Goal: Task Accomplishment & Management: Manage account settings

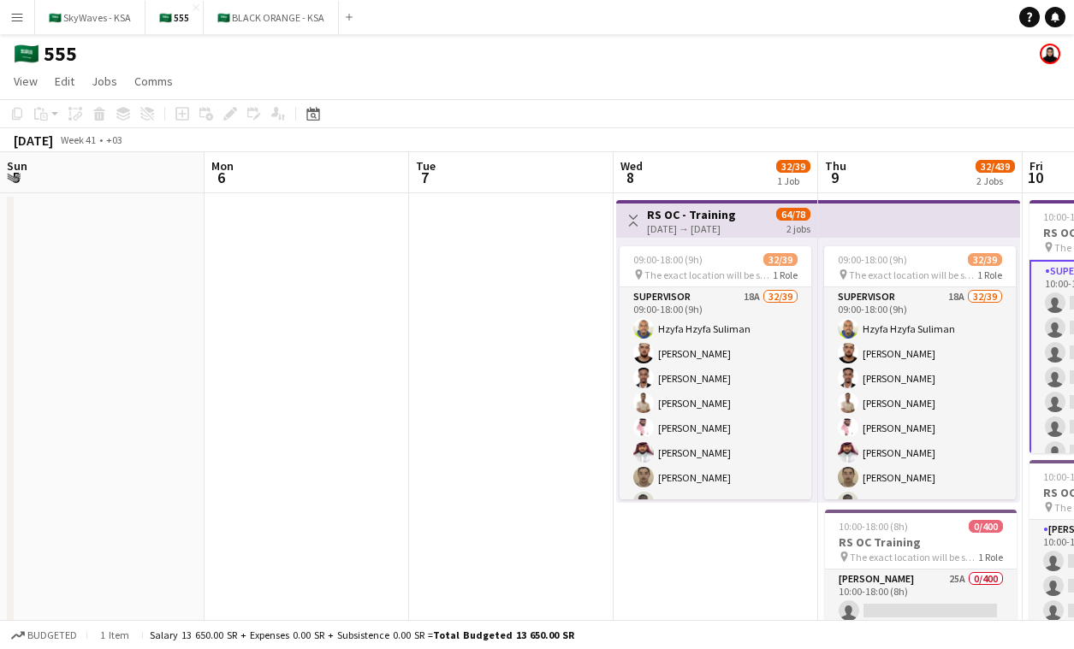
scroll to position [0, 364]
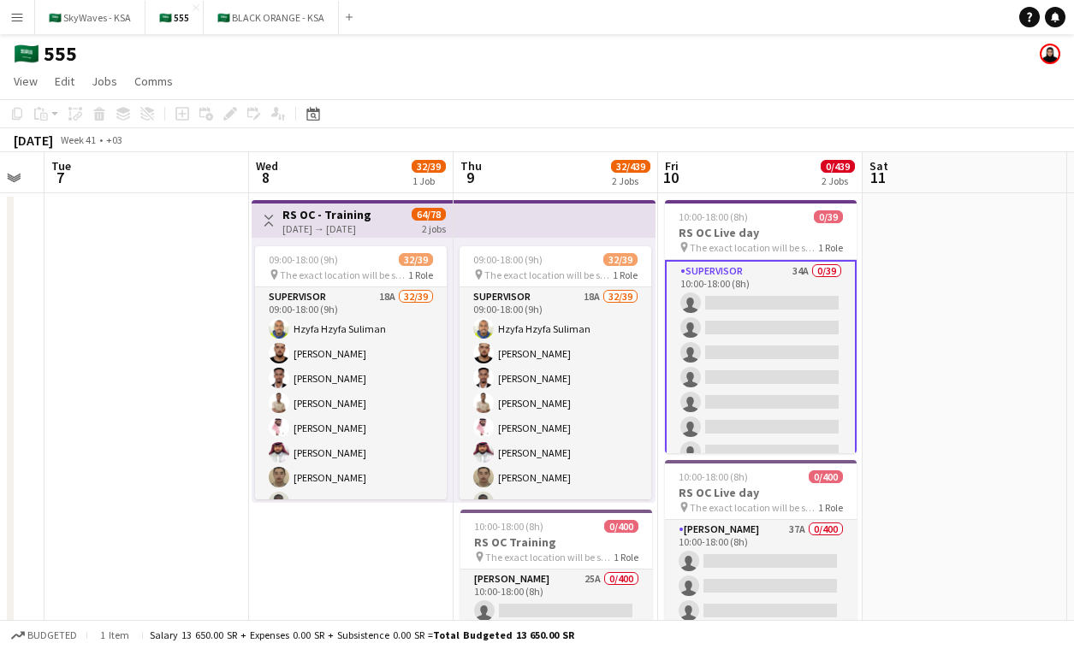
click at [947, 322] on app-date-cell at bounding box center [964, 495] width 204 height 604
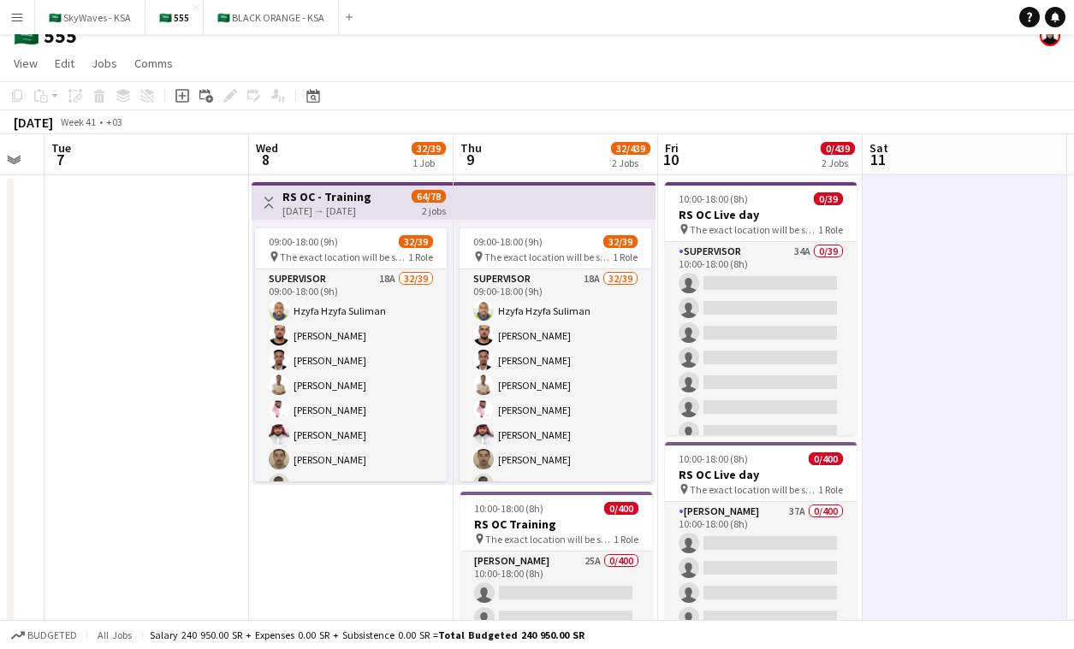
scroll to position [9, 0]
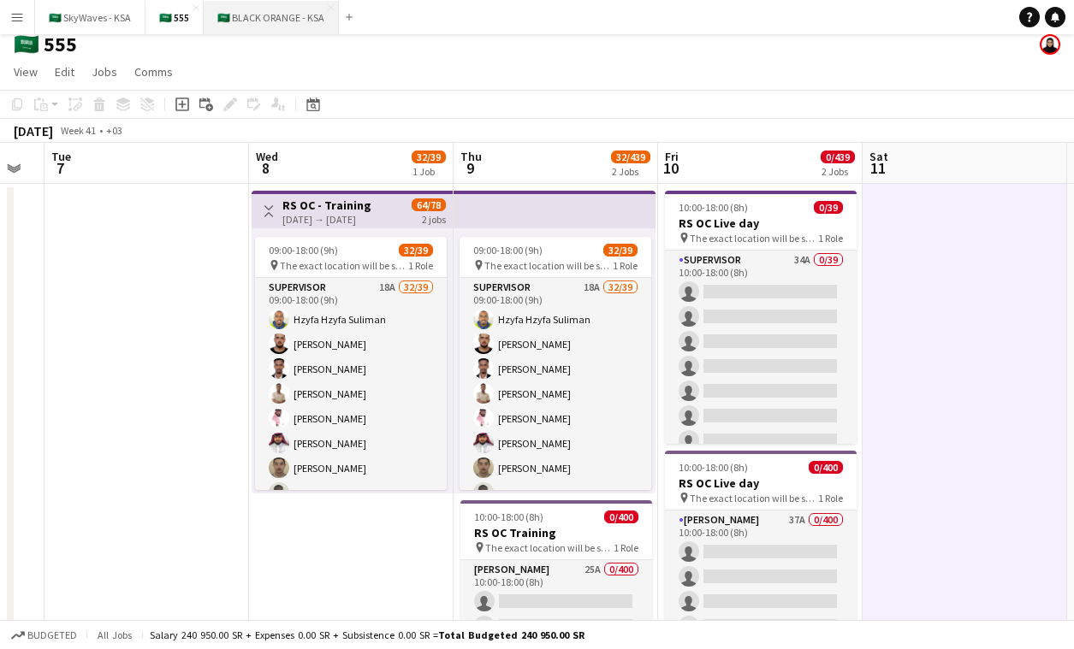
click at [275, 17] on button "🇸🇦 BLACK ORANGE - KSA Close" at bounding box center [271, 17] width 135 height 33
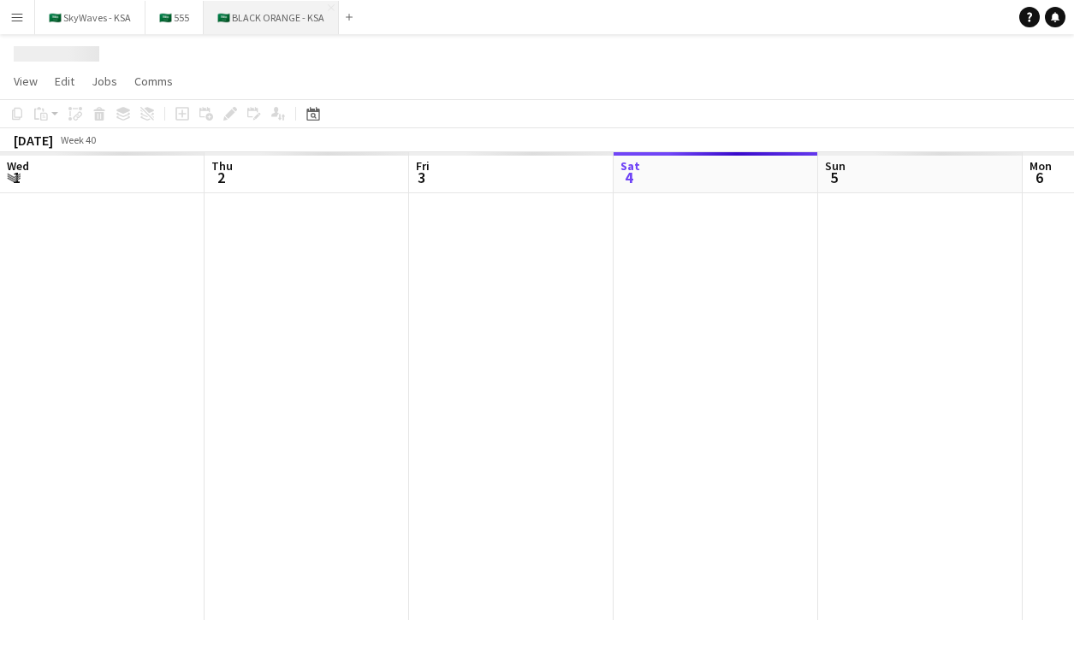
scroll to position [0, 409]
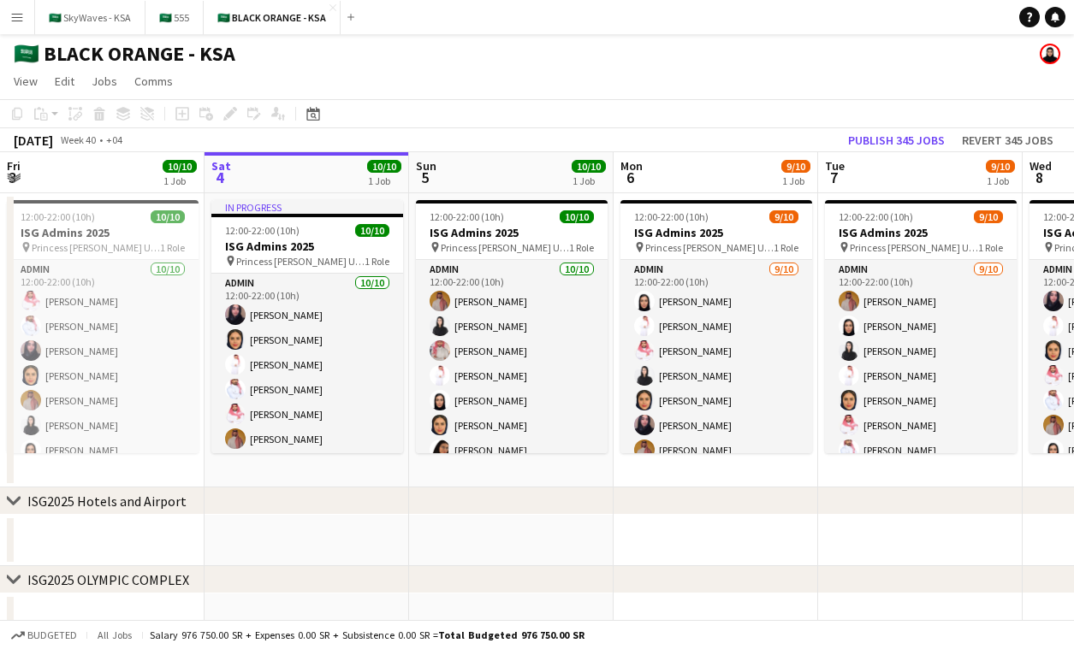
click at [773, 133] on div "October 2025 Week 40 • +04 Publish 345 jobs Revert 345 jobs" at bounding box center [537, 140] width 1074 height 24
click at [7, 10] on button "Menu" at bounding box center [17, 17] width 34 height 34
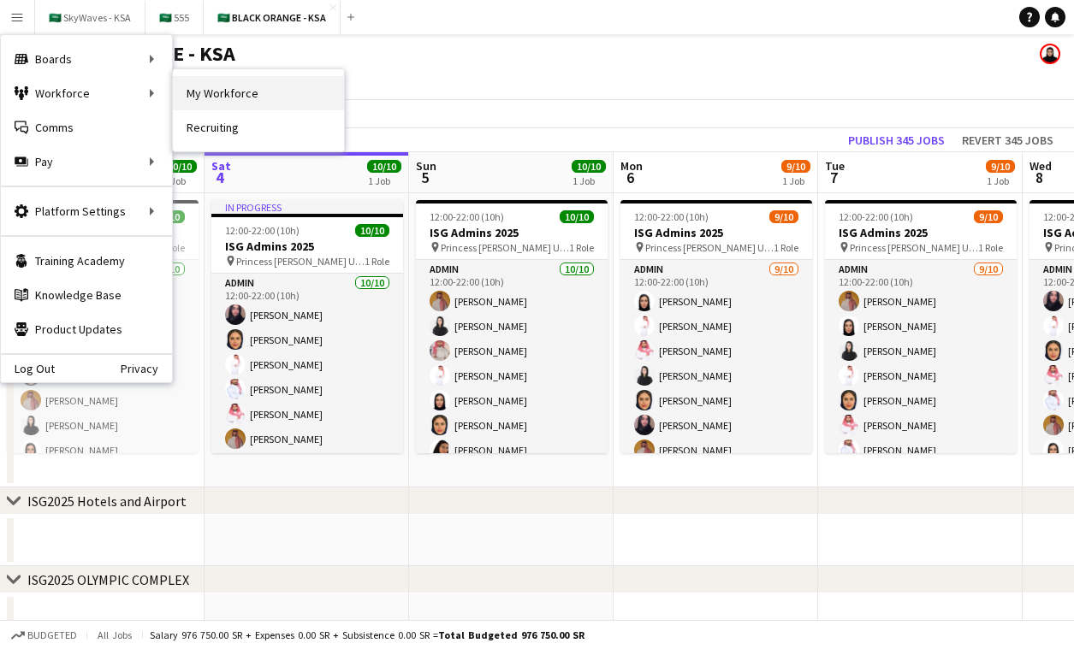
click at [229, 92] on link "My Workforce" at bounding box center [258, 93] width 171 height 34
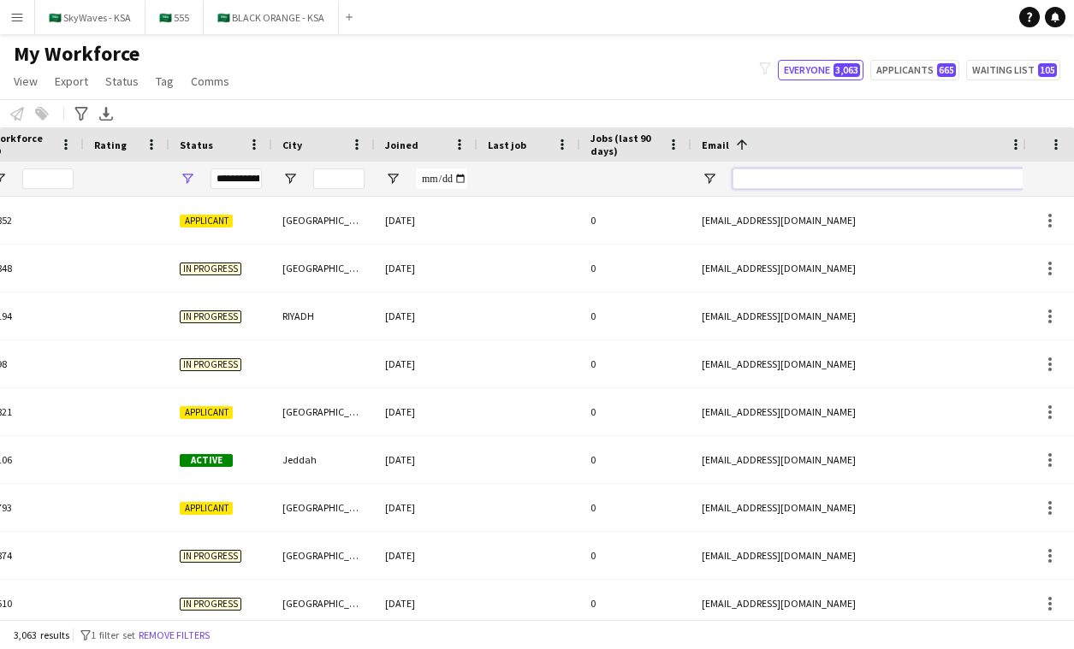
click at [768, 182] on input "Email Filter Input" at bounding box center [877, 179] width 291 height 21
paste input "**********"
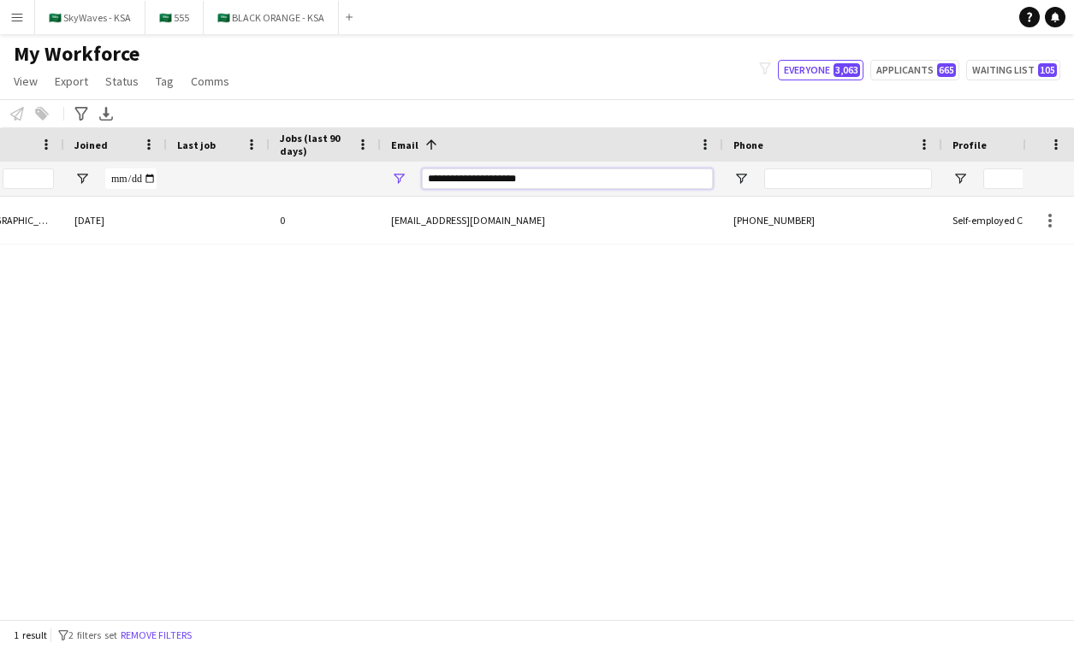
type input "**********"
click at [596, 168] on div "**********" at bounding box center [567, 179] width 291 height 34
click at [598, 178] on input "**********" at bounding box center [567, 179] width 291 height 21
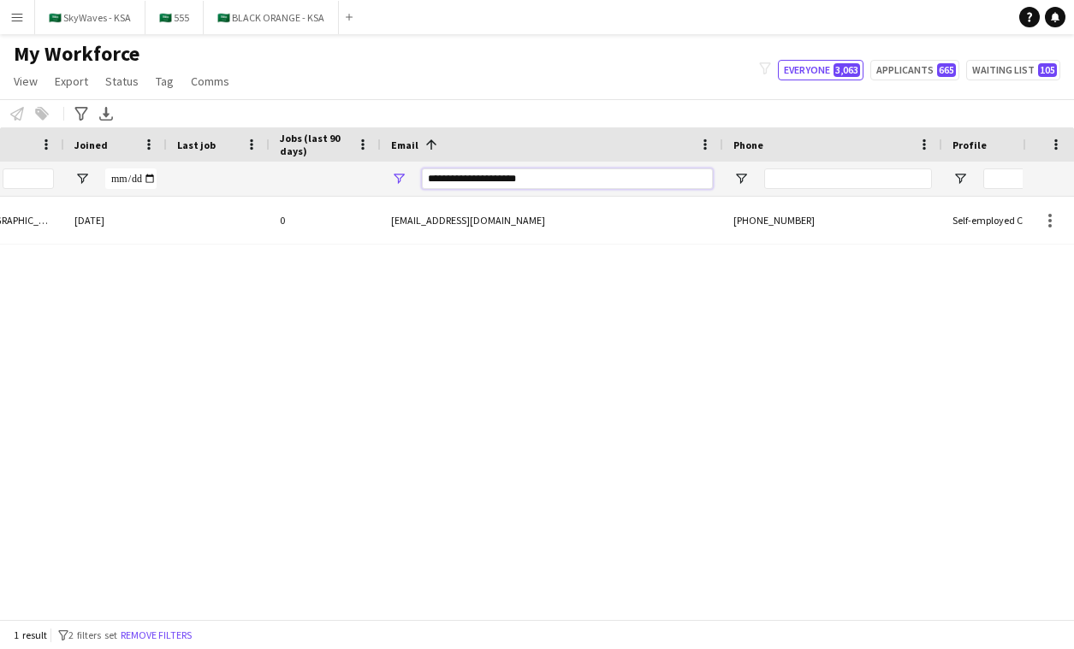
click at [598, 178] on input "**********" at bounding box center [567, 179] width 291 height 21
click at [570, 178] on input "**********" at bounding box center [563, 179] width 291 height 21
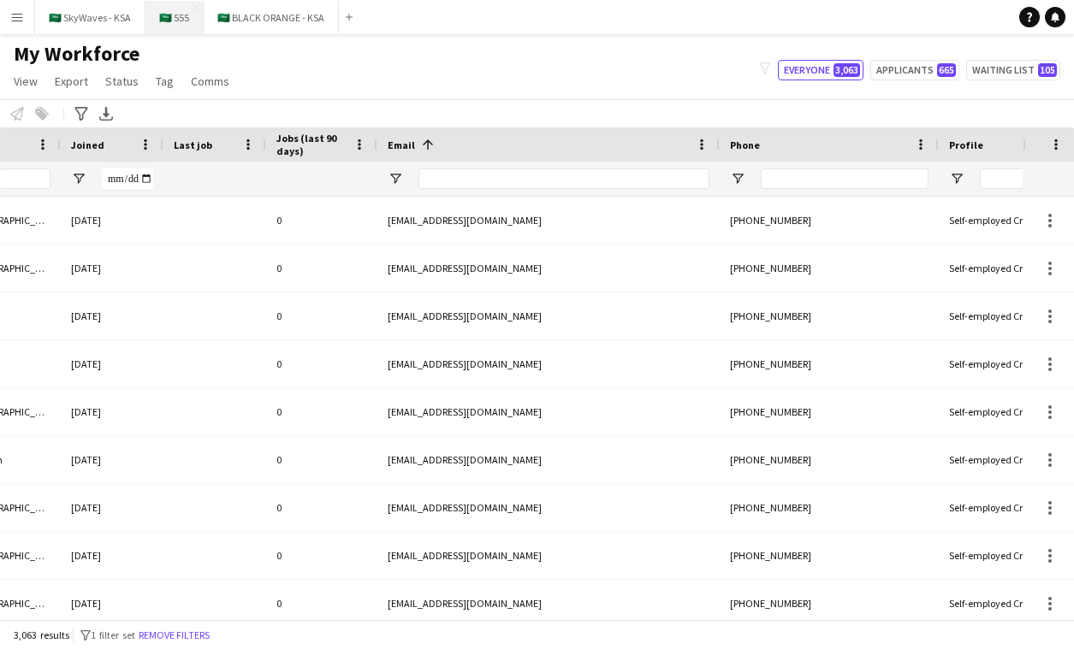
click at [176, 20] on button "🇸🇦 555 Close" at bounding box center [174, 17] width 58 height 33
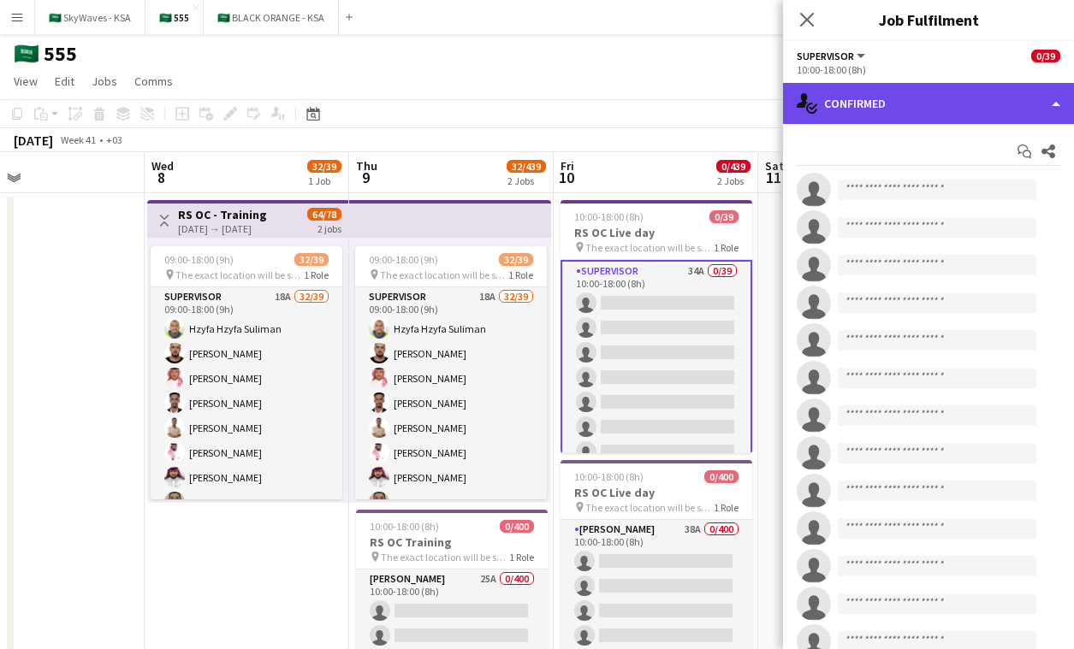
click at [941, 114] on div "single-neutral-actions-check-2 Confirmed" at bounding box center [928, 103] width 291 height 41
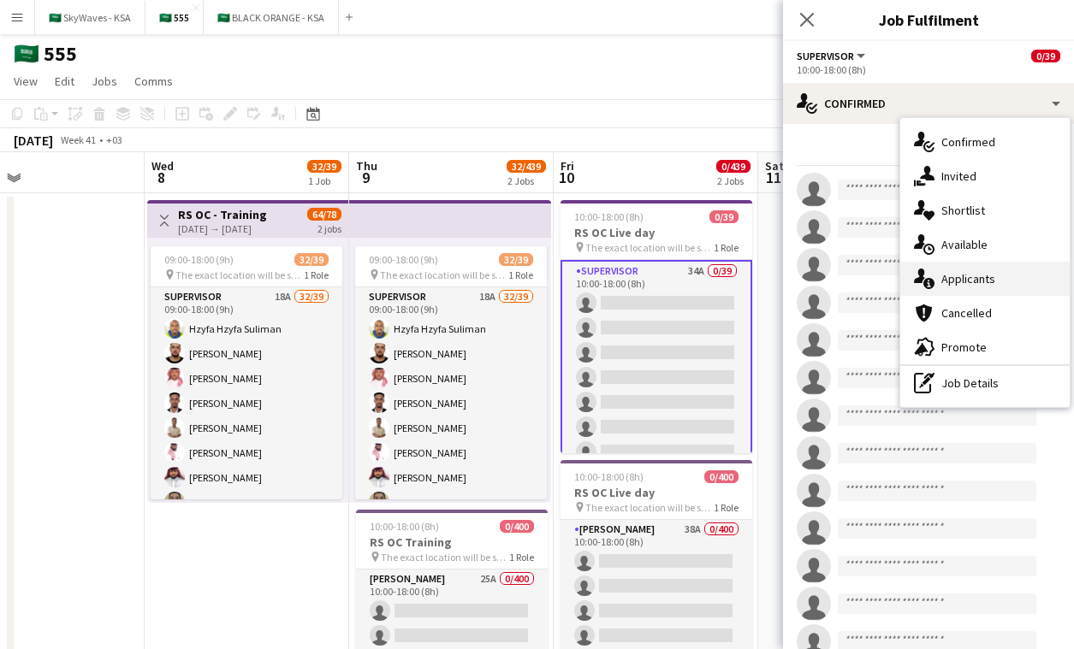
click at [984, 281] on span "Applicants" at bounding box center [968, 278] width 54 height 15
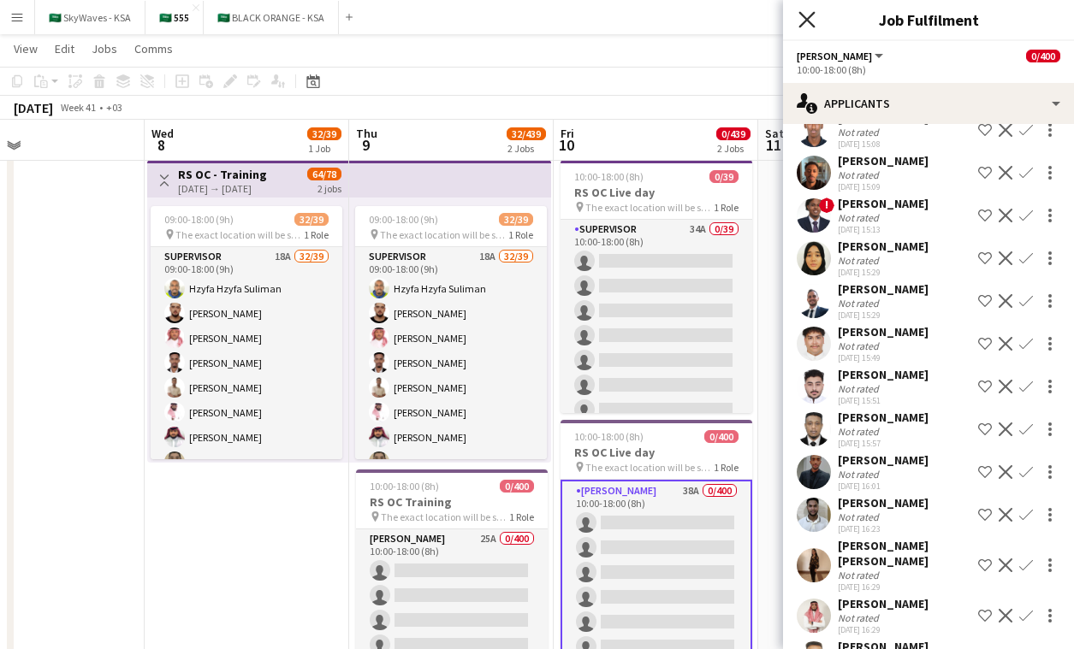
click at [810, 11] on icon "Close pop-in" at bounding box center [806, 19] width 16 height 16
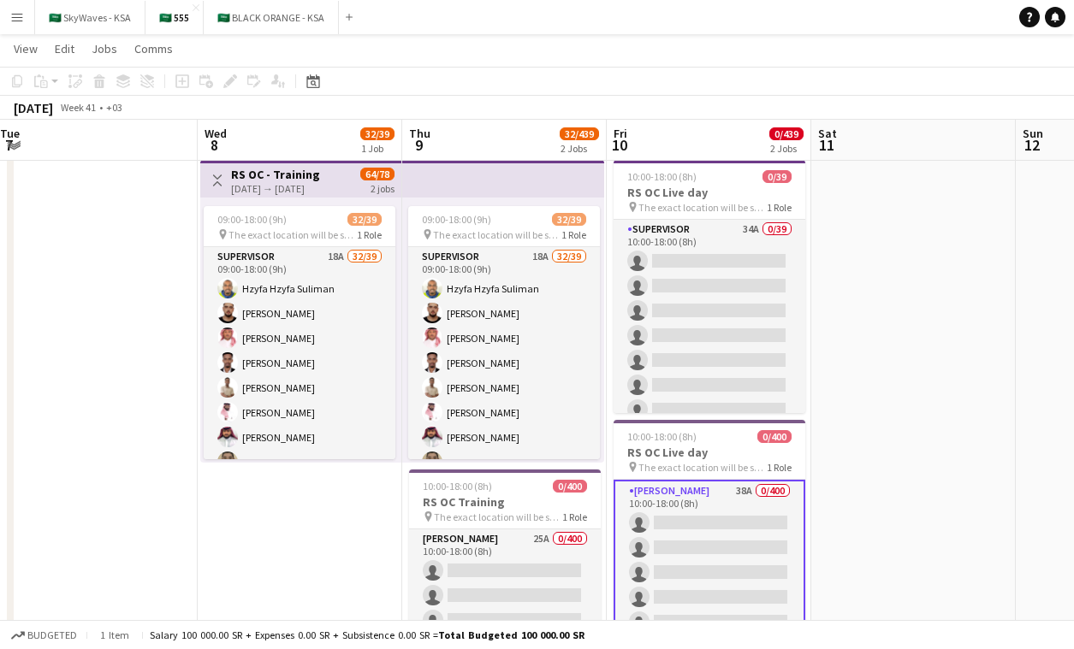
click at [14, 19] on app-icon "Menu" at bounding box center [17, 17] width 14 height 14
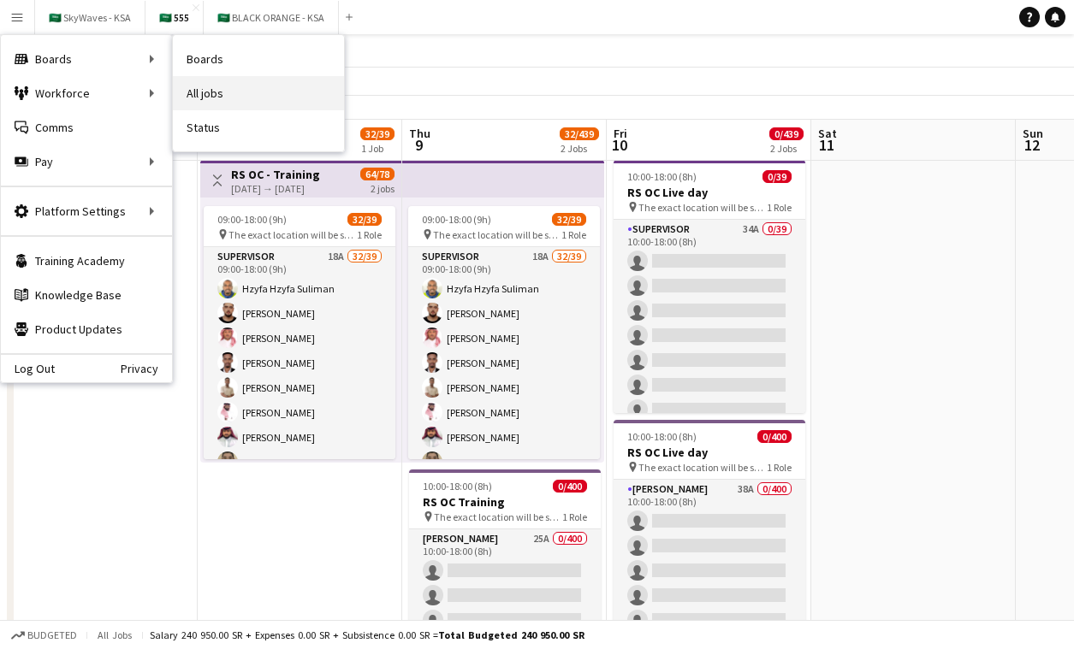
click at [221, 80] on link "All jobs" at bounding box center [258, 93] width 171 height 34
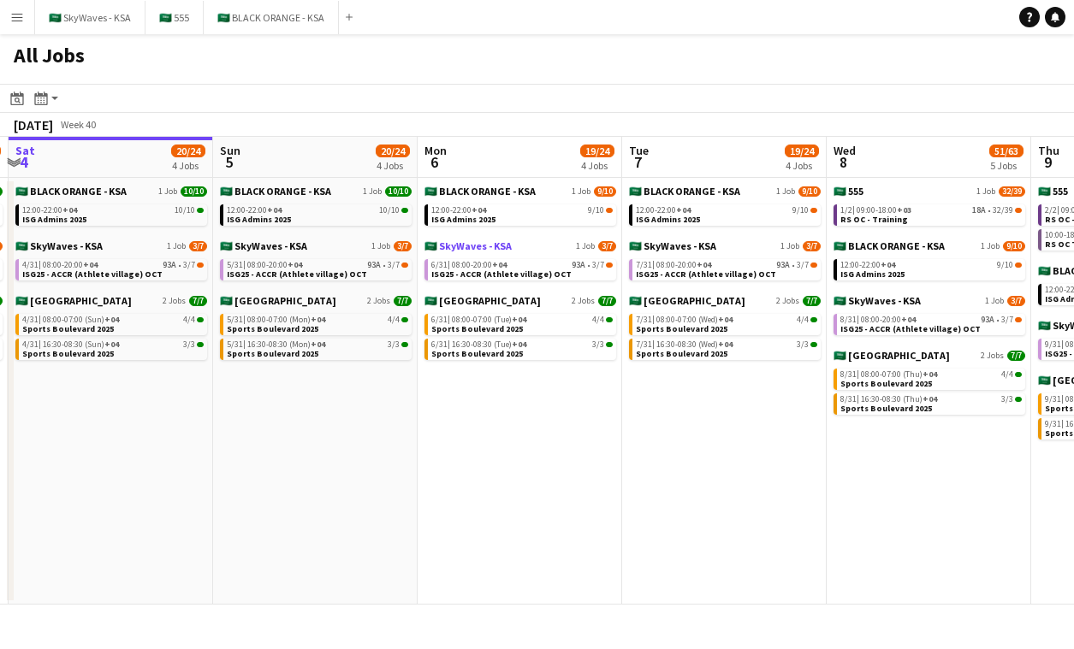
scroll to position [0, 455]
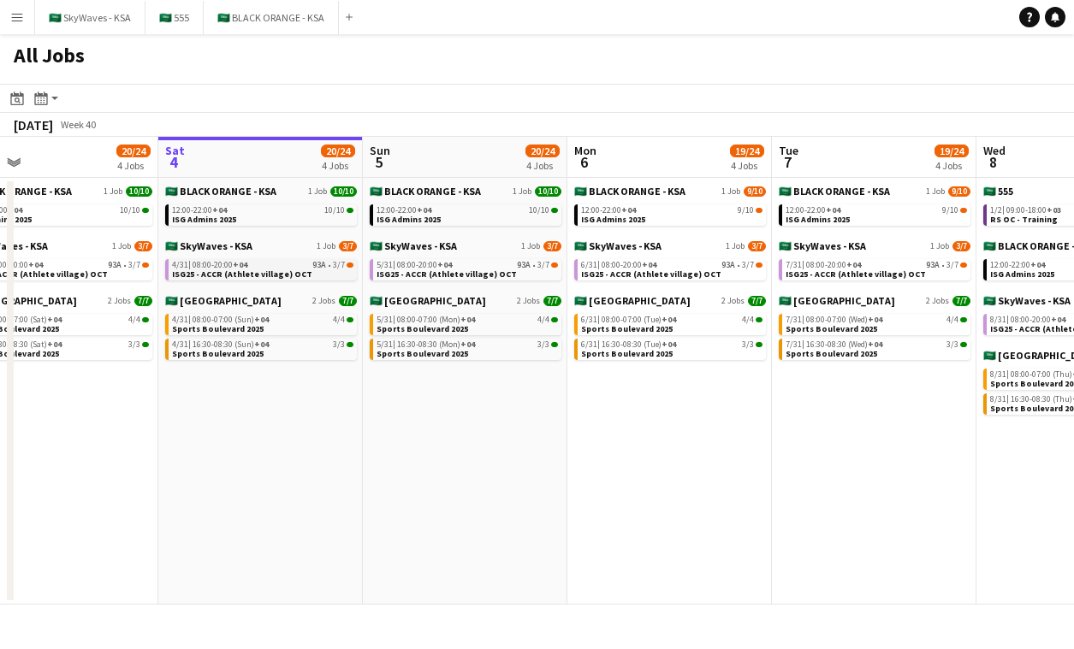
click at [299, 272] on link "4/31 | 08:00-20:00 +04 93A • 3/7 ISG25 - ACCR (Athlete village) OCT" at bounding box center [262, 269] width 181 height 20
click at [102, 16] on button "🇸🇦 SkyWaves - KSA Close" at bounding box center [90, 17] width 110 height 33
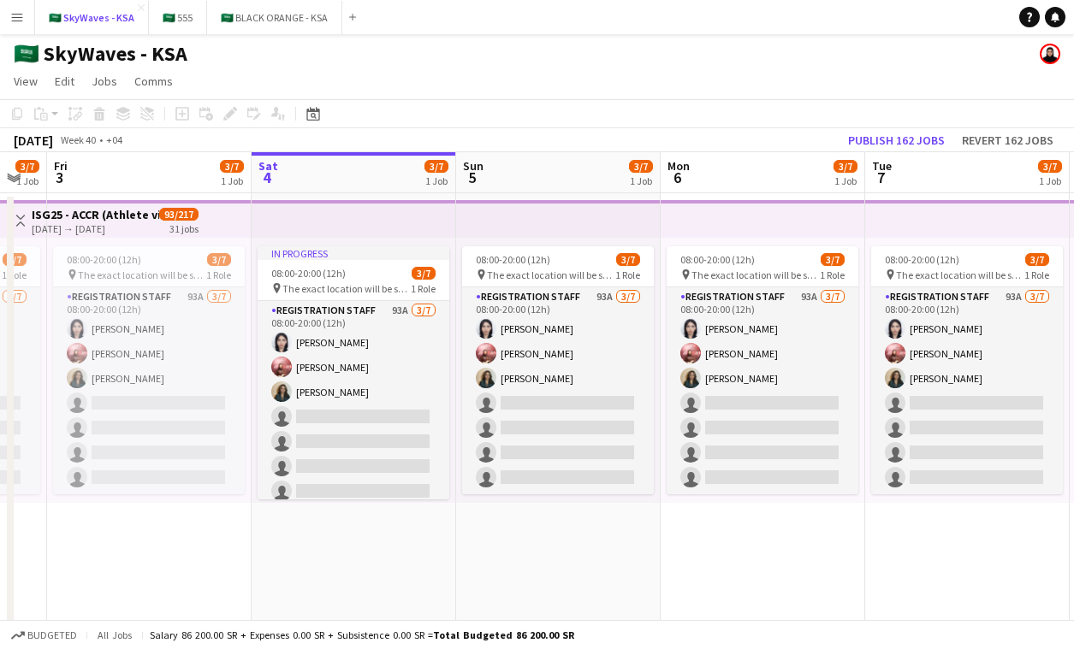
scroll to position [0, 348]
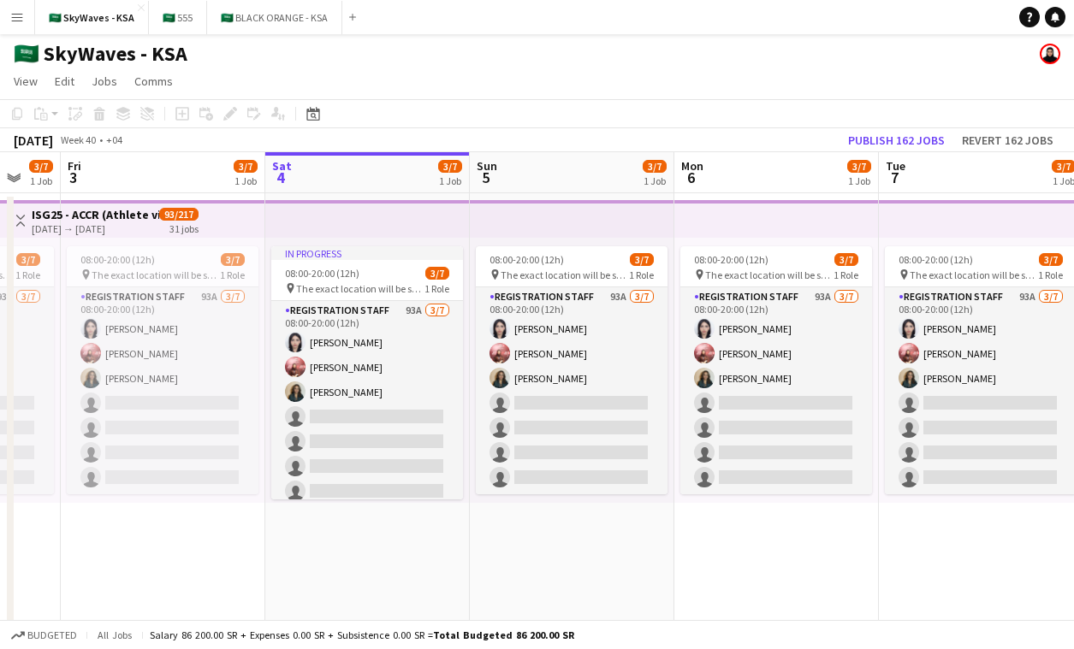
click at [553, 229] on app-top-bar at bounding box center [572, 219] width 204 height 38
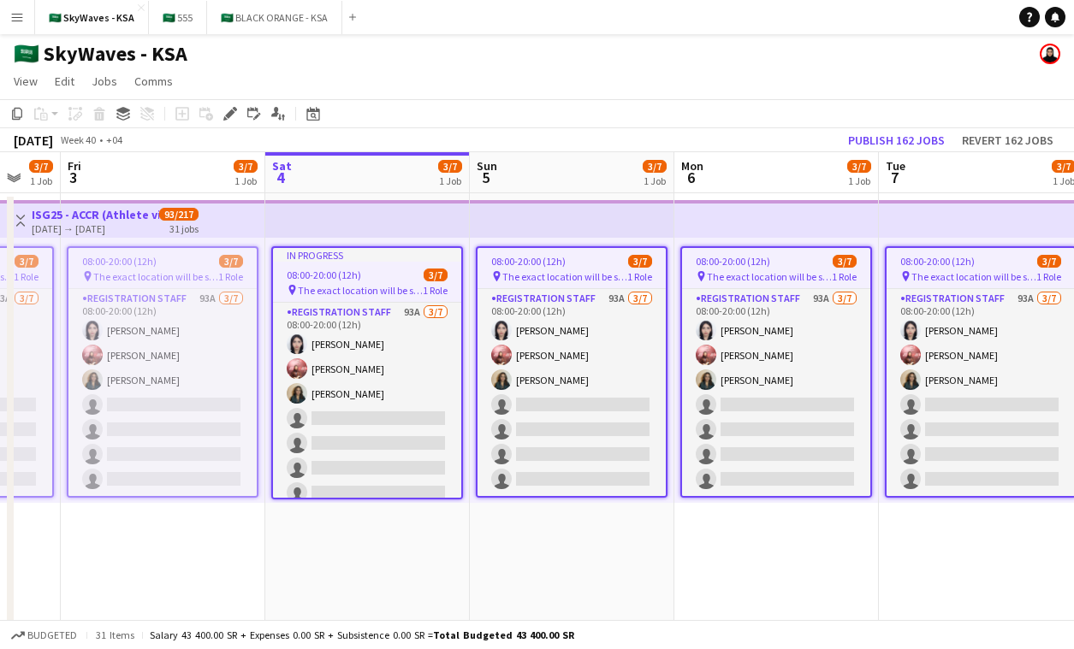
click at [423, 293] on span "1 Role" at bounding box center [435, 290] width 25 height 13
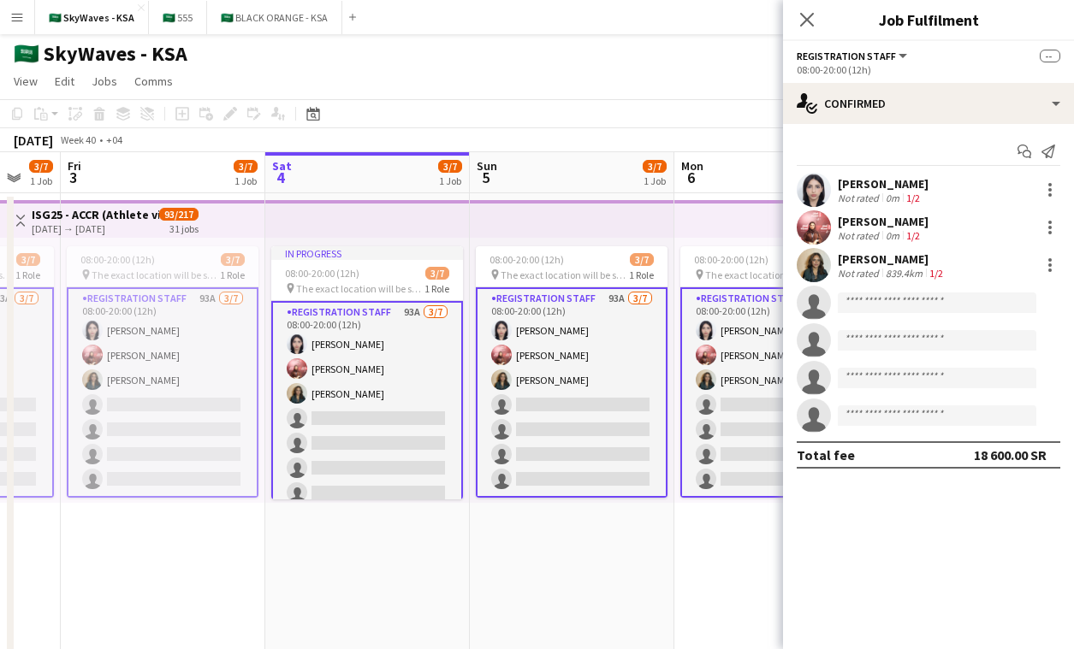
click at [728, 225] on app-top-bar at bounding box center [776, 219] width 204 height 38
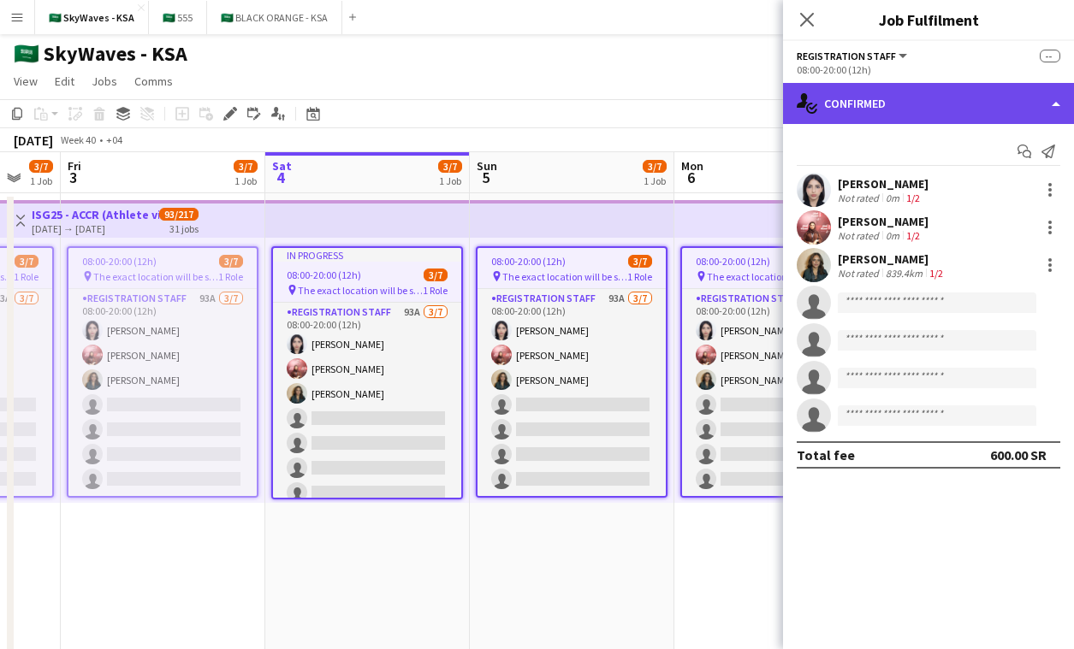
click at [910, 105] on div "single-neutral-actions-check-2 Confirmed" at bounding box center [928, 103] width 291 height 41
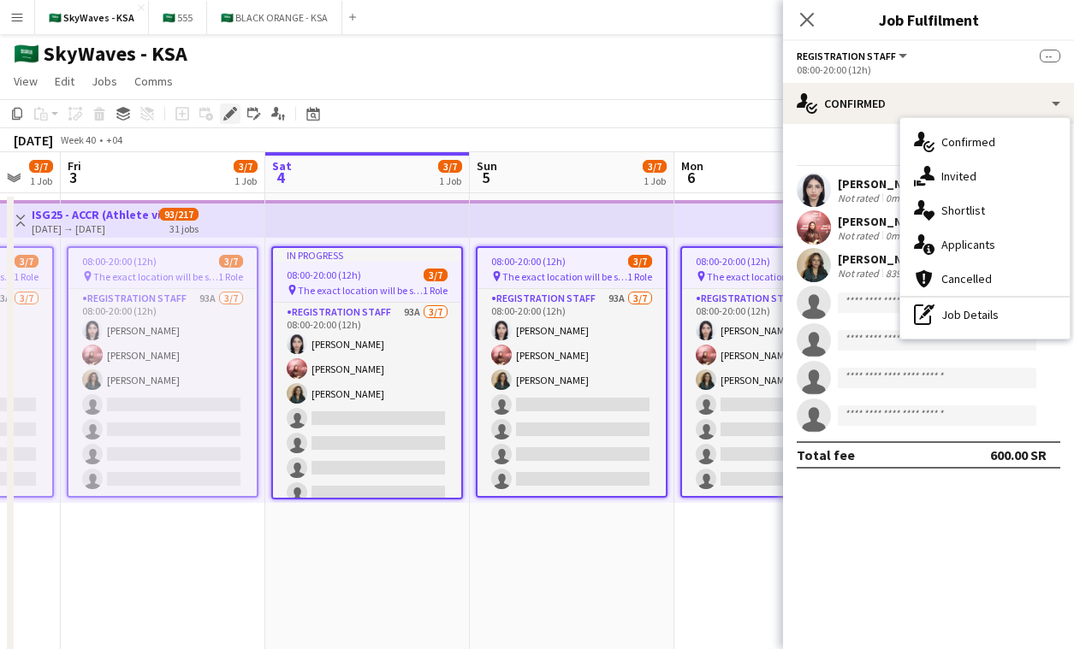
click at [234, 111] on icon at bounding box center [229, 114] width 9 height 9
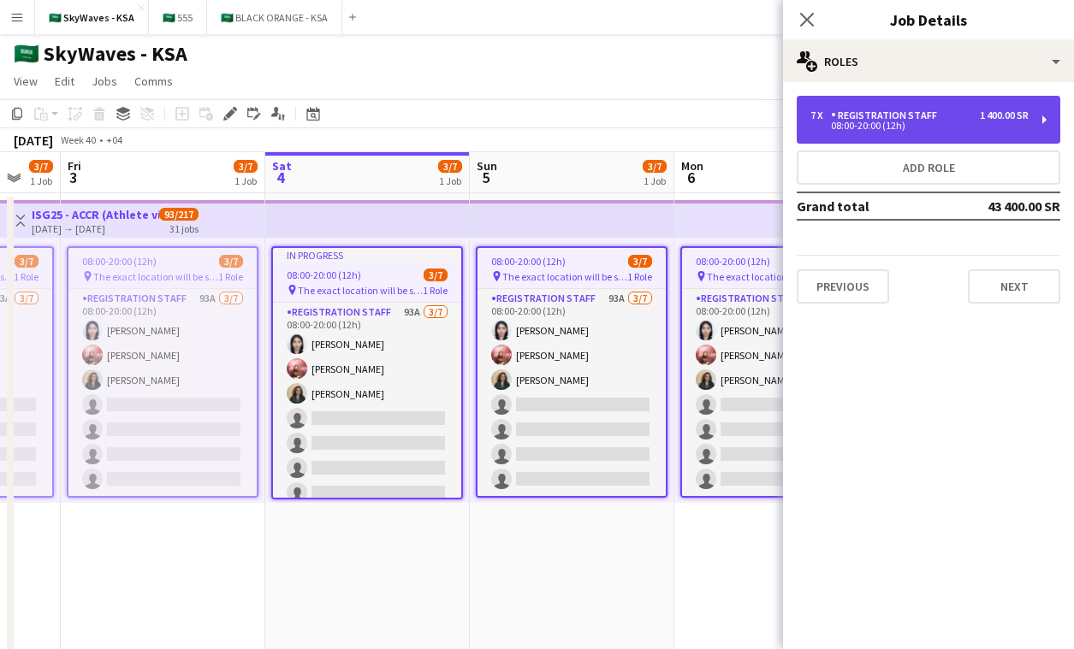
click at [873, 110] on div "Registration Staff" at bounding box center [887, 116] width 113 height 12
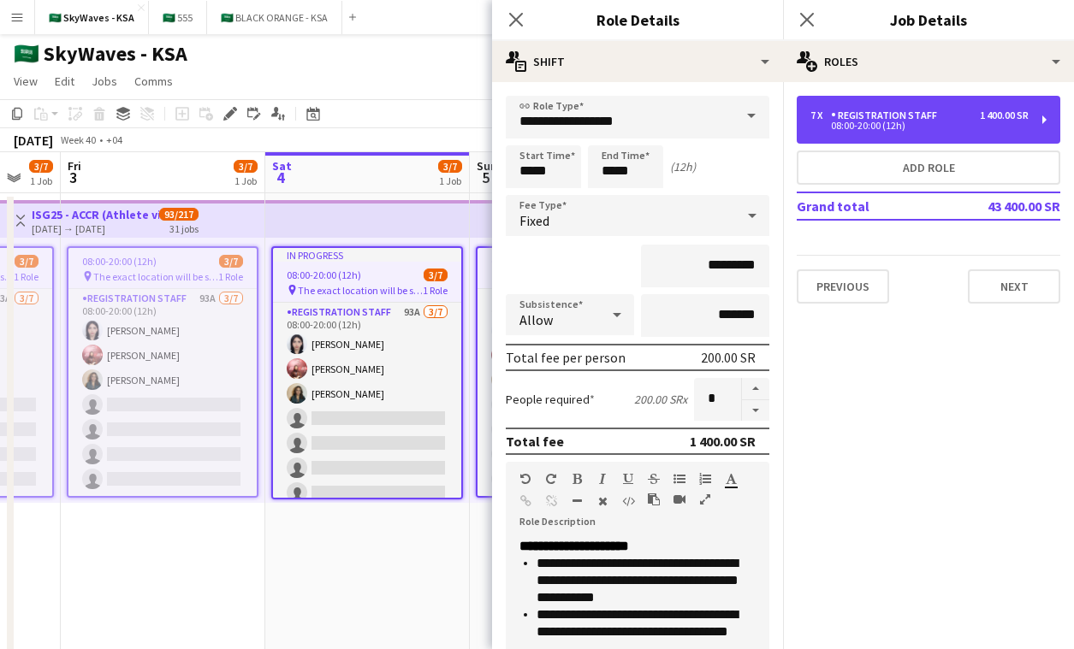
scroll to position [376, 0]
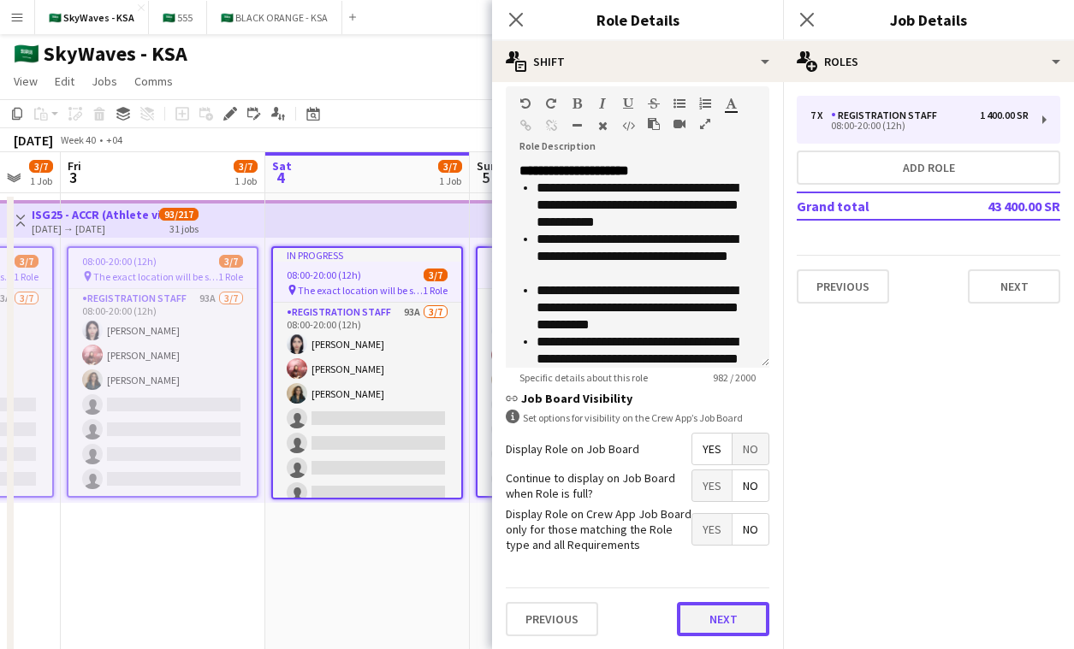
click at [729, 627] on button "Next" at bounding box center [723, 619] width 92 height 34
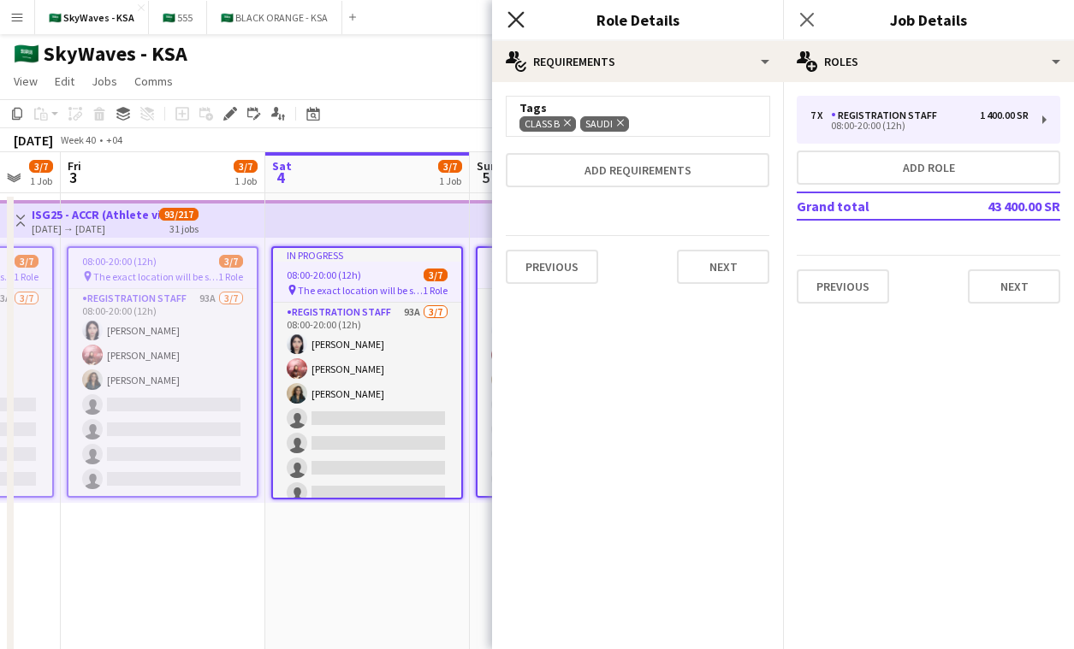
click at [513, 25] on icon "Close pop-in" at bounding box center [515, 19] width 16 height 16
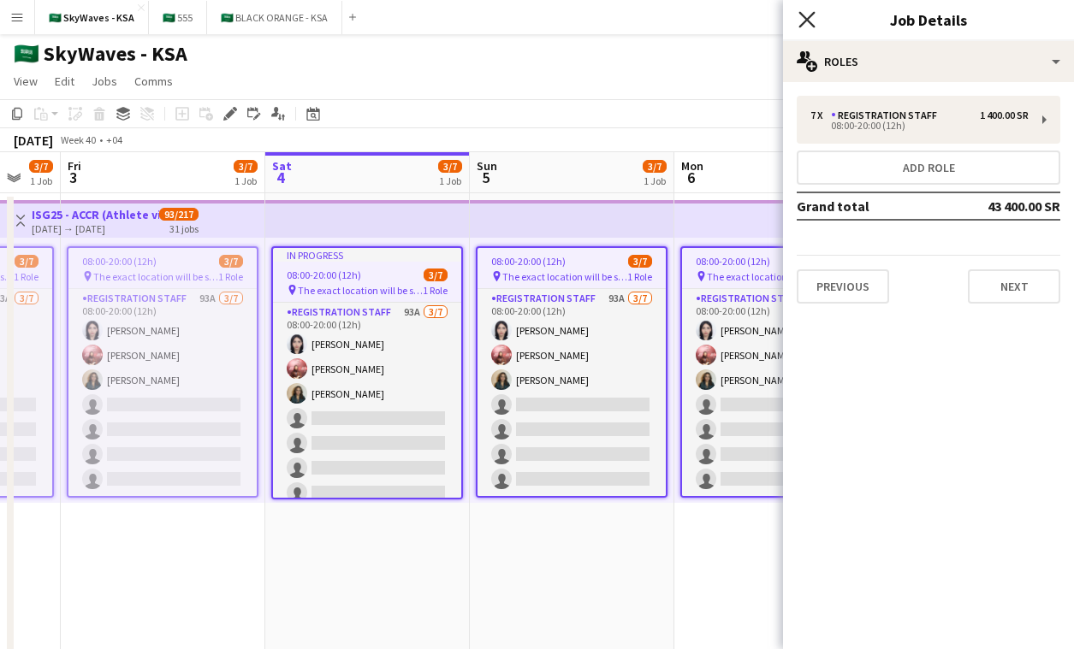
click at [806, 24] on icon "Close pop-in" at bounding box center [806, 19] width 16 height 16
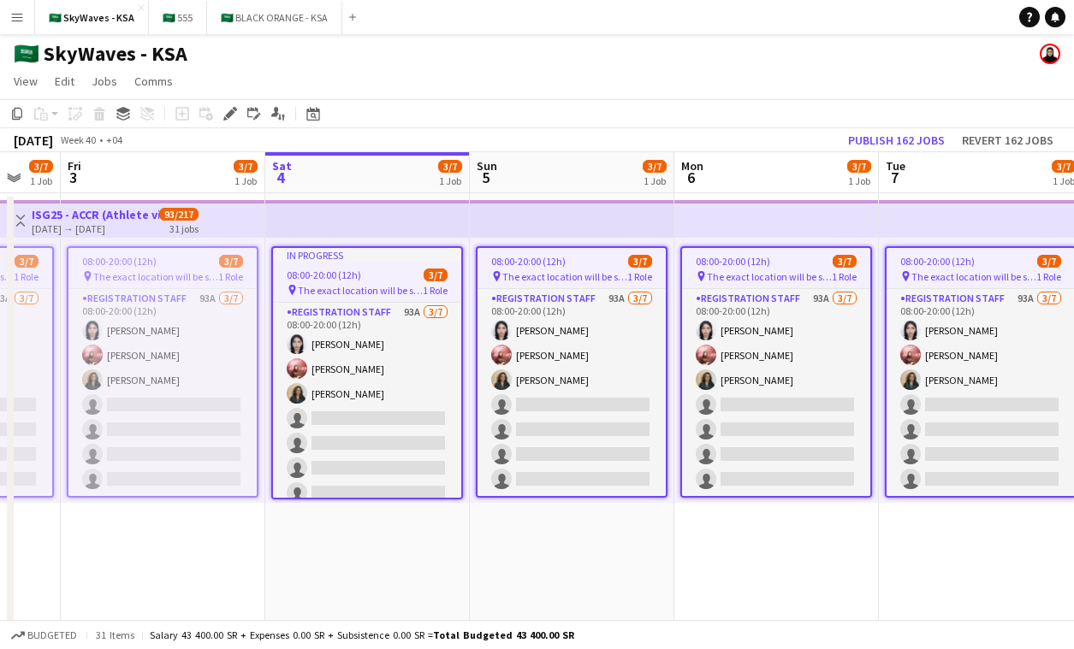
click at [678, 225] on app-top-bar at bounding box center [776, 219] width 204 height 38
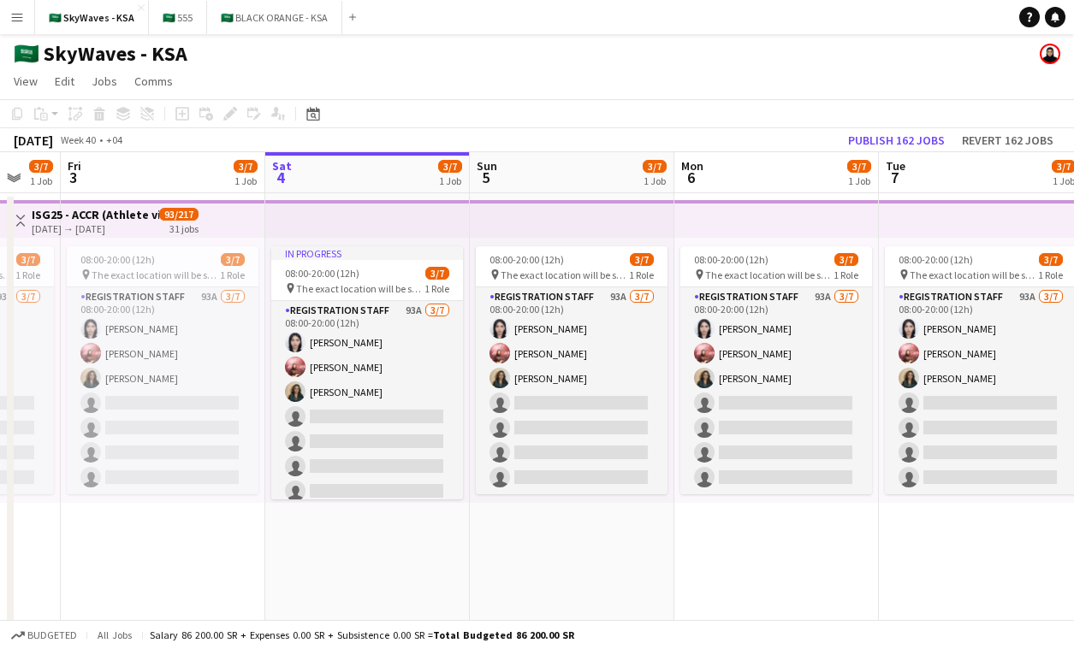
click at [678, 225] on app-top-bar at bounding box center [776, 219] width 204 height 38
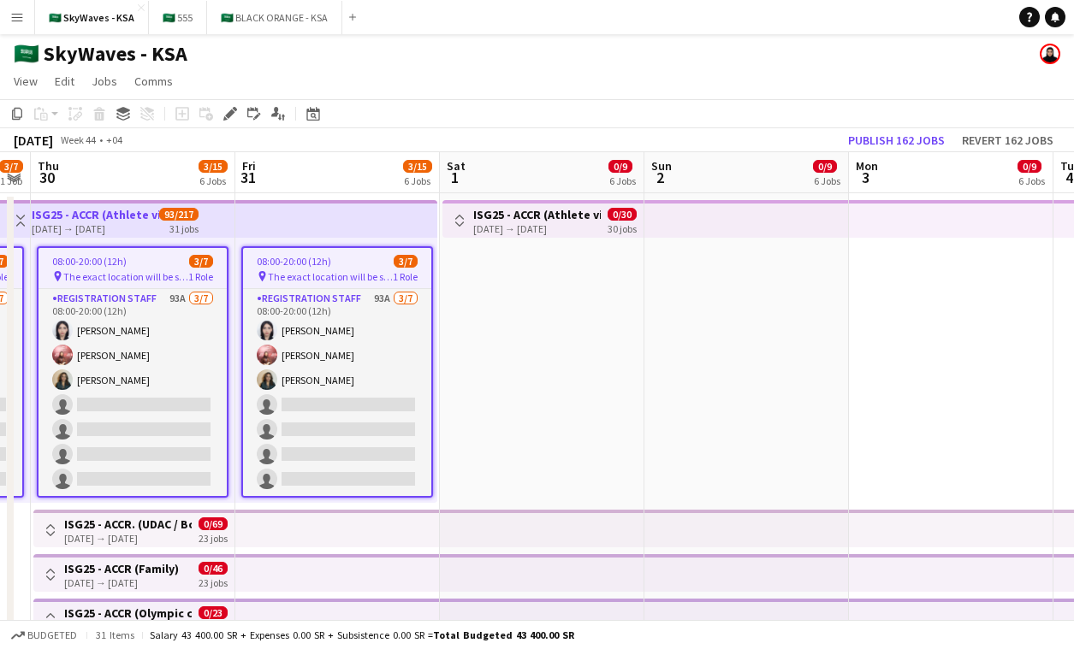
scroll to position [0, 571]
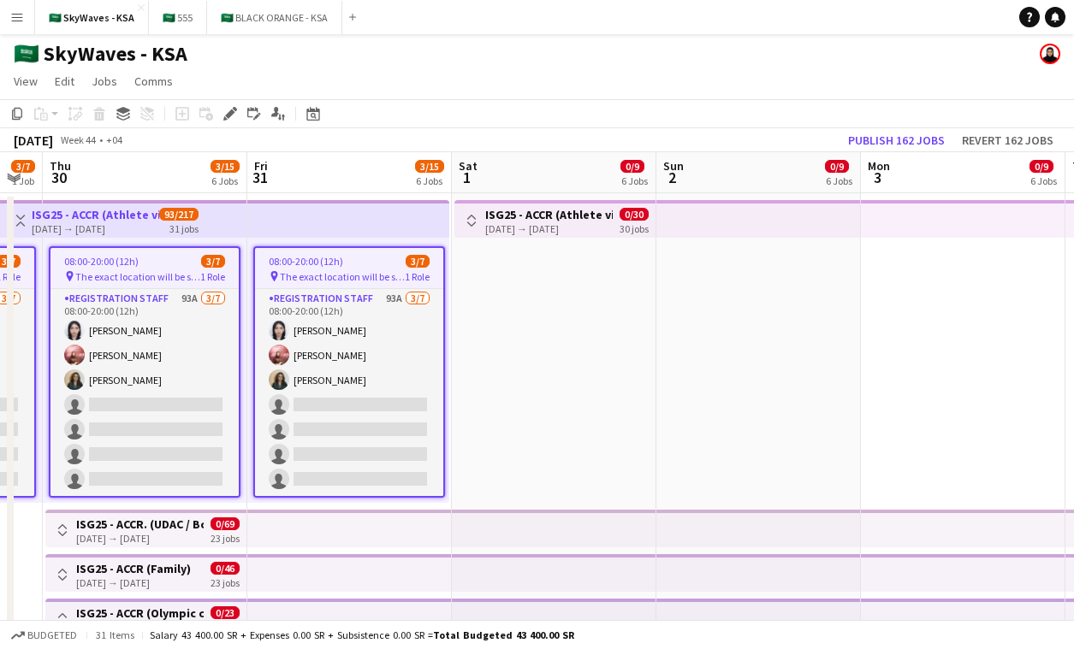
click at [734, 228] on app-top-bar at bounding box center [758, 219] width 204 height 38
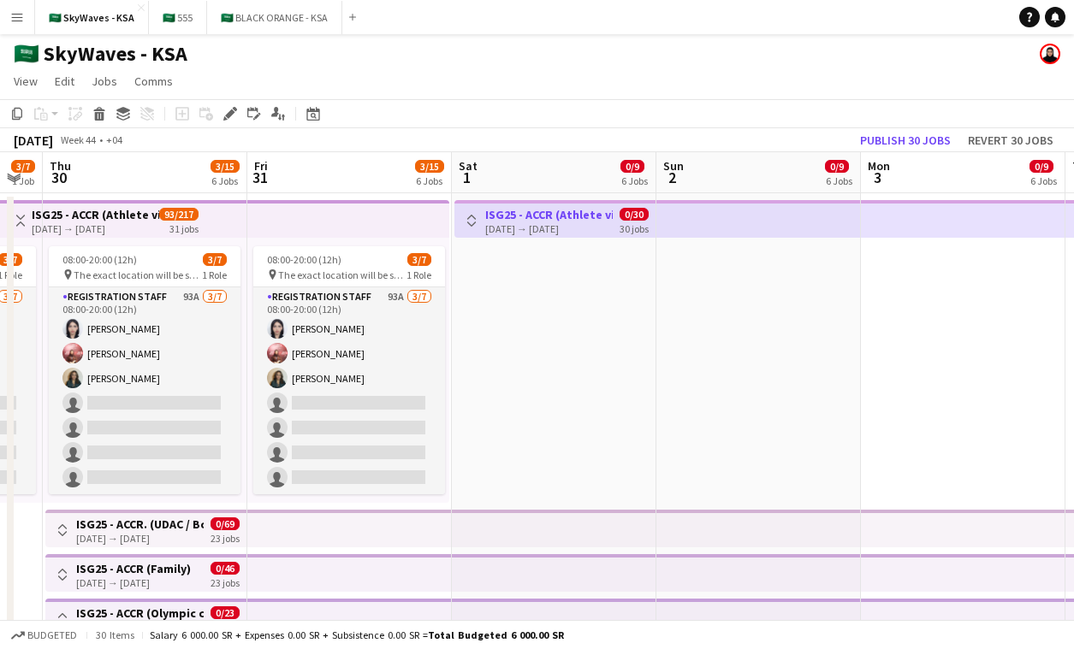
click at [384, 225] on app-top-bar at bounding box center [348, 219] width 202 height 38
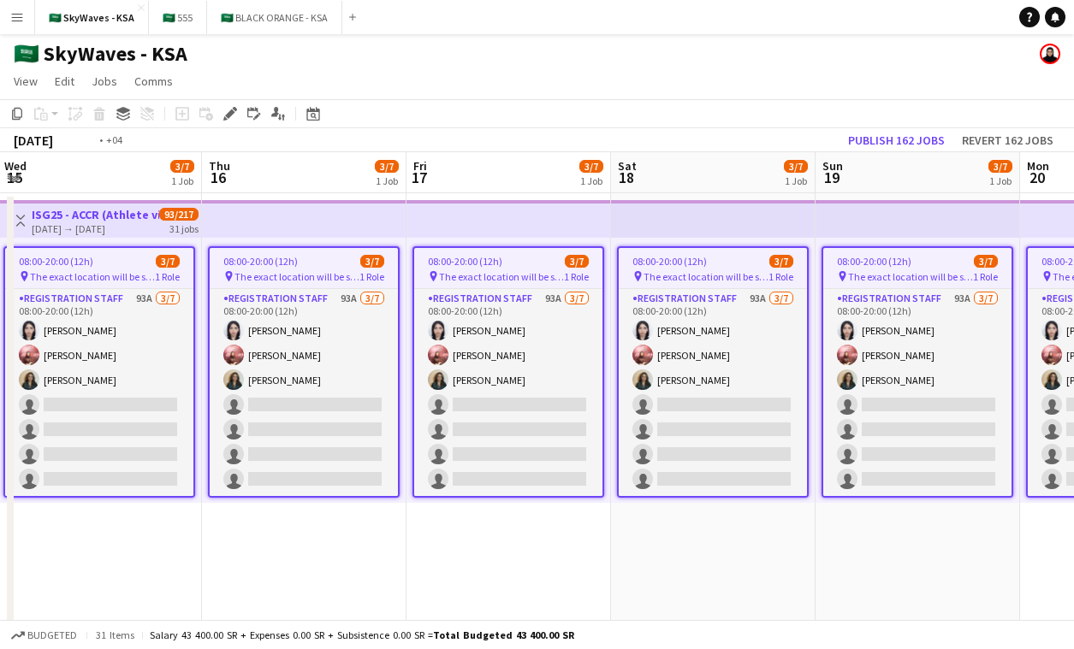
scroll to position [0, 399]
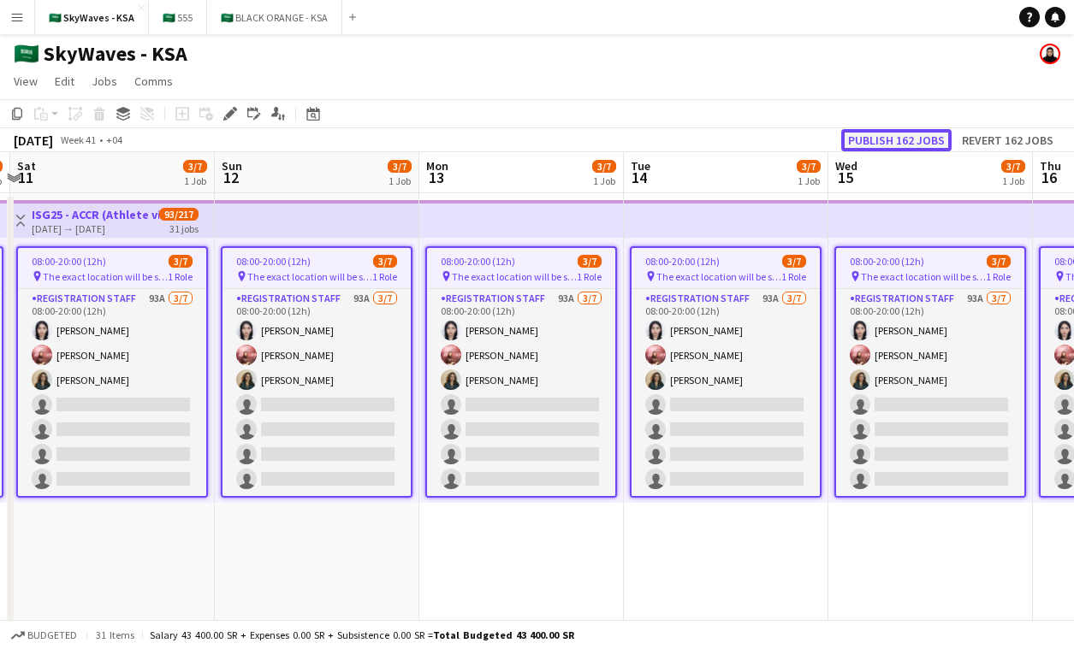
click at [879, 145] on button "Publish 162 jobs" at bounding box center [896, 140] width 110 height 22
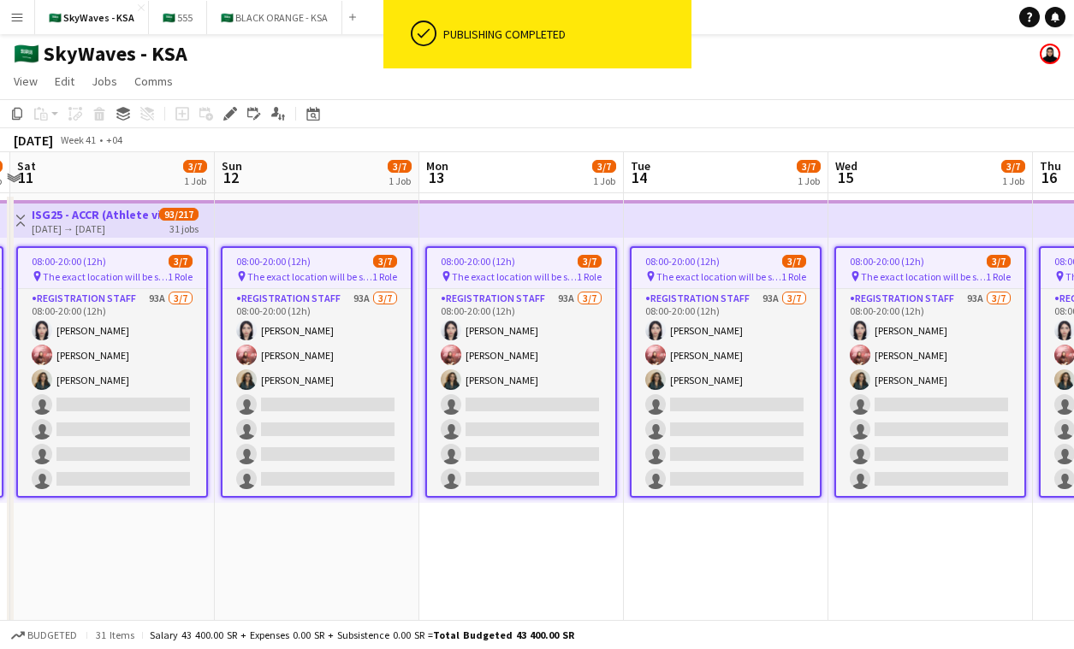
click at [719, 524] on app-date-cell "08:00-20:00 (12h) 3/7 pin The exact location will be shared later 1 Role Regist…" at bounding box center [726, 484] width 204 height 583
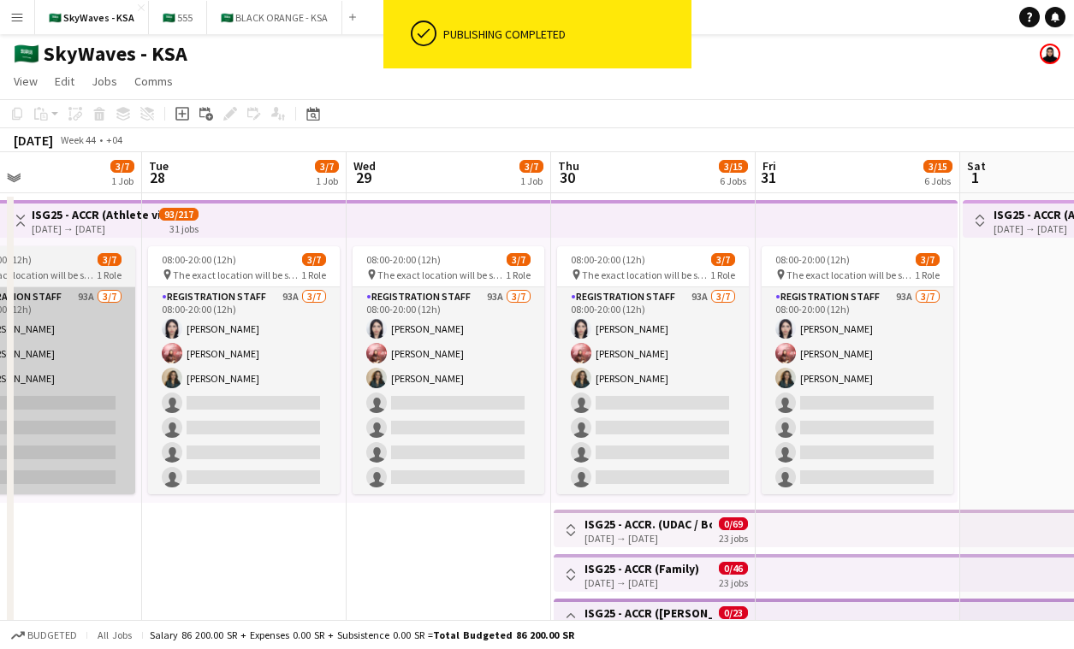
scroll to position [0, 572]
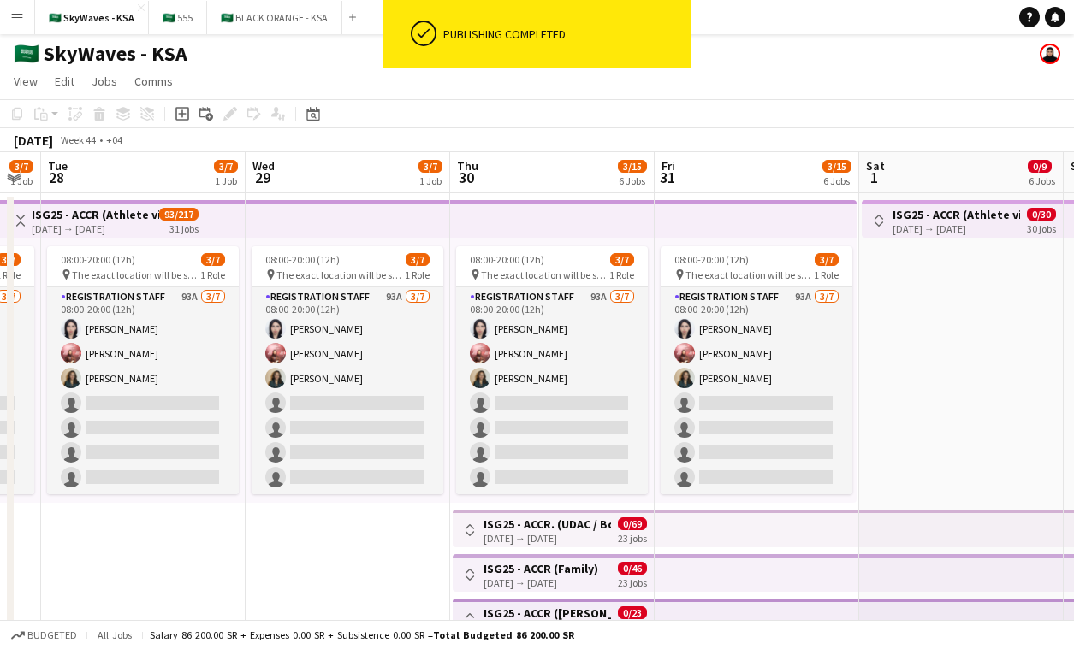
click at [744, 534] on app-top-bar at bounding box center [756, 529] width 204 height 38
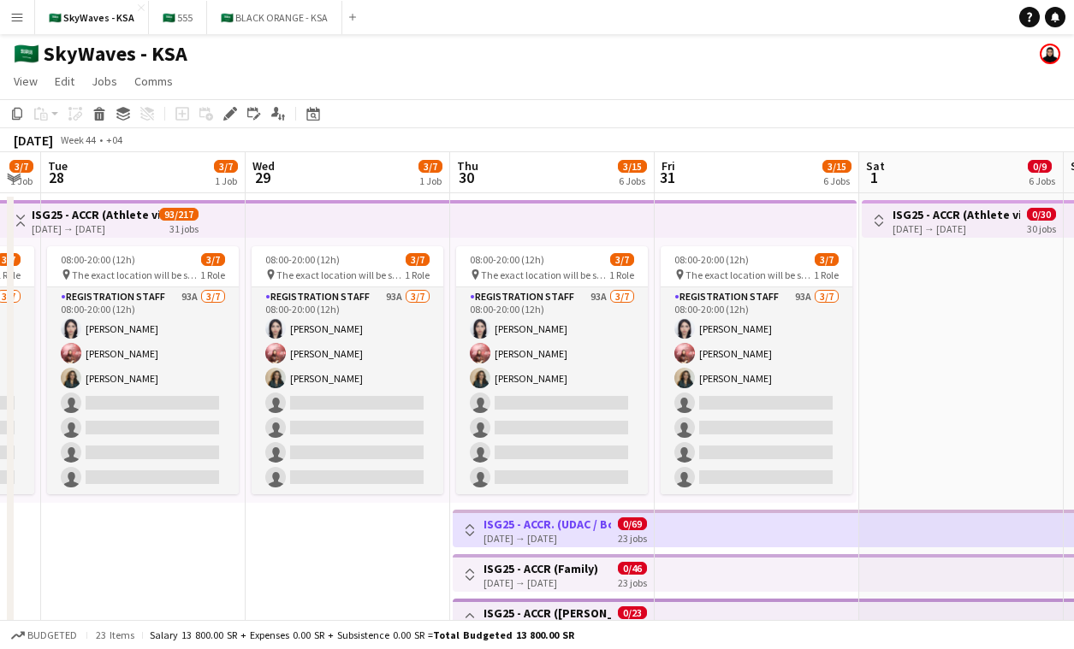
click at [960, 207] on h3 "ISG25 - ACCR (Athlete village) NOV" at bounding box center [955, 214] width 127 height 15
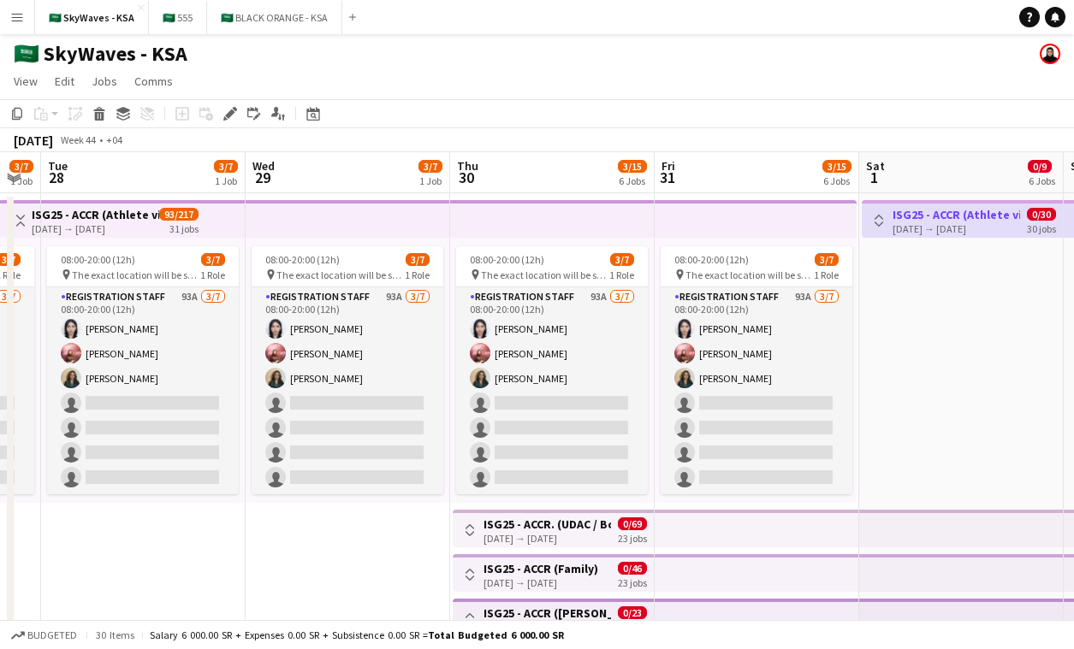
click at [769, 239] on div "08:00-20:00 (12h) 3/7 pin The exact location will be shared later 1 Role Regist…" at bounding box center [755, 370] width 202 height 265
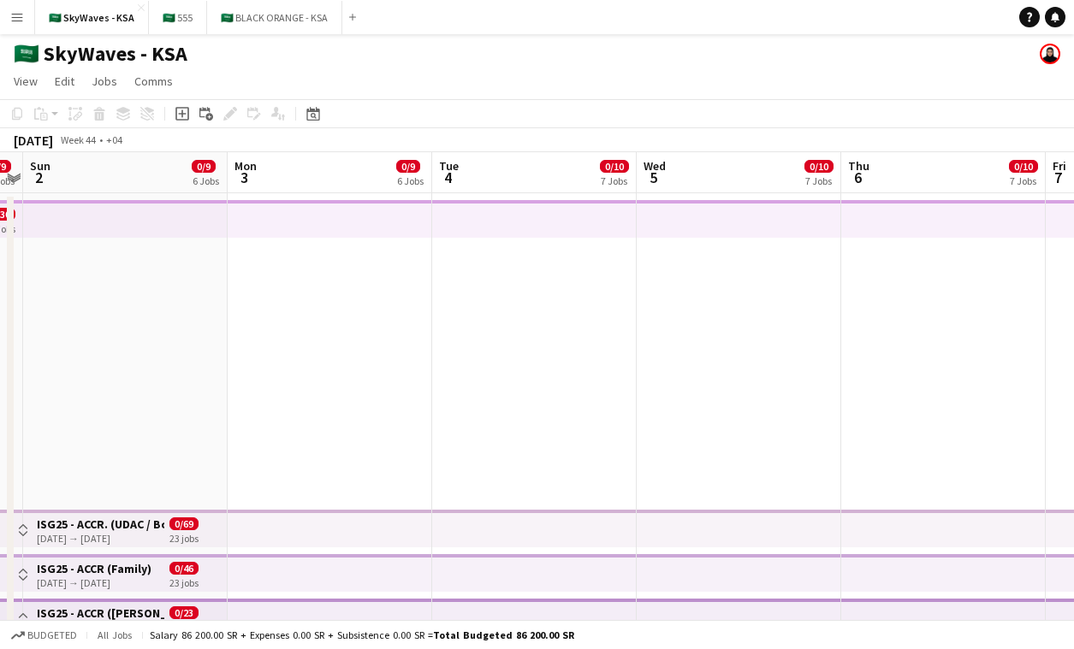
scroll to position [0, 436]
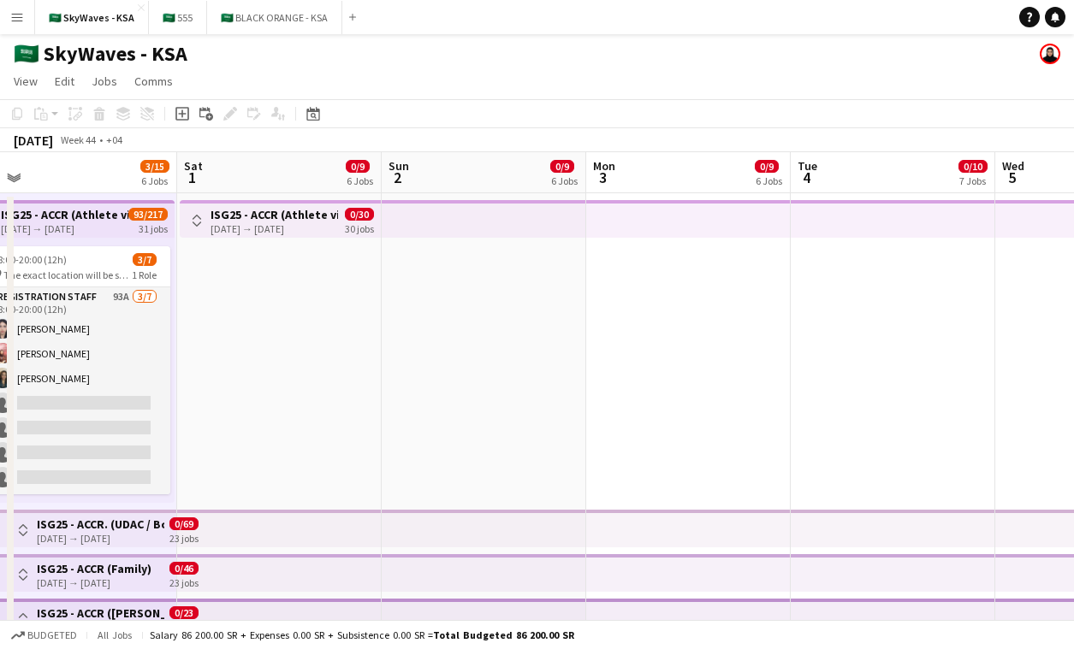
click at [914, 222] on app-top-bar at bounding box center [892, 219] width 204 height 38
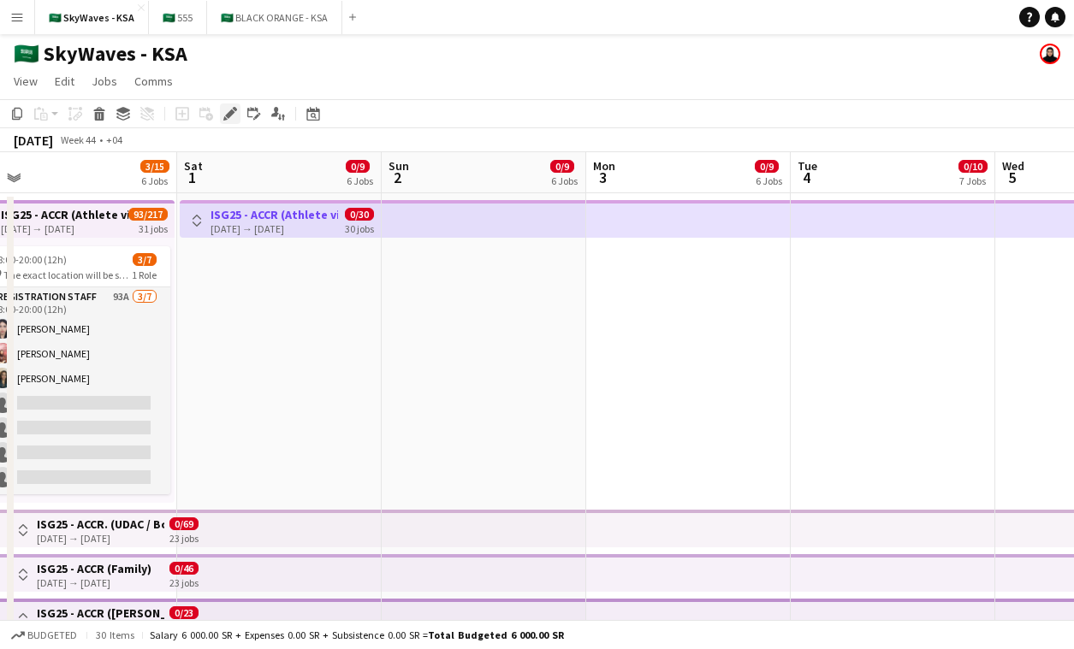
click at [227, 108] on icon "Edit" at bounding box center [230, 114] width 14 height 14
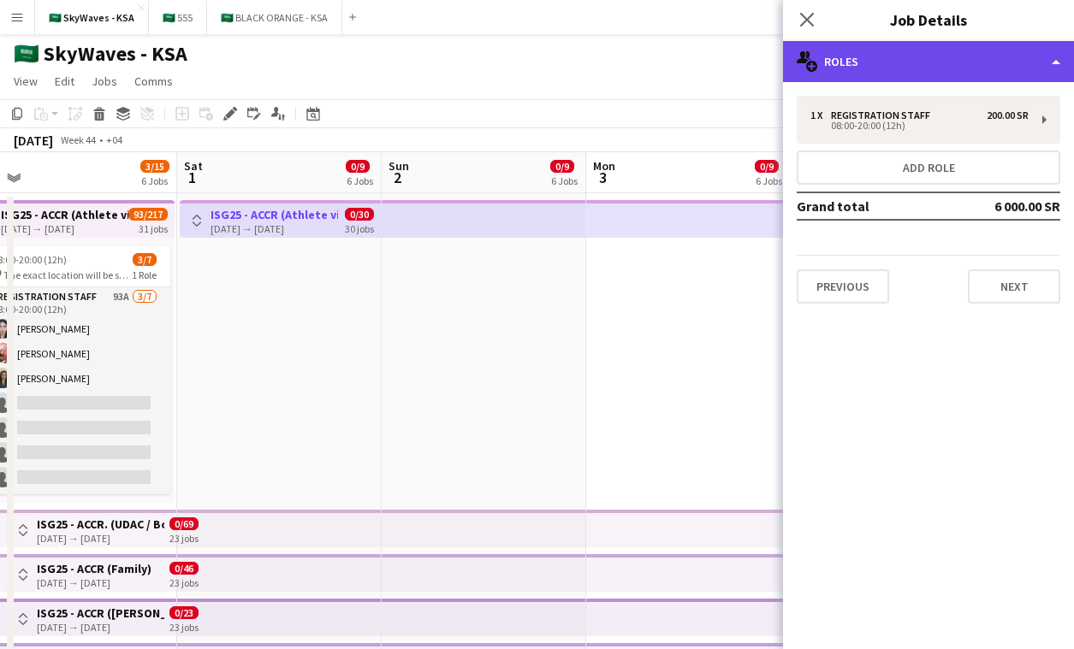
click at [883, 65] on div "multiple-users-add Roles" at bounding box center [928, 61] width 291 height 41
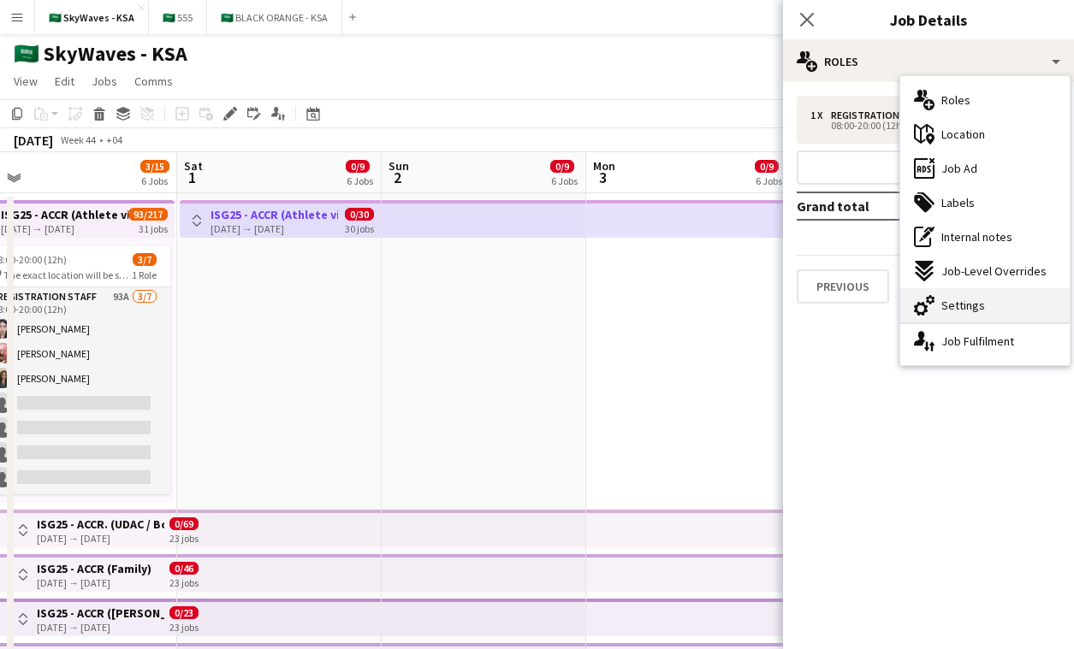
click at [974, 299] on span "Settings" at bounding box center [963, 305] width 44 height 15
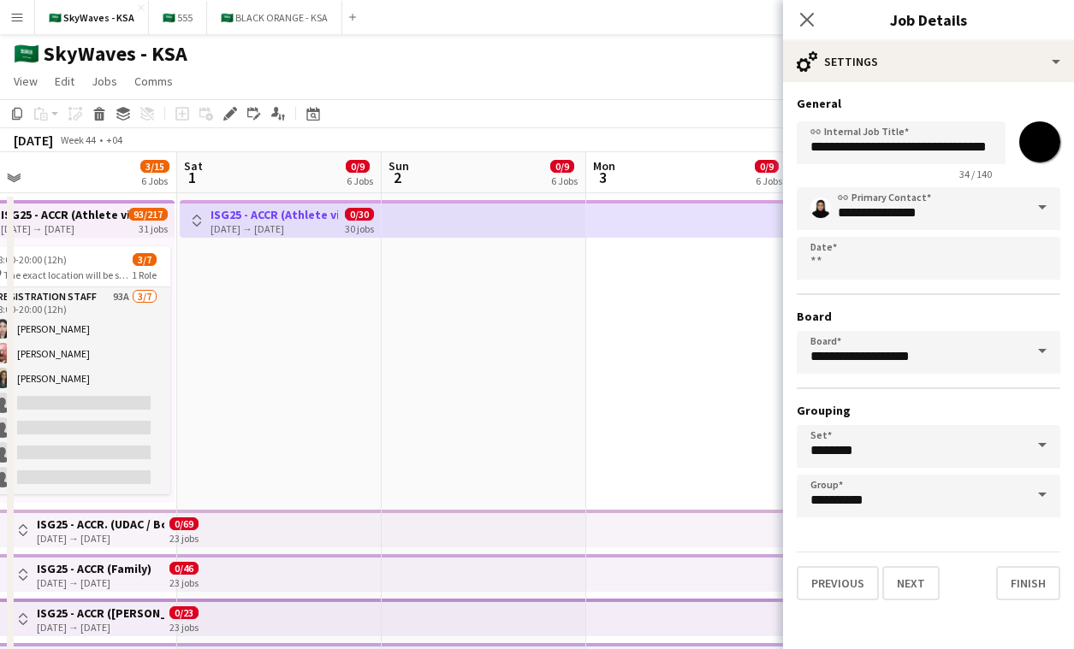
scroll to position [0, 10]
click at [955, 29] on h3 "Job Details" at bounding box center [928, 20] width 291 height 22
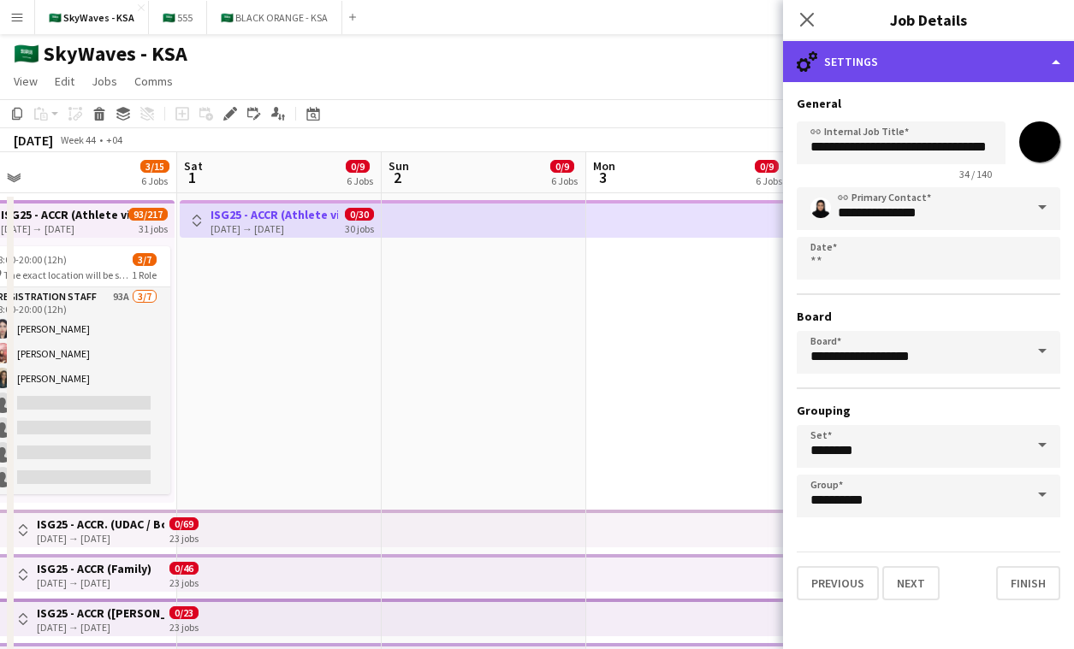
click at [955, 44] on div "cog-double-3 Settings" at bounding box center [928, 61] width 291 height 41
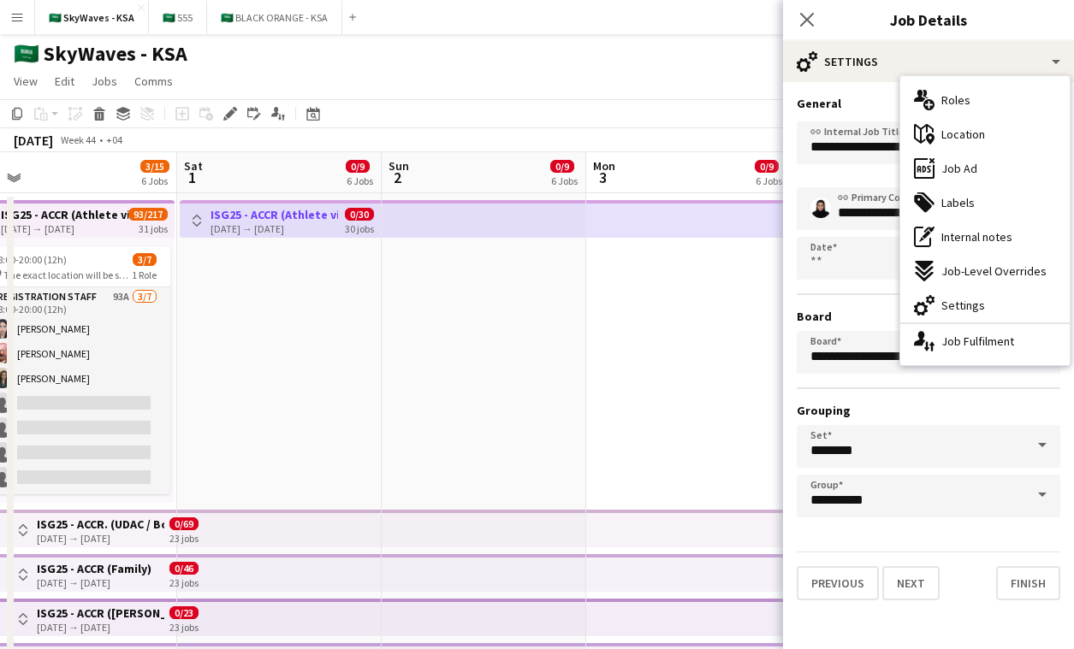
click at [855, 86] on div "**********" at bounding box center [928, 348] width 291 height 532
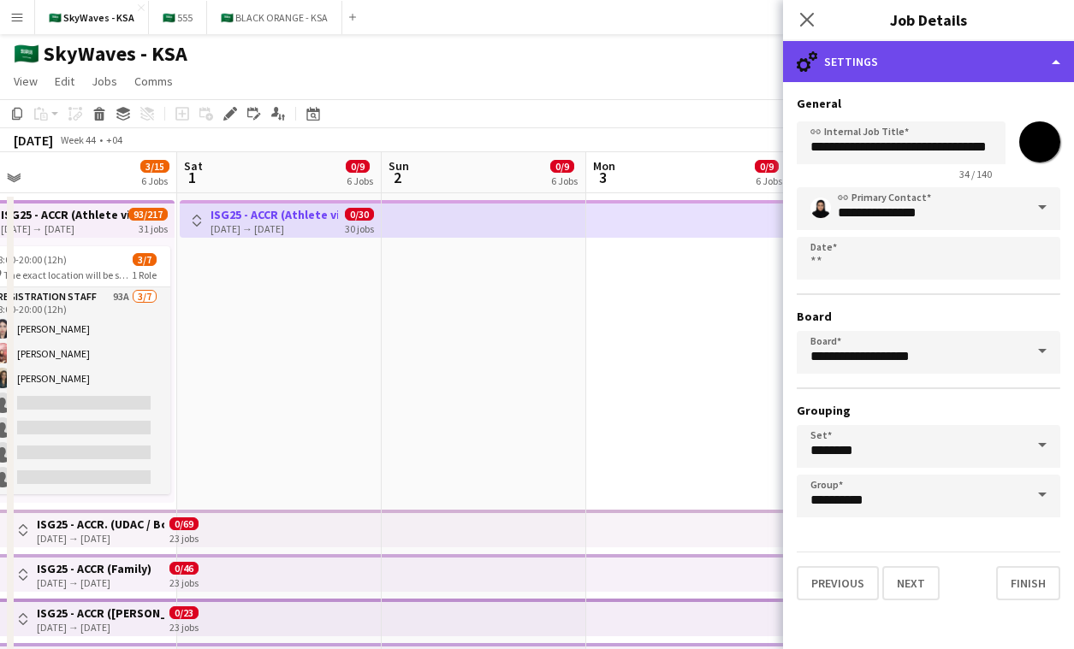
click at [897, 73] on div "cog-double-3 Settings" at bounding box center [928, 61] width 291 height 41
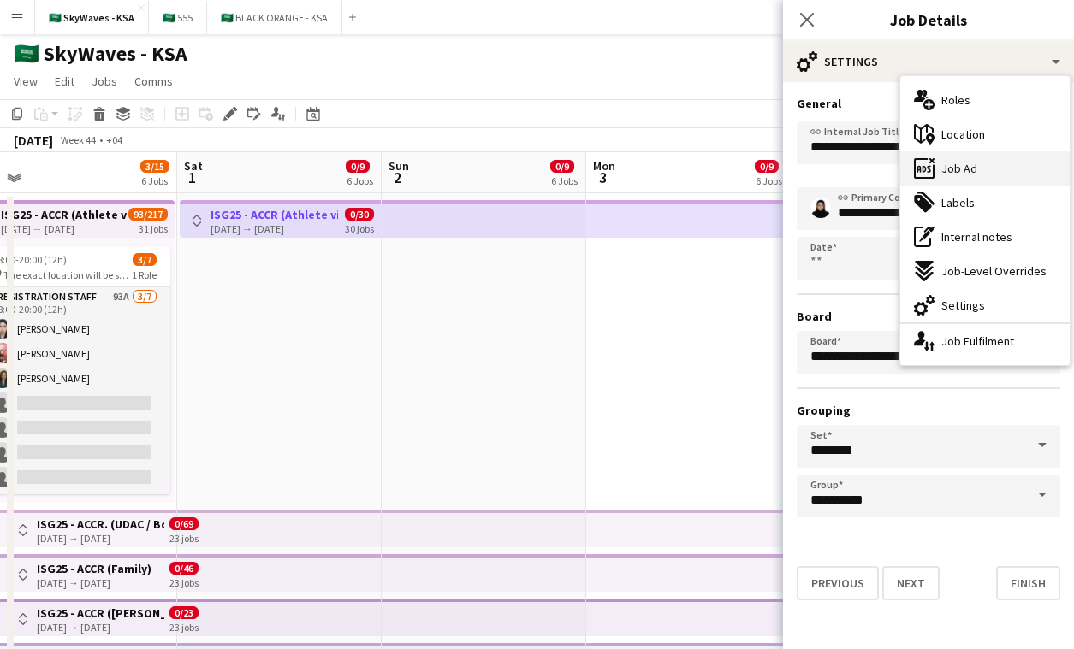
click at [976, 169] on div "ads-window Job Ad" at bounding box center [984, 168] width 169 height 34
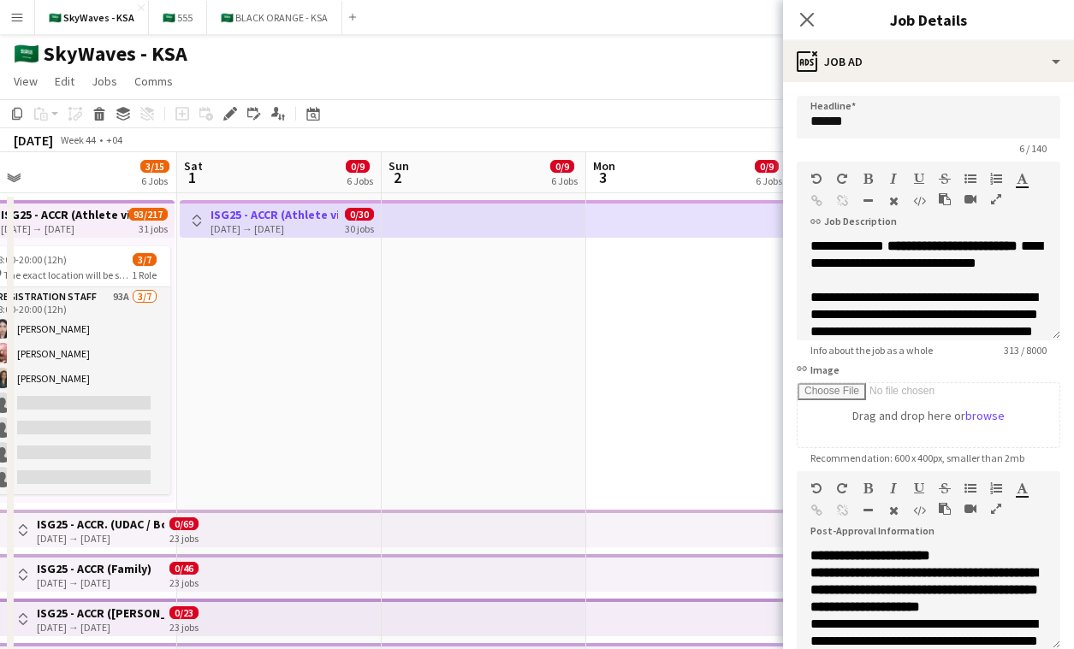
click at [948, 88] on div "**********" at bounding box center [928, 464] width 291 height 764
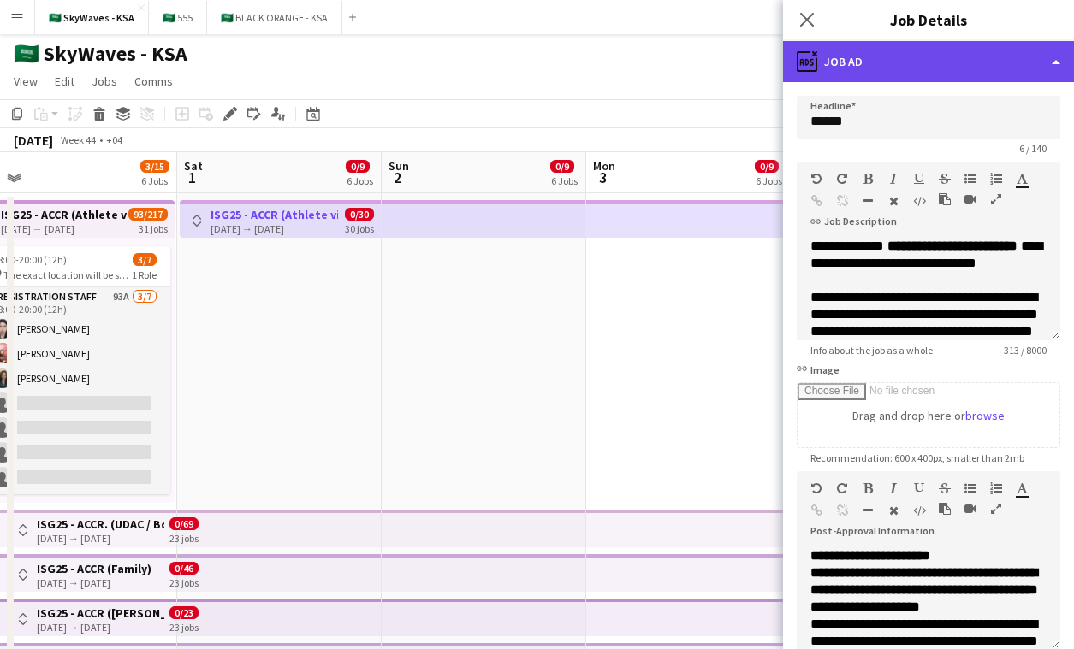
click at [958, 80] on div "ads-window Job Ad" at bounding box center [928, 61] width 291 height 41
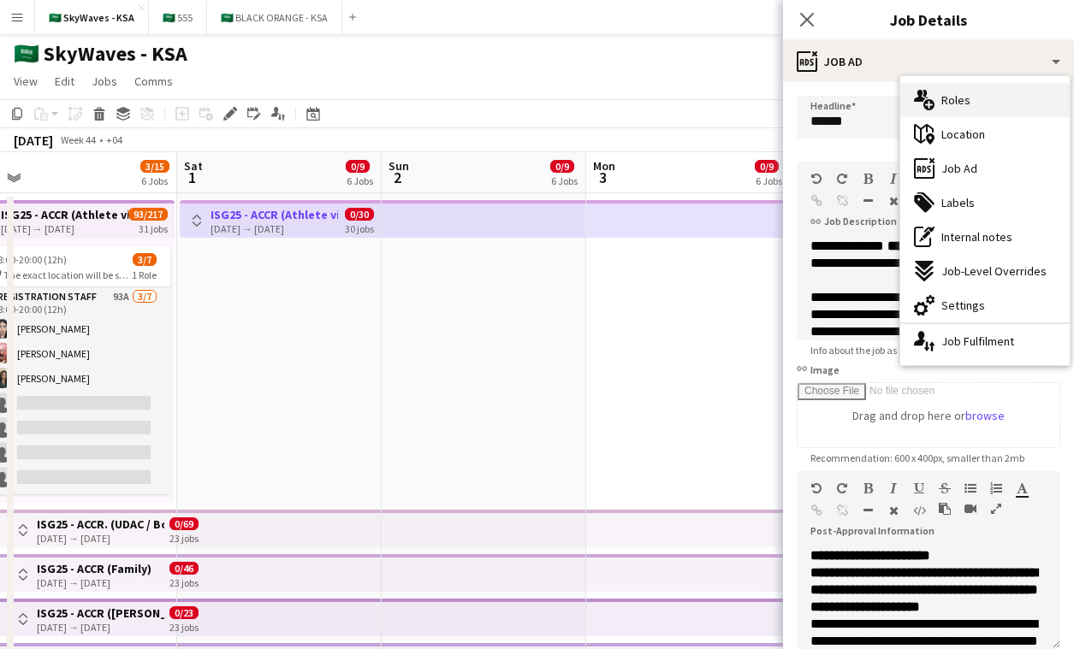
click at [1003, 105] on div "multiple-users-add Roles" at bounding box center [984, 100] width 169 height 34
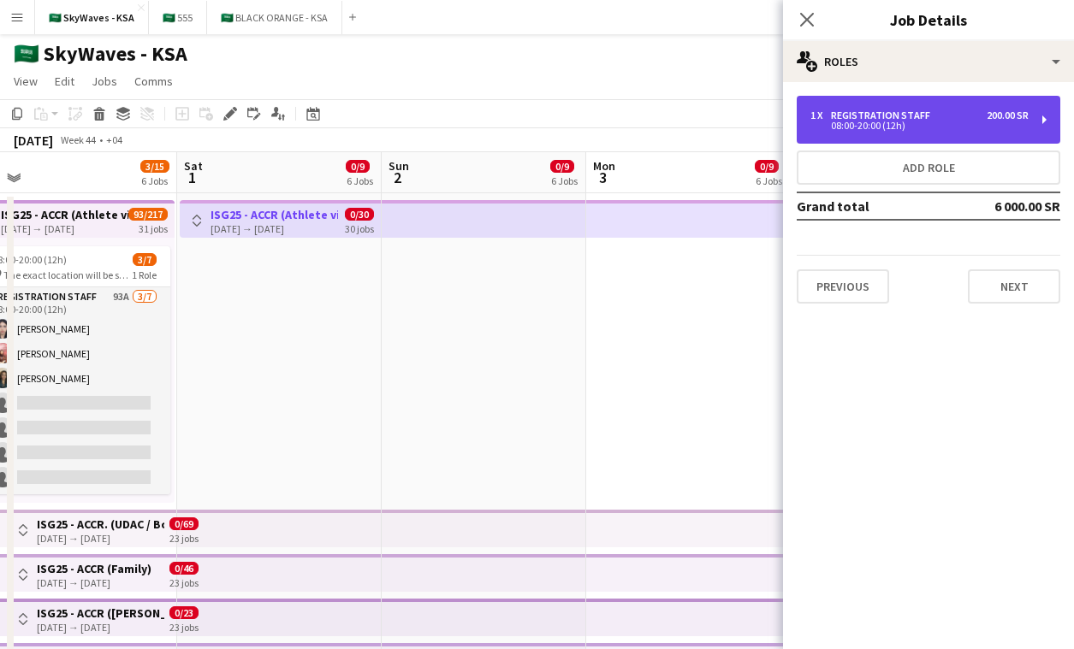
click at [944, 111] on div "1 x Registration Staff 200.00 SR" at bounding box center [919, 116] width 218 height 12
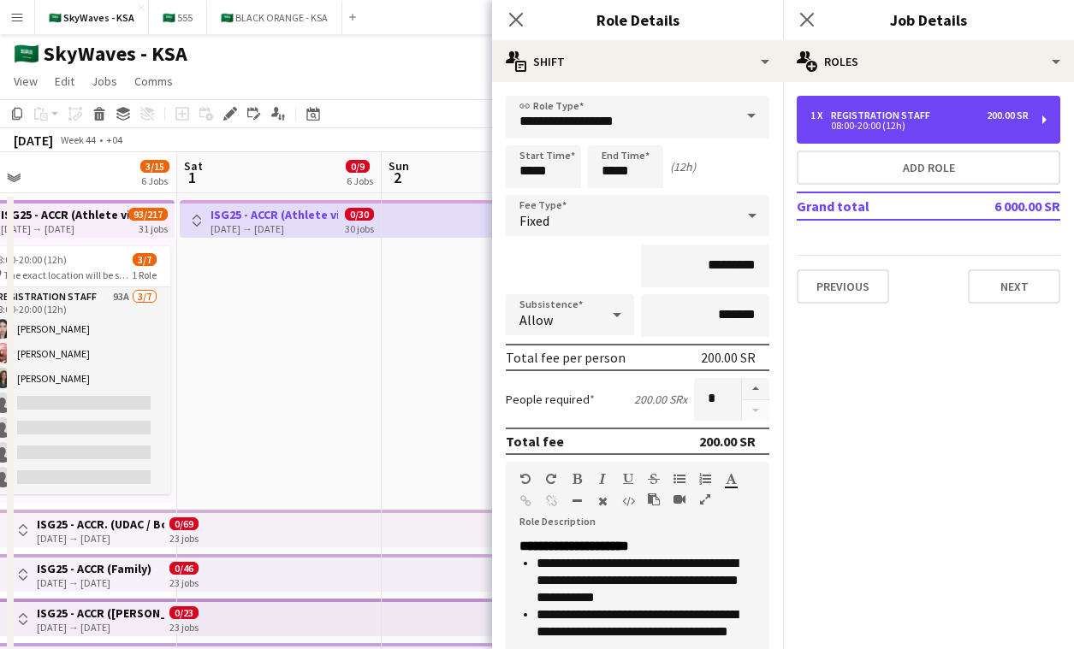
scroll to position [288, 0]
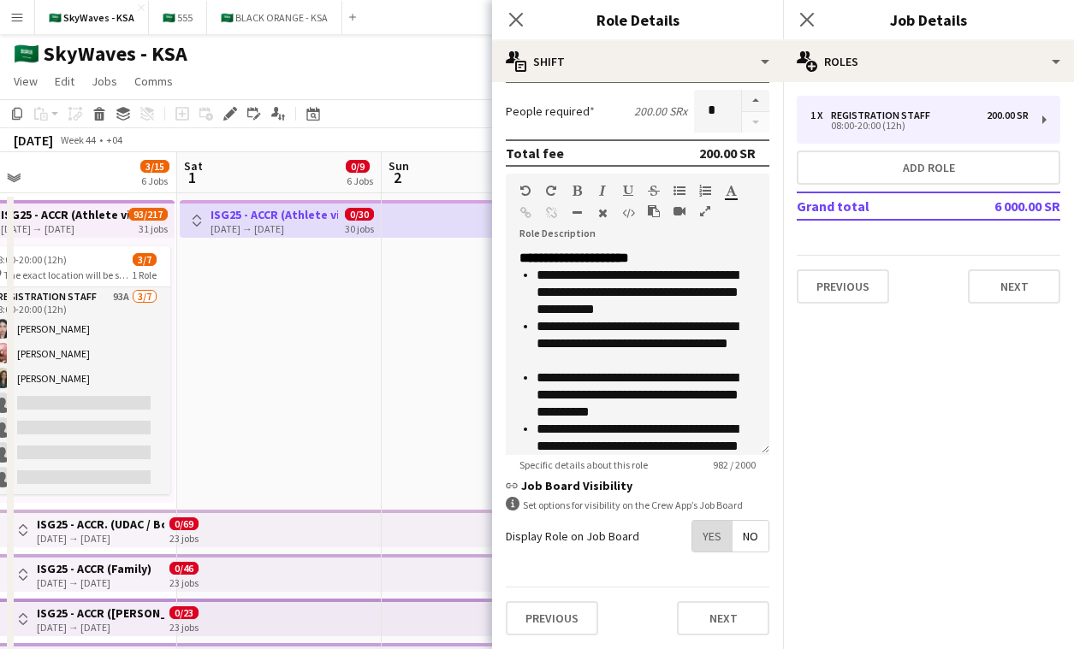
click at [719, 533] on span "Yes" at bounding box center [711, 536] width 39 height 31
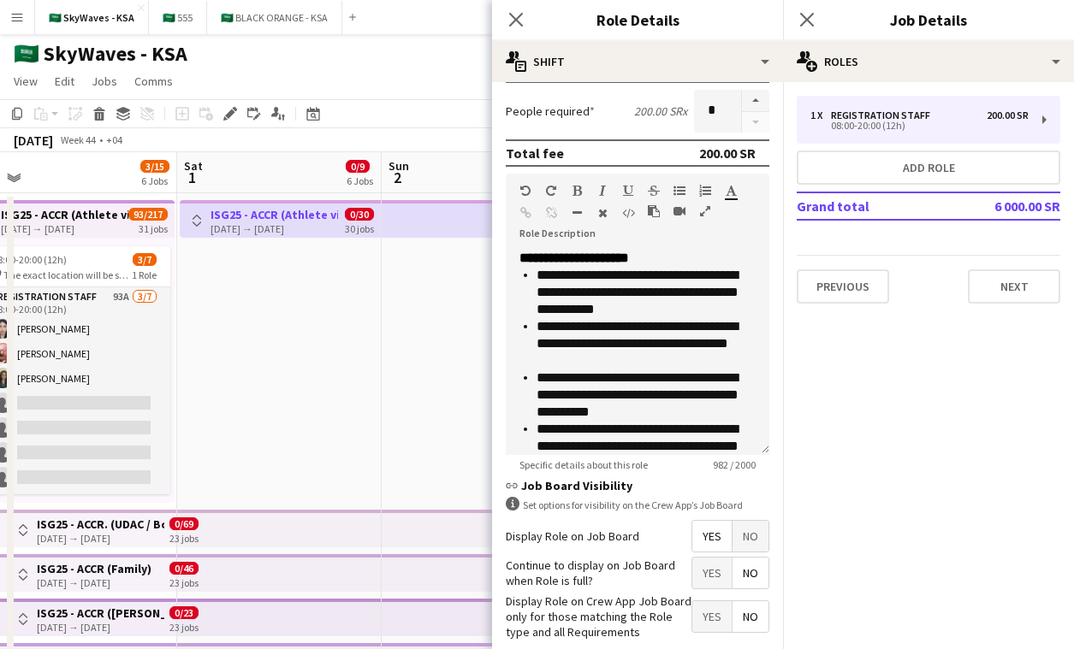
scroll to position [376, 0]
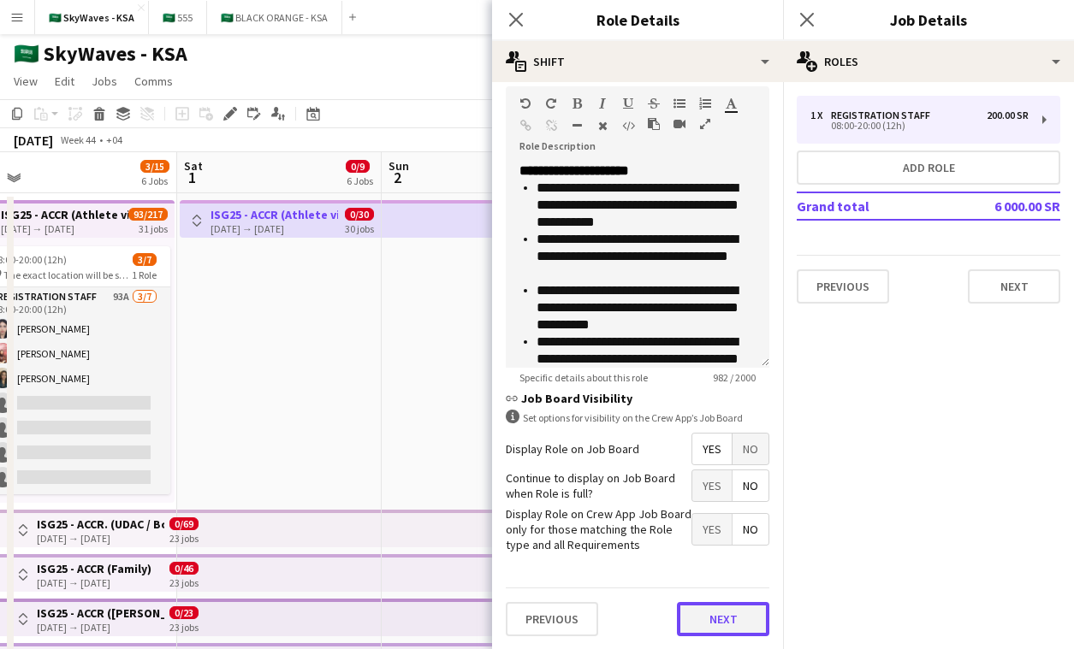
click at [721, 628] on button "Next" at bounding box center [723, 619] width 92 height 34
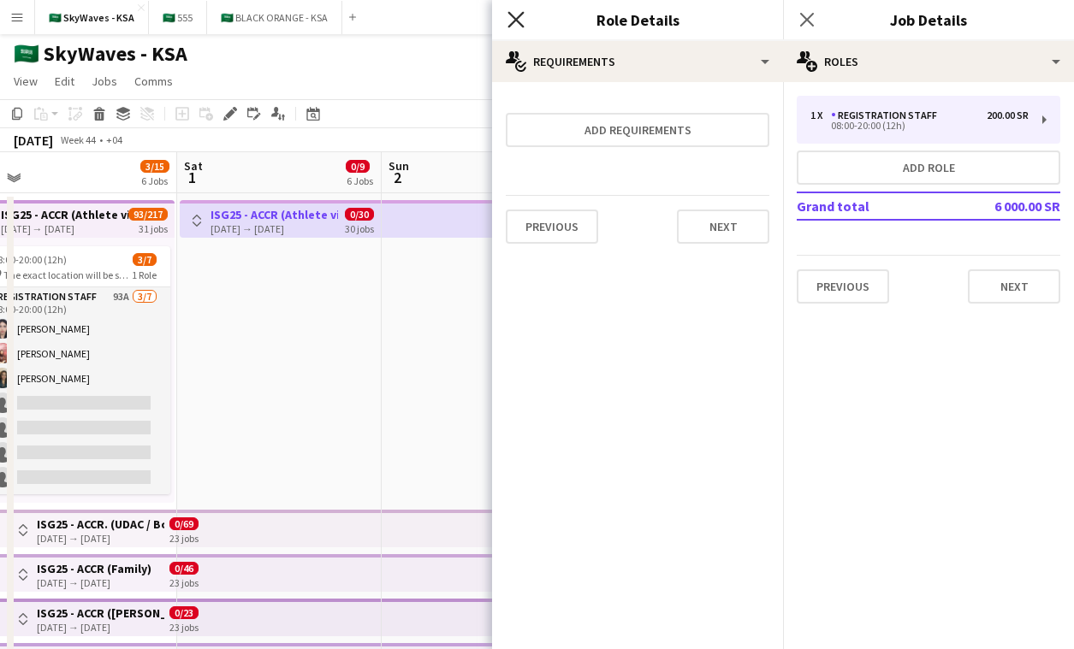
click at [521, 16] on icon "Close pop-in" at bounding box center [515, 19] width 16 height 16
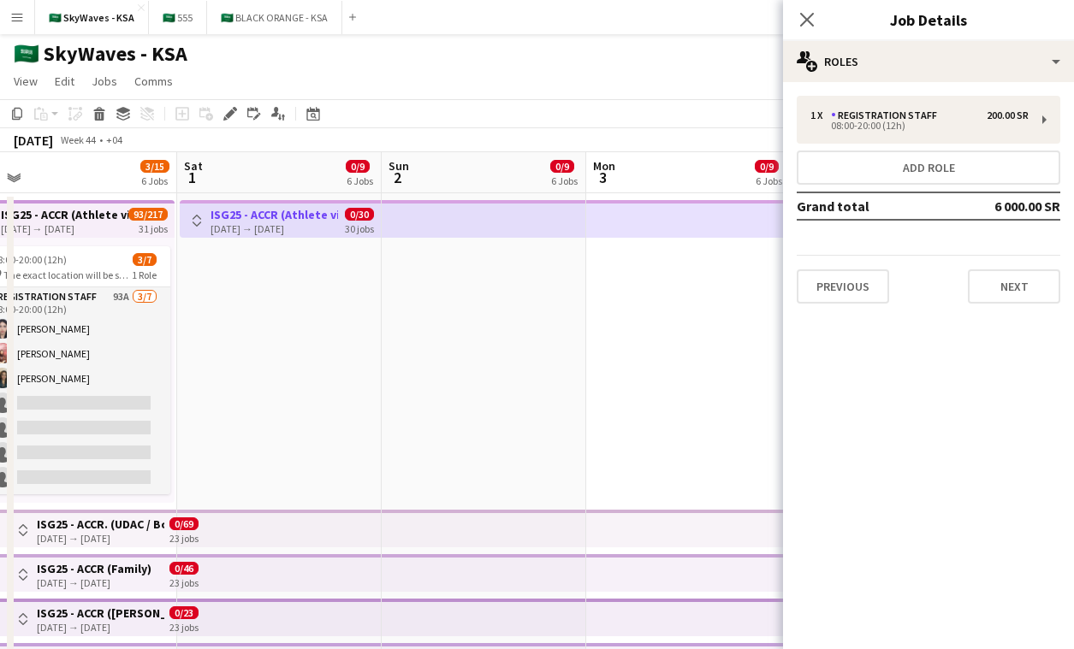
click at [555, 523] on app-top-bar at bounding box center [484, 529] width 204 height 38
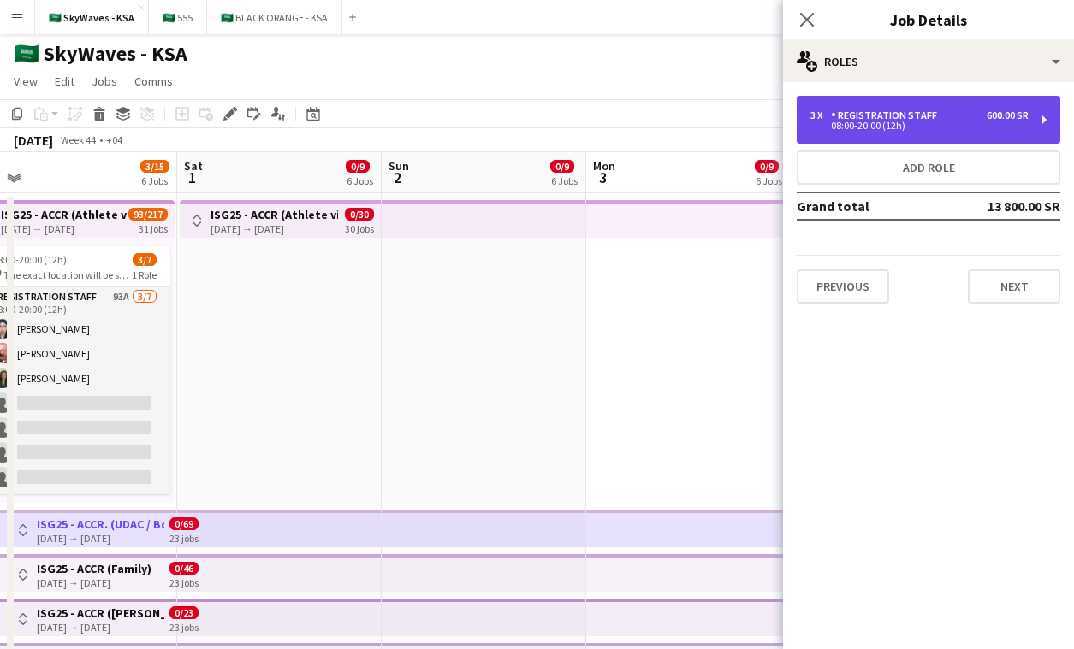
click at [943, 114] on div "3 x Registration Staff 600.00 SR" at bounding box center [919, 116] width 218 height 12
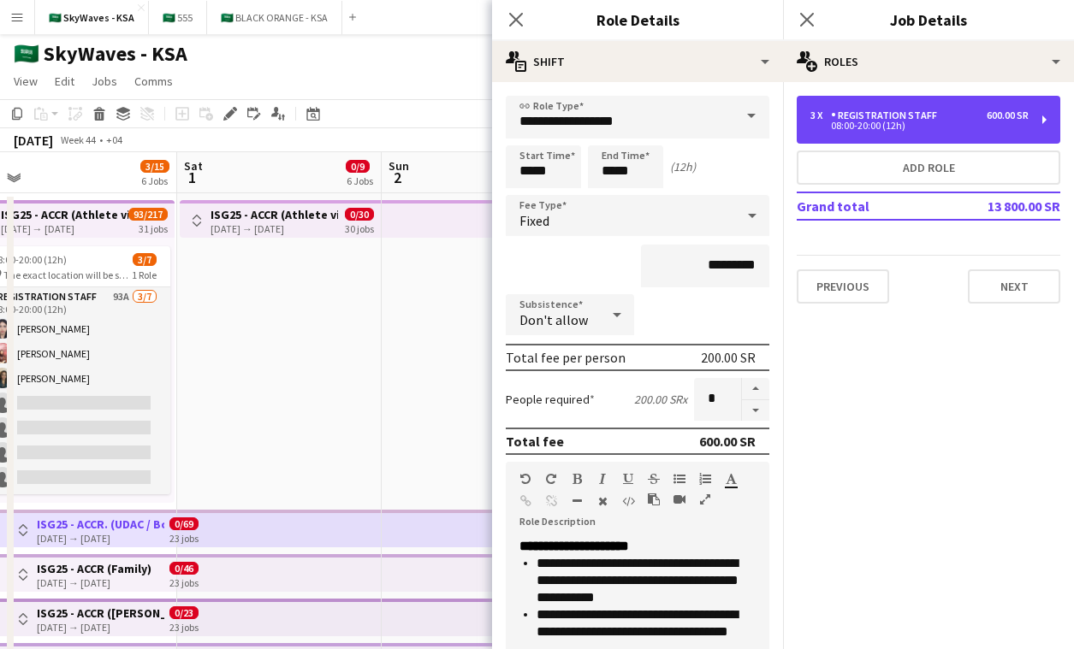
scroll to position [376, 0]
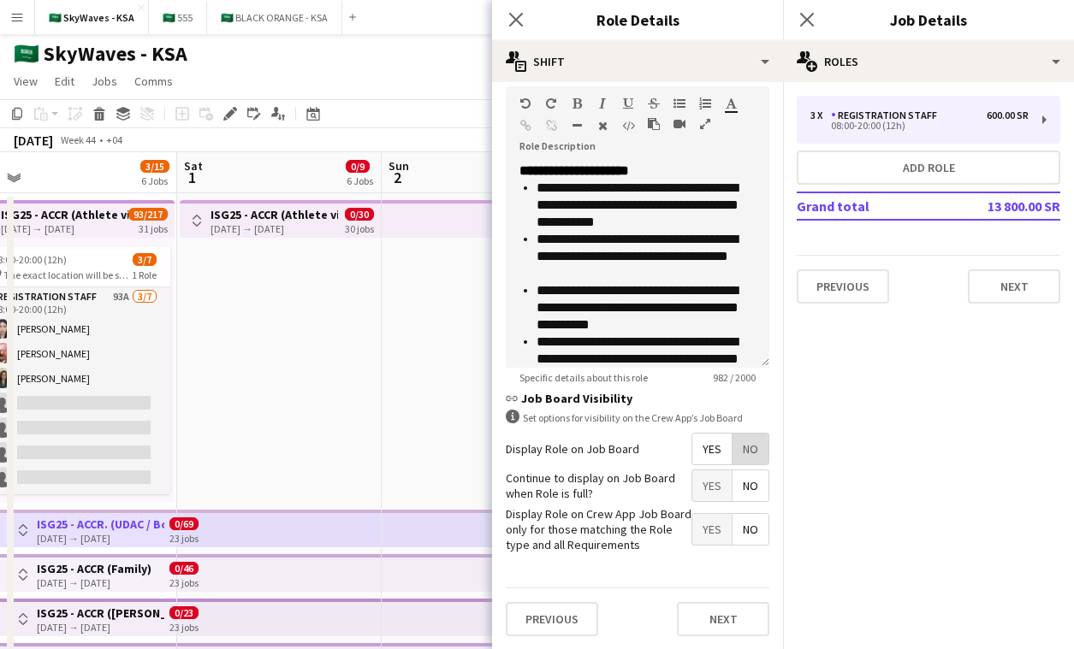
click at [742, 449] on span "No" at bounding box center [750, 449] width 36 height 31
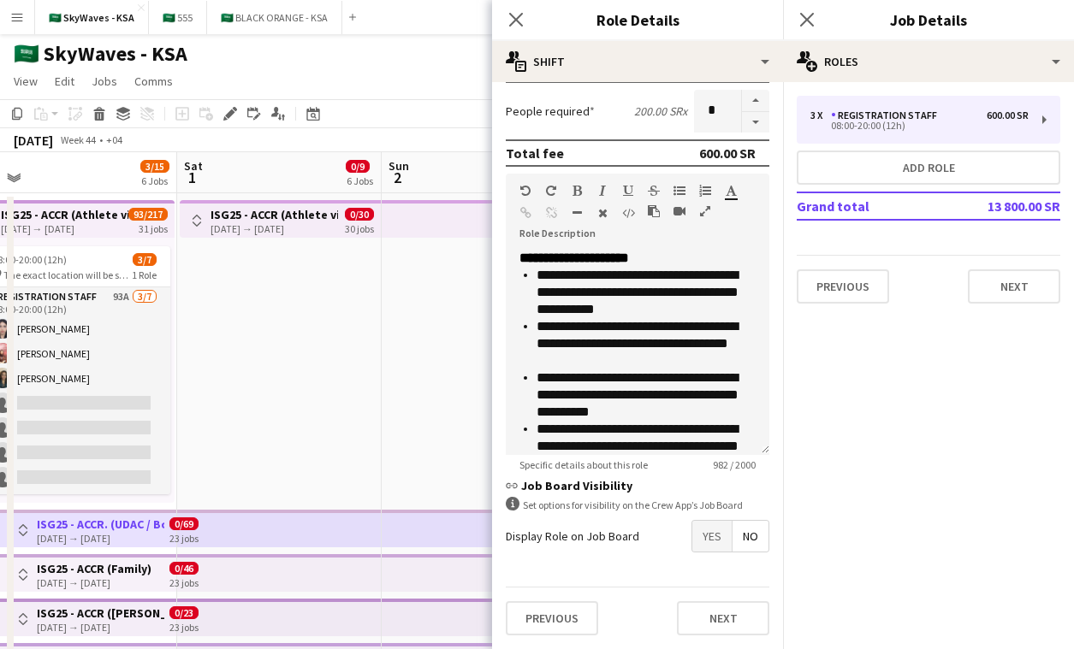
click at [718, 532] on span "Yes" at bounding box center [711, 536] width 39 height 31
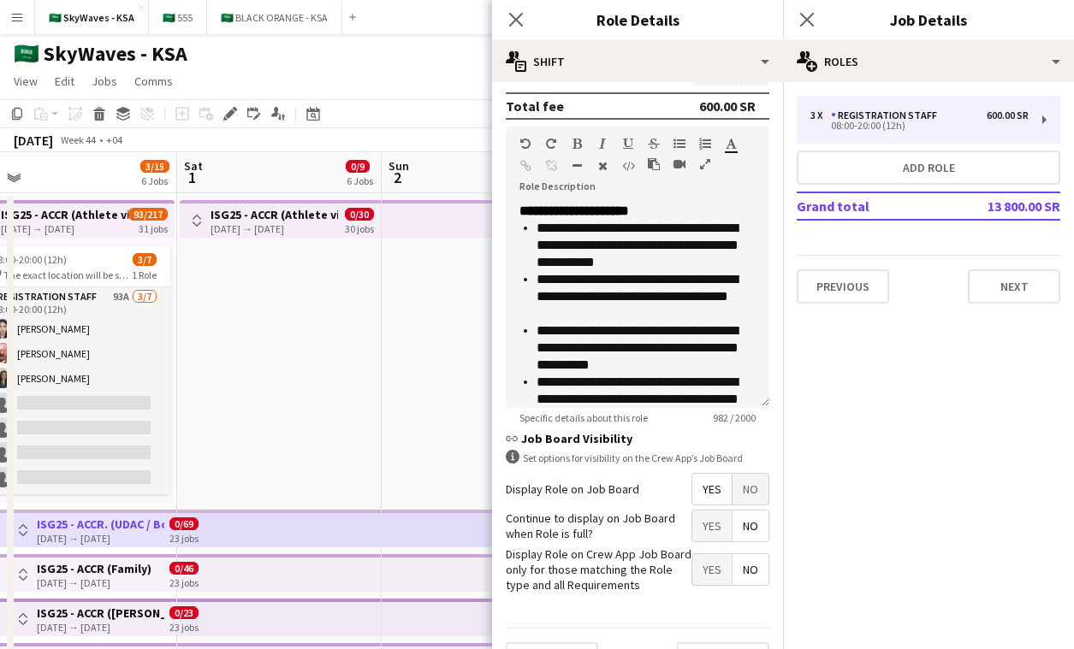
scroll to position [336, 0]
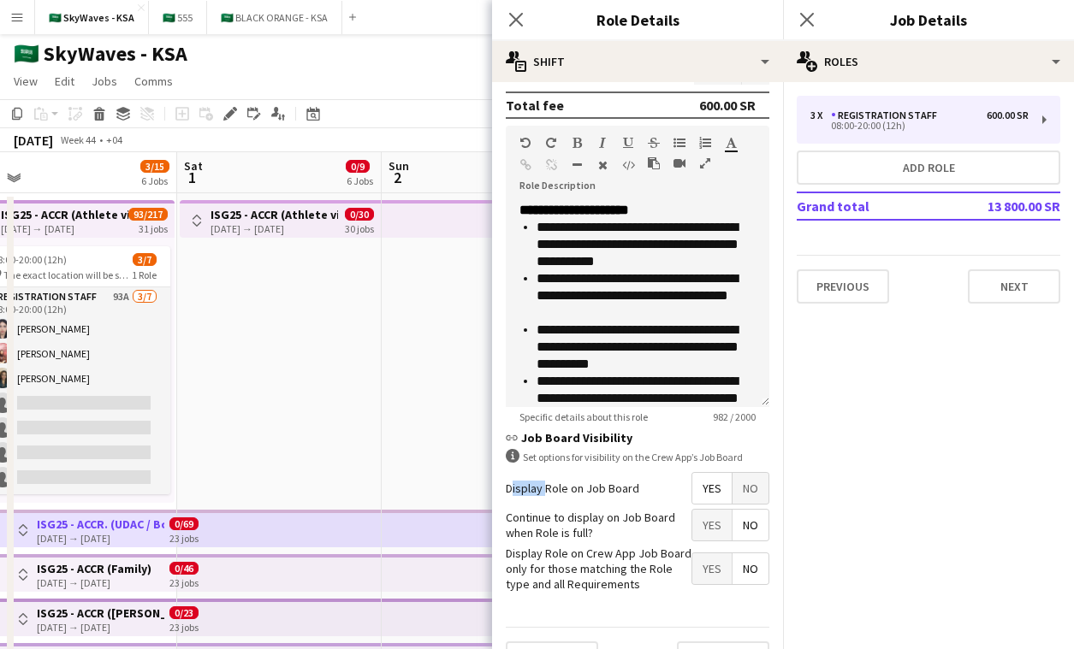
drag, startPoint x: 541, startPoint y: 491, endPoint x: 500, endPoint y: 491, distance: 40.2
click at [500, 491] on form "**********" at bounding box center [637, 225] width 291 height 930
drag, startPoint x: 637, startPoint y: 487, endPoint x: 502, endPoint y: 494, distance: 135.4
click at [502, 494] on form "**********" at bounding box center [637, 225] width 291 height 930
copy label "Display Role on Job Board"
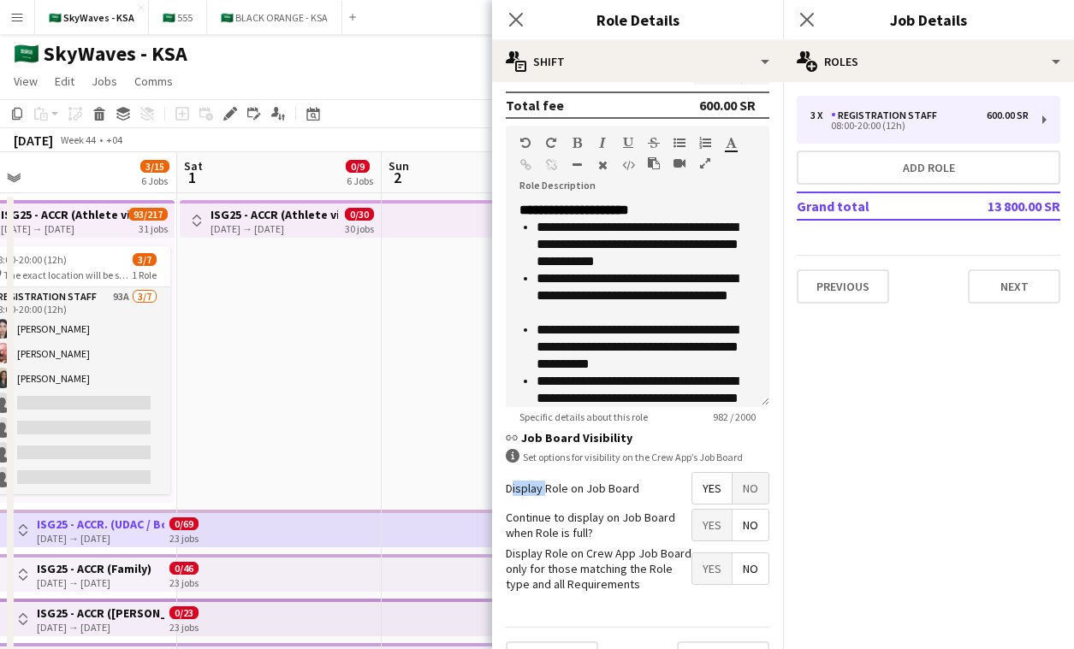
click at [379, 247] on app-date-cell "Toggle View ISG25 - ACCR (Athlete village) NOV 01-11-2025 → 30-11-2025 0/30 30 …" at bounding box center [279, 484] width 204 height 583
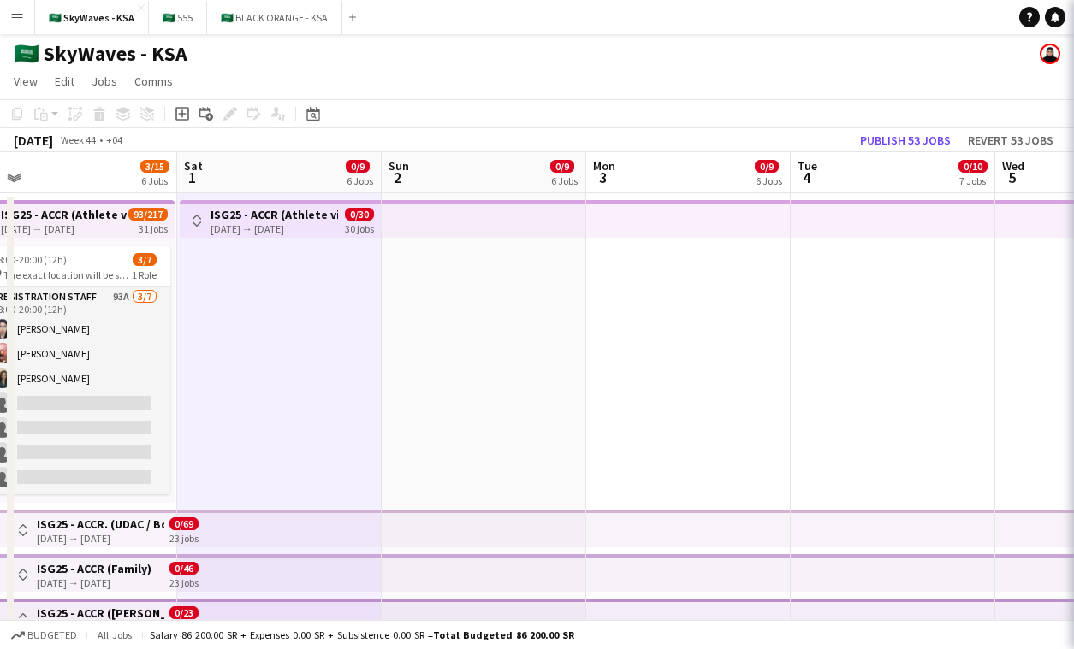
click at [439, 219] on app-top-bar at bounding box center [484, 219] width 204 height 38
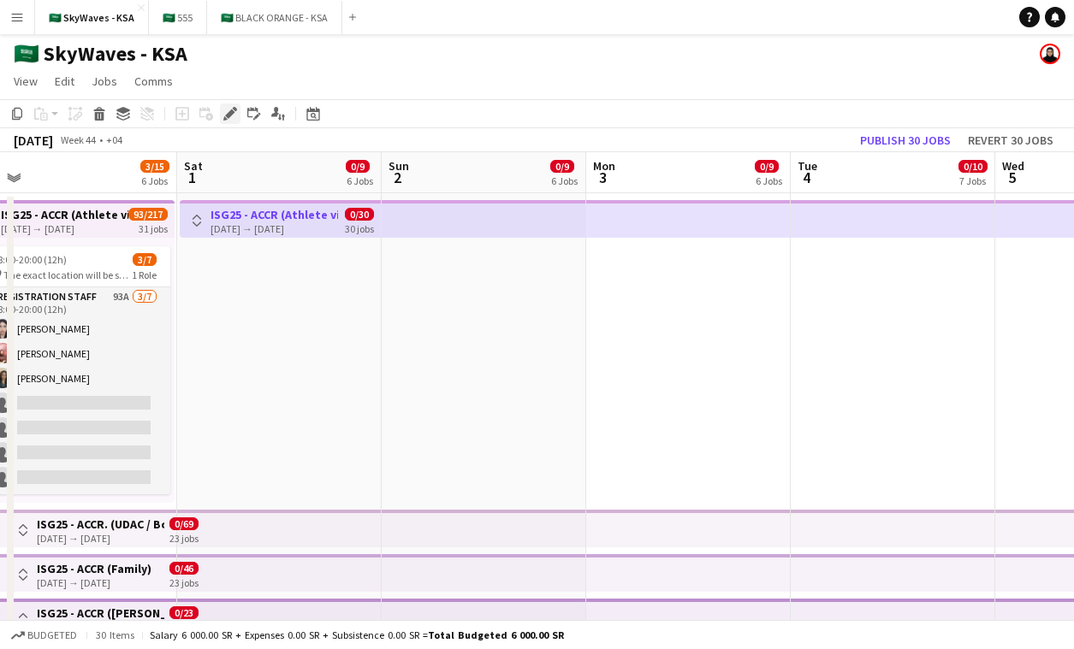
click at [223, 119] on icon "Edit" at bounding box center [230, 114] width 14 height 14
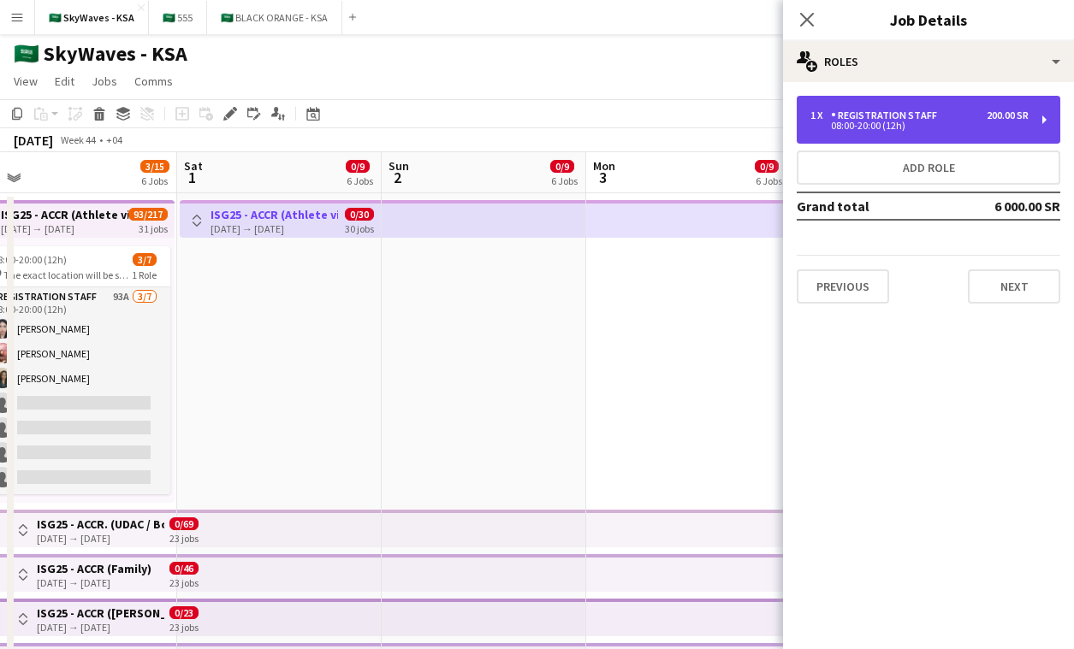
click at [868, 114] on div "Registration Staff" at bounding box center [887, 116] width 113 height 12
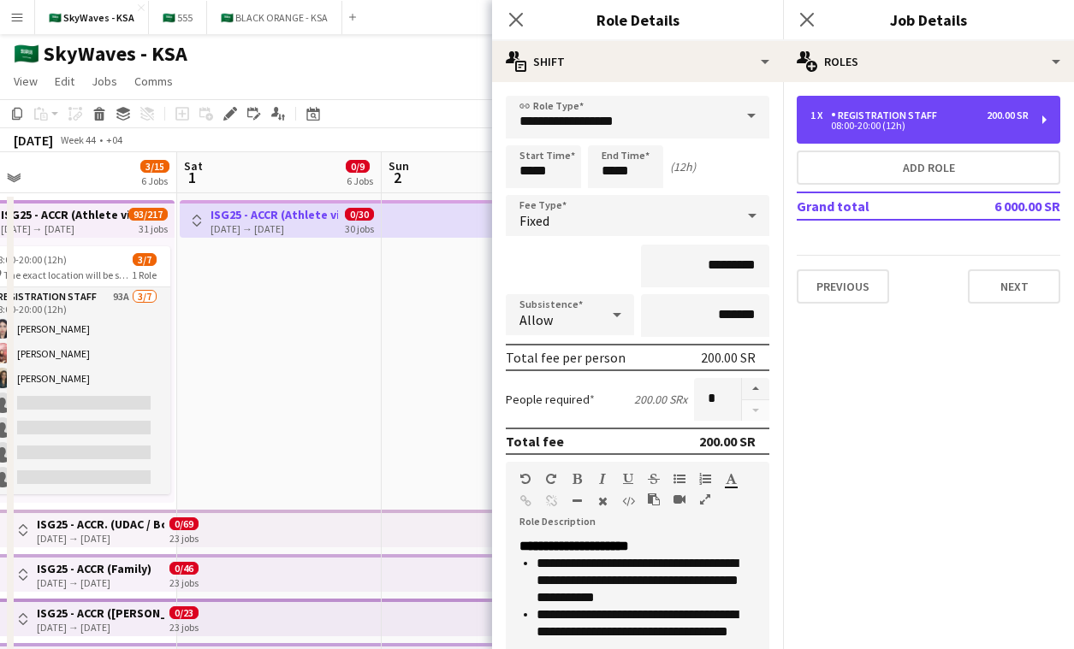
scroll to position [376, 0]
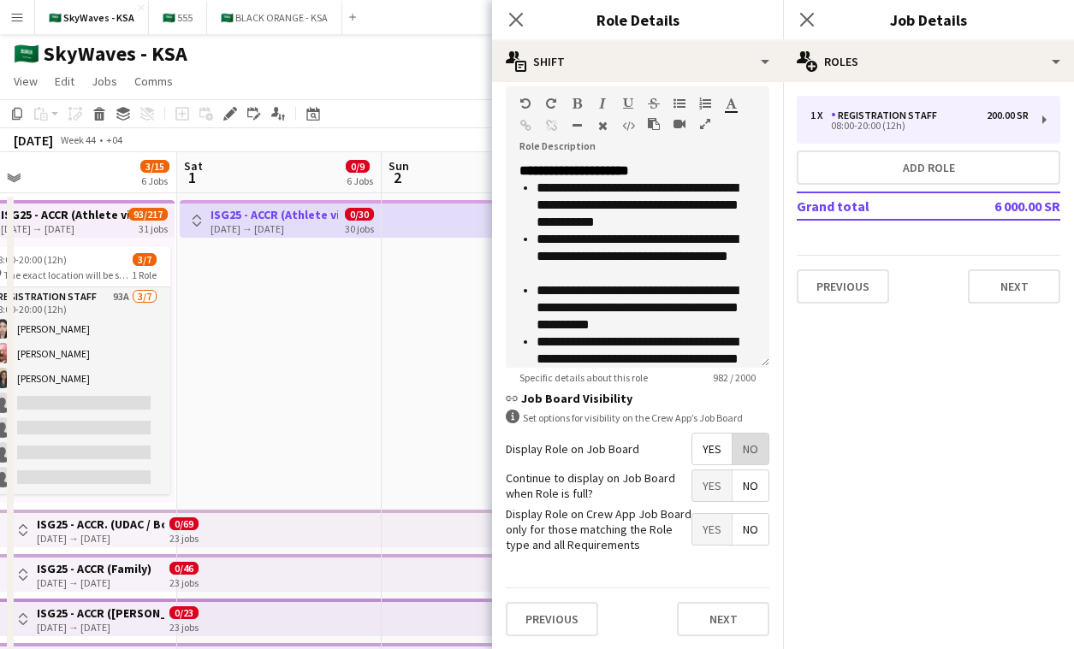
click at [749, 447] on span "No" at bounding box center [750, 449] width 36 height 31
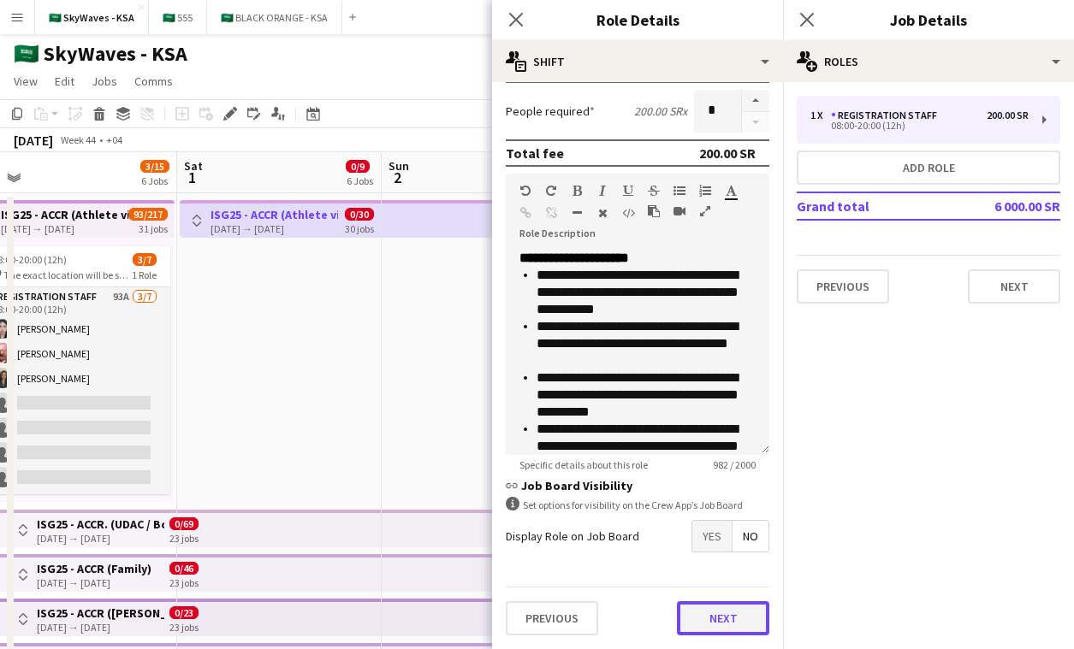
click at [735, 614] on button "Next" at bounding box center [723, 618] width 92 height 34
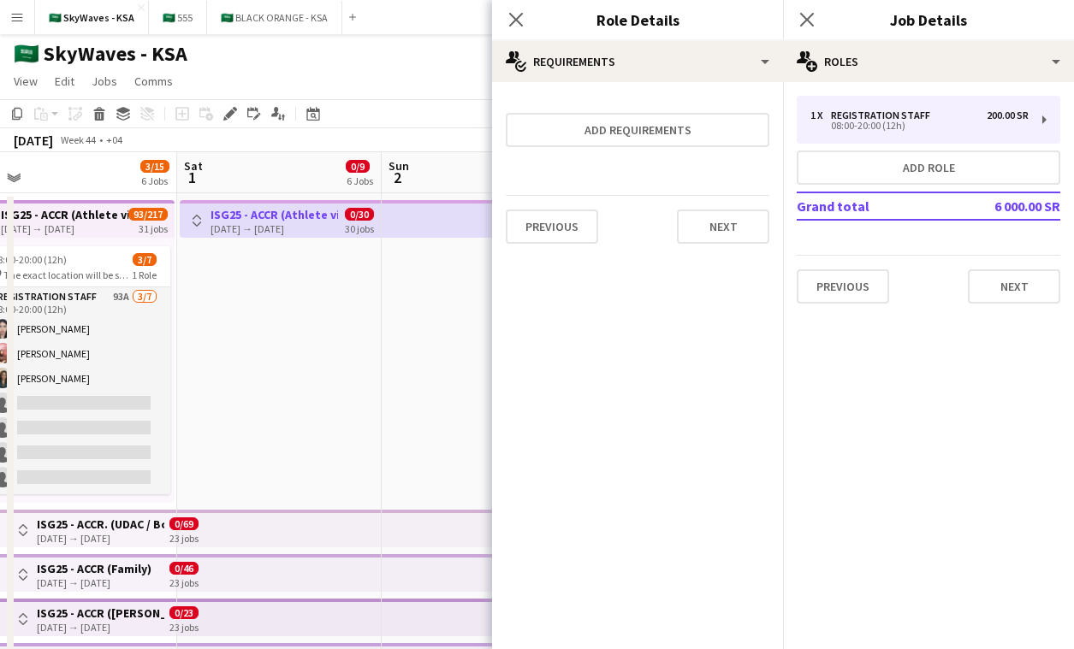
scroll to position [0, 0]
click at [518, 20] on icon "Close pop-in" at bounding box center [515, 19] width 16 height 16
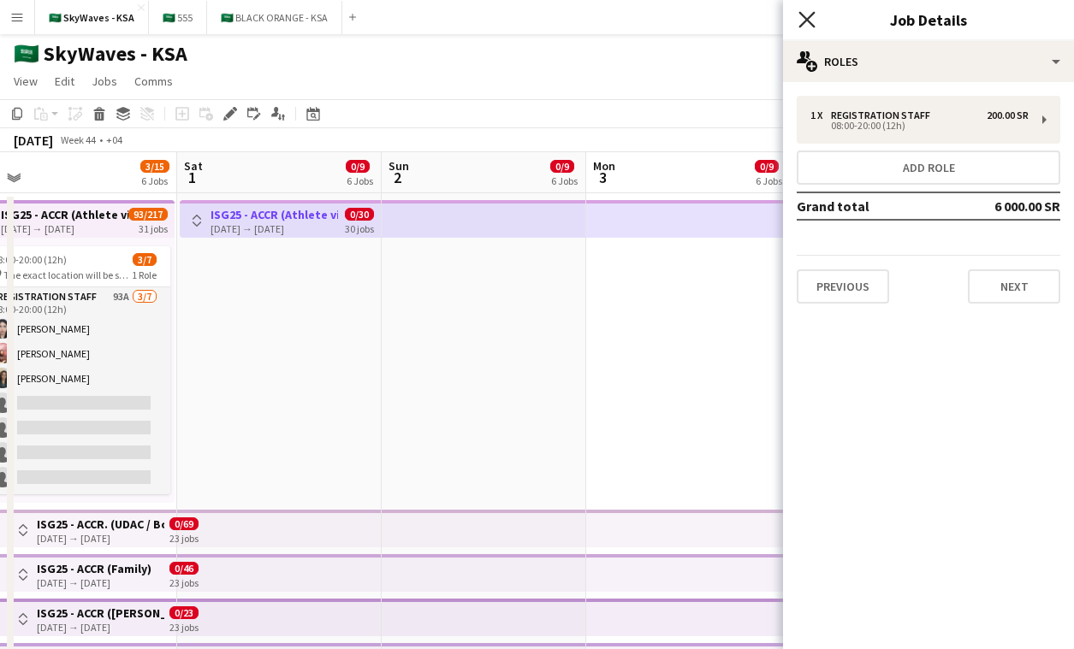
click at [808, 13] on icon "Close pop-in" at bounding box center [806, 19] width 16 height 16
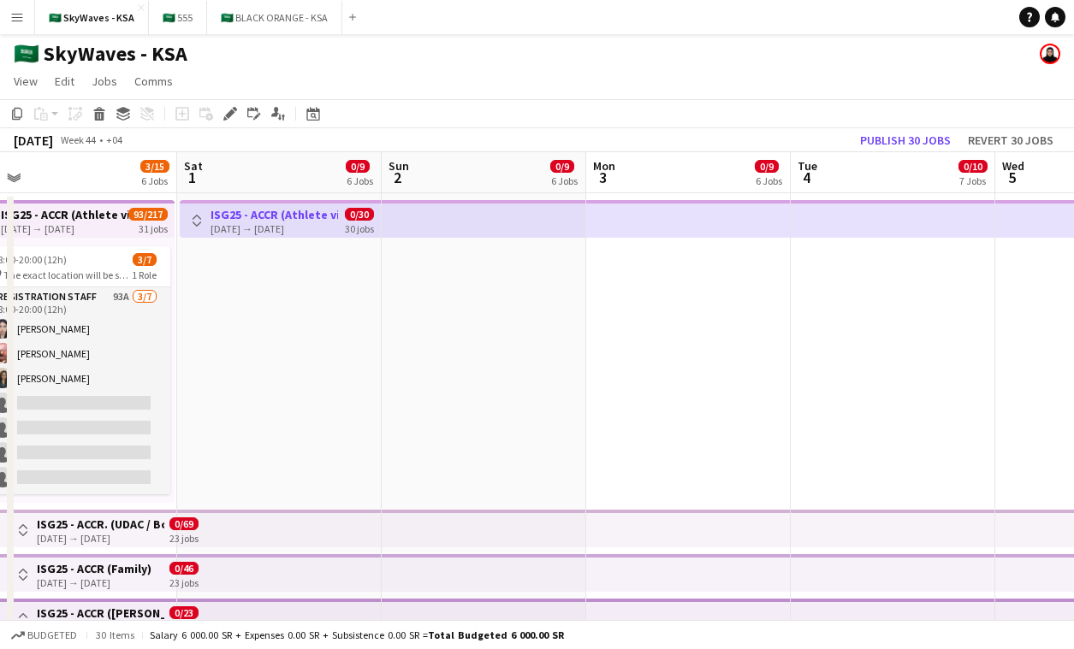
click at [633, 528] on app-top-bar at bounding box center [688, 529] width 204 height 38
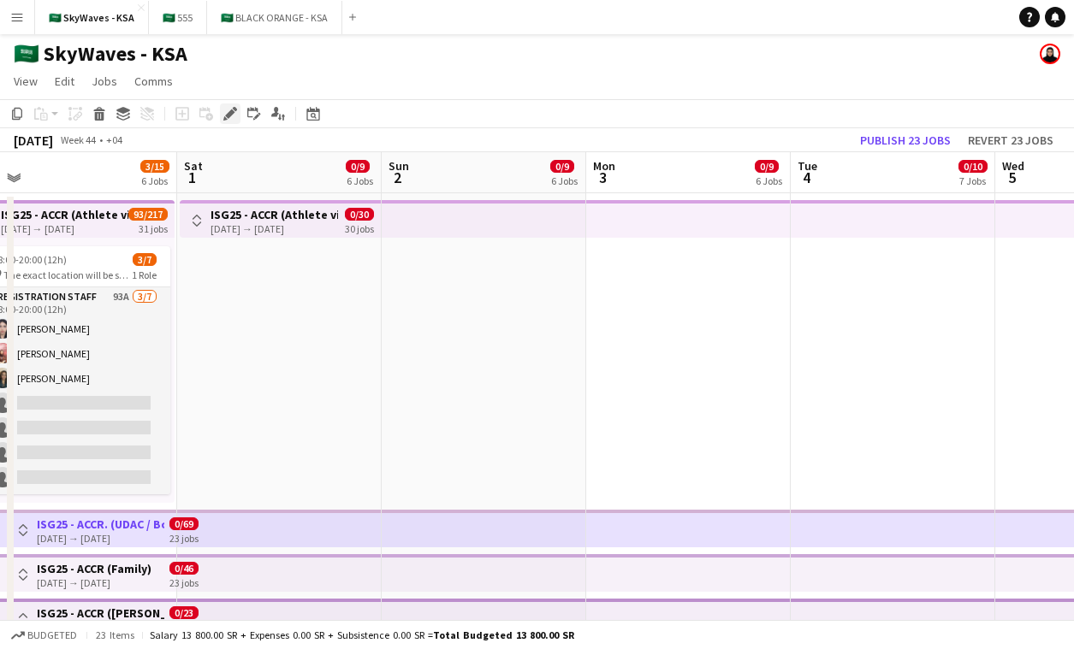
click at [231, 119] on icon "Edit" at bounding box center [230, 114] width 14 height 14
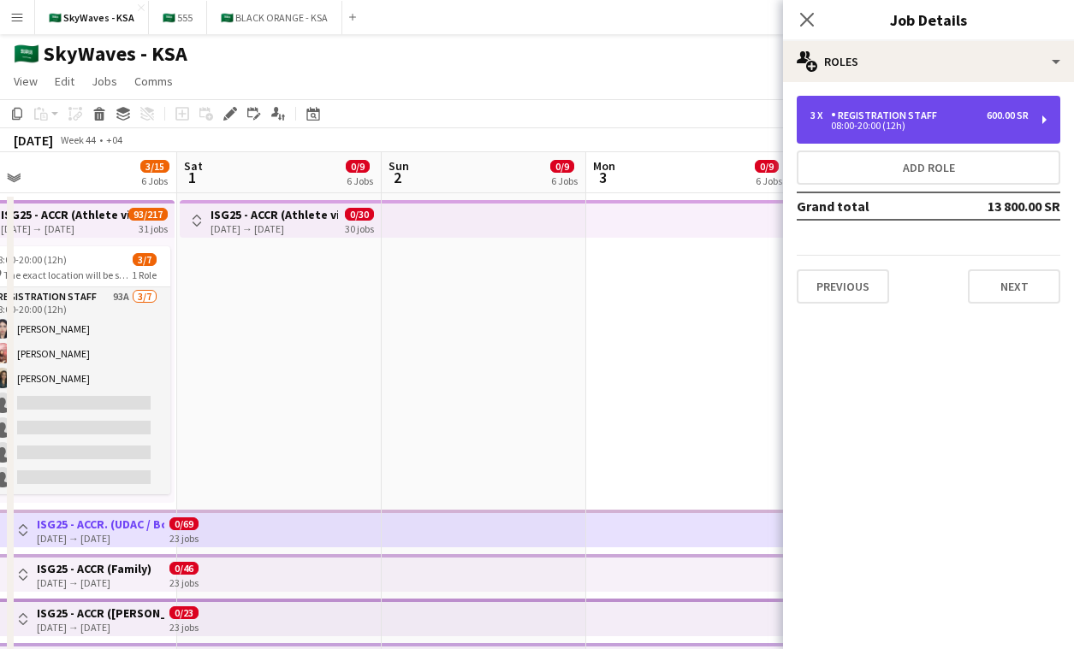
click at [882, 134] on div "3 x Registration Staff 600.00 SR 08:00-20:00 (12h)" at bounding box center [927, 120] width 263 height 48
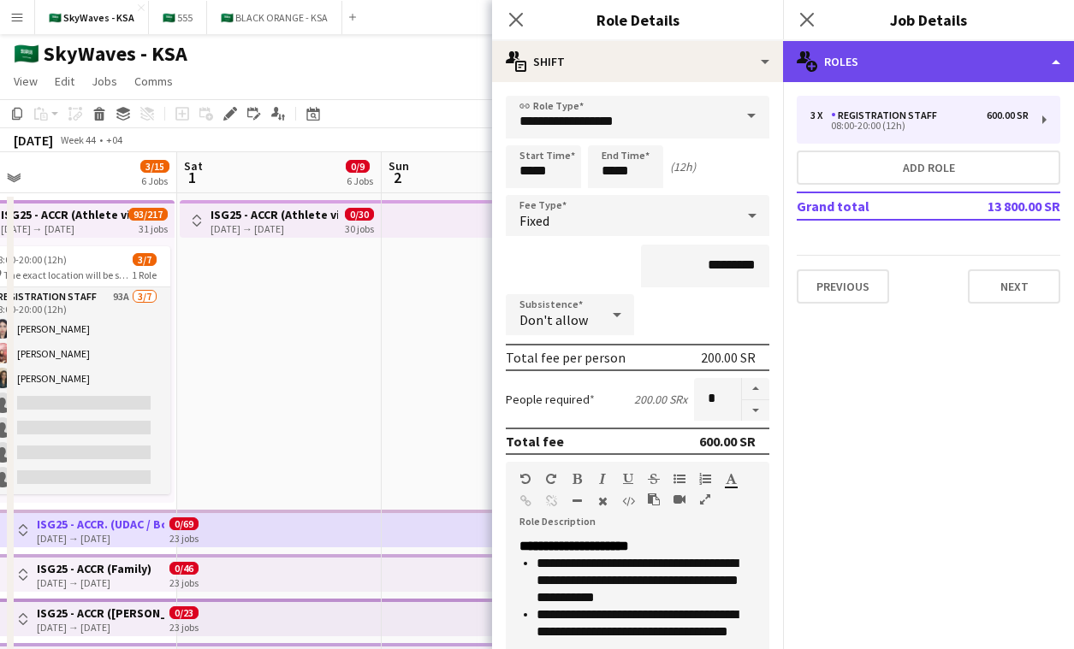
click at [945, 65] on div "multiple-users-add Roles" at bounding box center [928, 61] width 291 height 41
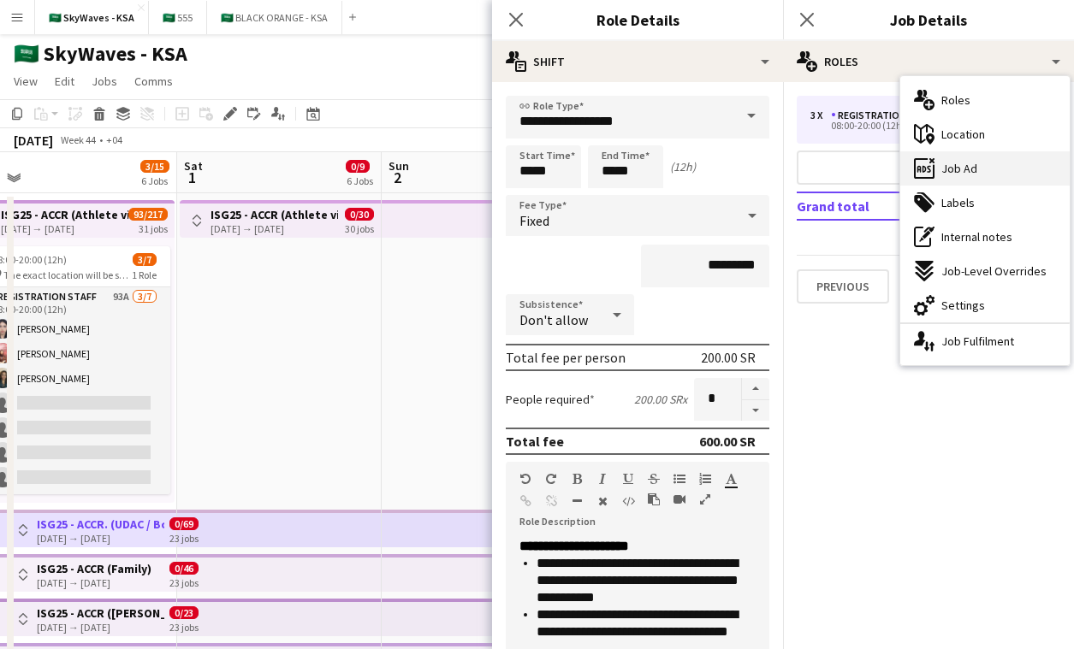
click at [974, 163] on span "Job Ad" at bounding box center [959, 168] width 36 height 15
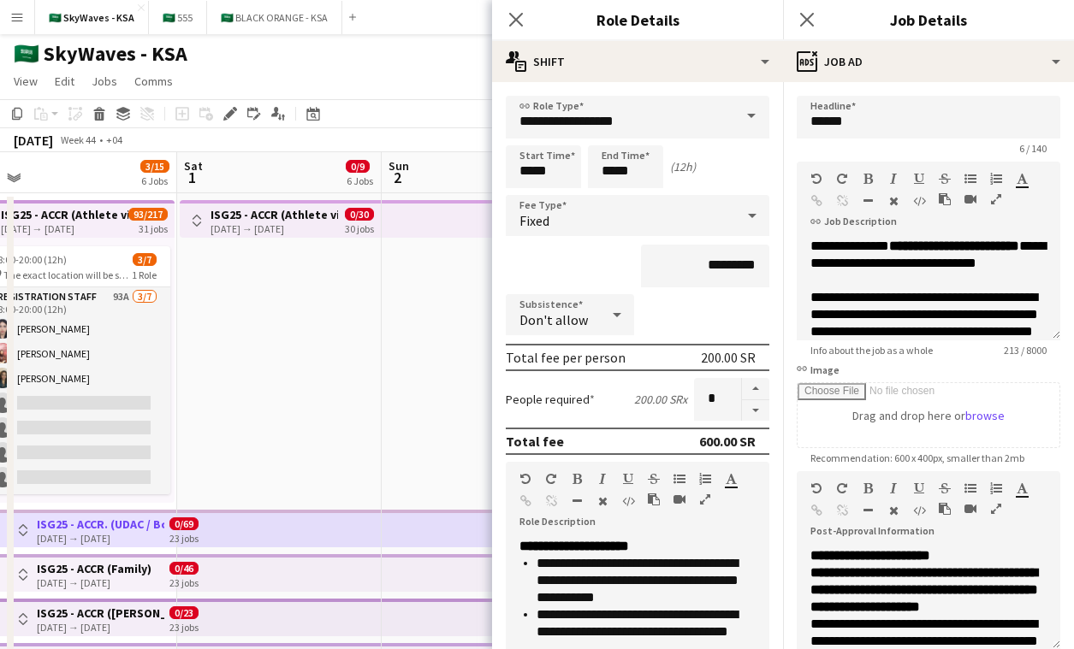
click at [334, 382] on app-date-cell "Toggle View ISG25 - ACCR (Athlete village) NOV 01-11-2025 → 30-11-2025 0/30 30 …" at bounding box center [279, 484] width 204 height 583
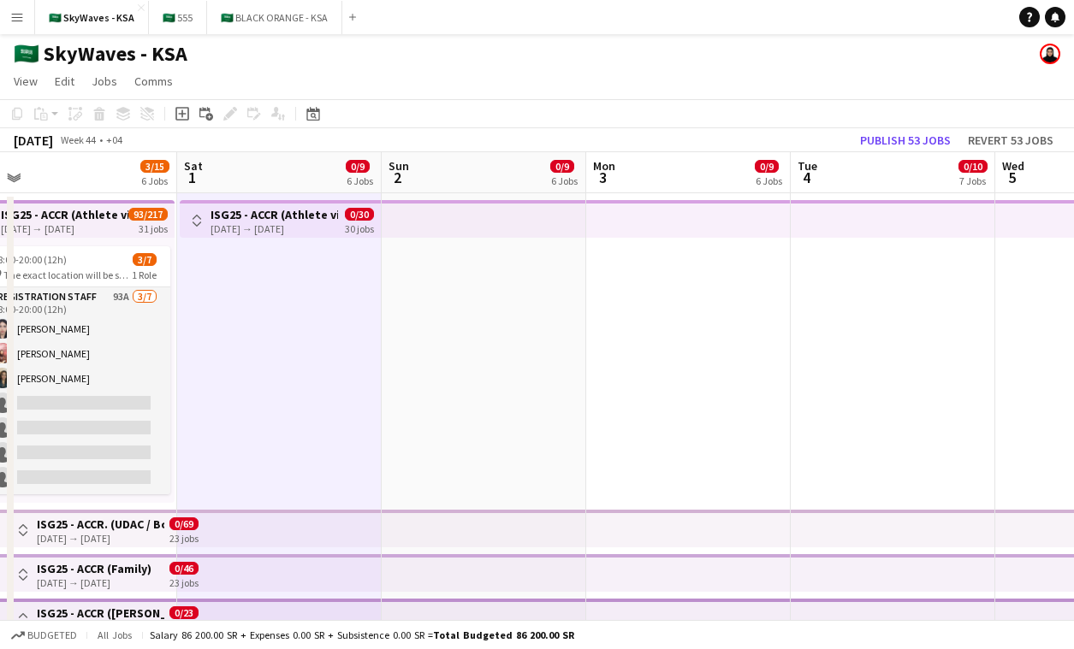
click at [532, 546] on app-top-bar at bounding box center [484, 529] width 204 height 38
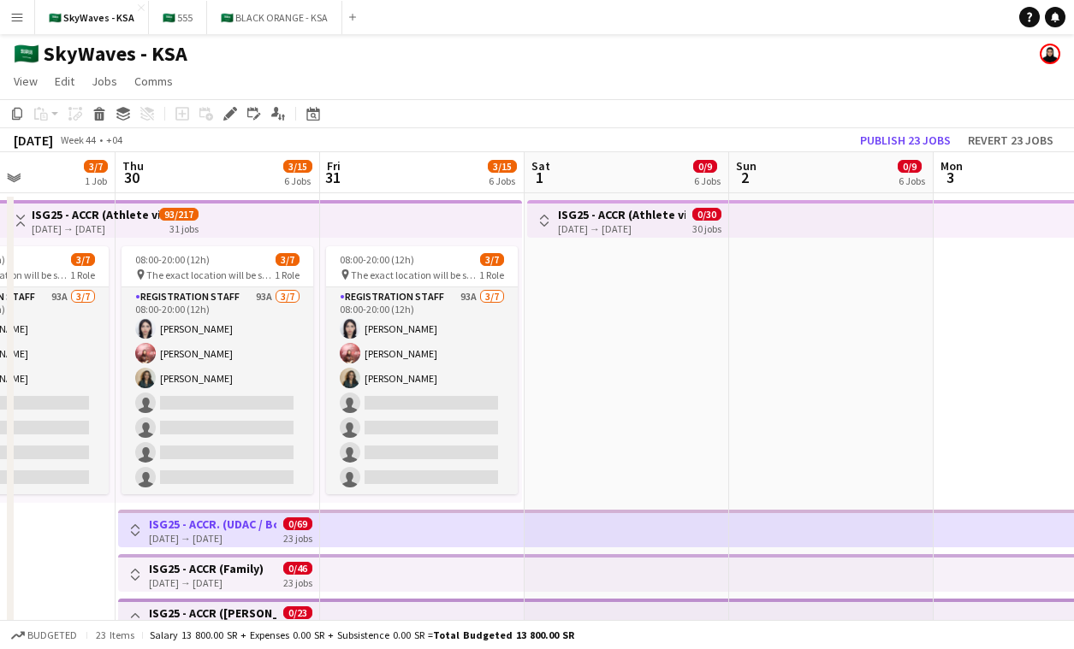
scroll to position [0, 500]
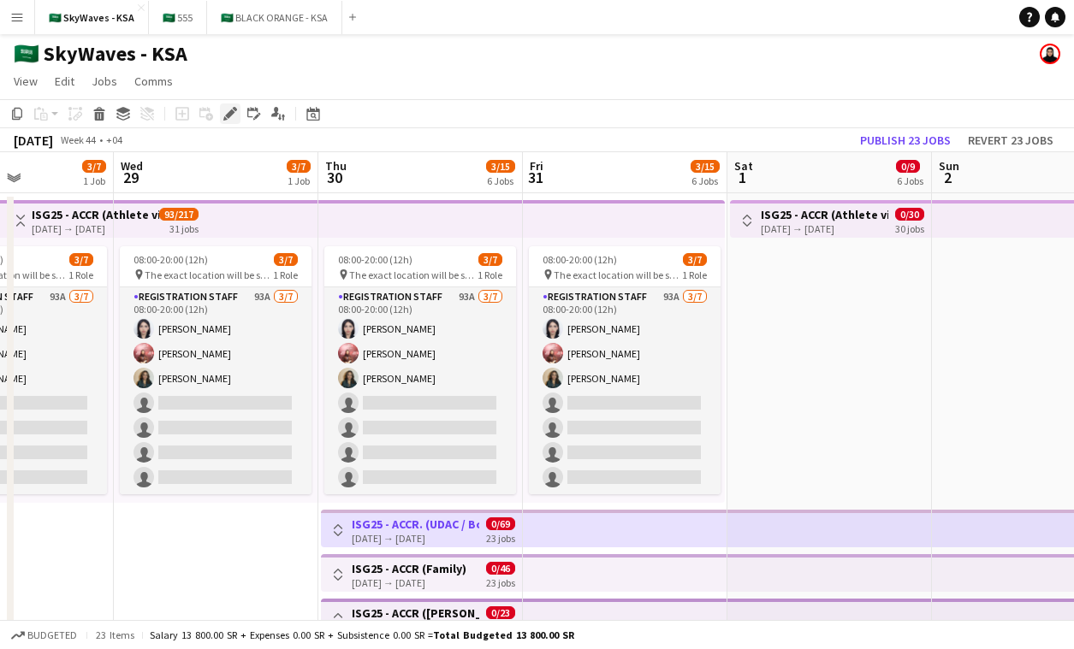
click at [227, 115] on icon at bounding box center [229, 114] width 9 height 9
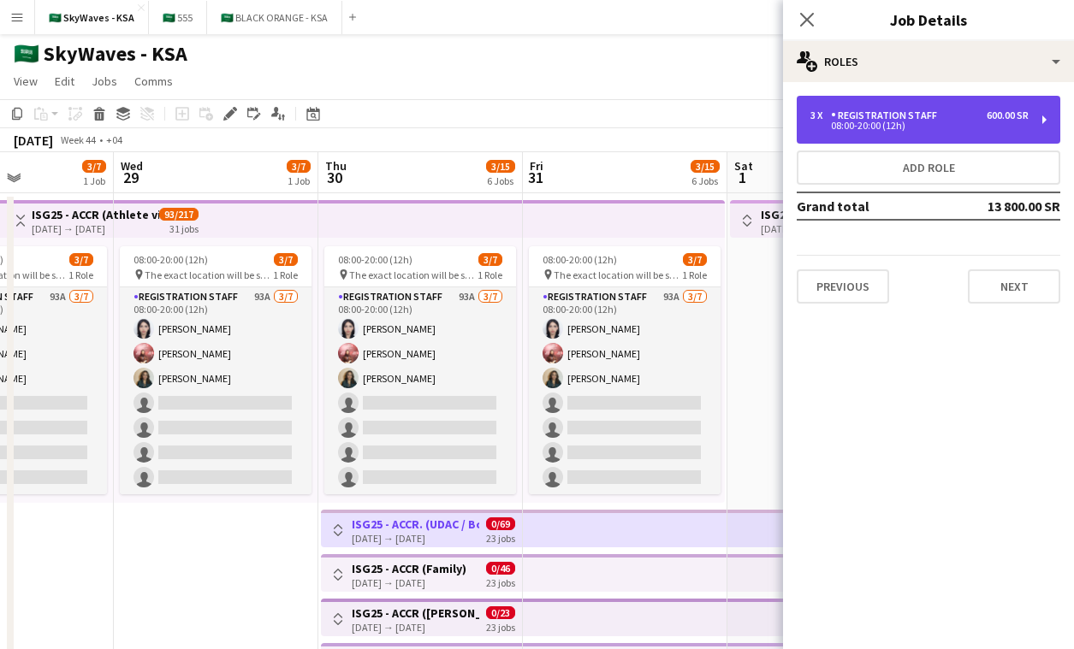
click at [904, 110] on div "Registration Staff" at bounding box center [887, 116] width 113 height 12
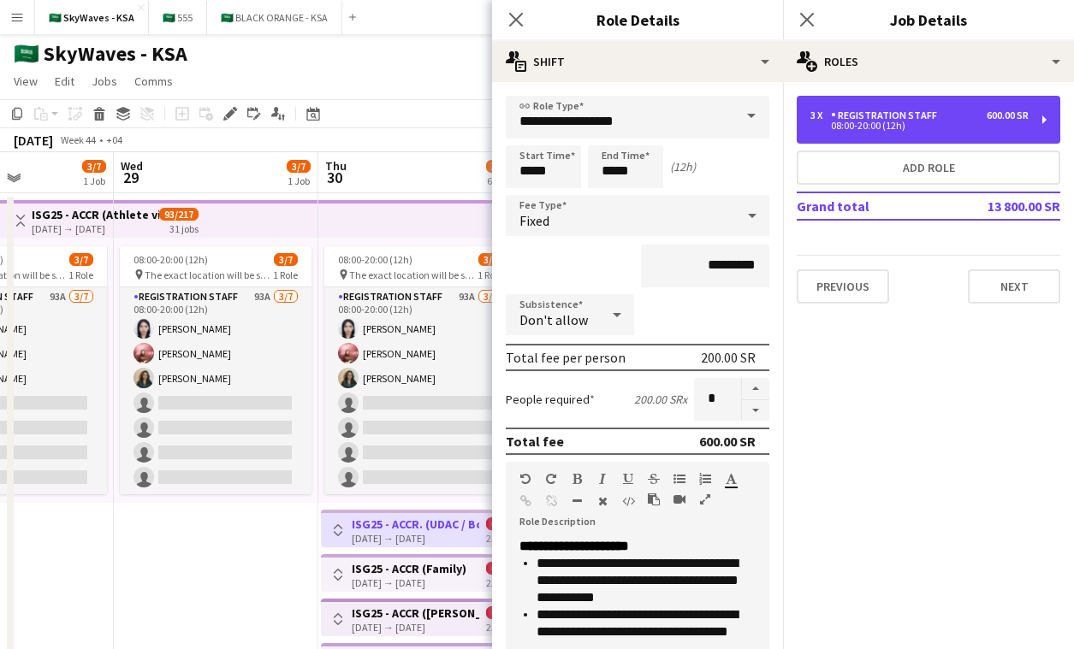
scroll to position [376, 0]
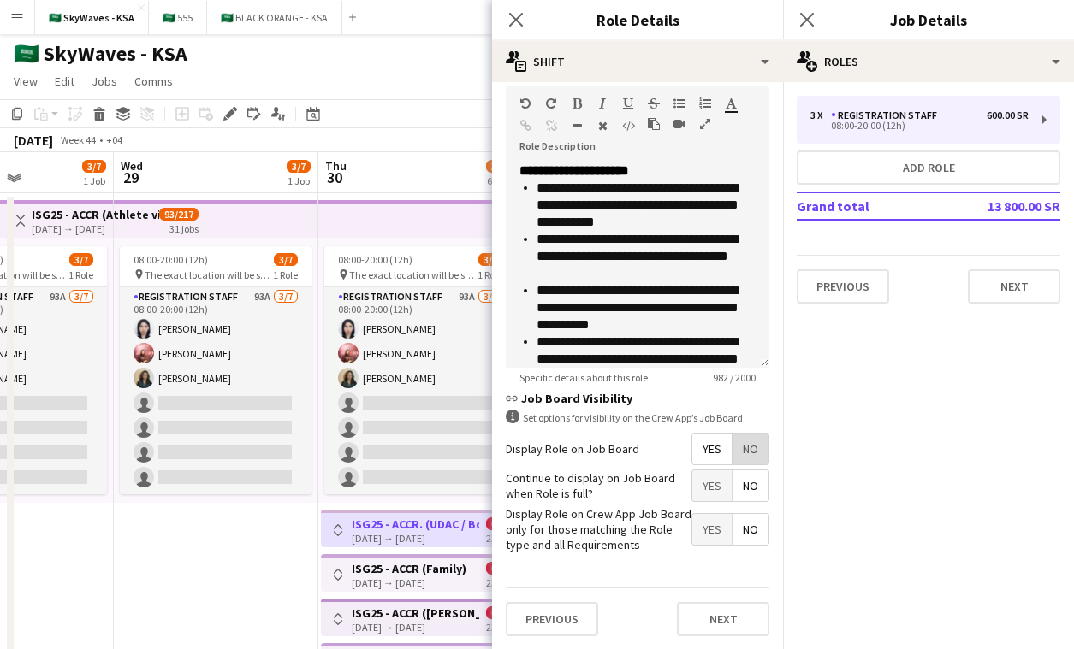
click at [758, 446] on span "No" at bounding box center [750, 449] width 36 height 31
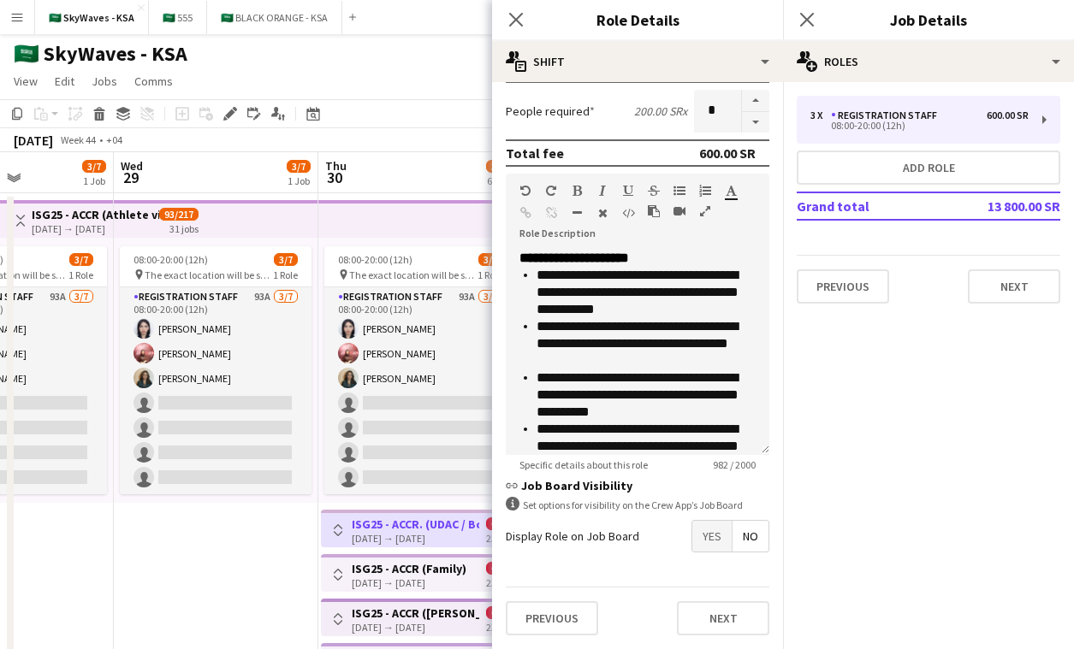
click at [464, 565] on h3 "ISG25 - ACCR (Family)" at bounding box center [409, 568] width 115 height 15
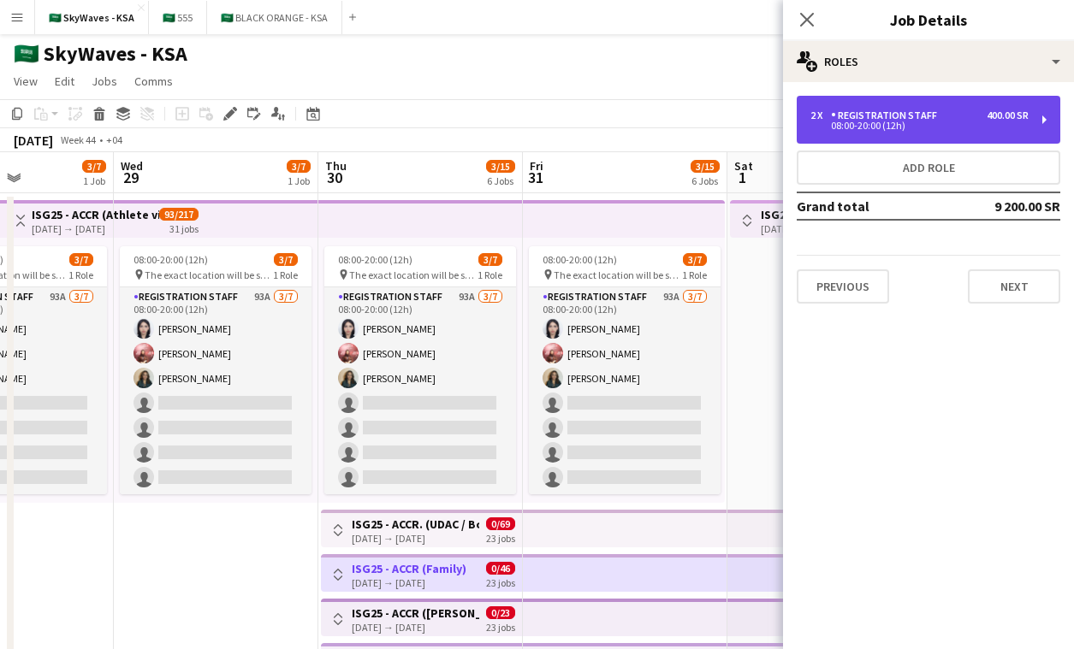
click at [986, 139] on div "2 x Registration Staff 400.00 SR 08:00-20:00 (12h)" at bounding box center [927, 120] width 263 height 48
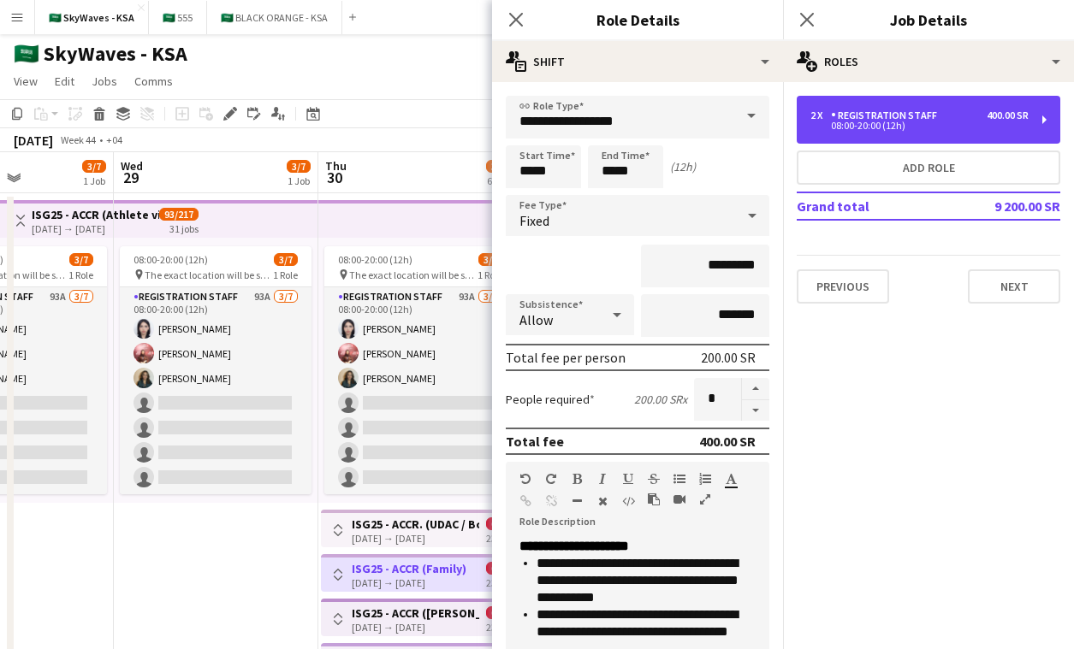
scroll to position [376, 0]
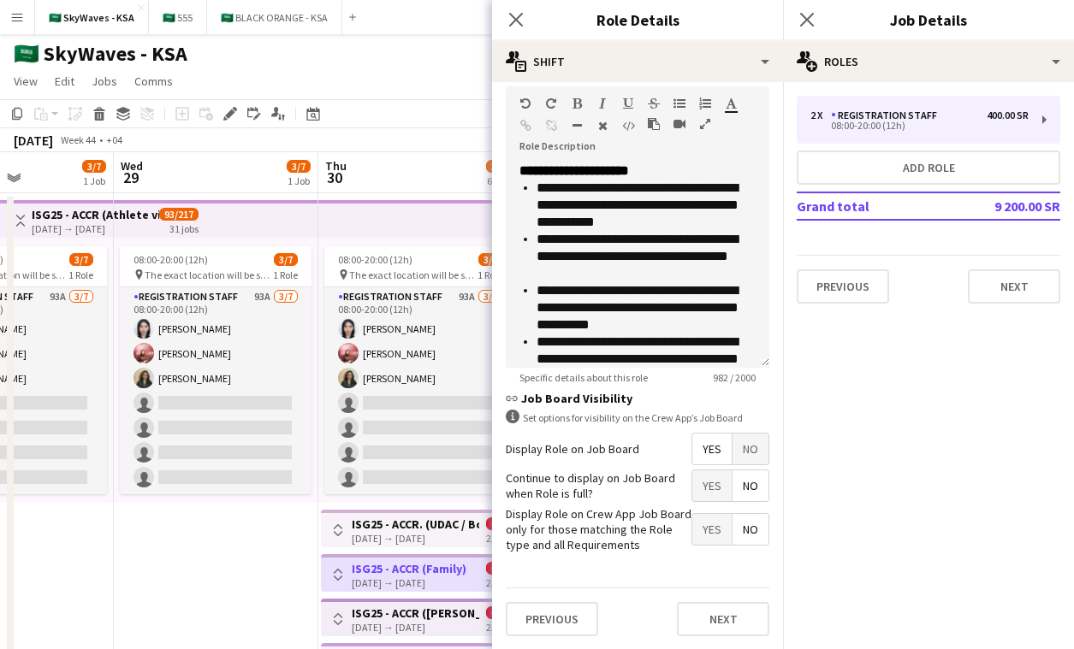
click at [748, 450] on span "No" at bounding box center [750, 449] width 36 height 31
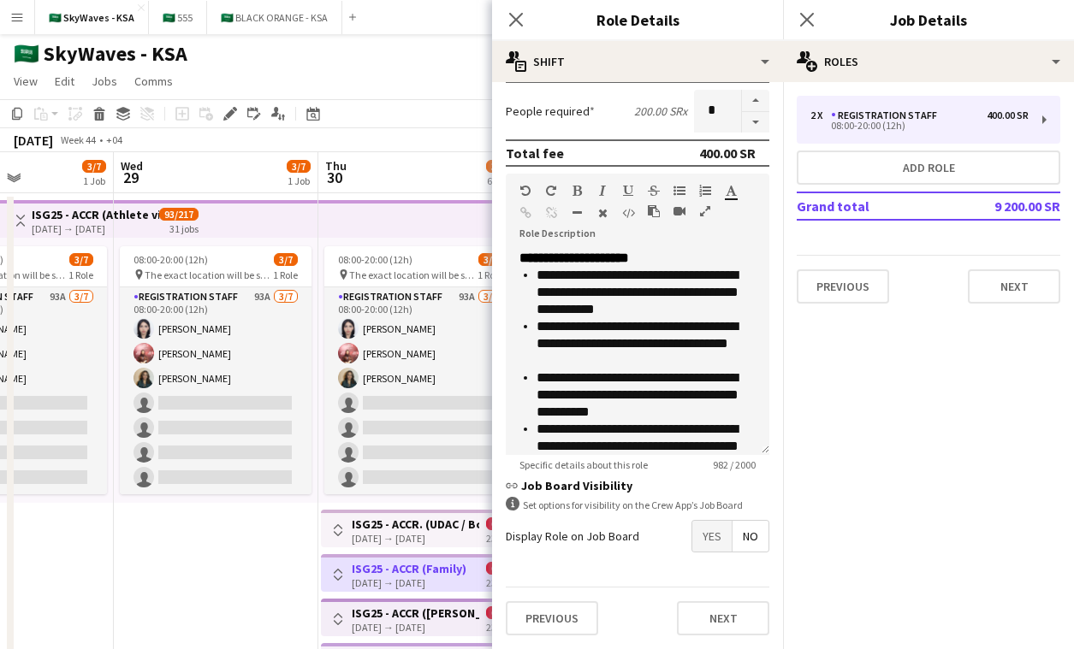
click at [447, 607] on h3 "ISG25 - ACCR (Prince Faisal Sports Complex)" at bounding box center [415, 613] width 127 height 15
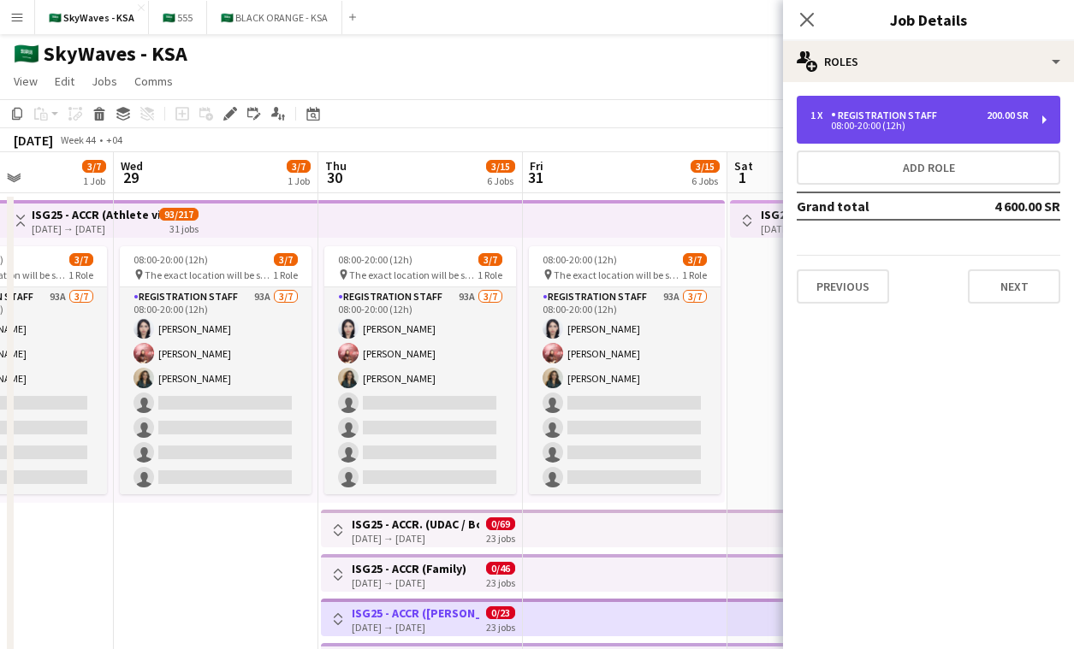
click at [910, 112] on div "Registration Staff" at bounding box center [887, 116] width 113 height 12
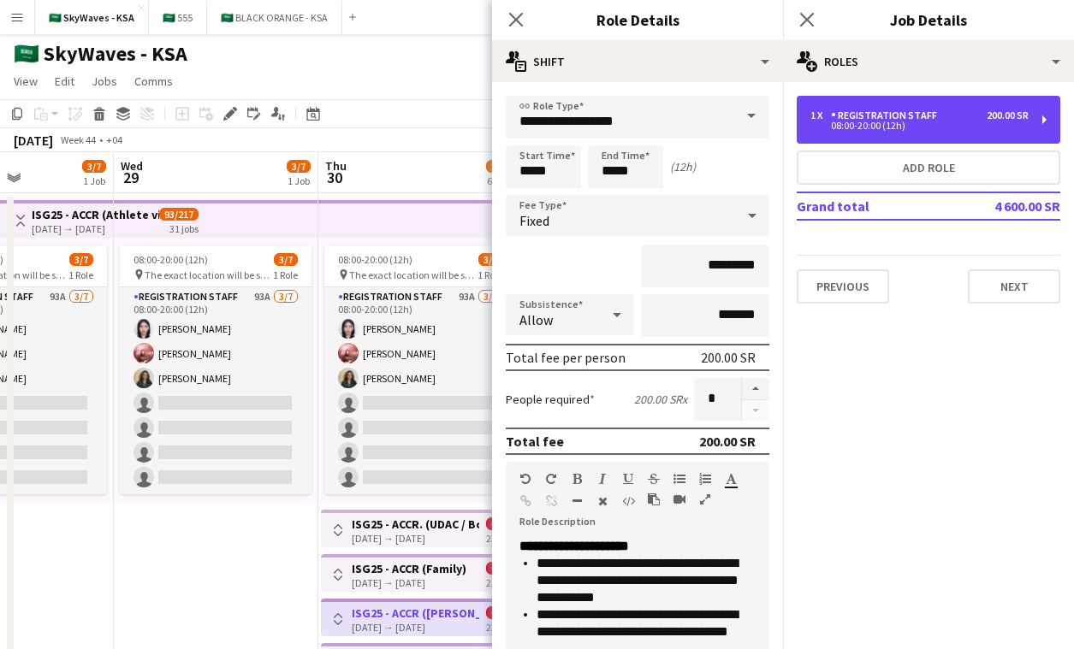
scroll to position [376, 0]
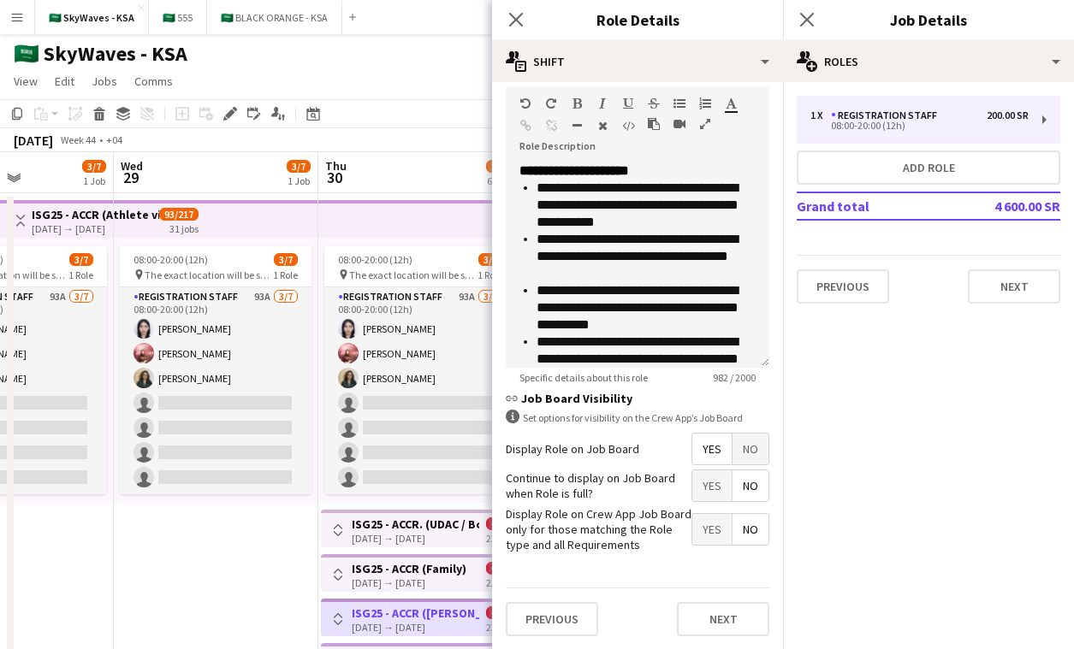
click at [750, 458] on span "No" at bounding box center [750, 449] width 36 height 31
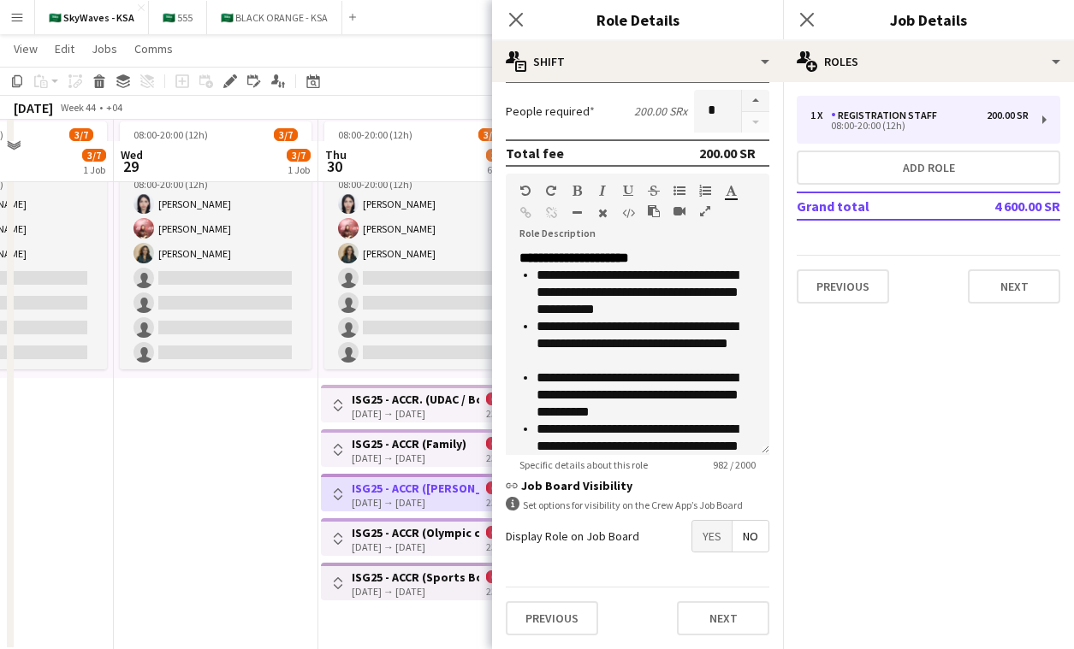
scroll to position [145, 0]
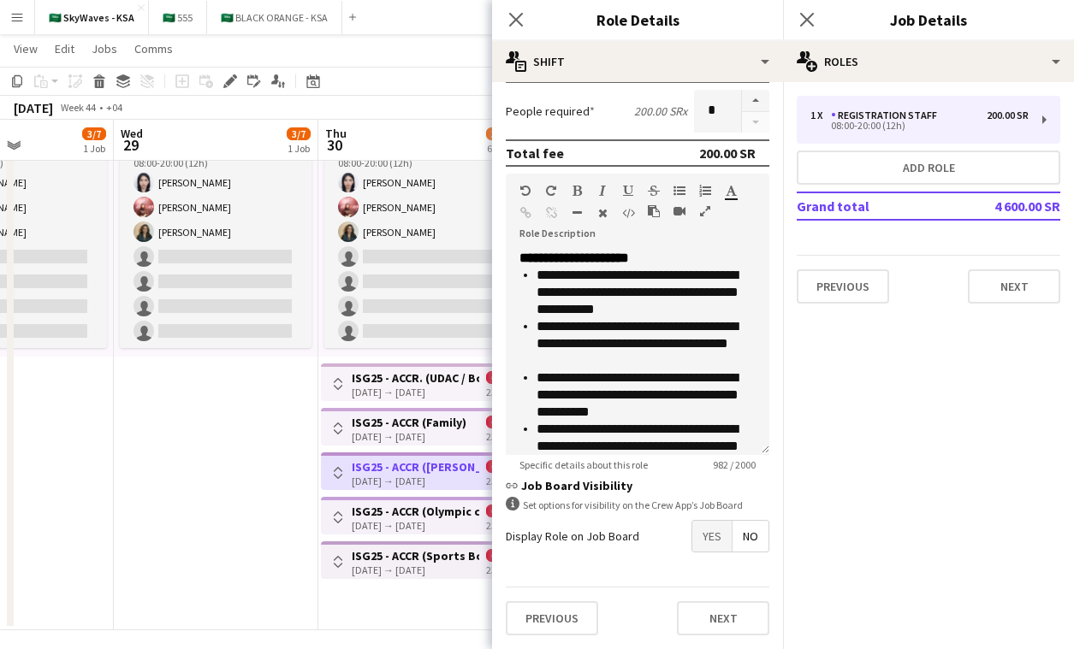
click at [447, 527] on div "30-10-2025 → 21-11-2025" at bounding box center [415, 525] width 127 height 13
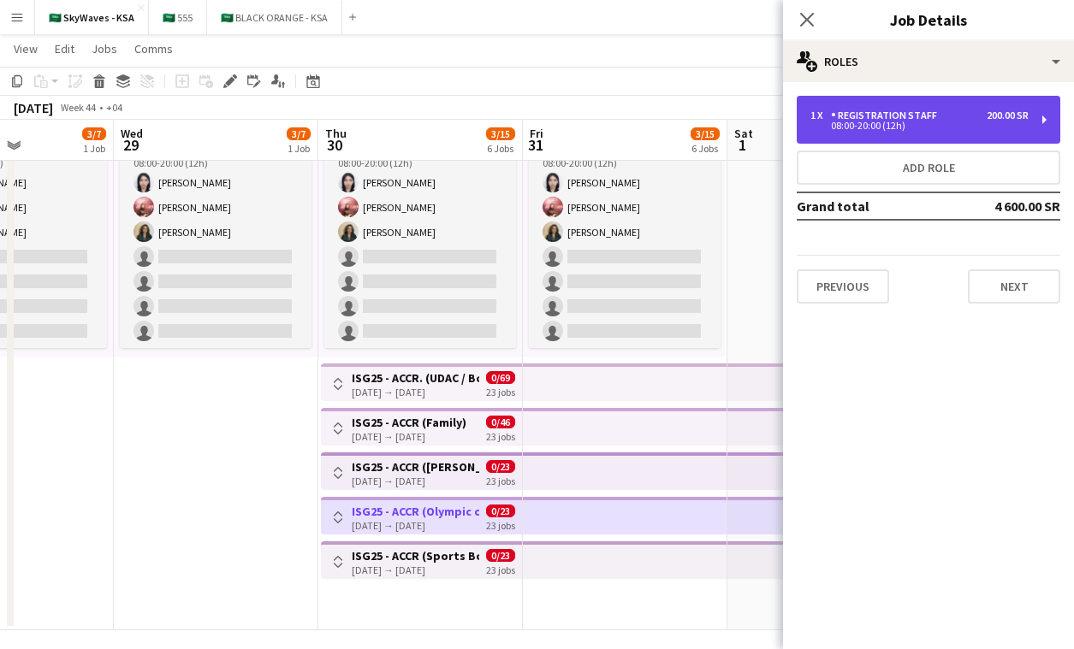
click at [996, 104] on div "1 x Registration Staff 200.00 SR 08:00-20:00 (12h)" at bounding box center [927, 120] width 263 height 48
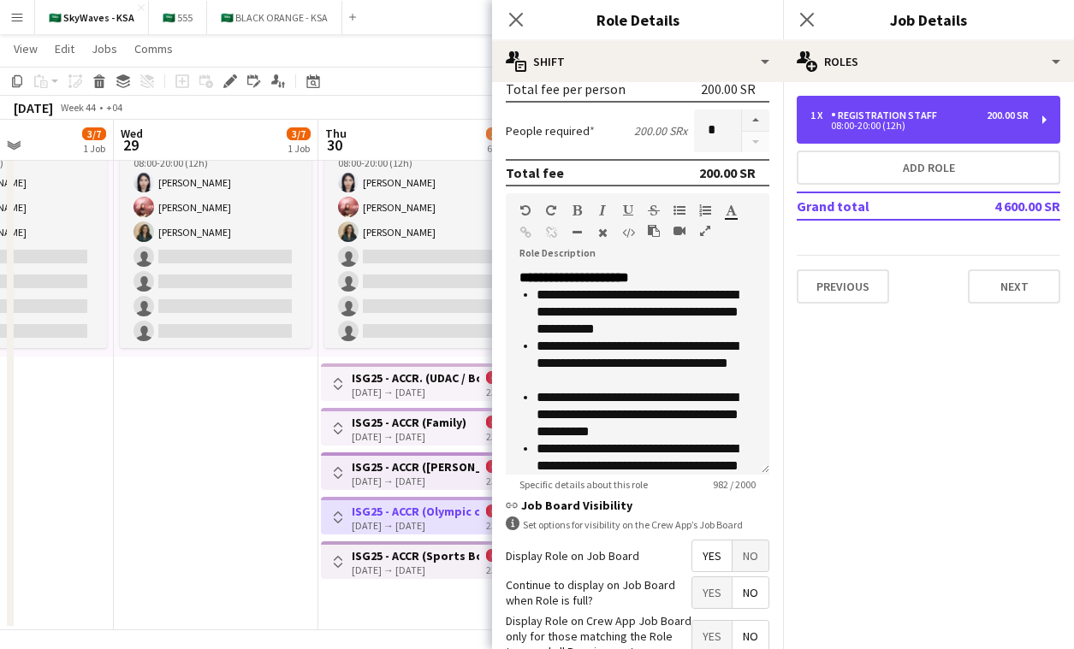
scroll to position [376, 0]
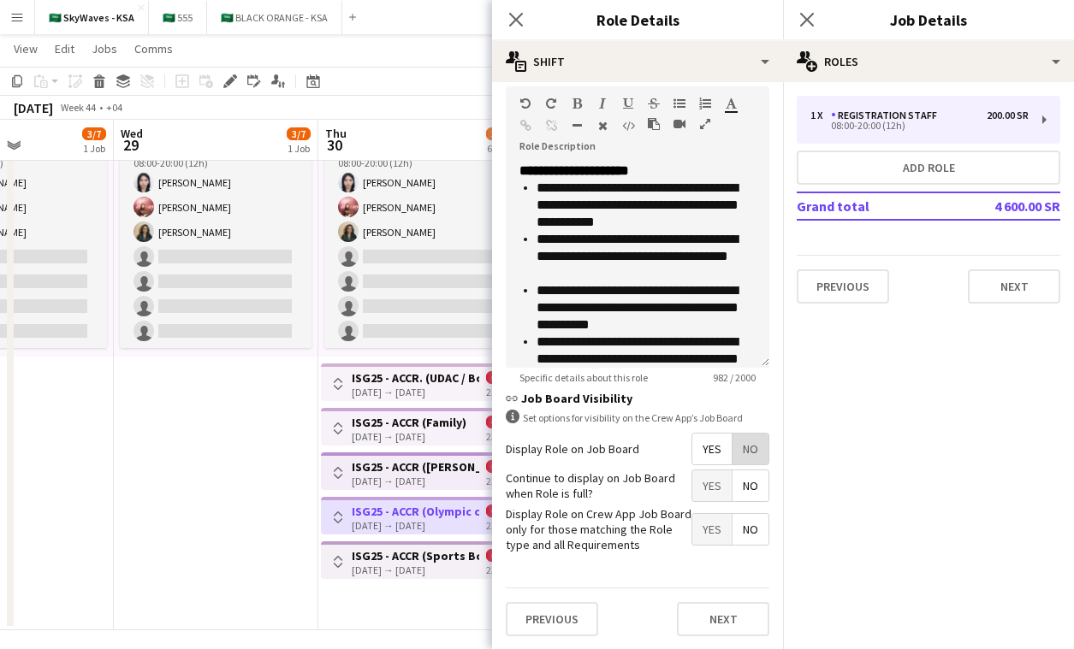
click at [741, 448] on span "No" at bounding box center [750, 449] width 36 height 31
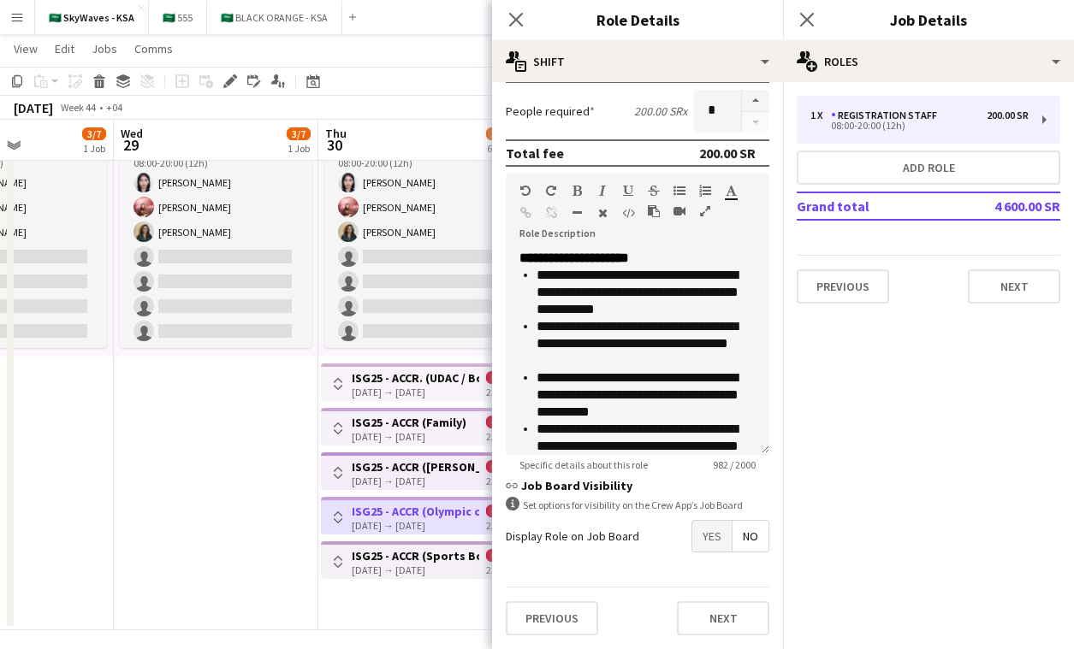
click at [392, 564] on div "30-10-2025 → 21-11-2025" at bounding box center [415, 570] width 127 height 13
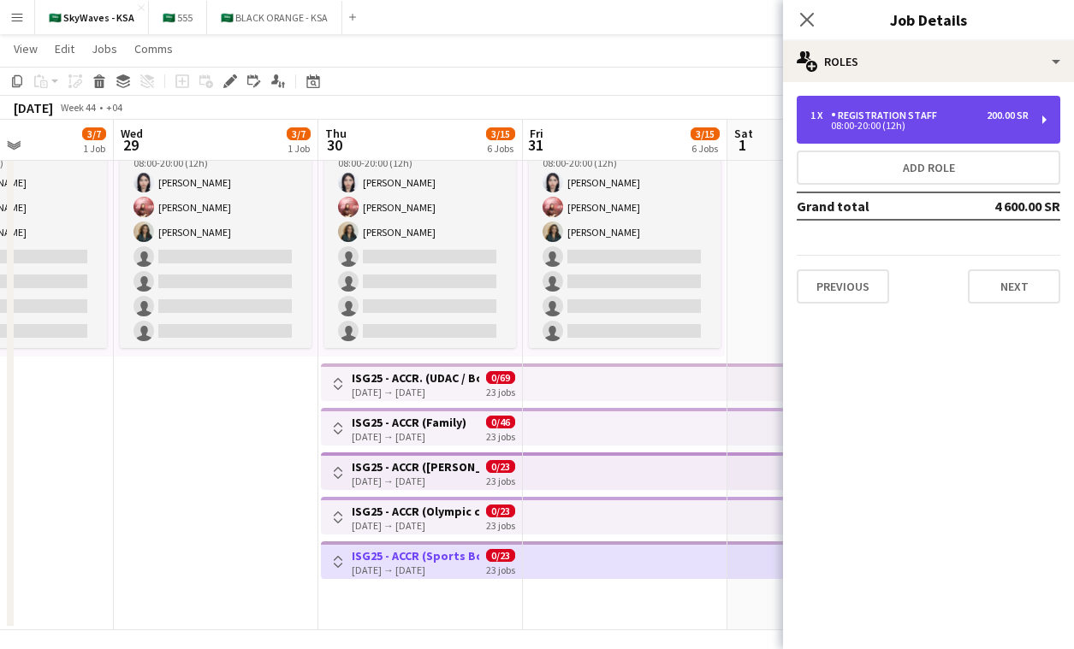
click at [938, 100] on div "1 x Registration Staff 200.00 SR 08:00-20:00 (12h)" at bounding box center [927, 120] width 263 height 48
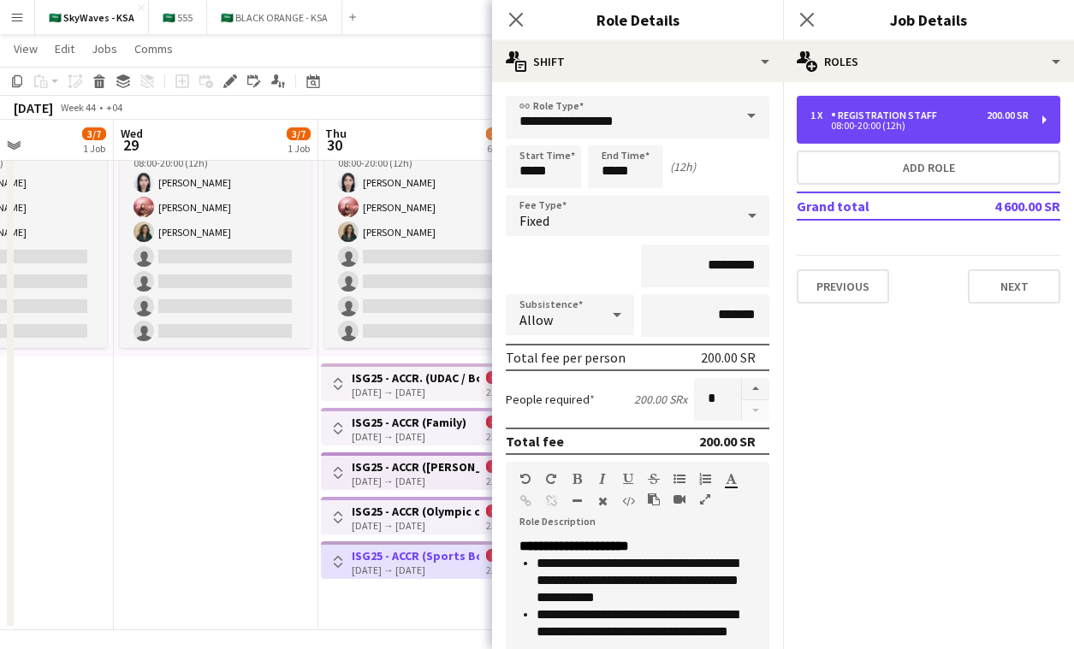
scroll to position [376, 0]
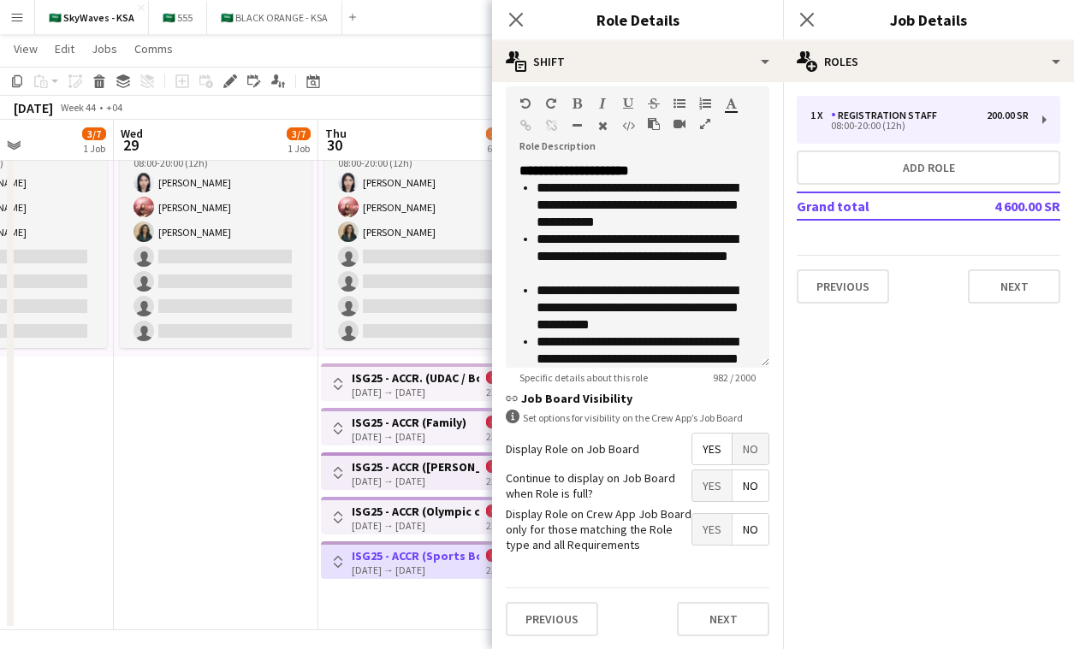
click at [750, 451] on span "No" at bounding box center [750, 449] width 36 height 31
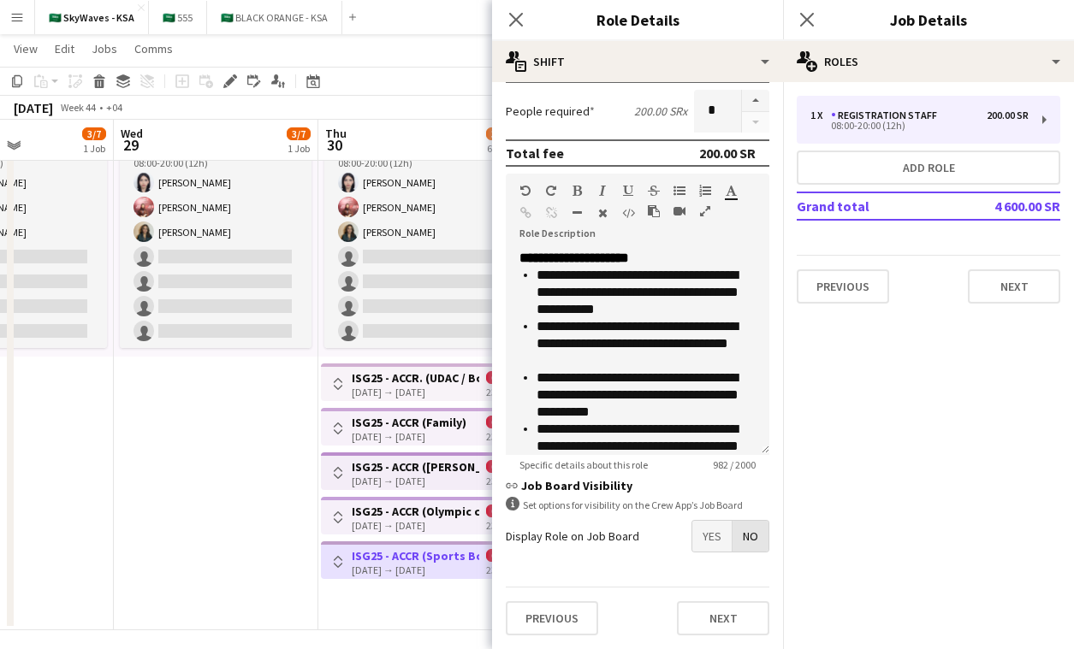
scroll to position [288, 0]
click at [440, 555] on h3 "ISG25 - ACCR (Sports Boulevard Promenade)" at bounding box center [415, 555] width 127 height 15
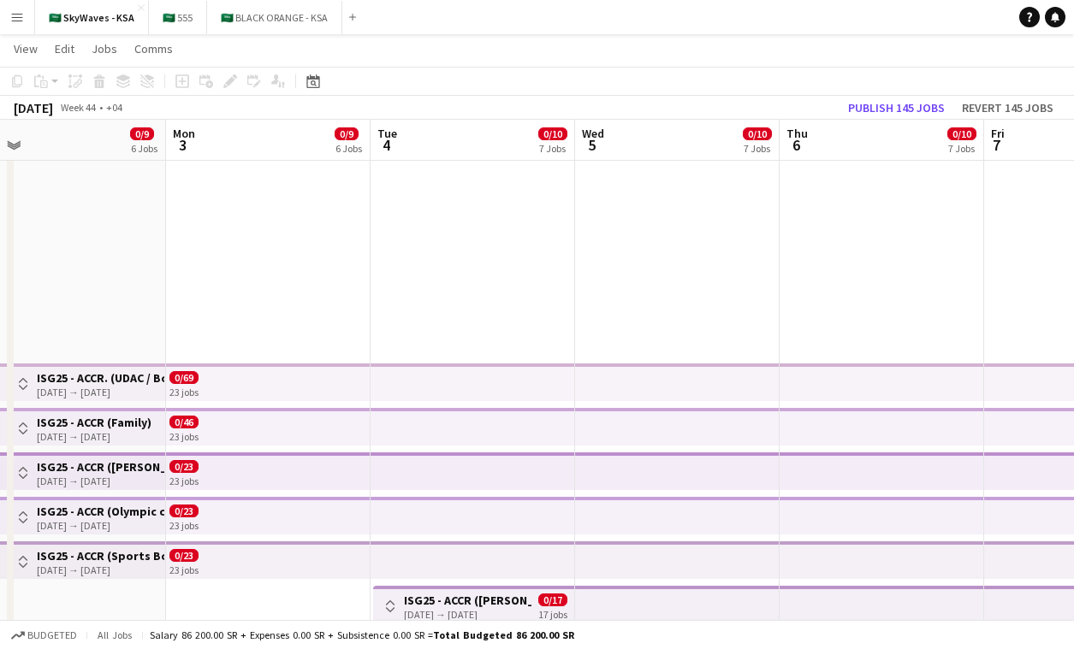
scroll to position [155, 0]
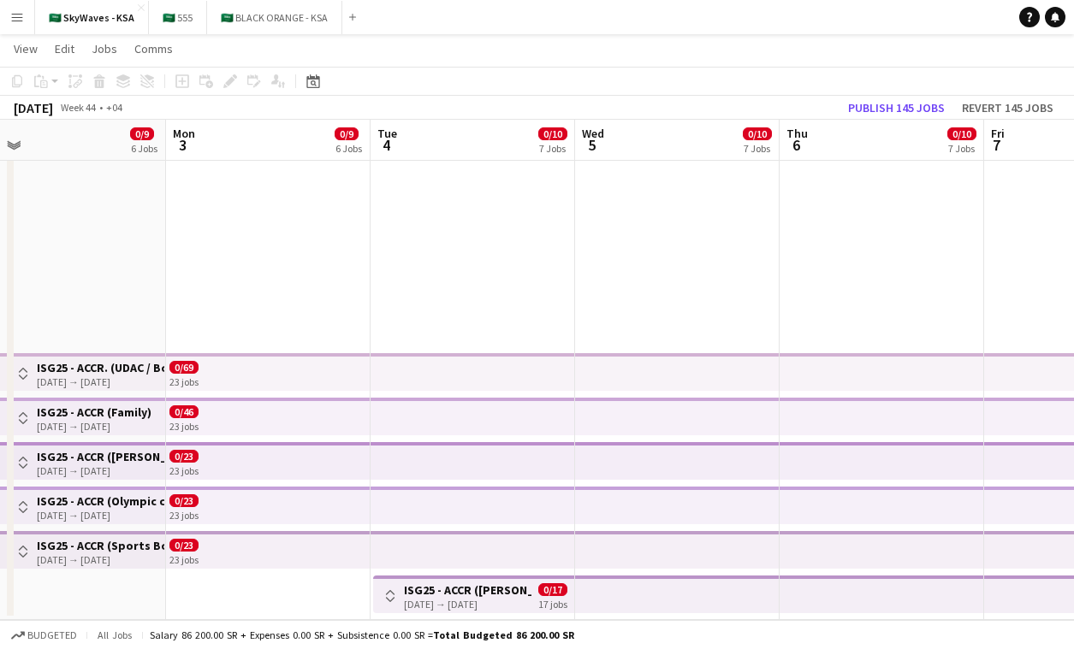
click at [607, 608] on app-top-bar at bounding box center [677, 595] width 204 height 38
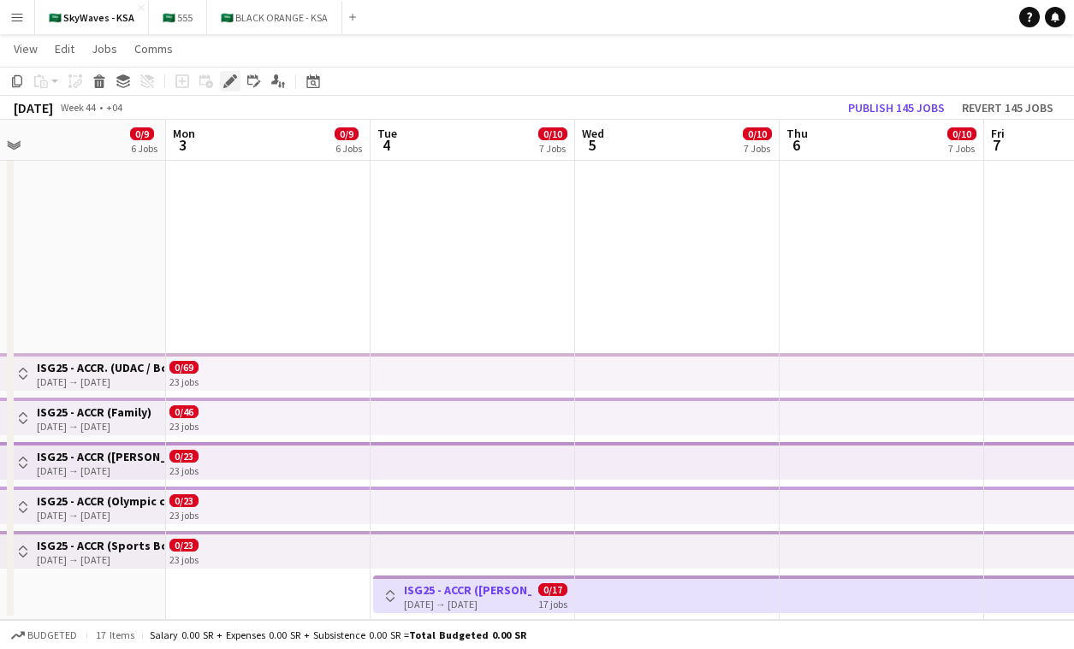
click at [228, 79] on icon "Edit" at bounding box center [230, 81] width 14 height 14
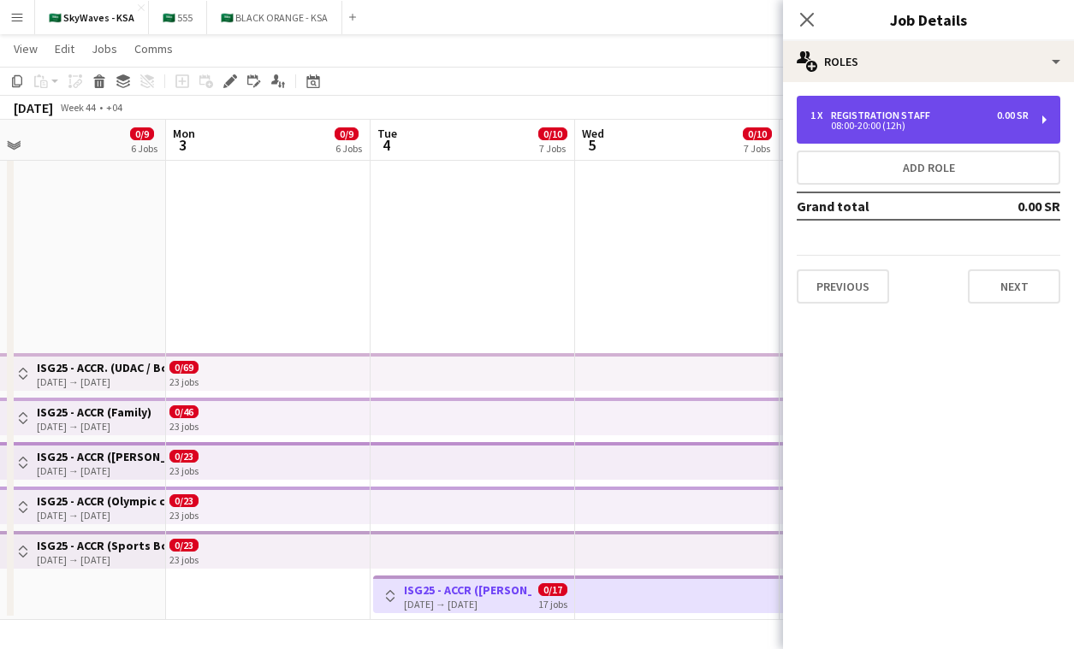
click at [863, 98] on div "1 x Registration Staff 0.00 SR 08:00-20:00 (12h)" at bounding box center [927, 120] width 263 height 48
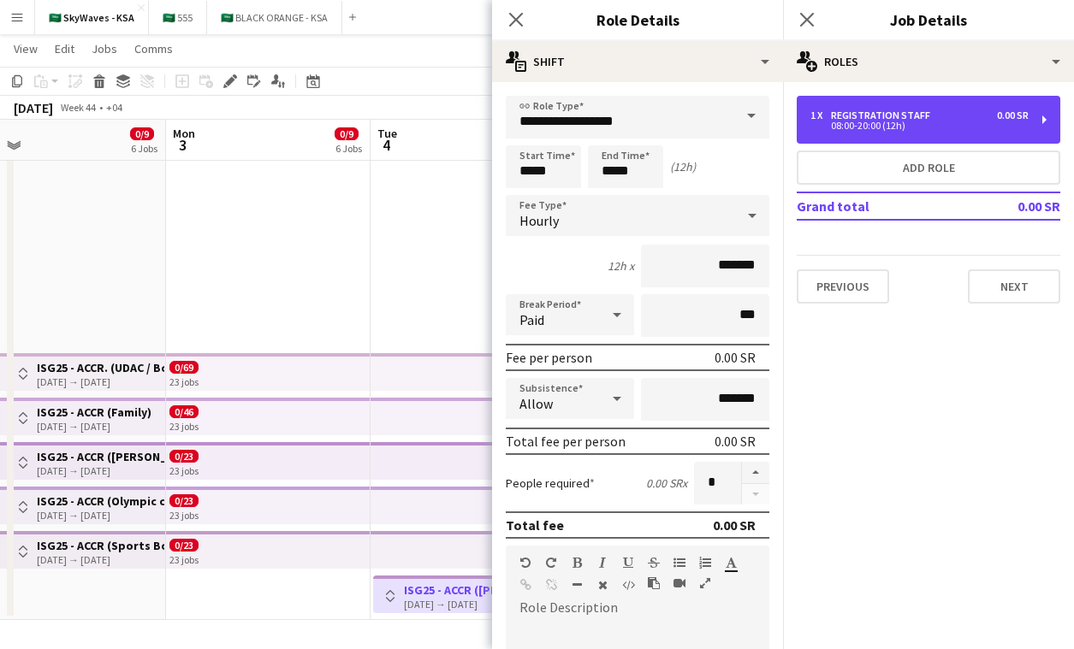
scroll to position [372, 0]
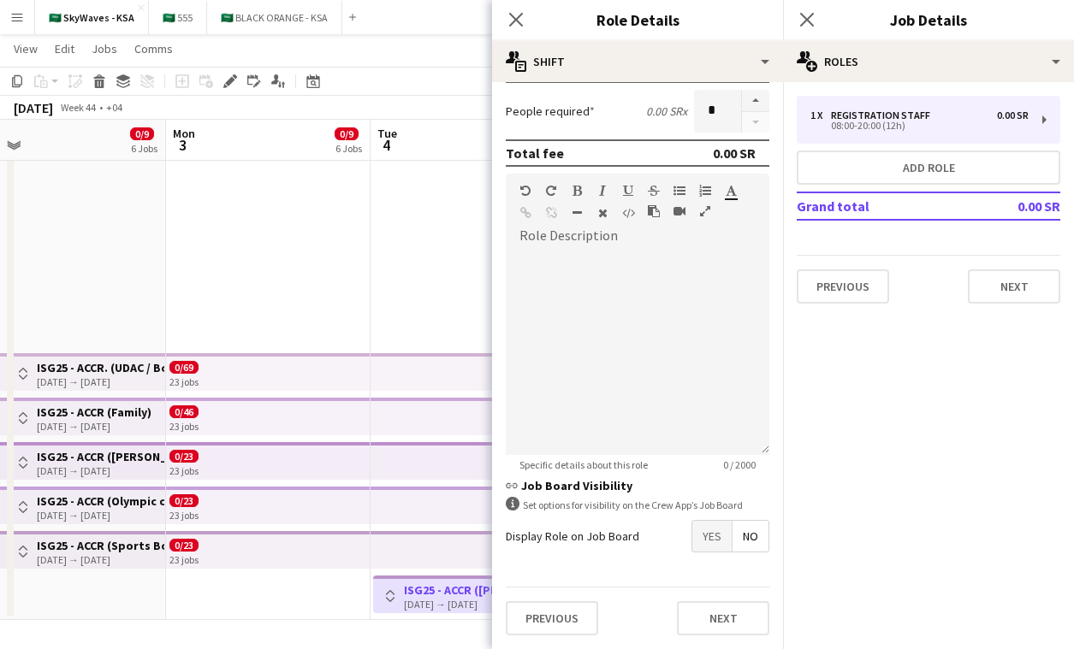
click at [407, 268] on app-date-cell "Toggle View ISG25 - ACCR (Al Janadriya) 04-11-2025 → 20-11-2025 0/17 17 jobs" at bounding box center [472, 328] width 204 height 583
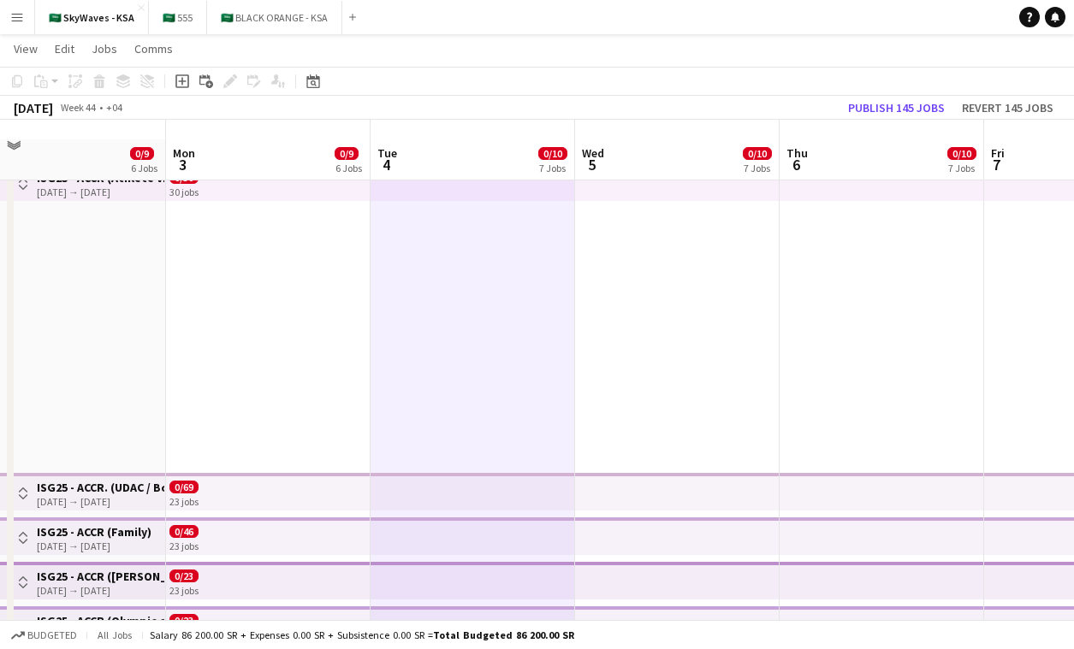
scroll to position [0, 0]
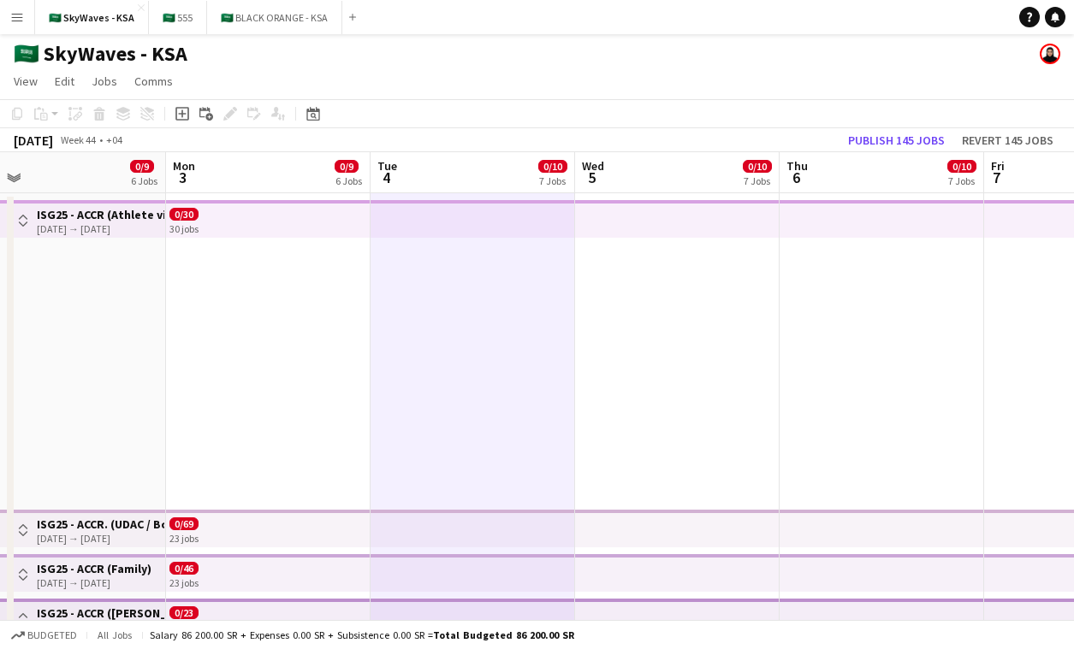
click at [523, 210] on app-top-bar at bounding box center [472, 219] width 204 height 38
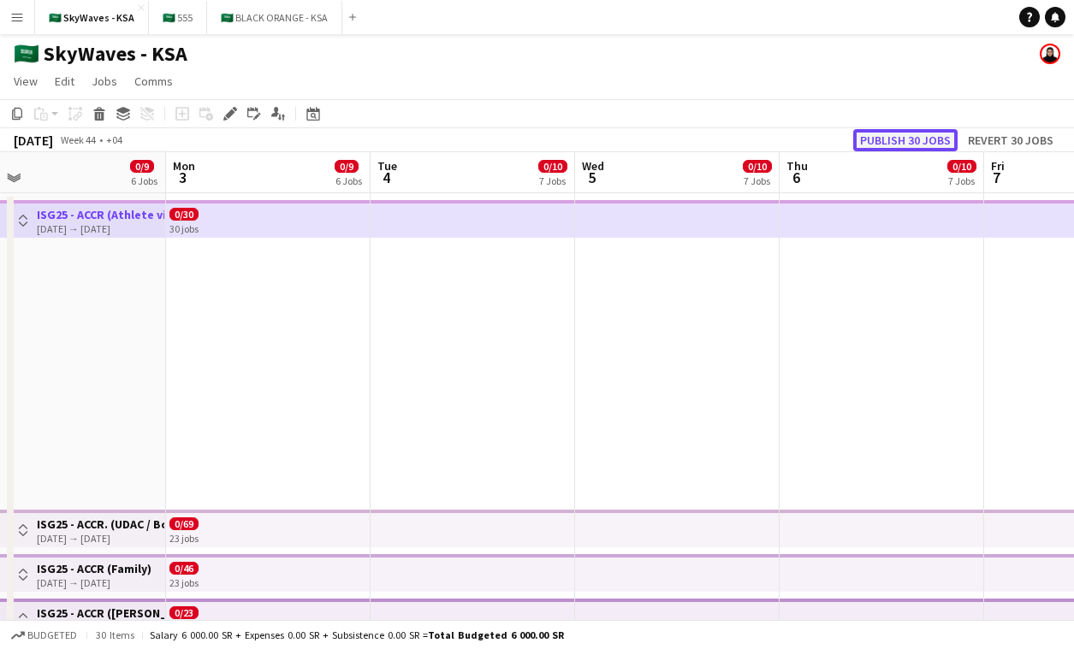
click at [914, 144] on button "Publish 30 jobs" at bounding box center [905, 140] width 104 height 22
click at [667, 525] on app-top-bar at bounding box center [677, 529] width 204 height 38
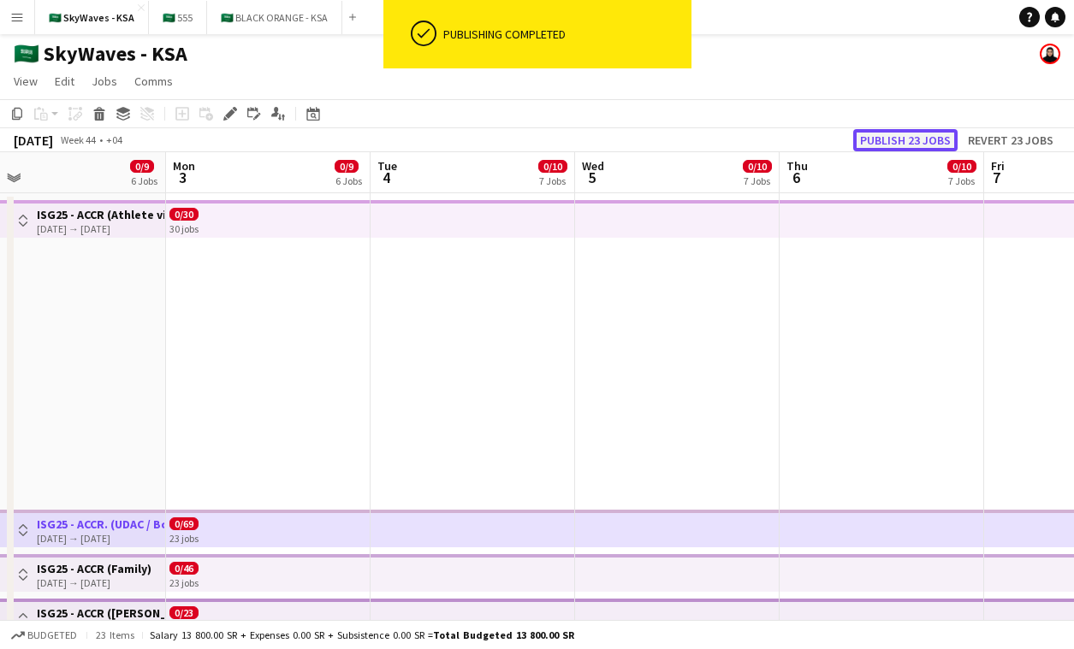
click at [881, 138] on button "Publish 23 jobs" at bounding box center [905, 140] width 104 height 22
click at [631, 564] on app-top-bar at bounding box center [677, 573] width 204 height 38
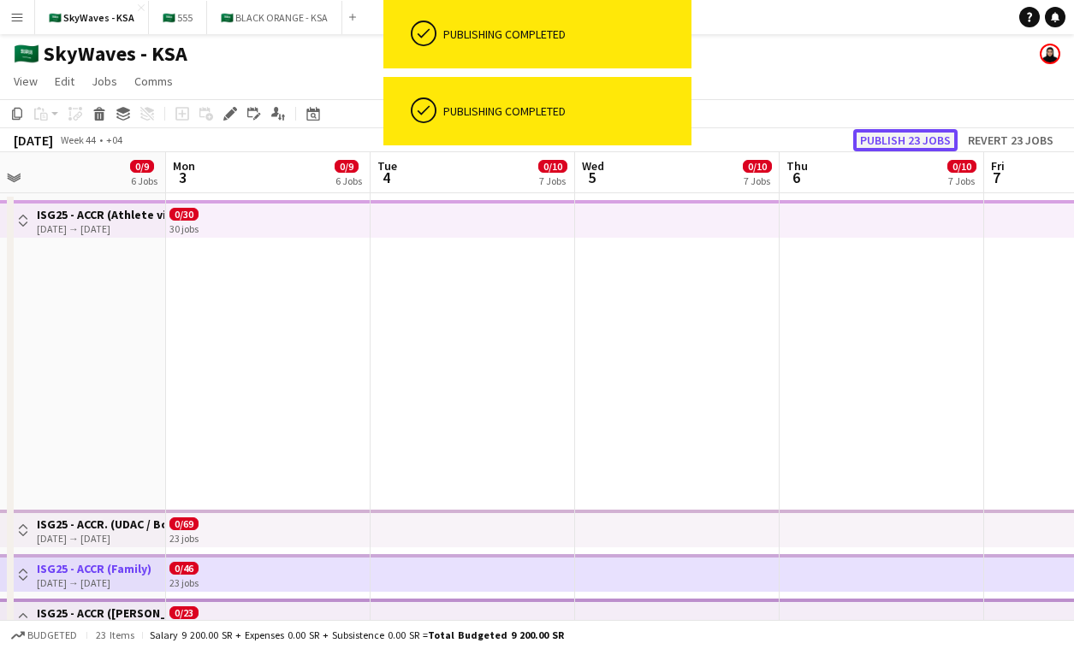
click at [880, 137] on button "Publish 23 jobs" at bounding box center [905, 140] width 104 height 22
click at [666, 614] on app-top-bar at bounding box center [677, 618] width 204 height 38
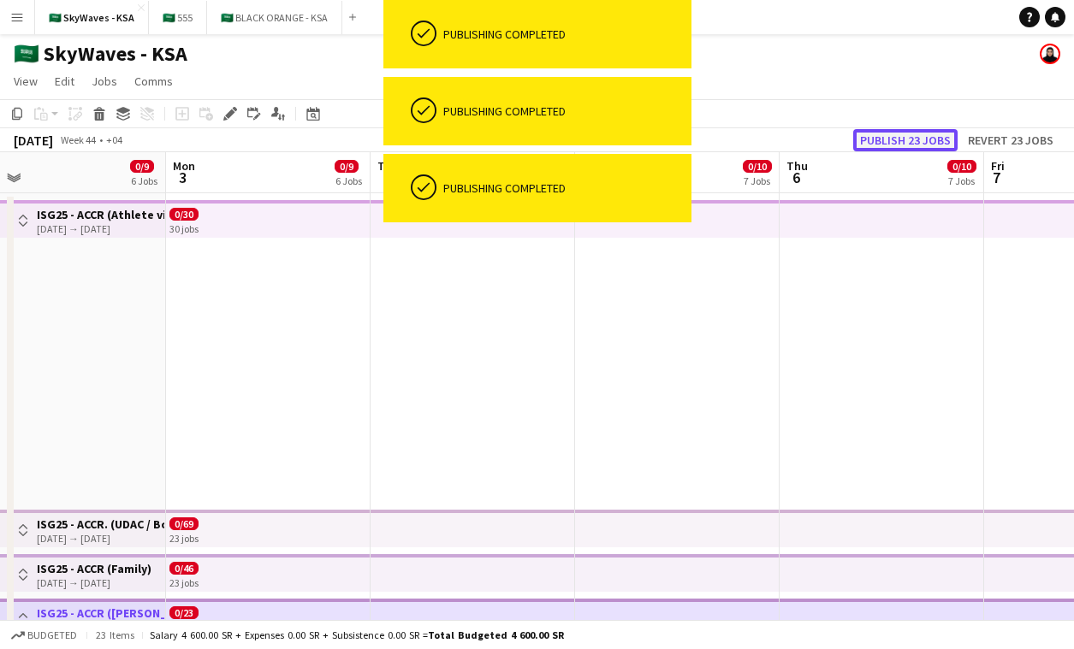
click at [930, 145] on button "Publish 23 jobs" at bounding box center [905, 140] width 104 height 22
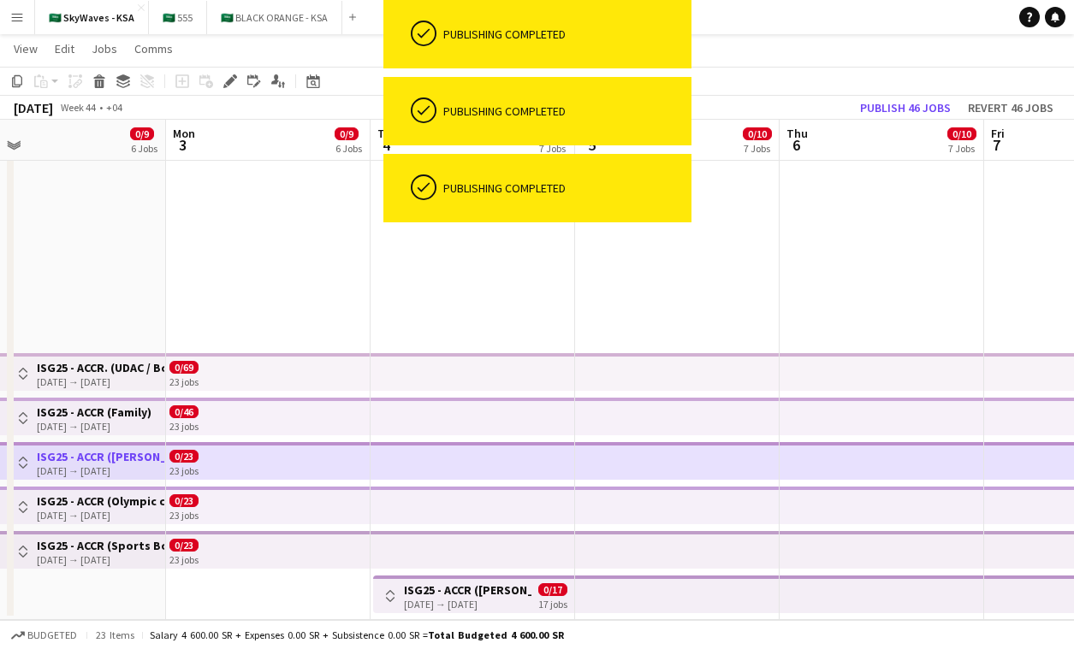
click at [733, 507] on app-top-bar at bounding box center [677, 506] width 204 height 38
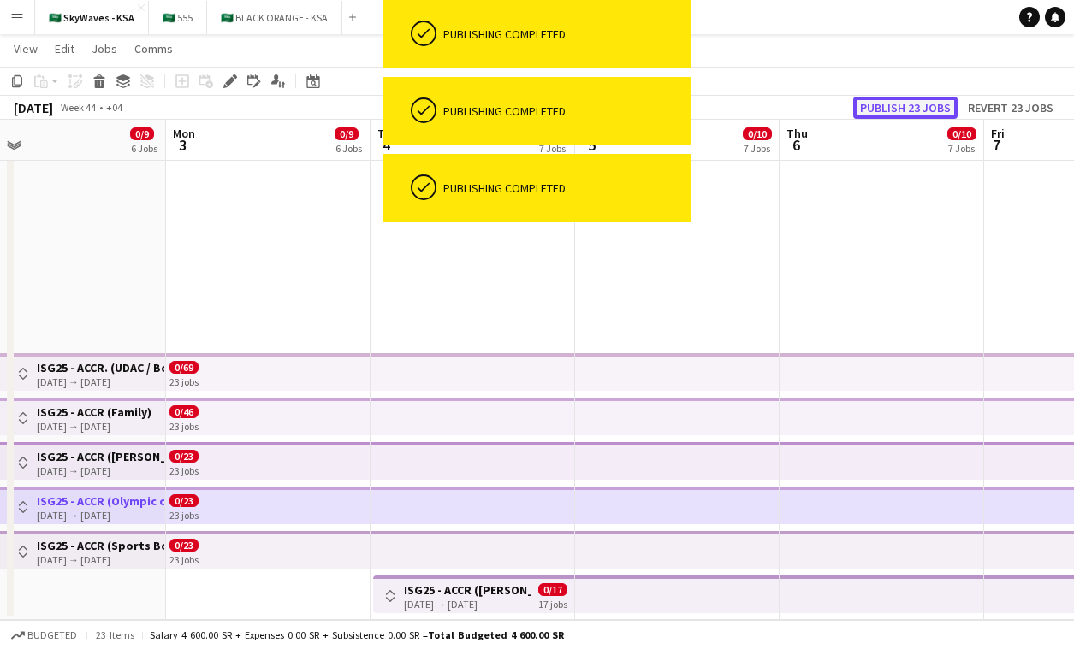
click at [909, 110] on button "Publish 23 jobs" at bounding box center [905, 108] width 104 height 22
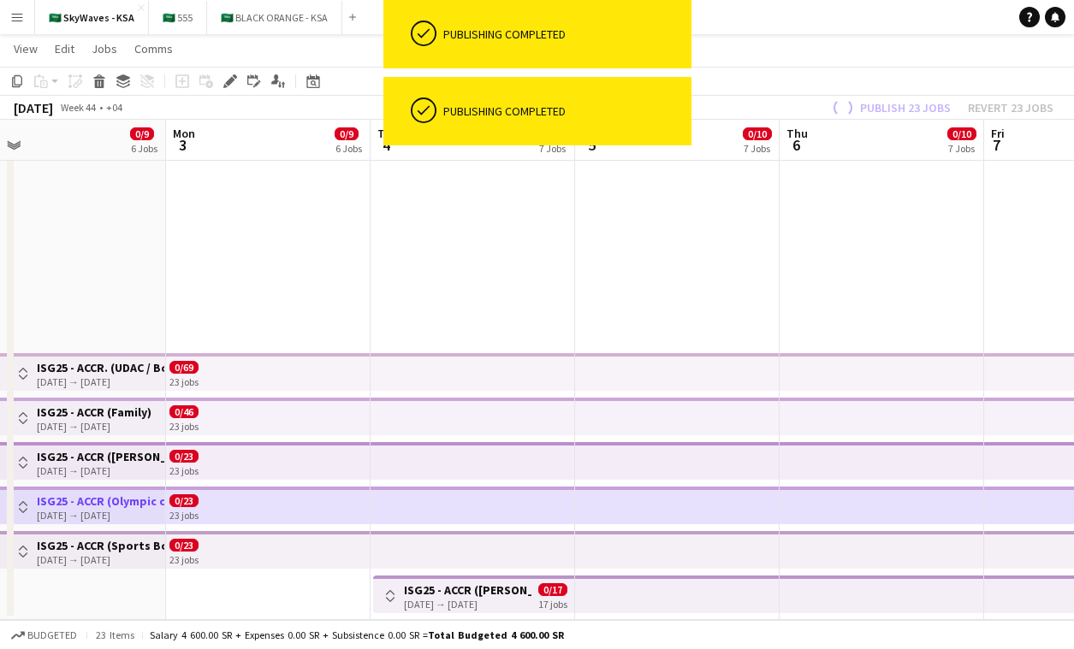
click at [749, 553] on app-top-bar at bounding box center [677, 550] width 204 height 38
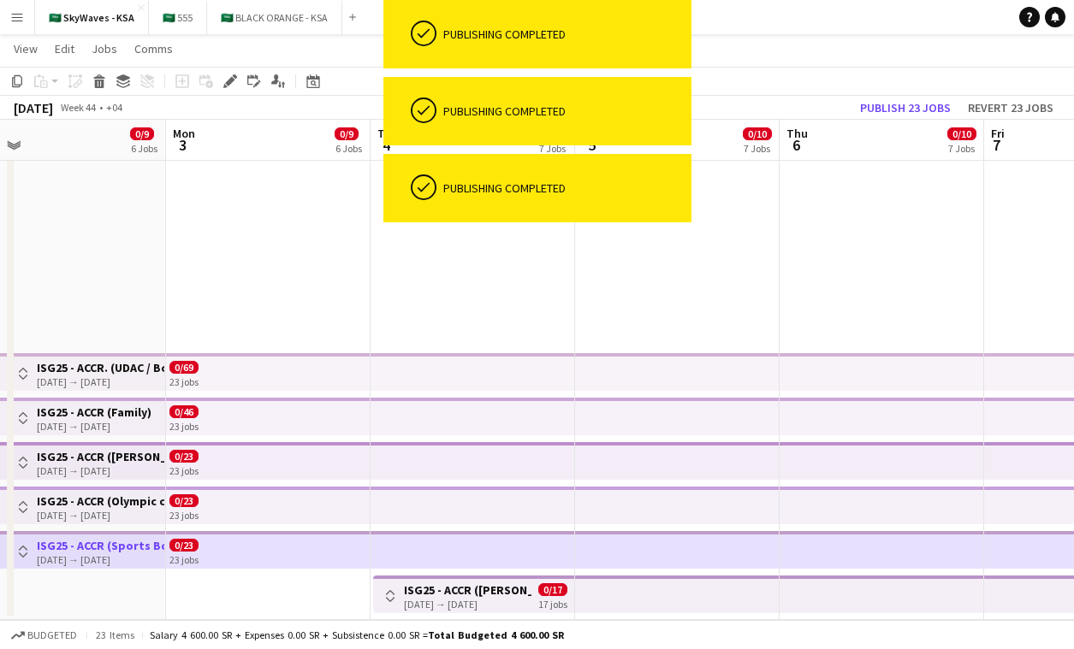
click at [903, 96] on div "November 2025 Week 44 • +04 Publish 23 jobs Revert 23 jobs" at bounding box center [537, 108] width 1074 height 24
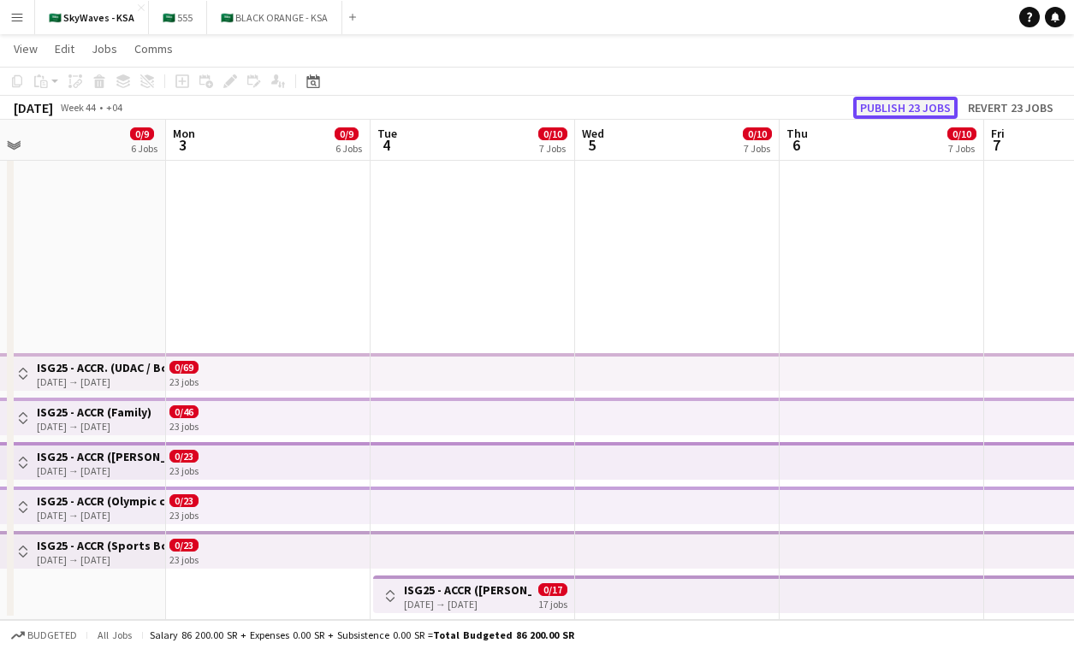
click at [903, 100] on button "Publish 23 jobs" at bounding box center [905, 108] width 104 height 22
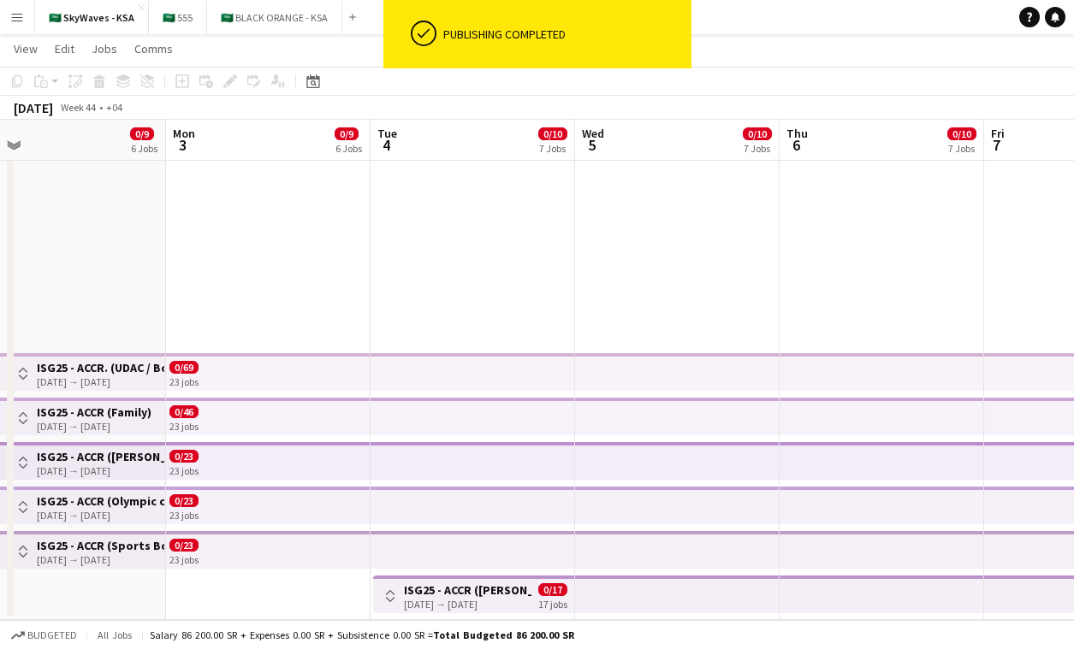
click at [676, 601] on app-top-bar at bounding box center [677, 595] width 204 height 38
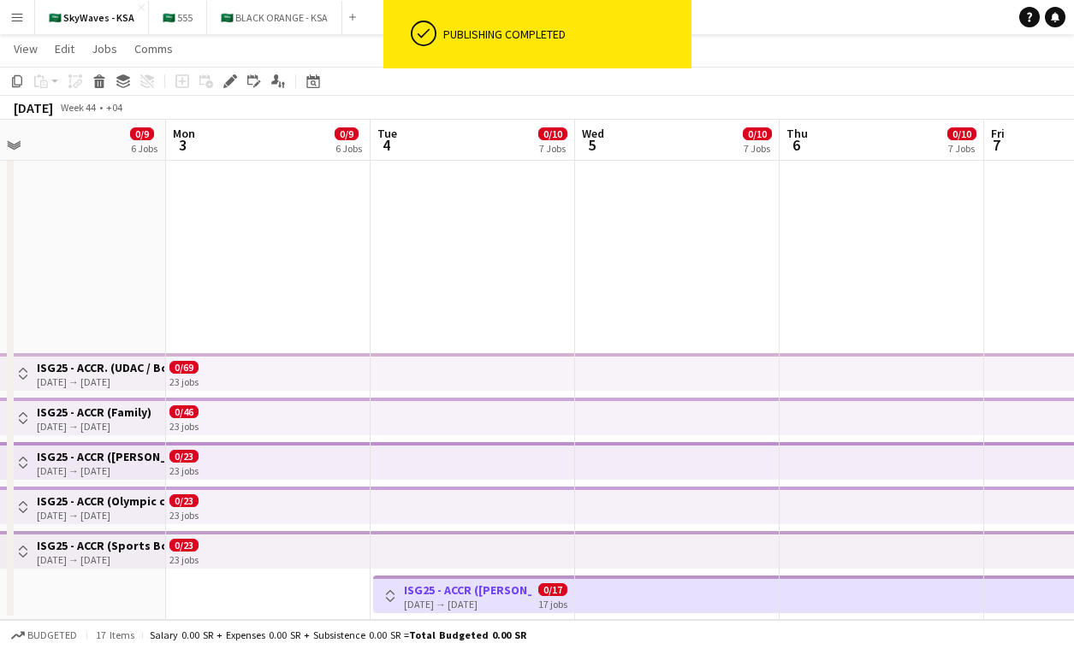
click at [542, 593] on span "0/17" at bounding box center [552, 589] width 29 height 13
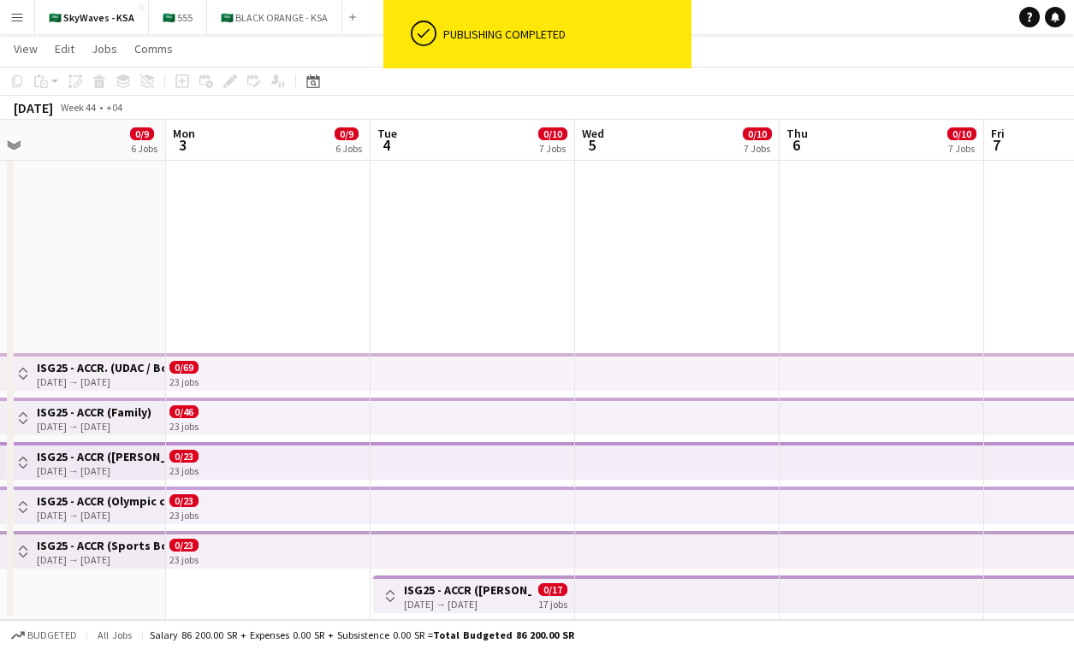
click at [542, 593] on span "0/17" at bounding box center [552, 589] width 29 height 13
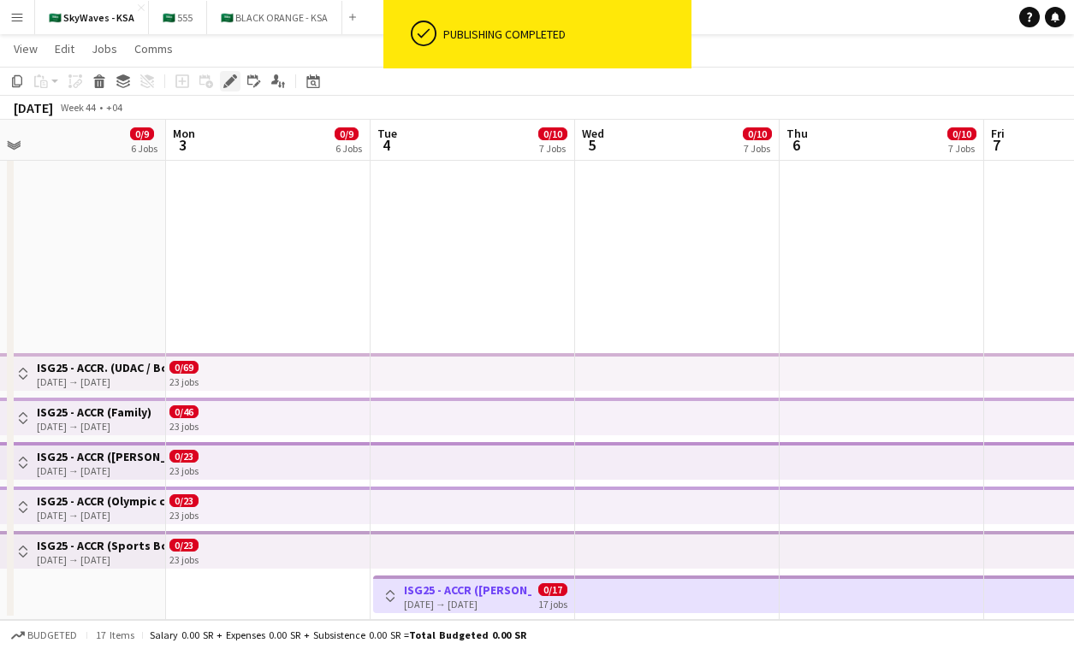
click at [233, 81] on icon at bounding box center [229, 81] width 9 height 9
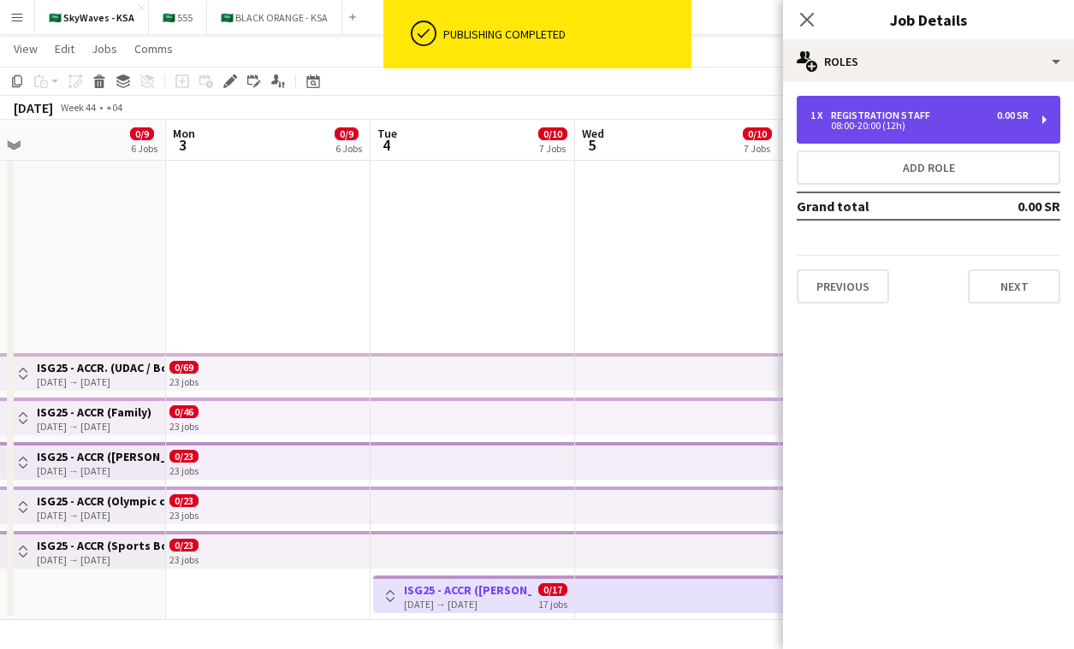
click at [918, 133] on div "1 x Registration Staff 0.00 SR 08:00-20:00 (12h)" at bounding box center [927, 120] width 263 height 48
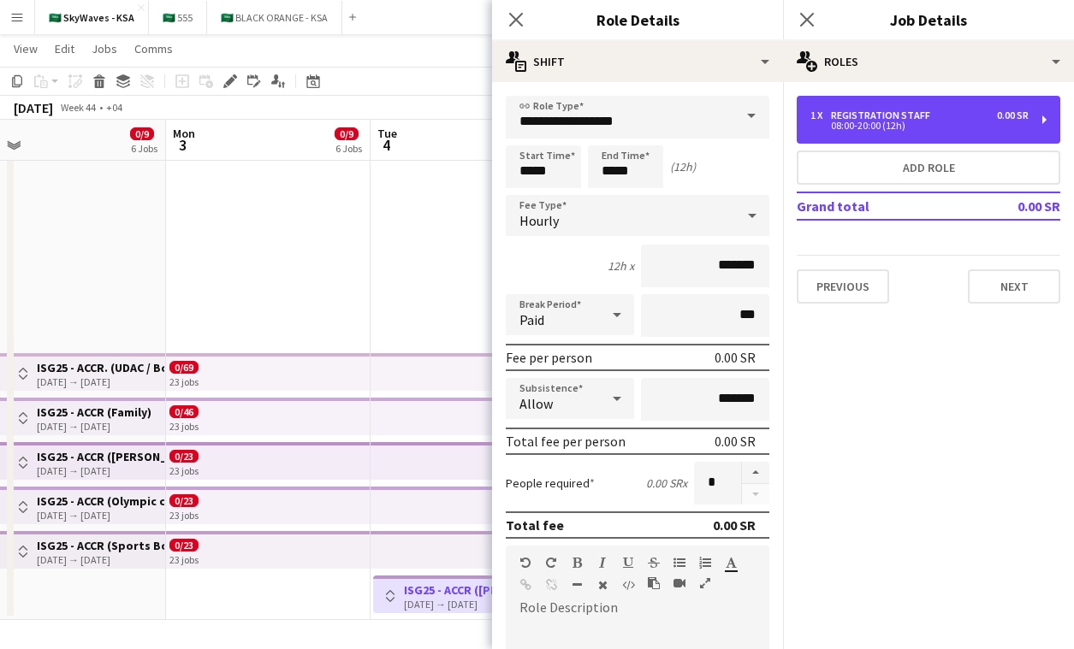
scroll to position [372, 0]
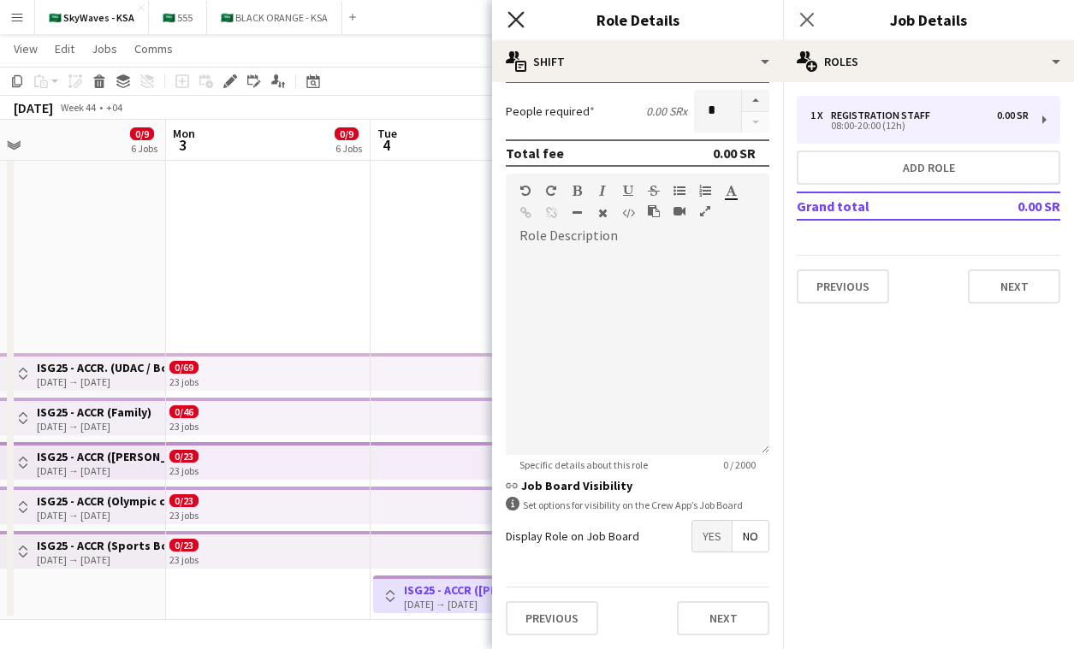
click at [511, 22] on icon "Close pop-in" at bounding box center [515, 19] width 16 height 16
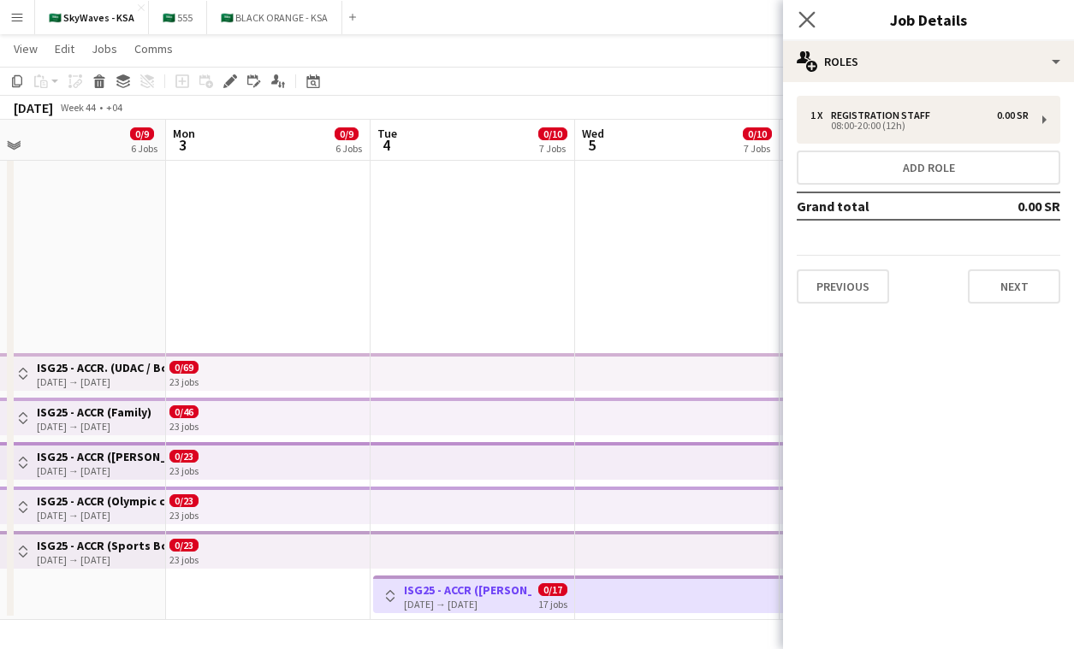
click at [808, 10] on app-icon "Close pop-in" at bounding box center [807, 20] width 25 height 25
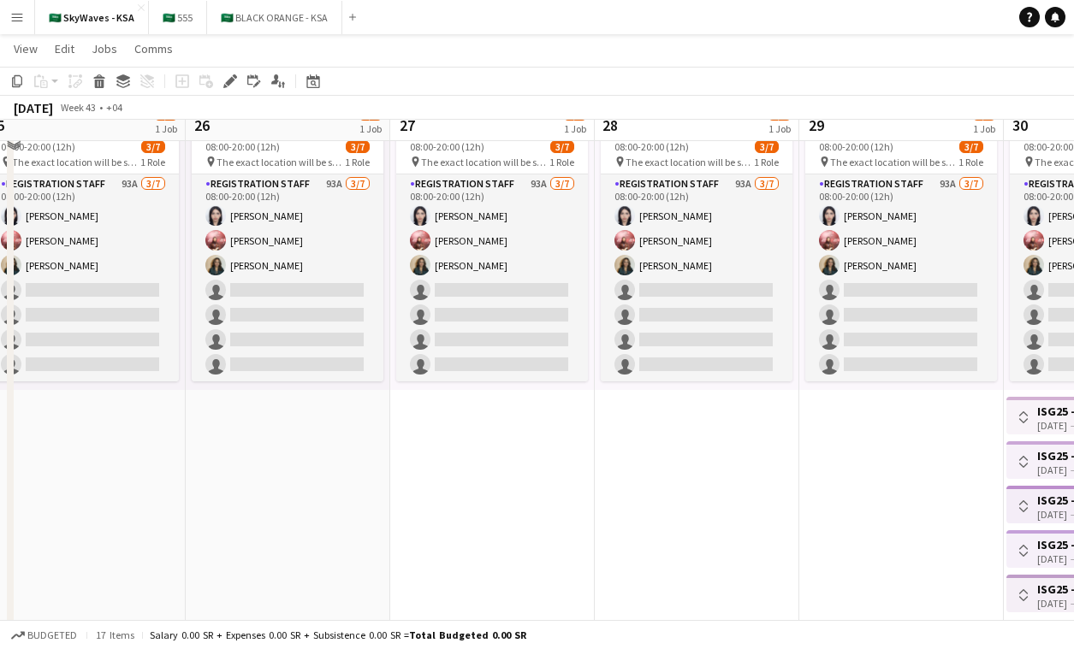
scroll to position [0, 0]
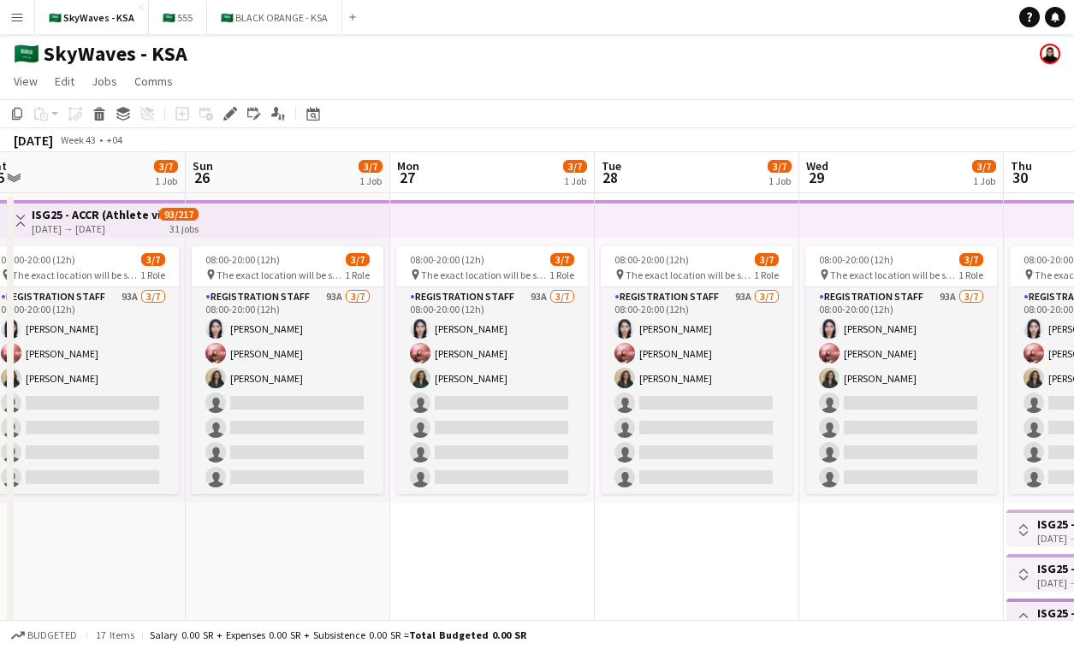
click at [587, 212] on app-top-bar at bounding box center [492, 219] width 204 height 38
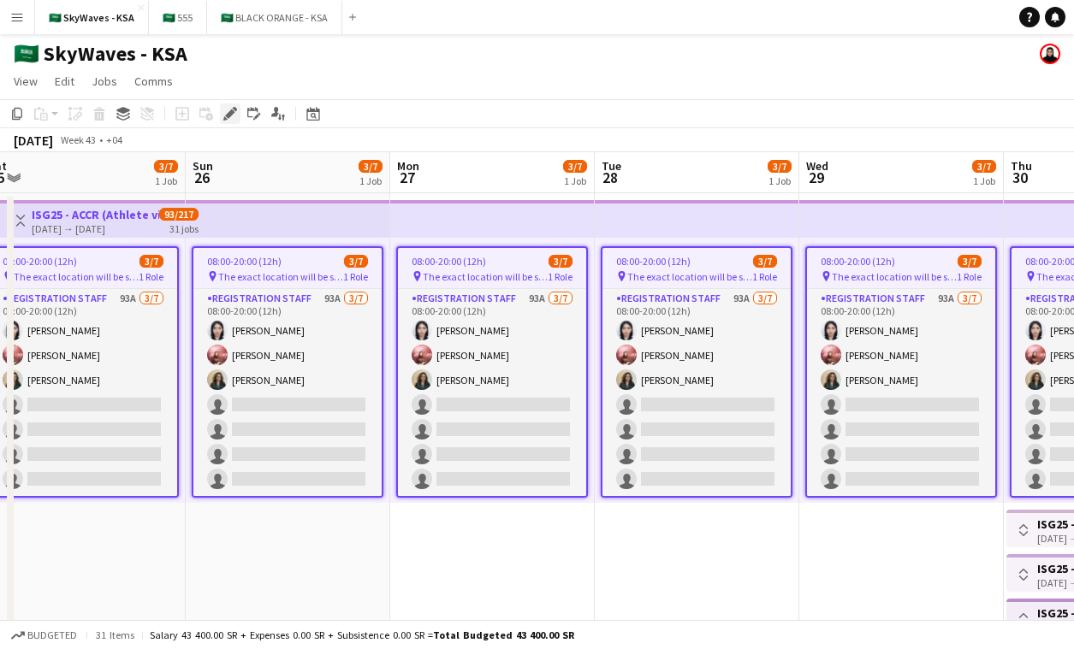
click at [234, 112] on icon "Edit" at bounding box center [230, 114] width 14 height 14
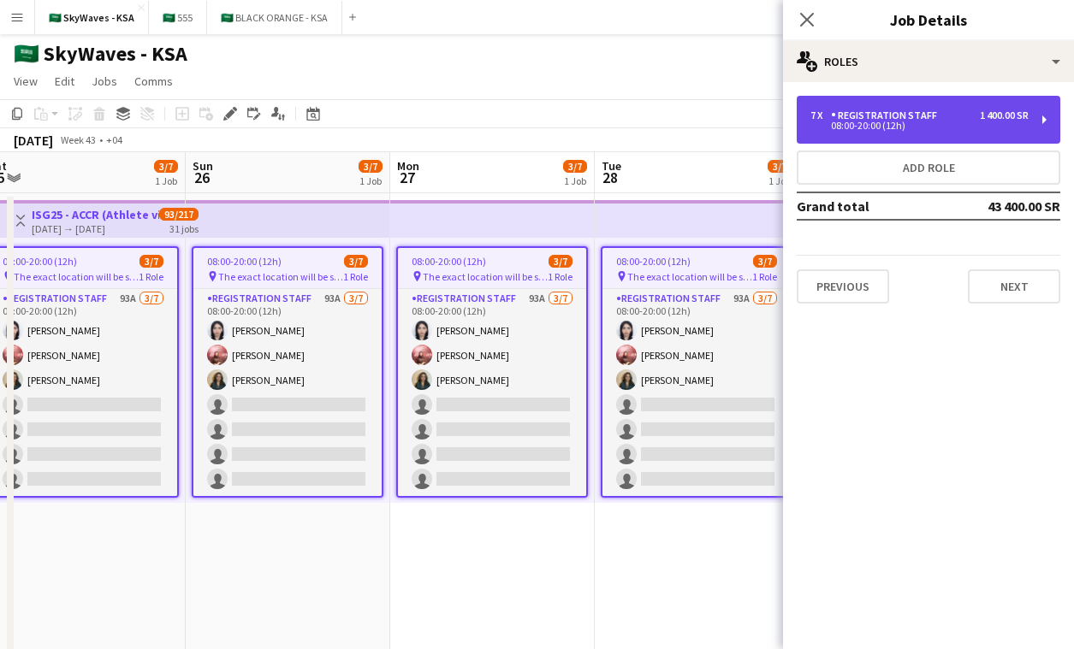
click at [921, 114] on div "Registration Staff" at bounding box center [887, 116] width 113 height 12
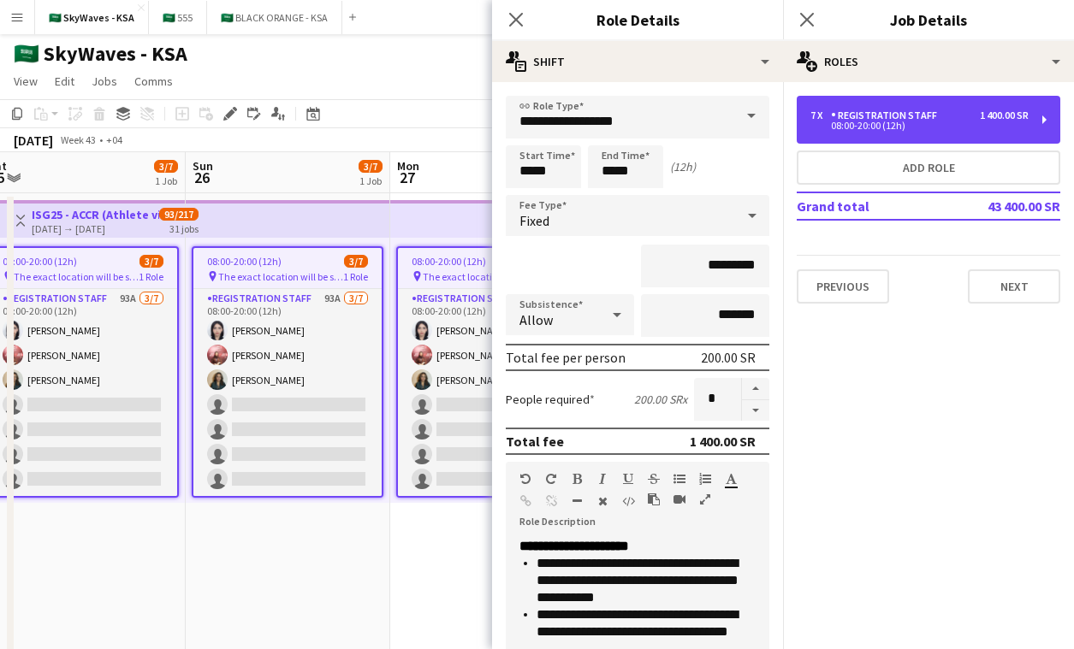
scroll to position [376, 0]
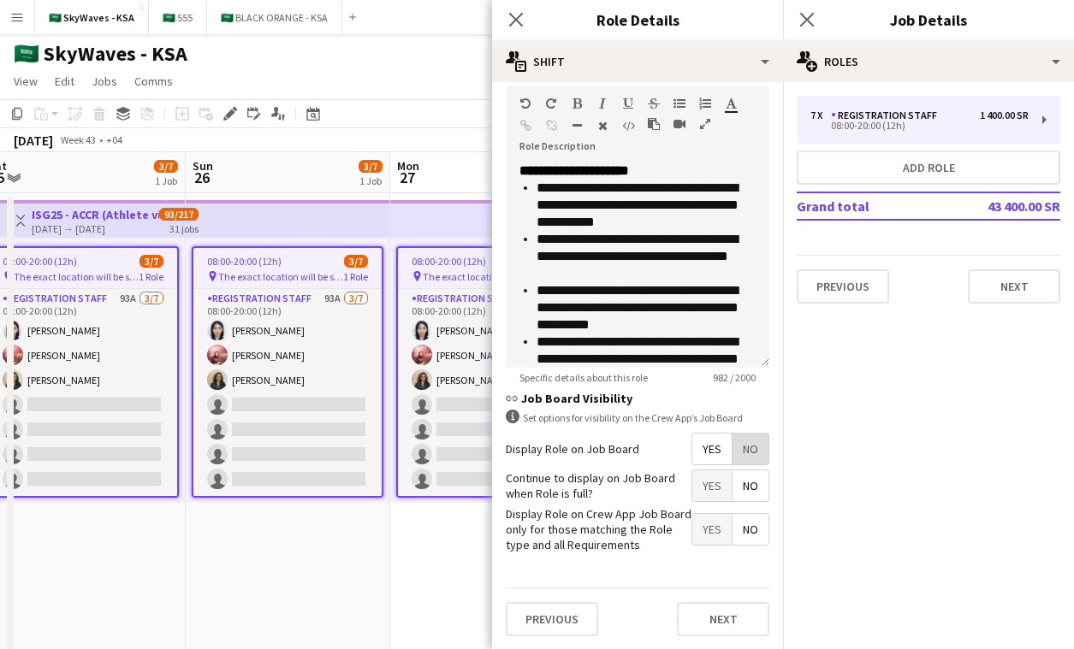
click at [759, 446] on span "No" at bounding box center [750, 449] width 36 height 31
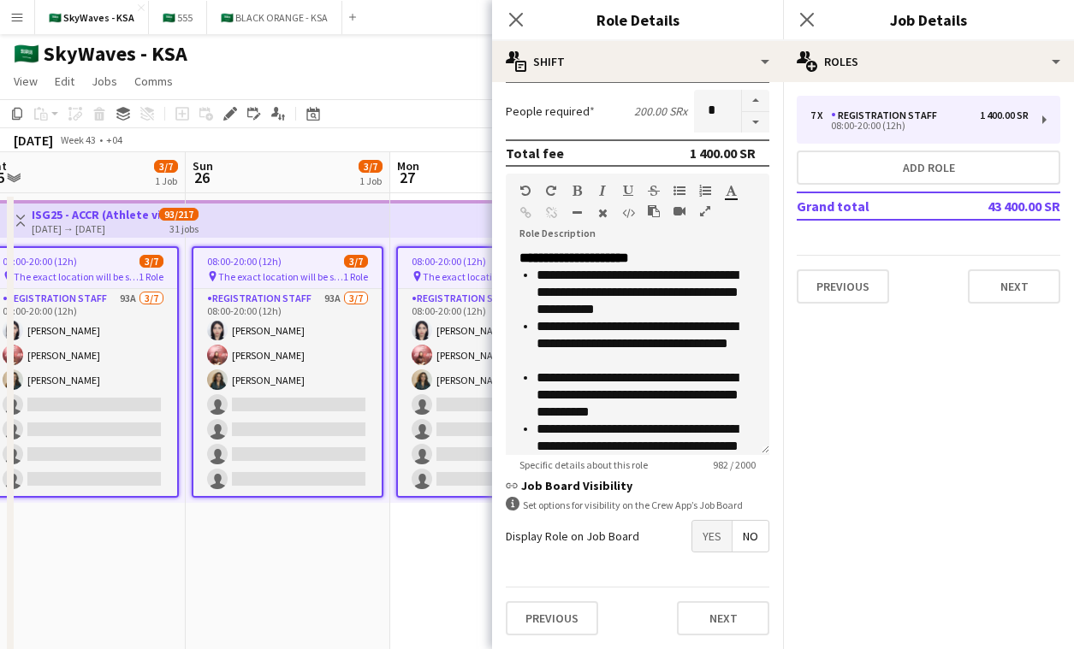
click at [722, 534] on span "Yes" at bounding box center [711, 536] width 39 height 31
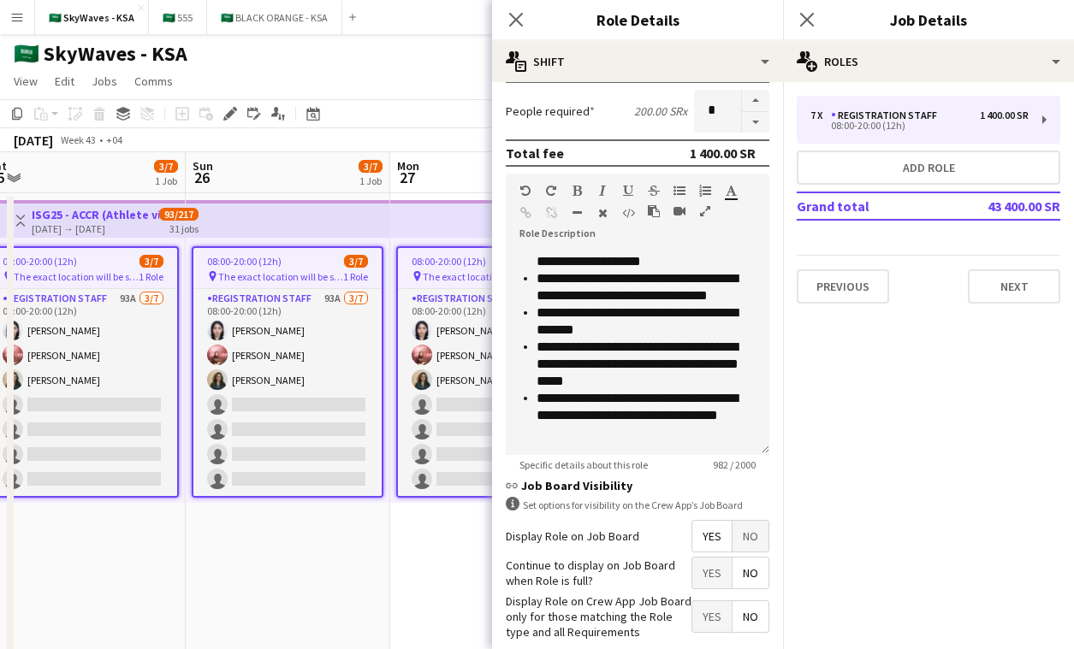
scroll to position [376, 0]
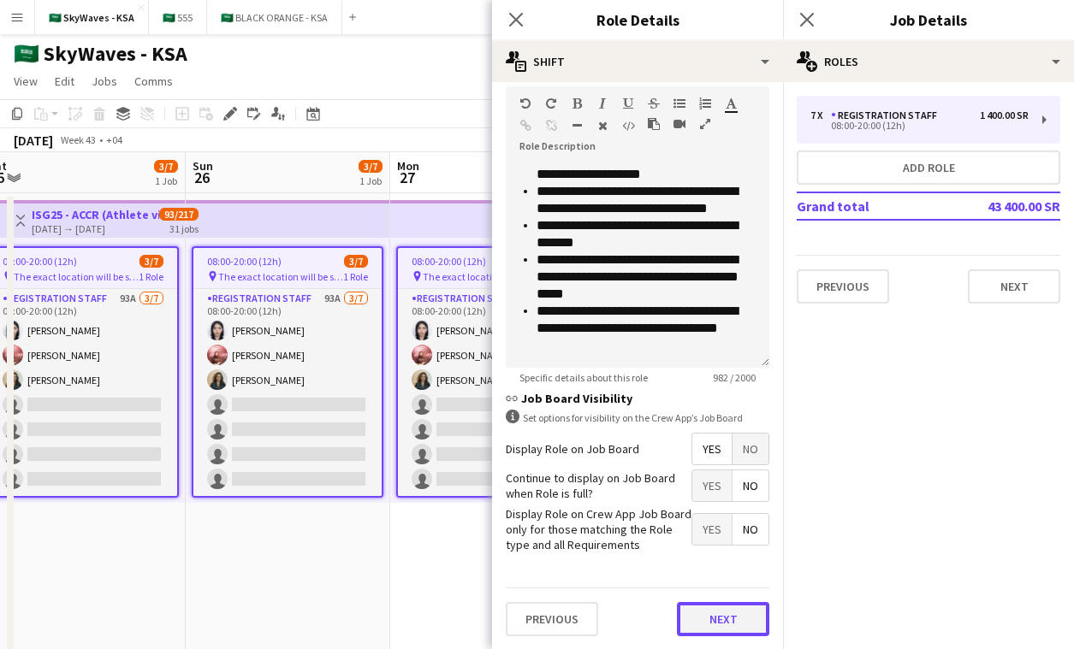
click at [720, 612] on button "Next" at bounding box center [723, 619] width 92 height 34
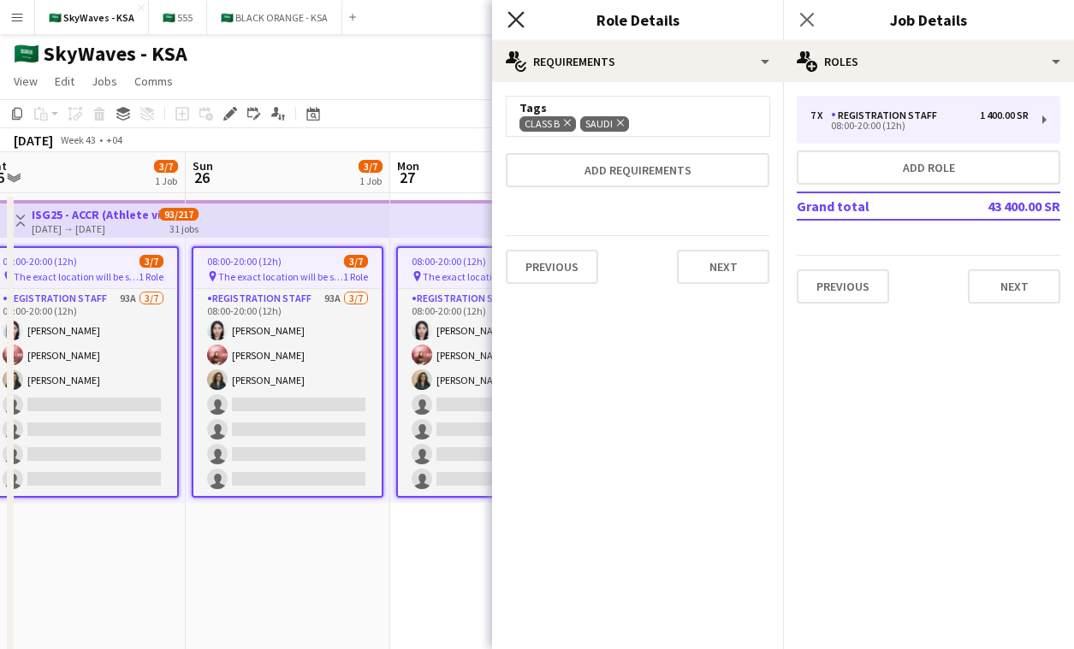
click at [513, 16] on icon at bounding box center [515, 19] width 16 height 16
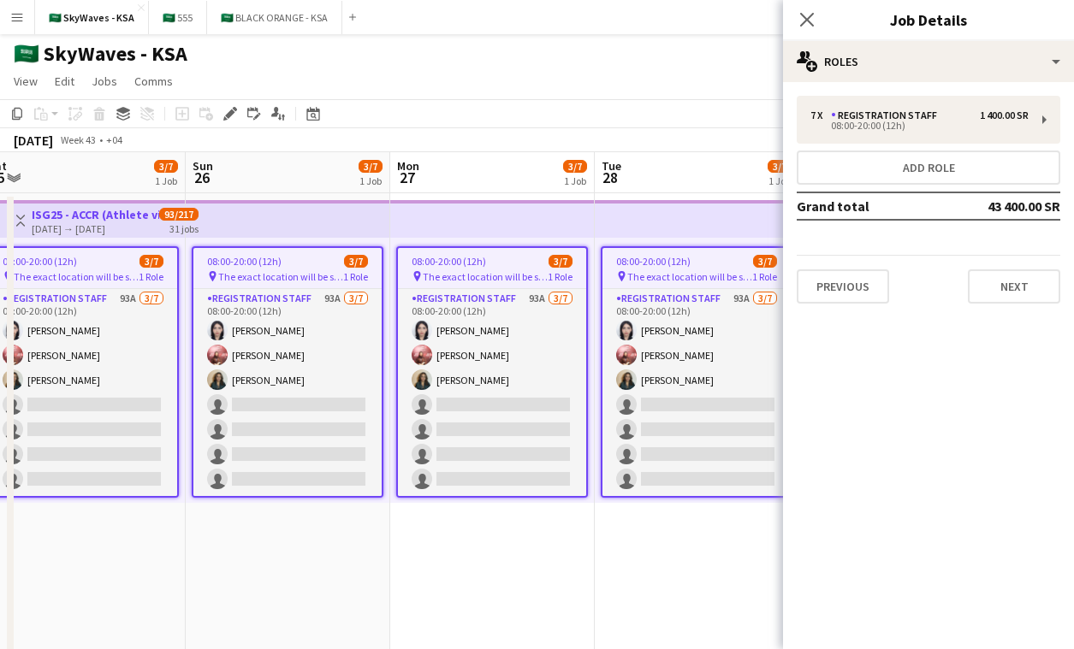
click at [630, 551] on app-date-cell "08:00-20:00 (12h) 3/7 pin The exact location will be shared later 1 Role Regist…" at bounding box center [697, 484] width 204 height 583
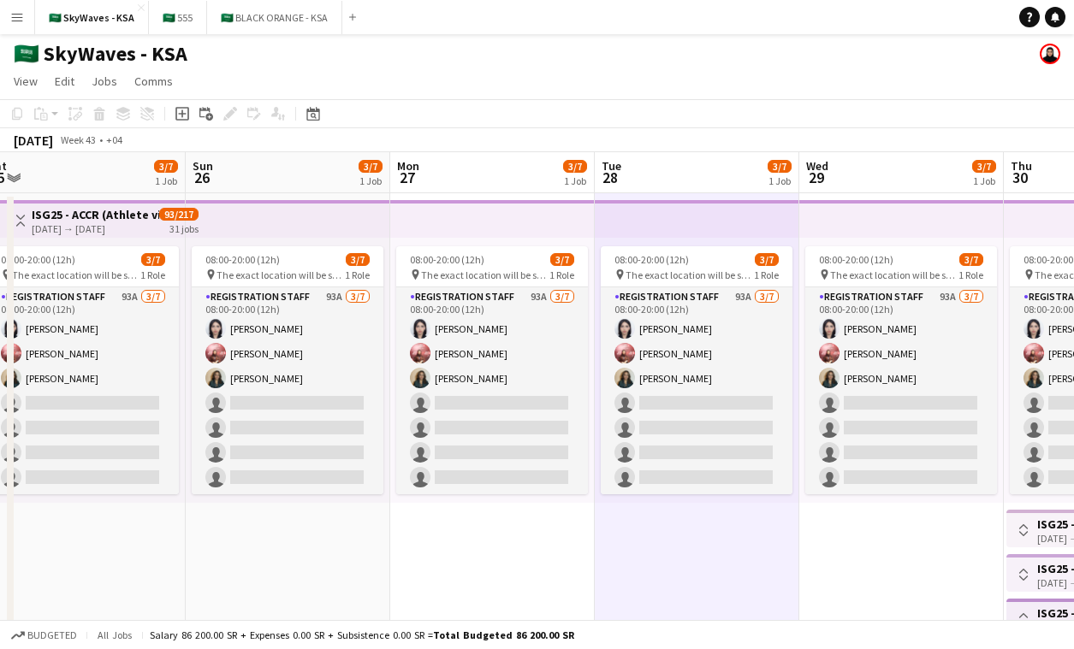
click at [800, 236] on app-top-bar at bounding box center [901, 219] width 204 height 38
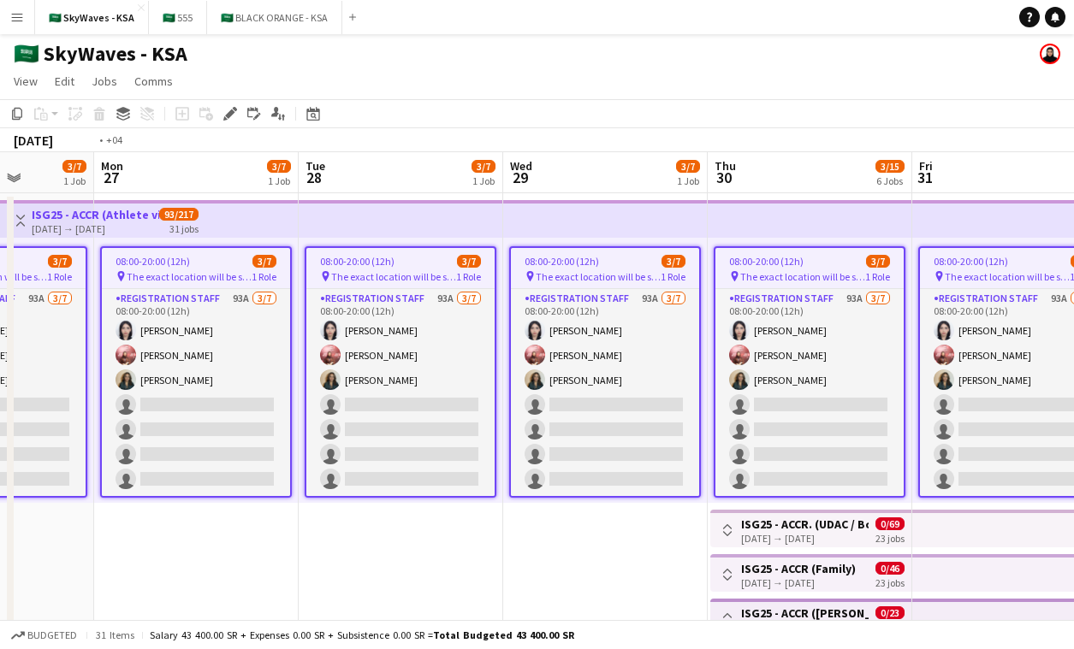
scroll to position [0, 378]
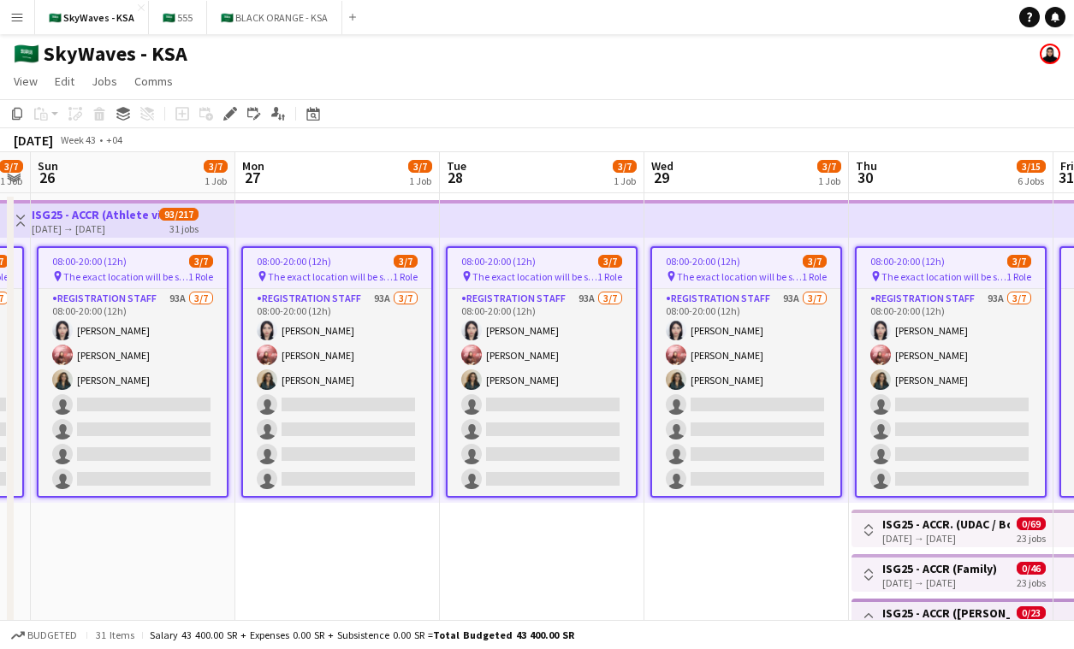
click at [338, 261] on div "08:00-20:00 (12h) 3/7" at bounding box center [337, 261] width 188 height 13
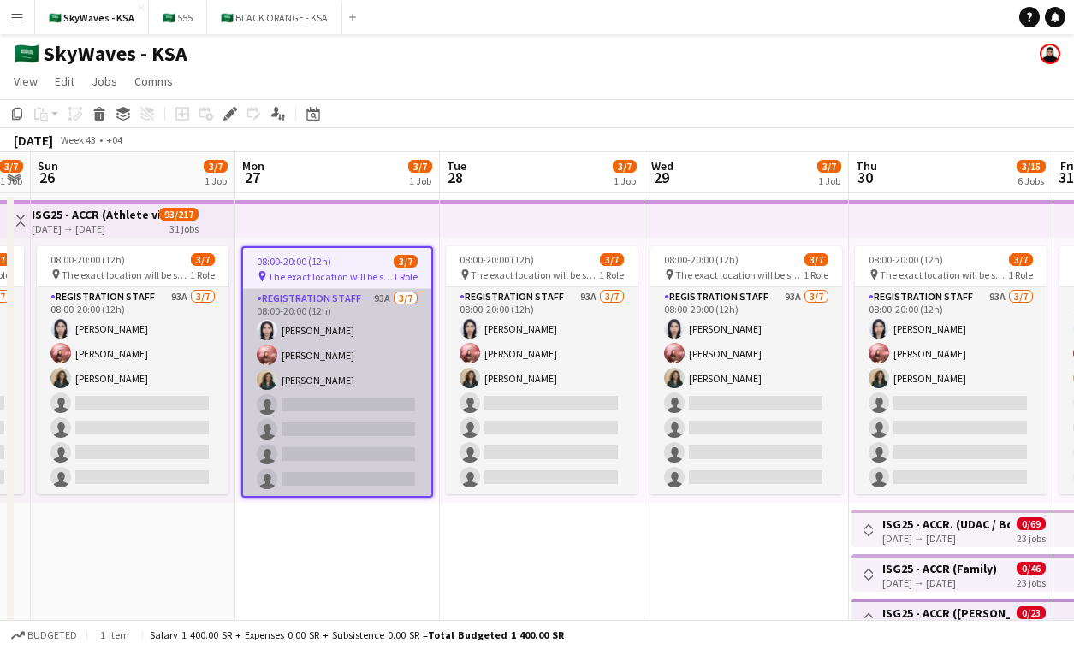
click at [334, 307] on app-card-role "Registration Staff 93A 3/7 08:00-20:00 (12h) Yusra Ahmed halima alghamdi Raghad…" at bounding box center [337, 392] width 188 height 207
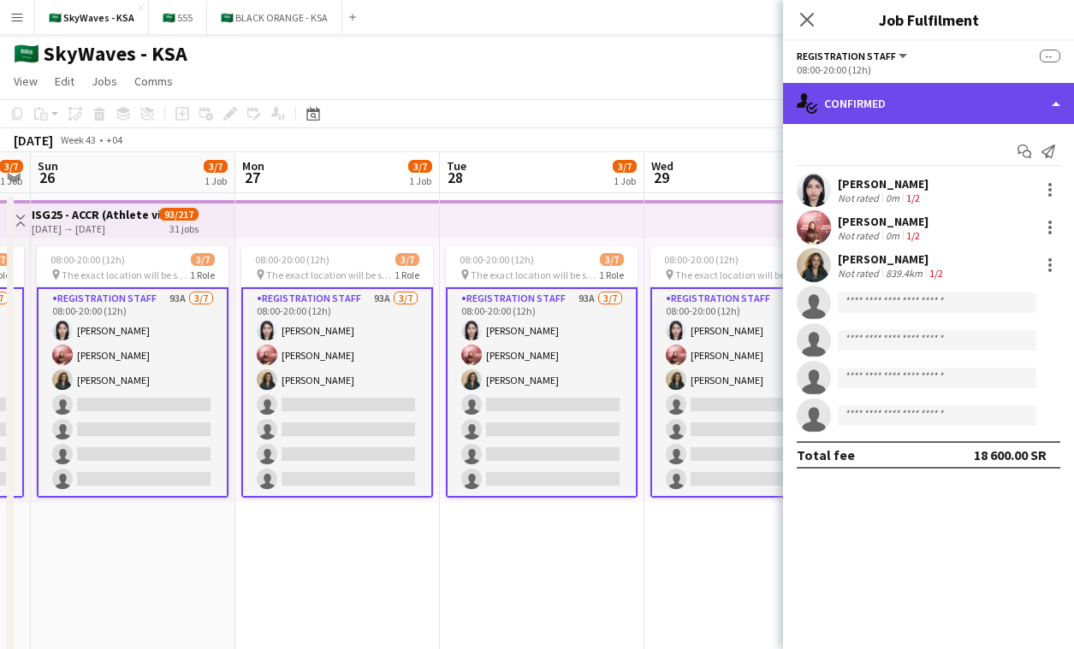
click at [869, 118] on div "single-neutral-actions-check-2 Confirmed" at bounding box center [928, 103] width 291 height 41
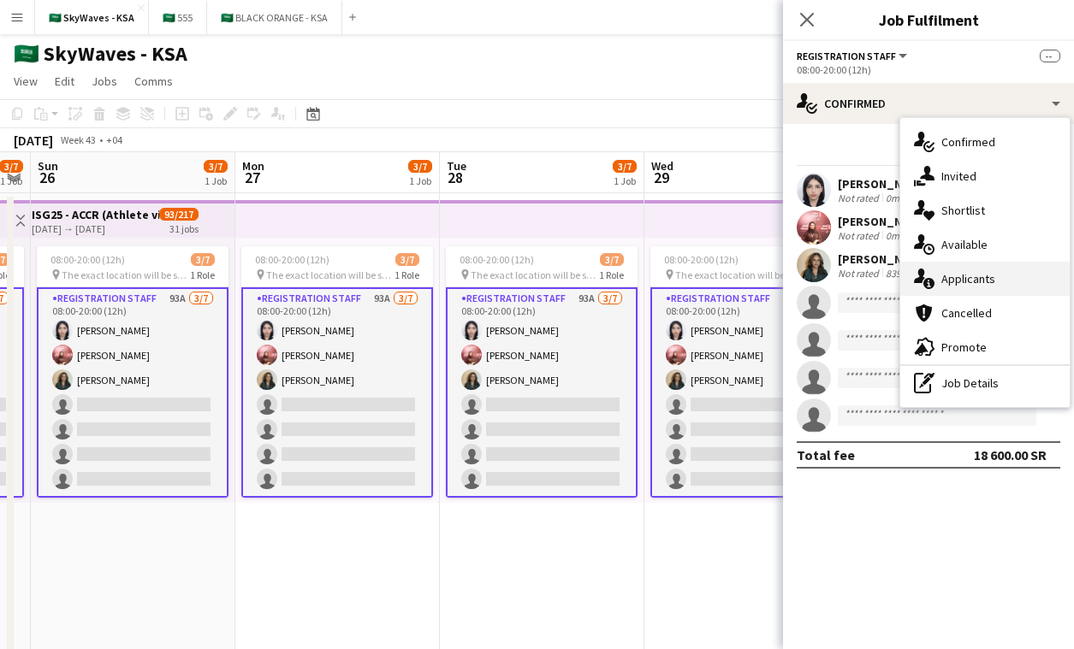
click at [947, 286] on span "Applicants" at bounding box center [968, 278] width 54 height 15
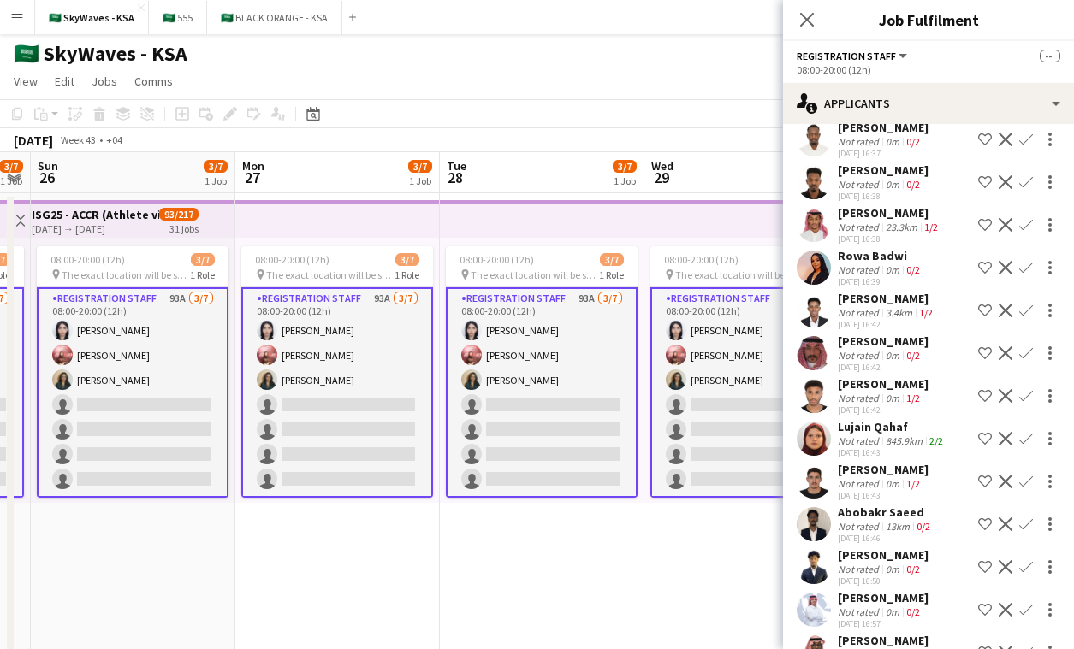
scroll to position [0, 0]
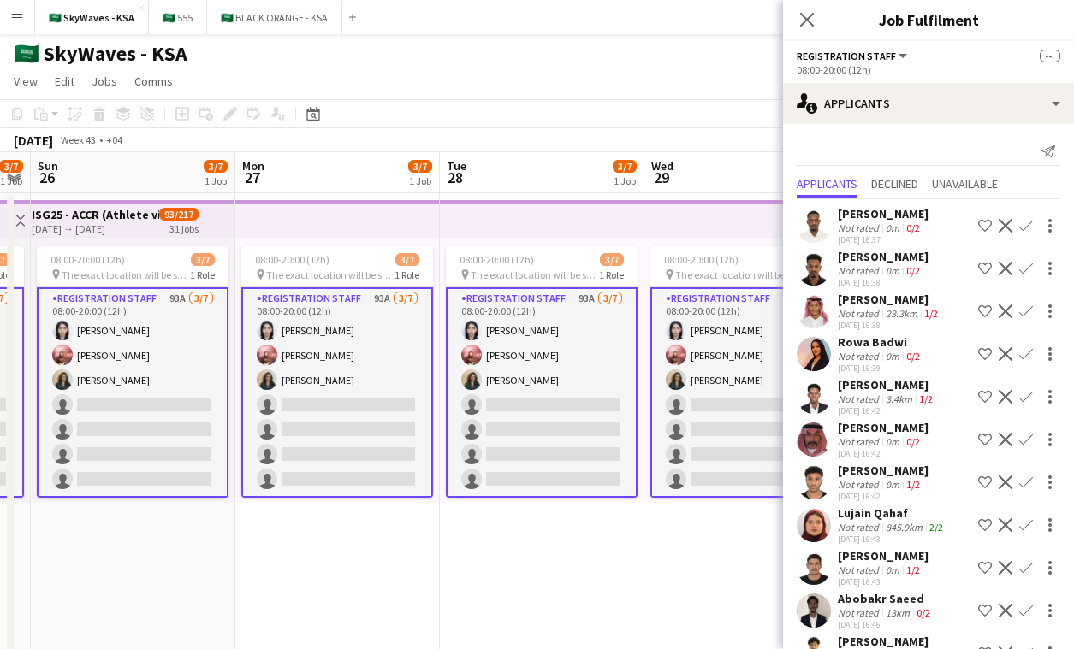
click at [737, 194] on app-date-cell "08:00-20:00 (12h) 3/7 pin The exact location will be shared later 1 Role Regist…" at bounding box center [746, 484] width 204 height 583
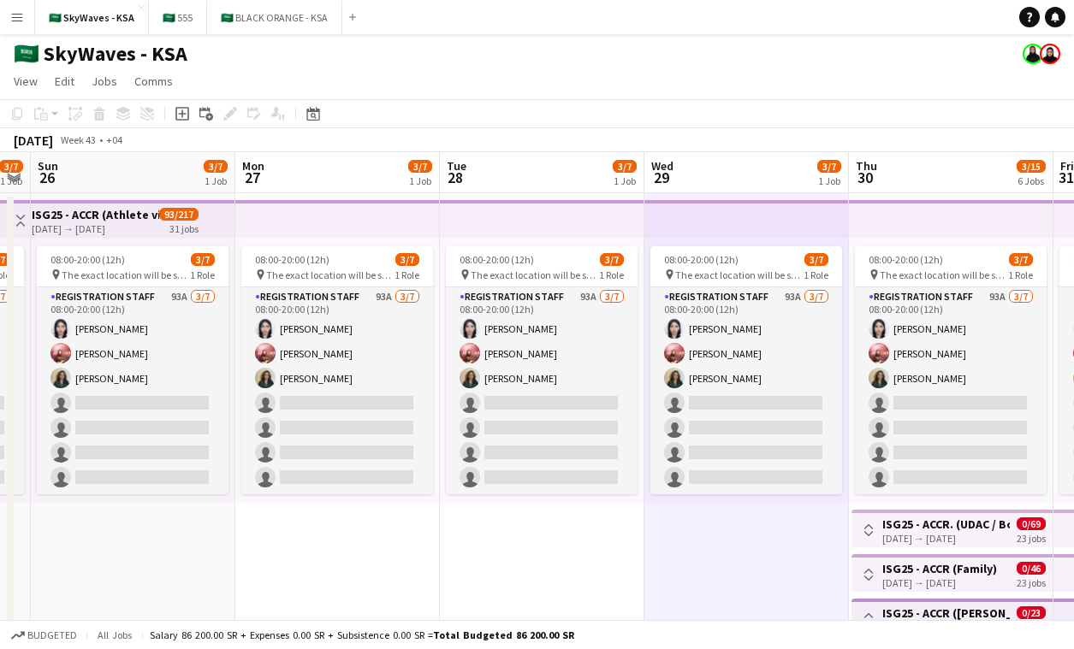
click at [605, 222] on app-top-bar at bounding box center [542, 219] width 204 height 38
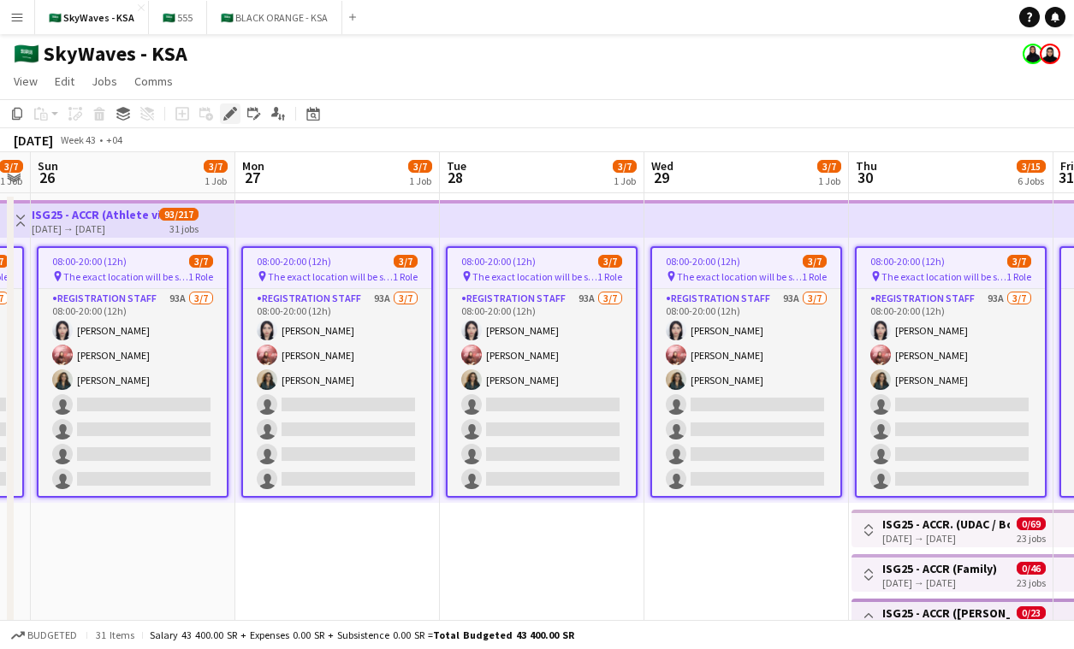
click at [229, 120] on icon "Edit" at bounding box center [230, 114] width 14 height 14
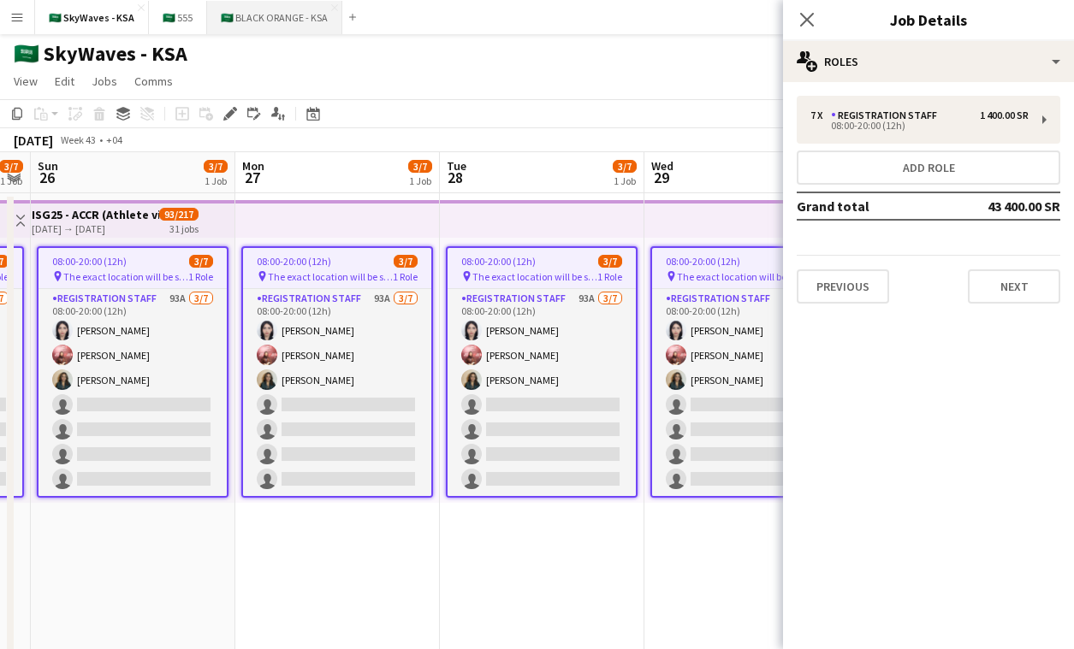
click at [269, 14] on button "🇸🇦 BLACK ORANGE - KSA Close" at bounding box center [274, 17] width 135 height 33
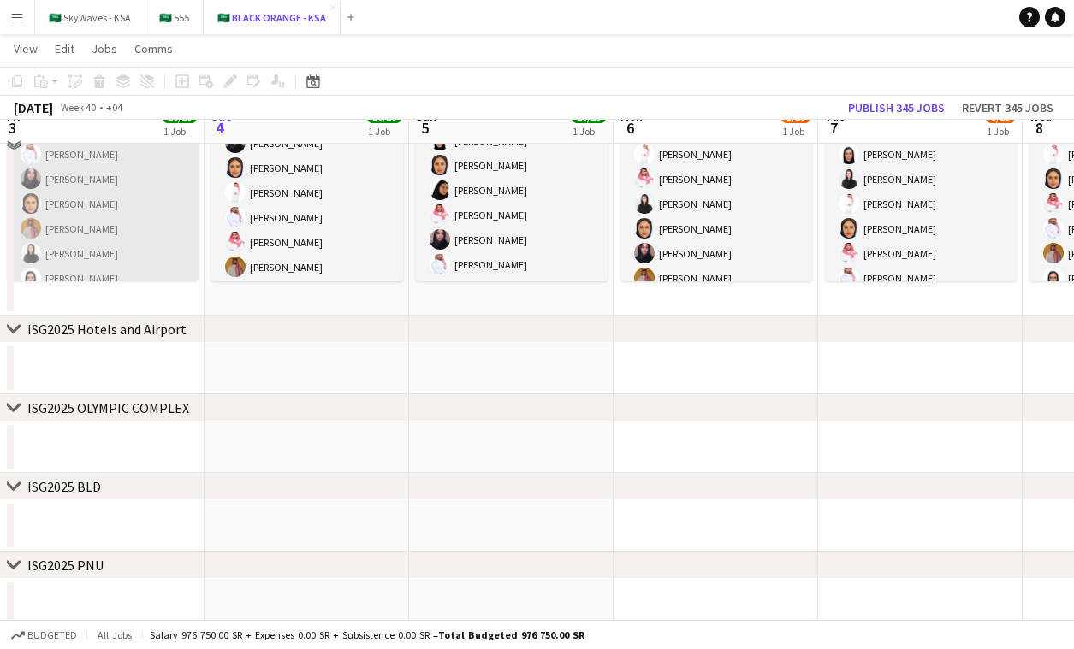
scroll to position [153, 0]
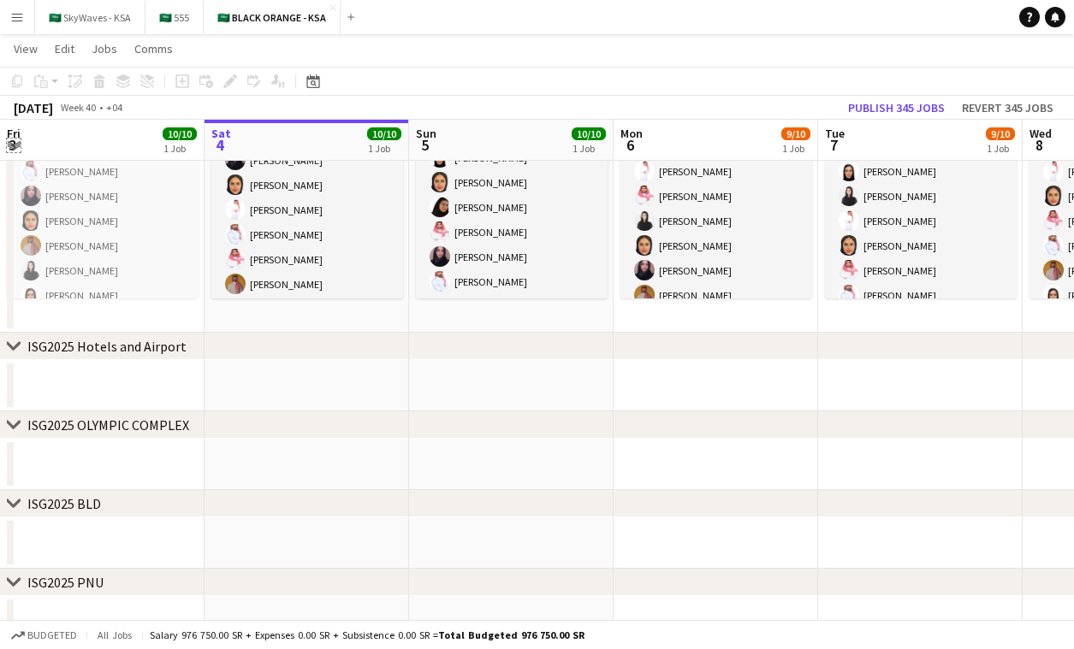
click at [13, 144] on app-icon "Expand/collapse" at bounding box center [14, 144] width 14 height 16
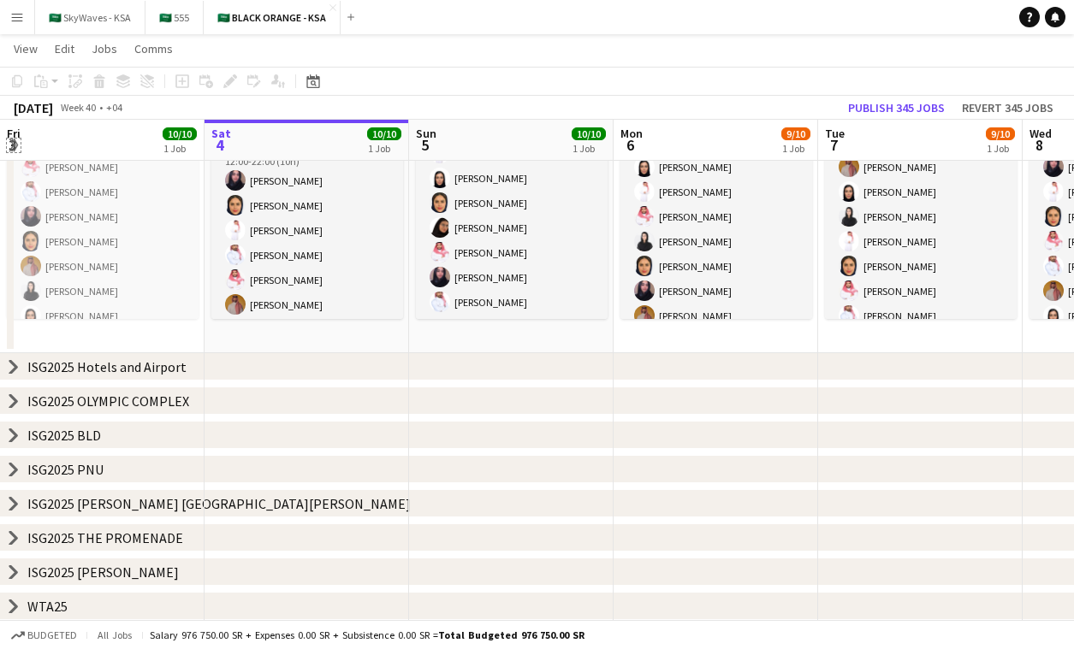
scroll to position [133, 0]
click at [11, 604] on icon "chevron-right" at bounding box center [14, 607] width 14 height 14
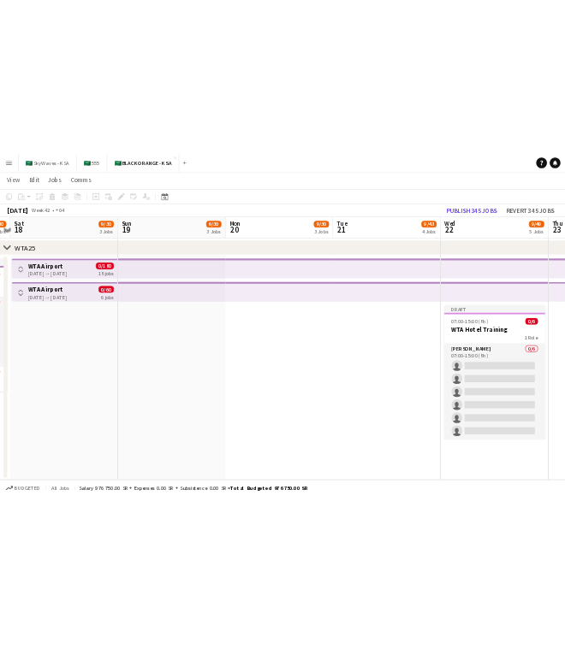
scroll to position [0, 595]
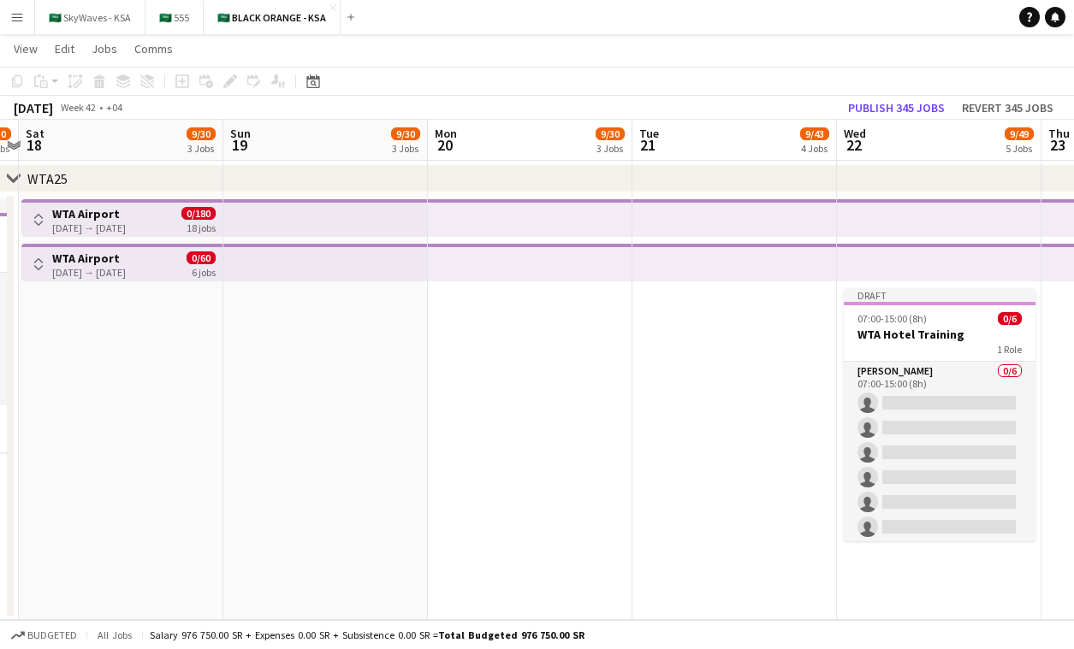
click at [424, 335] on app-date-cell at bounding box center [325, 406] width 204 height 428
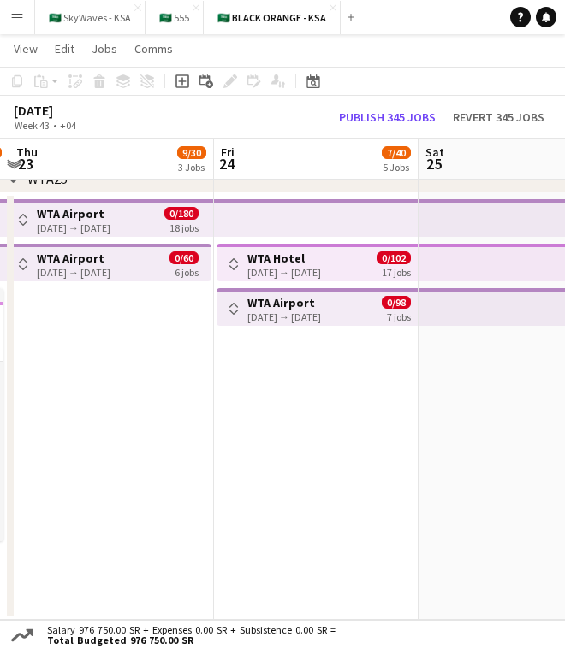
scroll to position [0, 607]
click at [442, 432] on app-date-cell at bounding box center [518, 406] width 204 height 428
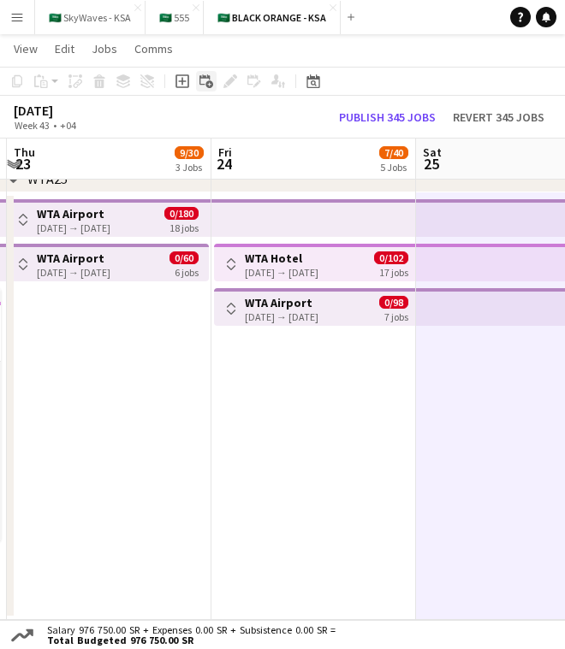
click at [202, 86] on icon "Add linked Job" at bounding box center [206, 81] width 14 height 14
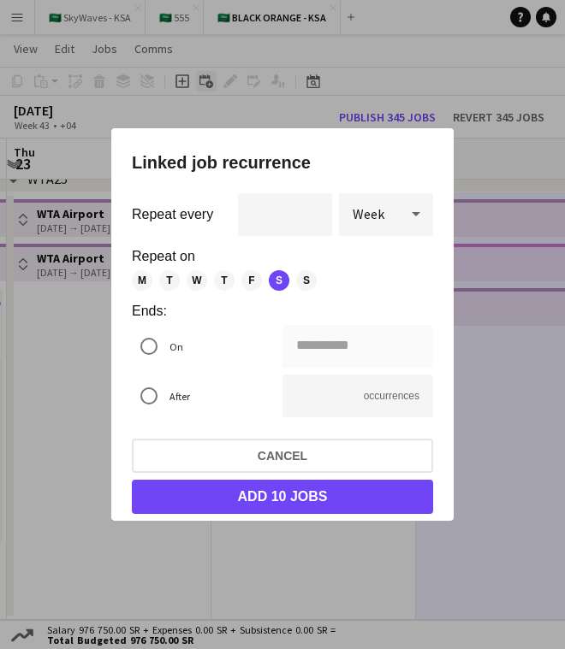
scroll to position [0, 0]
click at [143, 284] on span "M" at bounding box center [142, 280] width 21 height 21
click at [171, 281] on span "T" at bounding box center [169, 280] width 21 height 21
click at [193, 281] on span "W" at bounding box center [196, 280] width 21 height 21
click at [225, 280] on span "T" at bounding box center [224, 280] width 21 height 21
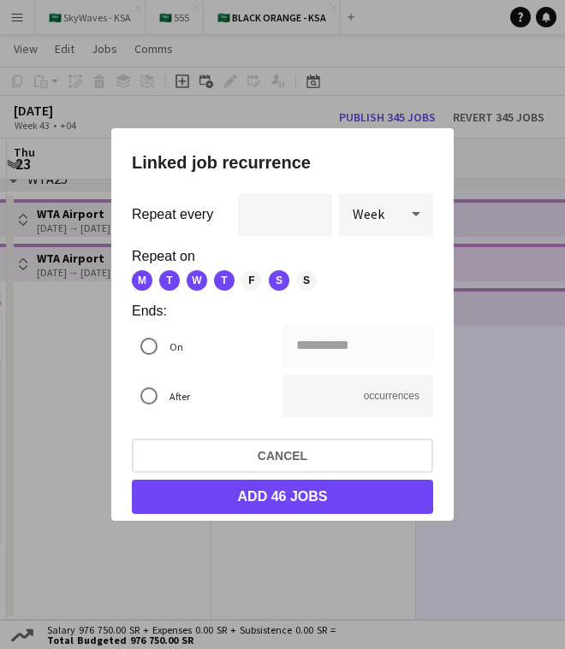
click at [245, 280] on span "F" at bounding box center [251, 280] width 21 height 21
click at [306, 282] on span "S" at bounding box center [306, 280] width 21 height 21
click at [370, 346] on div "**********" at bounding box center [282, 324] width 565 height 649
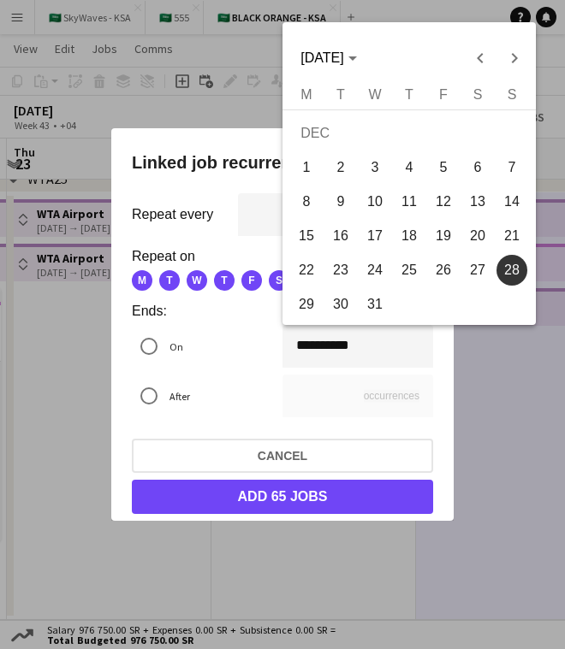
click at [476, 40] on div "DEC 2025 DEC 2025" at bounding box center [408, 48] width 253 height 53
click at [476, 44] on span "Previous month" at bounding box center [480, 58] width 34 height 34
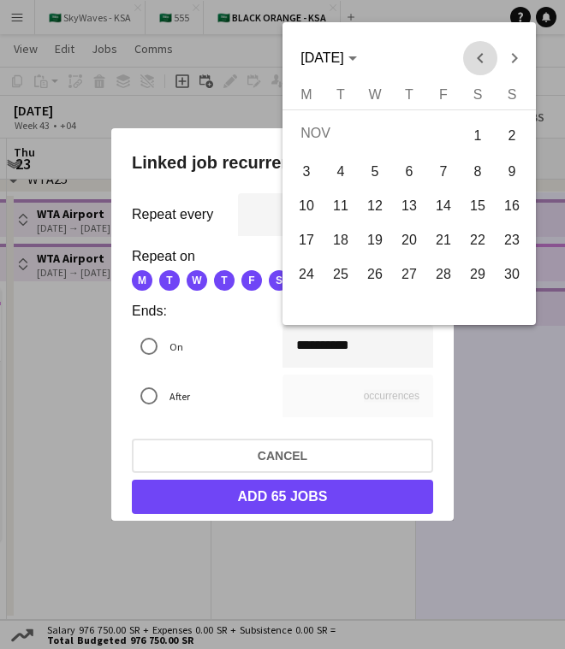
click at [476, 44] on span "Previous month" at bounding box center [480, 58] width 34 height 34
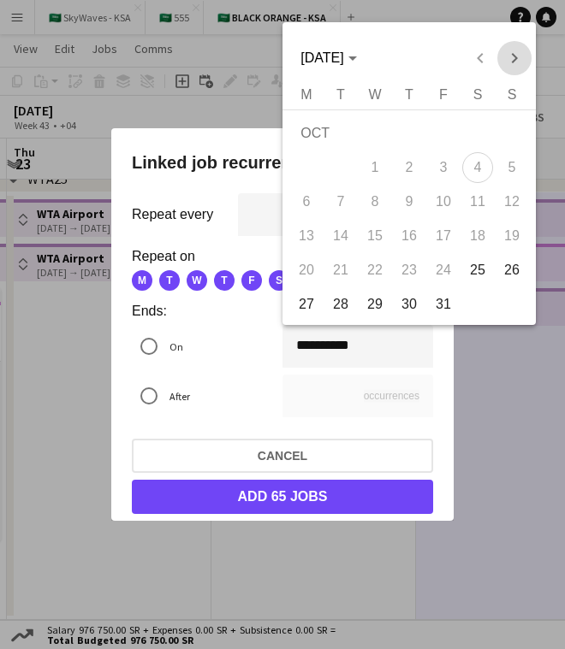
click at [504, 58] on span "Next month" at bounding box center [514, 58] width 34 height 34
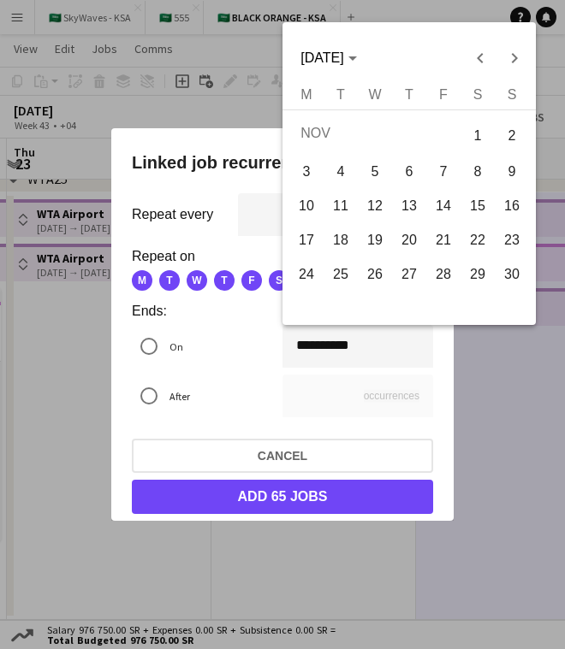
click at [478, 178] on span "8" at bounding box center [477, 172] width 31 height 31
type input "**********"
type input "*"
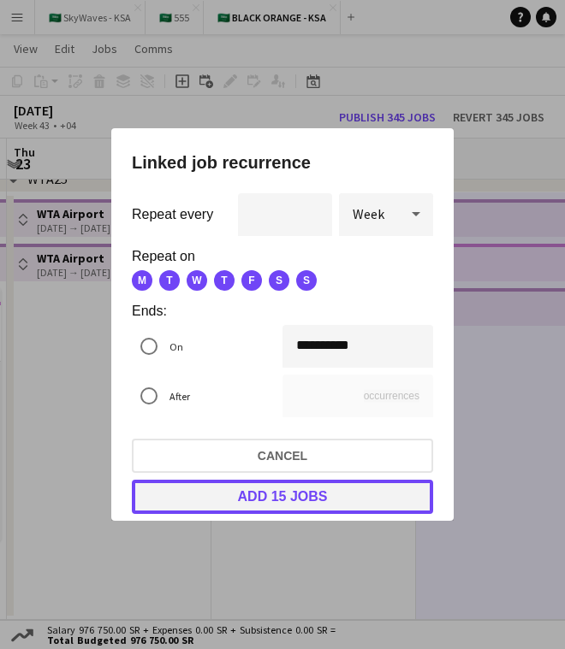
click at [369, 500] on button "Add 15 jobs" at bounding box center [282, 497] width 301 height 34
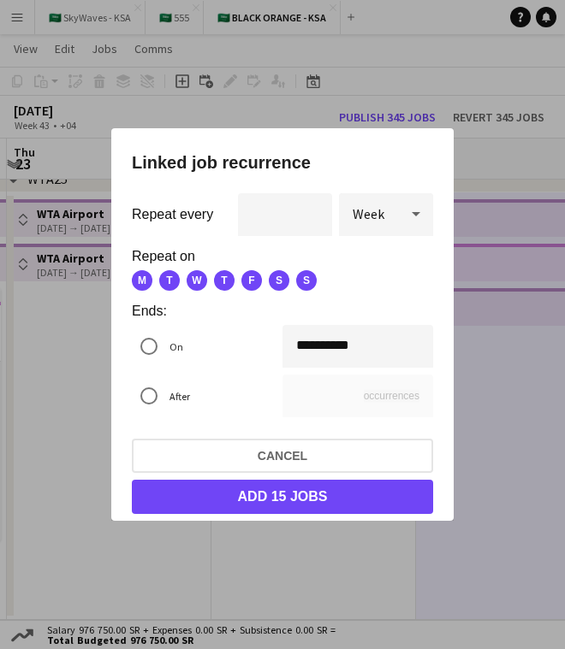
scroll to position [870, 0]
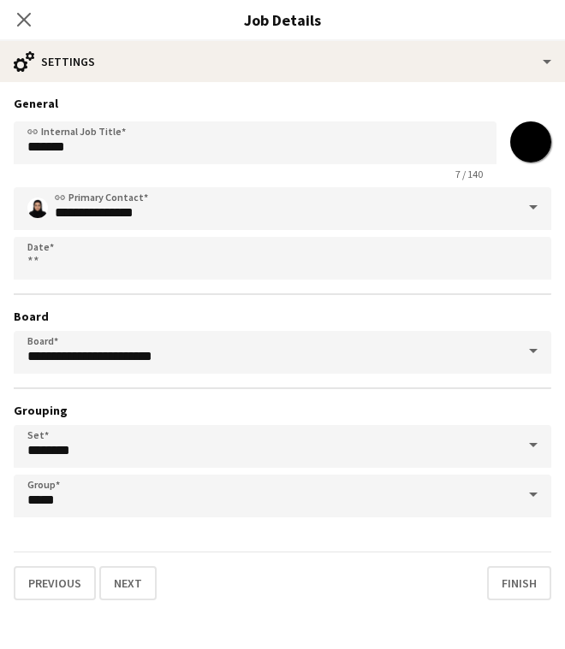
click at [524, 151] on input "*******" at bounding box center [531, 142] width 62 height 62
type input "*******"
click at [500, 94] on div "**********" at bounding box center [282, 348] width 565 height 532
click at [122, 582] on button "Next" at bounding box center [127, 583] width 57 height 34
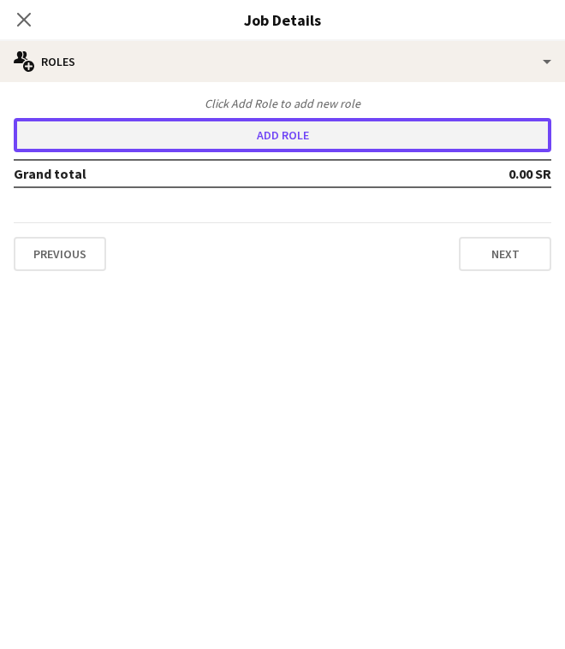
click at [354, 122] on button "Add role" at bounding box center [282, 135] width 537 height 34
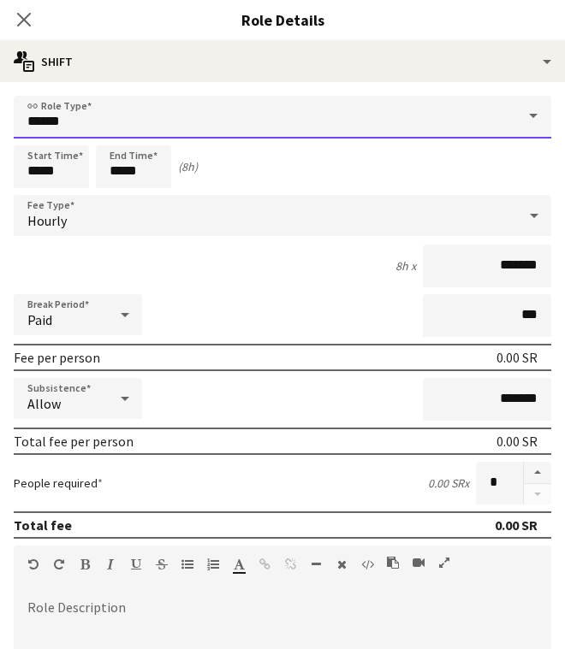
drag, startPoint x: 317, startPoint y: 118, endPoint x: 311, endPoint y: 130, distance: 13.0
click at [317, 118] on input "*****" at bounding box center [282, 117] width 537 height 43
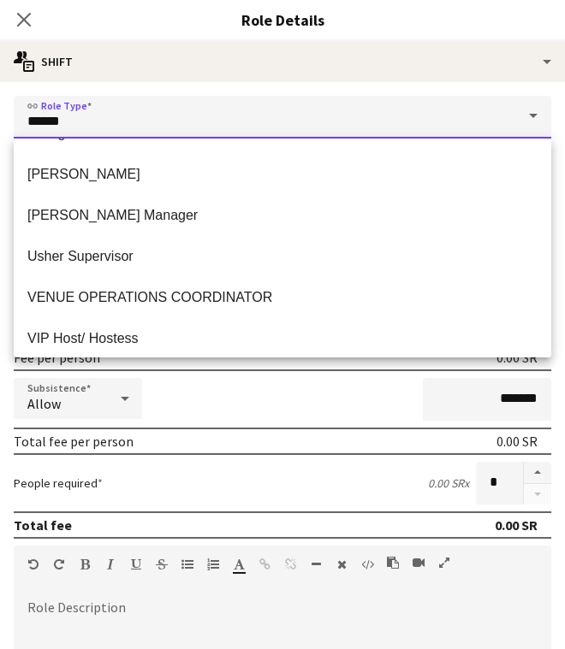
scroll to position [975, 0]
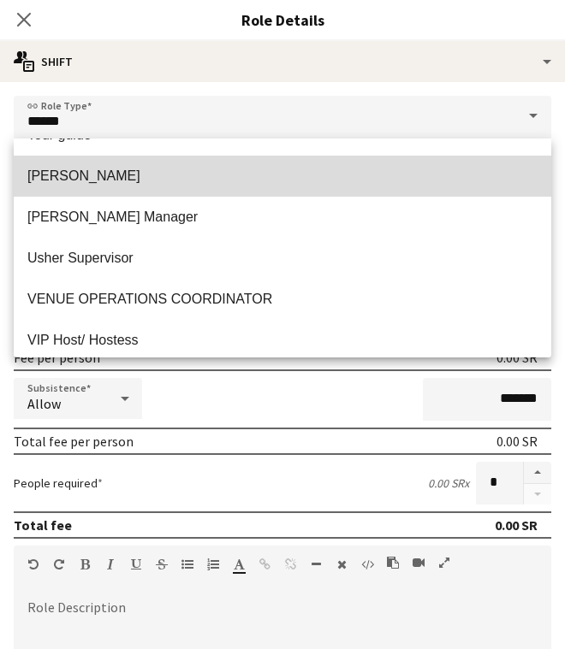
click at [229, 193] on mat-option "[PERSON_NAME]" at bounding box center [282, 176] width 537 height 41
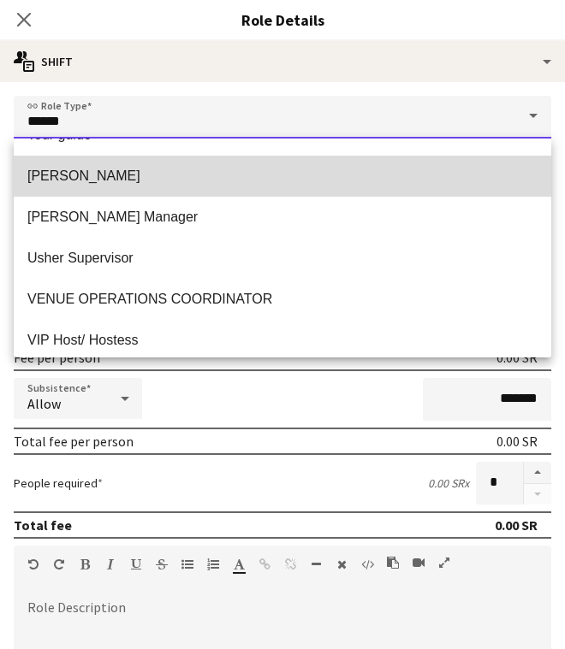
type input "*****"
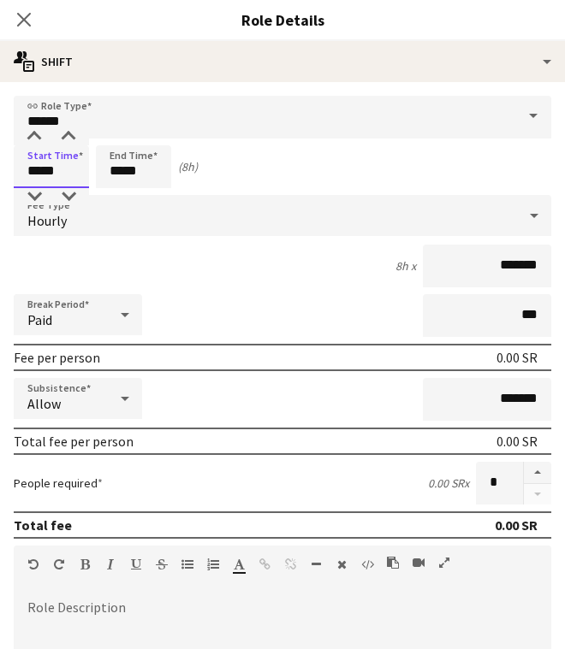
click at [39, 172] on input "*****" at bounding box center [51, 166] width 75 height 43
click at [41, 192] on div at bounding box center [34, 196] width 34 height 17
click at [38, 136] on div at bounding box center [34, 136] width 34 height 17
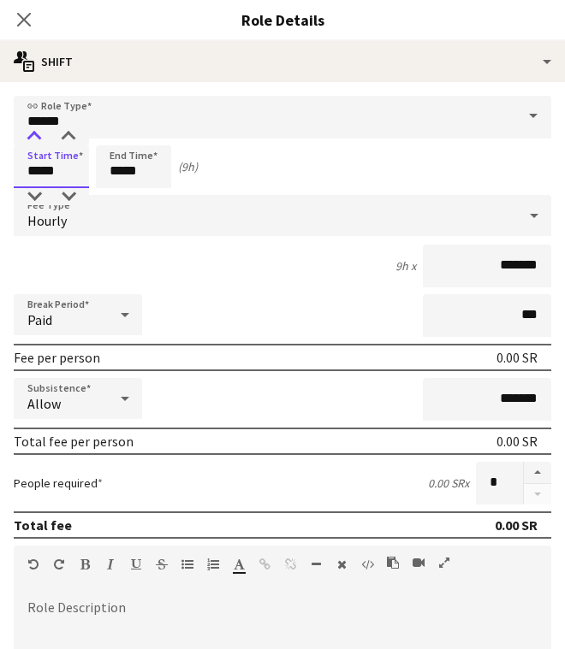
click at [38, 136] on div at bounding box center [34, 136] width 34 height 17
type input "*****"
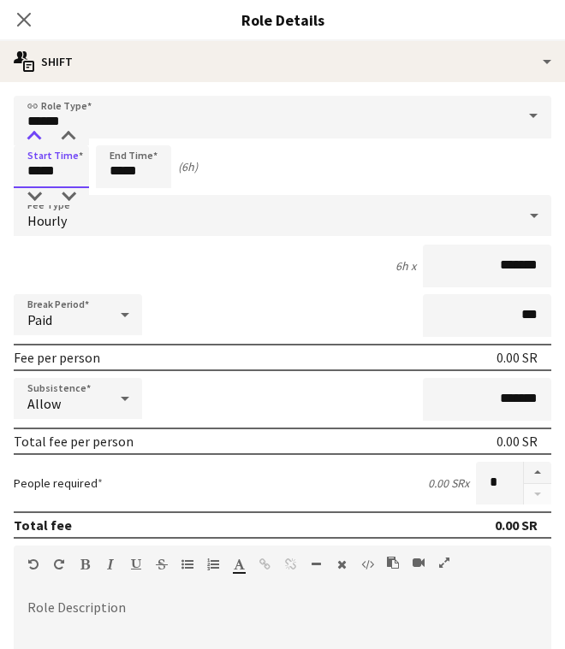
click at [37, 139] on div at bounding box center [34, 136] width 34 height 17
click at [116, 163] on input "*****" at bounding box center [133, 166] width 75 height 43
click at [121, 139] on div at bounding box center [116, 136] width 34 height 17
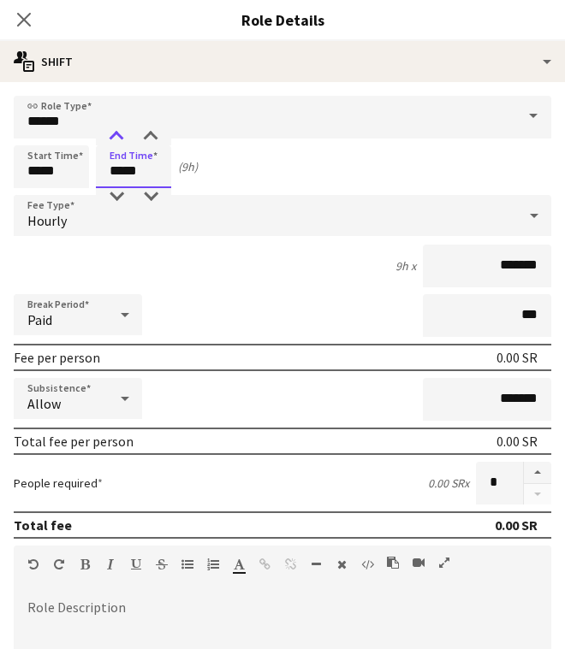
click at [121, 139] on div at bounding box center [116, 136] width 34 height 17
type input "*****"
click at [121, 139] on div at bounding box center [116, 136] width 34 height 17
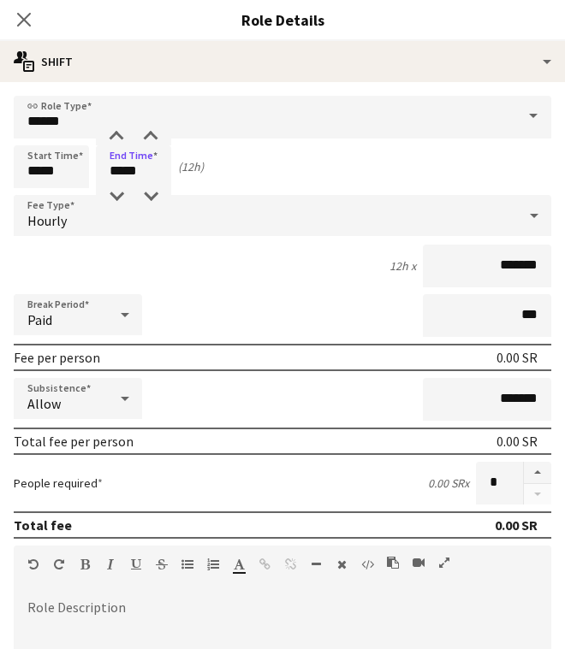
click at [212, 248] on div "12h x *******" at bounding box center [282, 266] width 537 height 43
click at [249, 207] on div "Hourly" at bounding box center [265, 215] width 503 height 41
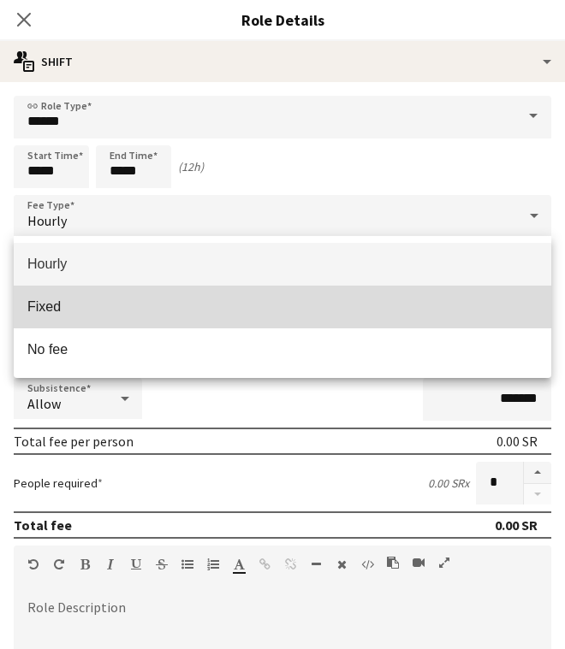
click at [250, 297] on mat-option "Fixed" at bounding box center [282, 307] width 537 height 43
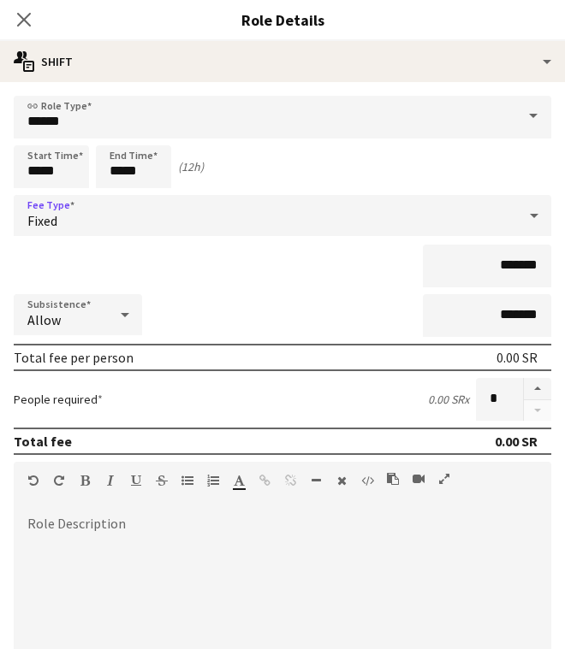
scroll to position [268, 0]
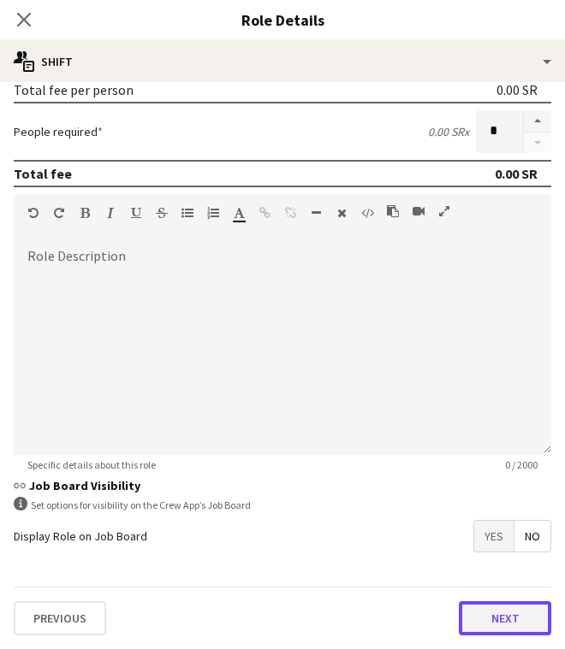
click at [494, 613] on button "Next" at bounding box center [505, 618] width 92 height 34
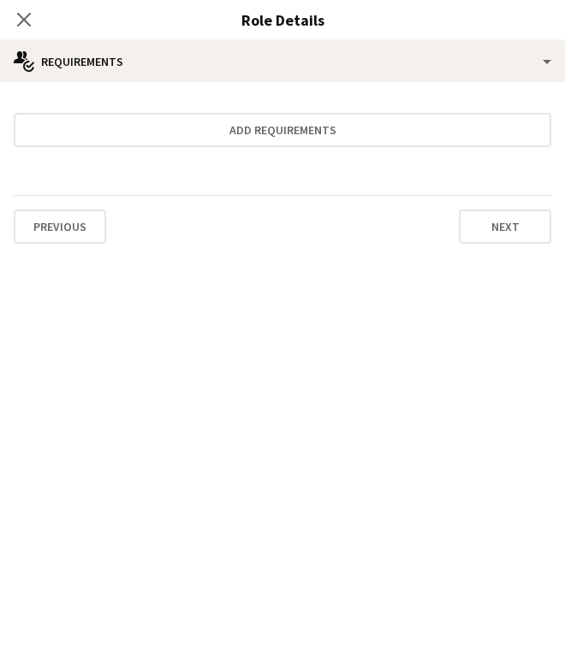
scroll to position [0, 0]
click at [515, 219] on button "Next" at bounding box center [505, 227] width 92 height 34
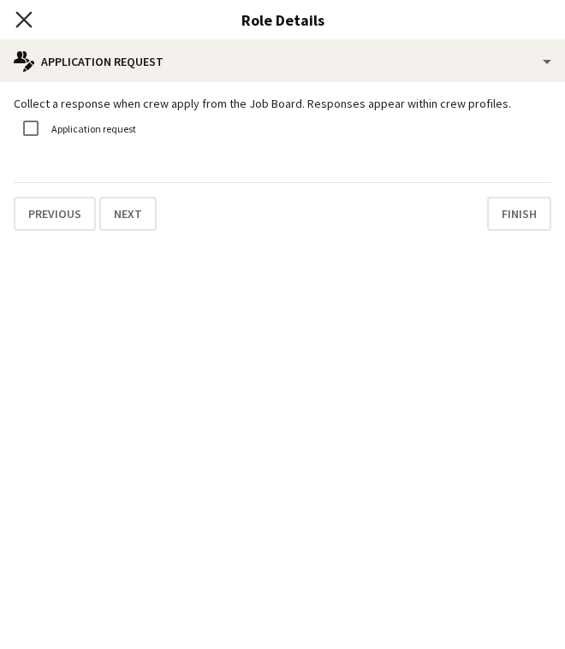
click at [30, 26] on icon at bounding box center [23, 19] width 16 height 16
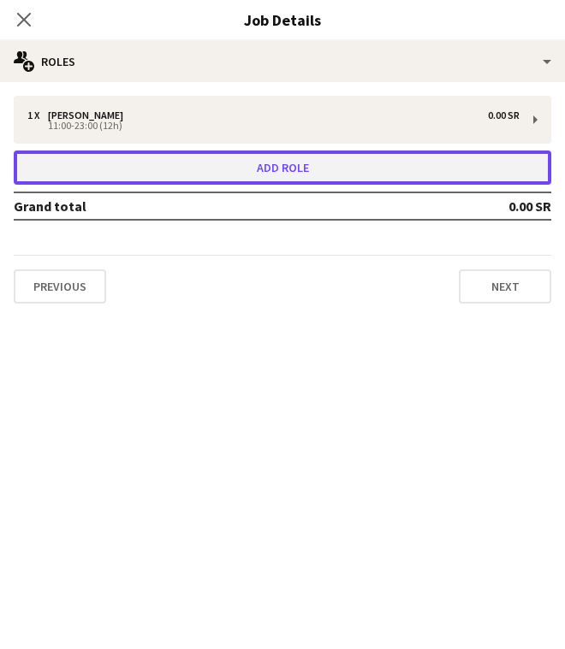
click at [281, 164] on button "Add role" at bounding box center [282, 168] width 537 height 34
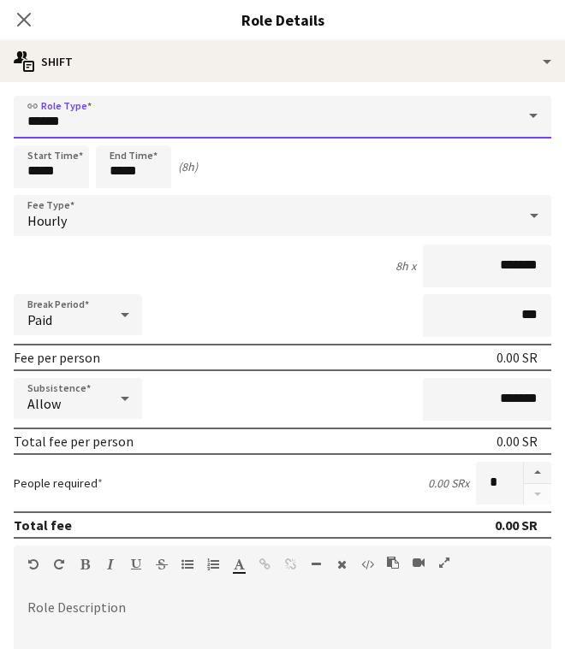
click at [53, 127] on input "*****" at bounding box center [282, 117] width 537 height 43
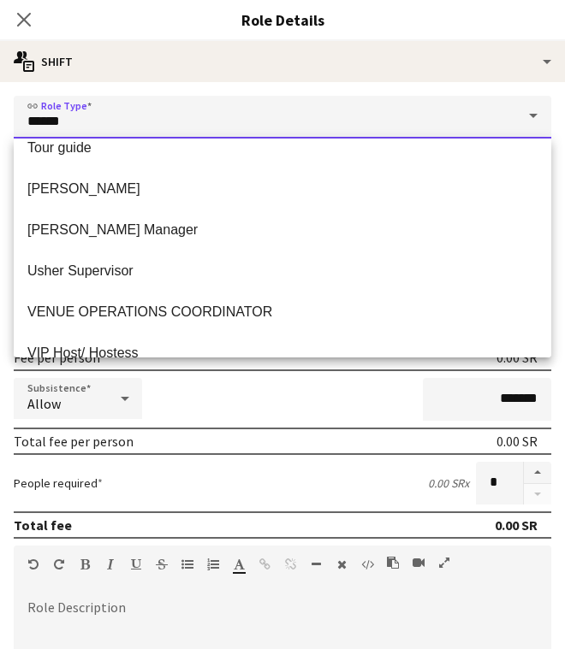
scroll to position [917, 0]
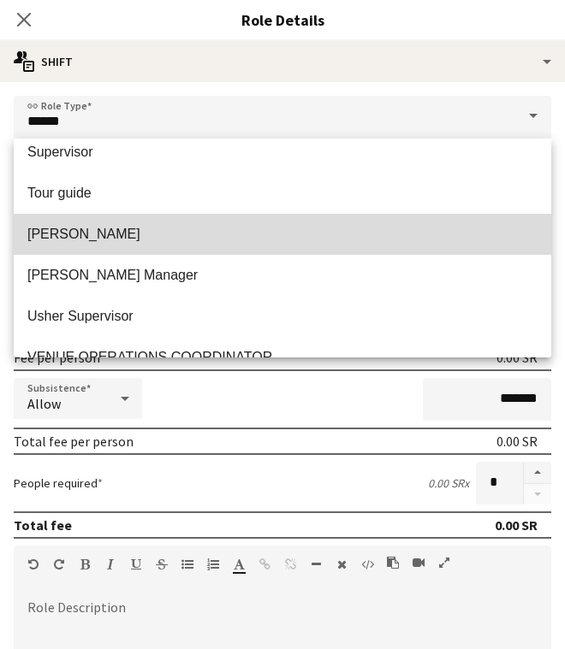
click at [121, 233] on span "[PERSON_NAME]" at bounding box center [282, 234] width 510 height 16
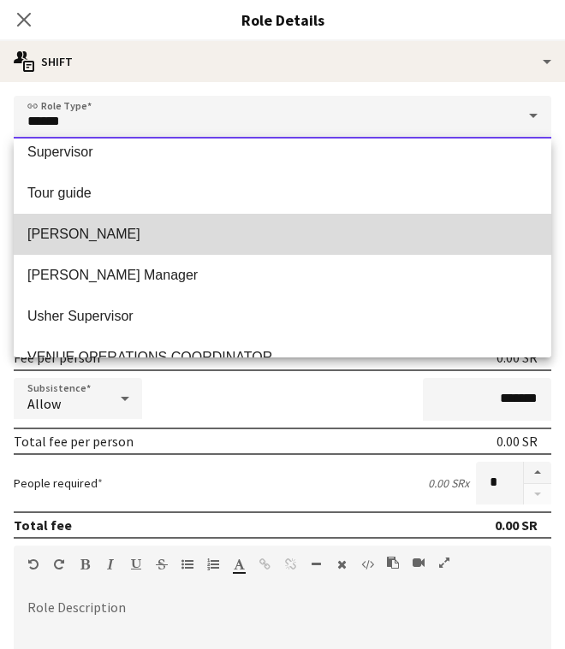
type input "*****"
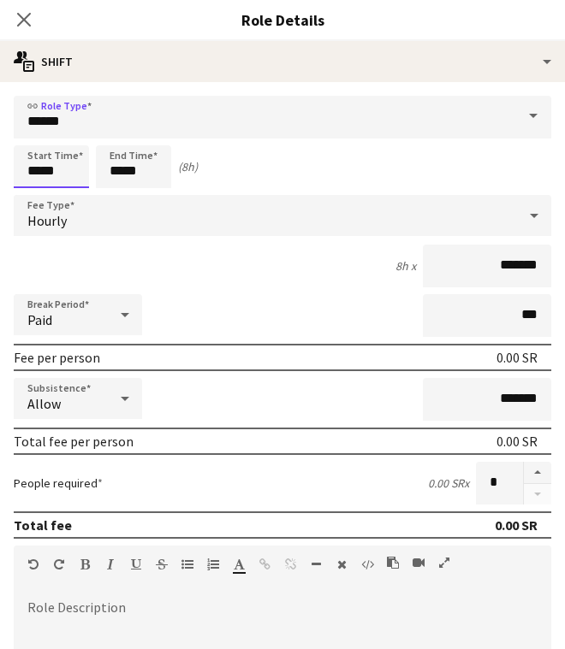
click at [38, 172] on input "*****" at bounding box center [51, 166] width 75 height 43
click at [29, 132] on div at bounding box center [34, 136] width 34 height 17
type input "*****"
click at [29, 132] on div at bounding box center [34, 136] width 34 height 17
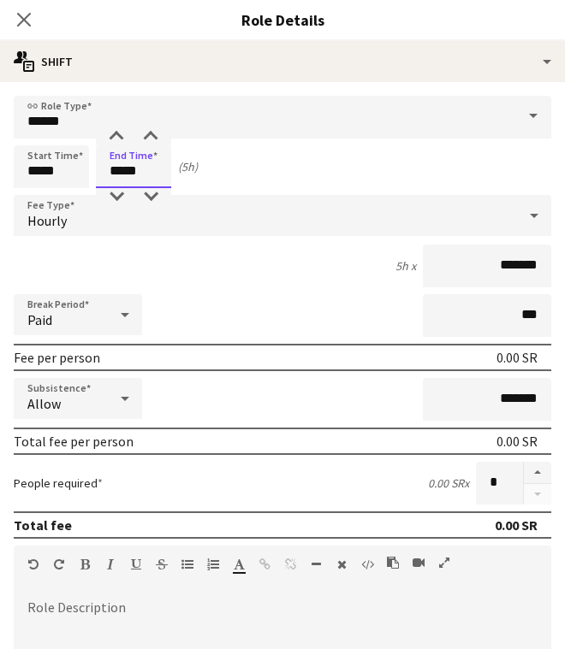
click at [118, 168] on input "*****" at bounding box center [133, 166] width 75 height 43
click at [118, 138] on div at bounding box center [116, 136] width 34 height 17
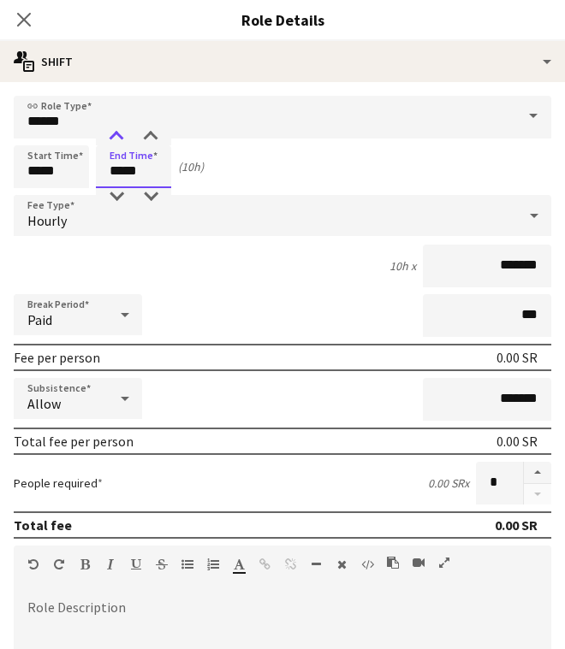
click at [118, 138] on div at bounding box center [116, 136] width 34 height 17
type input "*****"
click at [118, 138] on div at bounding box center [116, 136] width 34 height 17
click at [127, 210] on div "Hourly" at bounding box center [265, 215] width 503 height 41
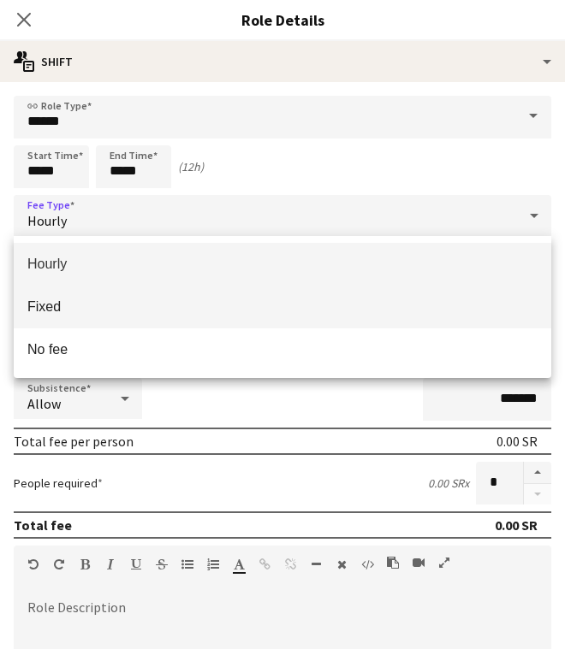
click at [134, 293] on mat-option "Fixed" at bounding box center [282, 307] width 537 height 43
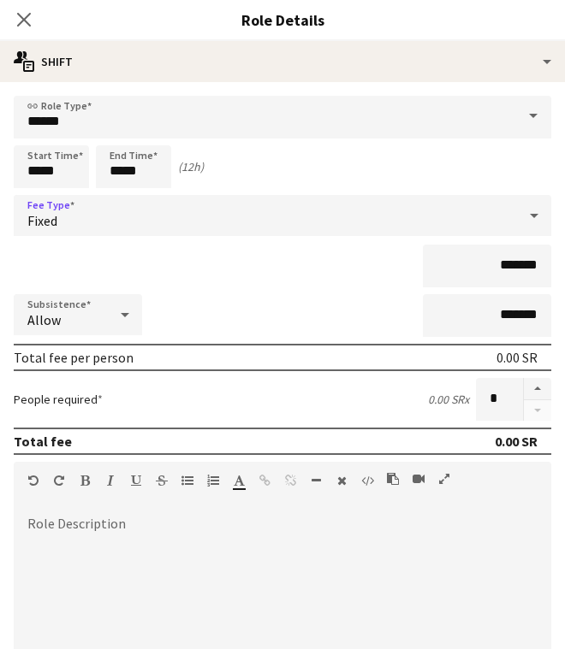
scroll to position [268, 0]
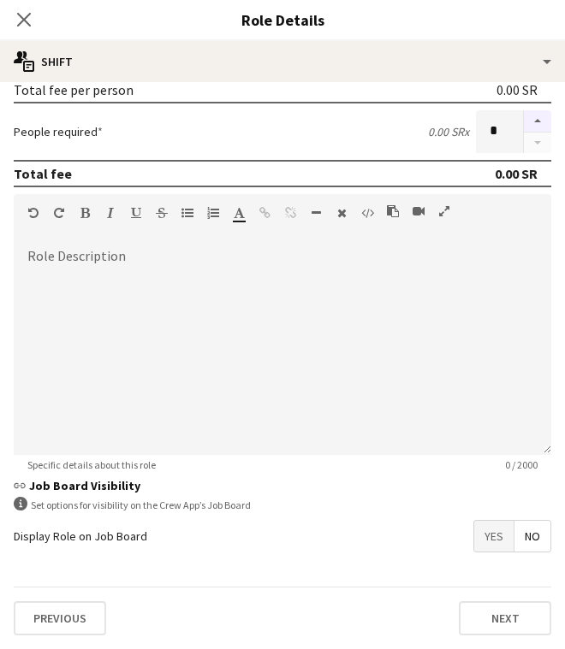
click at [541, 115] on button "button" at bounding box center [537, 121] width 27 height 22
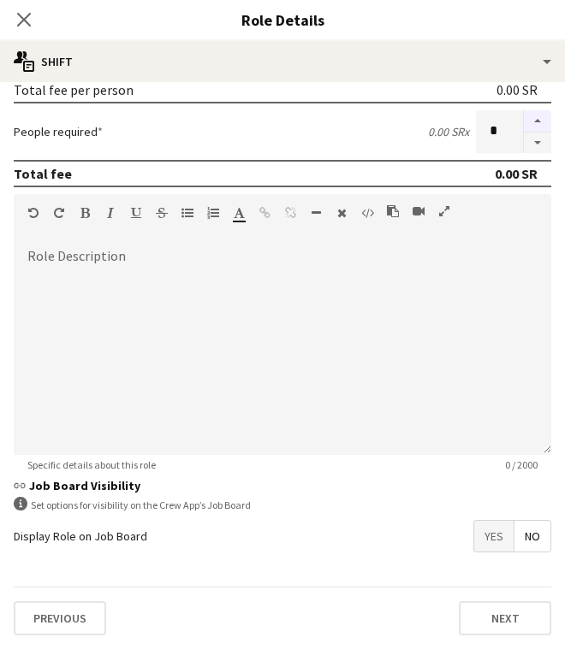
type input "*"
click at [495, 613] on button "Next" at bounding box center [505, 618] width 92 height 34
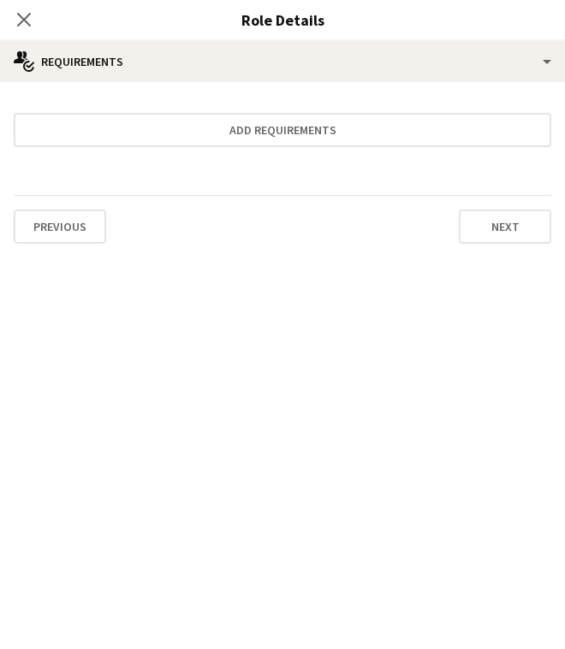
click at [28, 8] on div "Close pop-in" at bounding box center [24, 19] width 48 height 39
click at [16, 19] on icon "Close pop-in" at bounding box center [23, 19] width 16 height 16
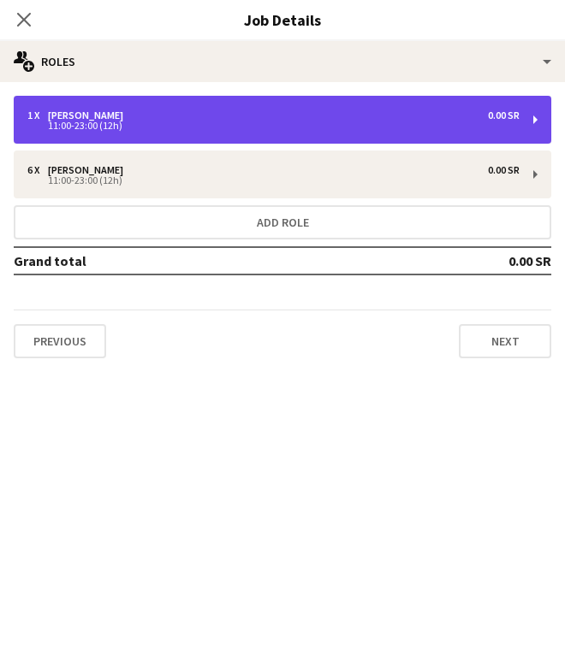
click at [467, 115] on div "1 x Usher 0.00 SR" at bounding box center [273, 116] width 492 height 12
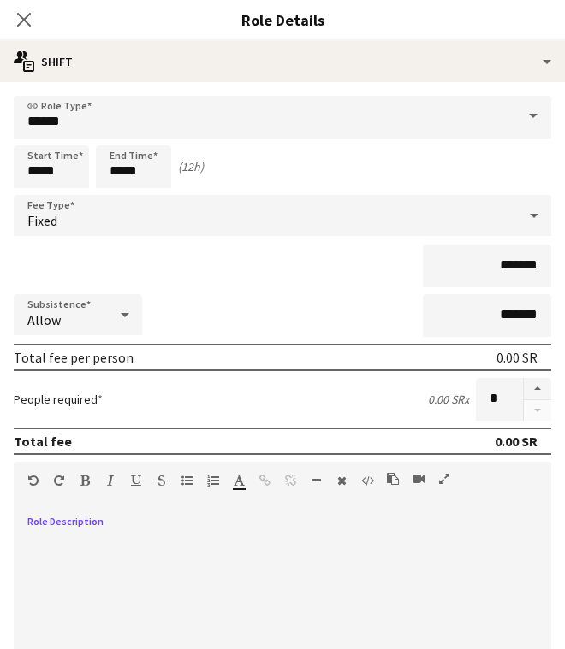
click at [234, 534] on div at bounding box center [282, 620] width 537 height 205
paste div
drag, startPoint x: 28, startPoint y: 19, endPoint x: 46, endPoint y: 20, distance: 18.0
click at [28, 19] on icon "Close pop-in" at bounding box center [24, 20] width 14 height 14
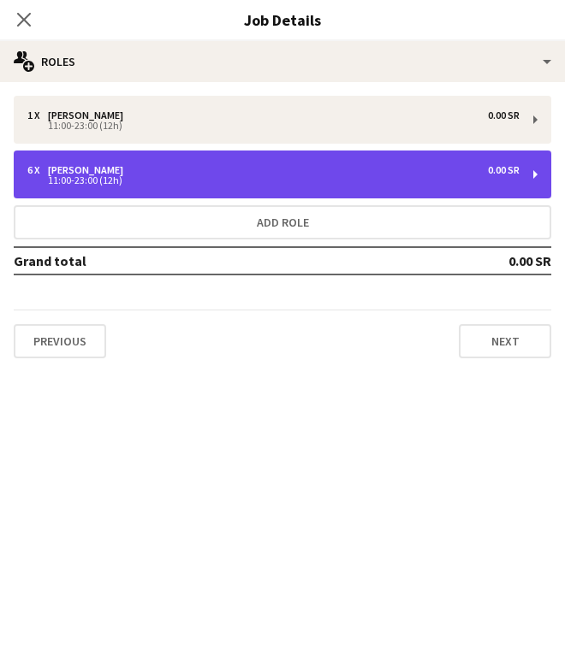
click at [253, 163] on div "6 x Usher 0.00 SR 11:00-23:00 (12h)" at bounding box center [282, 175] width 537 height 48
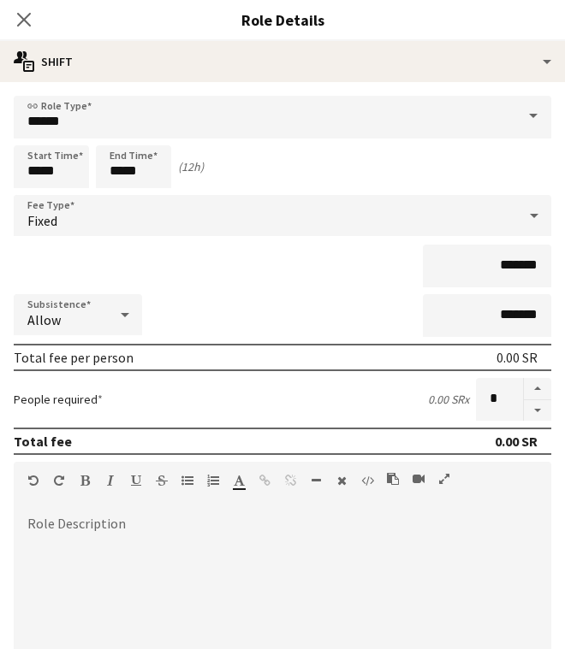
click at [166, 498] on div "default Heading 1 Heading 2 Heading 3 Heading 4 Heading 5 Heading 6 Heading 7 P…" at bounding box center [282, 484] width 537 height 44
paste div
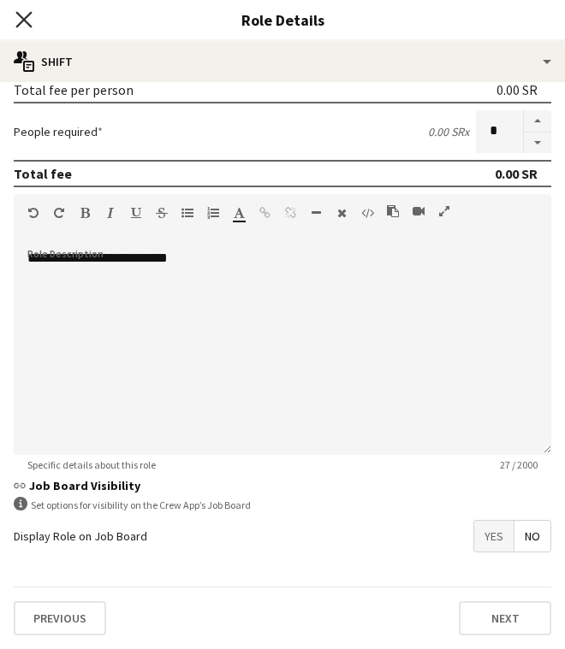
click at [23, 18] on icon at bounding box center [23, 19] width 16 height 16
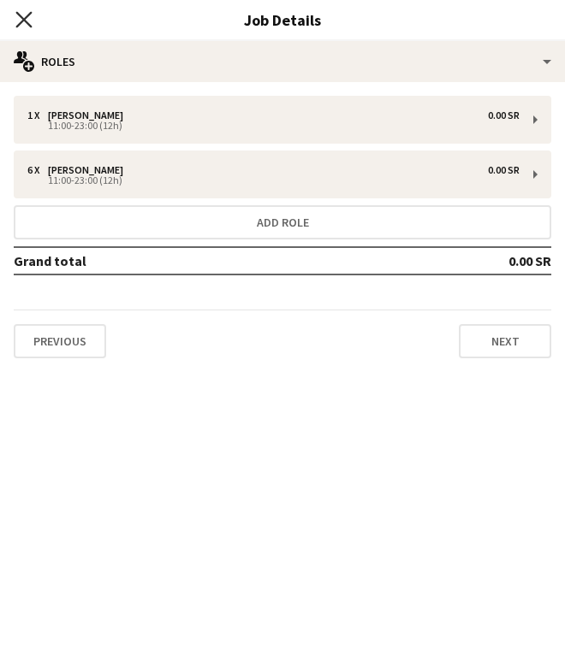
click at [26, 15] on icon at bounding box center [23, 19] width 16 height 16
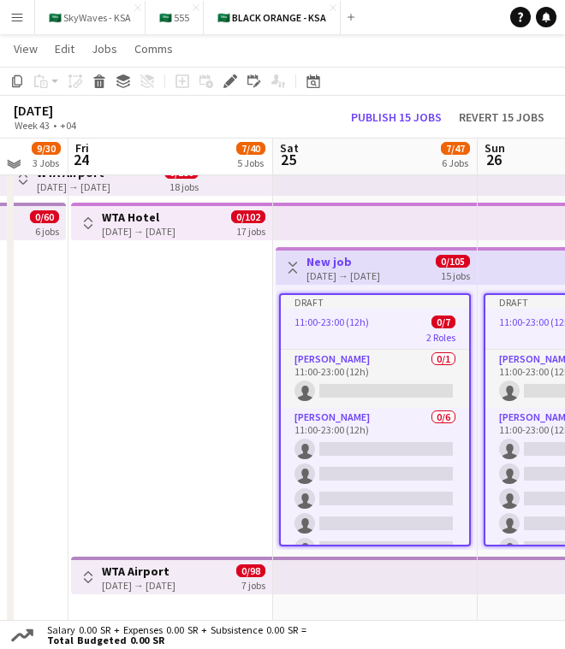
scroll to position [893, 0]
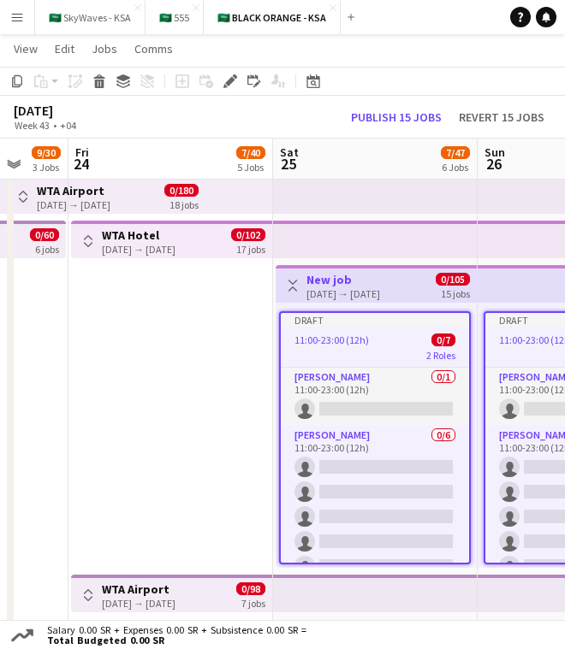
click at [380, 276] on h3 "New job" at bounding box center [343, 279] width 74 height 15
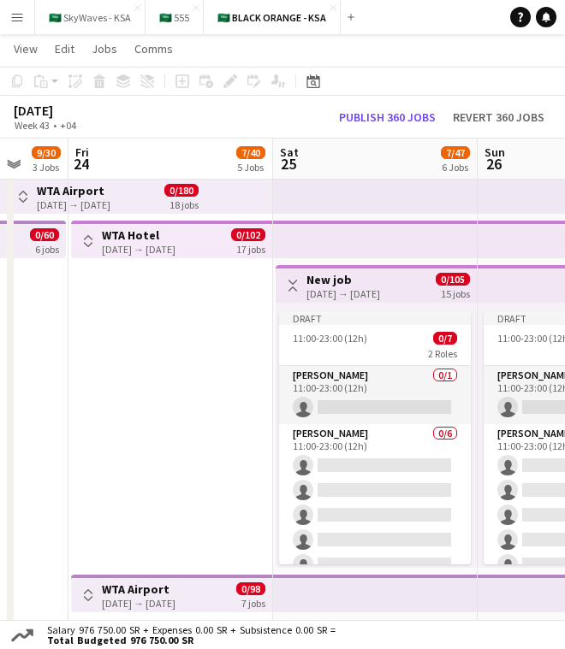
click at [380, 276] on h3 "New job" at bounding box center [343, 279] width 74 height 15
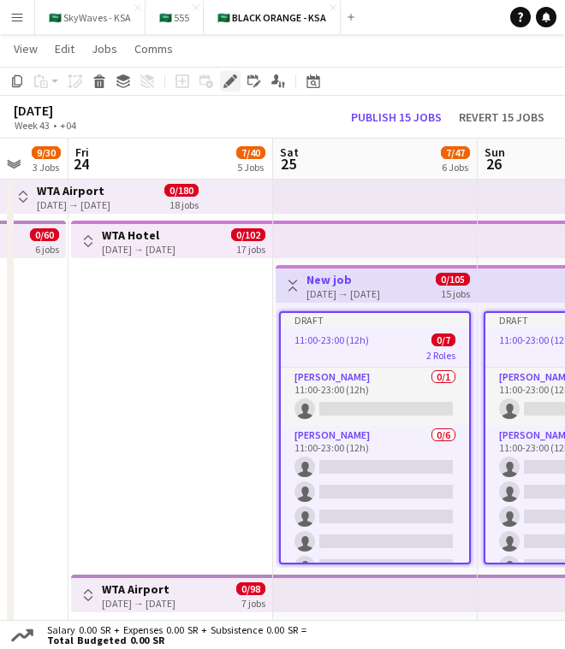
click at [228, 80] on icon at bounding box center [229, 81] width 9 height 9
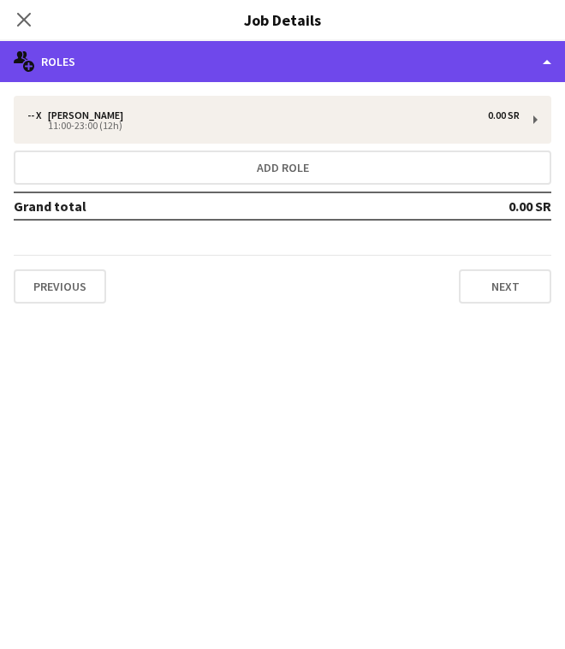
click at [488, 70] on div "multiple-users-add Roles" at bounding box center [282, 61] width 565 height 41
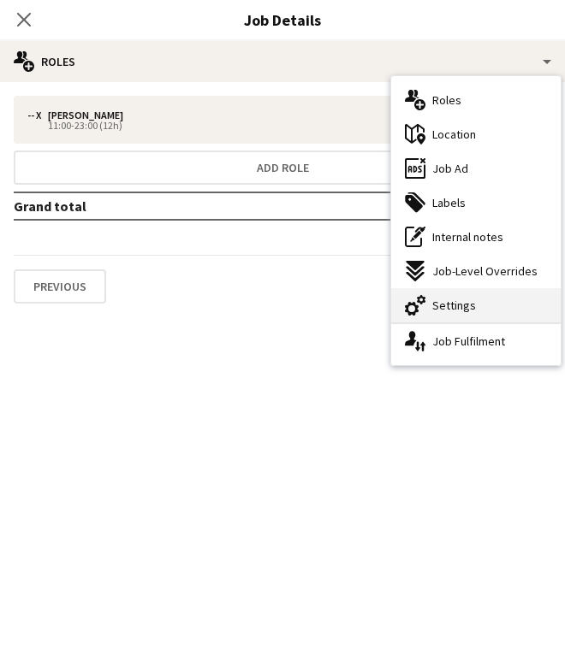
click at [492, 315] on div "cog-double-3 Settings" at bounding box center [475, 305] width 169 height 34
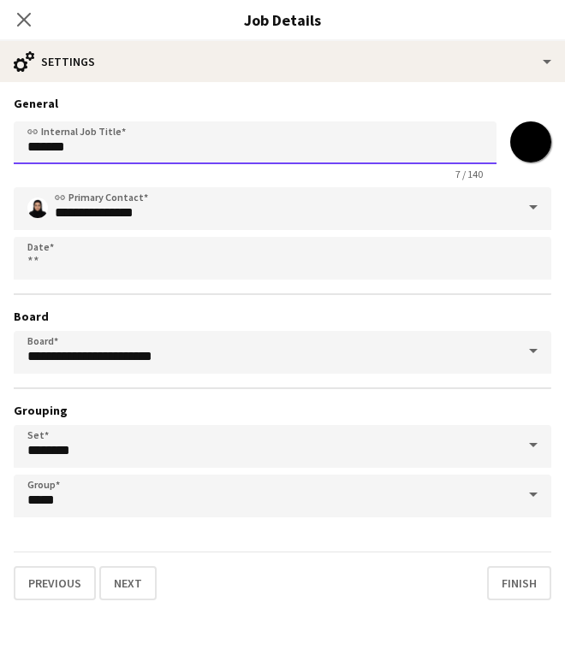
click at [365, 136] on input "*******" at bounding box center [255, 142] width 482 height 43
type input "*********"
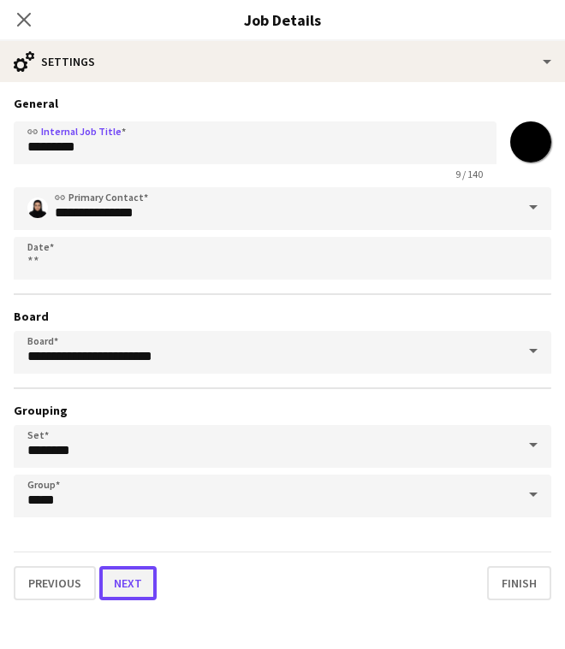
click at [143, 589] on button "Next" at bounding box center [127, 583] width 57 height 34
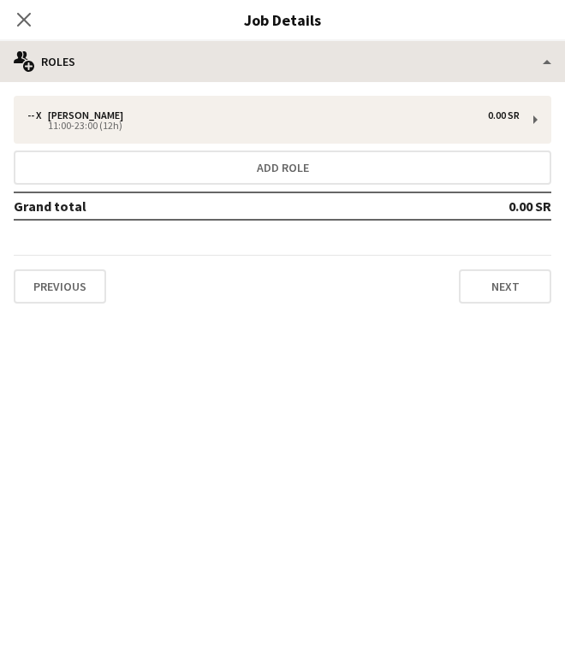
scroll to position [323, 0]
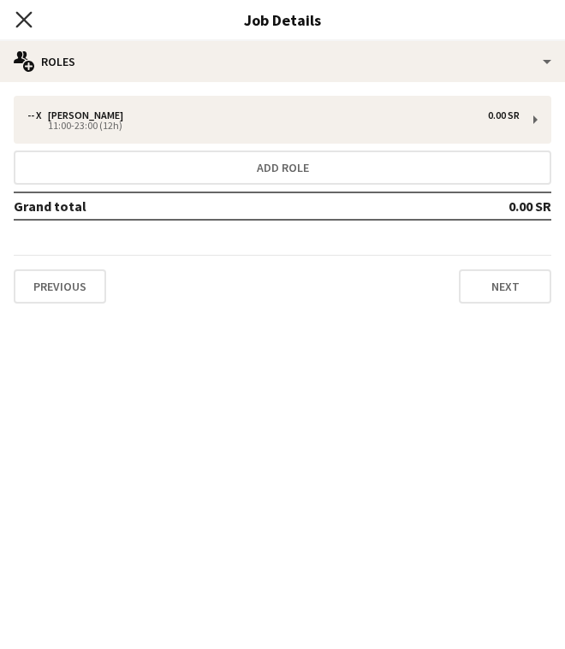
click at [21, 18] on icon at bounding box center [23, 19] width 16 height 16
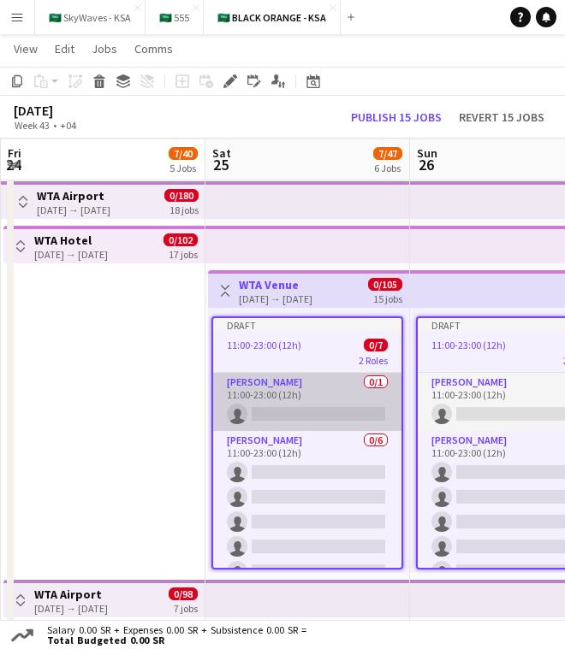
scroll to position [0, 617]
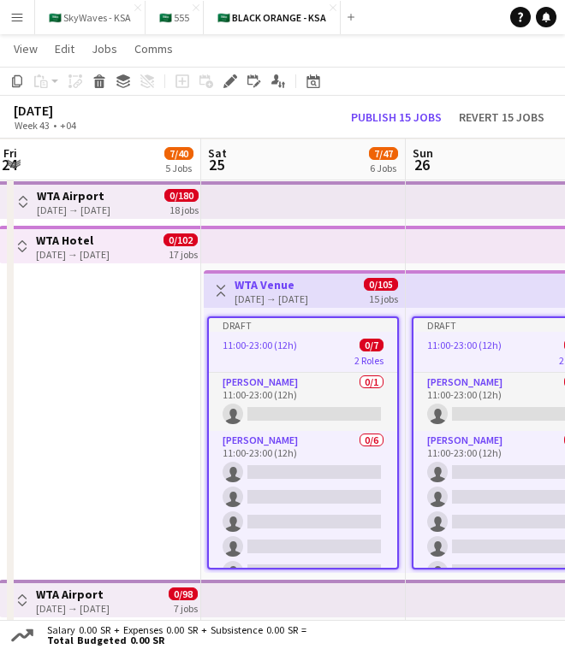
click at [219, 295] on app-icon "Toggle View" at bounding box center [221, 291] width 12 height 12
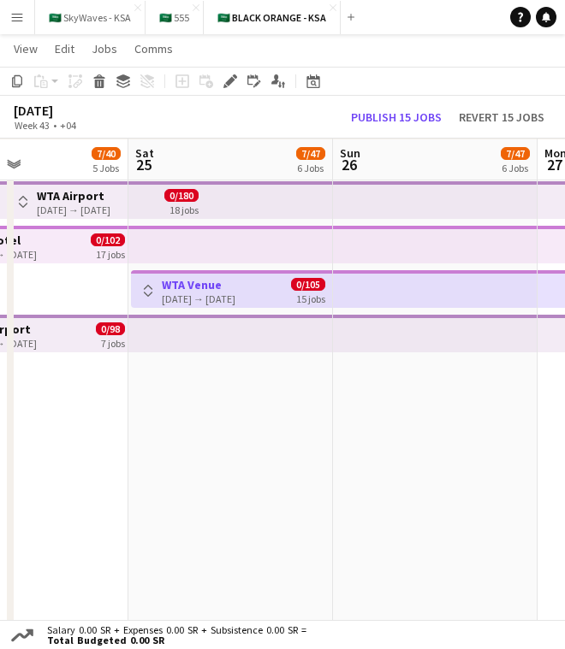
scroll to position [0, 479]
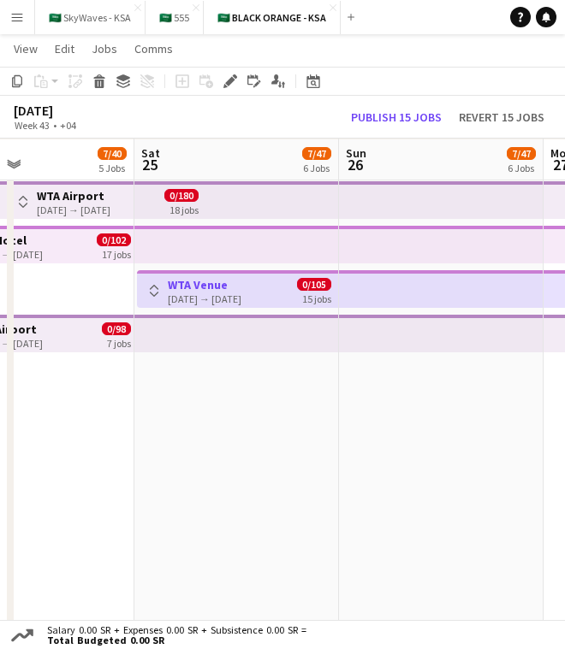
click at [420, 298] on app-top-bar at bounding box center [441, 289] width 204 height 38
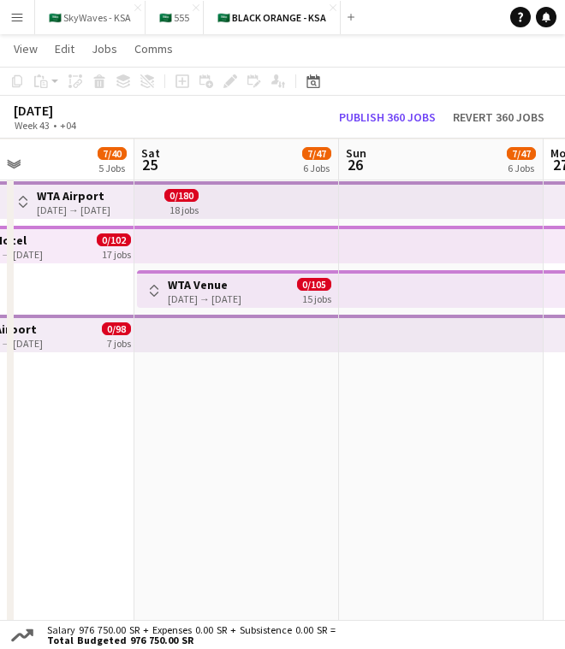
click at [421, 289] on app-top-bar at bounding box center [441, 289] width 204 height 38
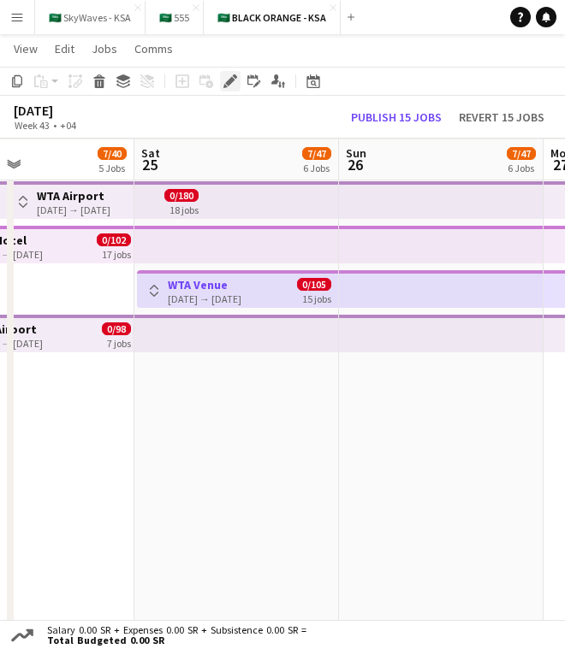
click at [229, 88] on div "Edit" at bounding box center [230, 81] width 21 height 21
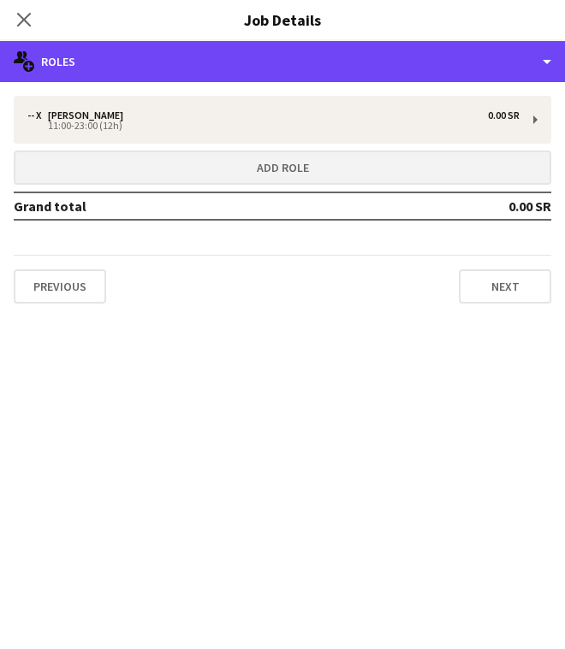
drag, startPoint x: 344, startPoint y: 61, endPoint x: 388, endPoint y: 154, distance: 102.9
click at [344, 61] on div "multiple-users-add Roles" at bounding box center [282, 61] width 565 height 41
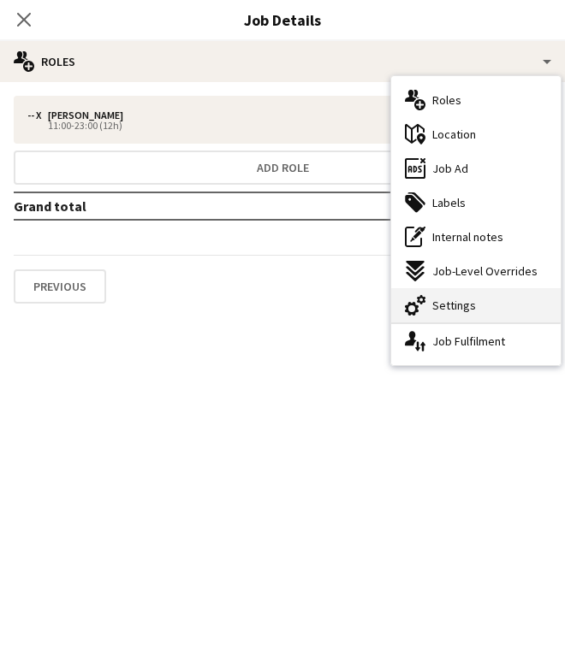
click at [447, 298] on span "Settings" at bounding box center [454, 305] width 44 height 15
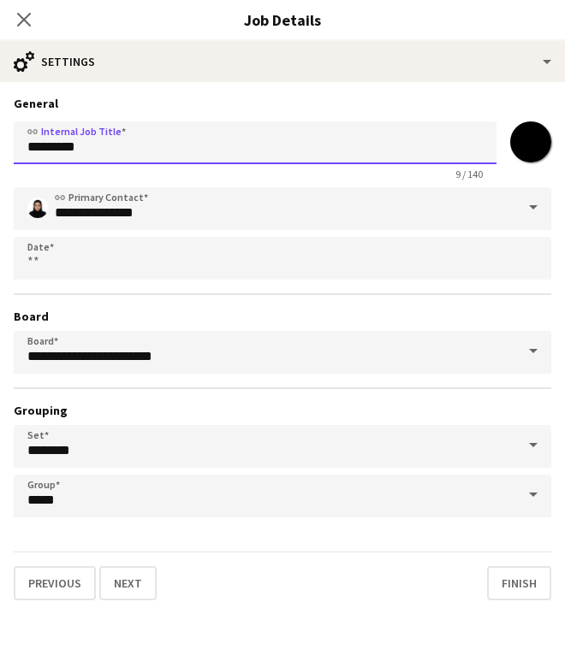
click at [408, 146] on input "*********" at bounding box center [255, 142] width 482 height 43
paste input "**********"
click at [94, 148] on input "**********" at bounding box center [255, 142] width 482 height 43
click at [252, 148] on input "**********" at bounding box center [255, 142] width 482 height 43
type input "**********"
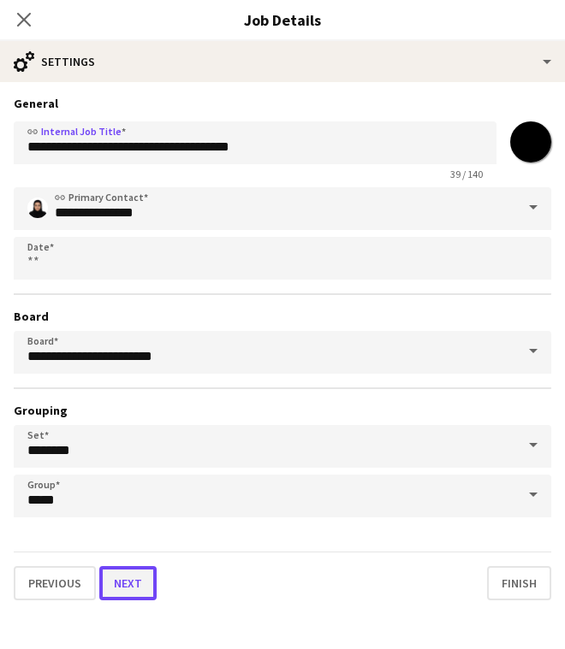
click at [117, 584] on button "Next" at bounding box center [127, 583] width 57 height 34
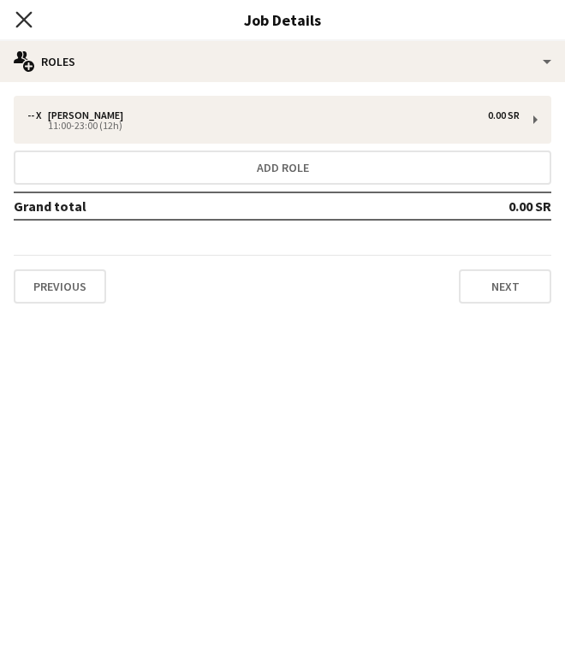
click at [22, 21] on icon at bounding box center [23, 19] width 16 height 16
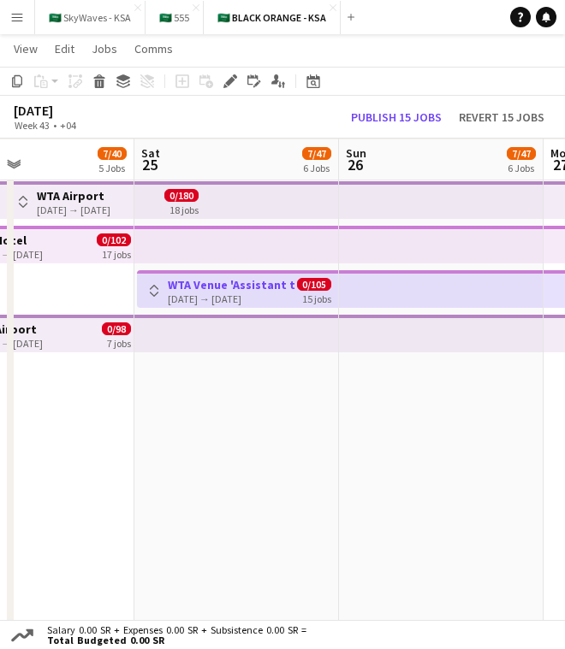
click at [331, 463] on app-date-cell "Toggle View WTA Venue 'Assistant to Player Liaison' 25-10-2025 → 08-11-2025 0/1…" at bounding box center [236, 411] width 204 height 472
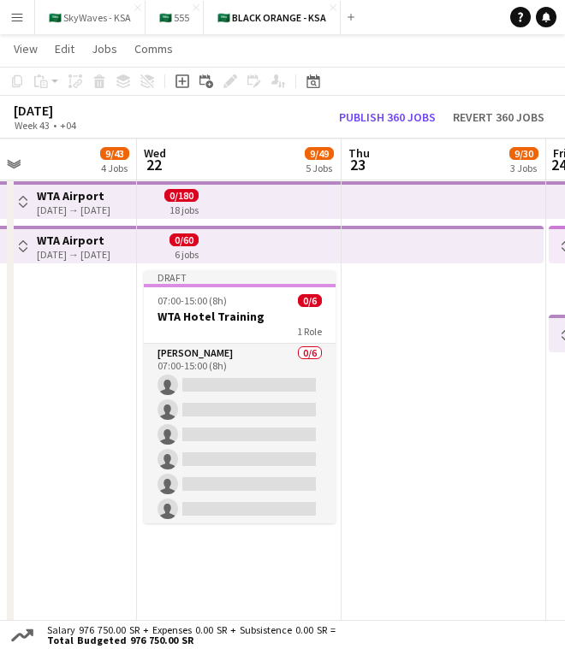
scroll to position [0, 439]
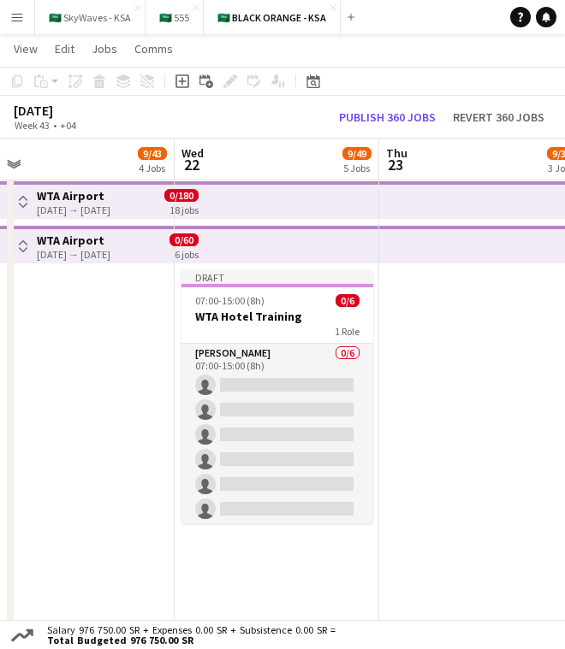
click at [287, 552] on app-date-cell "Draft 07:00-15:00 (8h) 0/6 WTA Hotel Training 1 Role Usher 0/6 07:00-15:00 (8h)…" at bounding box center [277, 411] width 204 height 472
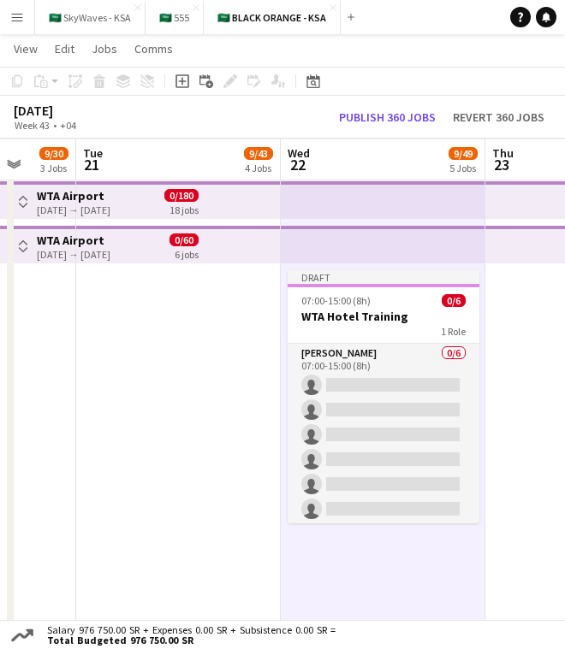
scroll to position [0, 507]
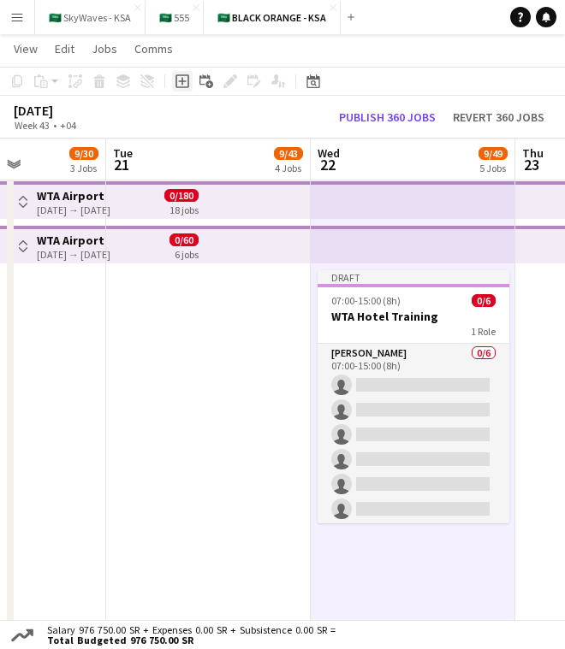
click at [181, 80] on icon "Add job" at bounding box center [182, 81] width 14 height 14
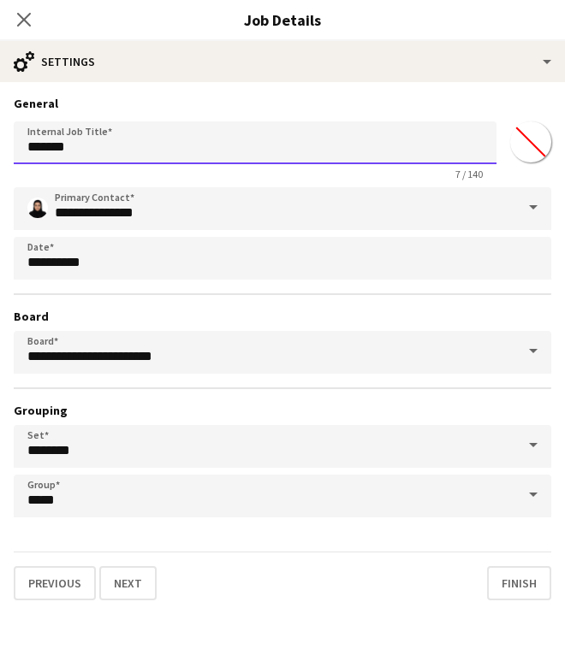
click at [201, 142] on input "*******" at bounding box center [255, 142] width 482 height 43
paste input "**********"
click at [27, 150] on input "**********" at bounding box center [255, 142] width 482 height 43
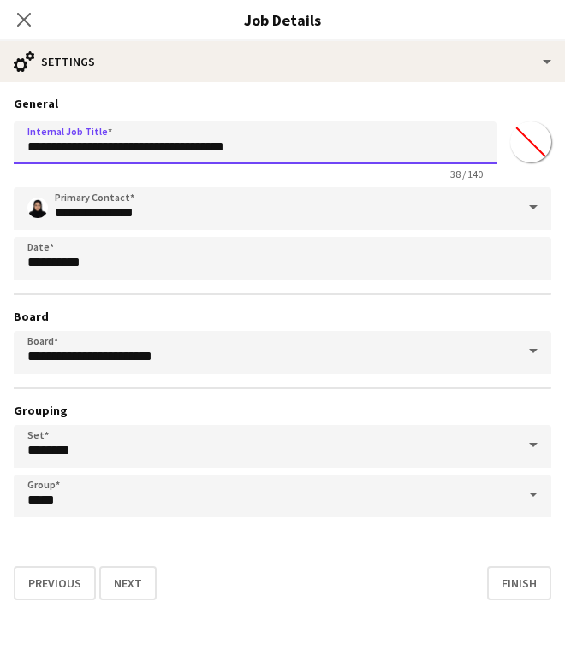
click at [258, 148] on input "**********" at bounding box center [255, 142] width 482 height 43
type input "**********"
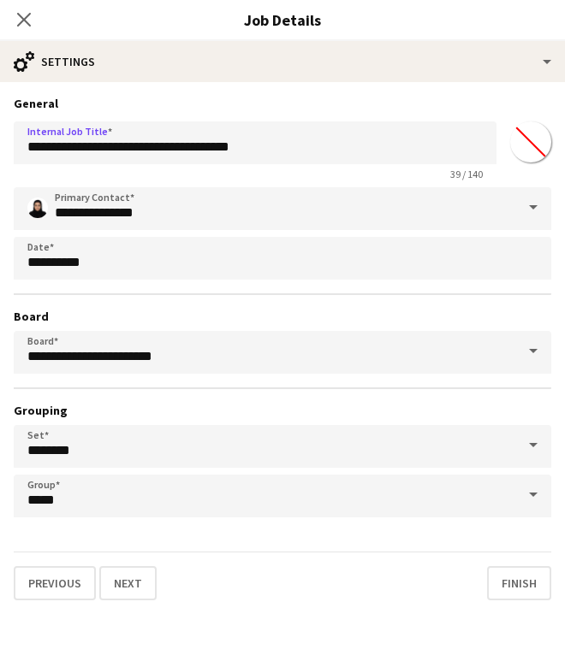
click at [521, 156] on input "*******" at bounding box center [531, 142] width 62 height 62
type input "*******"
click at [507, 103] on h3 "General" at bounding box center [282, 103] width 537 height 15
click at [136, 581] on button "Next" at bounding box center [127, 583] width 57 height 34
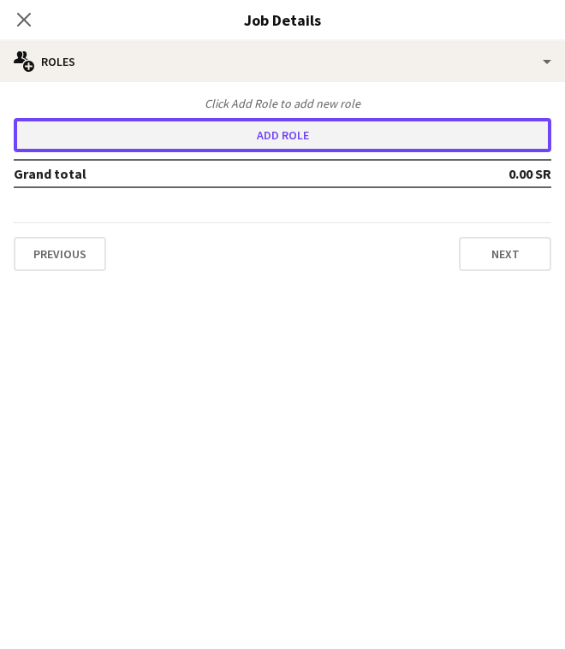
click at [468, 139] on button "Add role" at bounding box center [282, 135] width 537 height 34
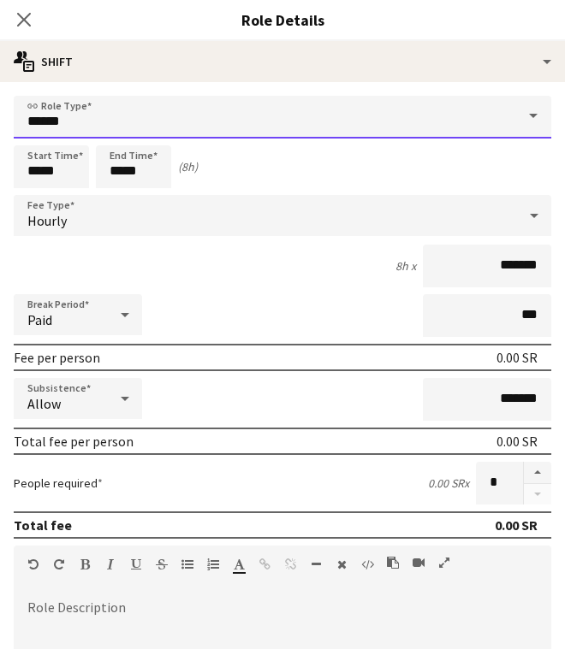
click at [424, 116] on input "*****" at bounding box center [282, 117] width 537 height 43
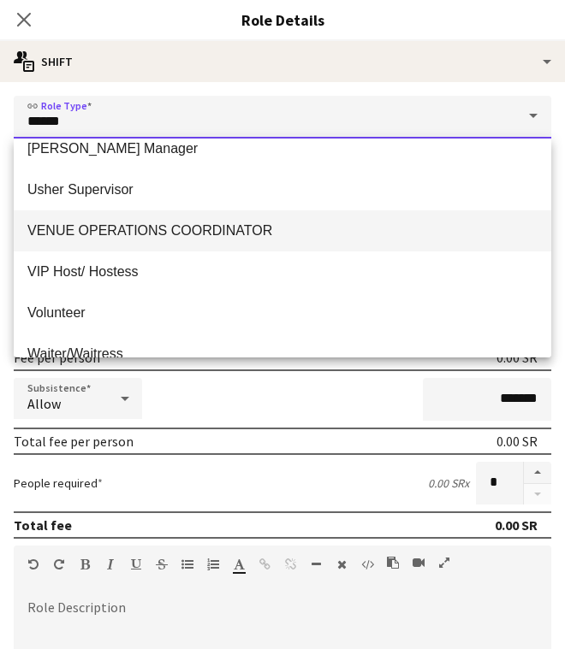
scroll to position [962, 0]
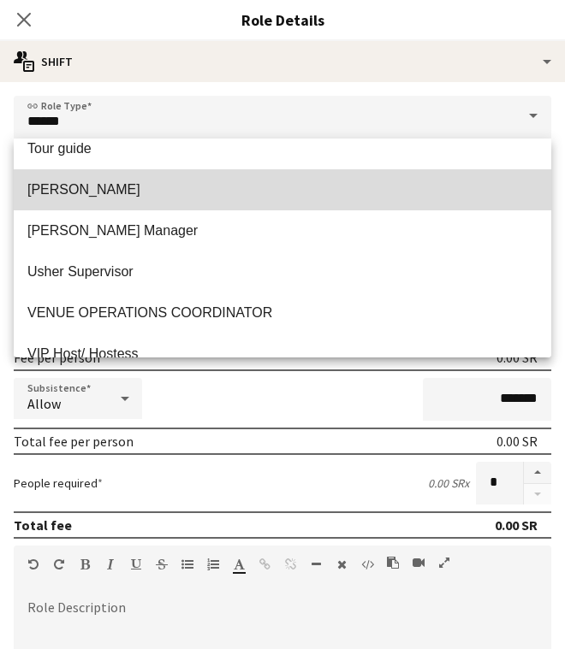
click at [352, 203] on mat-option "[PERSON_NAME]" at bounding box center [282, 189] width 537 height 41
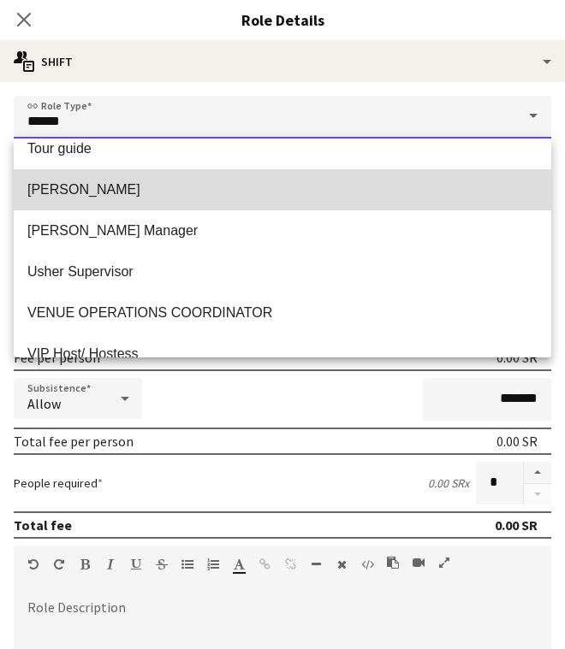
type input "*****"
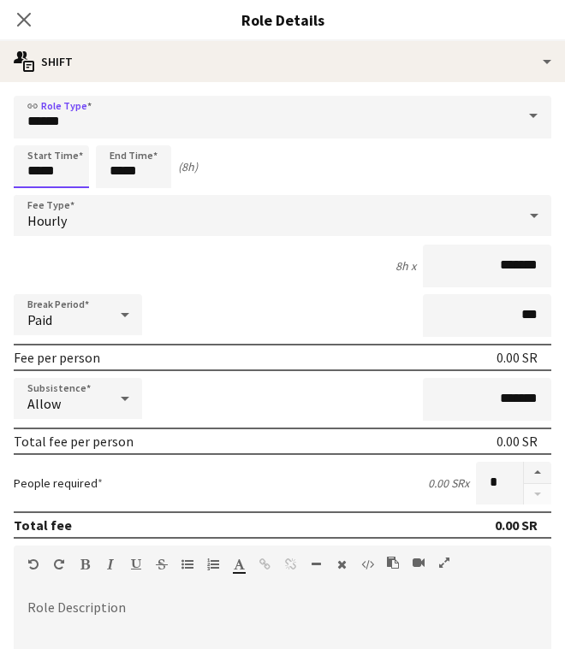
click at [38, 175] on input "*****" at bounding box center [51, 166] width 75 height 43
type input "*****"
click at [33, 139] on div at bounding box center [34, 136] width 34 height 17
click at [117, 175] on input "*****" at bounding box center [133, 166] width 75 height 43
click at [118, 144] on div at bounding box center [116, 136] width 34 height 17
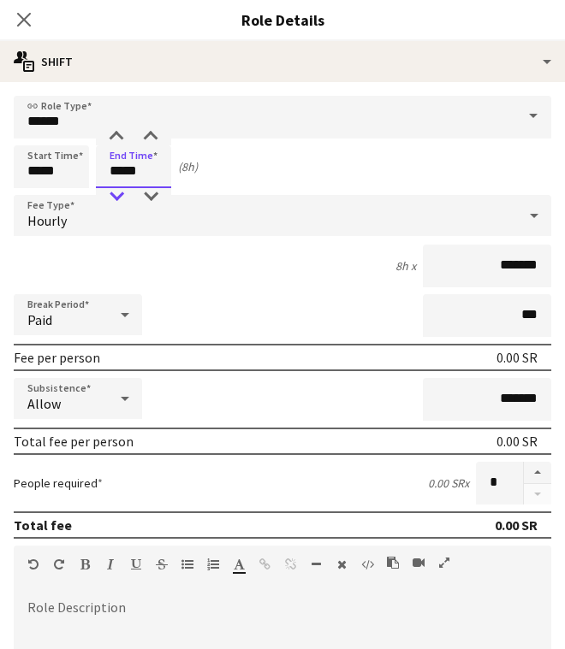
click at [118, 198] on div at bounding box center [116, 196] width 34 height 17
type input "*****"
click at [118, 198] on div at bounding box center [116, 196] width 34 height 17
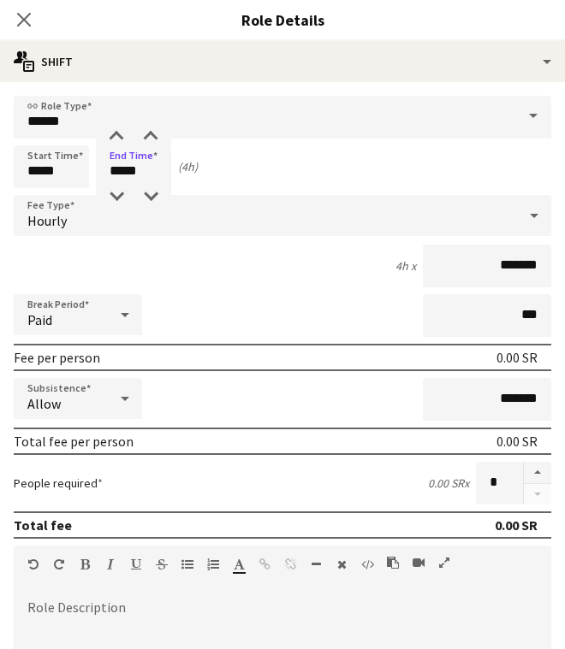
click at [124, 216] on div "Hourly" at bounding box center [265, 215] width 503 height 41
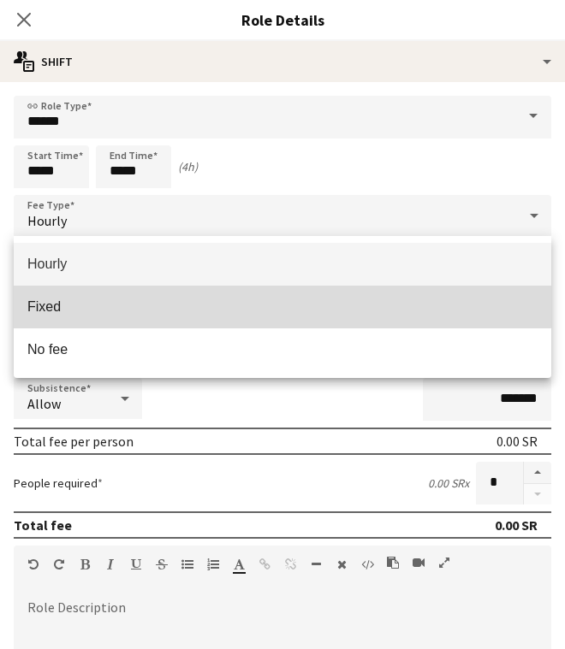
click at [140, 300] on span "Fixed" at bounding box center [282, 307] width 510 height 16
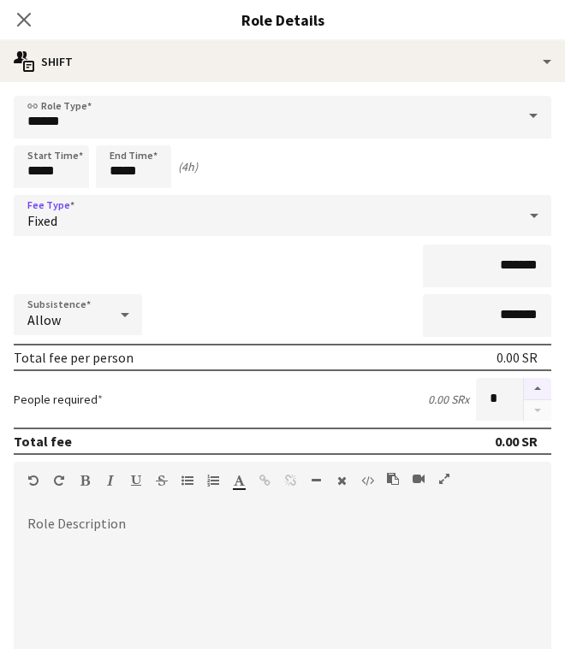
click at [535, 394] on button "button" at bounding box center [537, 389] width 27 height 22
type input "*"
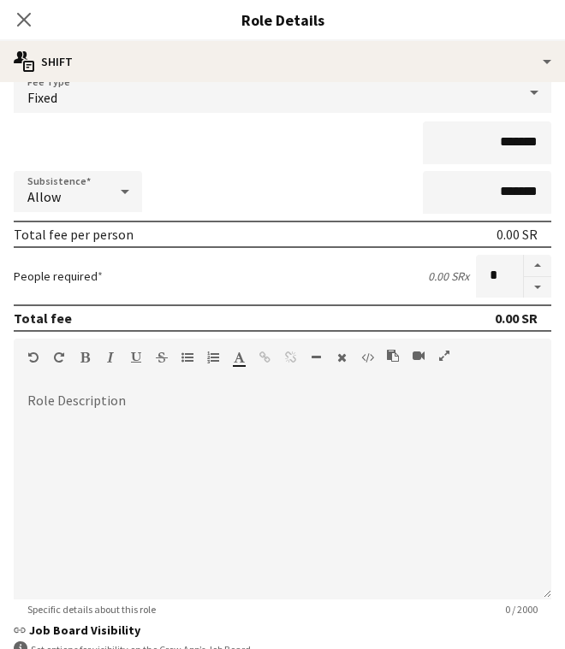
scroll to position [268, 0]
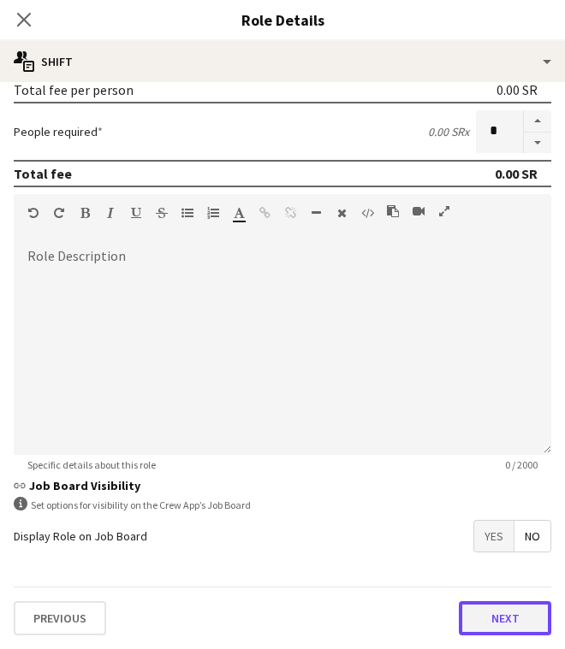
click at [509, 614] on button "Next" at bounding box center [505, 618] width 92 height 34
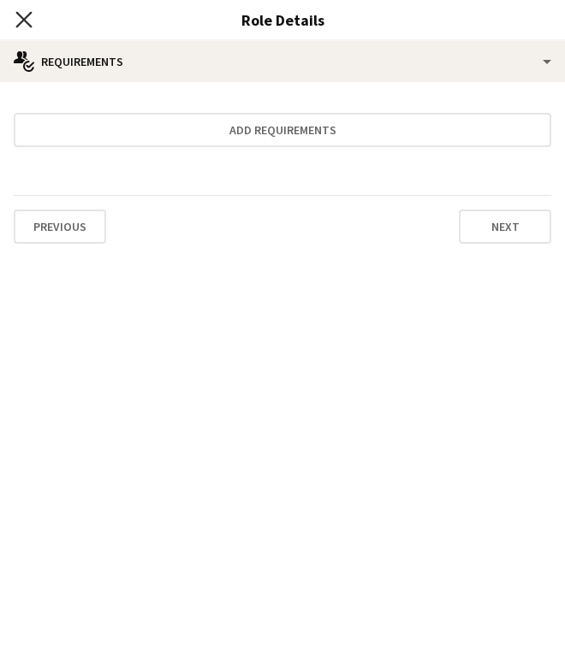
click at [25, 25] on icon "Close pop-in" at bounding box center [23, 19] width 16 height 16
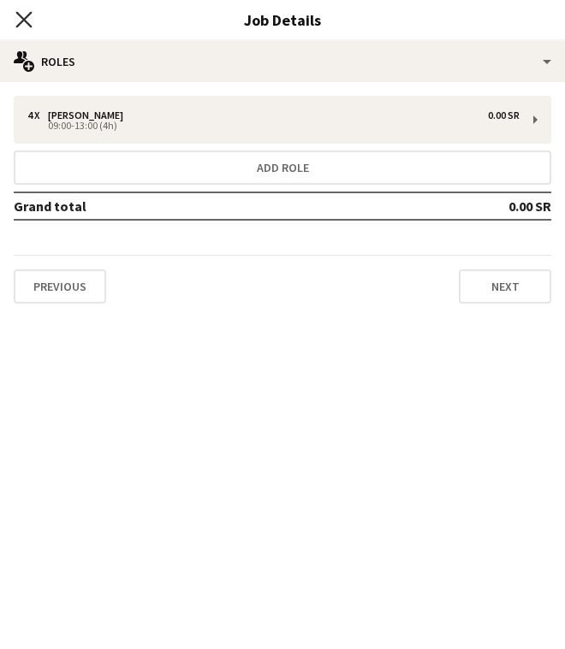
click at [24, 23] on icon "Close pop-in" at bounding box center [23, 19] width 16 height 16
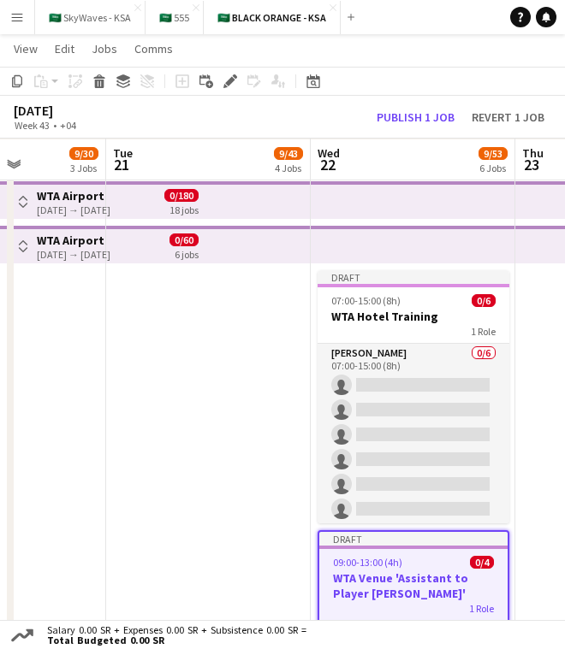
click at [405, 583] on h3 "WTA Venue 'Assistant to Player Liaison'" at bounding box center [413, 586] width 188 height 31
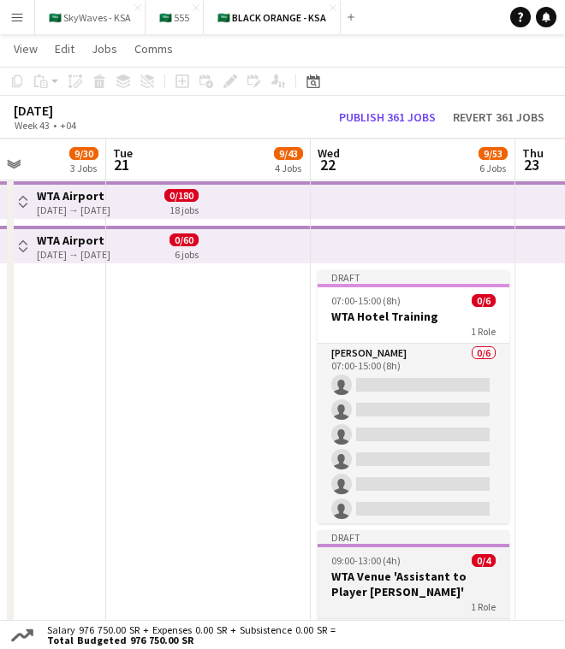
click at [417, 577] on h3 "WTA Venue 'Assistant to Player Liaison'" at bounding box center [413, 584] width 192 height 31
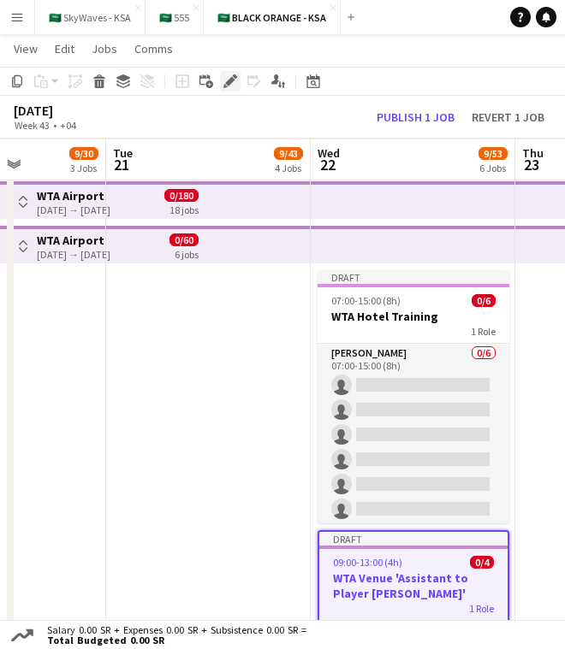
click at [237, 82] on div "Edit" at bounding box center [230, 81] width 21 height 21
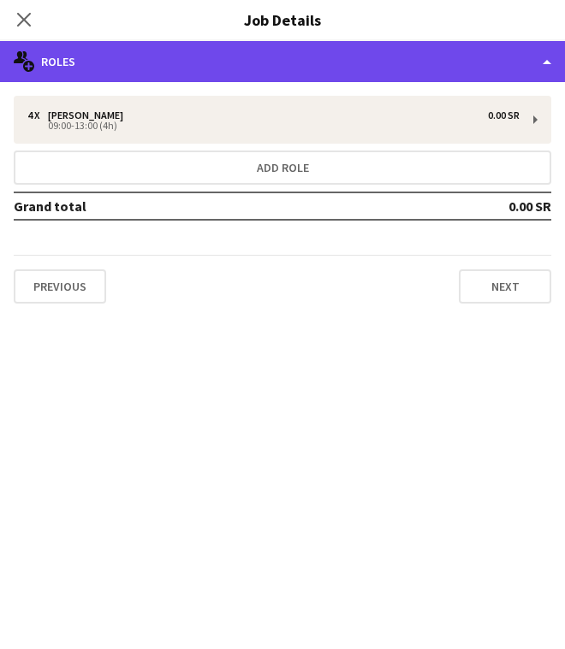
click at [382, 50] on div "multiple-users-add Roles" at bounding box center [282, 61] width 565 height 41
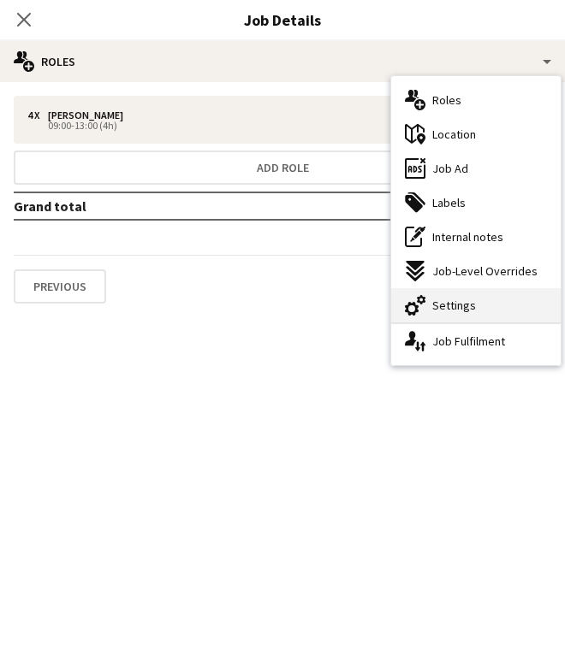
click at [454, 311] on span "Settings" at bounding box center [454, 305] width 44 height 15
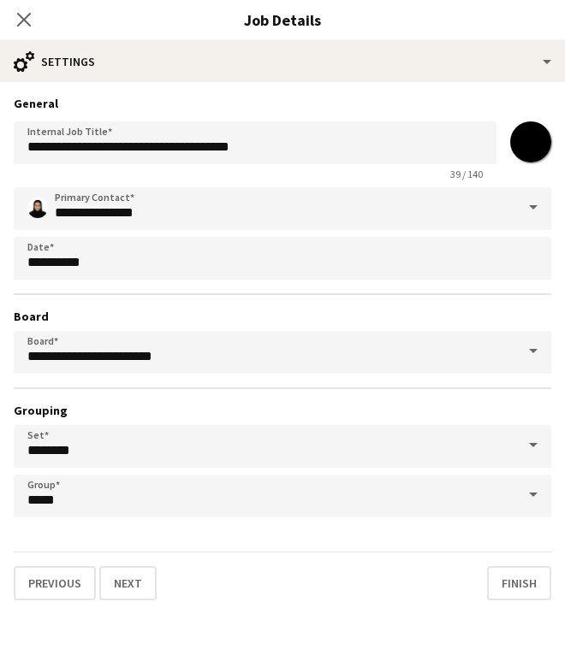
click at [383, 168] on div "39 / 140" at bounding box center [255, 174] width 482 height 13
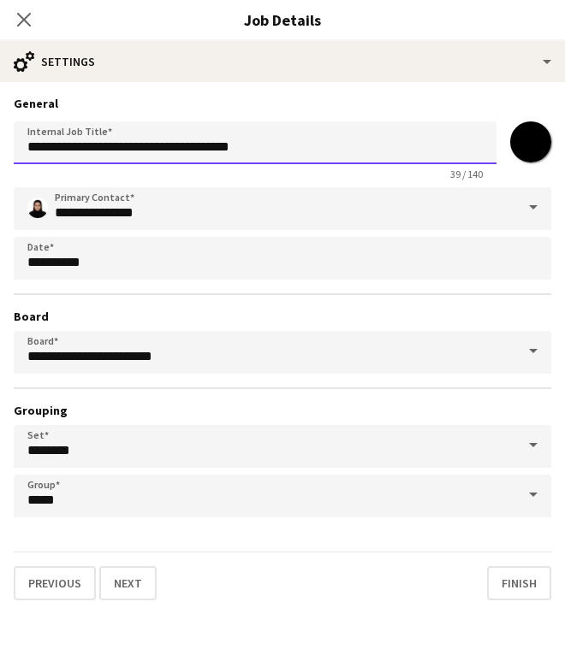
click at [397, 153] on input "**********" at bounding box center [255, 142] width 482 height 43
type input "**********"
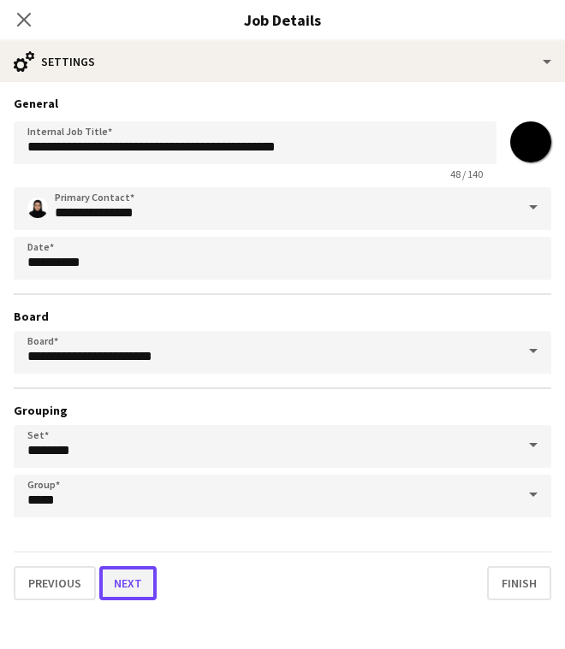
click at [140, 592] on button "Next" at bounding box center [127, 583] width 57 height 34
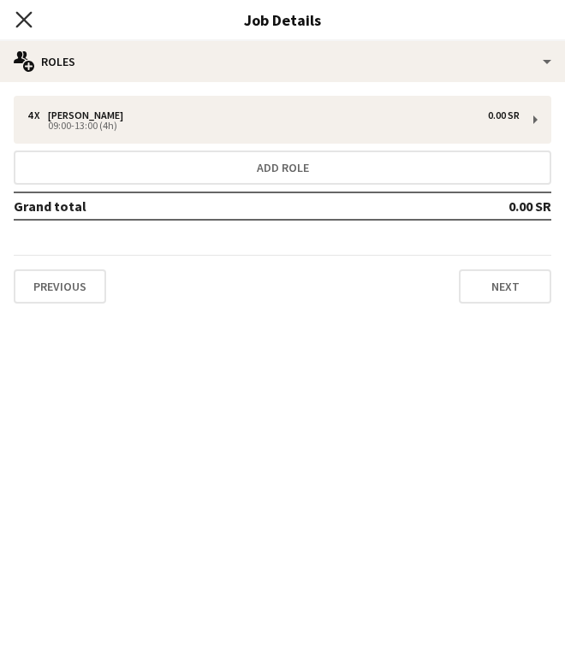
click at [29, 17] on icon "Close pop-in" at bounding box center [23, 19] width 16 height 16
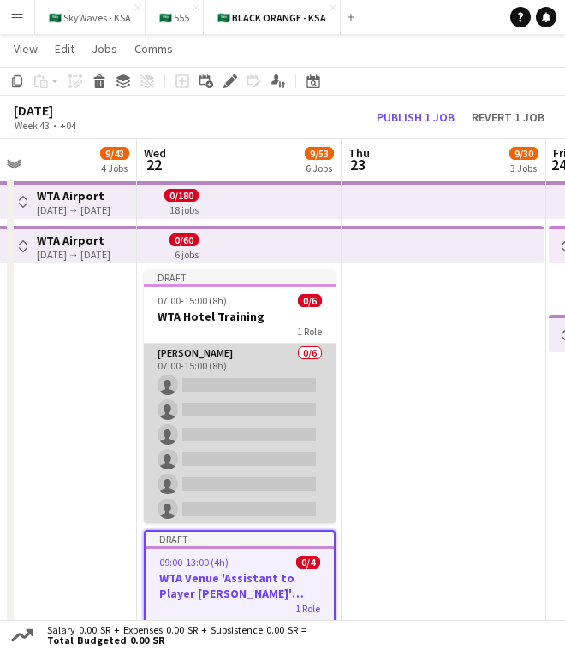
scroll to position [0, 690]
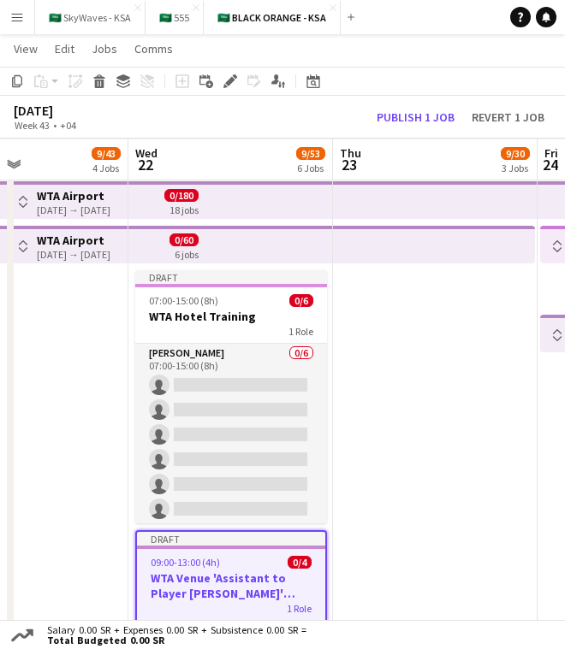
click at [358, 459] on app-date-cell at bounding box center [435, 481] width 204 height 613
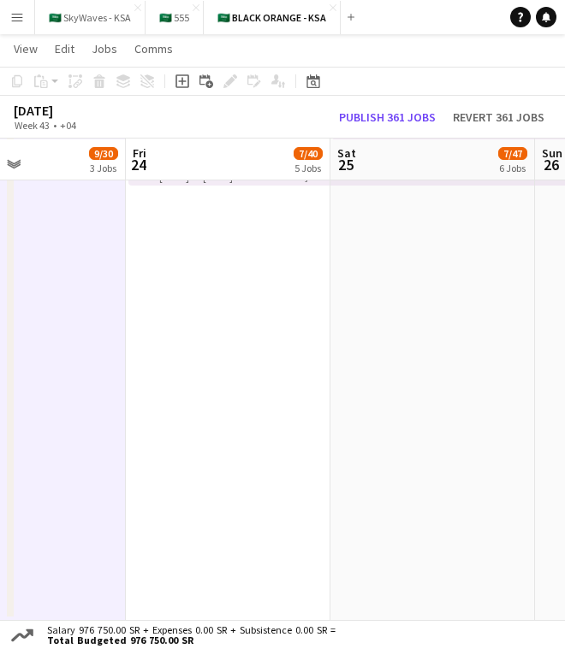
scroll to position [0, 377]
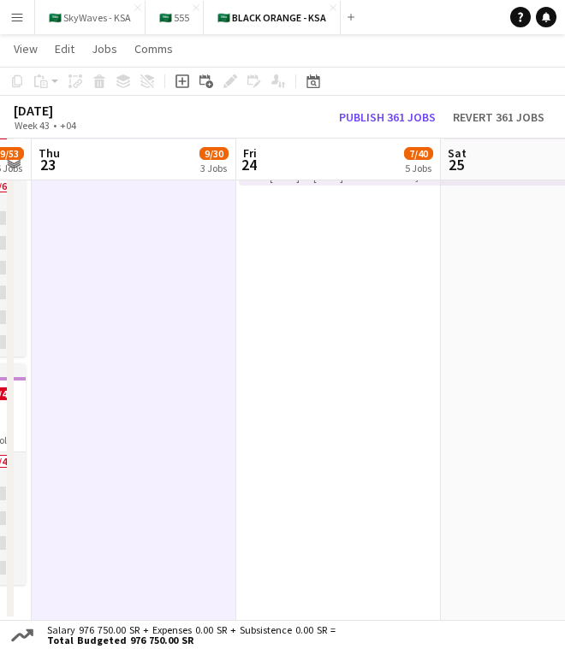
click at [356, 409] on app-date-cell "Toggle View WTA Hotel 24-10-2025 → 09-11-2025 0/102 17 jobs Toggle View WTA Air…" at bounding box center [338, 314] width 204 height 613
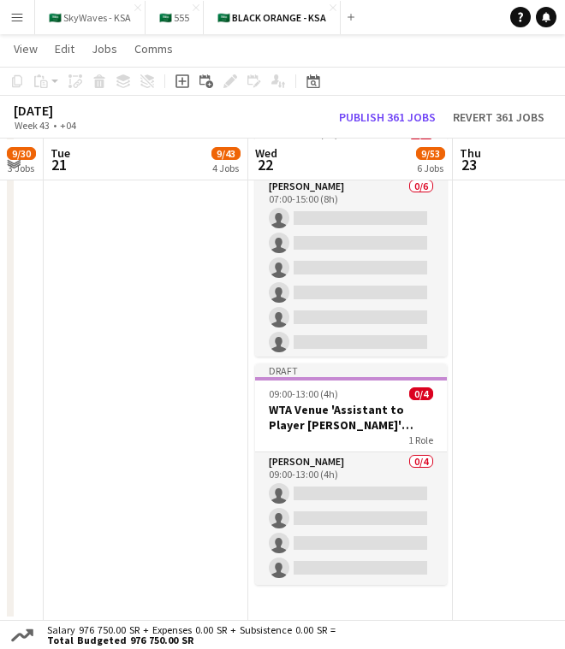
scroll to position [0, 379]
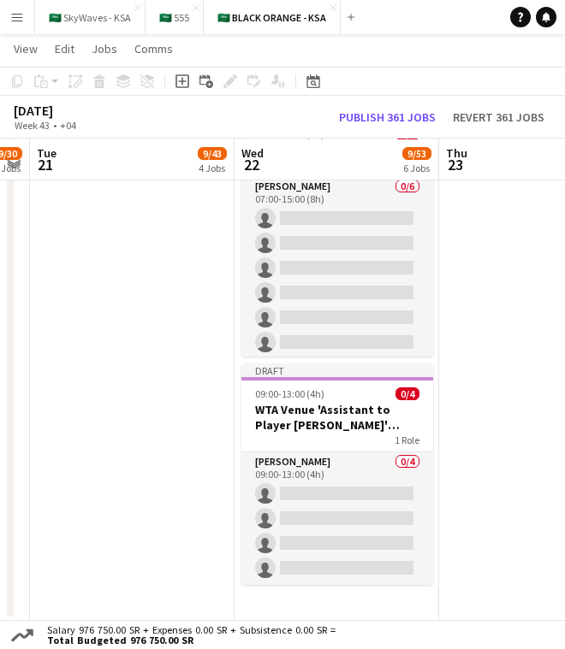
click at [356, 409] on h3 "WTA Venue 'Assistant to Player Liaison' training" at bounding box center [337, 417] width 192 height 31
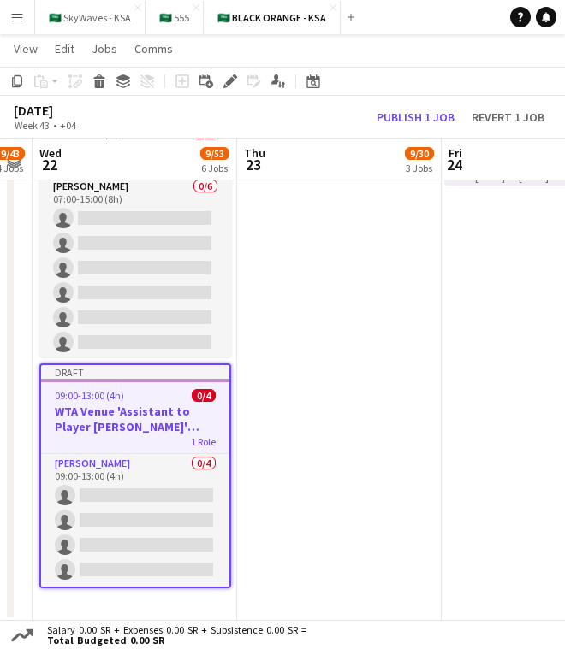
scroll to position [0, 538]
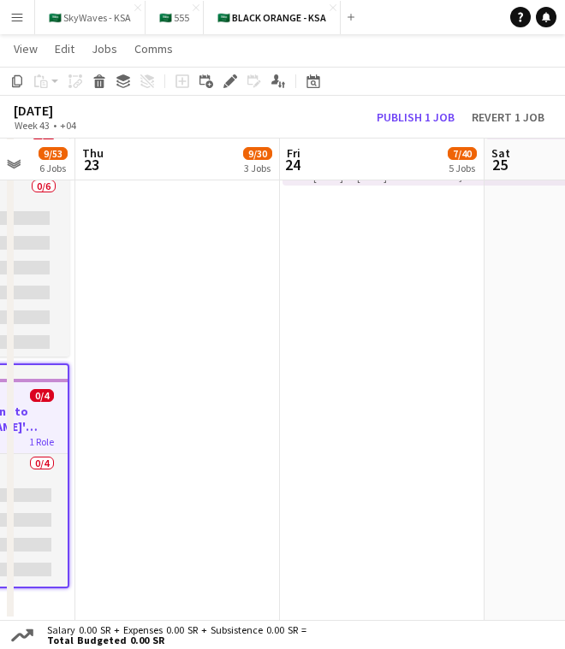
click at [393, 418] on app-date-cell "Toggle View WTA Hotel 24-10-2025 → 09-11-2025 0/102 17 jobs Toggle View WTA Air…" at bounding box center [382, 314] width 204 height 613
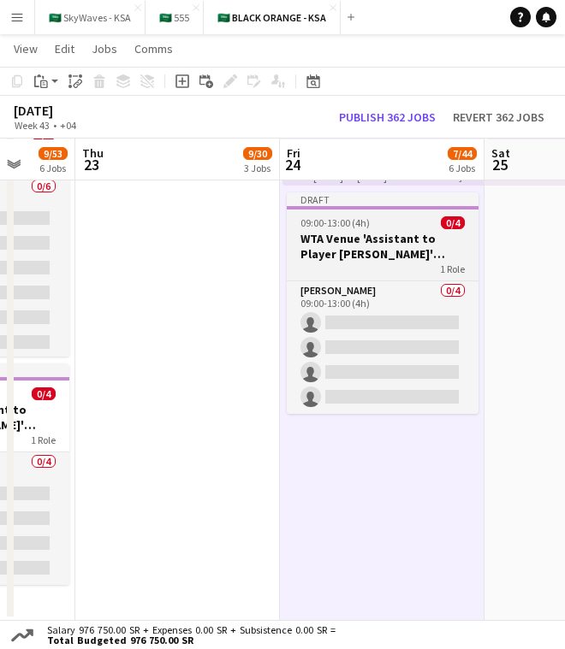
click at [387, 245] on h3 "WTA Venue 'Assistant to Player Liaison' training" at bounding box center [383, 246] width 192 height 31
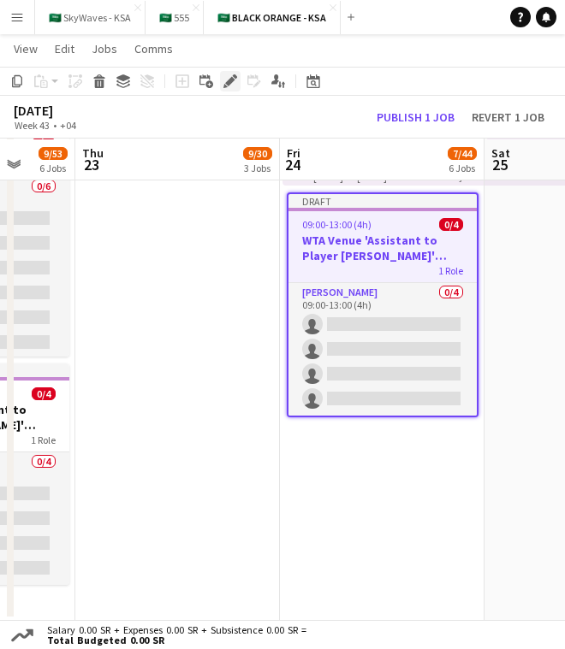
click at [232, 79] on icon at bounding box center [229, 81] width 9 height 9
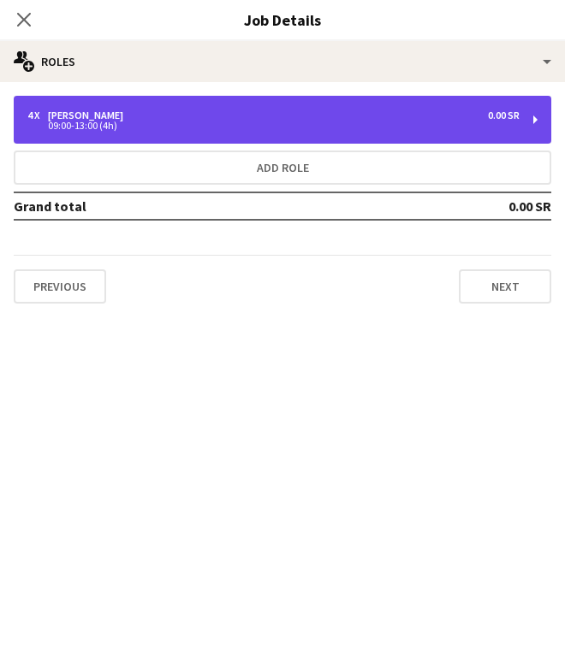
click at [405, 107] on div "4 x Usher 0.00 SR 09:00-13:00 (4h)" at bounding box center [282, 120] width 537 height 48
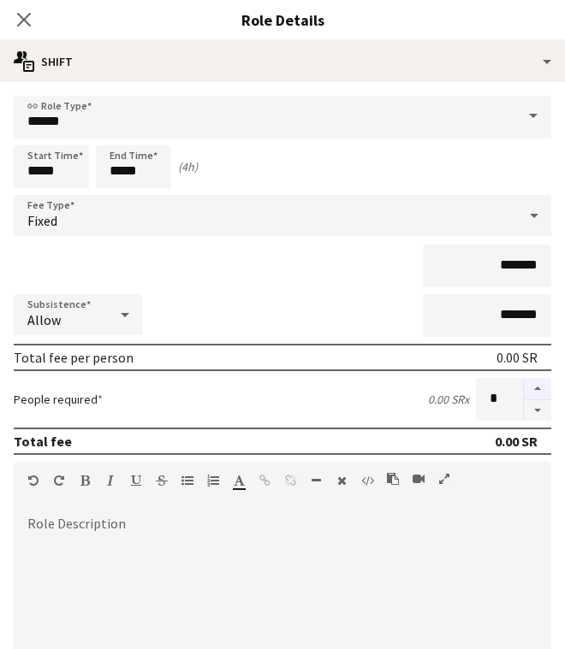
click at [535, 386] on button "button" at bounding box center [537, 389] width 27 height 22
click at [535, 413] on button "button" at bounding box center [537, 410] width 27 height 21
type input "*"
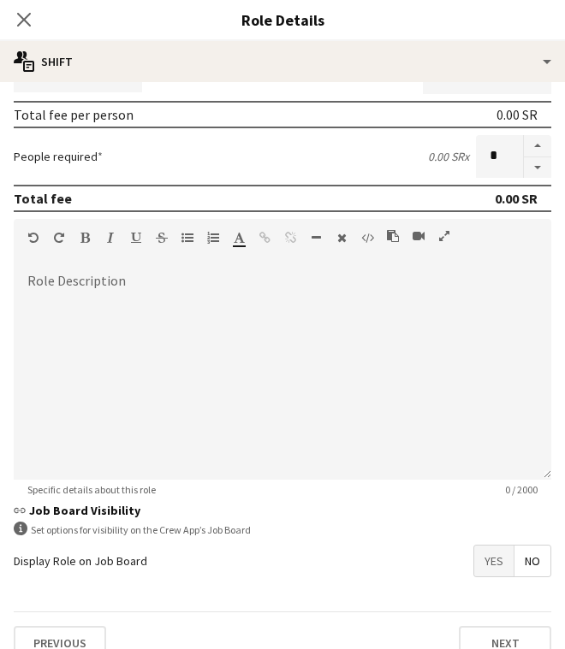
scroll to position [268, 0]
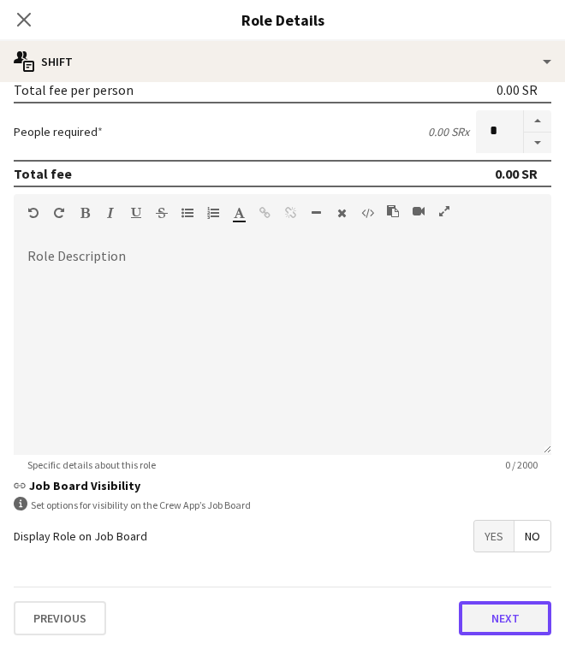
click at [506, 613] on button "Next" at bounding box center [505, 618] width 92 height 34
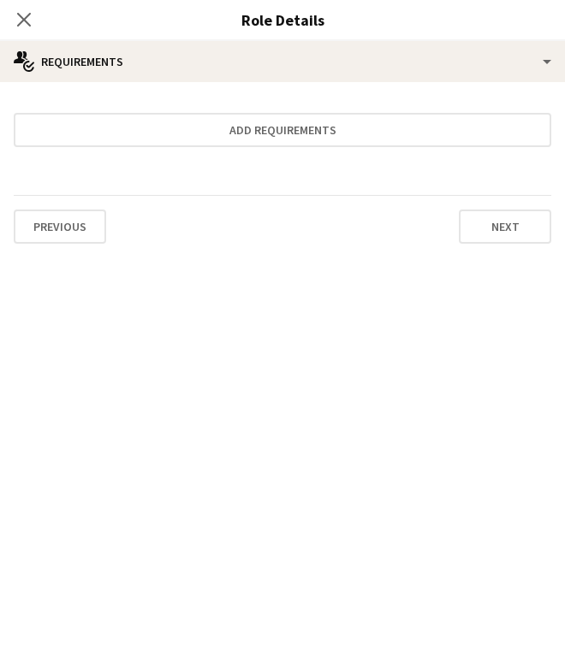
scroll to position [0, 0]
click at [22, 16] on icon at bounding box center [23, 19] width 16 height 16
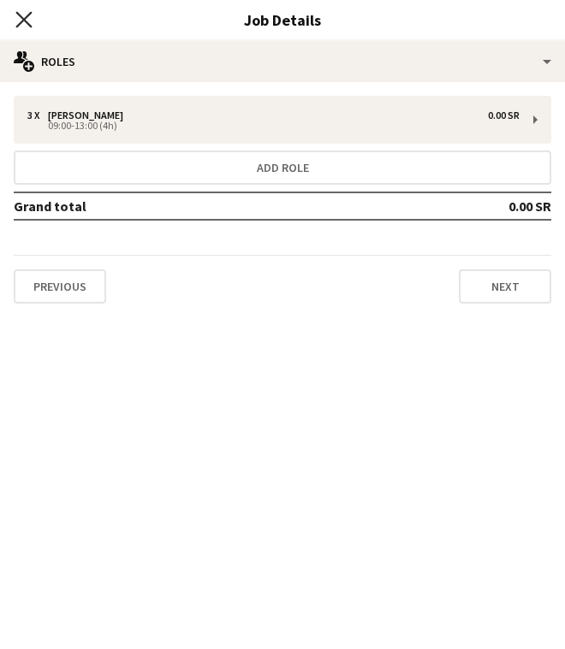
click at [21, 16] on icon at bounding box center [23, 19] width 16 height 16
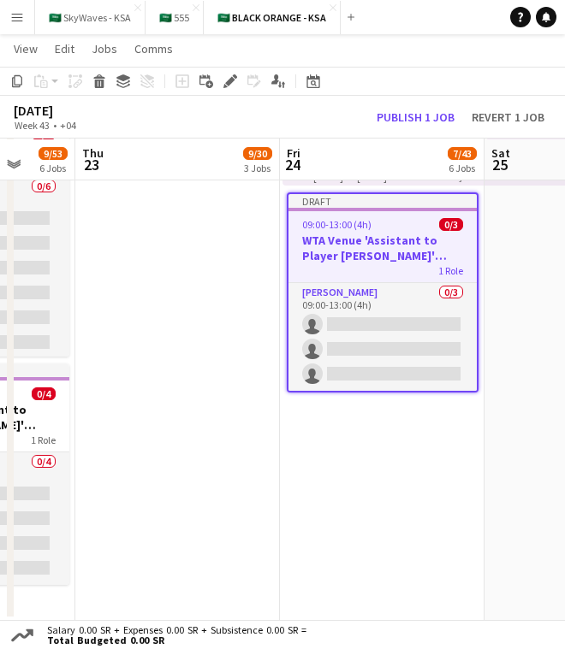
click at [416, 485] on app-date-cell "Toggle View WTA Hotel 24-10-2025 → 09-11-2025 0/102 17 jobs Toggle View WTA Air…" at bounding box center [382, 314] width 204 height 613
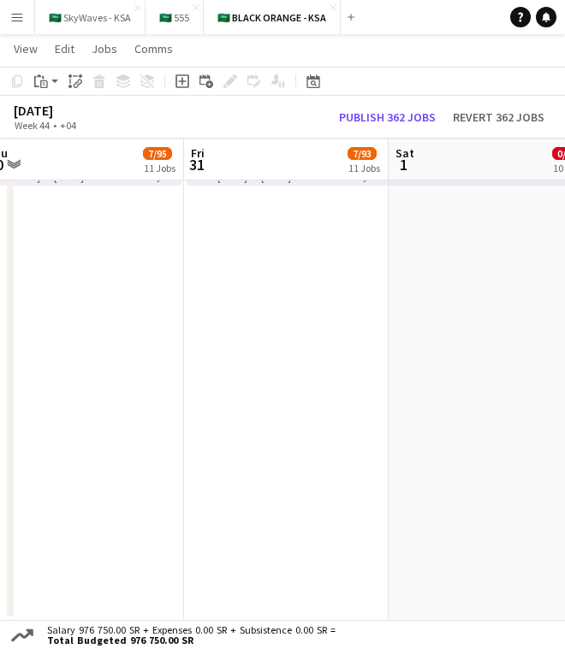
scroll to position [0, 653]
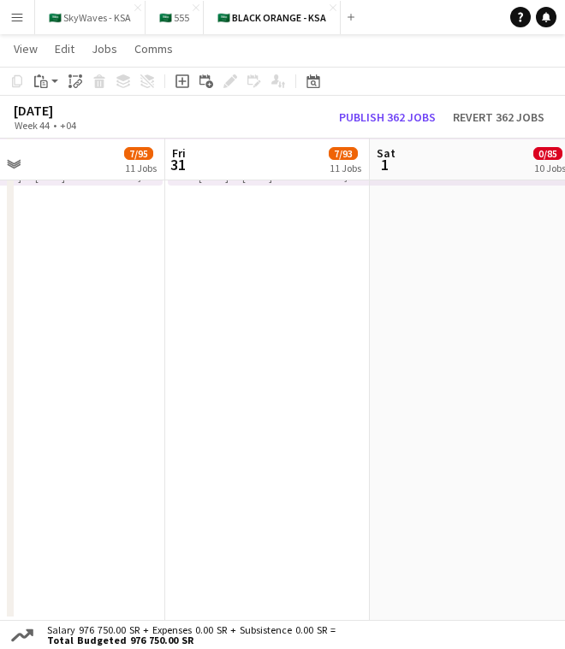
click at [324, 479] on app-date-cell "Toggle View WTA Airport 31-10-2025 → 04-11-2025 0/60 5 jobs" at bounding box center [267, 314] width 204 height 613
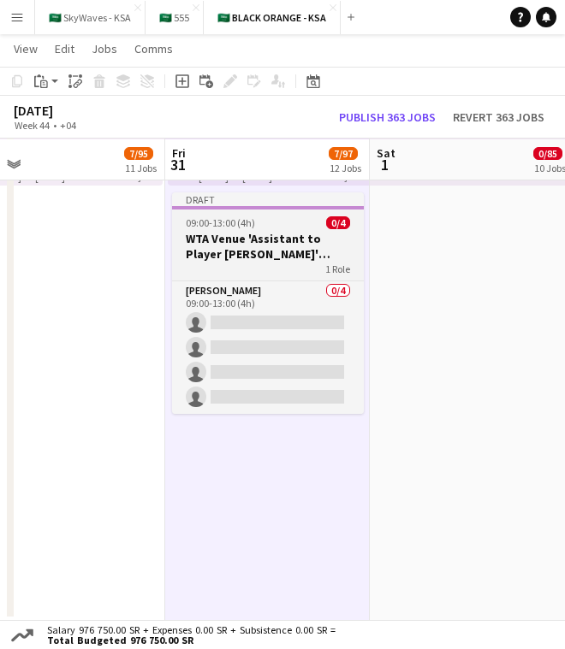
click at [321, 253] on h3 "WTA Venue 'Assistant to Player Liaison' training" at bounding box center [268, 246] width 192 height 31
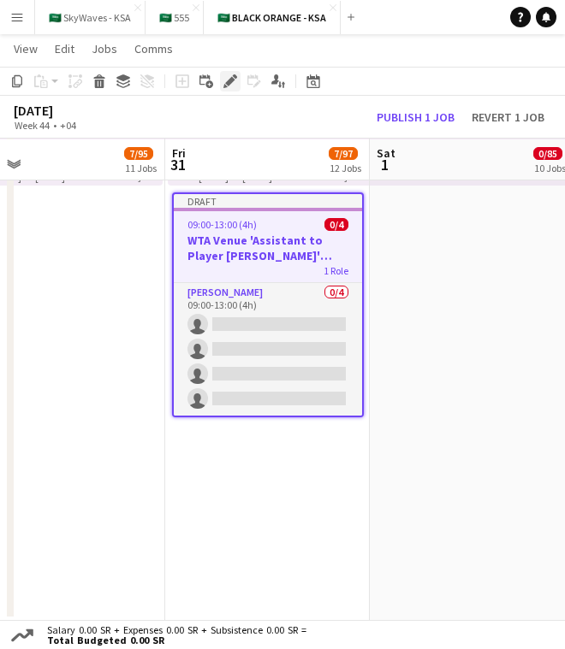
click at [234, 78] on icon "Edit" at bounding box center [230, 81] width 14 height 14
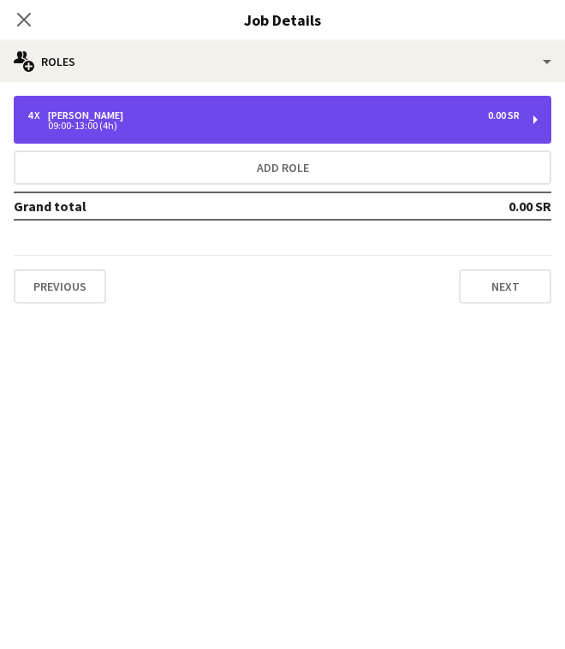
click at [311, 130] on div "4 x Usher 0.00 SR 09:00-13:00 (4h)" at bounding box center [282, 120] width 537 height 48
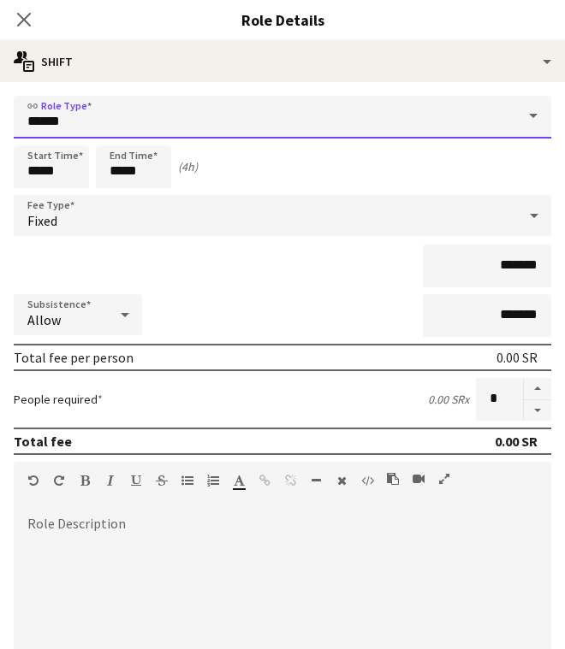
click at [207, 126] on input "*****" at bounding box center [282, 117] width 537 height 43
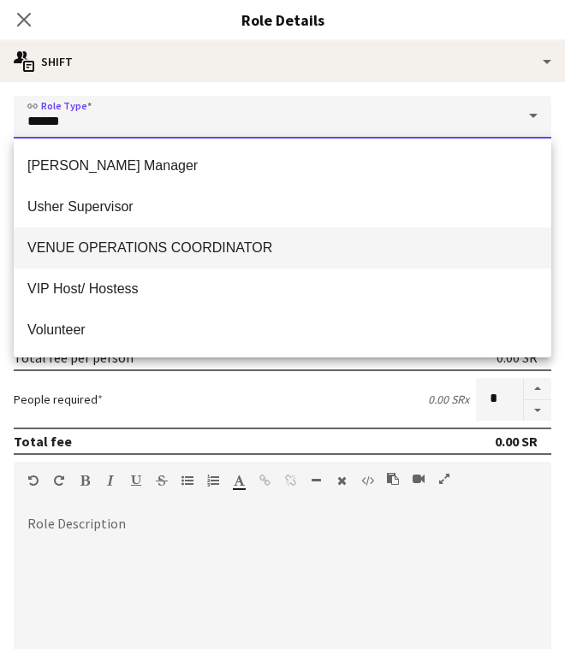
scroll to position [1026, 0]
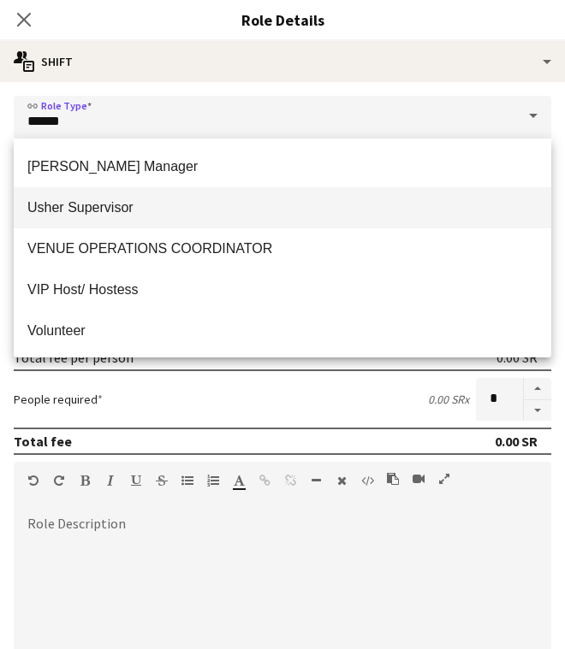
click at [228, 206] on span "Usher Supervisor" at bounding box center [282, 207] width 510 height 16
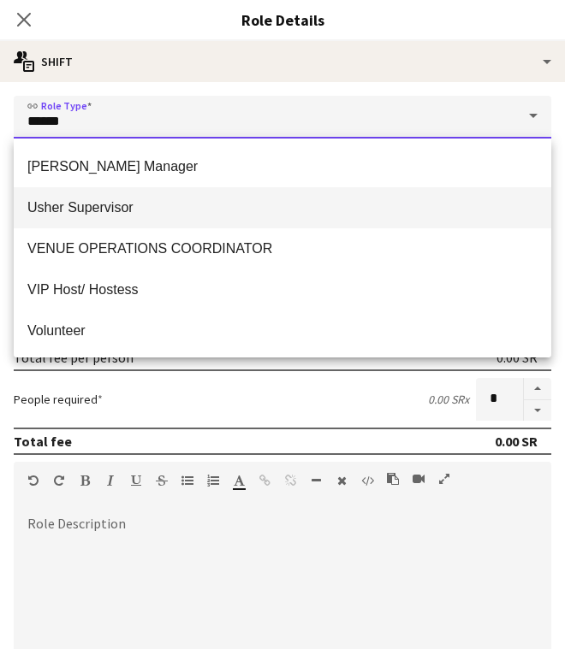
type input "**********"
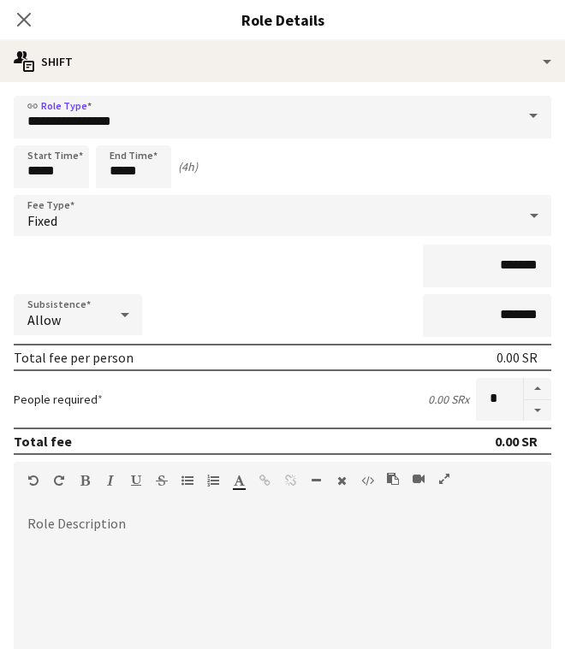
click at [248, 309] on div "Subsistence Allow *******" at bounding box center [282, 315] width 537 height 43
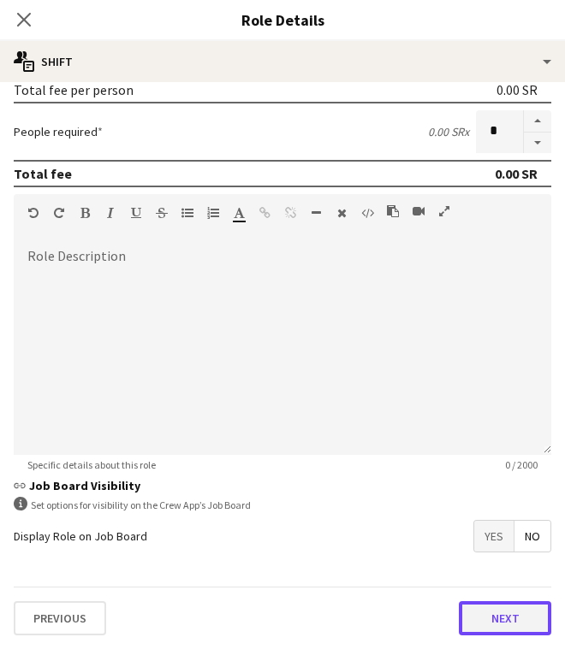
click at [491, 632] on button "Next" at bounding box center [505, 618] width 92 height 34
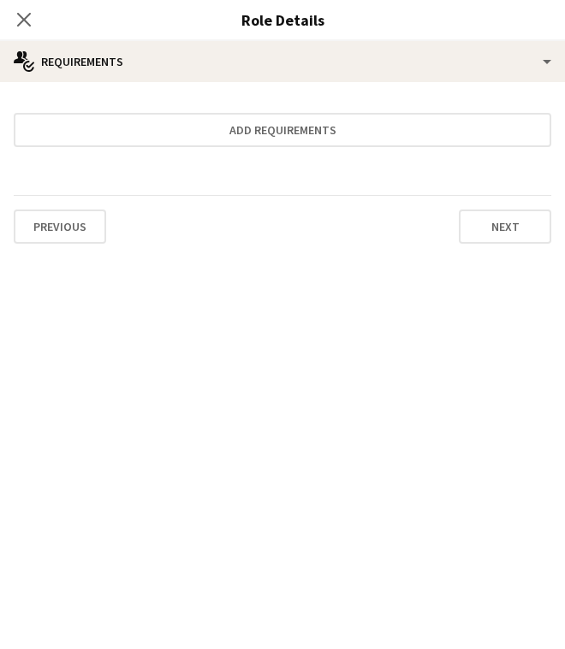
scroll to position [0, 0]
click at [33, 20] on app-icon "Close pop-in" at bounding box center [24, 20] width 25 height 25
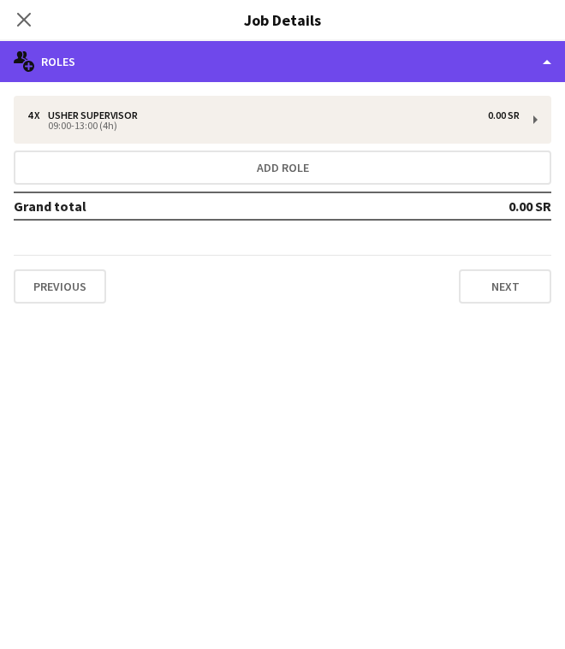
click at [366, 60] on div "multiple-users-add Roles" at bounding box center [282, 61] width 565 height 41
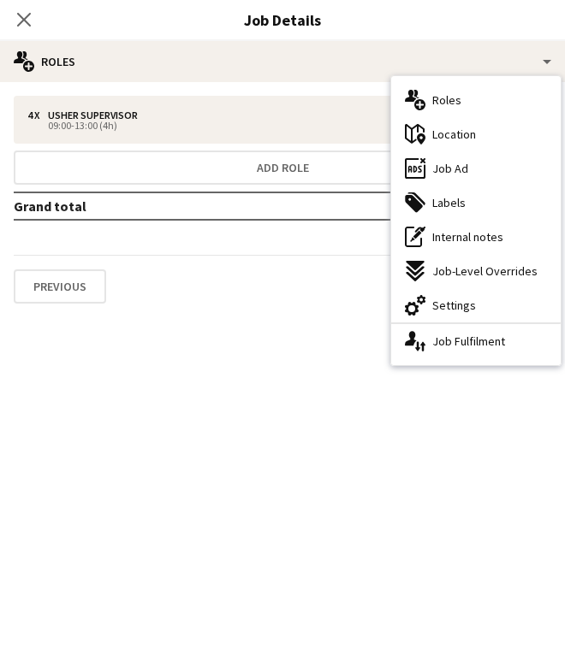
click at [326, 271] on div "Previous Next" at bounding box center [282, 279] width 537 height 49
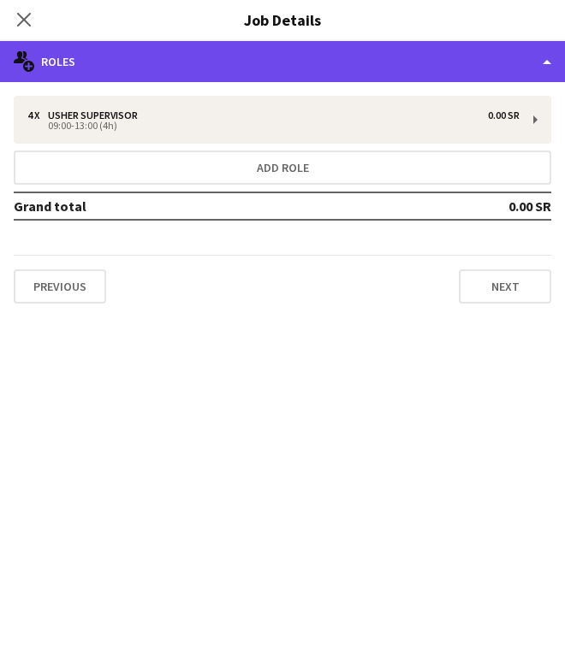
click at [320, 41] on div "multiple-users-add Roles" at bounding box center [282, 61] width 565 height 41
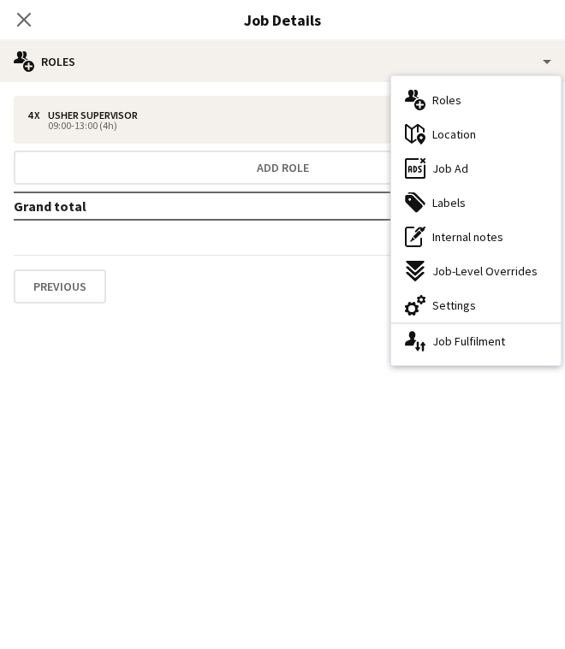
click at [494, 298] on div "cog-double-3 Settings" at bounding box center [475, 305] width 169 height 34
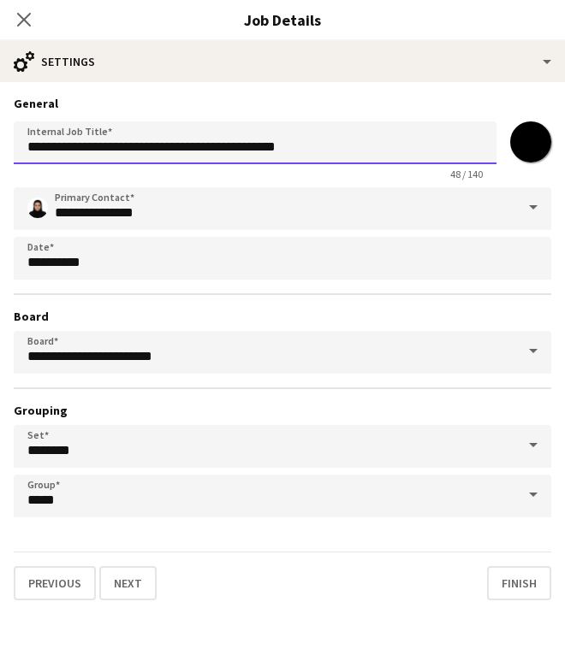
click at [405, 153] on input "**********" at bounding box center [255, 142] width 482 height 43
drag, startPoint x: 242, startPoint y: 148, endPoint x: 98, endPoint y: 151, distance: 144.6
click at [98, 151] on input "**********" at bounding box center [255, 142] width 482 height 43
type input "**********"
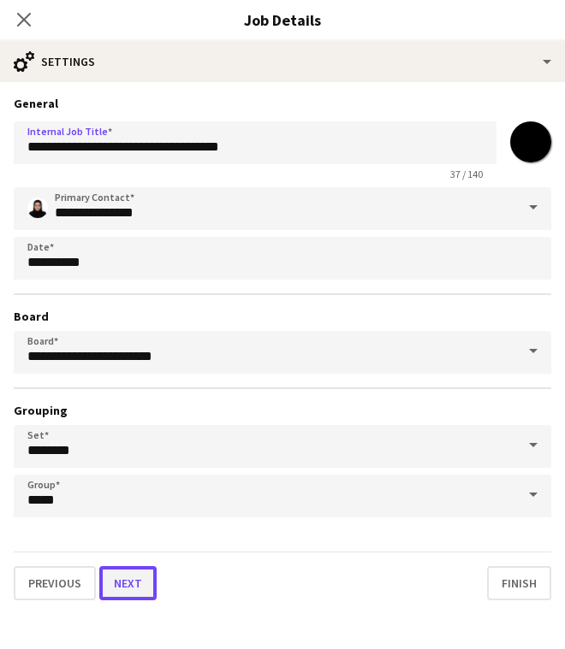
click at [140, 582] on button "Next" at bounding box center [127, 583] width 57 height 34
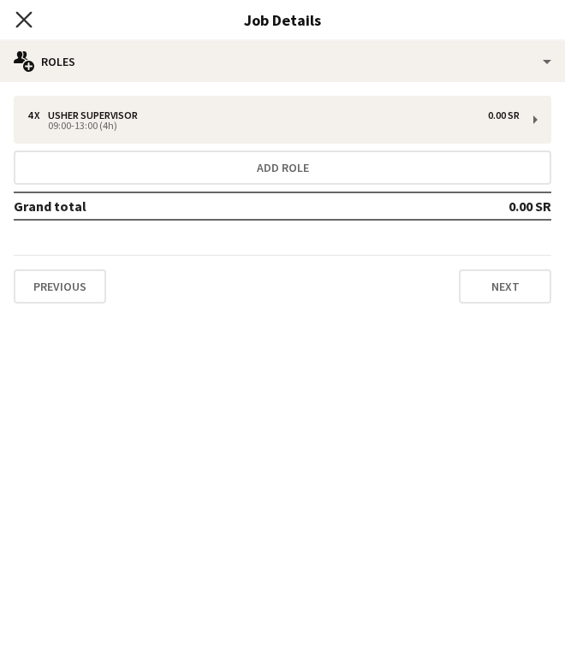
click at [28, 22] on icon at bounding box center [23, 19] width 16 height 16
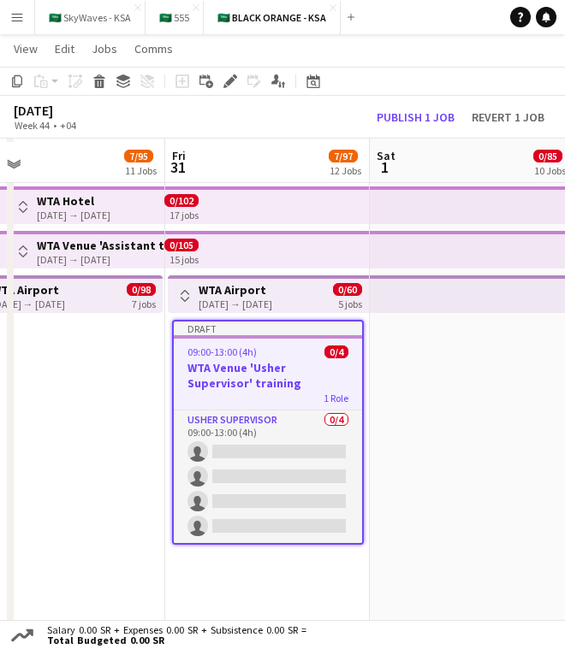
scroll to position [919, 0]
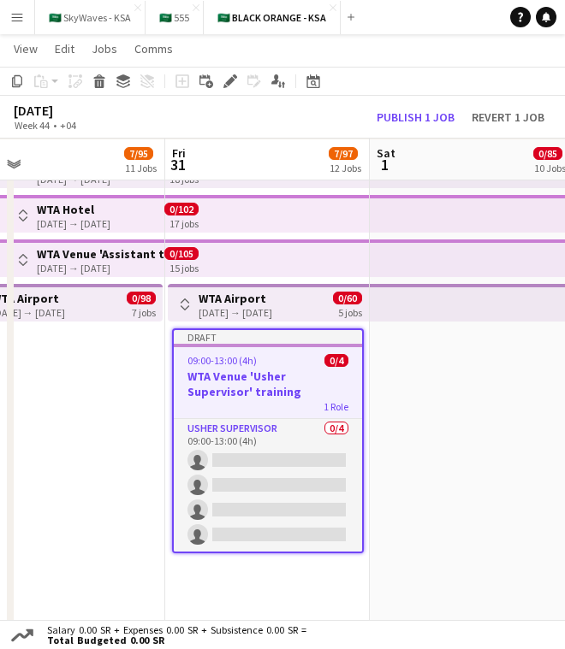
click at [323, 383] on h3 "WTA Venue 'Usher Supervisor' training" at bounding box center [268, 384] width 188 height 31
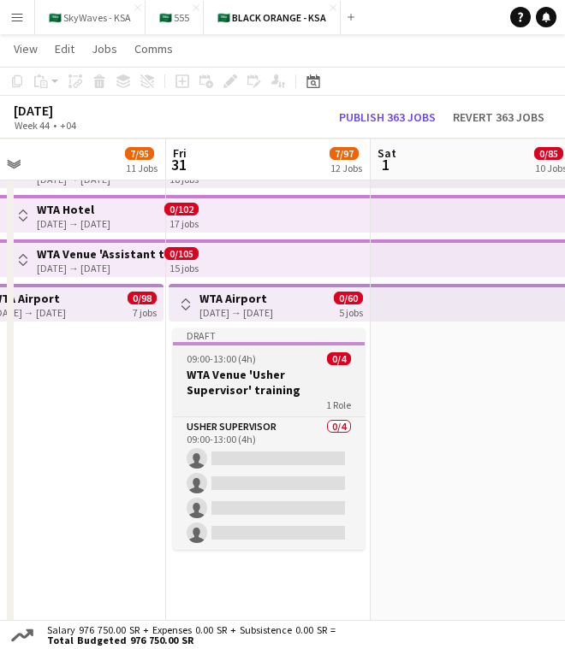
click at [323, 383] on h3 "WTA Venue 'Usher Supervisor' training" at bounding box center [269, 382] width 192 height 31
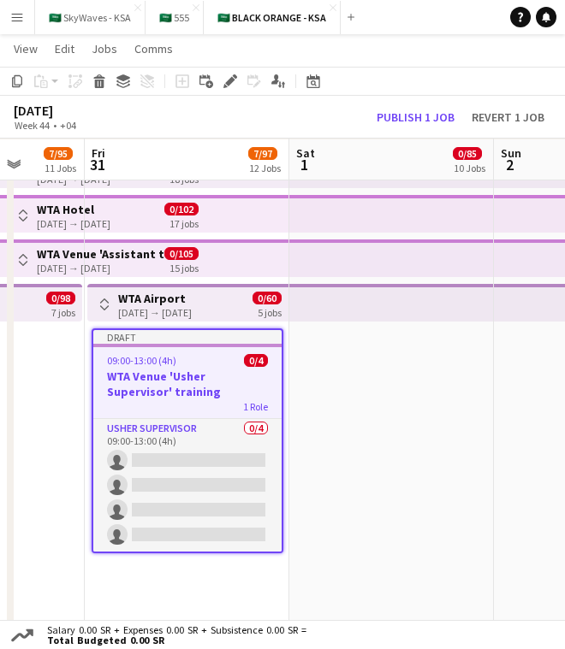
scroll to position [0, 525]
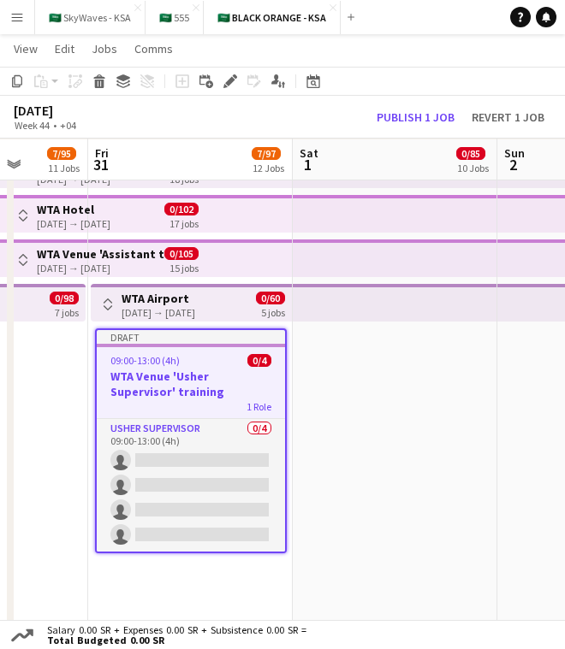
click at [465, 401] on app-date-cell at bounding box center [395, 450] width 204 height 613
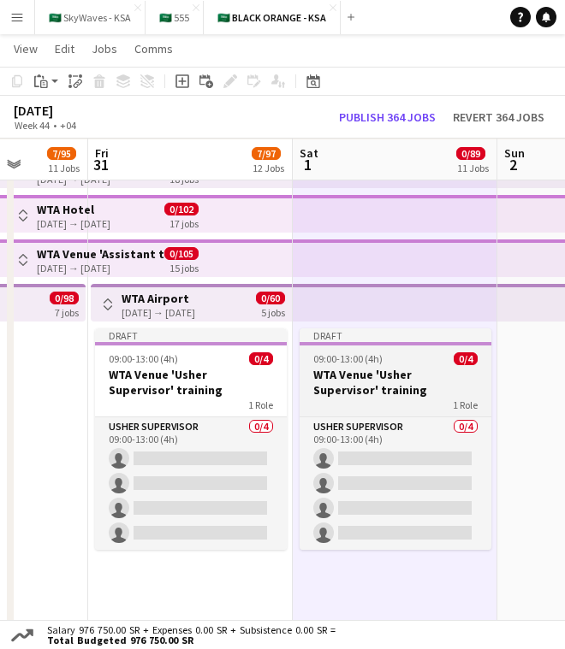
click at [436, 370] on h3 "WTA Venue 'Usher Supervisor' training" at bounding box center [395, 382] width 192 height 31
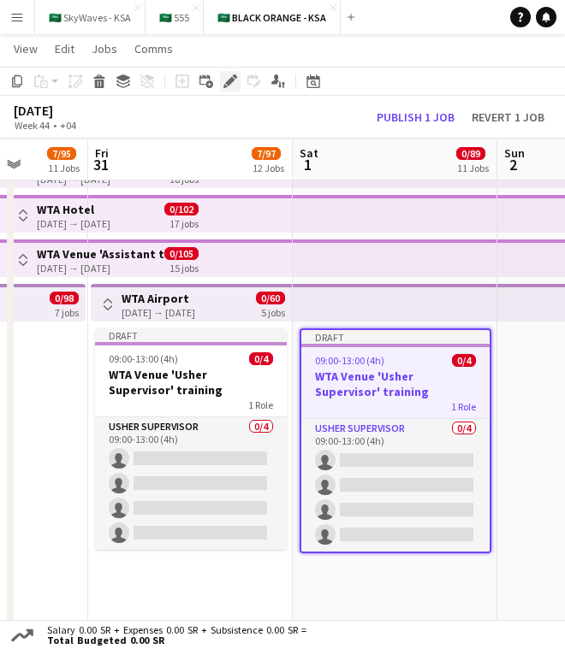
click at [234, 85] on icon "Edit" at bounding box center [230, 81] width 14 height 14
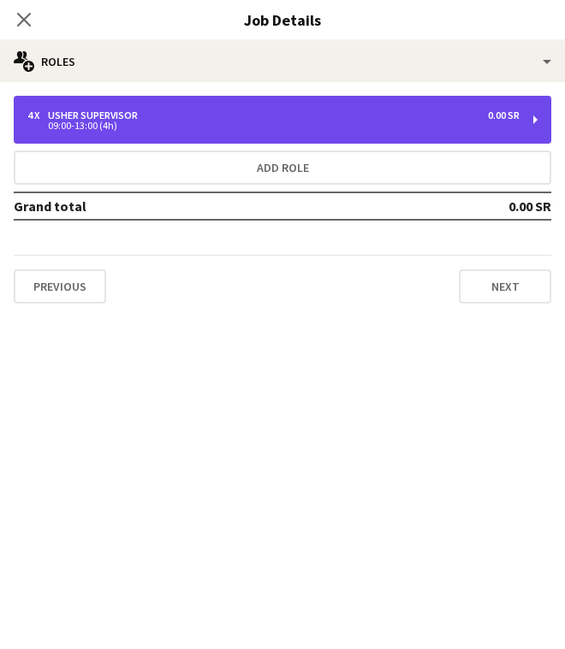
click at [370, 115] on div "4 x Usher Supervisor 0.00 SR" at bounding box center [273, 116] width 492 height 12
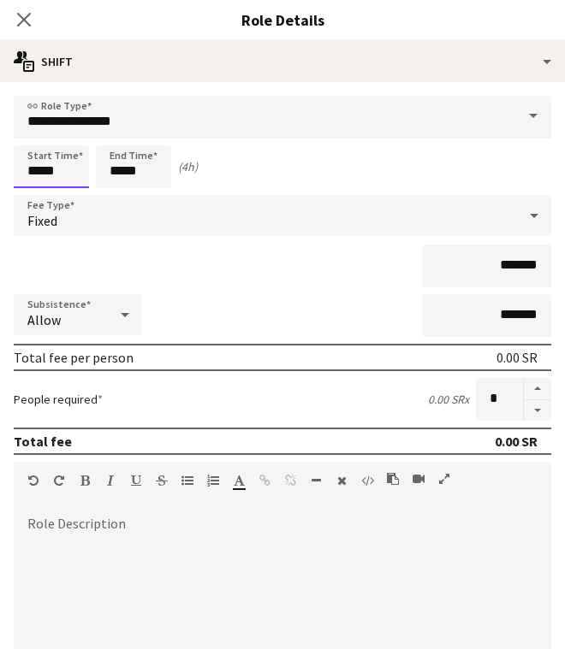
click at [36, 173] on input "*****" at bounding box center [51, 166] width 75 height 43
click at [33, 133] on div at bounding box center [34, 136] width 34 height 17
type input "*****"
click at [33, 133] on div at bounding box center [34, 136] width 34 height 17
click at [120, 169] on input "*****" at bounding box center [133, 166] width 75 height 43
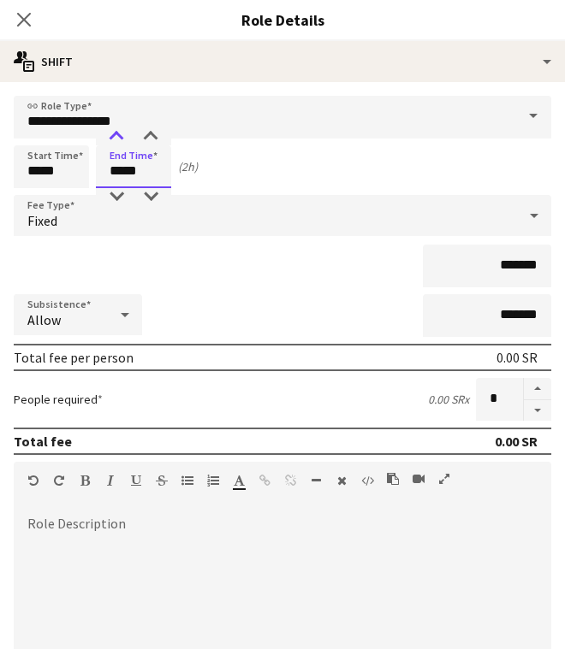
click at [115, 131] on div at bounding box center [116, 136] width 34 height 17
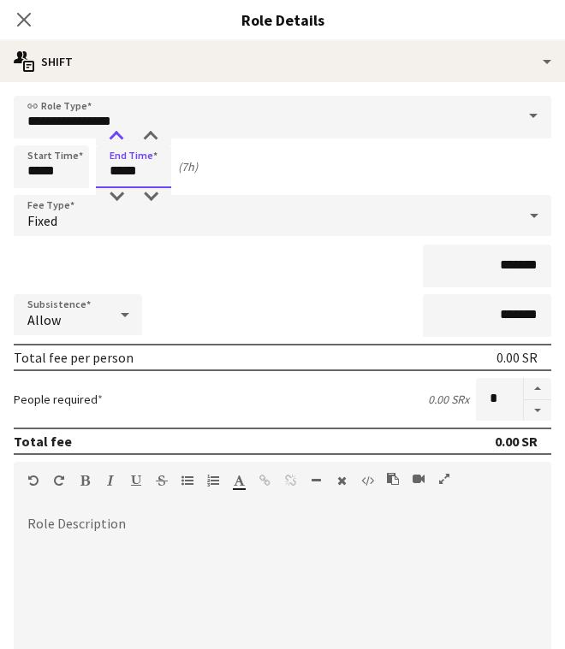
click at [115, 131] on div at bounding box center [116, 136] width 34 height 17
type input "*****"
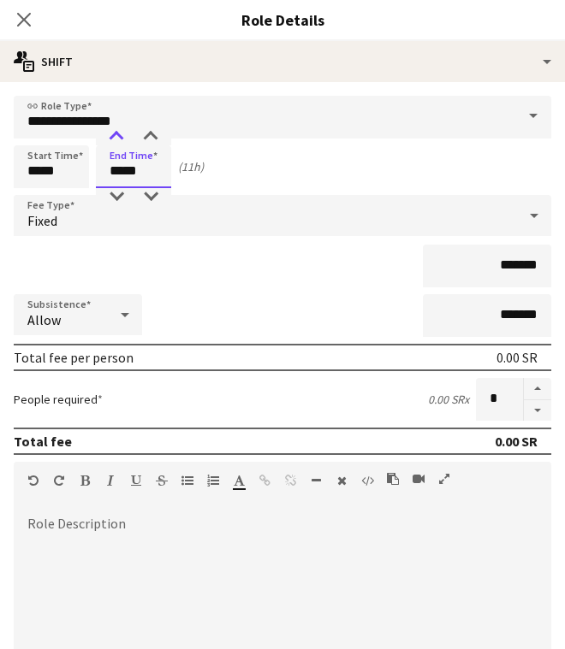
click at [115, 131] on div at bounding box center [116, 136] width 34 height 17
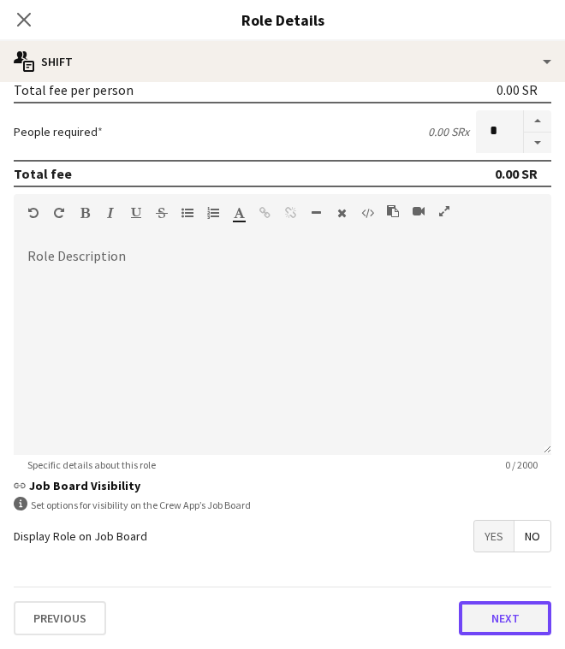
click at [476, 617] on button "Next" at bounding box center [505, 618] width 92 height 34
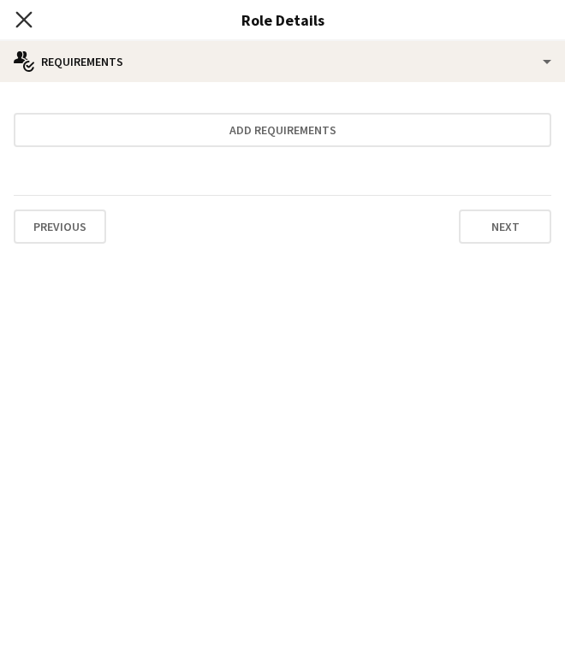
click at [21, 15] on icon "Close pop-in" at bounding box center [23, 19] width 16 height 16
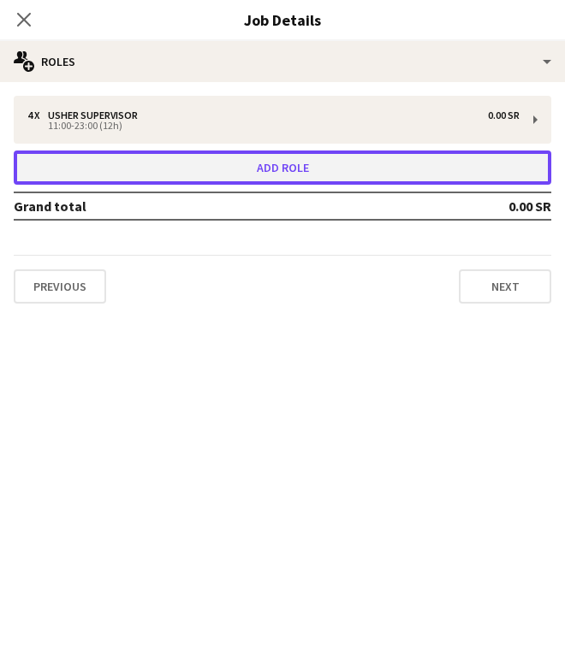
click at [158, 172] on button "Add role" at bounding box center [282, 168] width 537 height 34
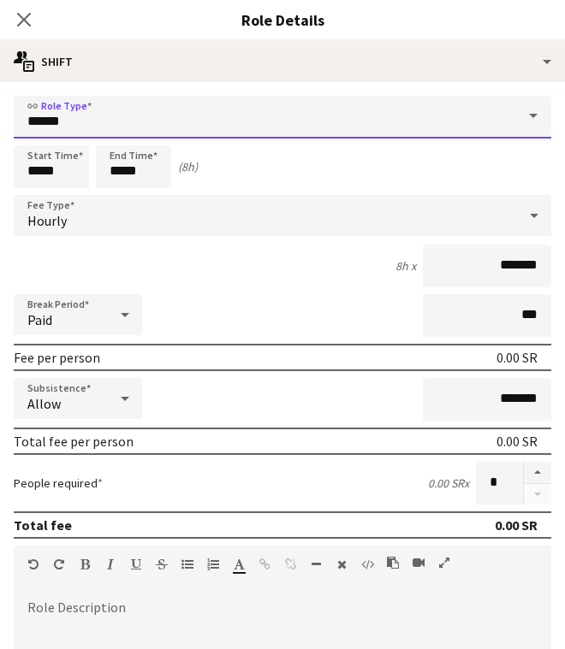
click at [193, 125] on input "*****" at bounding box center [282, 117] width 537 height 43
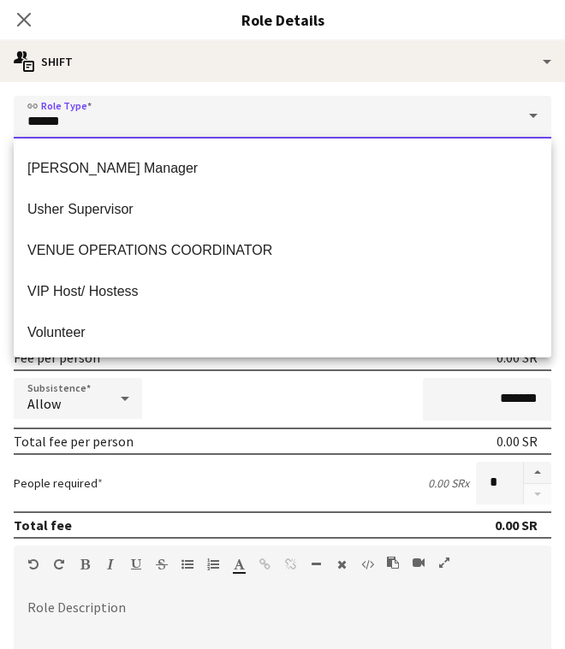
scroll to position [1021, 0]
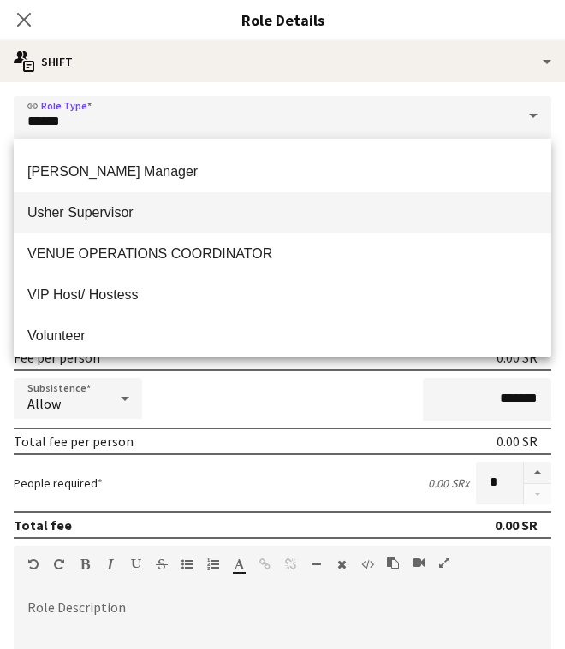
click at [222, 225] on mat-option "Usher Supervisor" at bounding box center [282, 212] width 537 height 41
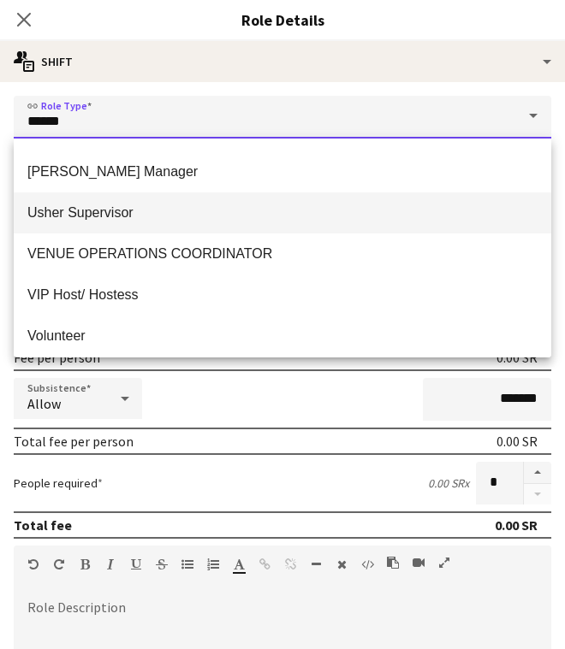
type input "**********"
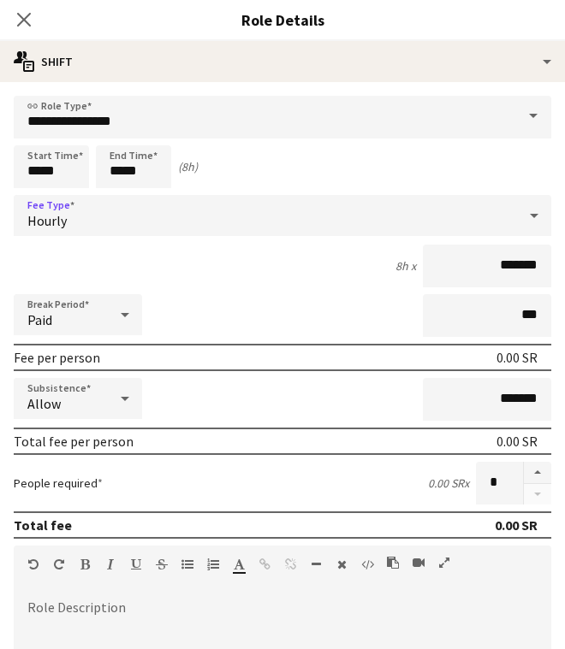
click at [70, 204] on div "Hourly" at bounding box center [265, 215] width 503 height 41
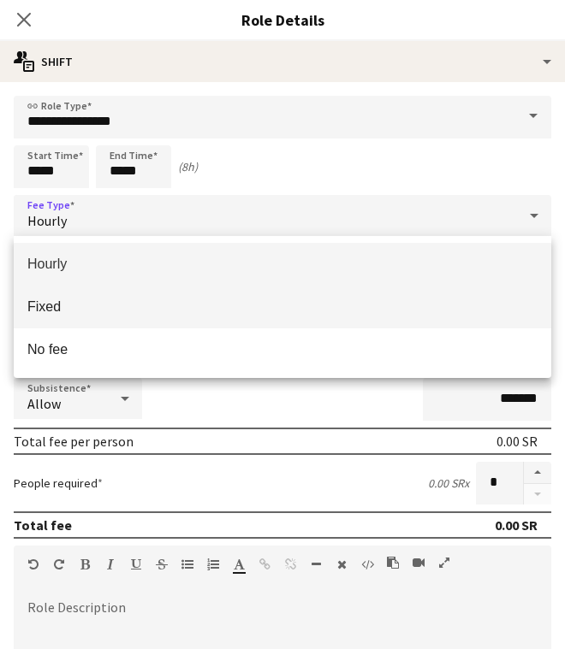
click at [152, 317] on mat-option "Fixed" at bounding box center [282, 307] width 537 height 43
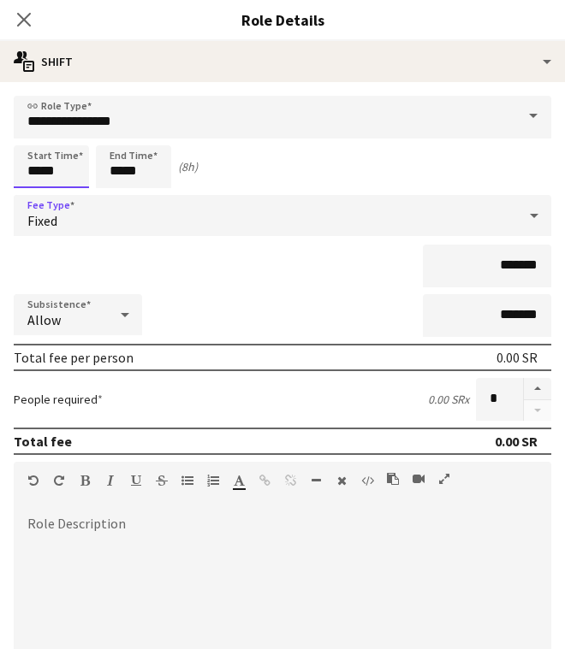
click at [24, 168] on input "*****" at bounding box center [51, 166] width 75 height 43
click at [29, 133] on div at bounding box center [34, 136] width 34 height 17
type input "*****"
click at [29, 133] on div at bounding box center [34, 136] width 34 height 17
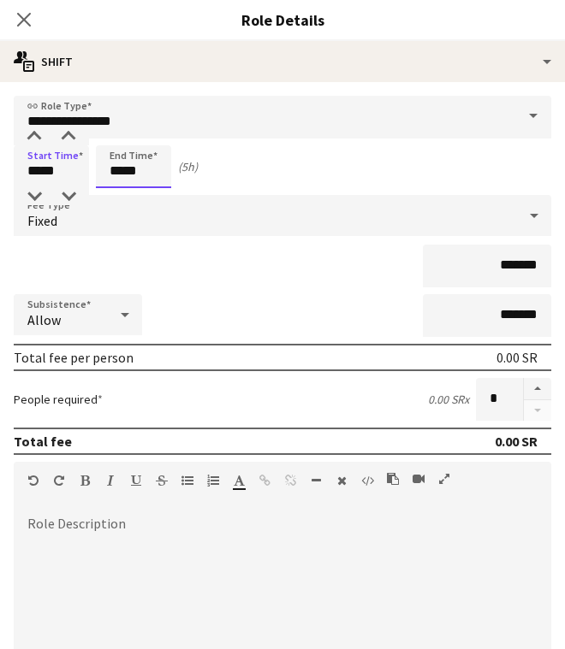
click at [115, 157] on input "*****" at bounding box center [133, 166] width 75 height 43
click at [115, 131] on div at bounding box center [116, 136] width 34 height 17
click at [115, 132] on div at bounding box center [116, 136] width 34 height 17
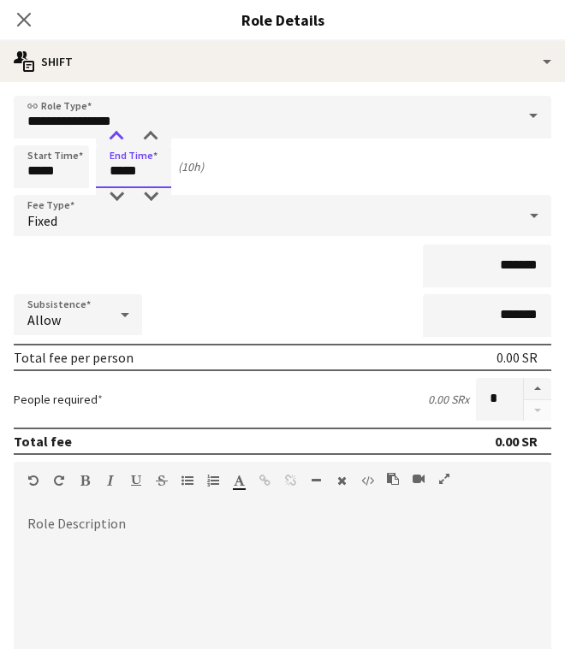
click at [115, 132] on div at bounding box center [116, 136] width 34 height 17
type input "*****"
click at [115, 132] on div at bounding box center [116, 136] width 34 height 17
click at [527, 384] on button "button" at bounding box center [537, 389] width 27 height 22
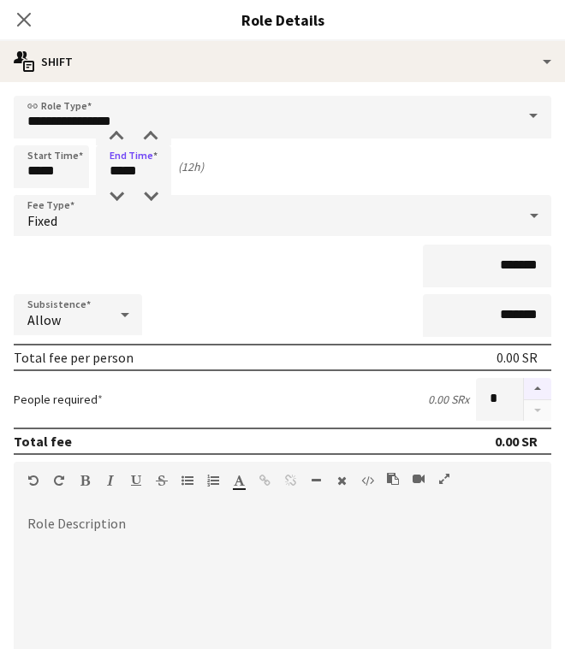
type input "*"
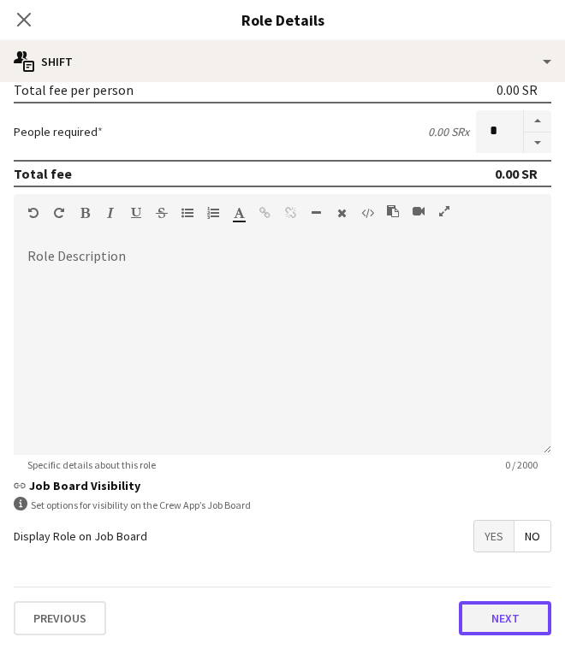
click at [501, 627] on button "Next" at bounding box center [505, 618] width 92 height 34
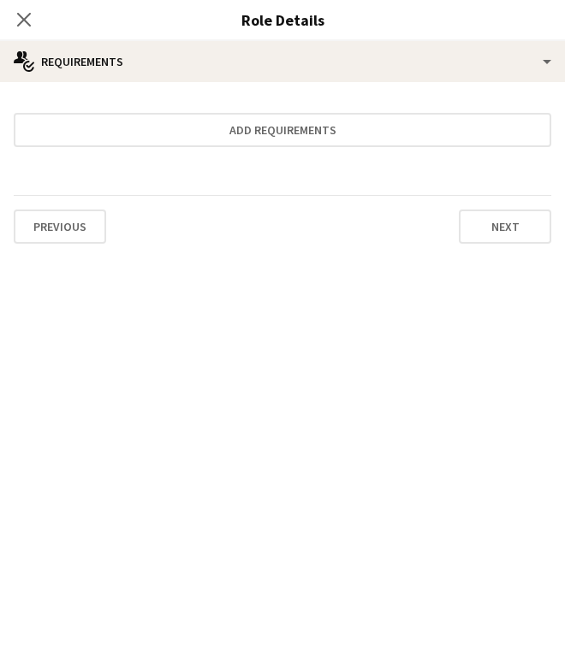
scroll to position [0, 0]
click at [17, 26] on icon at bounding box center [23, 19] width 16 height 16
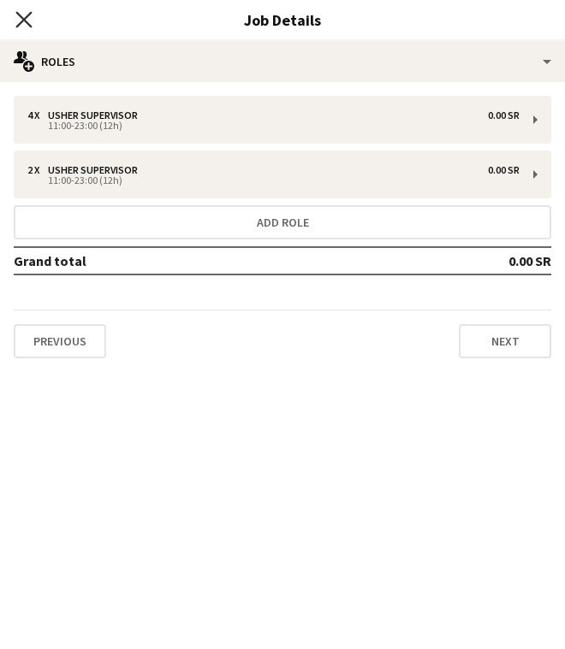
click at [24, 22] on icon "Close pop-in" at bounding box center [23, 19] width 16 height 16
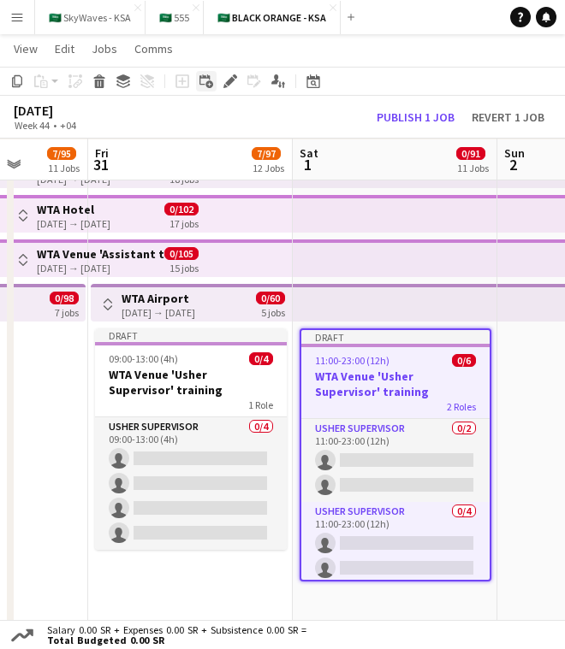
click at [210, 84] on icon "Add linked Job" at bounding box center [206, 81] width 14 height 14
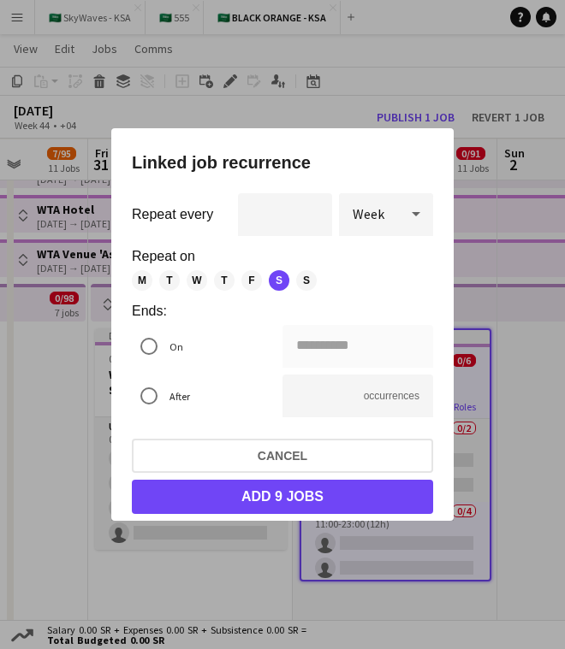
click at [140, 282] on span "M" at bounding box center [142, 280] width 21 height 21
click at [164, 281] on span "T" at bounding box center [169, 280] width 21 height 21
click at [197, 281] on span "W" at bounding box center [196, 280] width 21 height 21
click at [217, 281] on span "T" at bounding box center [224, 280] width 21 height 21
click at [252, 281] on span "F" at bounding box center [251, 280] width 21 height 21
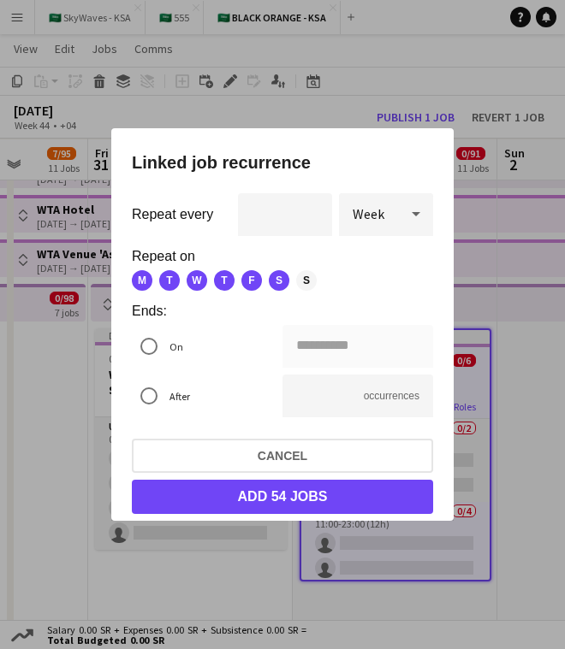
click at [301, 281] on span "S" at bounding box center [306, 280] width 21 height 21
click at [305, 343] on div "**********" at bounding box center [282, 324] width 565 height 649
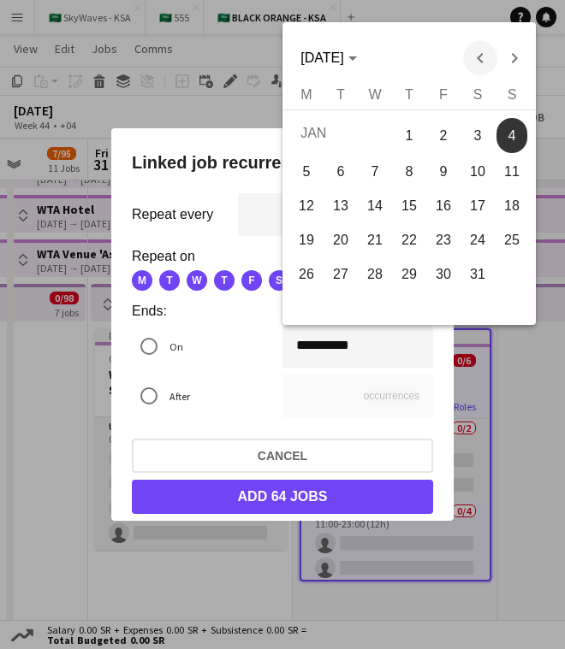
click at [486, 46] on span "Previous month" at bounding box center [480, 58] width 34 height 34
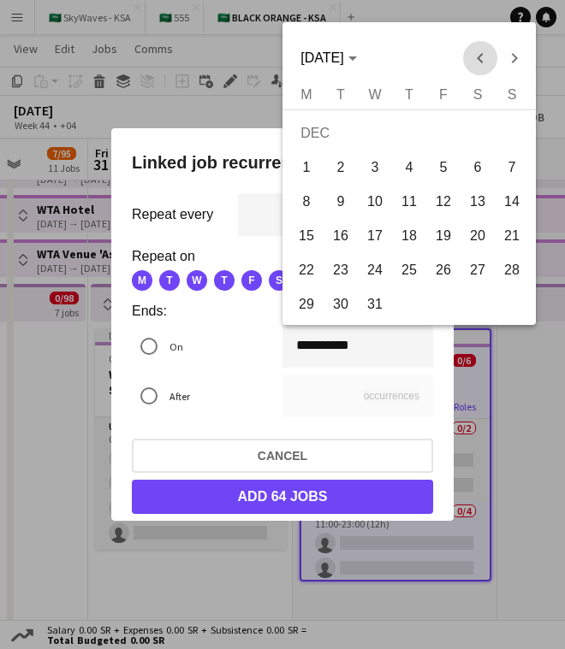
click at [481, 68] on span "Previous month" at bounding box center [480, 58] width 34 height 34
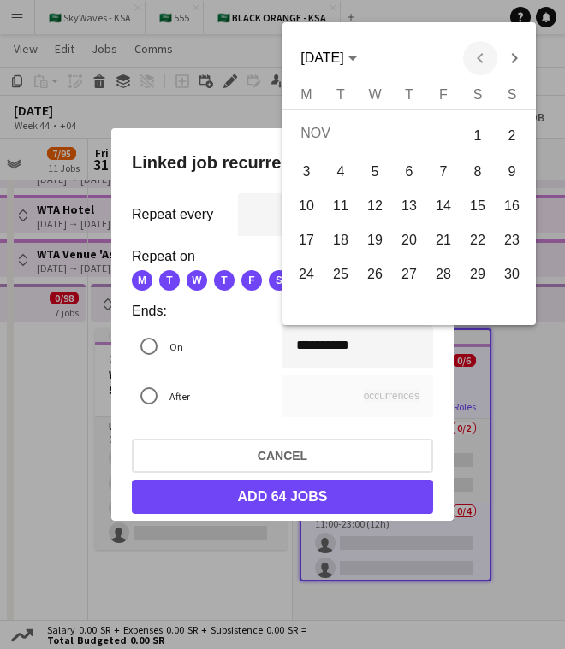
click at [481, 68] on div "NOV 2025 NOV 2025" at bounding box center [409, 58] width 245 height 34
click at [480, 181] on span "8" at bounding box center [477, 172] width 31 height 31
type input "**********"
type input "*"
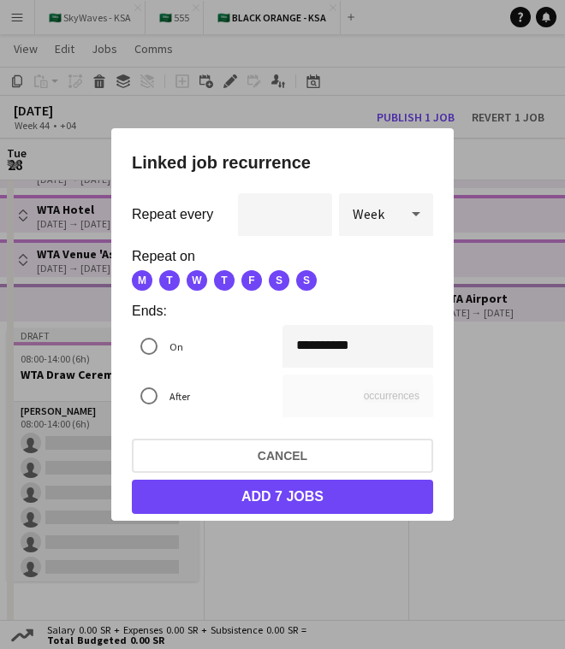
scroll to position [0, 525]
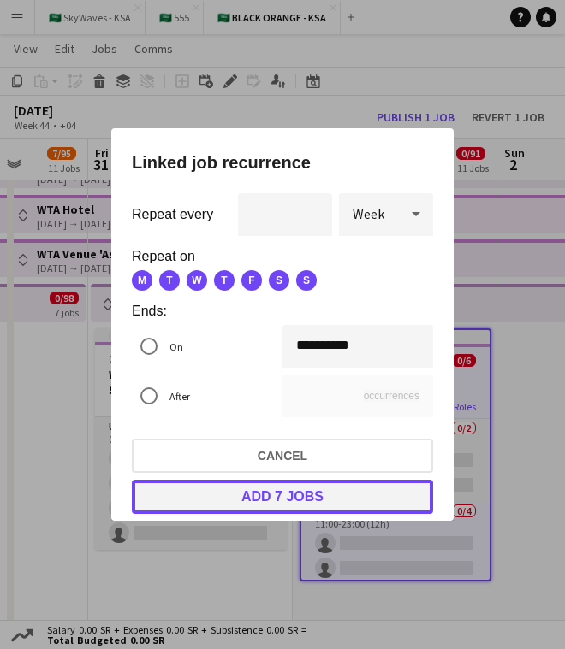
click at [320, 494] on button "Add 7 jobs" at bounding box center [282, 497] width 301 height 34
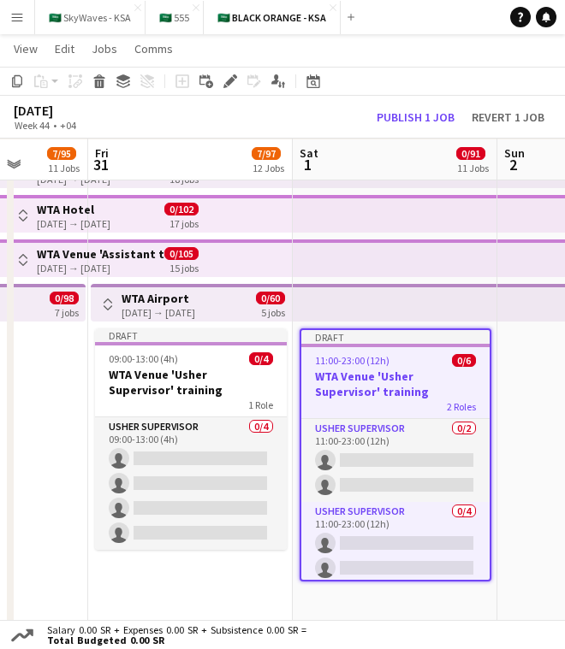
scroll to position [919, 0]
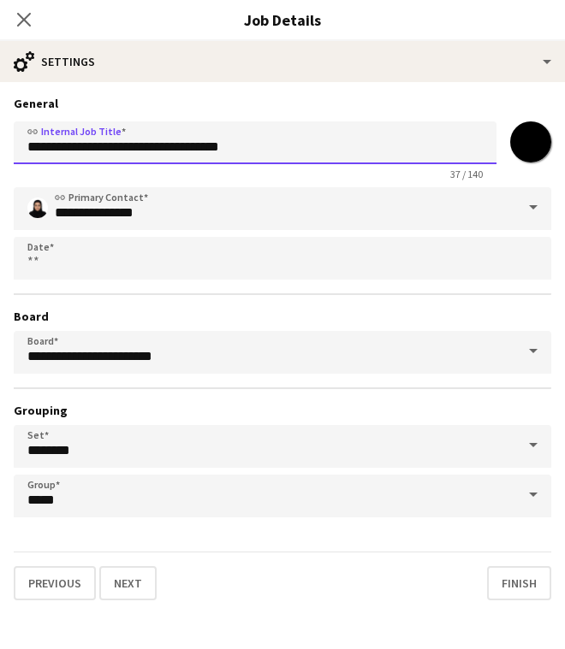
drag, startPoint x: 282, startPoint y: 145, endPoint x: 201, endPoint y: 147, distance: 81.3
click at [201, 147] on input "**********" at bounding box center [255, 142] width 482 height 43
type input "**********"
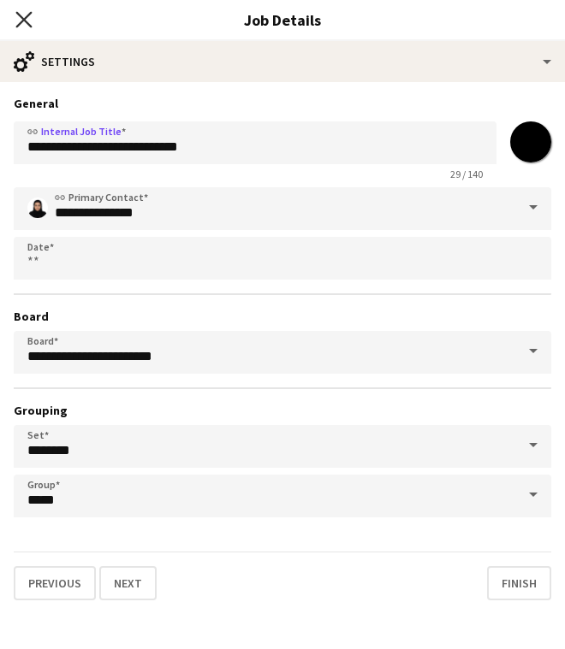
click at [23, 22] on icon "Close pop-in" at bounding box center [23, 19] width 16 height 16
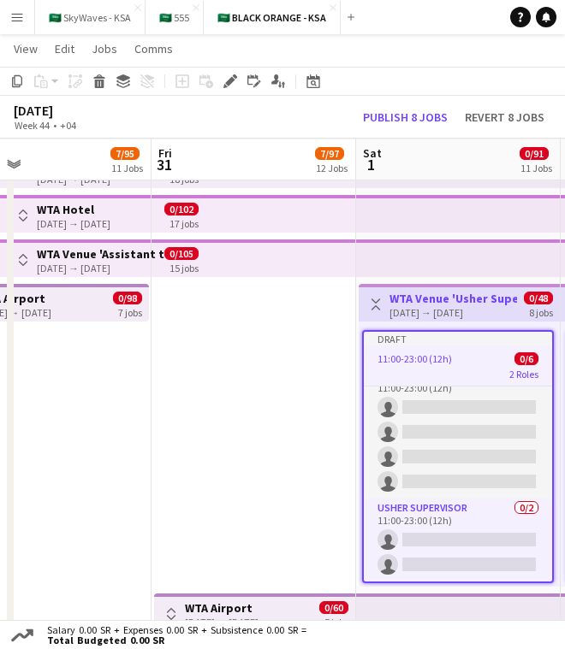
scroll to position [0, 524]
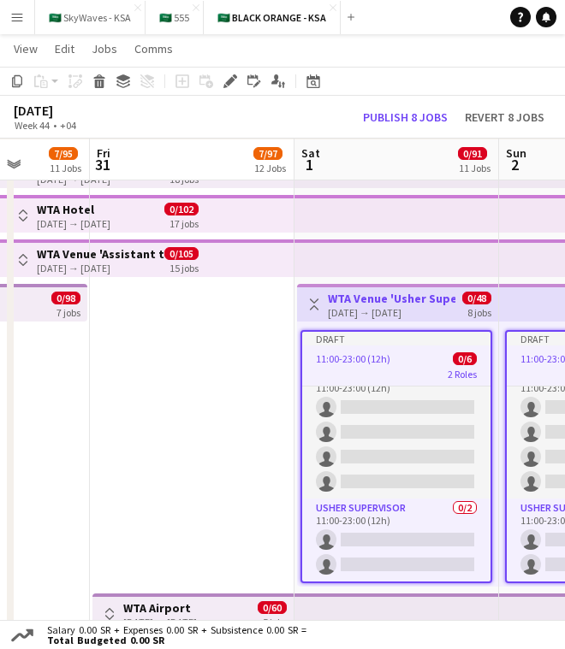
click at [317, 299] on app-icon "Toggle View" at bounding box center [314, 305] width 12 height 12
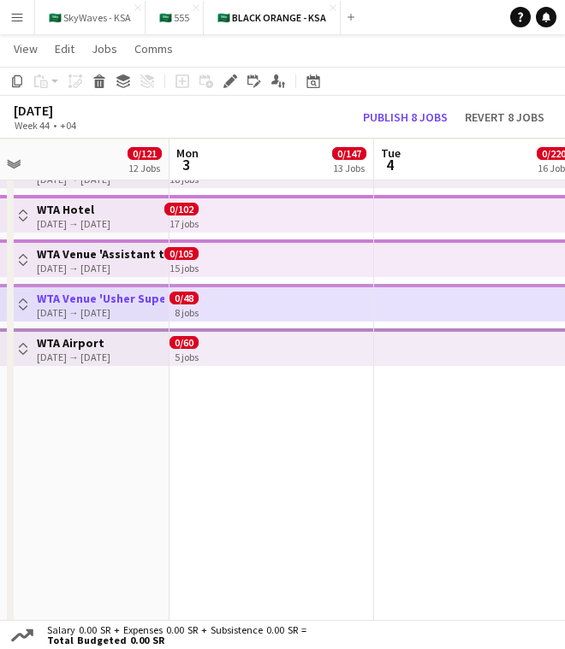
scroll to position [0, 647]
click at [309, 455] on app-date-cell at bounding box center [273, 450] width 204 height 613
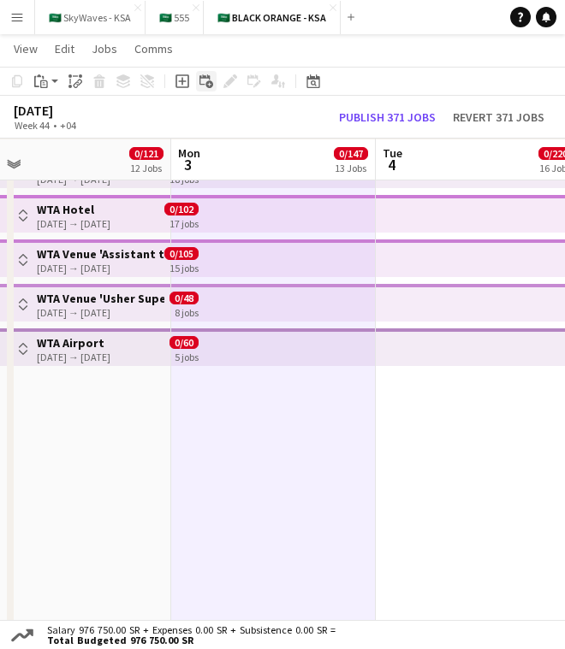
click at [210, 78] on icon "Add linked Job" at bounding box center [206, 81] width 14 height 14
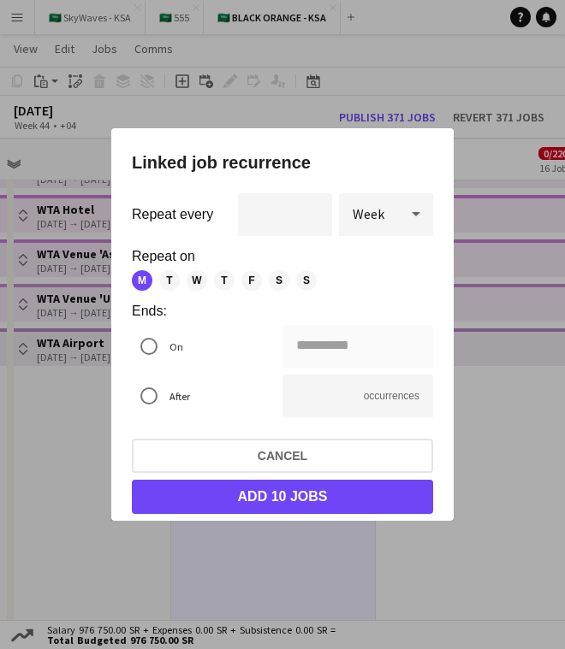
click at [175, 281] on span "T" at bounding box center [169, 280] width 21 height 21
click at [196, 284] on span "W" at bounding box center [196, 280] width 21 height 21
click at [225, 287] on span "T" at bounding box center [224, 280] width 21 height 21
click at [246, 285] on span "F" at bounding box center [251, 280] width 21 height 21
click at [276, 287] on span "S" at bounding box center [279, 280] width 21 height 21
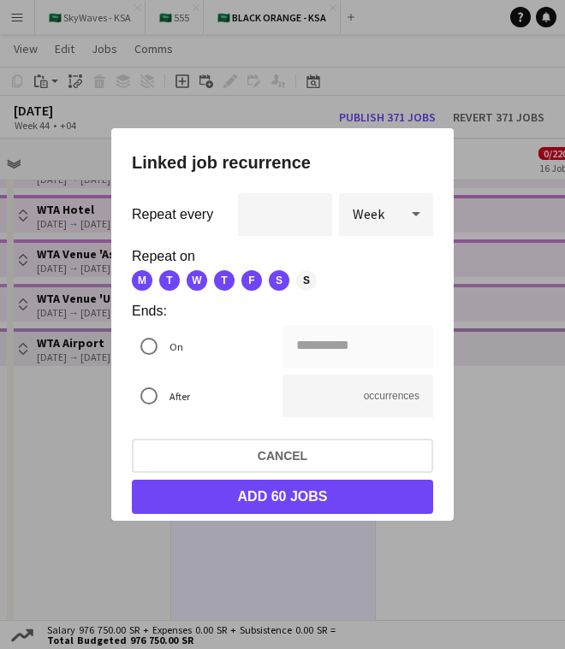
click at [308, 284] on span "S" at bounding box center [306, 280] width 21 height 21
click at [166, 342] on div at bounding box center [148, 346] width 41 height 41
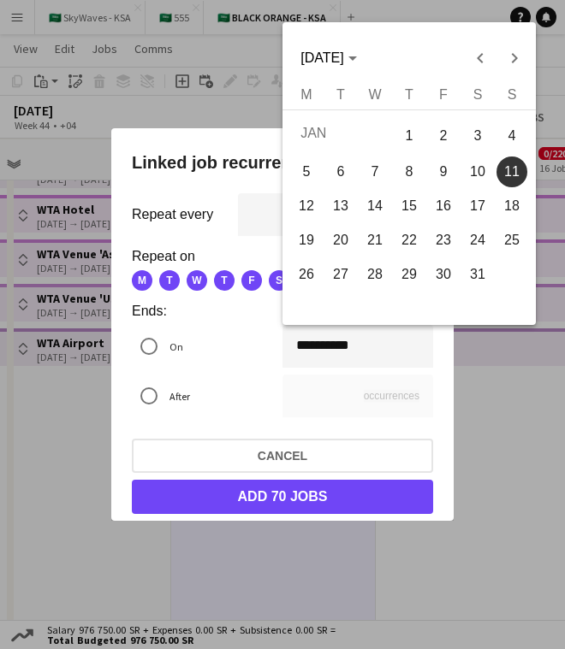
click at [306, 348] on div "**********" at bounding box center [282, 324] width 565 height 649
click at [483, 61] on span "Previous month" at bounding box center [480, 58] width 34 height 34
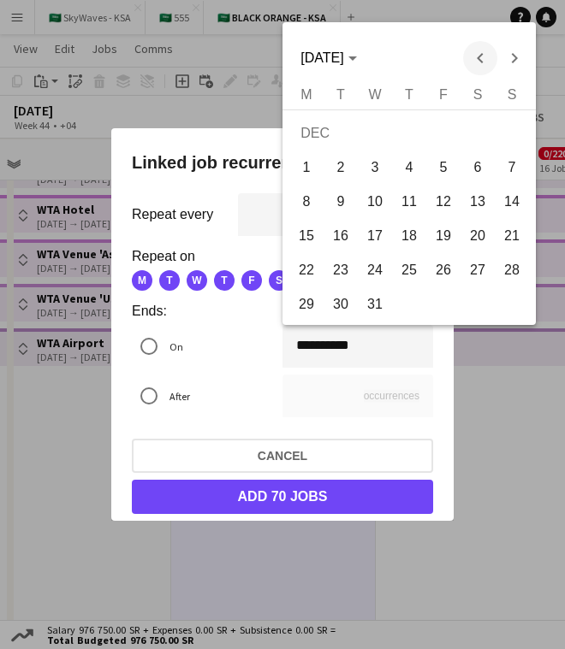
click at [485, 61] on span "Previous month" at bounding box center [480, 58] width 34 height 34
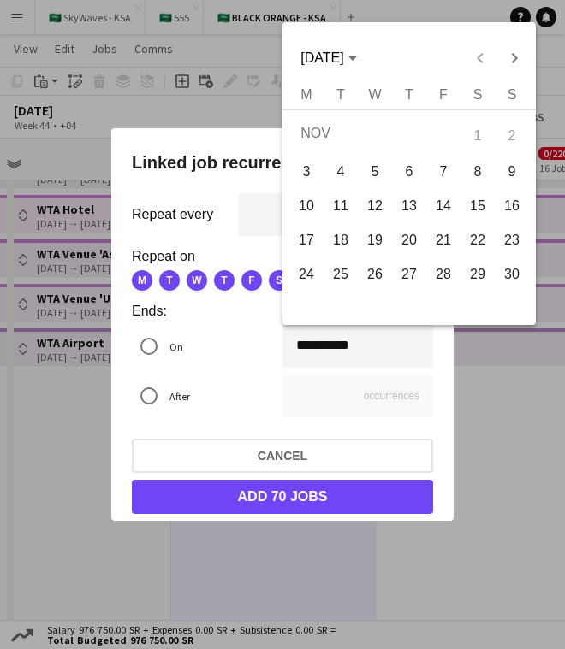
click at [344, 175] on span "4" at bounding box center [340, 172] width 31 height 31
type input "**********"
type input "*"
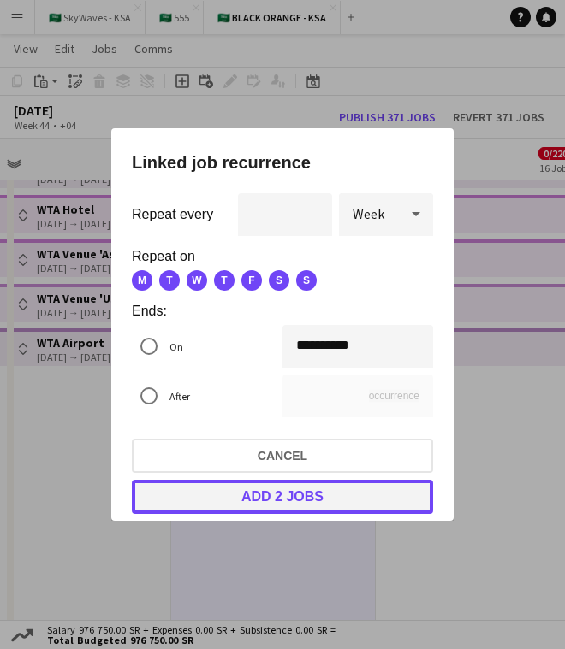
click at [340, 488] on button "Add 2 jobs" at bounding box center [282, 497] width 301 height 34
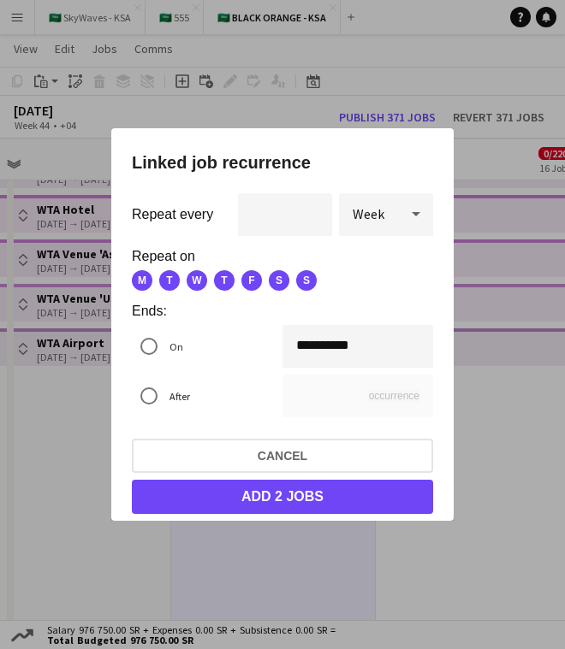
scroll to position [919, 0]
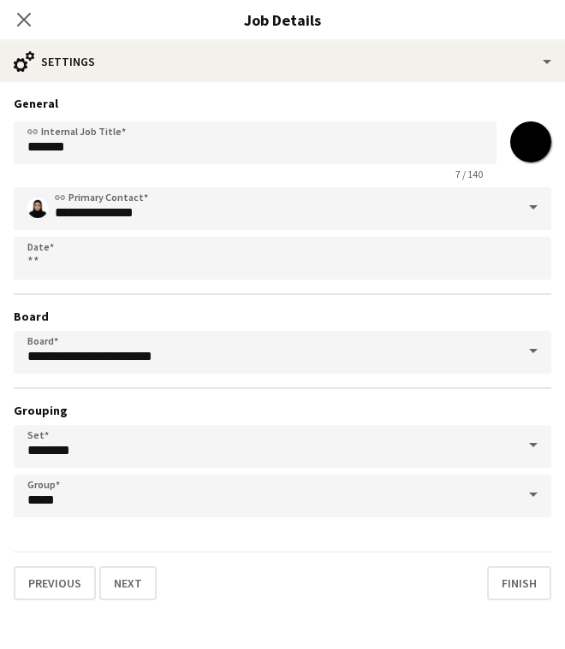
click at [521, 141] on input "*******" at bounding box center [531, 142] width 62 height 62
type input "*******"
click at [495, 108] on h3 "General" at bounding box center [282, 103] width 537 height 15
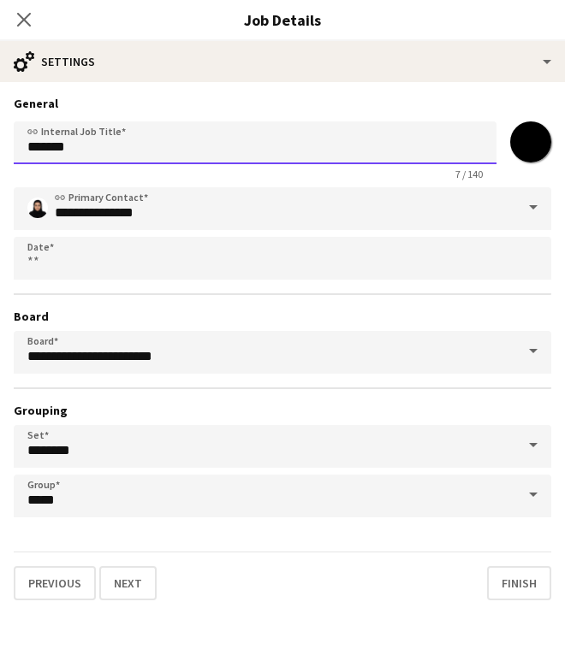
click at [287, 144] on input "*******" at bounding box center [255, 142] width 482 height 43
click at [348, 150] on input "*********" at bounding box center [255, 142] width 482 height 43
paste input "*********"
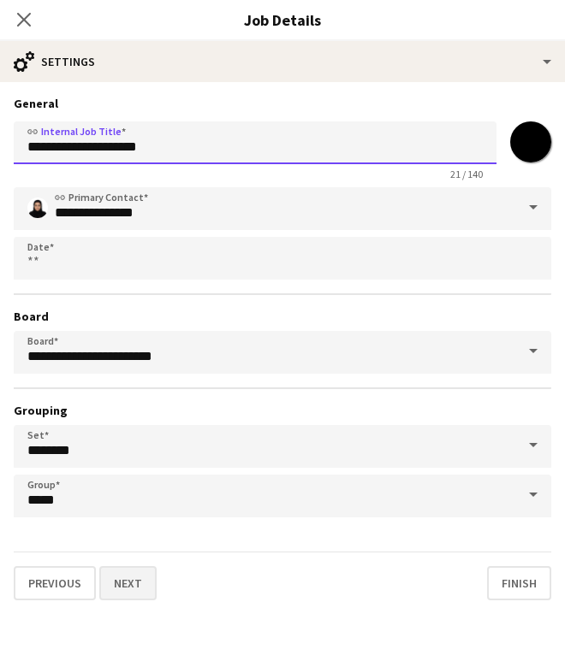
type input "**********"
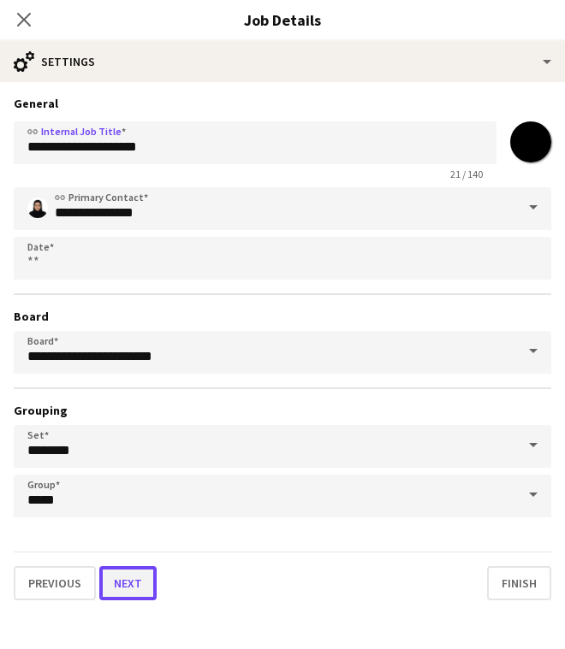
click at [150, 583] on button "Next" at bounding box center [127, 583] width 57 height 34
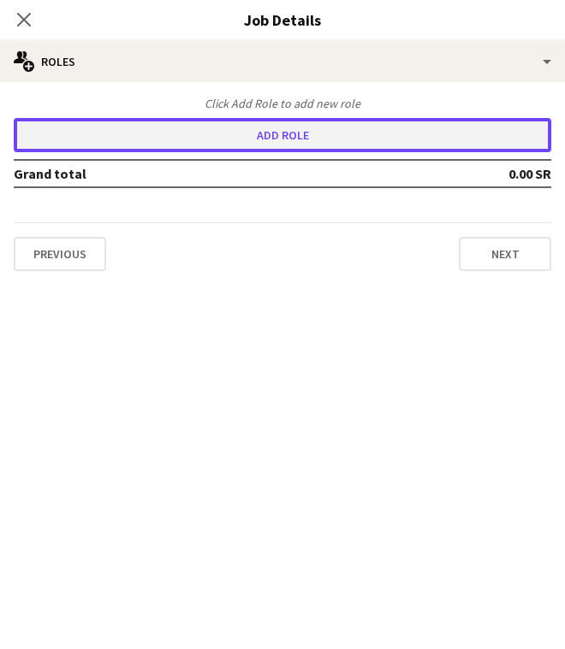
click at [386, 141] on button "Add role" at bounding box center [282, 135] width 537 height 34
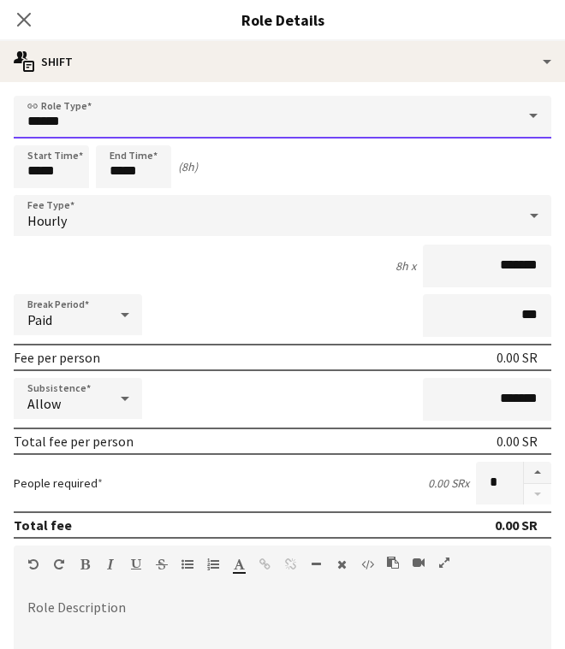
click at [257, 115] on input "*****" at bounding box center [282, 117] width 537 height 43
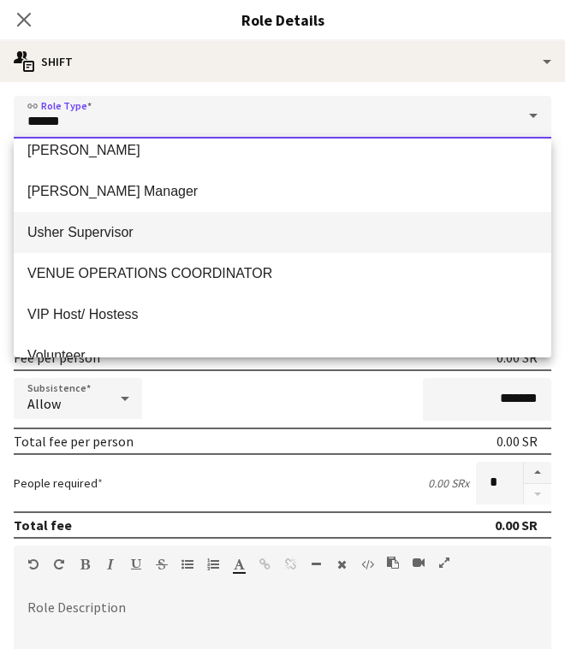
scroll to position [926, 0]
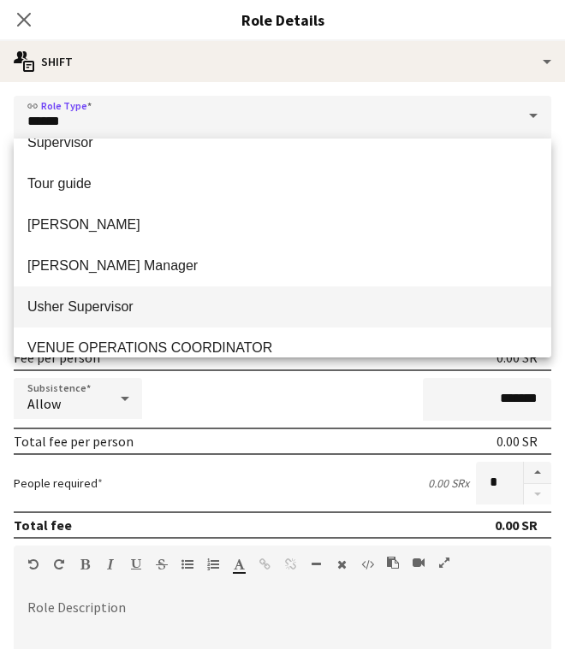
click at [252, 230] on span "[PERSON_NAME]" at bounding box center [282, 224] width 510 height 16
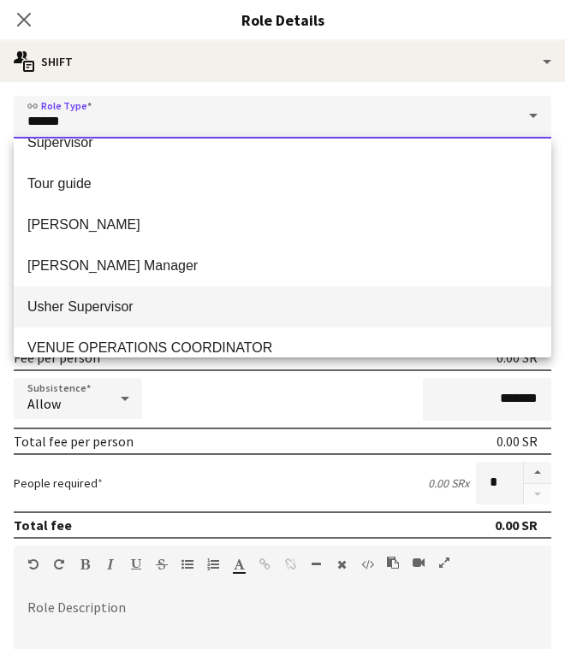
type input "*****"
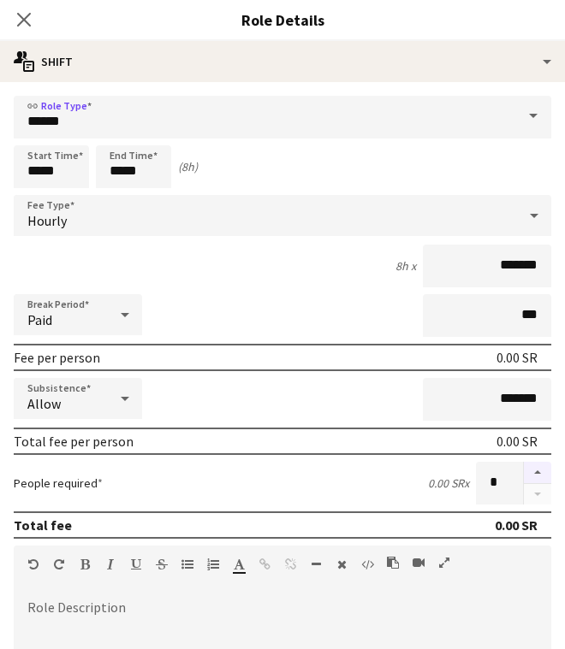
click at [530, 475] on button "button" at bounding box center [537, 473] width 27 height 22
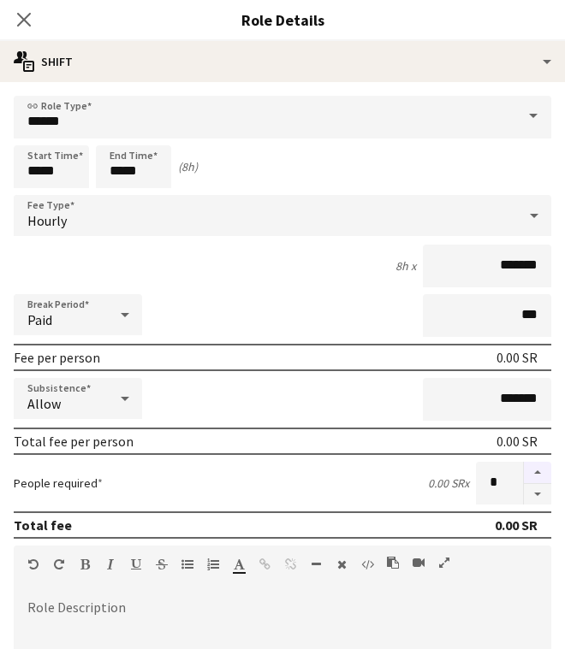
click at [530, 475] on button "button" at bounding box center [537, 473] width 27 height 22
click at [531, 494] on button "button" at bounding box center [537, 494] width 27 height 21
type input "*"
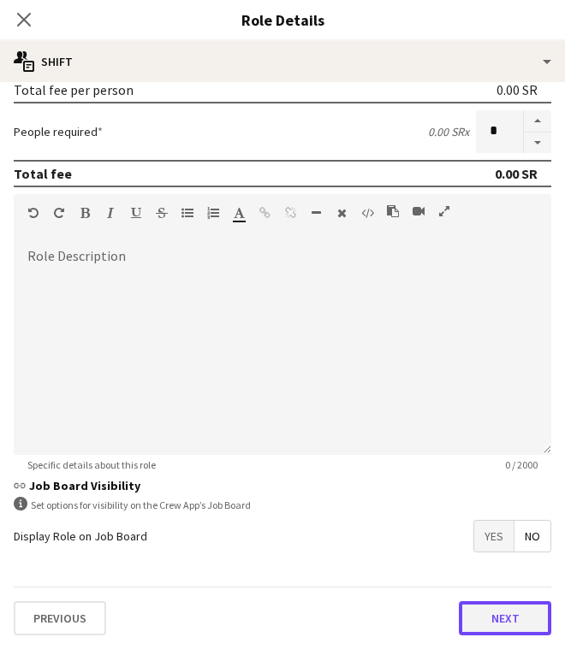
click at [507, 603] on button "Next" at bounding box center [505, 618] width 92 height 34
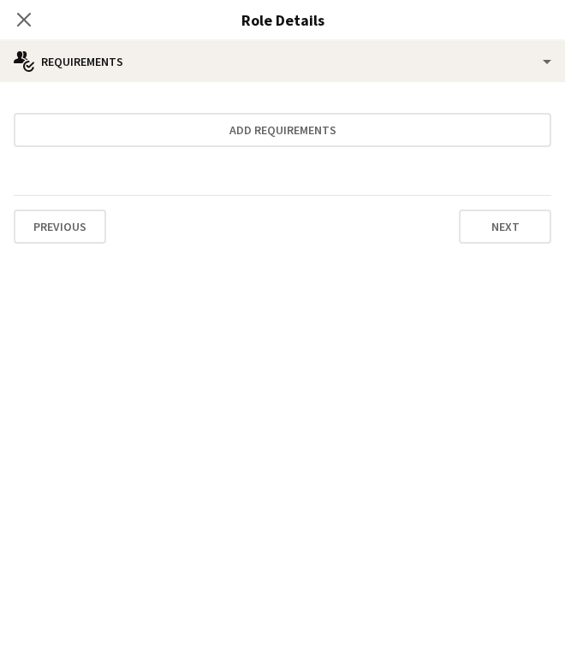
scroll to position [0, 0]
click at [25, 15] on icon "Close pop-in" at bounding box center [23, 19] width 16 height 16
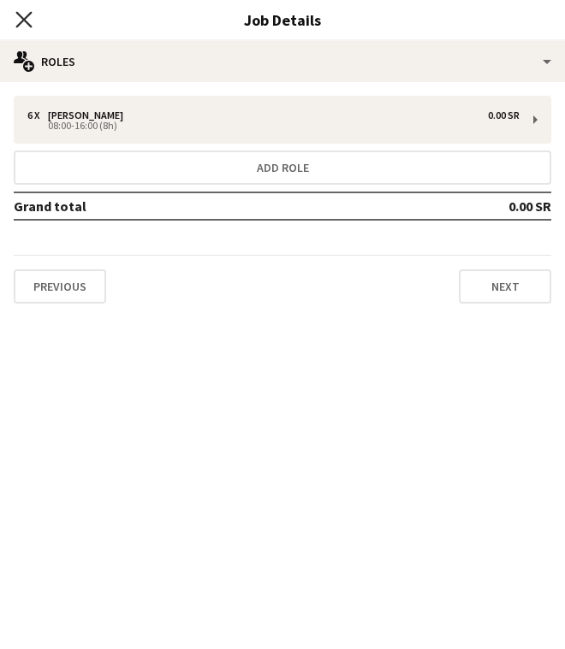
click at [28, 16] on icon "Close pop-in" at bounding box center [23, 19] width 16 height 16
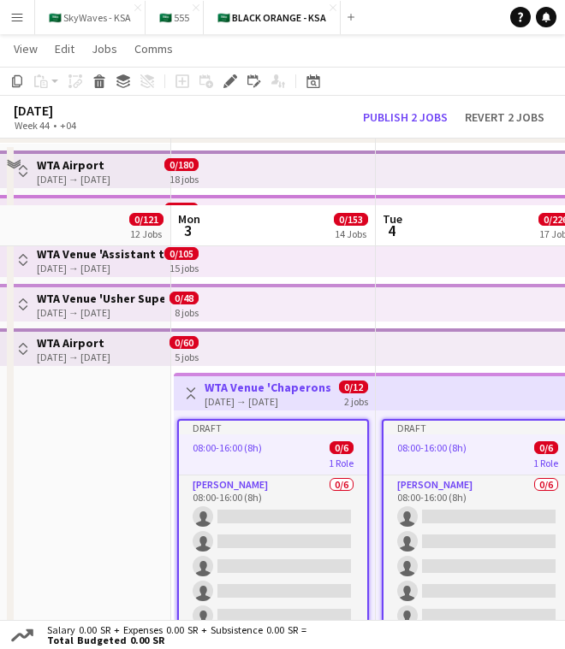
scroll to position [1018, 0]
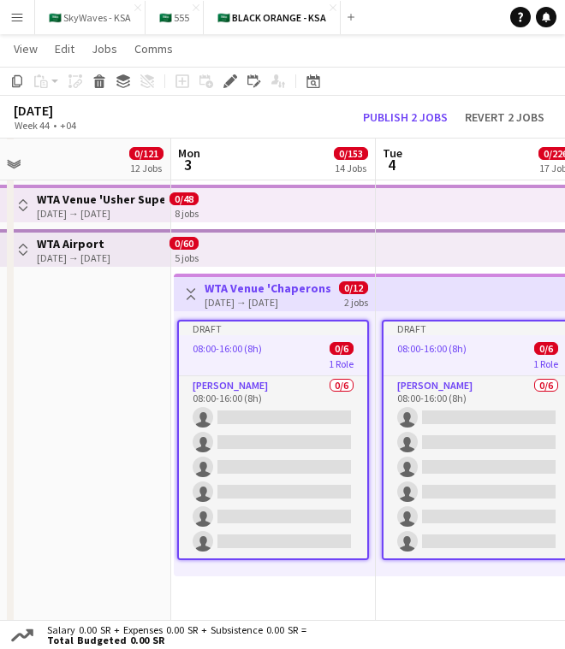
click at [320, 352] on div "08:00-16:00 (8h) 0/6" at bounding box center [273, 348] width 188 height 13
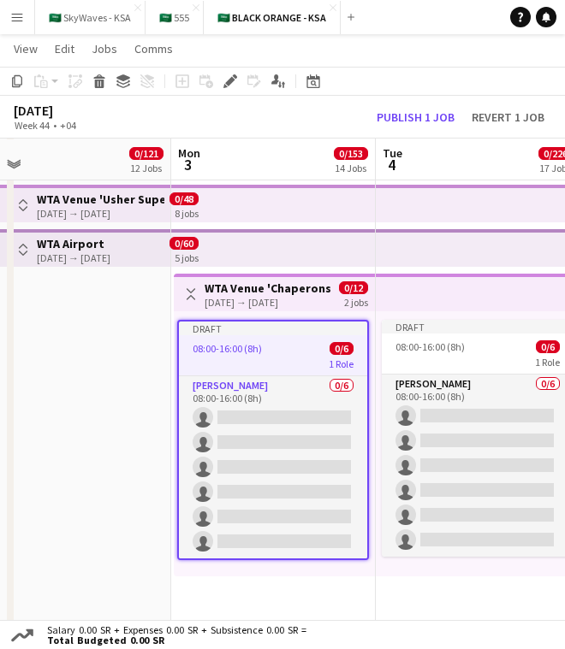
click at [286, 584] on app-date-cell "Toggle View WTA Venue 'Chaperons' [DATE] → [DATE] 0/12 2 jobs Draft 08:00-16:00…" at bounding box center [273, 350] width 204 height 613
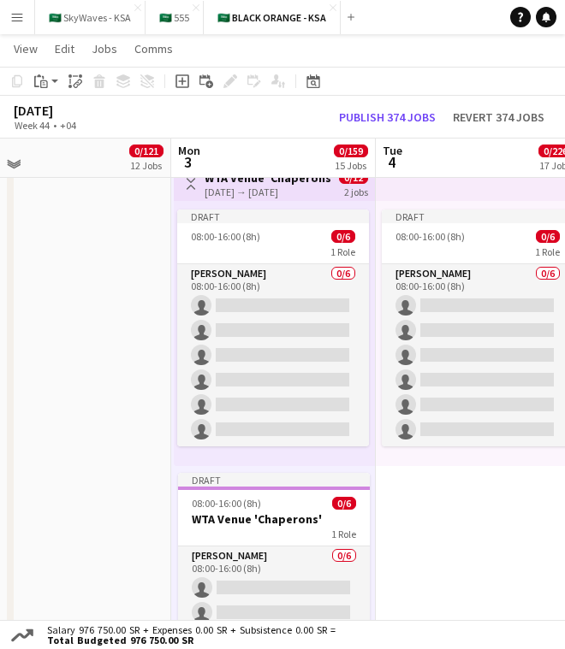
scroll to position [1125, 0]
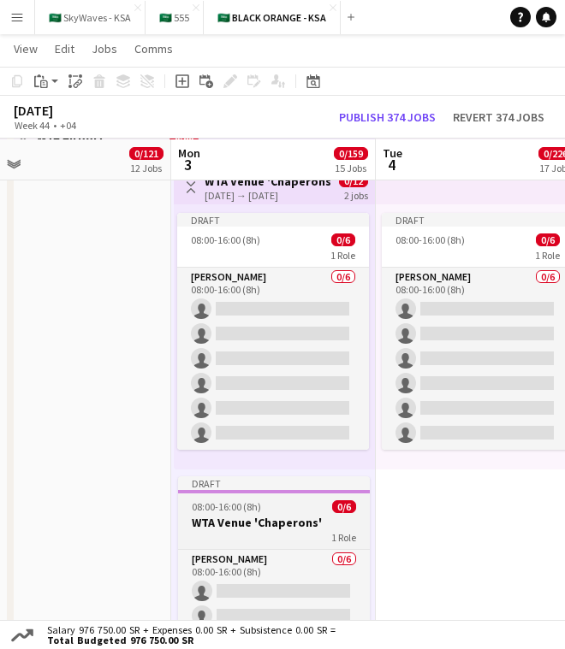
click at [275, 533] on div "1 Role" at bounding box center [274, 537] width 192 height 14
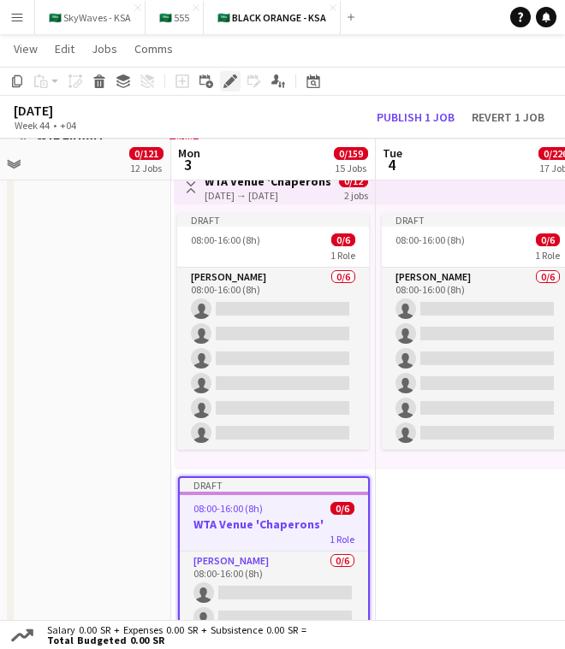
click at [222, 80] on div "Edit" at bounding box center [230, 81] width 21 height 21
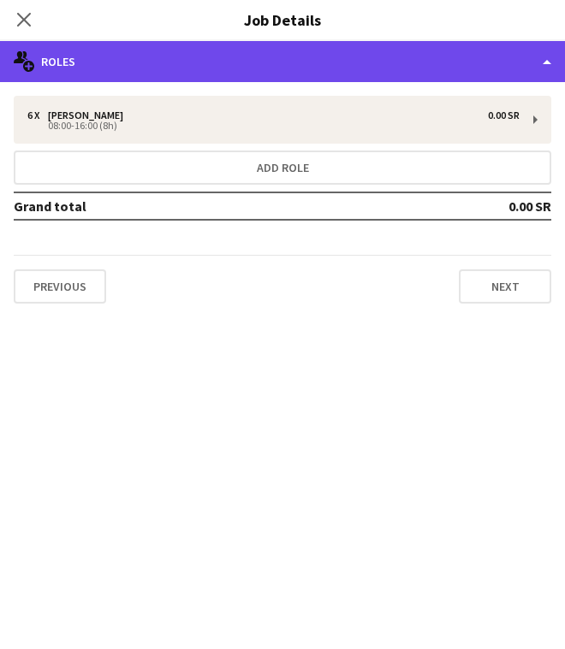
click at [296, 73] on div "multiple-users-add Roles" at bounding box center [282, 61] width 565 height 41
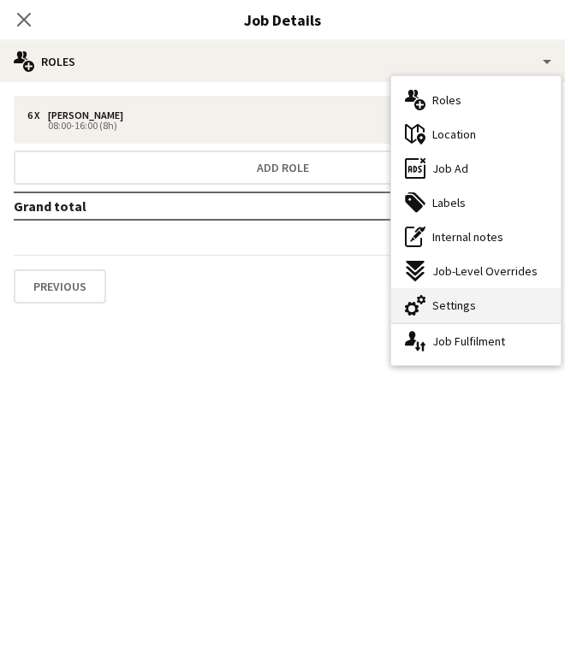
click at [440, 291] on div "cog-double-3 Settings" at bounding box center [475, 305] width 169 height 34
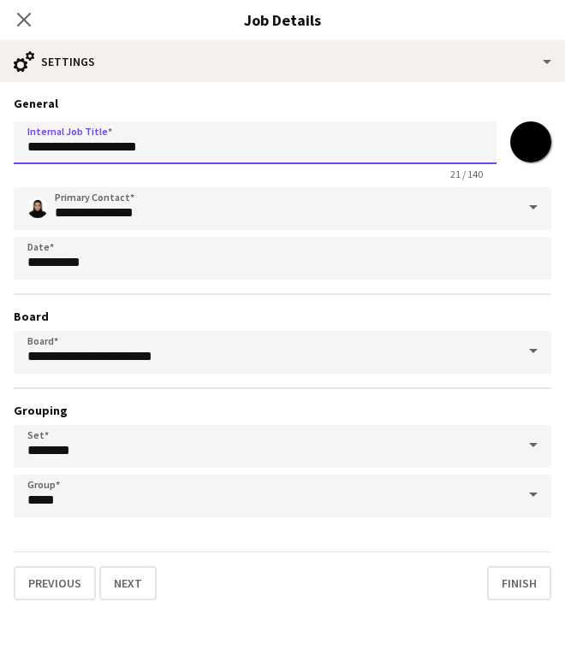
click at [370, 145] on input "**********" at bounding box center [255, 142] width 482 height 43
type input "**********"
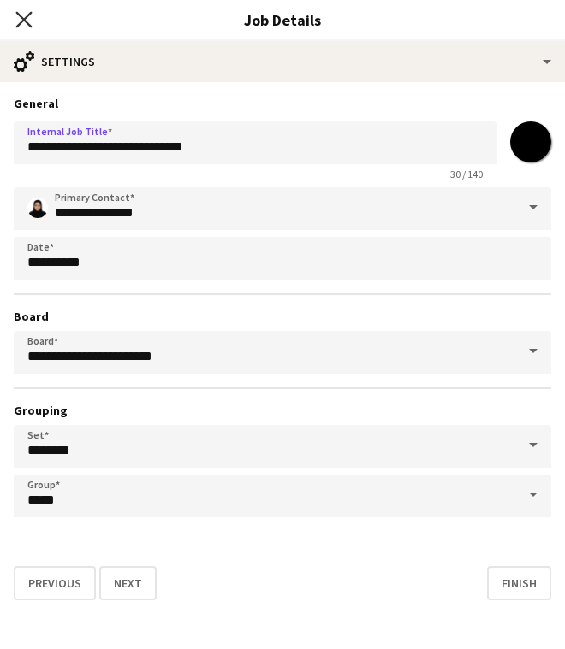
click at [27, 26] on icon "Close pop-in" at bounding box center [23, 19] width 16 height 16
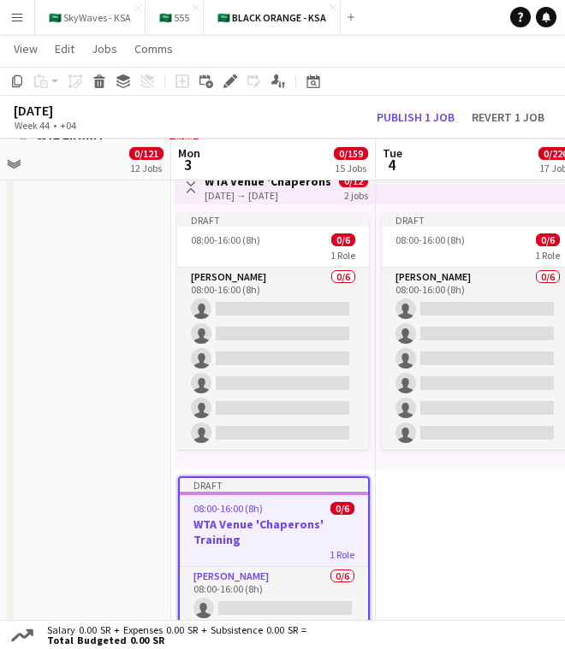
click at [272, 489] on div "Draft" at bounding box center [274, 485] width 188 height 14
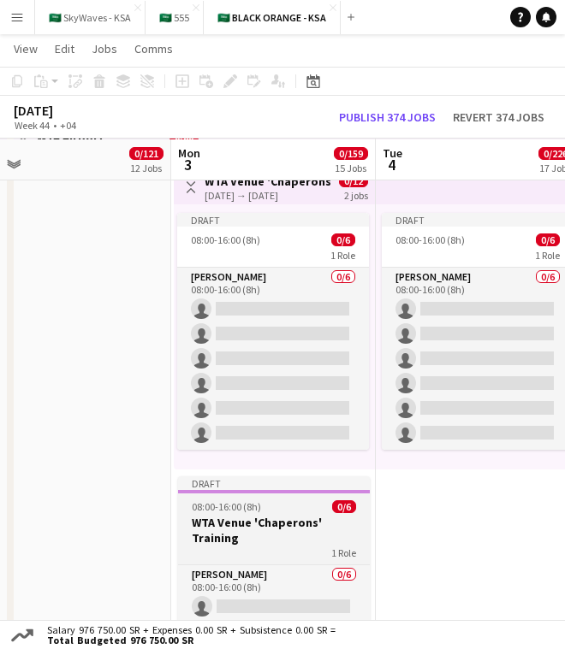
click at [273, 490] on div at bounding box center [274, 491] width 192 height 3
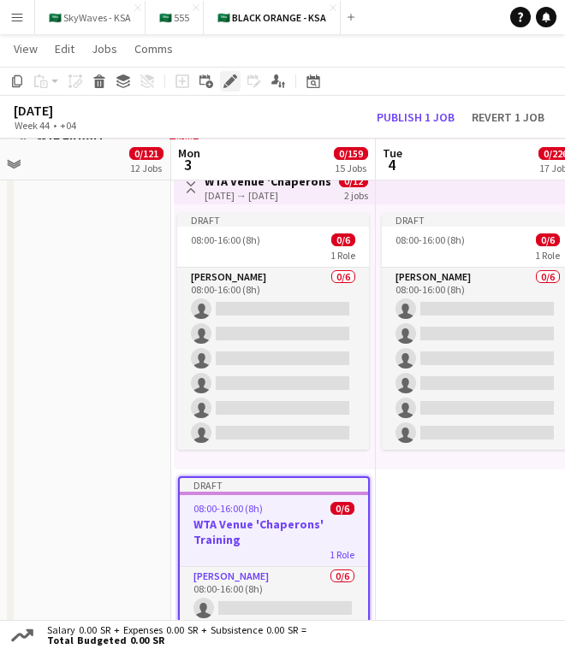
click at [230, 82] on icon at bounding box center [229, 81] width 9 height 9
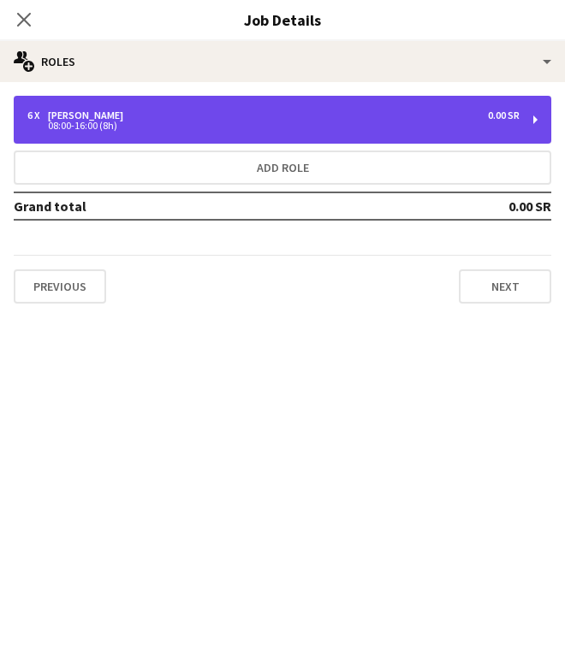
click at [370, 135] on div "6 x [PERSON_NAME] 0.00 SR 08:00-16:00 (8h)" at bounding box center [282, 120] width 537 height 48
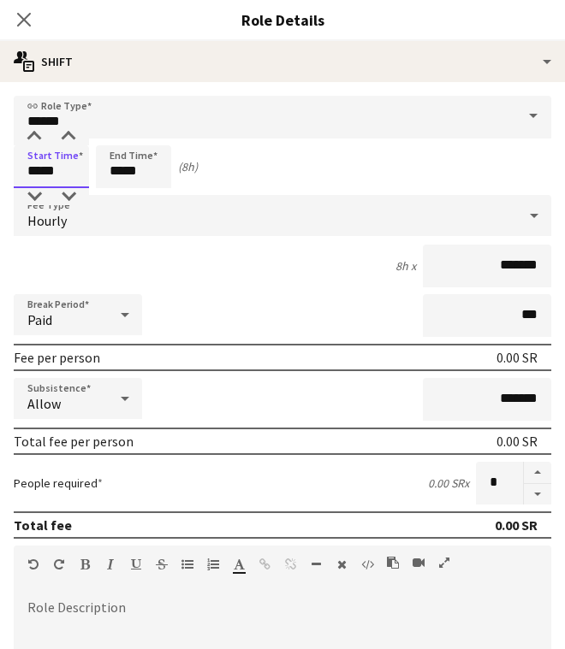
click at [33, 171] on input "*****" at bounding box center [51, 166] width 75 height 43
click at [34, 140] on div at bounding box center [34, 136] width 34 height 17
type input "*****"
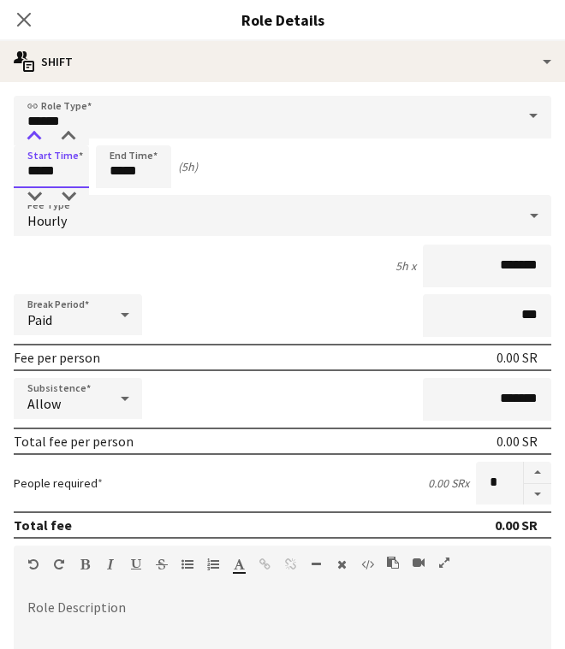
click at [34, 140] on div at bounding box center [34, 136] width 34 height 17
click at [120, 166] on input "*****" at bounding box center [133, 166] width 75 height 43
click at [298, 171] on div "Start Time ***** End Time ***** (4h)" at bounding box center [282, 166] width 537 height 43
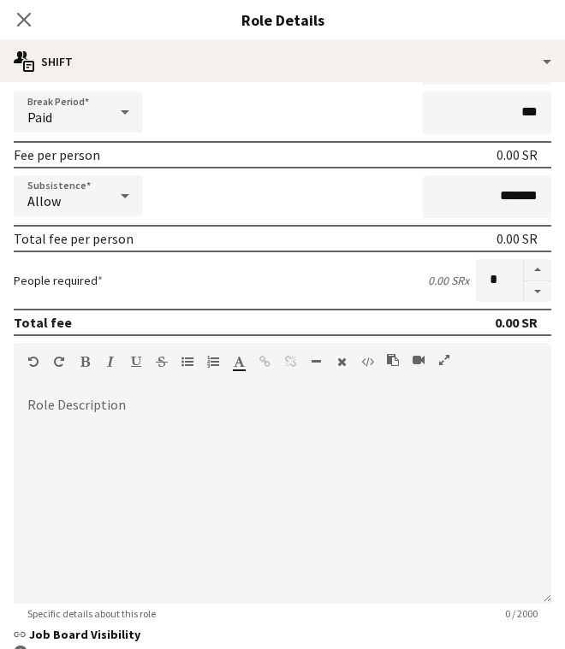
scroll to position [352, 0]
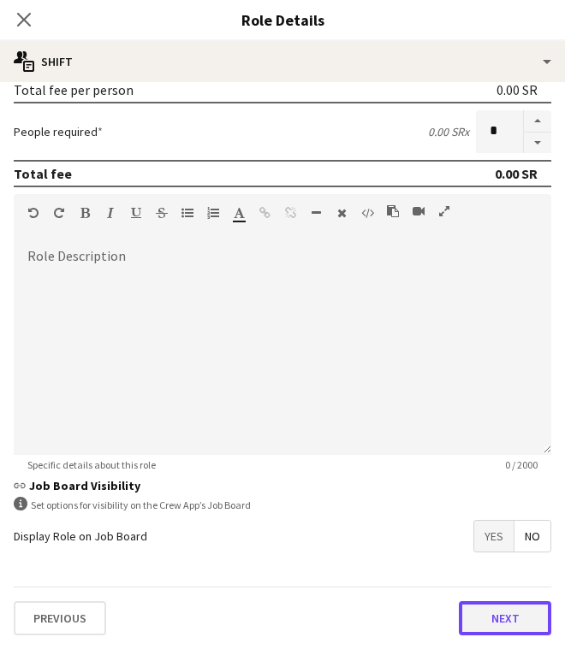
click at [473, 617] on button "Next" at bounding box center [505, 618] width 92 height 34
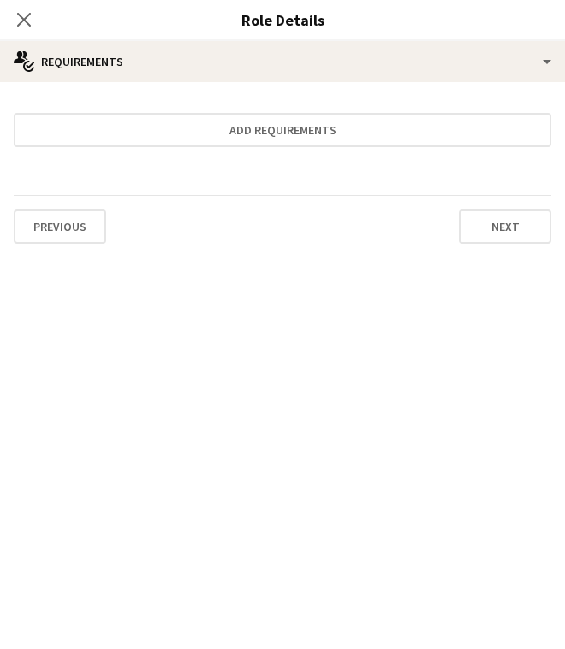
scroll to position [0, 0]
click at [24, 15] on icon "Close pop-in" at bounding box center [23, 19] width 16 height 16
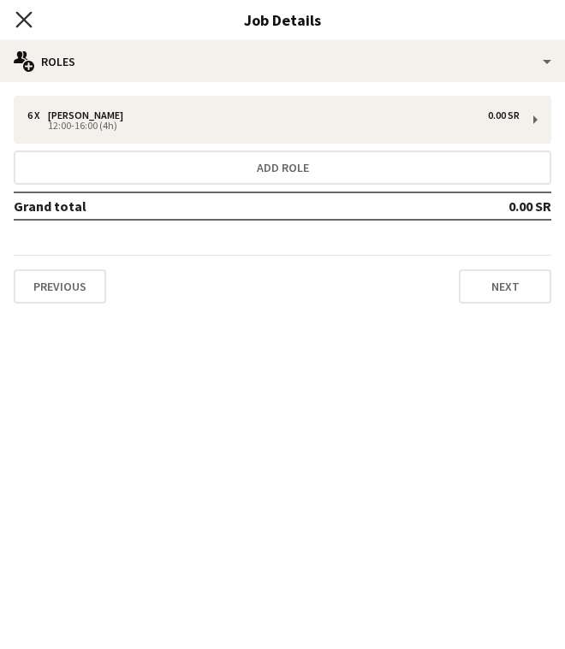
click at [21, 21] on icon "Close pop-in" at bounding box center [23, 19] width 16 height 16
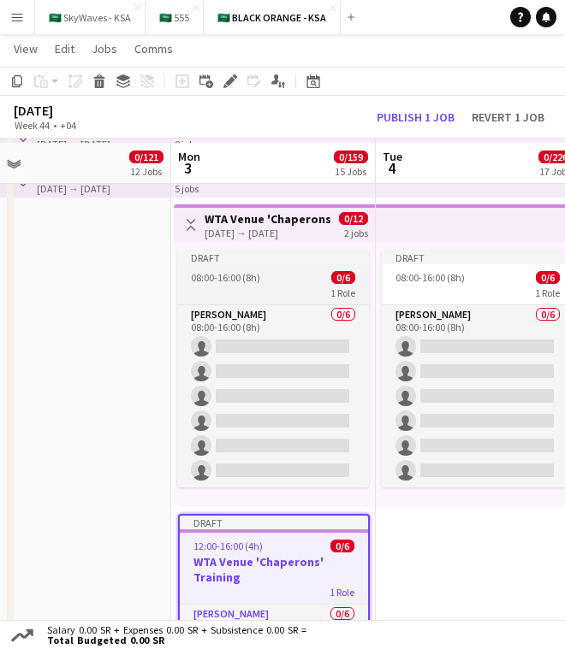
scroll to position [1091, 0]
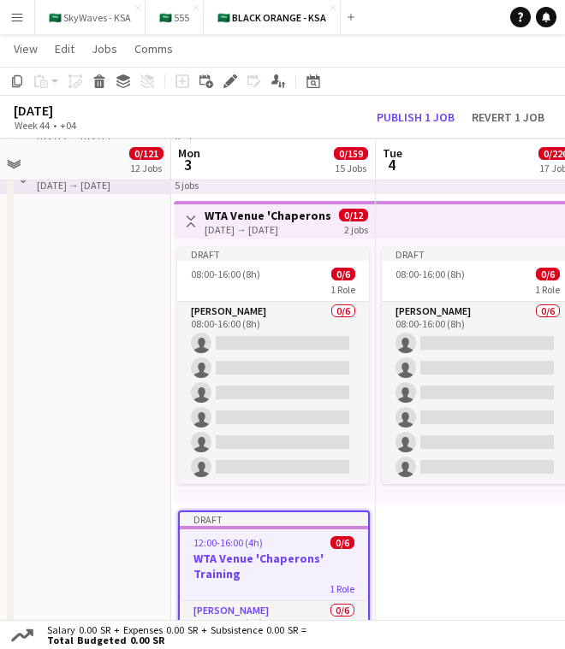
click at [287, 216] on h3 "WTA Venue 'Chaperons'" at bounding box center [267, 215] width 127 height 15
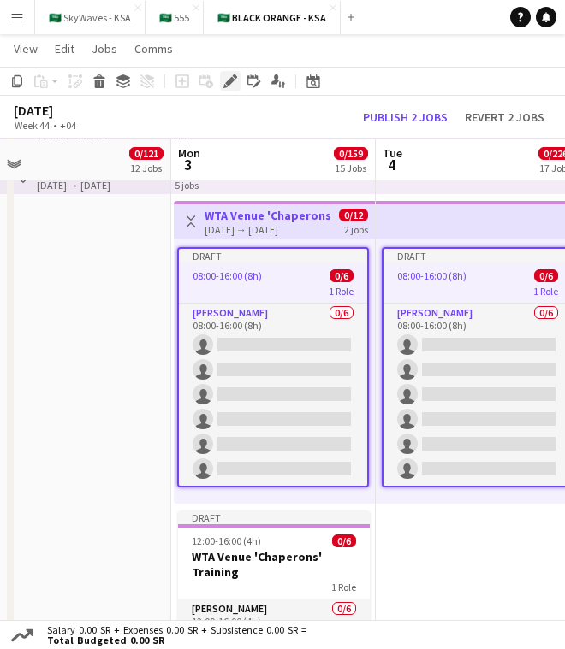
click at [234, 86] on icon "Edit" at bounding box center [230, 81] width 14 height 14
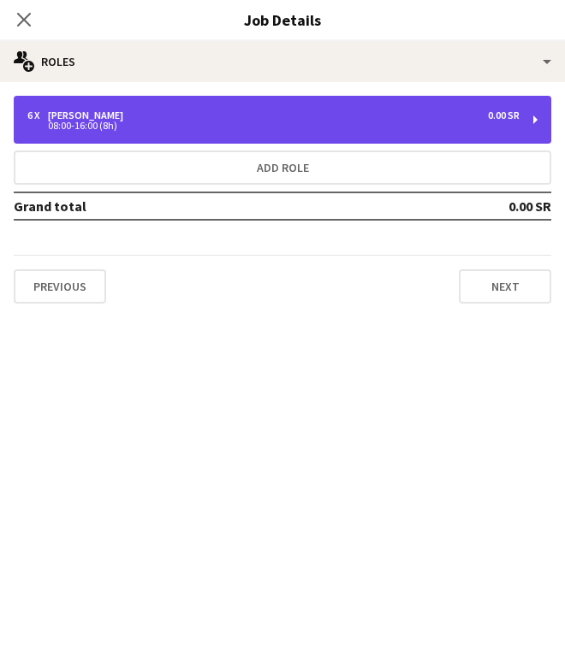
click at [226, 133] on div "6 x [PERSON_NAME] 0.00 SR 08:00-16:00 (8h)" at bounding box center [282, 120] width 537 height 48
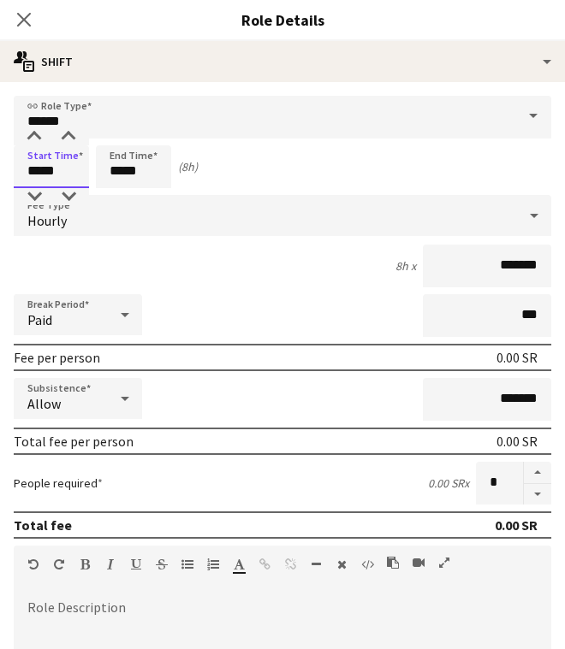
click at [36, 171] on input "*****" at bounding box center [51, 166] width 75 height 43
click at [34, 139] on div at bounding box center [34, 136] width 34 height 17
type input "*****"
click at [34, 139] on div at bounding box center [34, 136] width 34 height 17
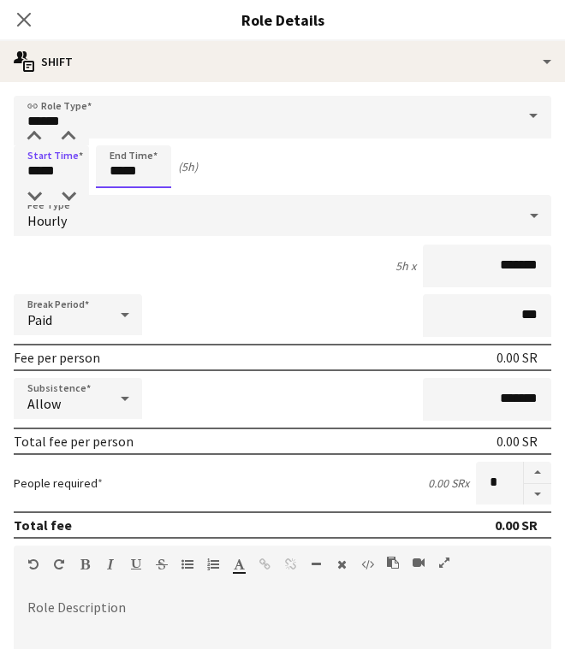
click at [114, 171] on input "*****" at bounding box center [133, 166] width 75 height 43
click at [115, 135] on div at bounding box center [116, 136] width 34 height 17
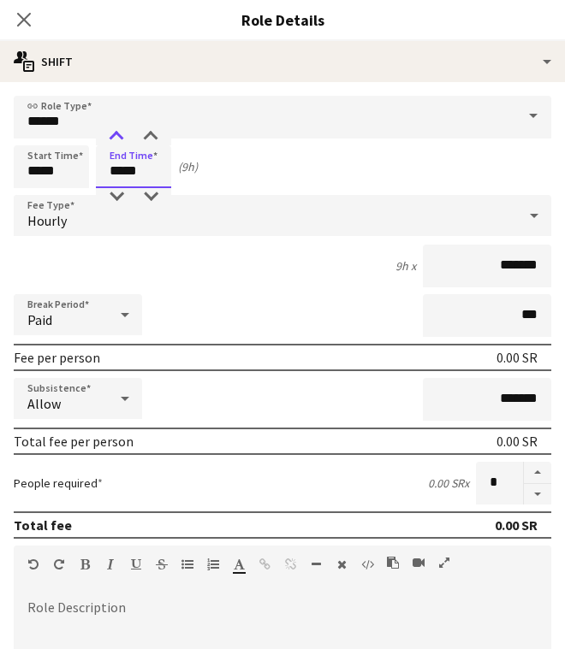
click at [115, 135] on div at bounding box center [116, 136] width 34 height 17
type input "*****"
click at [115, 135] on div at bounding box center [116, 136] width 34 height 17
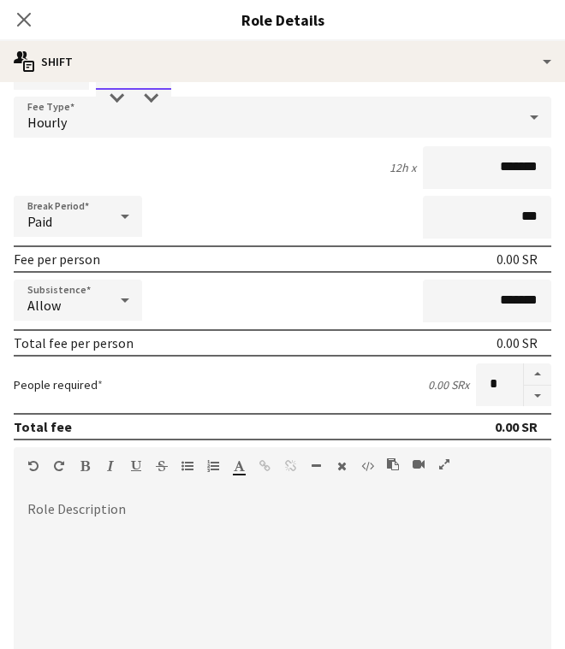
scroll to position [74, 0]
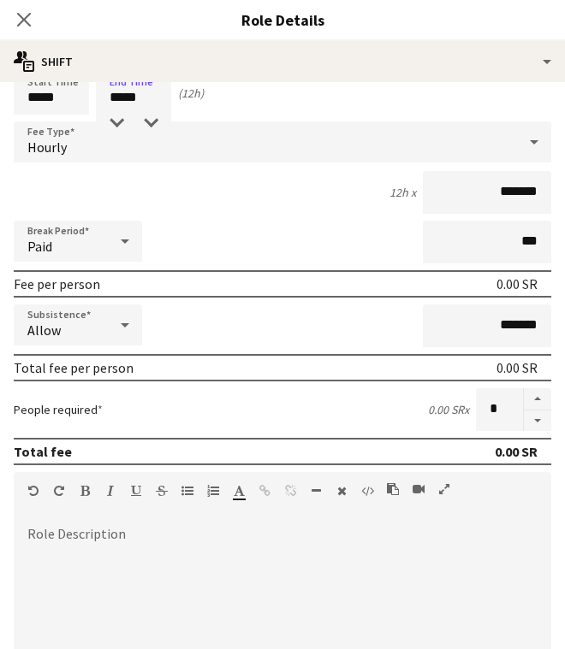
click at [287, 145] on div "Hourly" at bounding box center [265, 141] width 503 height 41
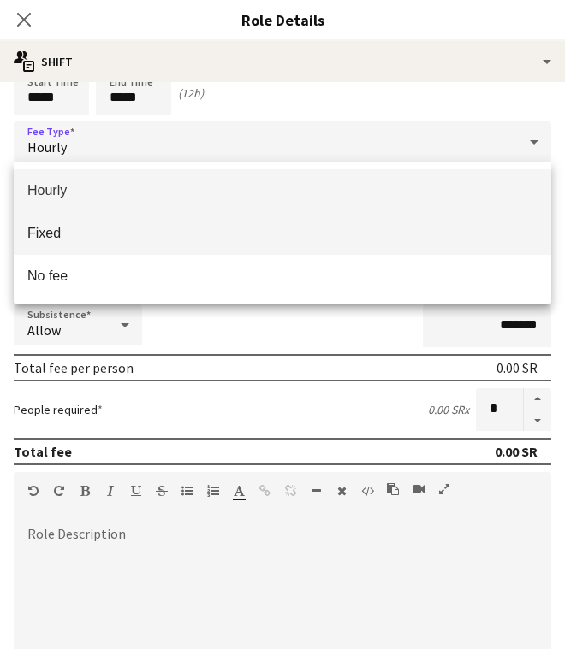
click at [289, 223] on mat-option "Fixed" at bounding box center [282, 233] width 537 height 43
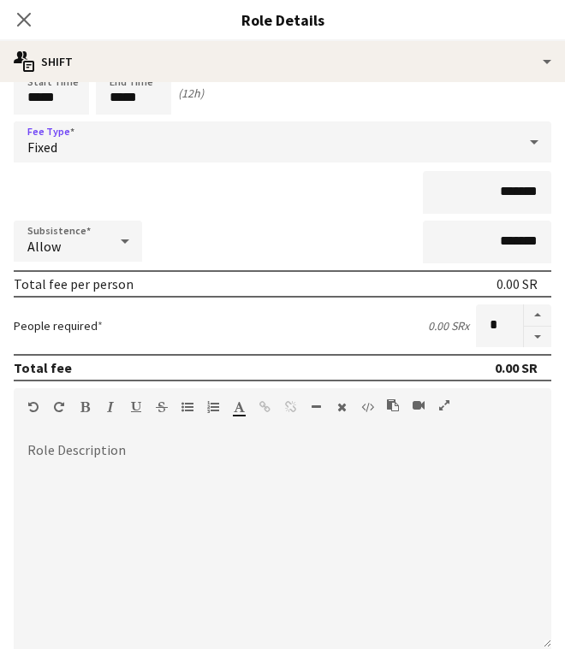
scroll to position [268, 0]
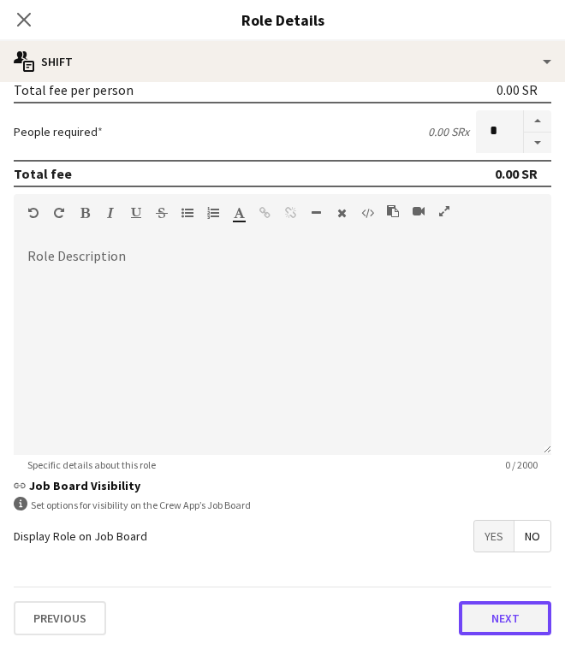
click at [476, 616] on button "Next" at bounding box center [505, 618] width 92 height 34
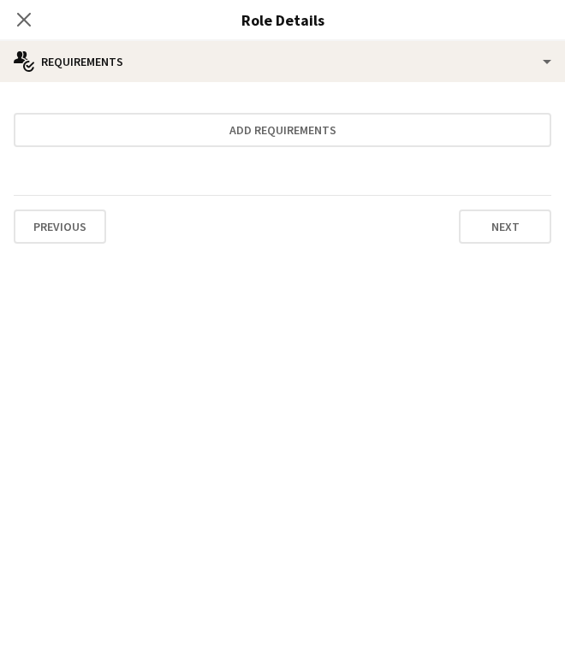
scroll to position [0, 0]
click at [21, 23] on icon at bounding box center [23, 19] width 16 height 16
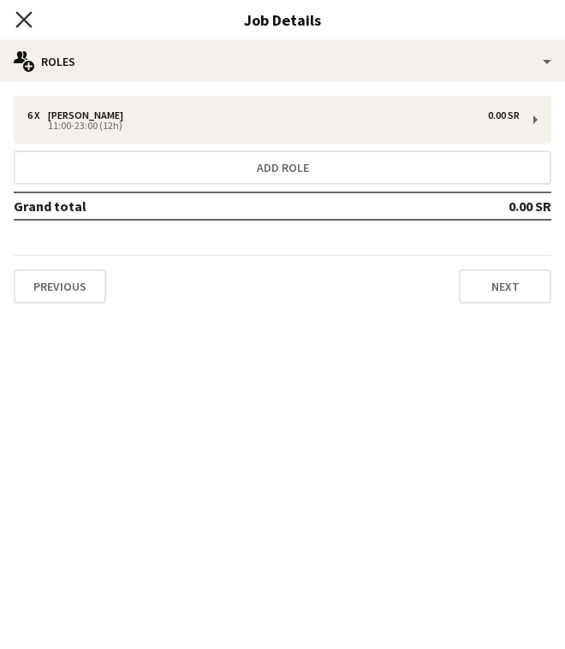
click at [24, 14] on icon "Close pop-in" at bounding box center [23, 19] width 16 height 16
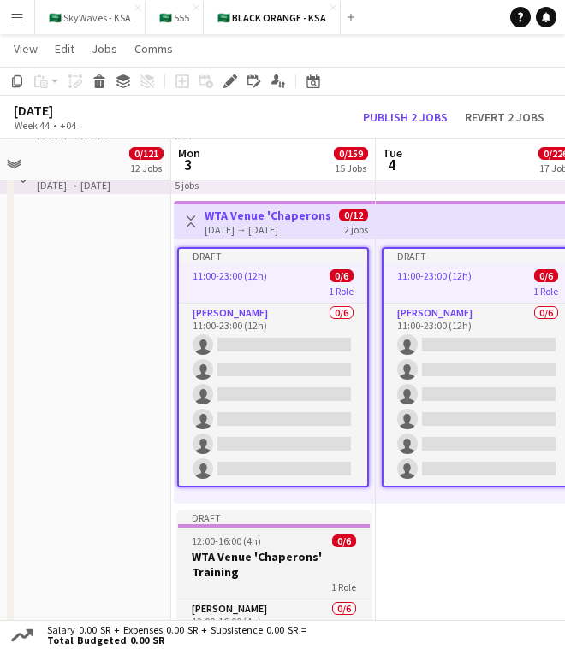
click at [284, 561] on h3 "WTA Venue 'Chaperons' Training" at bounding box center [274, 564] width 192 height 31
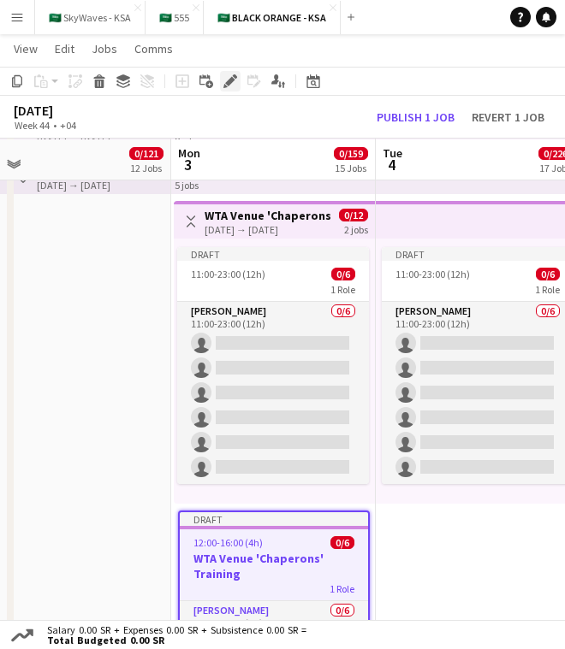
click at [228, 86] on icon "Edit" at bounding box center [230, 81] width 14 height 14
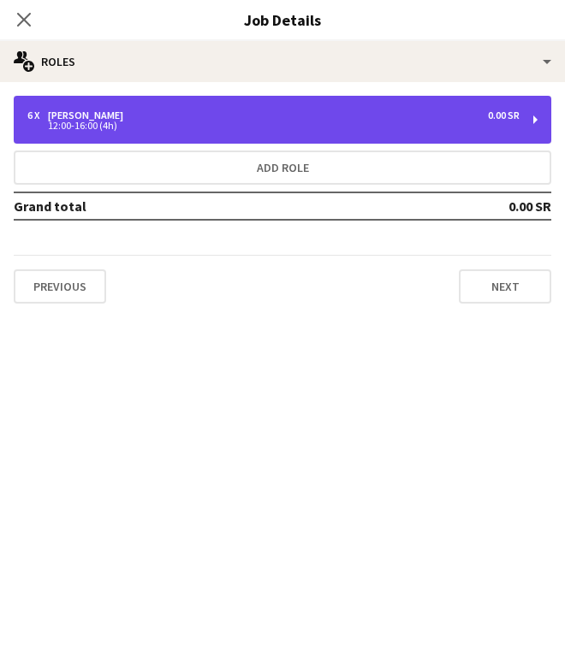
click at [248, 133] on div "6 x [PERSON_NAME] 0.00 SR 12:00-16:00 (4h)" at bounding box center [282, 120] width 537 height 48
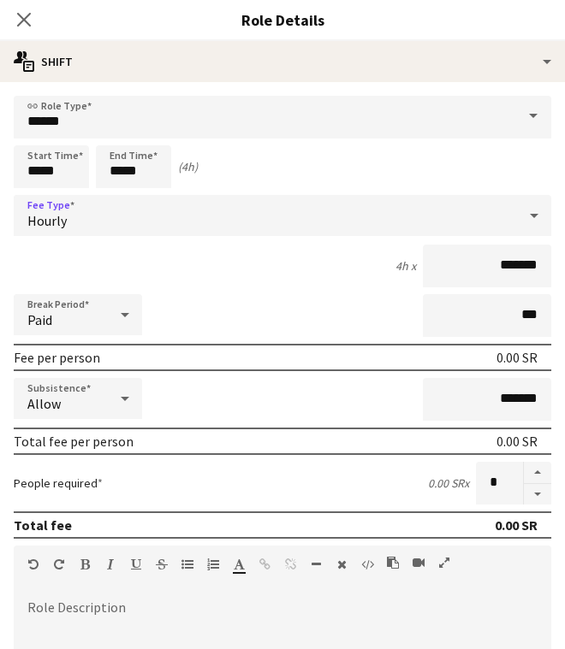
click at [227, 208] on div "Hourly" at bounding box center [265, 215] width 503 height 41
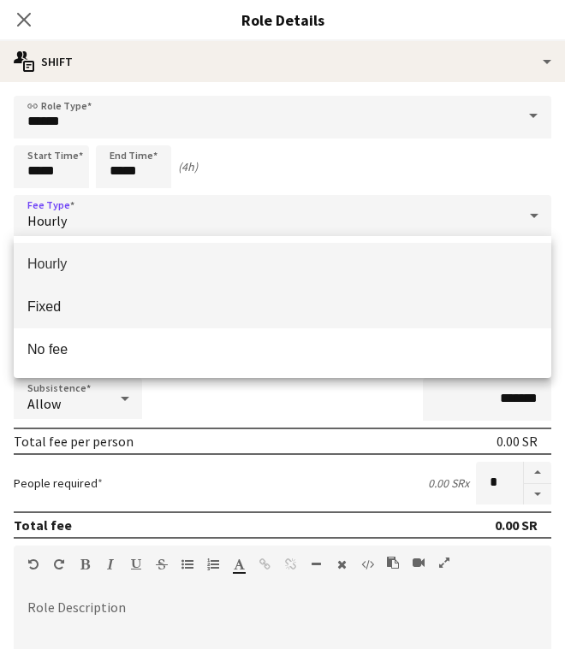
click at [265, 302] on span "Fixed" at bounding box center [282, 307] width 510 height 16
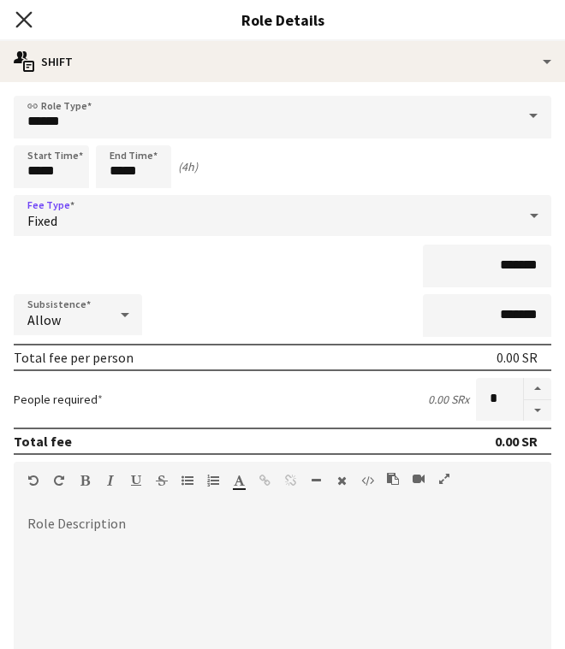
click at [24, 23] on icon "Close pop-in" at bounding box center [23, 19] width 16 height 16
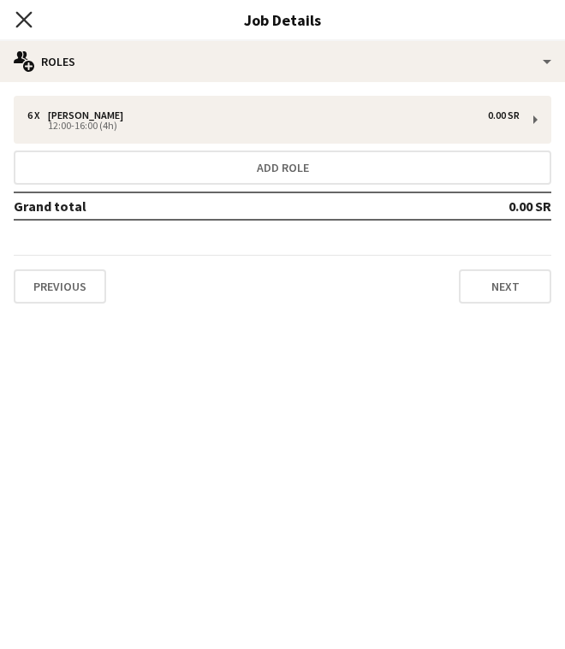
click at [31, 13] on icon at bounding box center [23, 19] width 16 height 16
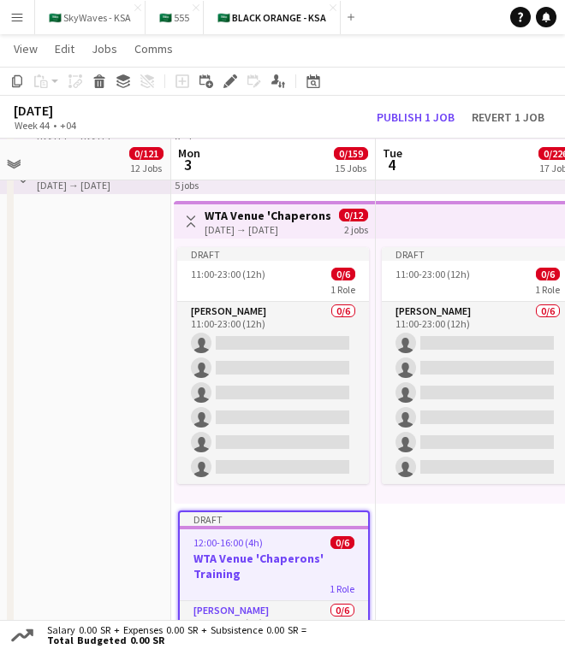
click at [392, 546] on app-date-cell "Draft 11:00-23:00 (12h) 0/6 1 Role [PERSON_NAME] 0/6 11:00-23:00 (12h) single-n…" at bounding box center [478, 385] width 204 height 826
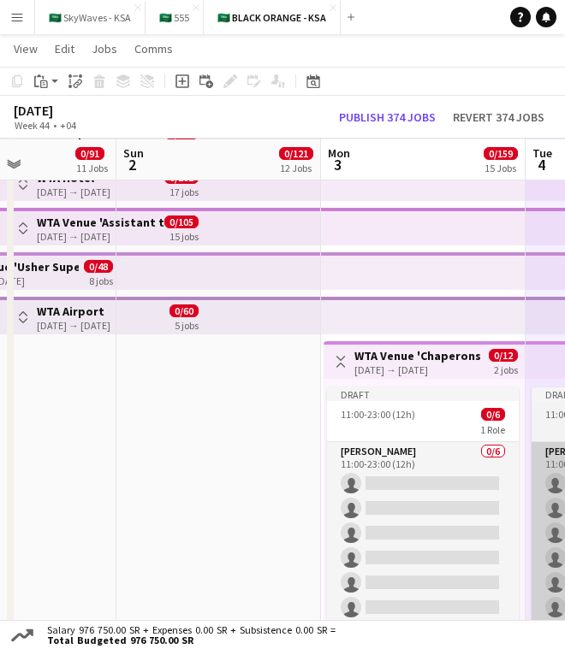
scroll to position [946, 0]
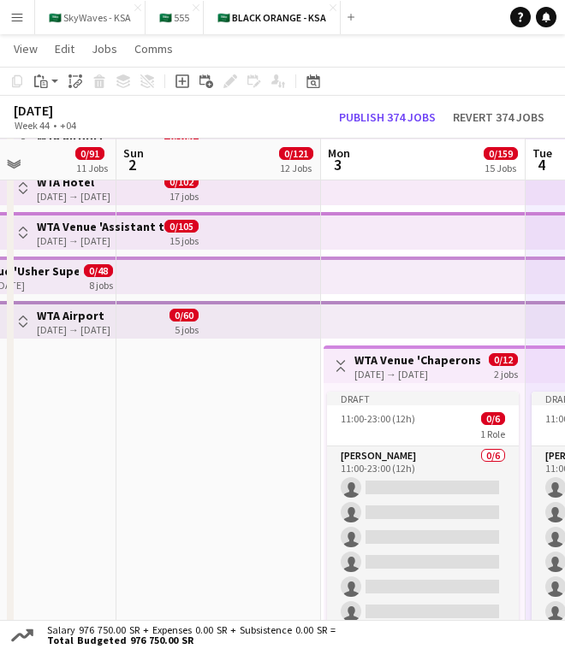
click at [336, 364] on app-icon "Toggle View" at bounding box center [340, 366] width 12 height 12
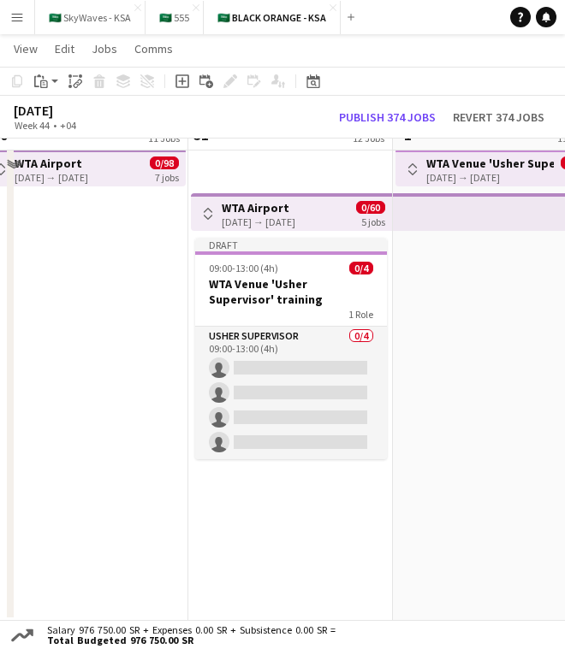
scroll to position [1055, 0]
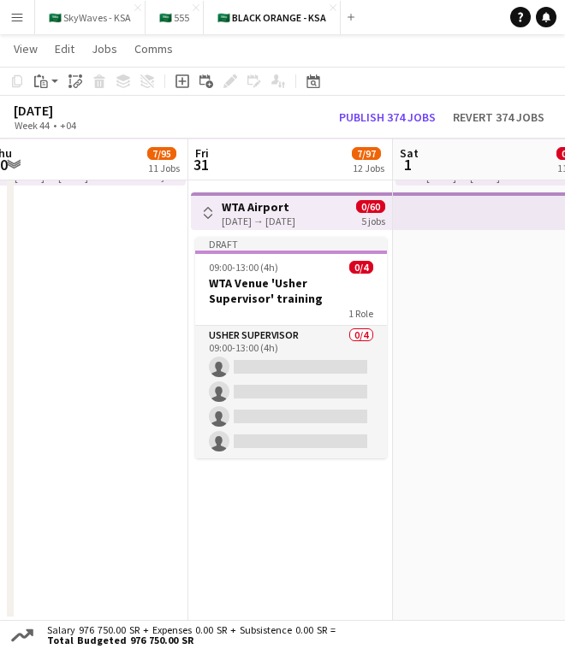
click at [299, 518] on app-date-cell "Toggle View WTA Airport [DATE] → [DATE] 0/60 5 jobs Draft 09:00-13:00 (4h) 0/4 …" at bounding box center [290, 314] width 204 height 613
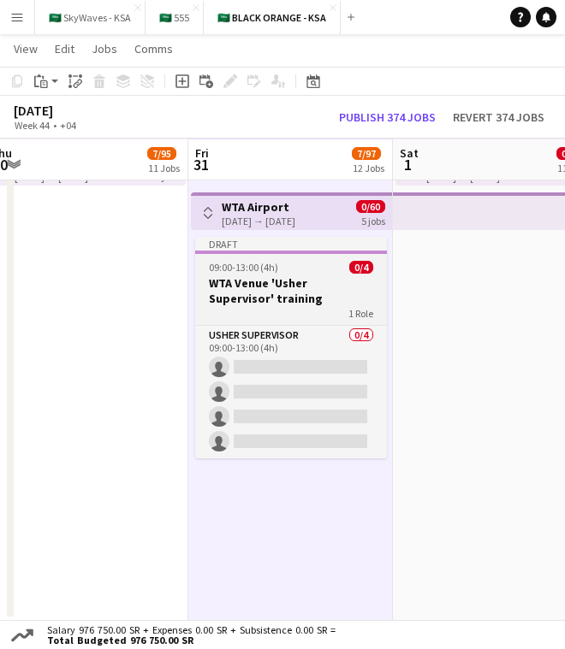
click at [314, 287] on h3 "WTA Venue 'Usher Supervisor' training" at bounding box center [291, 290] width 192 height 31
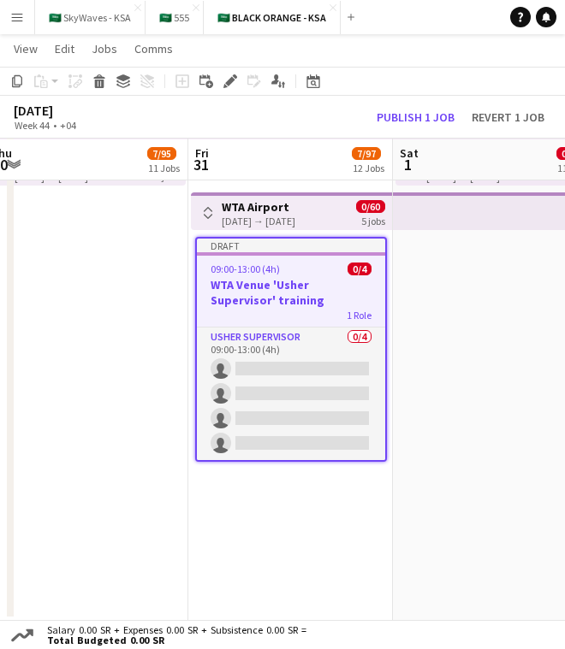
click at [299, 489] on app-date-cell "Toggle View WTA Airport [DATE] → [DATE] 0/60 5 jobs Draft 09:00-13:00 (4h) 0/4 …" at bounding box center [290, 314] width 204 height 613
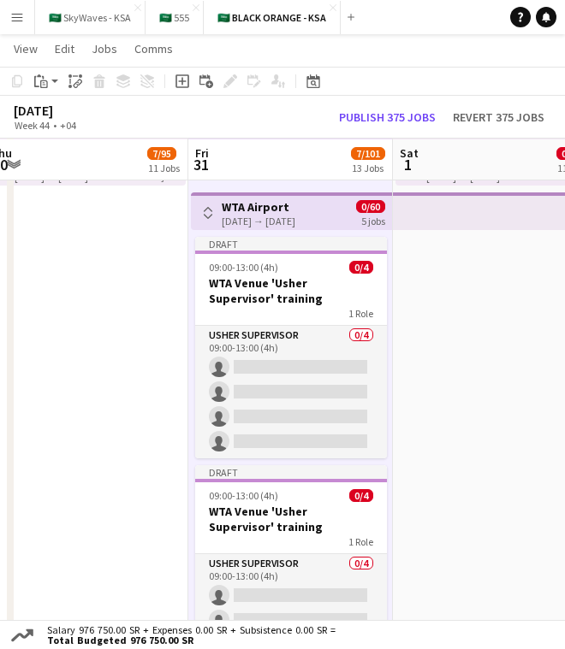
click at [299, 489] on div "09:00-13:00 (4h) 0/4" at bounding box center [291, 495] width 192 height 13
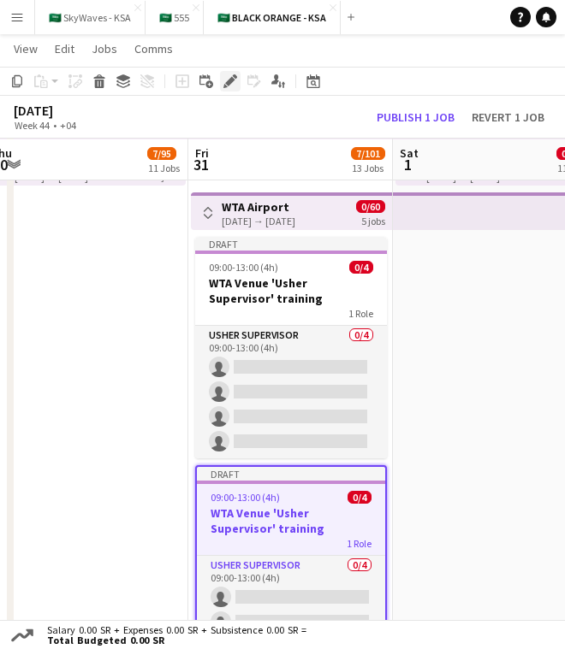
click at [226, 83] on icon at bounding box center [229, 81] width 9 height 9
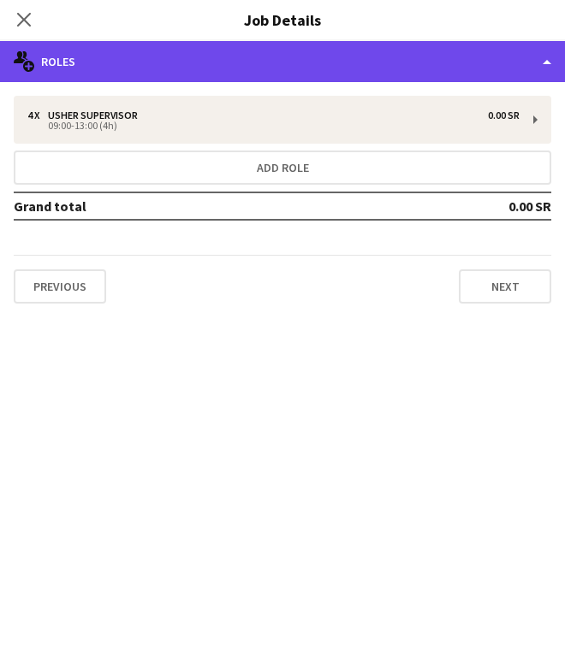
click at [400, 56] on div "multiple-users-add Roles" at bounding box center [282, 61] width 565 height 41
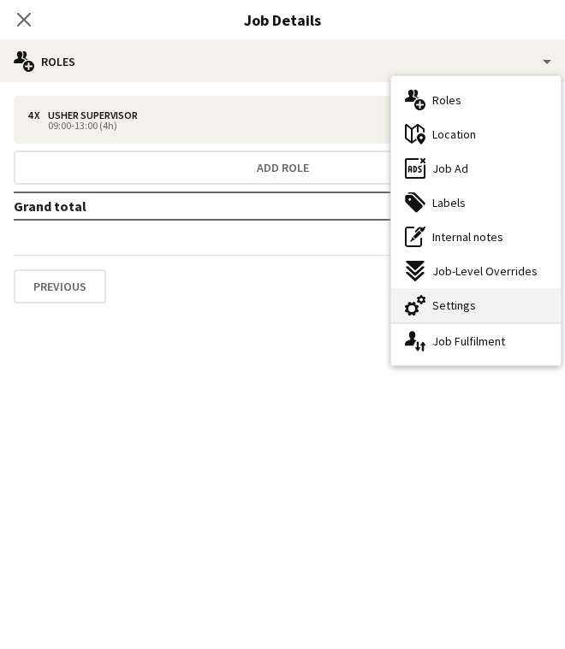
click at [501, 295] on div "cog-double-3 Settings" at bounding box center [475, 305] width 169 height 34
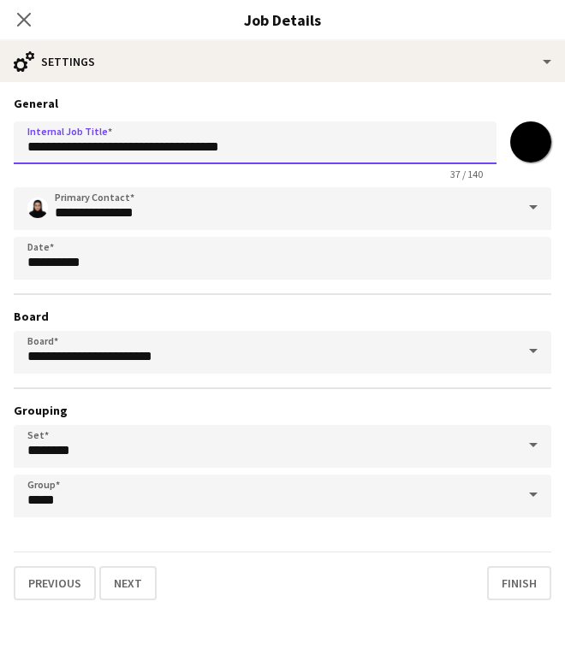
drag, startPoint x: 193, startPoint y: 148, endPoint x: 100, endPoint y: 149, distance: 93.3
click at [100, 149] on input "**********" at bounding box center [255, 142] width 482 height 43
click at [123, 148] on input "**********" at bounding box center [255, 142] width 482 height 43
click at [297, 136] on input "**********" at bounding box center [255, 142] width 482 height 43
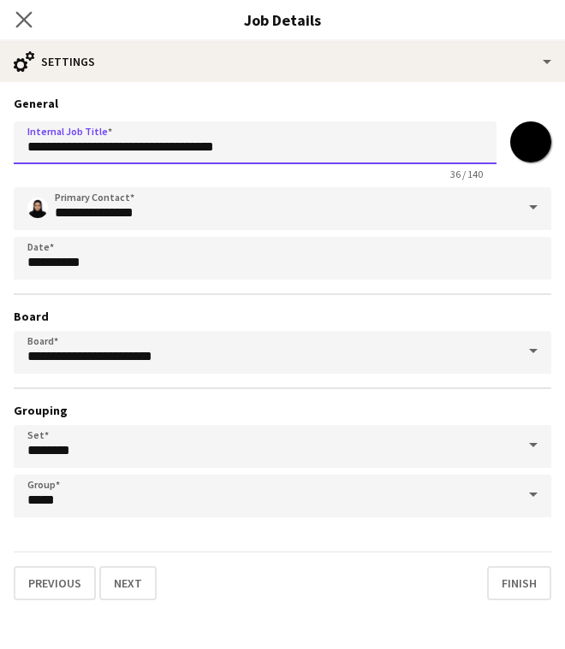
type input "**********"
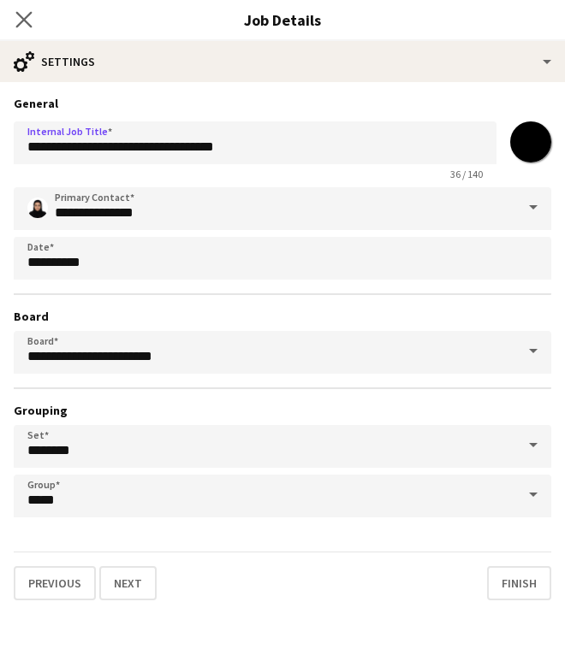
click at [13, 18] on app-icon "Close pop-in" at bounding box center [24, 20] width 25 height 25
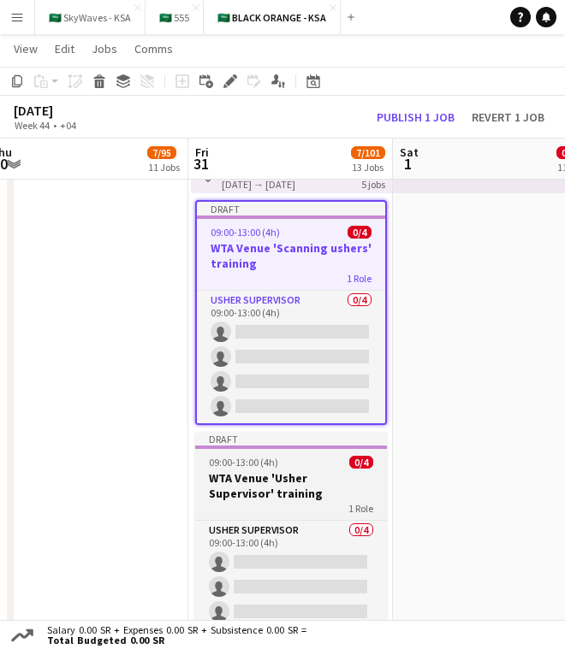
scroll to position [1090, 0]
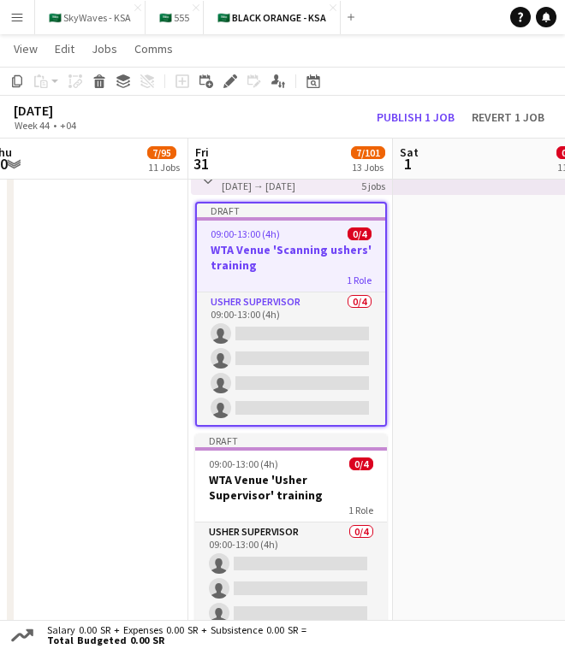
click at [323, 254] on h3 "WTA Venue 'Scanning ushers' training" at bounding box center [291, 257] width 188 height 31
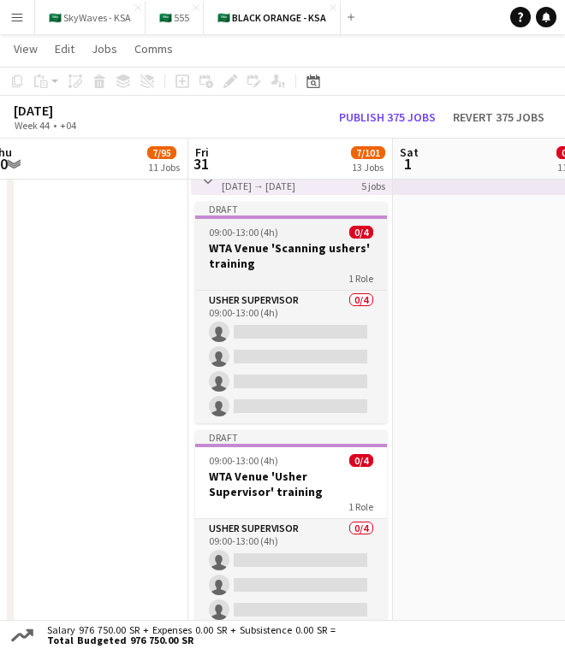
click at [328, 263] on h3 "WTA Venue 'Scanning ushers' training" at bounding box center [291, 255] width 192 height 31
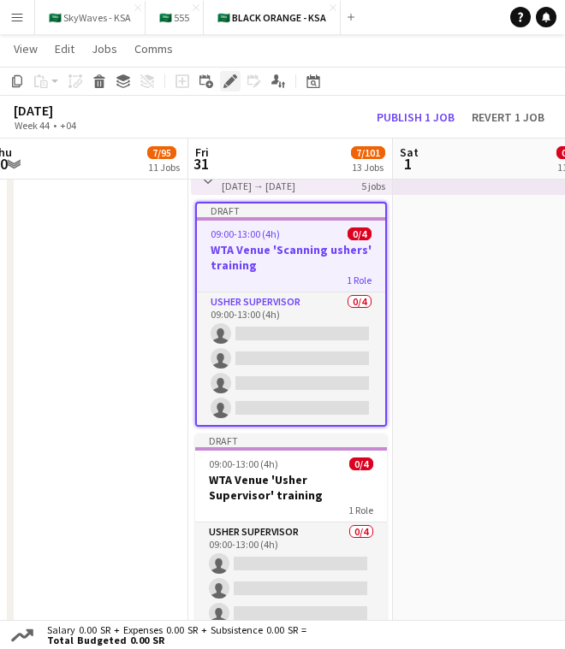
click at [229, 85] on icon "Edit" at bounding box center [230, 81] width 14 height 14
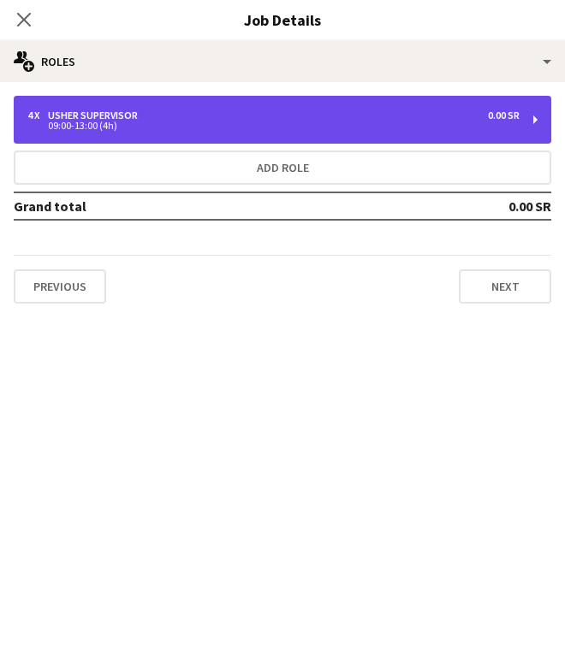
click at [216, 133] on div "4 x [PERSON_NAME] Supervisor 0.00 SR 09:00-13:00 (4h)" at bounding box center [282, 120] width 537 height 48
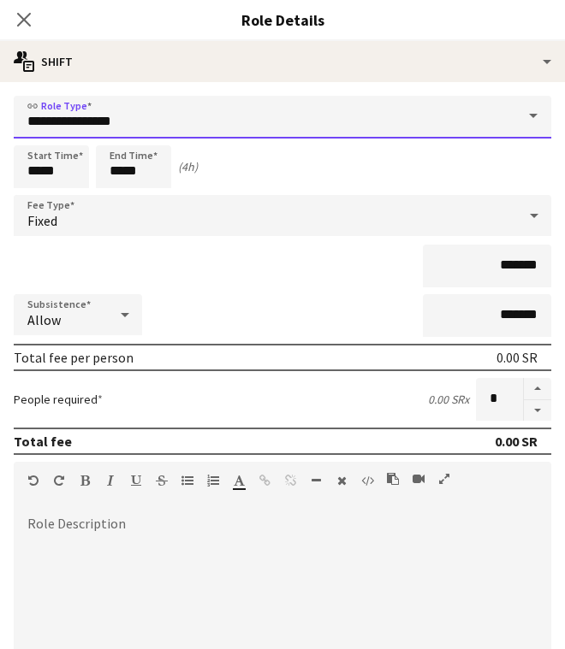
click at [207, 123] on input "**********" at bounding box center [282, 117] width 537 height 43
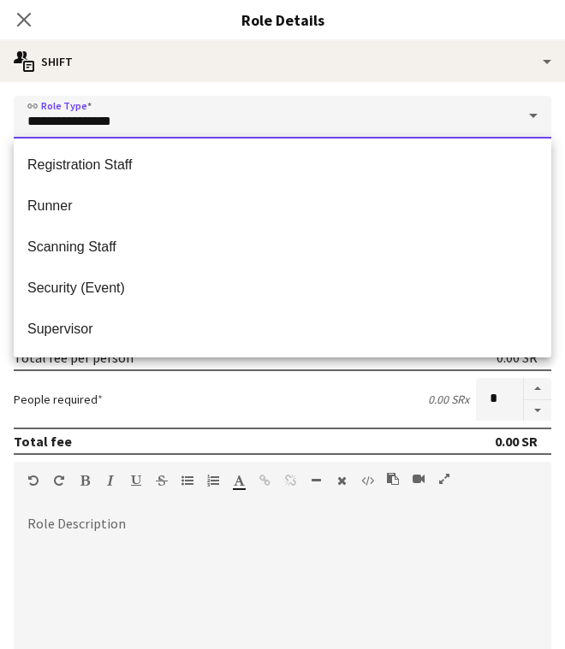
scroll to position [743, 0]
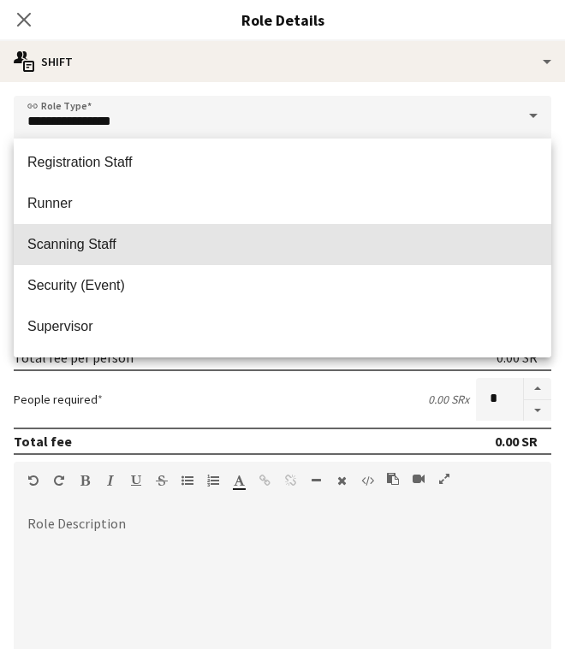
click at [229, 243] on span "Scanning Staff" at bounding box center [282, 244] width 510 height 16
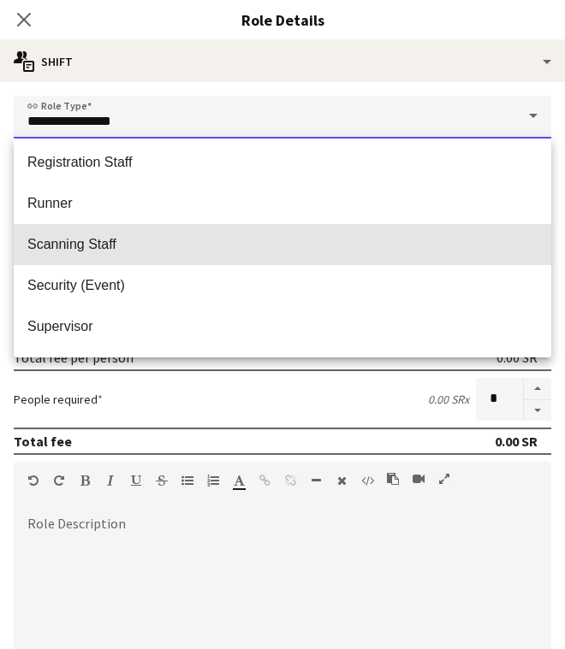
type input "**********"
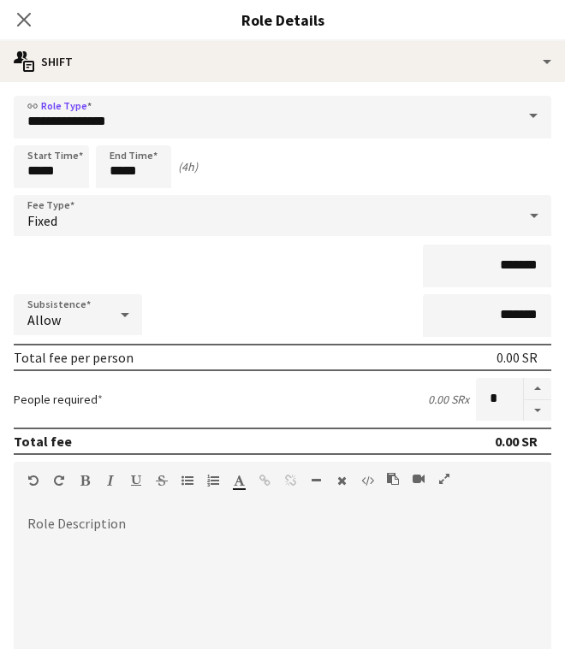
click at [247, 219] on div "Fixed" at bounding box center [265, 215] width 503 height 41
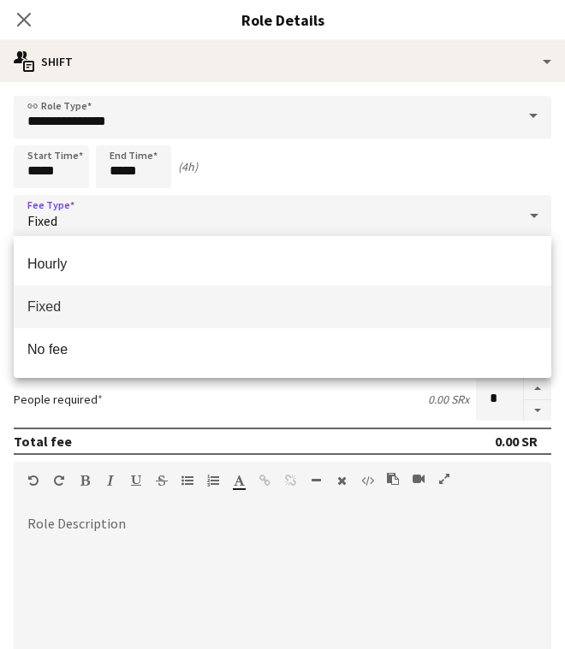
click at [329, 160] on div at bounding box center [282, 324] width 565 height 649
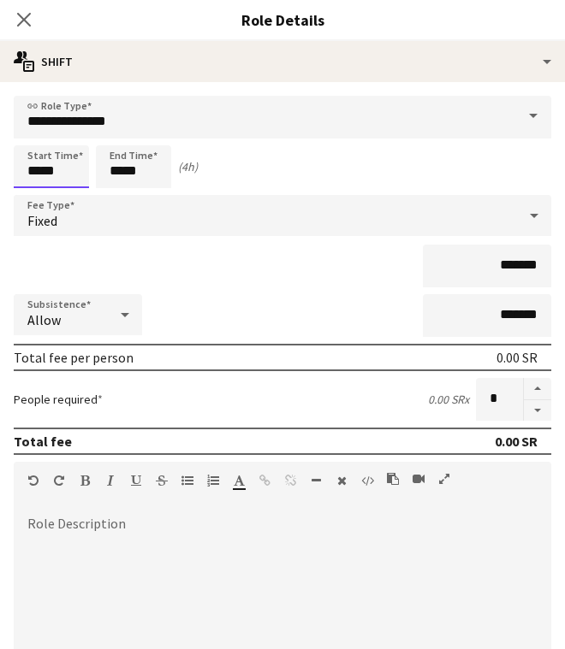
click at [35, 163] on input "*****" at bounding box center [51, 166] width 75 height 43
click at [33, 136] on div at bounding box center [34, 136] width 34 height 17
type input "*****"
click at [33, 136] on div at bounding box center [34, 136] width 34 height 17
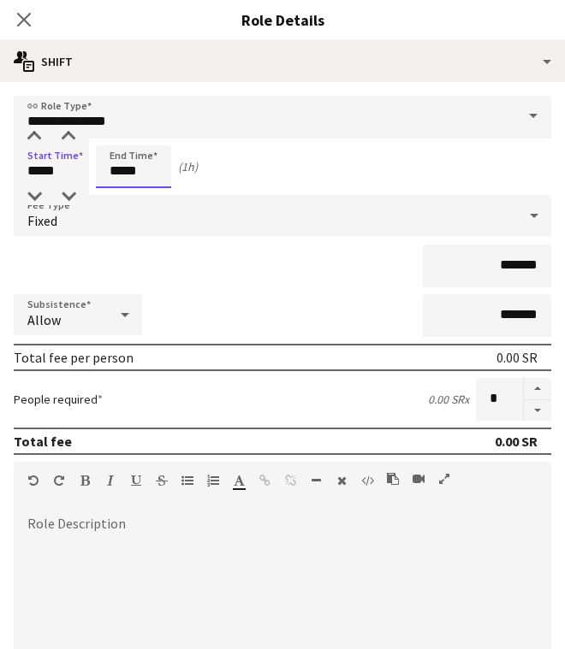
click at [117, 179] on input "*****" at bounding box center [133, 166] width 75 height 43
click at [114, 145] on div at bounding box center [116, 136] width 34 height 17
type input "*****"
click at [114, 145] on div at bounding box center [116, 136] width 34 height 17
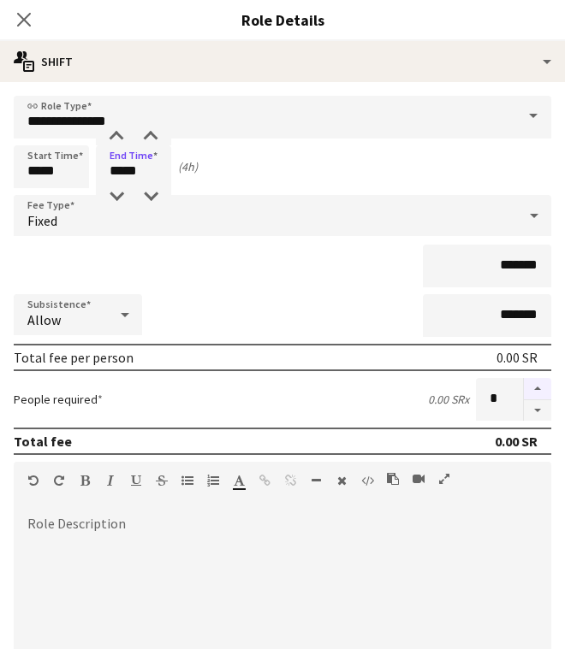
click at [530, 388] on button "button" at bounding box center [537, 389] width 27 height 22
type input "*"
click at [352, 280] on div "*******" at bounding box center [282, 266] width 537 height 43
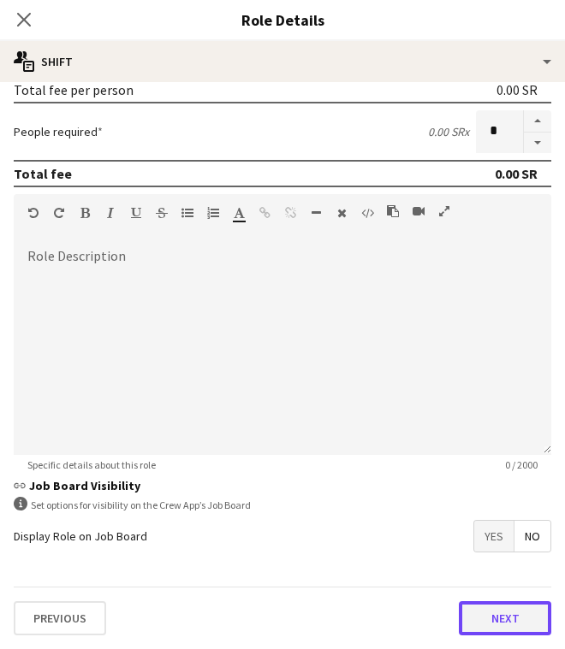
click at [507, 630] on button "Next" at bounding box center [505, 618] width 92 height 34
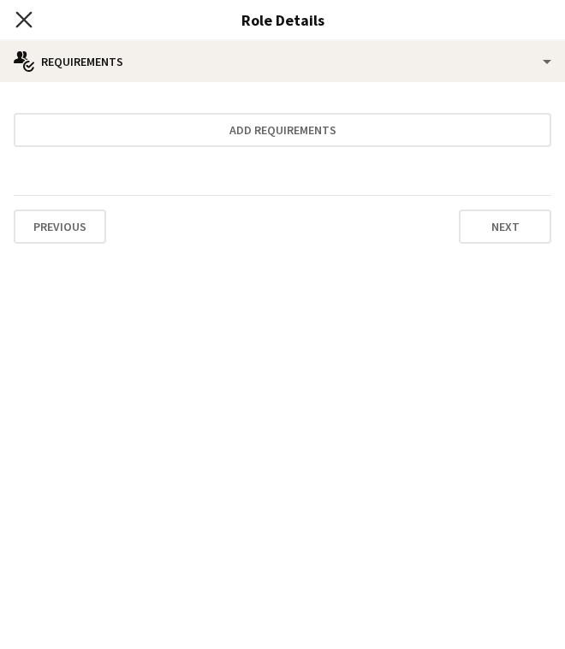
click at [19, 16] on icon "Close pop-in" at bounding box center [23, 19] width 16 height 16
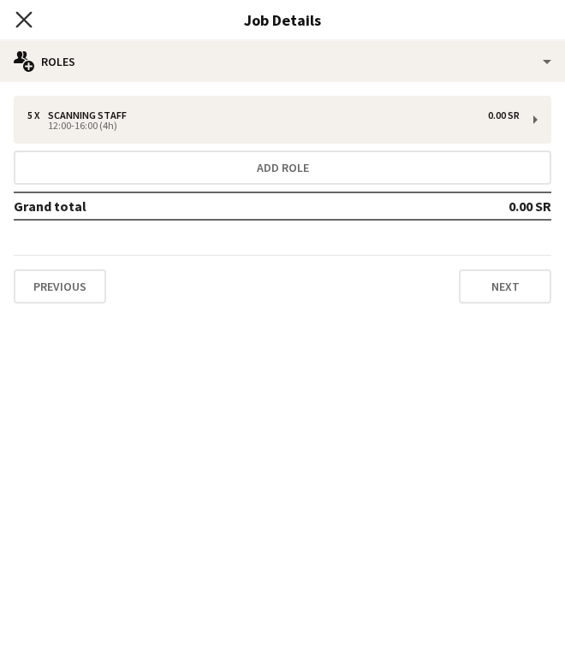
click at [21, 25] on icon "Close pop-in" at bounding box center [23, 19] width 16 height 16
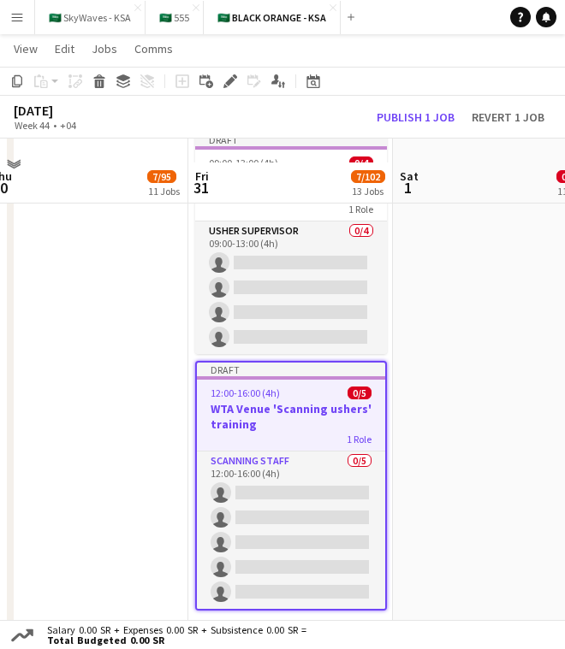
scroll to position [1183, 0]
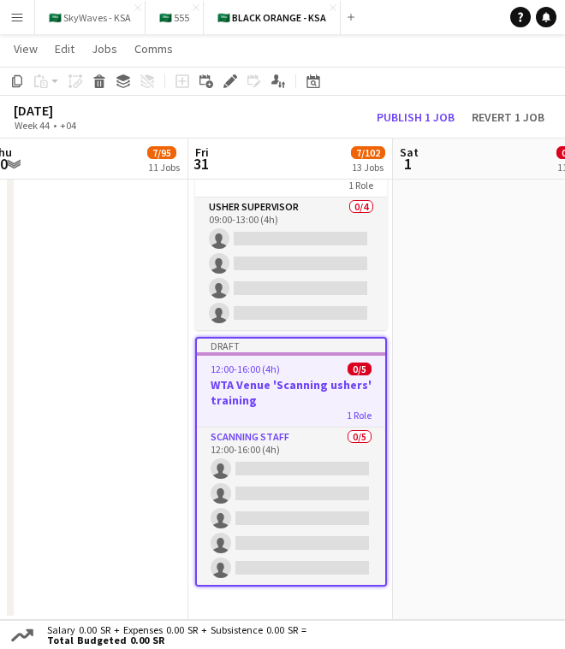
click at [410, 398] on app-date-cell "Toggle View WTA Venue '[PERSON_NAME] Supervisor' [DATE] → [DATE] 0/48 8 jobs" at bounding box center [495, 249] width 204 height 741
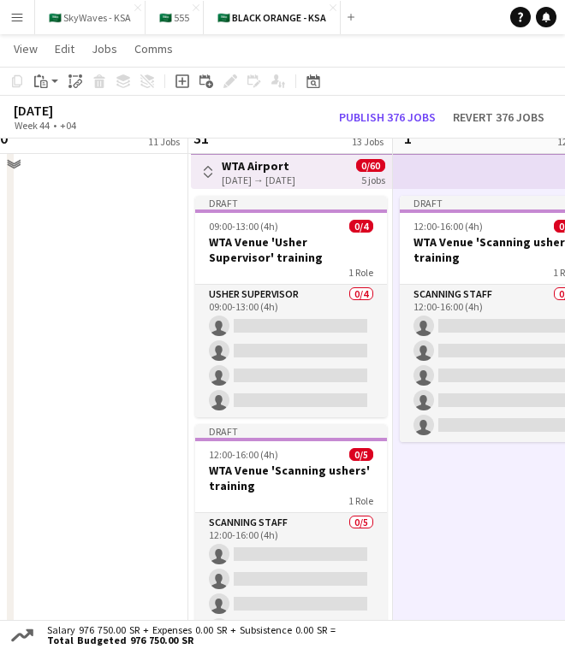
scroll to position [1060, 0]
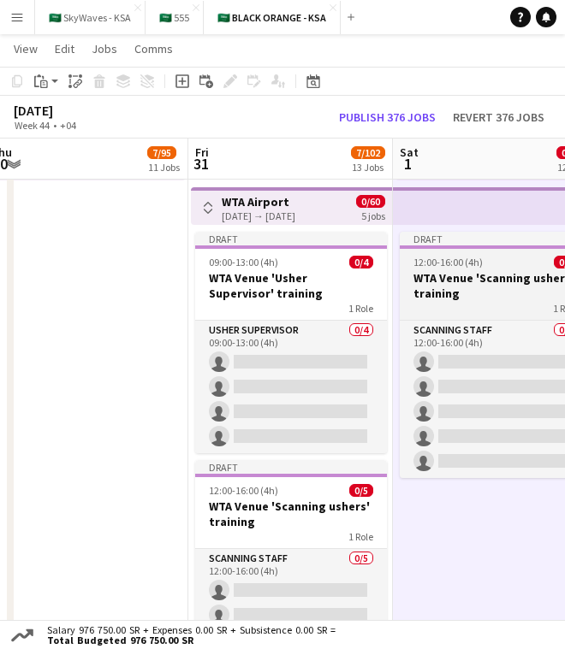
click at [471, 293] on h3 "WTA Venue 'Scanning ushers' training" at bounding box center [496, 285] width 192 height 31
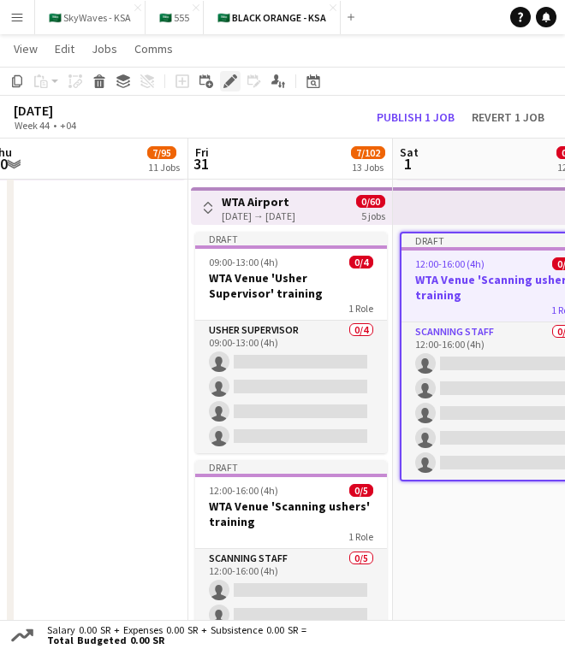
click at [234, 75] on icon at bounding box center [235, 76] width 4 height 4
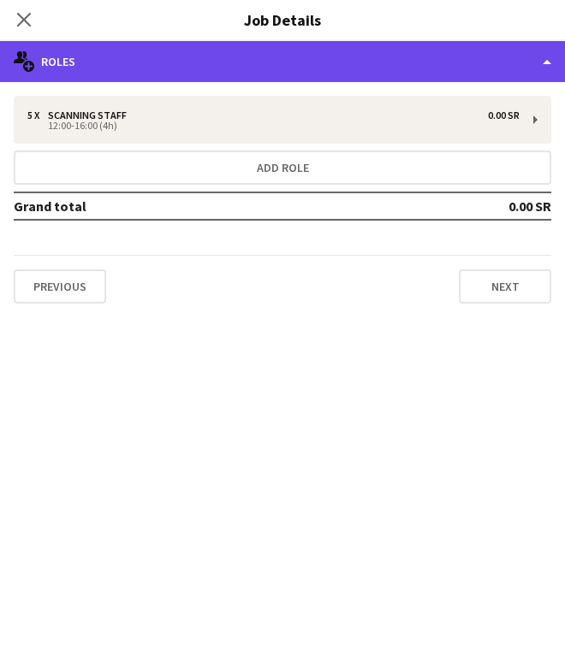
click at [399, 76] on div "multiple-users-add Roles" at bounding box center [282, 61] width 565 height 41
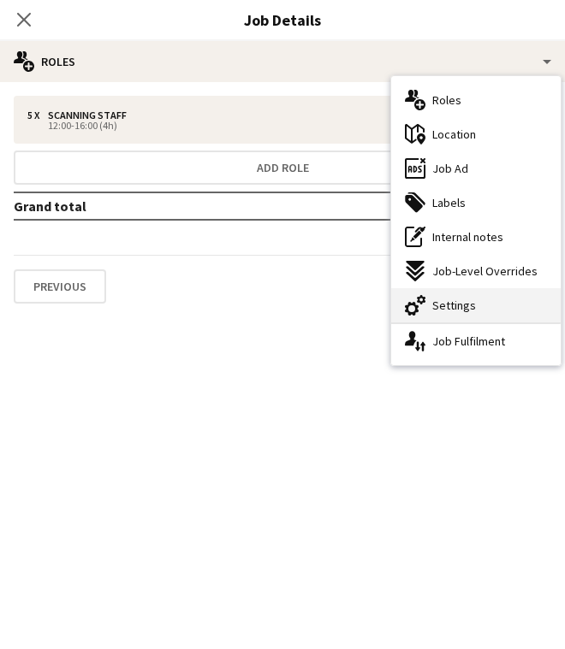
click at [467, 303] on span "Settings" at bounding box center [454, 305] width 44 height 15
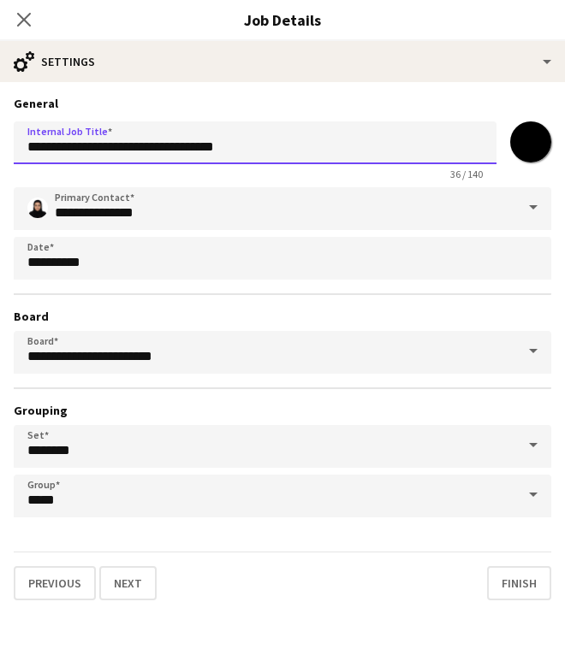
drag, startPoint x: 374, startPoint y: 144, endPoint x: 198, endPoint y: 152, distance: 175.6
click at [198, 152] on input "**********" at bounding box center [255, 142] width 482 height 43
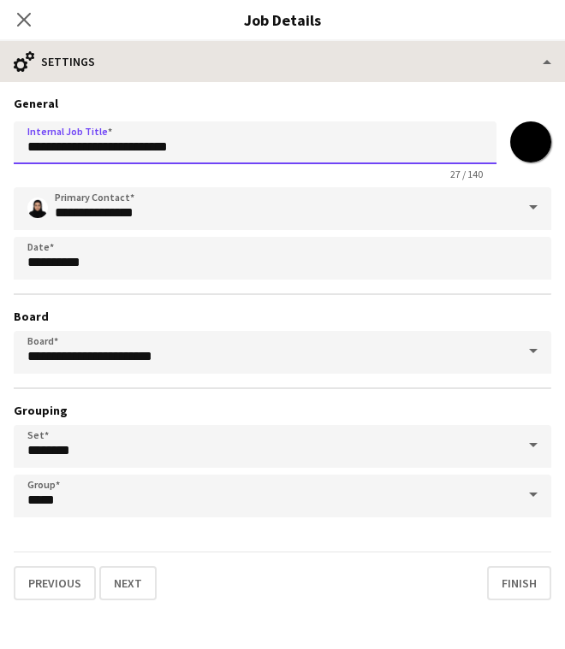
type input "**********"
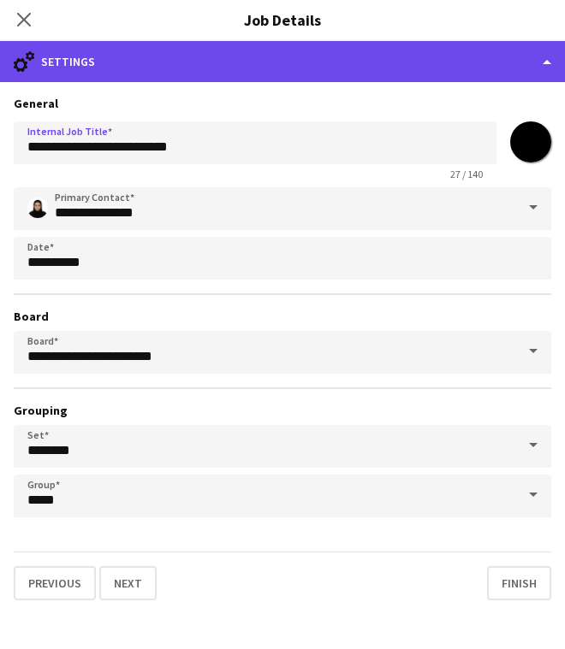
click at [365, 58] on div "cog-double-3 Settings" at bounding box center [282, 61] width 565 height 41
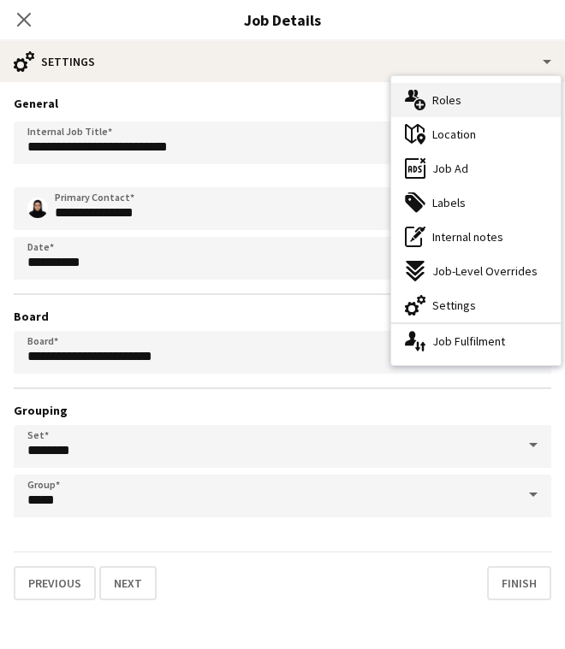
click at [483, 114] on div "multiple-users-add Roles" at bounding box center [475, 100] width 169 height 34
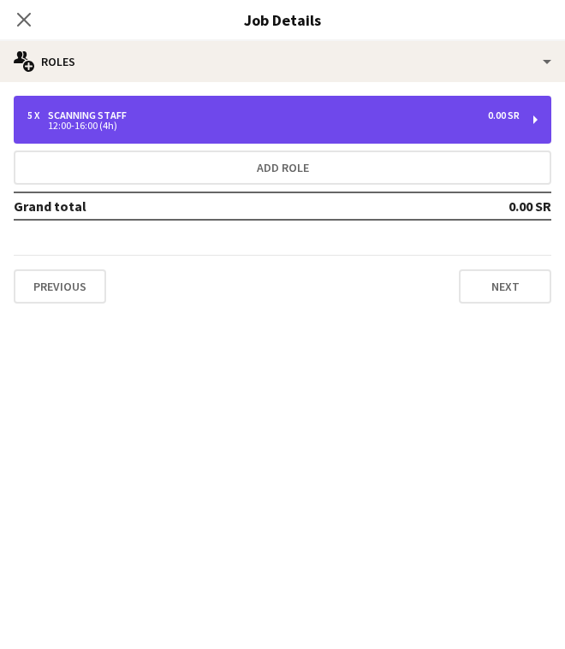
click at [460, 127] on div "12:00-16:00 (4h)" at bounding box center [273, 125] width 492 height 9
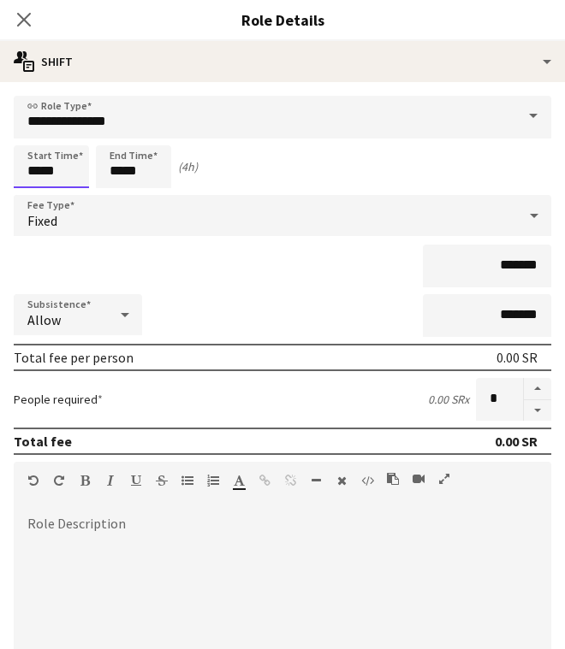
click at [35, 169] on input "*****" at bounding box center [51, 166] width 75 height 43
type input "*****"
click at [36, 191] on div at bounding box center [34, 196] width 34 height 17
click at [119, 175] on input "*****" at bounding box center [133, 166] width 75 height 43
click at [118, 192] on div at bounding box center [116, 196] width 34 height 17
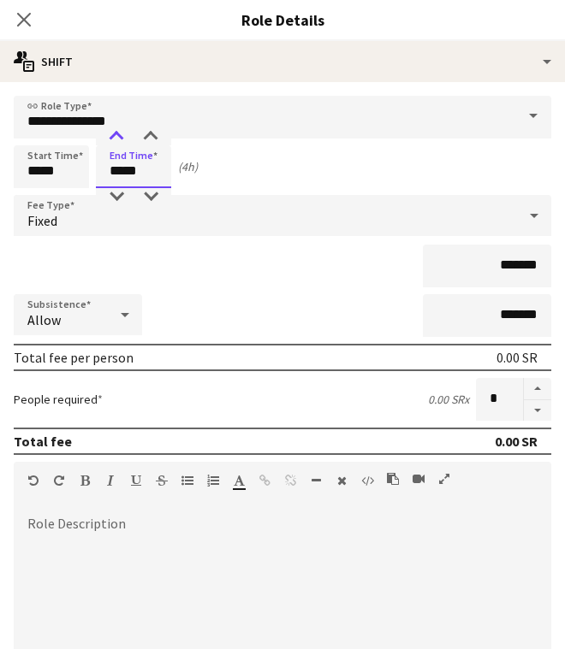
click at [119, 140] on div at bounding box center [116, 136] width 34 height 17
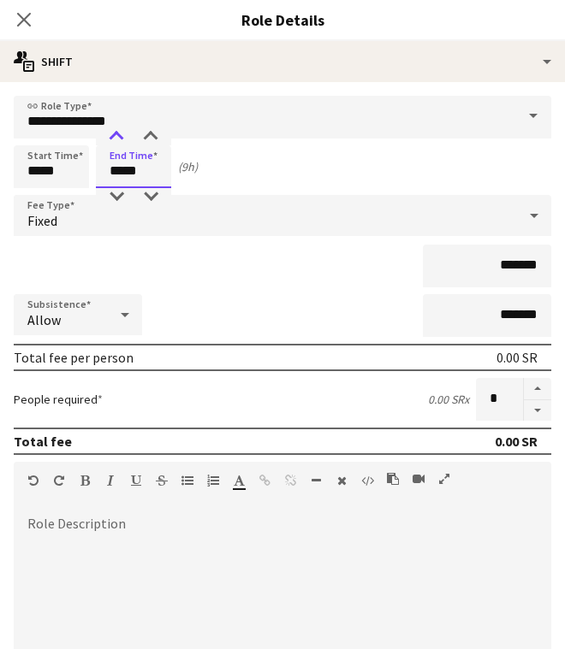
click at [119, 140] on div at bounding box center [116, 136] width 34 height 17
type input "*****"
click at [119, 140] on div at bounding box center [116, 136] width 34 height 17
click at [393, 310] on div "Subsistence Allow *******" at bounding box center [282, 315] width 537 height 43
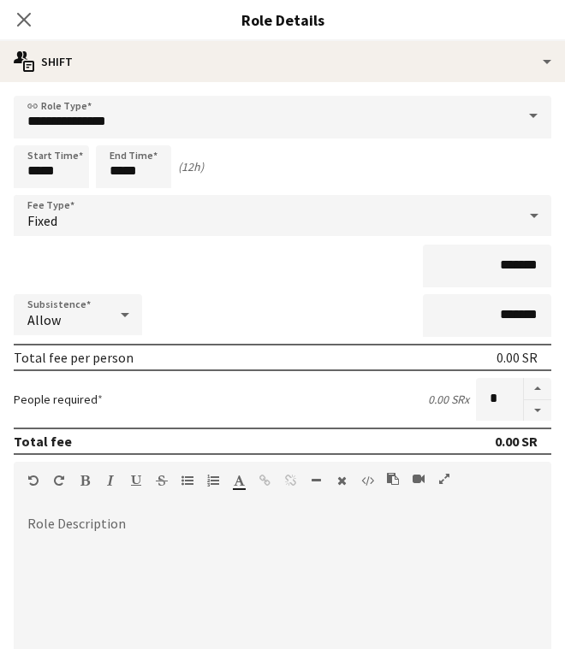
scroll to position [268, 0]
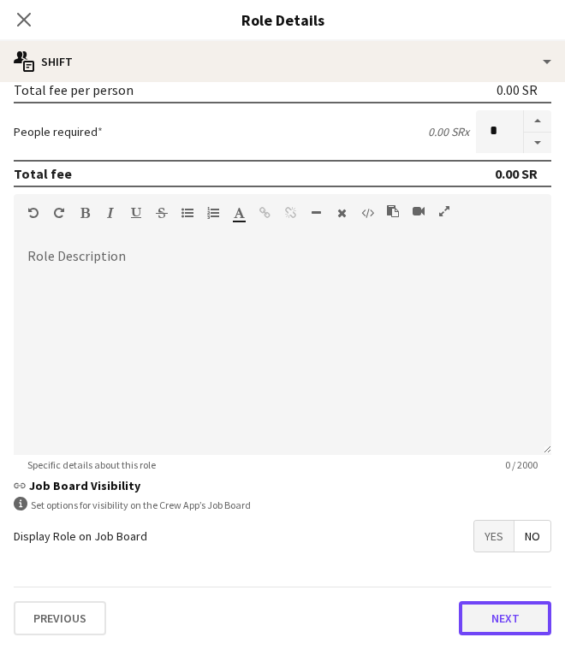
click at [487, 622] on button "Next" at bounding box center [505, 618] width 92 height 34
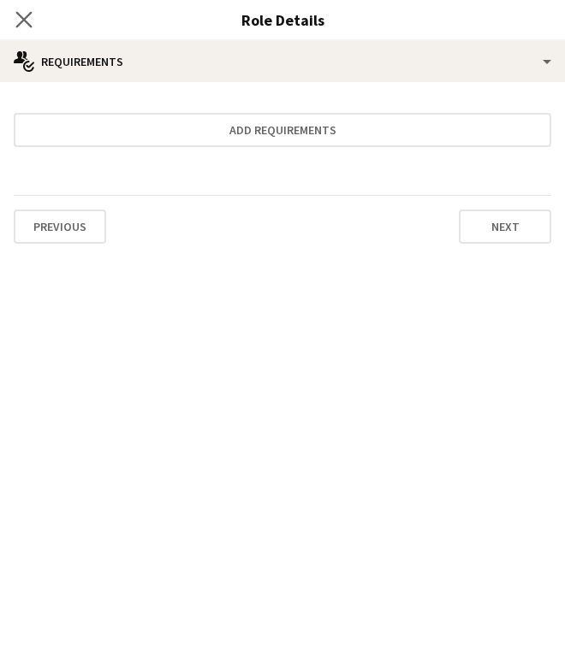
click at [32, 22] on app-icon "Close pop-in" at bounding box center [24, 20] width 25 height 25
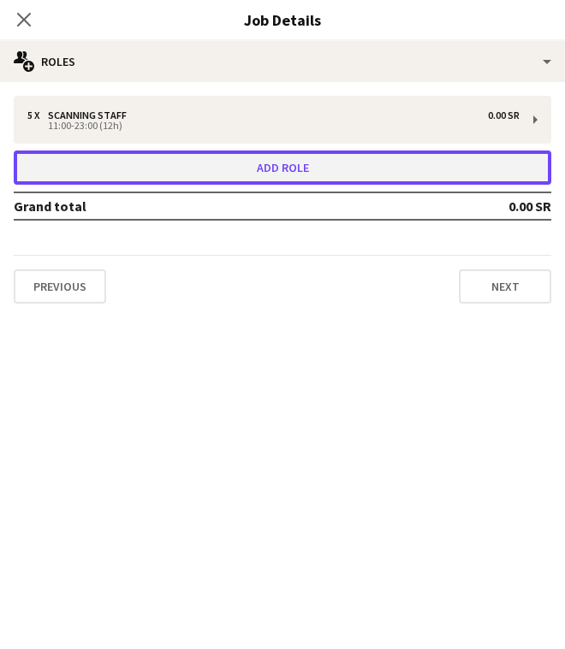
click at [182, 161] on button "Add role" at bounding box center [282, 168] width 537 height 34
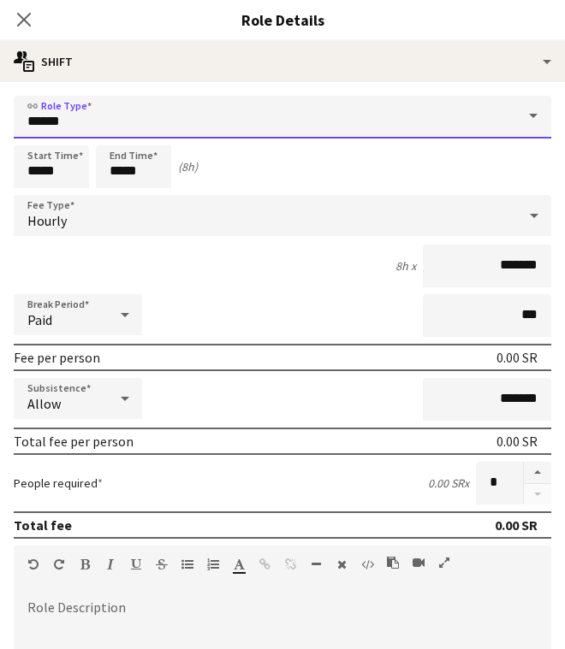
click at [151, 102] on input "*****" at bounding box center [282, 117] width 537 height 43
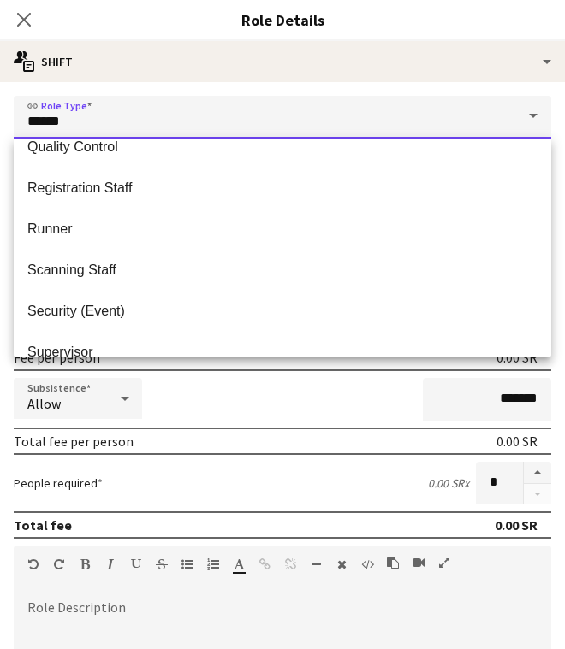
scroll to position [710, 0]
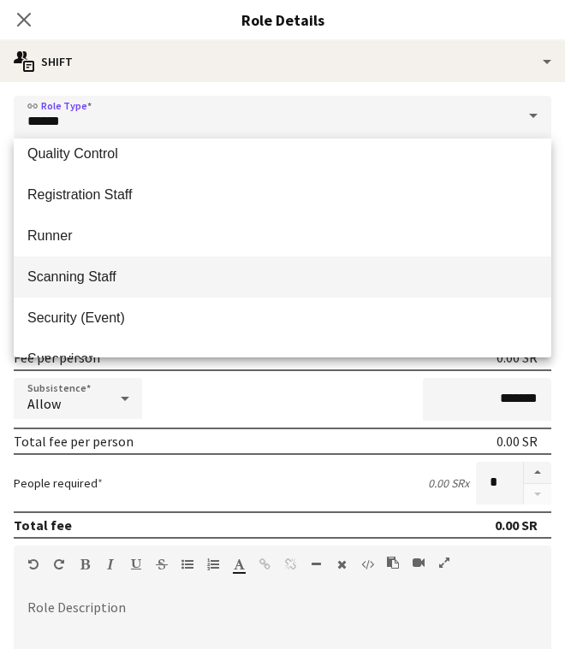
click at [227, 271] on span "Scanning Staff" at bounding box center [282, 277] width 510 height 16
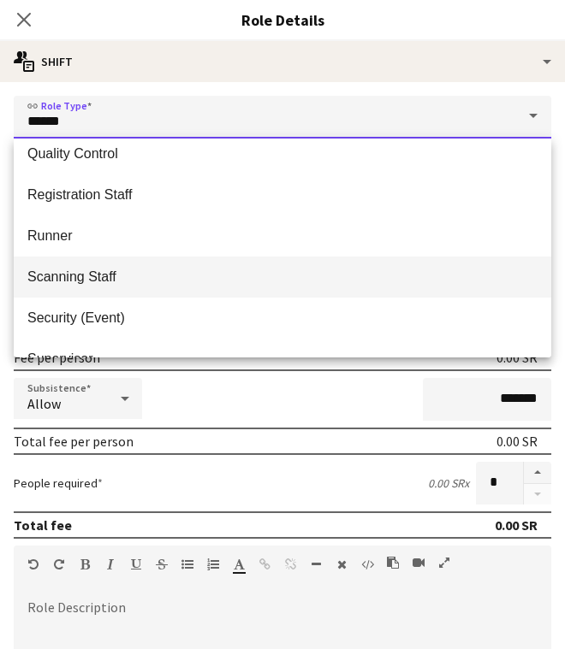
type input "**********"
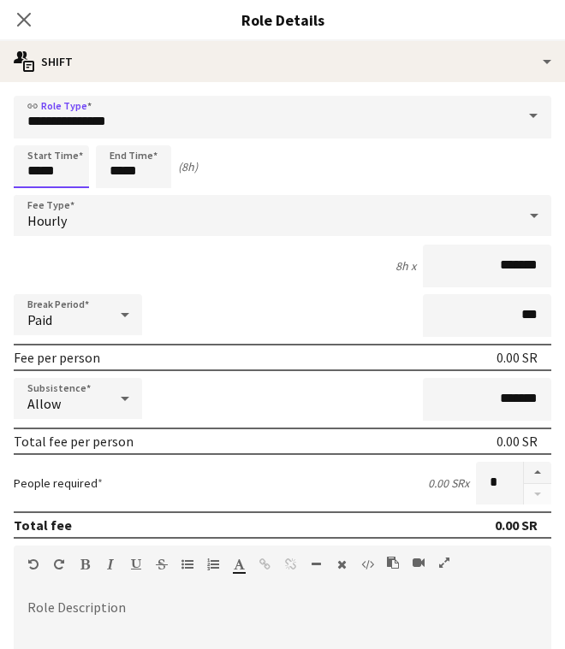
click at [43, 169] on input "*****" at bounding box center [51, 166] width 75 height 43
click at [36, 141] on div at bounding box center [34, 136] width 34 height 17
click at [36, 139] on div at bounding box center [34, 136] width 34 height 17
type input "*****"
click at [36, 139] on div at bounding box center [34, 136] width 34 height 17
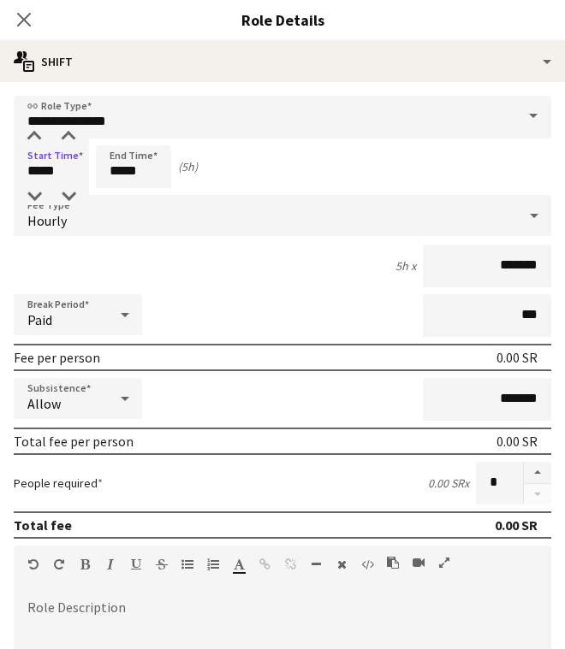
click at [56, 222] on span "Hourly" at bounding box center [46, 220] width 39 height 17
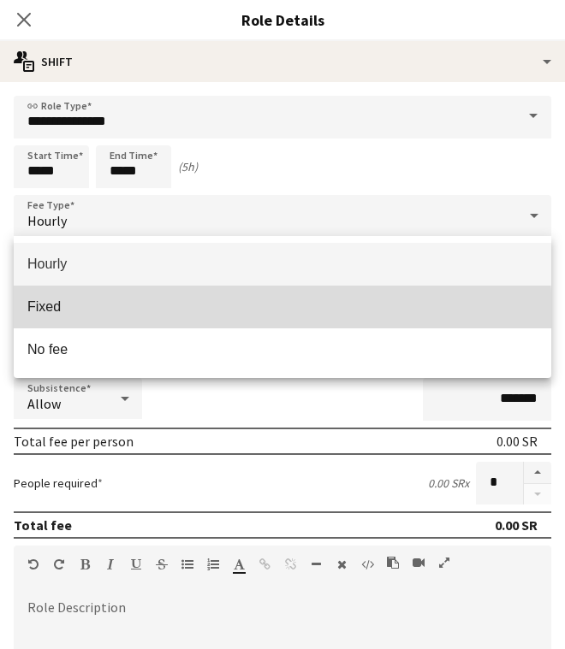
click at [78, 318] on mat-option "Fixed" at bounding box center [282, 307] width 537 height 43
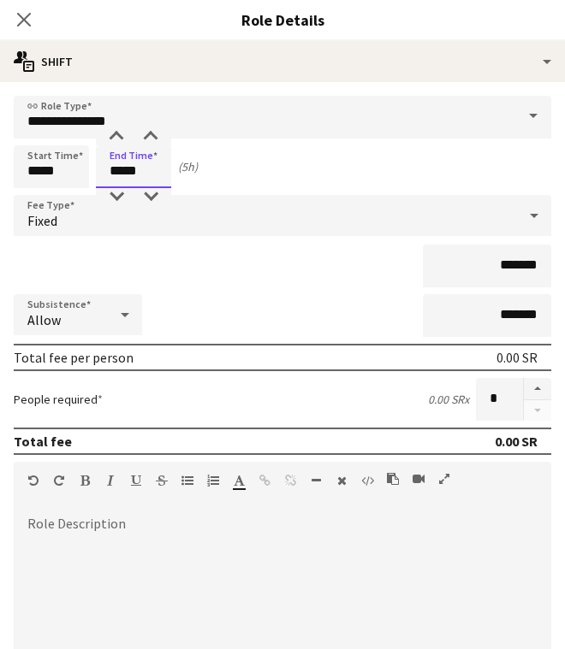
click at [117, 176] on input "*****" at bounding box center [133, 166] width 75 height 43
click at [118, 136] on div at bounding box center [116, 136] width 34 height 17
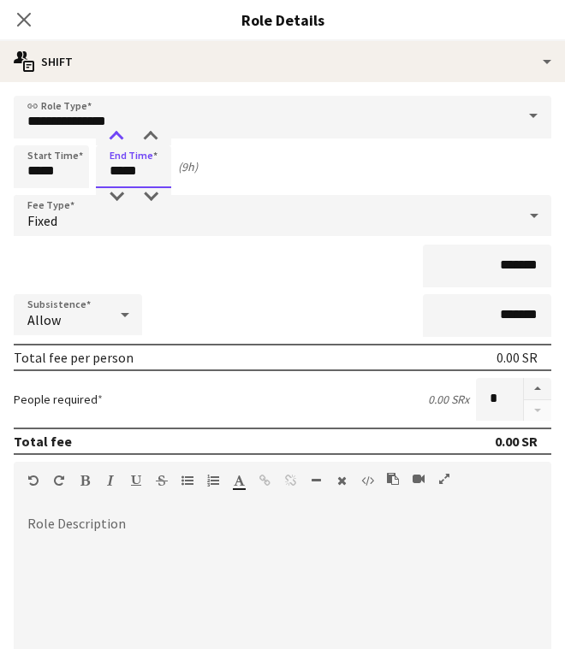
click at [118, 136] on div at bounding box center [116, 136] width 34 height 17
type input "*****"
click at [118, 136] on div at bounding box center [116, 136] width 34 height 17
click at [530, 392] on button "button" at bounding box center [537, 389] width 27 height 22
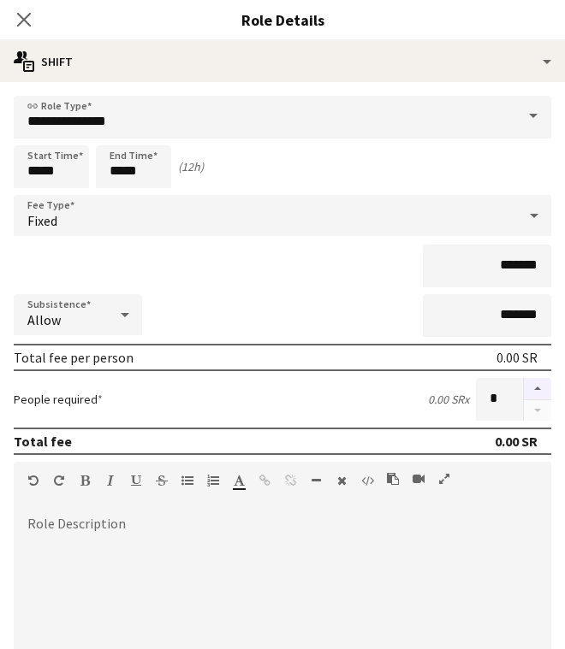
click at [530, 392] on button "button" at bounding box center [537, 389] width 27 height 22
click at [534, 407] on button "button" at bounding box center [537, 410] width 27 height 21
type input "*"
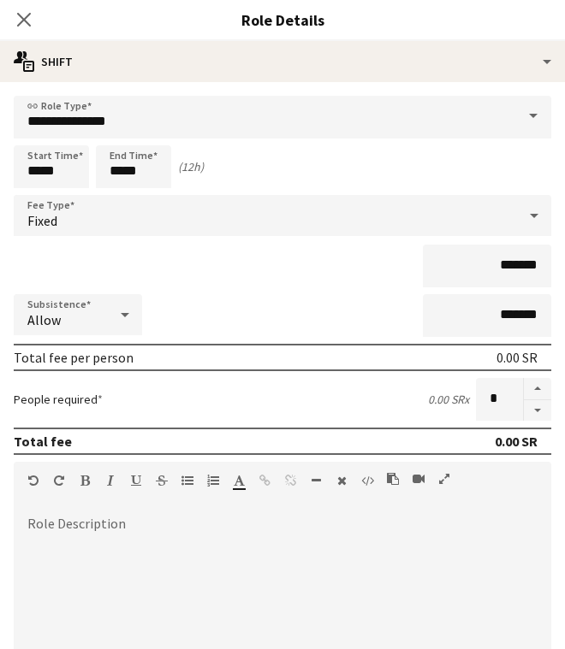
scroll to position [268, 0]
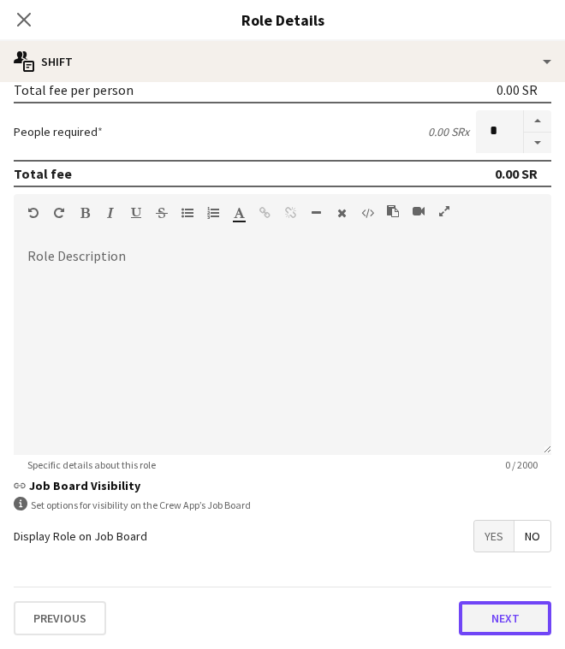
click at [513, 617] on button "Next" at bounding box center [505, 618] width 92 height 34
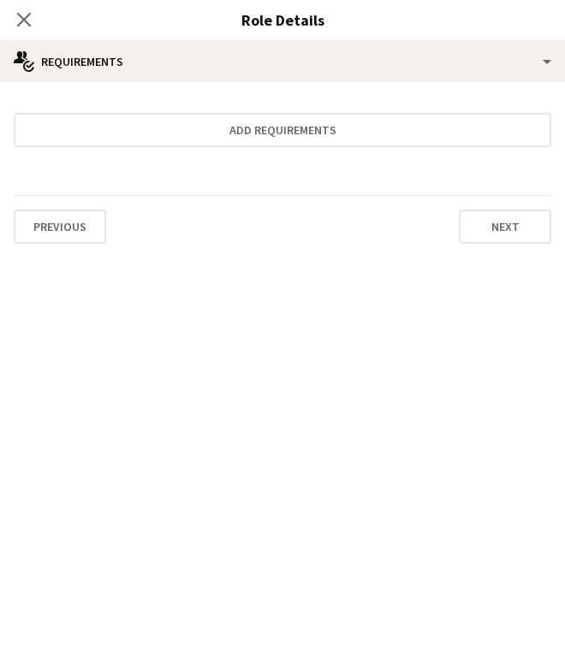
scroll to position [0, 0]
click at [22, 21] on icon at bounding box center [23, 19] width 16 height 16
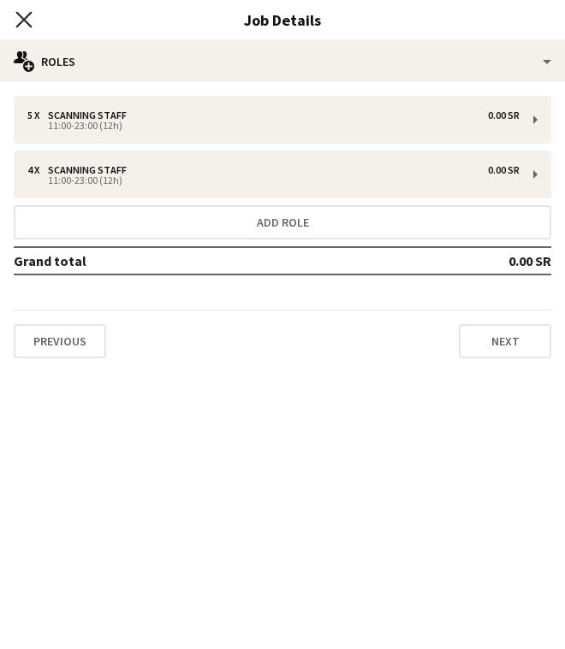
click at [21, 17] on icon at bounding box center [23, 19] width 16 height 16
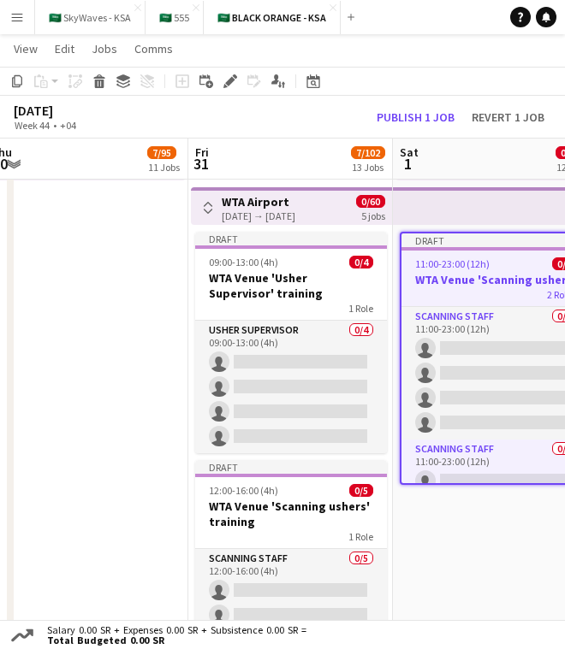
click at [61, 275] on app-date-cell "Toggle View WTA Airport 18-10-2025 → 04-11-2025 0/180 18 jobs Toggle View WTA H…" at bounding box center [86, 373] width 204 height 741
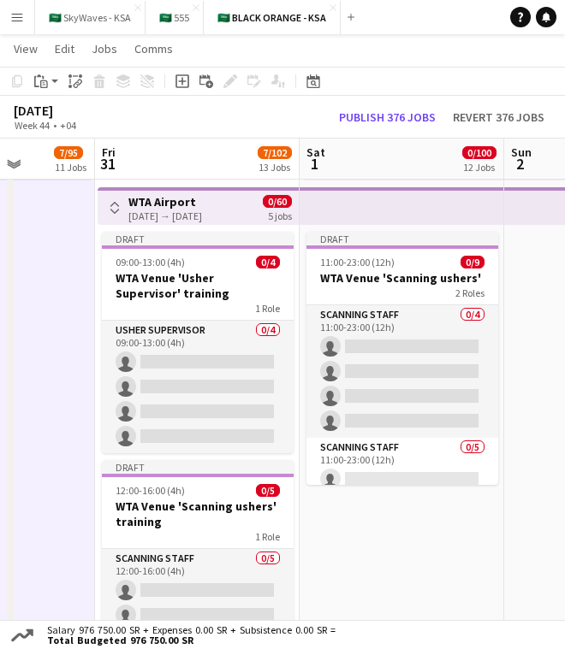
scroll to position [0, 725]
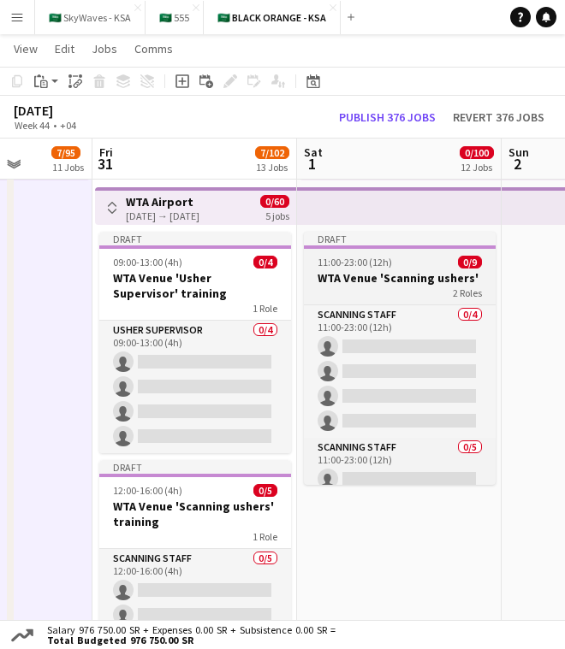
click at [430, 284] on h3 "WTA Venue 'Scanning ushers'" at bounding box center [400, 277] width 192 height 15
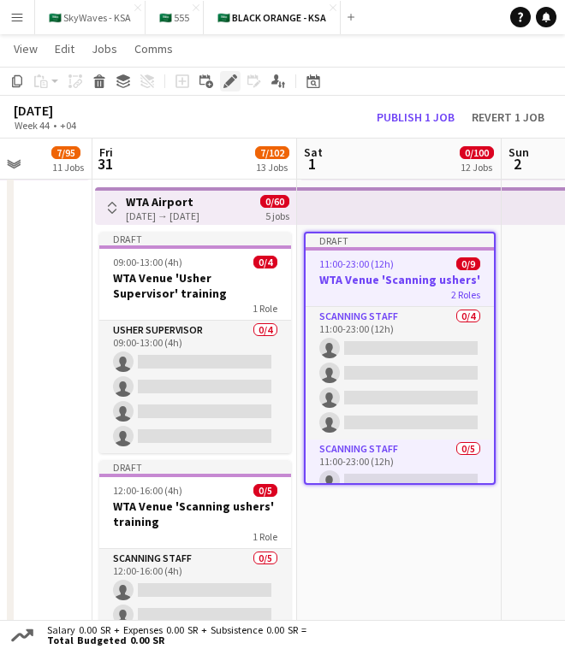
click at [228, 78] on icon "Edit" at bounding box center [230, 81] width 14 height 14
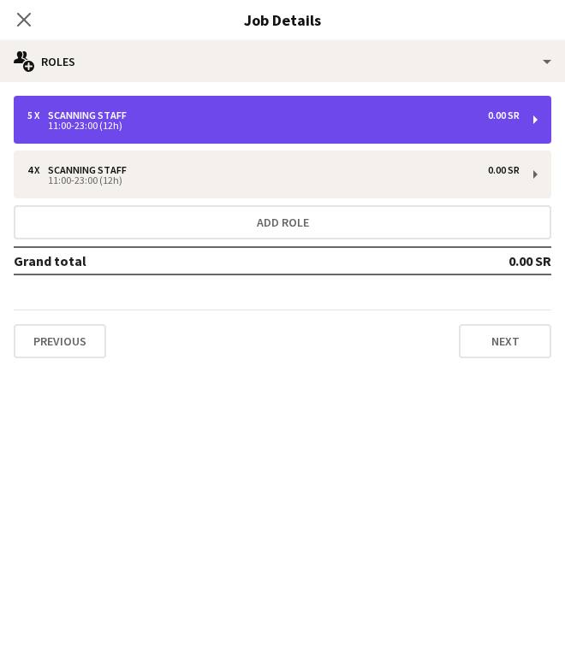
click at [452, 104] on div "5 x Scanning Staff 0.00 SR 11:00-23:00 (12h)" at bounding box center [282, 120] width 537 height 48
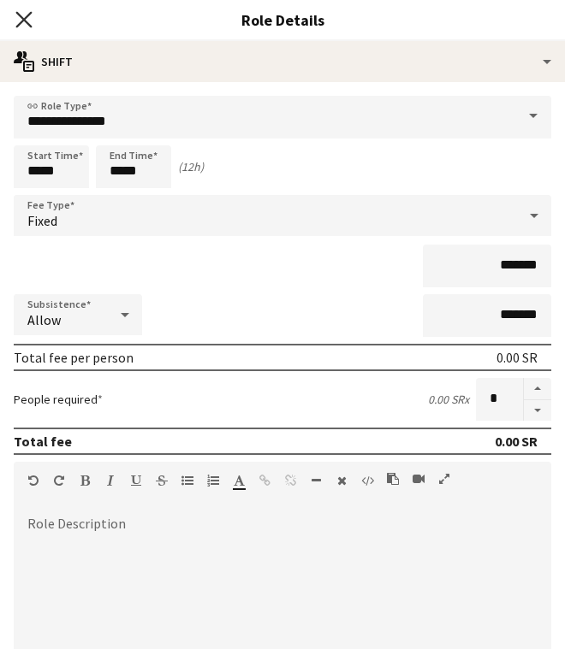
click at [27, 21] on icon at bounding box center [23, 19] width 16 height 16
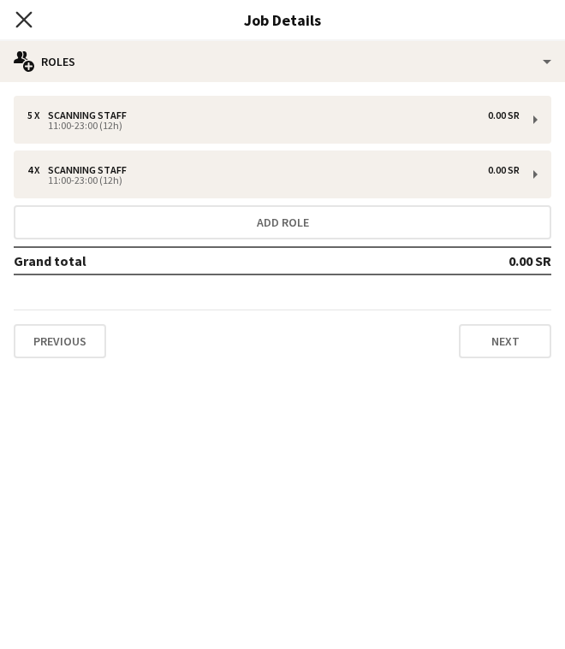
click at [19, 19] on icon "Close pop-in" at bounding box center [23, 19] width 16 height 16
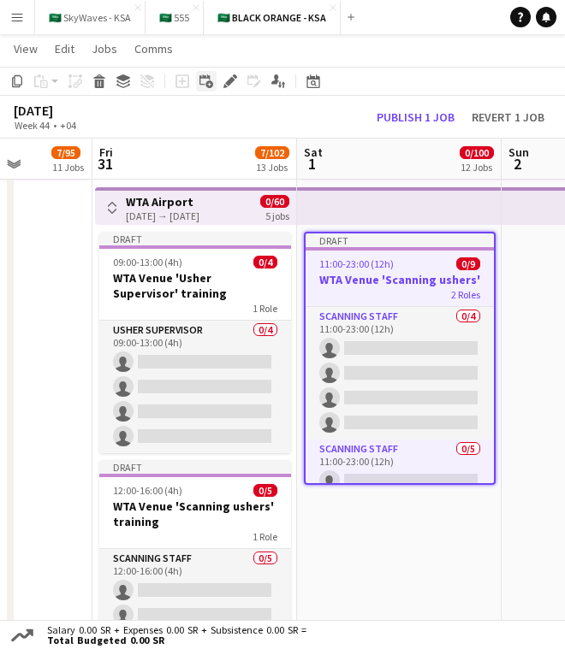
click at [204, 78] on icon at bounding box center [204, 79] width 10 height 10
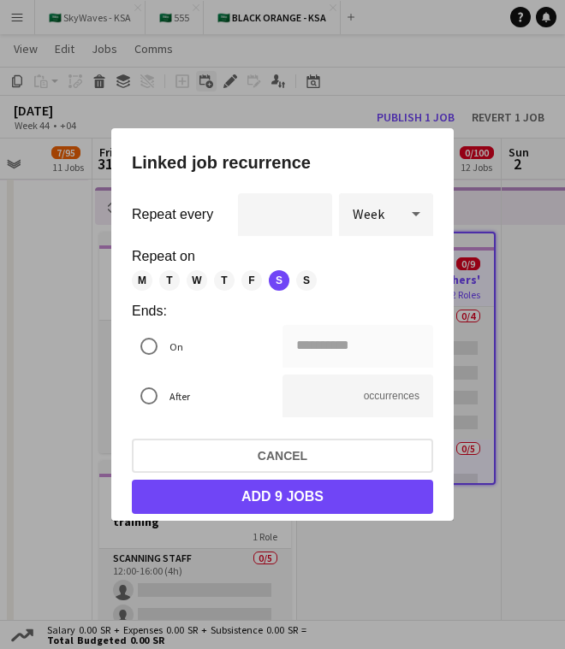
scroll to position [0, 0]
click at [143, 278] on span "M" at bounding box center [142, 280] width 21 height 21
click at [164, 279] on span "T" at bounding box center [169, 280] width 21 height 21
click at [201, 279] on span "W" at bounding box center [196, 280] width 21 height 21
click at [224, 279] on span "T" at bounding box center [224, 280] width 21 height 21
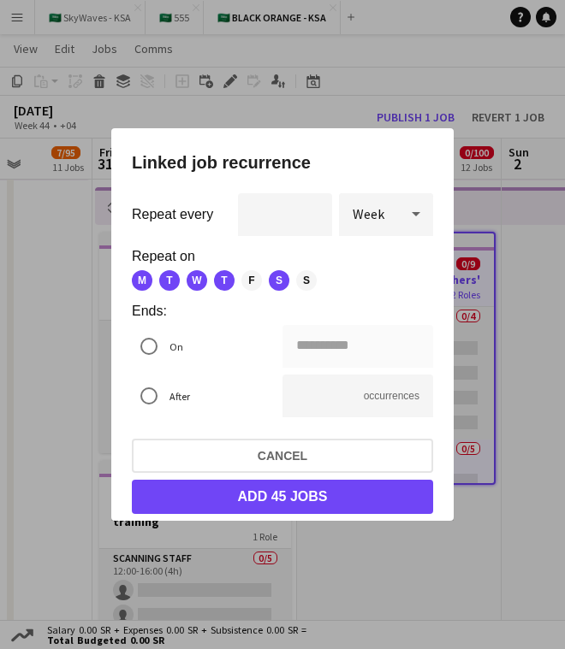
click at [245, 280] on span "F" at bounding box center [251, 280] width 21 height 21
drag, startPoint x: 300, startPoint y: 280, endPoint x: 286, endPoint y: 281, distance: 14.6
click at [300, 279] on span "S" at bounding box center [306, 280] width 21 height 21
click at [308, 340] on div "**********" at bounding box center [282, 324] width 565 height 649
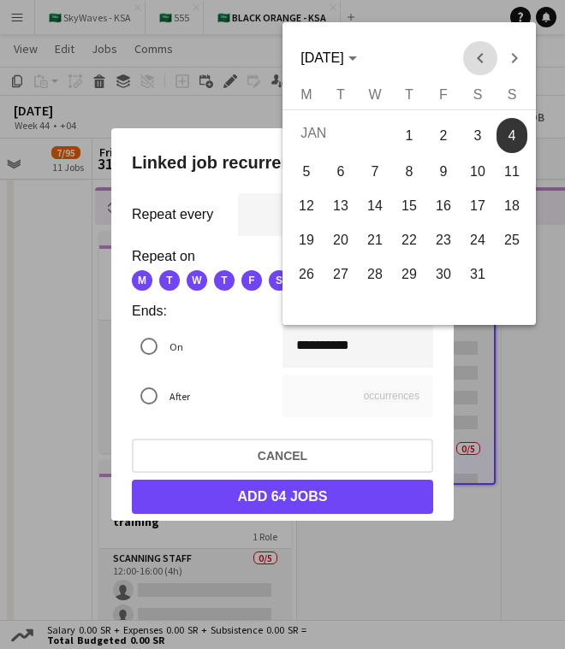
click at [486, 56] on span "Previous month" at bounding box center [480, 58] width 34 height 34
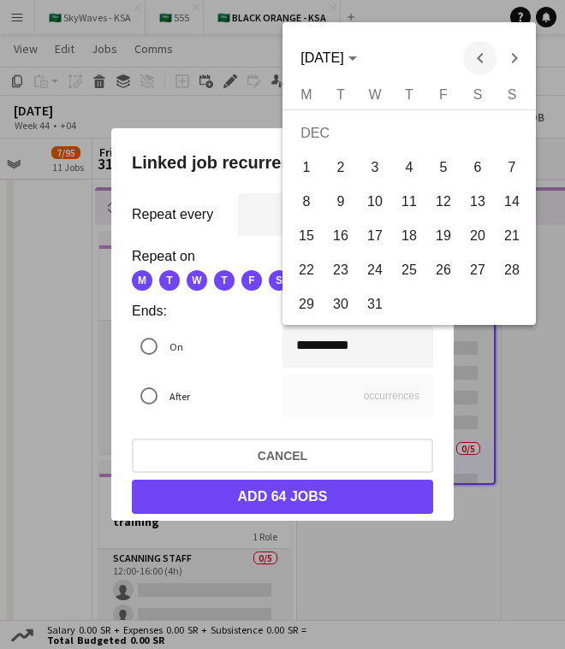
click at [486, 56] on span "Previous month" at bounding box center [480, 58] width 34 height 34
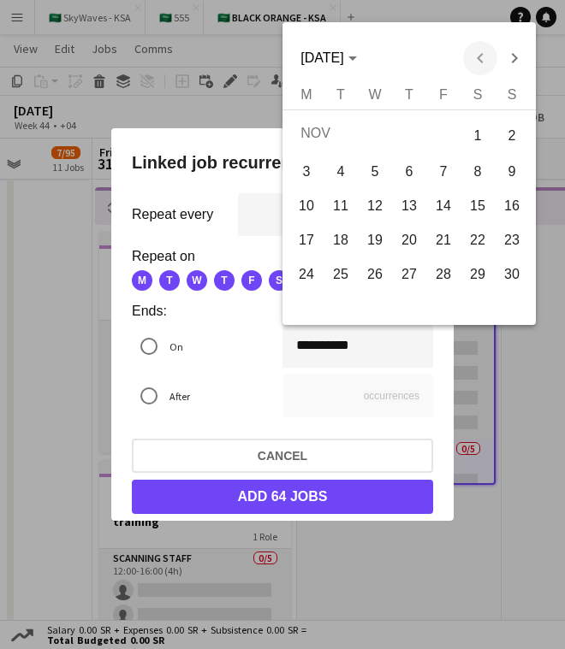
click at [486, 56] on div "NOV 2025 NOV 2025" at bounding box center [409, 58] width 245 height 34
click at [479, 56] on div "NOV 2025 NOV 2025" at bounding box center [409, 58] width 245 height 34
click at [482, 158] on span "8" at bounding box center [477, 172] width 31 height 31
type input "**********"
type input "*"
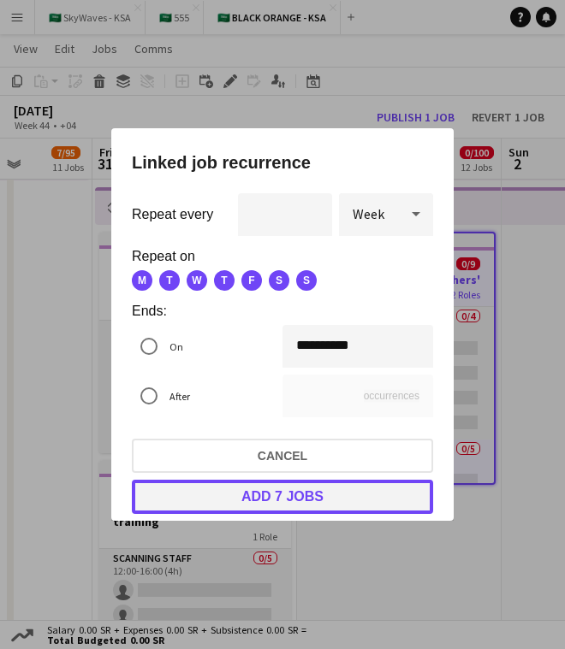
click at [344, 507] on button "Add 7 jobs" at bounding box center [282, 497] width 301 height 34
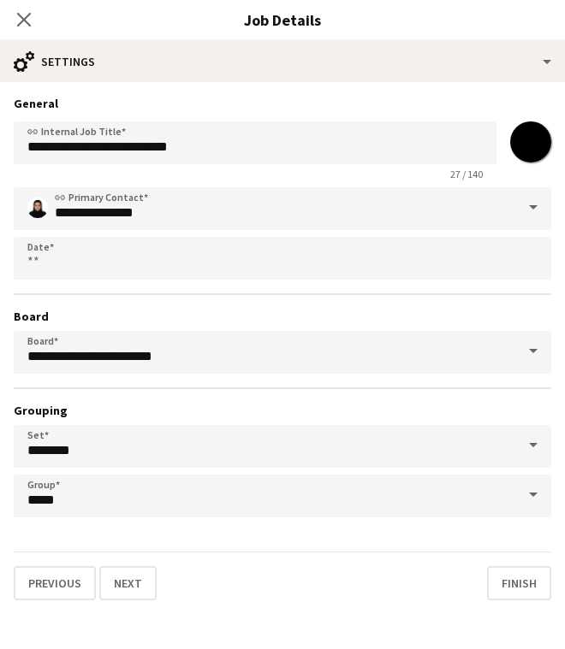
scroll to position [1060, 0]
click at [23, 21] on icon at bounding box center [23, 19] width 16 height 16
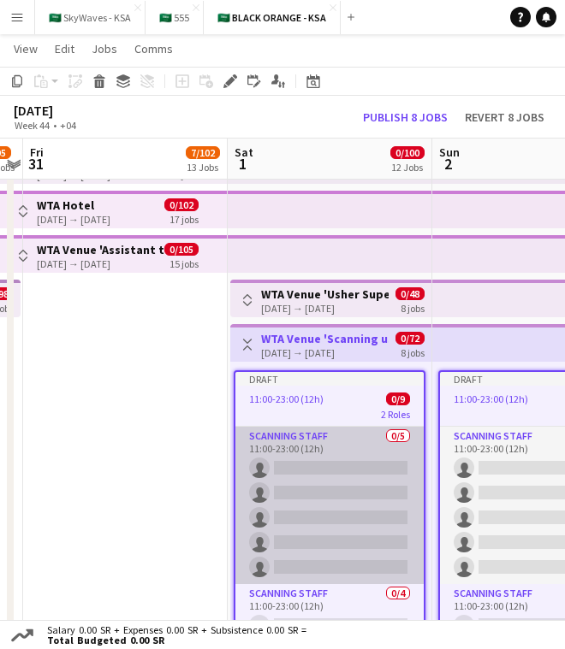
scroll to position [922, 0]
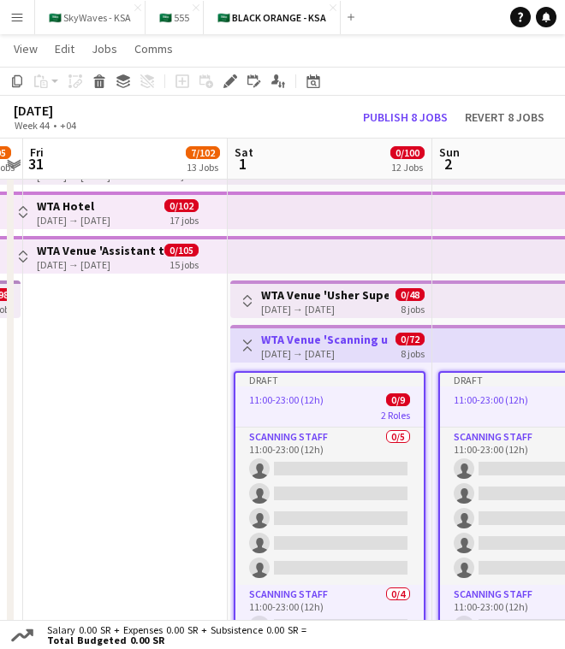
click at [246, 348] on app-icon "Toggle View" at bounding box center [247, 346] width 12 height 12
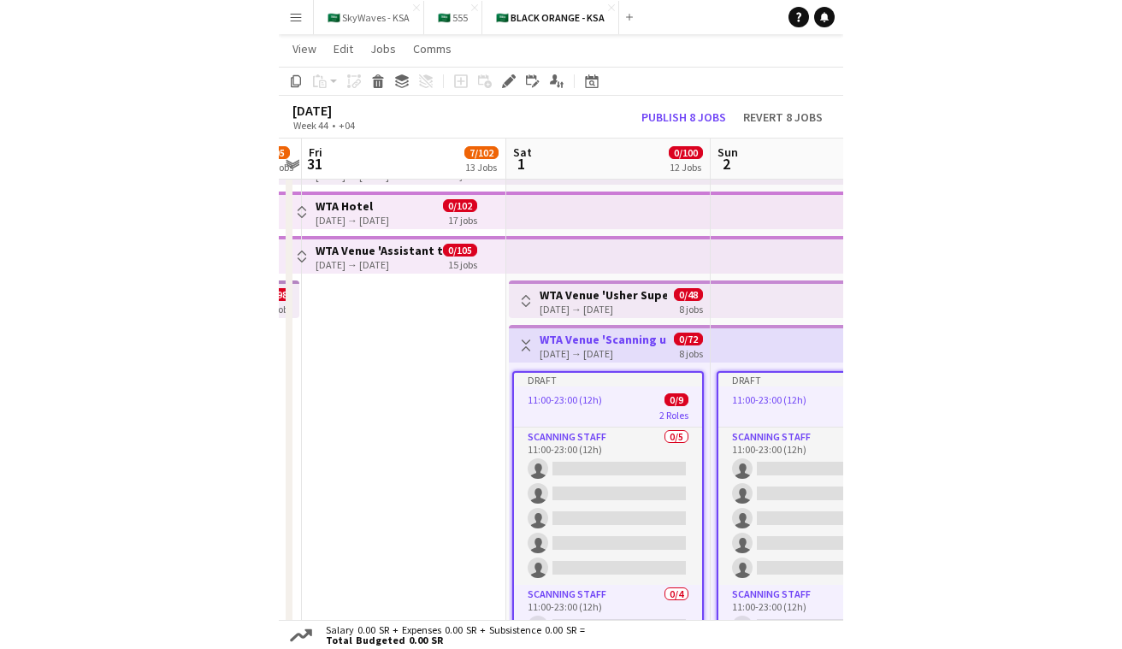
scroll to position [0, 591]
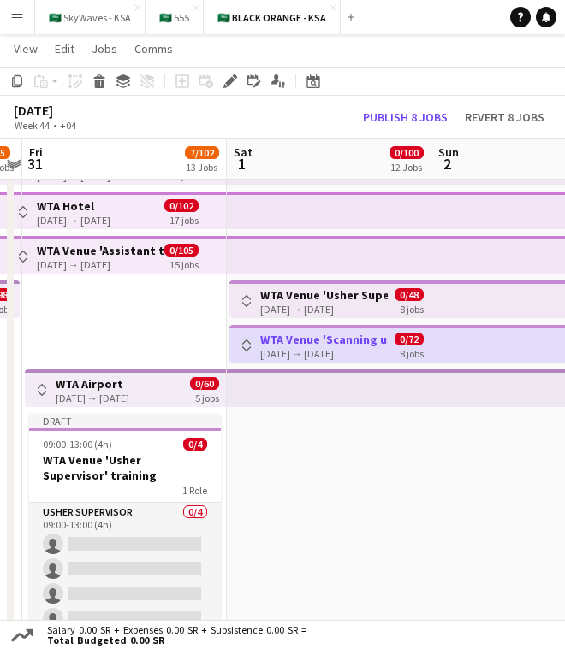
click at [273, 432] on app-date-cell "Toggle View WTA Venue 'Usher Supervisor' 01-11-2025 → 08-11-2025 0/48 8 jobs To…" at bounding box center [329, 532] width 204 height 785
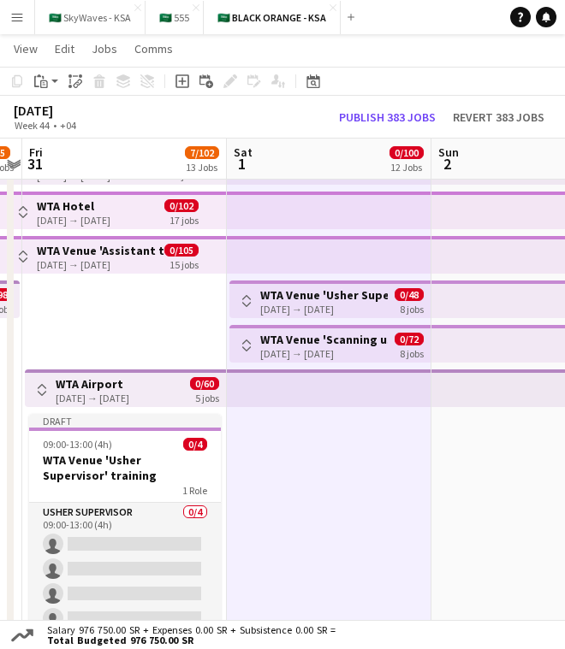
click at [86, 321] on app-date-cell "Toggle View WTA Airport 31-10-2025 → 04-11-2025 0/60 5 jobs Draft 09:00-13:00 (…" at bounding box center [124, 532] width 204 height 785
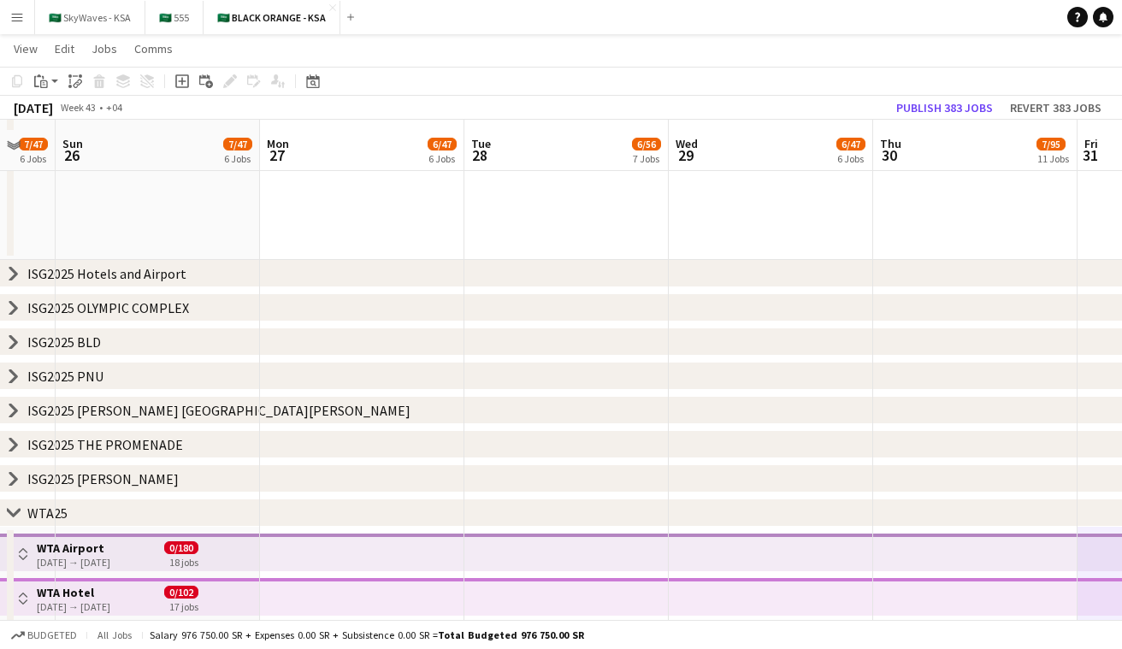
scroll to position [583, 0]
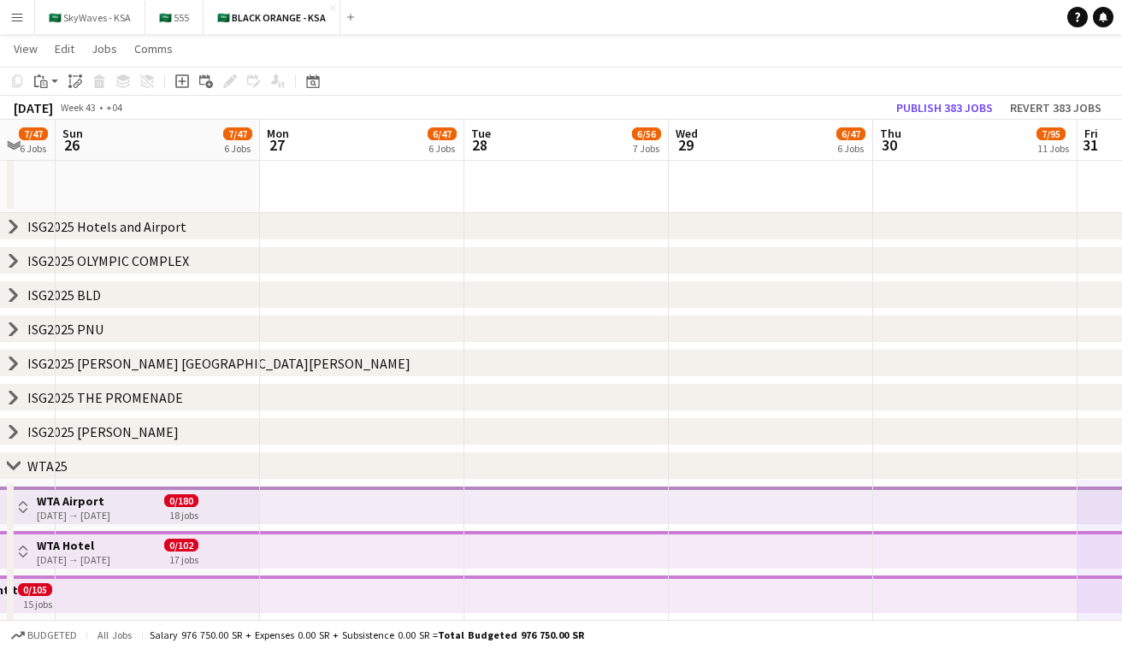
click at [15, 466] on icon at bounding box center [13, 465] width 13 height 7
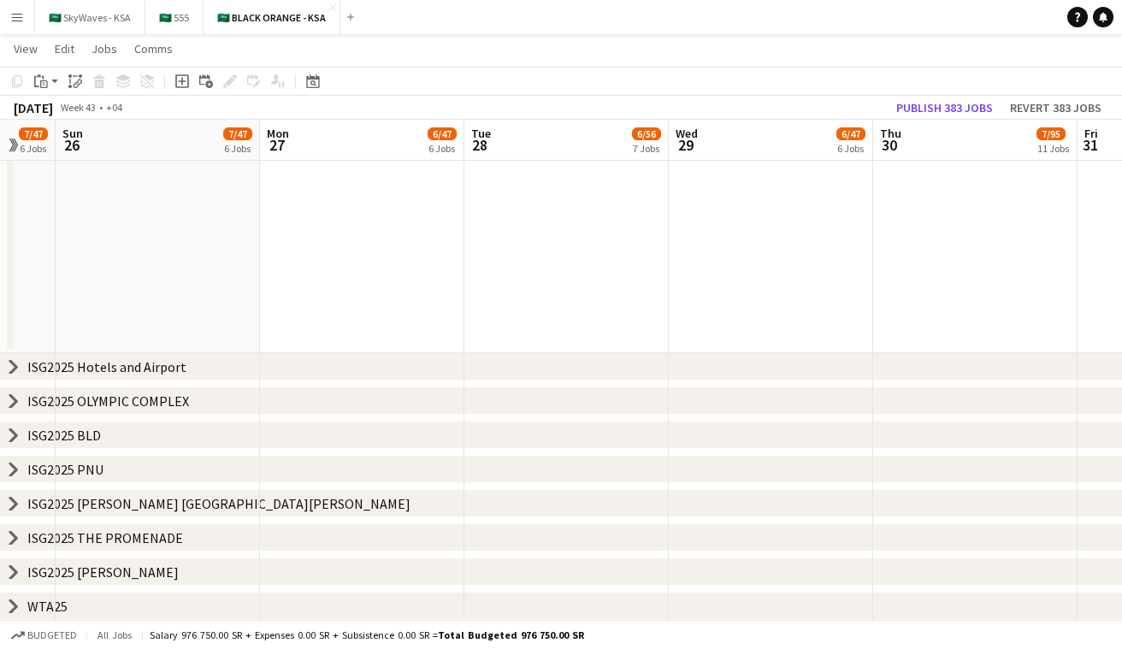
click at [60, 600] on div "WTA25" at bounding box center [47, 606] width 40 height 17
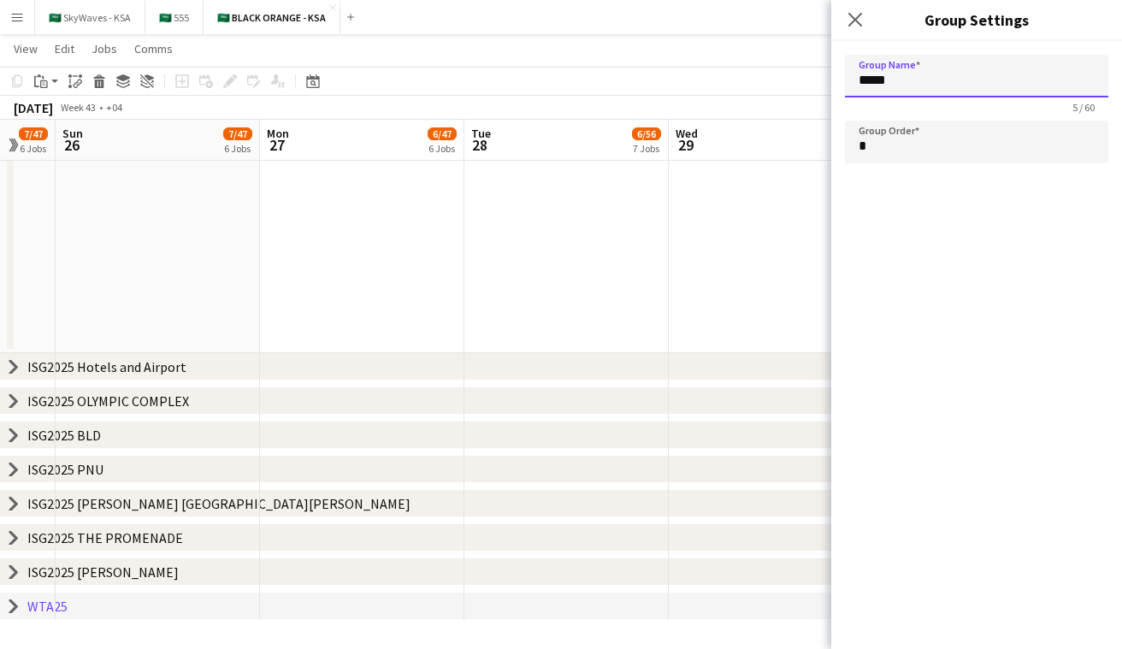
click at [564, 76] on input "*****" at bounding box center [976, 76] width 263 height 43
type input "**********"
click at [564, 39] on app-page-menu "View Day view expanded Day view collapsed Month view Date picker Jump to today …" at bounding box center [561, 50] width 1122 height 33
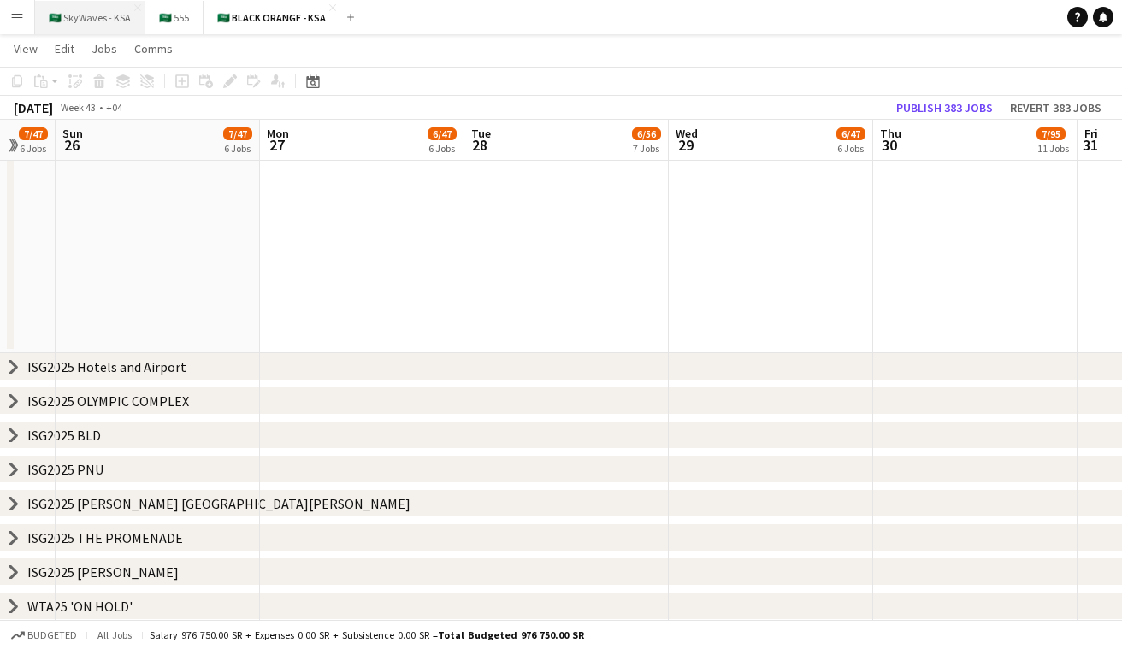
click at [92, 26] on button "🇸🇦 SkyWaves - KSA Close" at bounding box center [90, 17] width 110 height 33
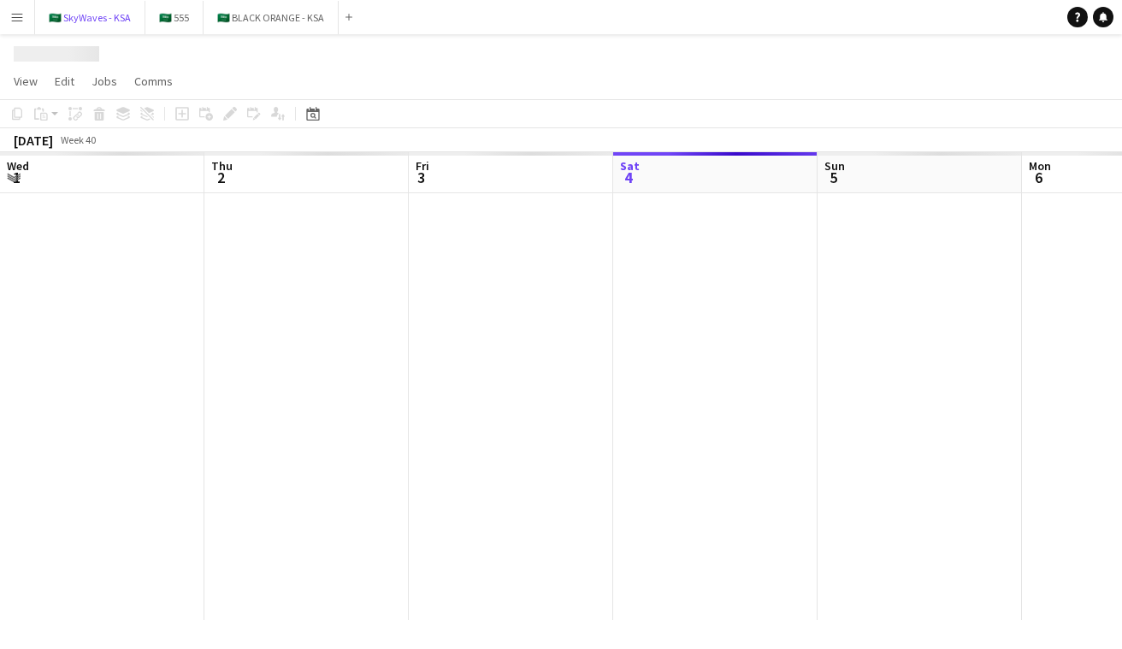
scroll to position [0, 409]
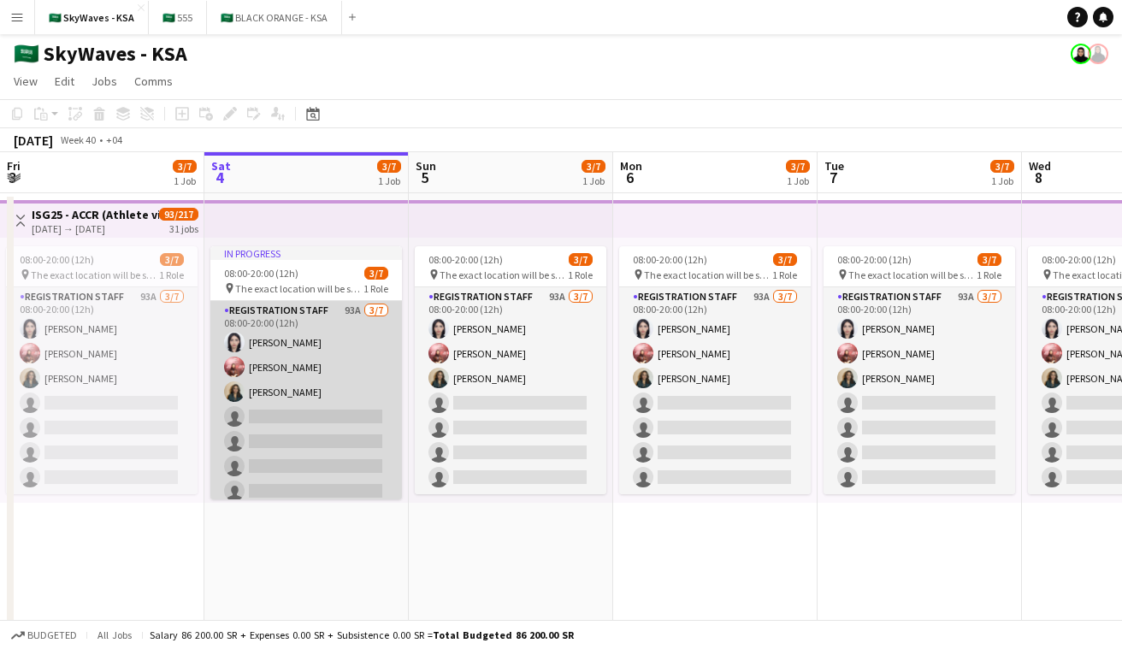
click at [336, 351] on app-card-role "Registration Staff 93A 3/7 08:00-20:00 (12h) Yusra Ahmed halima alghamdi Raghad…" at bounding box center [306, 404] width 192 height 207
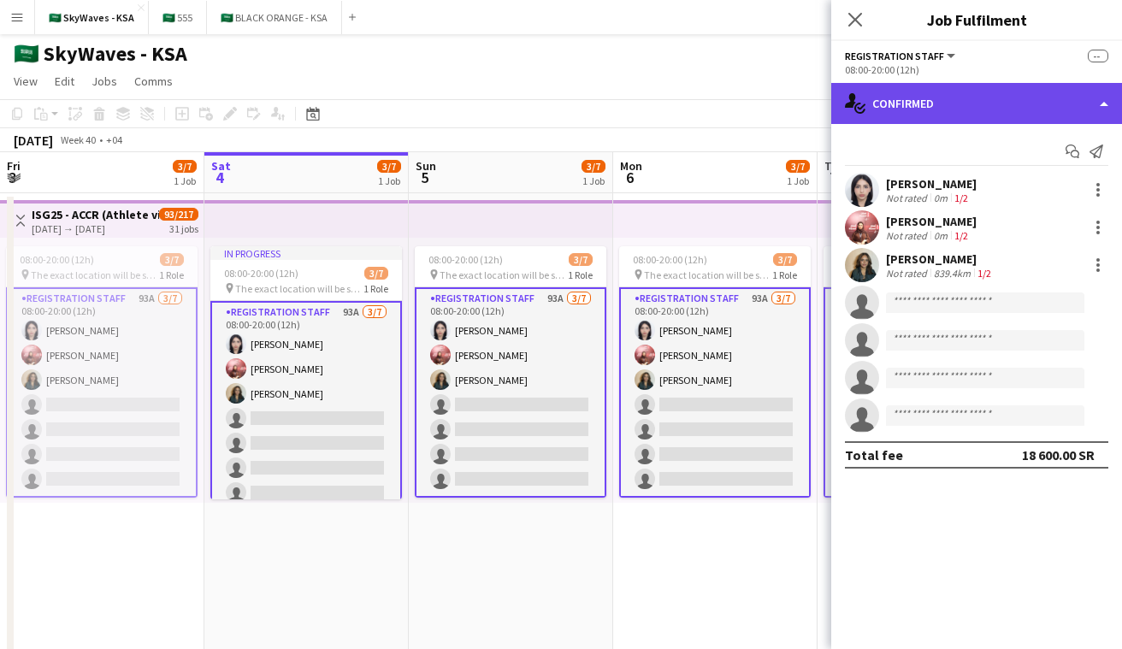
click at [564, 120] on div "single-neutral-actions-check-2 Confirmed" at bounding box center [977, 103] width 291 height 41
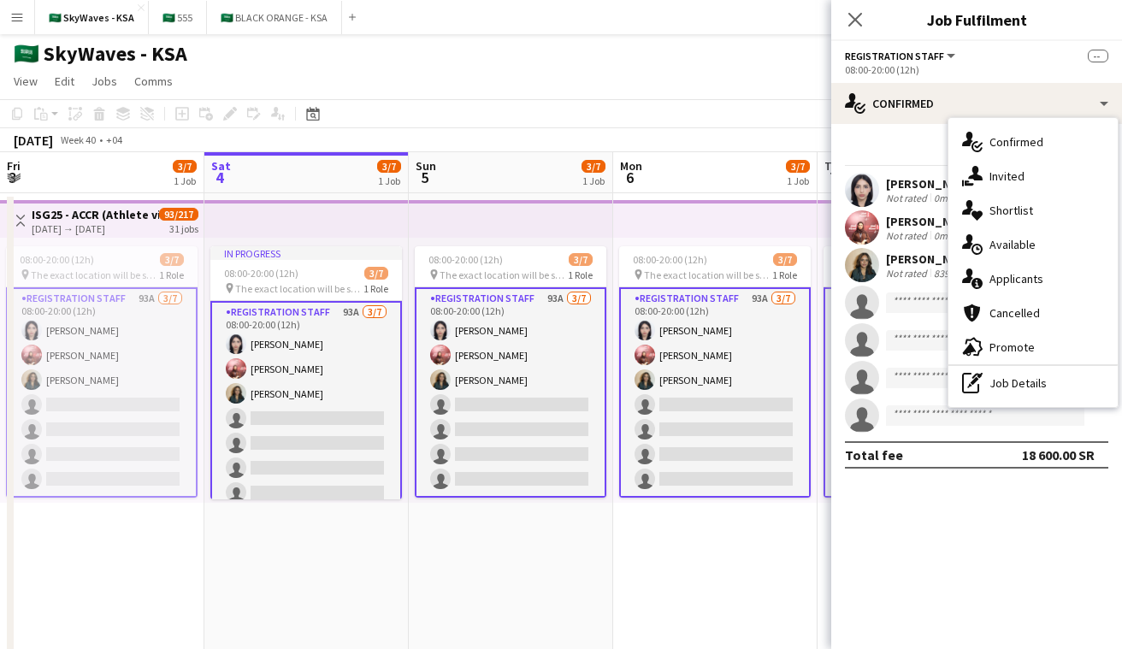
click at [363, 83] on app-page-menu "View Day view expanded Day view collapsed Month view Date picker Jump to today …" at bounding box center [561, 83] width 1122 height 33
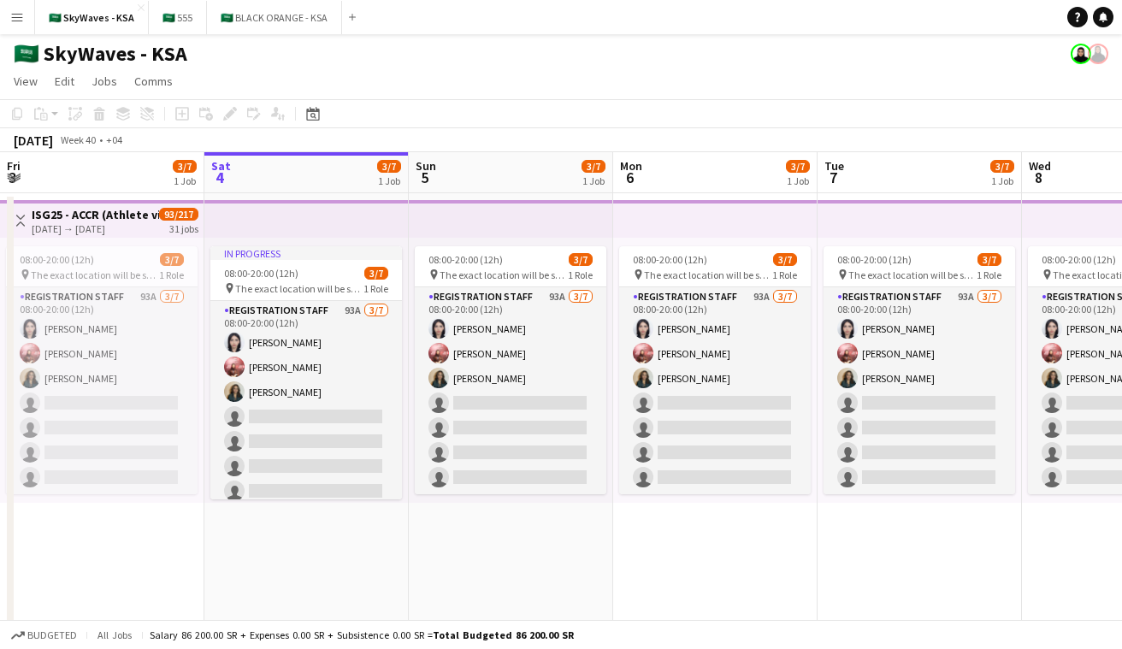
click at [464, 224] on app-top-bar at bounding box center [511, 219] width 204 height 38
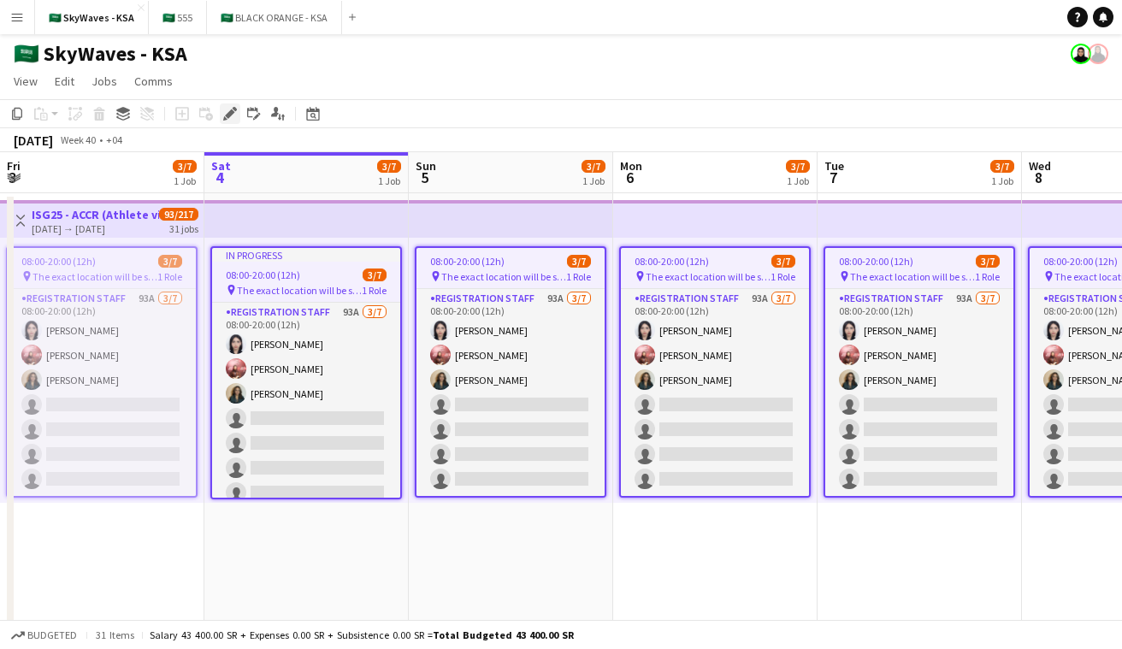
click at [228, 116] on icon at bounding box center [229, 114] width 9 height 9
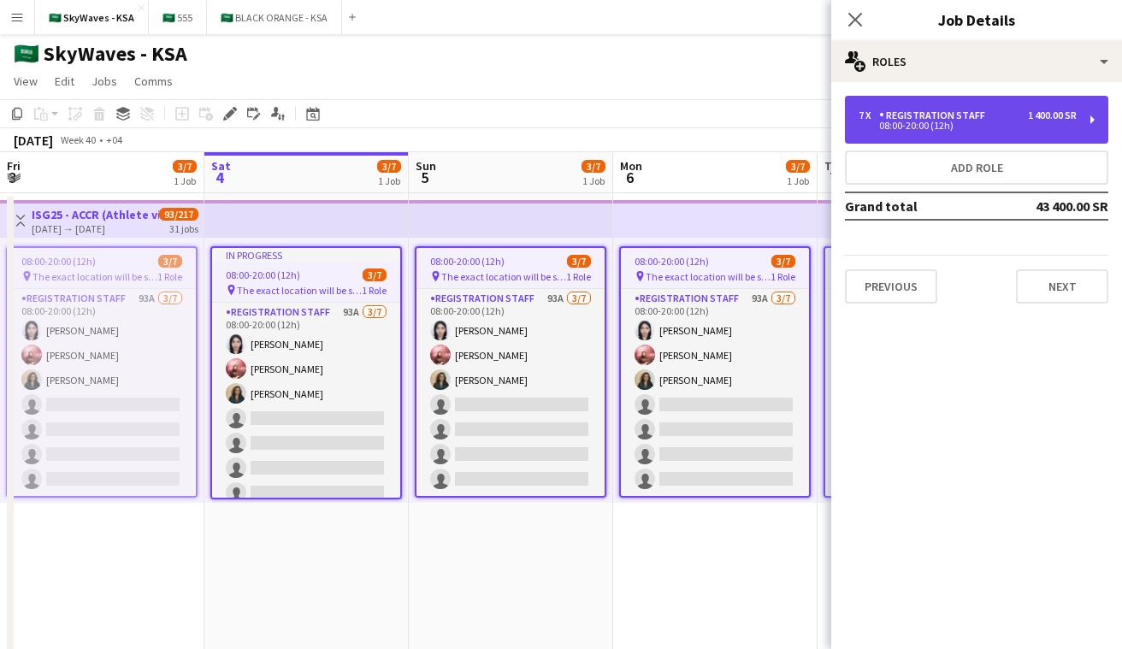
click at [564, 113] on div "1 400.00 SR" at bounding box center [1052, 116] width 49 height 12
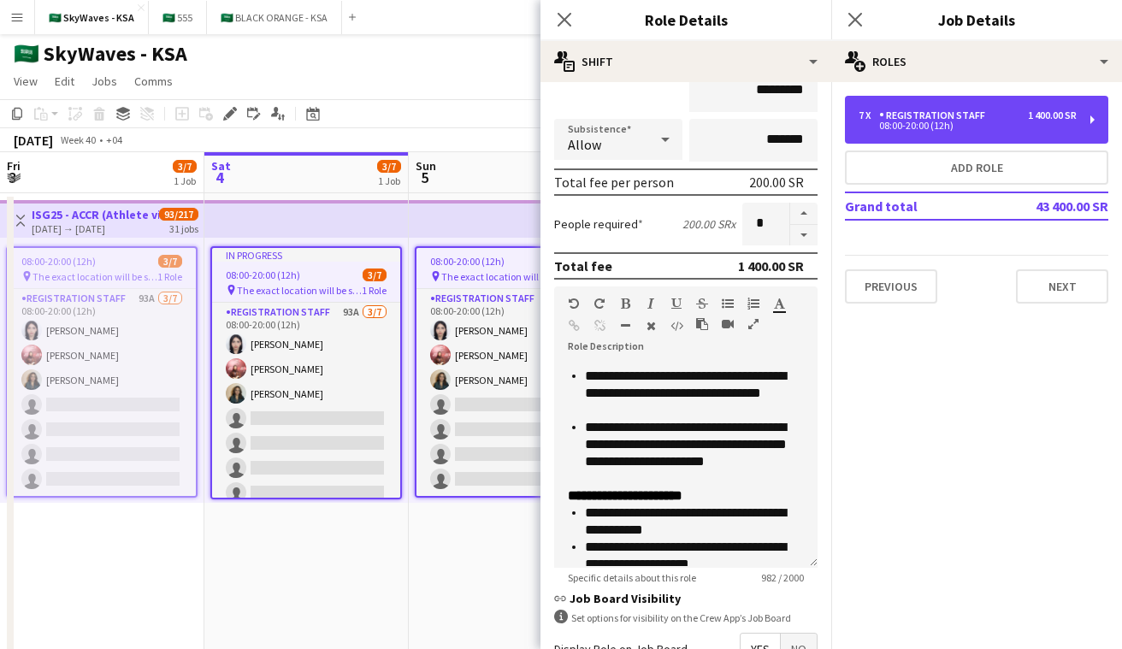
scroll to position [321, 0]
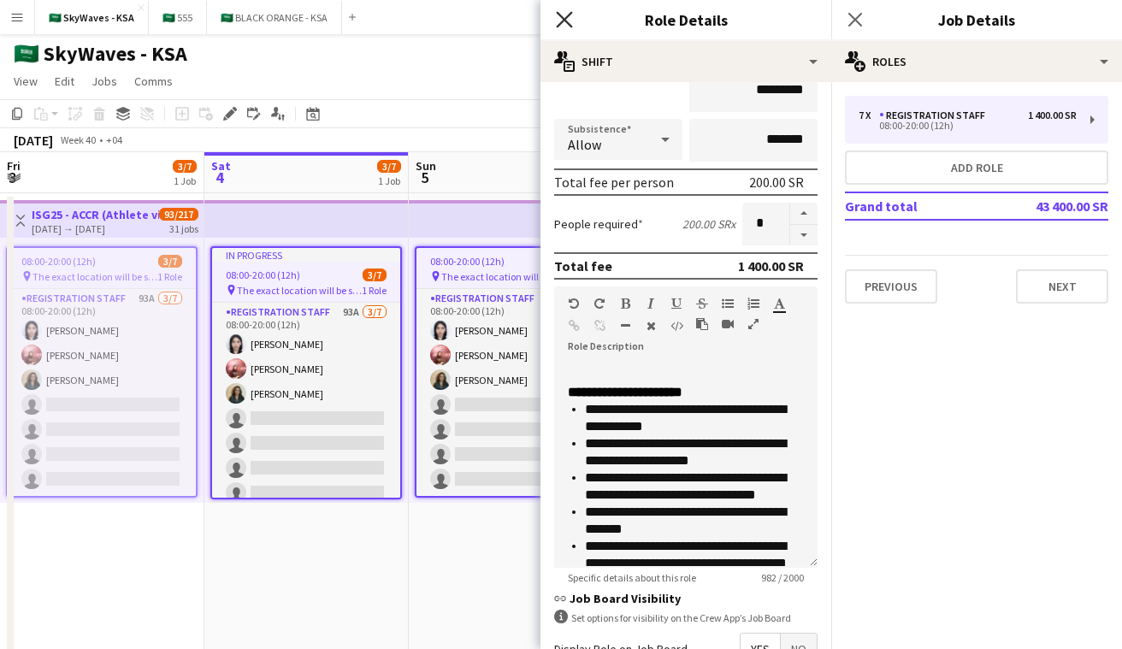
click at [559, 15] on icon "Close pop-in" at bounding box center [564, 19] width 16 height 16
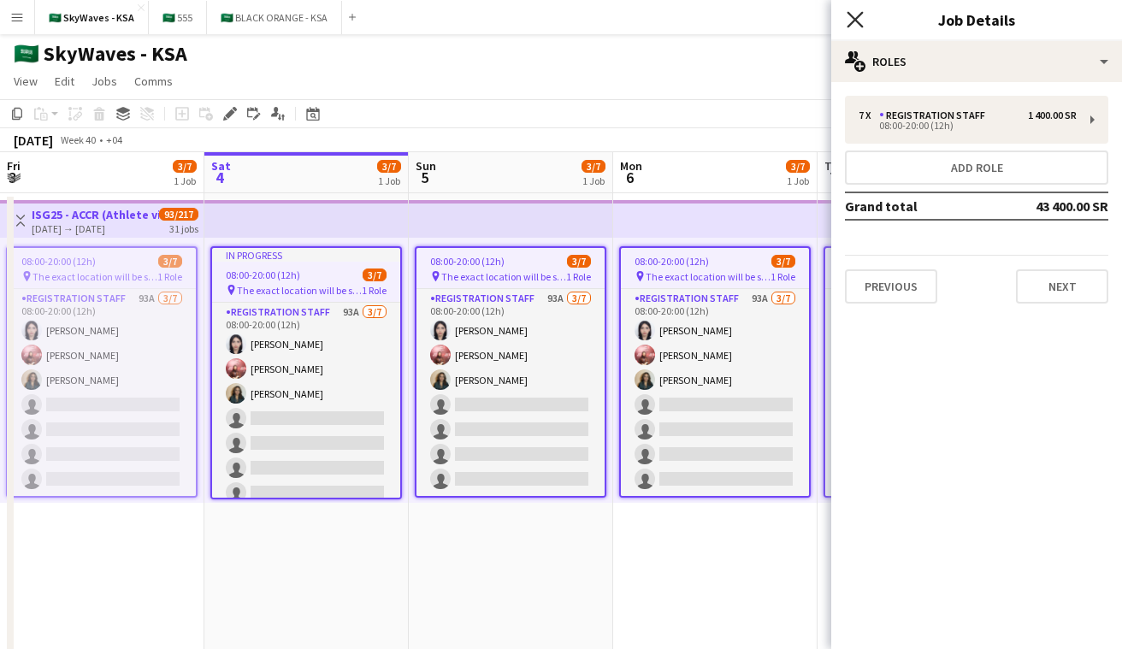
click at [564, 18] on icon at bounding box center [855, 19] width 16 height 16
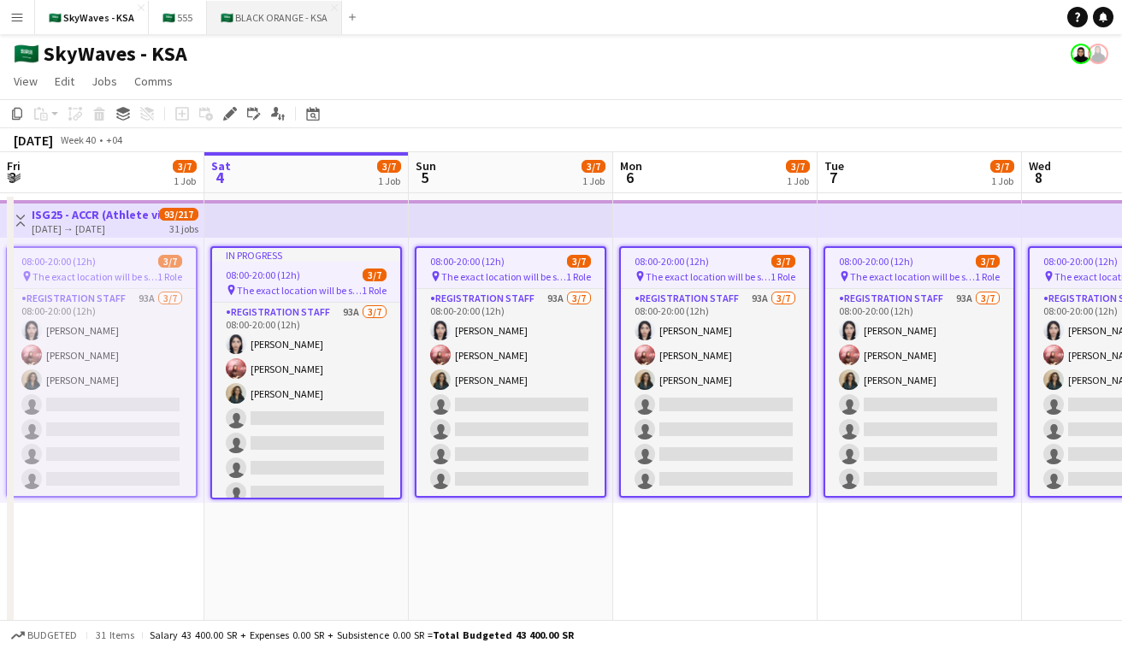
click at [279, 14] on button "🇸🇦 BLACK ORANGE - KSA Close" at bounding box center [274, 17] width 135 height 33
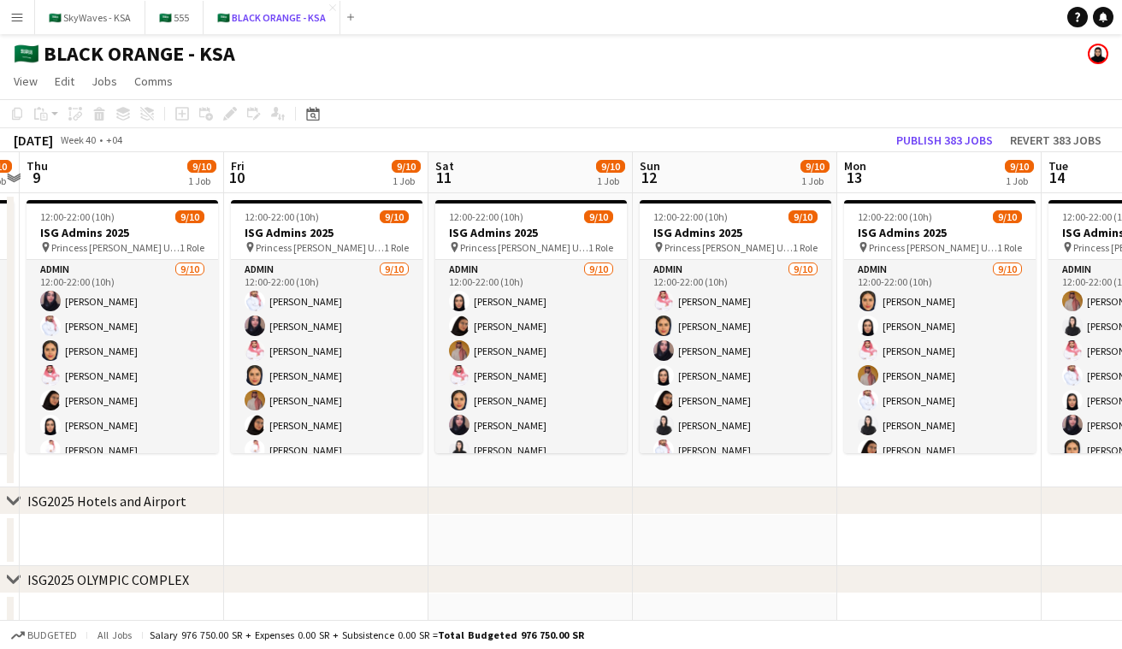
scroll to position [0, 600]
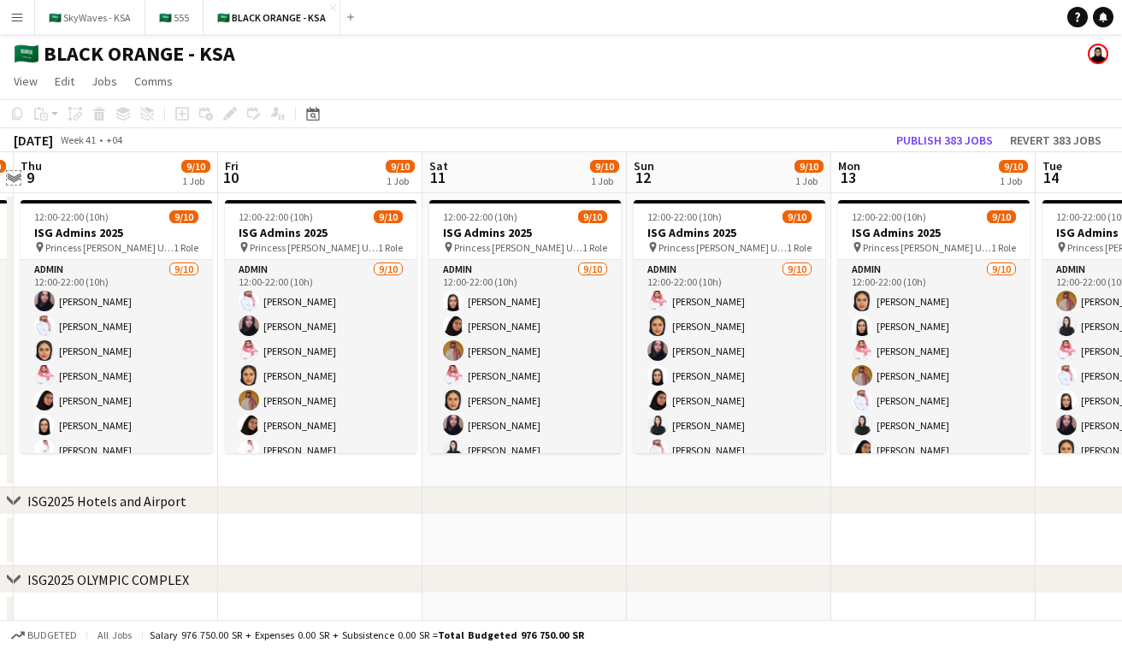
click at [12, 172] on app-icon "Expand/collapse" at bounding box center [14, 177] width 14 height 16
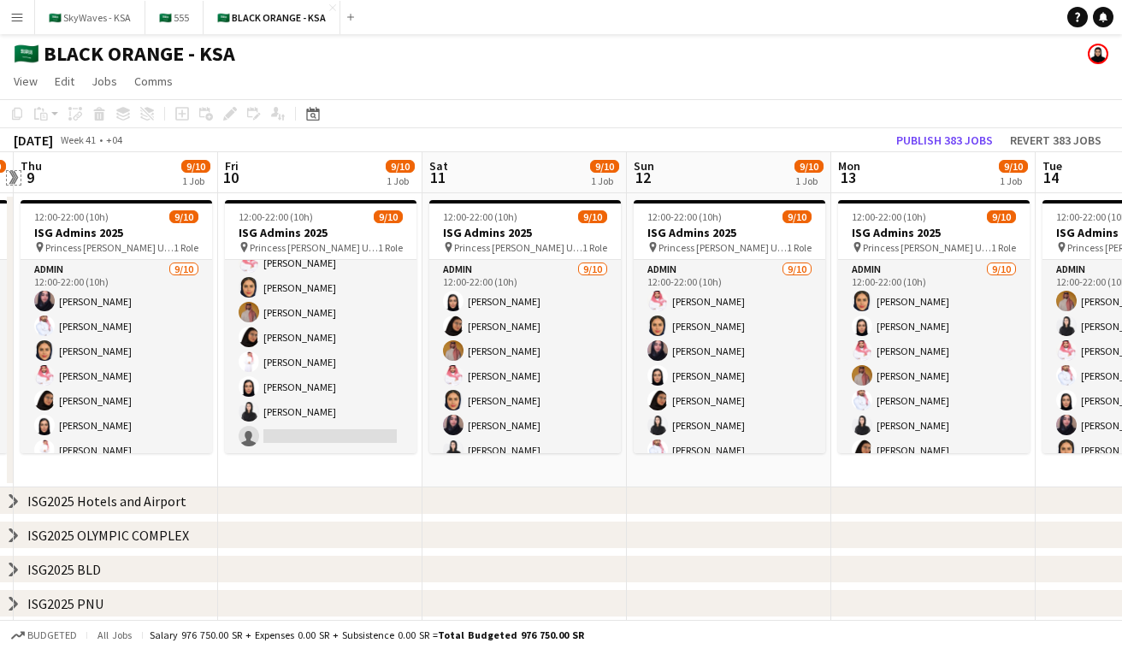
scroll to position [133, 0]
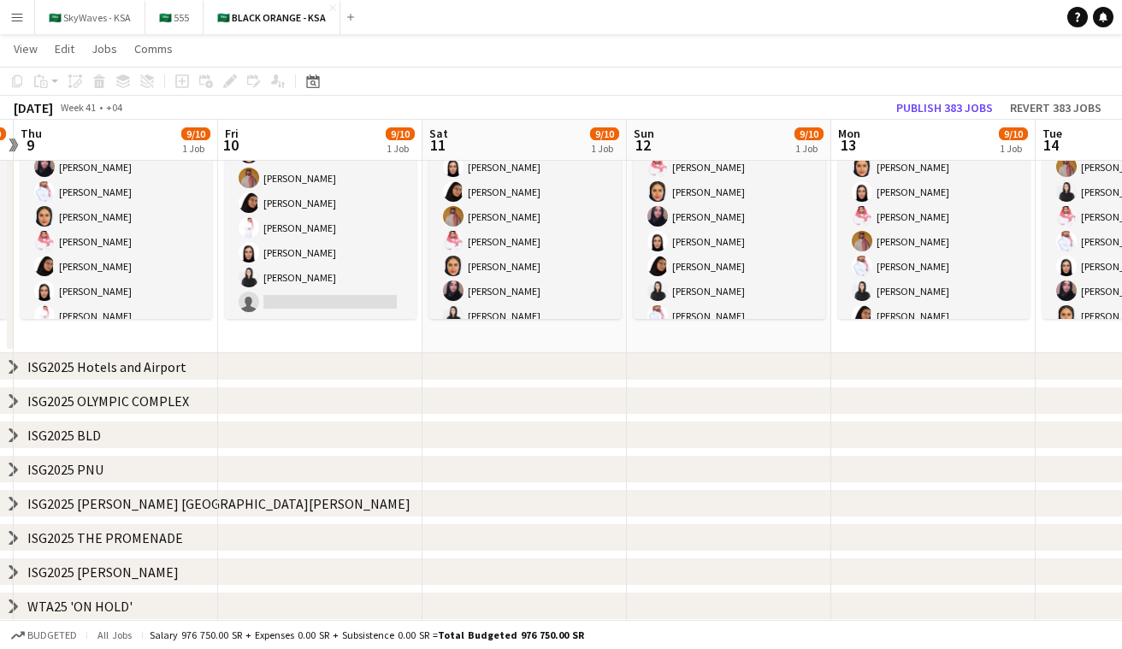
click at [12, 366] on icon "chevron-right" at bounding box center [14, 367] width 14 height 14
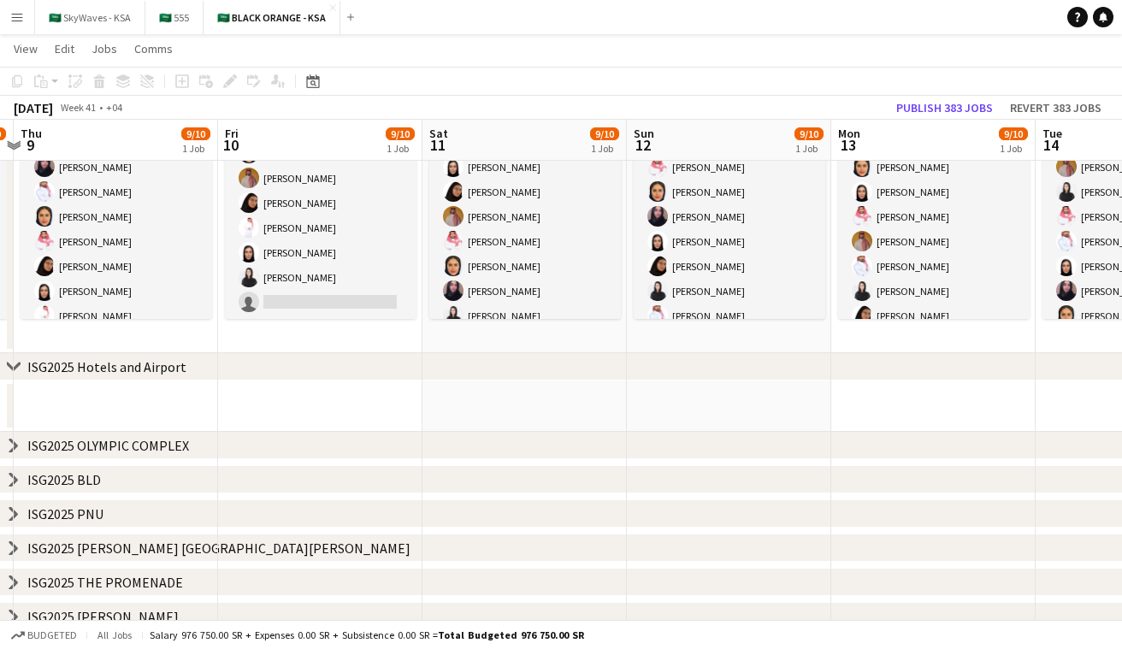
click at [11, 364] on icon "chevron-right" at bounding box center [14, 367] width 14 height 14
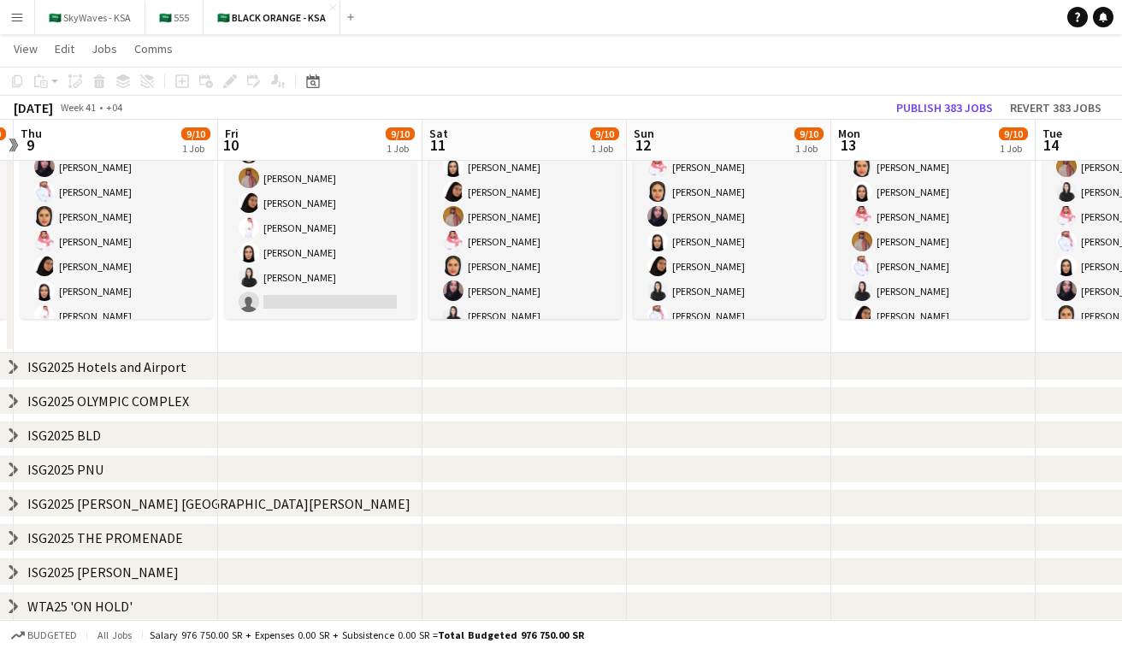
click at [493, 329] on app-date-cell "12:00-22:00 (10h) 9/10 ISG Admins 2025 pin Princess Nourah Bint Abdulrahman Uni…" at bounding box center [525, 206] width 204 height 294
click at [79, 359] on div "ISG2025 Hotels and Airport" at bounding box center [106, 366] width 159 height 17
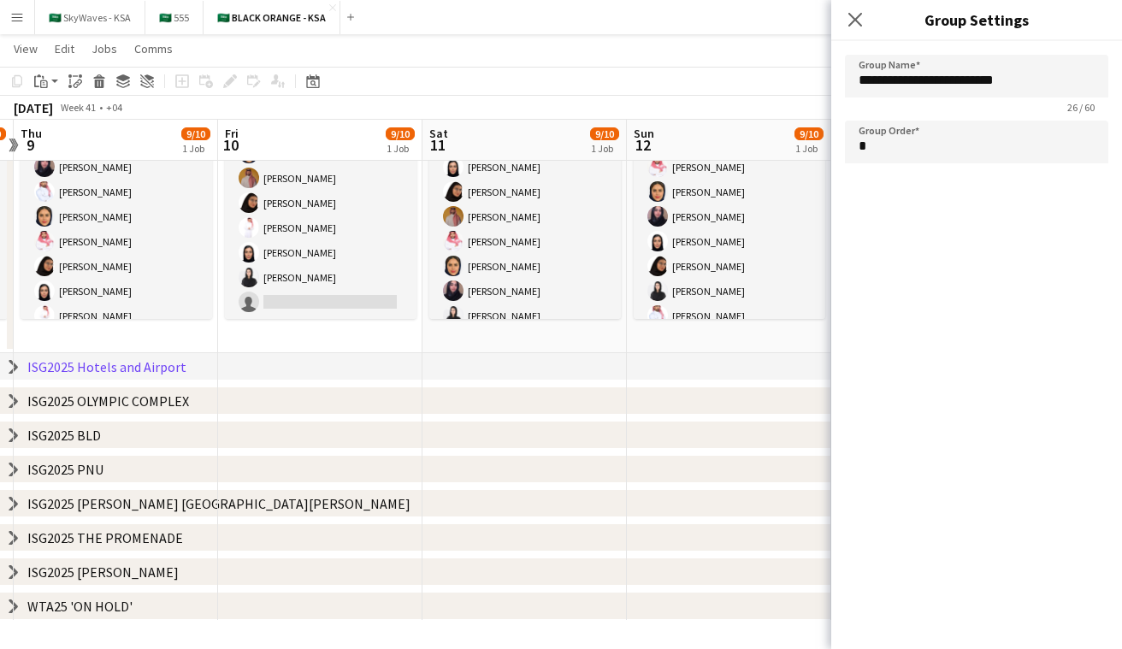
click at [564, 21] on div "Close pop-in" at bounding box center [856, 19] width 48 height 39
click at [564, 21] on icon "Close pop-in" at bounding box center [855, 19] width 16 height 16
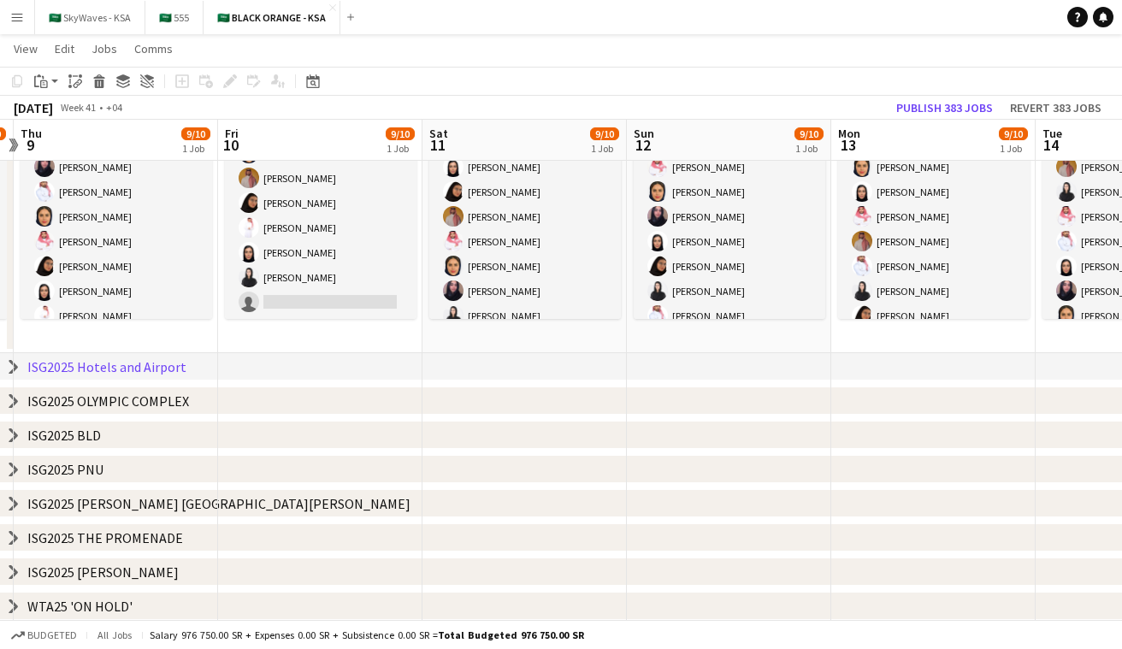
click at [10, 373] on div "chevron-right ISG2025 Hotels and Airport" at bounding box center [561, 366] width 1122 height 27
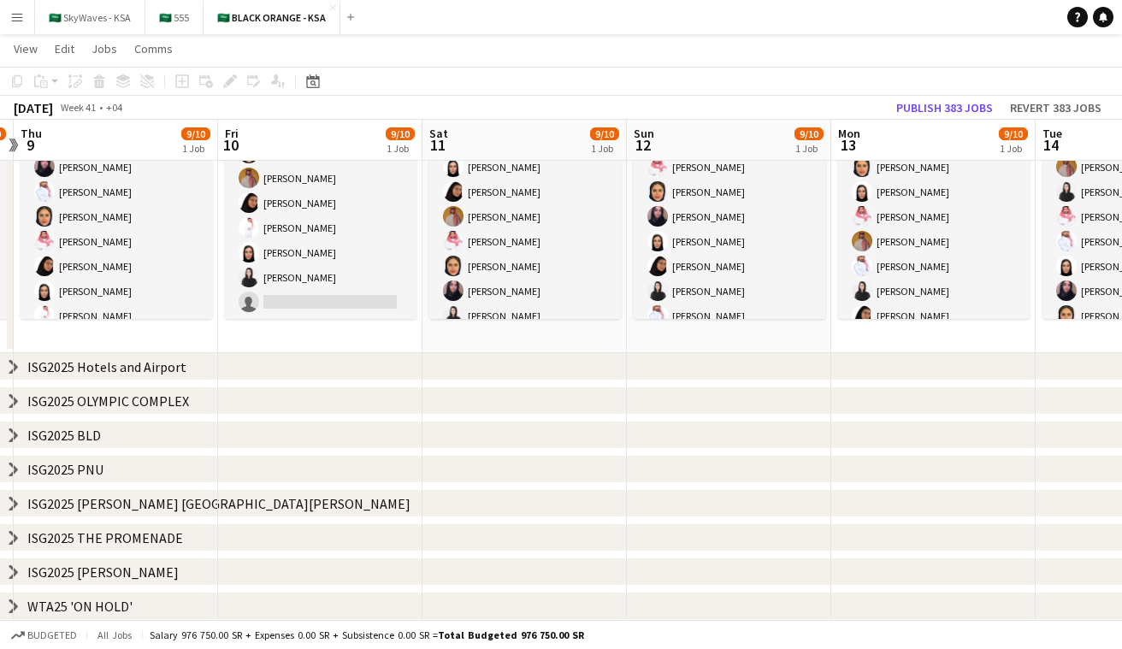
click at [16, 360] on icon "chevron-right" at bounding box center [14, 367] width 14 height 14
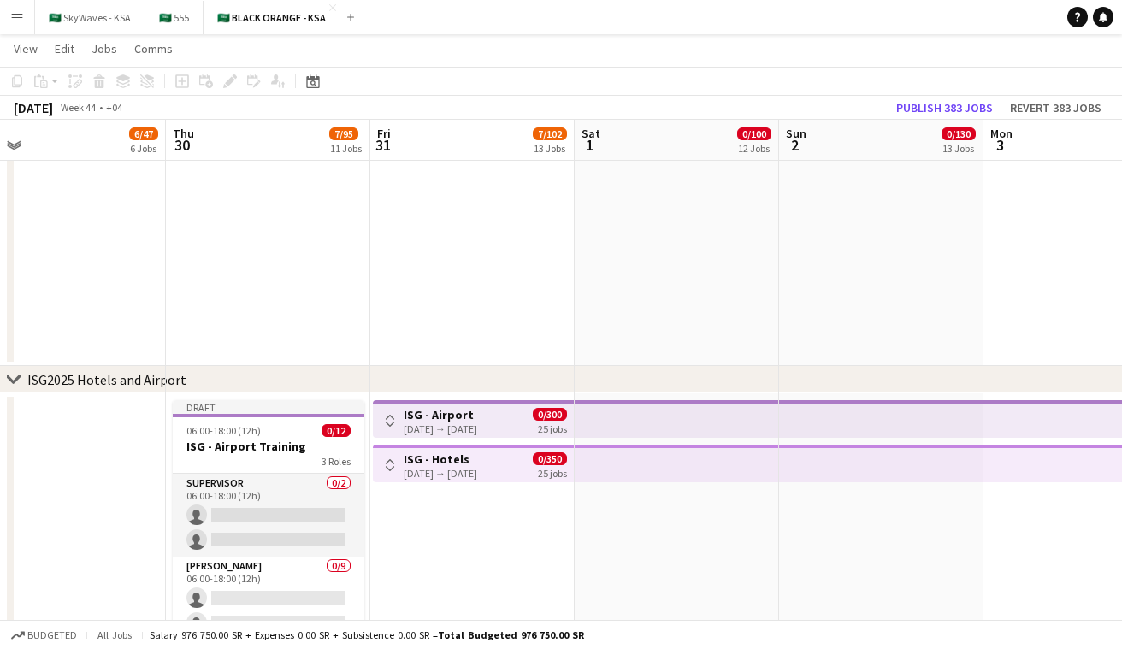
scroll to position [431, 0]
click at [451, 426] on div "31-10-2025 → 24-11-2025" at bounding box center [441, 427] width 74 height 13
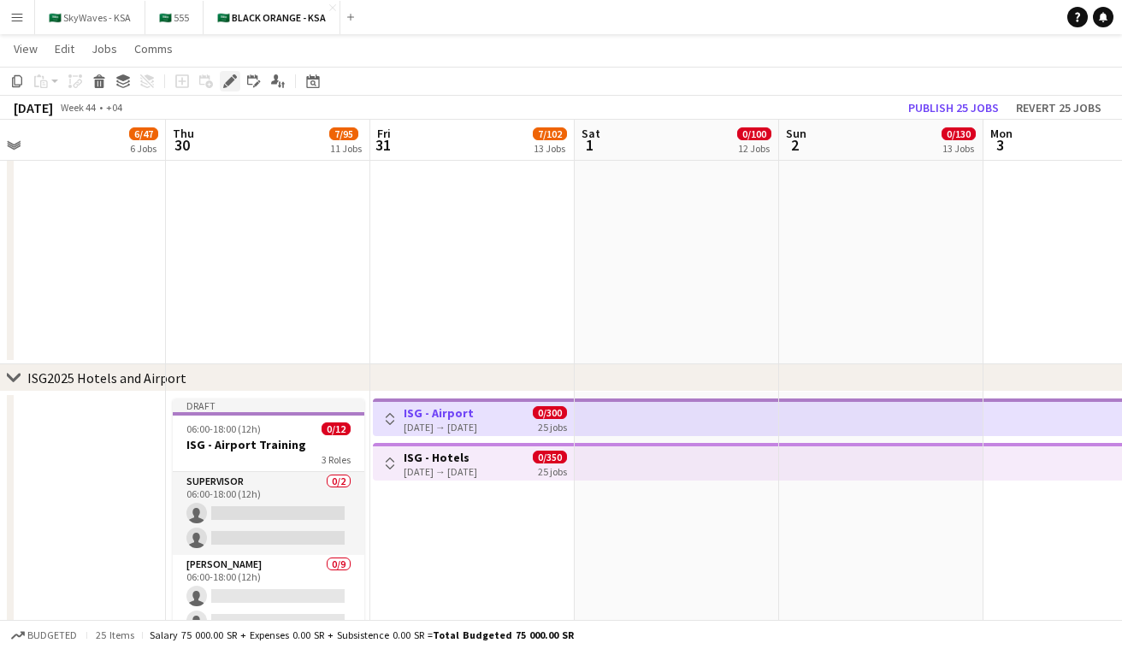
click at [227, 84] on icon at bounding box center [229, 81] width 9 height 9
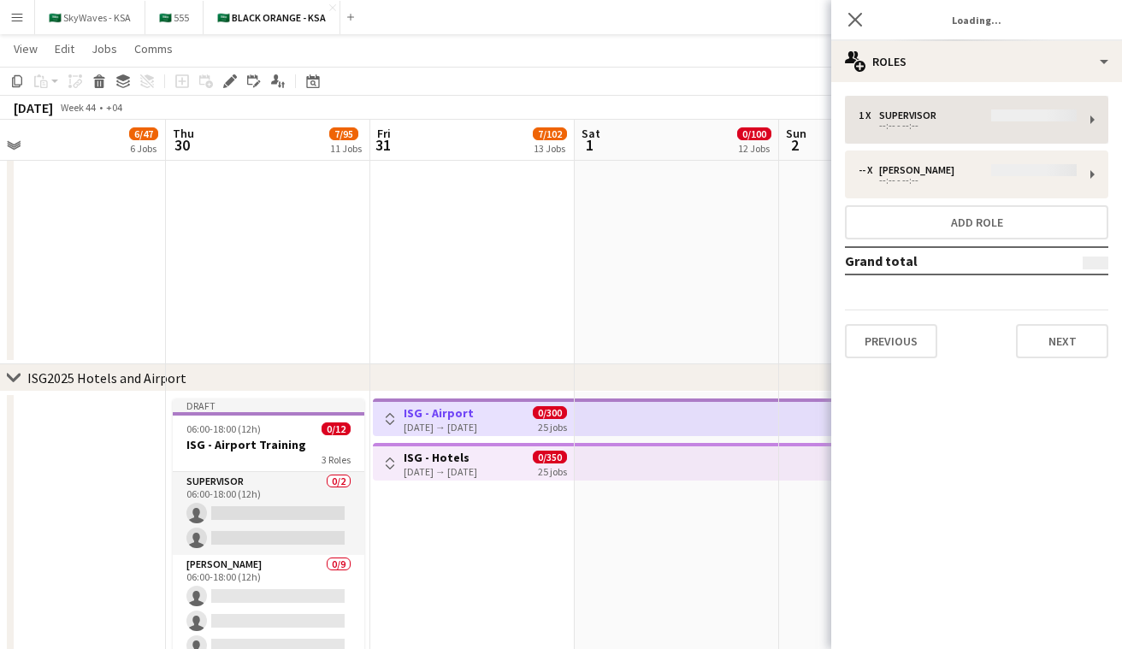
type input "**********"
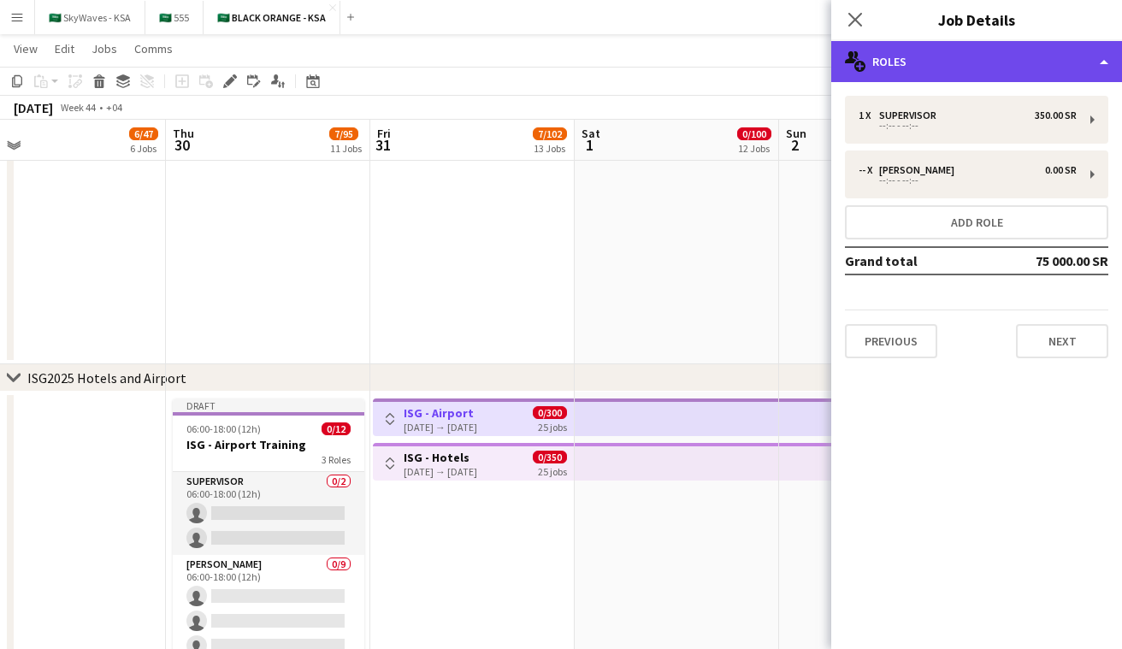
click at [564, 76] on div "multiple-users-add Roles" at bounding box center [977, 61] width 291 height 41
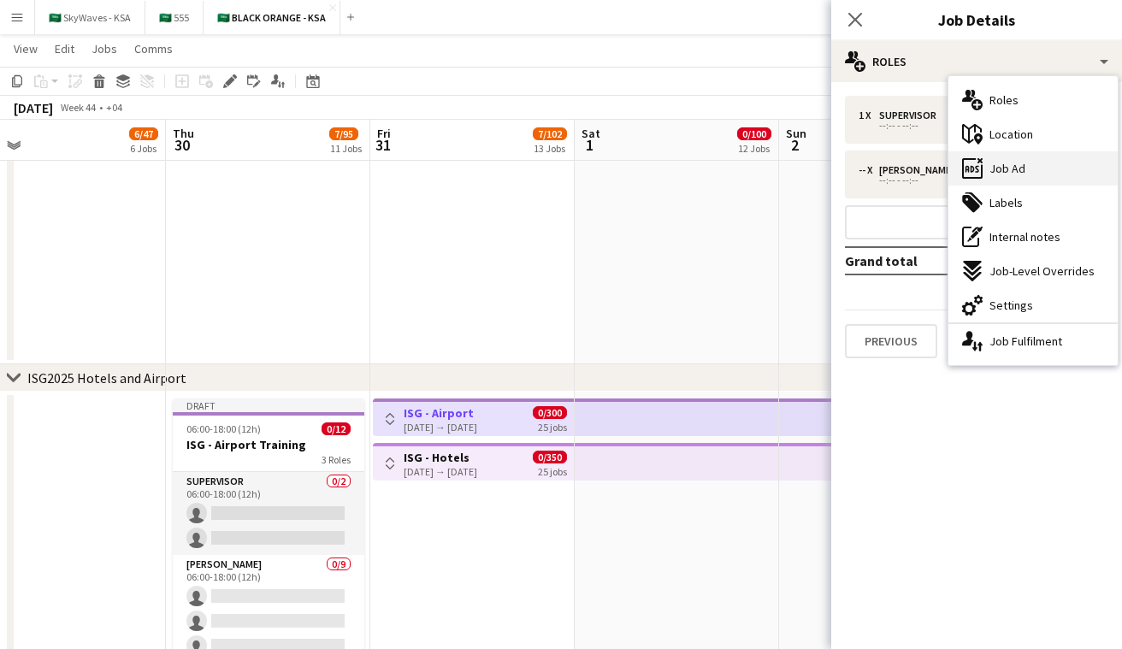
click at [564, 177] on div "ads-window Job Ad" at bounding box center [1033, 168] width 169 height 34
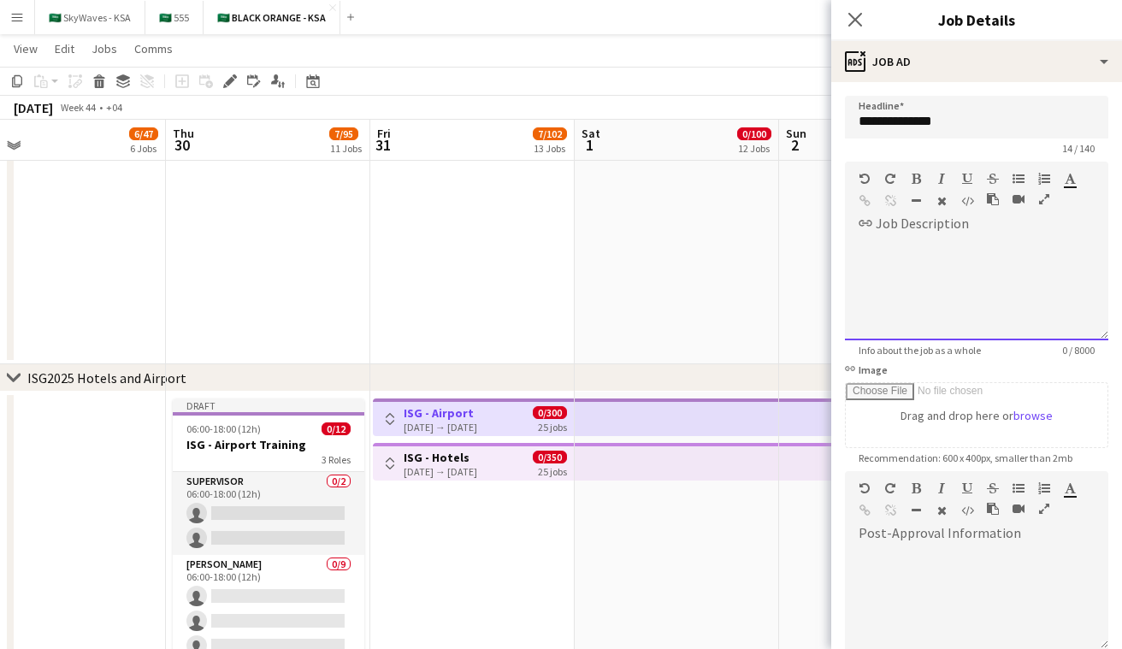
click at [564, 229] on div at bounding box center [976, 283] width 263 height 115
paste div
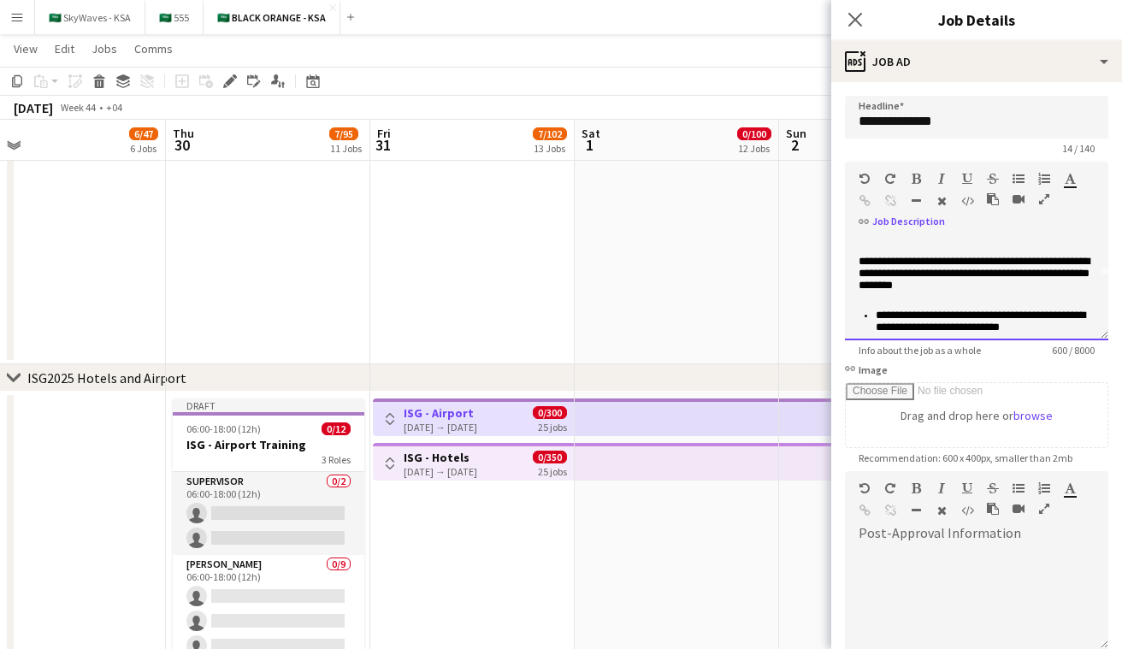
scroll to position [0, 0]
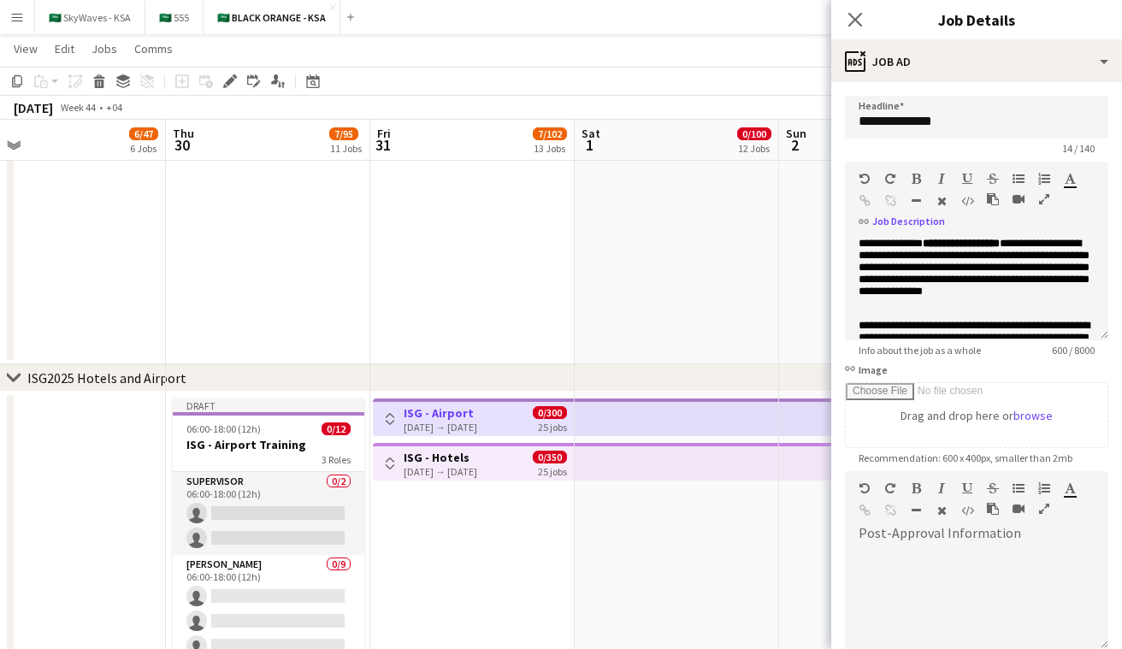
click at [564, 464] on app-top-bar at bounding box center [677, 462] width 204 height 38
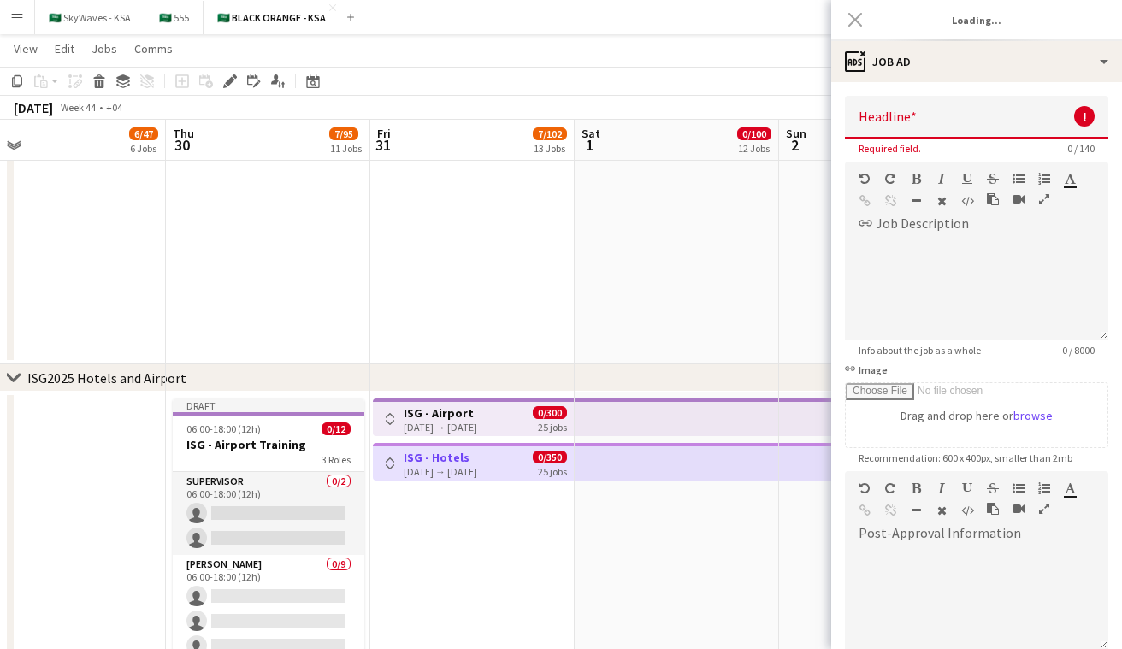
type input "**********"
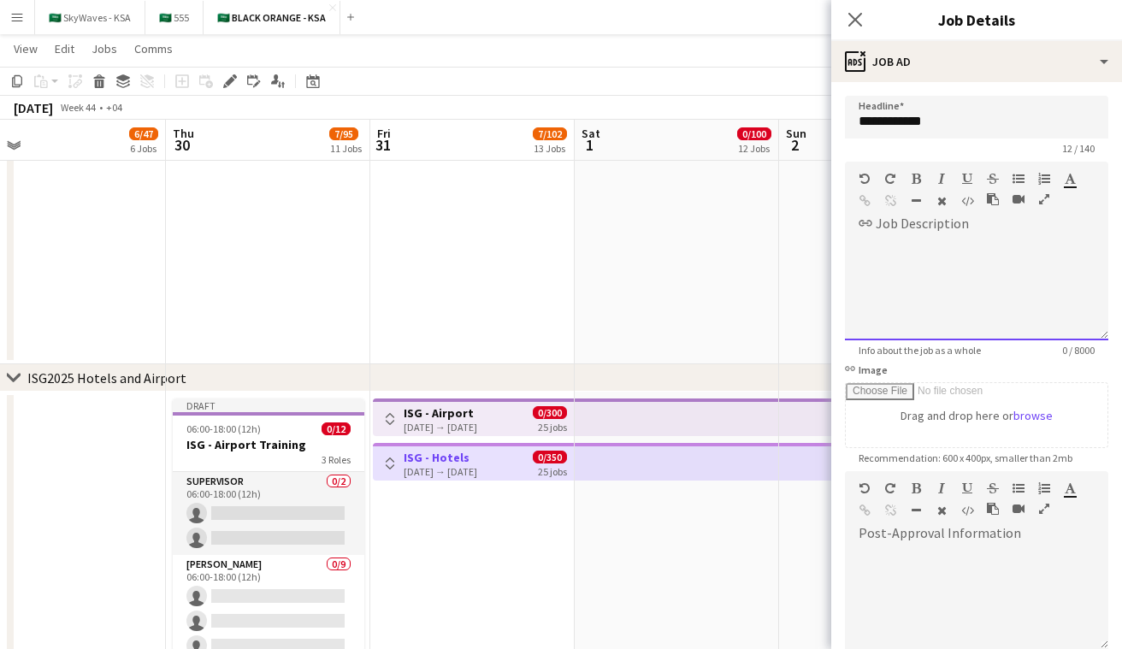
click at [564, 231] on div at bounding box center [976, 283] width 263 height 115
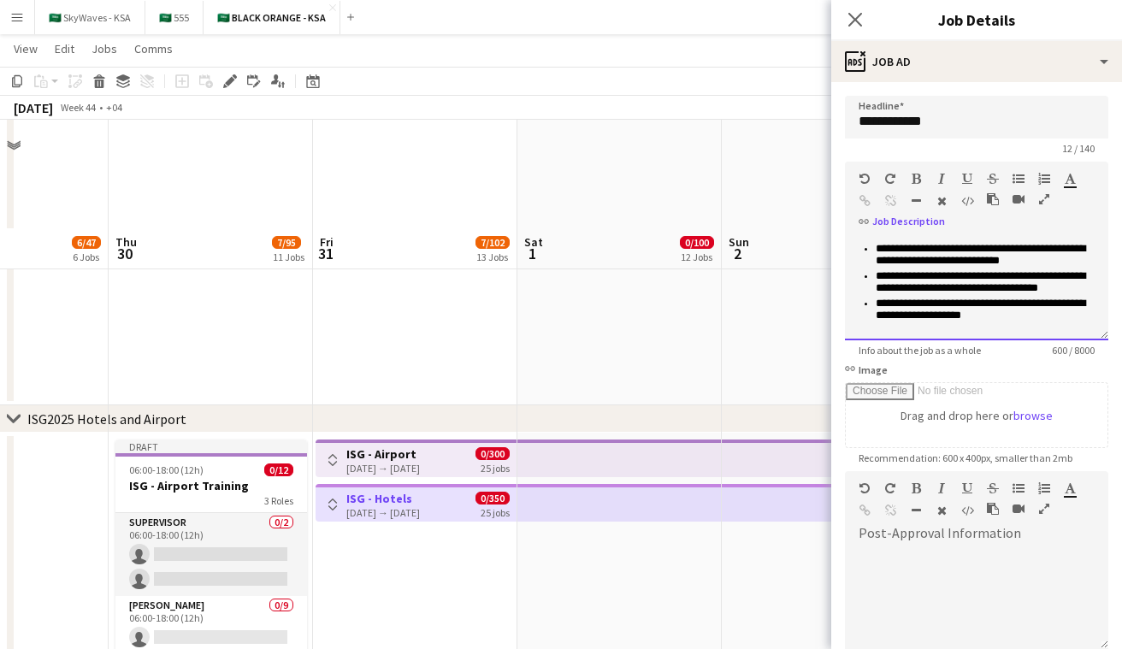
scroll to position [353, 0]
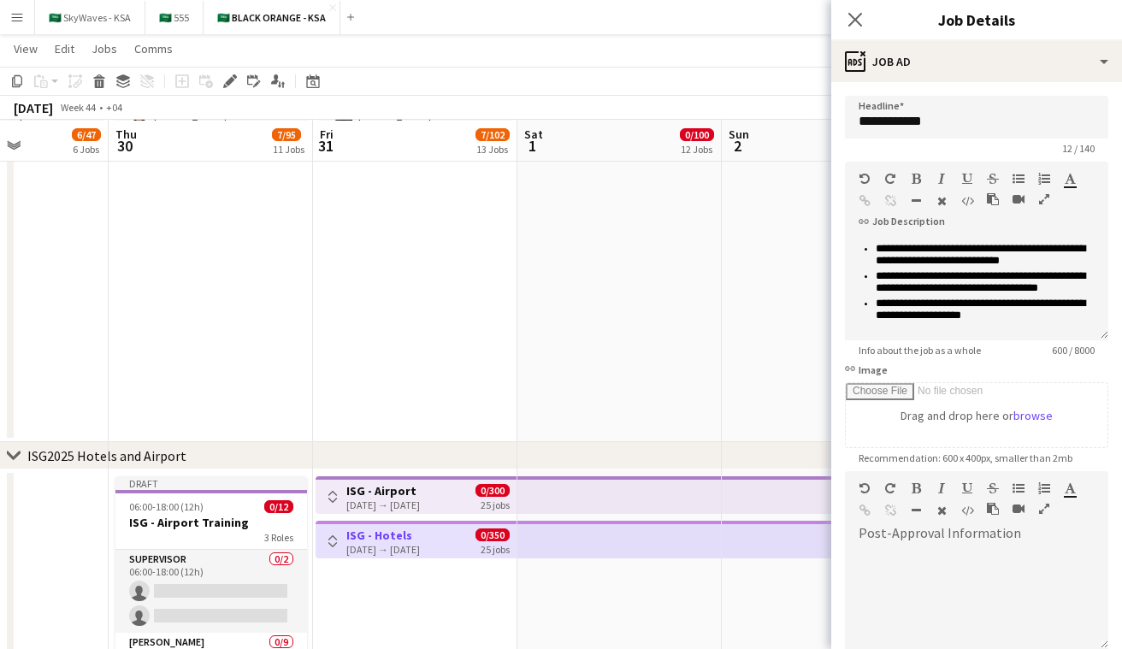
click at [42, 453] on div "ISG2025 Hotels and Airport" at bounding box center [106, 455] width 159 height 17
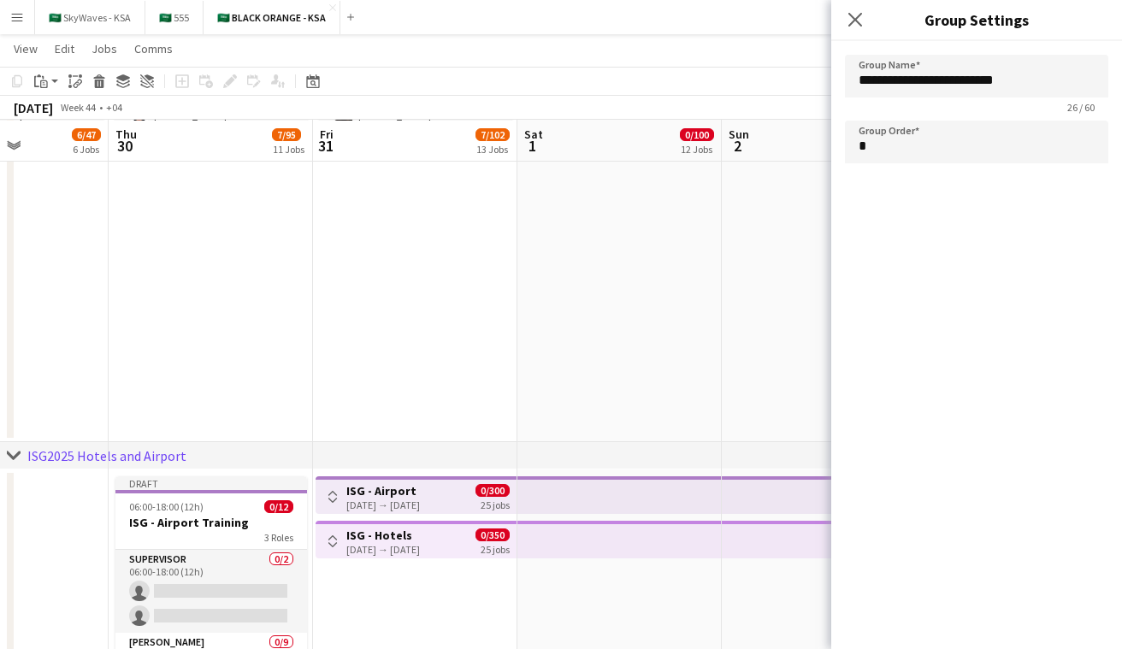
click at [9, 454] on icon at bounding box center [13, 455] width 13 height 7
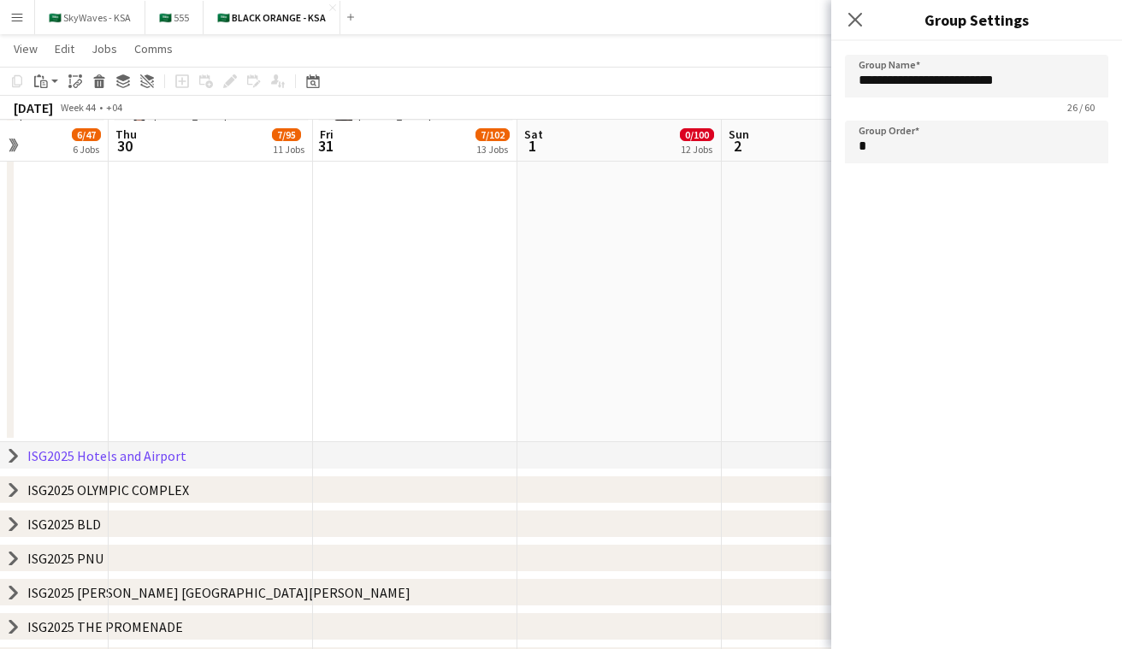
click at [367, 496] on div "chevron-right ISG2025 OLYMPIC COMPLEX" at bounding box center [561, 489] width 1122 height 27
type input "**********"
type input "*"
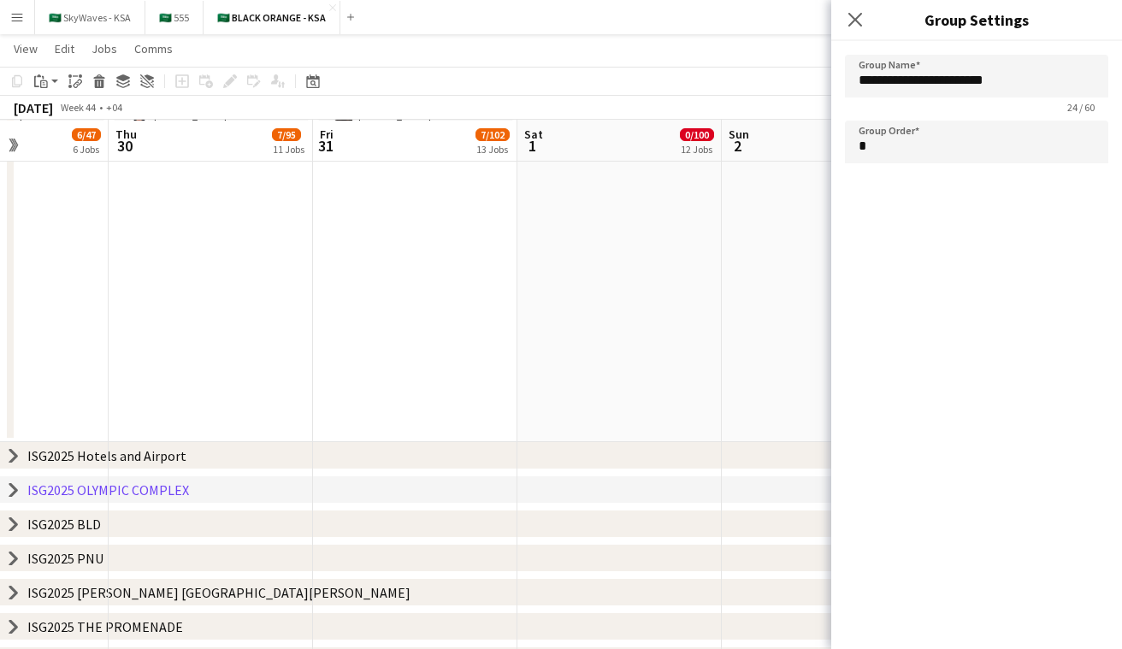
click at [12, 494] on icon at bounding box center [13, 489] width 7 height 13
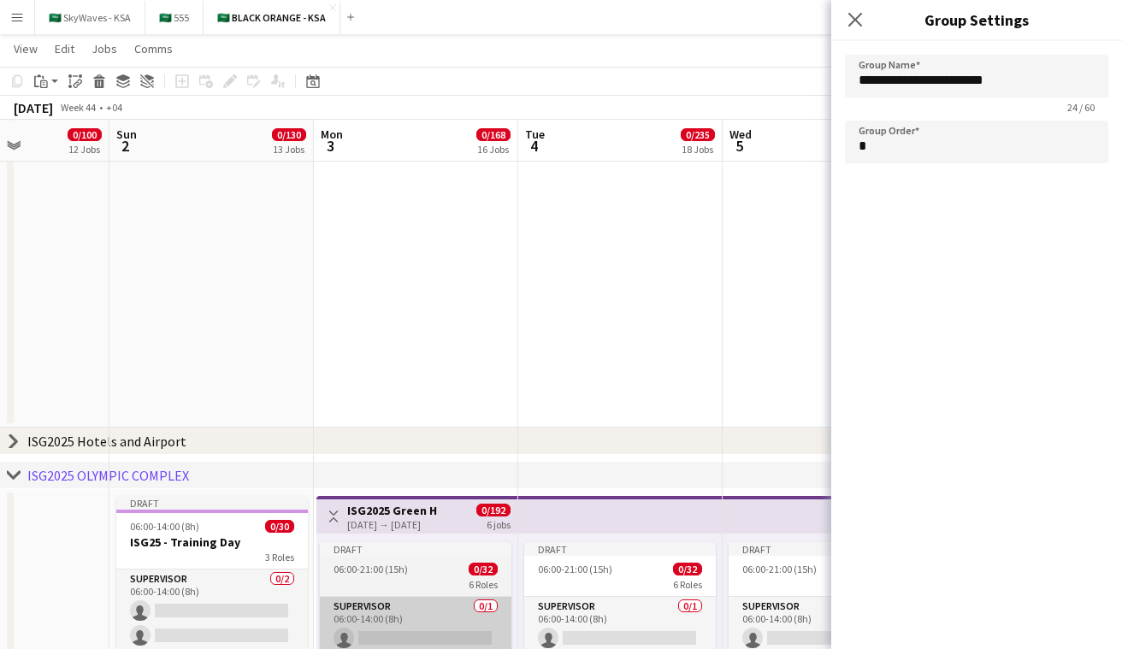
scroll to position [0, 776]
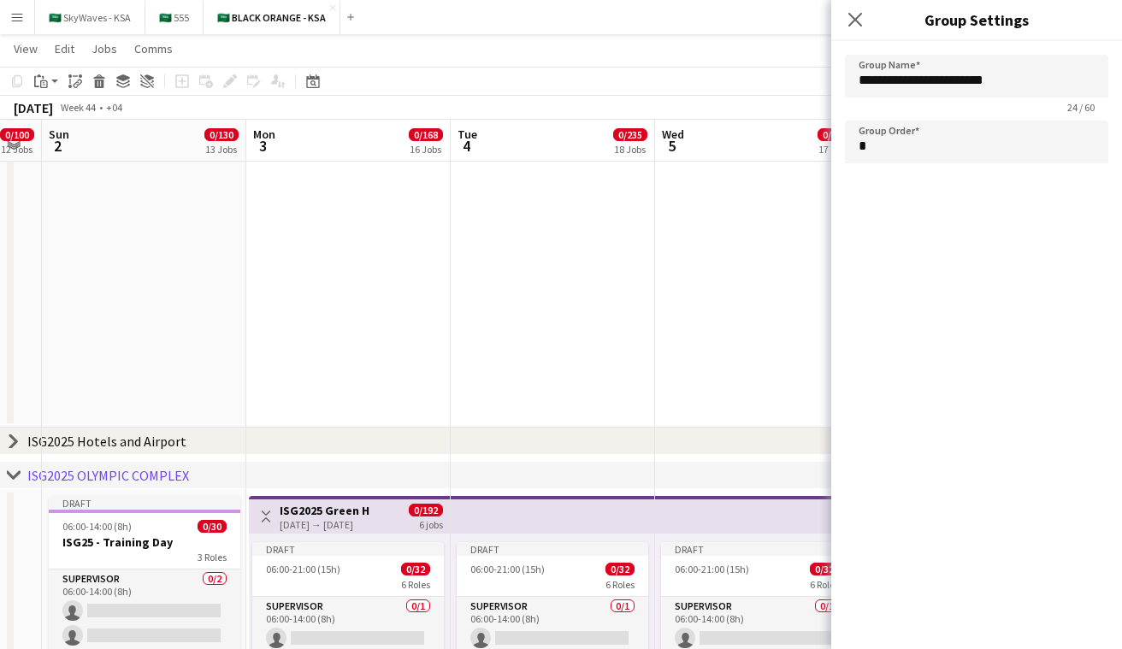
click at [295, 530] on div "03-11-2025 → 08-11-2025" at bounding box center [325, 524] width 90 height 13
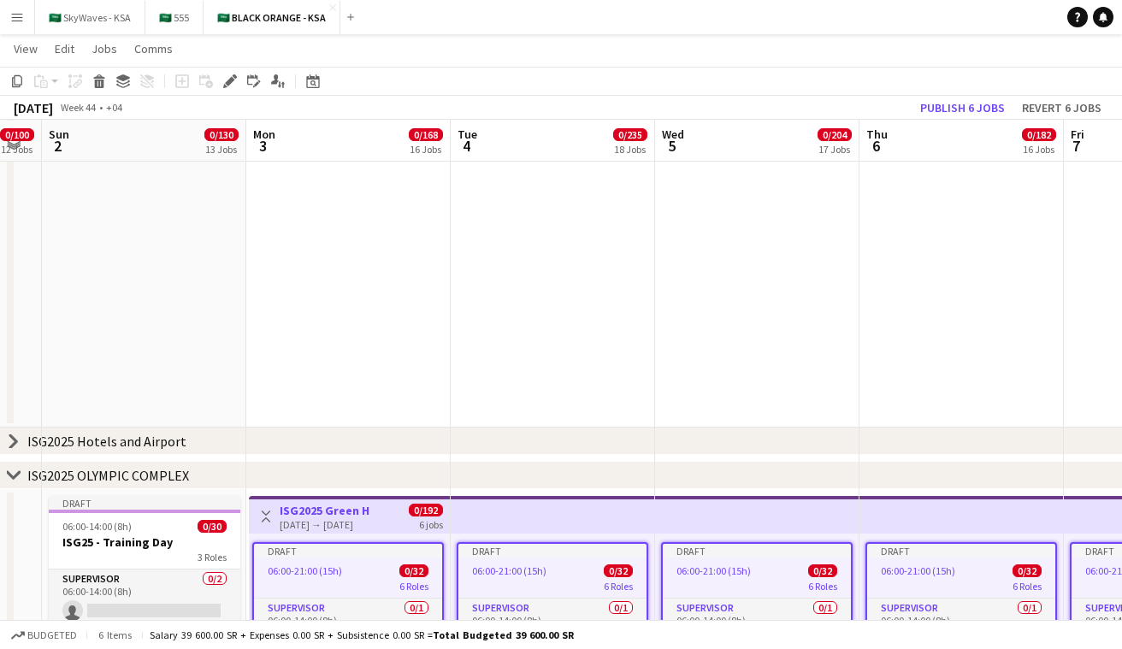
click at [363, 527] on div "03-11-2025 → 08-11-2025" at bounding box center [325, 524] width 90 height 13
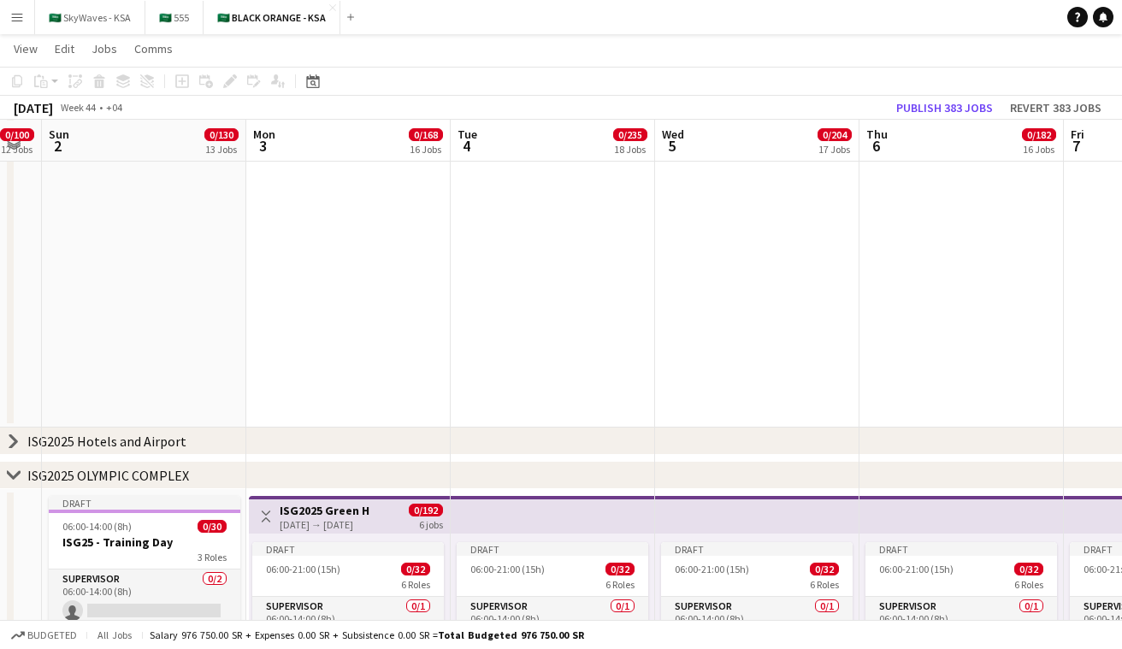
click at [363, 527] on div "03-11-2025 → 08-11-2025" at bounding box center [325, 524] width 90 height 13
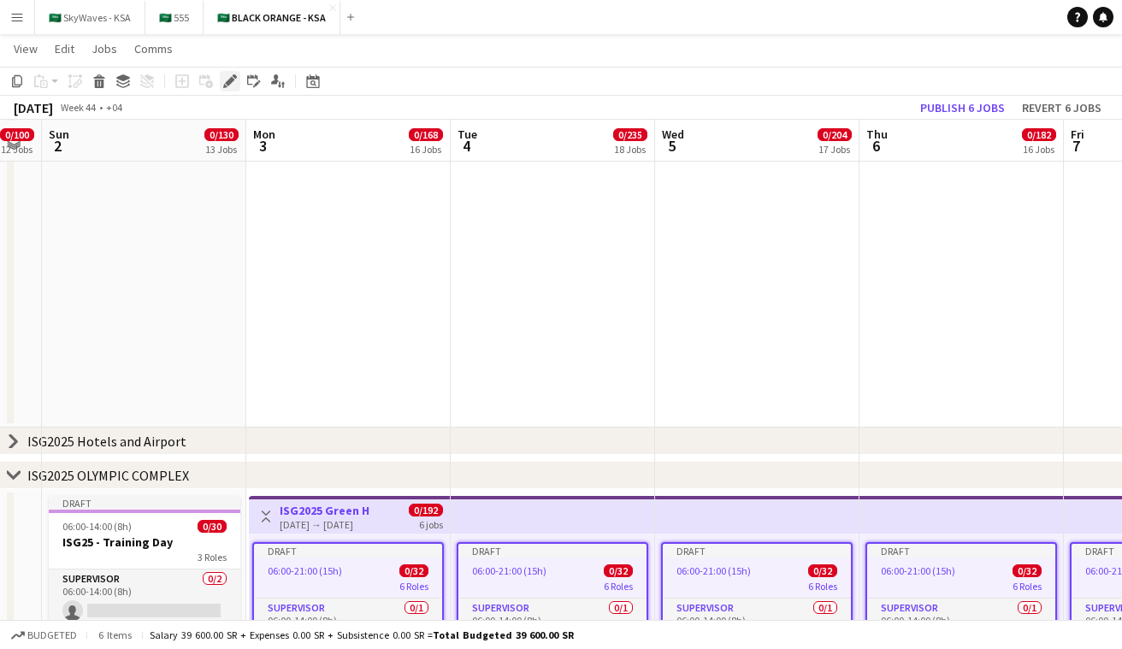
click at [237, 80] on div "Edit" at bounding box center [230, 81] width 21 height 21
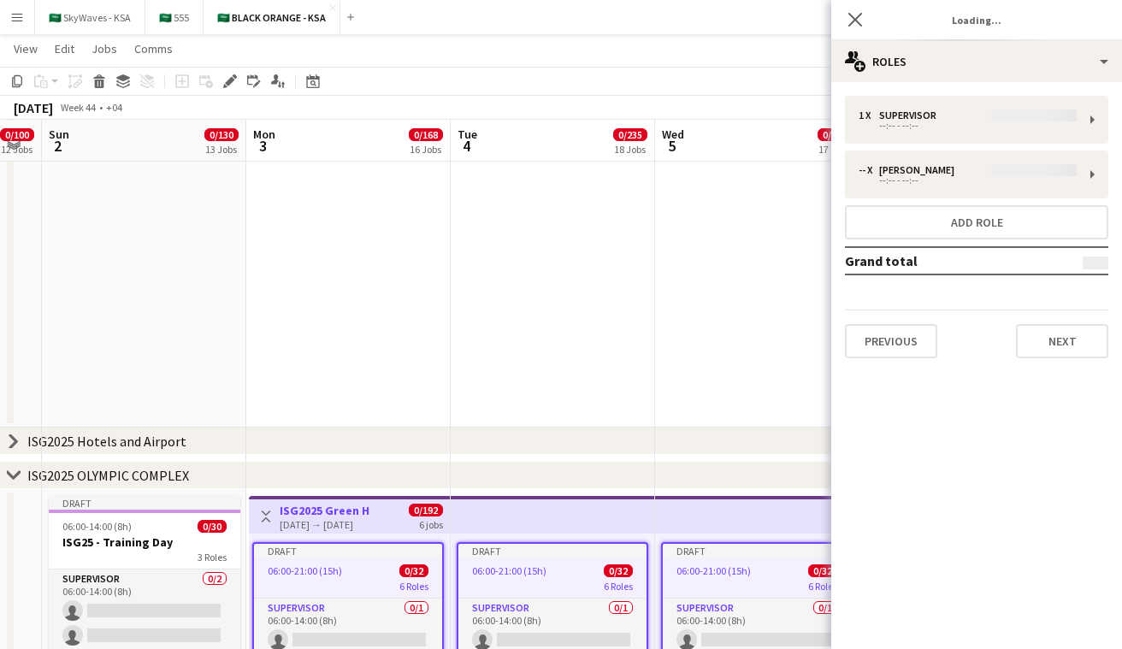
type input "**********"
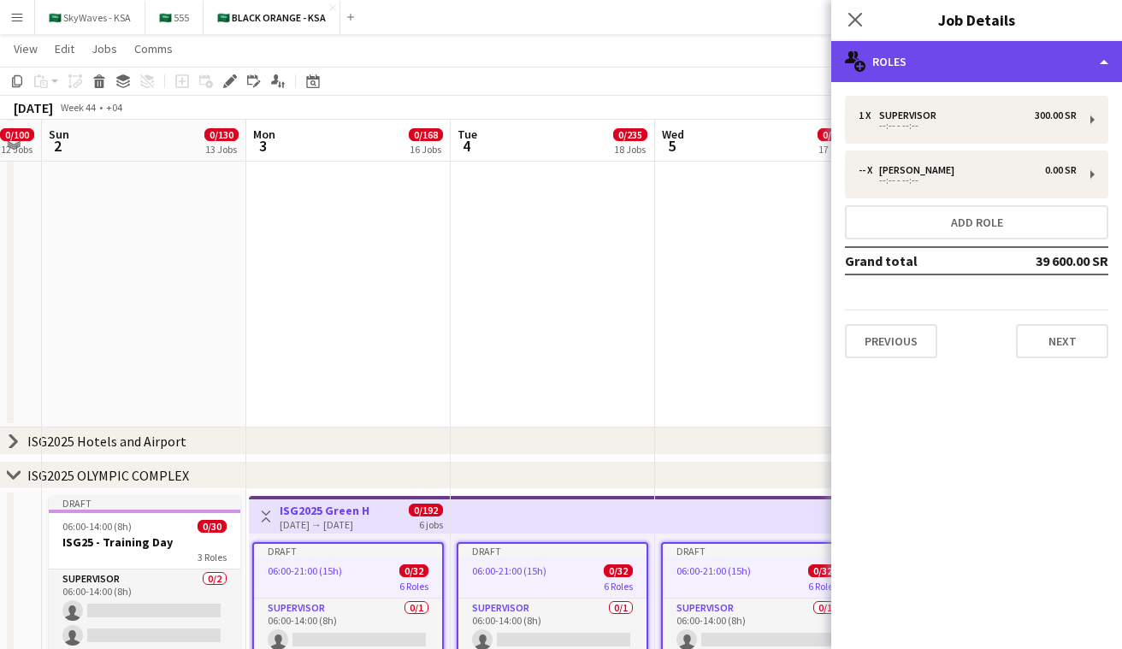
click at [564, 73] on div "multiple-users-add Roles" at bounding box center [977, 61] width 291 height 41
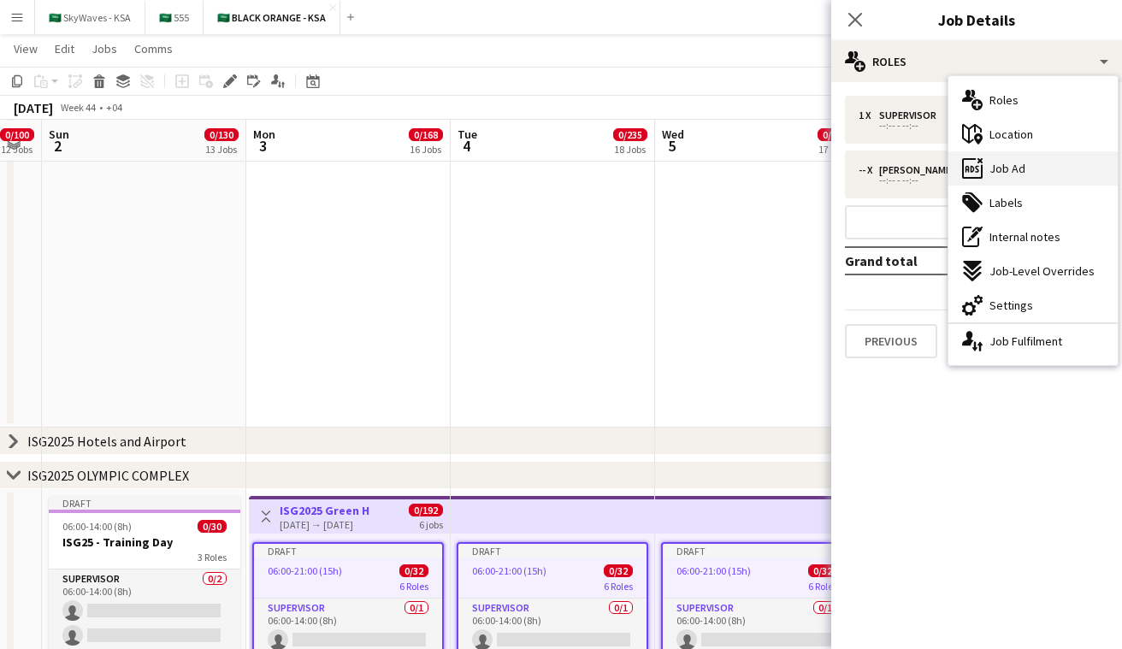
click at [564, 167] on span "Job Ad" at bounding box center [1008, 168] width 36 height 15
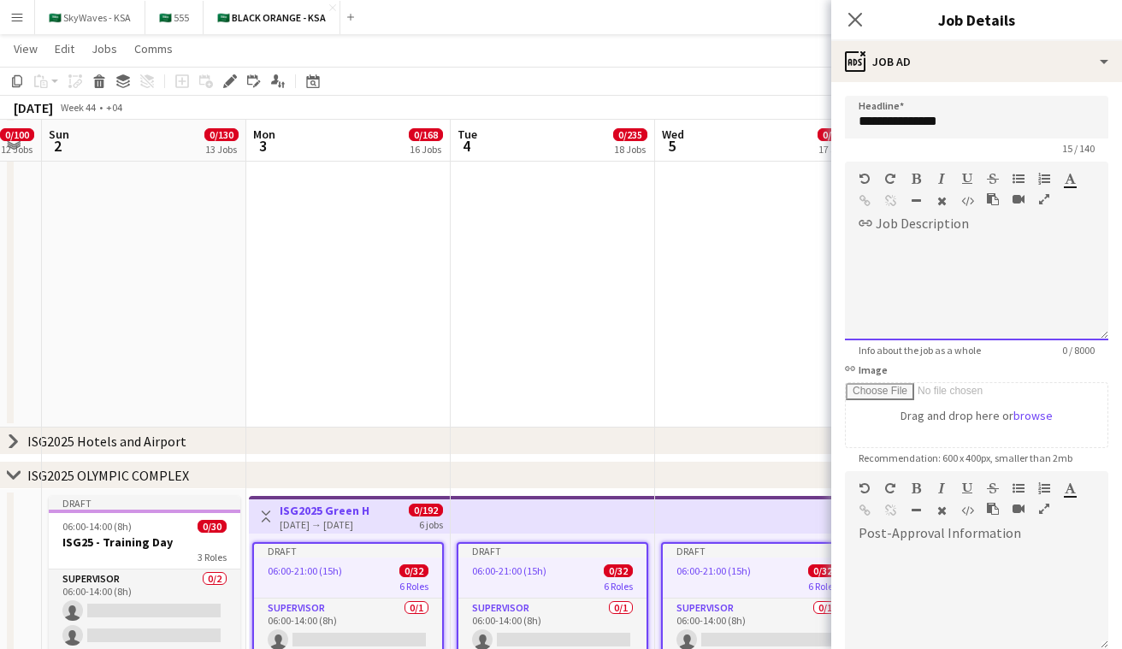
click at [564, 243] on div at bounding box center [976, 289] width 263 height 103
paste div
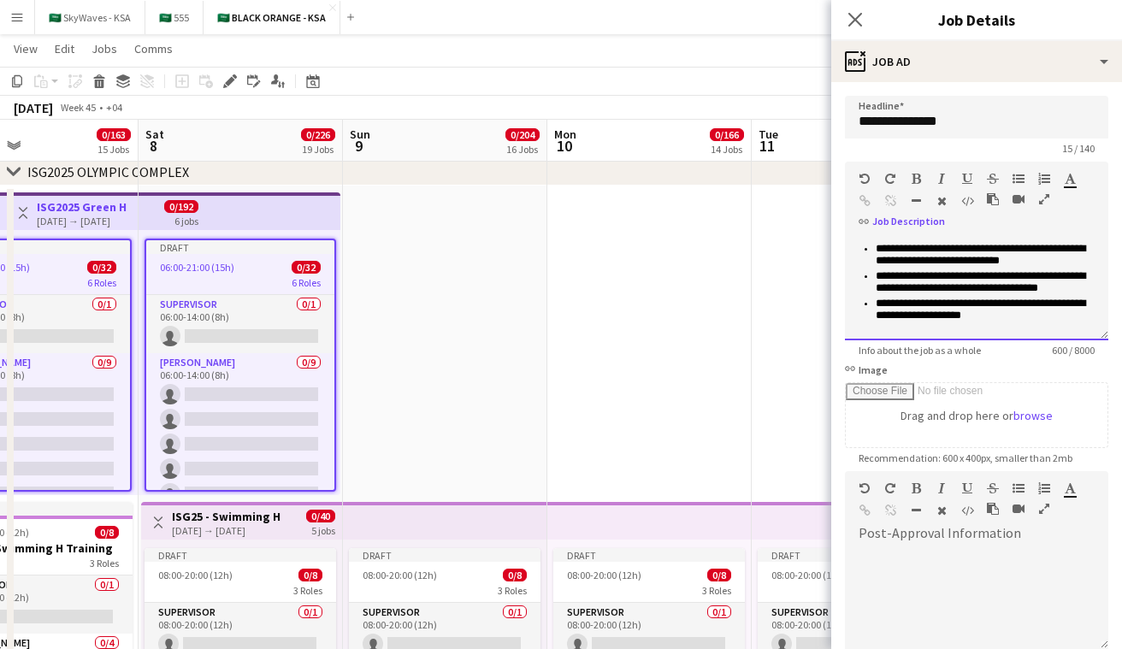
scroll to position [0, 476]
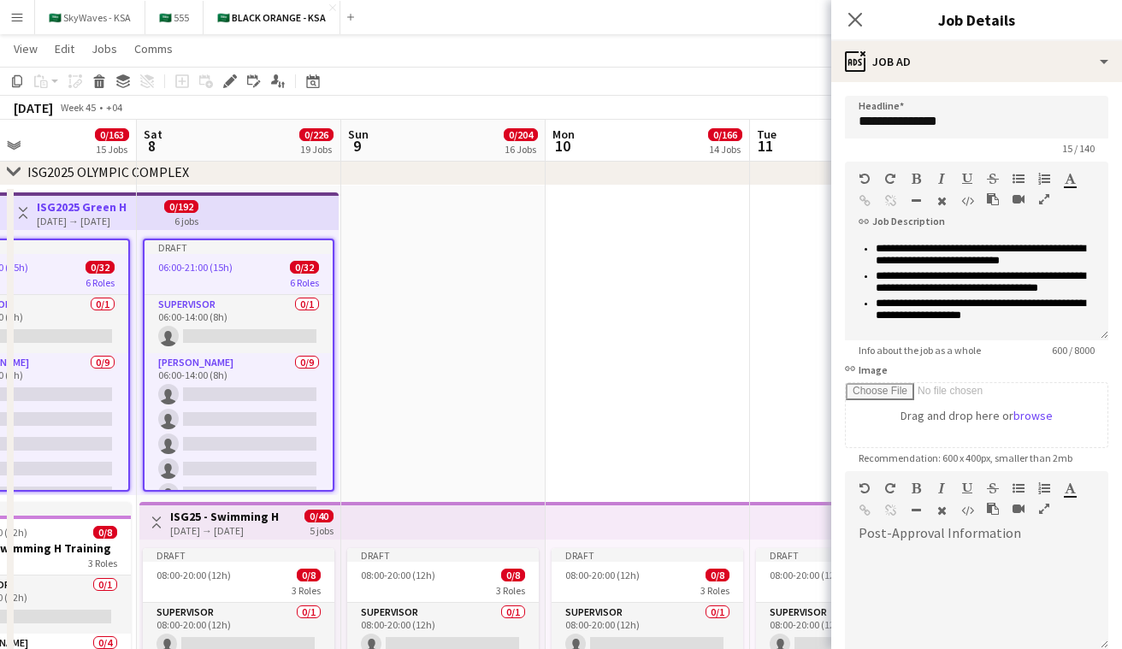
click at [305, 528] on div "0/40 5 jobs" at bounding box center [319, 523] width 29 height 27
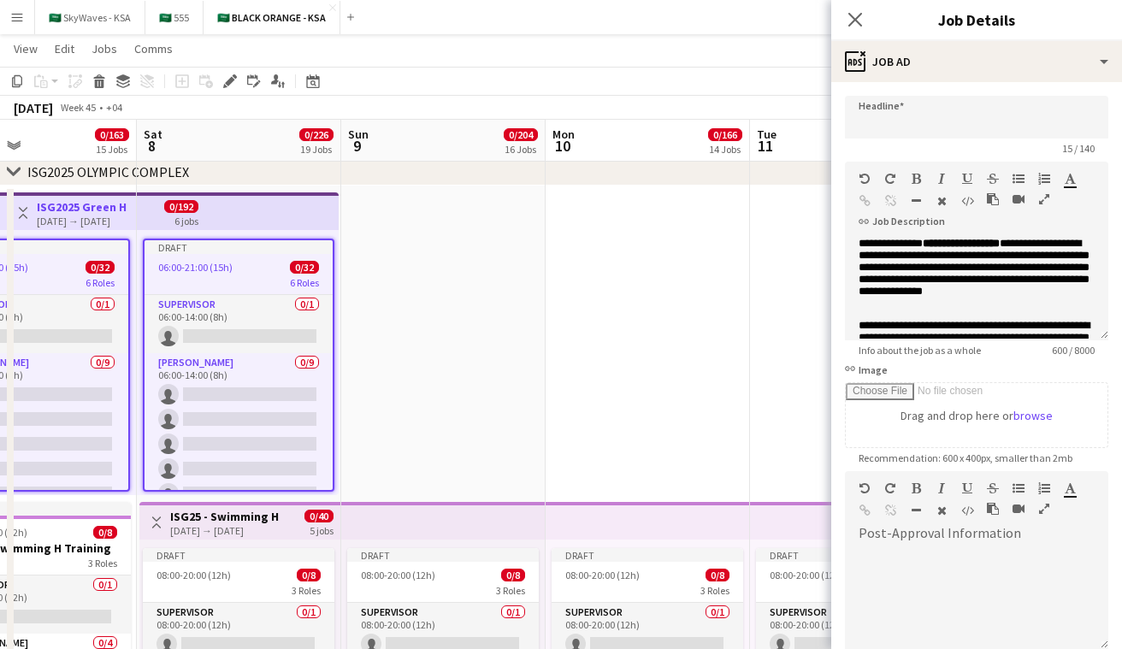
type input "**********"
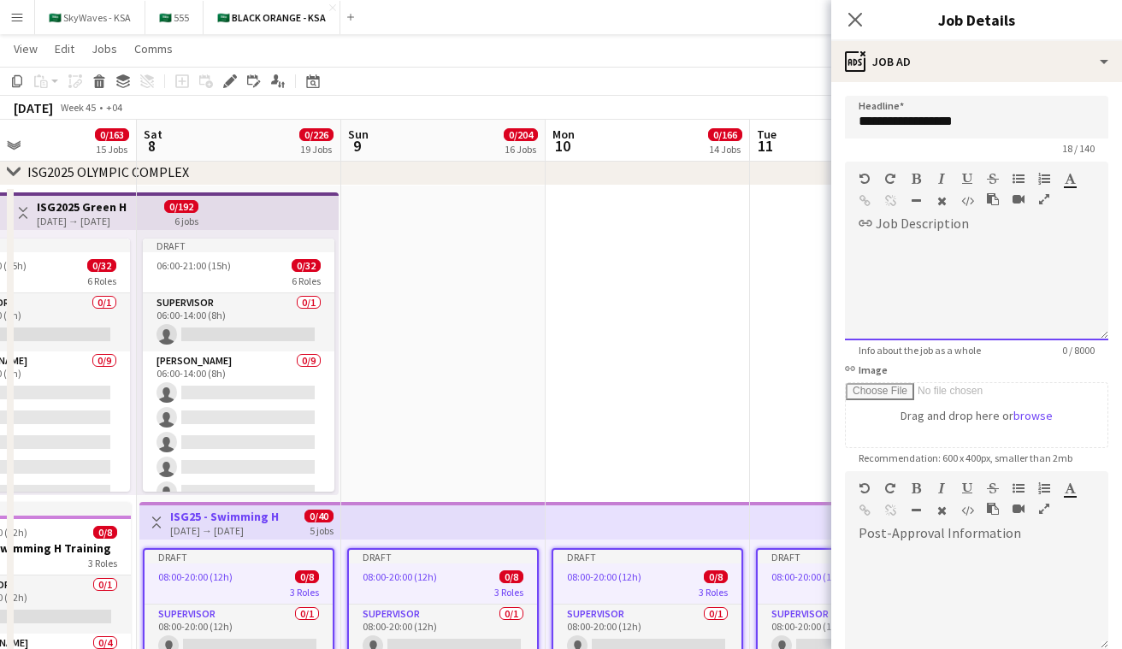
click at [564, 239] on div at bounding box center [976, 289] width 263 height 103
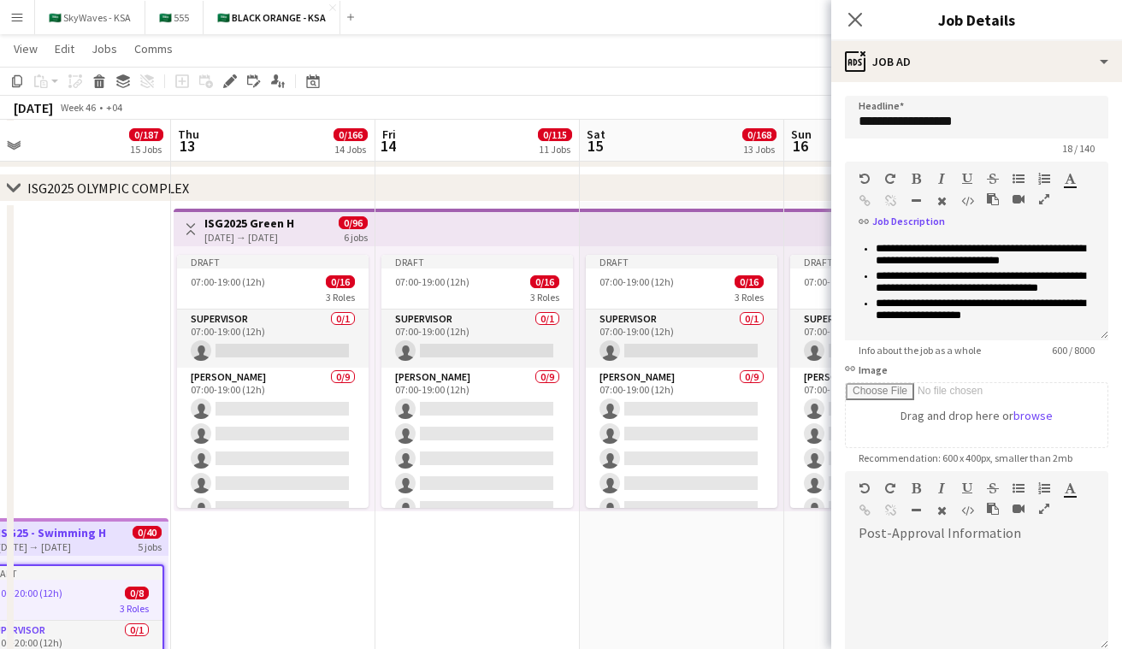
click at [527, 228] on app-top-bar at bounding box center [478, 228] width 204 height 38
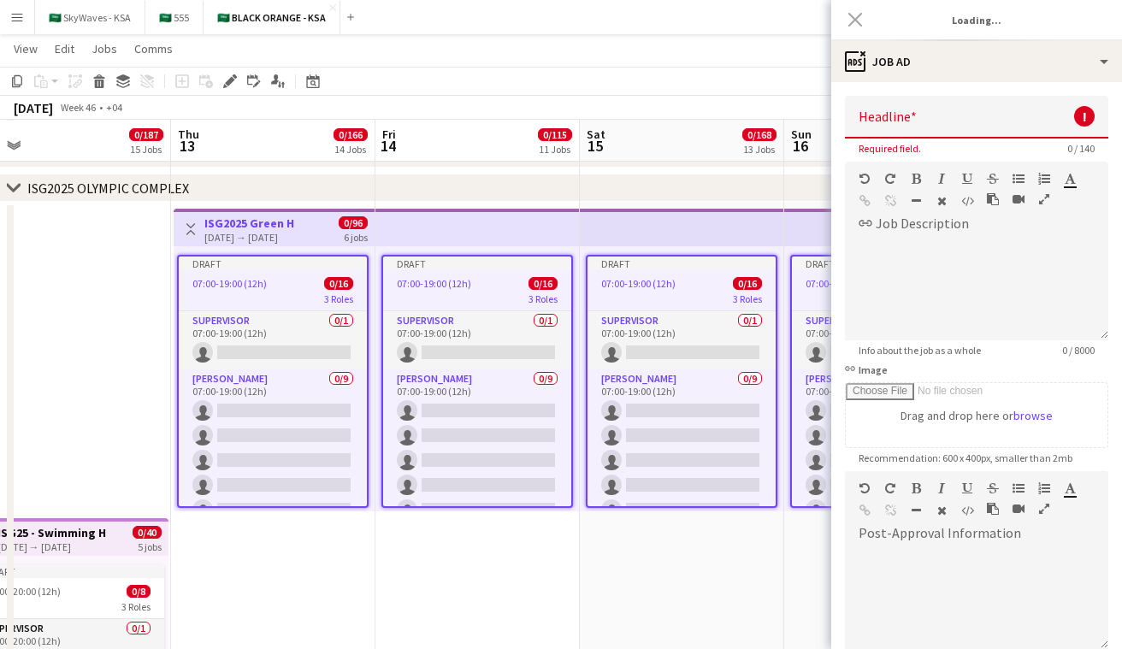
type input "**********"
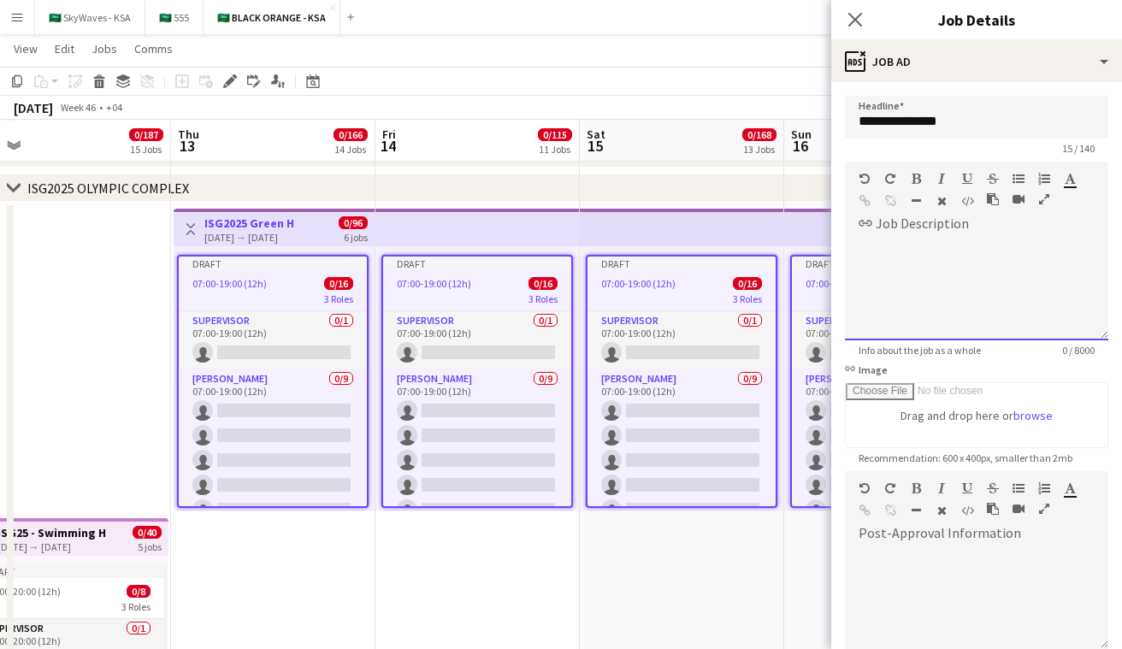
click at [564, 238] on div at bounding box center [976, 289] width 263 height 103
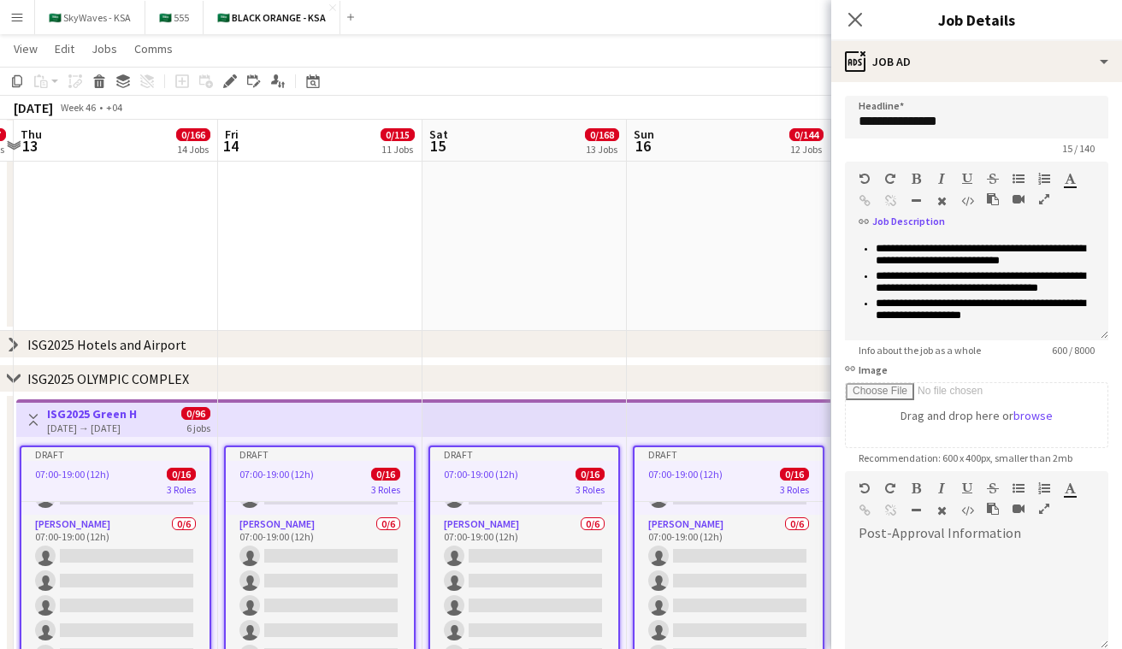
click at [14, 381] on icon at bounding box center [13, 378] width 13 height 7
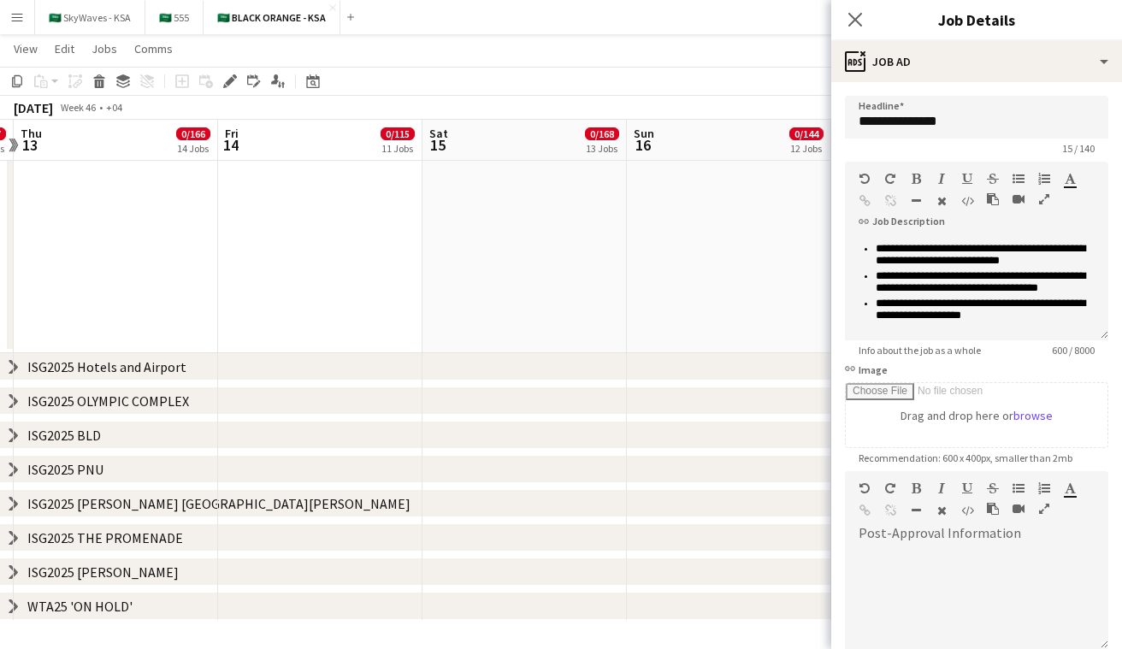
click at [15, 438] on icon "chevron-right" at bounding box center [14, 436] width 14 height 14
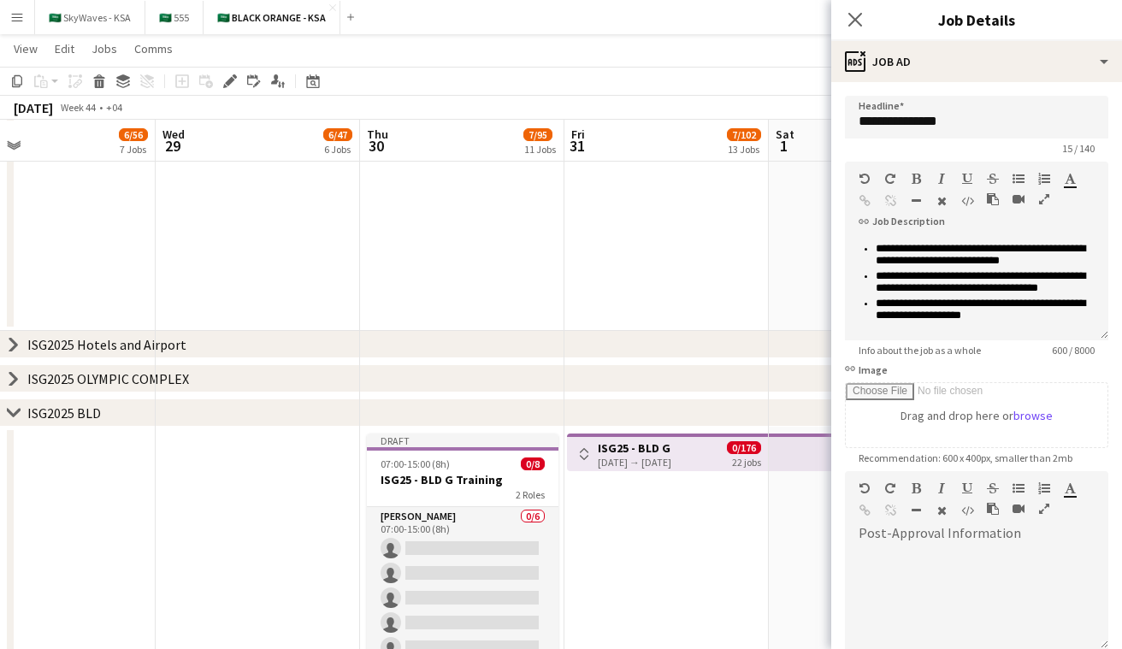
click at [564, 456] on div "[DATE] → [DATE]" at bounding box center [635, 462] width 74 height 13
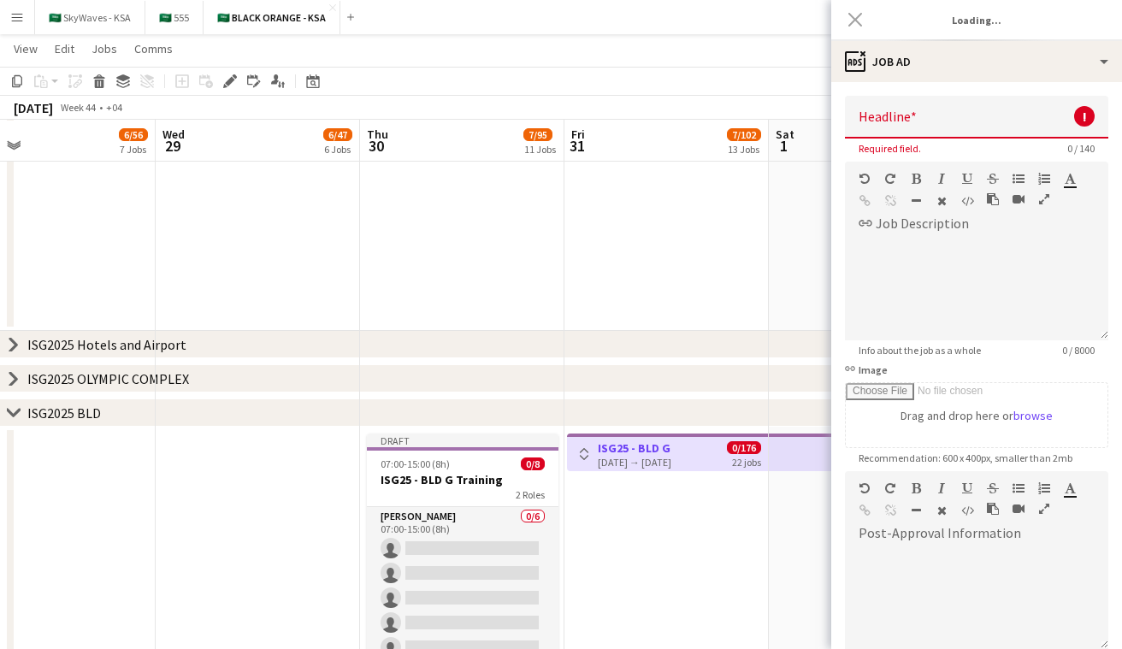
type input "**********"
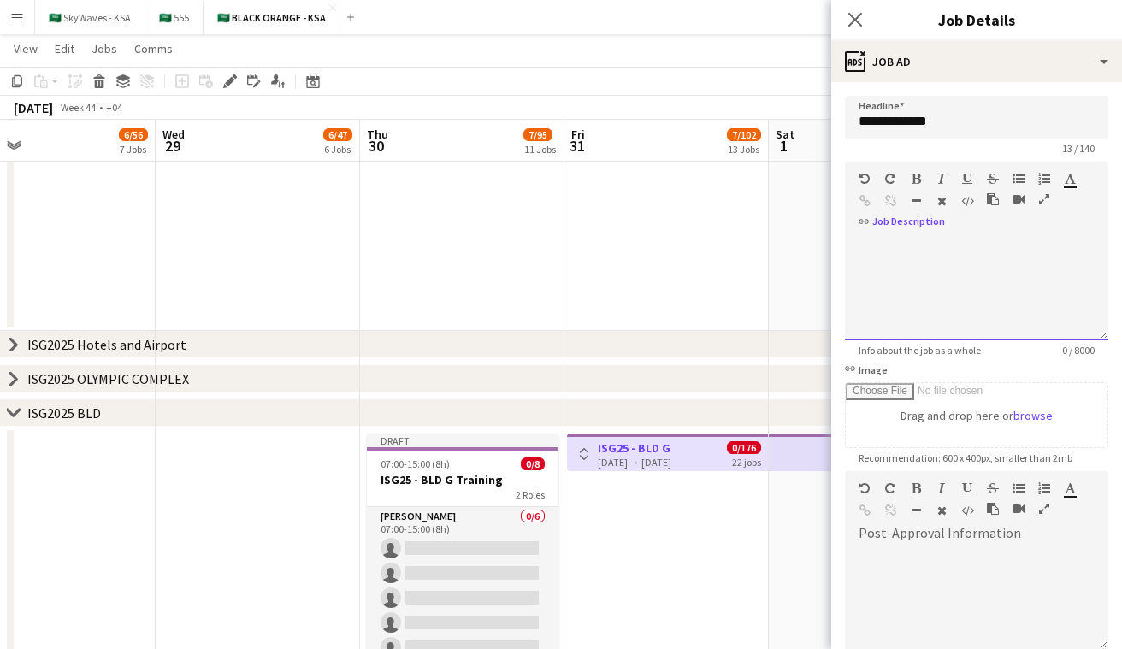
click at [564, 233] on div at bounding box center [976, 283] width 263 height 115
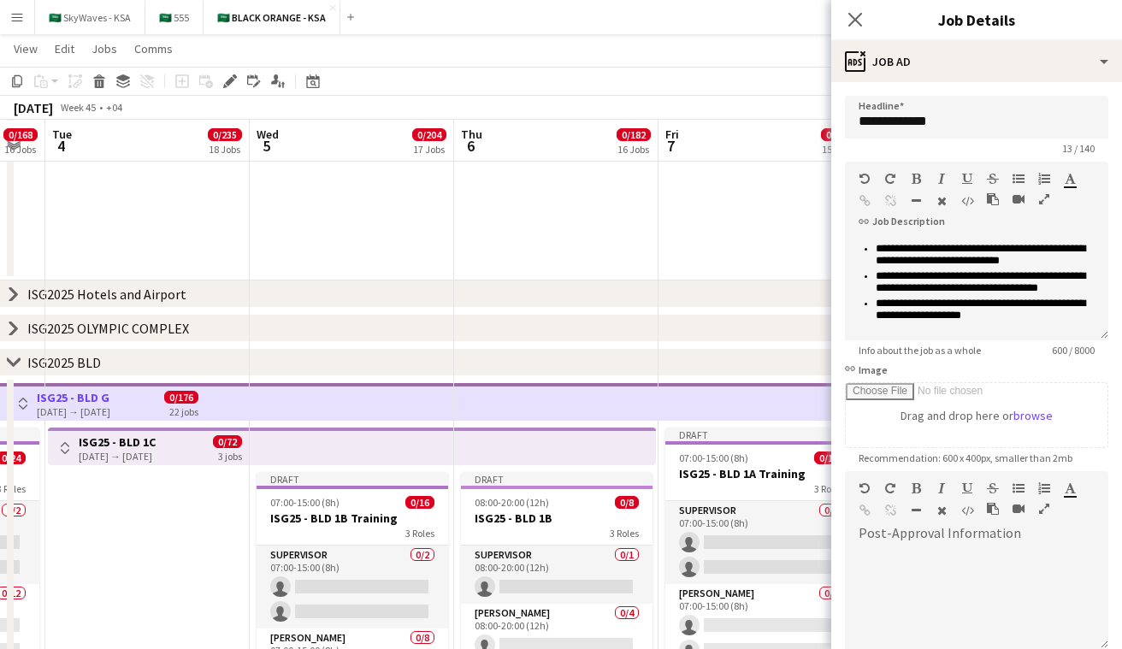
click at [525, 446] on app-top-bar at bounding box center [555, 447] width 202 height 38
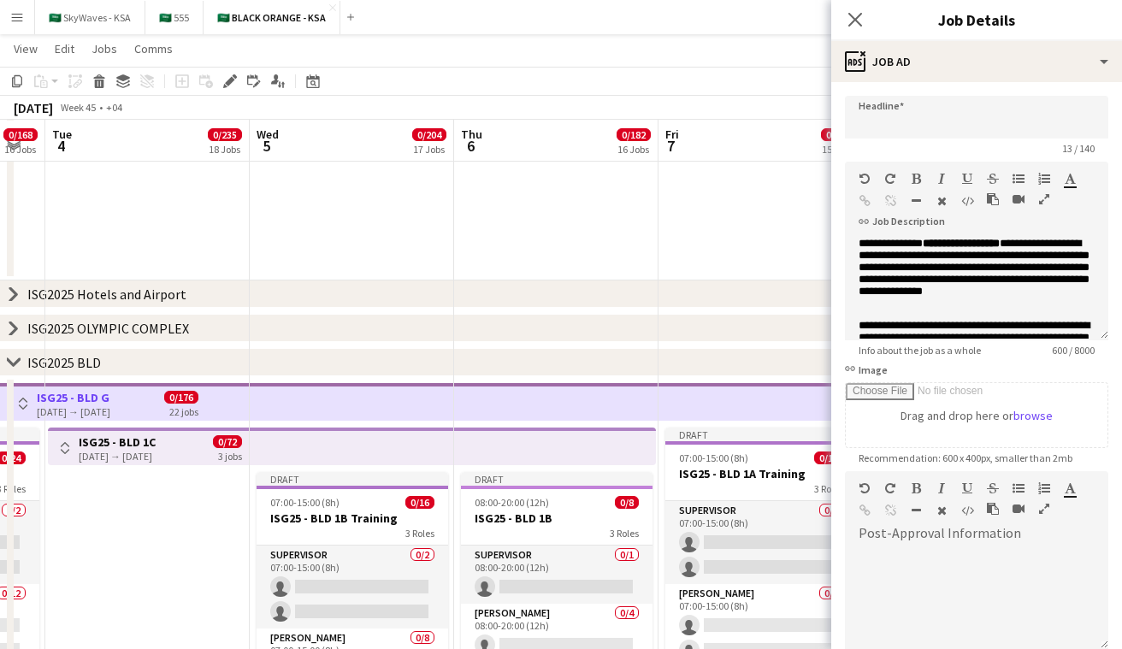
type input "**********"
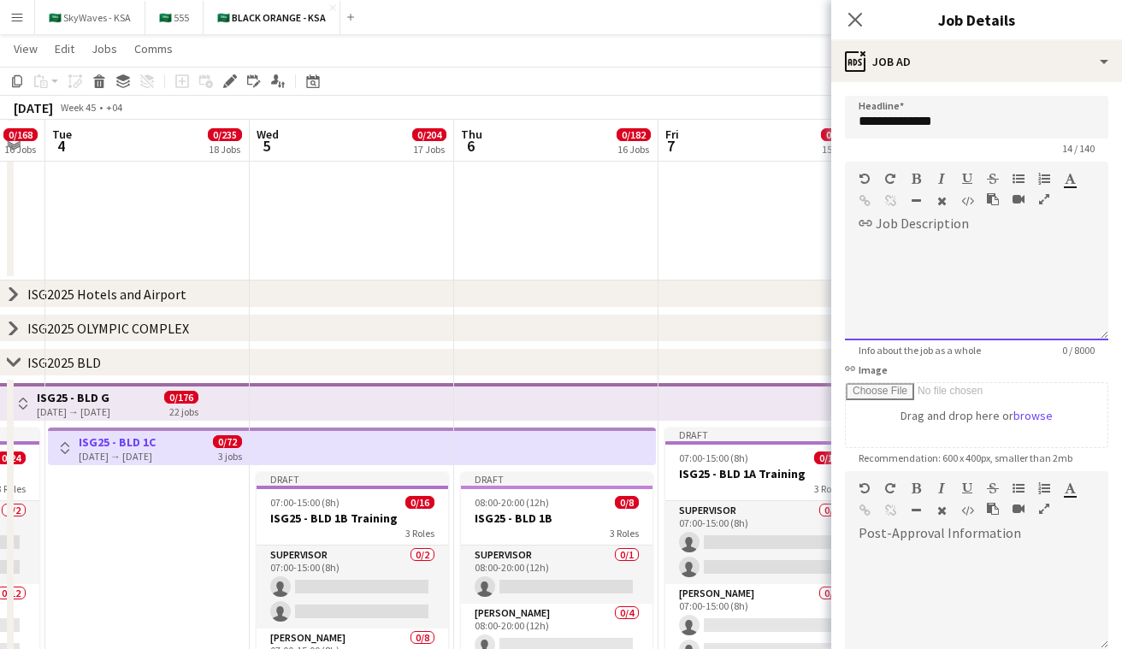
click at [564, 238] on div at bounding box center [976, 289] width 263 height 103
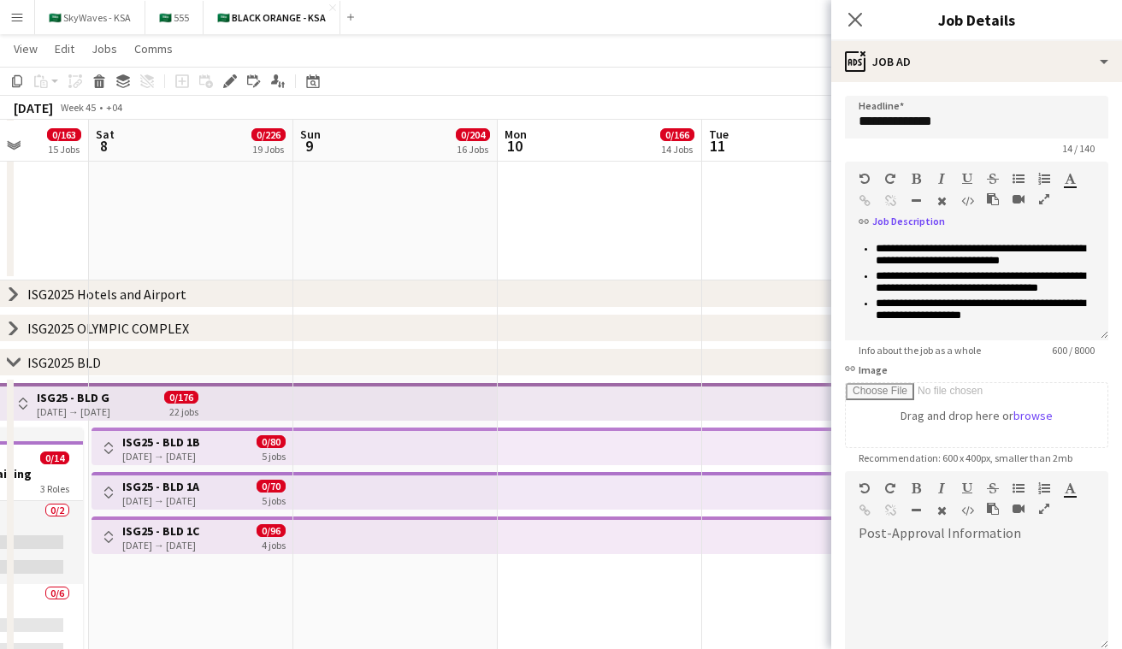
click at [564, 438] on app-top-bar at bounding box center [600, 447] width 204 height 38
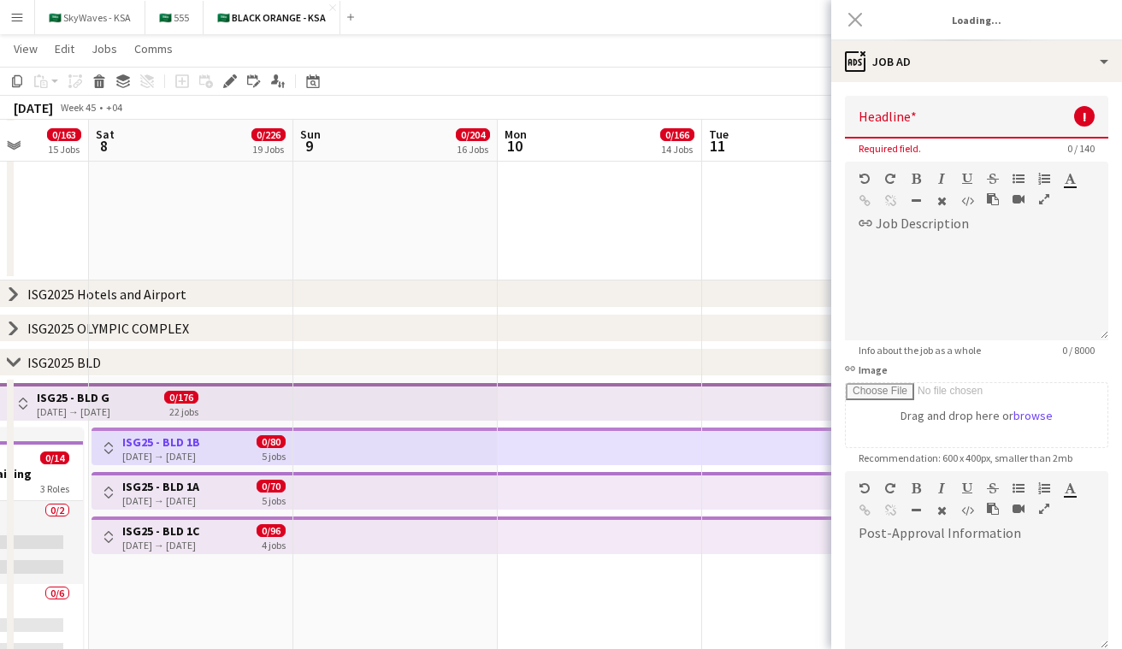
type input "**********"
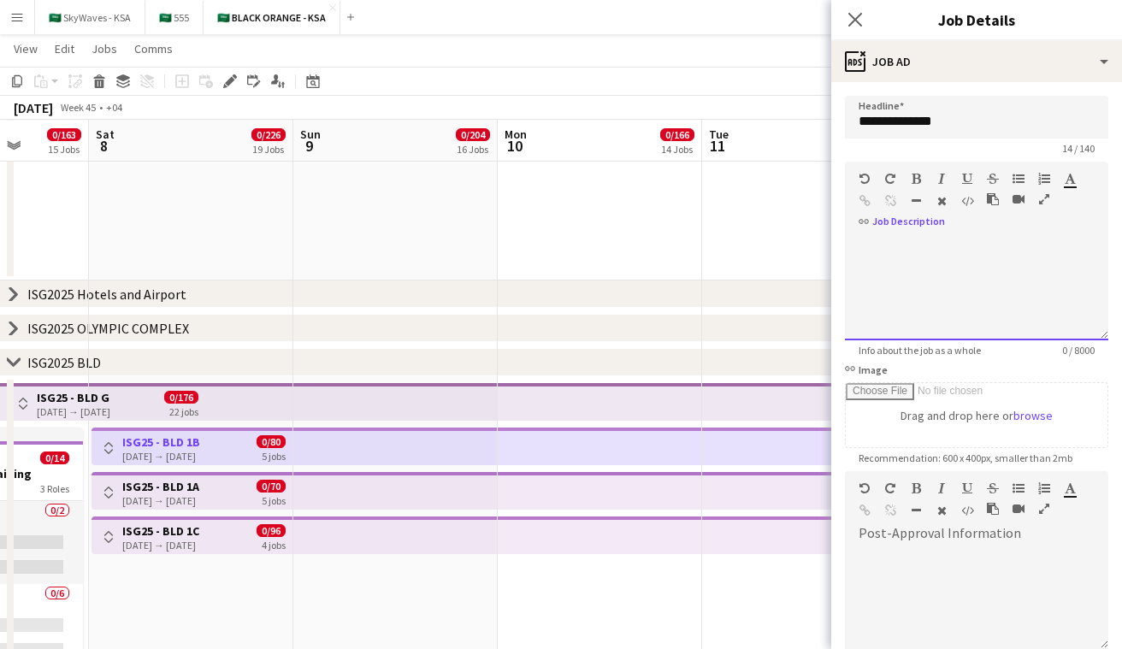
click at [564, 269] on div at bounding box center [976, 289] width 263 height 103
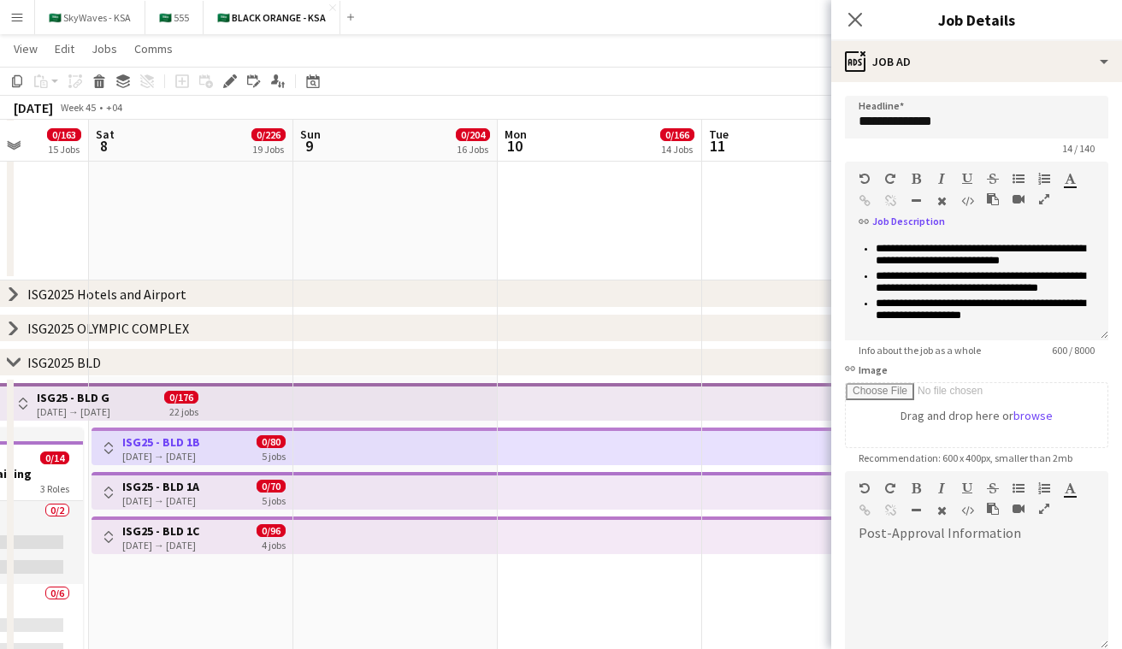
click at [527, 488] on app-top-bar at bounding box center [600, 491] width 204 height 38
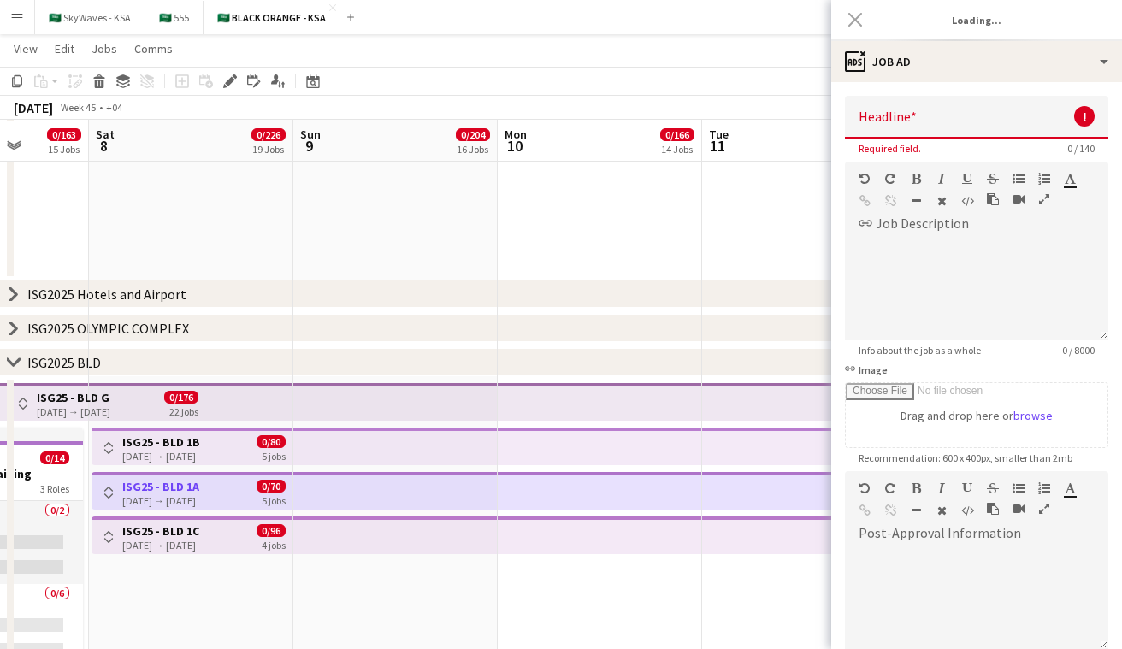
type input "**********"
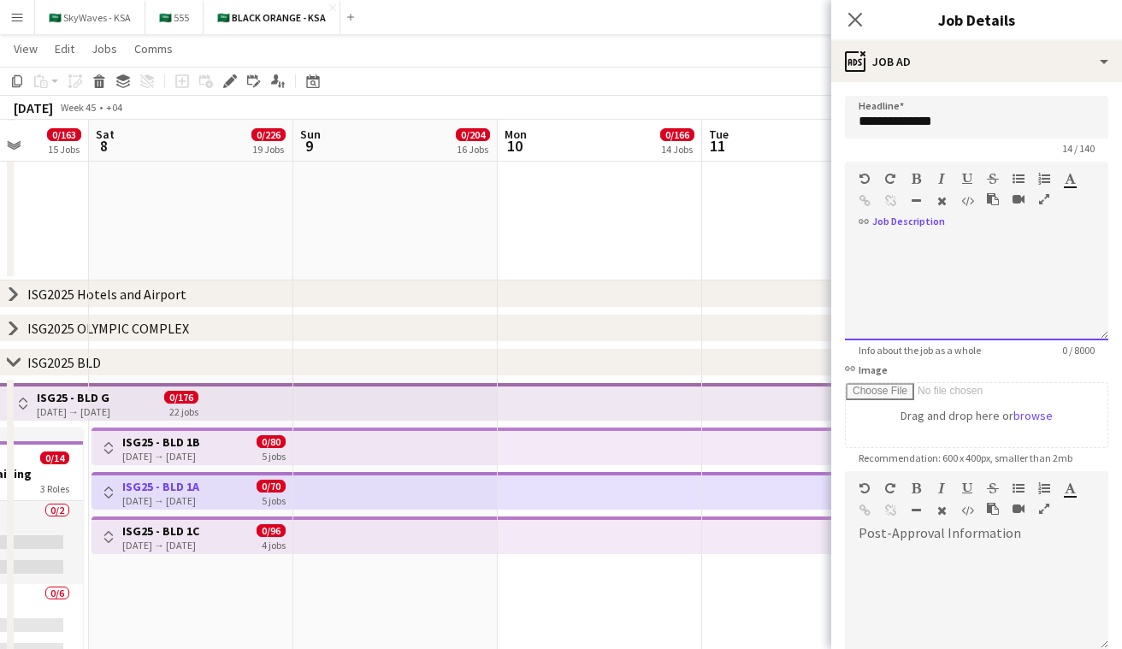
click at [564, 271] on div at bounding box center [976, 289] width 263 height 103
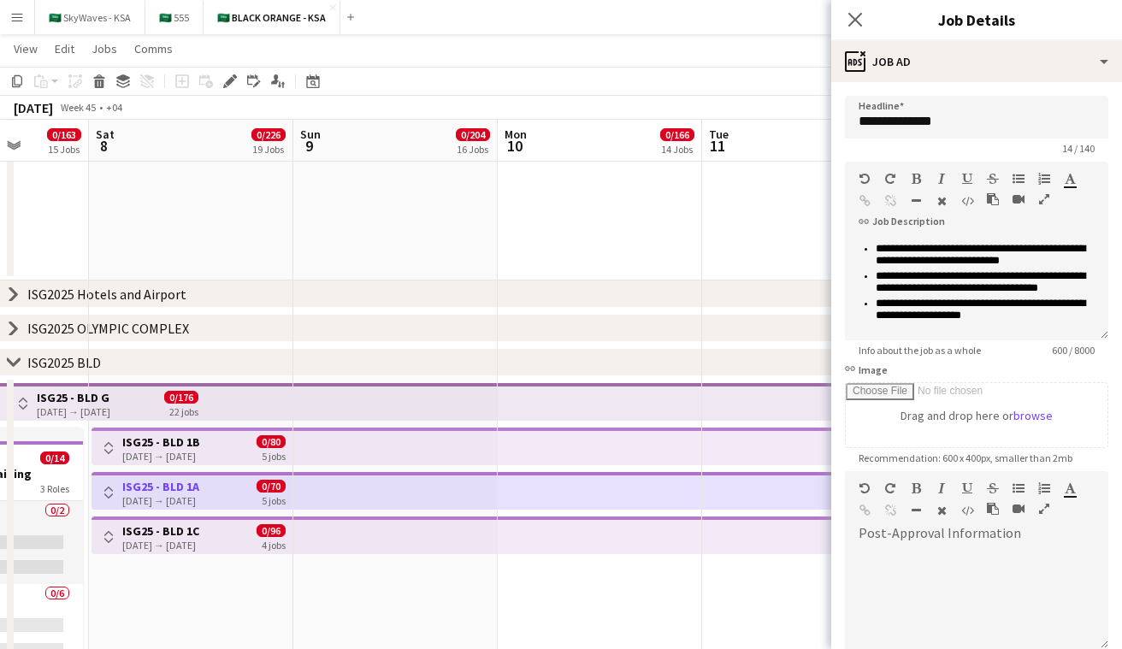
drag, startPoint x: 524, startPoint y: 542, endPoint x: 576, endPoint y: 524, distance: 55.2
click at [524, 542] on app-top-bar at bounding box center [600, 536] width 204 height 38
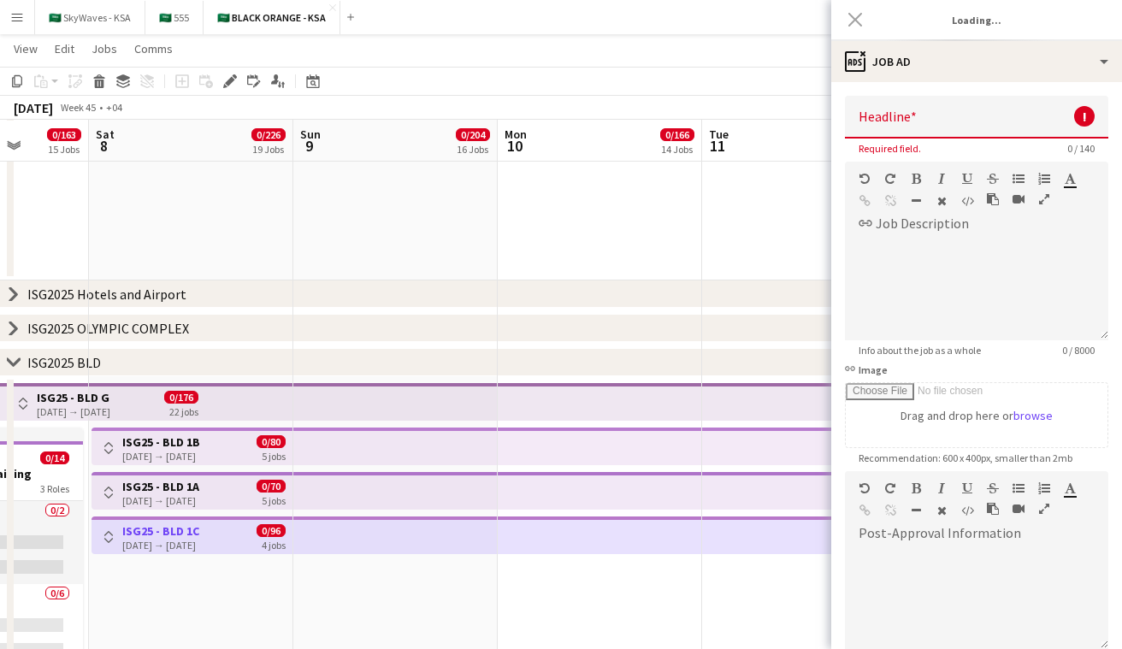
type input "**********"
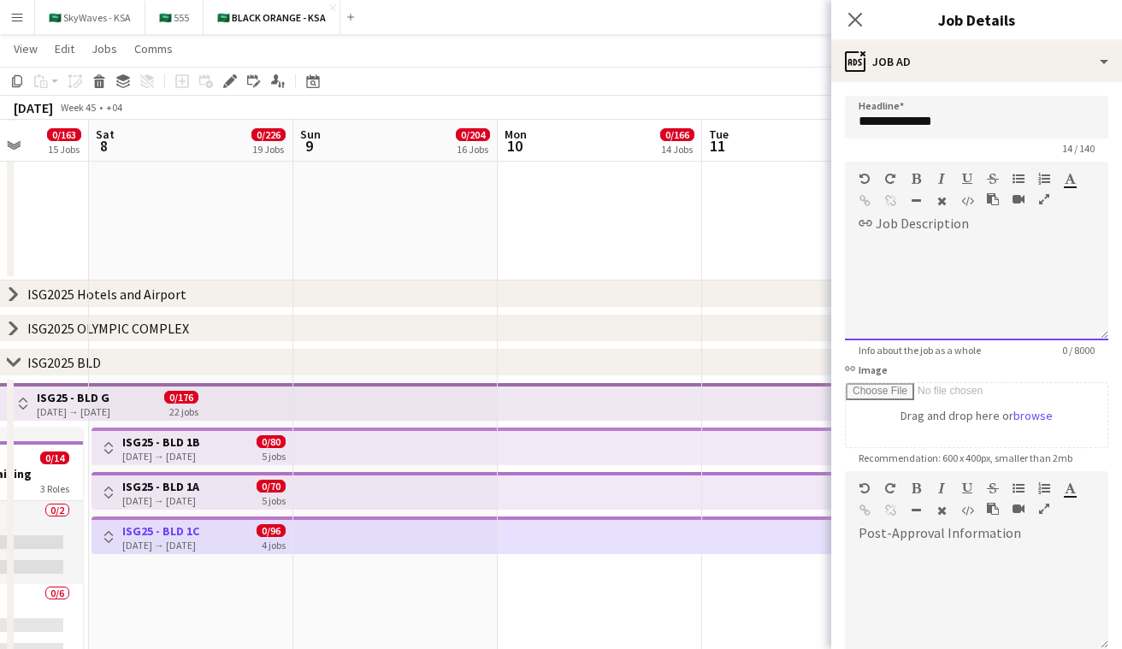
click at [564, 282] on div at bounding box center [976, 289] width 263 height 103
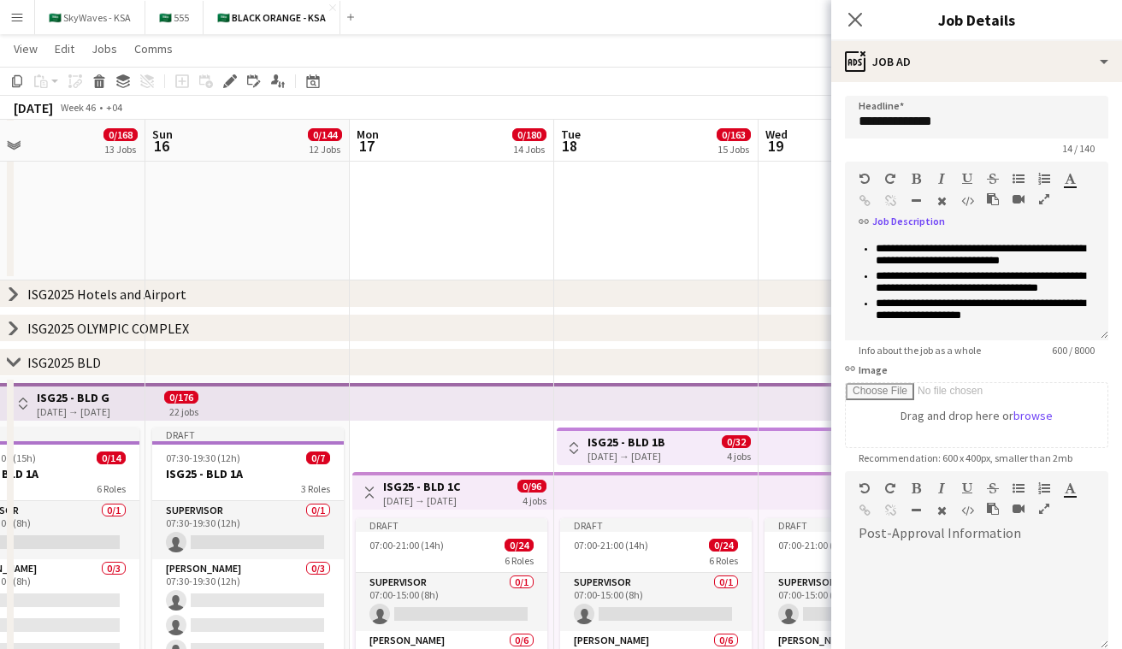
click at [564, 452] on div "[DATE] → [DATE]" at bounding box center [627, 456] width 78 height 13
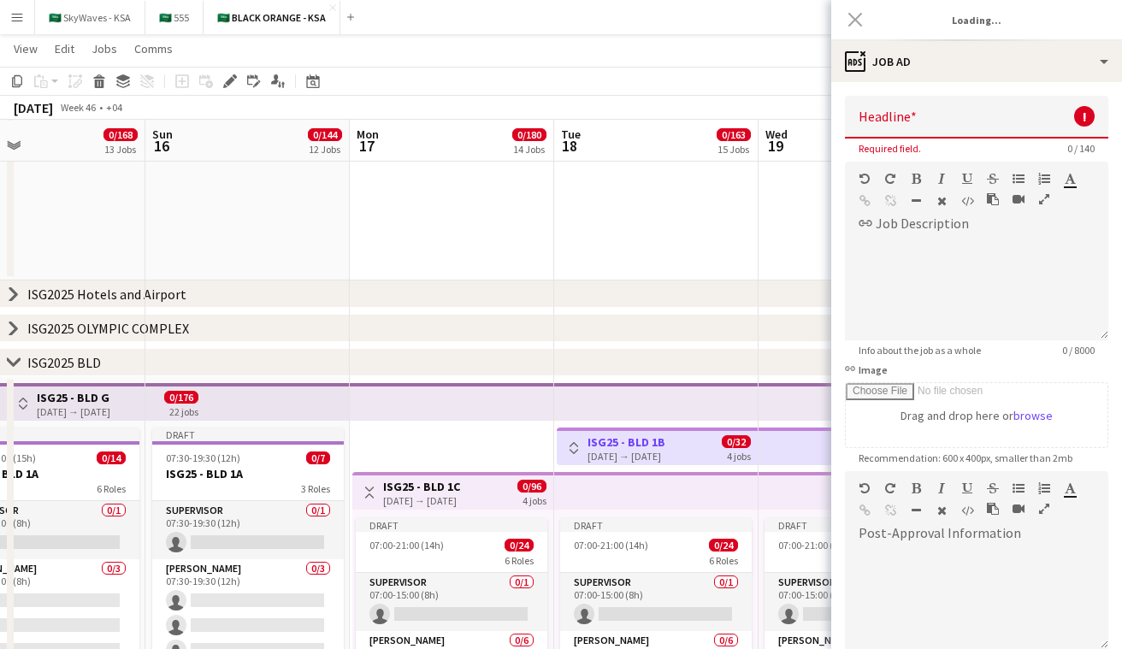
type input "**********"
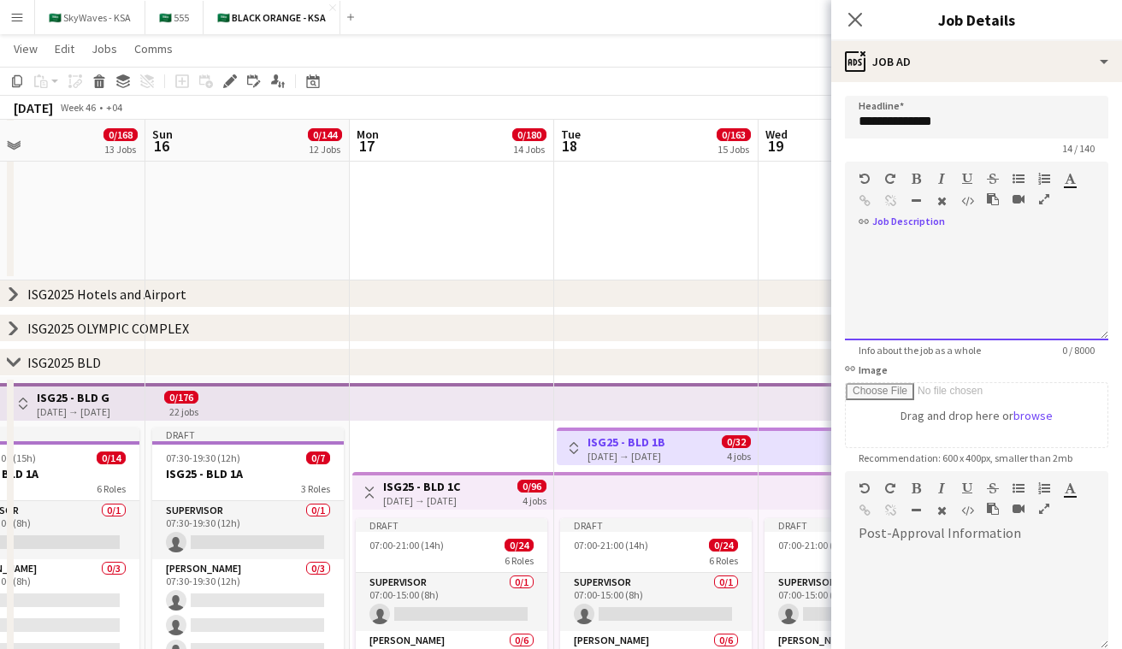
click at [564, 261] on div at bounding box center [976, 289] width 263 height 103
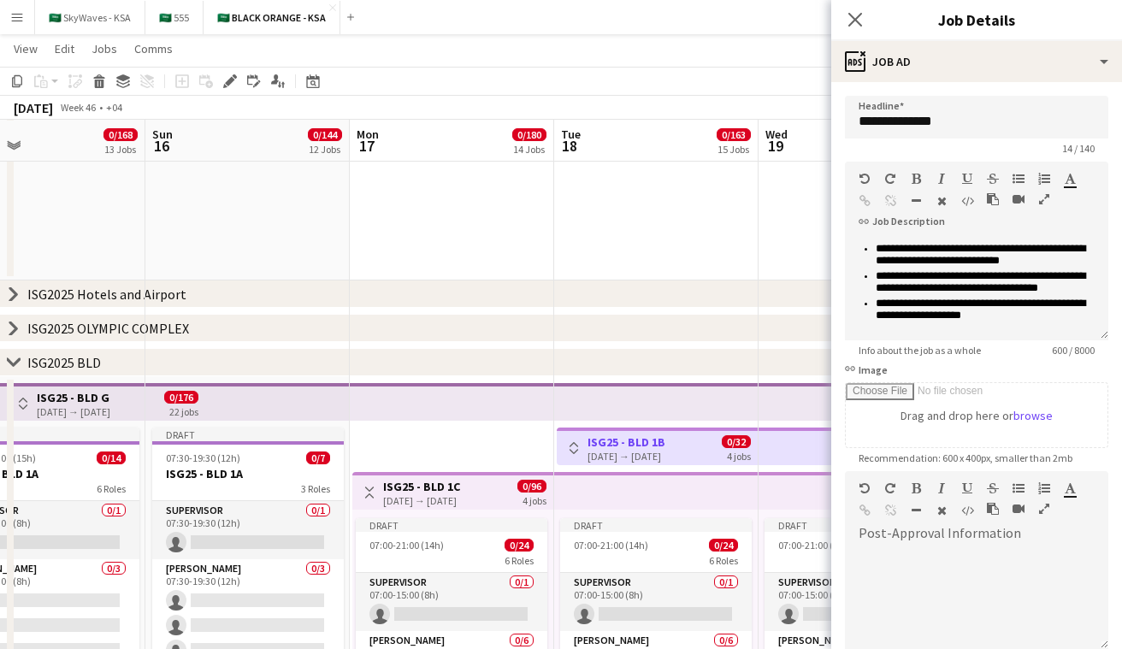
click at [564, 494] on app-top-bar at bounding box center [656, 491] width 204 height 38
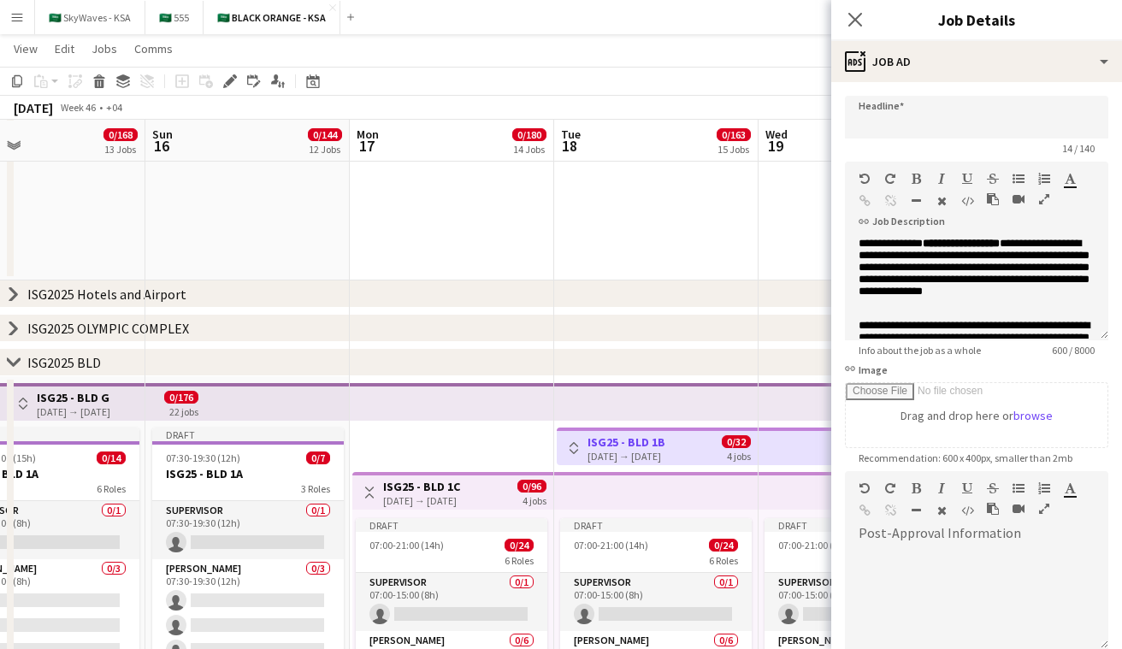
type input "**********"
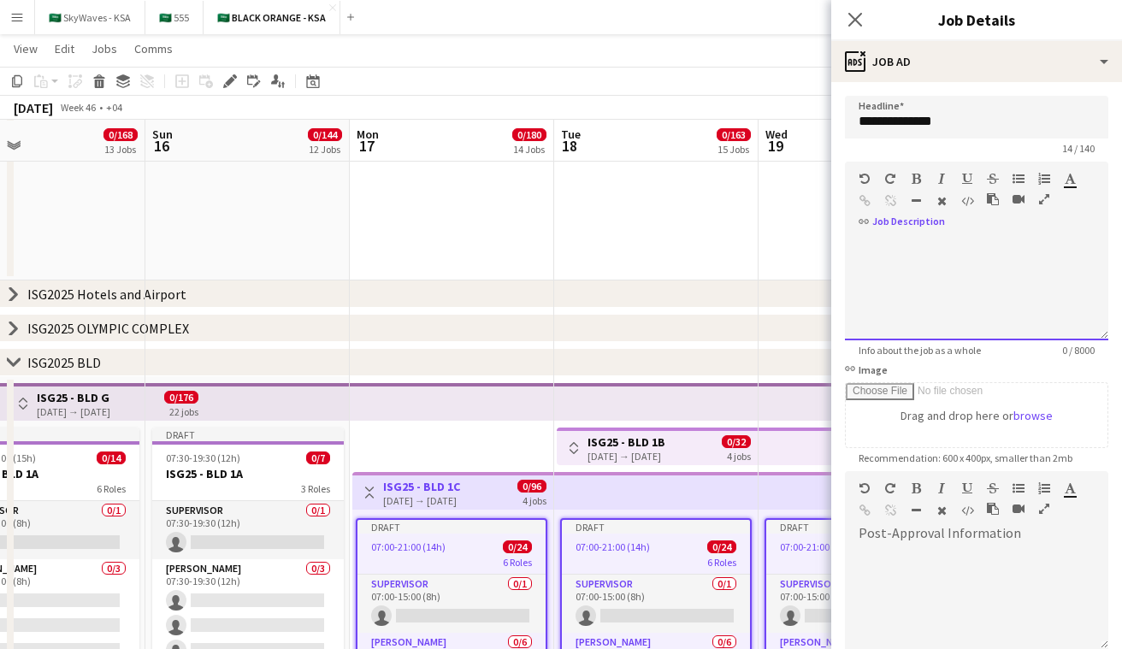
click at [564, 260] on div at bounding box center [976, 289] width 263 height 103
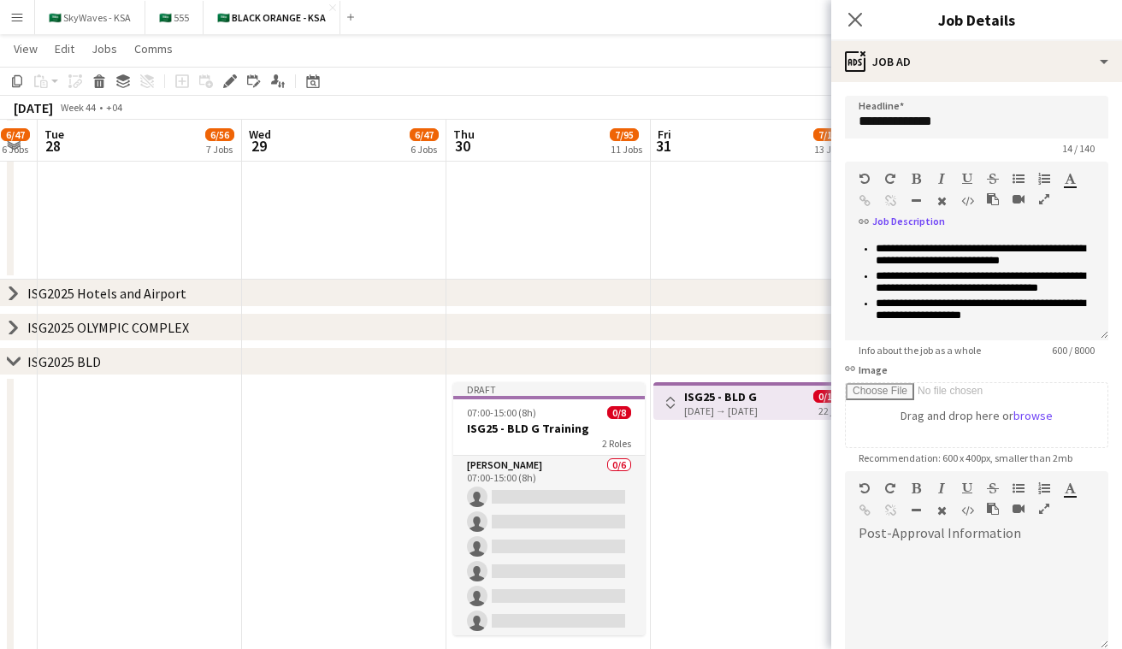
click at [18, 358] on icon at bounding box center [13, 361] width 13 height 7
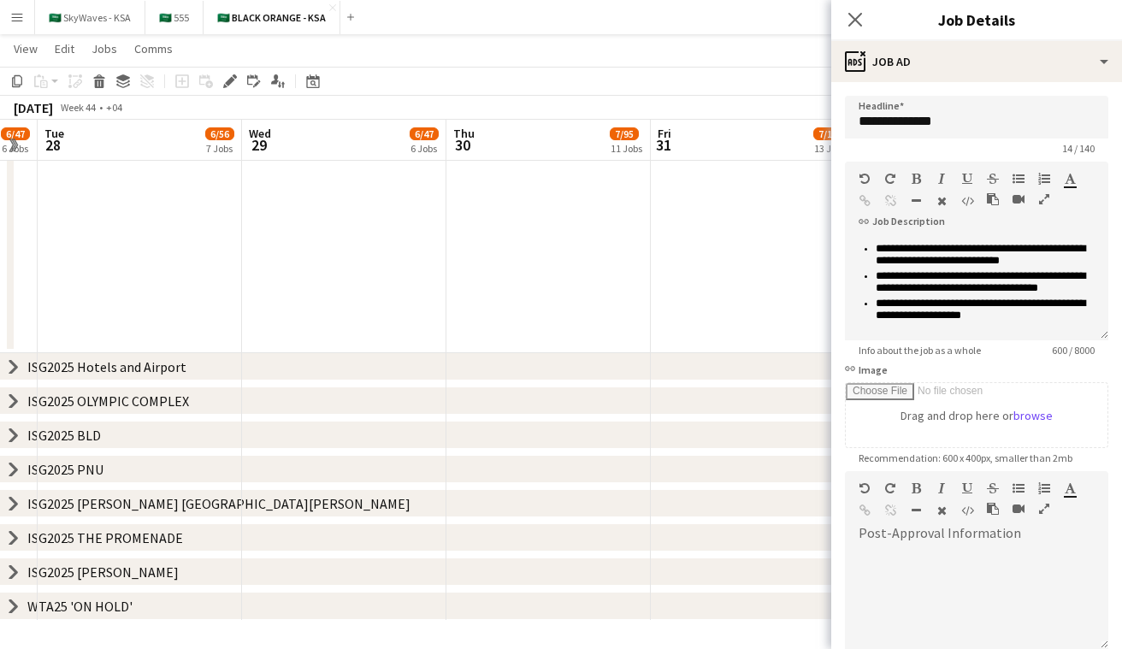
click at [5, 470] on div "chevron-right ISG2025 PNU" at bounding box center [561, 469] width 1122 height 27
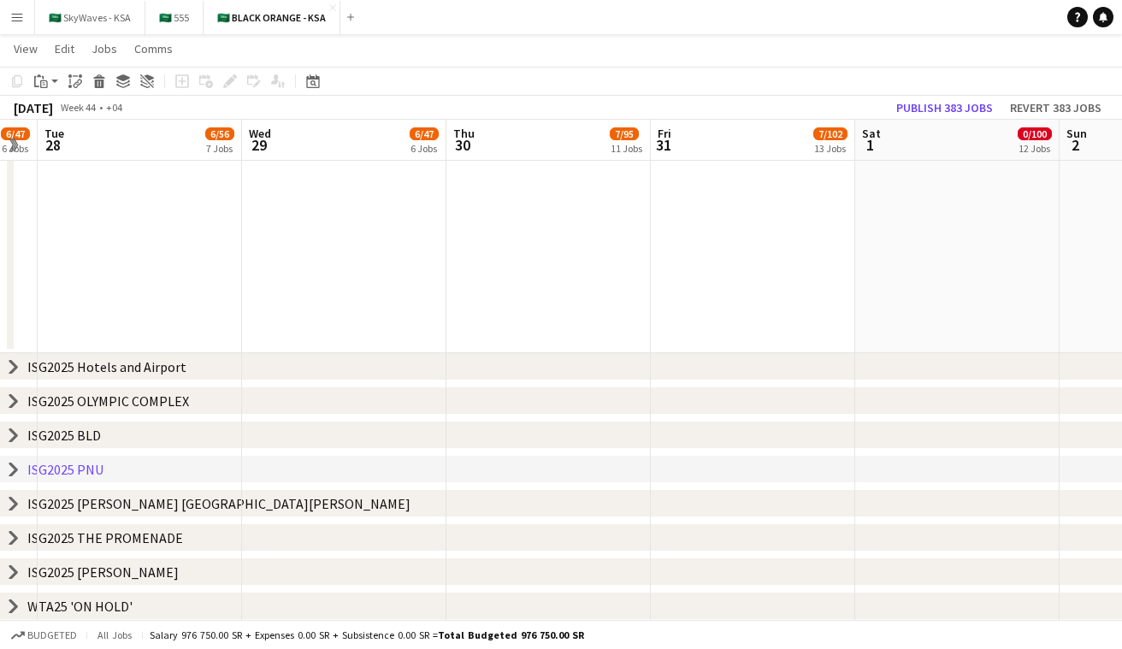
click at [12, 469] on icon "chevron-right" at bounding box center [14, 470] width 14 height 14
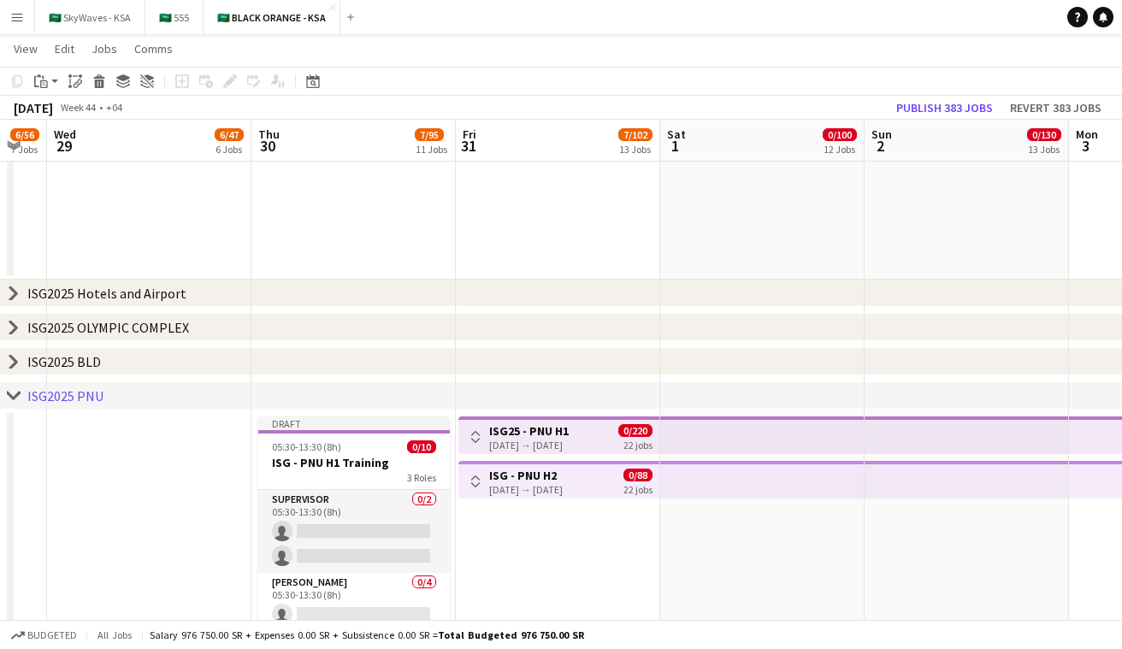
scroll to position [0, 567]
click at [563, 435] on h3 "ISG25 - PNU H1" at bounding box center [528, 430] width 80 height 15
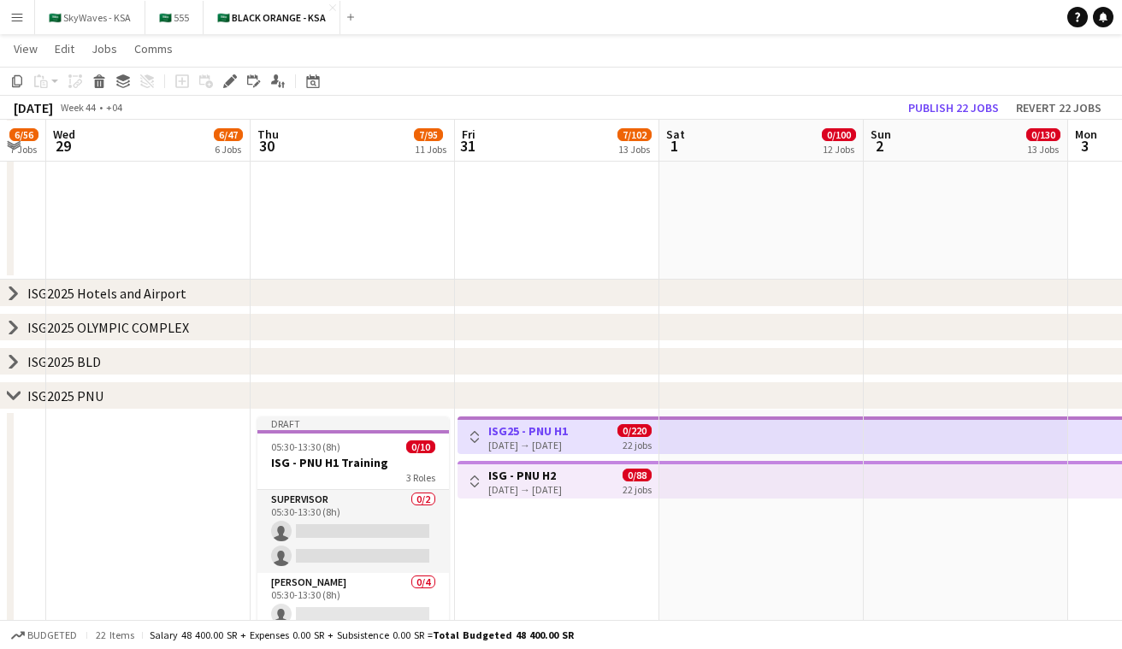
click at [563, 435] on h3 "ISG25 - PNU H1" at bounding box center [528, 430] width 80 height 15
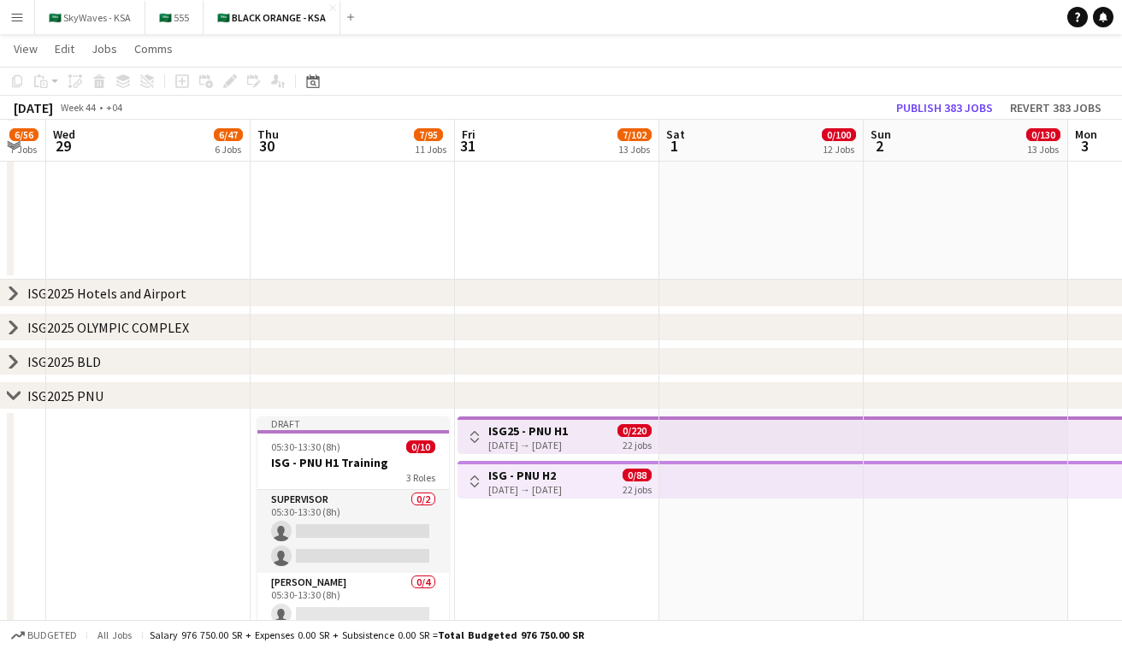
click at [542, 439] on div "[DATE] → [DATE]" at bounding box center [528, 445] width 80 height 13
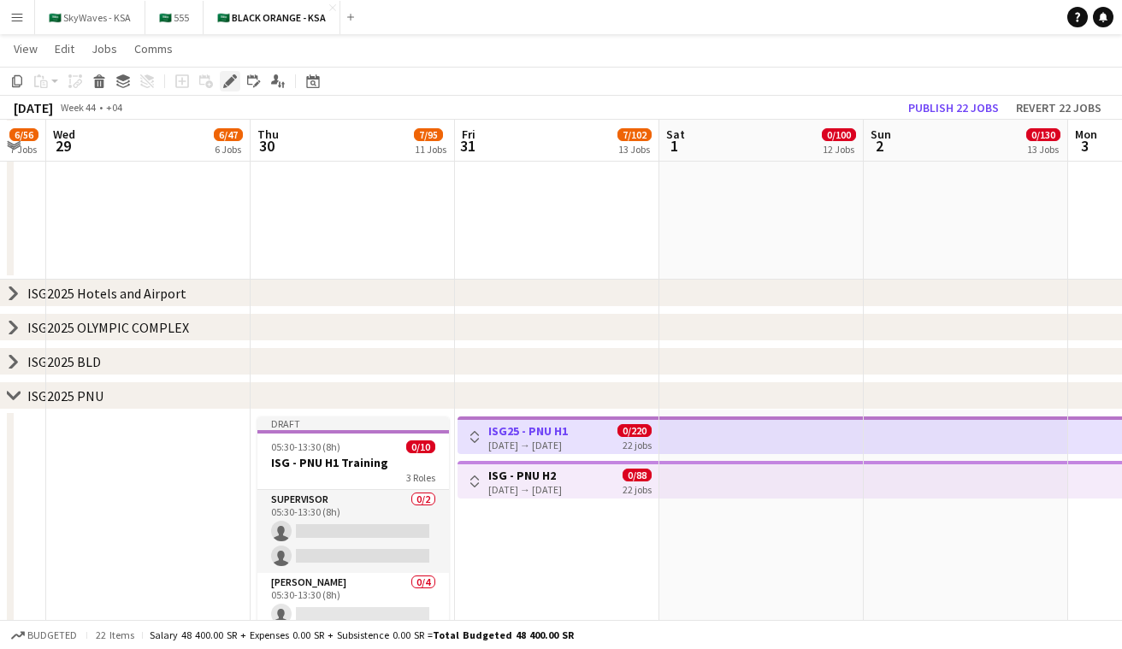
click at [224, 87] on icon "Edit" at bounding box center [230, 81] width 14 height 14
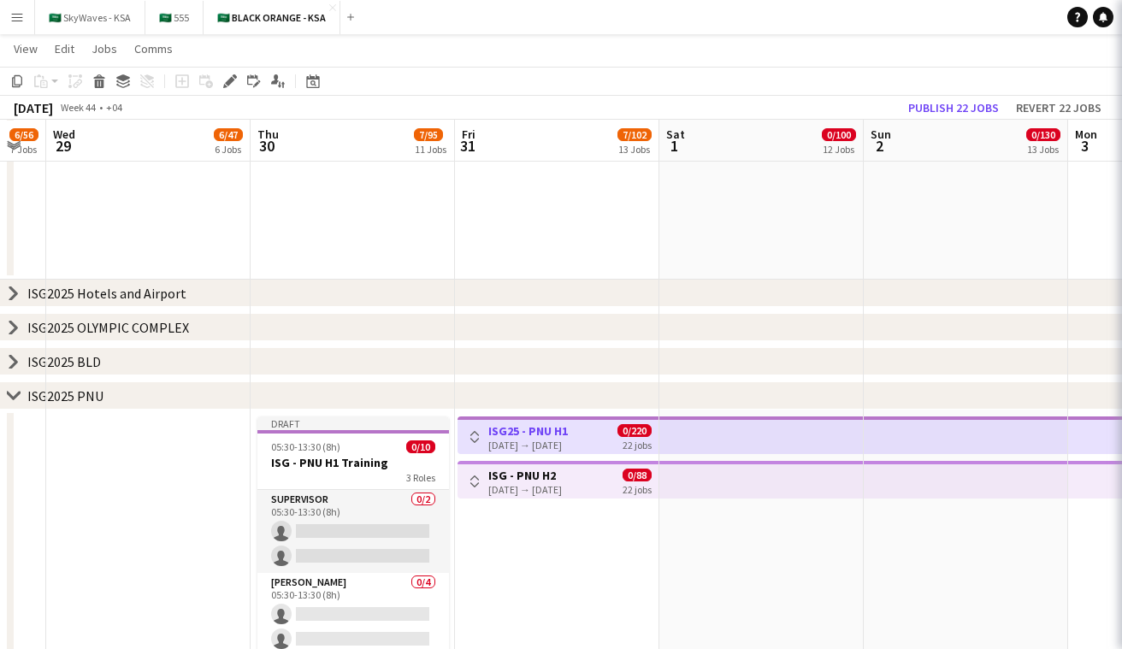
type input "**********"
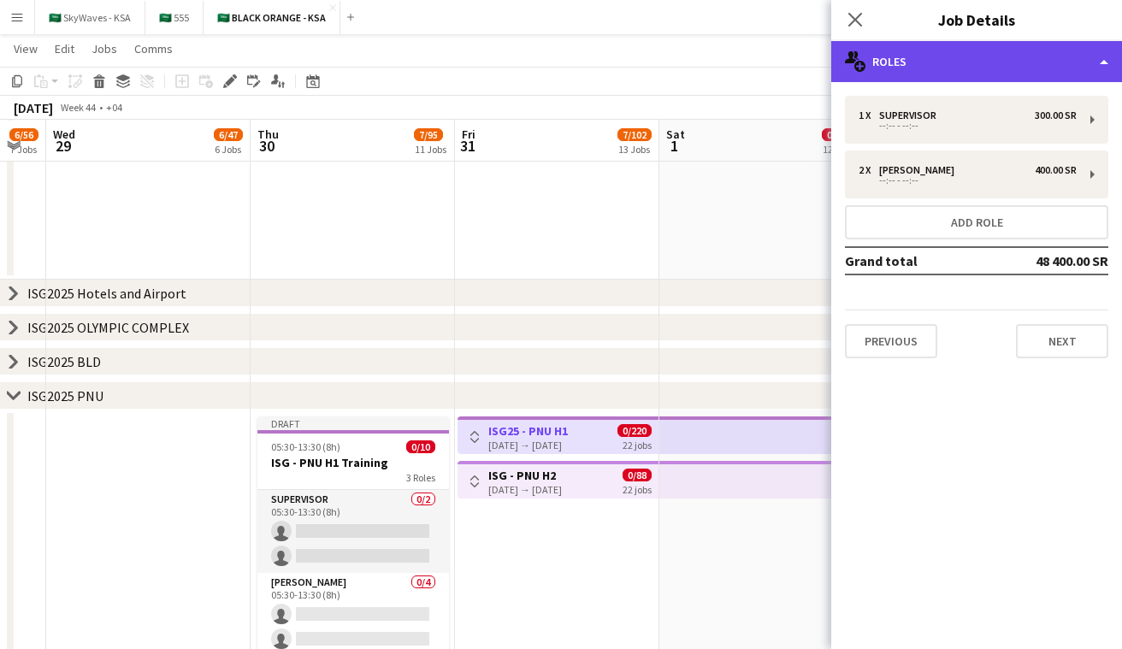
click at [564, 64] on div "multiple-users-add Roles" at bounding box center [977, 61] width 291 height 41
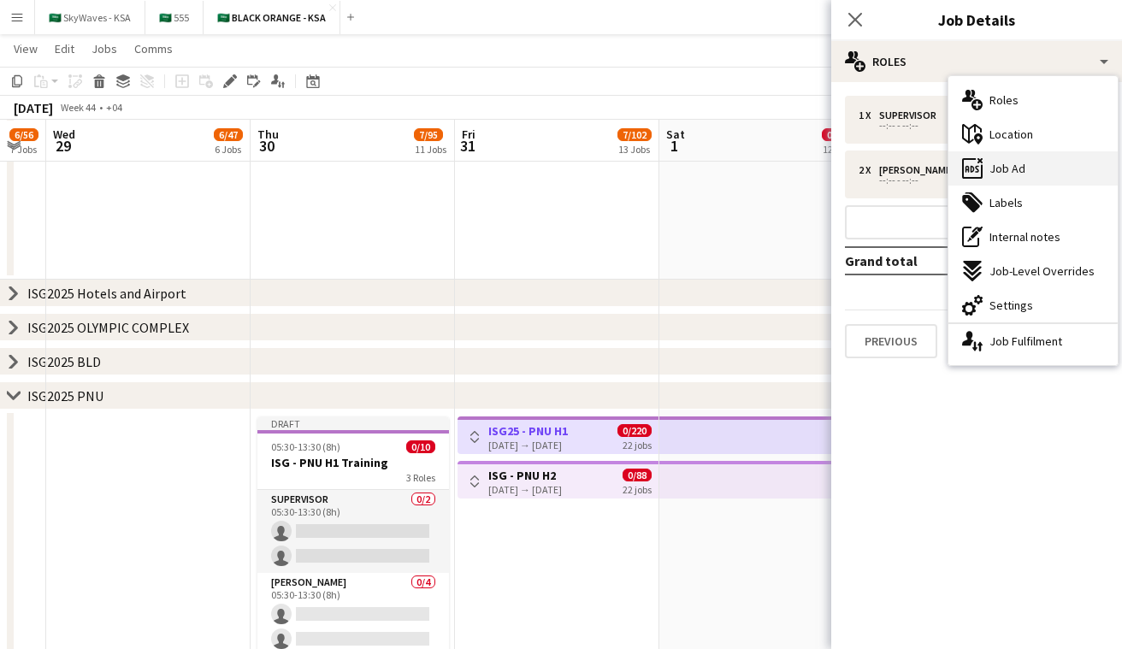
click at [564, 179] on div "ads-window Job Ad" at bounding box center [1033, 168] width 169 height 34
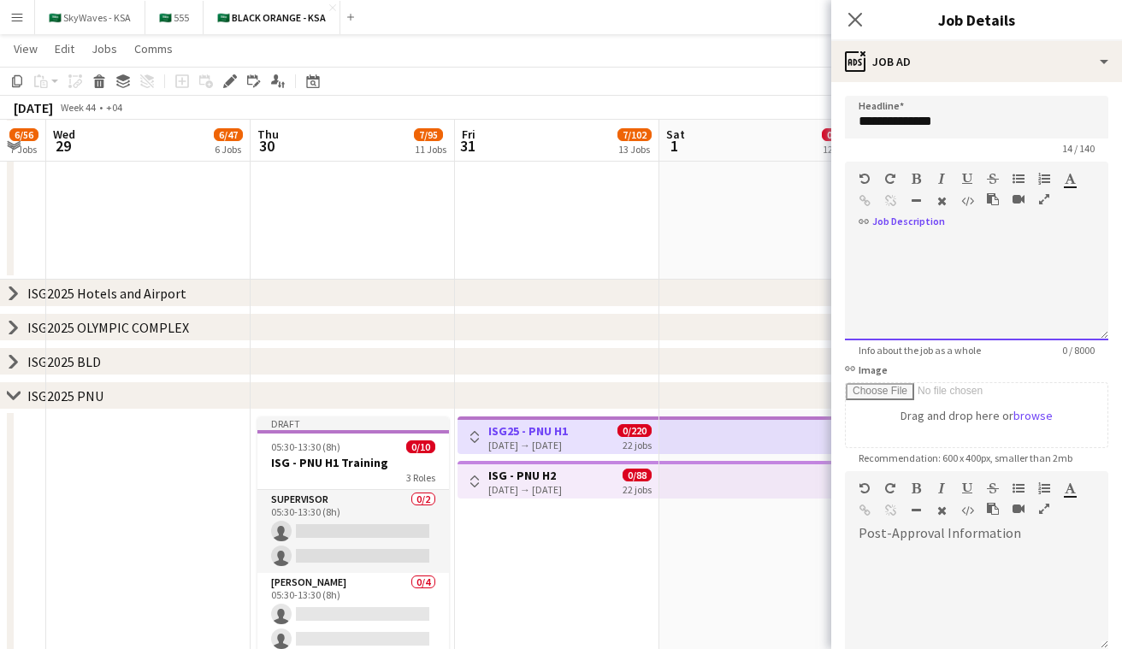
click at [564, 239] on div at bounding box center [976, 289] width 263 height 103
paste div
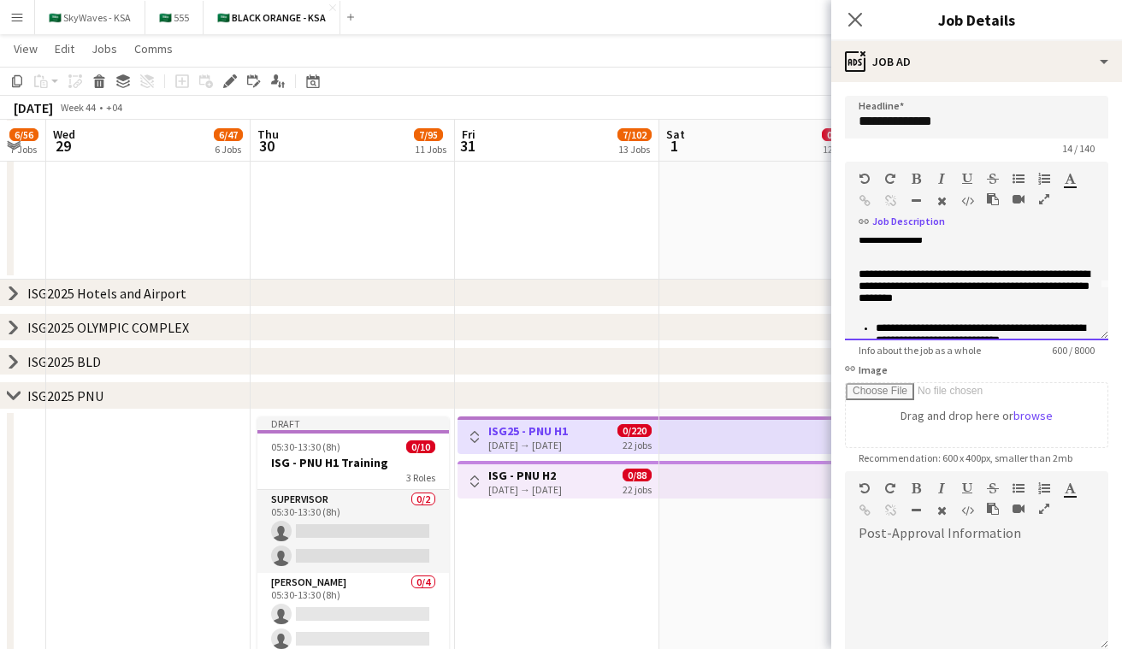
scroll to position [50, 0]
click at [562, 483] on div "[DATE] → [DATE]" at bounding box center [525, 489] width 74 height 13
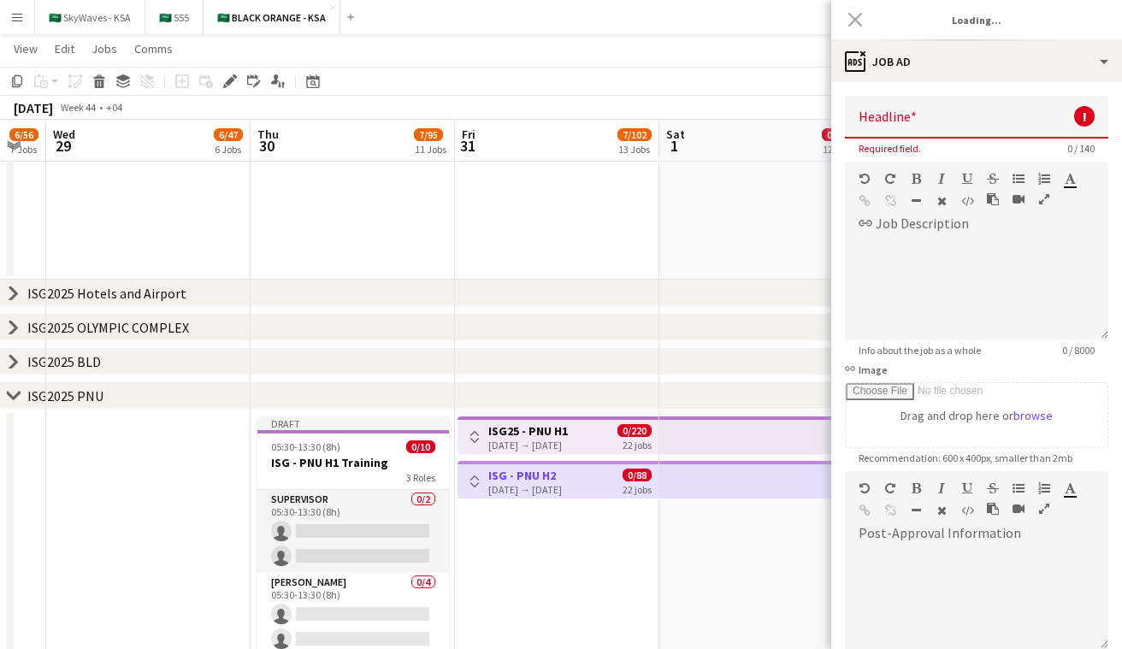
type input "**********"
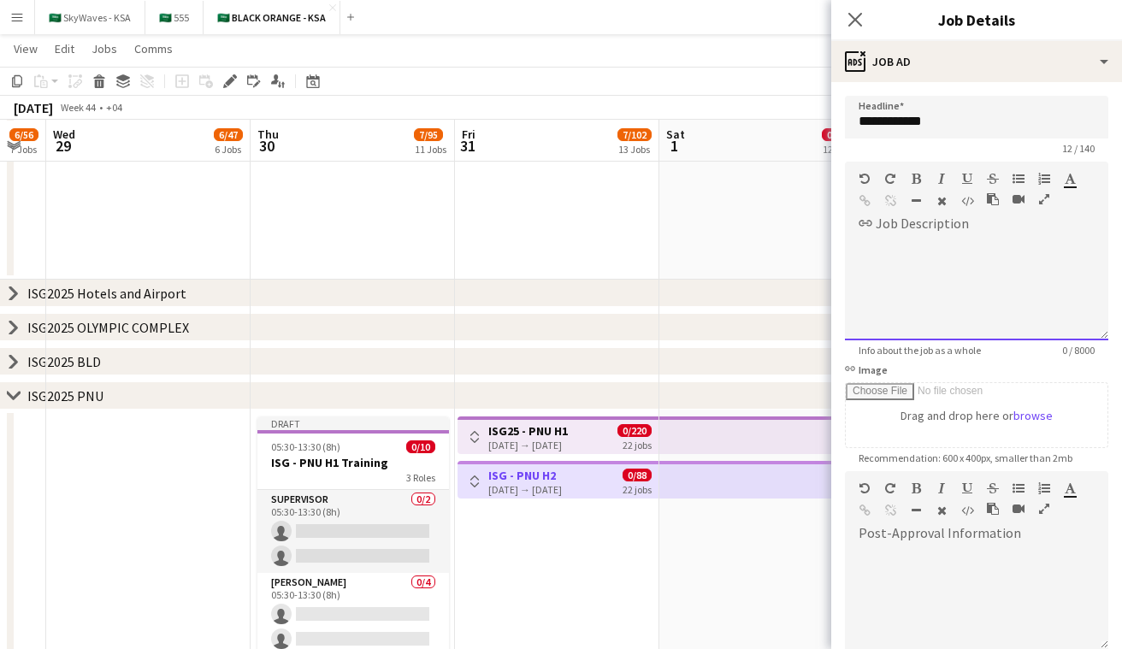
click at [564, 250] on div at bounding box center [976, 289] width 263 height 103
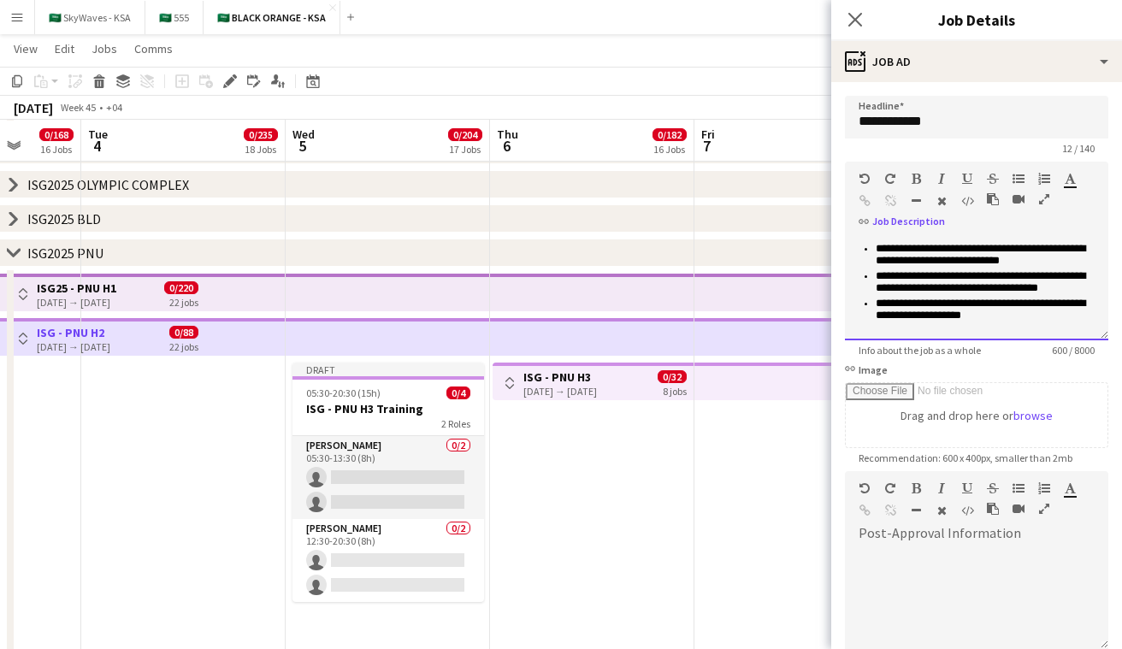
scroll to position [0, 741]
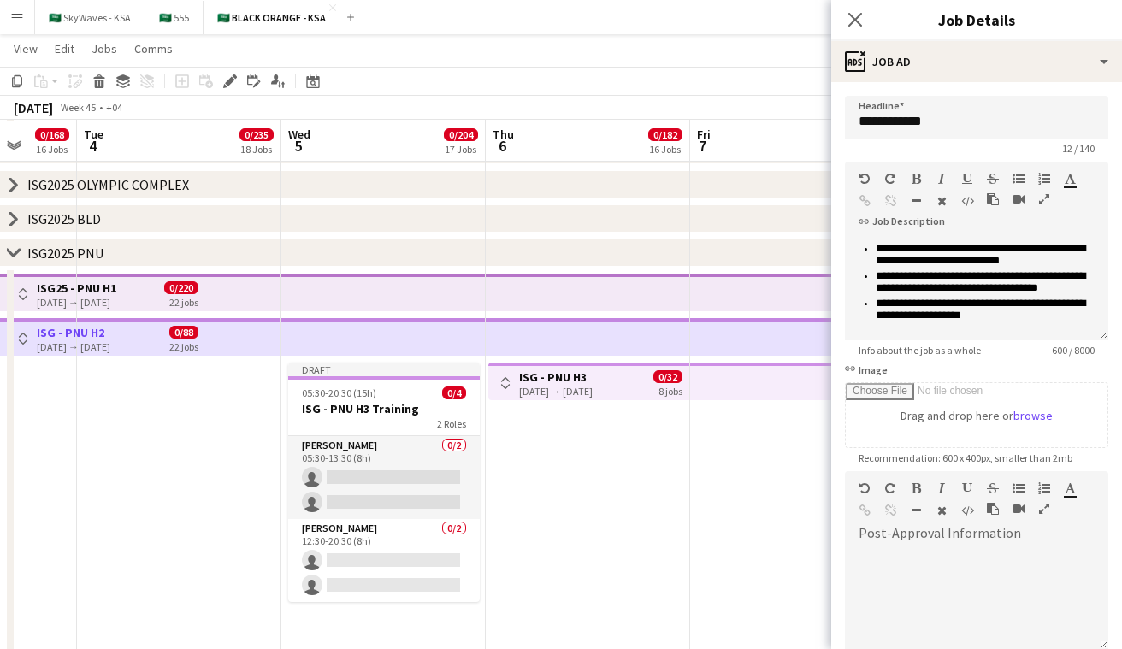
click at [564, 388] on div "[DATE] → [DATE]" at bounding box center [556, 391] width 74 height 13
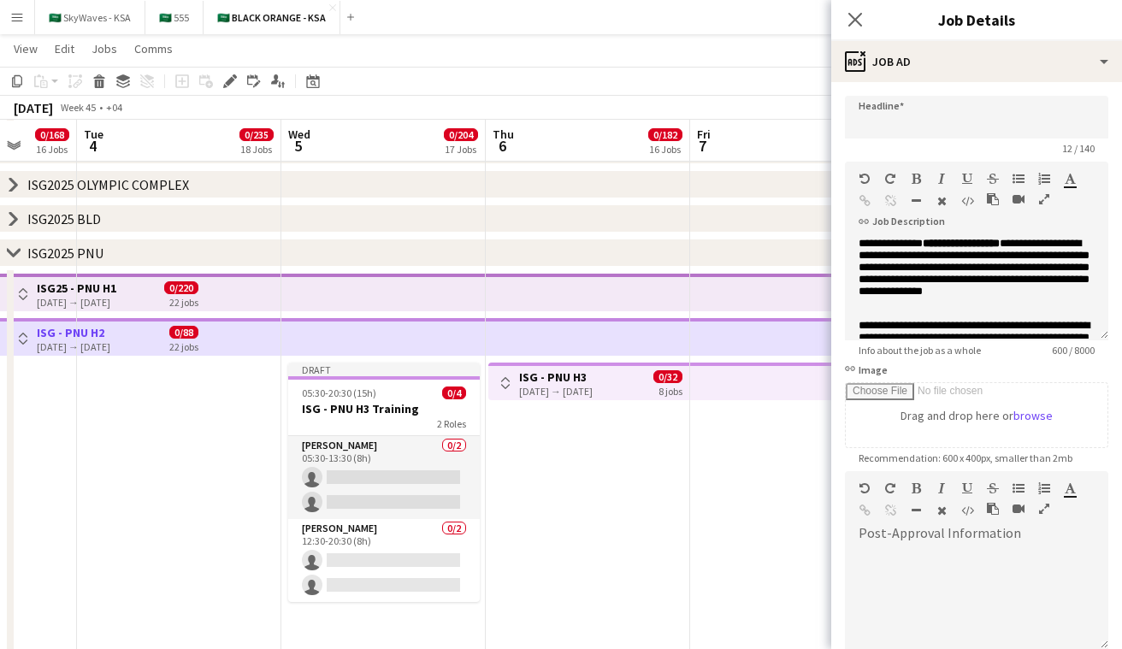
type input "**********"
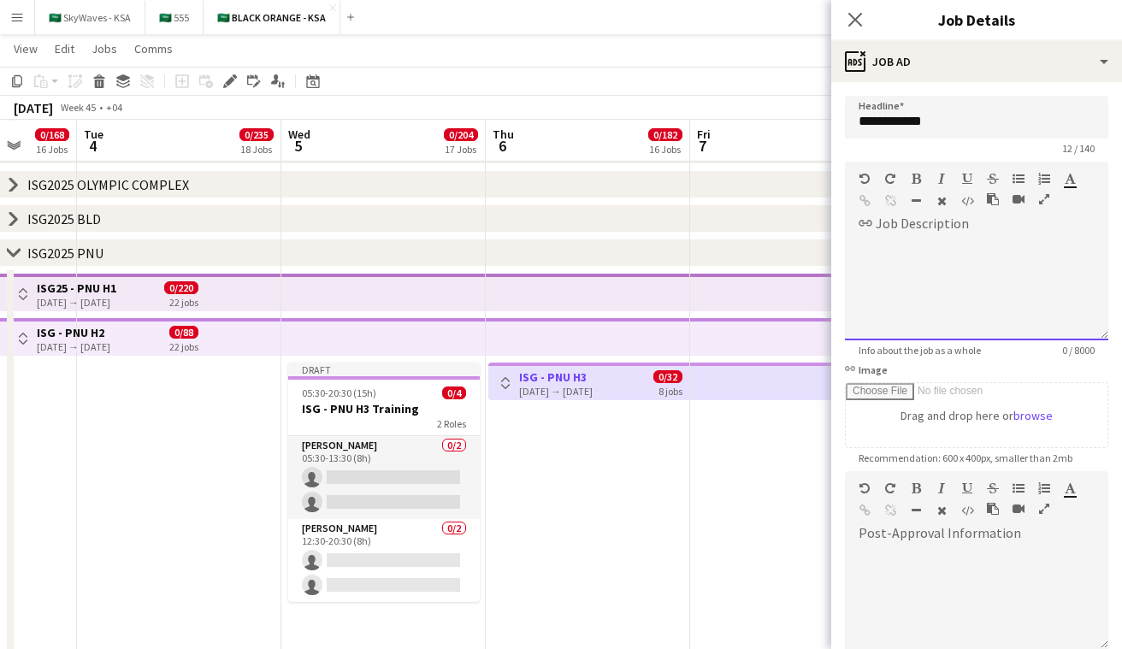
click at [564, 246] on div at bounding box center [976, 289] width 263 height 103
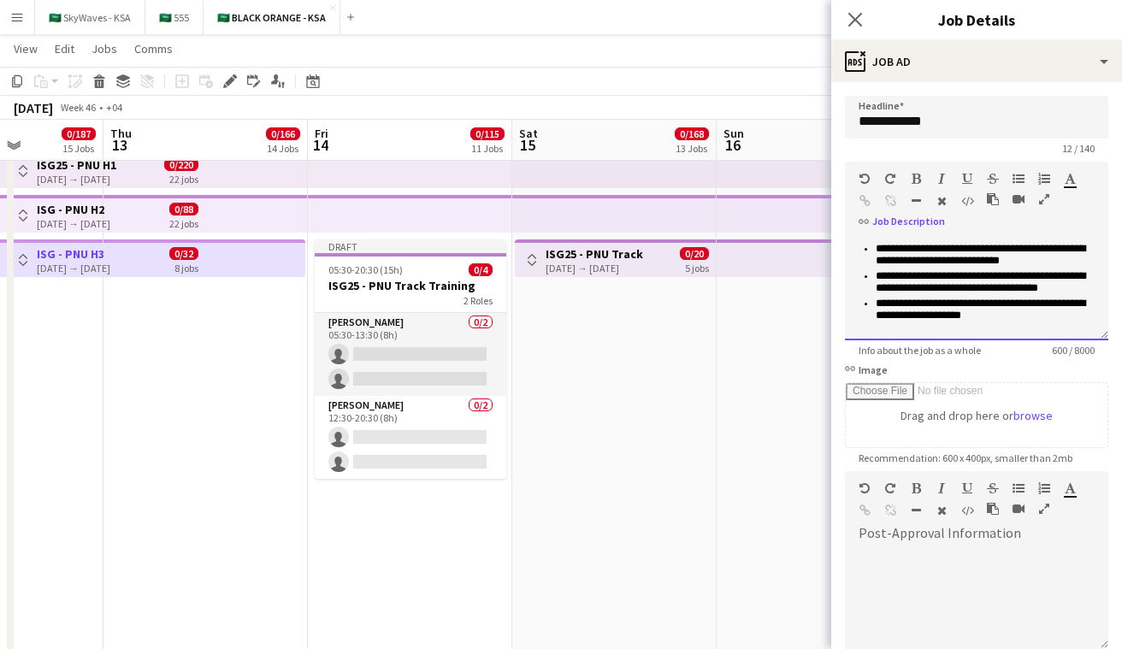
scroll to position [0, 776]
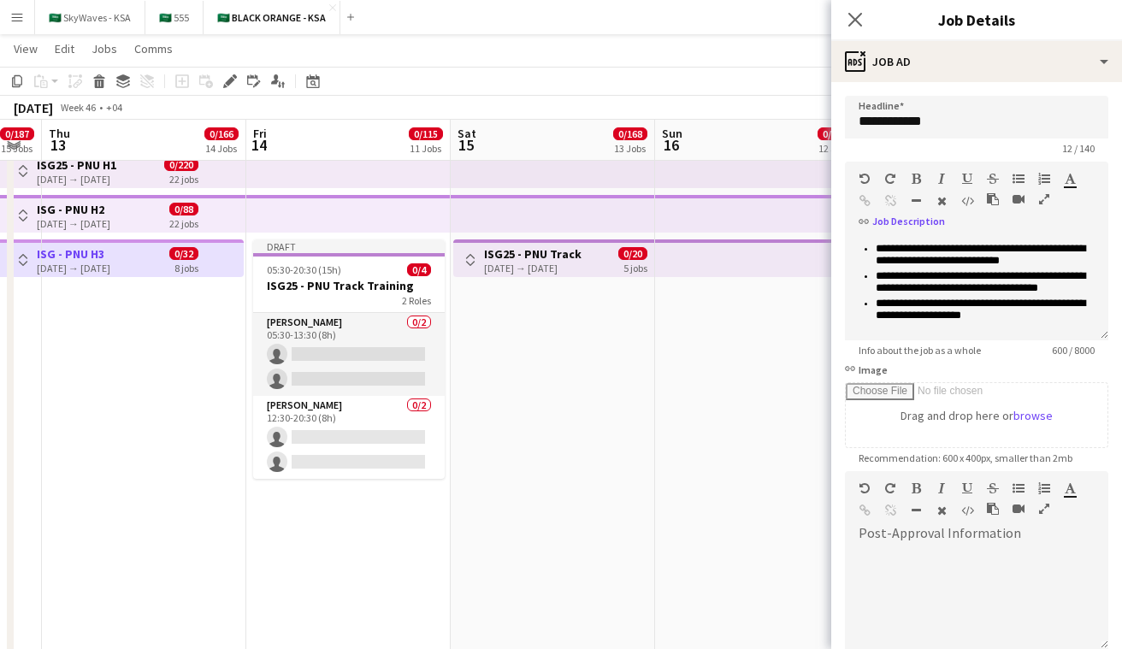
click at [564, 258] on h3 "ISG25 - PNU Track" at bounding box center [533, 253] width 98 height 15
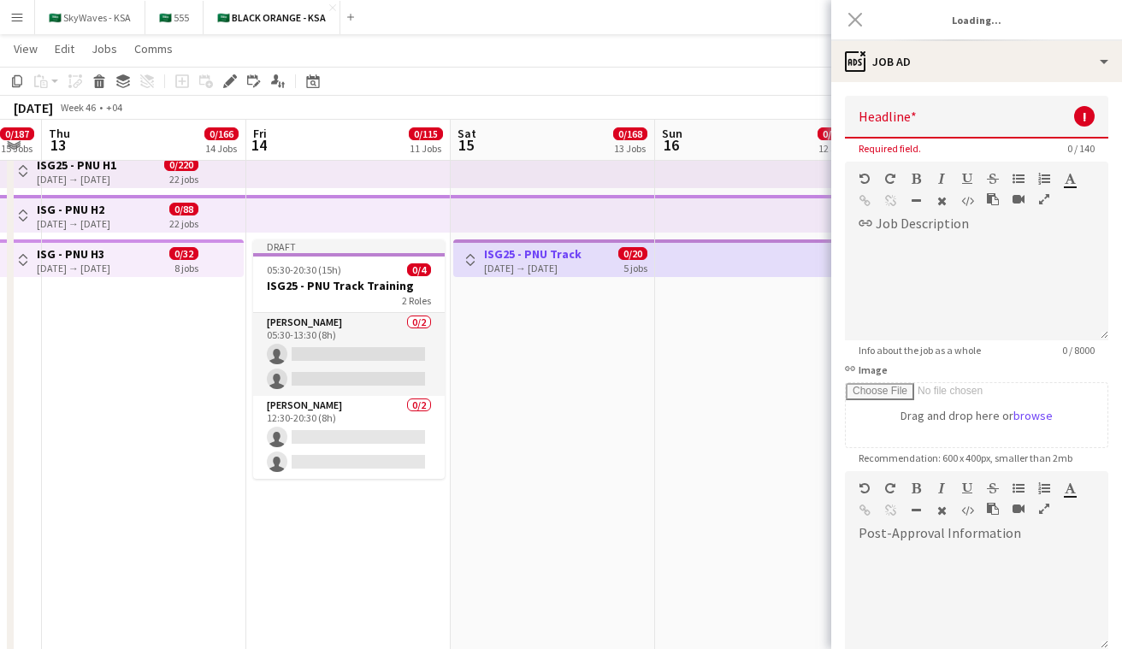
scroll to position [0, 0]
type input "**********"
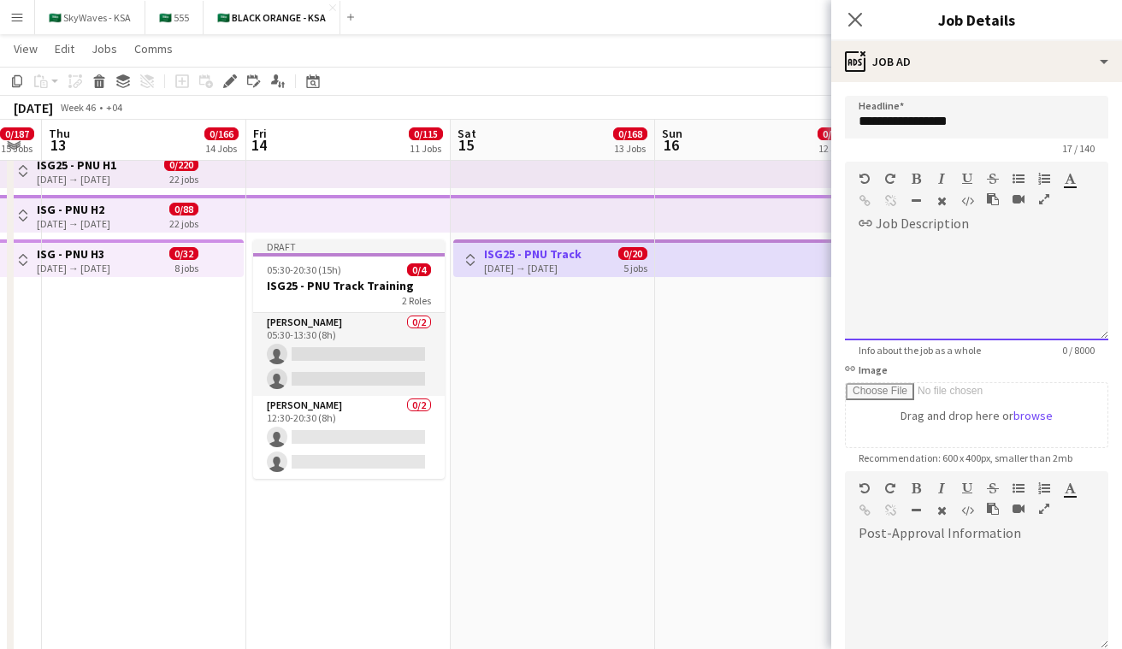
click at [564, 226] on div at bounding box center [976, 283] width 263 height 115
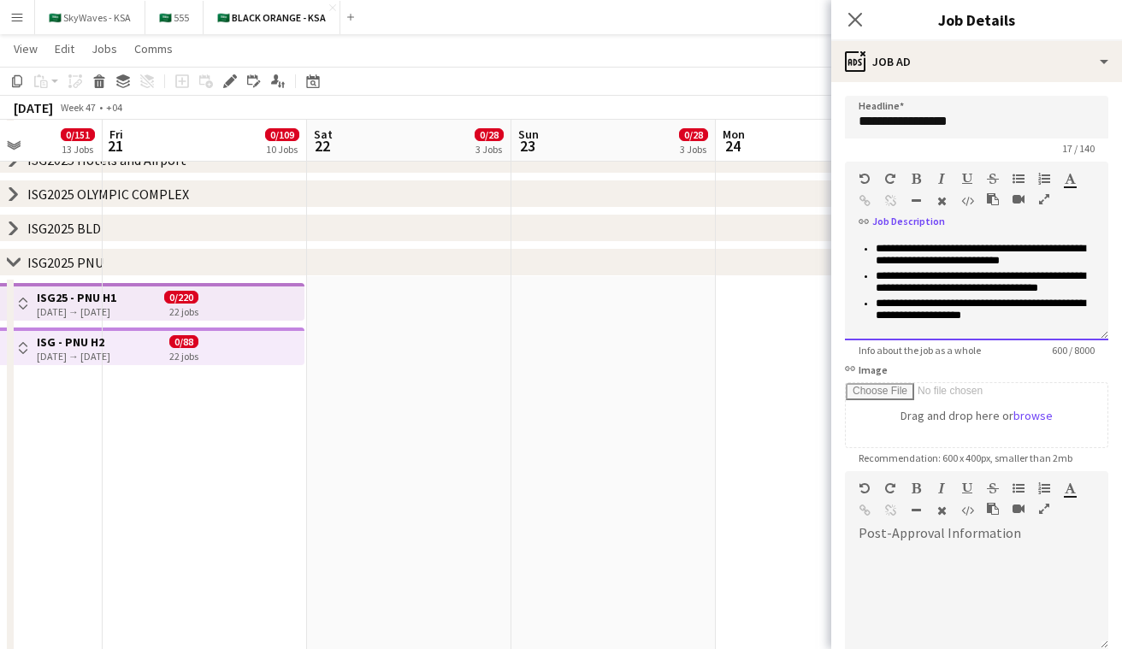
scroll to position [0, 373]
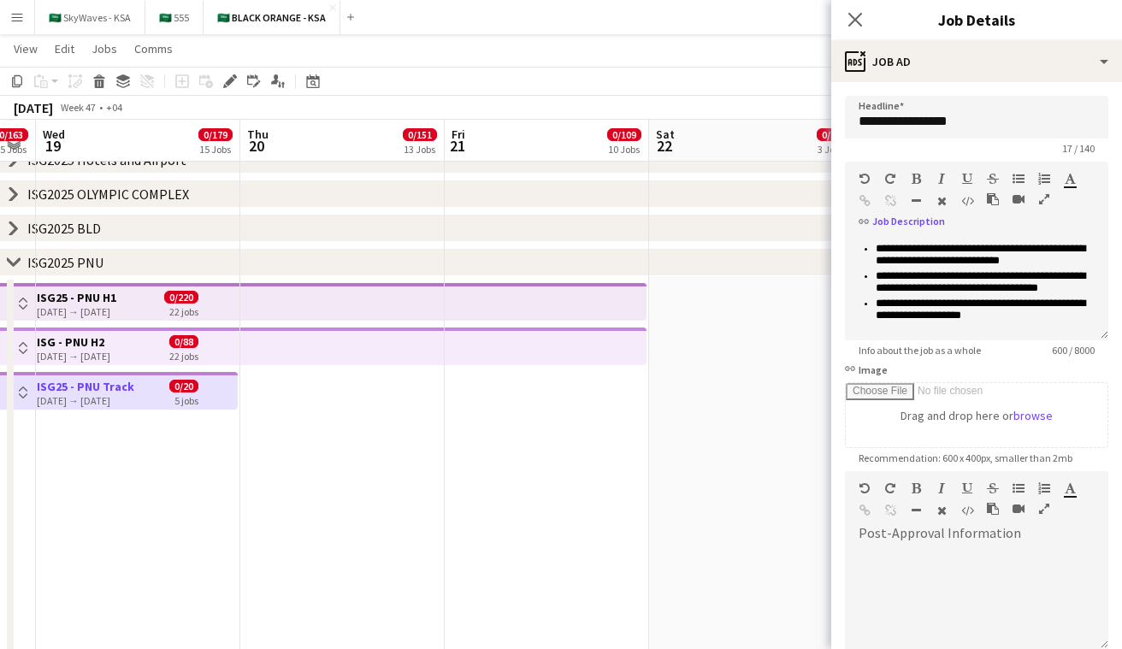
click at [12, 261] on icon at bounding box center [13, 261] width 13 height 7
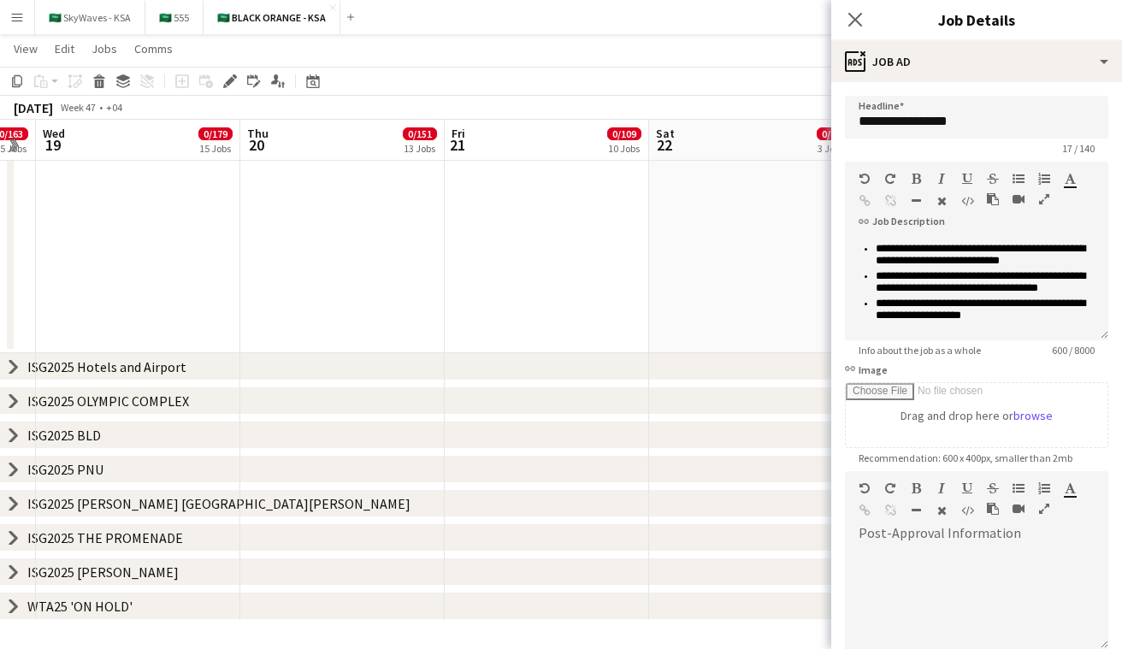
scroll to position [442, 0]
click at [18, 499] on icon "chevron-right" at bounding box center [14, 504] width 14 height 14
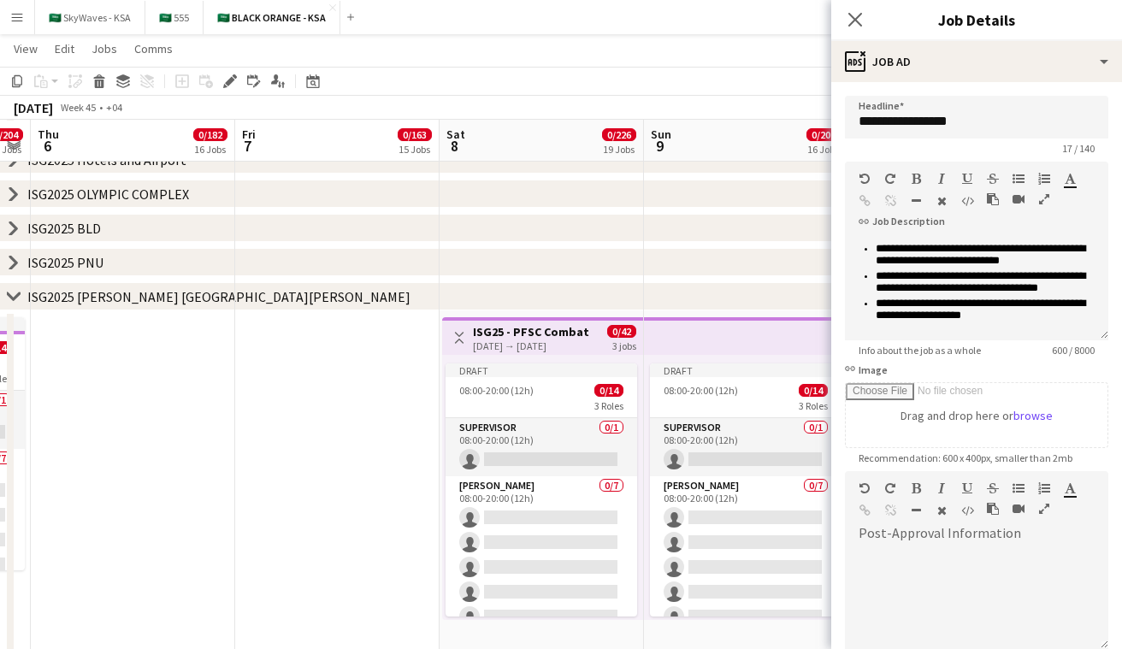
scroll to position [0, 607]
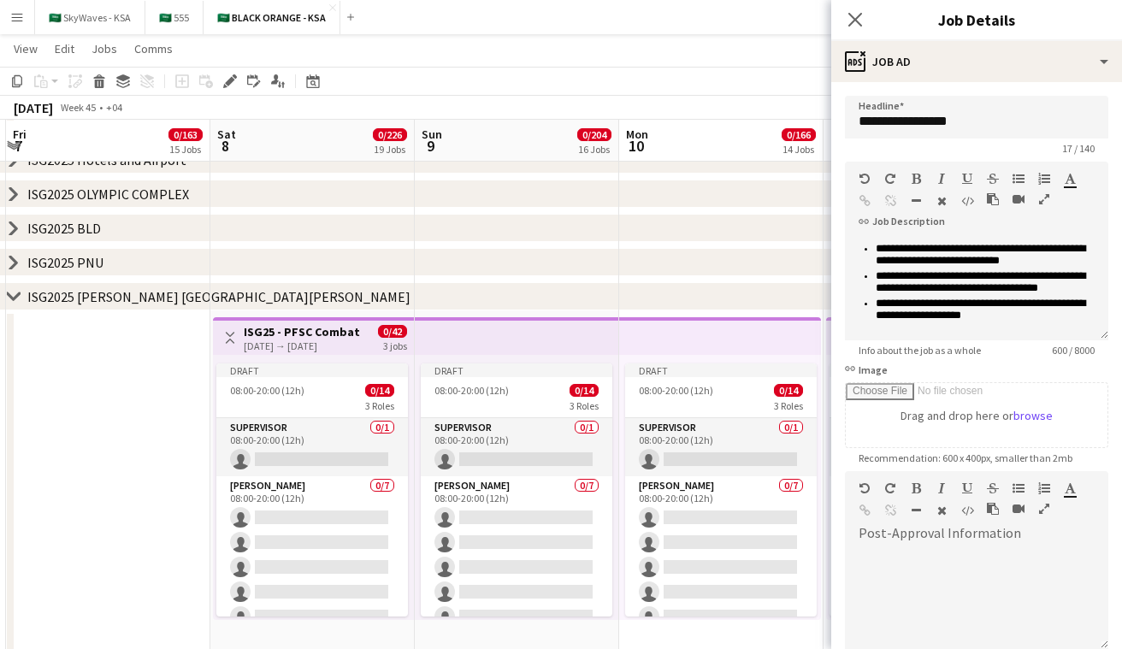
click at [465, 324] on app-top-bar at bounding box center [517, 336] width 204 height 38
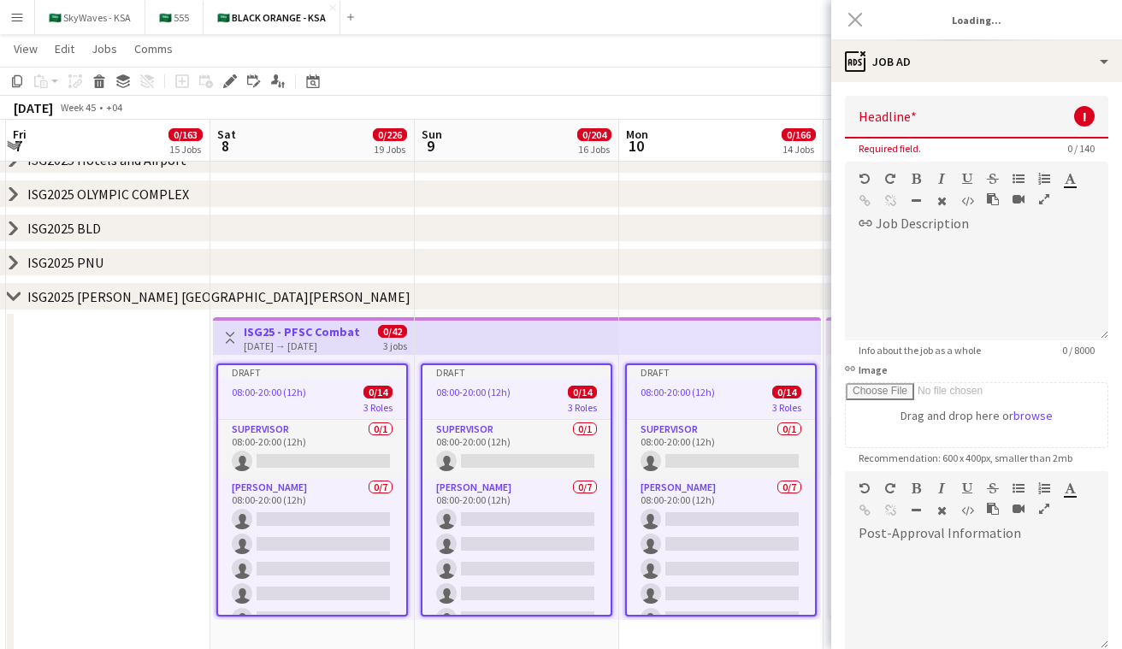
scroll to position [0, 0]
type input "**********"
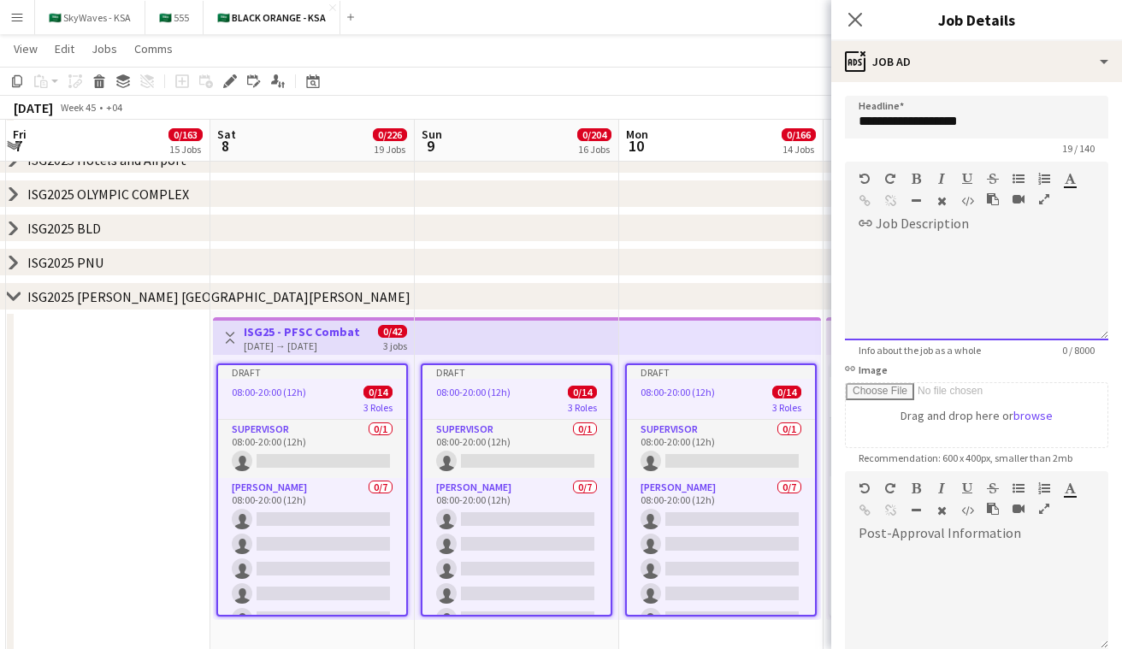
click at [564, 234] on div at bounding box center [976, 283] width 263 height 115
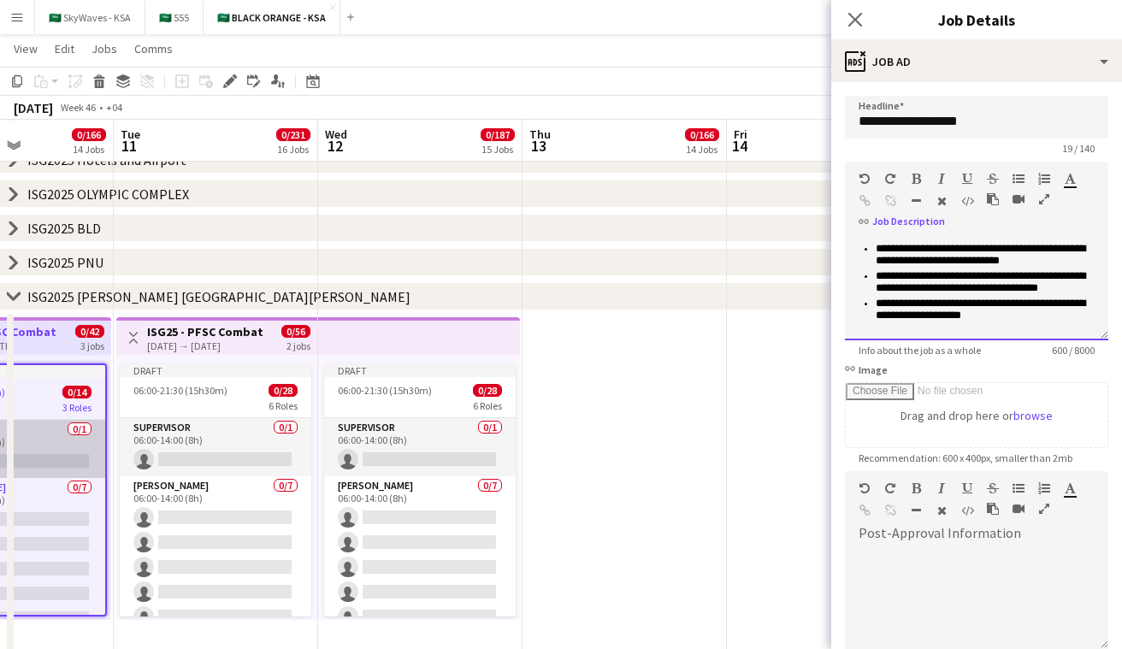
scroll to position [0, 689]
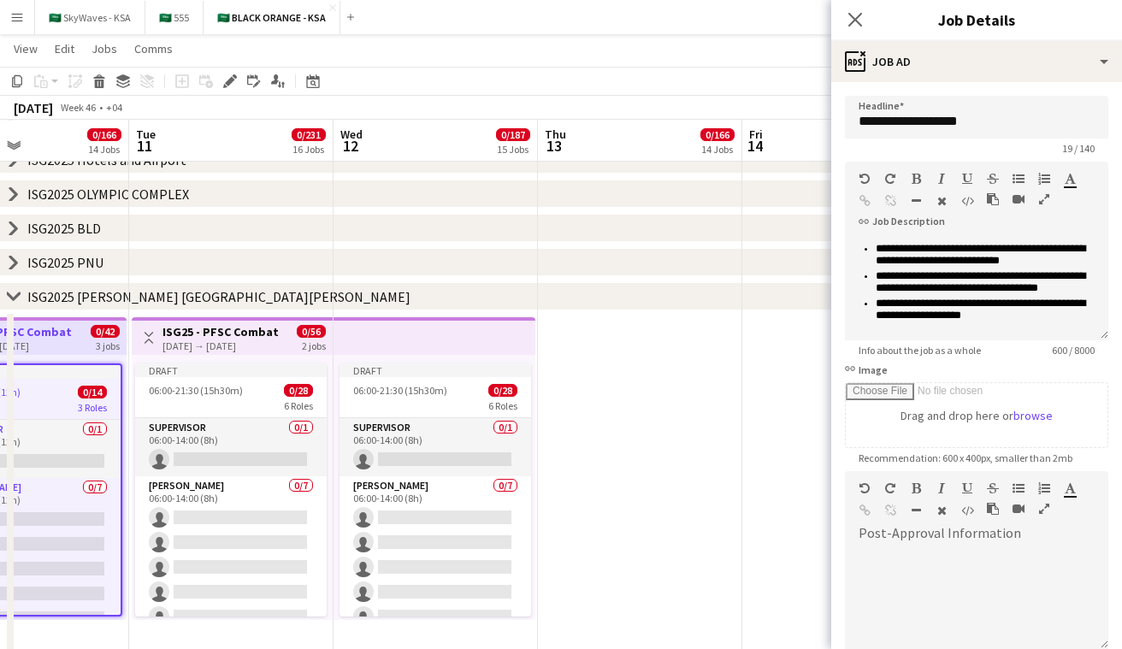
click at [451, 334] on app-top-bar at bounding box center [435, 336] width 202 height 38
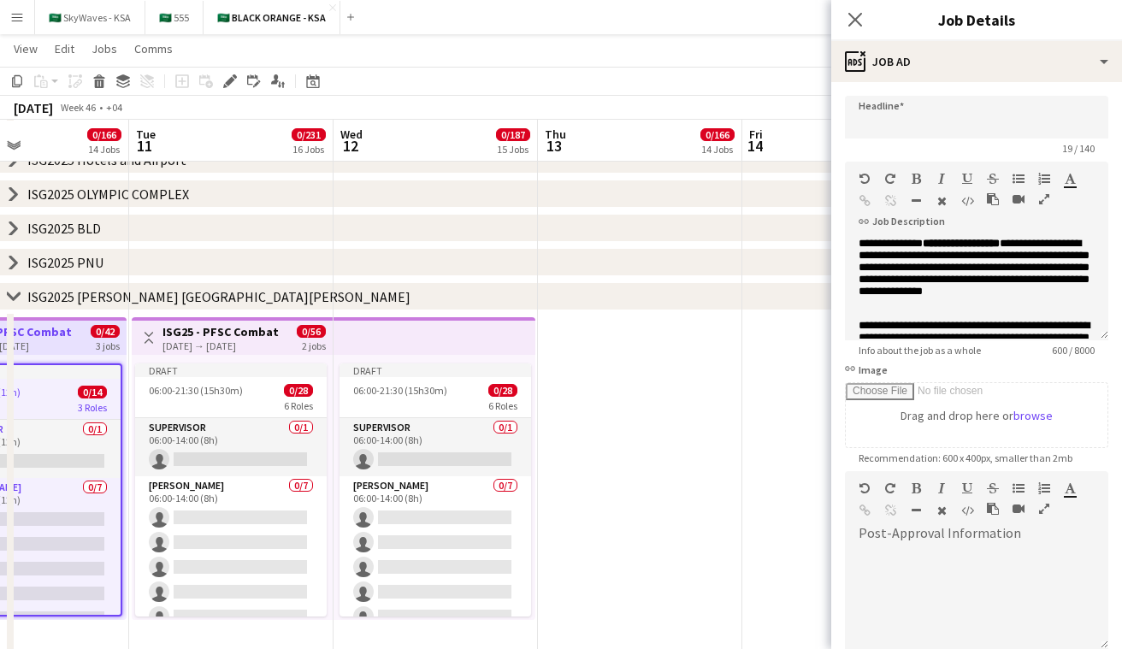
type input "**********"
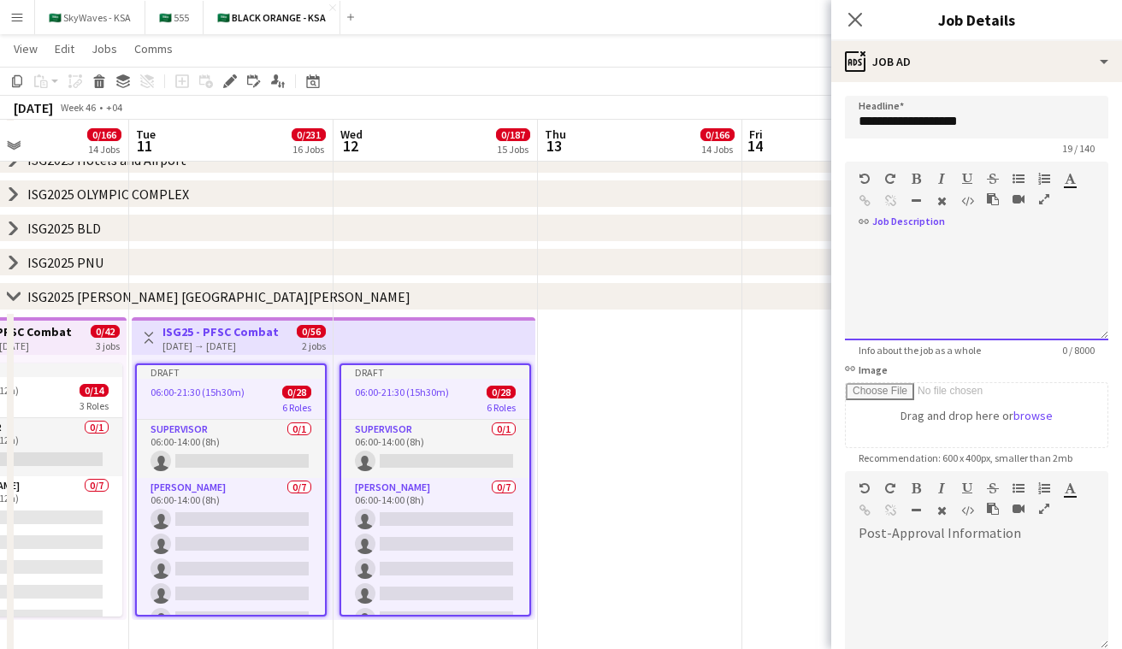
click at [564, 258] on div at bounding box center [976, 289] width 263 height 103
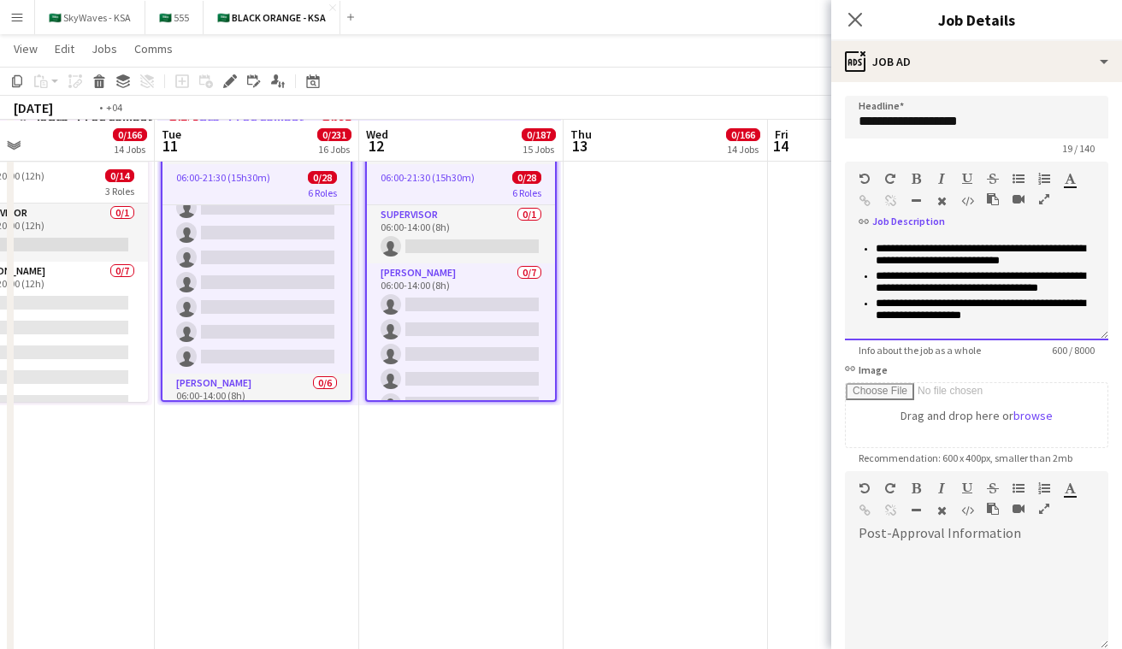
scroll to position [0, 435]
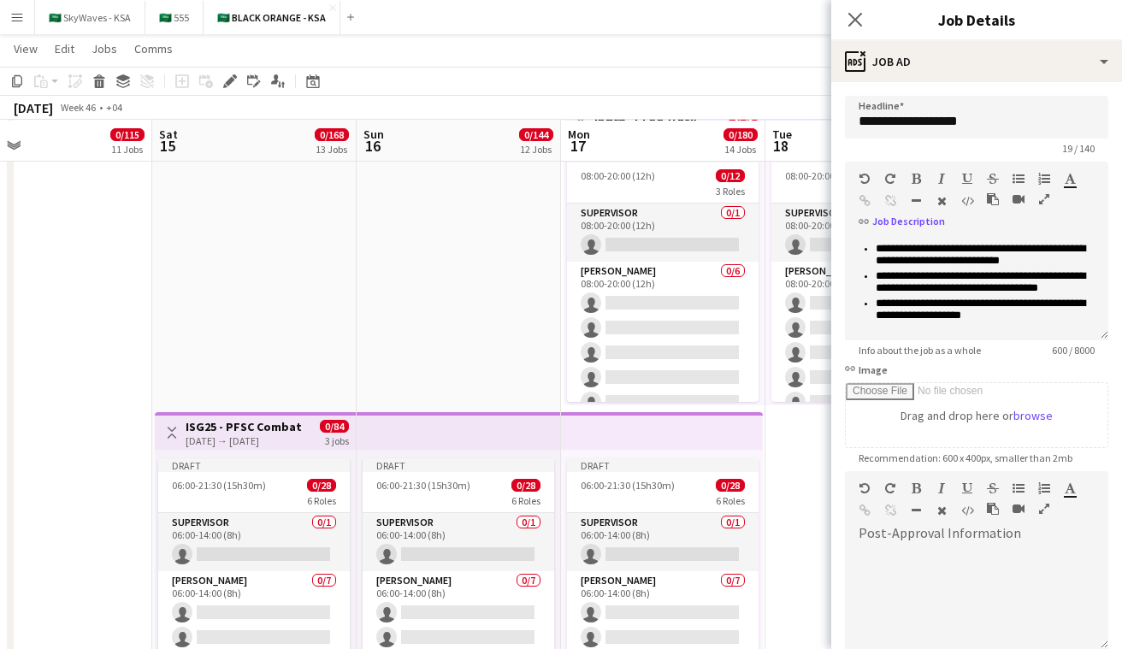
click at [500, 441] on app-top-bar at bounding box center [459, 431] width 204 height 38
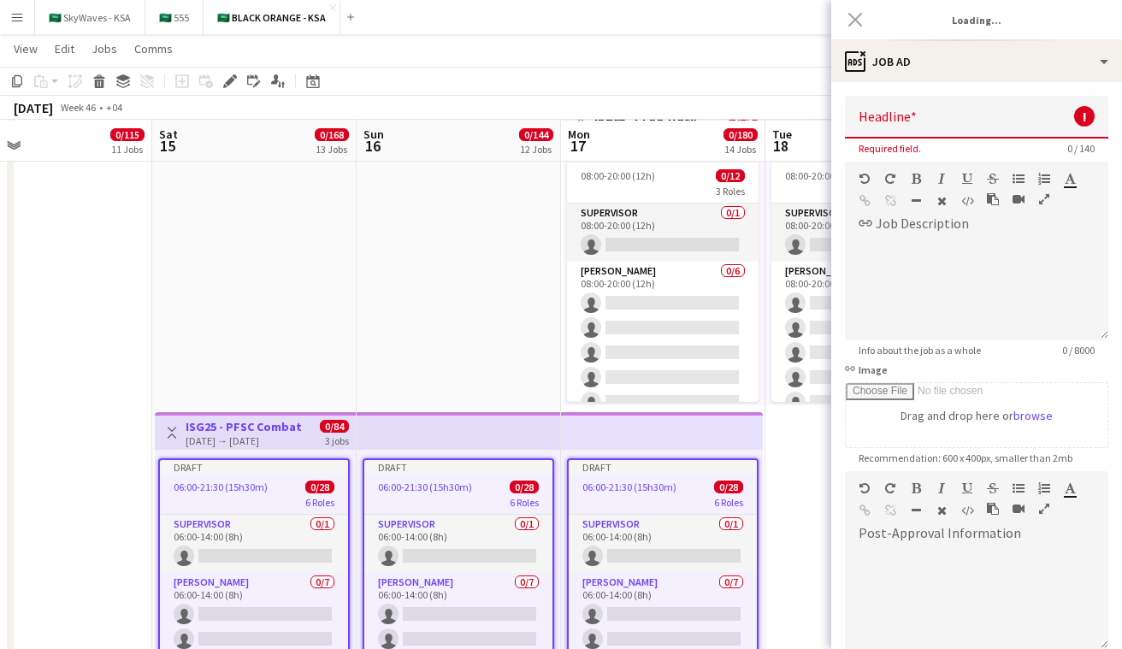
type input "**********"
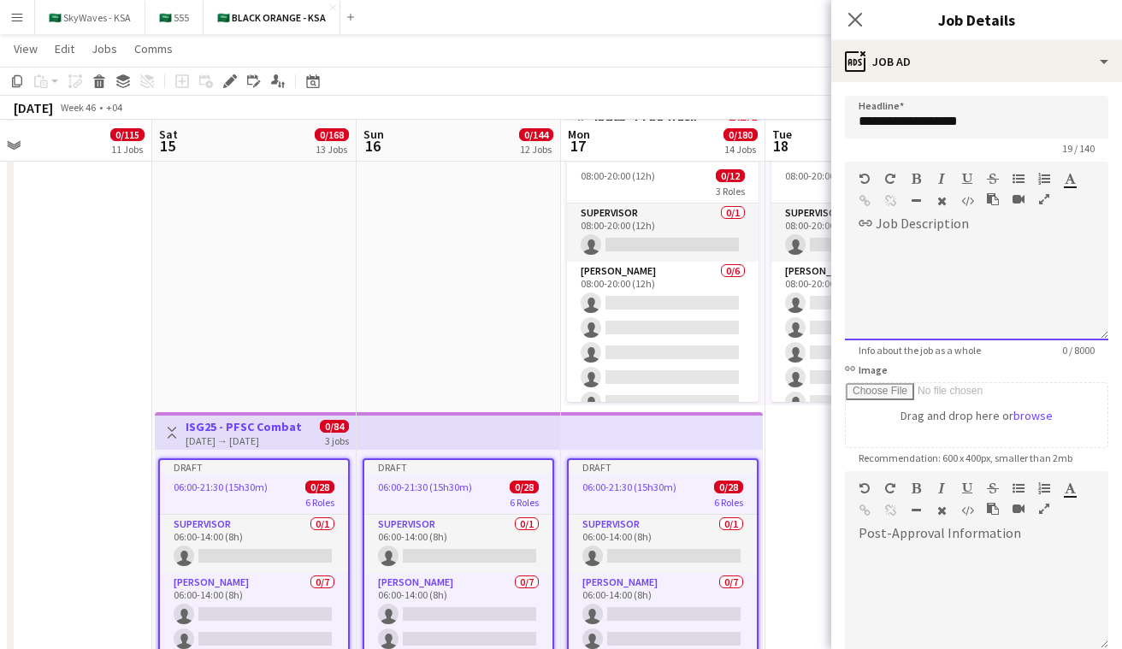
click at [564, 269] on div at bounding box center [976, 289] width 263 height 103
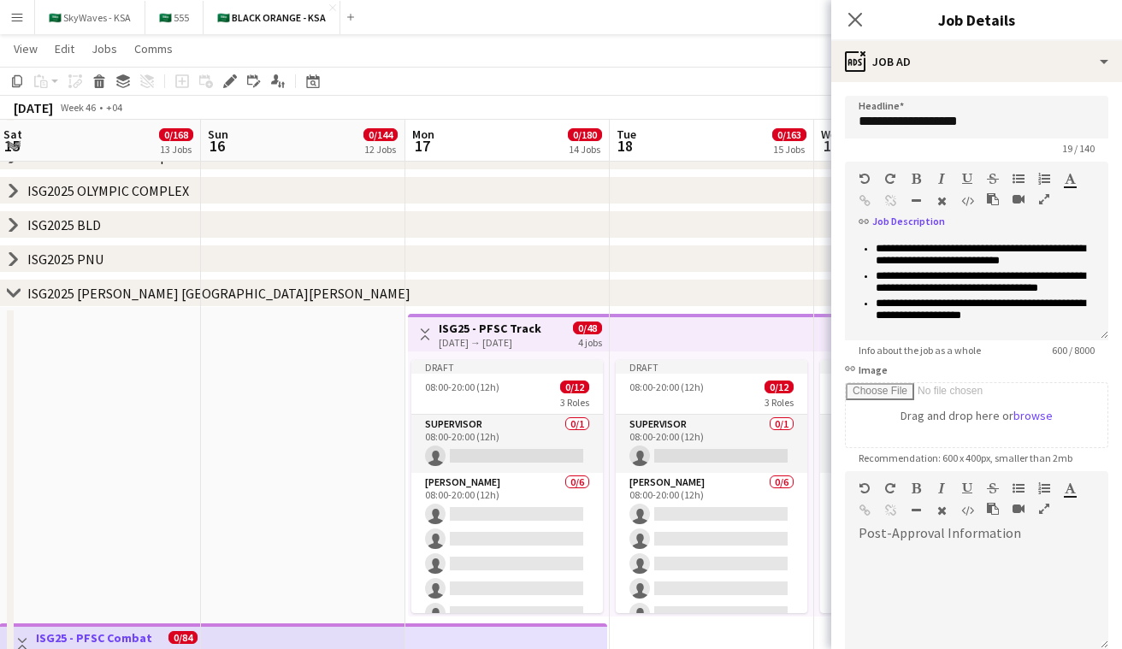
click at [564, 335] on app-top-bar at bounding box center [712, 333] width 204 height 38
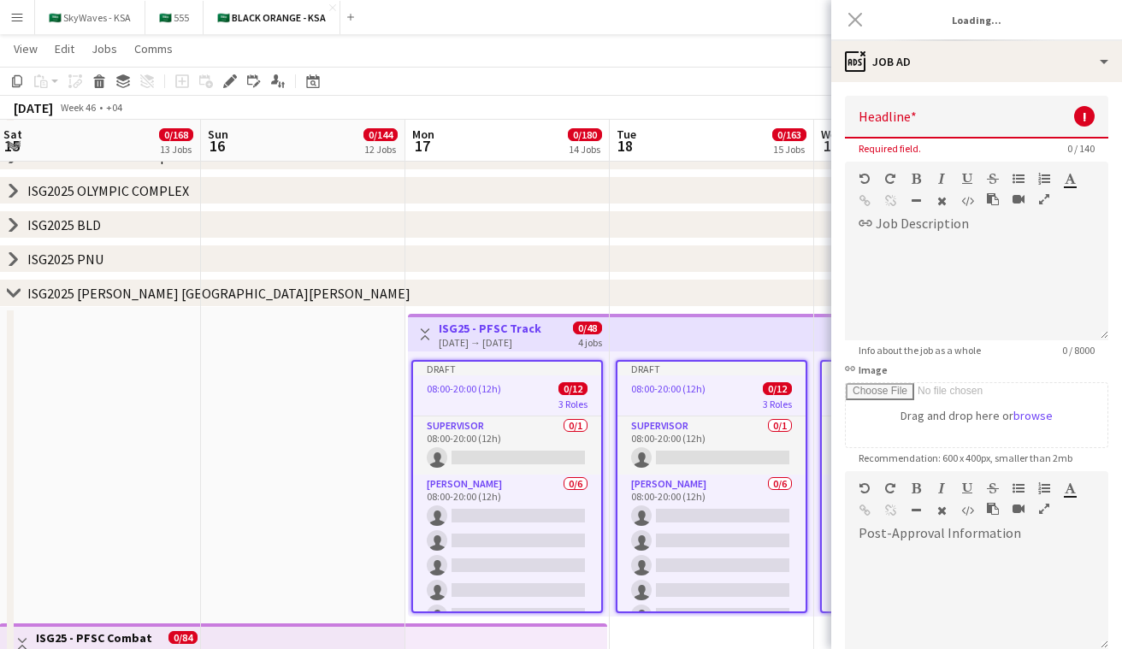
type input "**********"
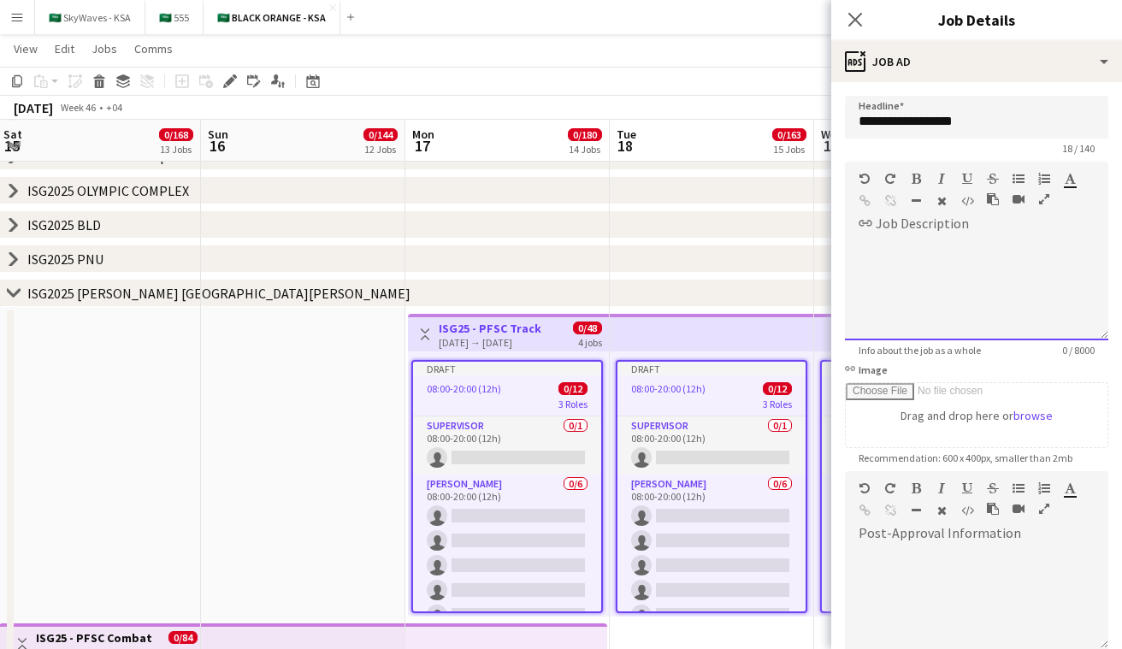
click at [564, 263] on div at bounding box center [976, 289] width 263 height 103
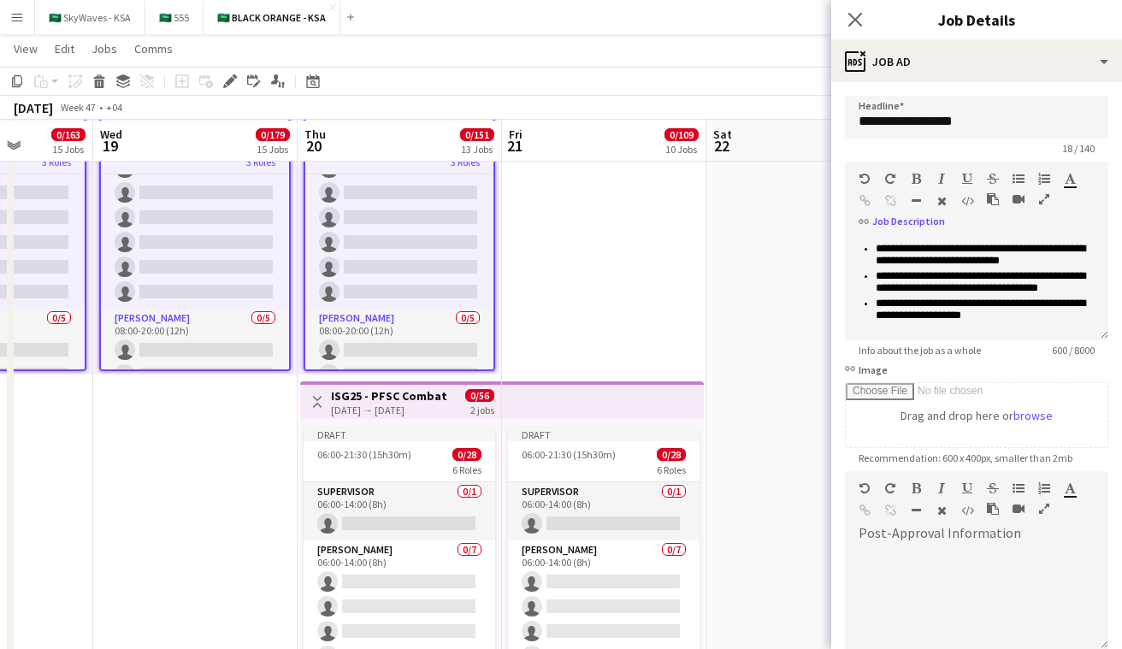
click at [564, 394] on app-top-bar at bounding box center [603, 401] width 202 height 38
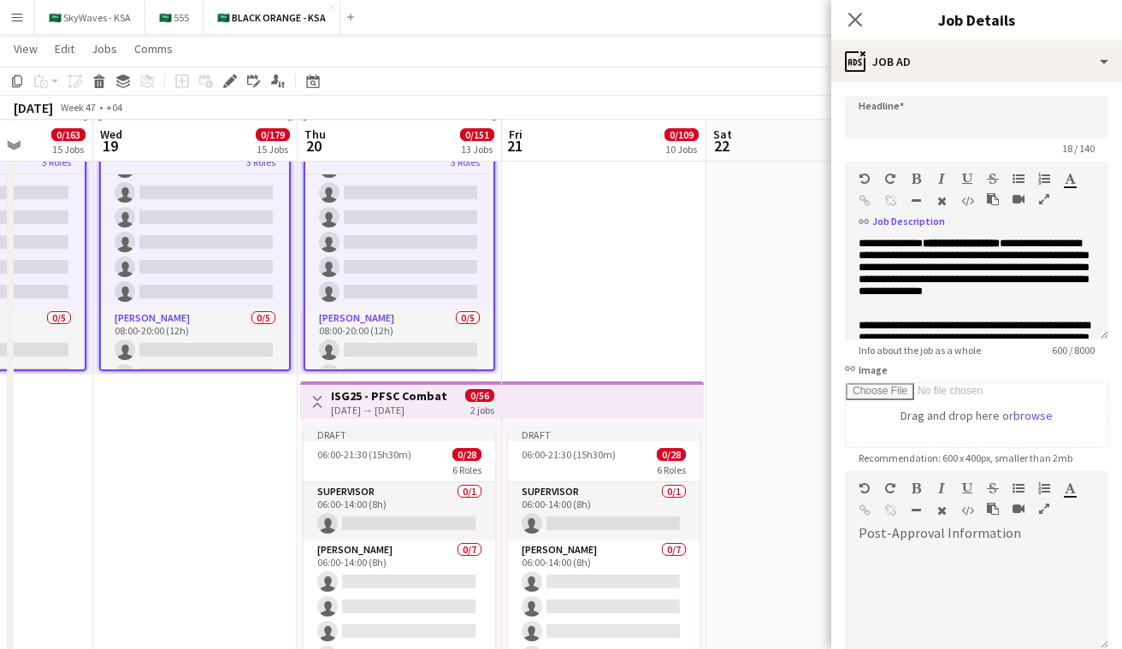
type input "**********"
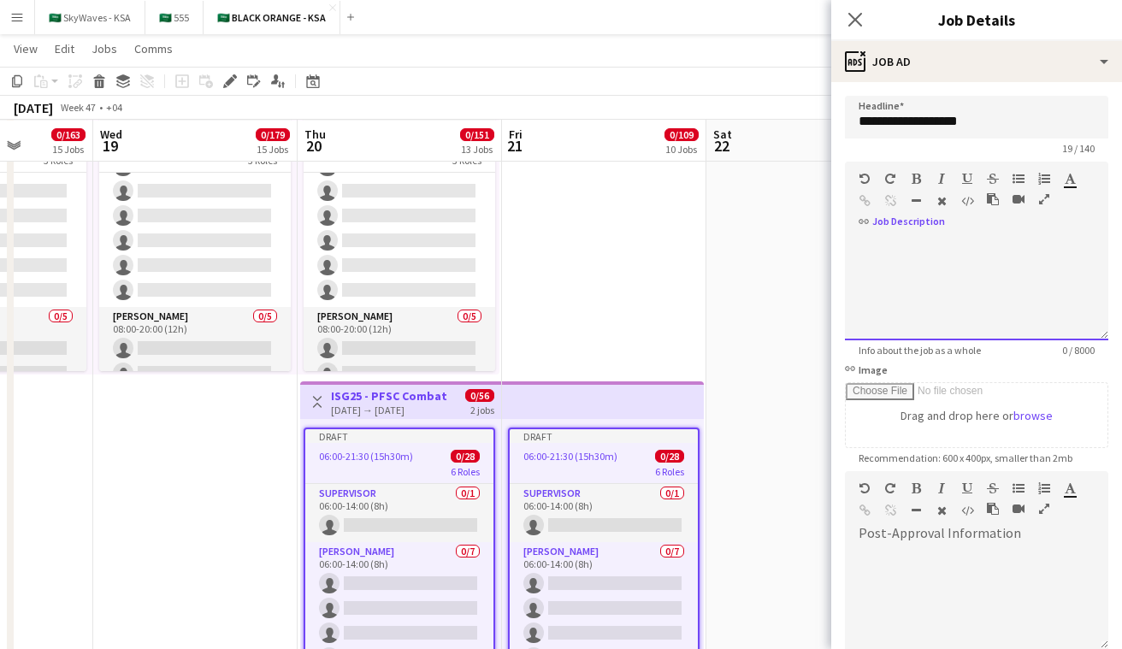
click at [564, 267] on div at bounding box center [976, 289] width 263 height 103
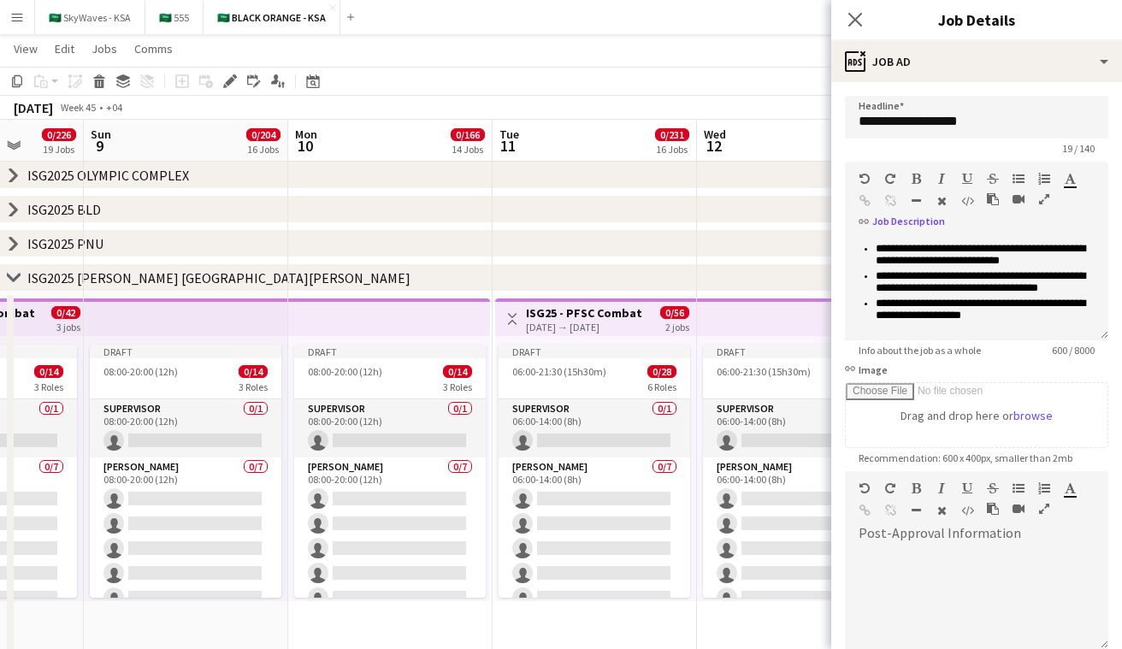
click at [15, 274] on icon "chevron-right" at bounding box center [14, 278] width 14 height 14
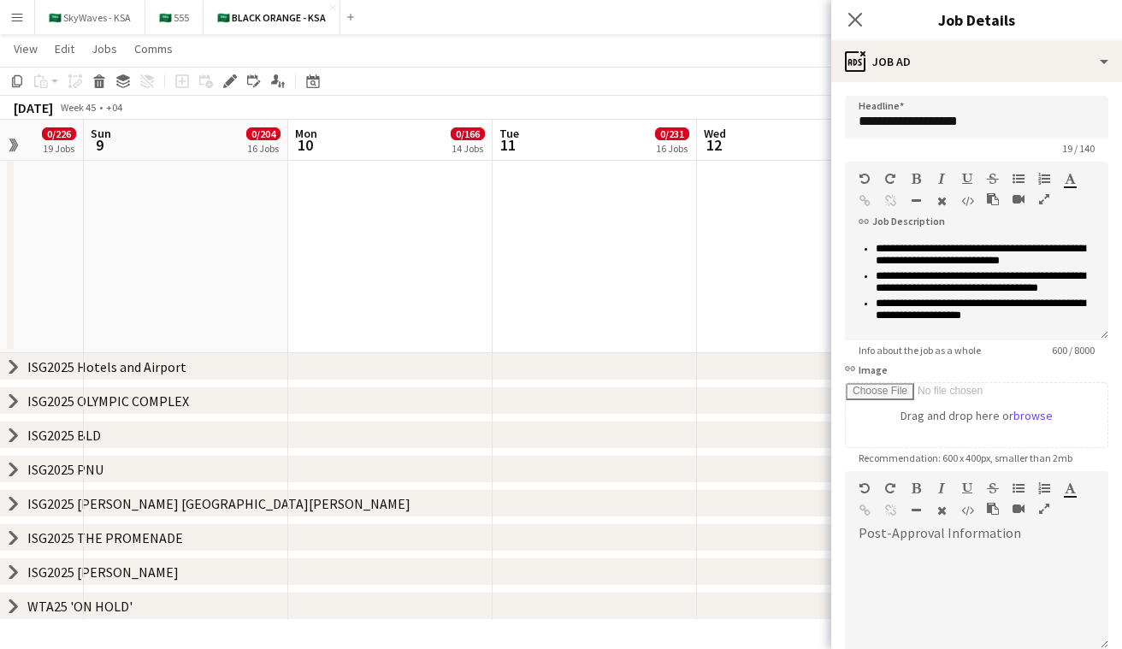
click at [44, 538] on div "ISG2025 THE PROMENADE" at bounding box center [105, 538] width 156 height 17
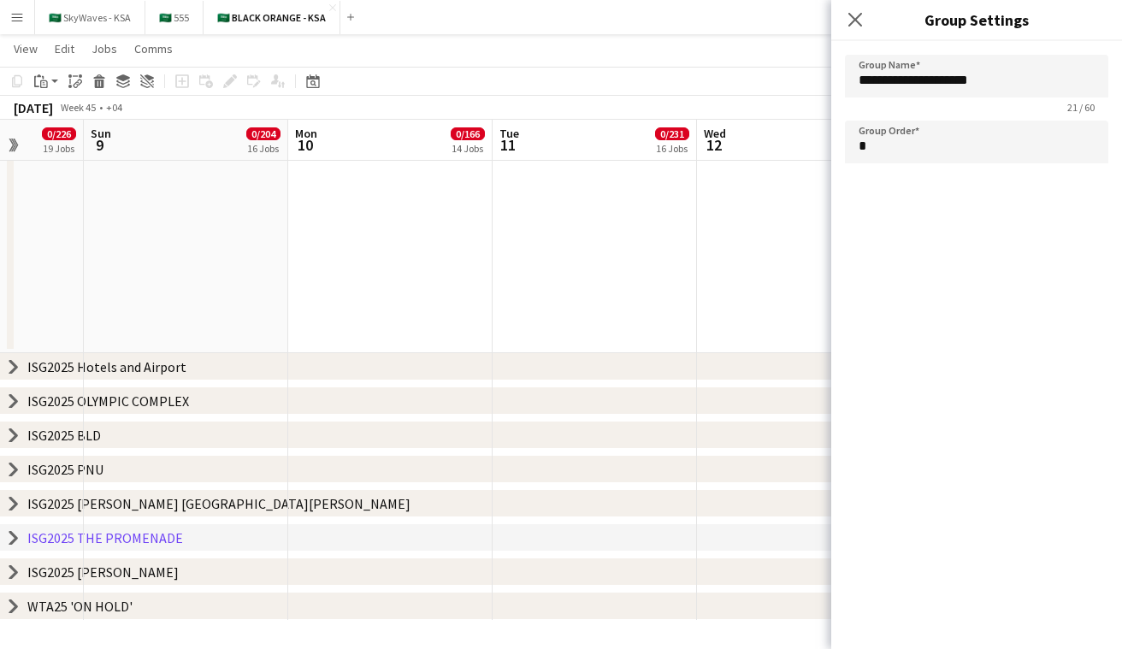
click at [16, 506] on icon "chevron-right" at bounding box center [14, 504] width 14 height 14
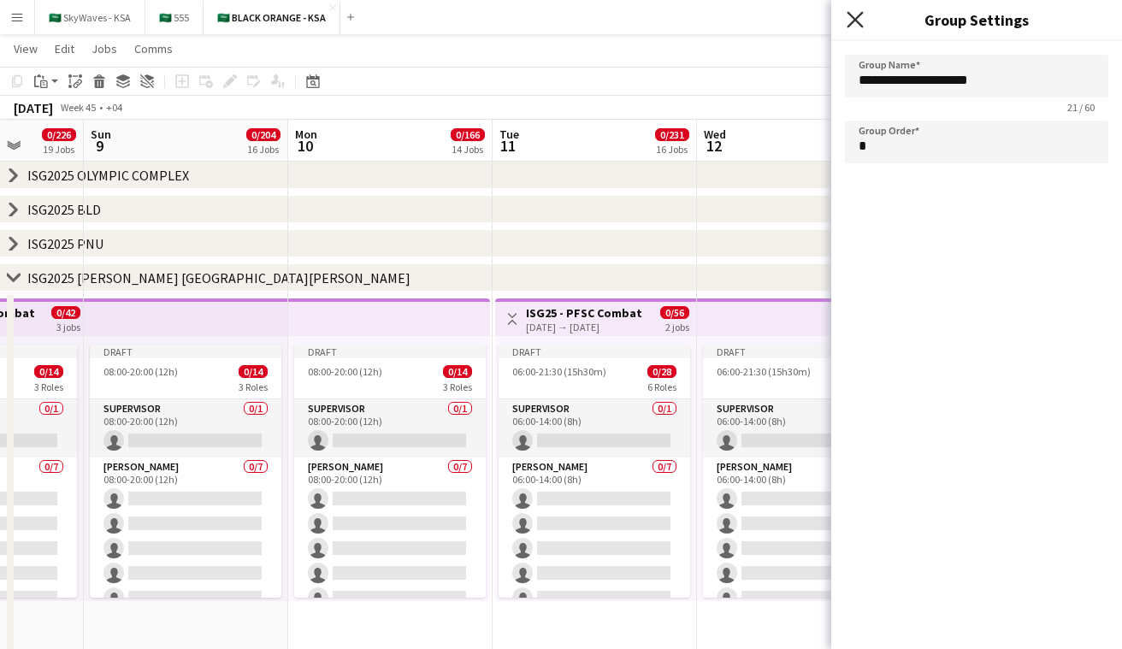
click at [564, 15] on icon "Close pop-in" at bounding box center [855, 19] width 16 height 16
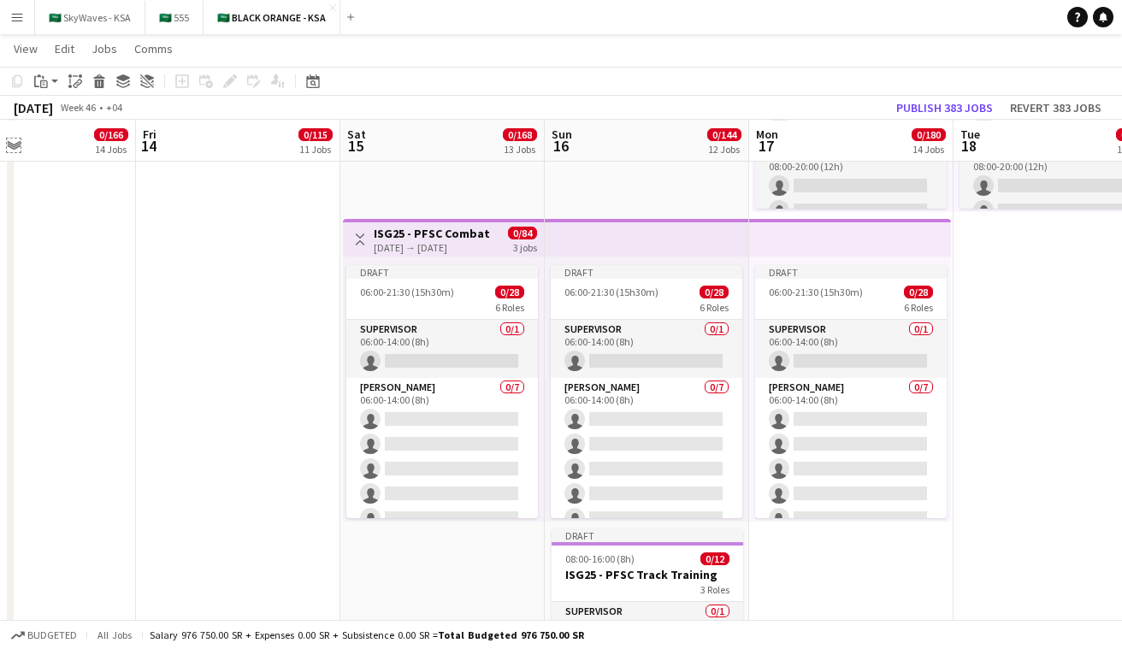
click at [16, 143] on app-icon "Expand/collapse" at bounding box center [14, 144] width 14 height 16
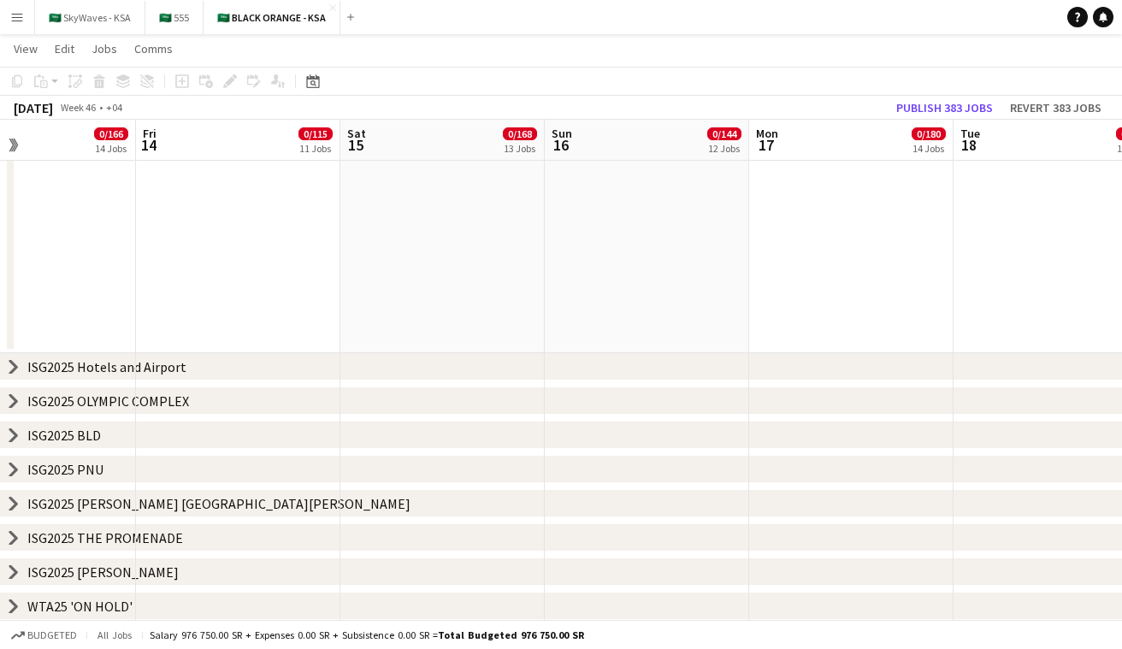
click at [16, 534] on icon "chevron-right" at bounding box center [14, 538] width 14 height 14
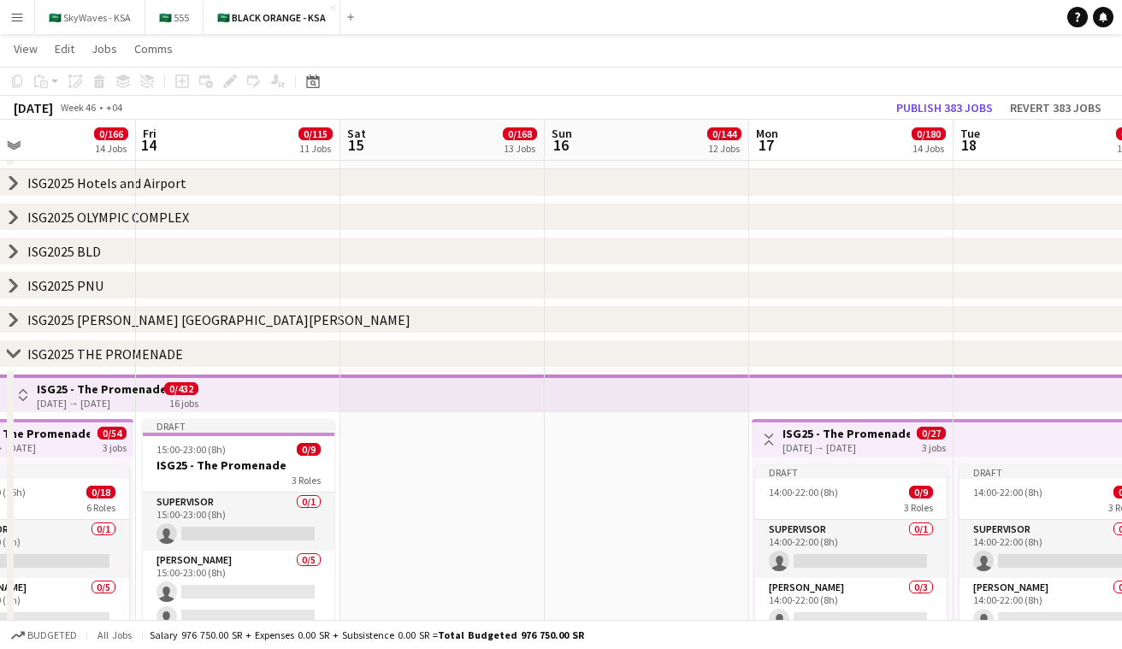
click at [437, 393] on app-top-bar at bounding box center [442, 394] width 204 height 38
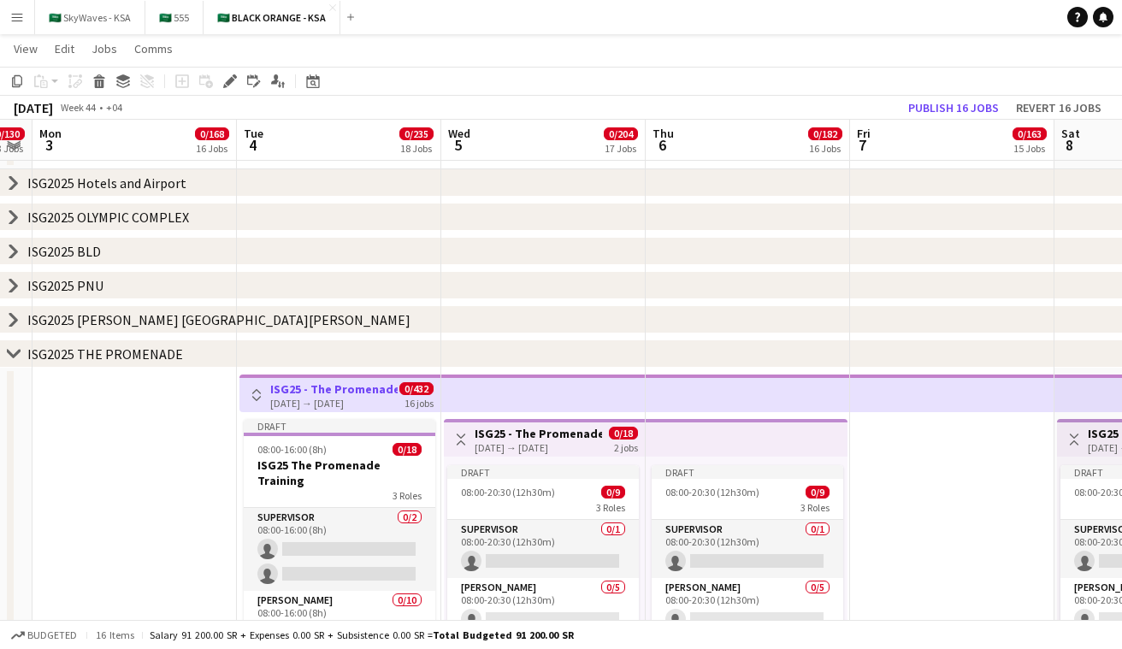
click at [257, 389] on app-icon "Toggle View" at bounding box center [257, 395] width 12 height 12
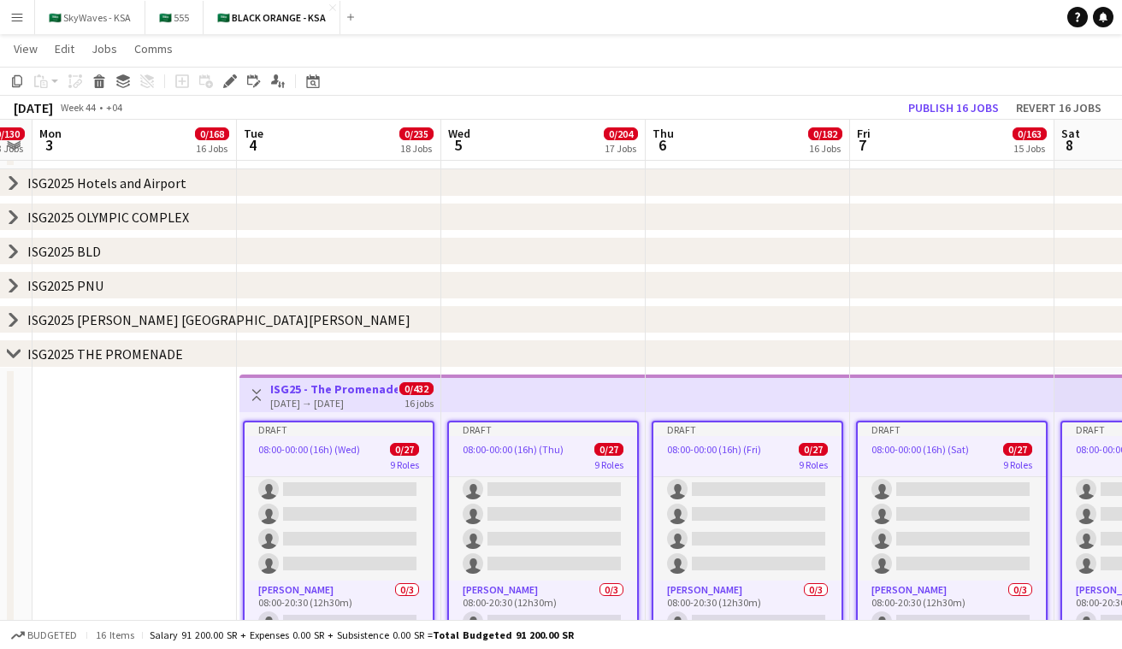
click at [407, 405] on div "16 jobs" at bounding box center [419, 402] width 29 height 15
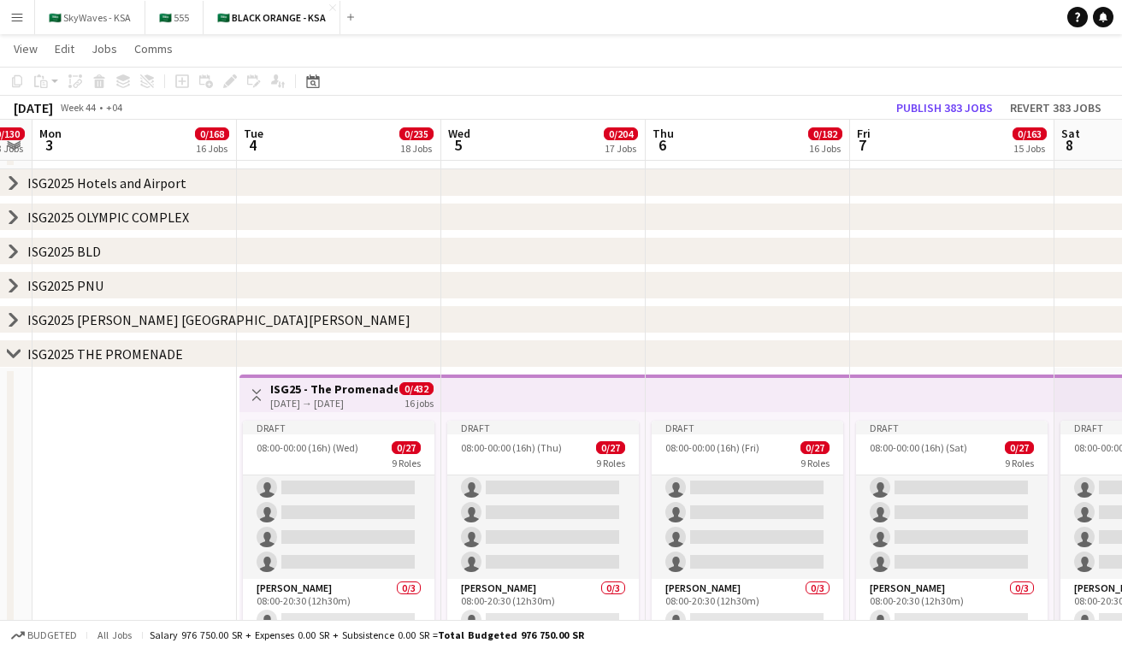
click at [407, 405] on div "16 jobs" at bounding box center [419, 402] width 29 height 15
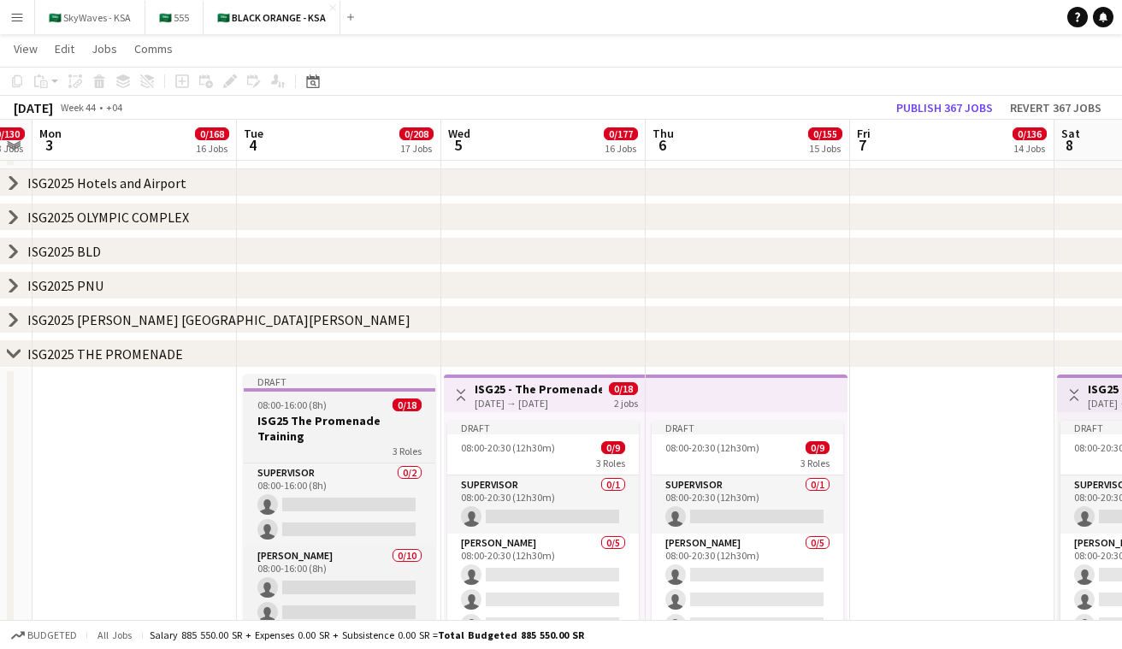
click at [373, 401] on div "08:00-16:00 (8h) 0/18" at bounding box center [340, 405] width 192 height 13
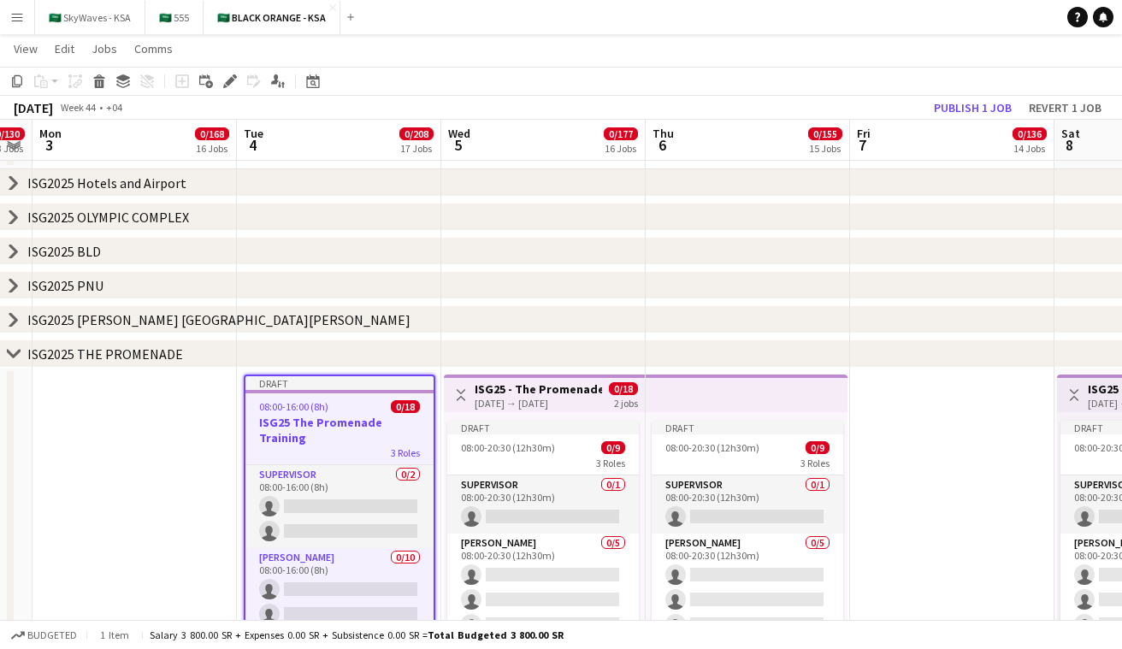
click at [508, 384] on h3 "ISG25 - The Promenade" at bounding box center [538, 389] width 127 height 15
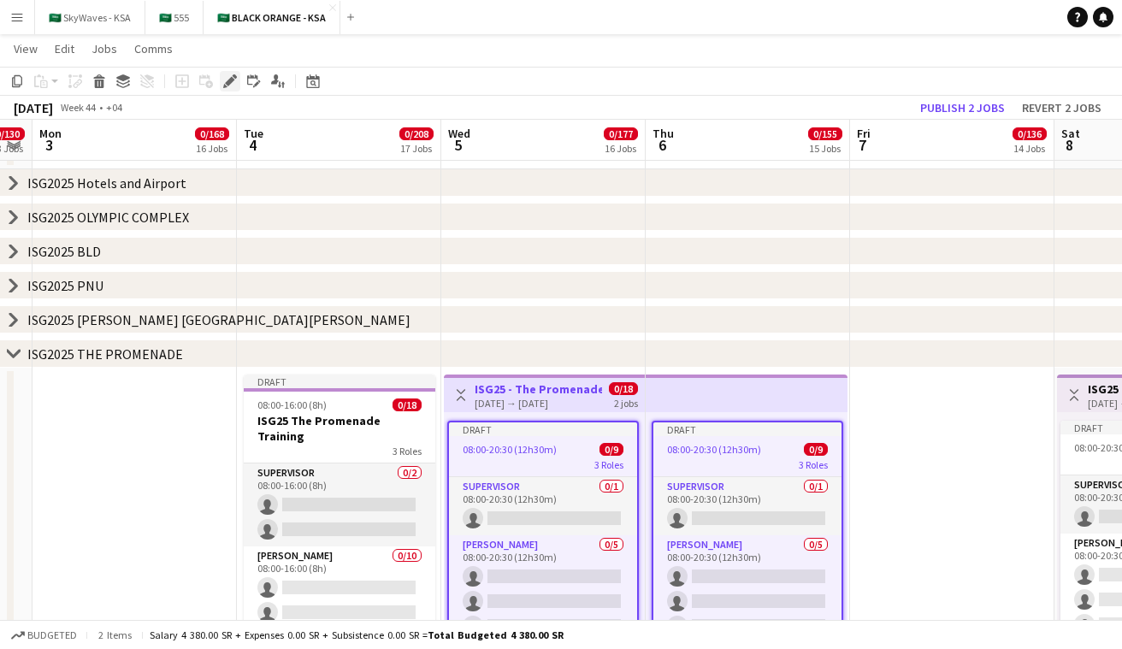
click at [226, 78] on icon "Edit" at bounding box center [230, 81] width 14 height 14
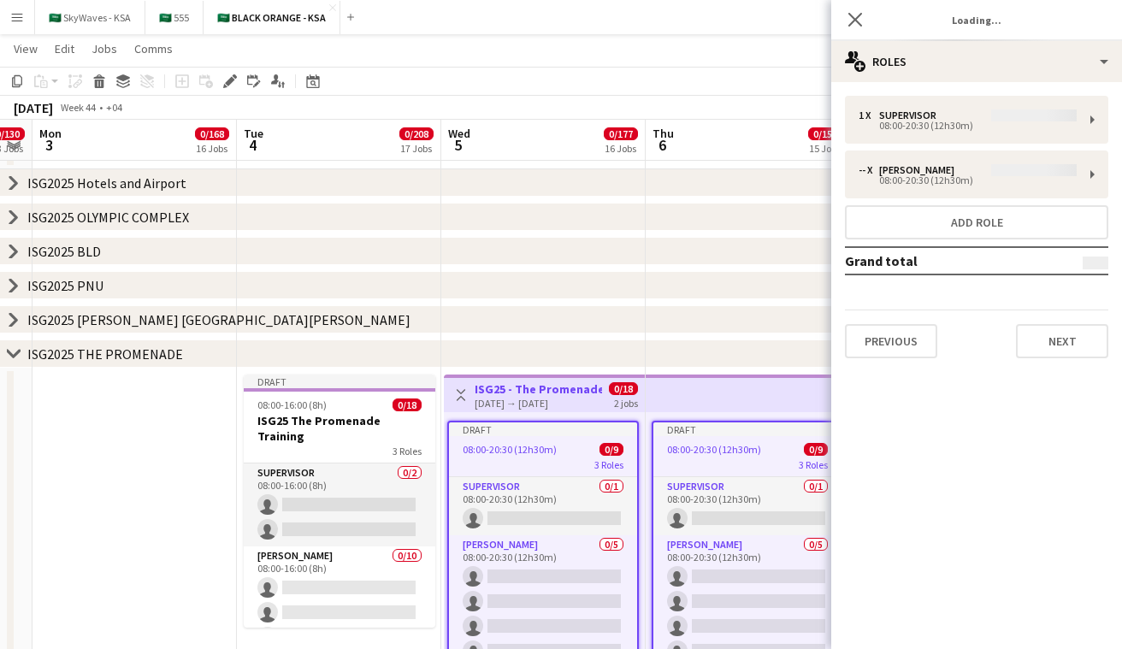
type input "**********"
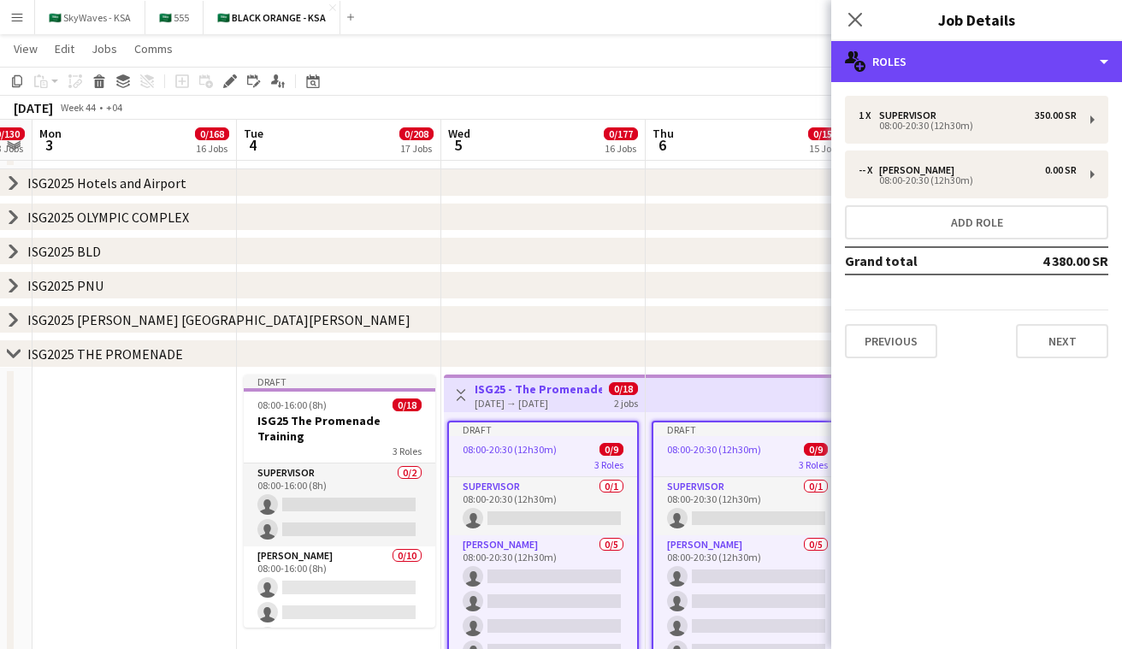
drag, startPoint x: 950, startPoint y: 70, endPoint x: 950, endPoint y: 96, distance: 25.7
click at [564, 70] on div "multiple-users-add Roles" at bounding box center [977, 61] width 291 height 41
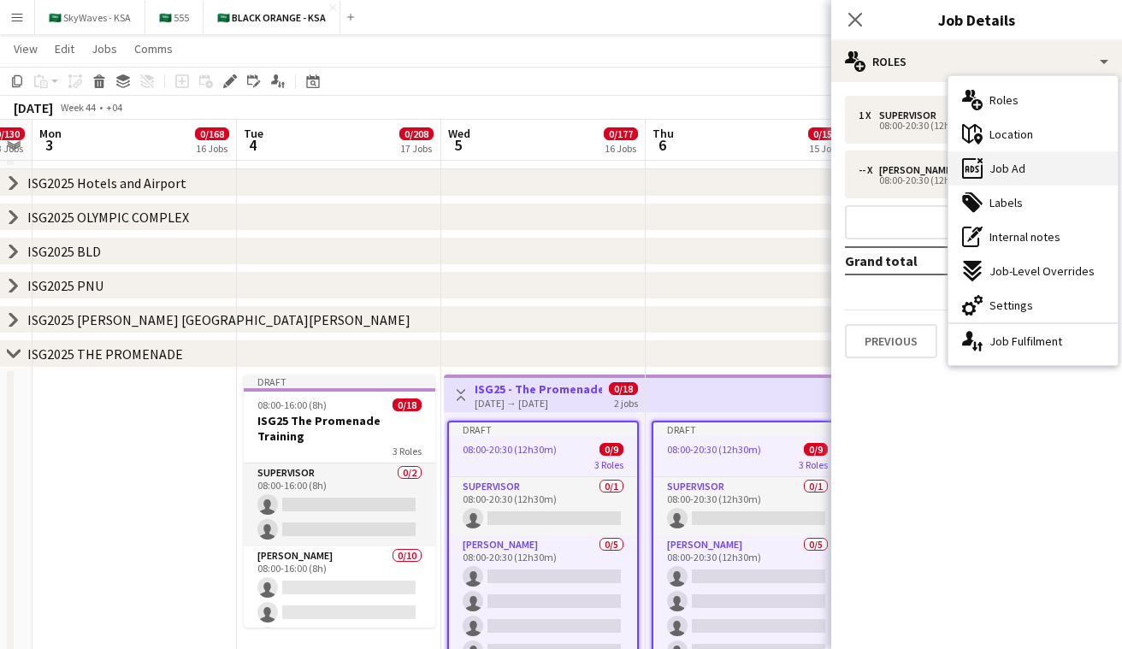
click at [564, 168] on icon at bounding box center [972, 168] width 21 height 21
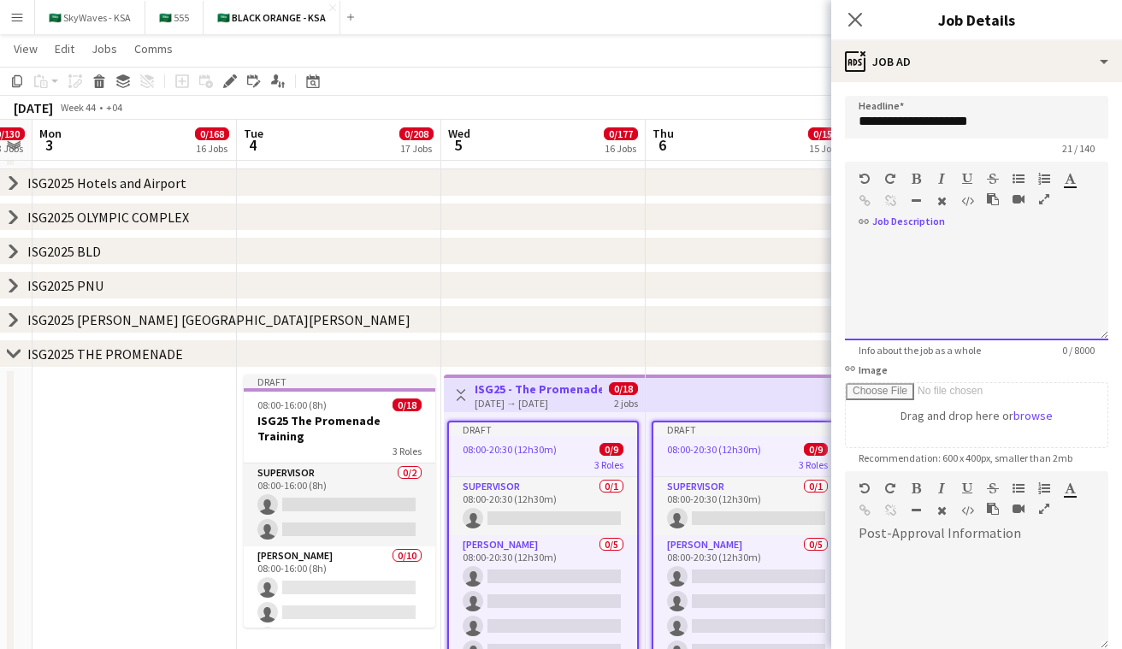
click at [564, 226] on div at bounding box center [976, 283] width 263 height 115
paste div
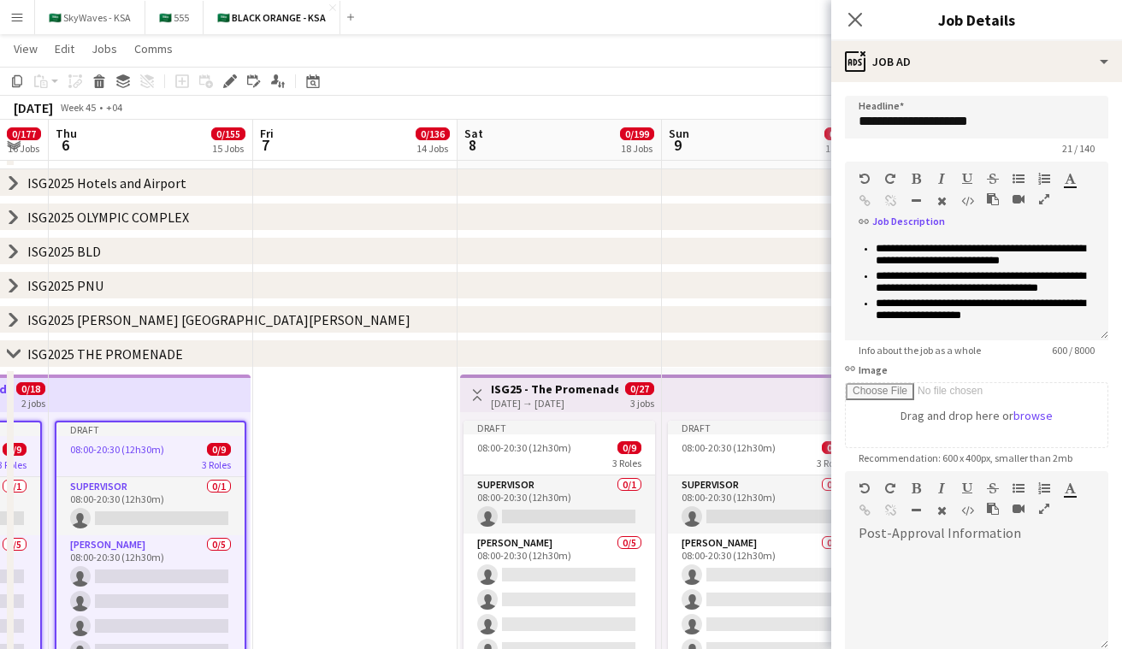
click at [564, 388] on h3 "ISG25 - The Promenade" at bounding box center [554, 389] width 127 height 15
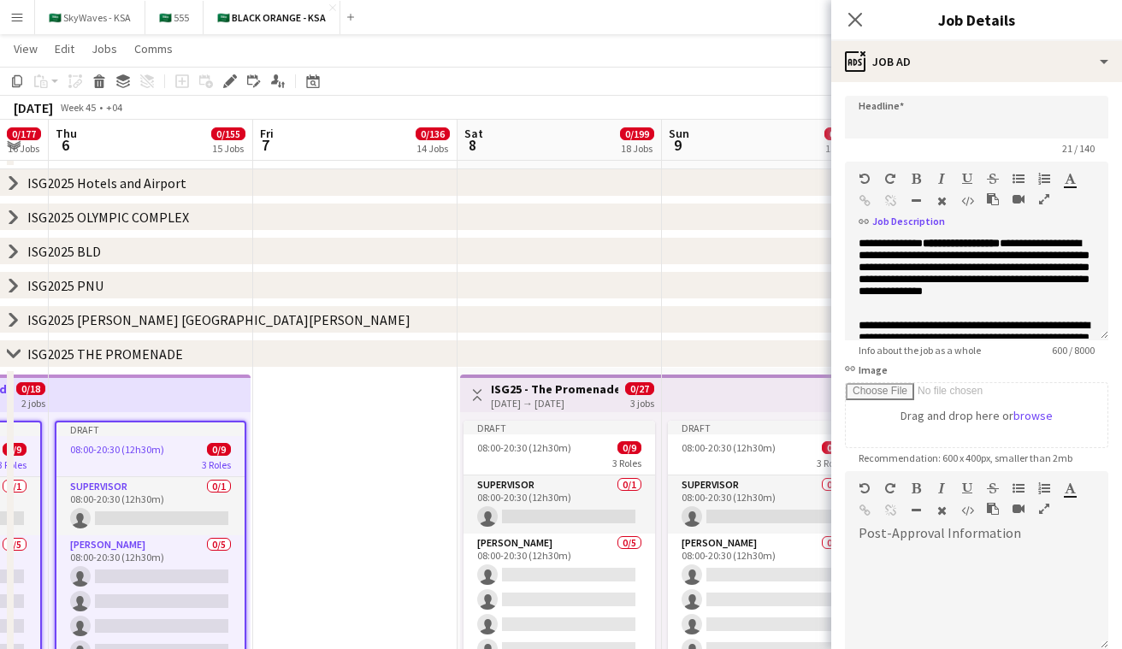
type input "**********"
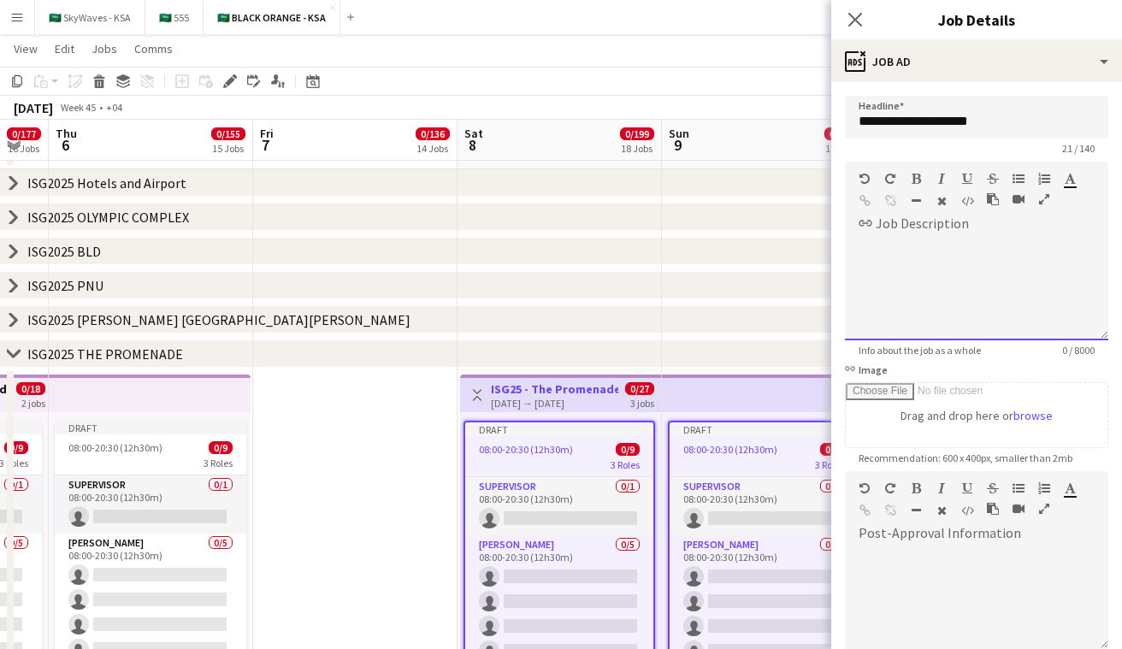
click at [564, 236] on div at bounding box center [976, 283] width 263 height 115
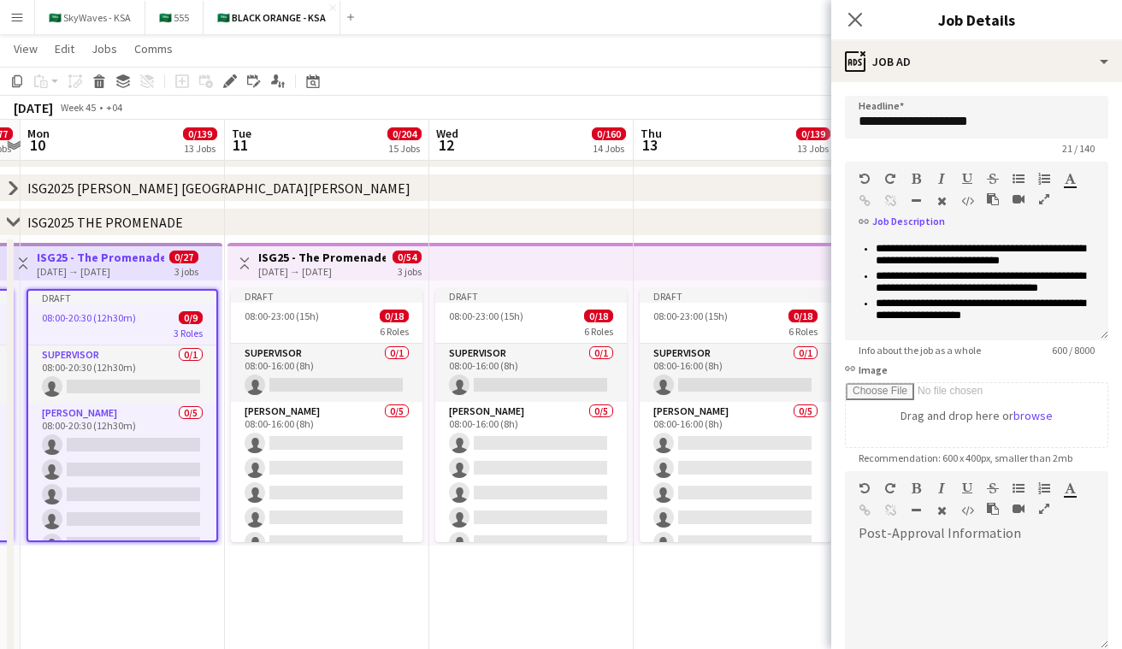
click at [381, 278] on app-top-bar "Toggle View ISG25 - The Promenade 11-11-2025 → 13-11-2025 0/54 3 jobs" at bounding box center [328, 262] width 201 height 38
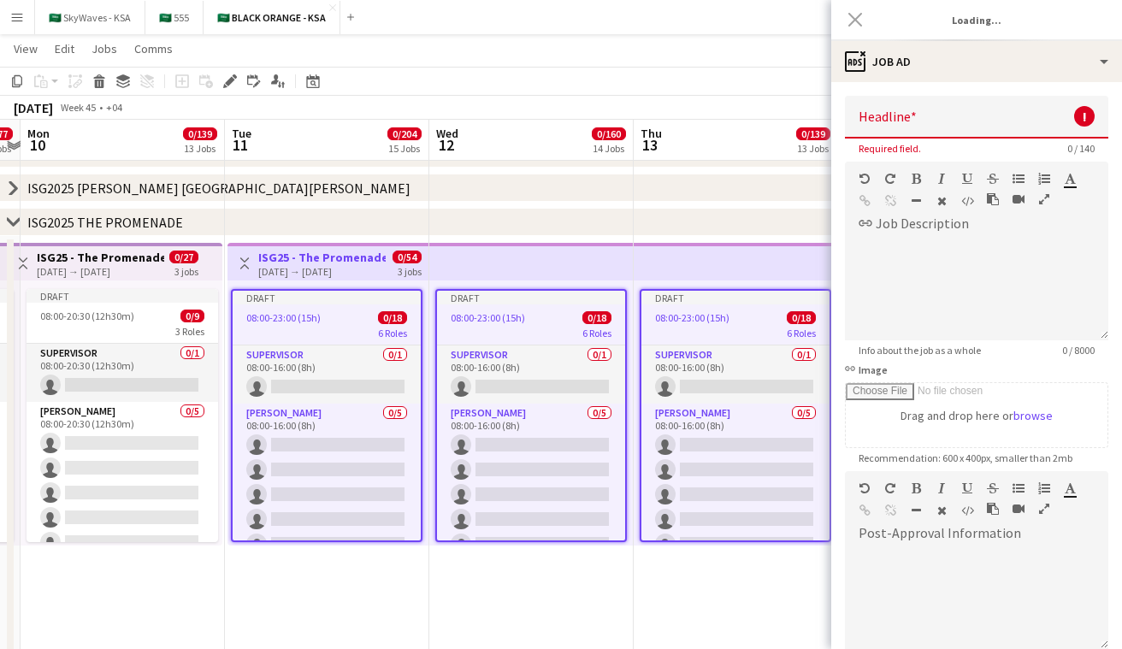
type input "**********"
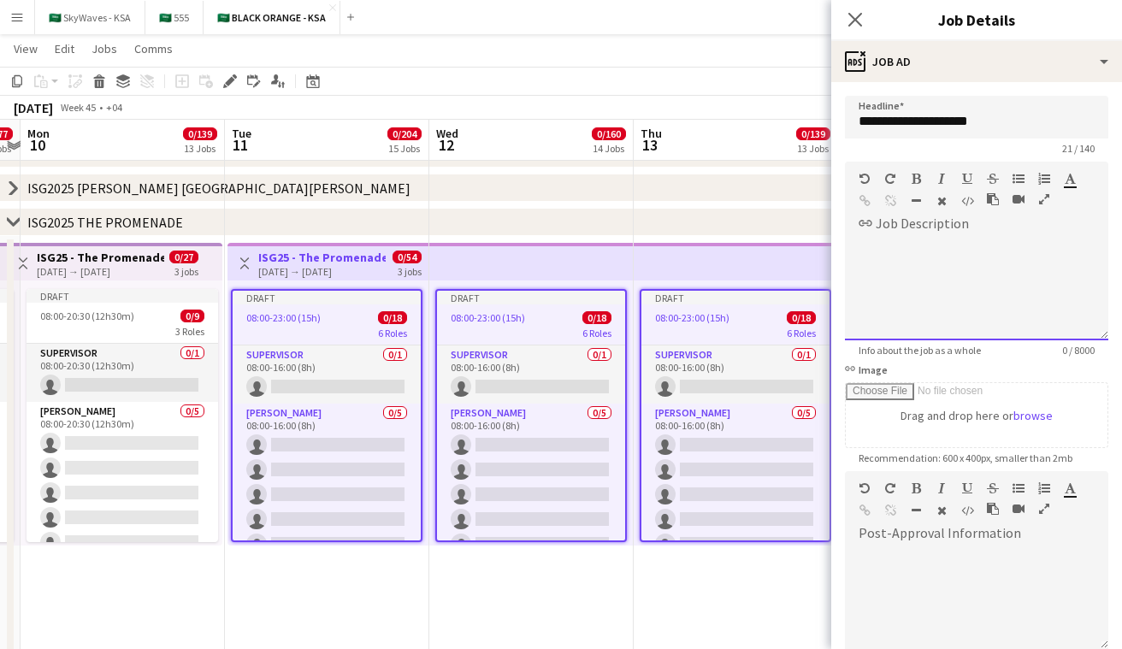
click at [564, 233] on div at bounding box center [976, 283] width 263 height 115
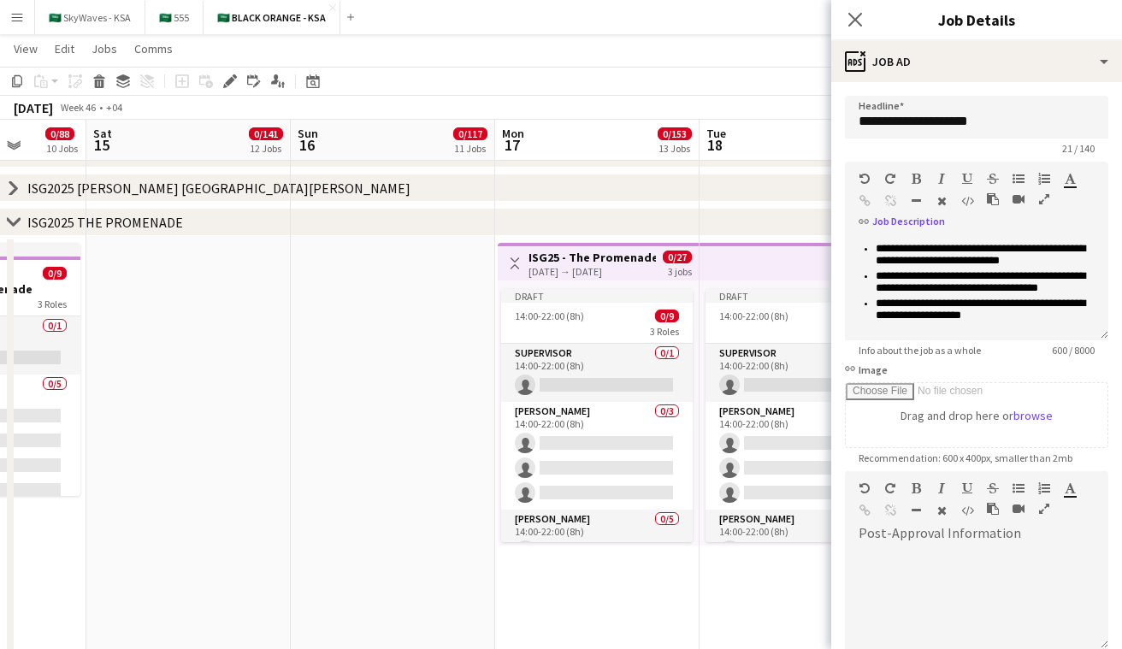
click at [564, 274] on div "[DATE] → [DATE]" at bounding box center [592, 271] width 127 height 13
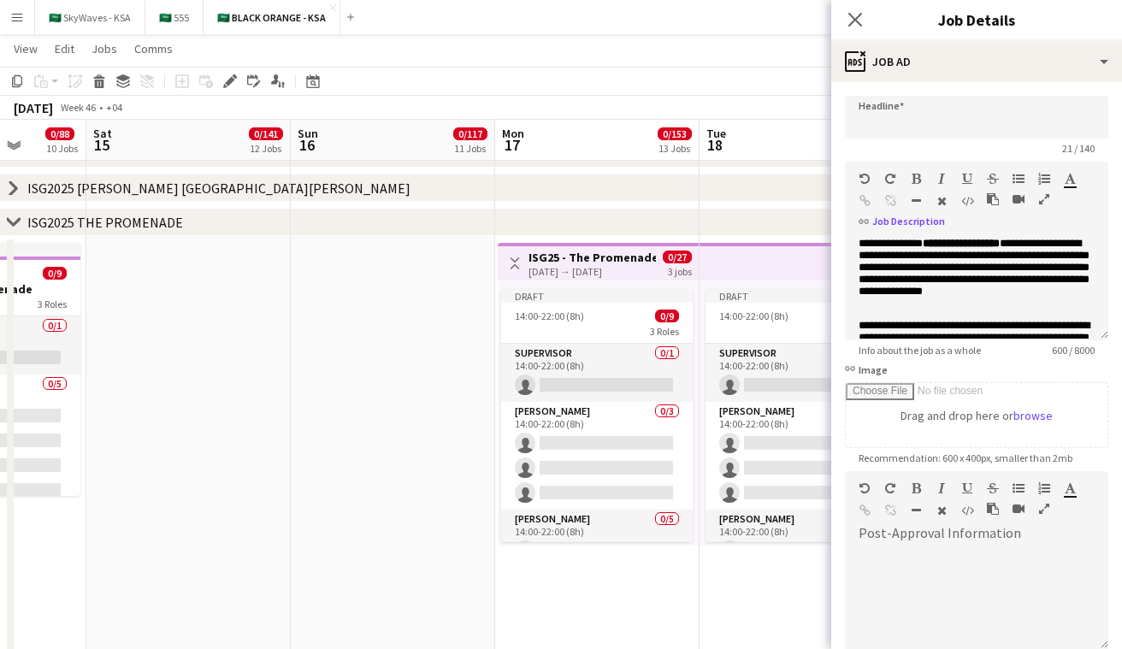
type input "**********"
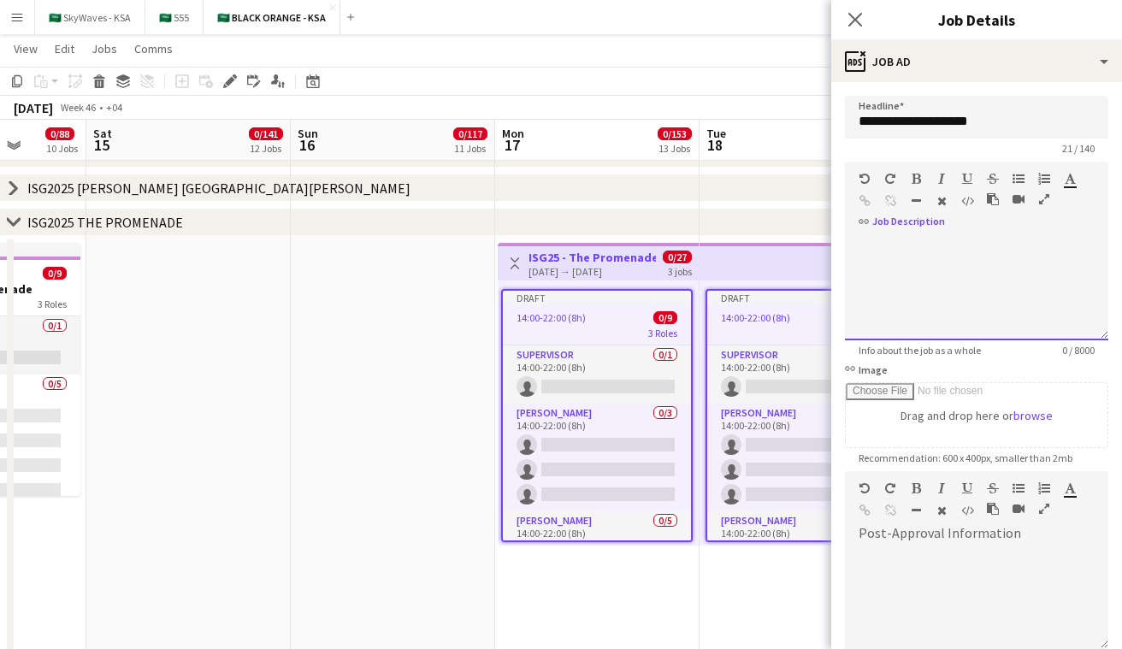
click at [564, 236] on div at bounding box center [976, 283] width 263 height 115
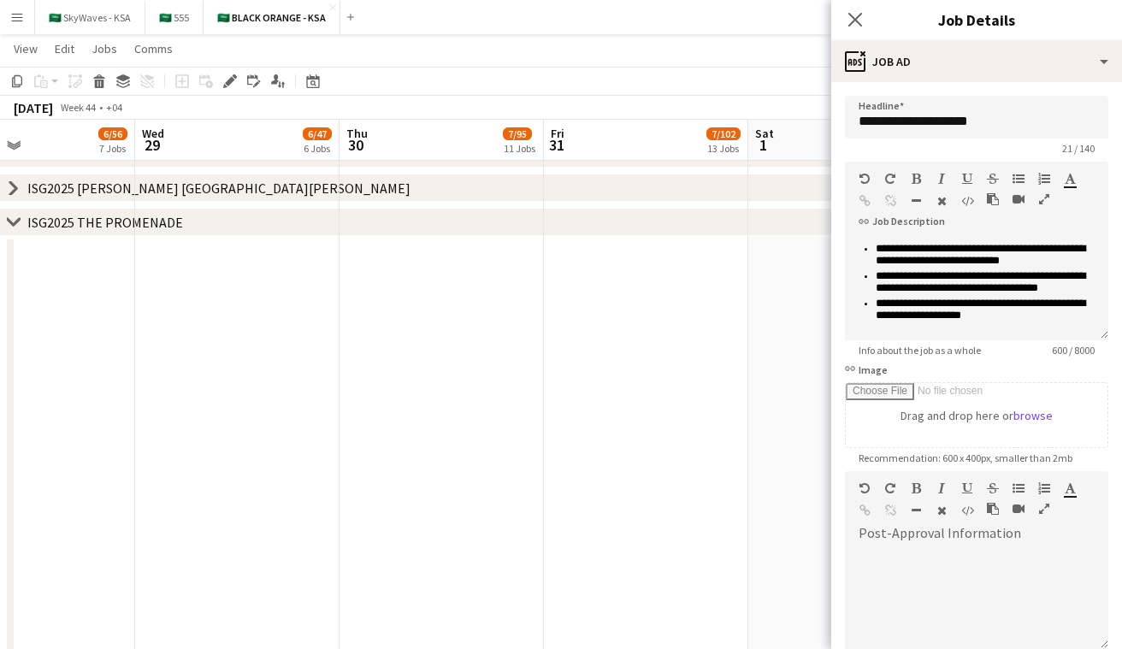
click at [11, 217] on icon "chevron-right" at bounding box center [14, 223] width 14 height 14
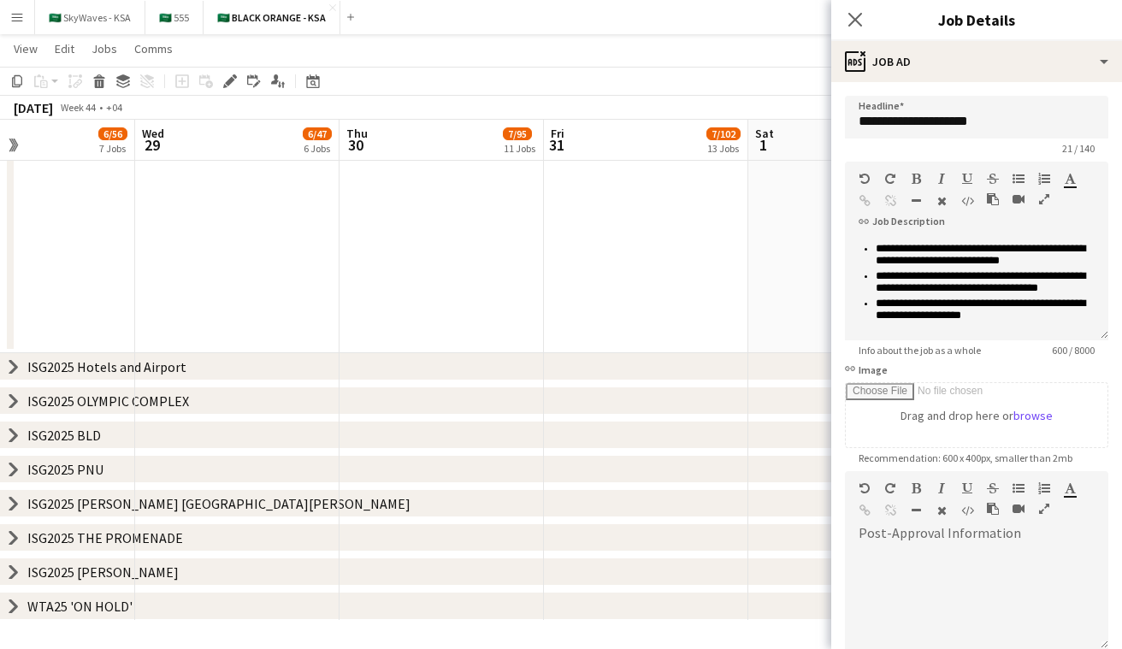
click at [18, 571] on icon "chevron-right" at bounding box center [14, 572] width 14 height 14
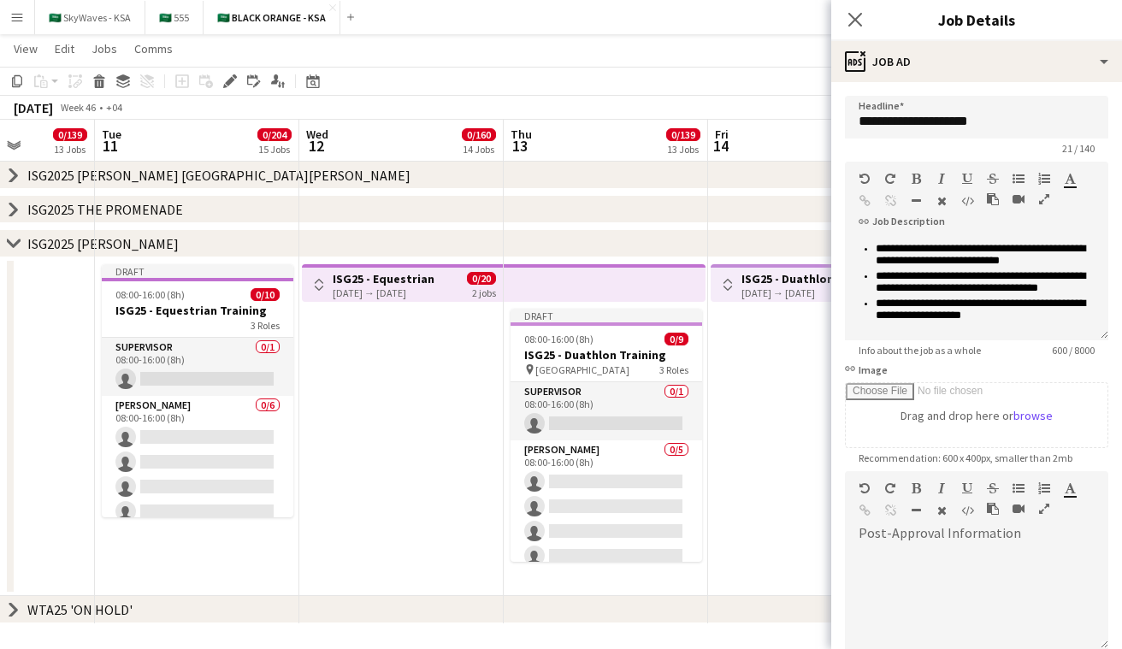
click at [417, 282] on h3 "ISG25 - Equestrian" at bounding box center [384, 278] width 102 height 15
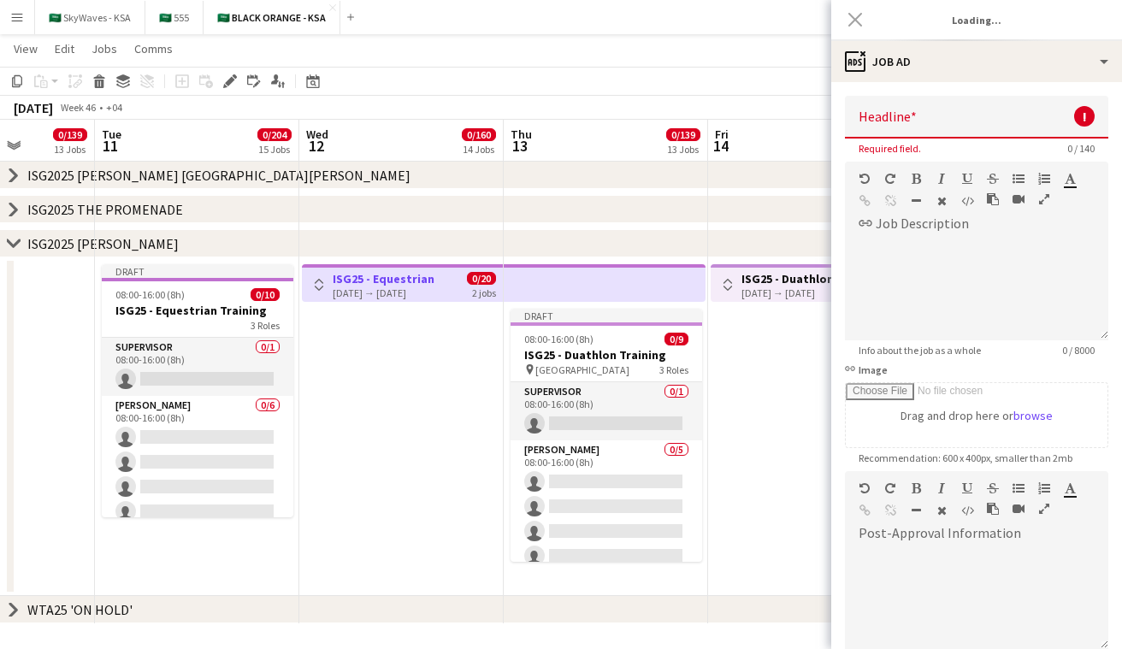
type input "**********"
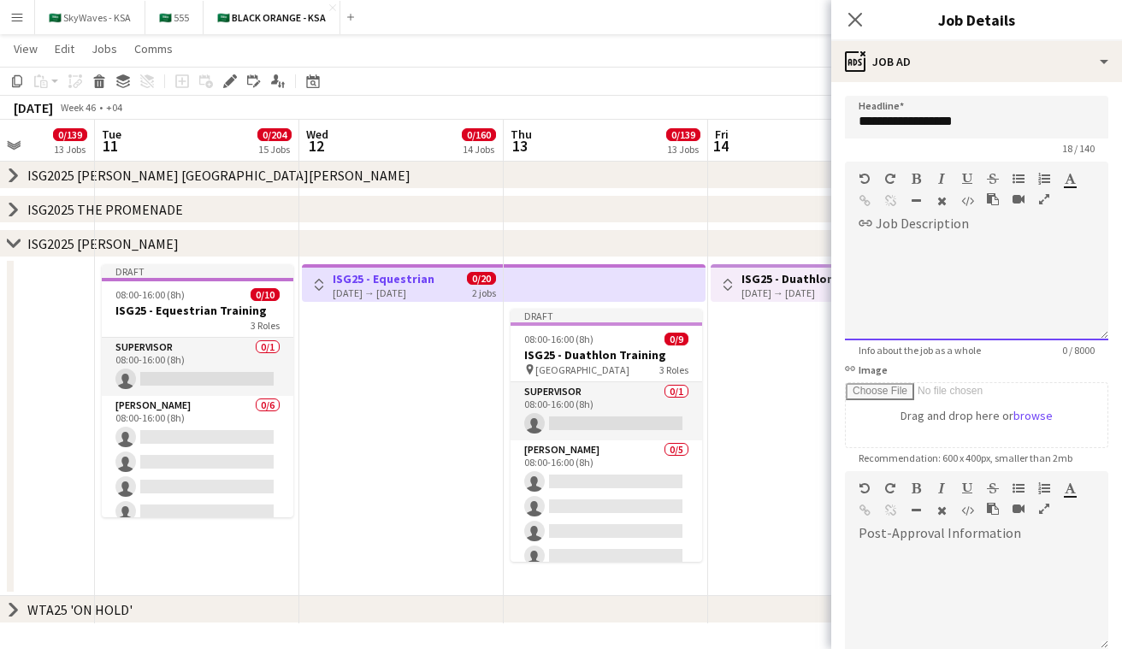
click at [564, 219] on div "Paragraph Heading 1 Heading 2 Heading 3 Heading 4 Heading 5 Heading 6 Heading 7…" at bounding box center [976, 194] width 263 height 64
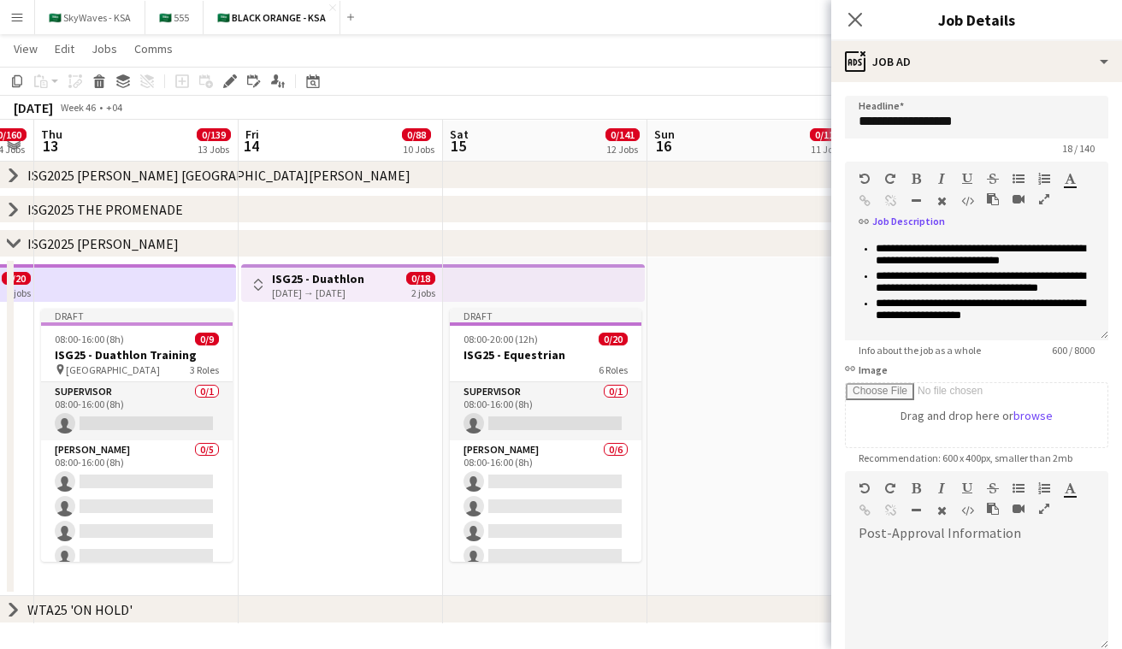
click at [509, 292] on app-top-bar at bounding box center [544, 283] width 202 height 38
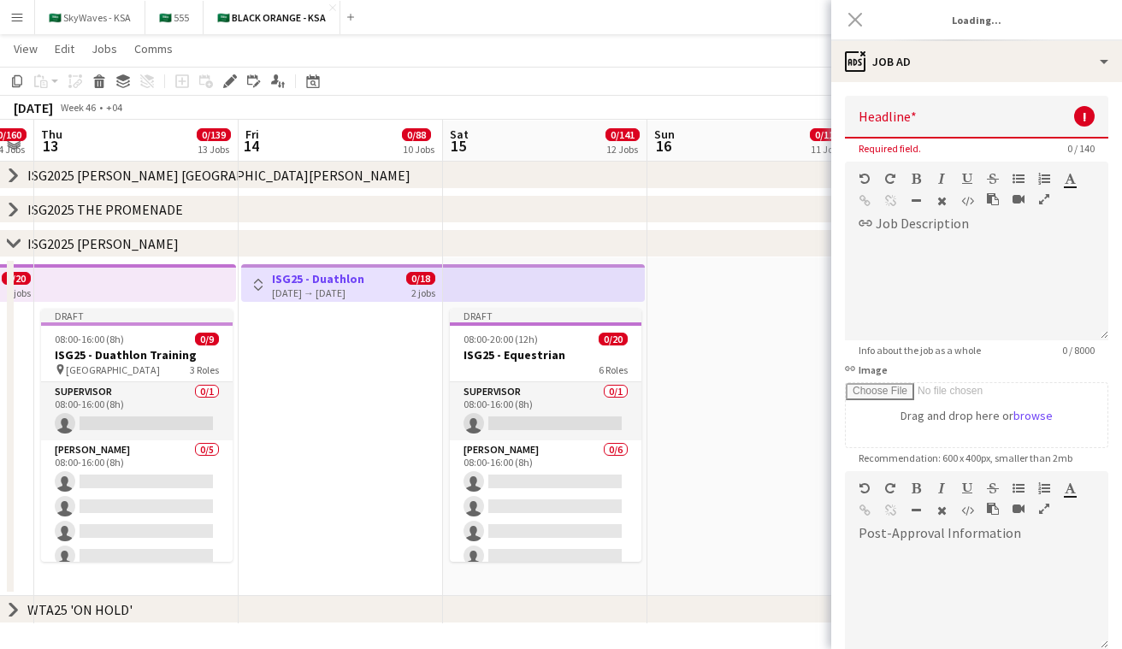
type input "**********"
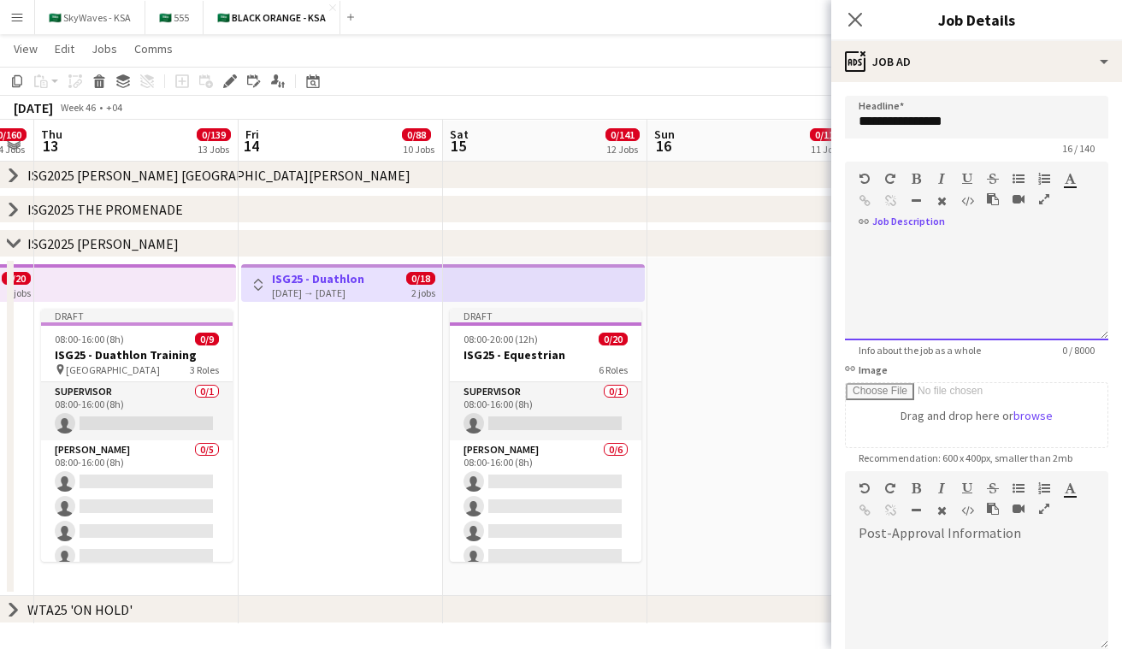
click at [564, 253] on div at bounding box center [976, 289] width 263 height 103
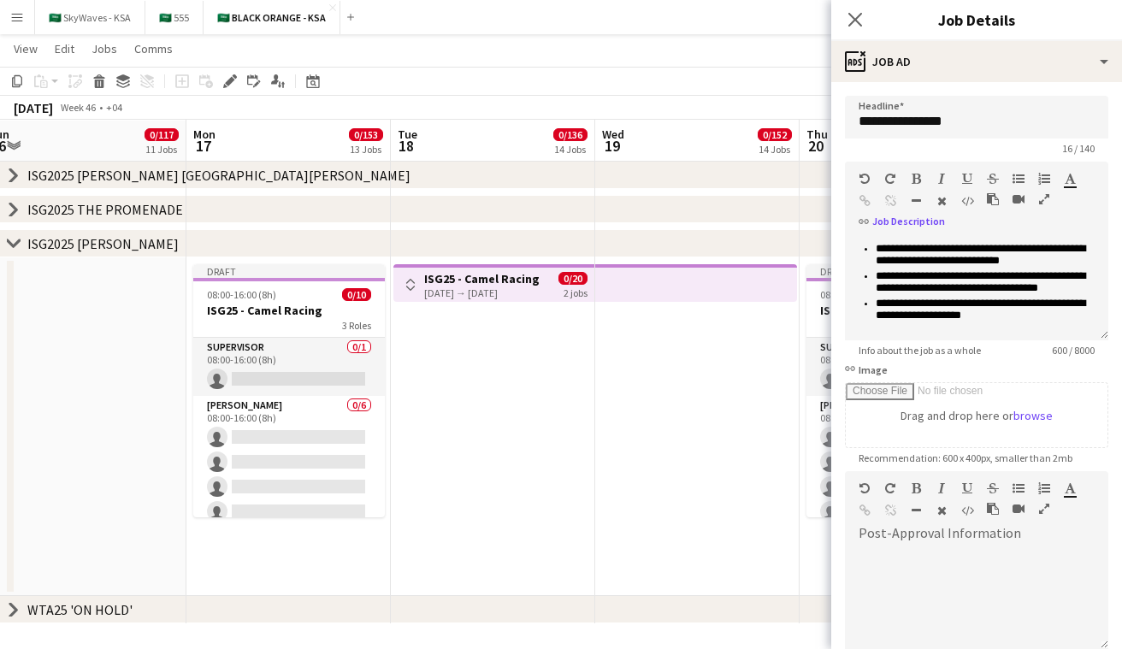
click at [517, 275] on h3 "ISG25 - Camel Racing" at bounding box center [481, 278] width 115 height 15
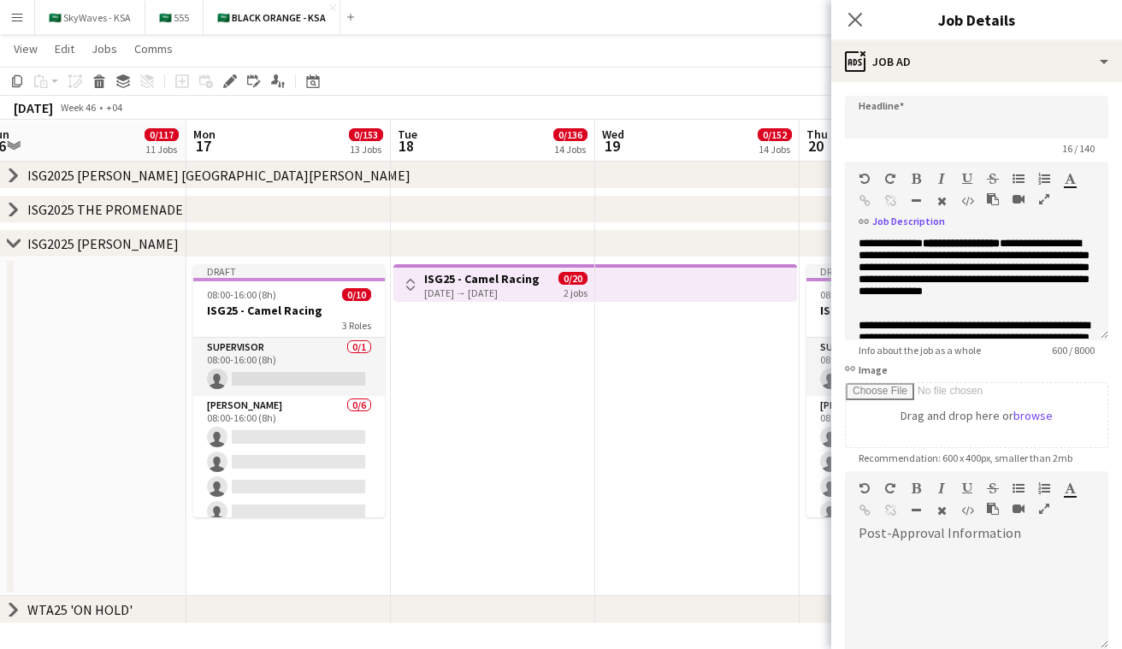
type input "**********"
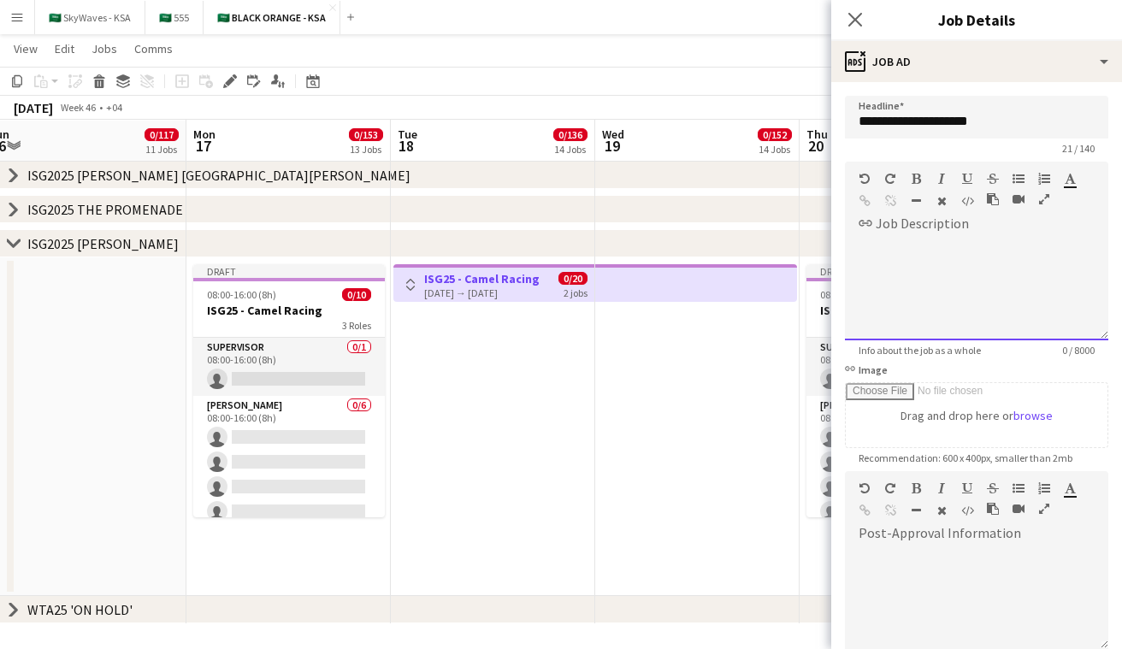
click at [564, 264] on div at bounding box center [976, 289] width 263 height 103
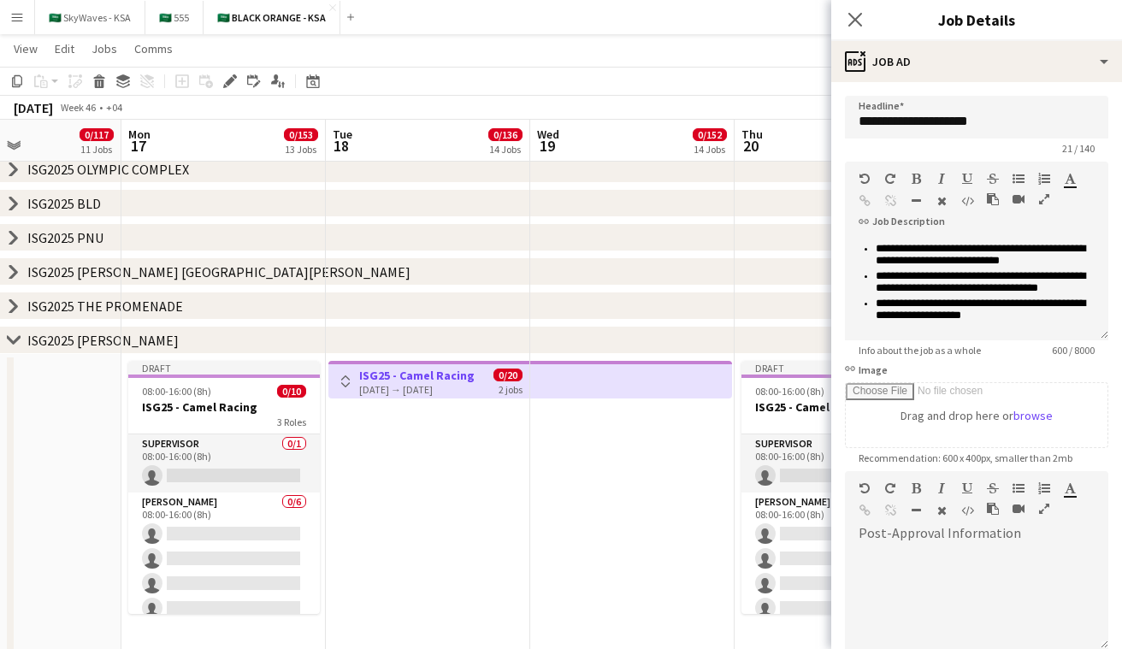
click at [464, 387] on div "[DATE] → [DATE]" at bounding box center [416, 389] width 115 height 13
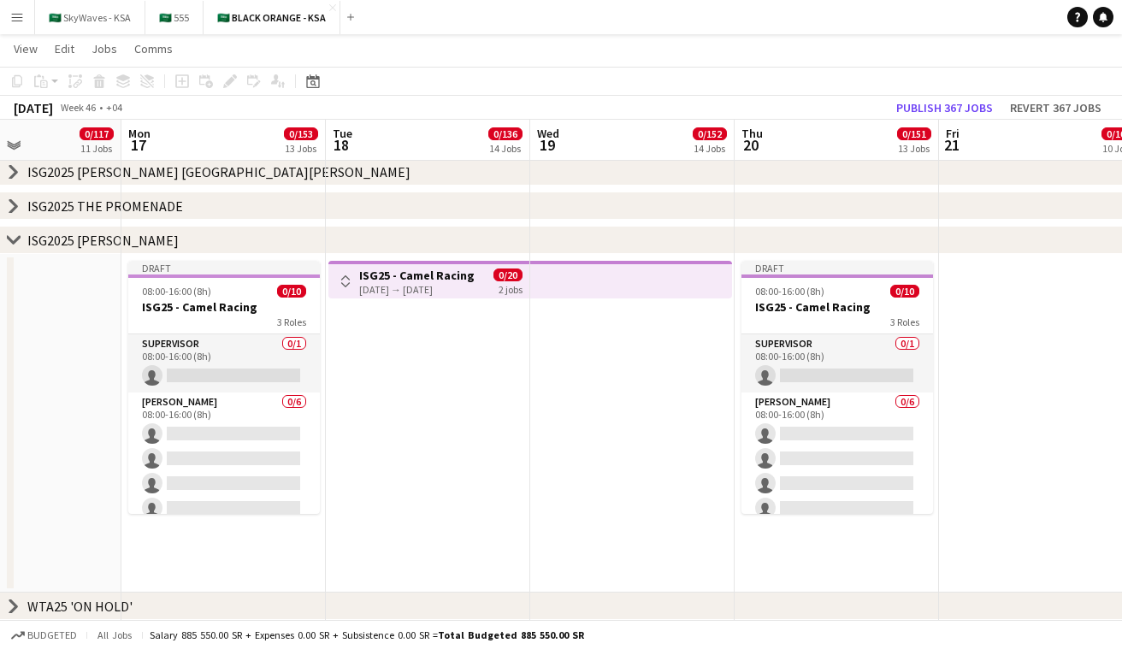
click at [15, 240] on icon at bounding box center [13, 239] width 13 height 7
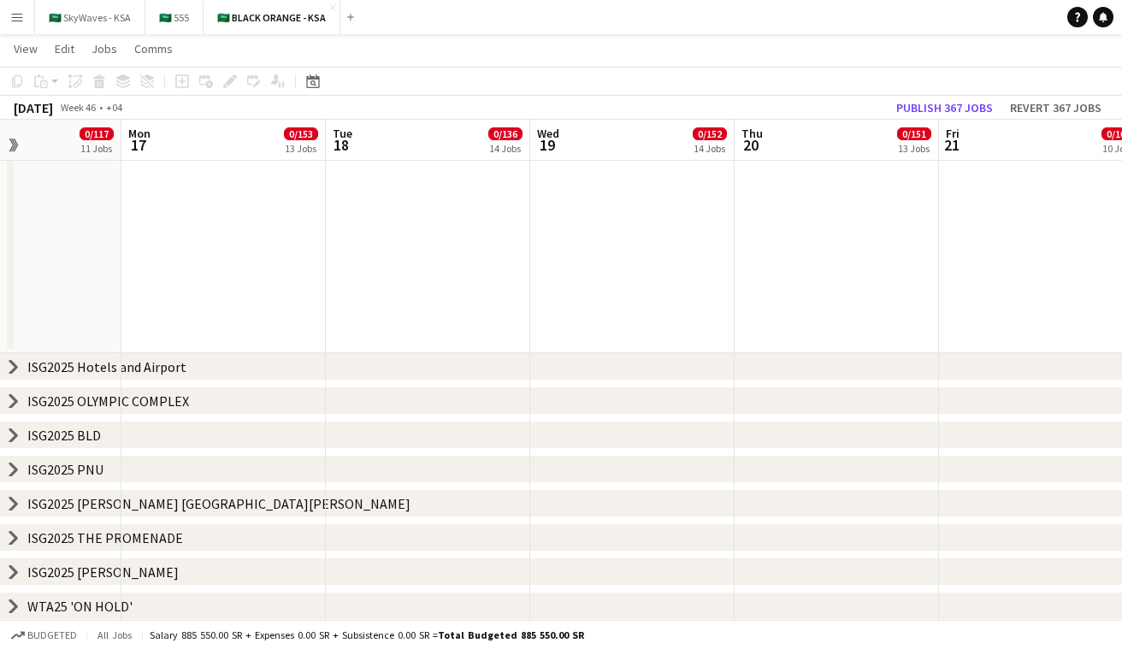
click at [17, 607] on icon "chevron-right" at bounding box center [14, 607] width 14 height 14
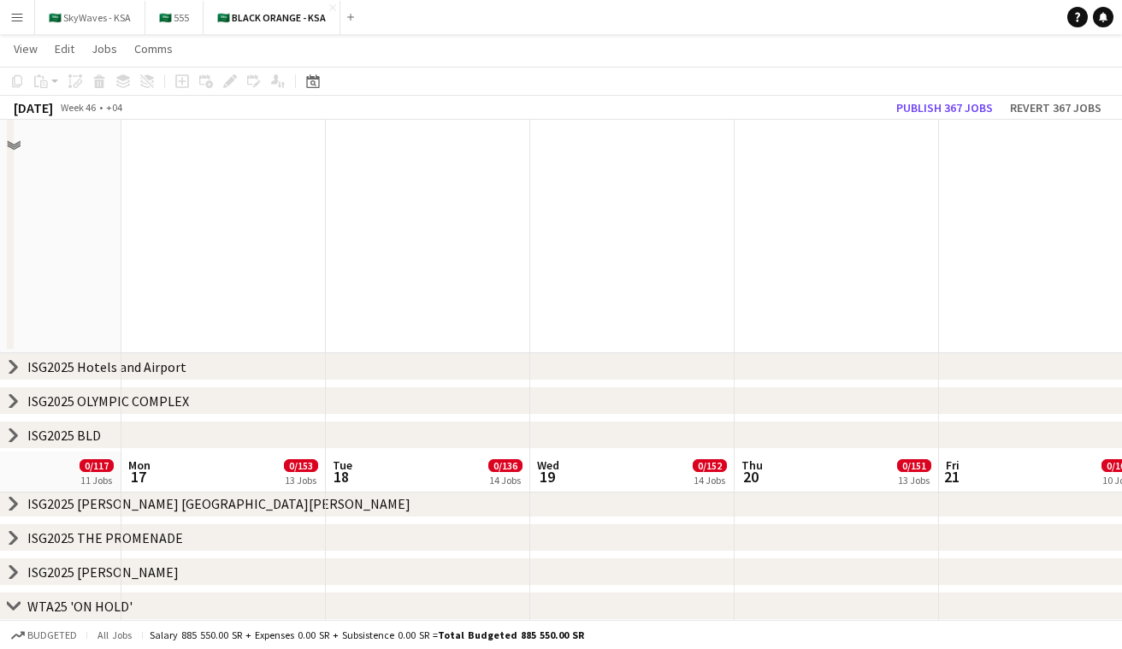
scroll to position [774, 0]
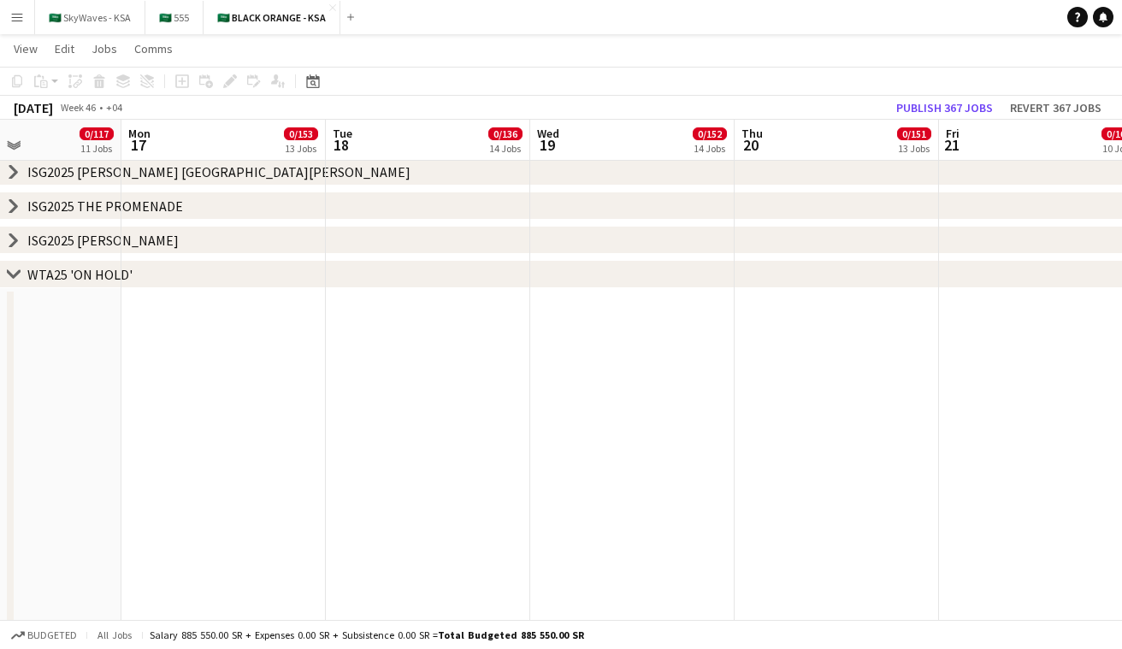
click at [15, 271] on icon "chevron-right" at bounding box center [14, 275] width 14 height 14
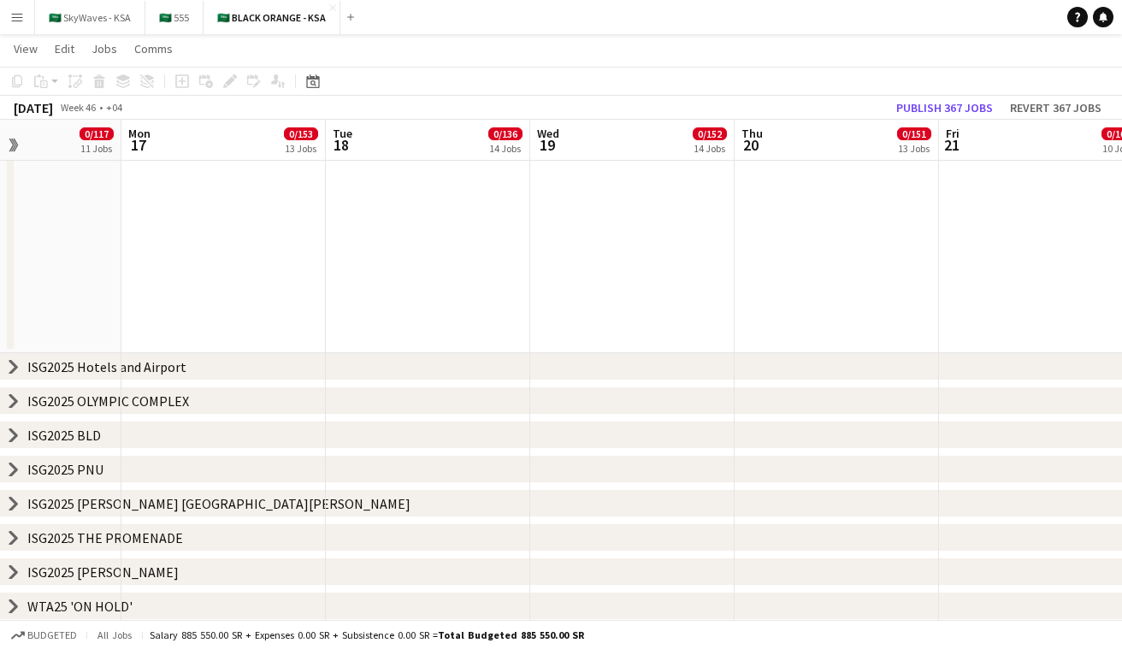
click at [20, 370] on icon "chevron-right" at bounding box center [14, 367] width 14 height 14
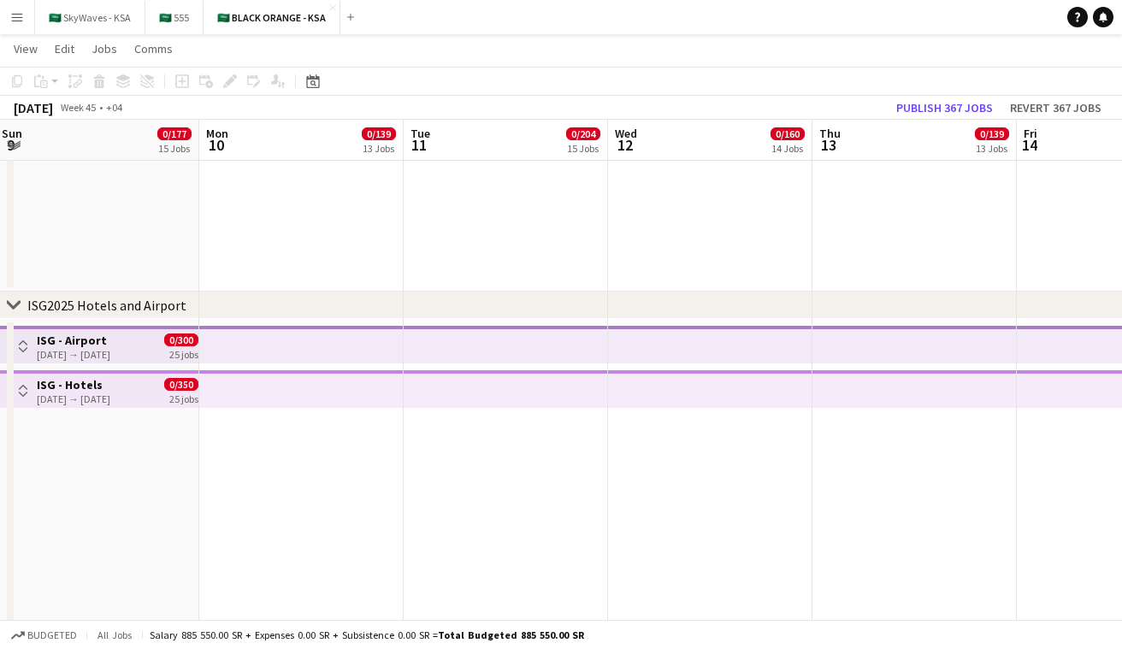
click at [325, 352] on app-top-bar at bounding box center [301, 345] width 204 height 38
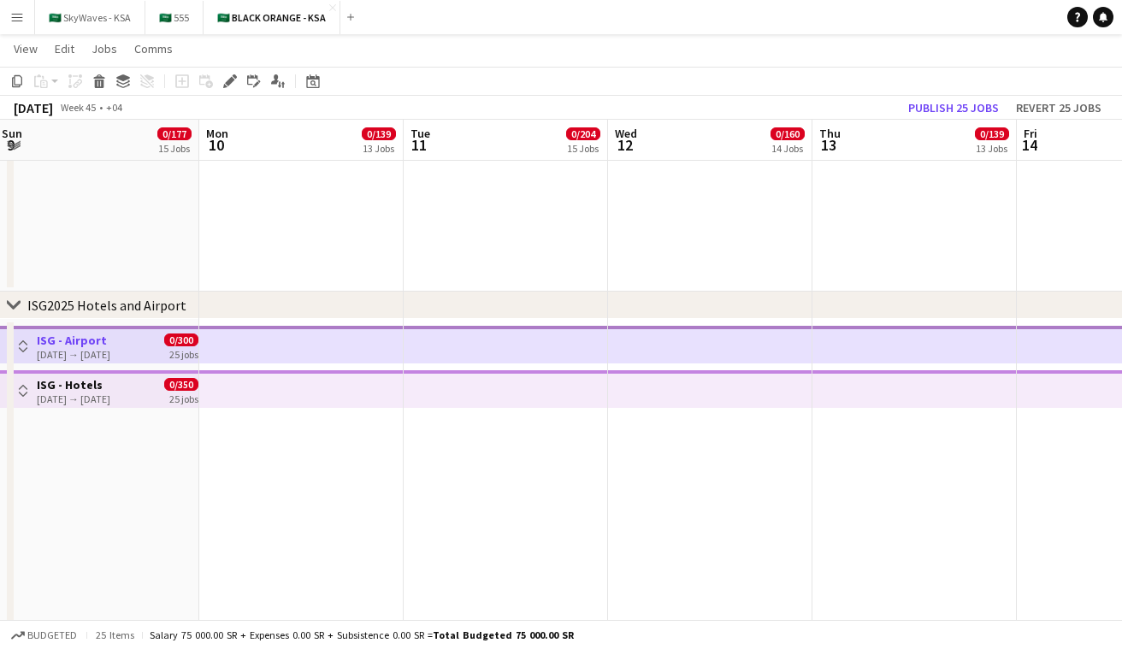
click at [21, 341] on app-icon "Toggle View" at bounding box center [23, 346] width 12 height 12
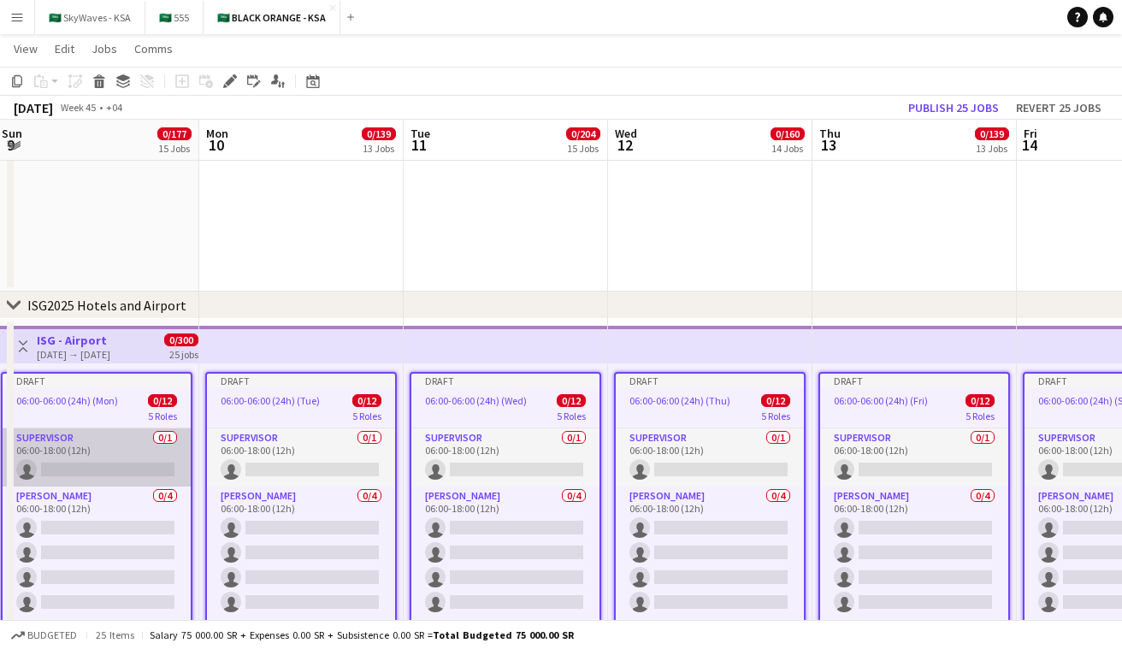
click at [102, 460] on app-card-role "Supervisor 0/1 06:00-18:00 (12h) single-neutral-actions" at bounding box center [97, 458] width 188 height 58
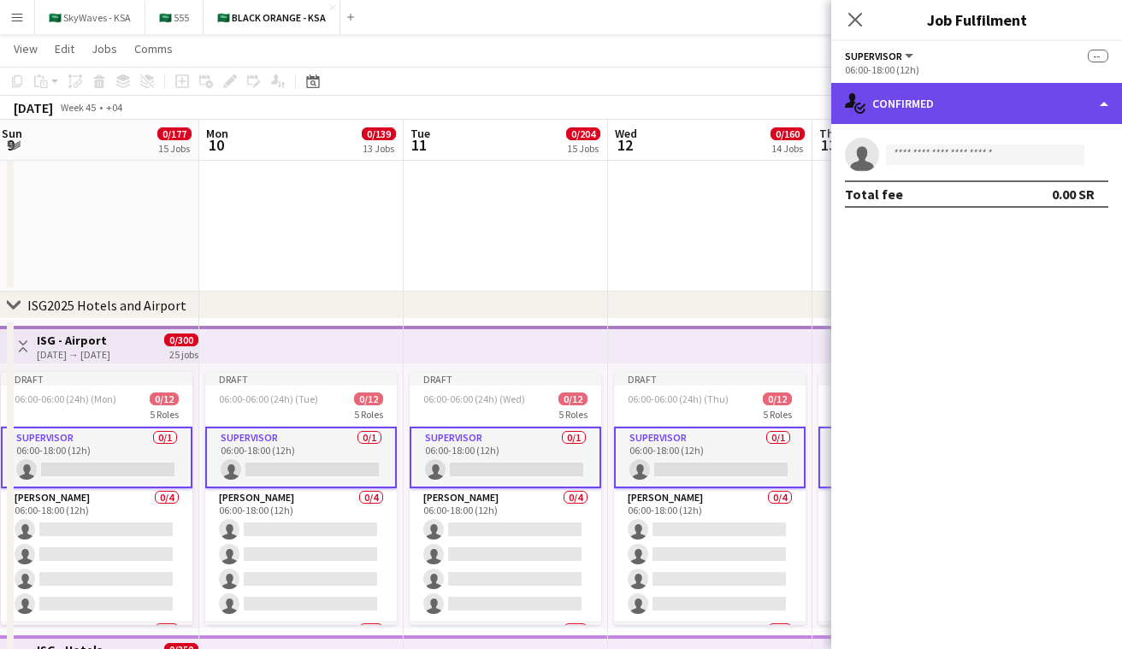
click at [564, 110] on div "single-neutral-actions-check-2 Confirmed" at bounding box center [977, 103] width 291 height 41
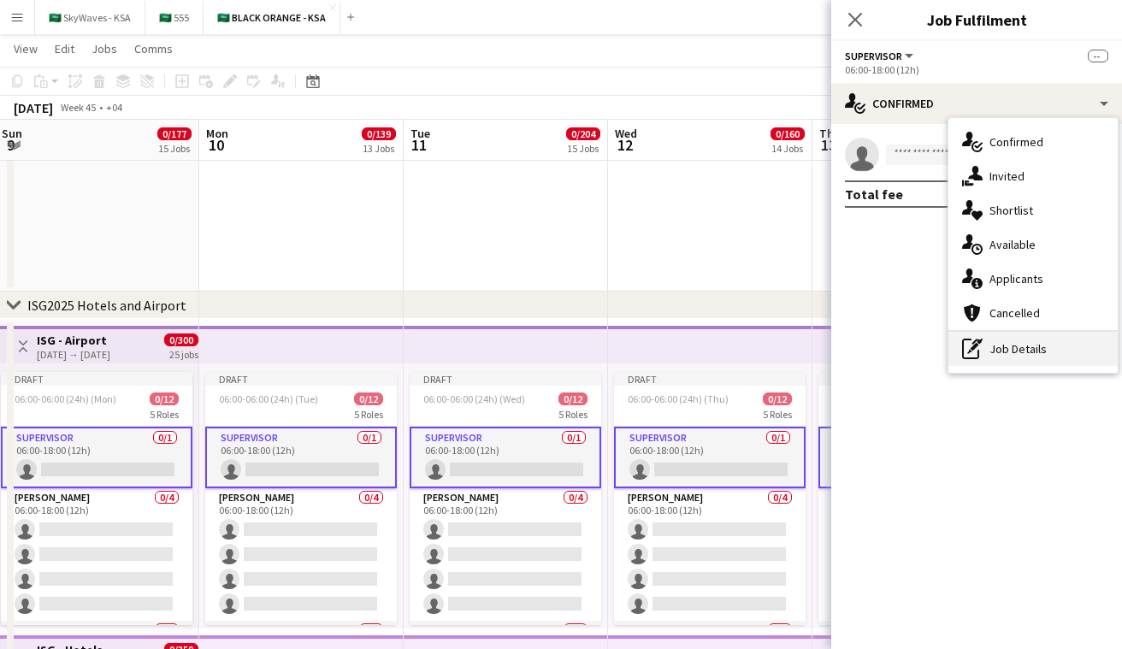
click at [564, 346] on div "pen-write Job Details" at bounding box center [1033, 349] width 169 height 34
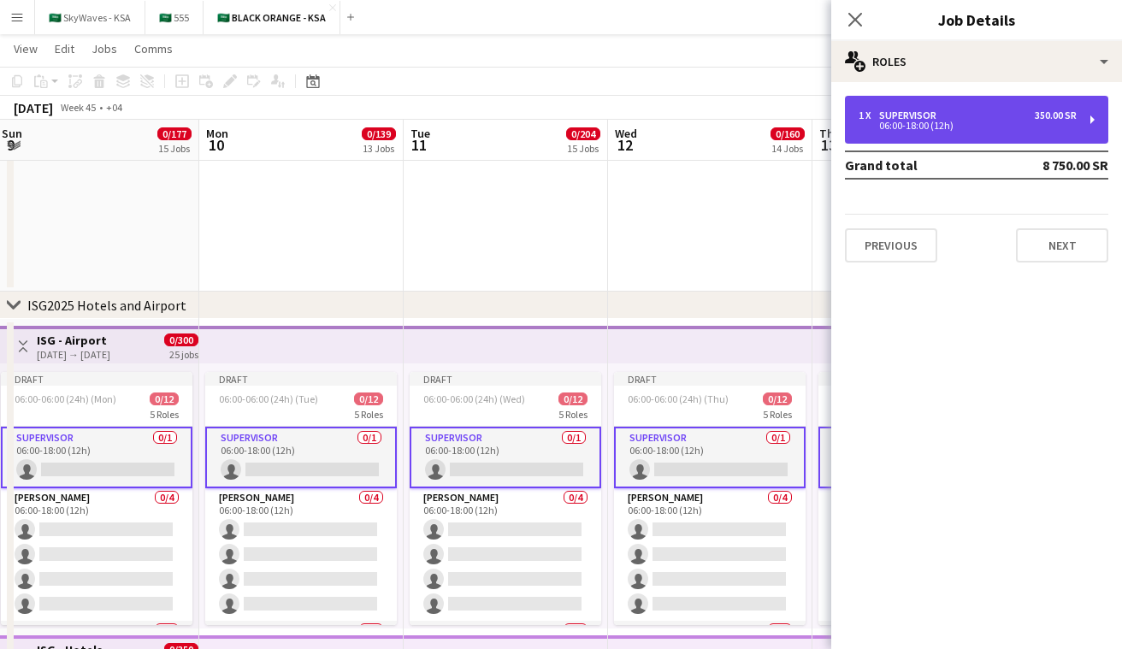
click at [564, 121] on div "06:00-18:00 (12h)" at bounding box center [968, 125] width 218 height 9
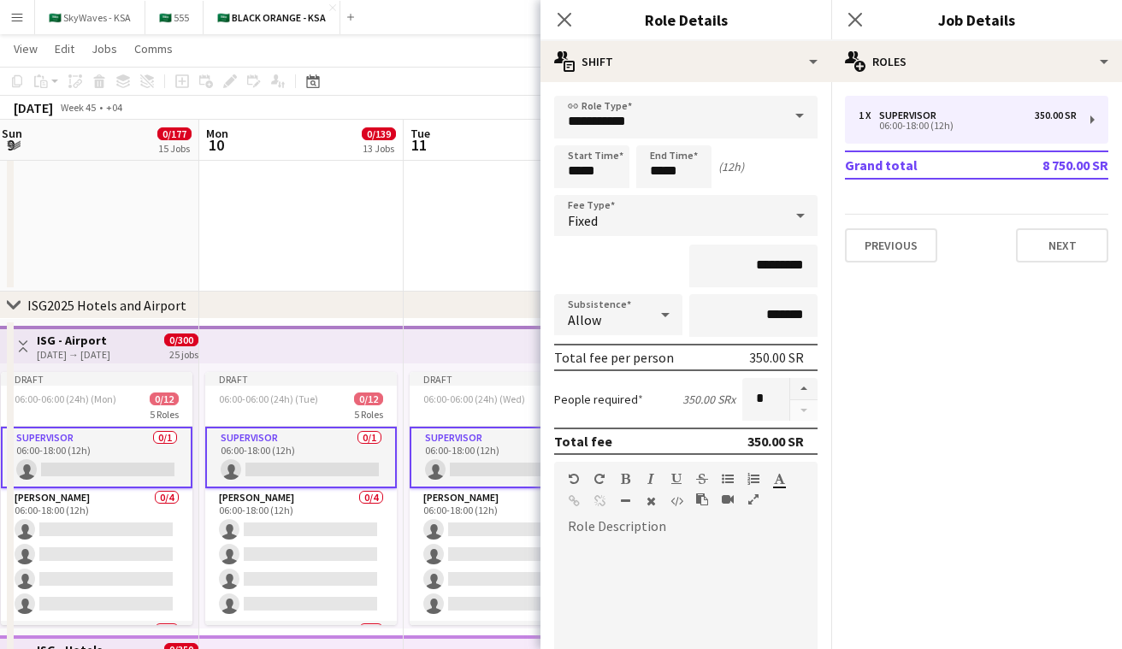
click at [564, 518] on div "default Heading 1 Heading 2 Heading 3 Heading 4 Heading 5 Heading 6 Heading 7 P…" at bounding box center [685, 494] width 263 height 64
paste div
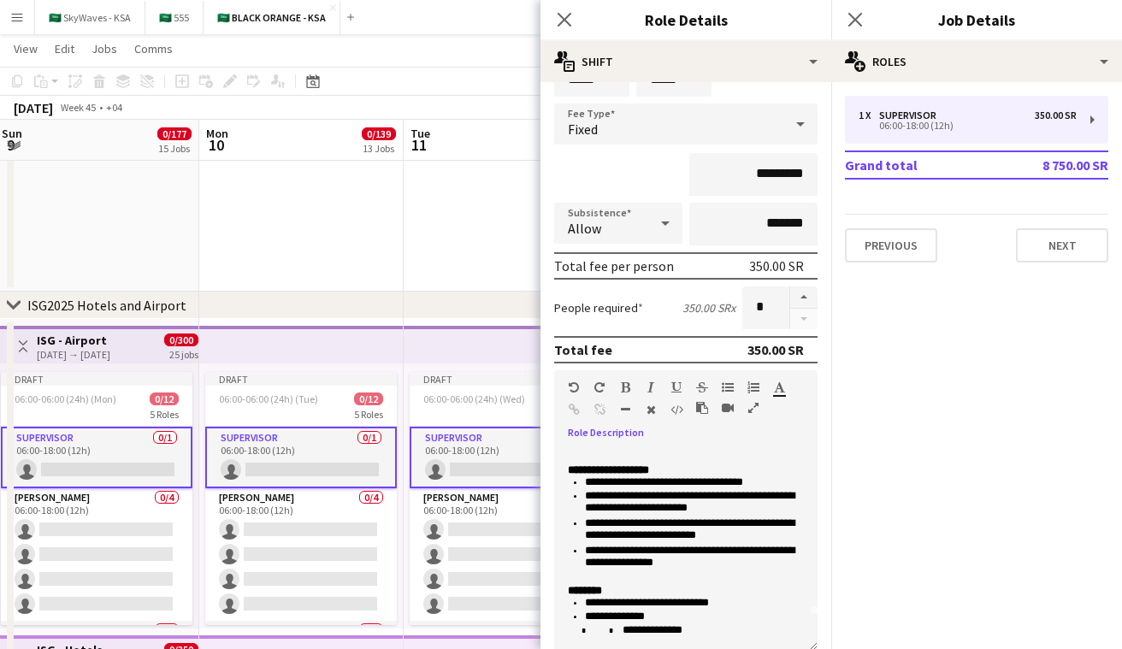
scroll to position [40, 0]
click at [564, 635] on span at bounding box center [602, 631] width 14 height 8
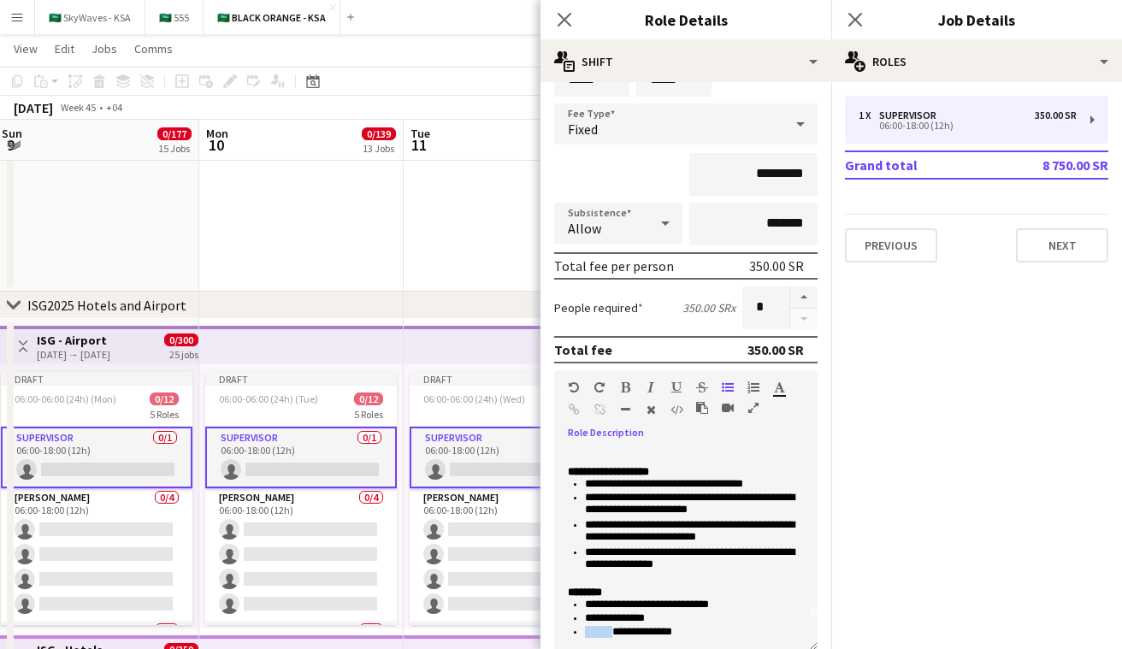
drag, startPoint x: 609, startPoint y: 629, endPoint x: 587, endPoint y: 630, distance: 22.3
click at [564, 630] on li "**********" at bounding box center [694, 632] width 219 height 12
click at [564, 588] on p "********" at bounding box center [686, 593] width 236 height 12
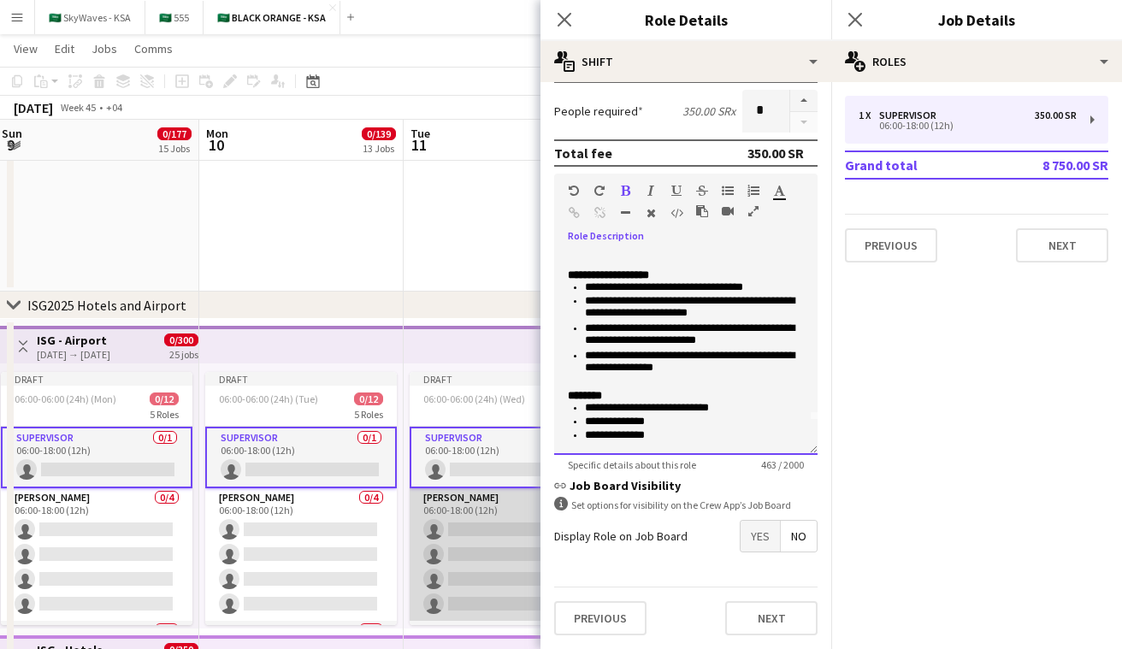
scroll to position [115, 0]
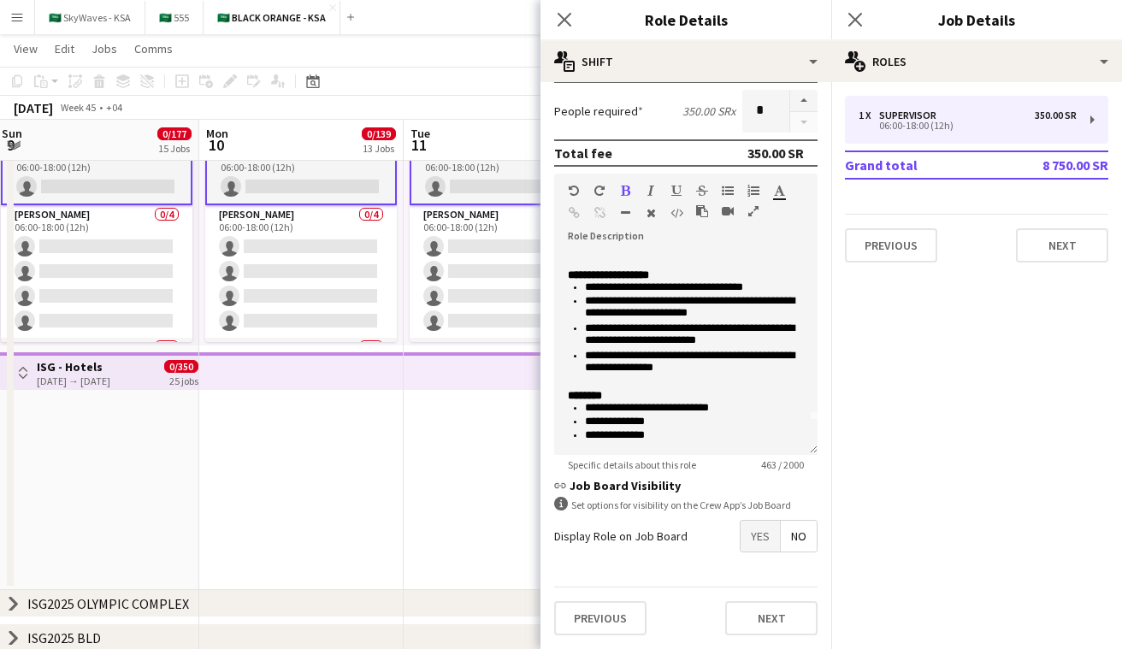
click at [24, 371] on app-icon "Toggle View" at bounding box center [23, 373] width 12 height 12
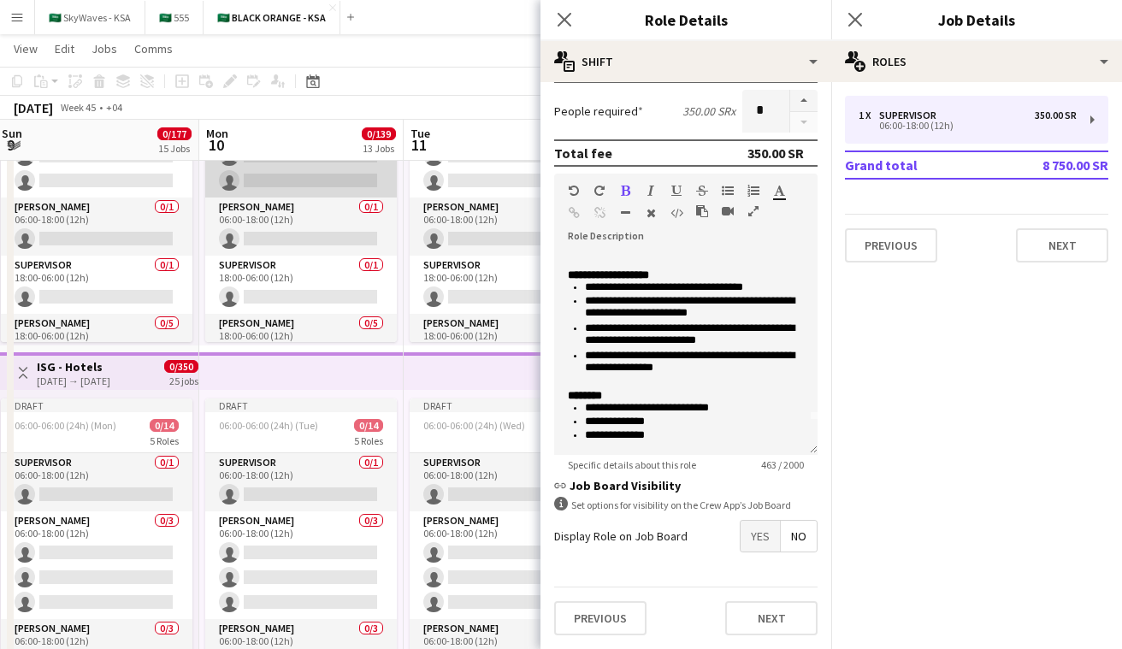
click at [307, 292] on app-card-role "Supervisor 0/1 18:00-06:00 (12h) single-neutral-actions" at bounding box center [301, 285] width 192 height 58
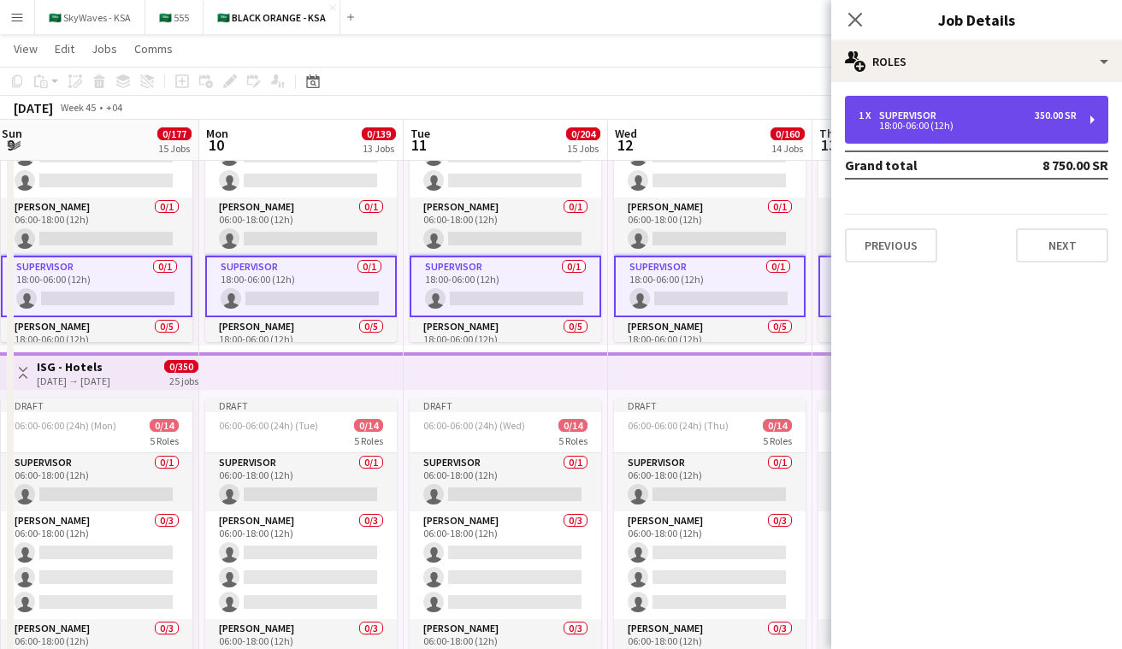
click at [564, 113] on div "Supervisor" at bounding box center [911, 116] width 64 height 12
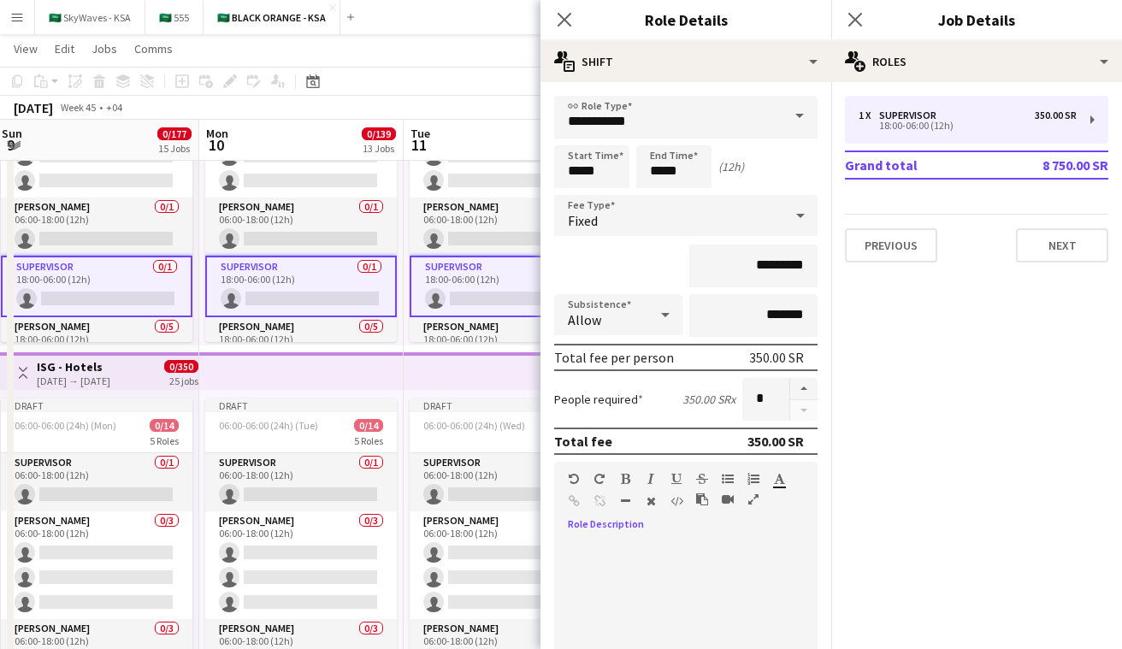
click at [564, 531] on div at bounding box center [685, 634] width 263 height 217
paste div
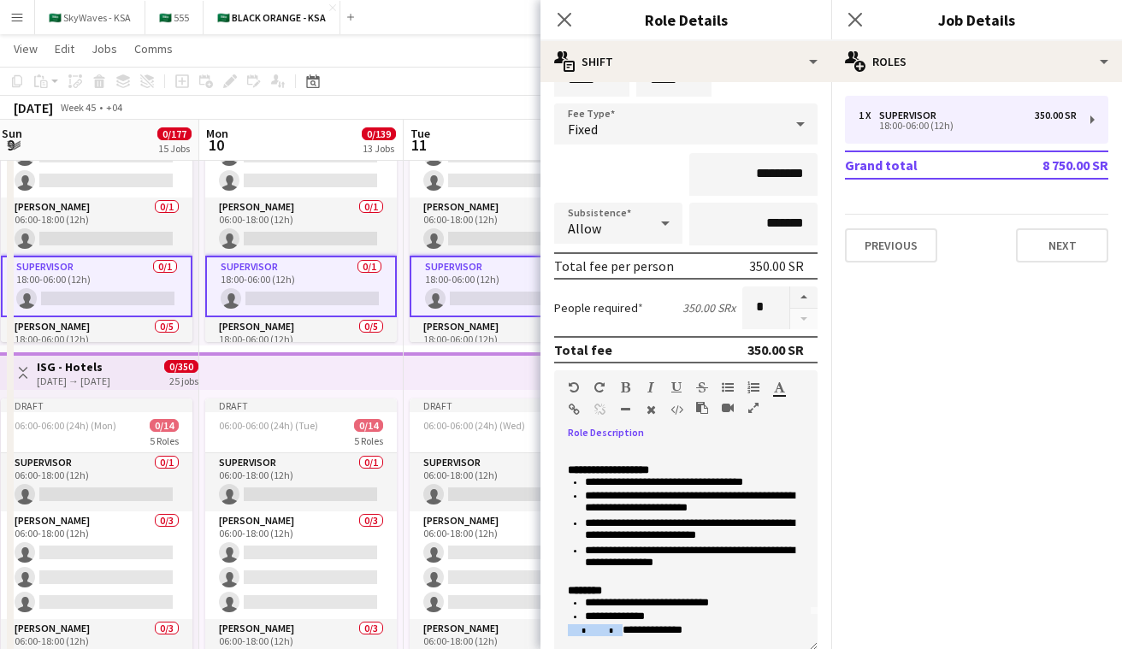
drag, startPoint x: 714, startPoint y: 630, endPoint x: 578, endPoint y: 635, distance: 136.1
click at [564, 635] on span "* *" at bounding box center [595, 631] width 55 height 8
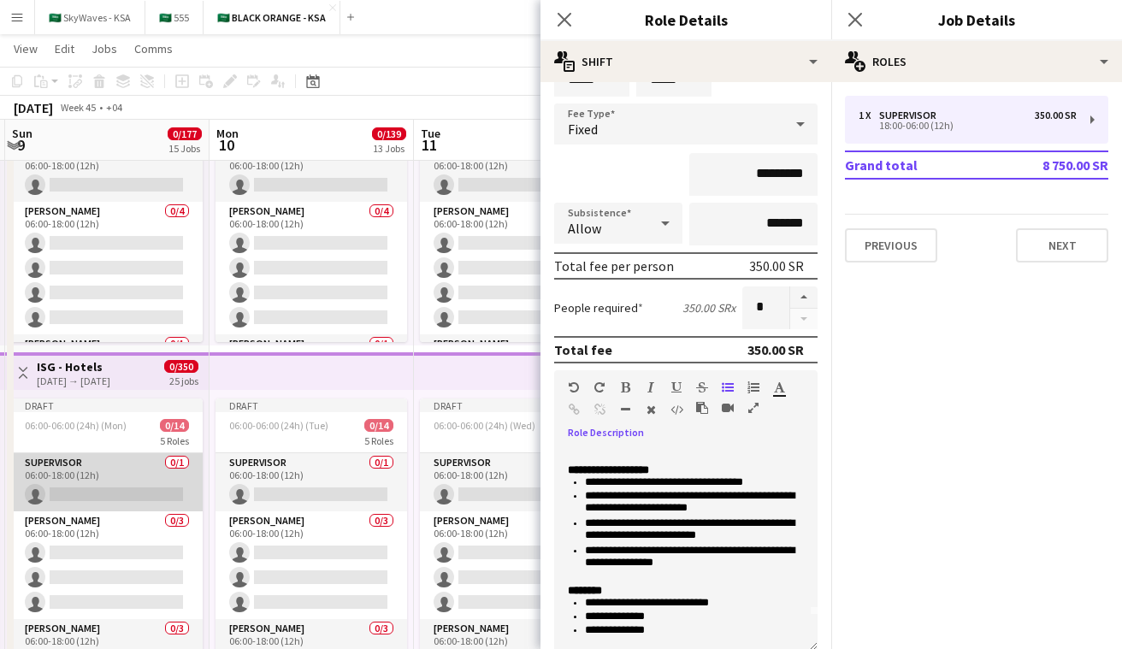
click at [175, 475] on app-card-role "Supervisor 0/1 06:00-18:00 (12h) single-neutral-actions" at bounding box center [107, 482] width 192 height 58
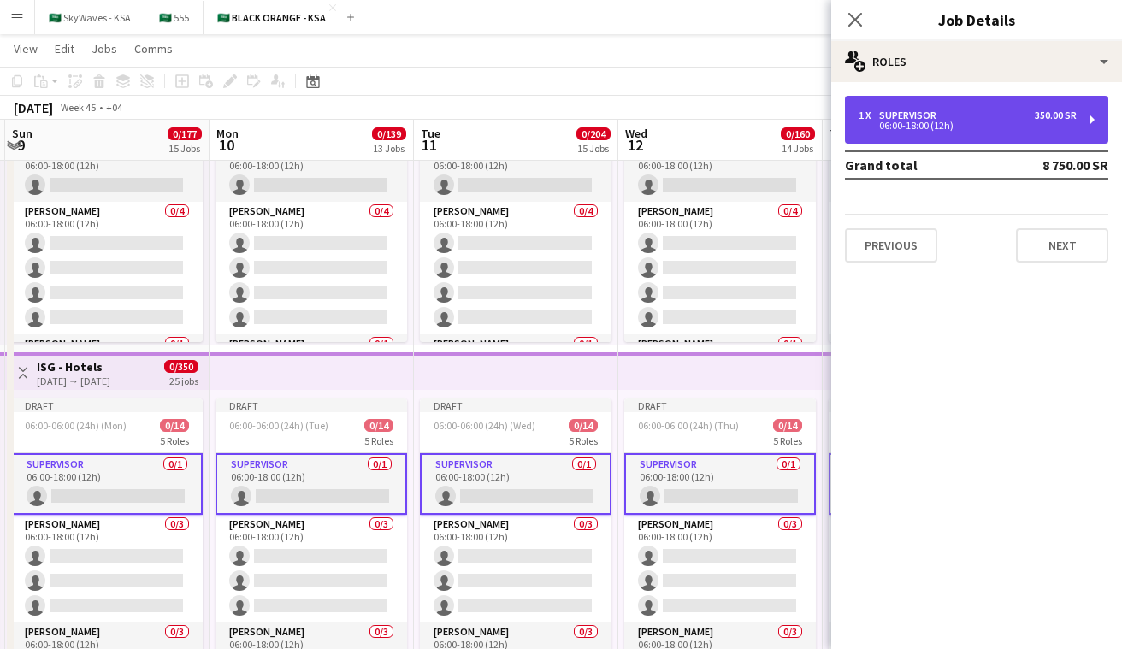
click at [564, 115] on div "Supervisor" at bounding box center [911, 116] width 64 height 12
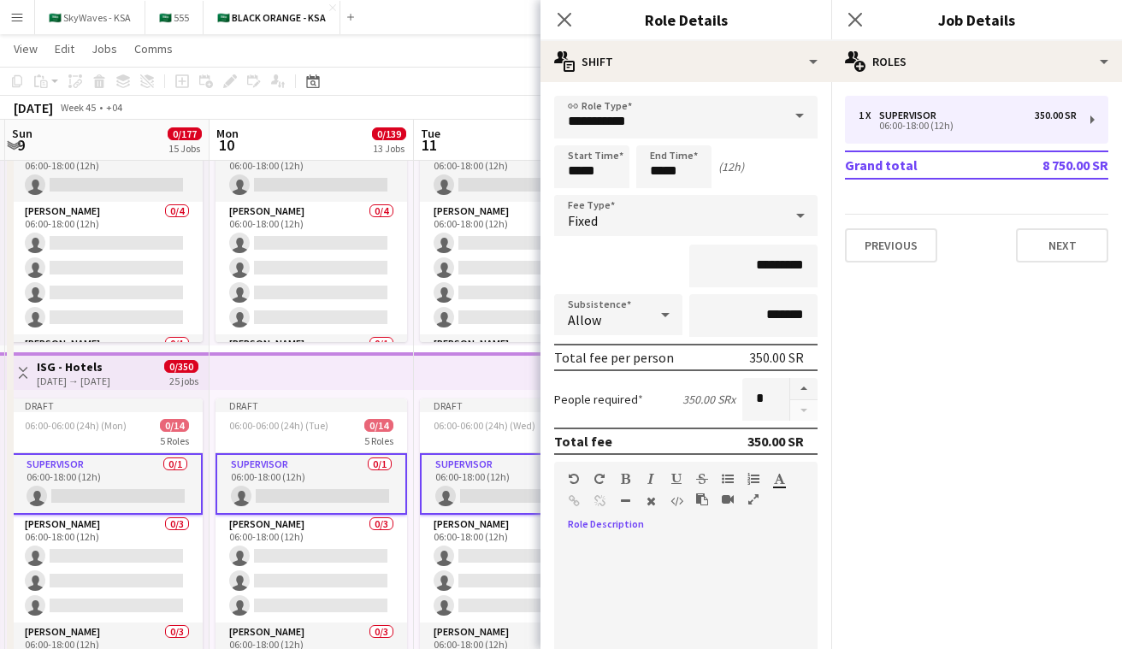
click at [564, 532] on div at bounding box center [685, 634] width 263 height 217
paste div
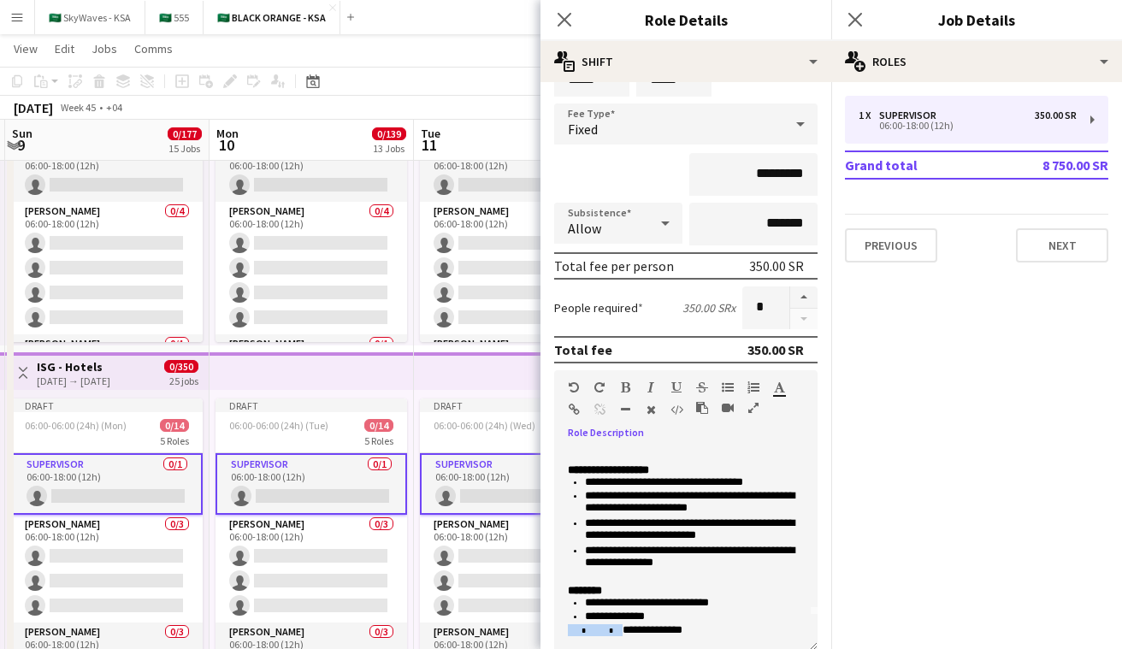
drag, startPoint x: 715, startPoint y: 632, endPoint x: 571, endPoint y: 634, distance: 143.7
click at [564, 634] on span "* *" at bounding box center [595, 631] width 55 height 8
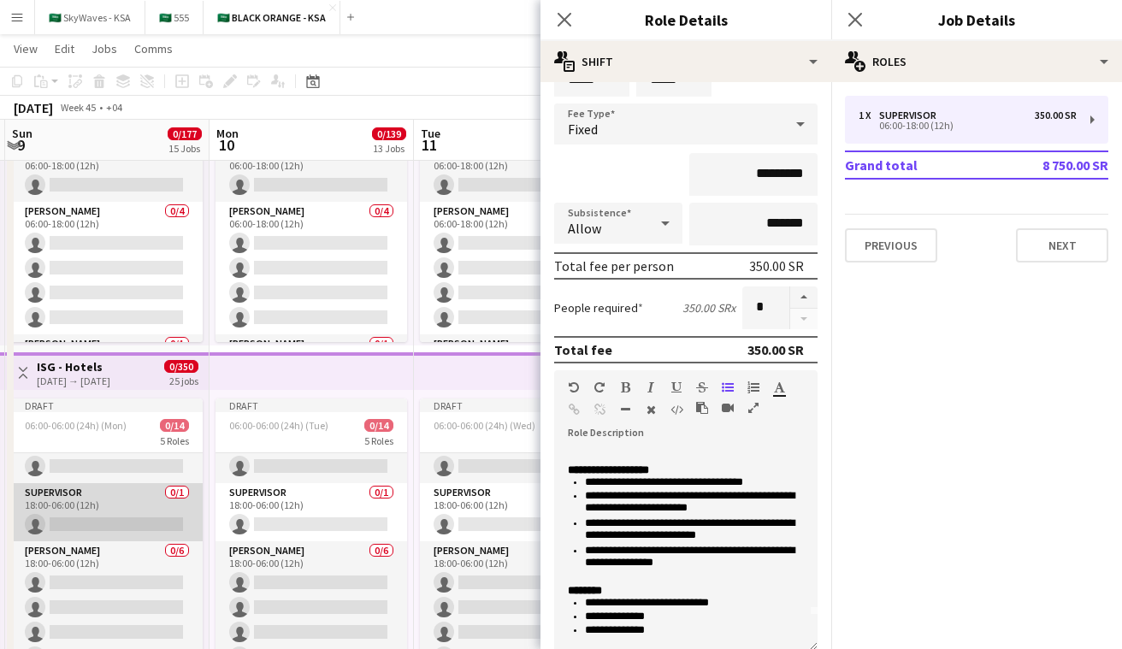
click at [113, 500] on app-card-role "Supervisor 0/1 18:00-06:00 (12h) single-neutral-actions" at bounding box center [107, 512] width 192 height 58
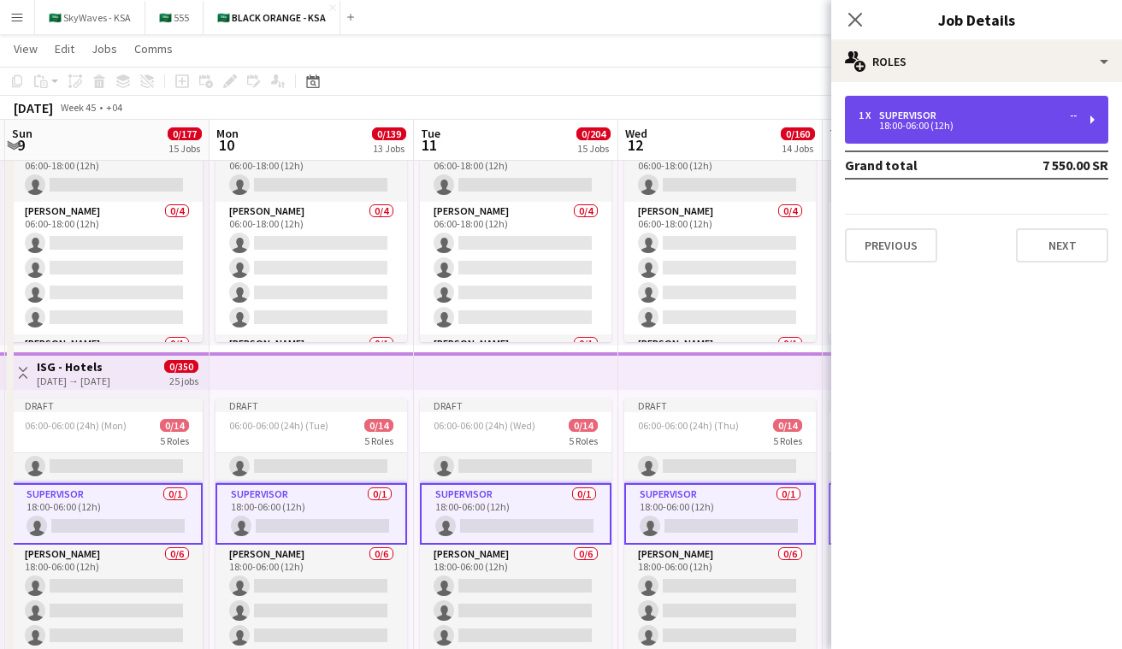
click at [564, 129] on div "18:00-06:00 (12h)" at bounding box center [968, 125] width 218 height 9
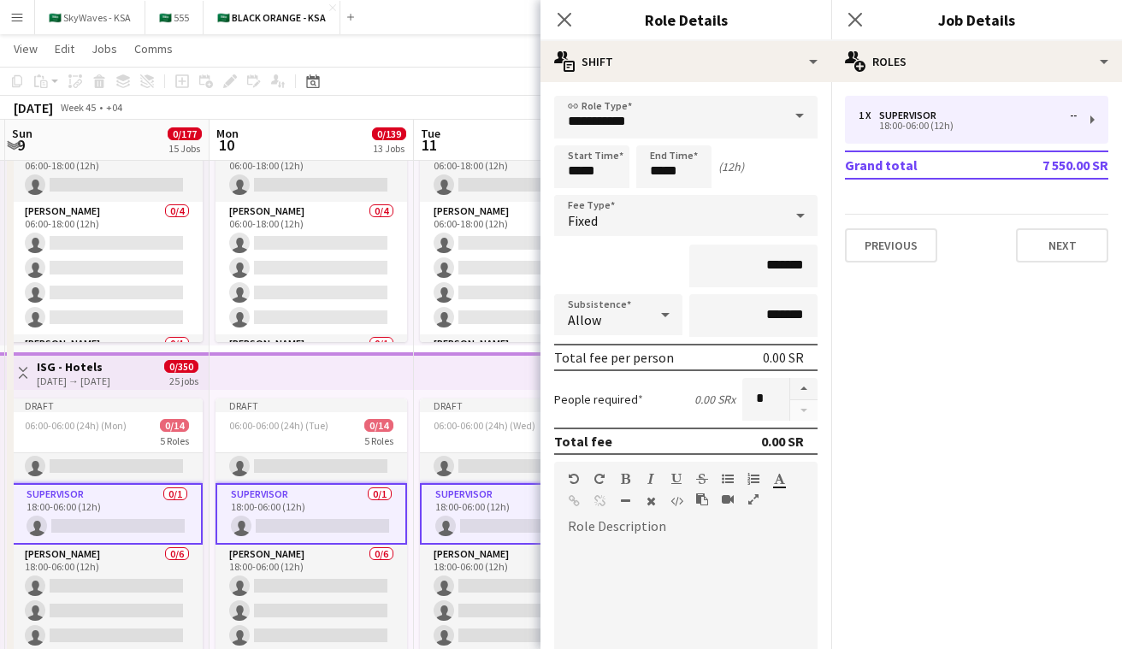
click at [564, 553] on div at bounding box center [685, 640] width 263 height 205
paste div
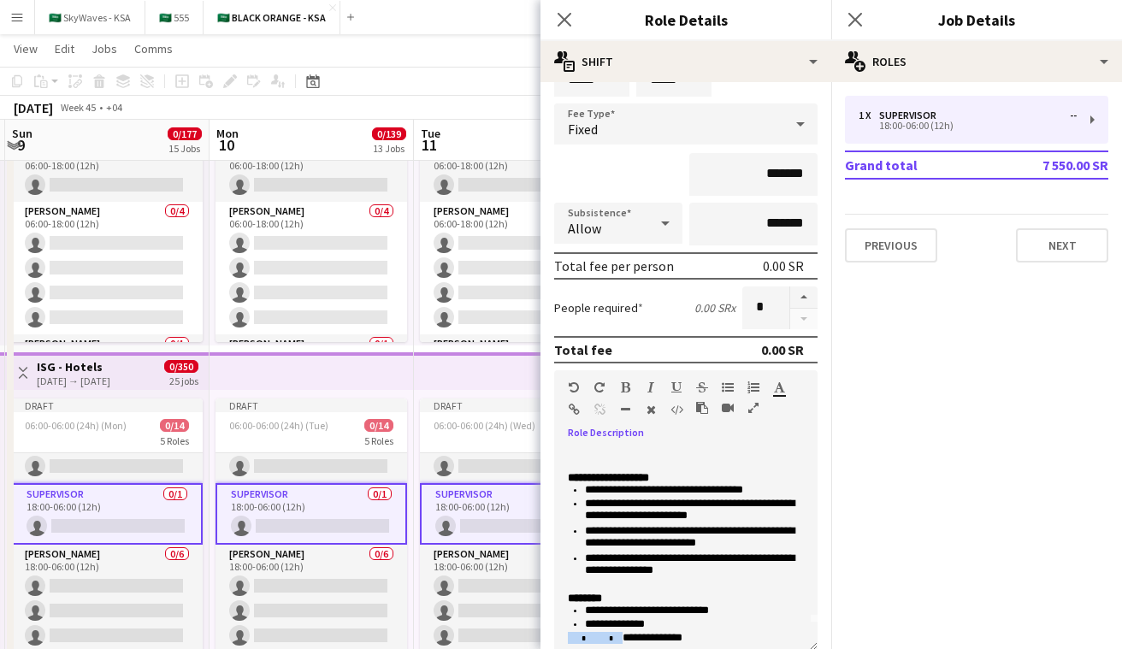
drag, startPoint x: 714, startPoint y: 642, endPoint x: 566, endPoint y: 638, distance: 148.0
click at [564, 638] on div "**********" at bounding box center [685, 549] width 263 height 205
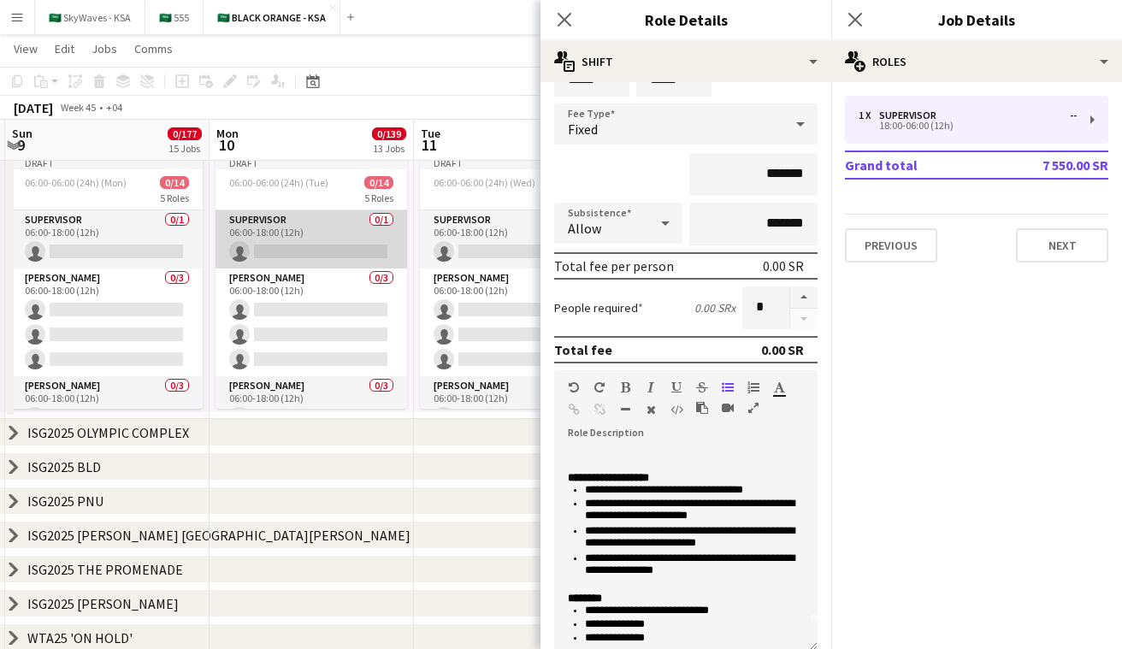
click at [342, 242] on app-card-role "Supervisor 0/1 06:00-18:00 (12h) single-neutral-actions" at bounding box center [312, 239] width 192 height 58
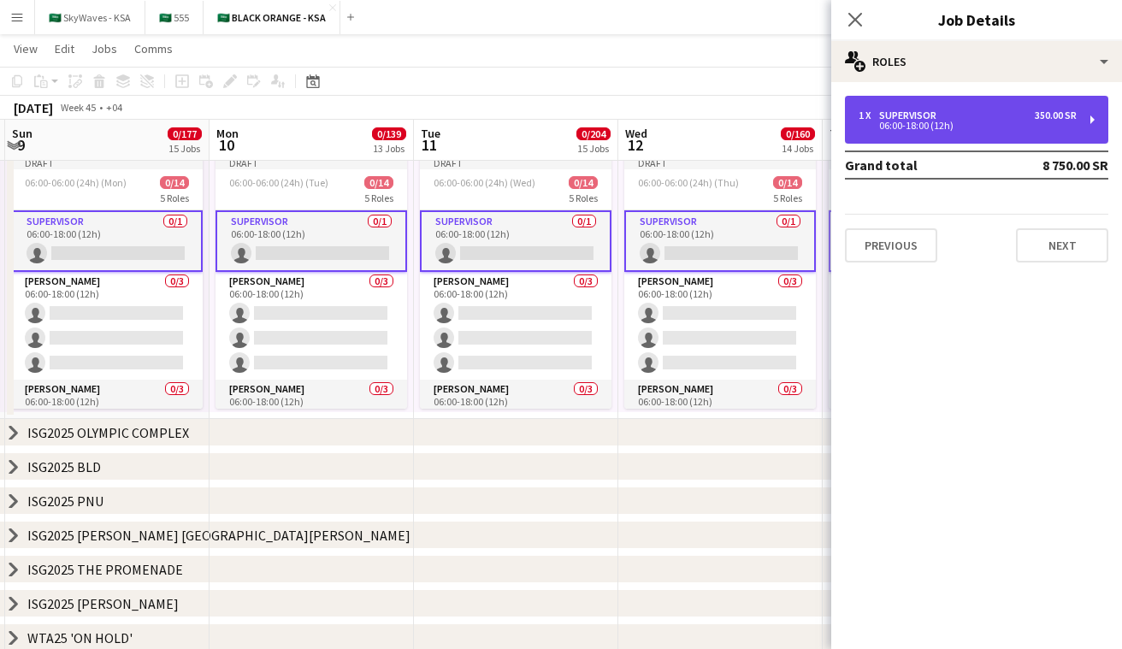
click at [564, 127] on div "06:00-18:00 (12h)" at bounding box center [968, 125] width 218 height 9
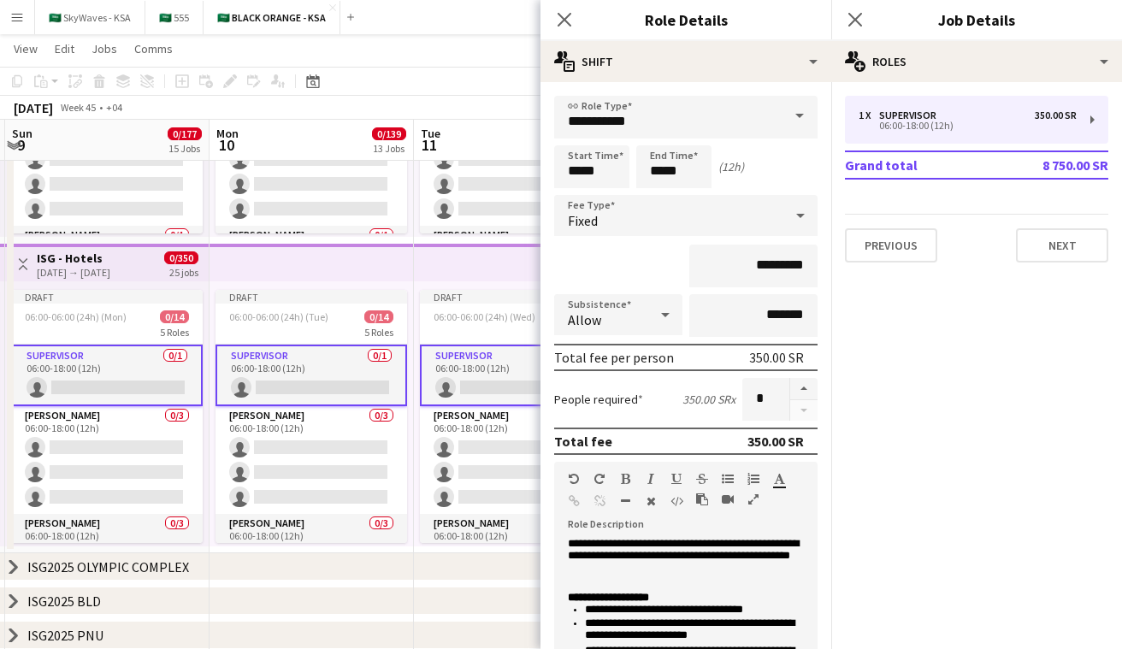
click at [27, 267] on app-icon "Toggle View" at bounding box center [23, 264] width 12 height 12
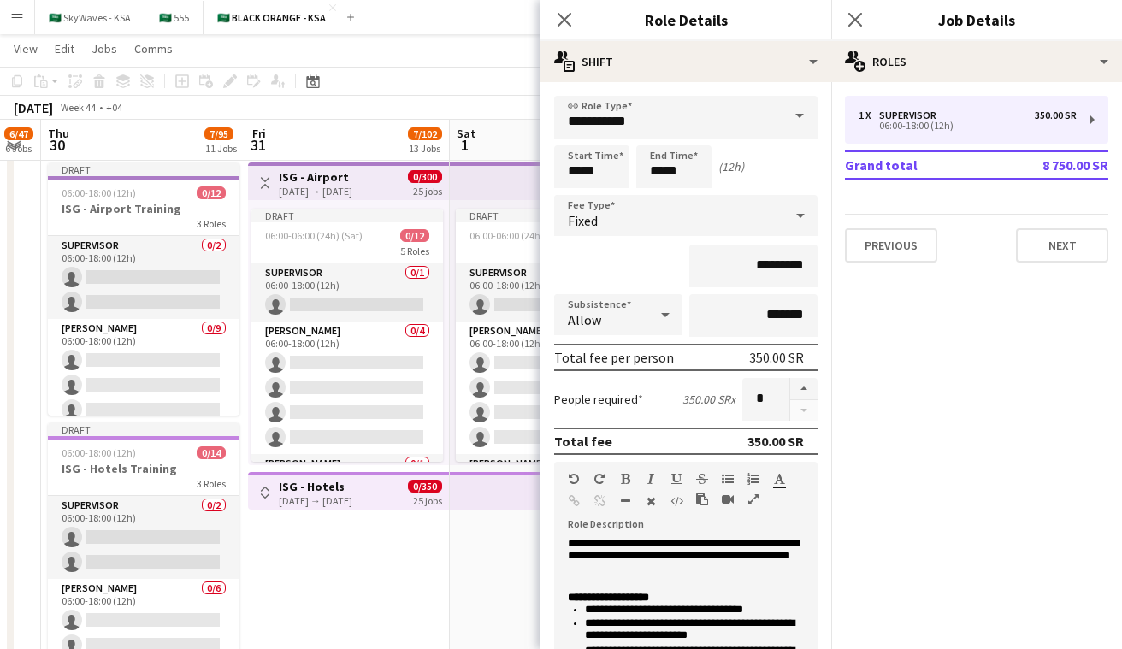
click at [268, 174] on button "Toggle View" at bounding box center [265, 183] width 21 height 21
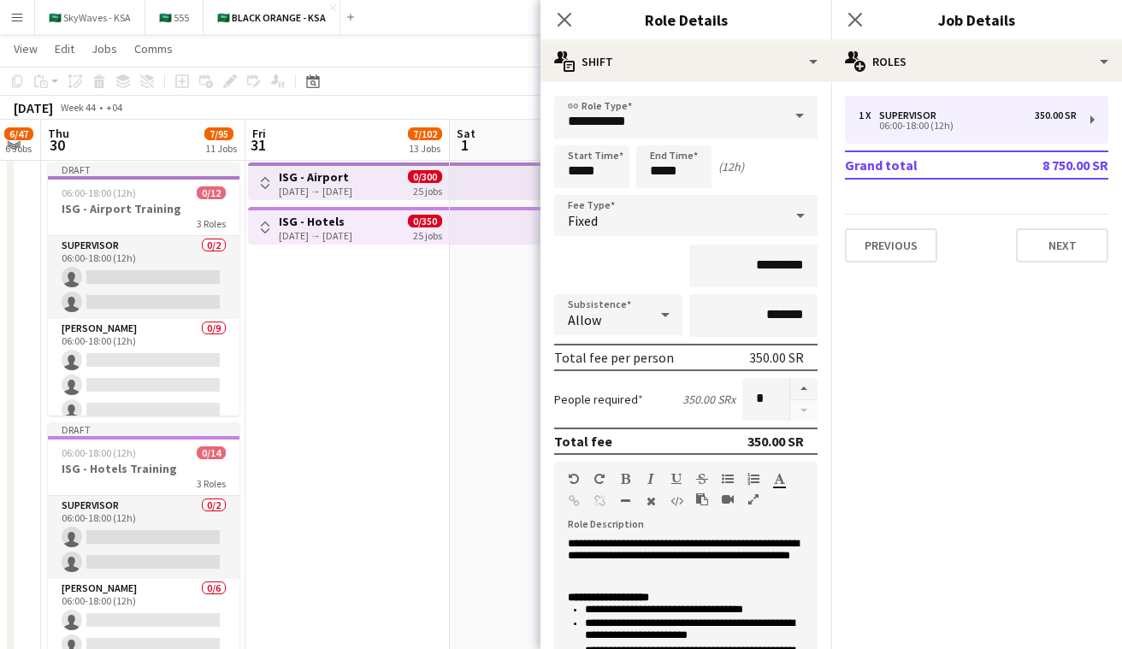
click at [366, 362] on app-date-cell "Toggle View ISG - Airport 31-10-2025 → 24-11-2025 0/300 25 jobs Toggle View ISG…" at bounding box center [348, 433] width 204 height 554
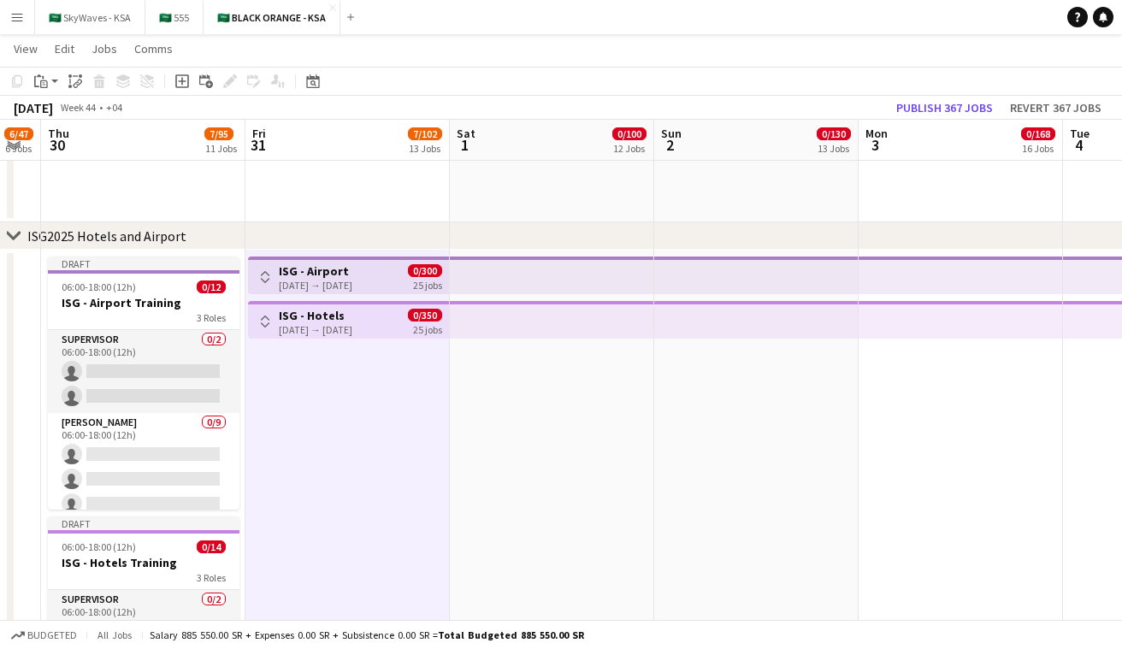
click at [10, 236] on icon at bounding box center [13, 235] width 13 height 7
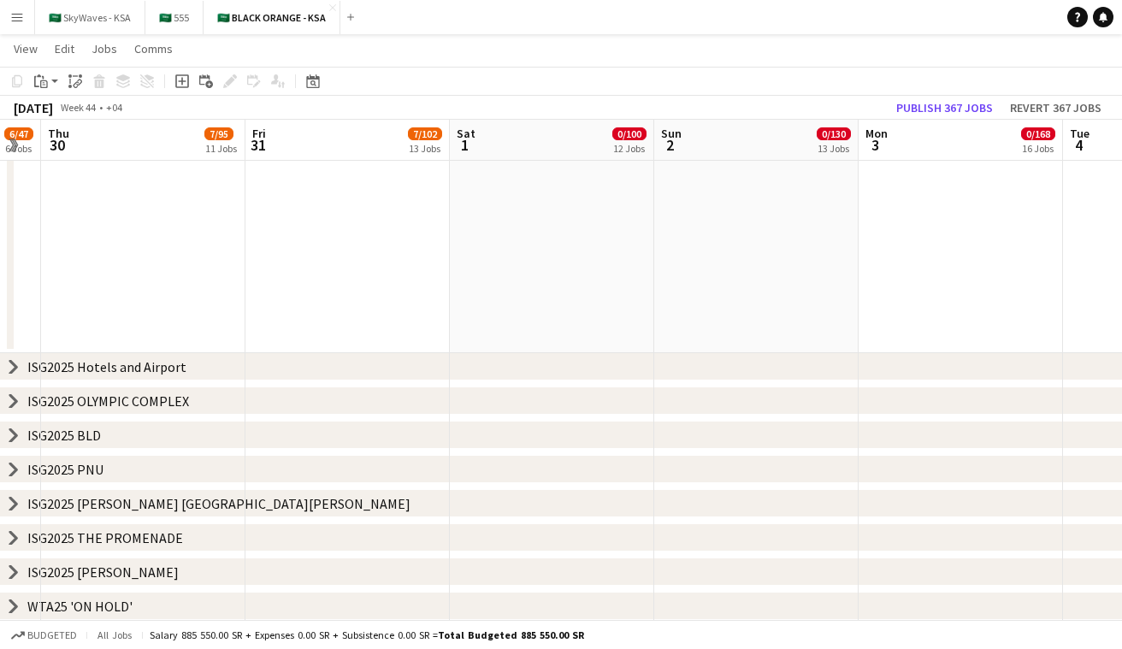
click at [13, 399] on icon at bounding box center [13, 400] width 7 height 13
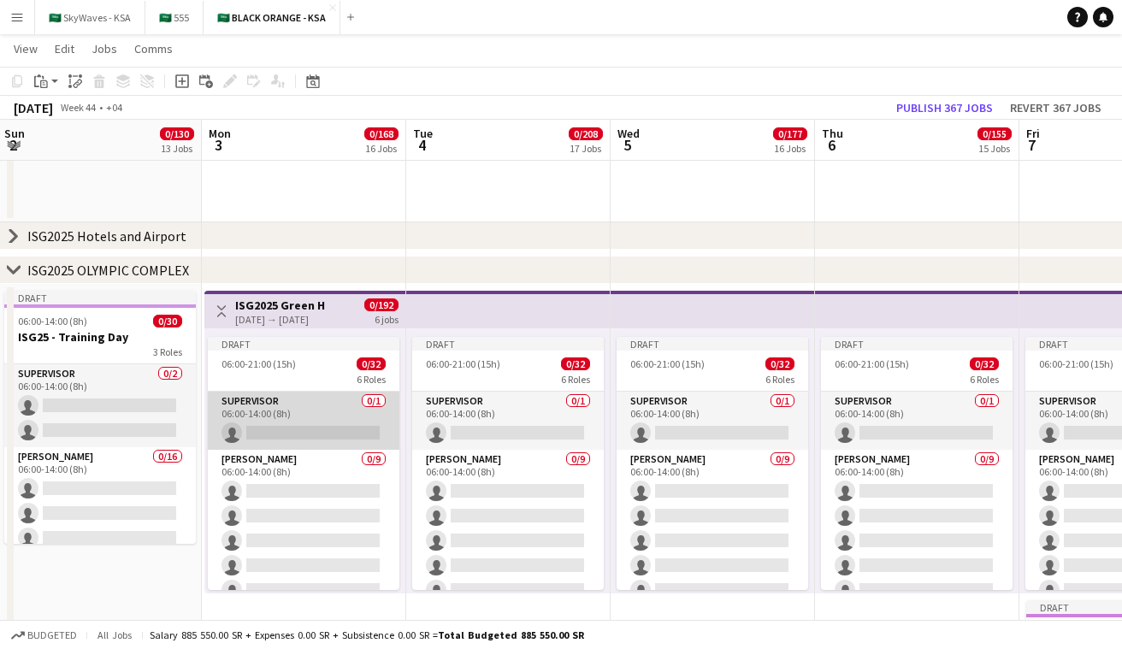
click at [336, 419] on app-card-role "Supervisor 0/1 06:00-14:00 (8h) single-neutral-actions" at bounding box center [304, 421] width 192 height 58
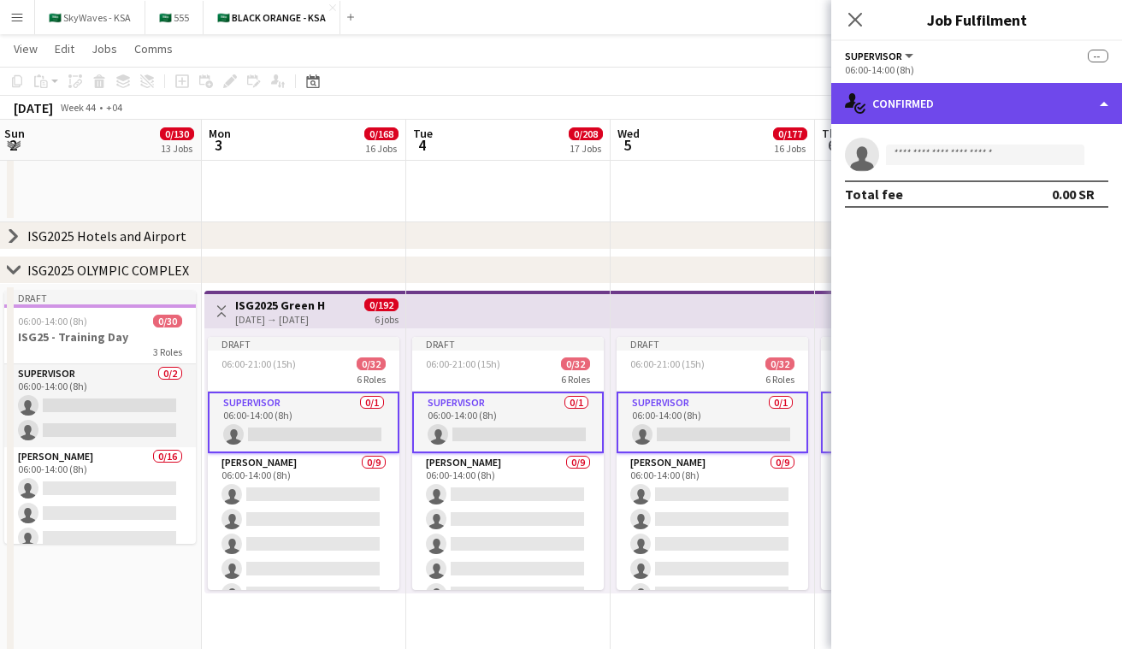
click at [564, 110] on div "single-neutral-actions-check-2 Confirmed" at bounding box center [977, 103] width 291 height 41
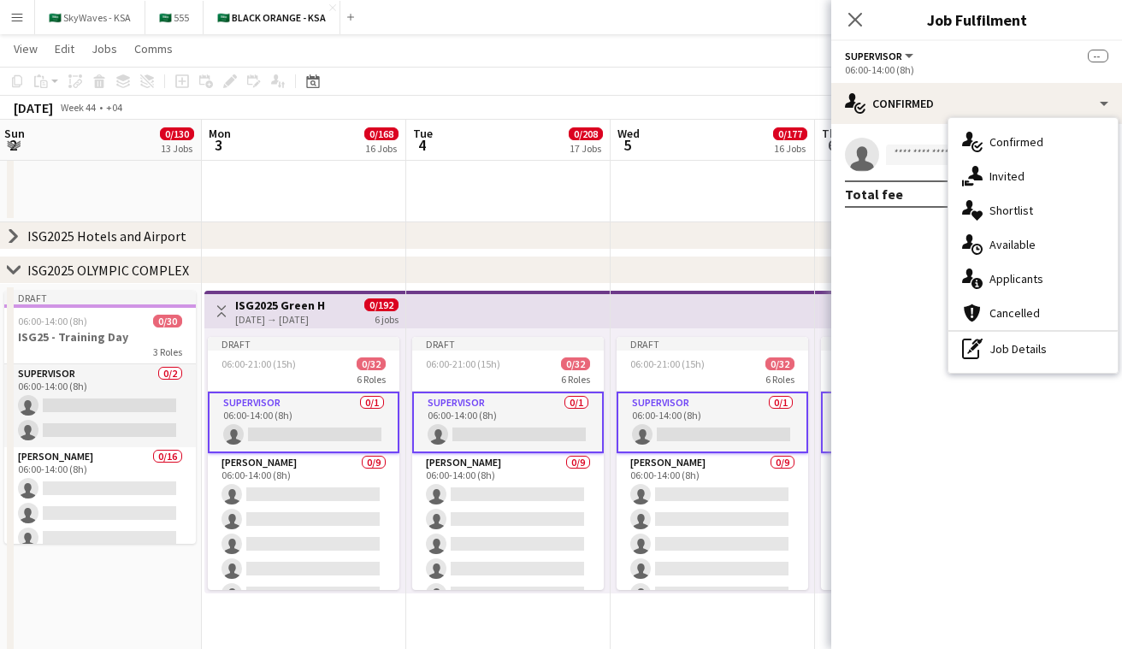
click at [564, 355] on div "pen-write Job Details" at bounding box center [1033, 349] width 169 height 34
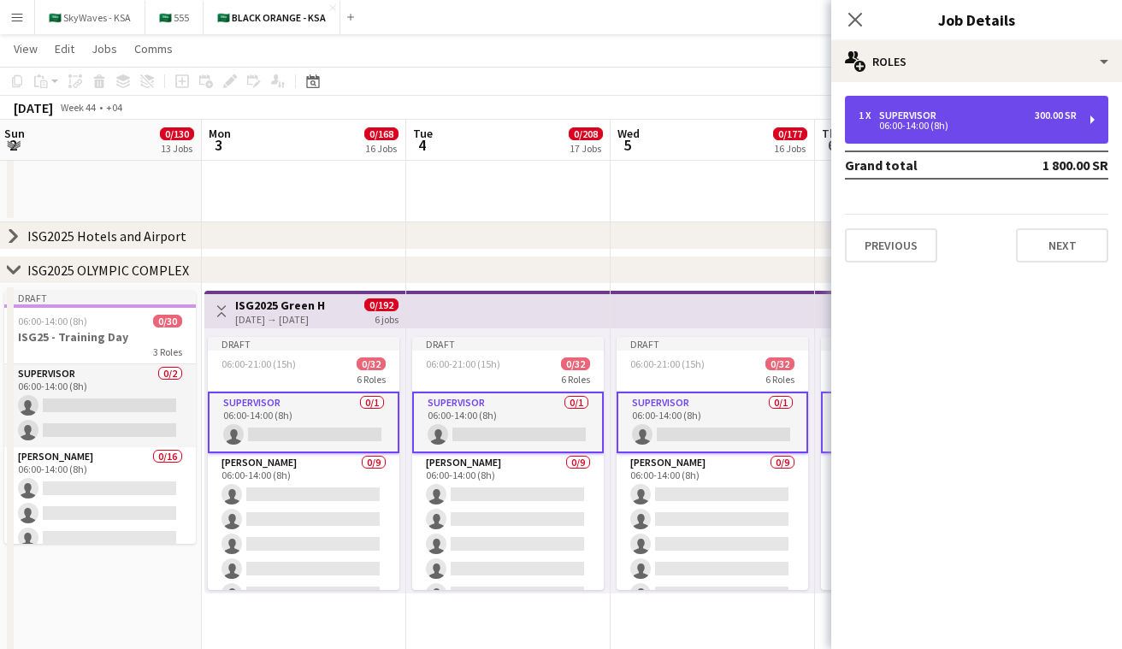
click at [564, 133] on div "1 x Supervisor 300.00 SR 06:00-14:00 (8h)" at bounding box center [976, 120] width 263 height 48
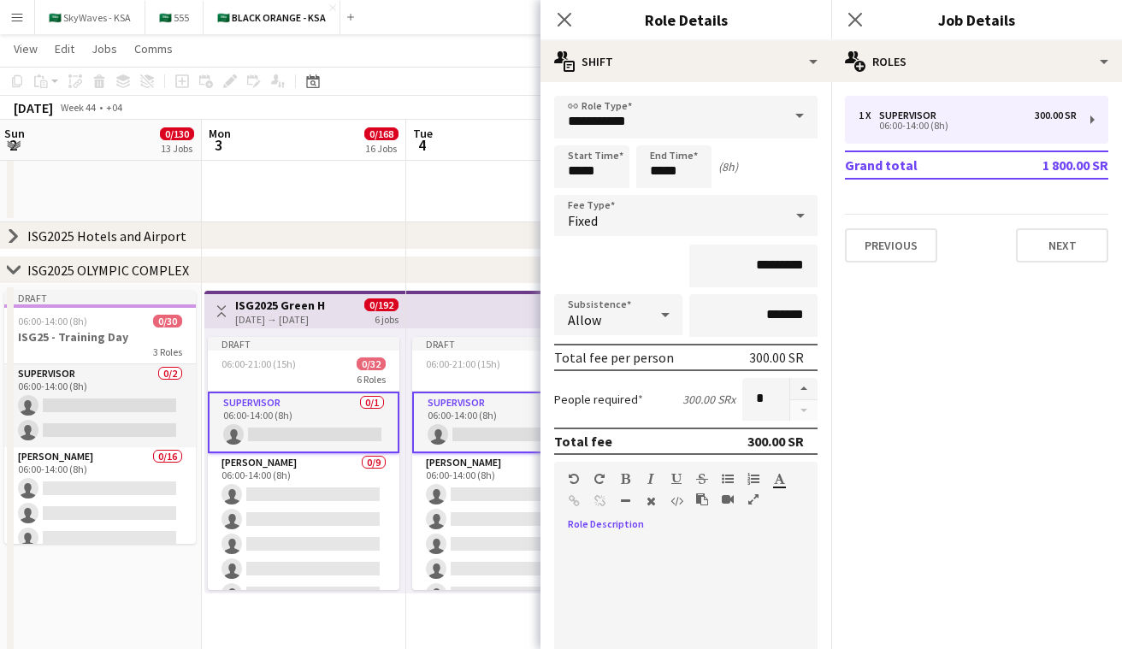
click at [564, 541] on div at bounding box center [685, 640] width 263 height 205
paste div
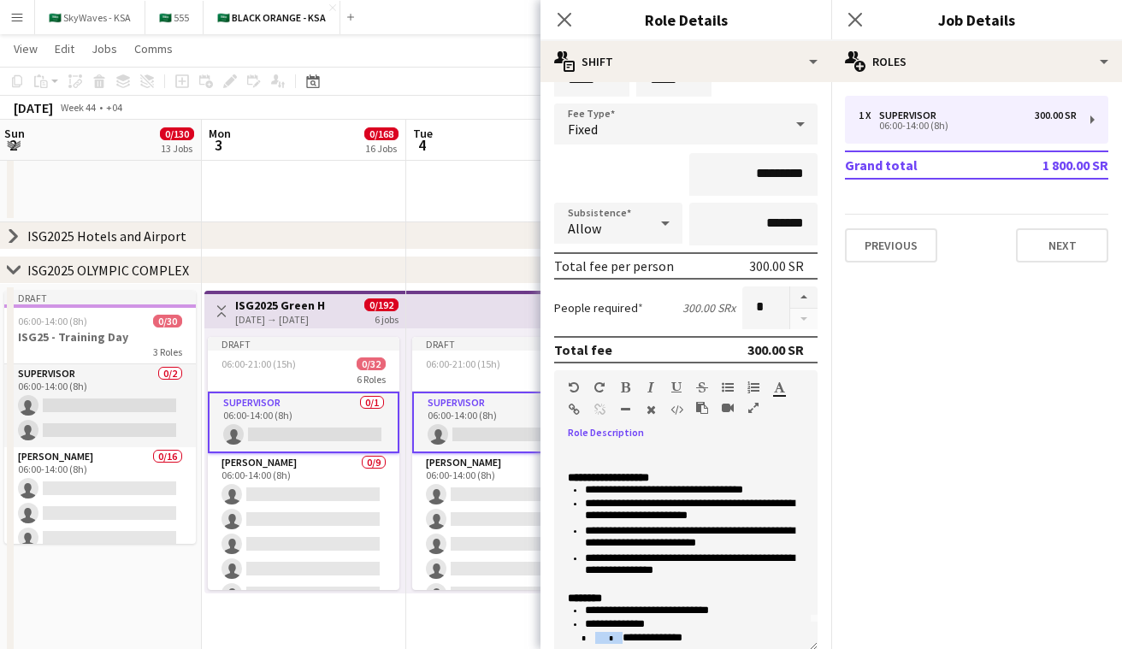
drag, startPoint x: 717, startPoint y: 637, endPoint x: 657, endPoint y: 636, distance: 59.9
click at [564, 636] on p "**********" at bounding box center [686, 639] width 236 height 14
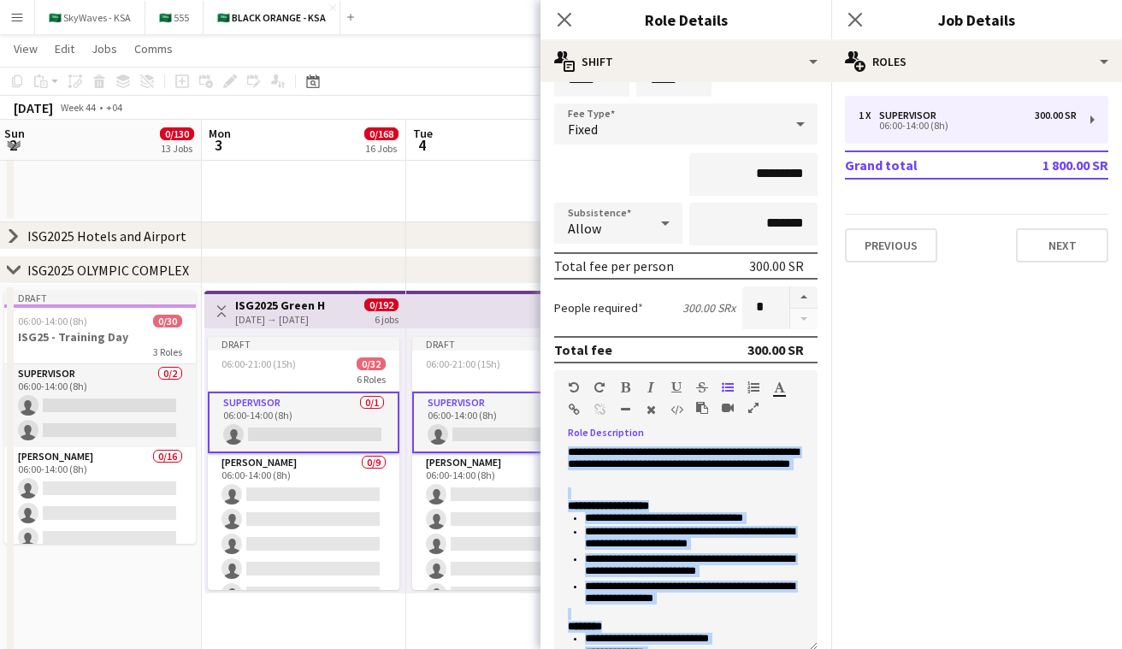
drag, startPoint x: 682, startPoint y: 632, endPoint x: 553, endPoint y: 447, distance: 226.2
click at [553, 447] on form "**********" at bounding box center [686, 425] width 291 height 842
copy div "**********"
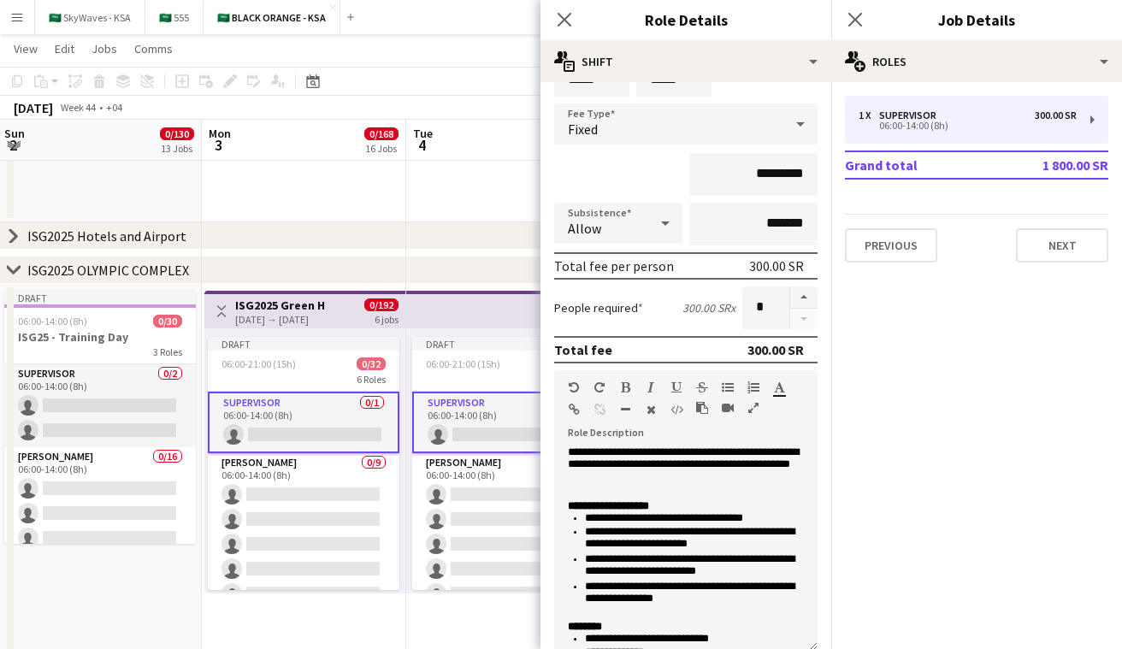
click at [564, 495] on mat-expansion-panel "pencil3 General details 1 x Supervisor 300.00 SR 06:00-14:00 (8h) Grand total 1…" at bounding box center [977, 365] width 291 height 567
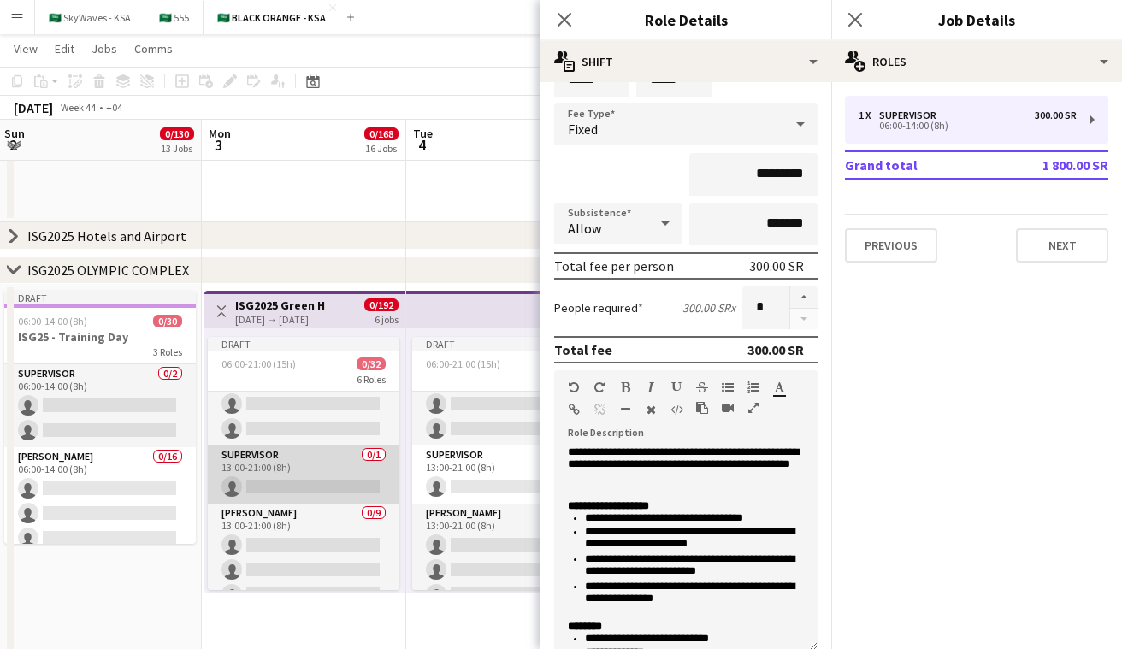
click at [333, 471] on app-card-role "Supervisor 0/1 13:00-21:00 (8h) single-neutral-actions" at bounding box center [304, 475] width 192 height 58
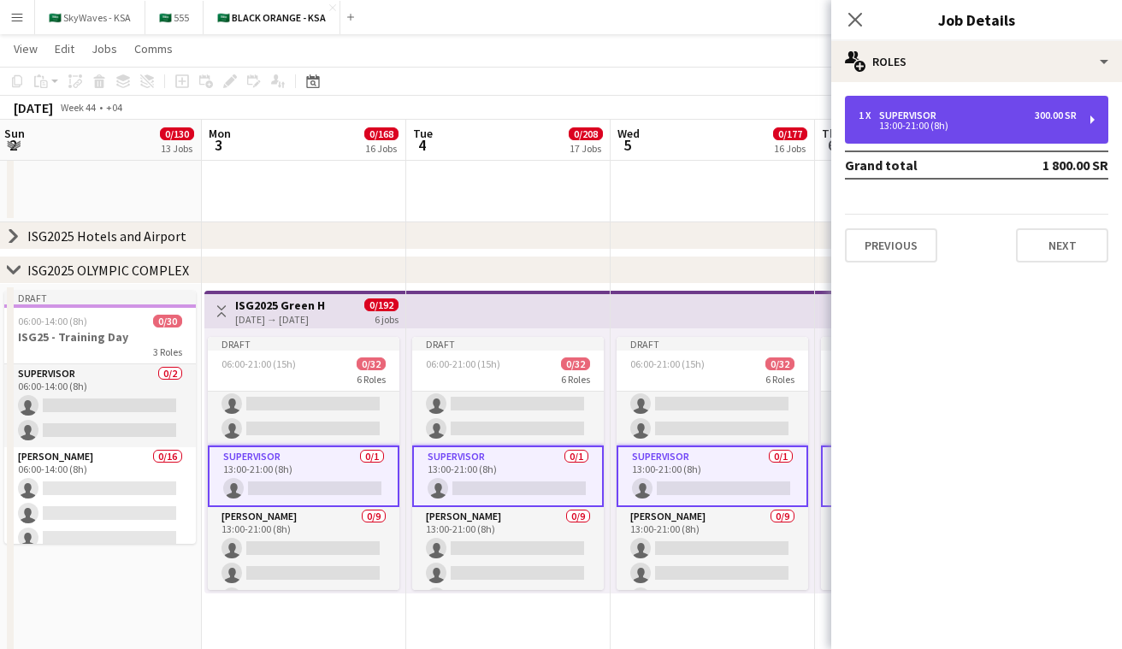
click at [564, 124] on div "13:00-21:00 (8h)" at bounding box center [968, 125] width 218 height 9
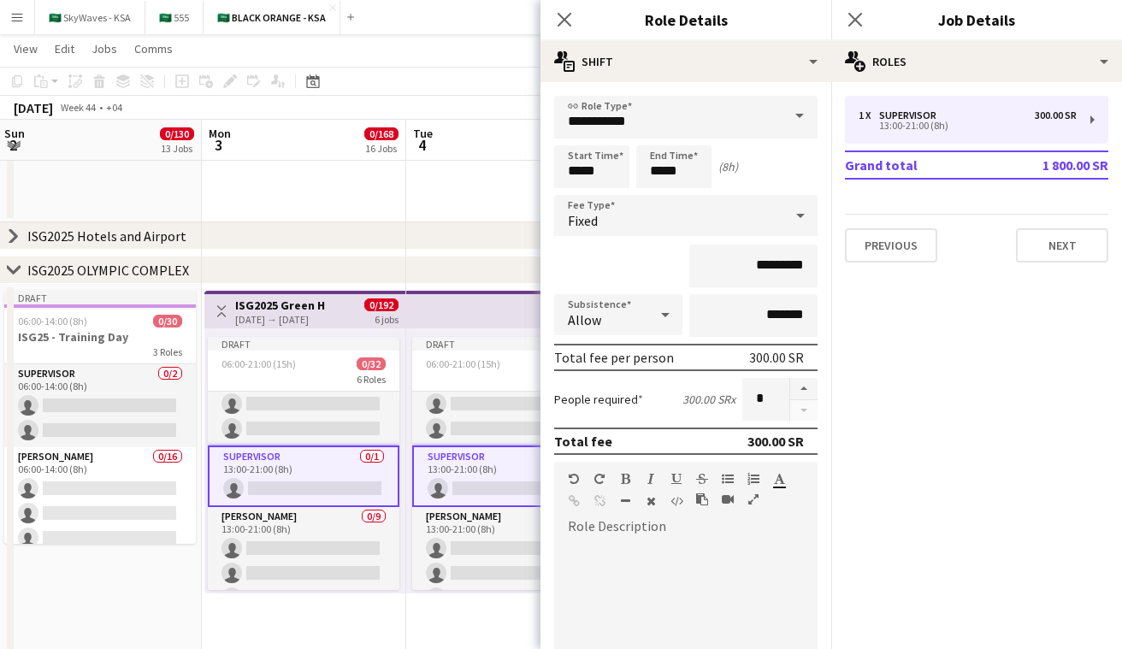
click at [564, 538] on div at bounding box center [685, 640] width 263 height 205
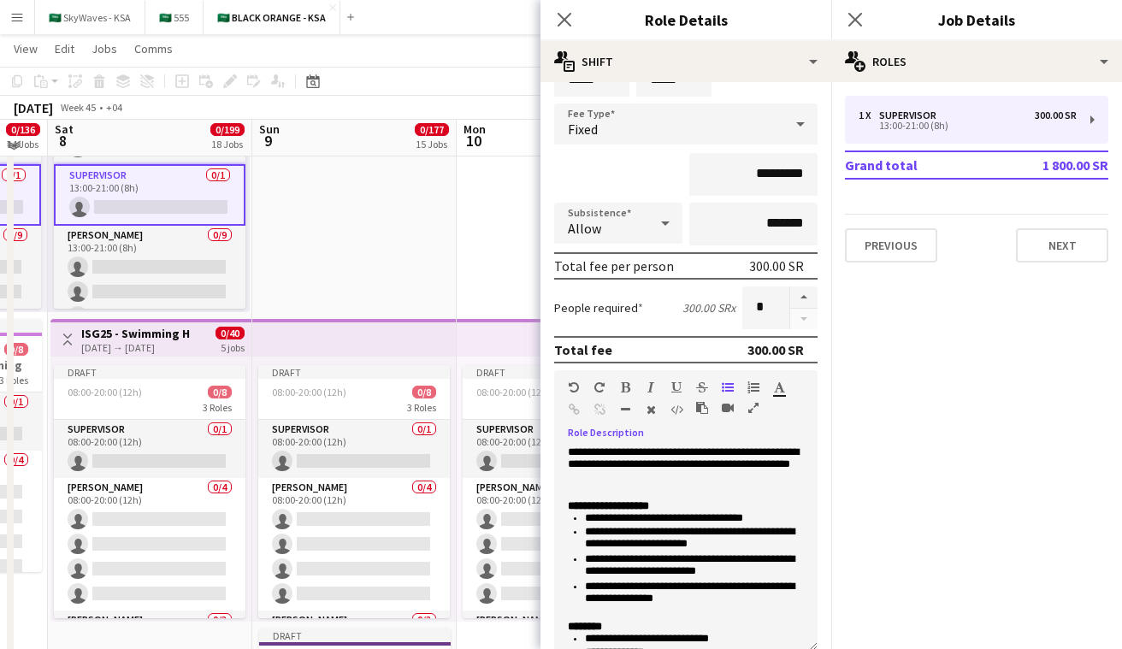
scroll to position [855, 0]
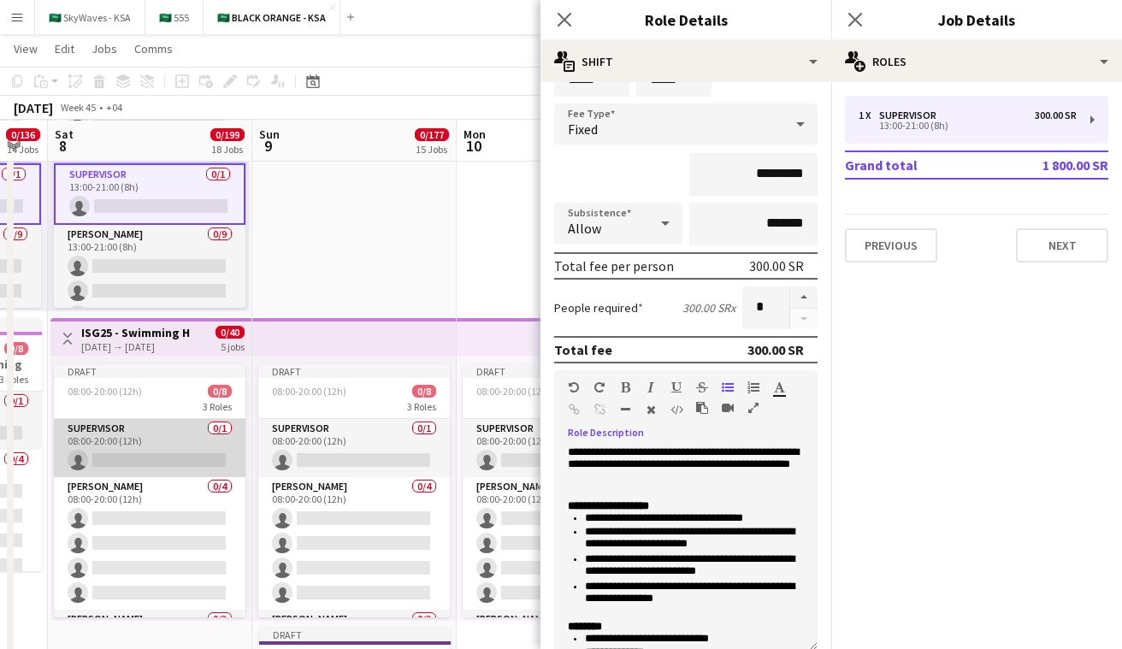
click at [142, 438] on app-card-role "Supervisor 0/1 08:00-20:00 (12h) single-neutral-actions" at bounding box center [150, 448] width 192 height 58
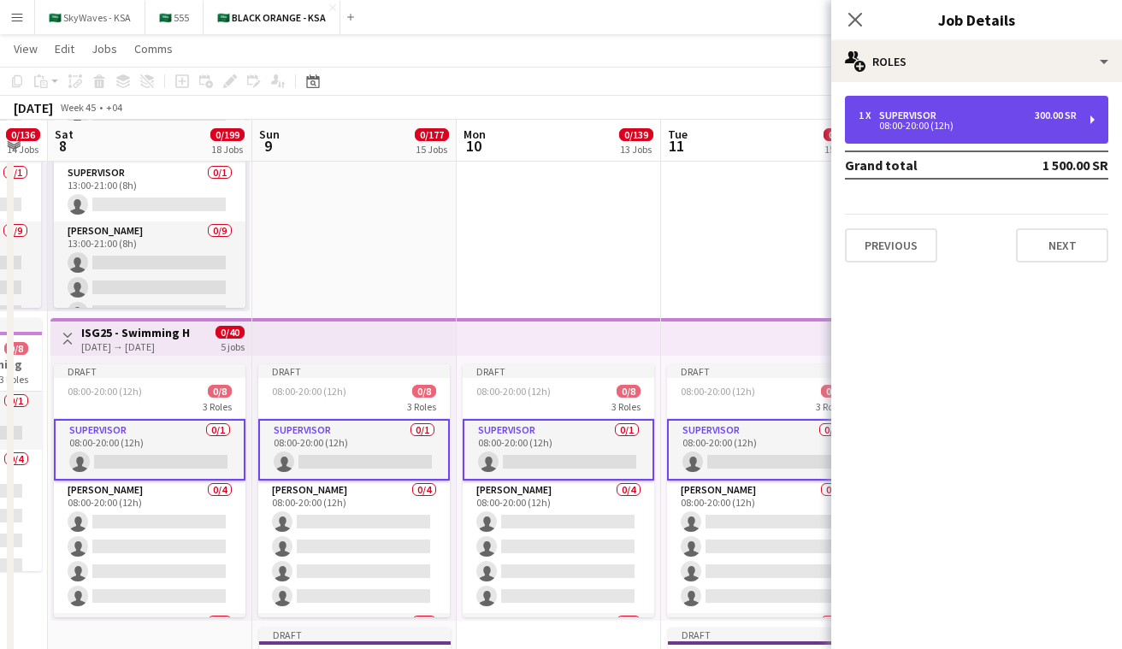
click at [974, 125] on div "08:00-20:00 (12h)" at bounding box center [968, 125] width 218 height 9
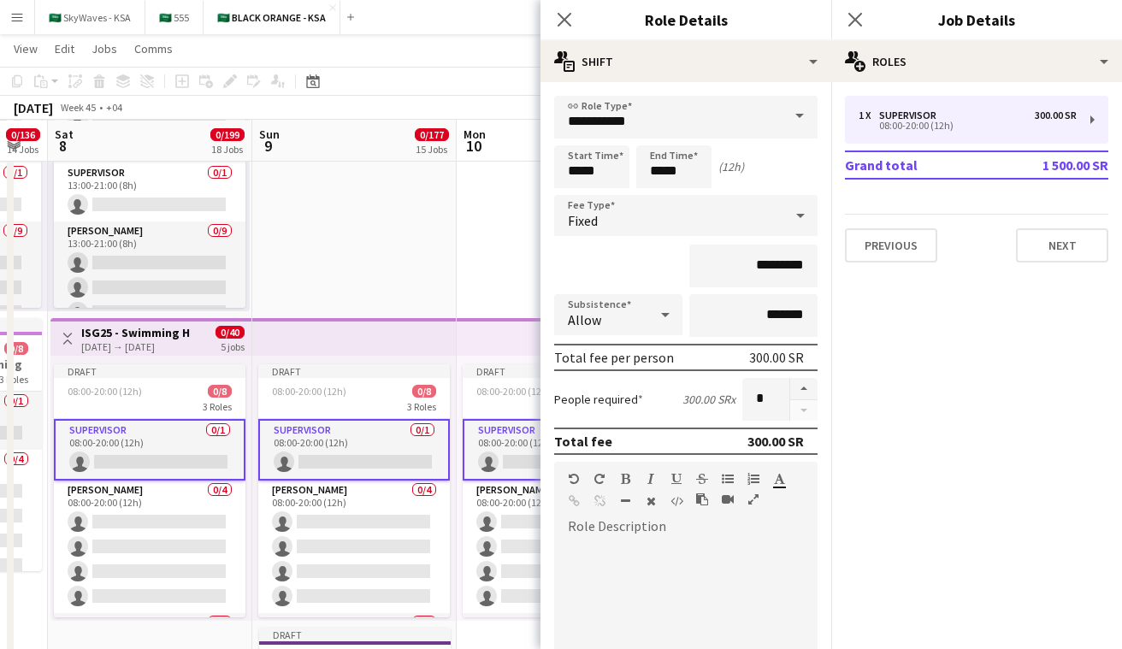
click at [690, 535] on div at bounding box center [685, 634] width 263 height 217
paste div
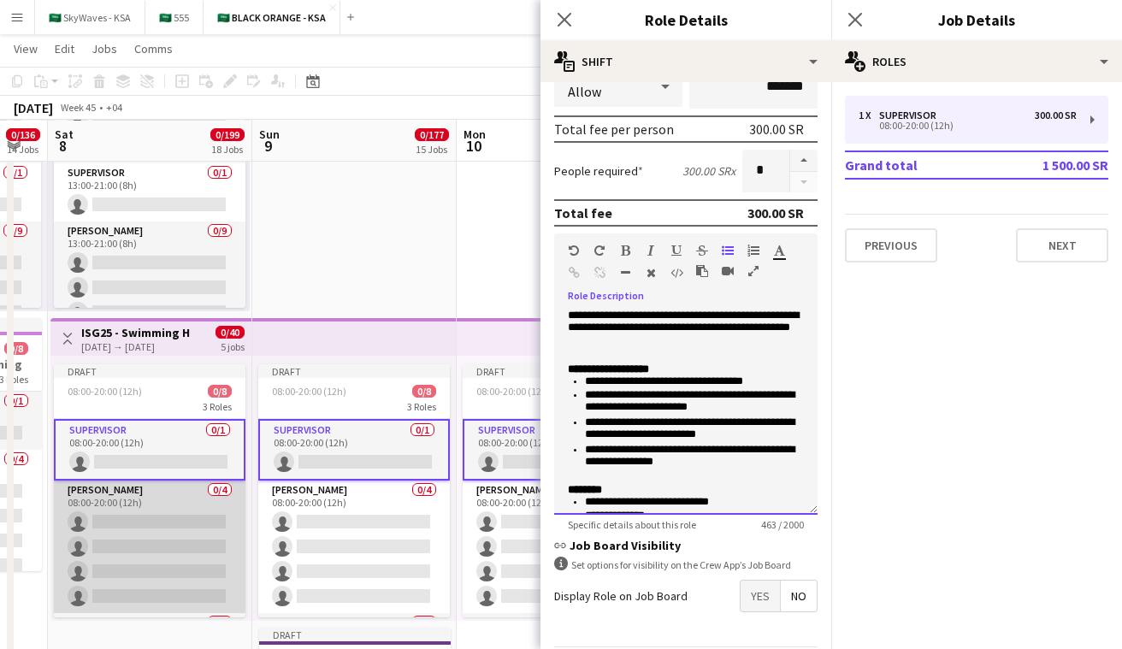
scroll to position [104, 0]
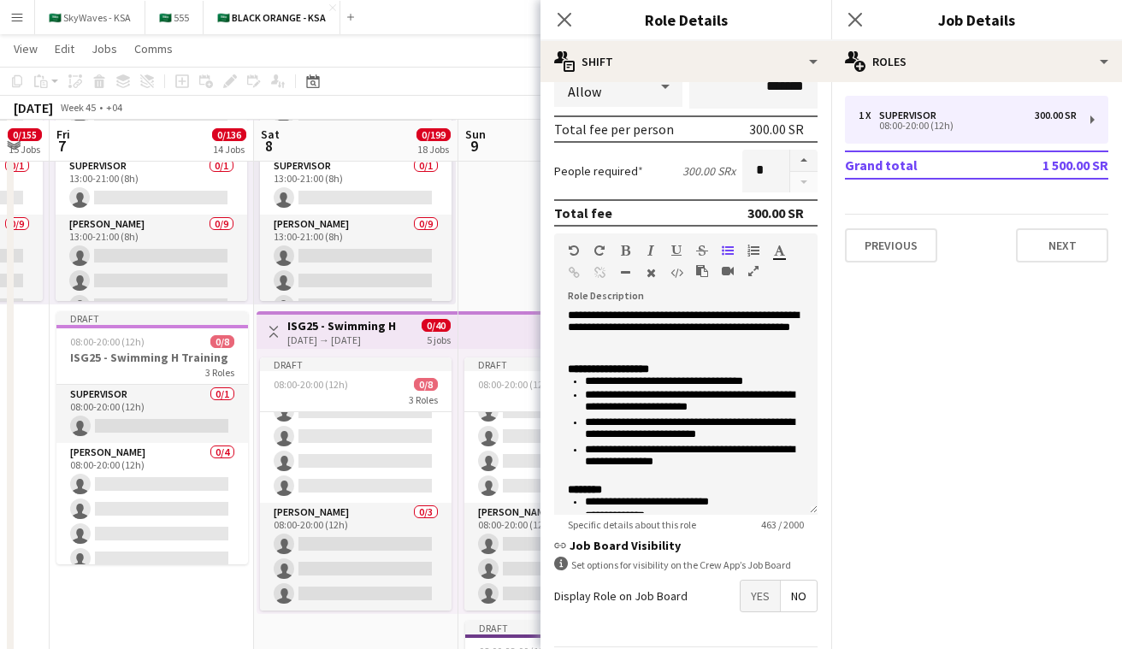
click at [271, 333] on app-icon "Toggle View" at bounding box center [274, 332] width 12 height 12
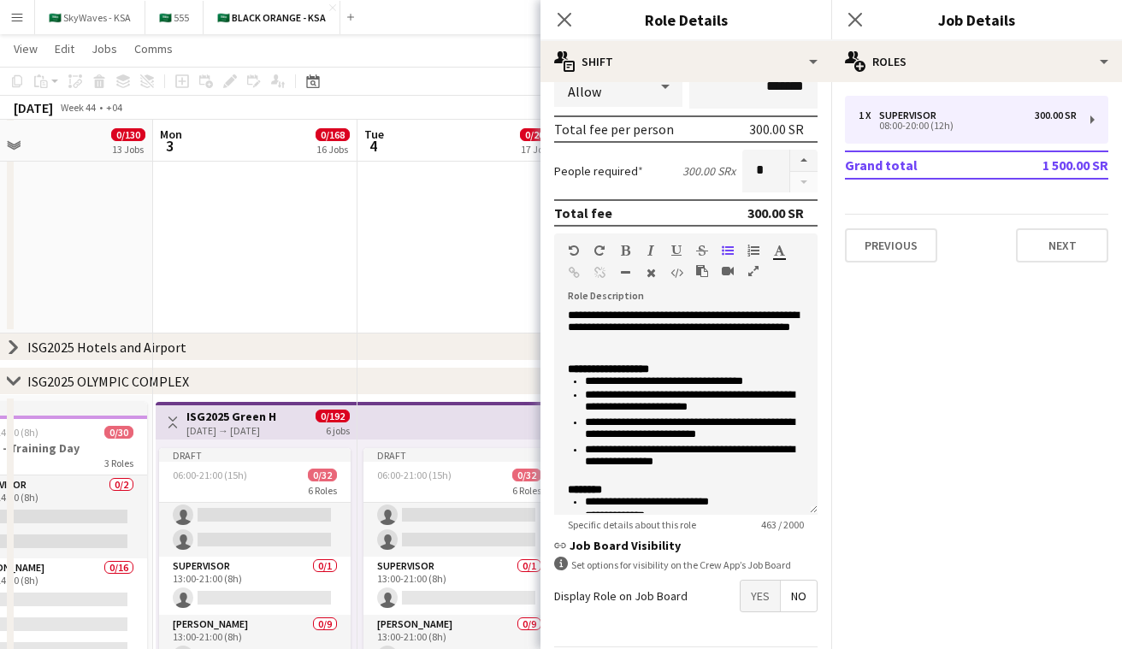
click at [167, 419] on app-icon "Toggle View" at bounding box center [173, 423] width 12 height 12
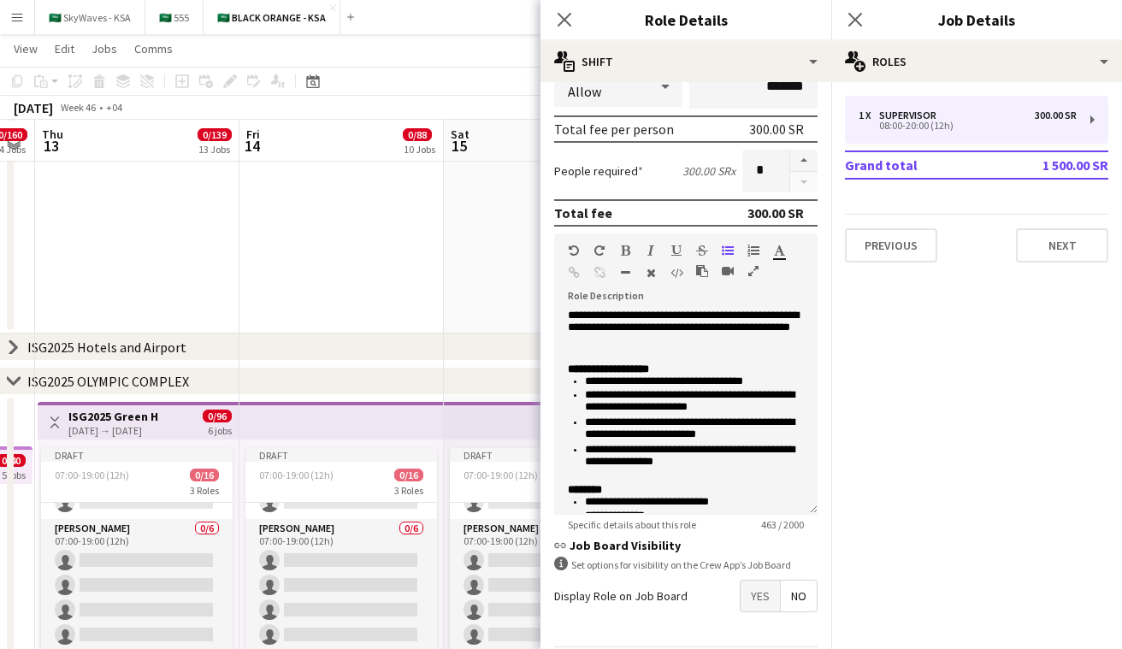
click at [138, 414] on h3 "ISG2025 Green H" at bounding box center [113, 416] width 90 height 15
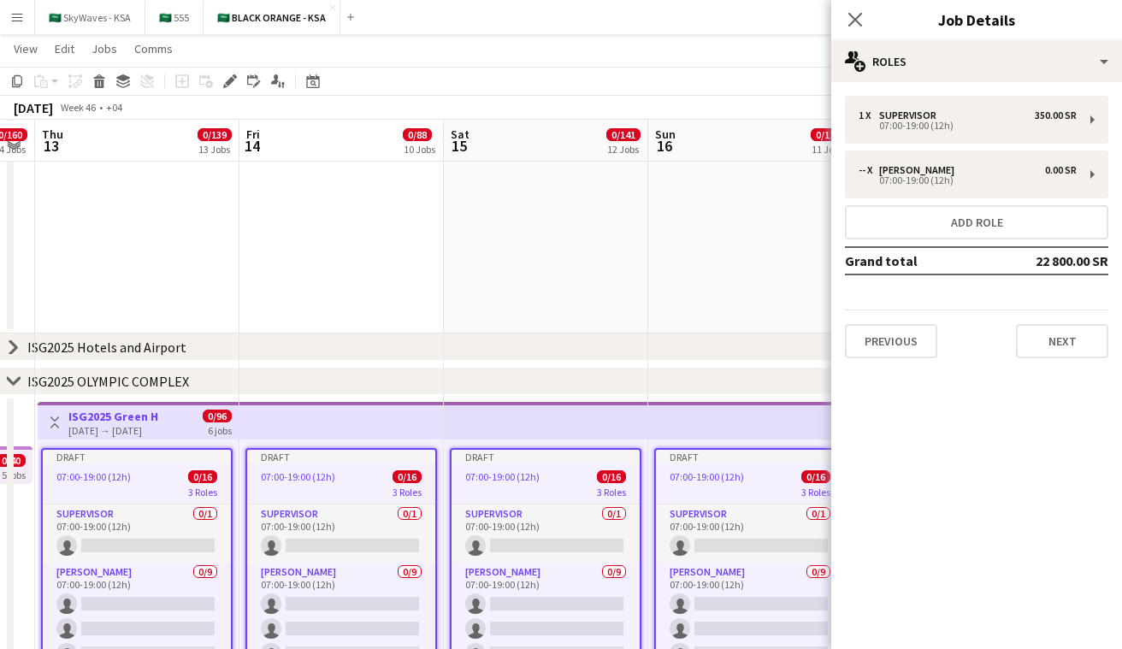
click at [136, 544] on app-card-role "Supervisor 0/1 07:00-19:00 (12h) single-neutral-actions" at bounding box center [137, 534] width 188 height 58
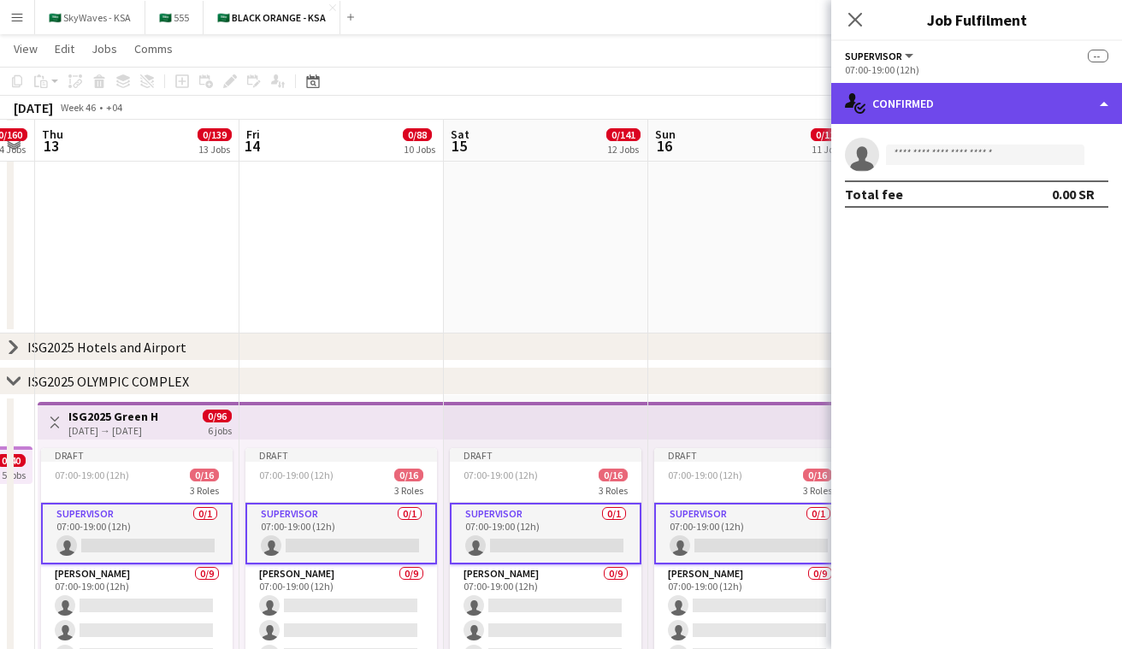
click at [914, 101] on div "single-neutral-actions-check-2 Confirmed" at bounding box center [977, 103] width 291 height 41
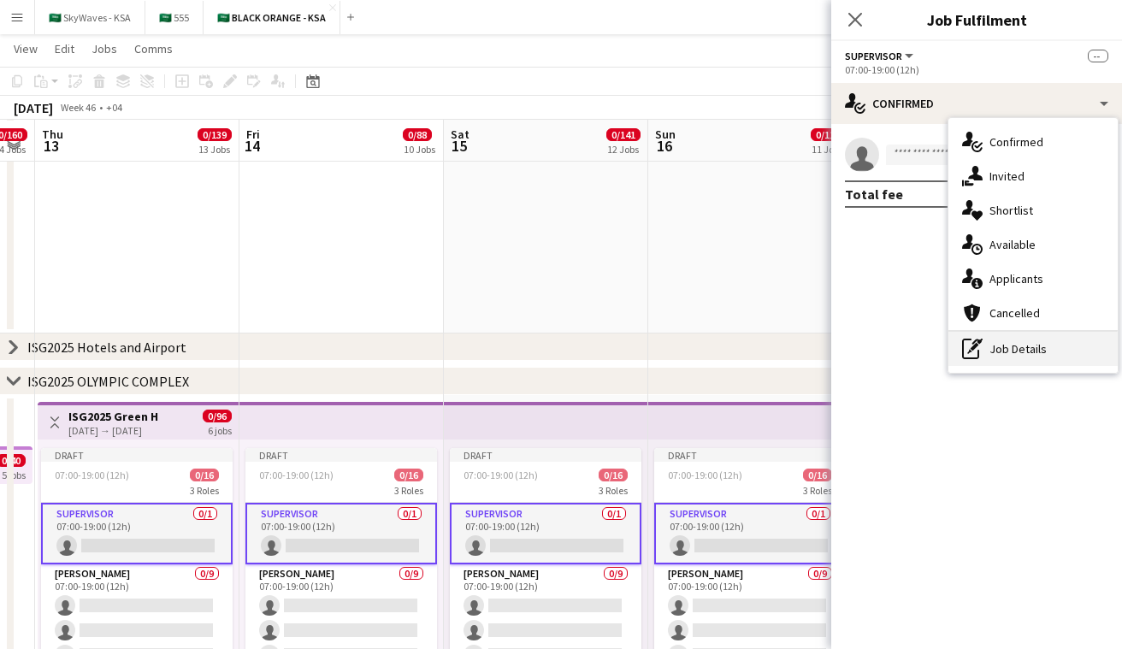
click at [1023, 346] on div "pen-write Job Details" at bounding box center [1033, 349] width 169 height 34
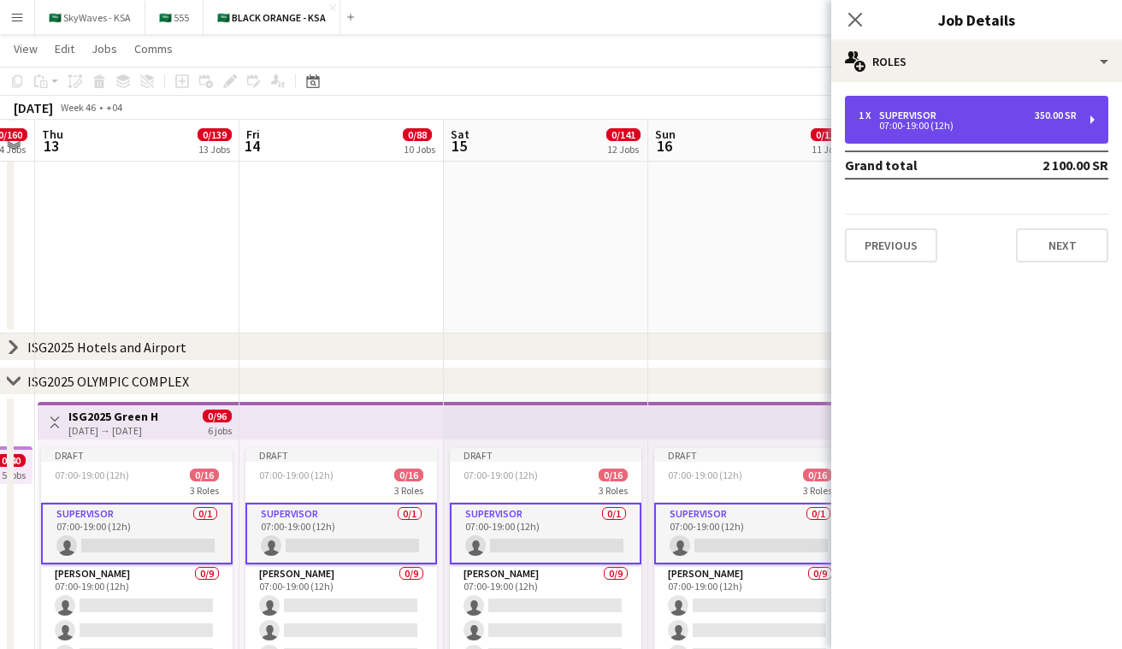
click at [958, 132] on div "1 x Supervisor 350.00 SR 07:00-19:00 (12h)" at bounding box center [976, 120] width 263 height 48
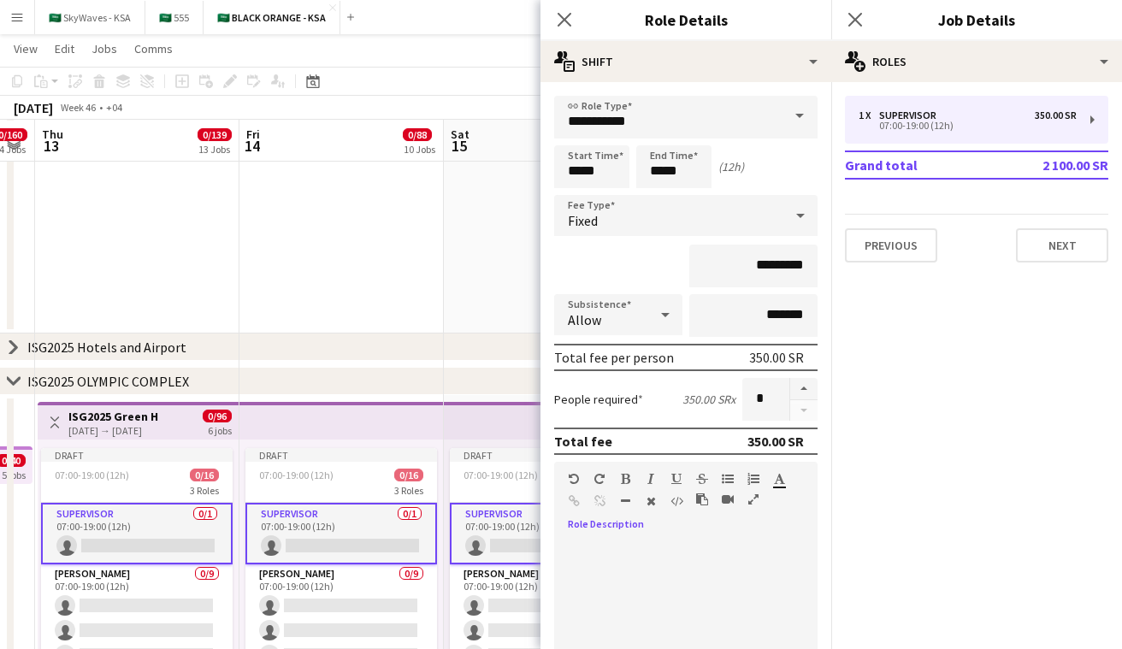
click at [618, 512] on div at bounding box center [606, 504] width 77 height 21
paste div
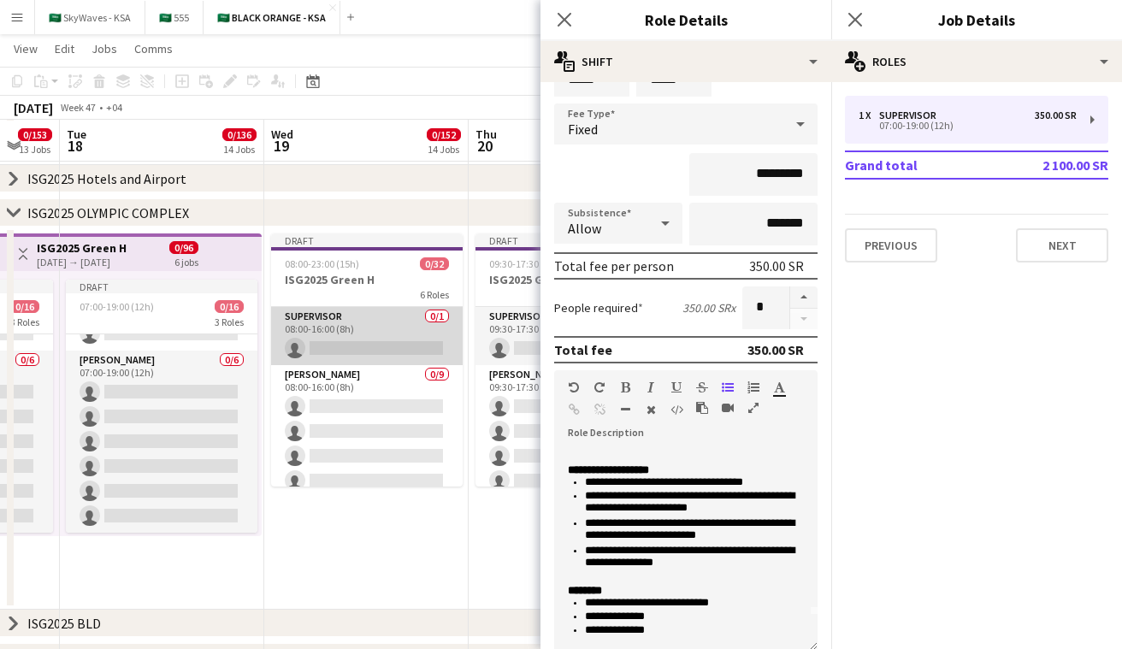
click at [340, 307] on app-card-role "Supervisor 0/1 08:00-16:00 (8h) single-neutral-actions" at bounding box center [367, 336] width 192 height 58
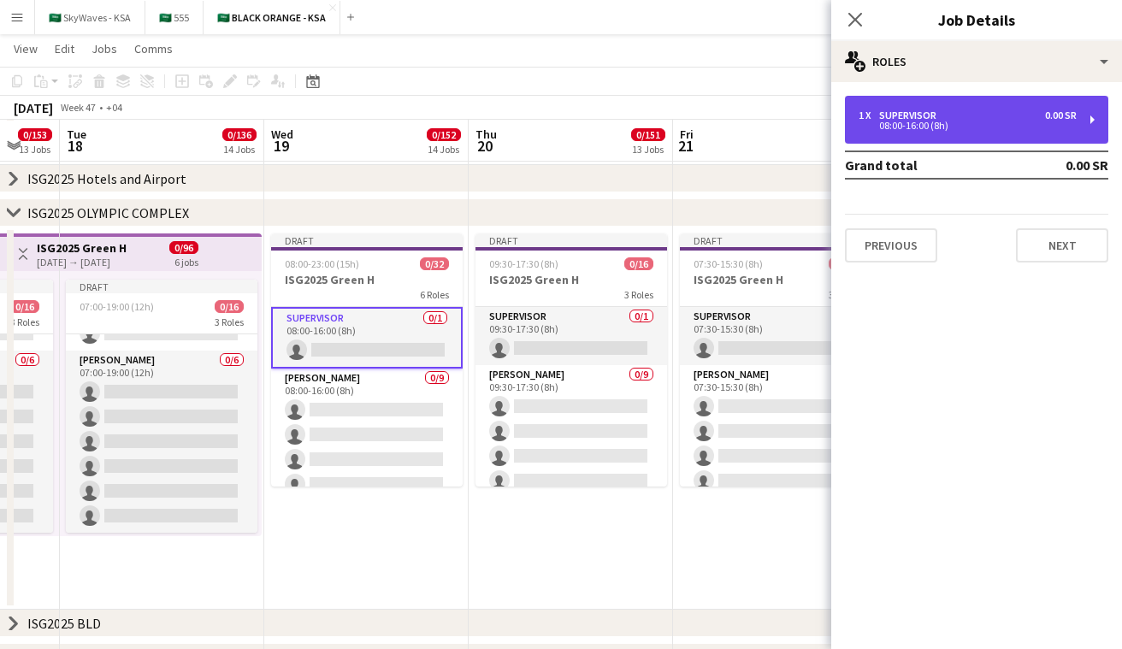
click at [912, 126] on div "08:00-16:00 (8h)" at bounding box center [968, 125] width 218 height 9
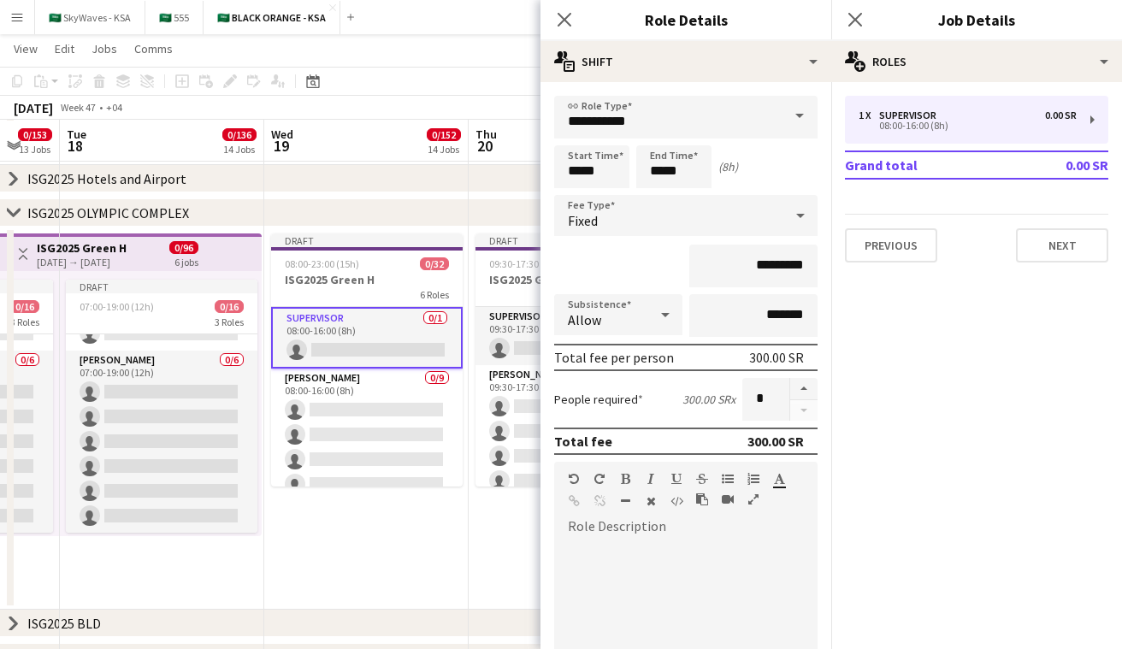
click at [664, 536] on div at bounding box center [685, 634] width 263 height 217
paste div
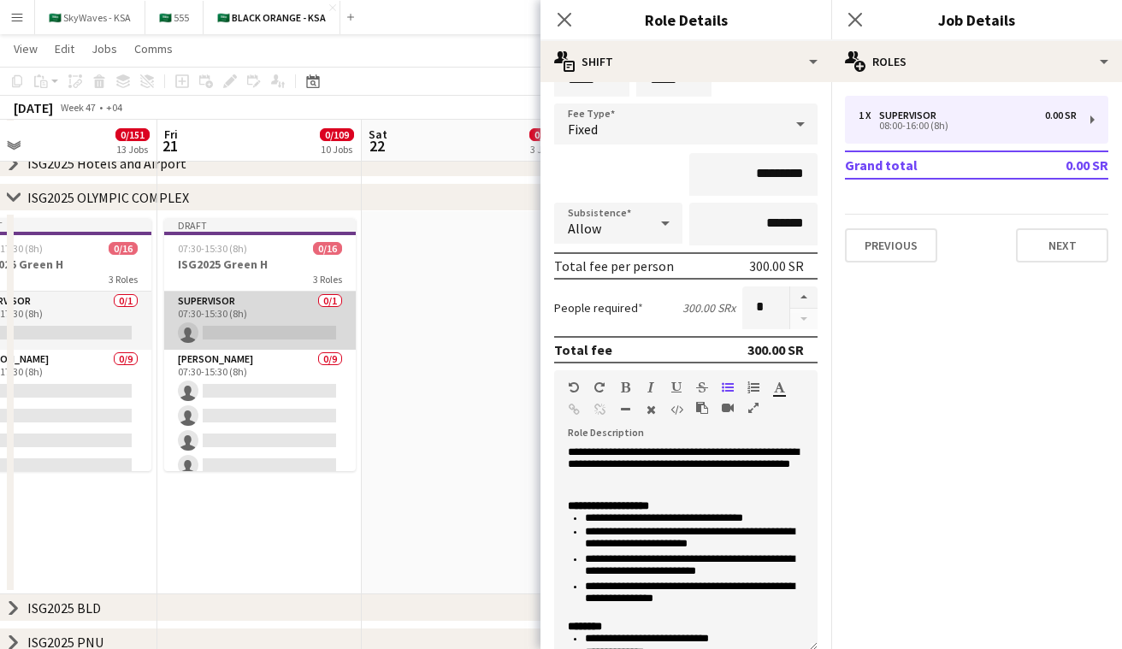
click at [287, 334] on app-card-role "Supervisor 0/1 07:30-15:30 (8h) single-neutral-actions" at bounding box center [260, 321] width 192 height 58
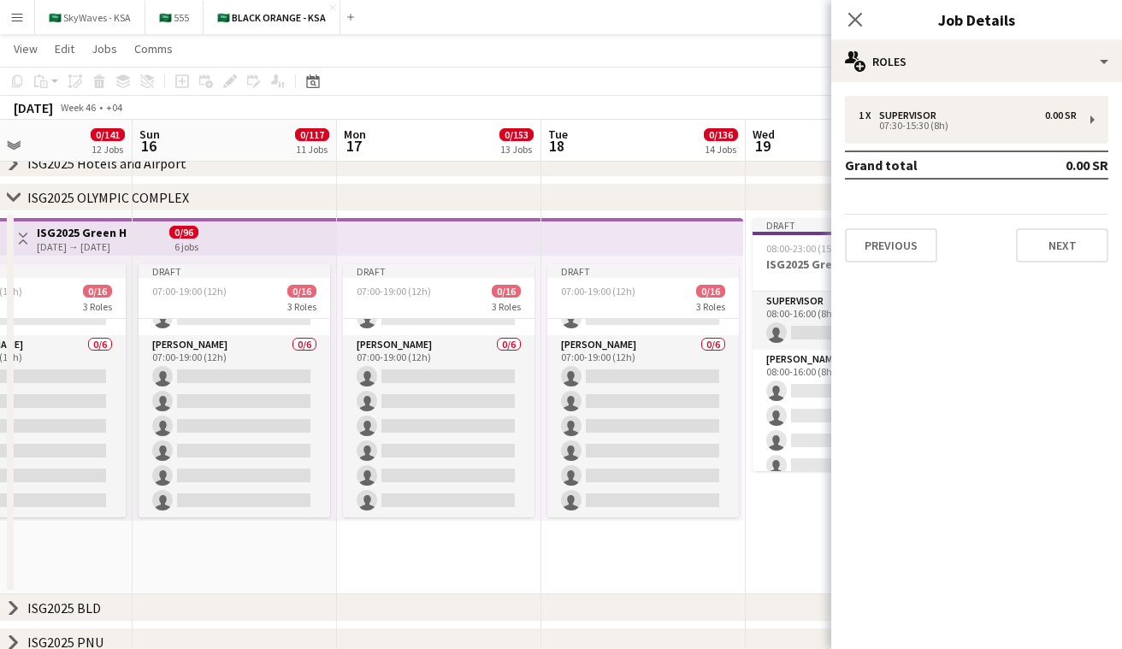
click at [19, 239] on app-icon "Toggle View" at bounding box center [23, 239] width 12 height 12
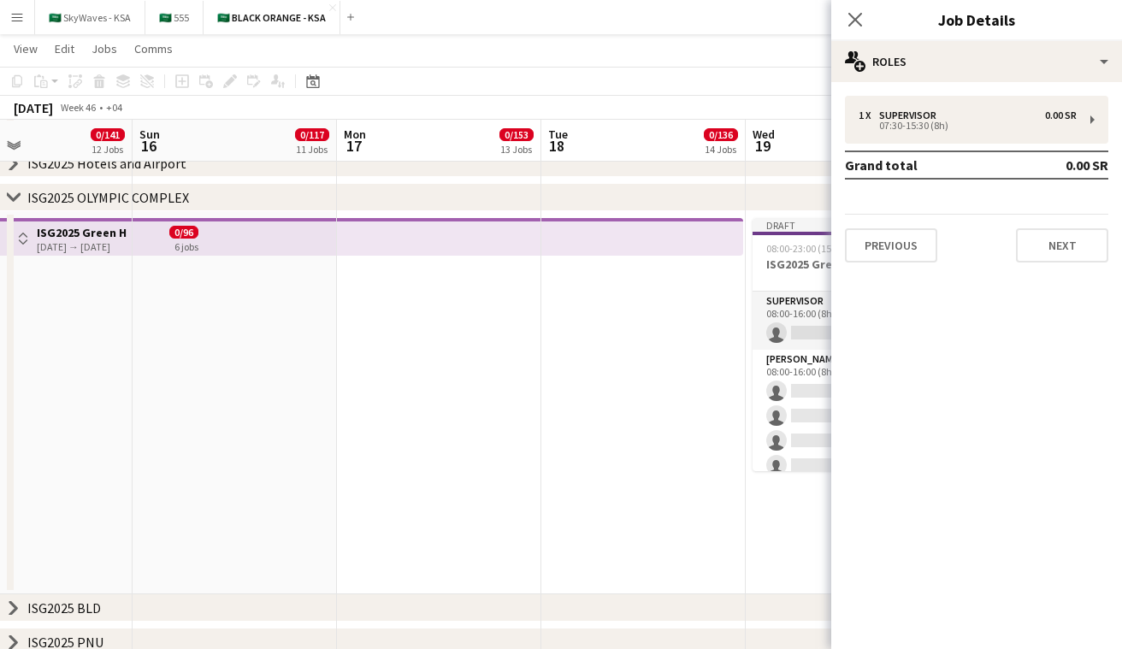
click at [10, 197] on icon at bounding box center [13, 196] width 13 height 7
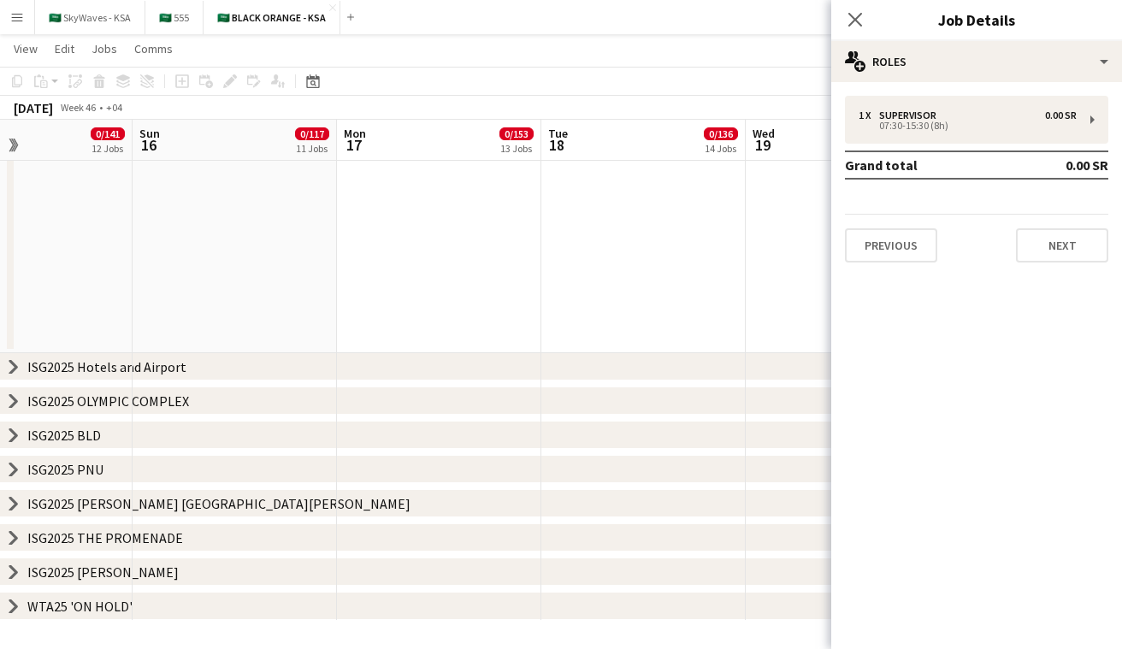
click at [13, 433] on icon at bounding box center [13, 435] width 7 height 13
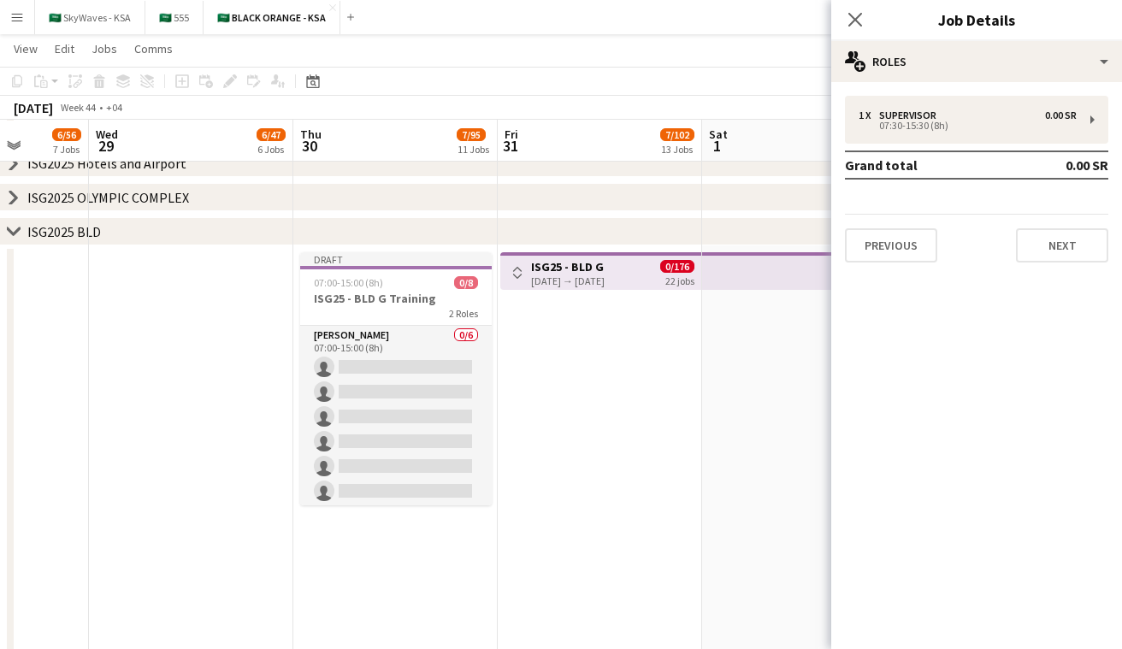
click at [520, 273] on app-icon "Toggle View" at bounding box center [518, 273] width 12 height 12
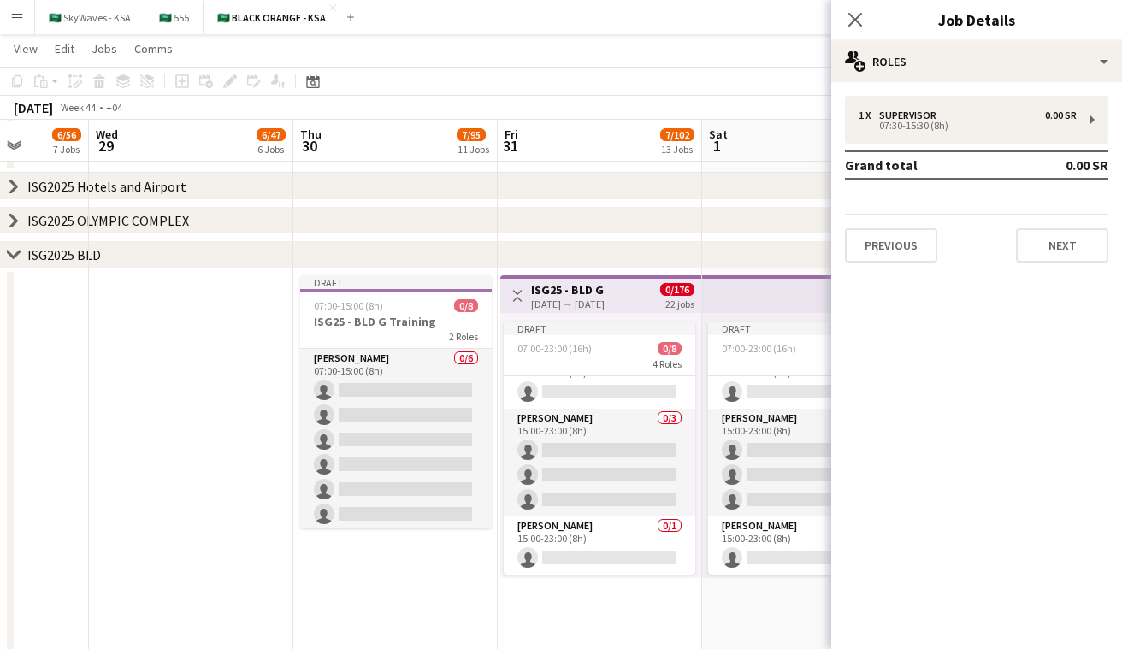
click at [518, 292] on app-icon "Toggle View" at bounding box center [518, 296] width 12 height 12
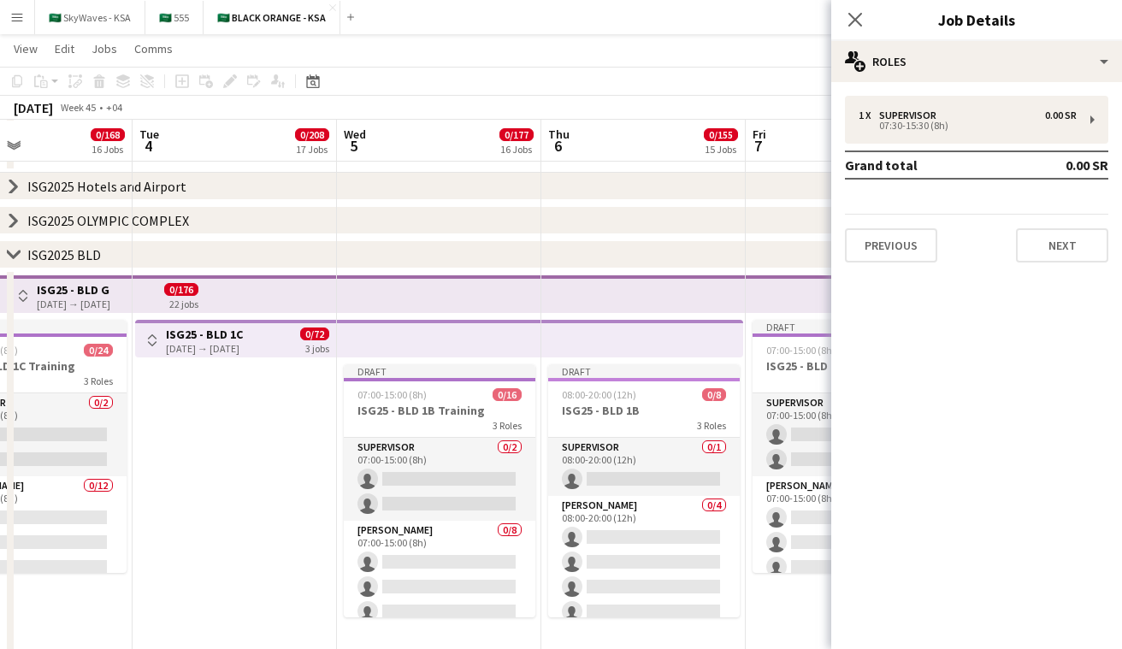
click at [157, 338] on app-icon "Toggle View" at bounding box center [152, 340] width 12 height 12
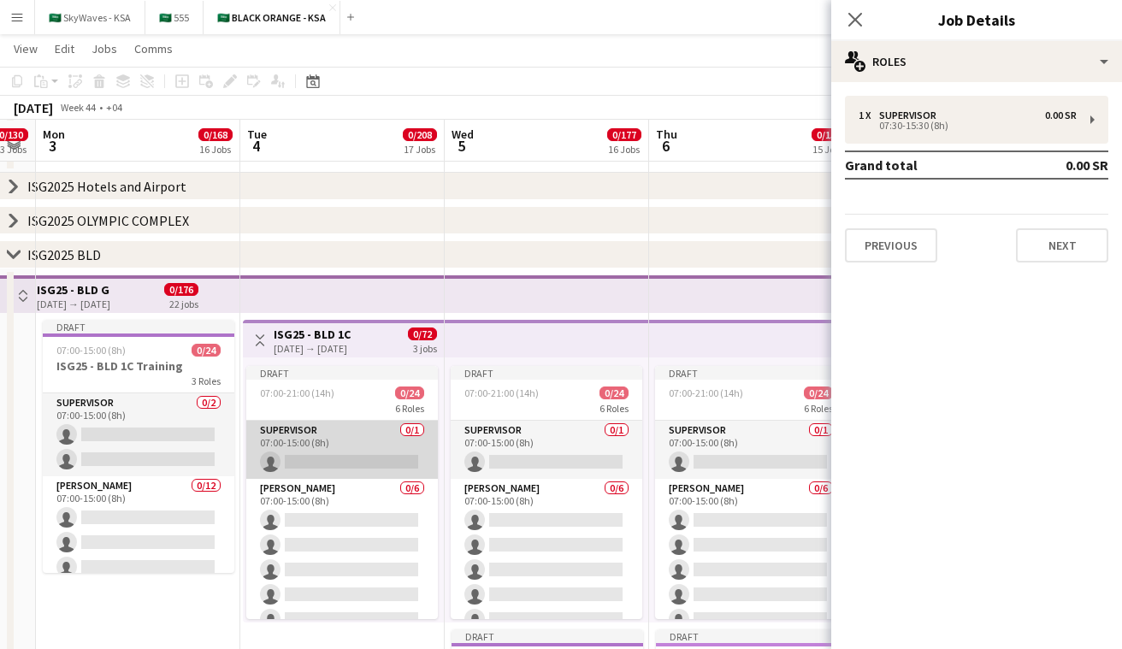
click at [366, 429] on app-card-role "Supervisor 0/1 07:00-15:00 (8h) single-neutral-actions" at bounding box center [342, 450] width 192 height 58
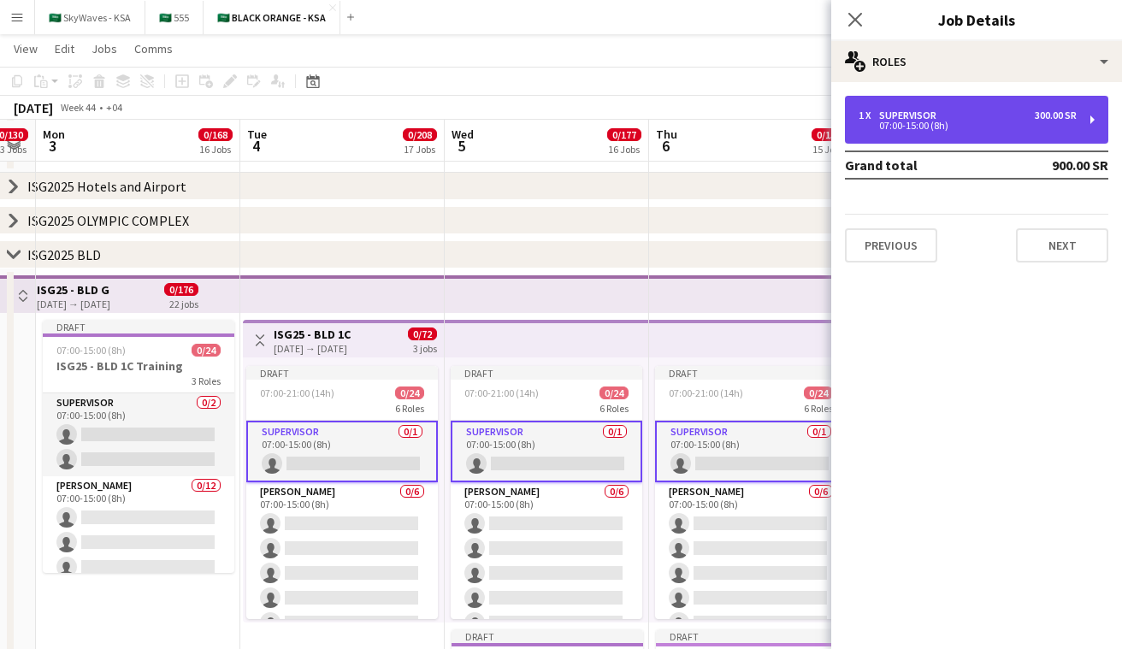
click at [915, 127] on div "07:00-15:00 (8h)" at bounding box center [968, 125] width 218 height 9
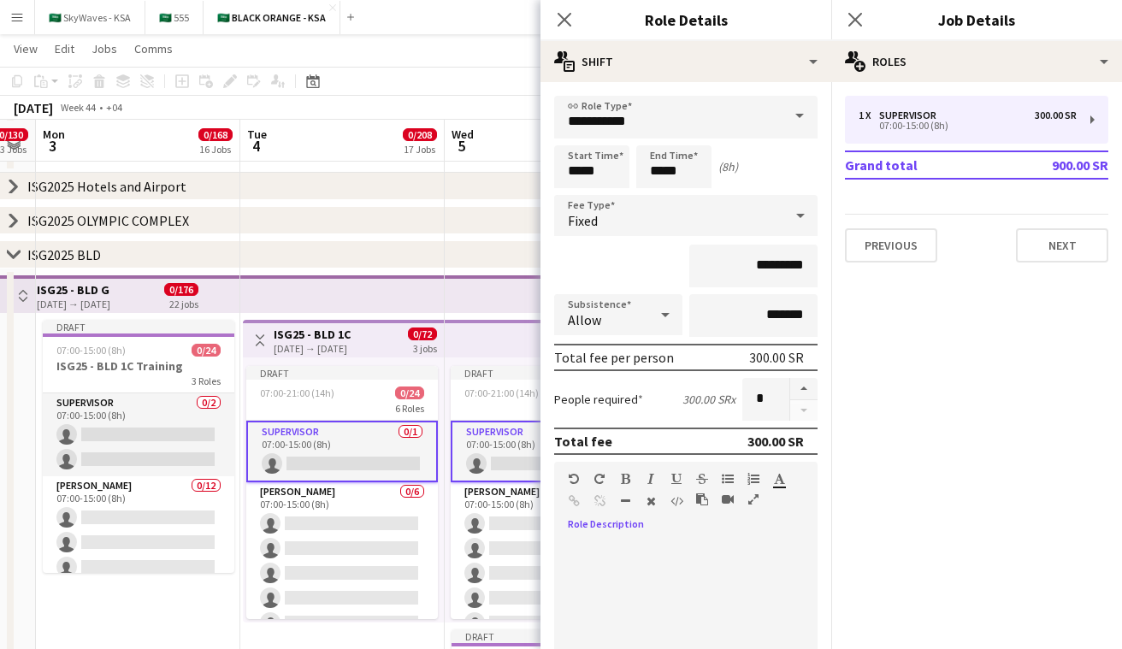
click at [617, 515] on div "default Heading 1 Heading 2 Heading 3 Heading 4 Heading 5 Heading 6 Heading 7 P…" at bounding box center [685, 494] width 263 height 64
paste div
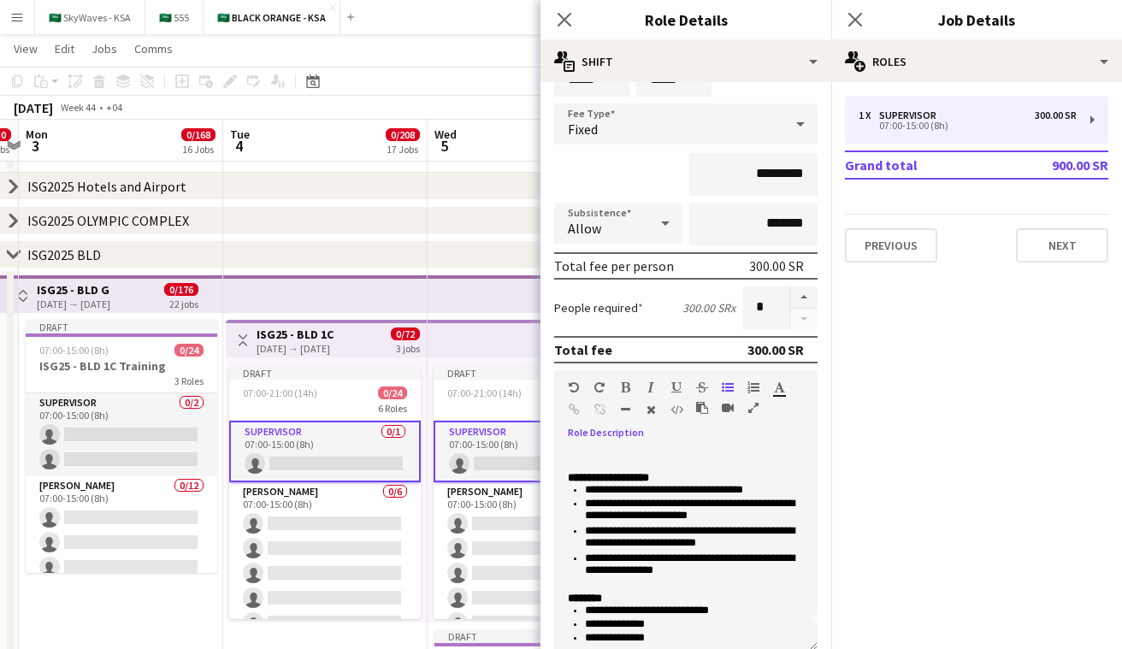
click at [240, 338] on app-icon "Toggle View" at bounding box center [243, 340] width 12 height 12
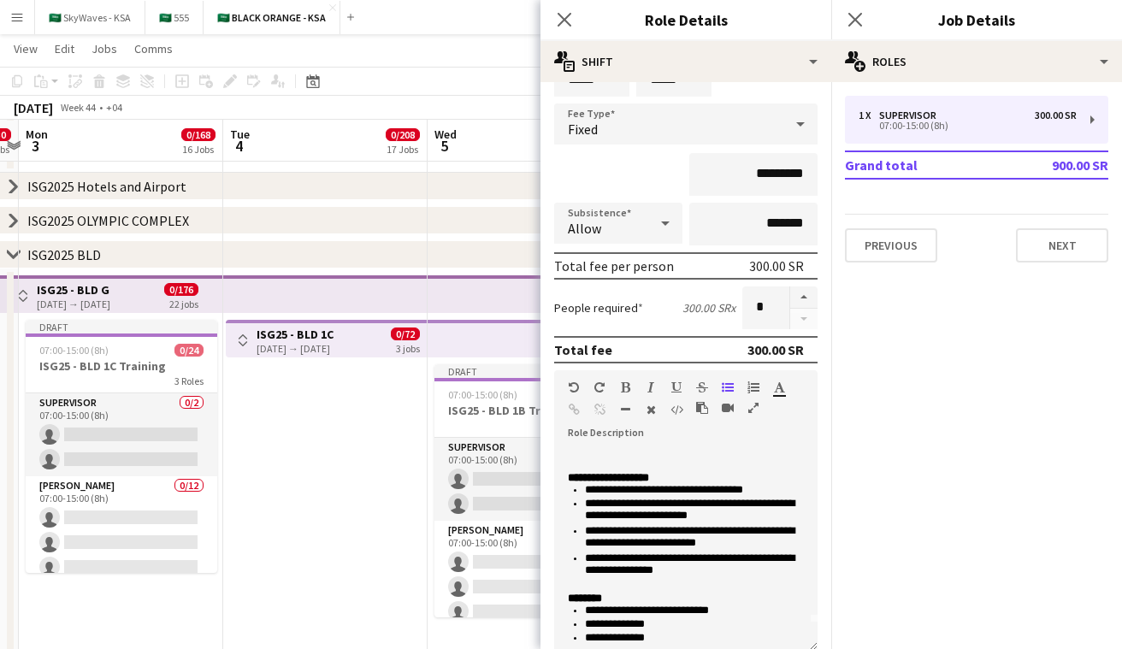
click at [238, 341] on app-icon "Toggle View" at bounding box center [243, 340] width 12 height 12
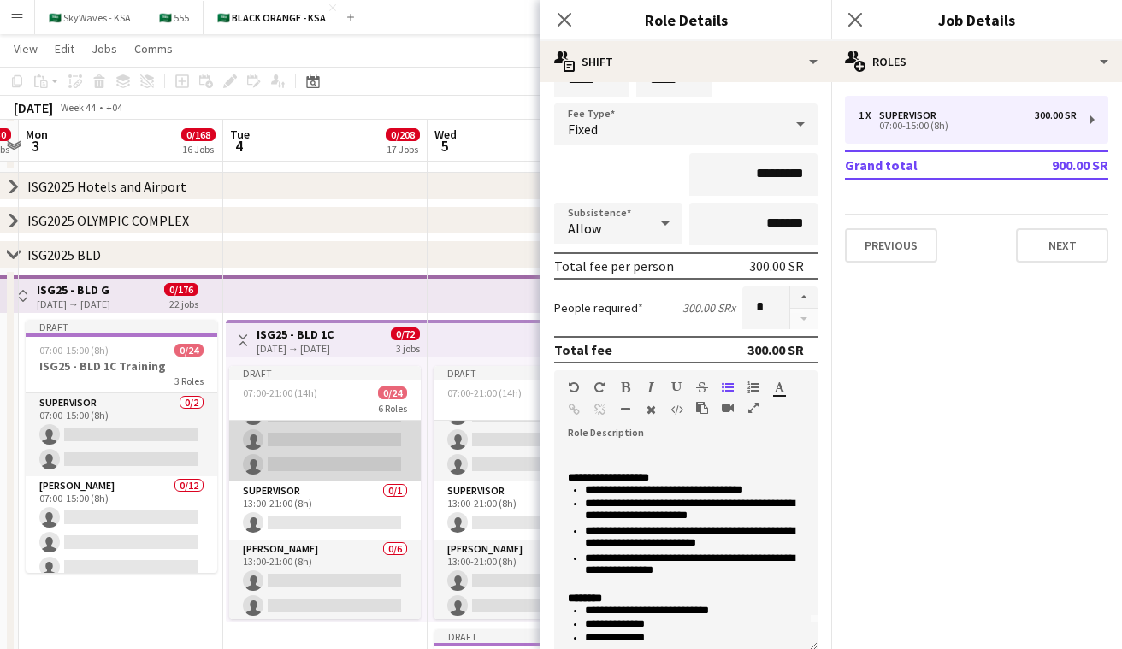
click at [307, 516] on app-card-role "Supervisor 0/1 13:00-21:00 (8h) single-neutral-actions" at bounding box center [325, 511] width 192 height 58
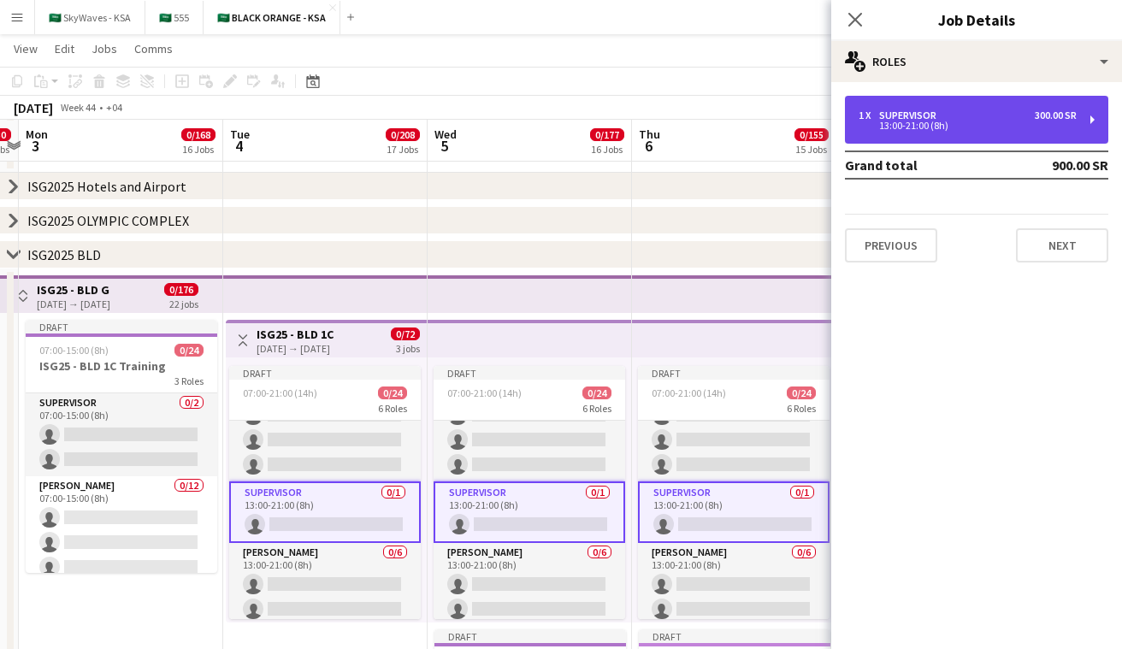
click at [922, 117] on div "Supervisor" at bounding box center [911, 116] width 64 height 12
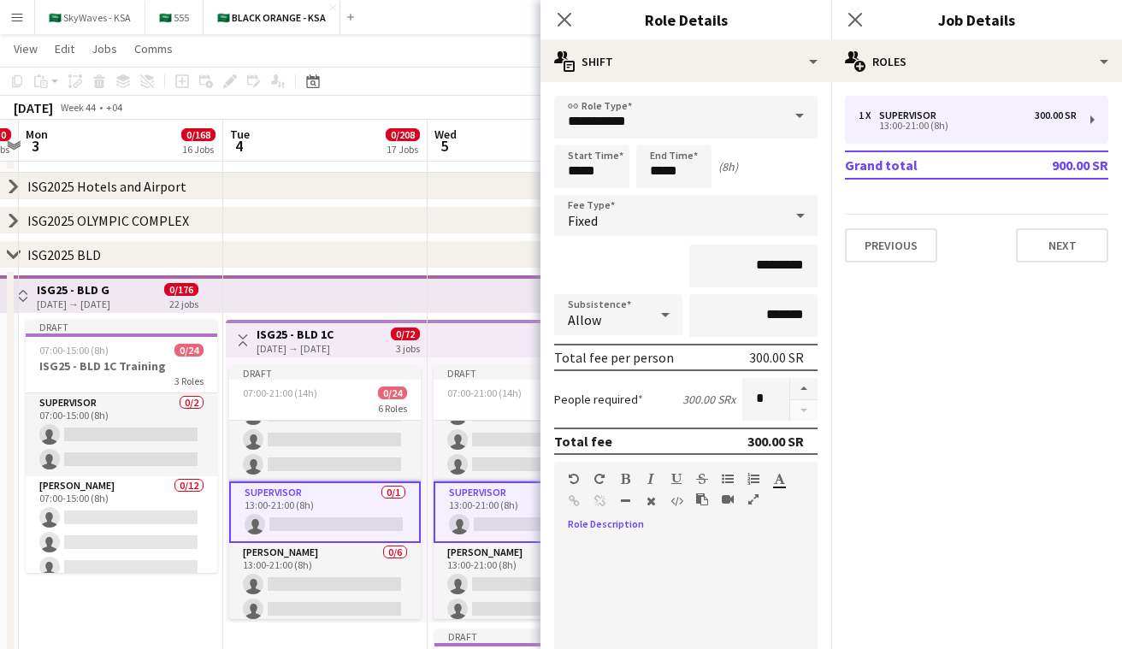
click at [613, 548] on div at bounding box center [685, 640] width 263 height 205
paste div
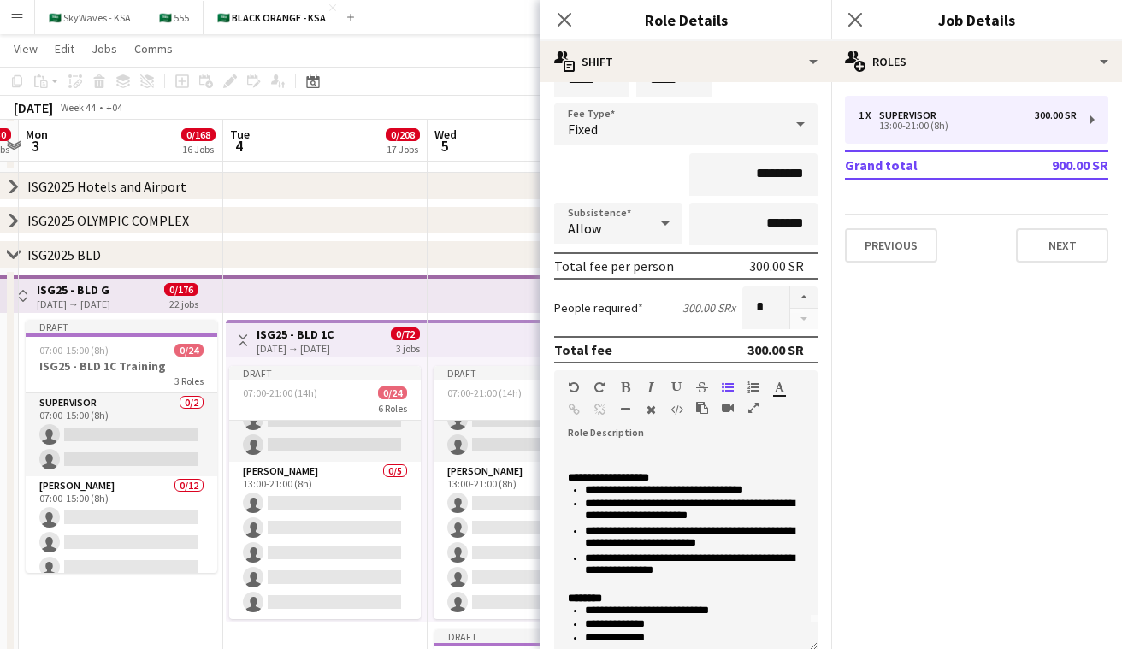
click at [240, 330] on button "Toggle View" at bounding box center [243, 340] width 21 height 21
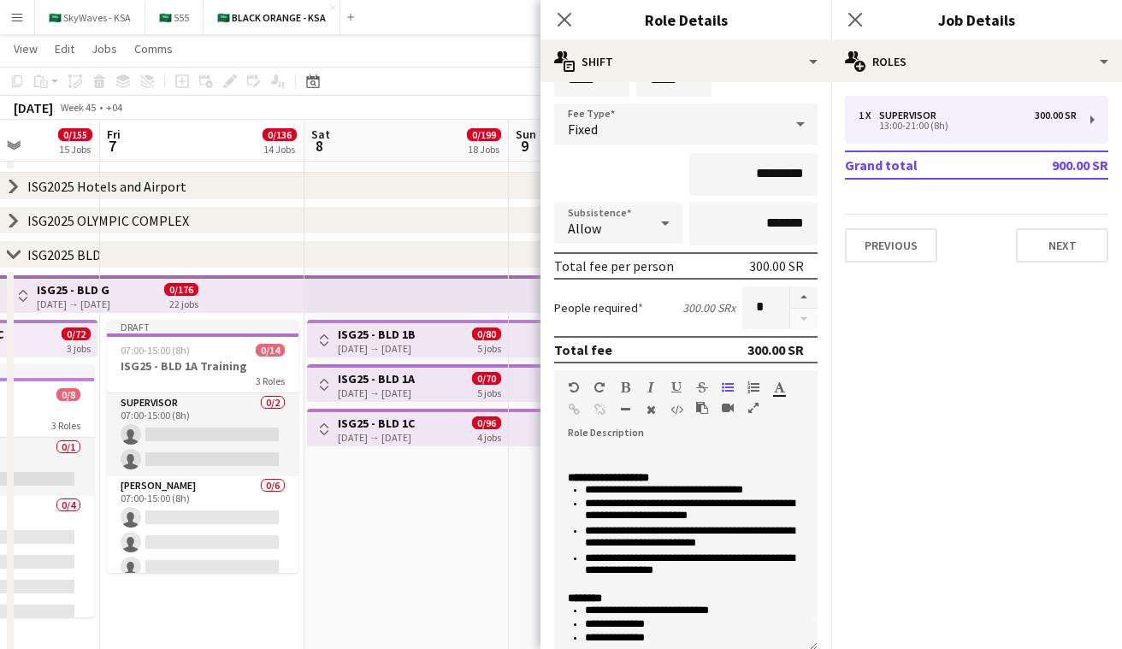
click at [319, 336] on app-icon "Toggle View" at bounding box center [324, 340] width 12 height 12
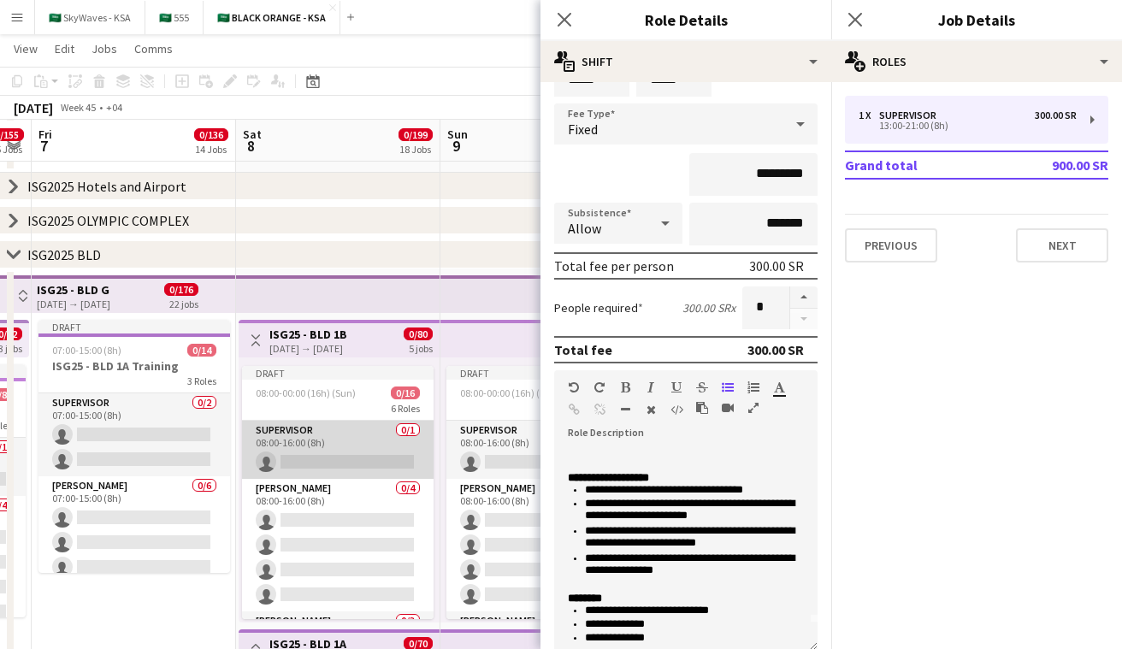
click at [394, 445] on app-card-role "Supervisor 0/1 08:00-16:00 (8h) single-neutral-actions" at bounding box center [338, 450] width 192 height 58
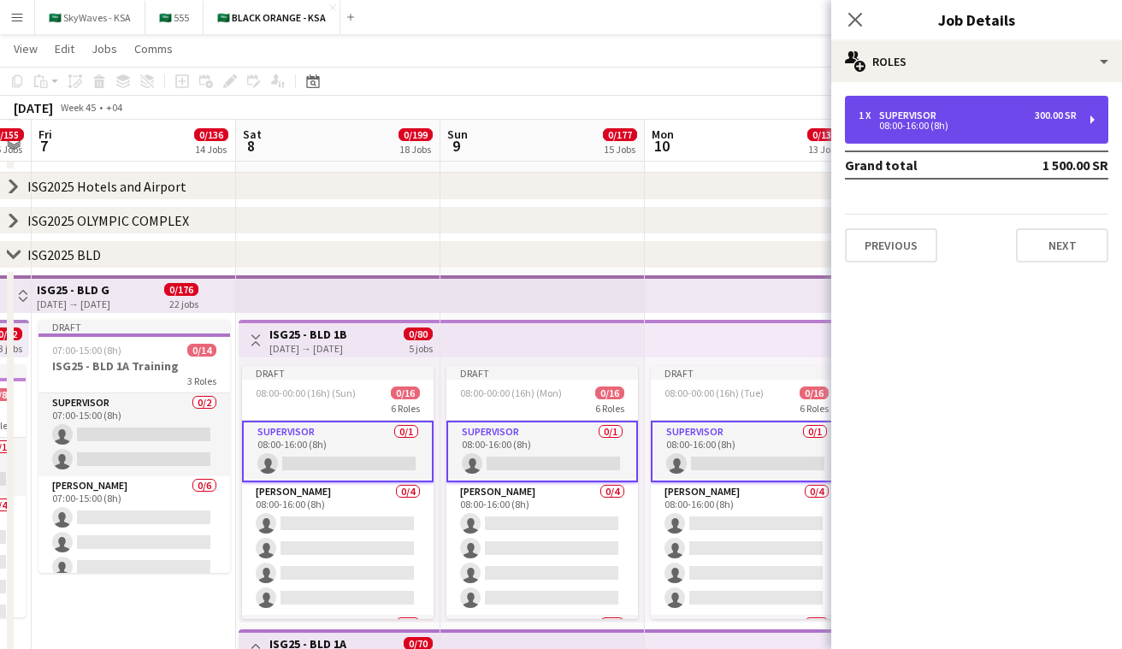
click at [899, 133] on div "1 x Supervisor 300.00 SR 08:00-16:00 (8h)" at bounding box center [976, 120] width 263 height 48
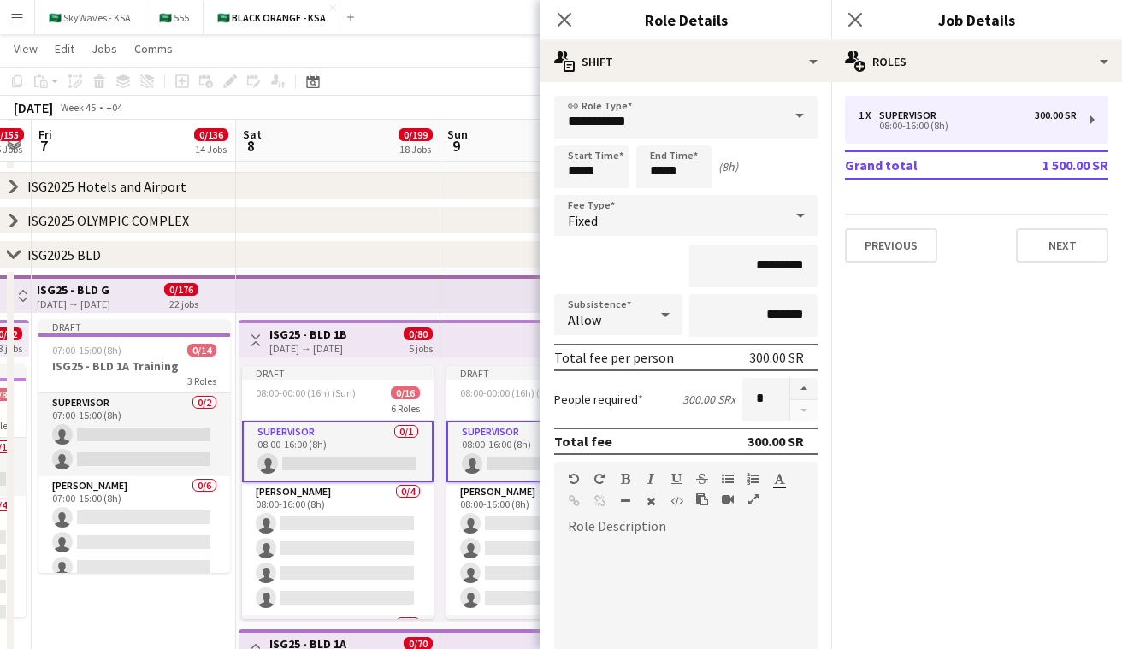
click at [595, 529] on div at bounding box center [685, 634] width 263 height 217
paste div
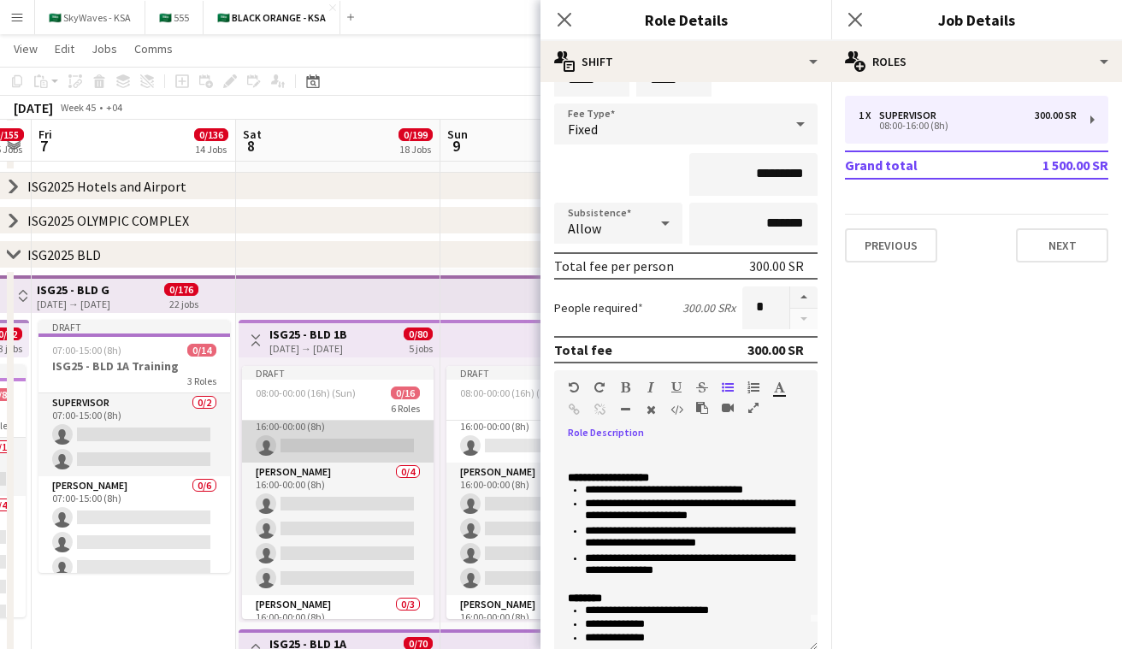
click at [335, 447] on app-card-role "Supervisor 0/1 16:00-00:00 (8h) single-neutral-actions" at bounding box center [338, 434] width 192 height 58
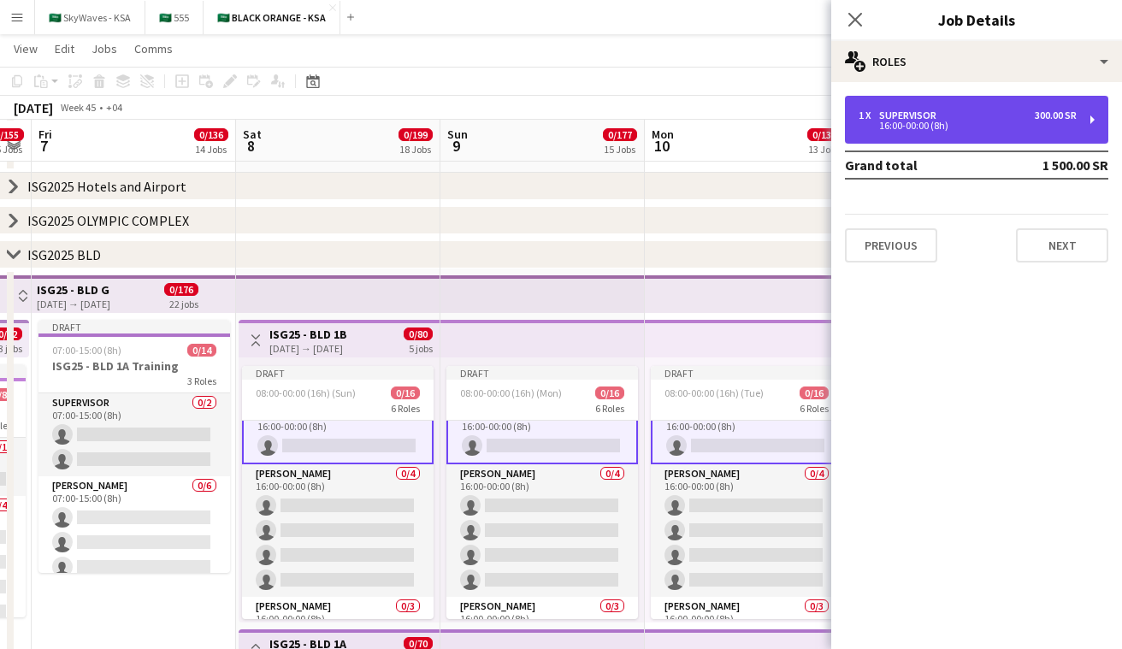
click at [911, 124] on div "16:00-00:00 (8h)" at bounding box center [968, 125] width 218 height 9
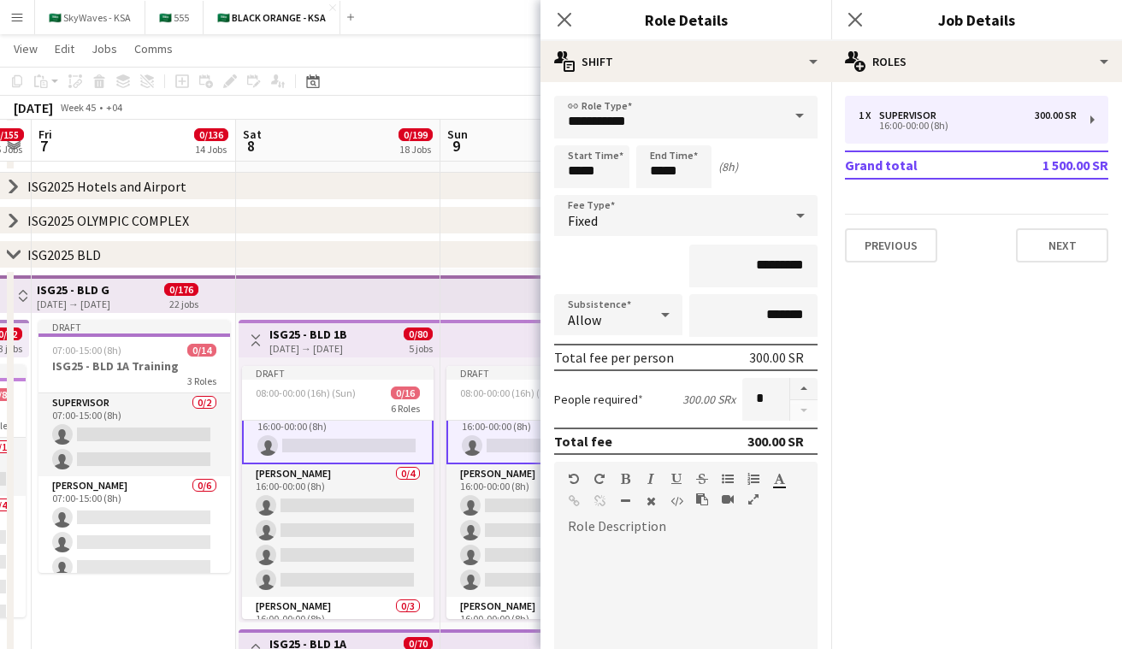
click at [637, 534] on div at bounding box center [685, 634] width 263 height 217
paste div
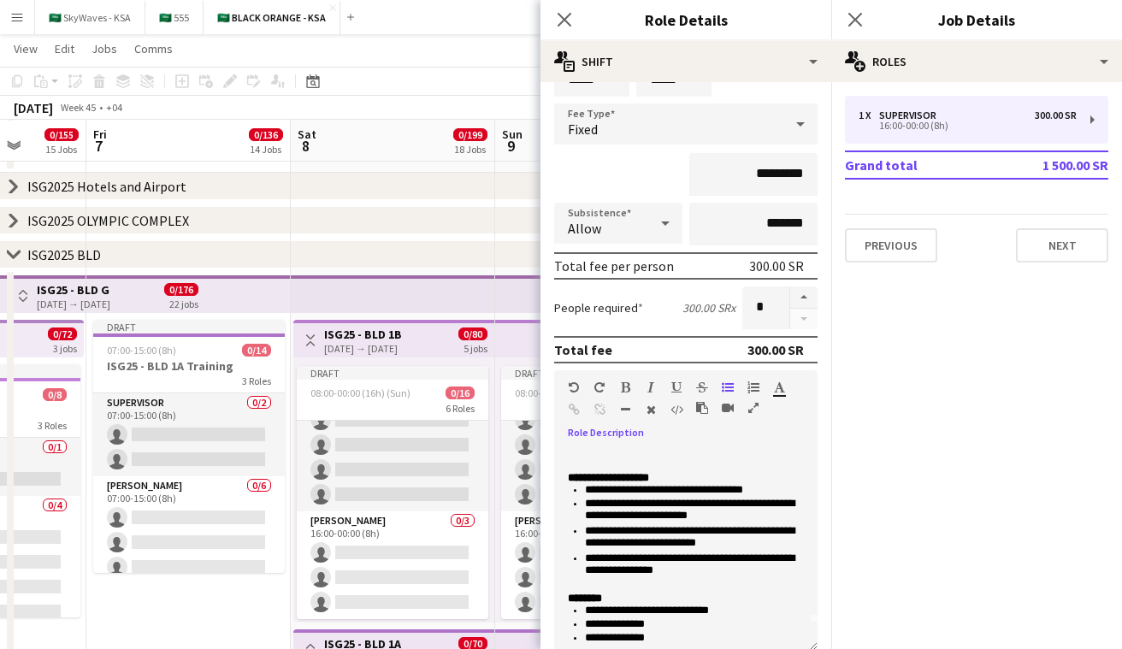
click at [308, 343] on app-icon "Toggle View" at bounding box center [311, 340] width 12 height 12
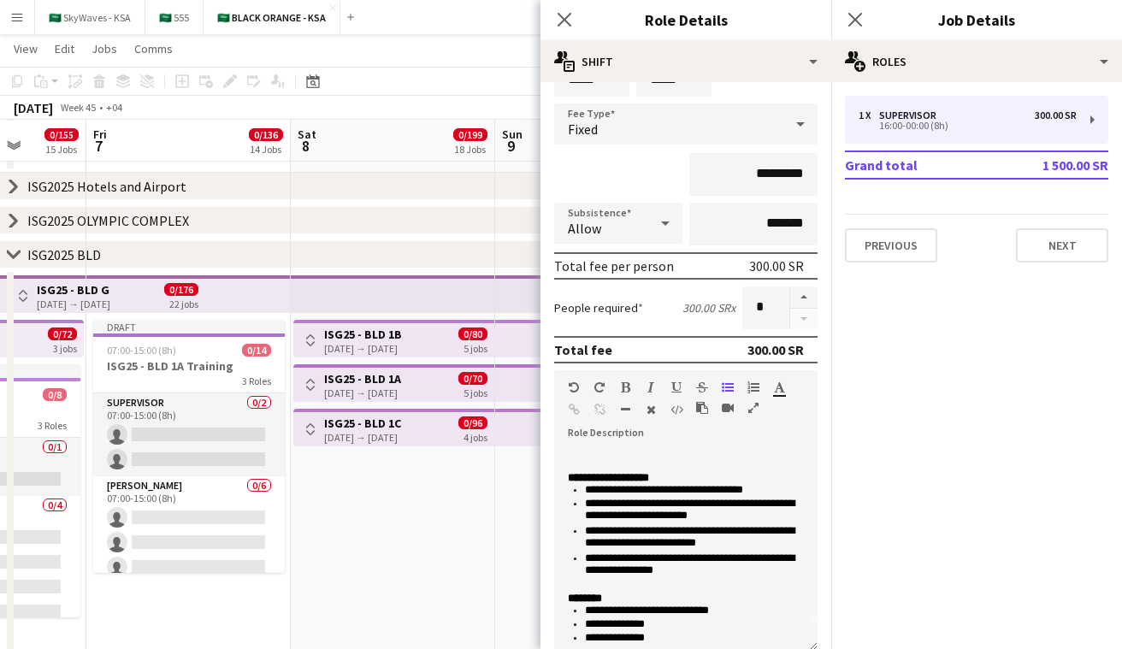
click at [311, 388] on app-icon "Toggle View" at bounding box center [311, 385] width 12 height 12
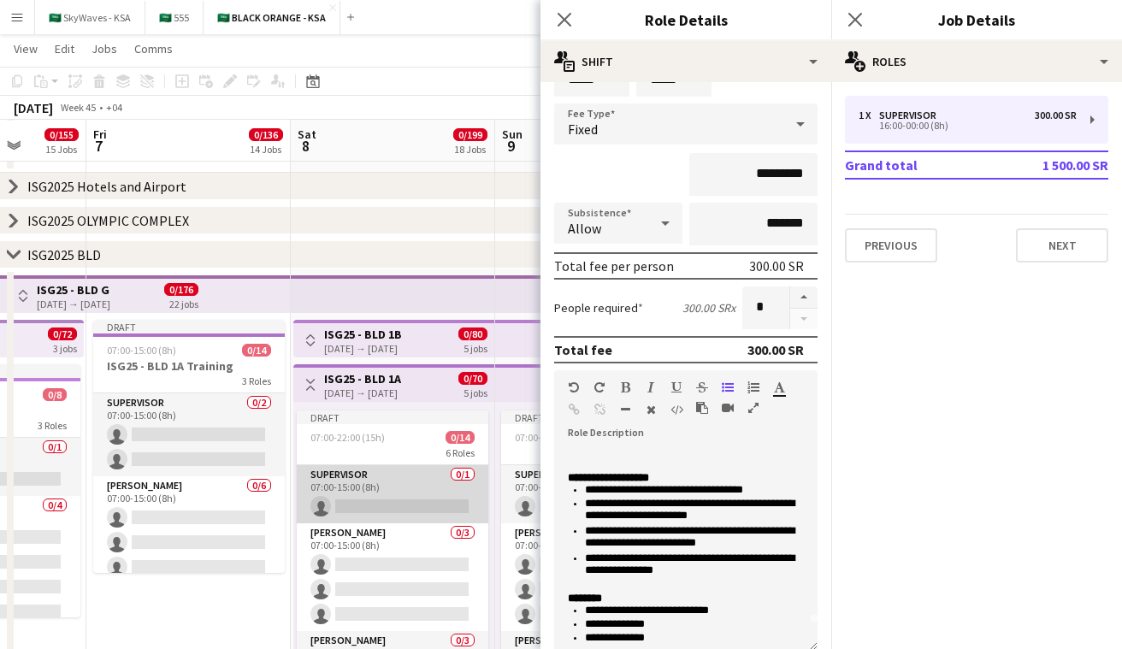
click at [350, 503] on app-card-role "Supervisor 0/1 07:00-15:00 (8h) single-neutral-actions" at bounding box center [393, 494] width 192 height 58
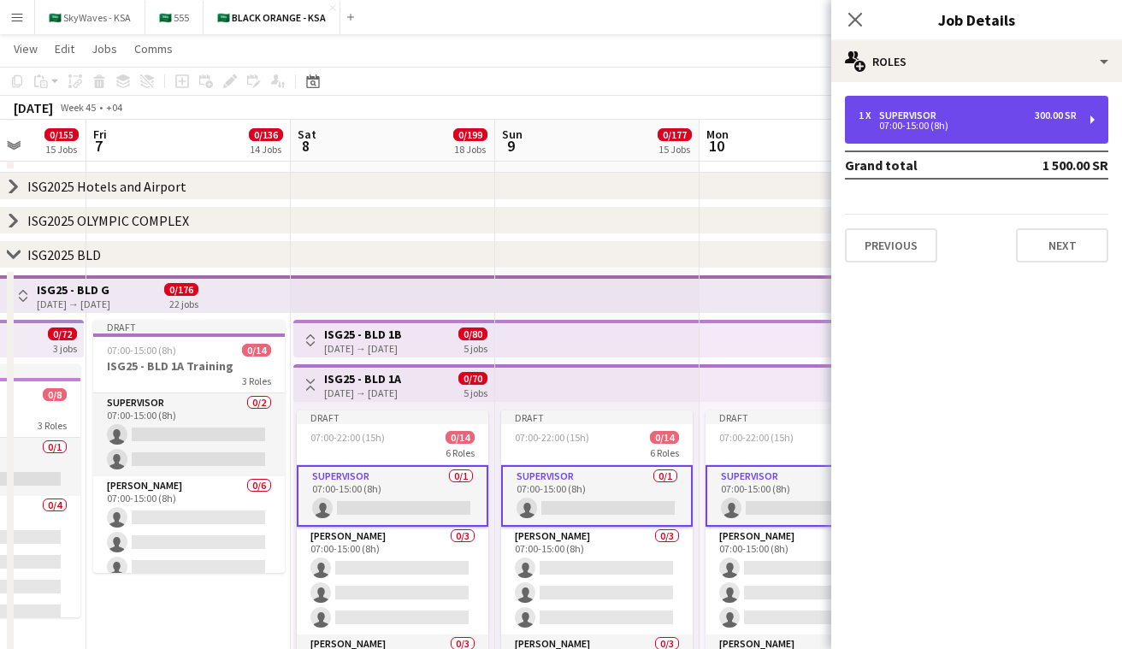
click at [927, 138] on div "1 x Supervisor 300.00 SR 07:00-15:00 (8h)" at bounding box center [976, 120] width 263 height 48
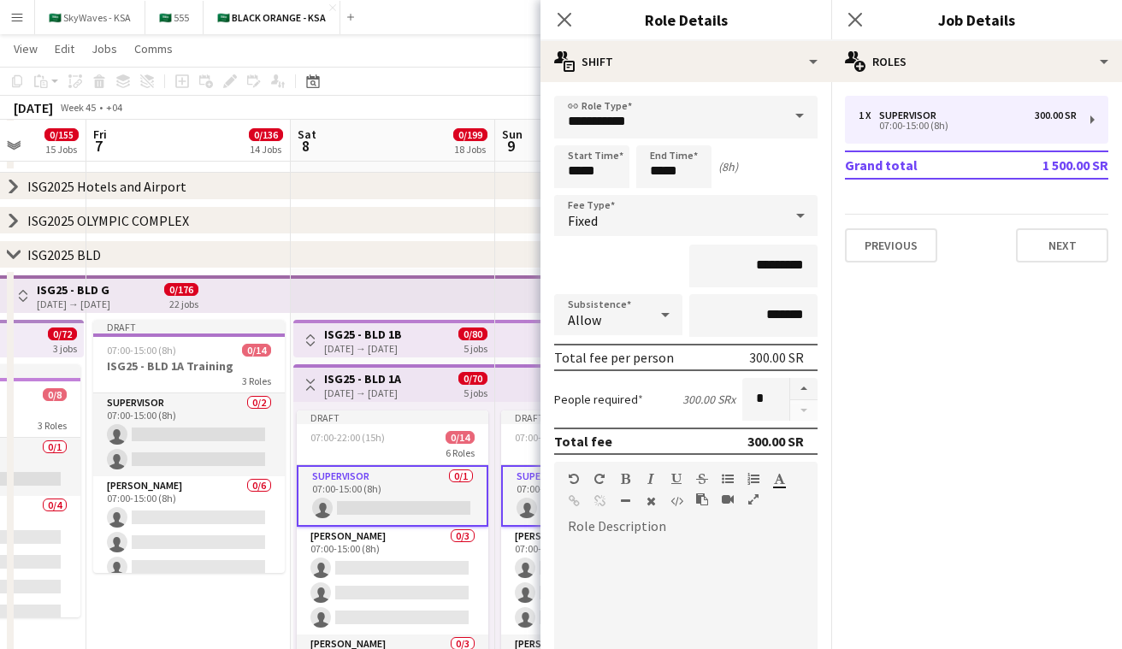
click at [635, 541] on div at bounding box center [685, 640] width 263 height 205
paste div
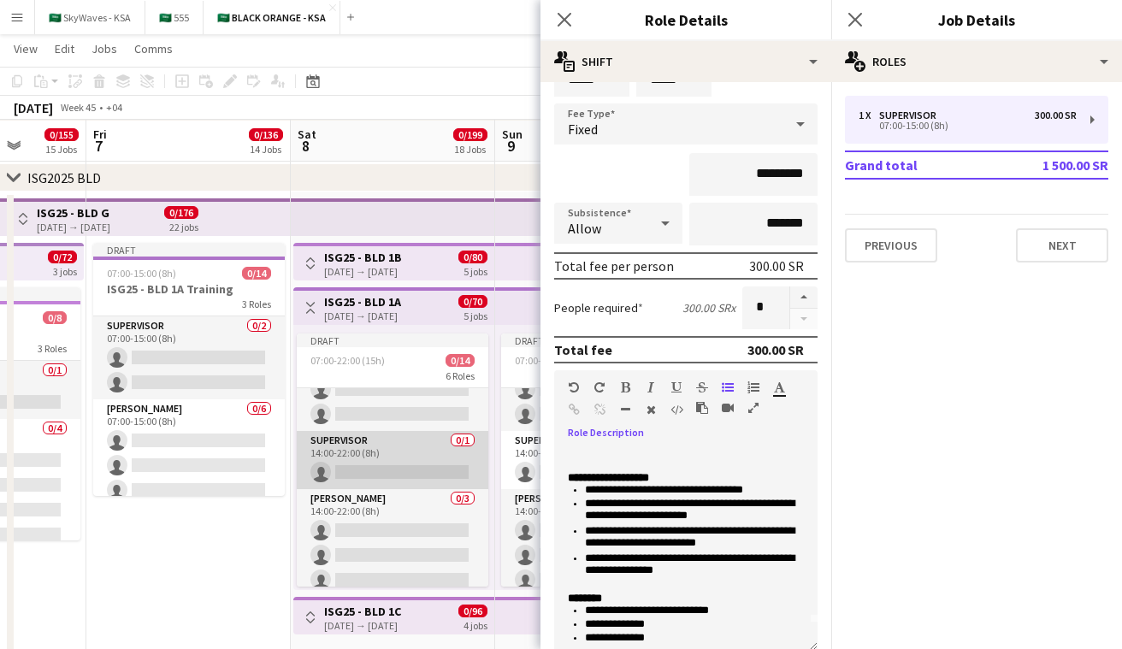
click at [379, 448] on app-card-role "Supervisor 0/1 14:00-22:00 (8h) single-neutral-actions" at bounding box center [393, 460] width 192 height 58
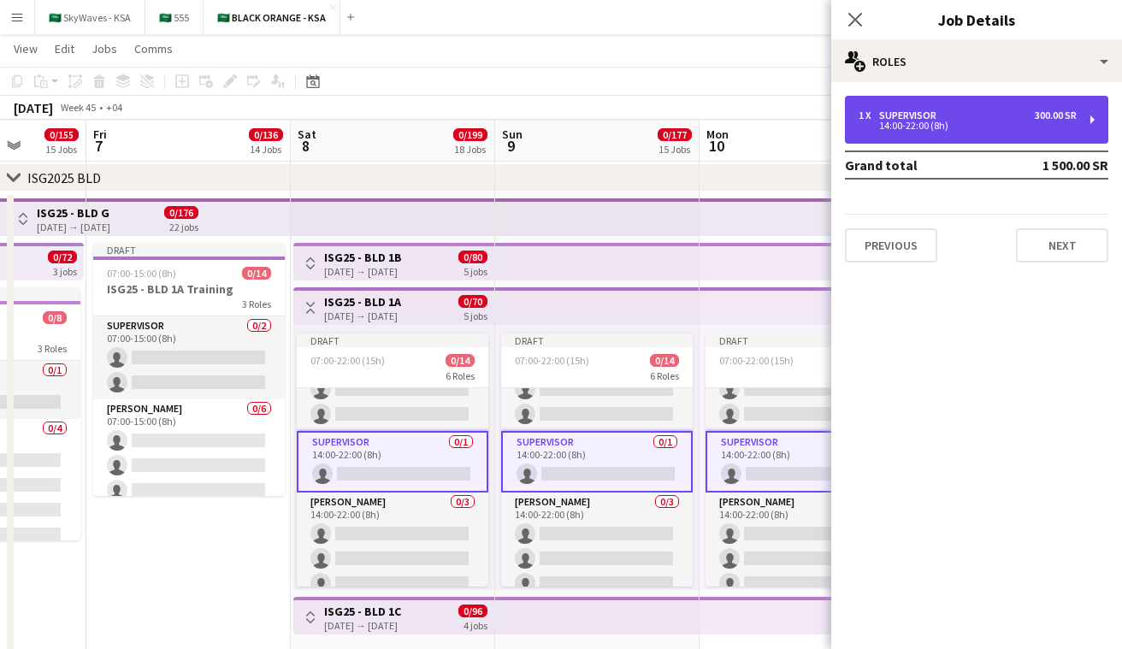
click at [932, 133] on div "1 x Supervisor 300.00 SR 14:00-22:00 (8h)" at bounding box center [976, 120] width 263 height 48
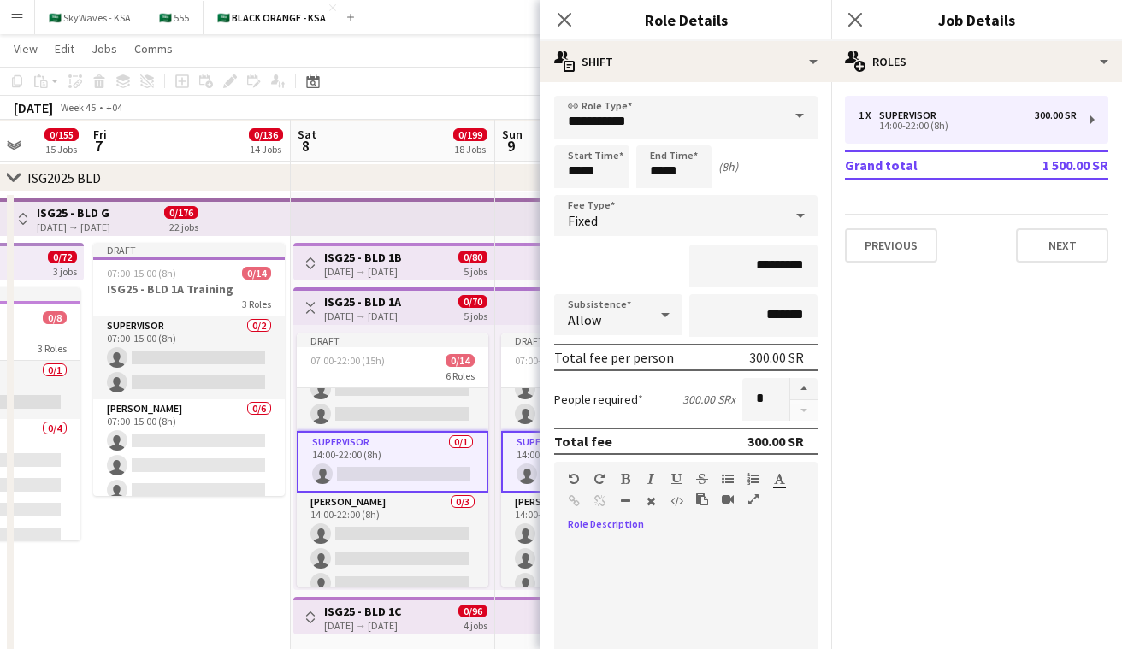
click at [648, 557] on div at bounding box center [685, 640] width 263 height 205
paste div
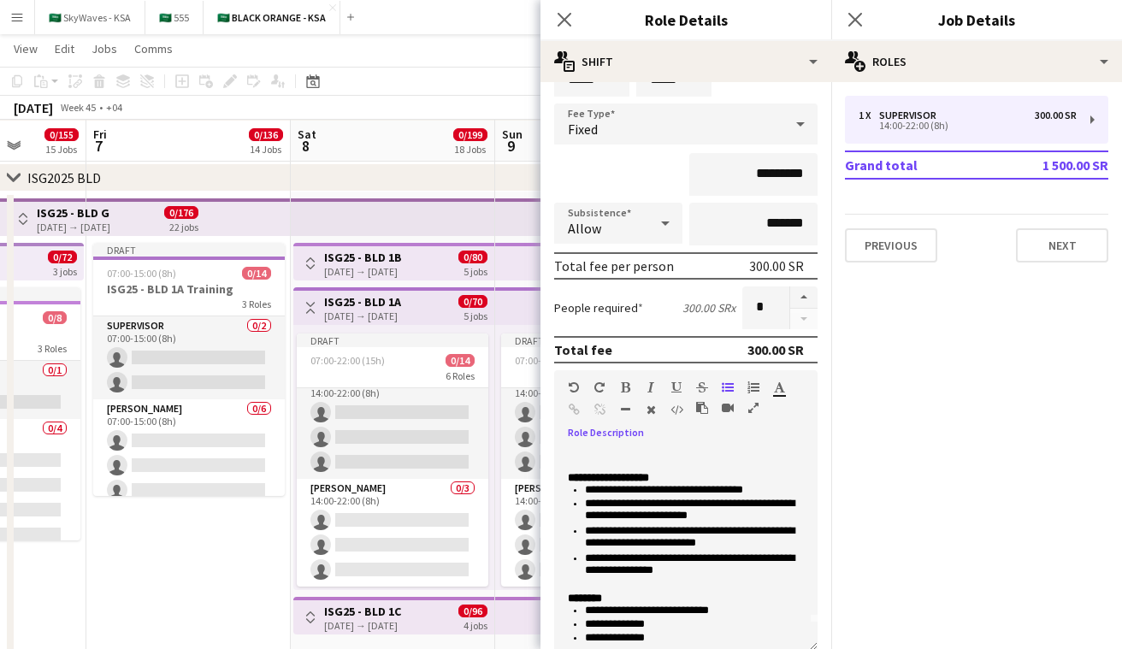
click at [315, 304] on app-icon "Toggle View" at bounding box center [311, 308] width 12 height 12
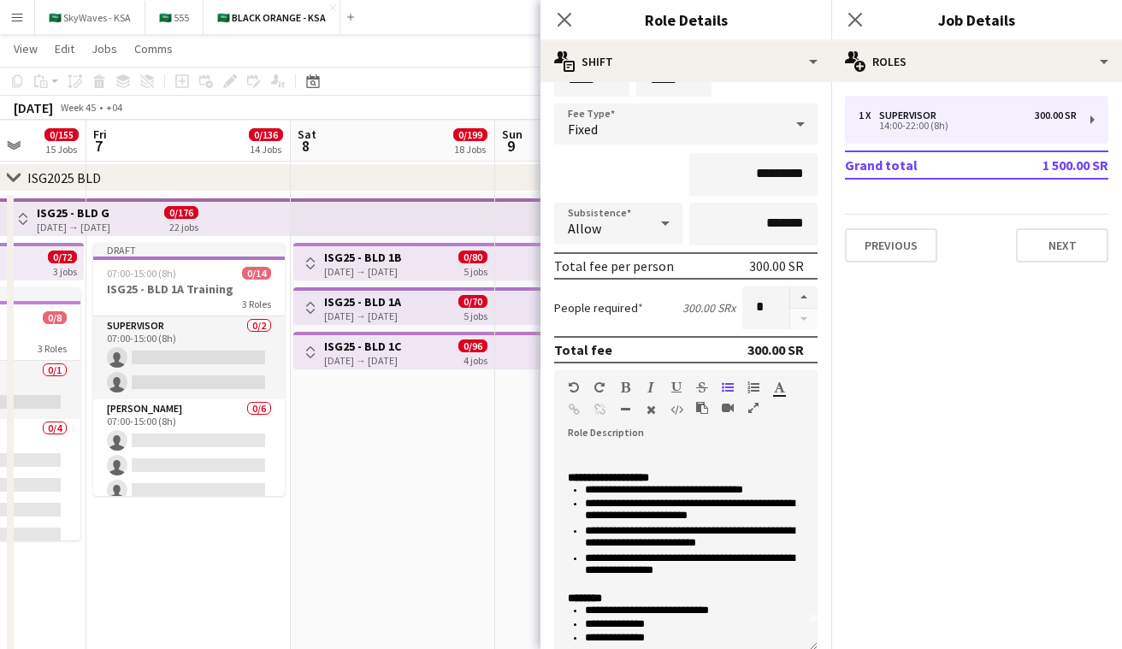
click at [316, 351] on app-icon "Toggle View" at bounding box center [311, 352] width 12 height 12
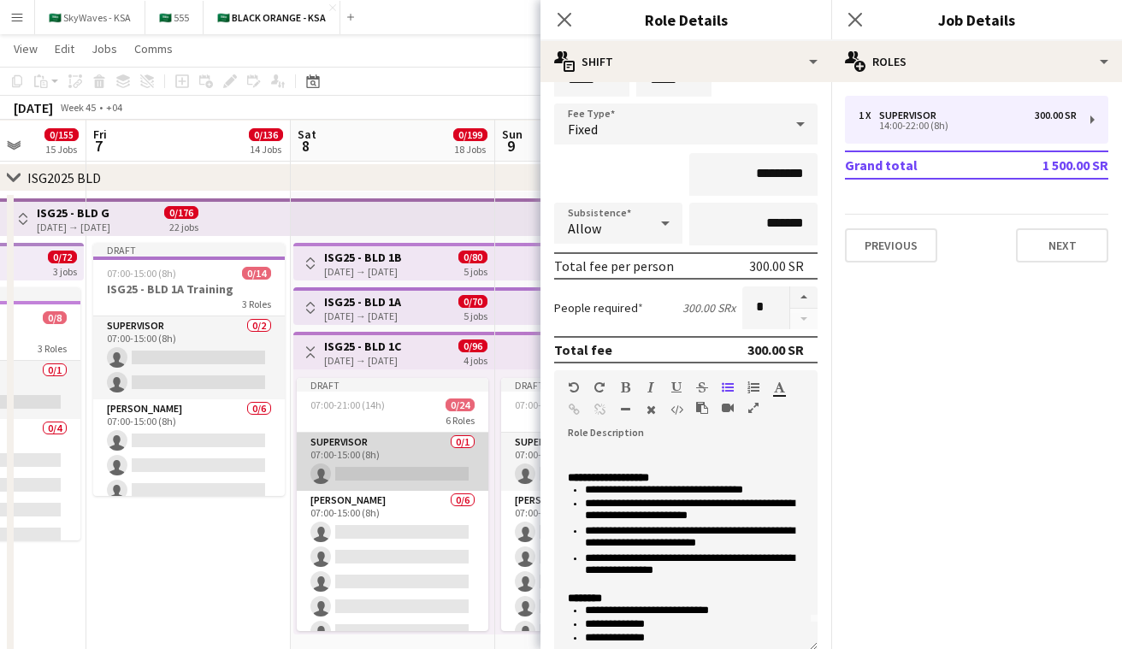
click at [401, 471] on app-card-role "Supervisor 0/1 07:00-15:00 (8h) single-neutral-actions" at bounding box center [393, 462] width 192 height 58
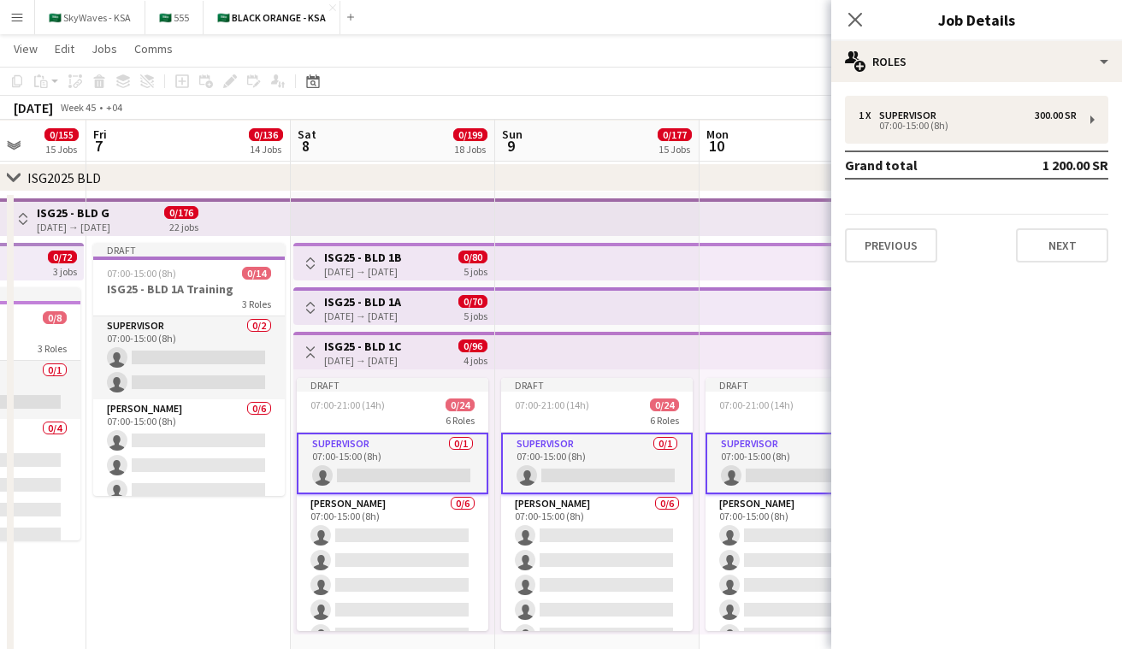
click at [905, 145] on div "1 x Supervisor 300.00 SR 07:00-15:00 (8h) Grand total 1 200.00 SR Previous Next" at bounding box center [977, 179] width 291 height 167
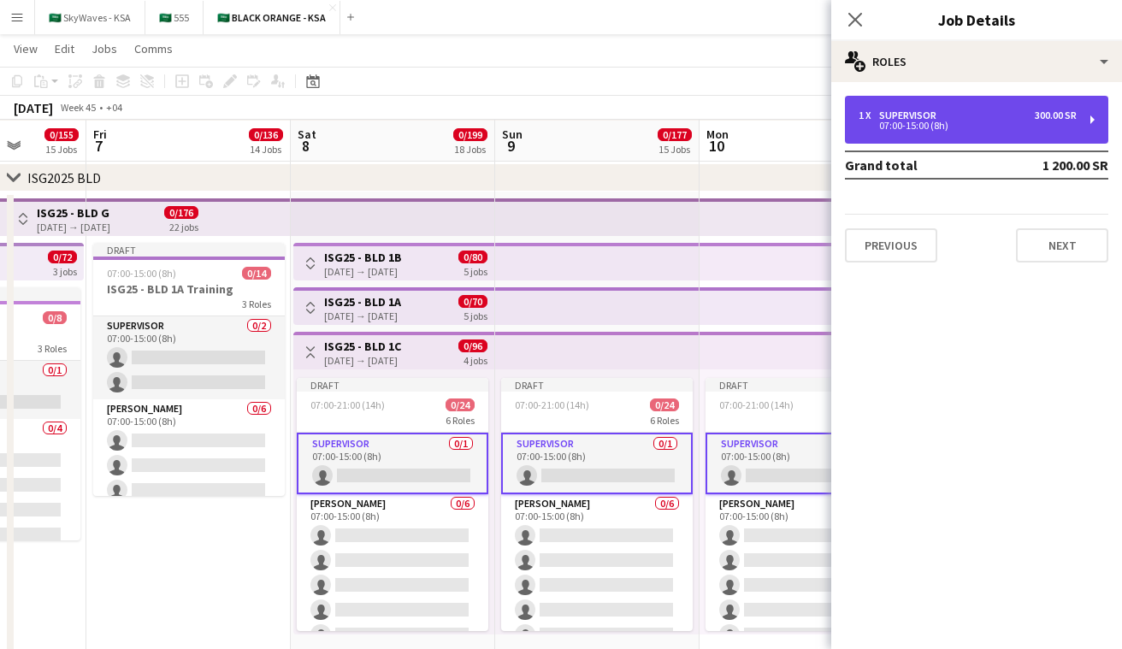
click at [909, 134] on div "1 x Supervisor 300.00 SR 07:00-15:00 (8h)" at bounding box center [976, 120] width 263 height 48
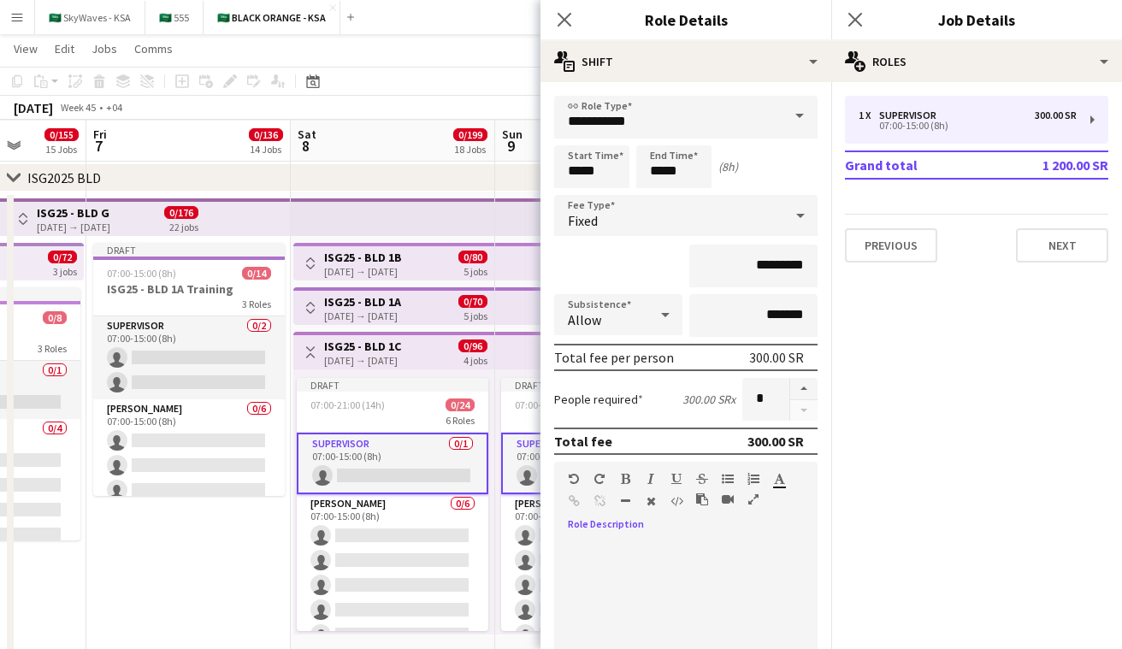
click at [682, 534] on div at bounding box center [685, 634] width 263 height 217
paste div
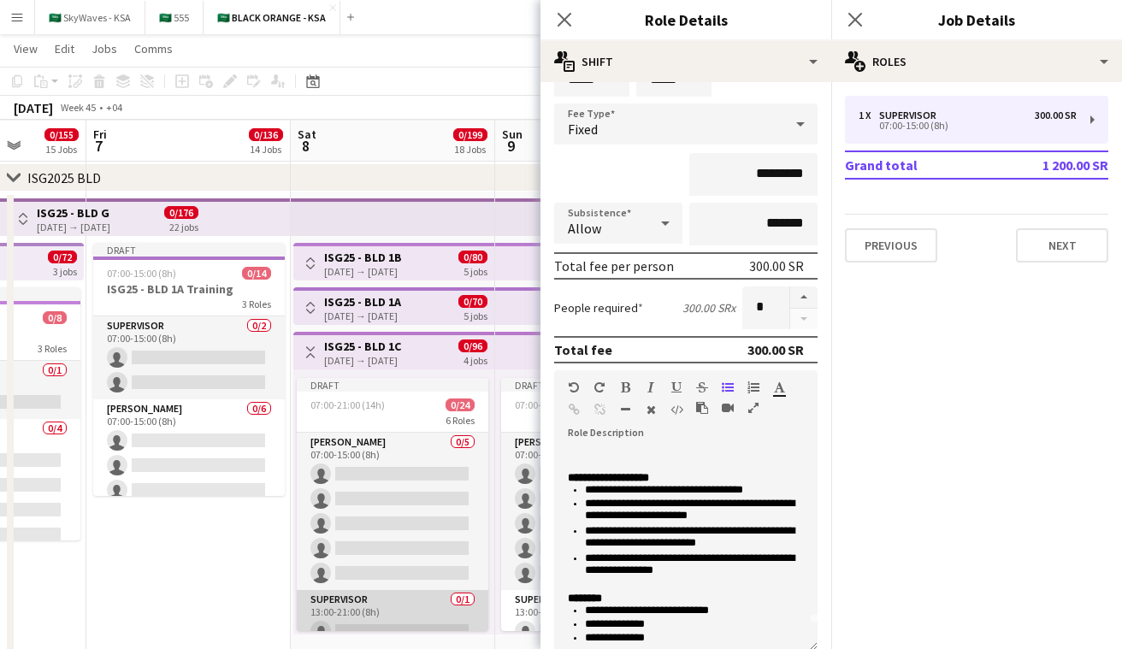
click at [407, 604] on app-card-role "Supervisor 0/1 13:00-21:00 (8h) single-neutral-actions" at bounding box center [393, 619] width 192 height 58
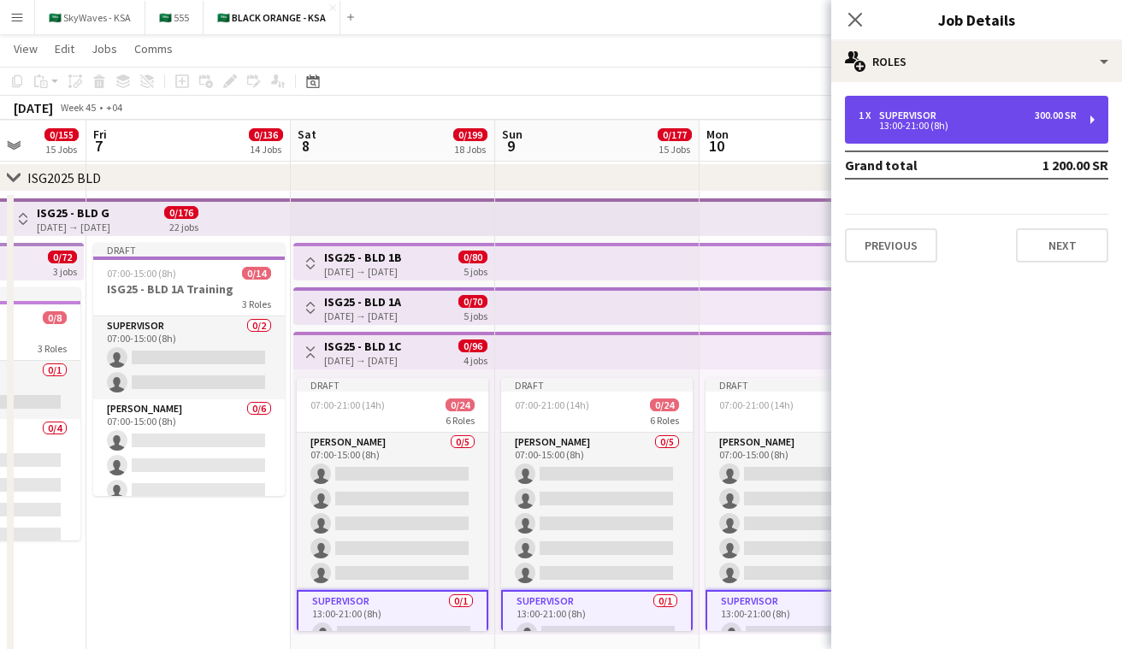
click at [991, 111] on div "1 x Supervisor 300.00 SR" at bounding box center [968, 116] width 218 height 12
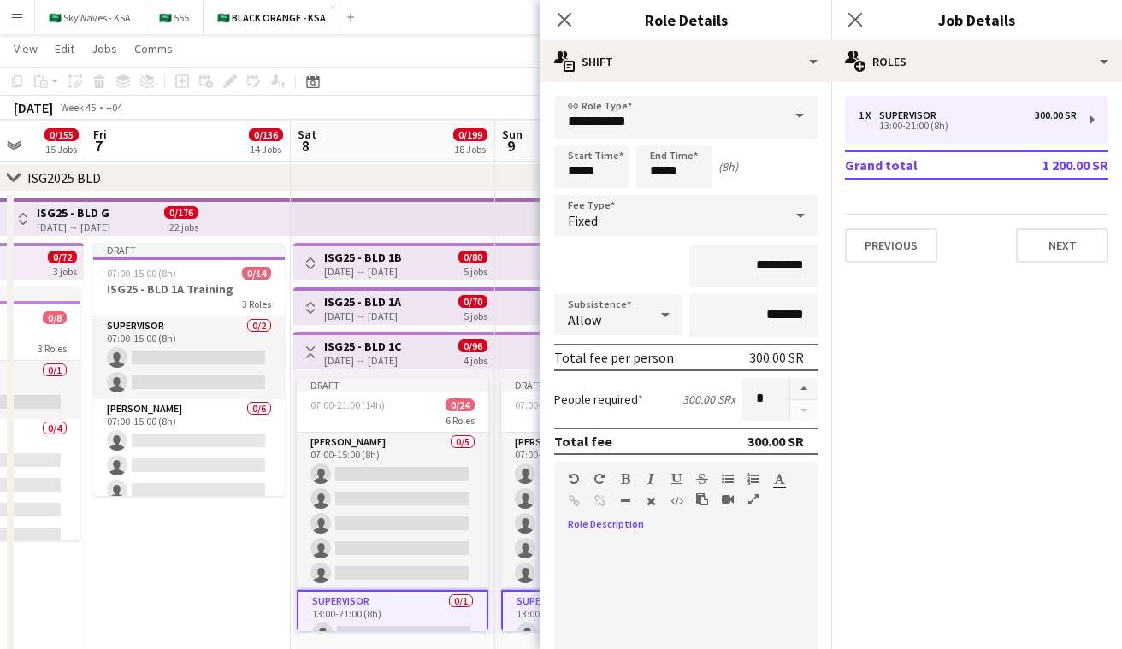
click at [703, 524] on div "default Heading 1 Heading 2 Heading 3 Heading 4 Heading 5 Heading 6 Heading 7 P…" at bounding box center [685, 494] width 263 height 64
paste div
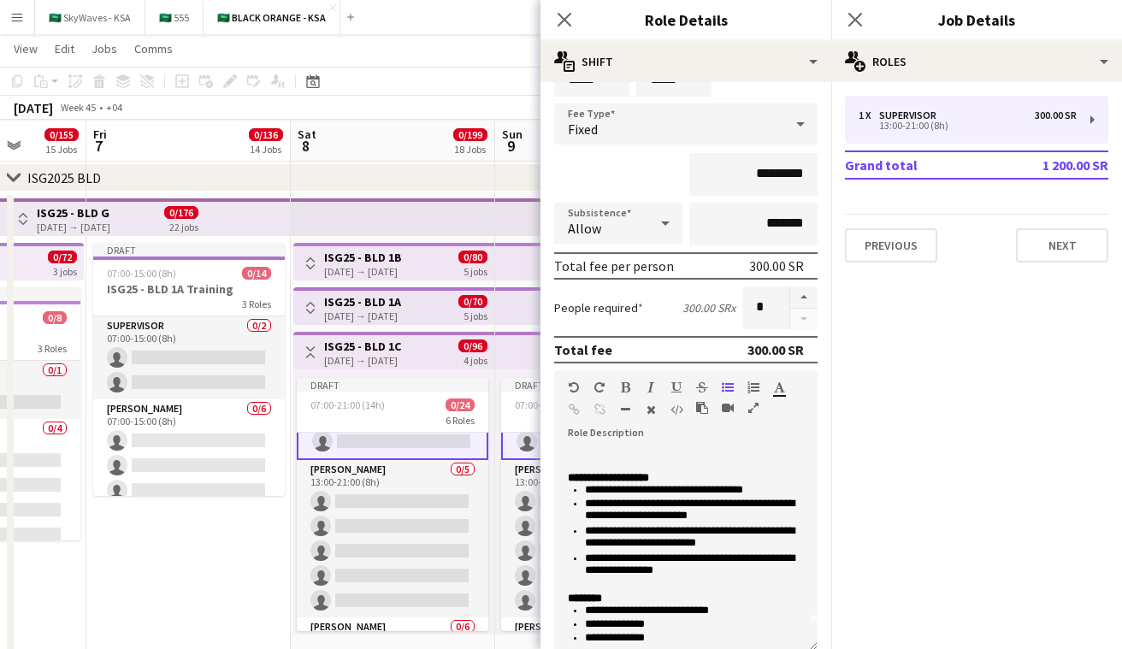
click at [311, 352] on app-icon "Toggle View" at bounding box center [311, 352] width 12 height 12
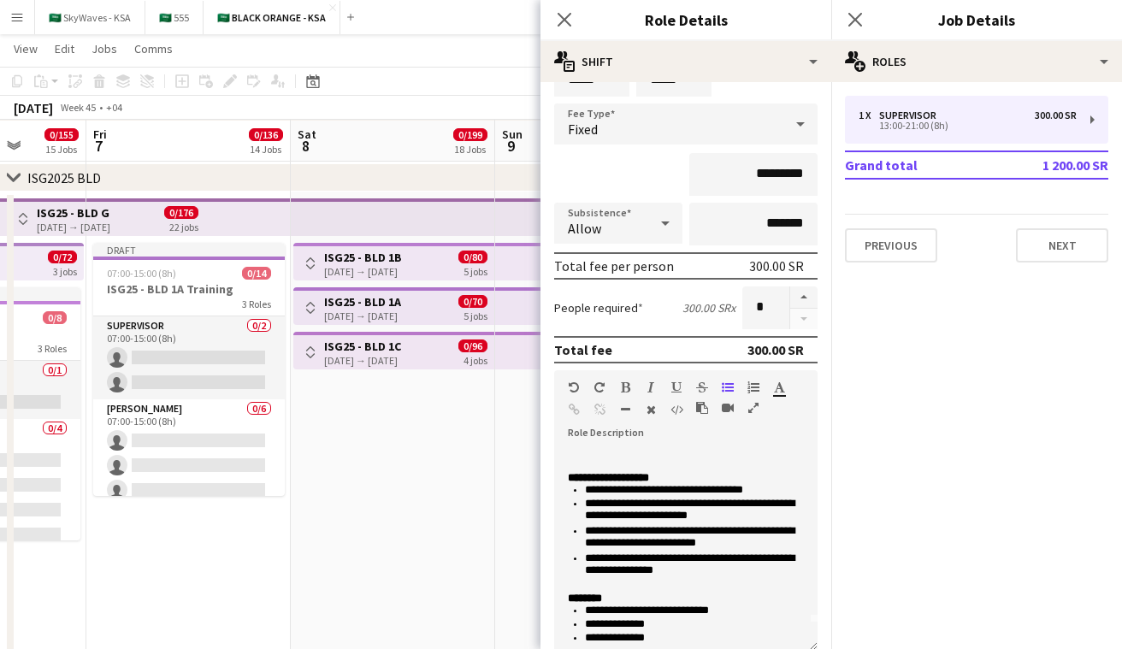
click at [312, 264] on app-icon "Toggle View" at bounding box center [311, 263] width 12 height 12
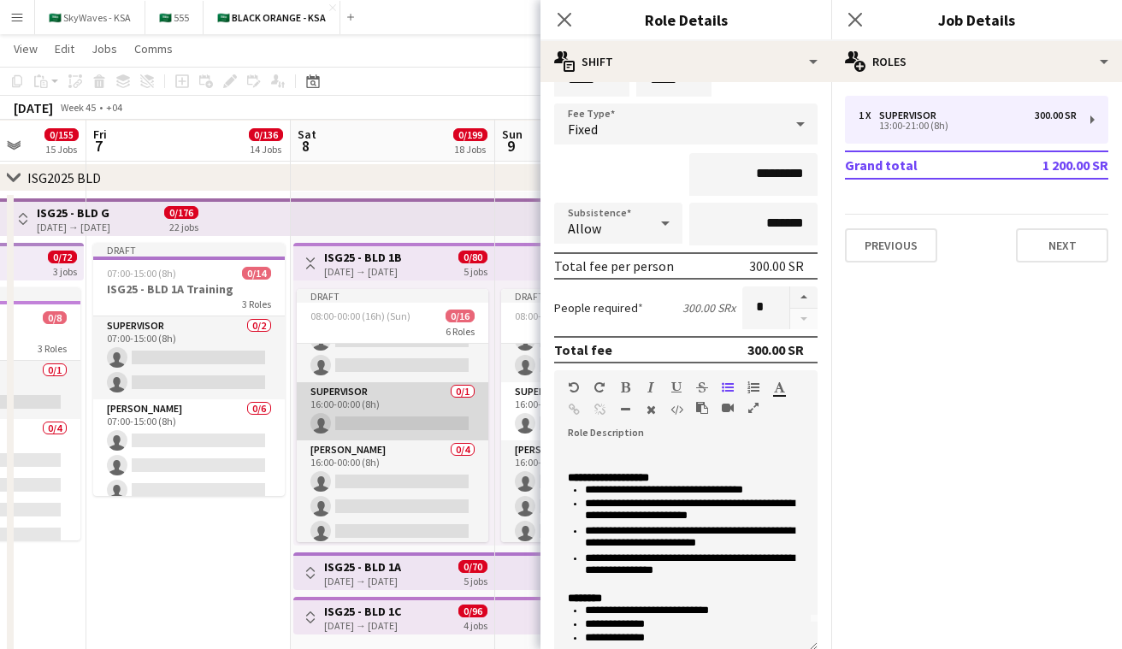
click at [397, 417] on app-card-role "Supervisor 0/1 16:00-00:00 (8h) single-neutral-actions" at bounding box center [393, 411] width 192 height 58
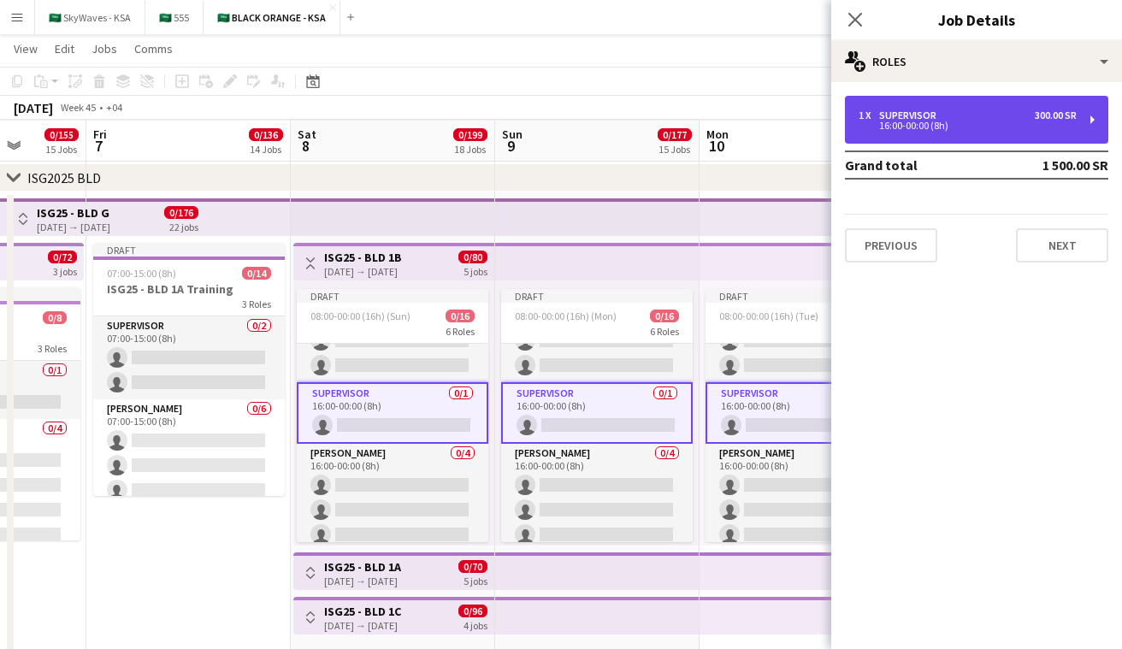
click at [963, 103] on div "1 x Supervisor 300.00 SR 16:00-00:00 (8h)" at bounding box center [976, 120] width 263 height 48
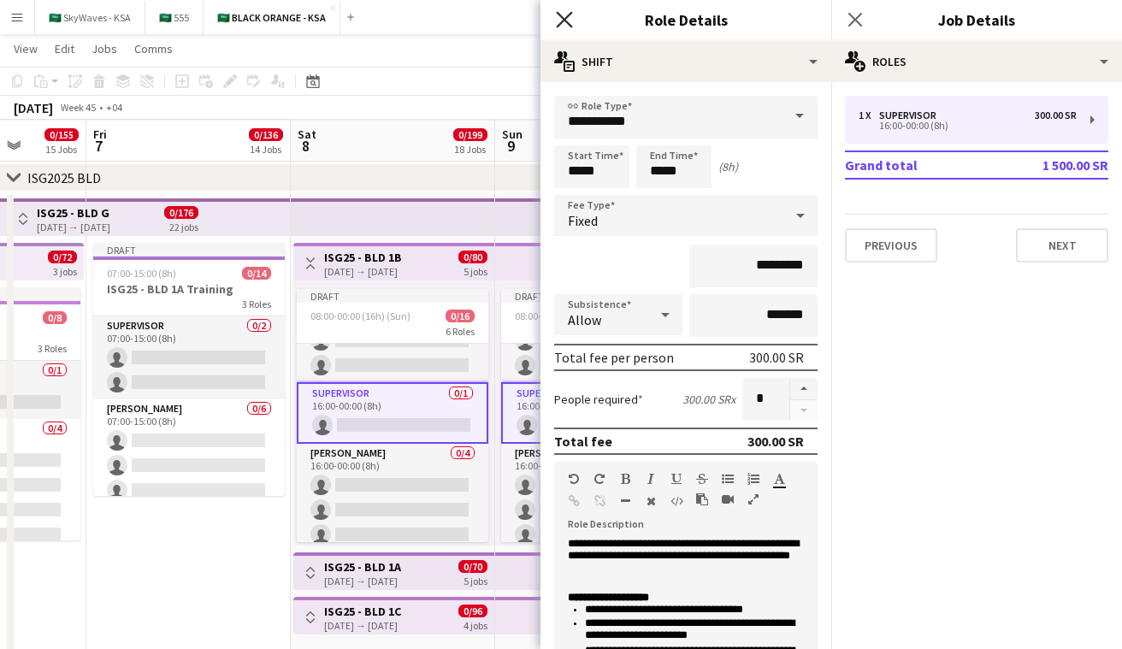
click at [568, 18] on icon "Close pop-in" at bounding box center [564, 19] width 16 height 16
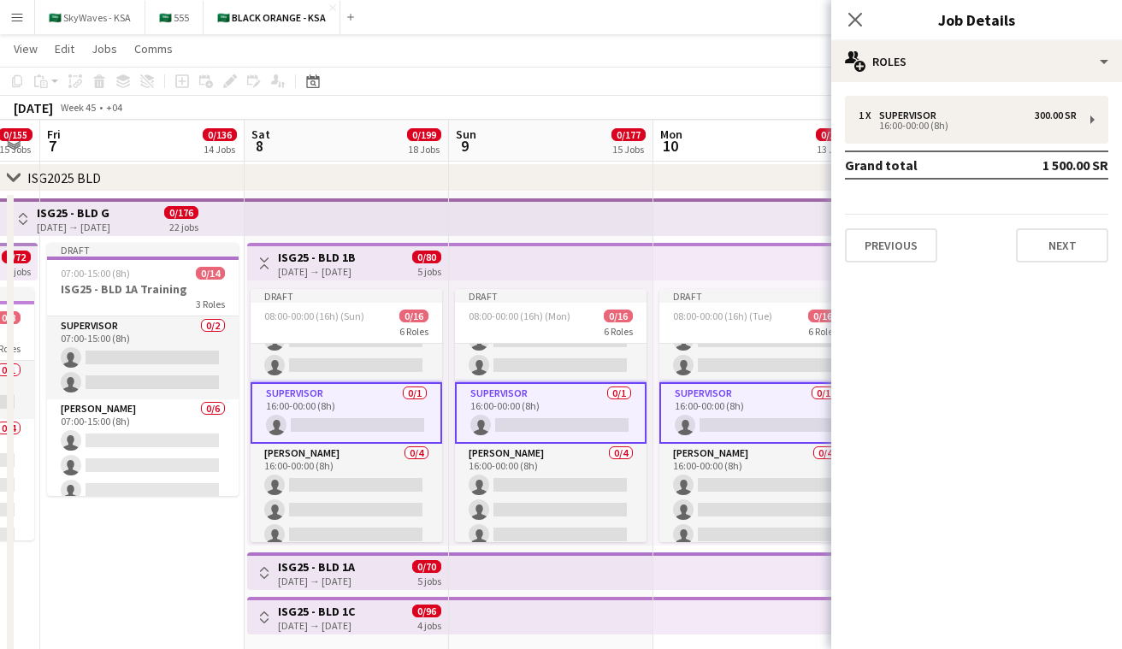
click at [262, 258] on app-icon "Toggle View" at bounding box center [264, 263] width 12 height 12
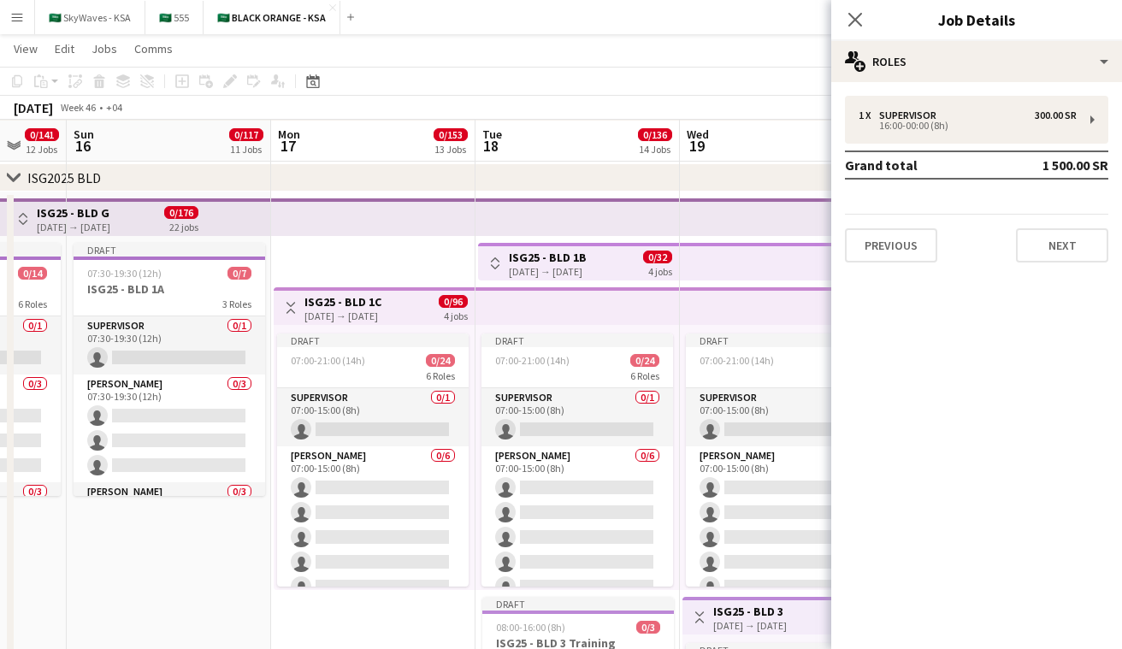
click at [494, 261] on app-icon "Toggle View" at bounding box center [495, 263] width 12 height 12
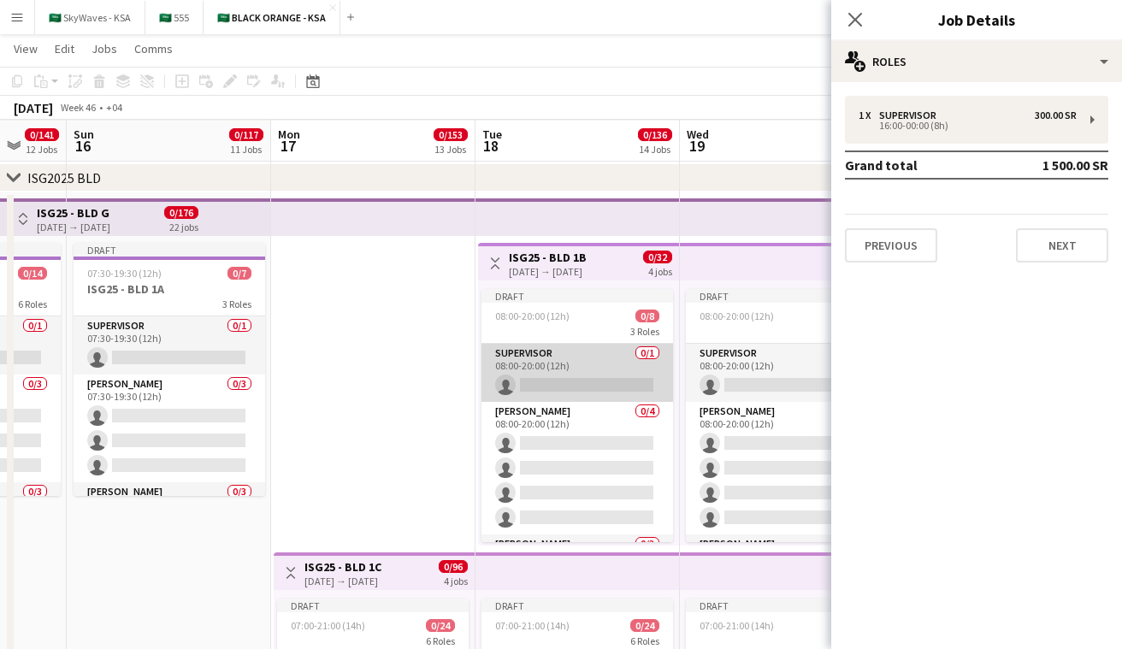
click at [617, 384] on app-card-role "Supervisor 0/1 08:00-20:00 (12h) single-neutral-actions" at bounding box center [578, 373] width 192 height 58
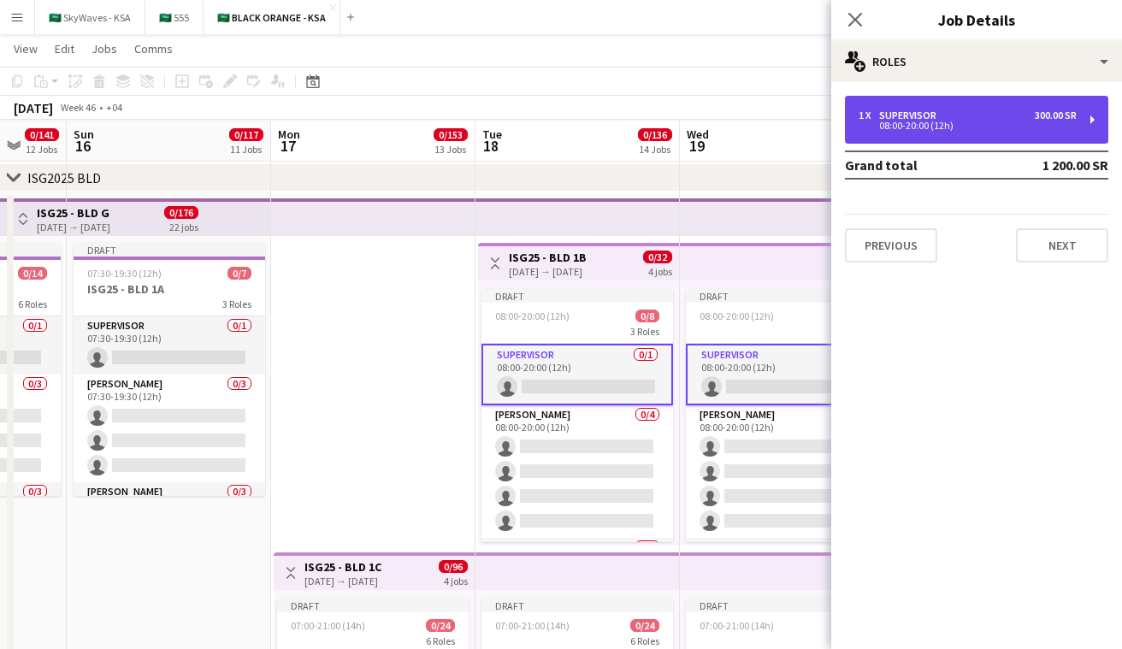
click at [1008, 127] on div "08:00-20:00 (12h)" at bounding box center [968, 125] width 218 height 9
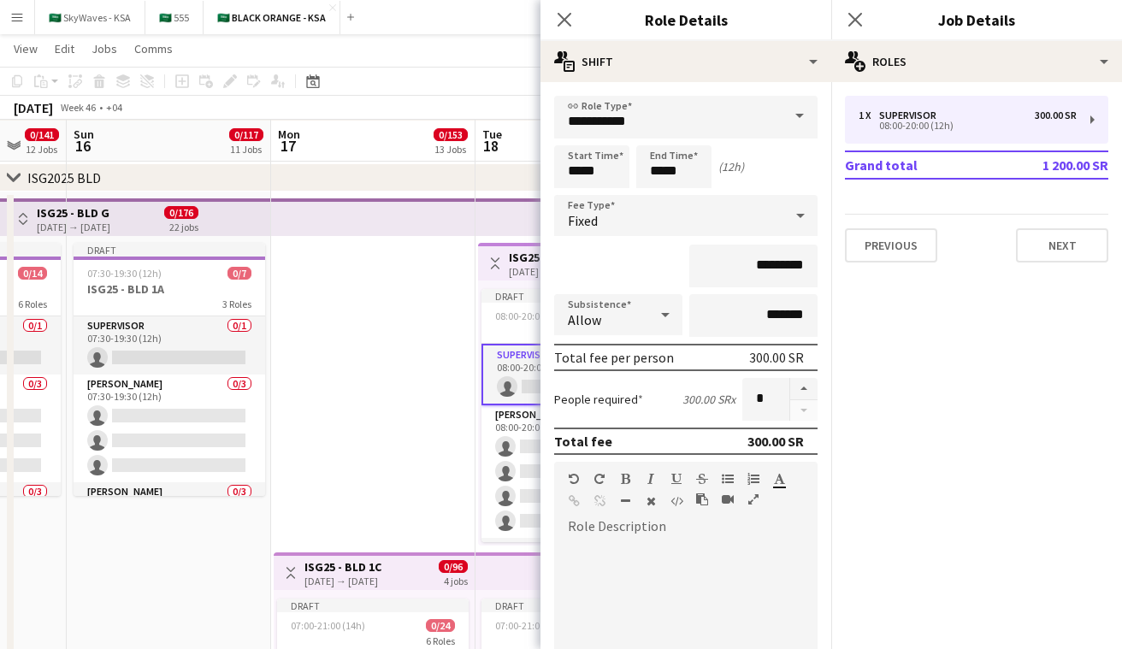
click at [639, 542] on div at bounding box center [685, 640] width 263 height 205
paste div
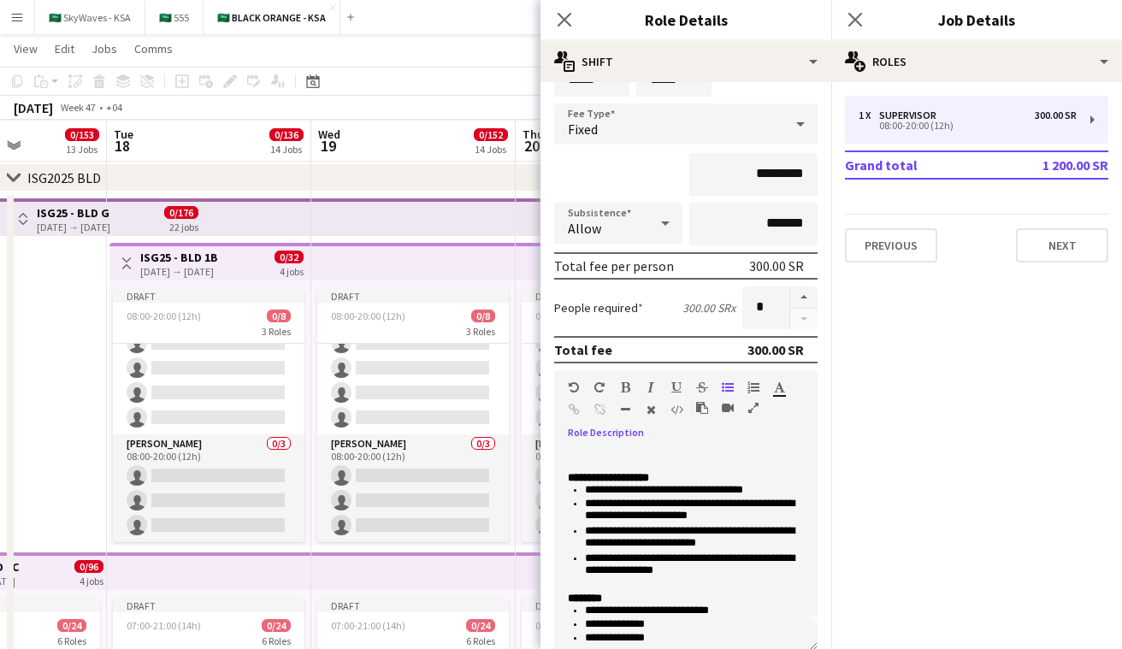
click at [131, 261] on app-icon "Toggle View" at bounding box center [127, 263] width 12 height 12
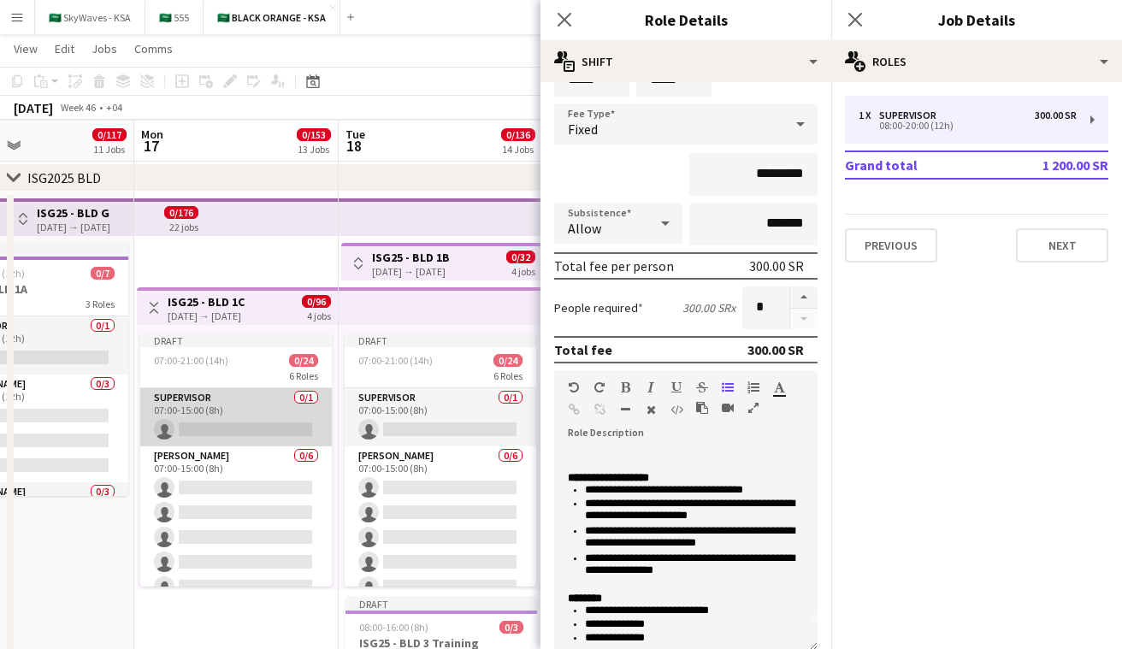
click at [220, 414] on app-card-role "Supervisor 0/1 07:00-15:00 (8h) single-neutral-actions" at bounding box center [236, 417] width 192 height 58
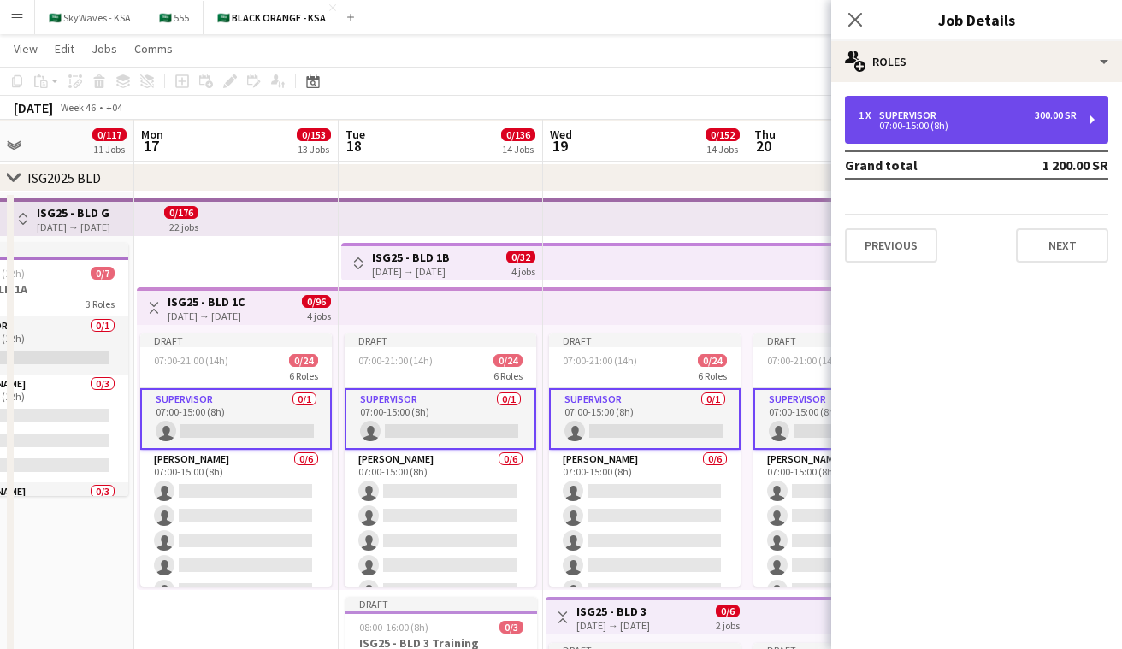
click at [915, 127] on div "07:00-15:00 (8h)" at bounding box center [968, 125] width 218 height 9
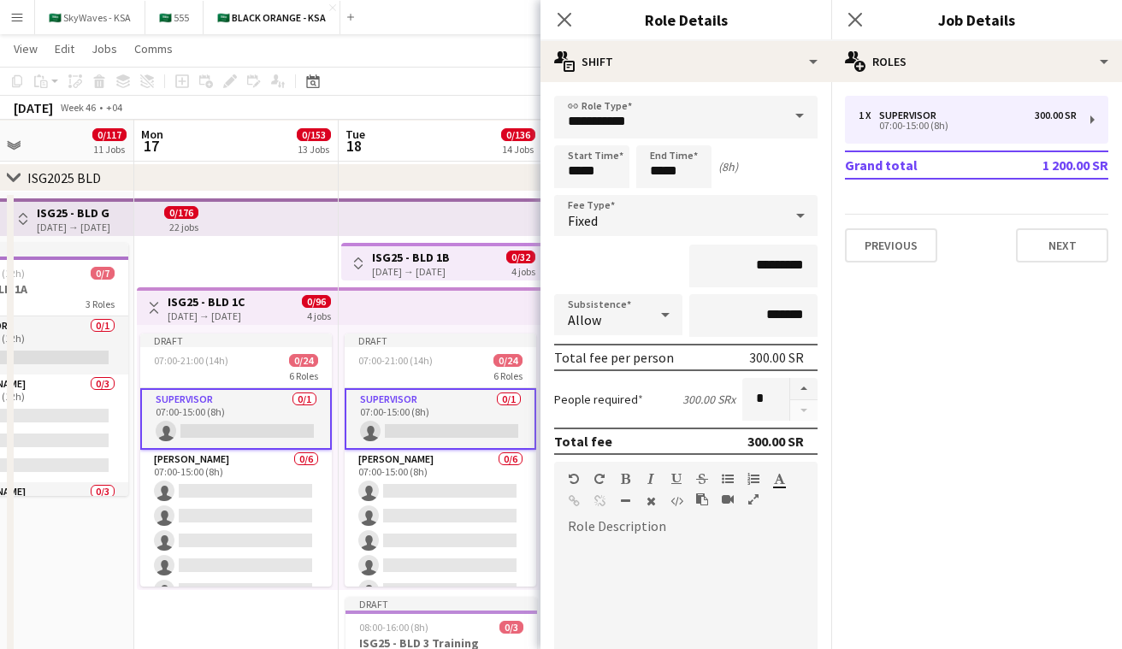
click at [636, 518] on div "default Heading 1 Heading 2 Heading 3 Heading 4 Heading 5 Heading 6 Heading 7 P…" at bounding box center [685, 494] width 263 height 64
paste div
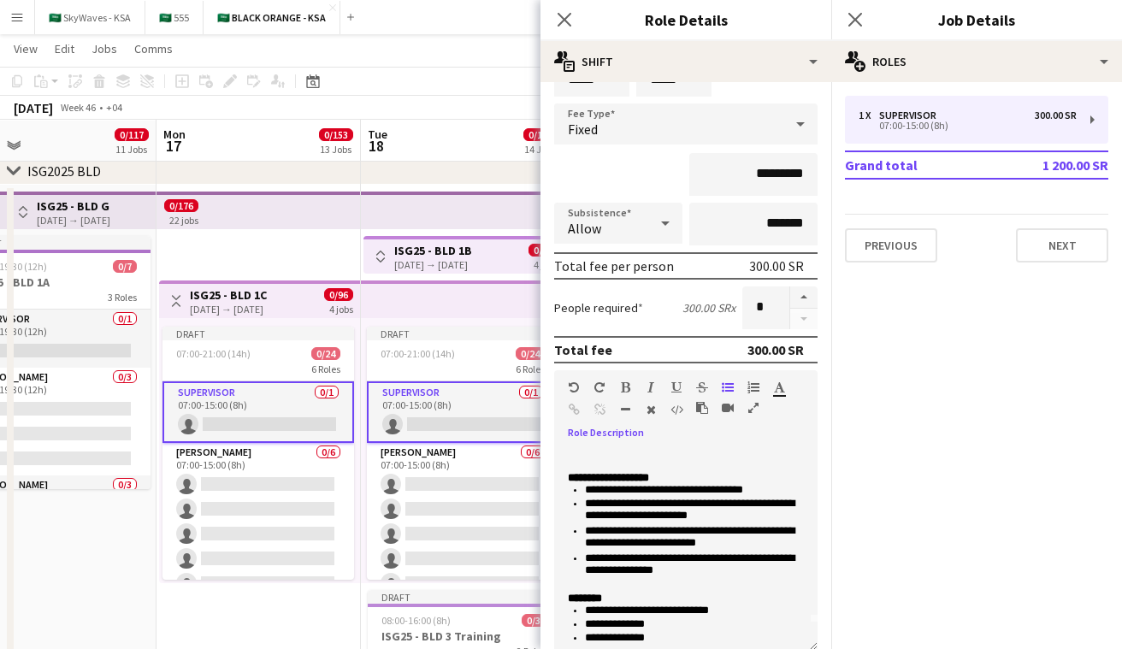
click at [179, 295] on app-icon "Toggle View" at bounding box center [176, 301] width 12 height 12
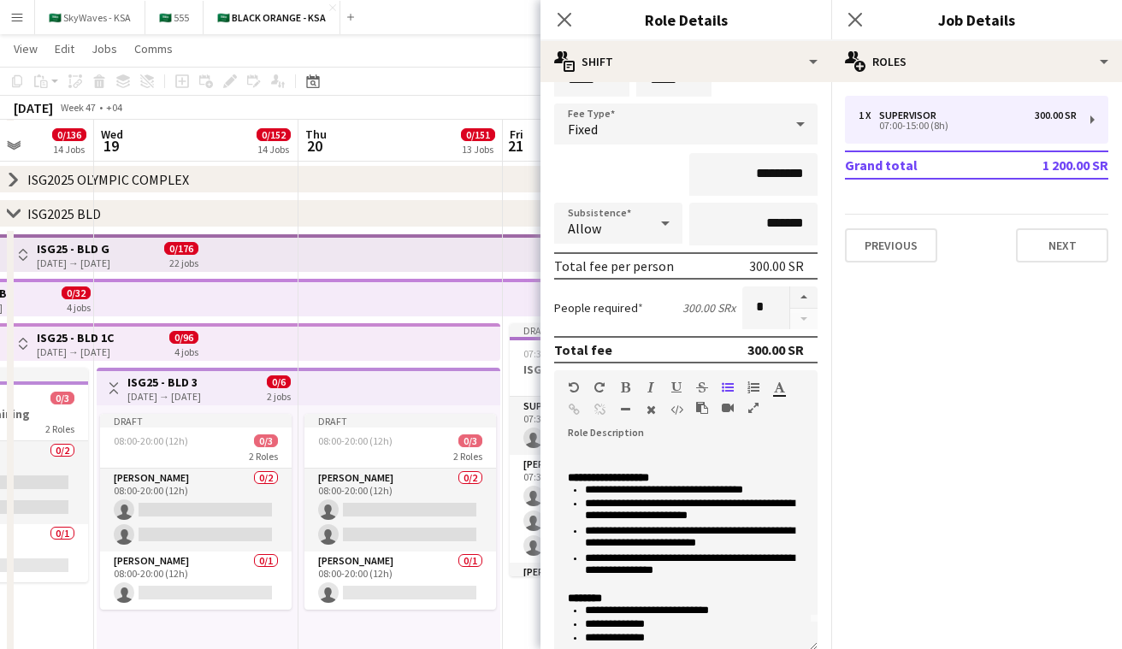
click at [112, 383] on app-icon "Toggle View" at bounding box center [114, 388] width 12 height 12
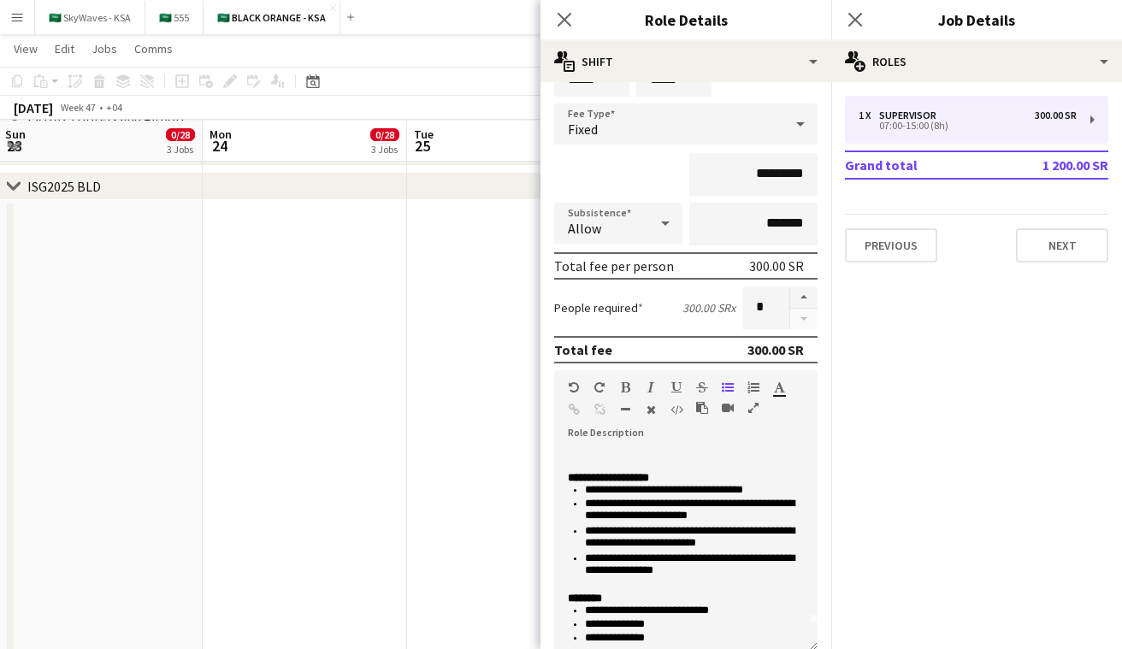
click at [17, 186] on icon at bounding box center [13, 185] width 13 height 7
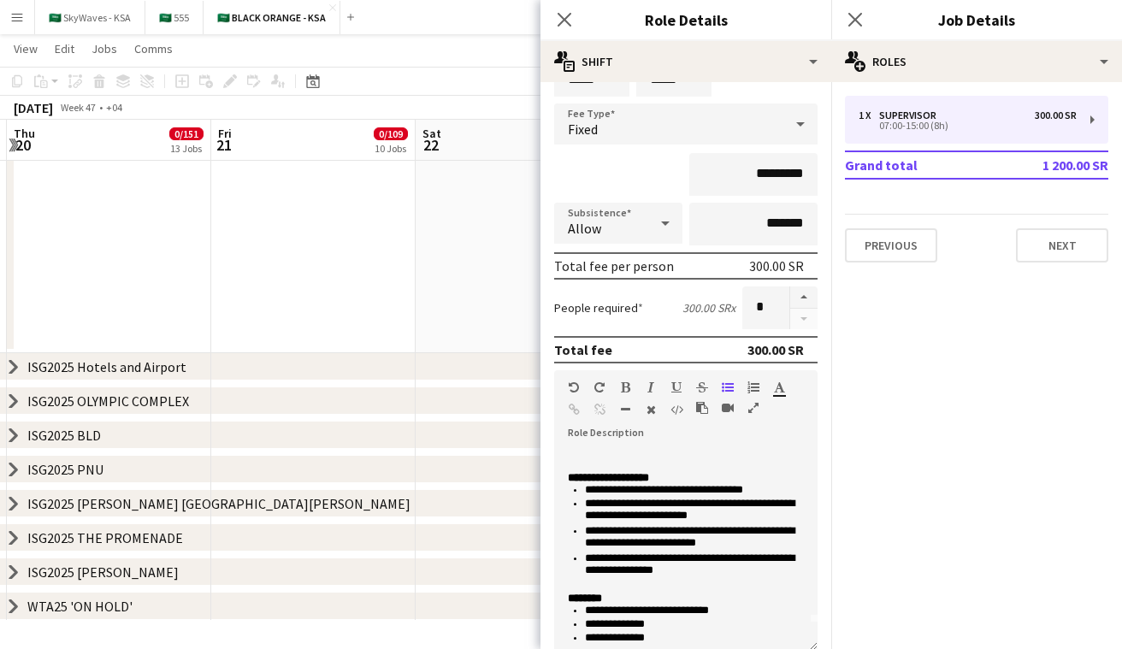
click at [13, 468] on icon at bounding box center [13, 469] width 7 height 13
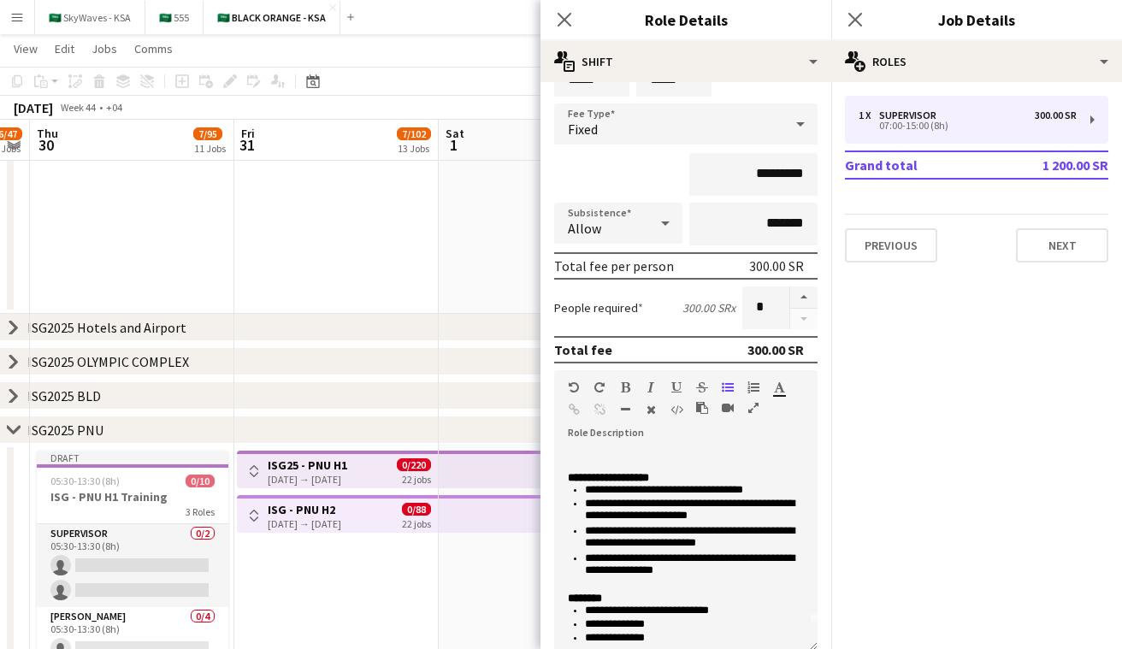
click at [334, 474] on div "[DATE] → [DATE]" at bounding box center [308, 479] width 80 height 13
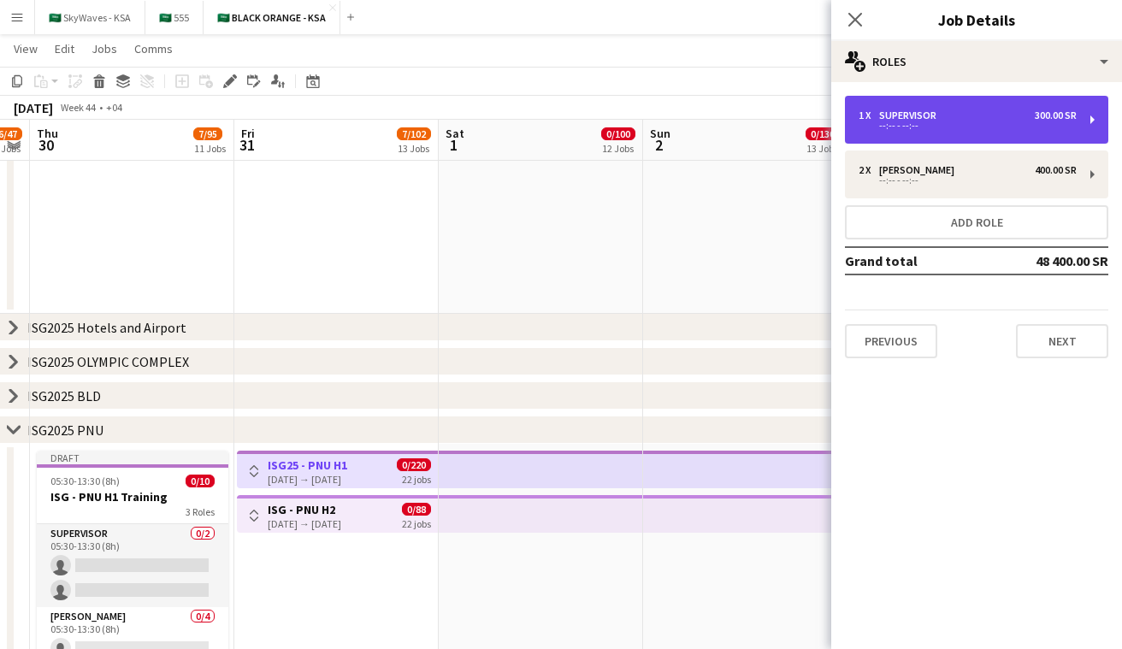
click at [955, 133] on div "1 x Supervisor 300.00 SR --:-- - --:--" at bounding box center [976, 120] width 263 height 48
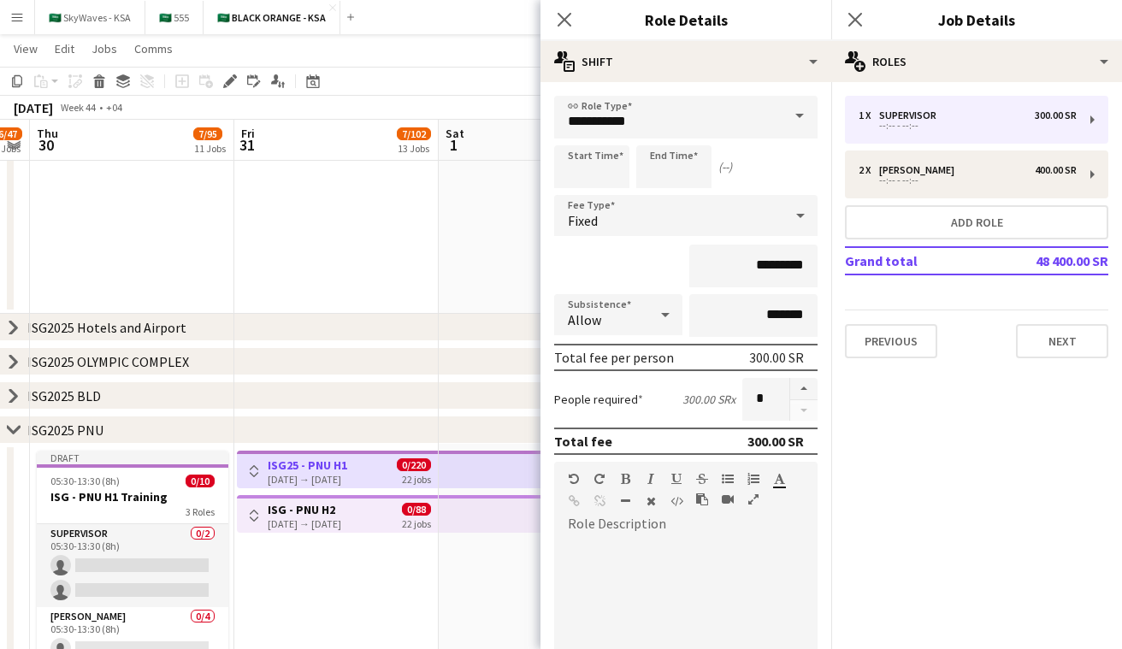
click at [662, 555] on div at bounding box center [685, 640] width 263 height 205
paste div
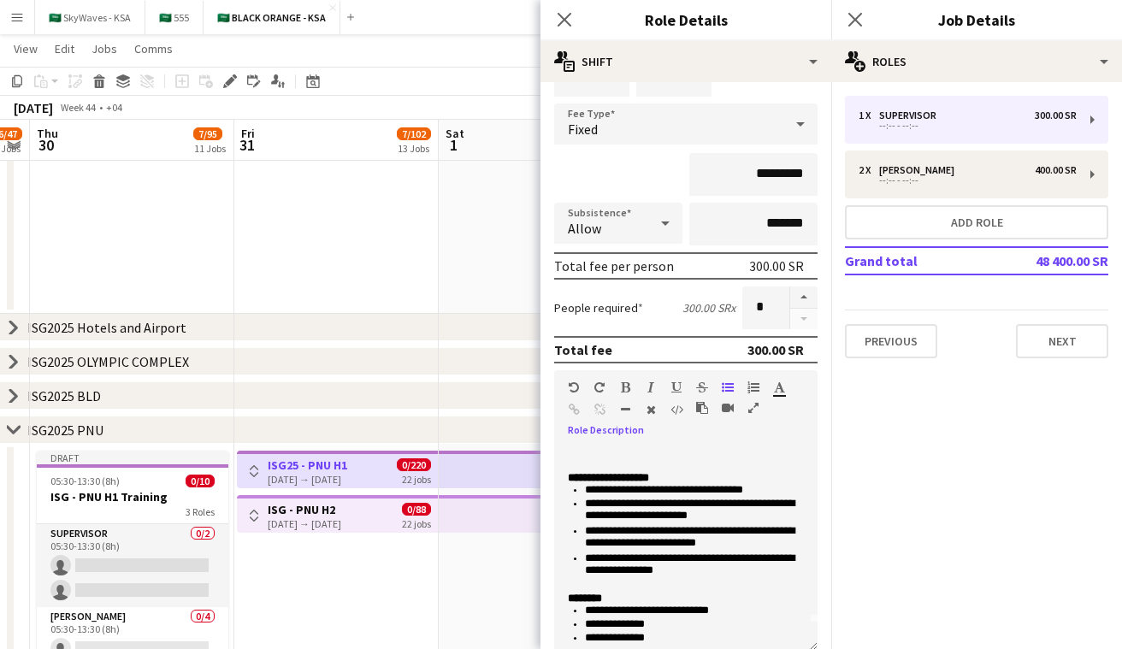
click at [257, 473] on app-icon "Toggle View" at bounding box center [254, 471] width 12 height 12
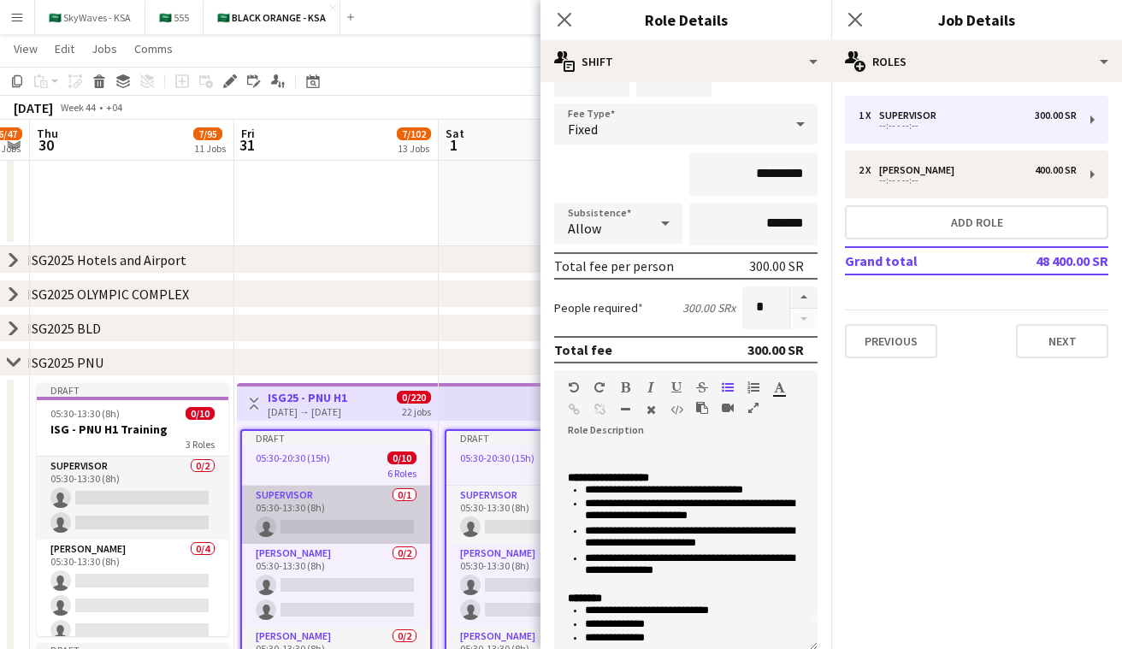
click at [359, 496] on app-card-role "Supervisor 0/1 05:30-13:30 (8h) single-neutral-actions" at bounding box center [336, 515] width 188 height 58
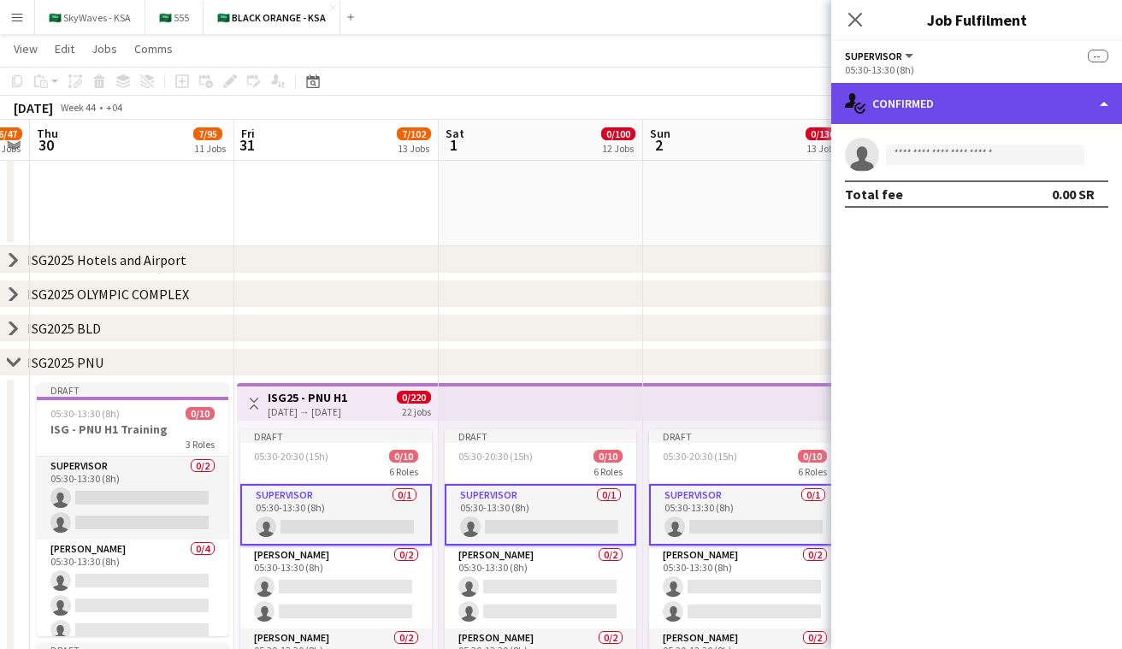
click at [960, 84] on div "single-neutral-actions-check-2 Confirmed" at bounding box center [977, 103] width 291 height 41
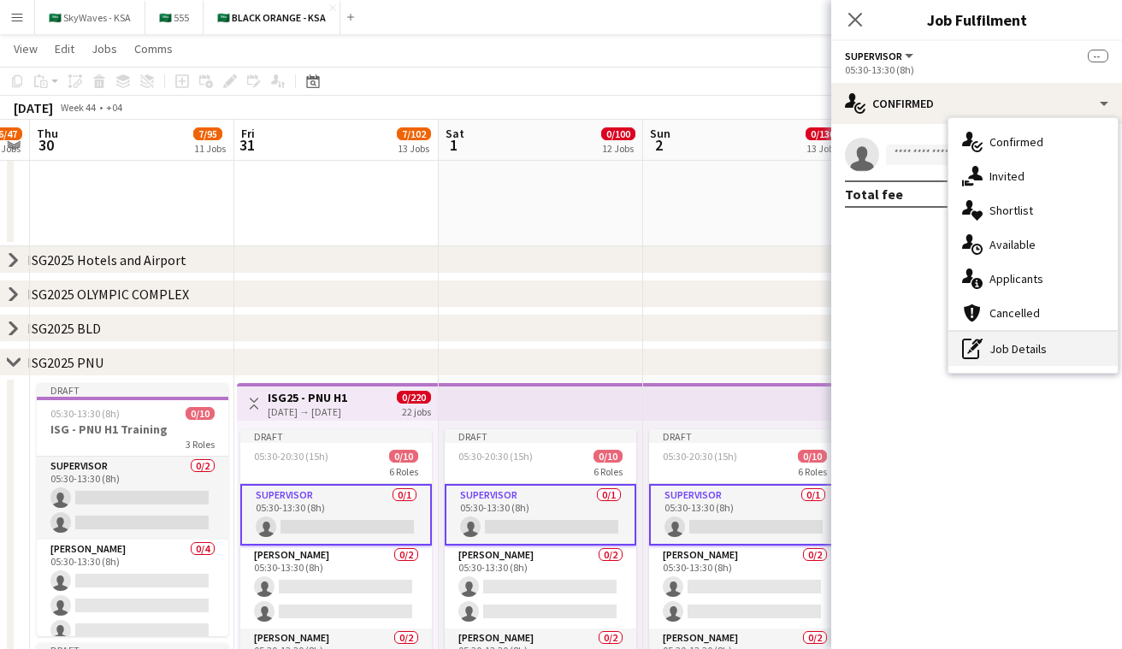
click at [994, 350] on div "pen-write Job Details" at bounding box center [1033, 349] width 169 height 34
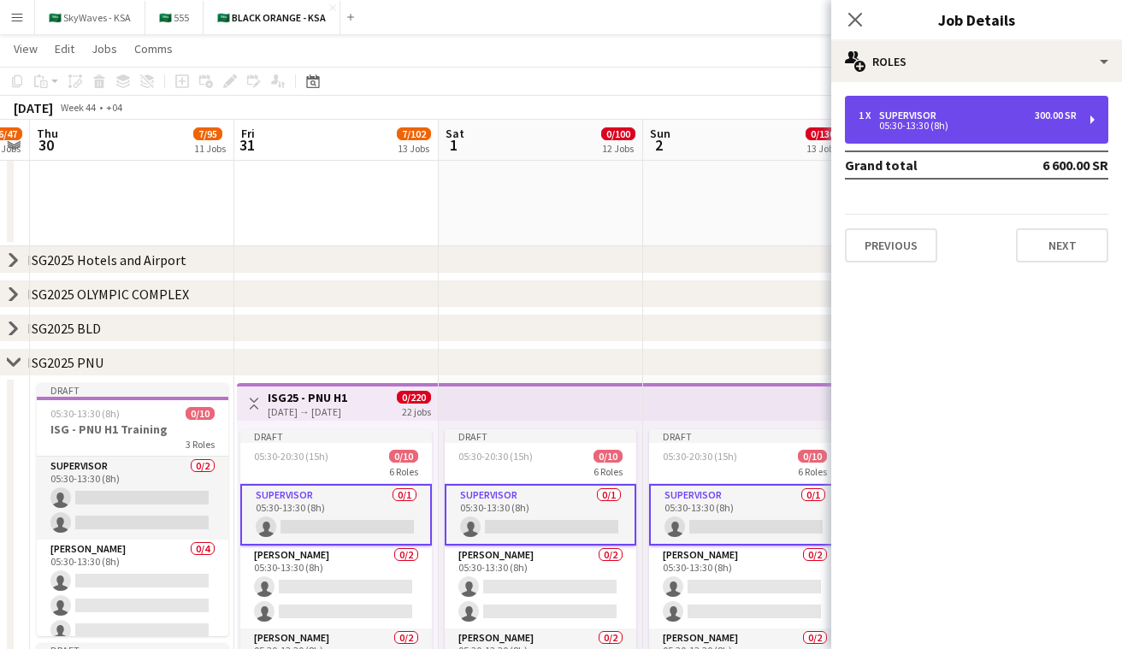
click at [956, 115] on div "1 x Supervisor 300.00 SR" at bounding box center [968, 116] width 218 height 12
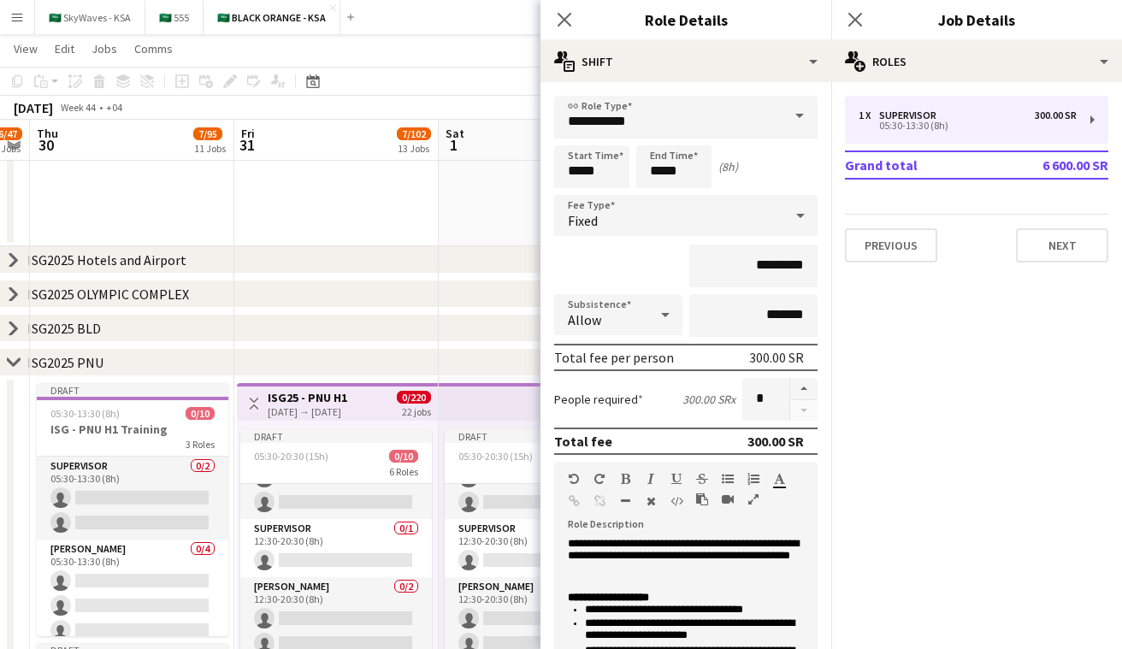
click at [361, 552] on app-card-role "Supervisor 0/1 12:30-20:30 (8h) single-neutral-actions" at bounding box center [336, 548] width 192 height 58
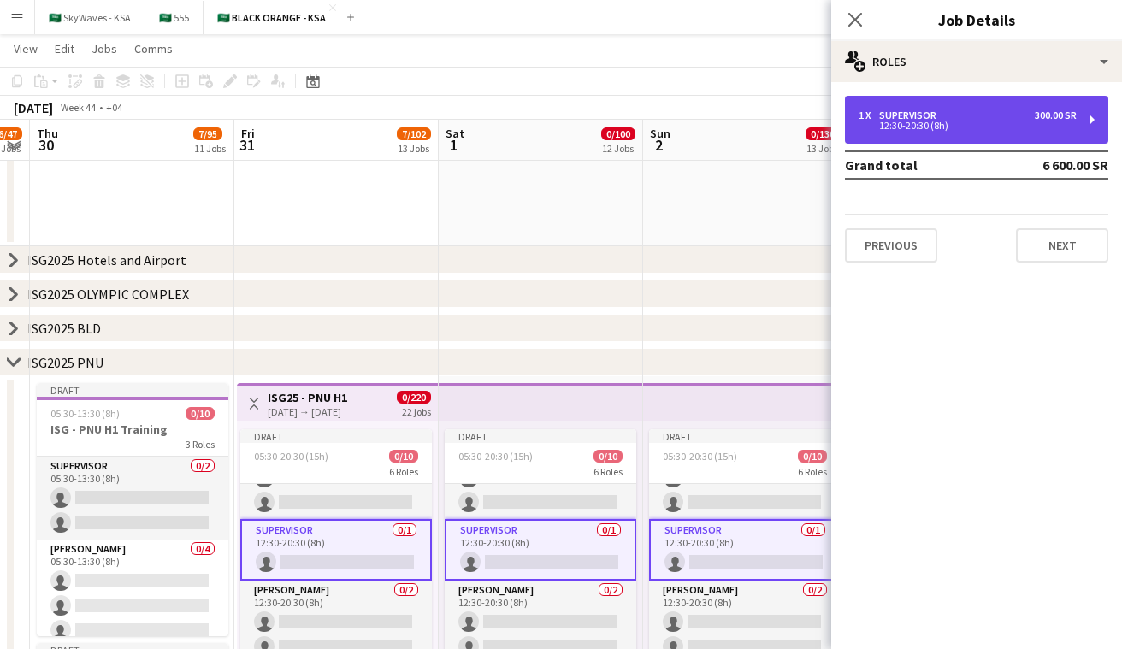
click at [1009, 112] on div "1 x Supervisor 300.00 SR" at bounding box center [968, 116] width 218 height 12
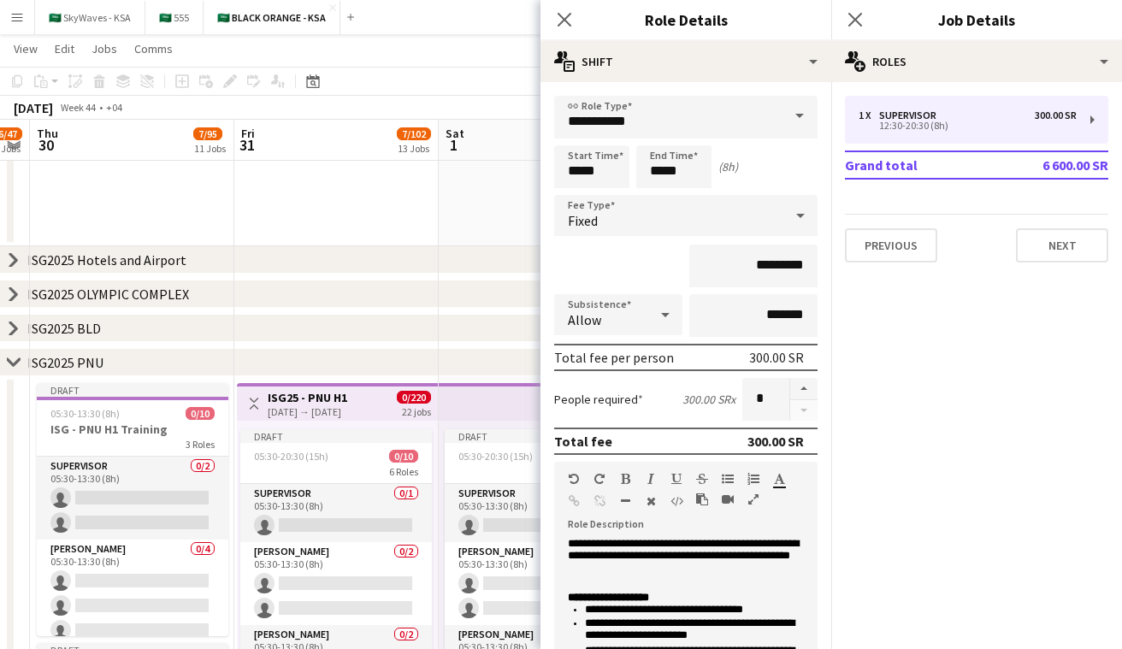
click at [251, 406] on app-icon "Toggle View" at bounding box center [254, 404] width 12 height 12
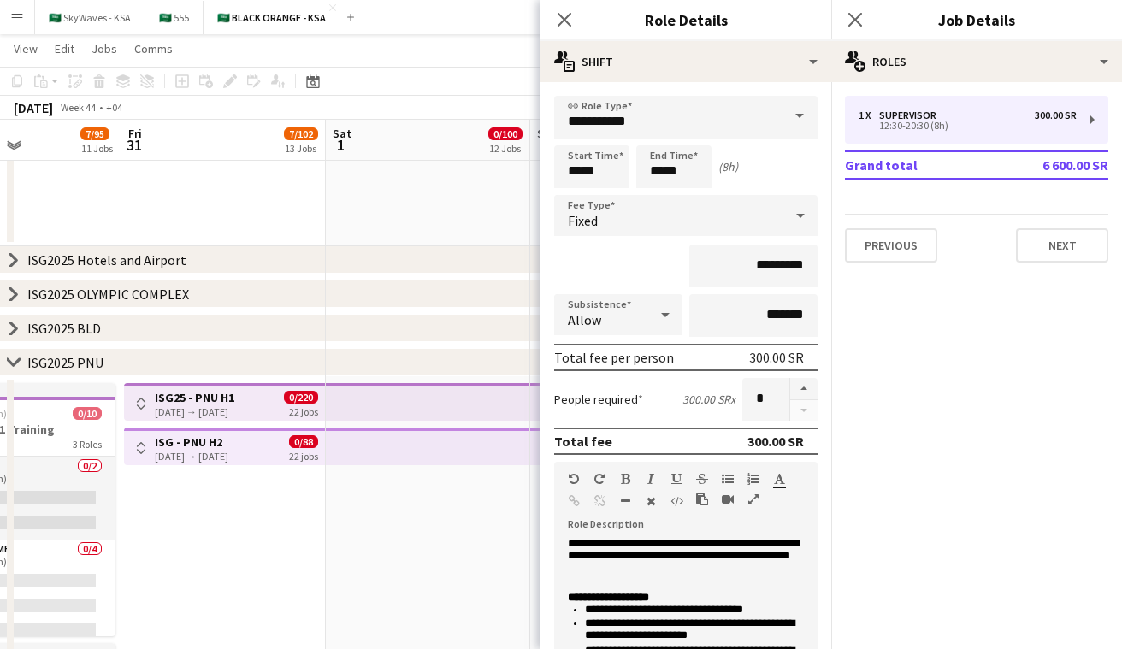
click at [228, 437] on h3 "ISG - PNU H2" at bounding box center [192, 442] width 74 height 15
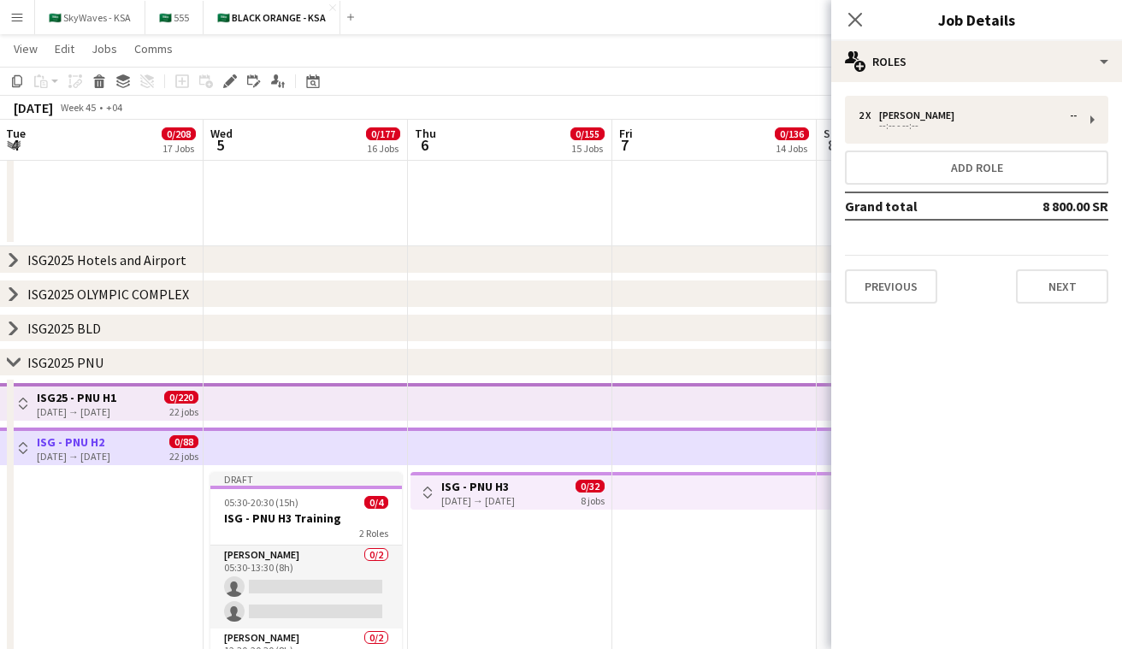
click at [487, 494] on div "[DATE] → [DATE]" at bounding box center [478, 500] width 74 height 13
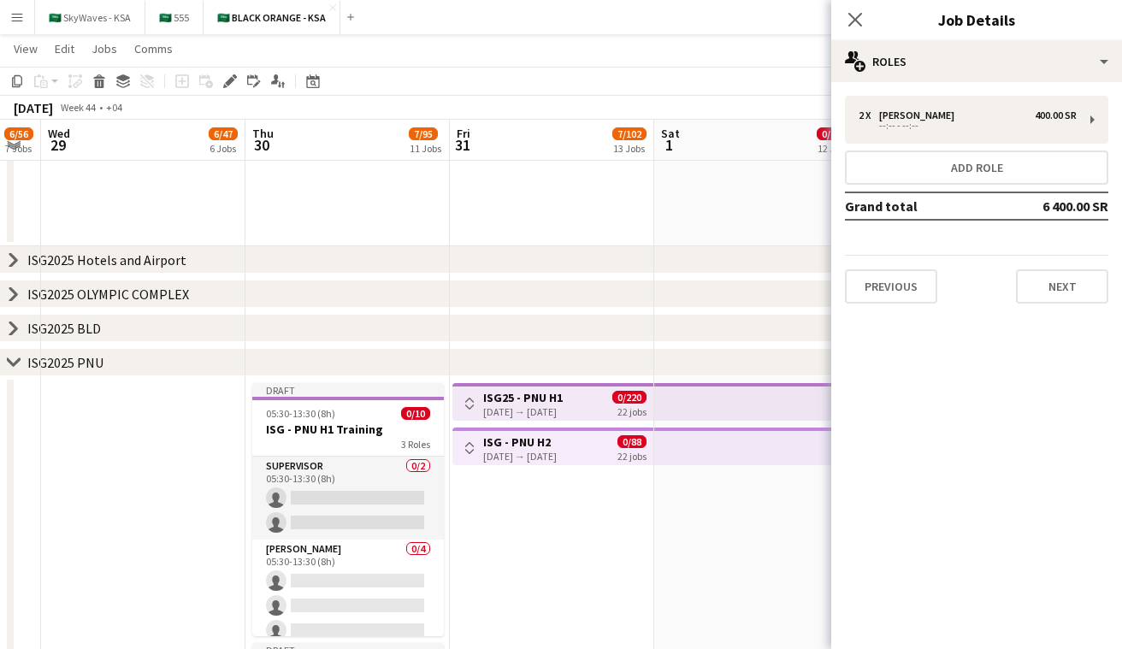
click at [473, 450] on app-icon "Toggle View" at bounding box center [470, 448] width 12 height 12
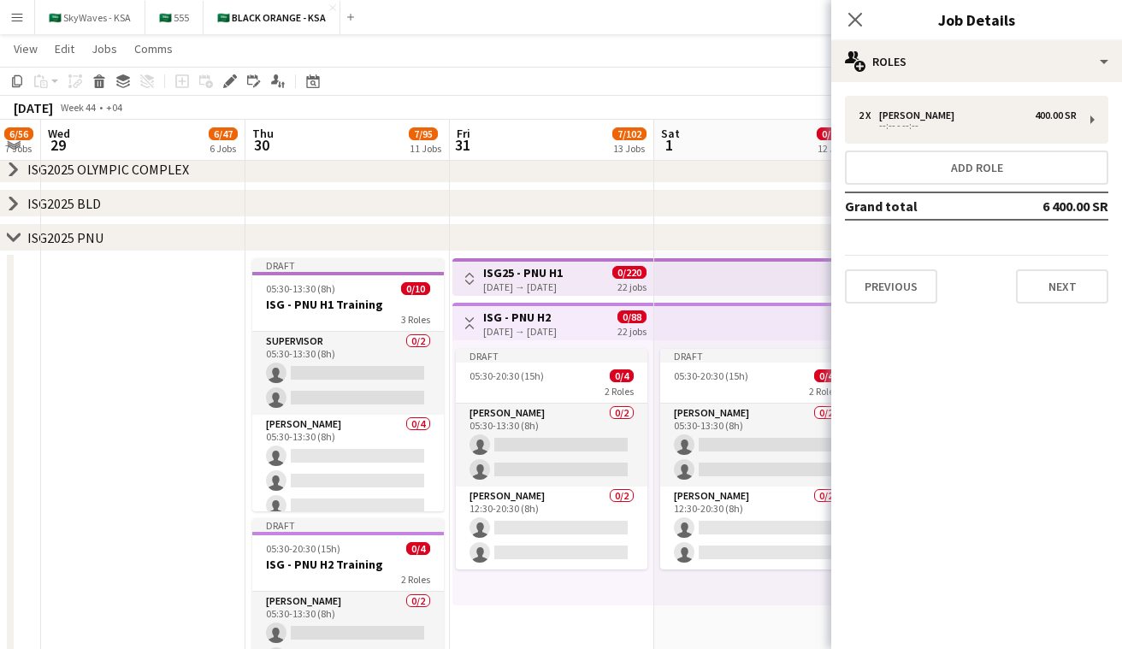
click at [467, 326] on app-icon "Toggle View" at bounding box center [470, 323] width 12 height 12
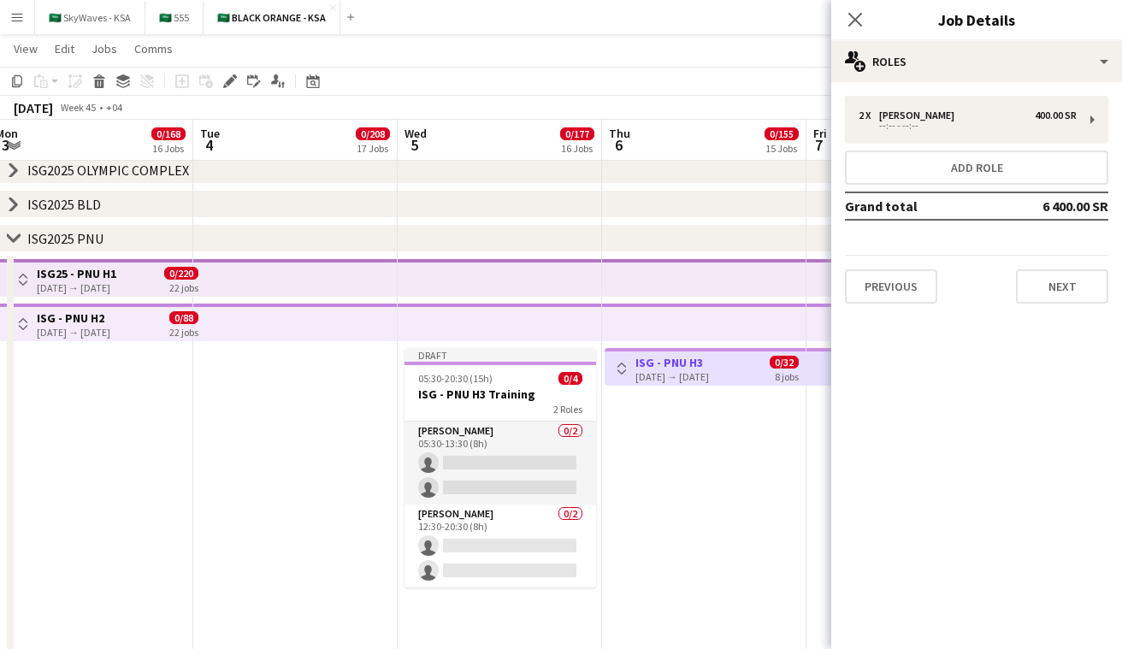
click at [622, 372] on app-icon "Toggle View" at bounding box center [622, 369] width 12 height 12
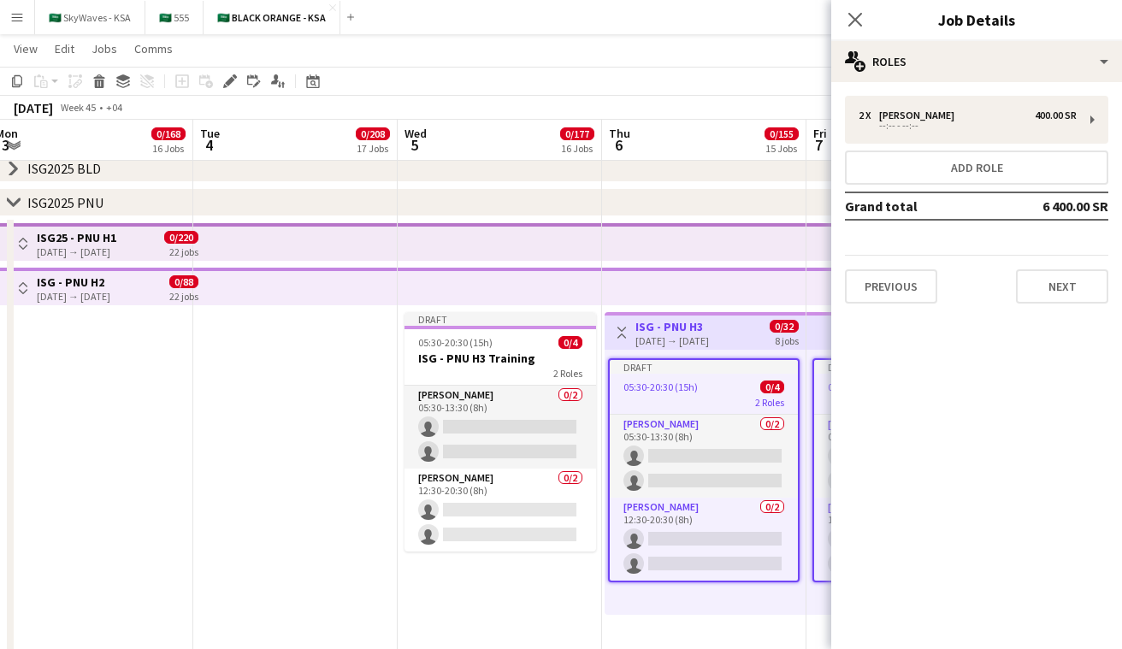
click at [619, 331] on app-icon "Toggle View" at bounding box center [622, 333] width 12 height 12
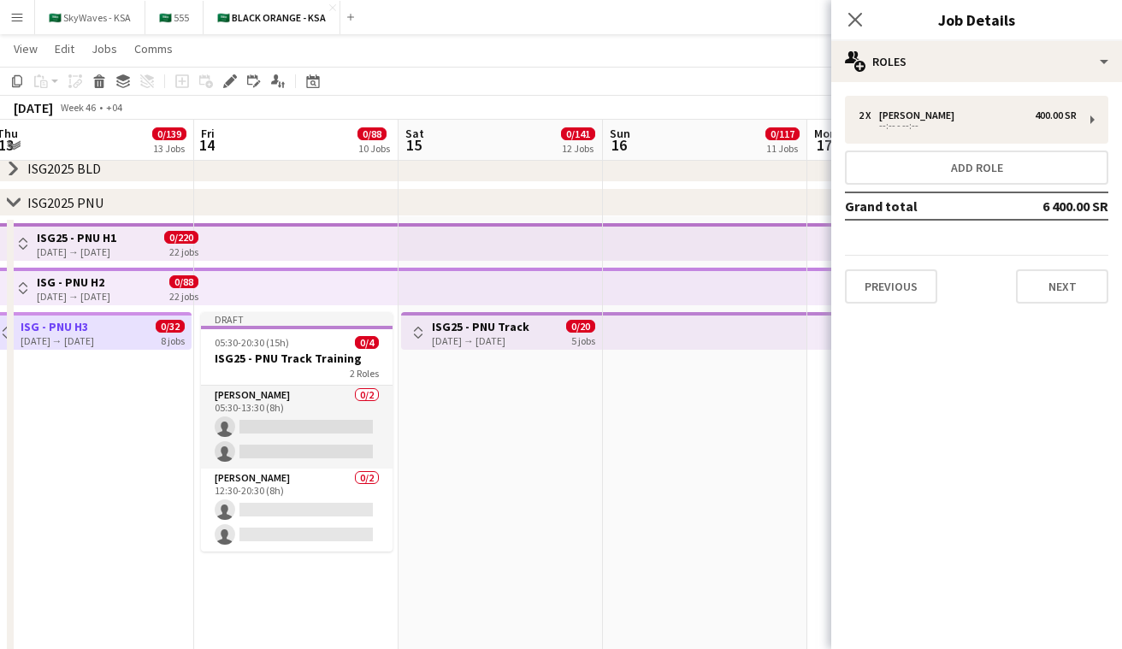
click at [422, 333] on app-icon "Toggle View" at bounding box center [418, 333] width 12 height 12
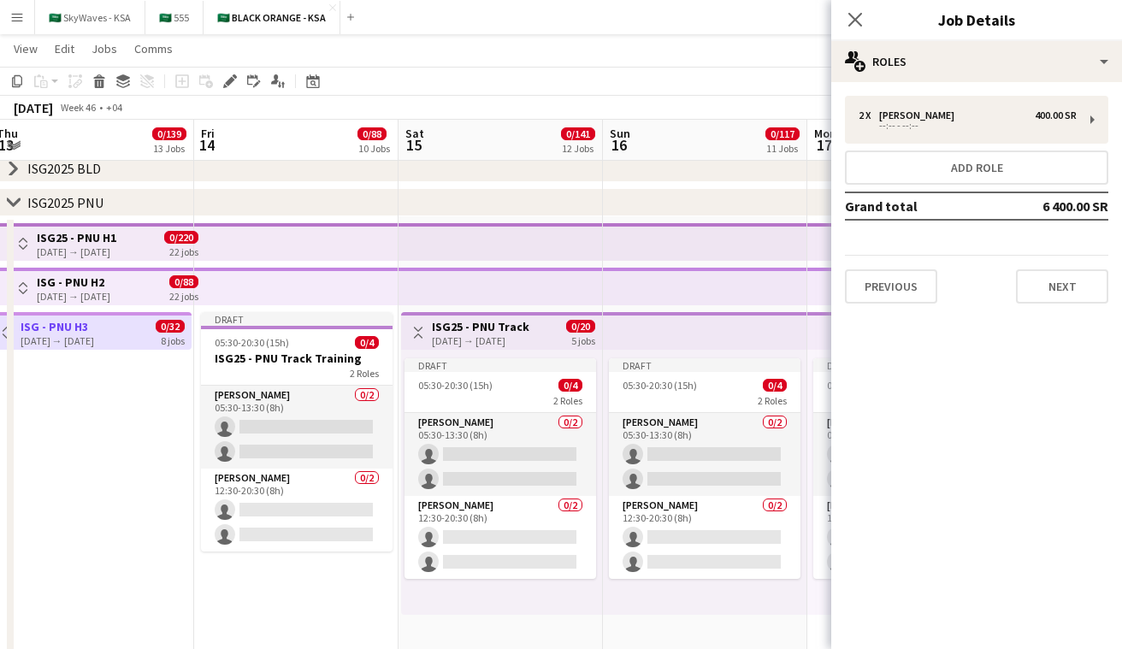
click at [422, 333] on app-icon "Toggle View" at bounding box center [418, 333] width 12 height 12
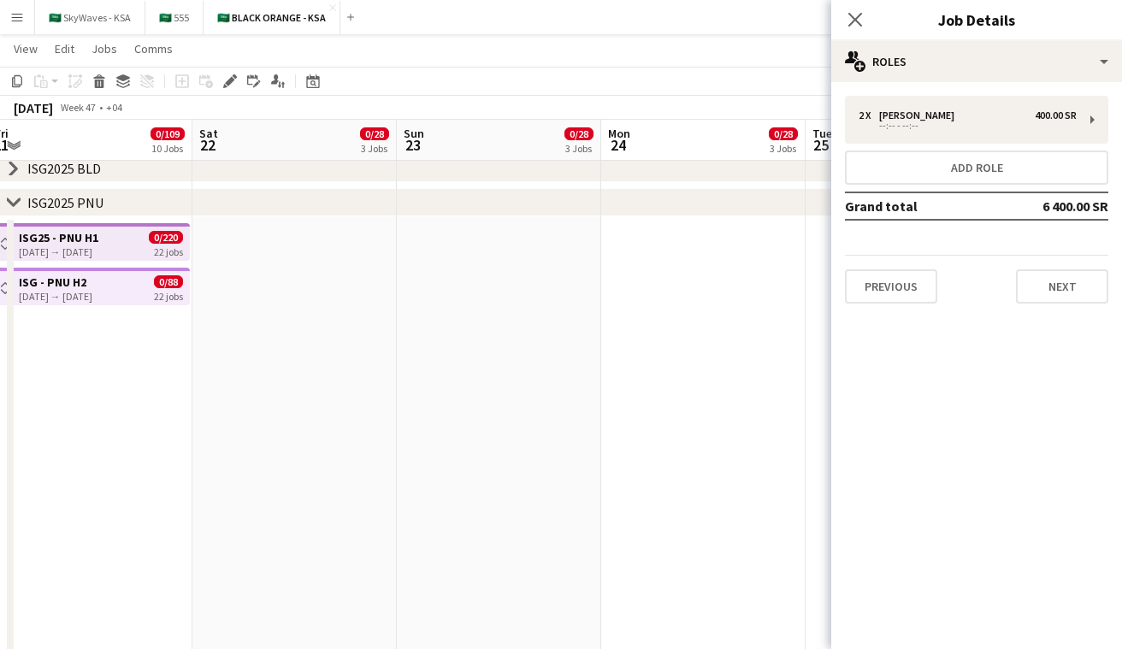
click at [15, 198] on icon "chevron-right" at bounding box center [14, 203] width 14 height 14
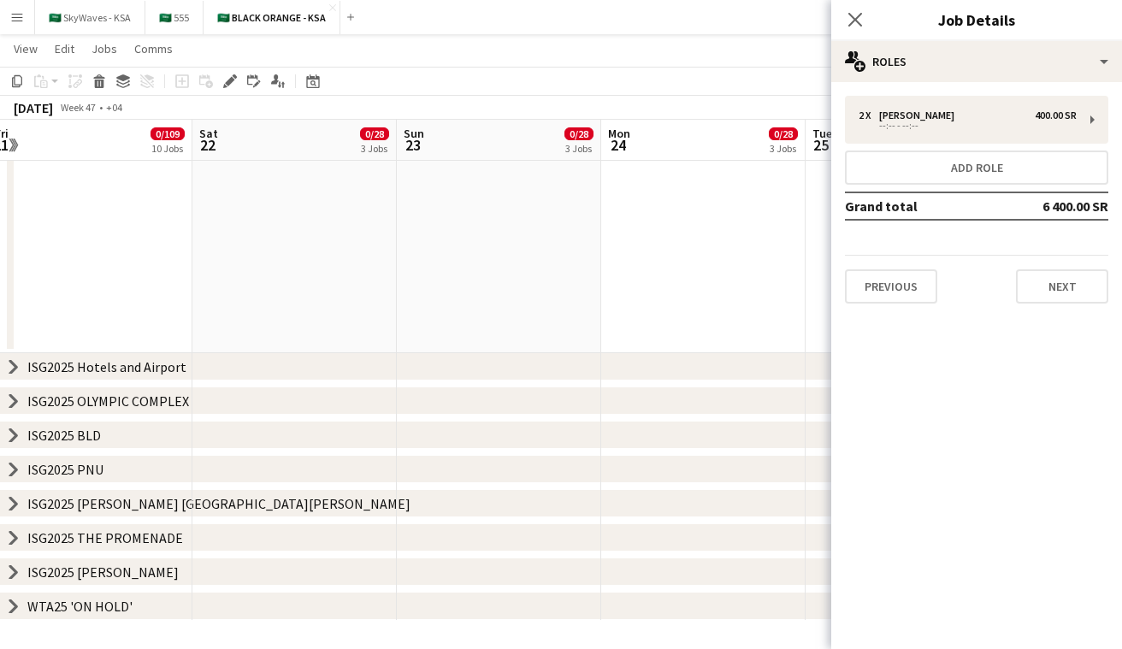
click at [17, 505] on icon "chevron-right" at bounding box center [14, 504] width 14 height 14
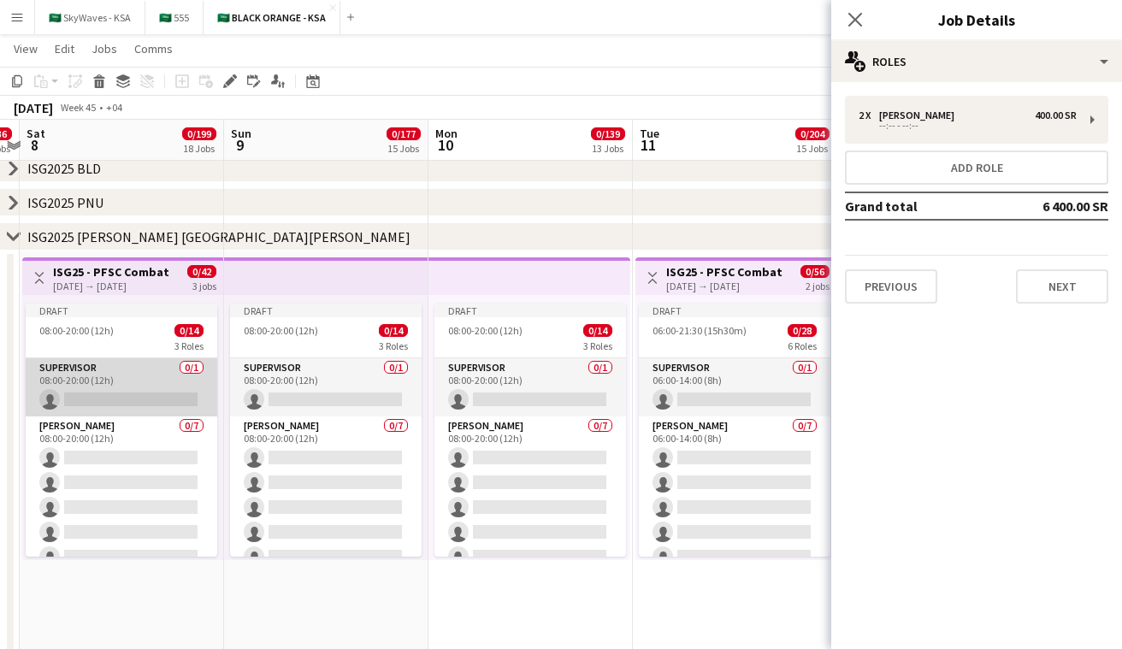
click at [124, 376] on app-card-role "Supervisor 0/1 08:00-20:00 (12h) single-neutral-actions" at bounding box center [122, 387] width 192 height 58
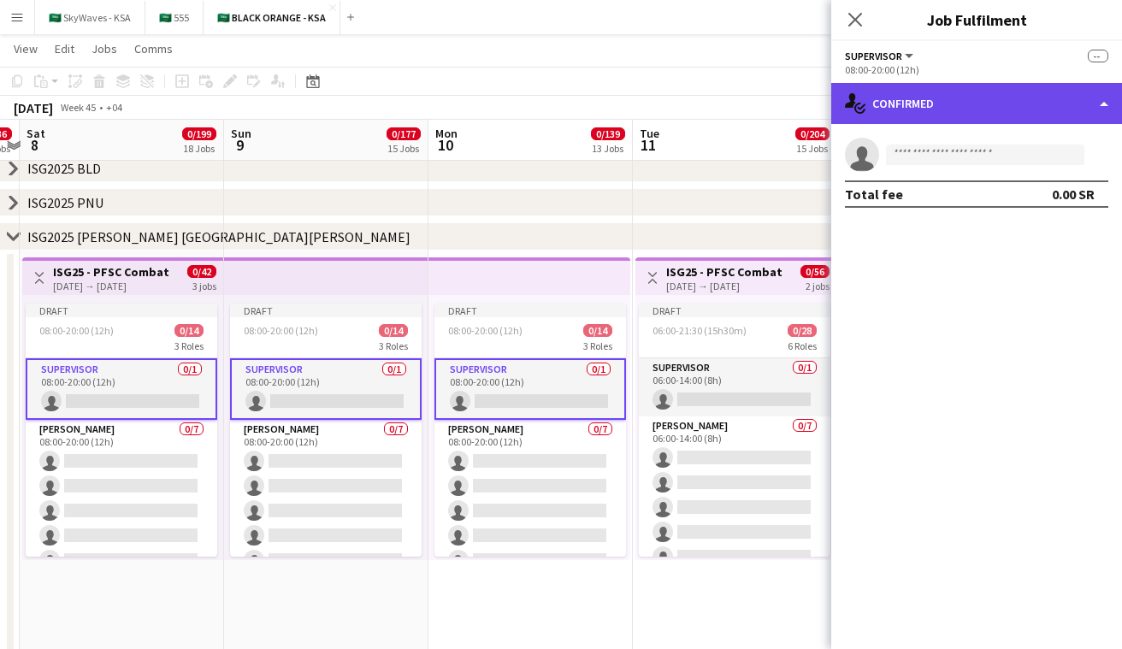
click at [905, 99] on div "single-neutral-actions-check-2 Confirmed" at bounding box center [977, 103] width 291 height 41
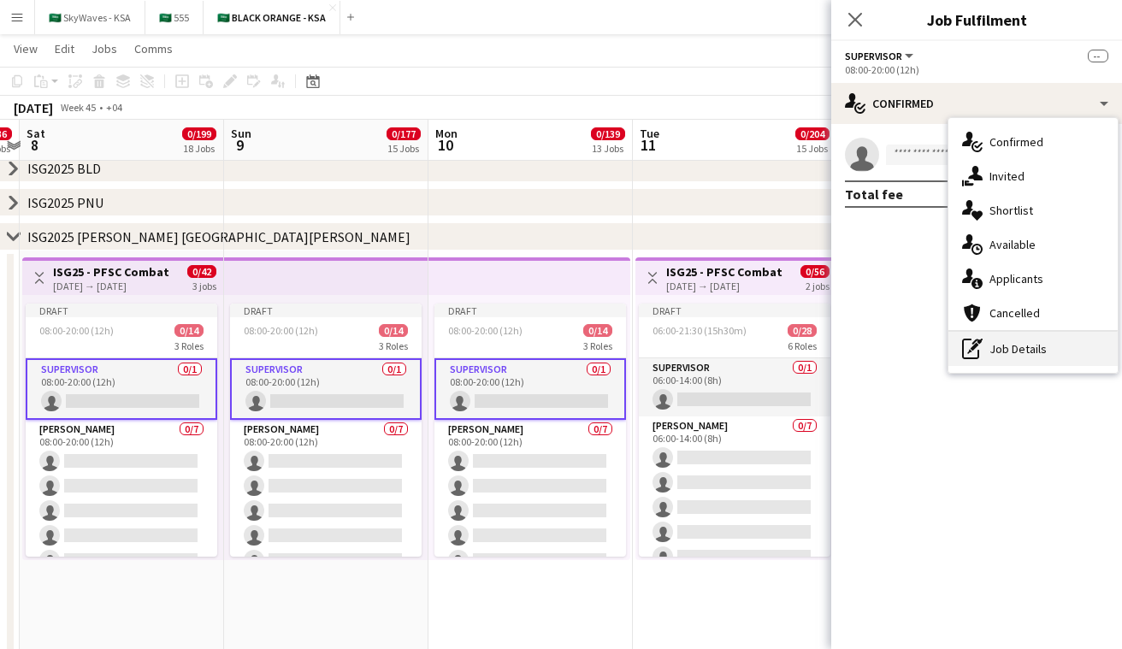
click at [1021, 340] on div "pen-write Job Details" at bounding box center [1033, 349] width 169 height 34
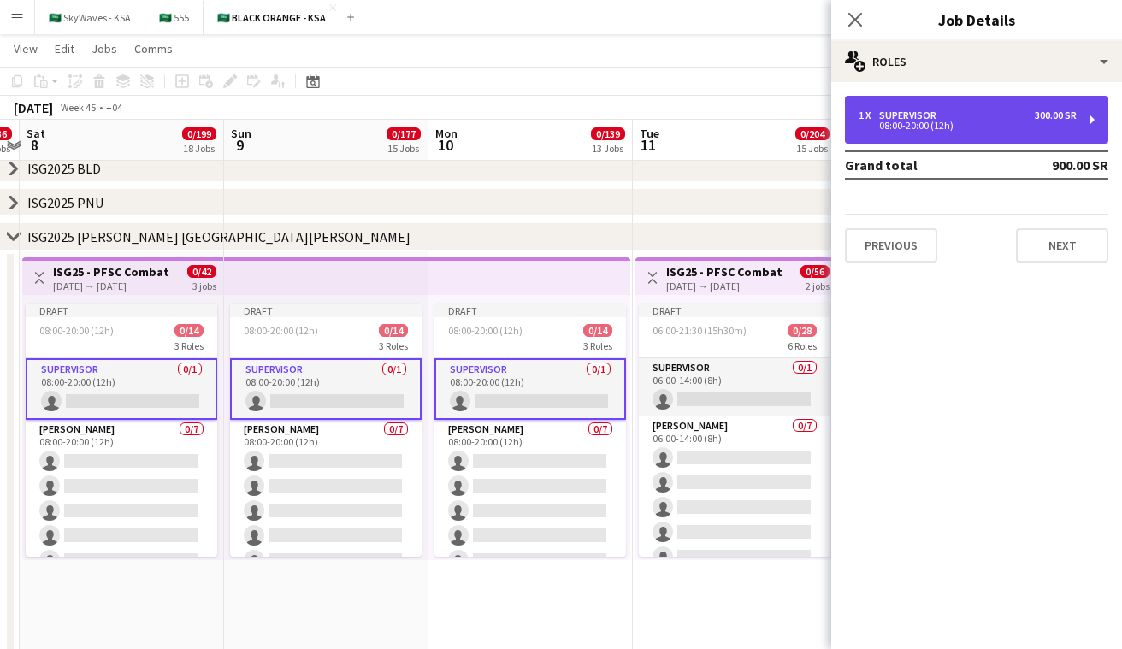
click at [940, 135] on div "1 x Supervisor 300.00 SR 08:00-20:00 (12h)" at bounding box center [976, 120] width 263 height 48
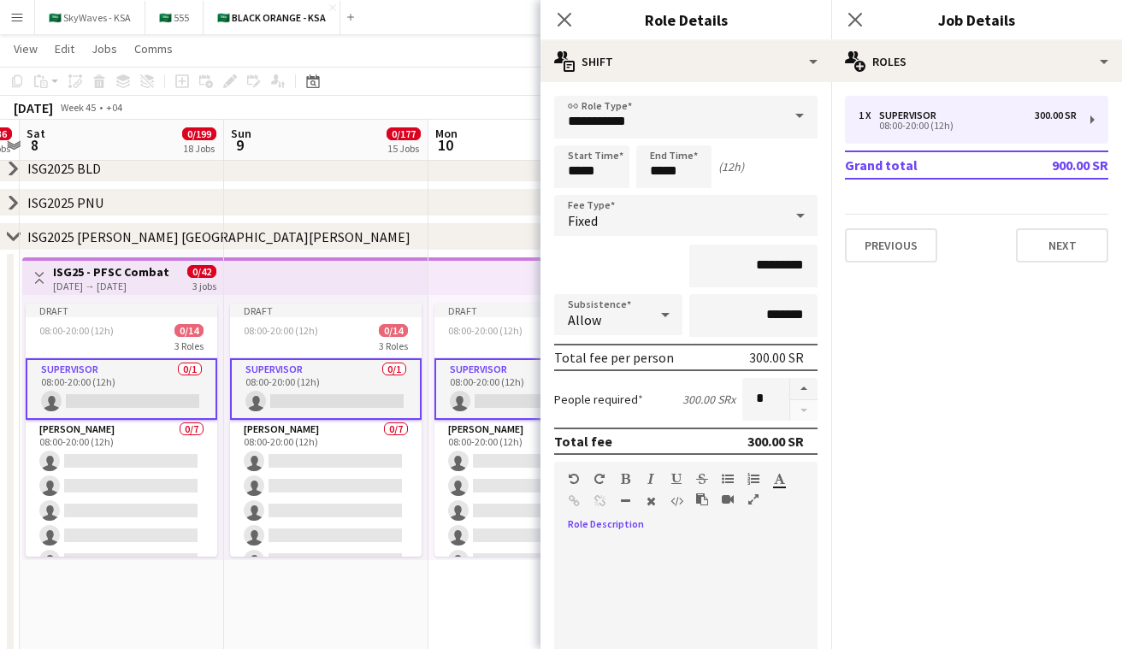
click at [607, 530] on div at bounding box center [685, 634] width 263 height 217
paste div
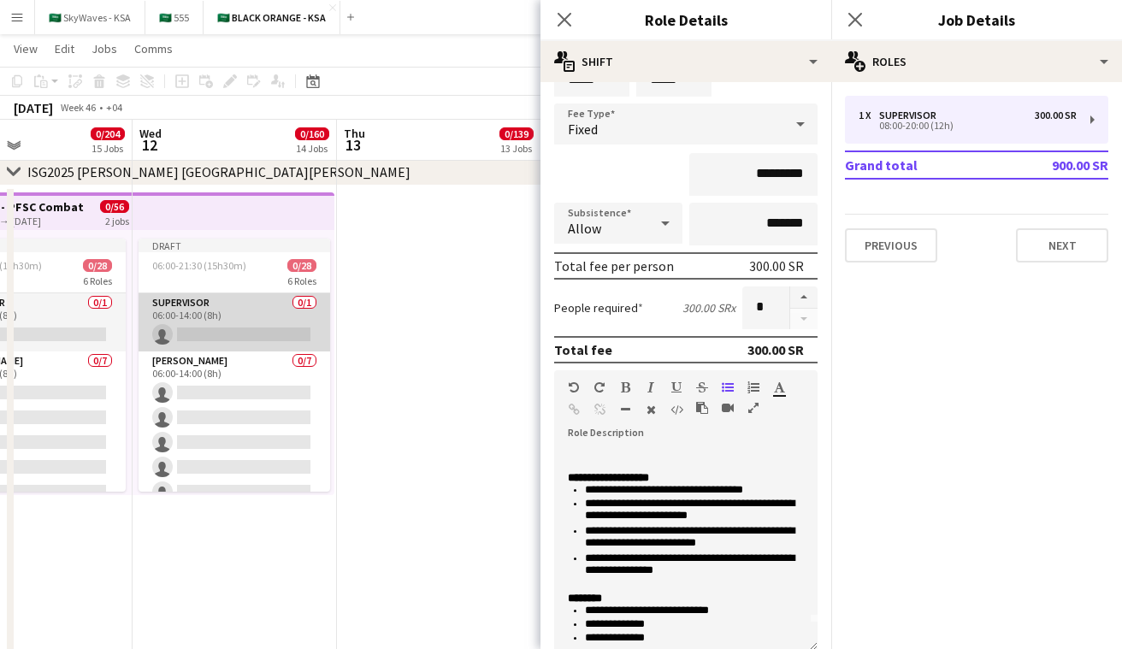
click at [246, 329] on app-card-role "Supervisor 0/1 06:00-14:00 (8h) single-neutral-actions" at bounding box center [235, 322] width 192 height 58
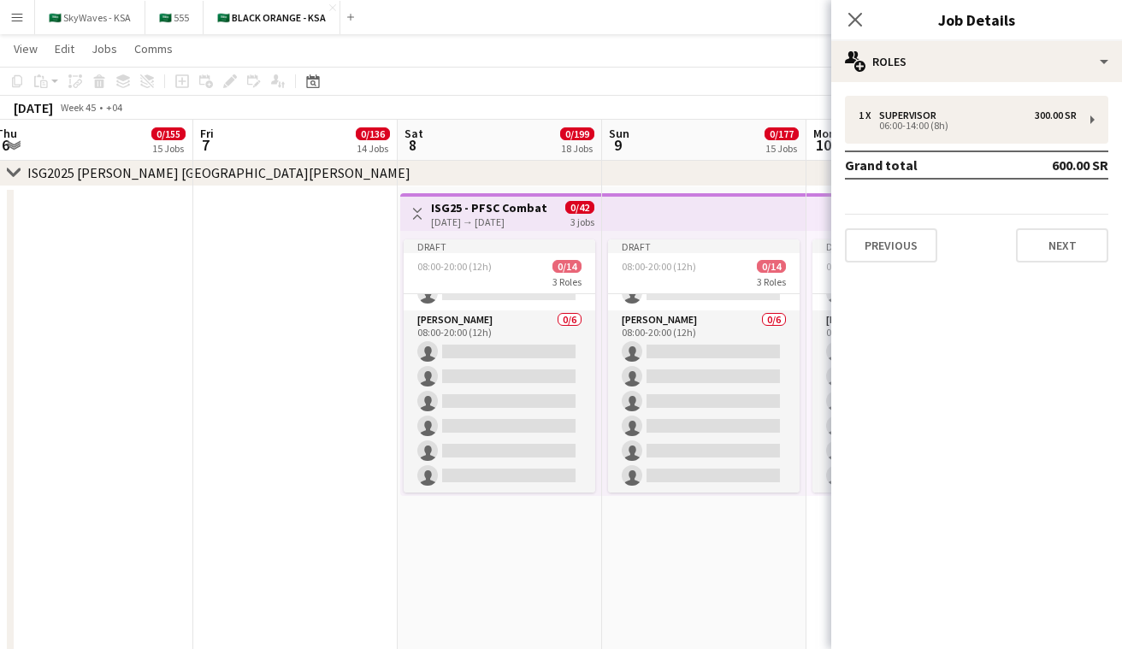
click at [414, 204] on button "Toggle View" at bounding box center [417, 214] width 21 height 21
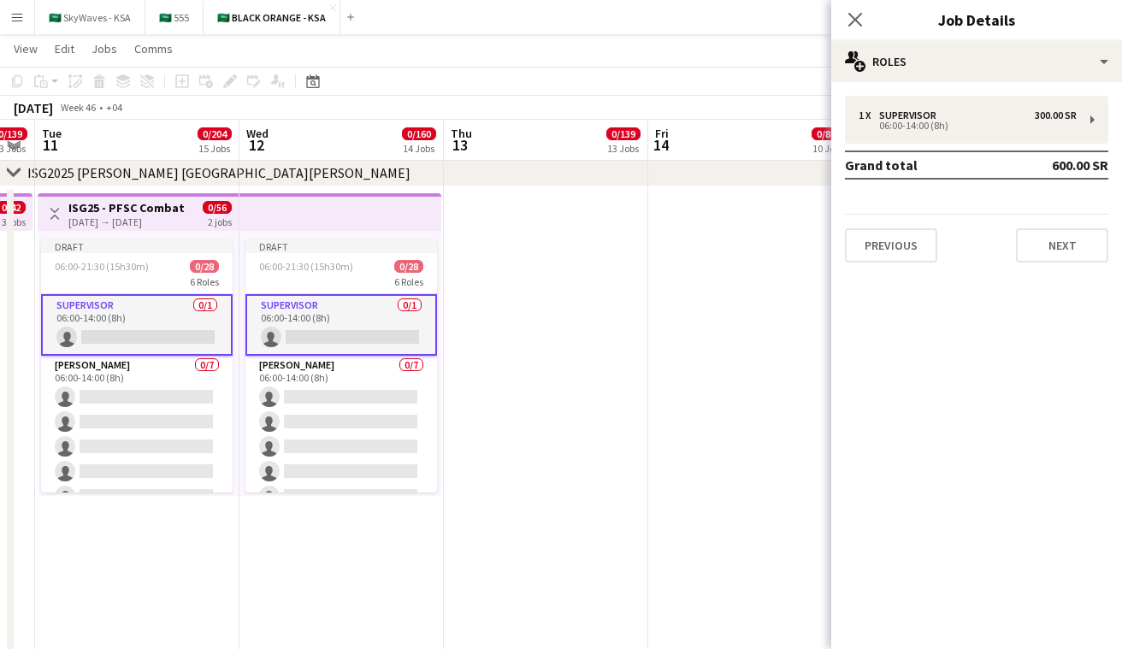
click at [152, 319] on app-card-role "Supervisor 0/1 06:00-14:00 (8h) single-neutral-actions" at bounding box center [137, 325] width 192 height 62
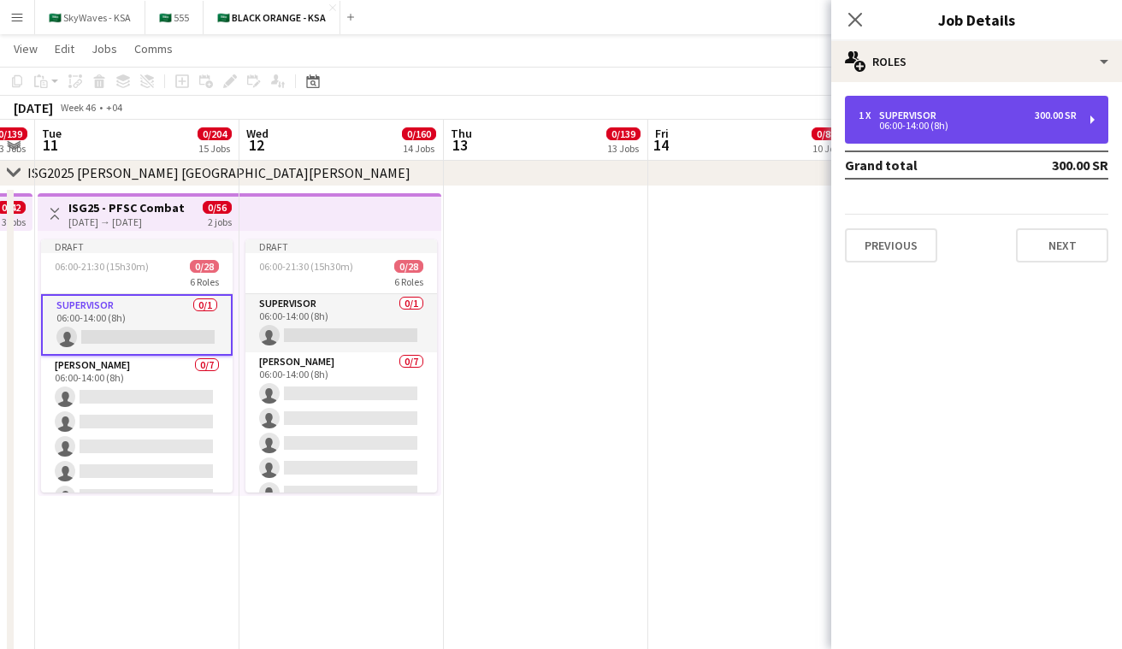
click at [891, 133] on div "1 x Supervisor 300.00 SR 06:00-14:00 (8h)" at bounding box center [976, 120] width 263 height 48
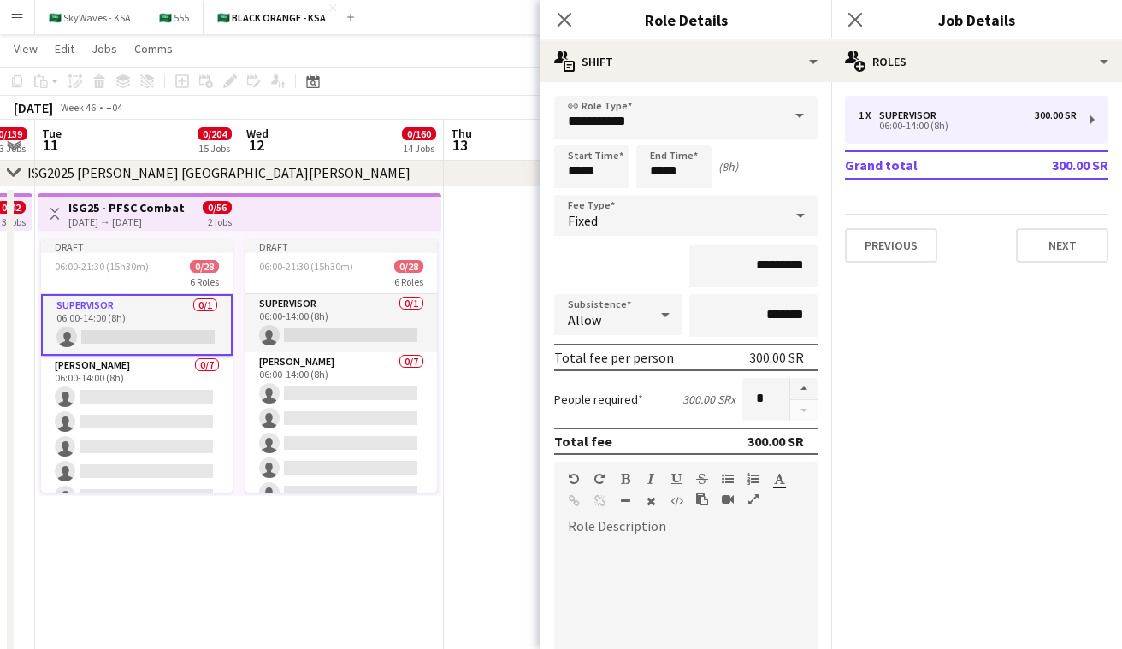
click at [620, 534] on div at bounding box center [685, 634] width 263 height 217
paste div
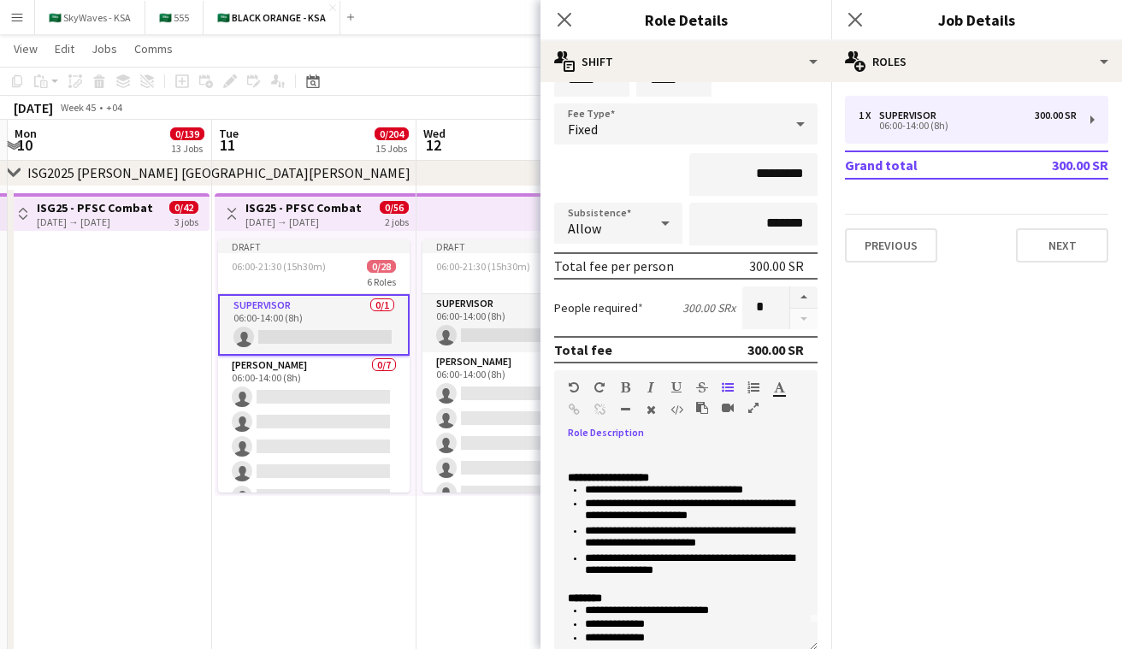
click at [228, 216] on app-icon "Toggle View" at bounding box center [232, 214] width 12 height 12
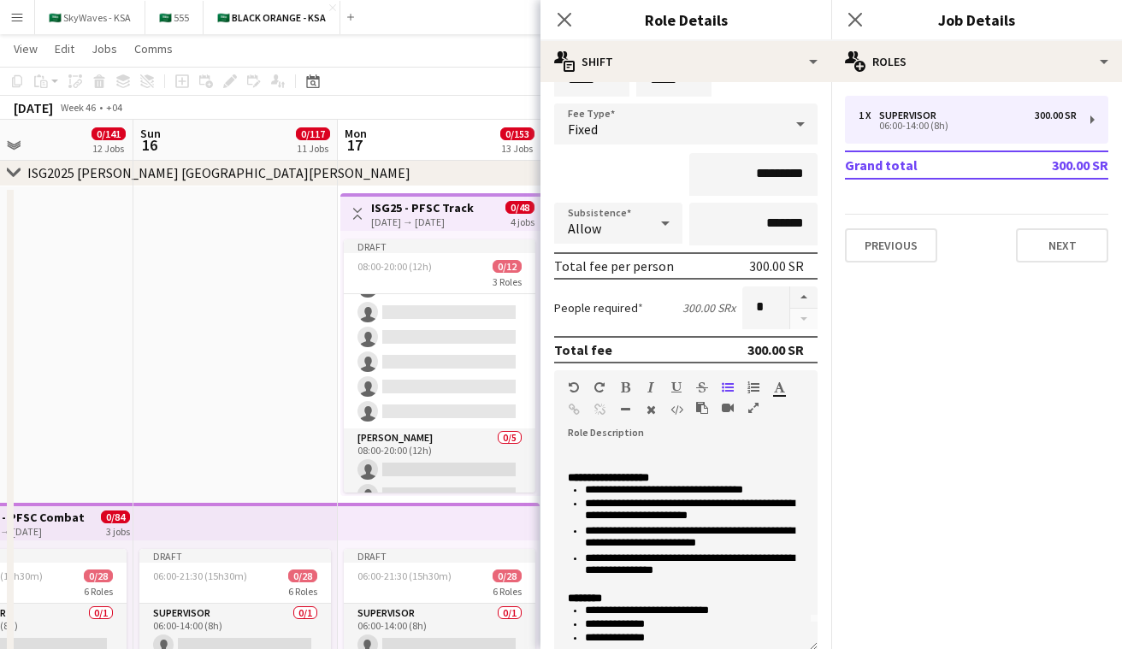
click at [454, 223] on div "[DATE] → [DATE]" at bounding box center [422, 222] width 103 height 13
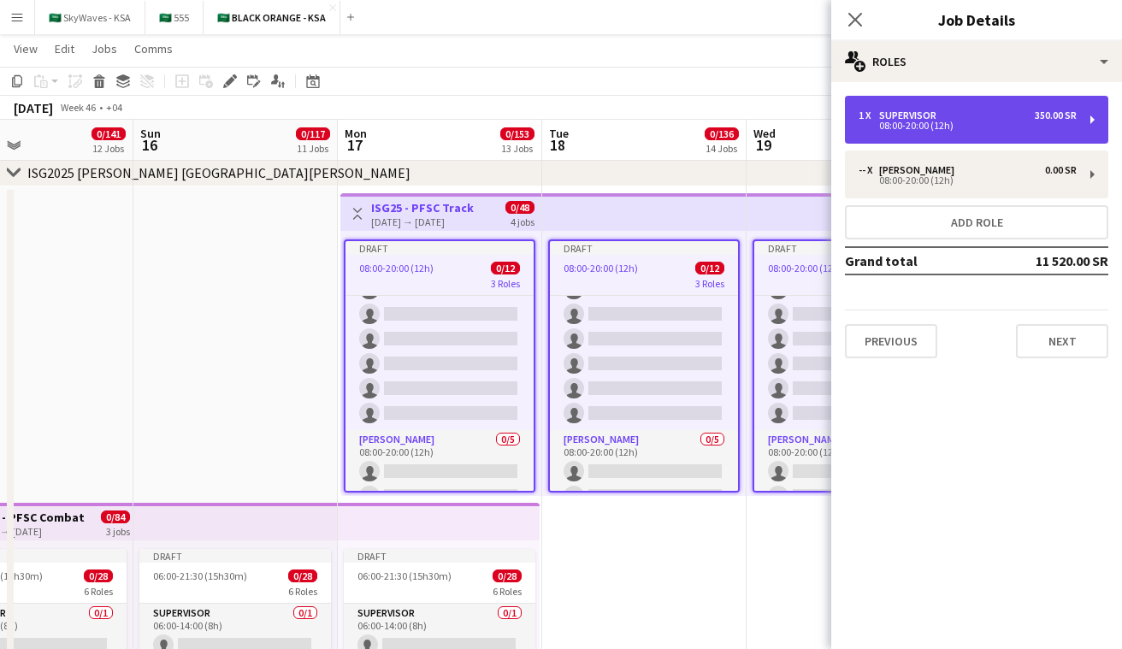
click at [907, 128] on div "08:00-20:00 (12h)" at bounding box center [968, 125] width 218 height 9
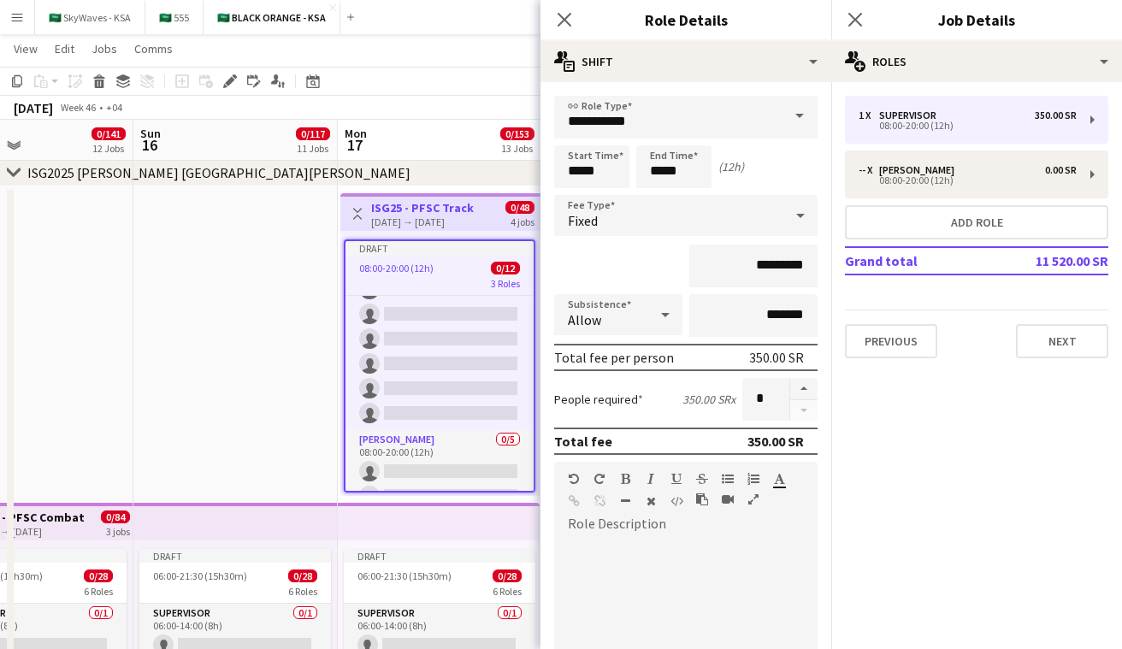
click at [591, 530] on div at bounding box center [685, 634] width 263 height 217
paste div
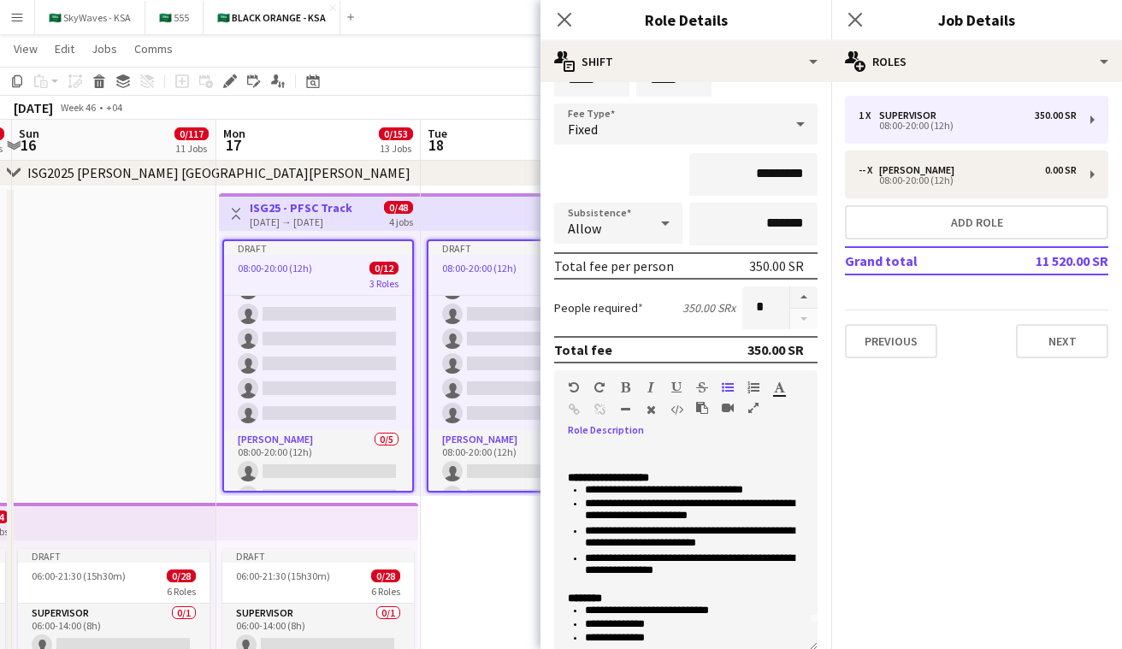
click at [228, 213] on button "Toggle View" at bounding box center [236, 214] width 21 height 21
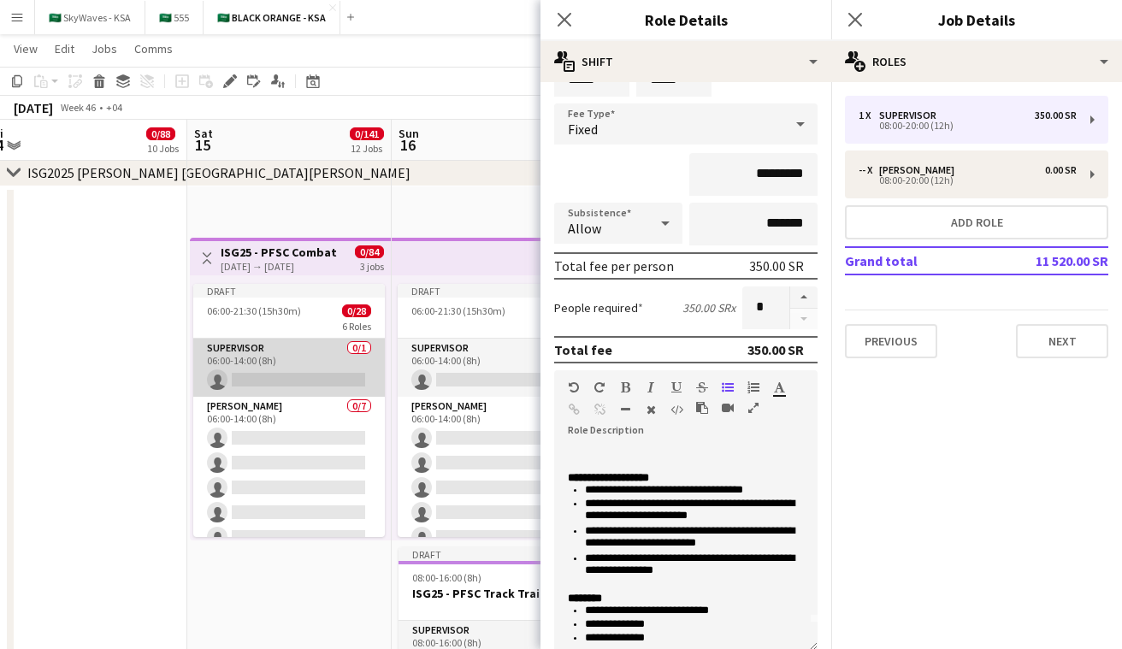
click at [263, 375] on app-card-role "Supervisor 0/1 06:00-14:00 (8h) single-neutral-actions" at bounding box center [289, 368] width 192 height 58
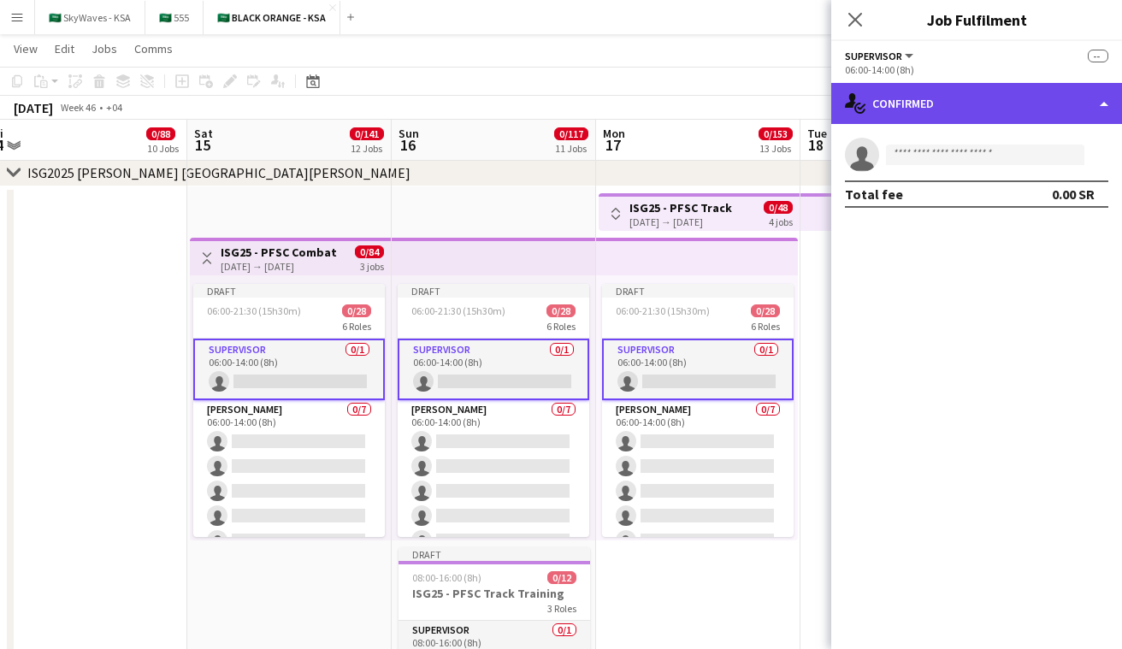
click at [926, 108] on div "single-neutral-actions-check-2 Confirmed" at bounding box center [977, 103] width 291 height 41
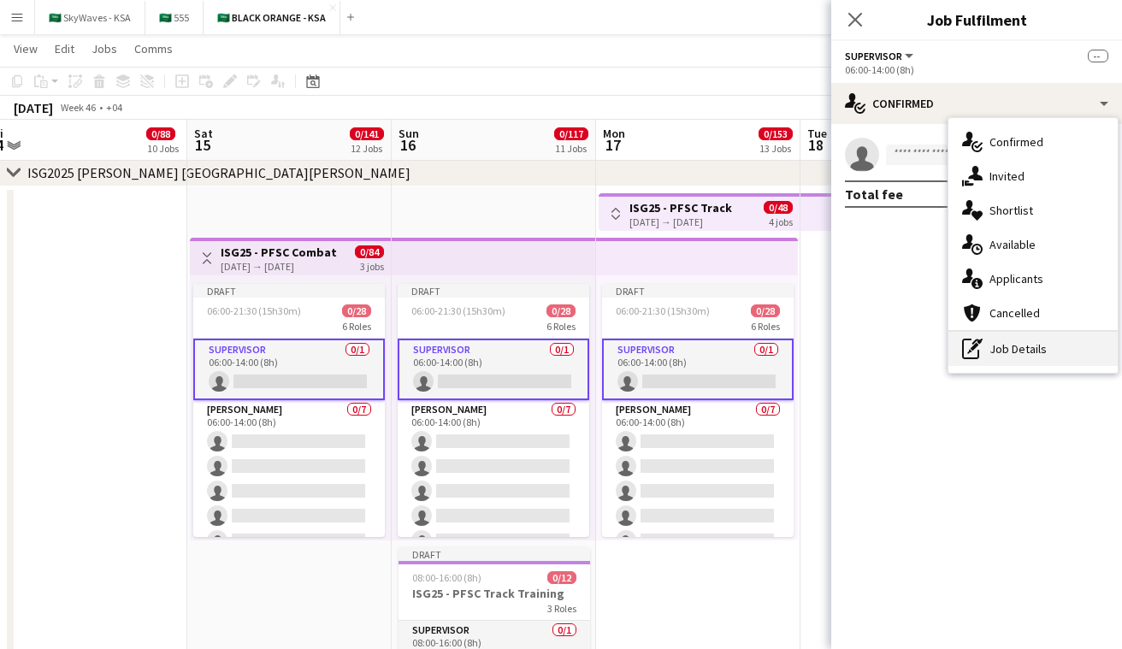
click at [974, 335] on div "pen-write Job Details" at bounding box center [1033, 349] width 169 height 34
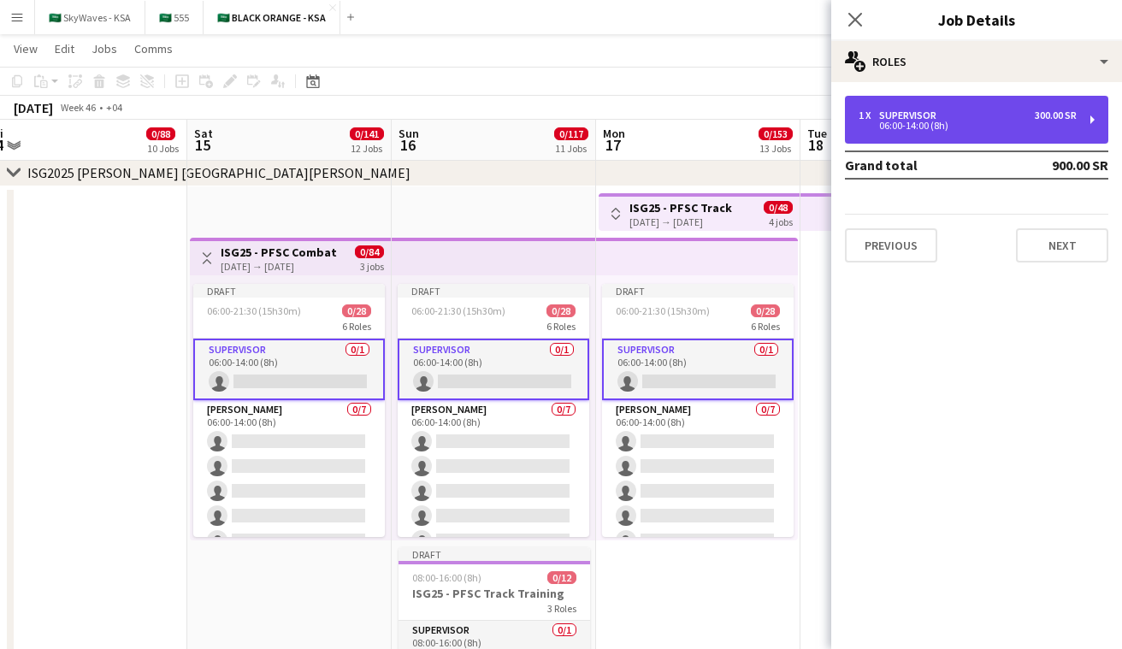
click at [962, 127] on div "06:00-14:00 (8h)" at bounding box center [968, 125] width 218 height 9
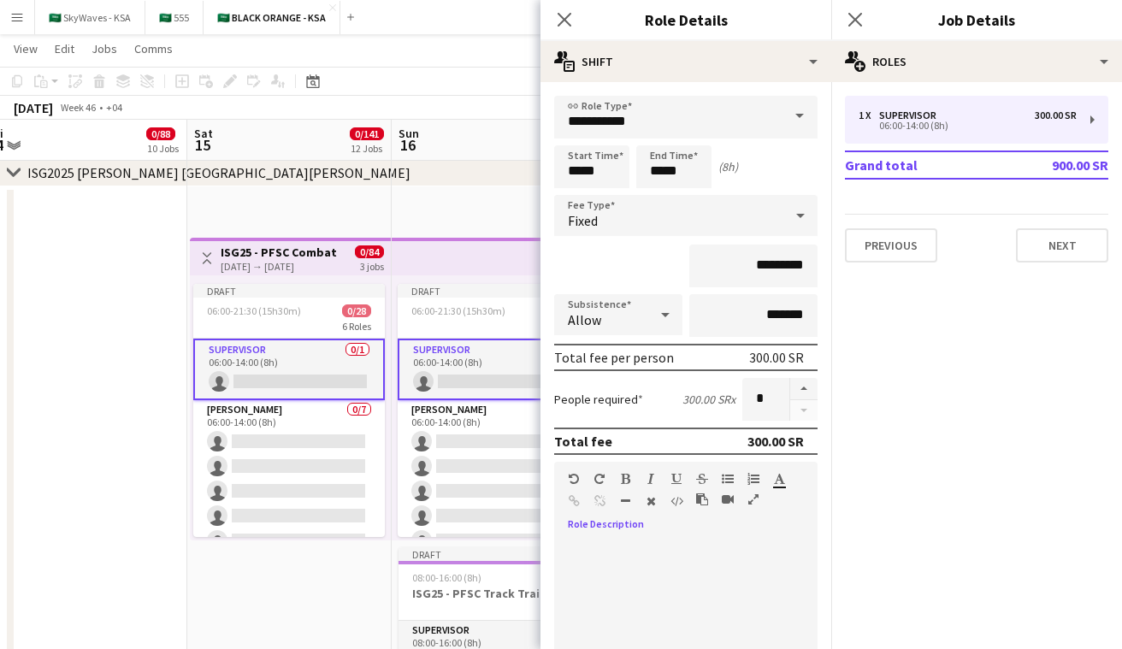
click at [611, 553] on div at bounding box center [685, 640] width 263 height 205
paste div
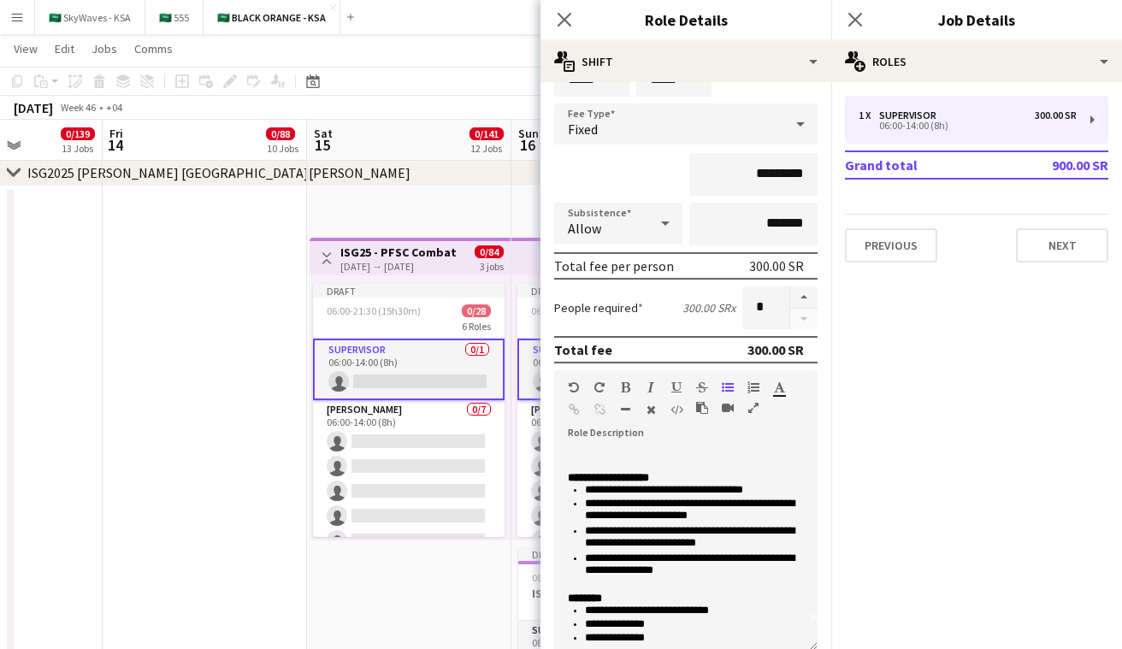
click at [322, 252] on app-icon "Toggle View" at bounding box center [327, 258] width 12 height 12
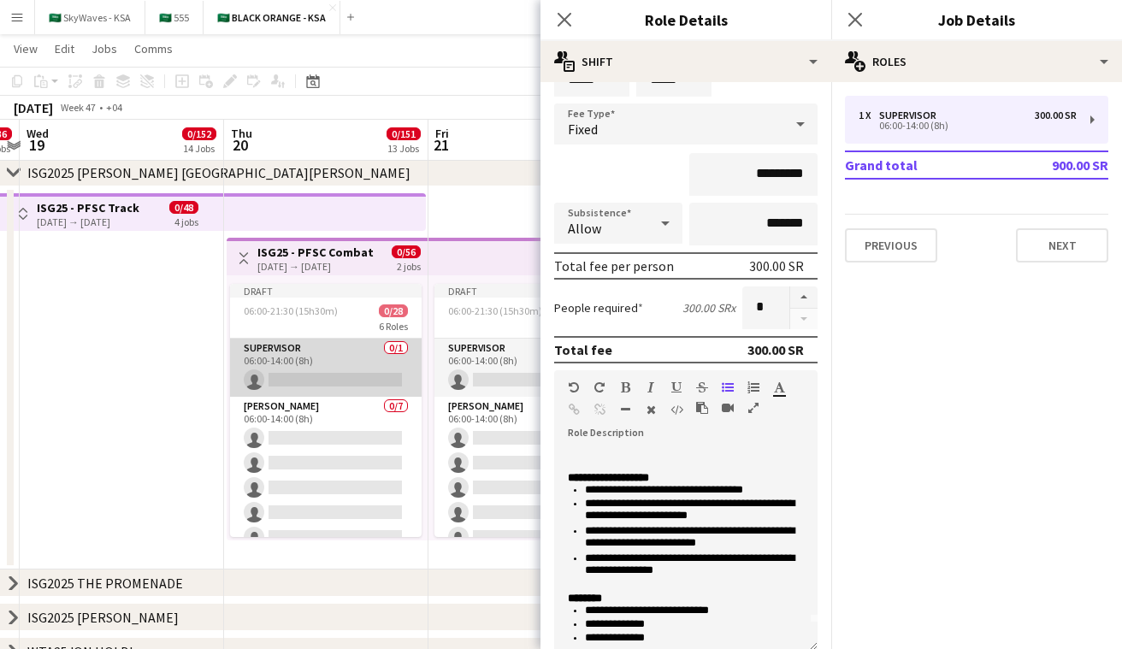
click at [321, 381] on app-card-role "Supervisor 0/1 06:00-14:00 (8h) single-neutral-actions" at bounding box center [326, 368] width 192 height 58
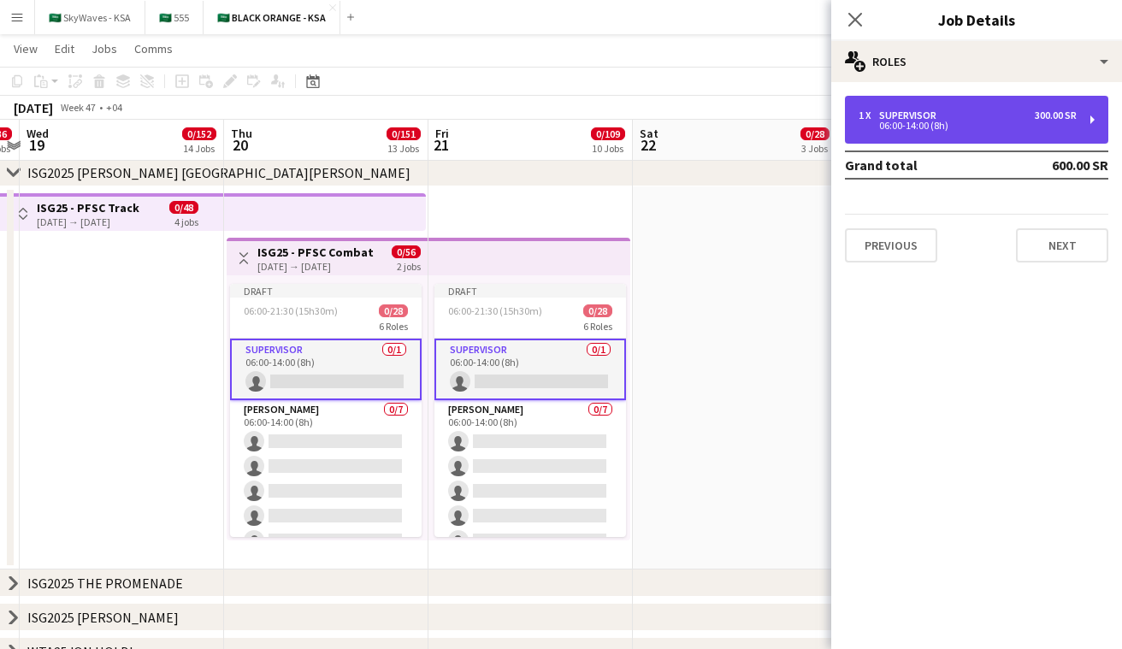
click at [958, 129] on div "06:00-14:00 (8h)" at bounding box center [968, 125] width 218 height 9
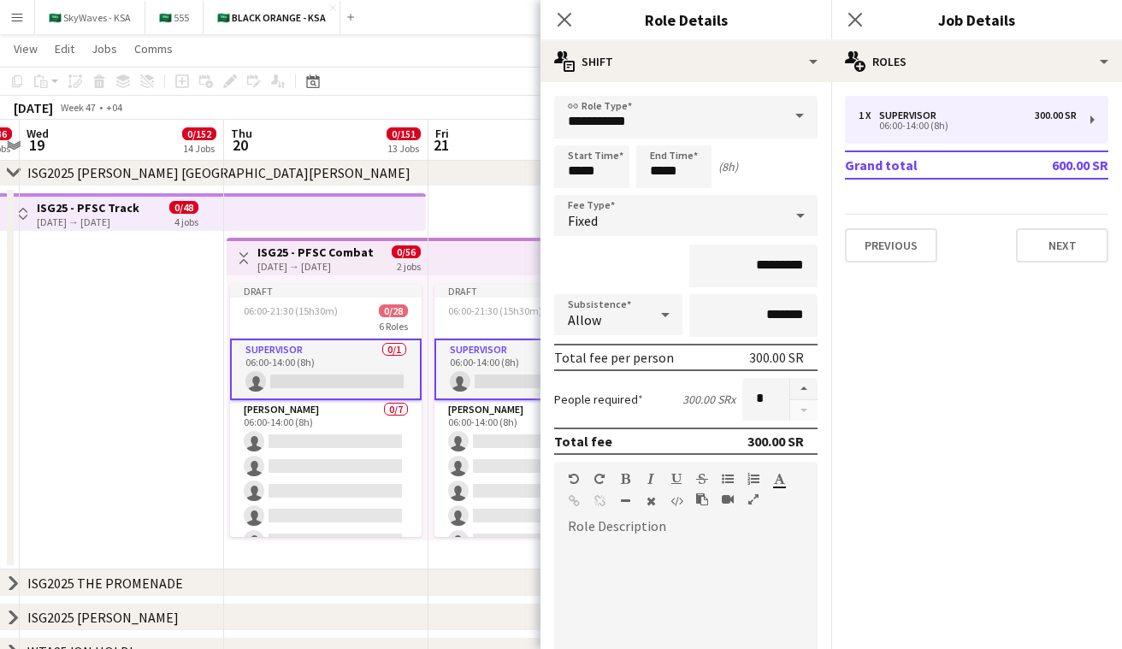
click at [666, 535] on div at bounding box center [685, 634] width 263 height 217
paste div
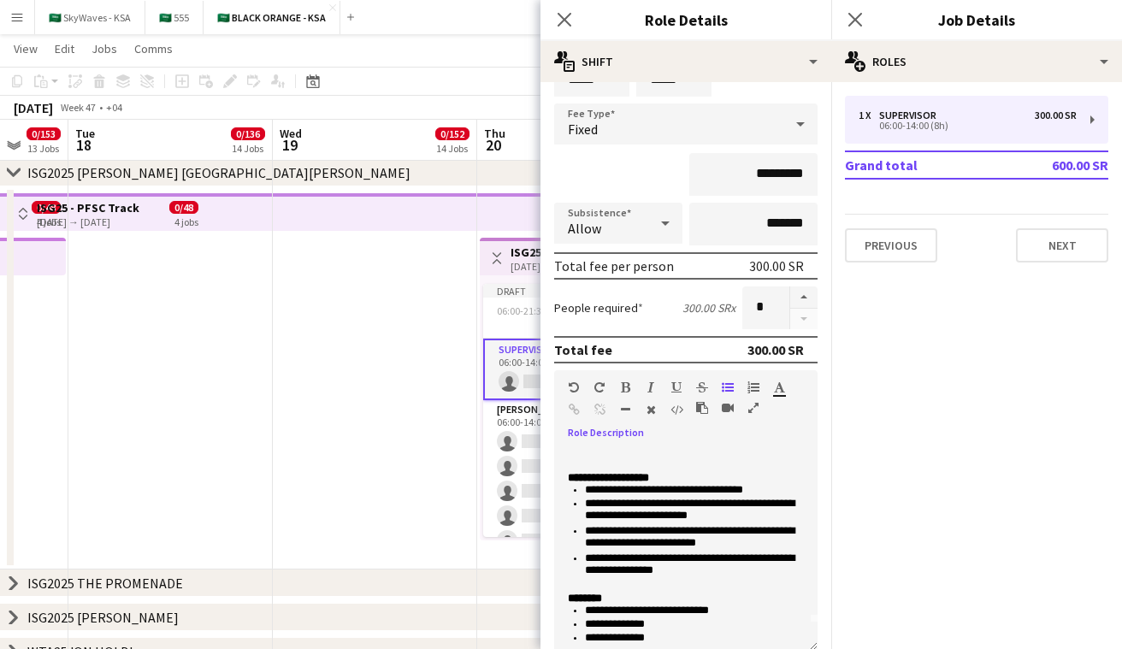
scroll to position [0, 476]
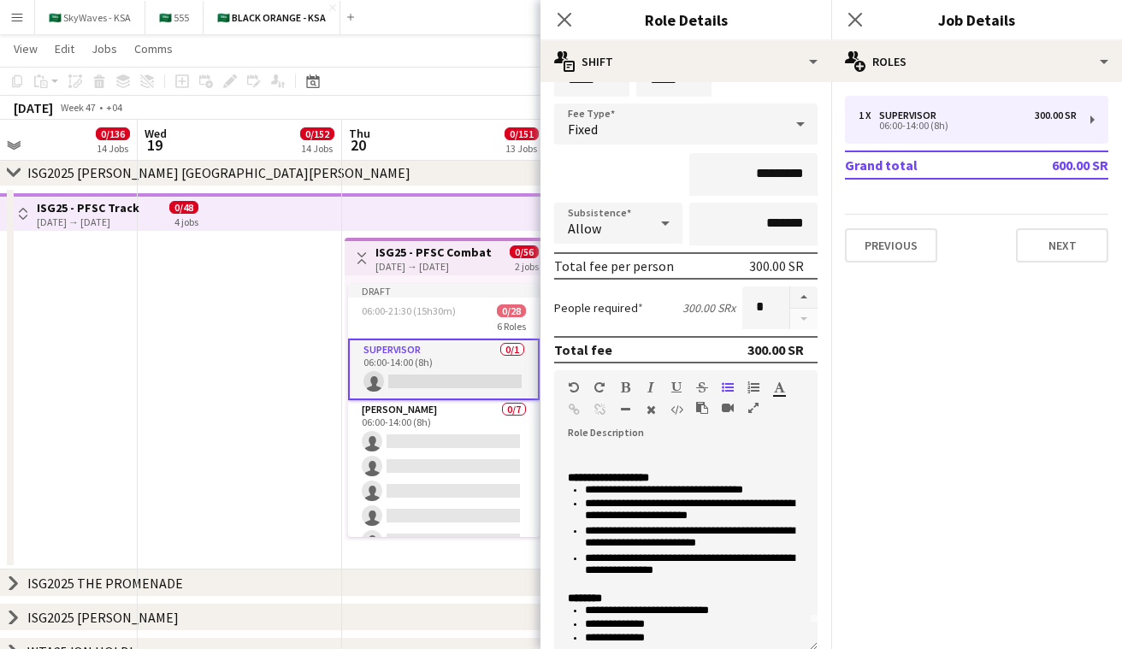
click at [365, 254] on app-icon "Toggle View" at bounding box center [362, 258] width 12 height 12
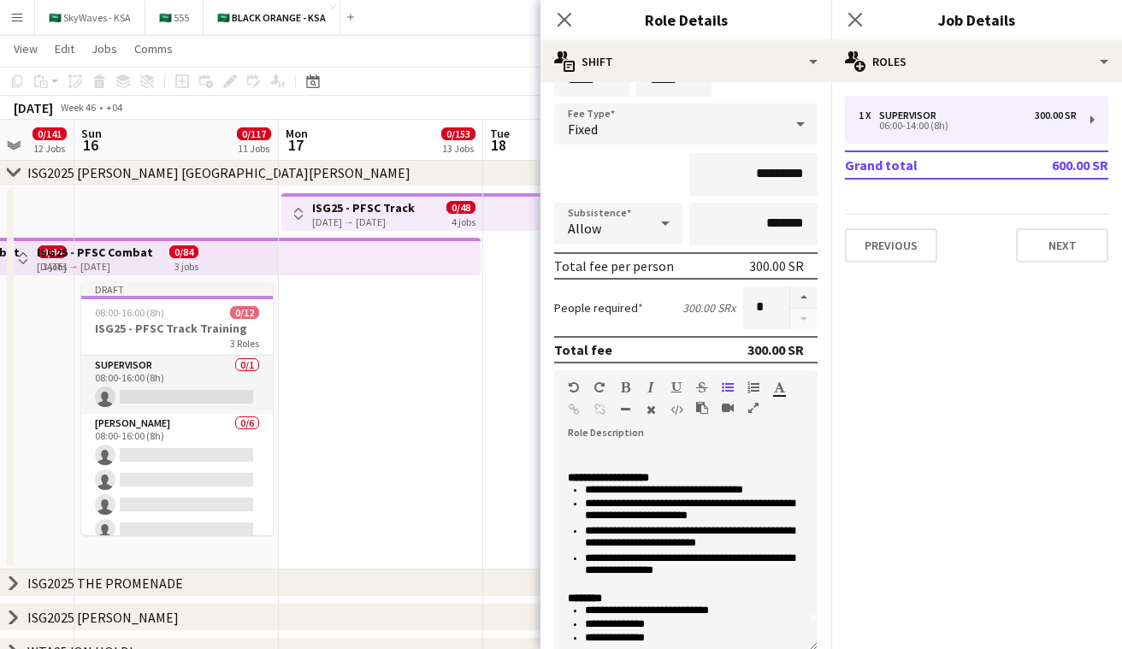
scroll to position [0, 346]
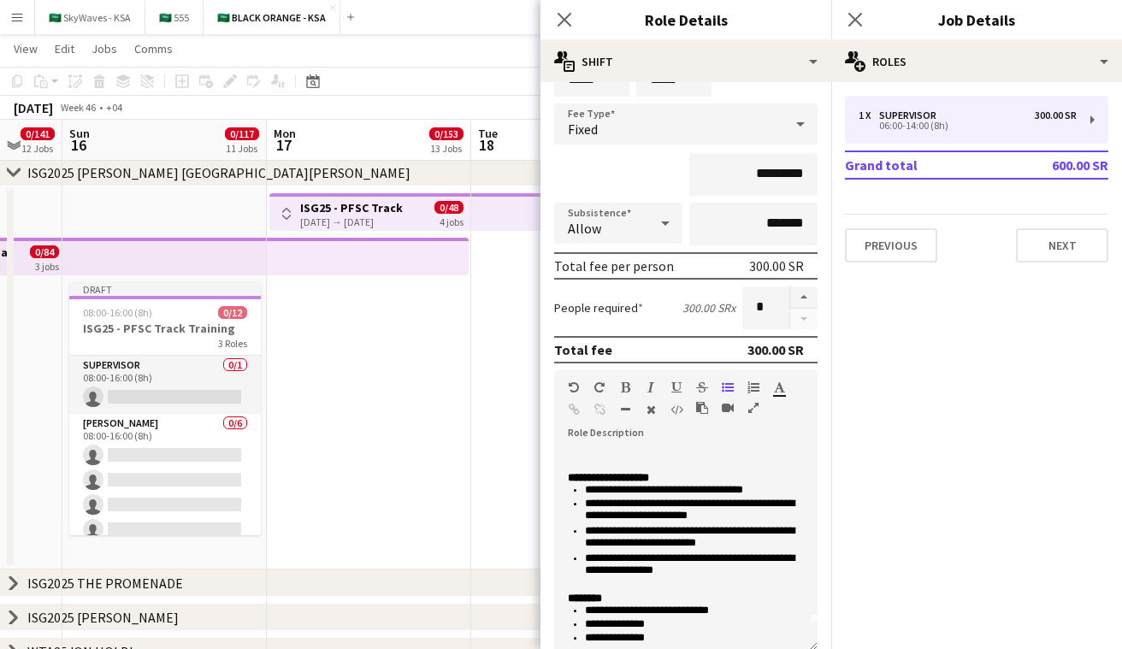
click at [12, 169] on icon "chevron-right" at bounding box center [14, 173] width 14 height 14
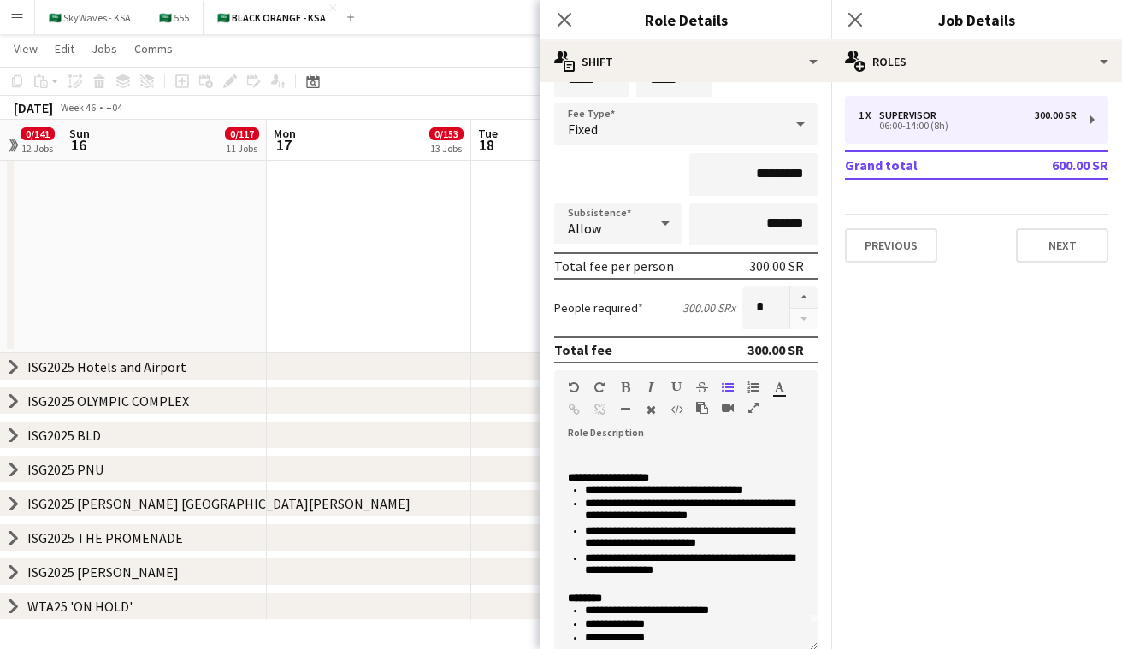
scroll to position [442, 0]
click at [11, 540] on icon "chevron-right" at bounding box center [14, 538] width 14 height 14
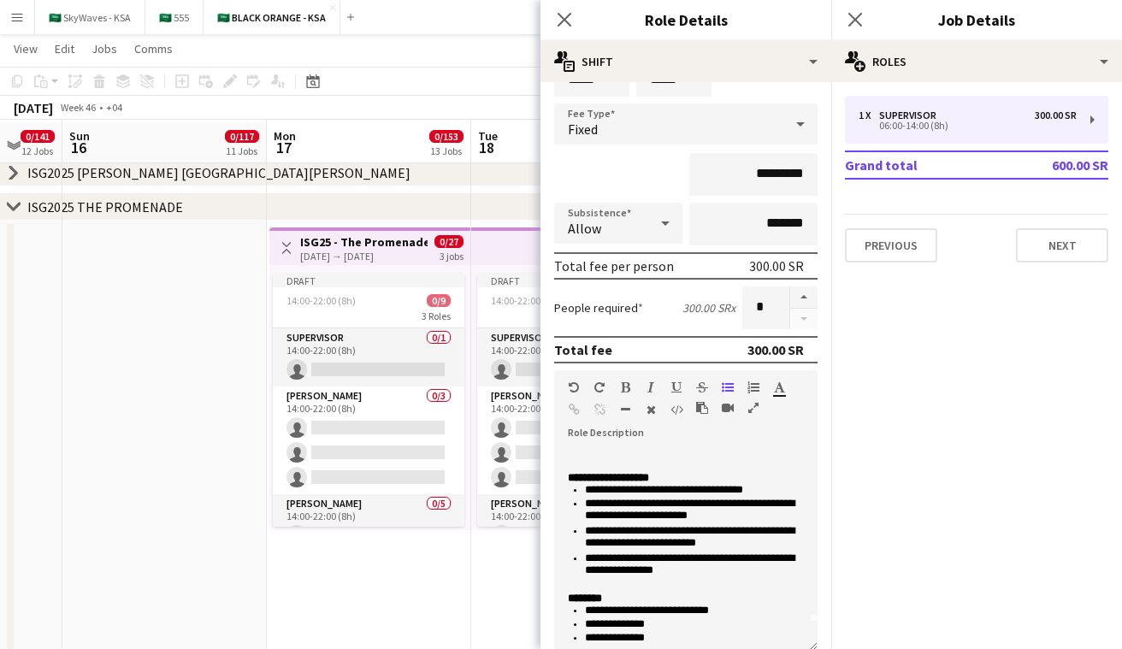
scroll to position [778, 0]
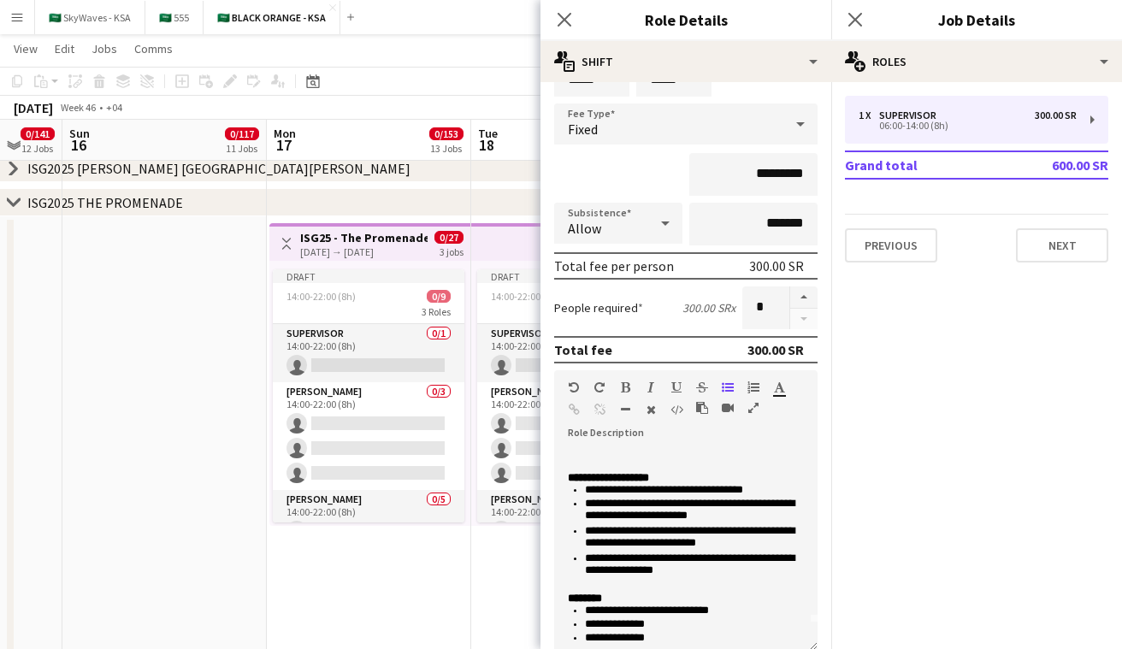
click at [369, 240] on h3 "ISG25 - The Promenade" at bounding box center [363, 237] width 127 height 15
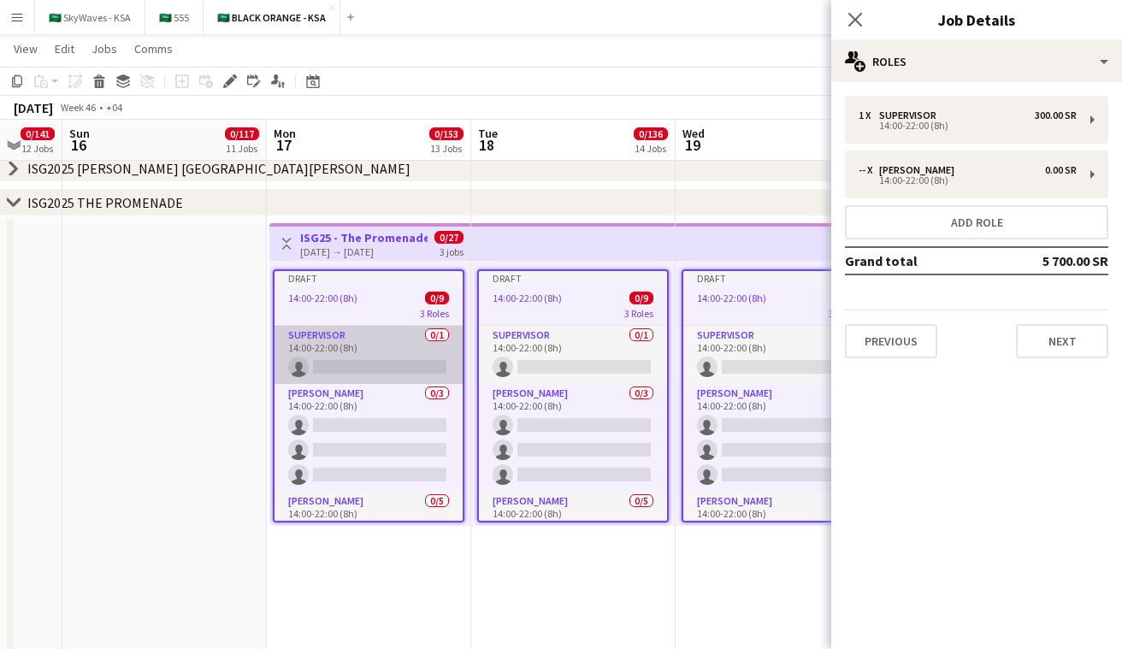
click at [348, 353] on app-card-role "Supervisor 0/1 14:00-22:00 (8h) single-neutral-actions" at bounding box center [369, 355] width 188 height 58
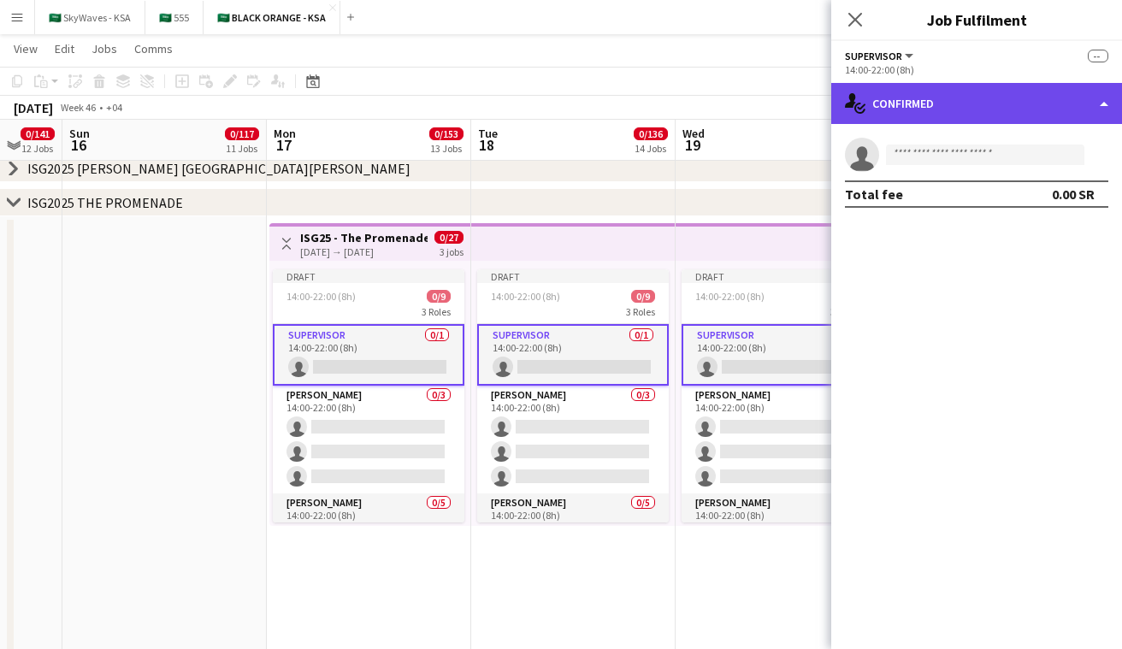
click at [926, 105] on div "single-neutral-actions-check-2 Confirmed" at bounding box center [977, 103] width 291 height 41
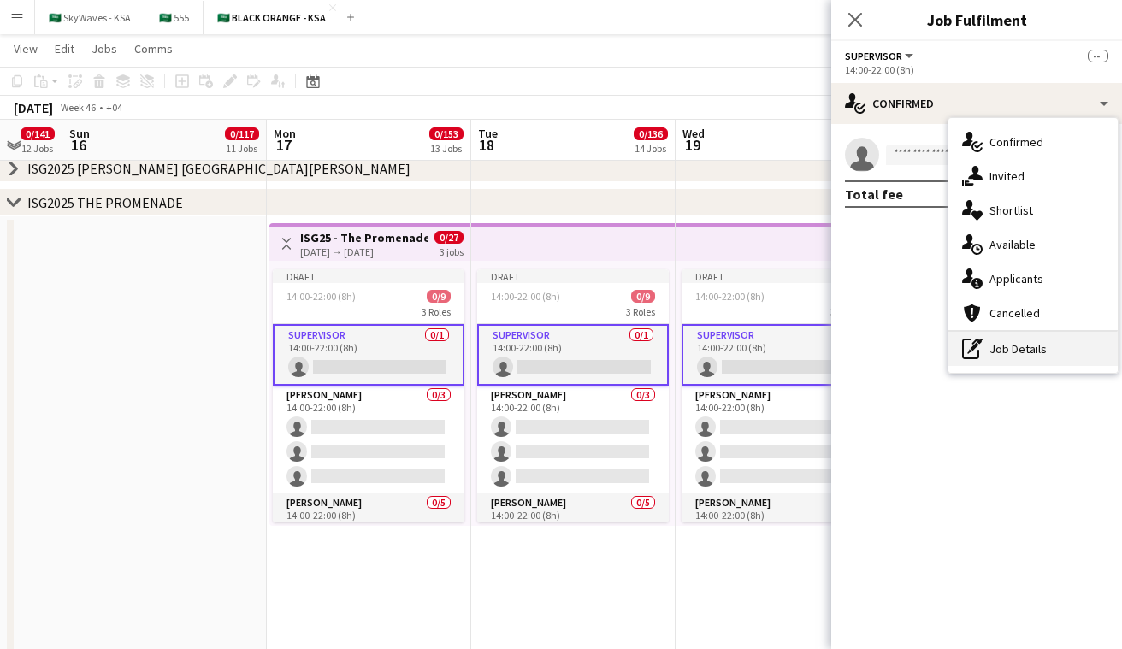
click at [1019, 358] on div "pen-write Job Details" at bounding box center [1033, 349] width 169 height 34
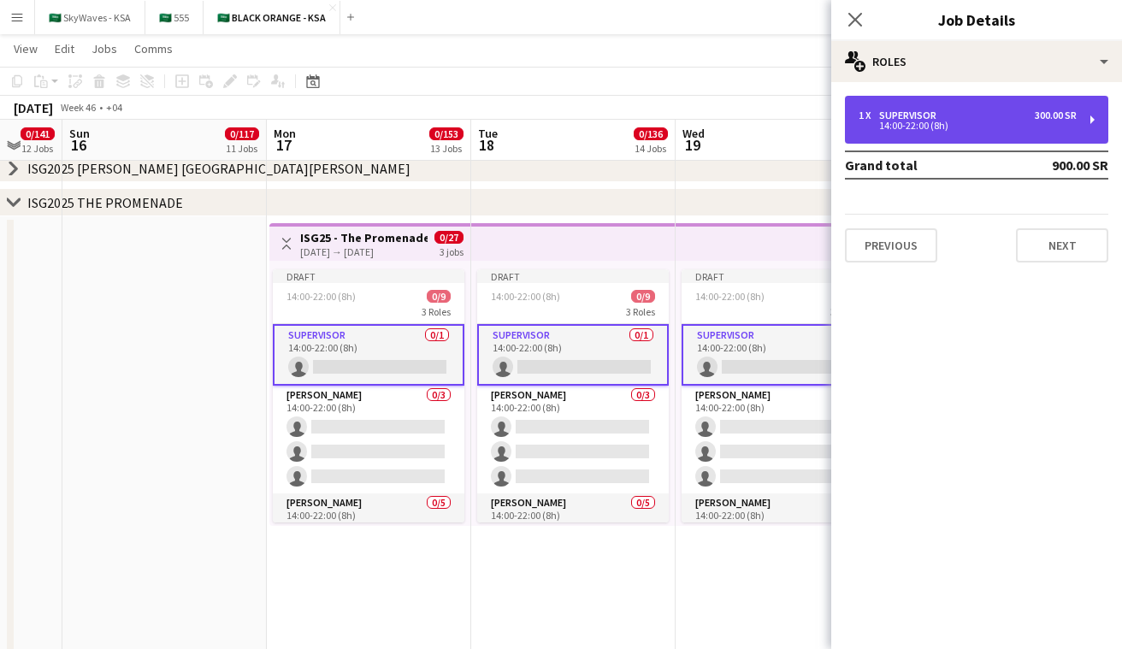
click at [981, 129] on div "14:00-22:00 (8h)" at bounding box center [968, 125] width 218 height 9
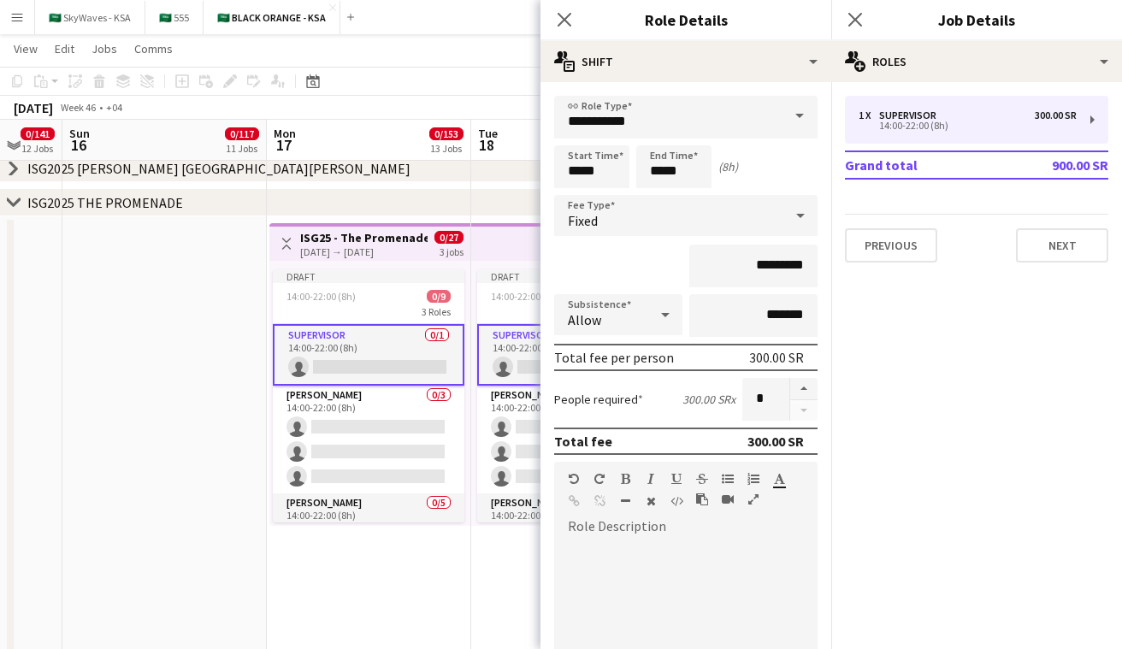
click at [636, 539] on div at bounding box center [685, 640] width 263 height 205
paste div
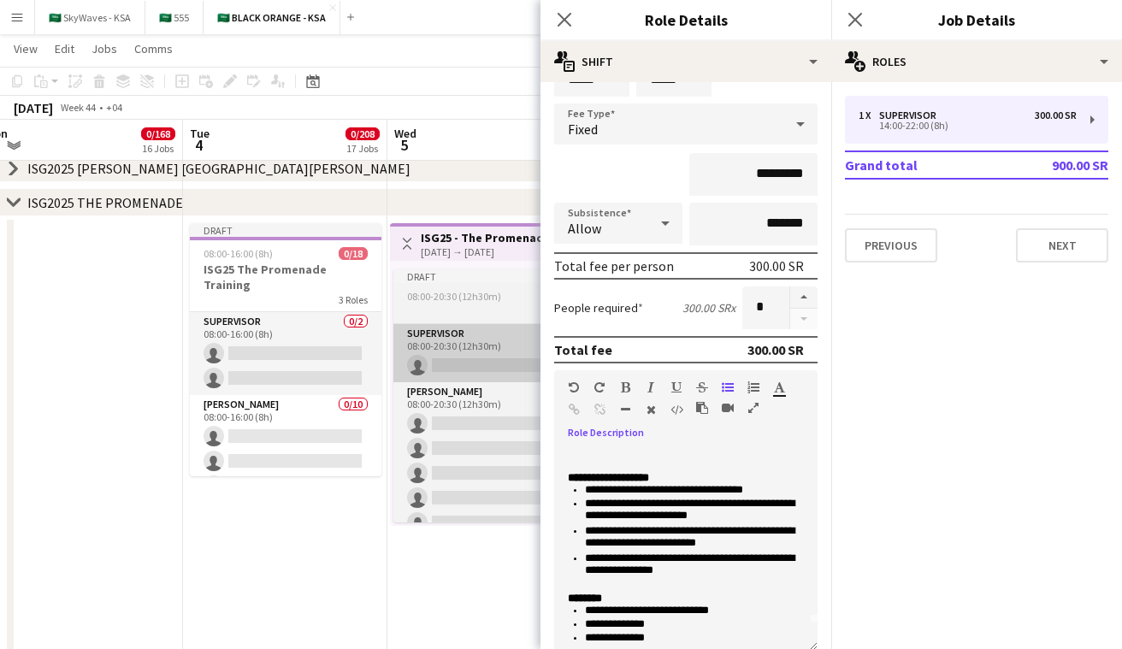
scroll to position [0, 678]
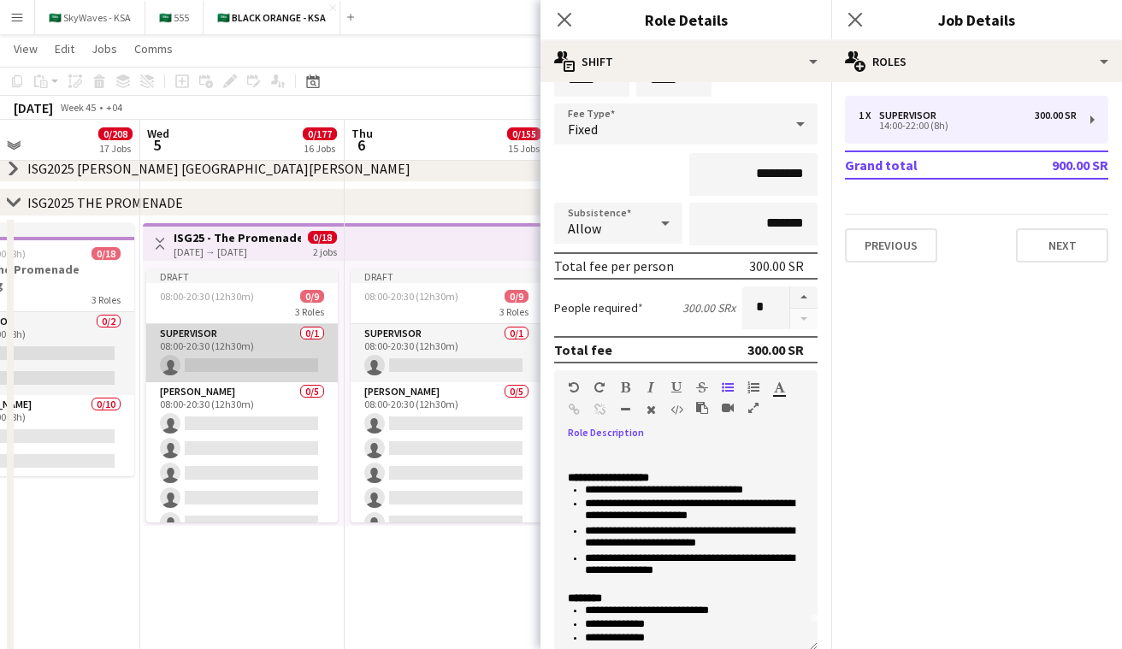
click at [260, 359] on app-card-role "Supervisor 0/1 08:00-20:30 (12h30m) single-neutral-actions" at bounding box center [242, 353] width 192 height 58
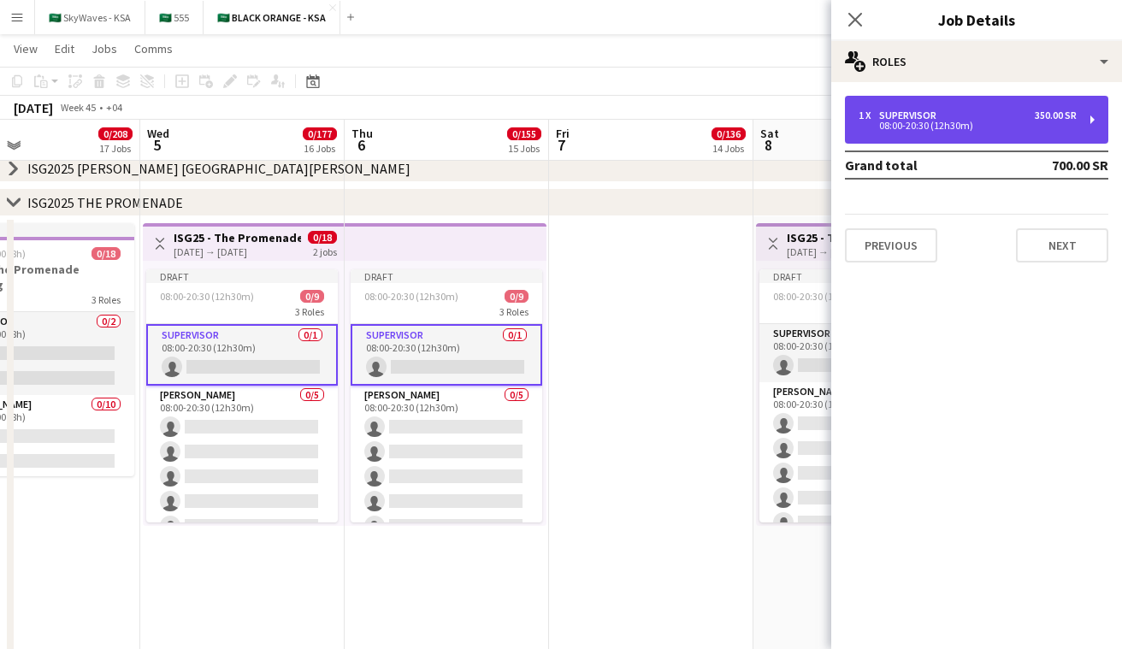
click at [918, 110] on div "Supervisor" at bounding box center [911, 116] width 64 height 12
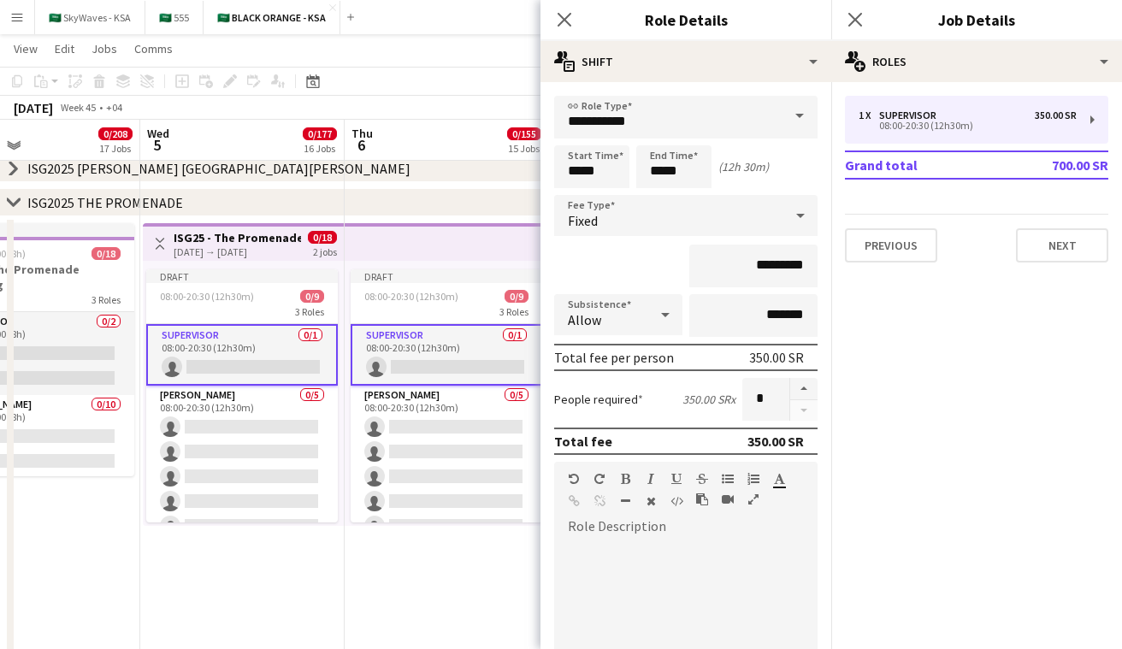
click at [605, 538] on div at bounding box center [685, 640] width 263 height 205
paste div
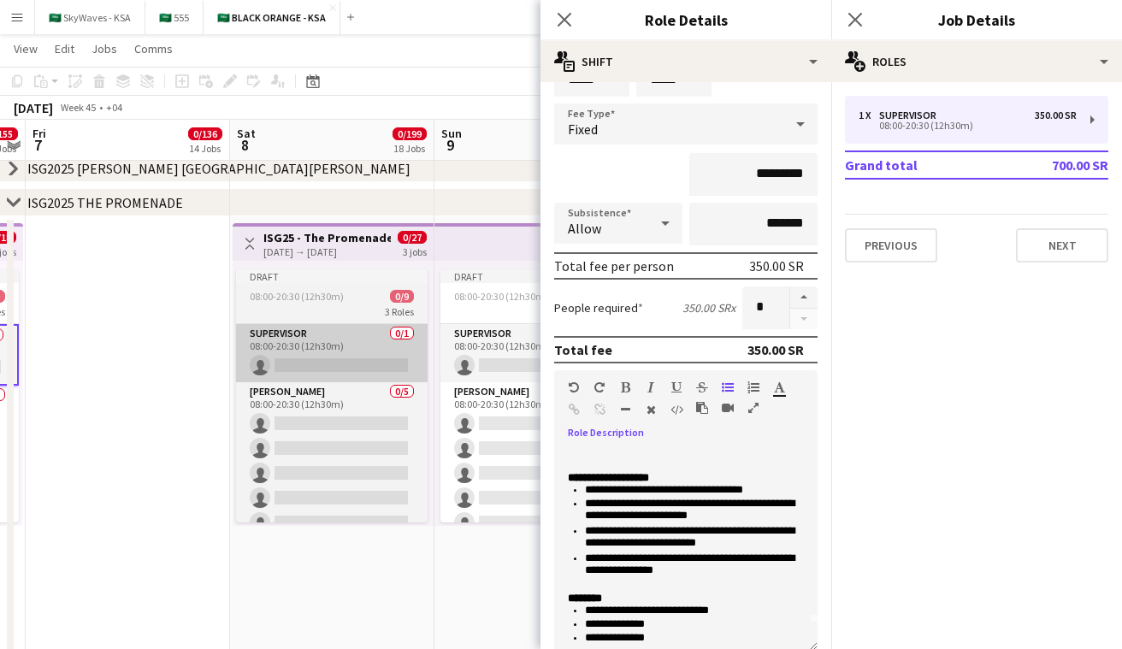
scroll to position [0, 631]
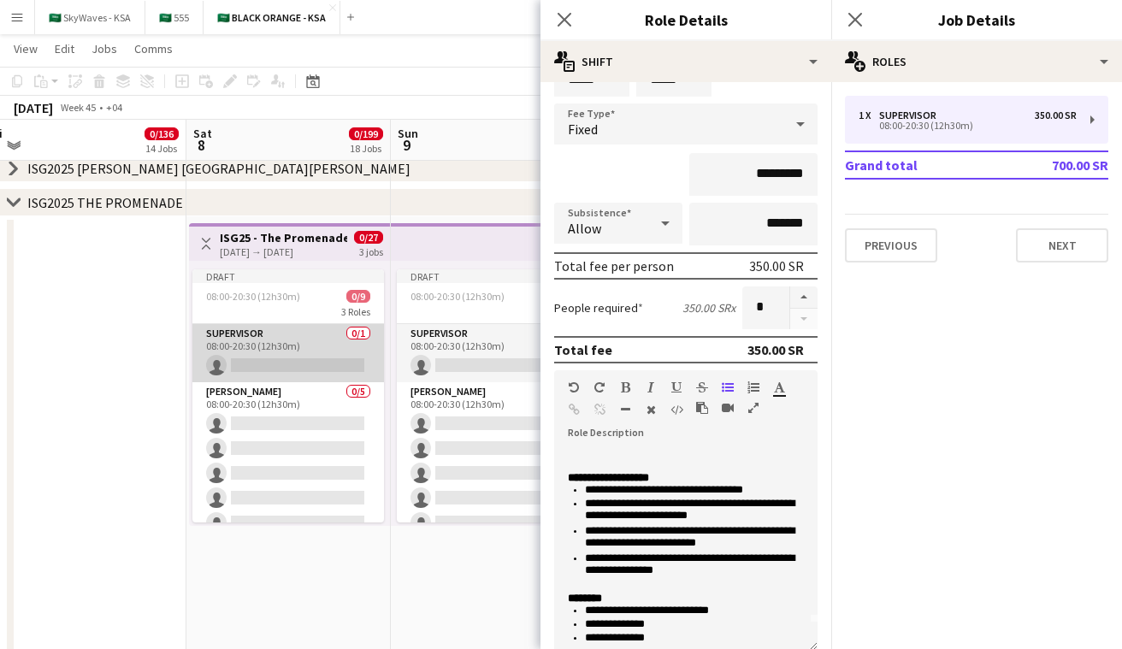
click at [306, 344] on app-card-role "Supervisor 0/1 08:00-20:30 (12h30m) single-neutral-actions" at bounding box center [288, 353] width 192 height 58
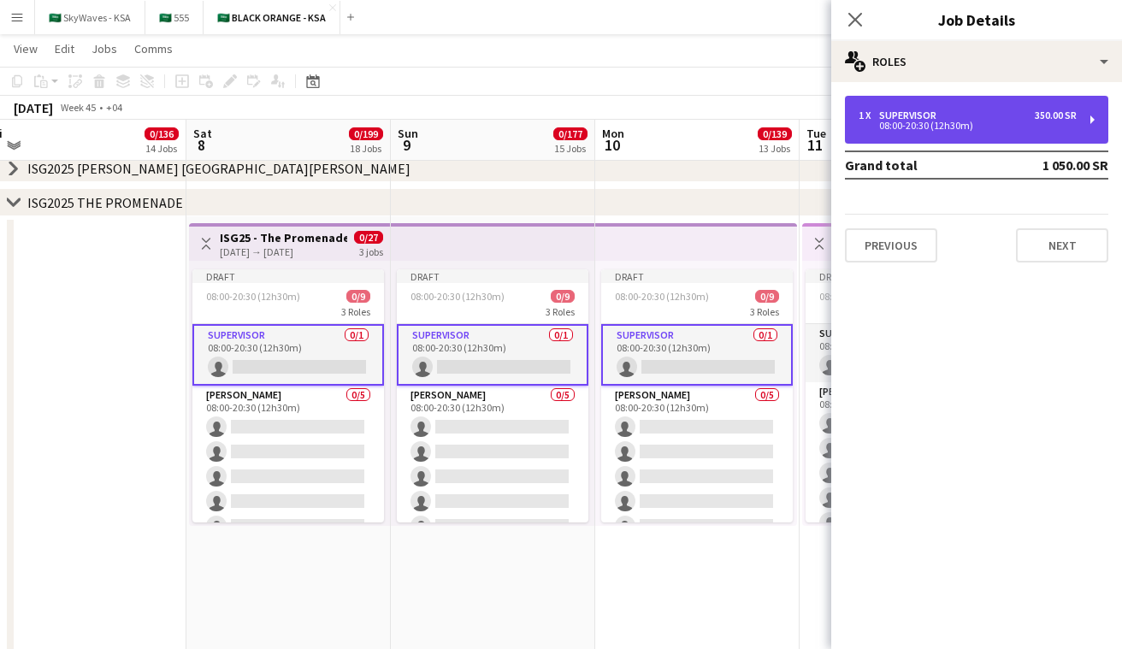
click at [1037, 133] on div "1 x Supervisor 350.00 SR 08:00-20:30 (12h30m)" at bounding box center [976, 120] width 263 height 48
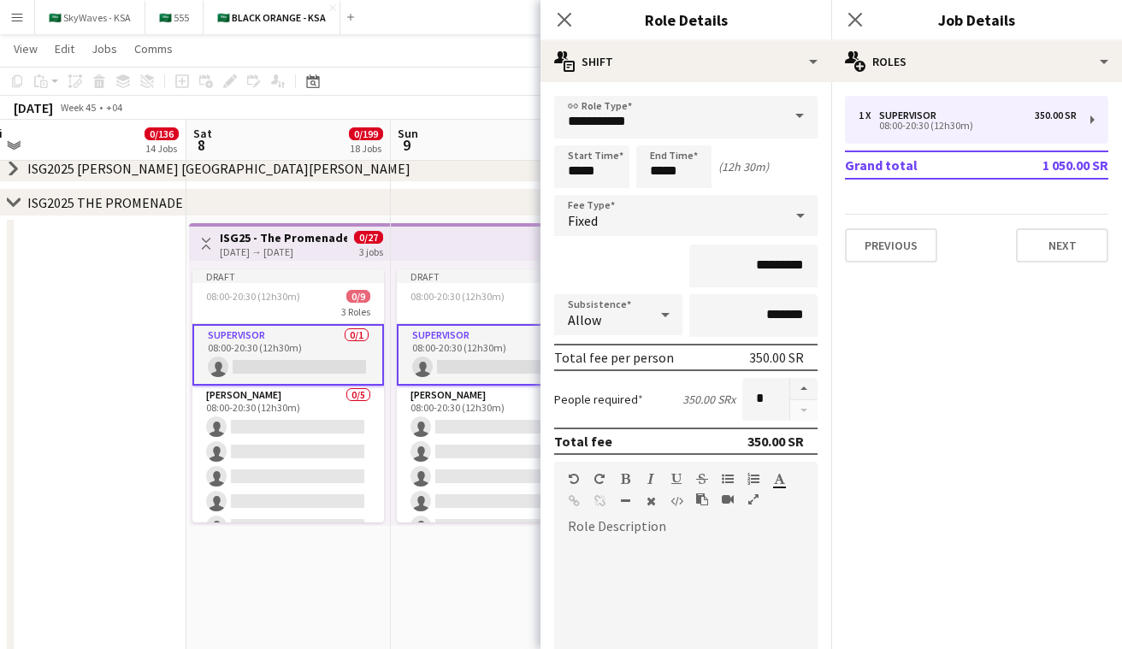
click at [692, 568] on div at bounding box center [685, 640] width 263 height 205
paste div
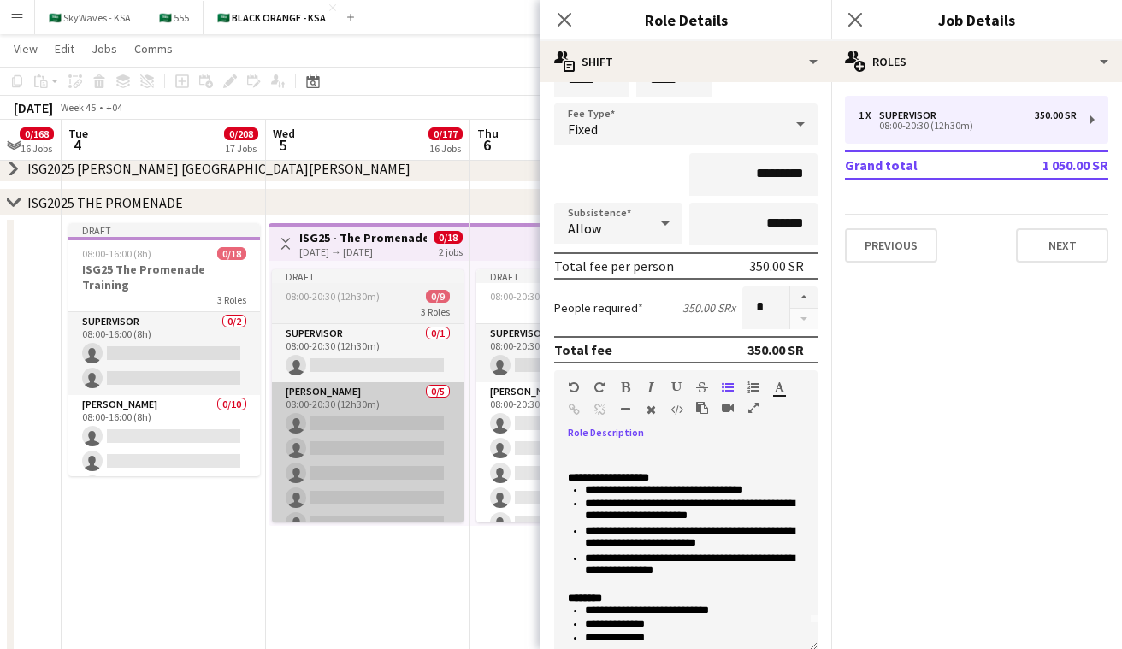
scroll to position [0, 459]
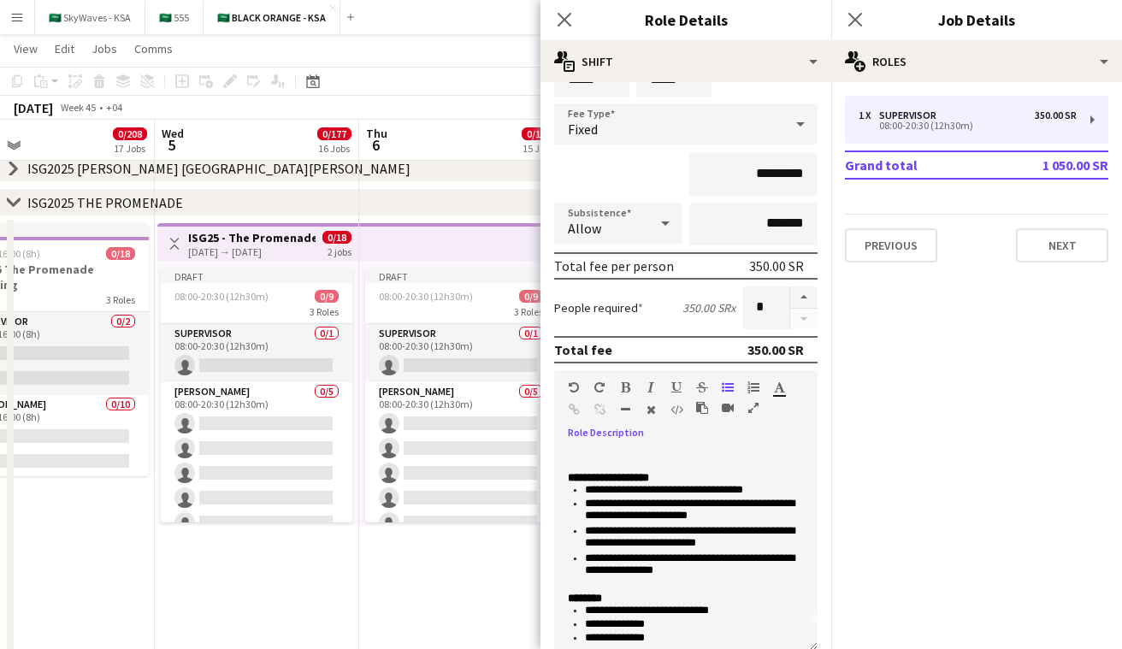
click at [178, 243] on app-icon "Toggle View" at bounding box center [175, 244] width 12 height 12
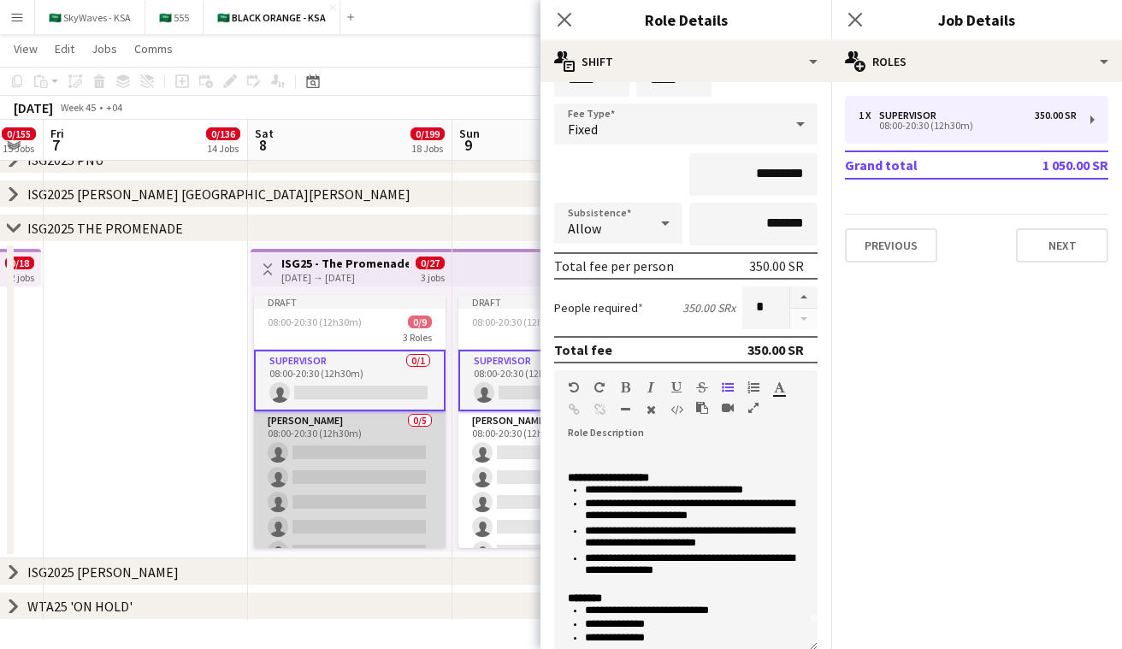
scroll to position [44, 0]
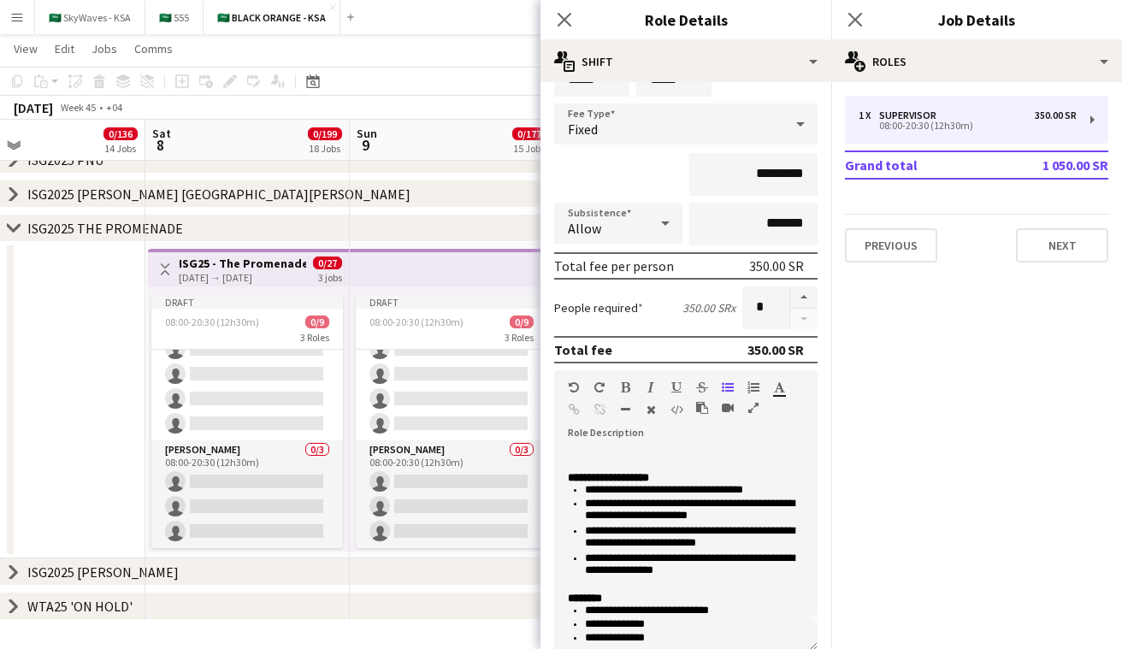
click at [160, 269] on app-icon "Toggle View" at bounding box center [165, 269] width 12 height 12
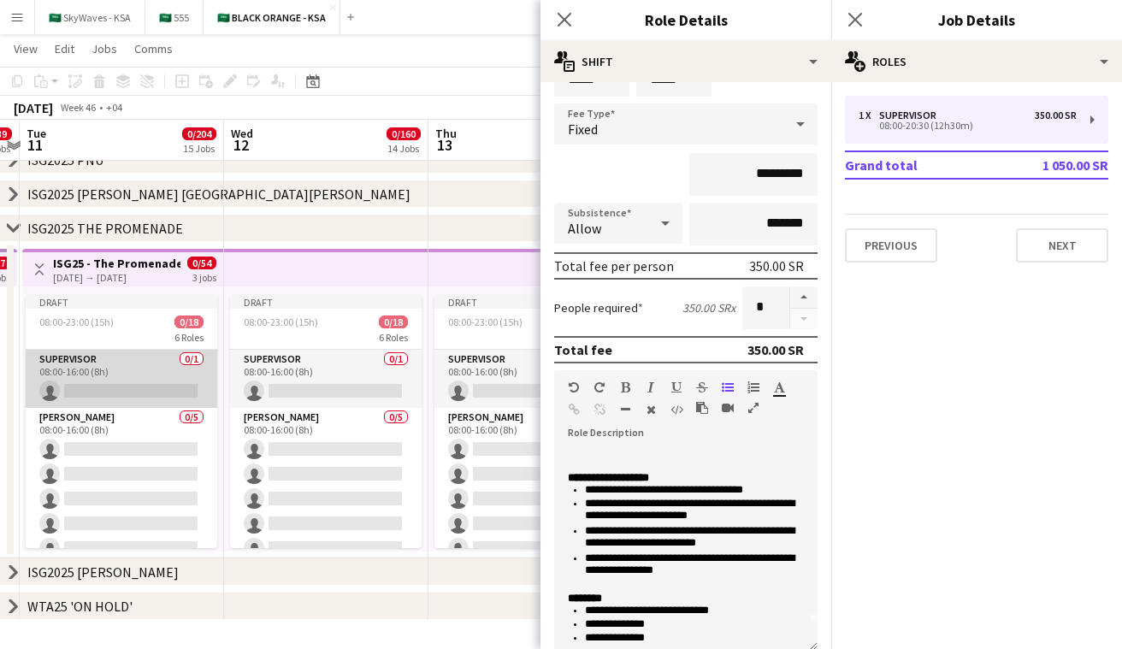
click at [138, 388] on app-card-role "Supervisor 0/1 08:00-16:00 (8h) single-neutral-actions" at bounding box center [122, 379] width 192 height 58
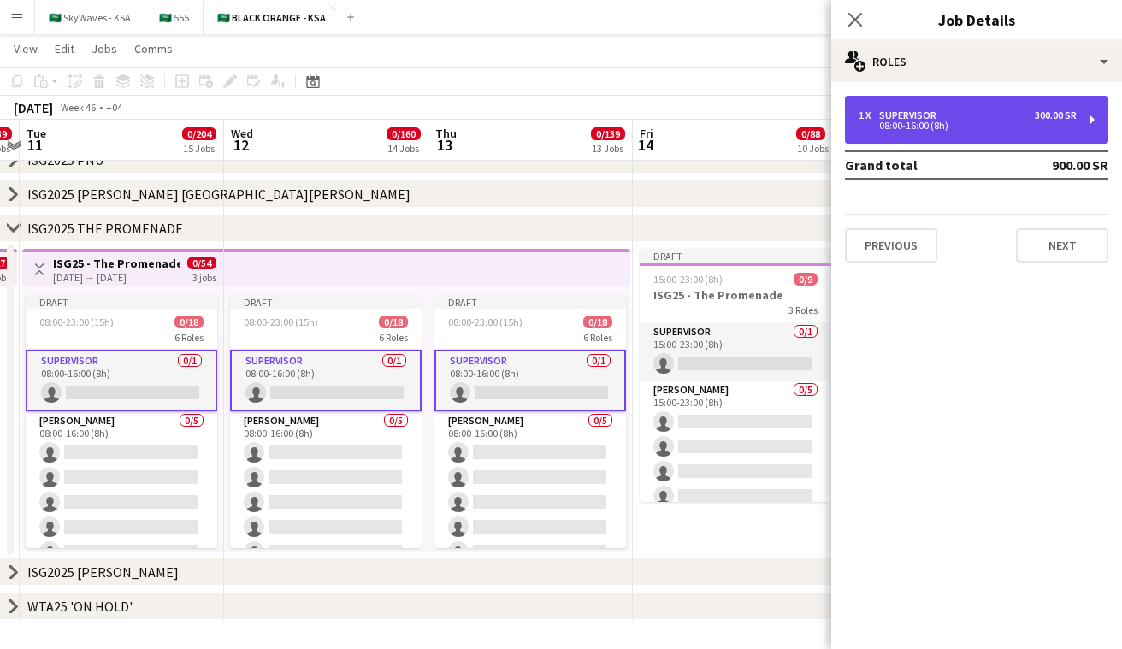
click at [898, 135] on div "1 x Supervisor 300.00 SR 08:00-16:00 (8h)" at bounding box center [976, 120] width 263 height 48
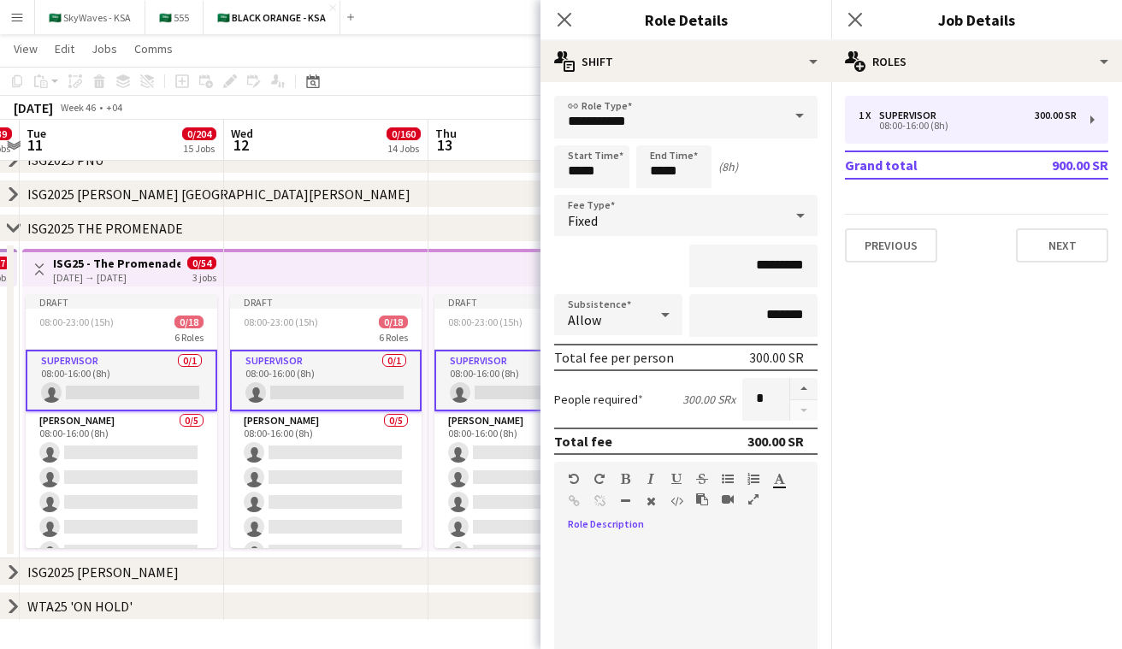
click at [604, 553] on div at bounding box center [685, 640] width 263 height 205
paste div
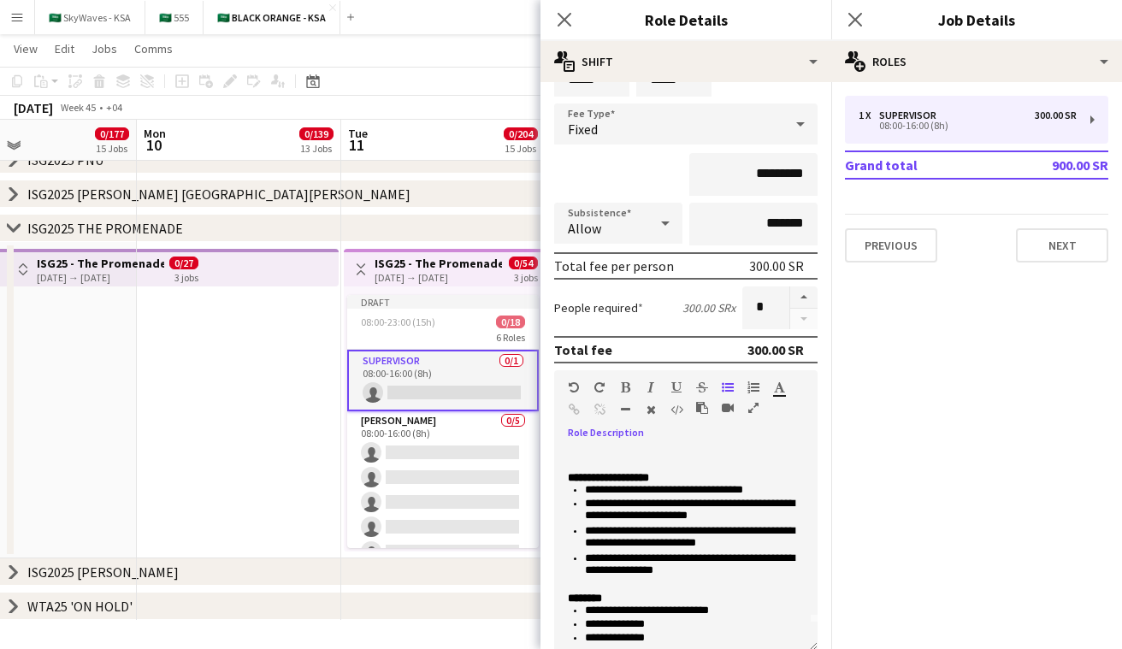
click at [360, 261] on button "Toggle View" at bounding box center [361, 269] width 21 height 21
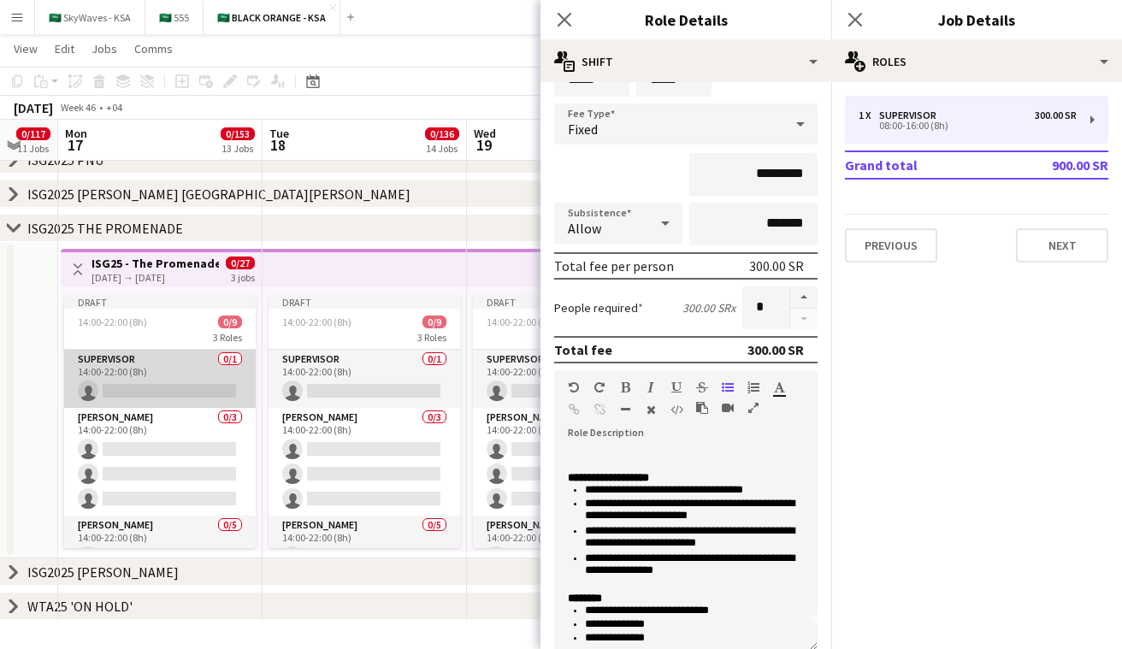
click at [134, 385] on app-card-role "Supervisor 0/1 14:00-22:00 (8h) single-neutral-actions" at bounding box center [160, 379] width 192 height 58
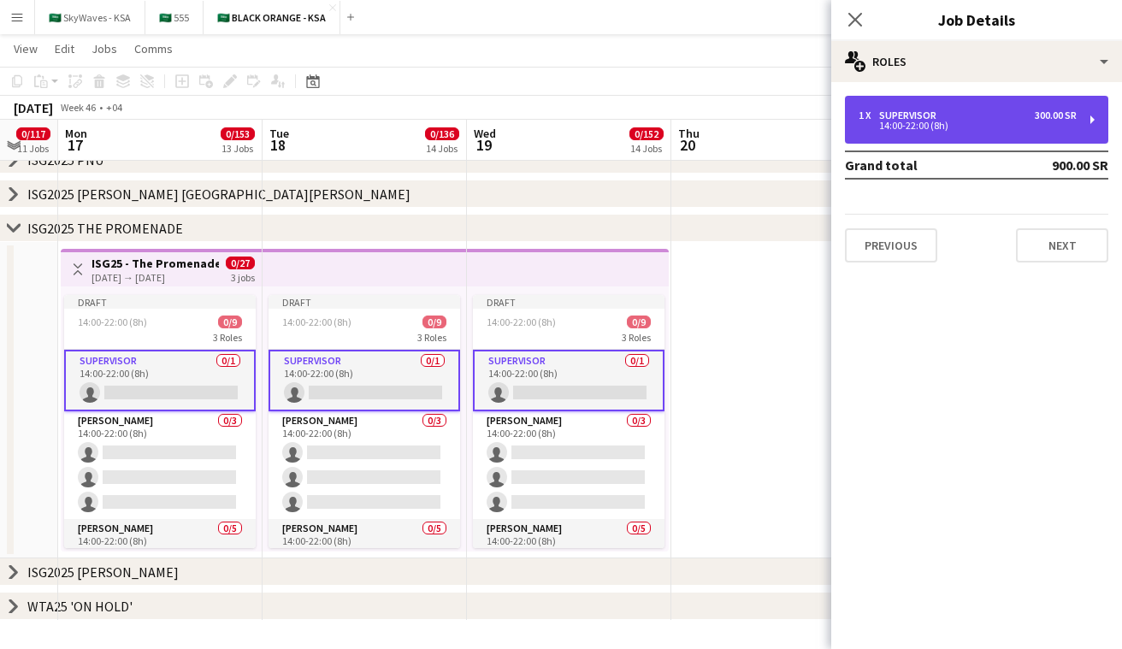
click at [899, 133] on div "1 x Supervisor 300.00 SR 14:00-22:00 (8h)" at bounding box center [976, 120] width 263 height 48
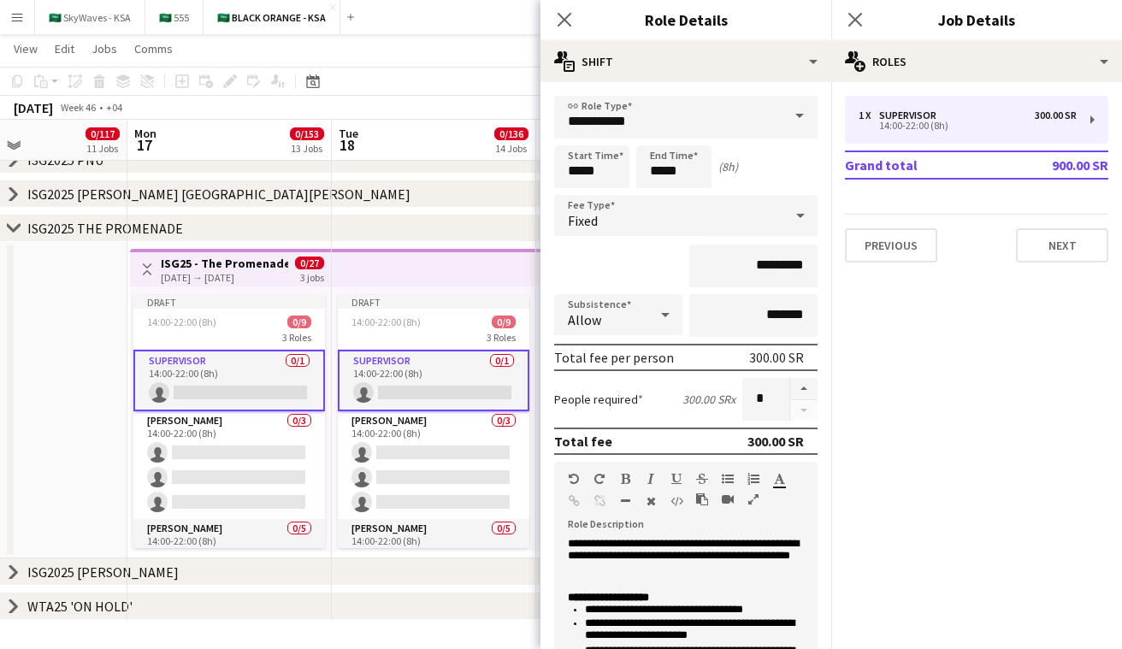
click at [147, 266] on app-icon "Toggle View" at bounding box center [147, 269] width 12 height 12
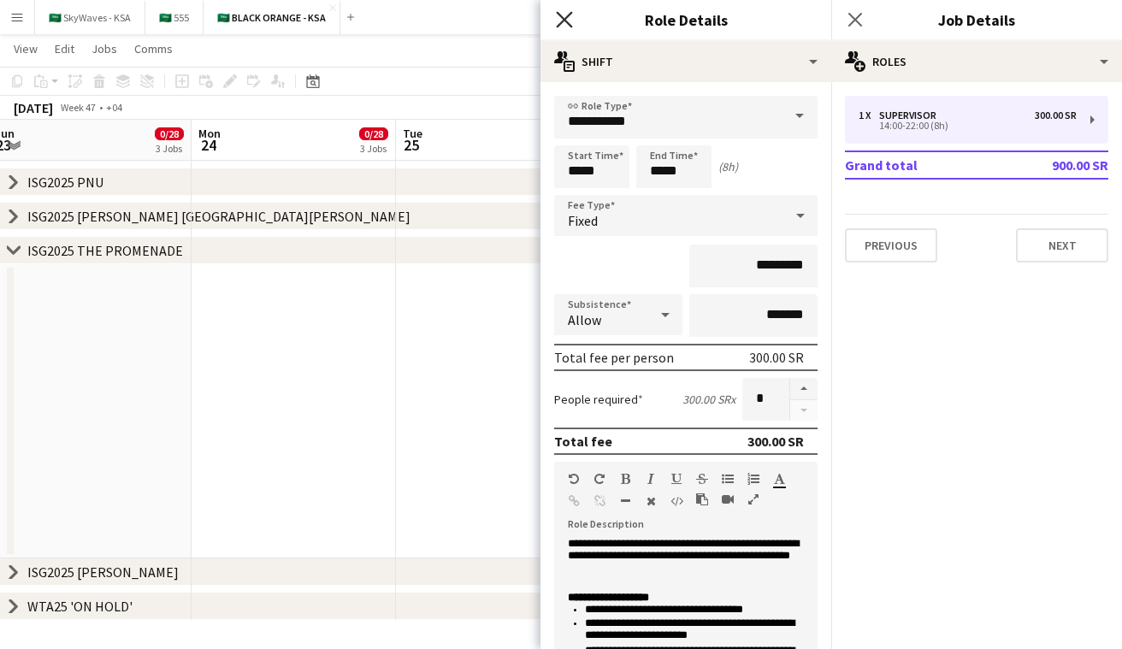
click at [571, 24] on icon "Close pop-in" at bounding box center [564, 19] width 16 height 16
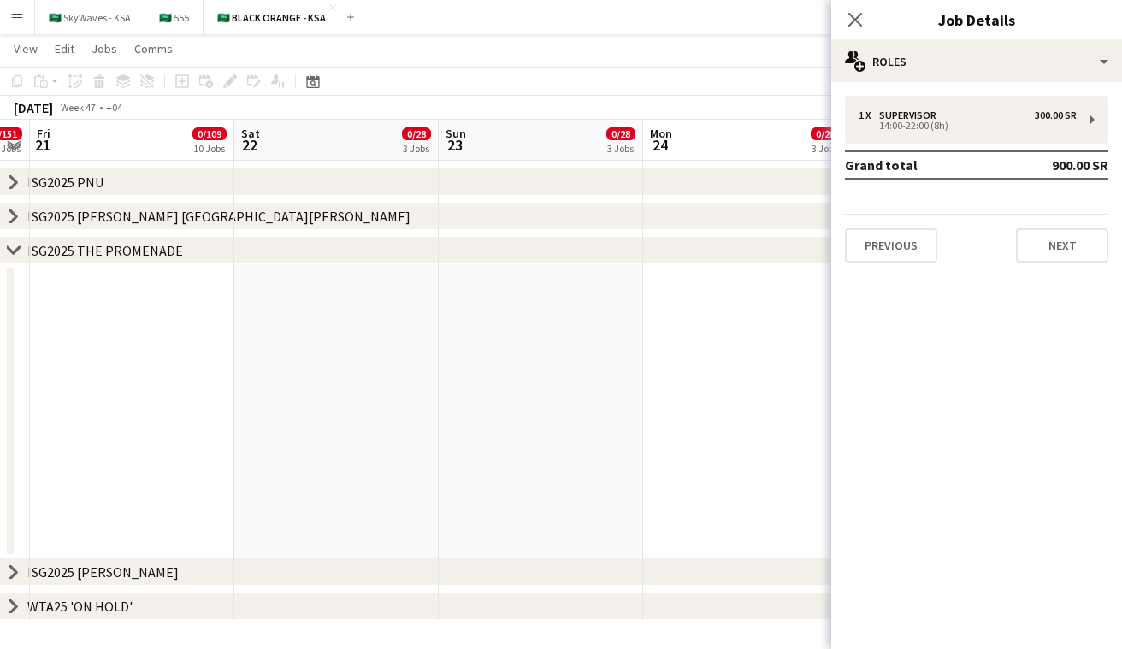
click at [13, 252] on icon at bounding box center [13, 249] width 13 height 7
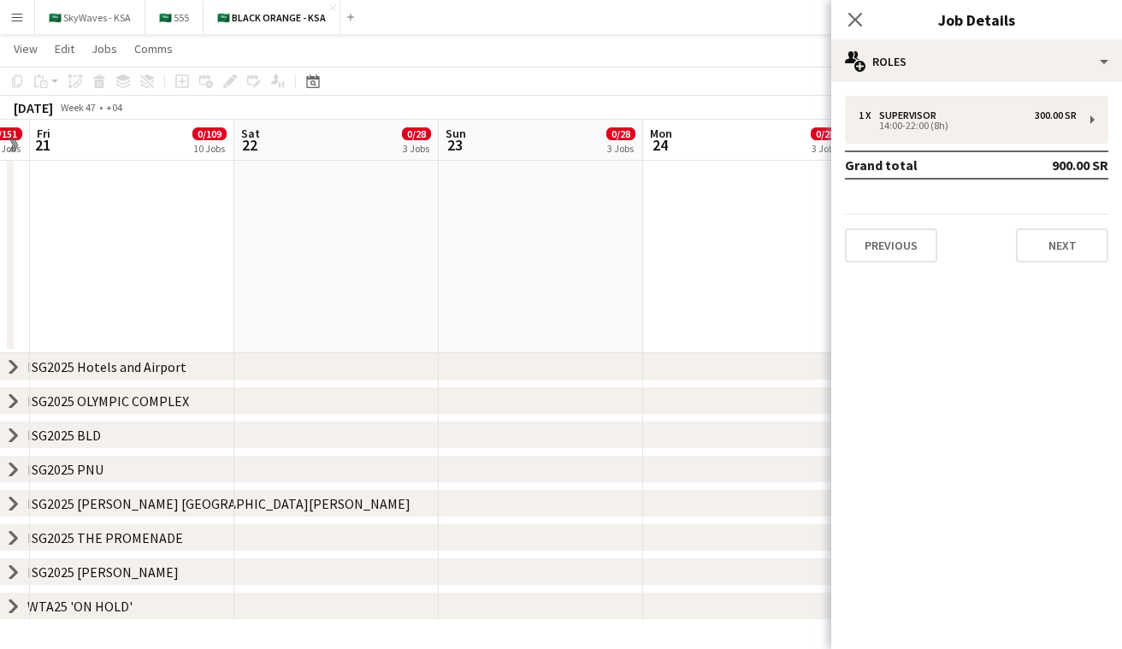
click at [3, 570] on div "chevron-right ISG2025 Al JANADRYAH" at bounding box center [561, 572] width 1122 height 27
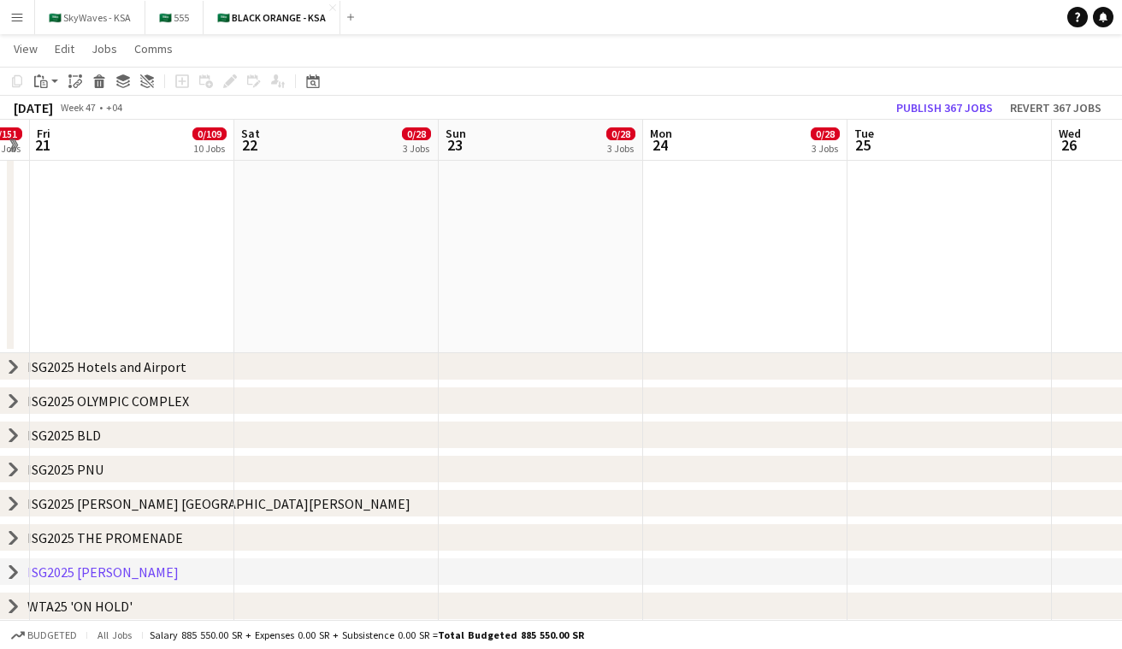
click at [12, 571] on icon "chevron-right" at bounding box center [14, 572] width 14 height 14
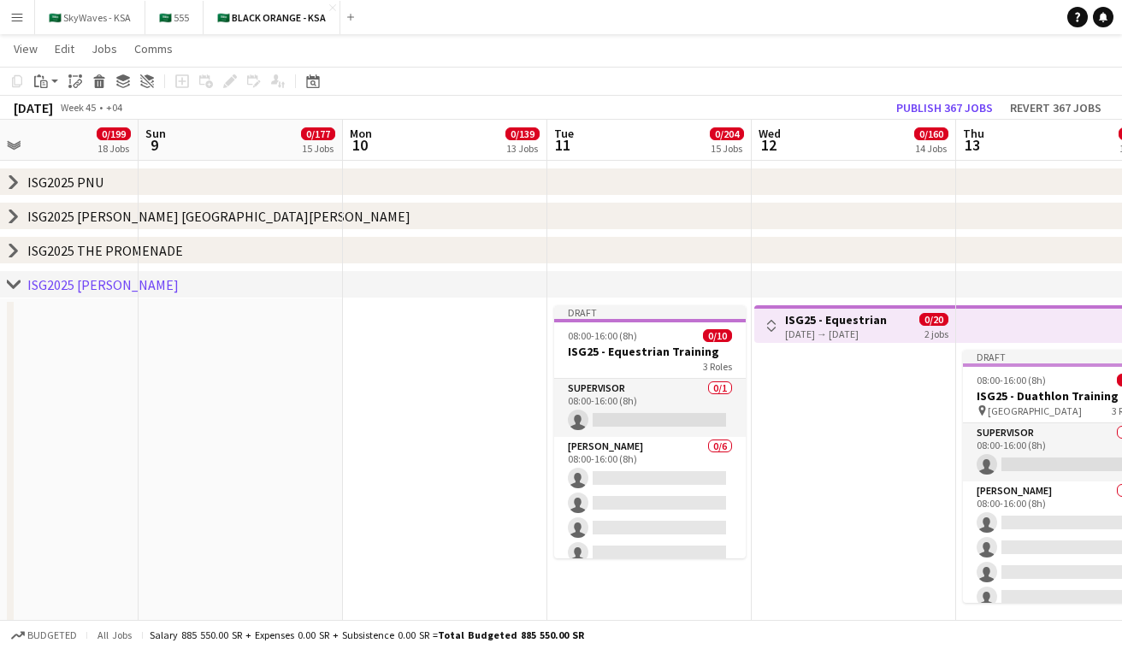
click at [777, 329] on app-icon "Toggle View" at bounding box center [772, 326] width 12 height 12
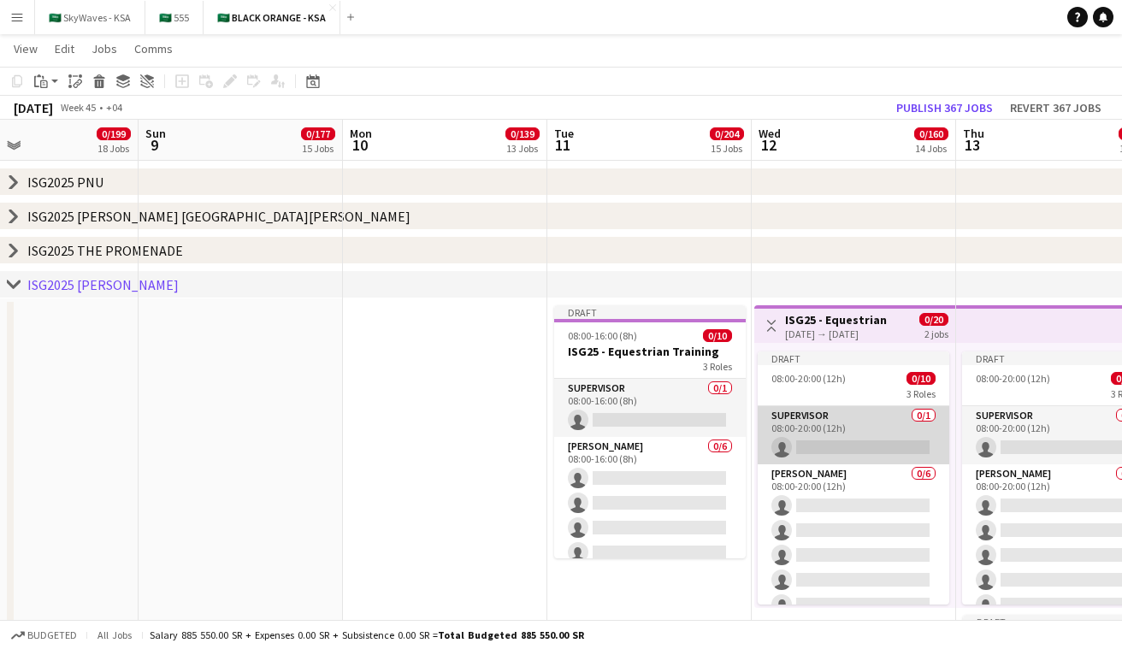
click at [806, 423] on app-card-role "Supervisor 0/1 08:00-20:00 (12h) single-neutral-actions" at bounding box center [854, 435] width 192 height 58
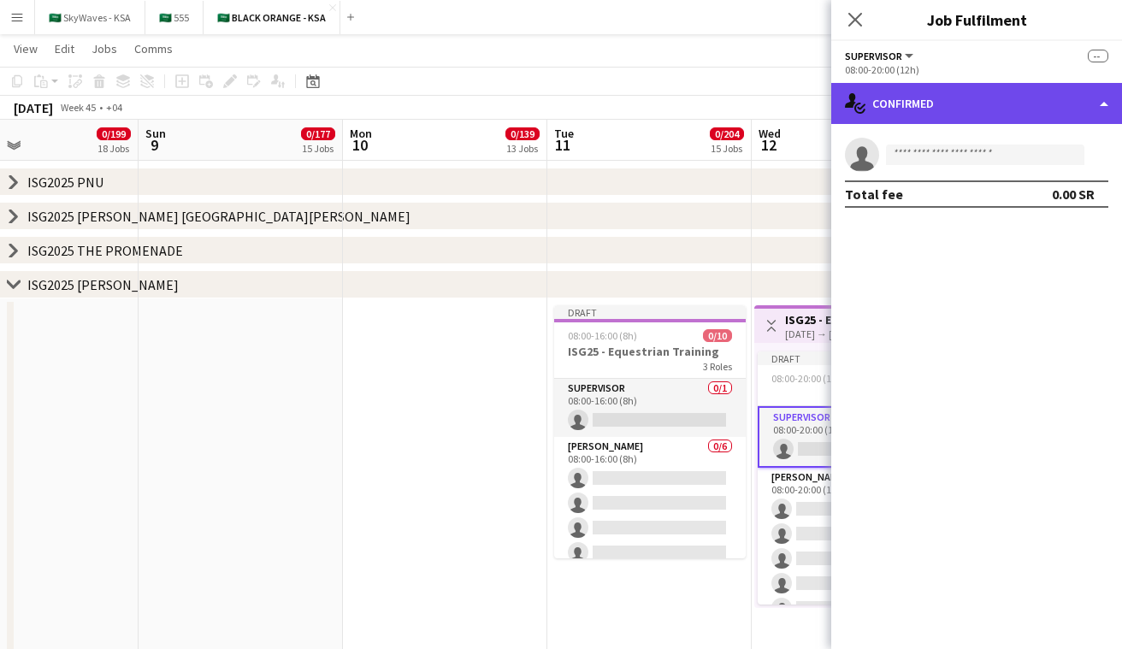
click at [946, 119] on div "single-neutral-actions-check-2 Confirmed" at bounding box center [977, 103] width 291 height 41
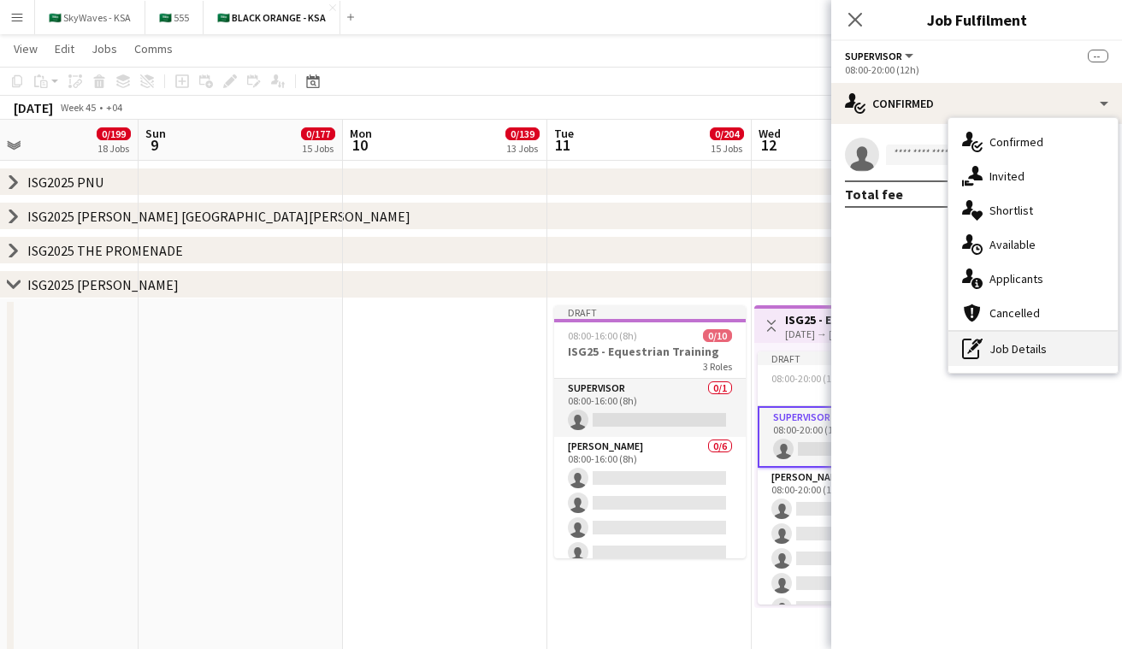
click at [983, 340] on div "pen-write Job Details" at bounding box center [1033, 349] width 169 height 34
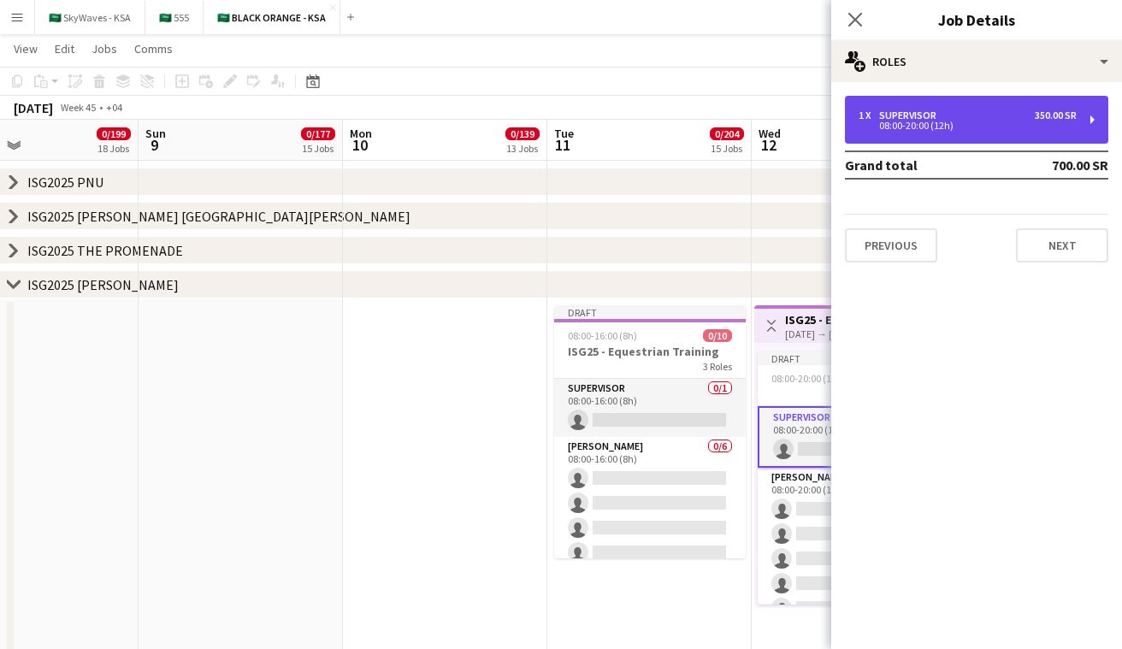
click at [941, 133] on div "1 x Supervisor 350.00 SR 08:00-20:00 (12h)" at bounding box center [976, 120] width 263 height 48
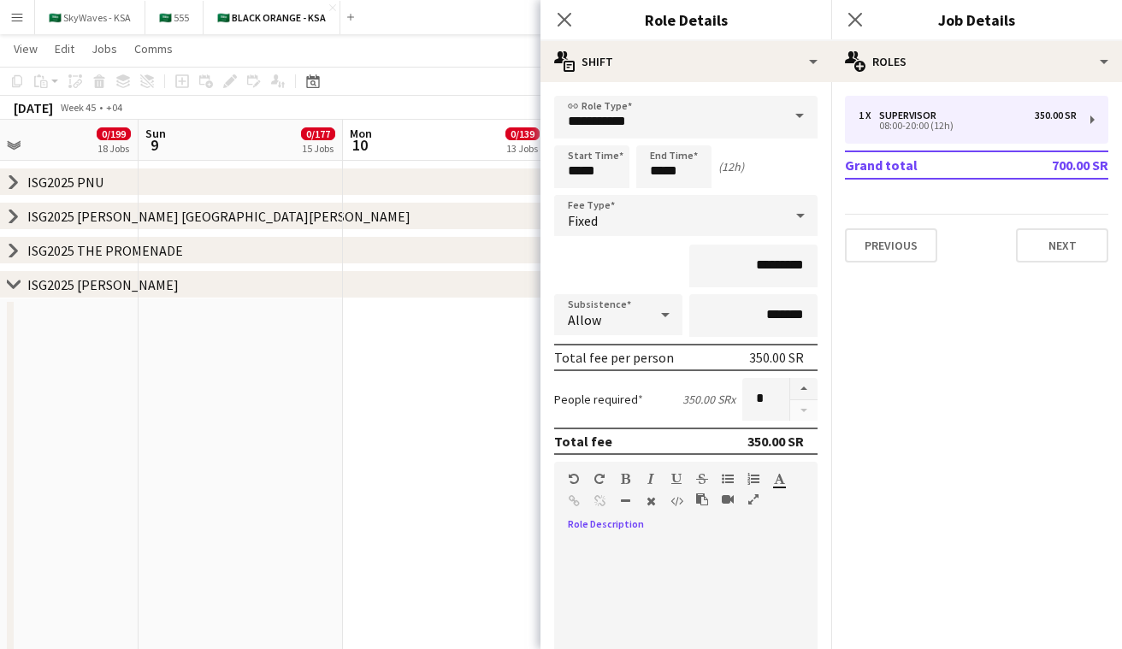
click at [644, 546] on div at bounding box center [685, 640] width 263 height 205
paste div
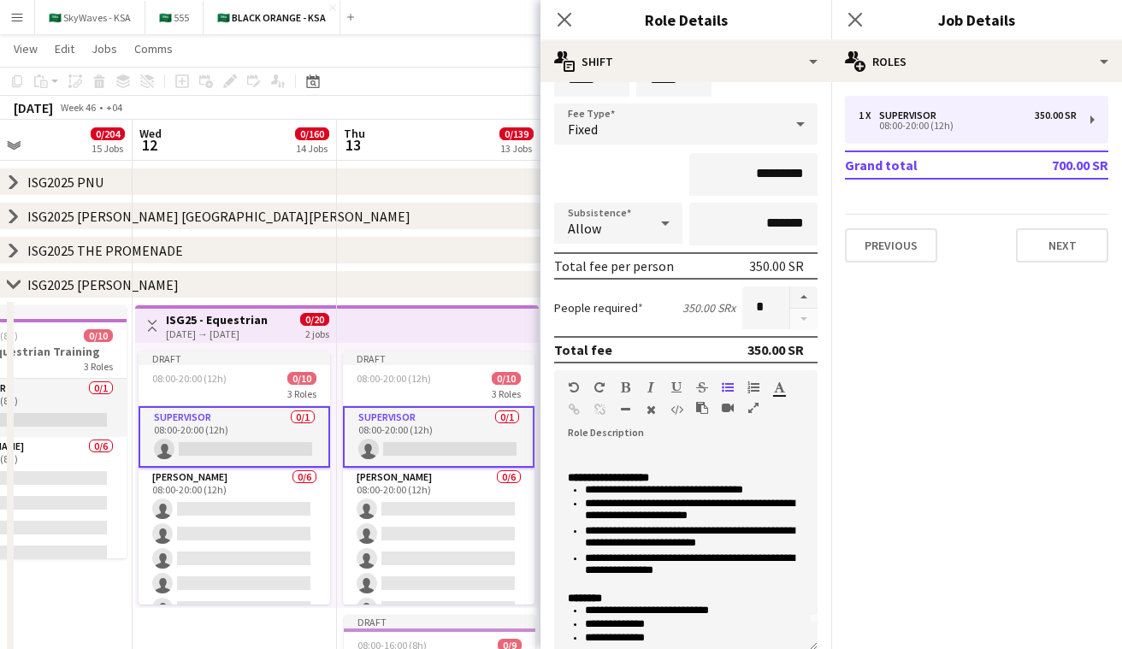
click at [153, 322] on app-icon "Toggle View" at bounding box center [152, 326] width 12 height 12
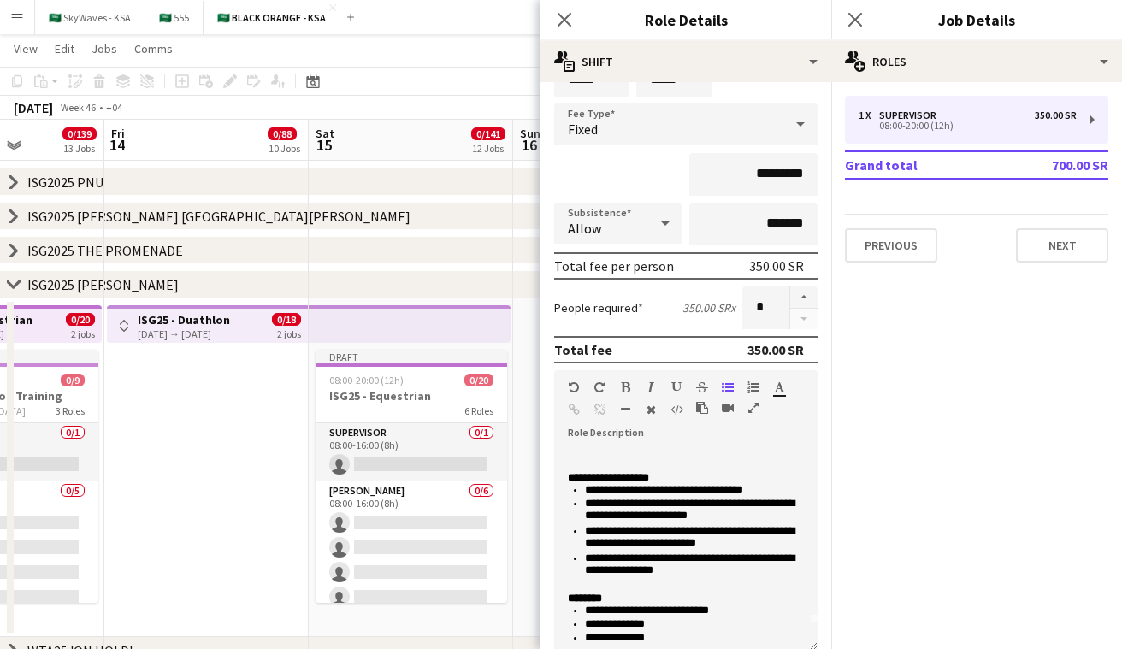
click at [230, 317] on h3 "ISG25 - Duathlon" at bounding box center [184, 319] width 92 height 15
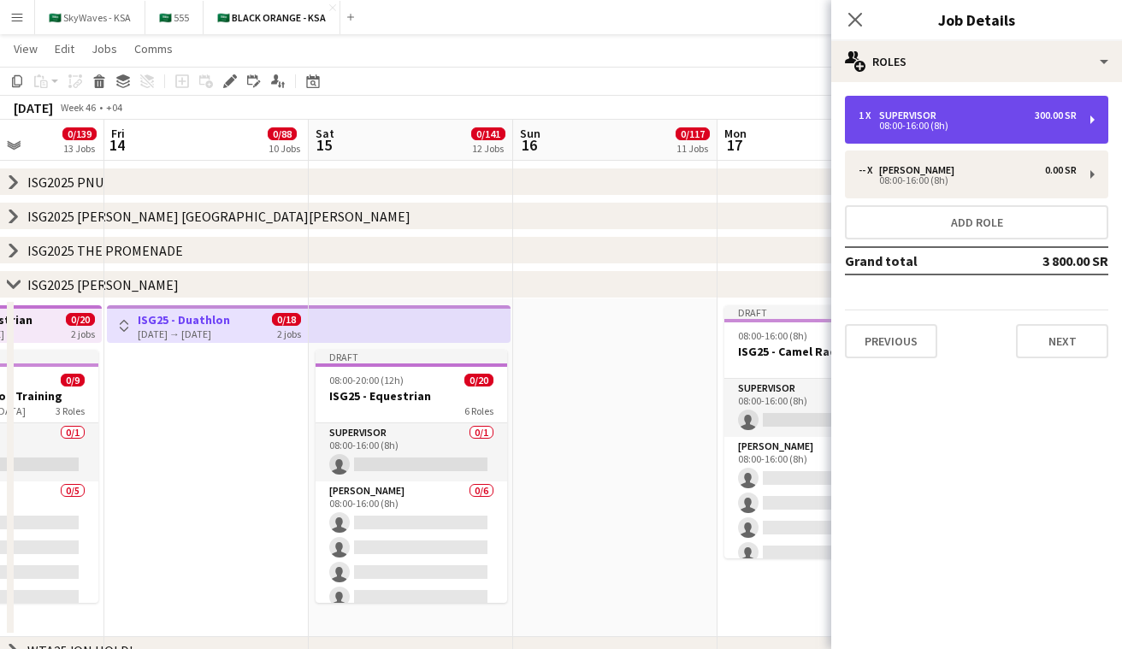
click at [914, 121] on div "08:00-16:00 (8h)" at bounding box center [968, 125] width 218 height 9
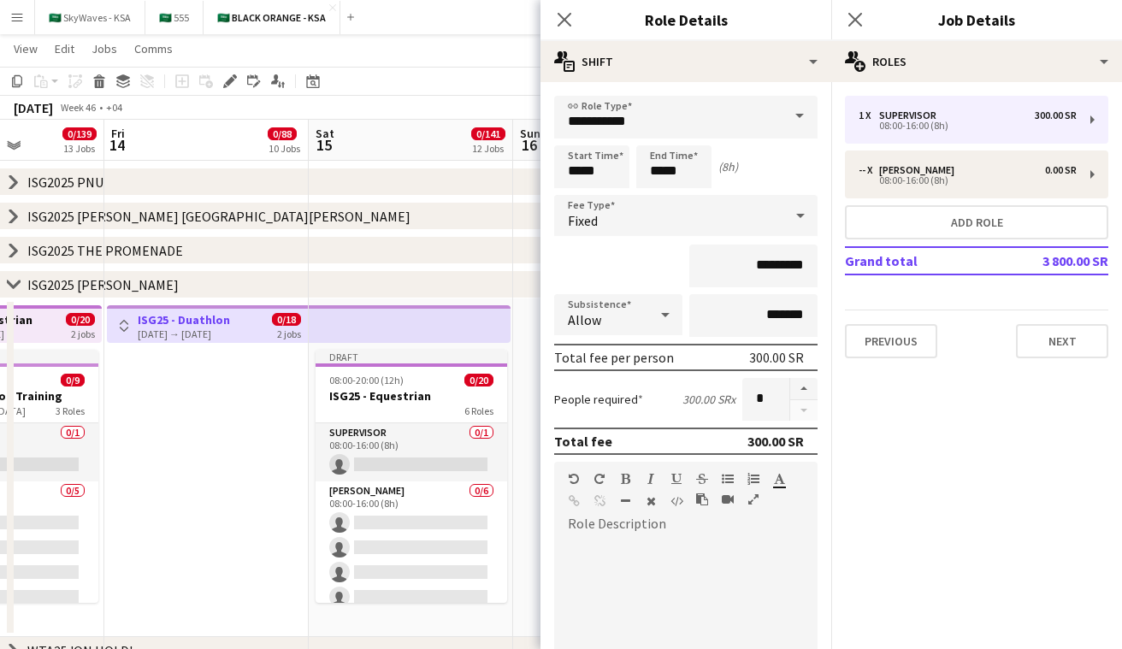
click at [634, 548] on div at bounding box center [685, 640] width 263 height 205
paste div
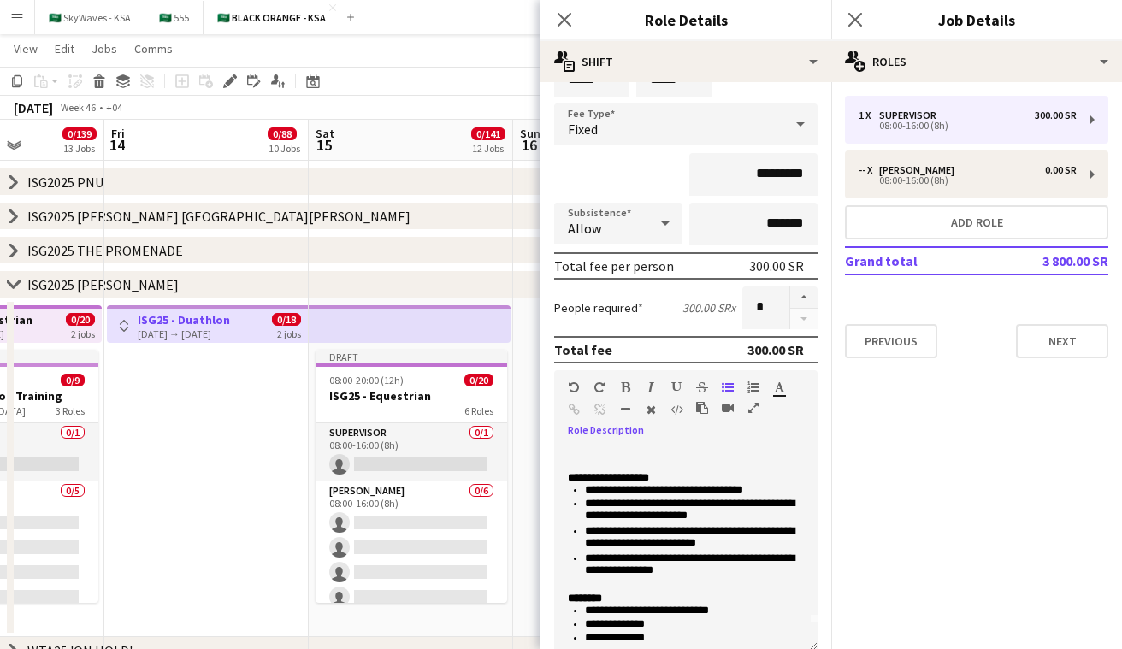
click at [118, 329] on app-icon "Toggle View" at bounding box center [124, 326] width 12 height 12
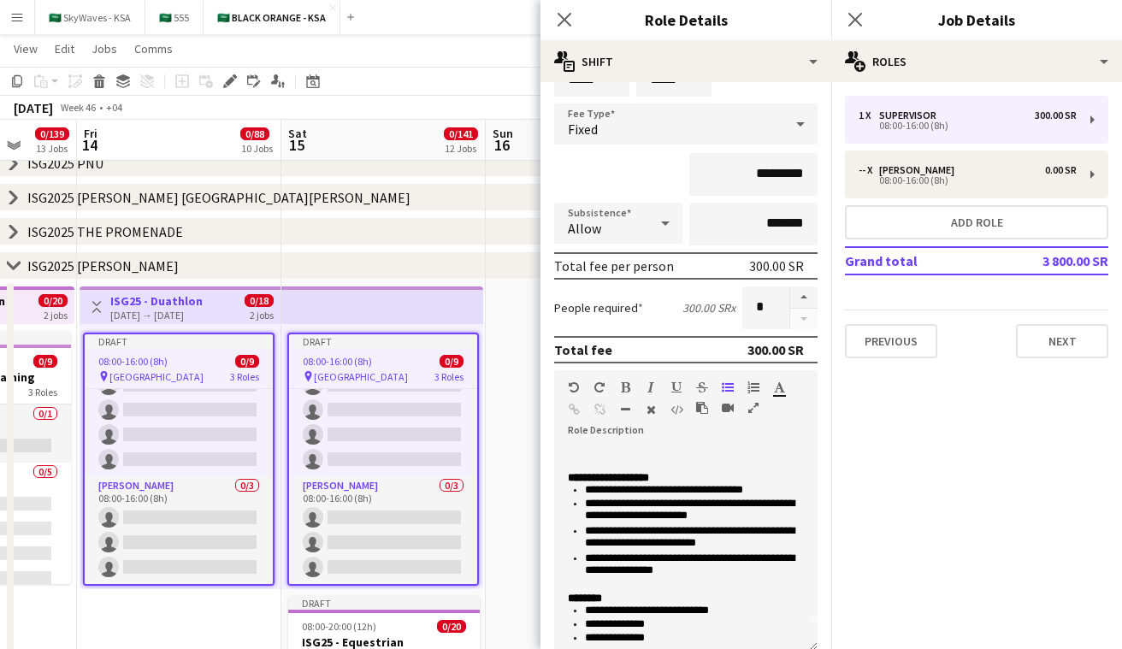
click at [96, 305] on app-icon "Toggle View" at bounding box center [97, 307] width 12 height 12
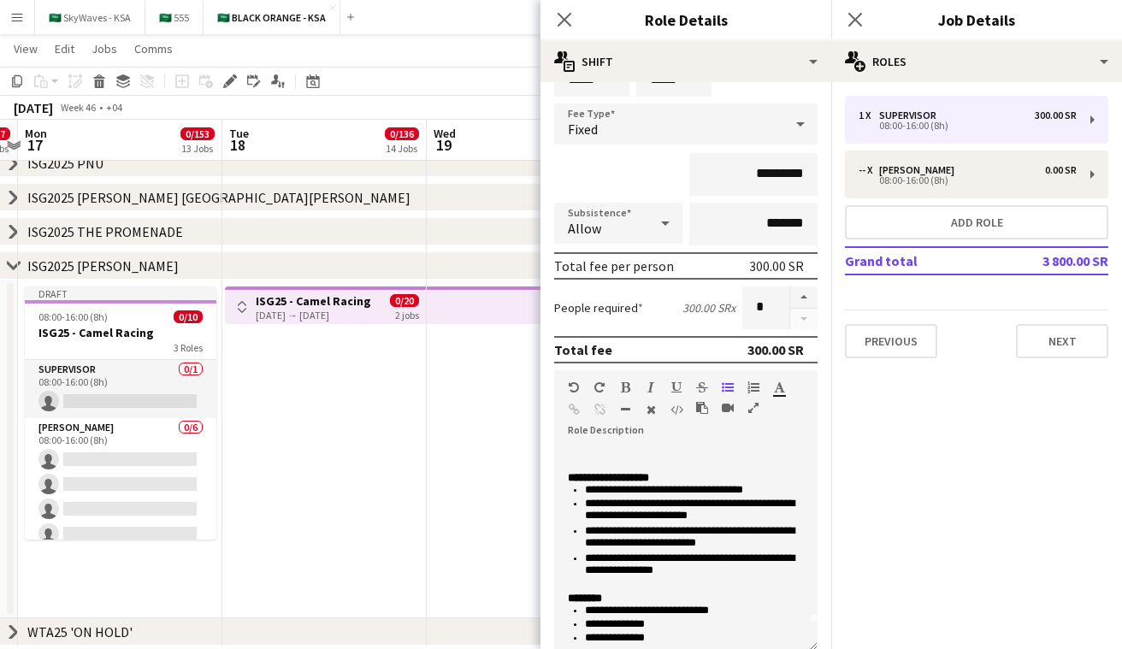
click at [254, 307] on div "Toggle View ISG25 - Camel Racing 18-11-2025 → 19-11-2025 0/20 2 jobs" at bounding box center [325, 307] width 187 height 29
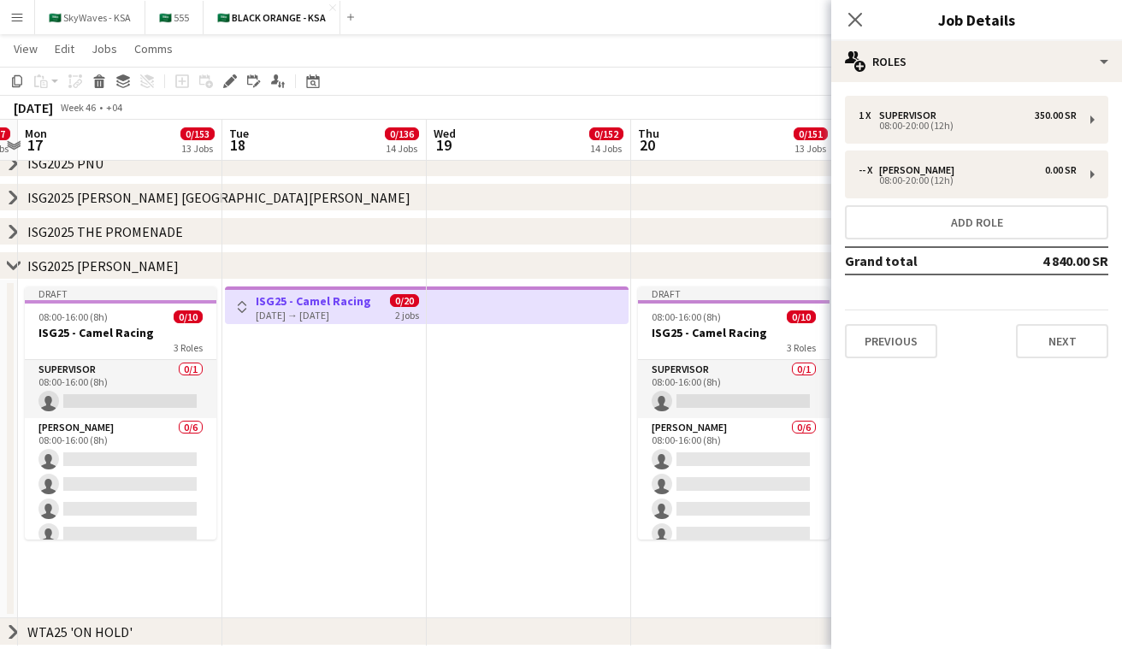
click at [244, 303] on app-icon "Toggle View" at bounding box center [242, 307] width 12 height 12
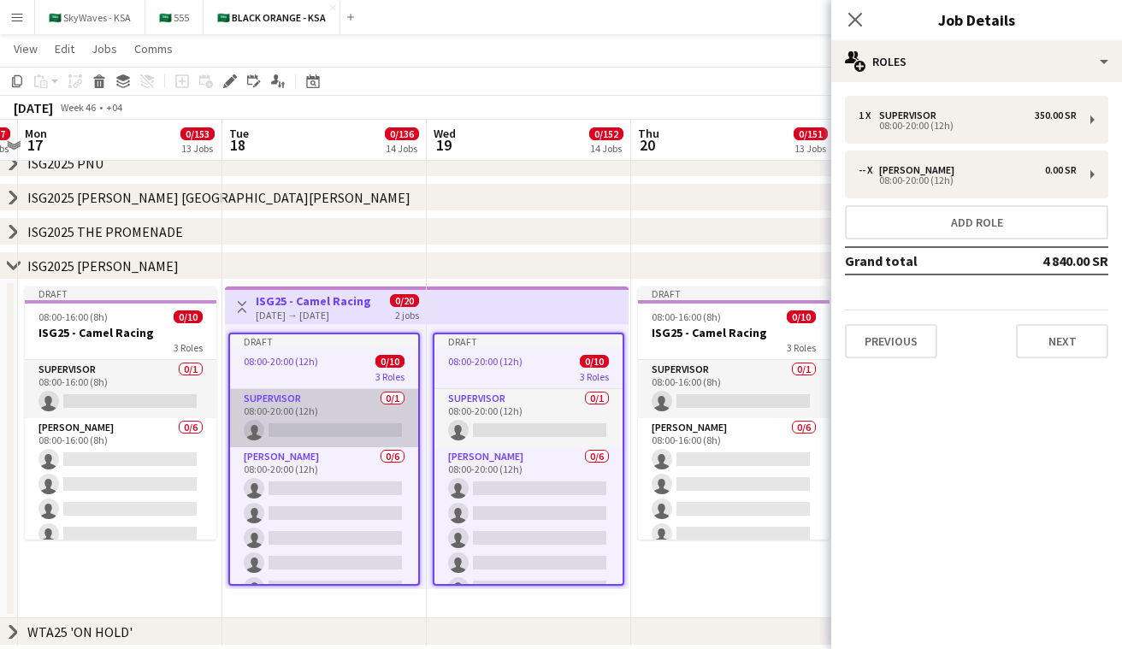
click at [299, 419] on app-card-role "Supervisor 0/1 08:00-20:00 (12h) single-neutral-actions" at bounding box center [324, 418] width 188 height 58
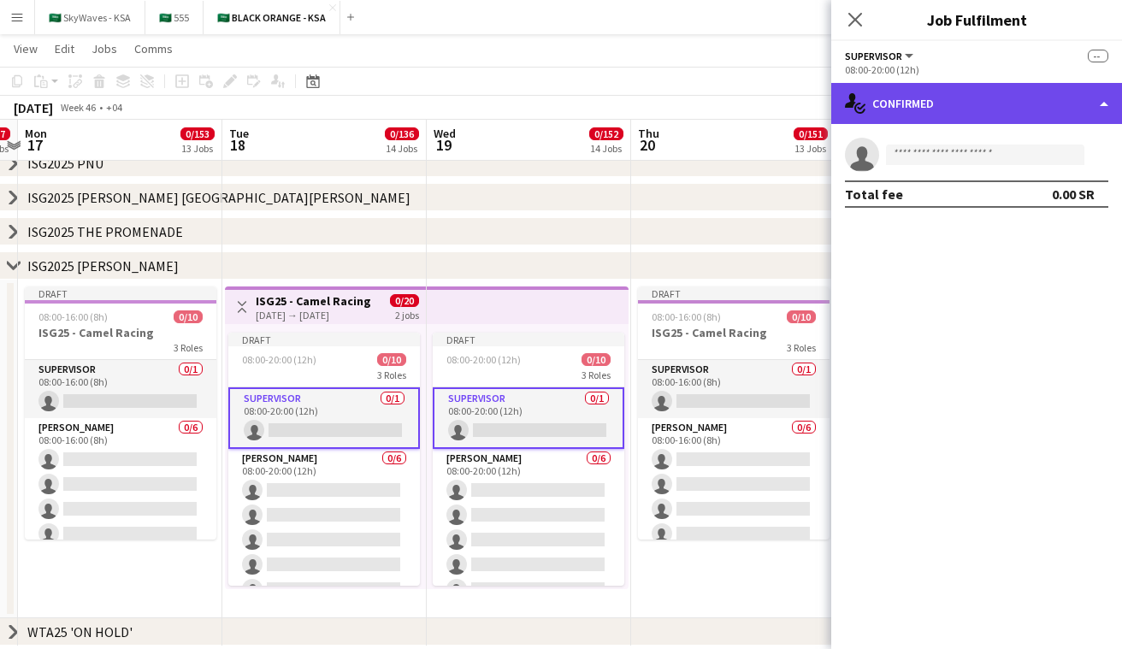
click at [938, 103] on div "single-neutral-actions-check-2 Confirmed" at bounding box center [977, 103] width 291 height 41
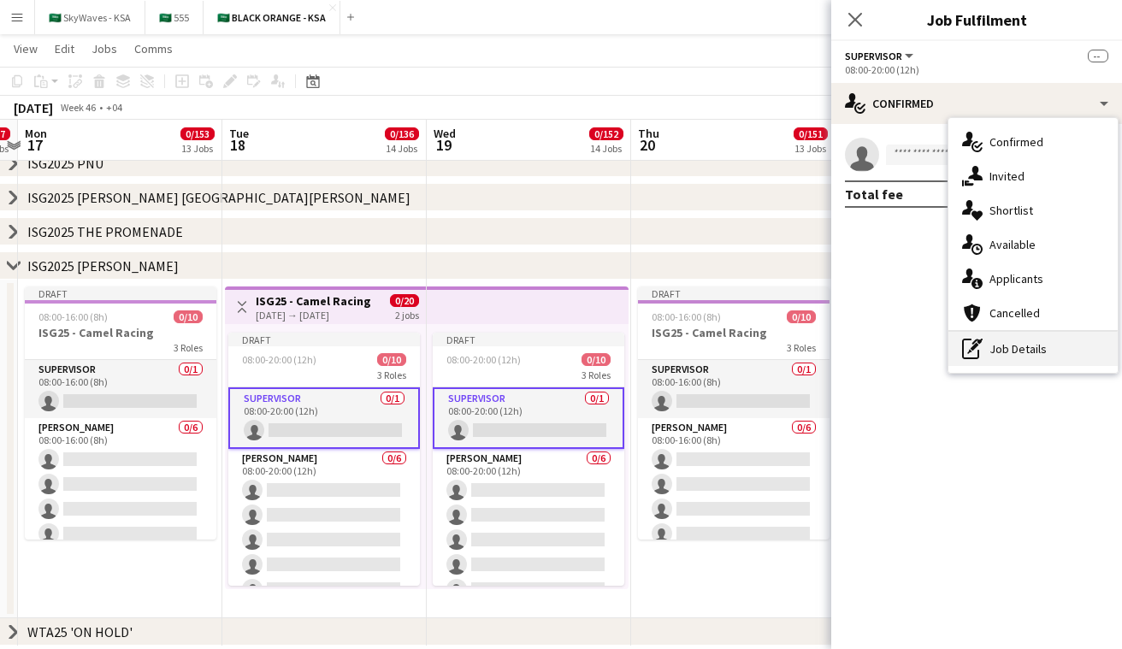
click at [1021, 339] on div "pen-write Job Details" at bounding box center [1033, 349] width 169 height 34
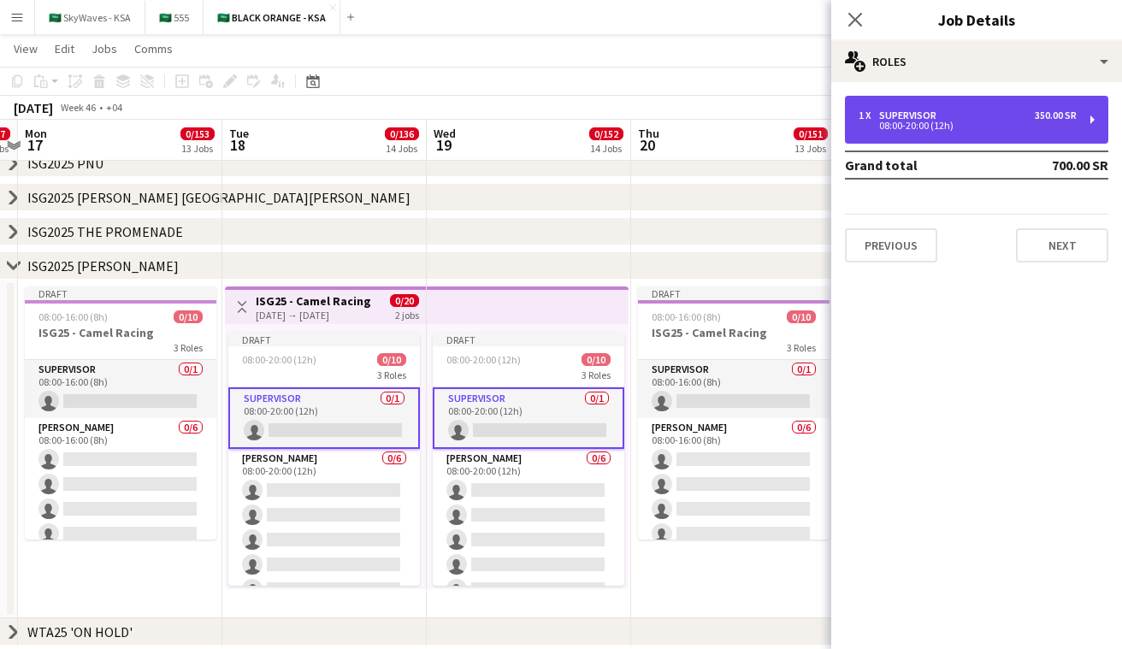
click at [986, 131] on div "1 x Supervisor 350.00 SR 08:00-20:00 (12h)" at bounding box center [976, 120] width 263 height 48
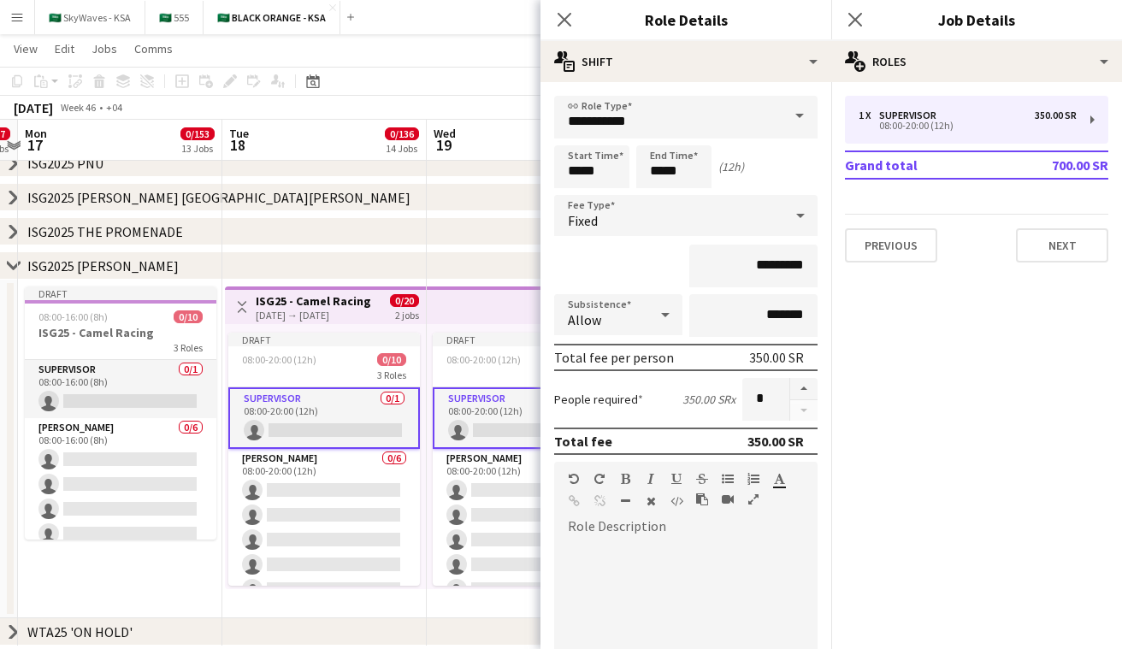
click at [655, 529] on div at bounding box center [685, 634] width 263 height 217
paste div
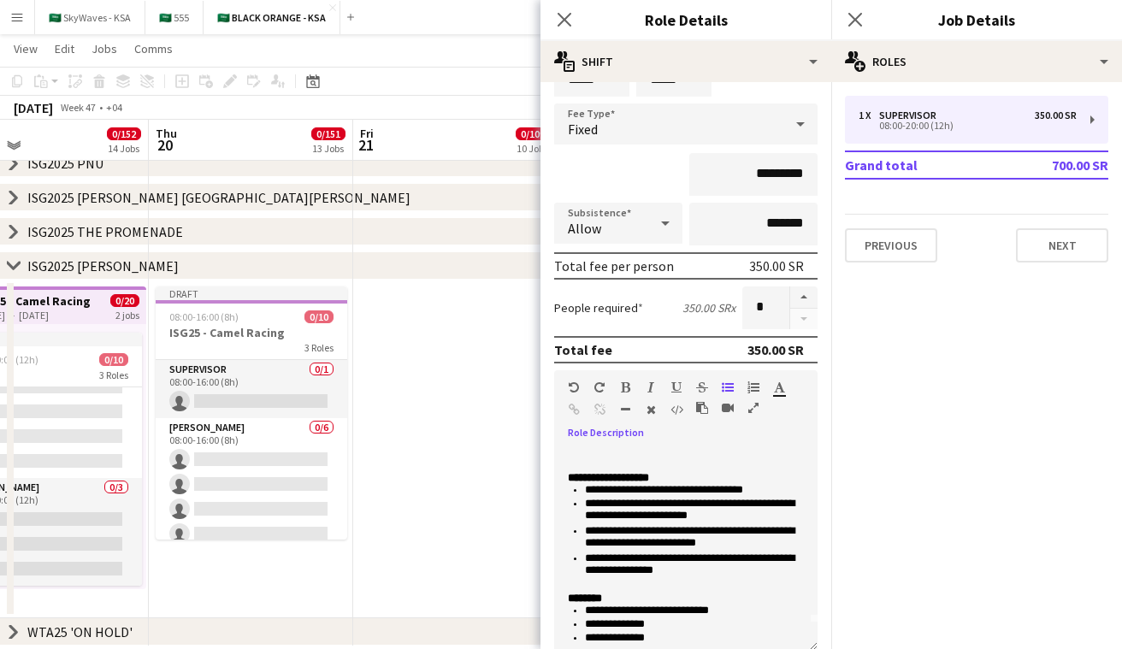
click at [14, 263] on icon "chevron-right" at bounding box center [14, 266] width 14 height 14
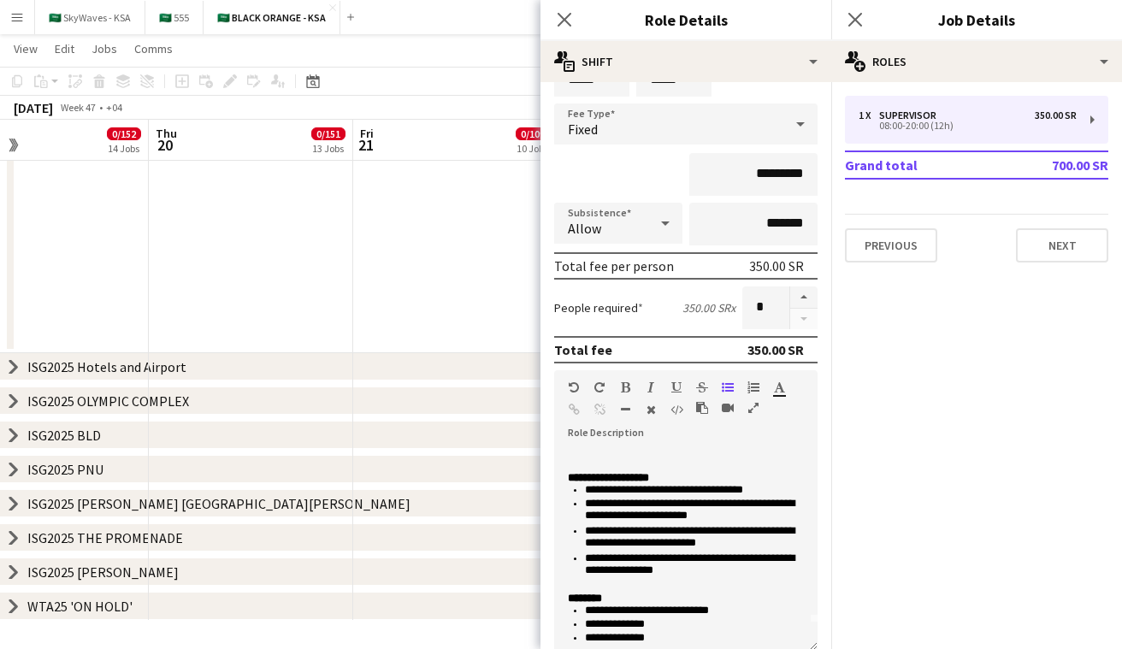
click at [15, 605] on icon at bounding box center [13, 606] width 7 height 13
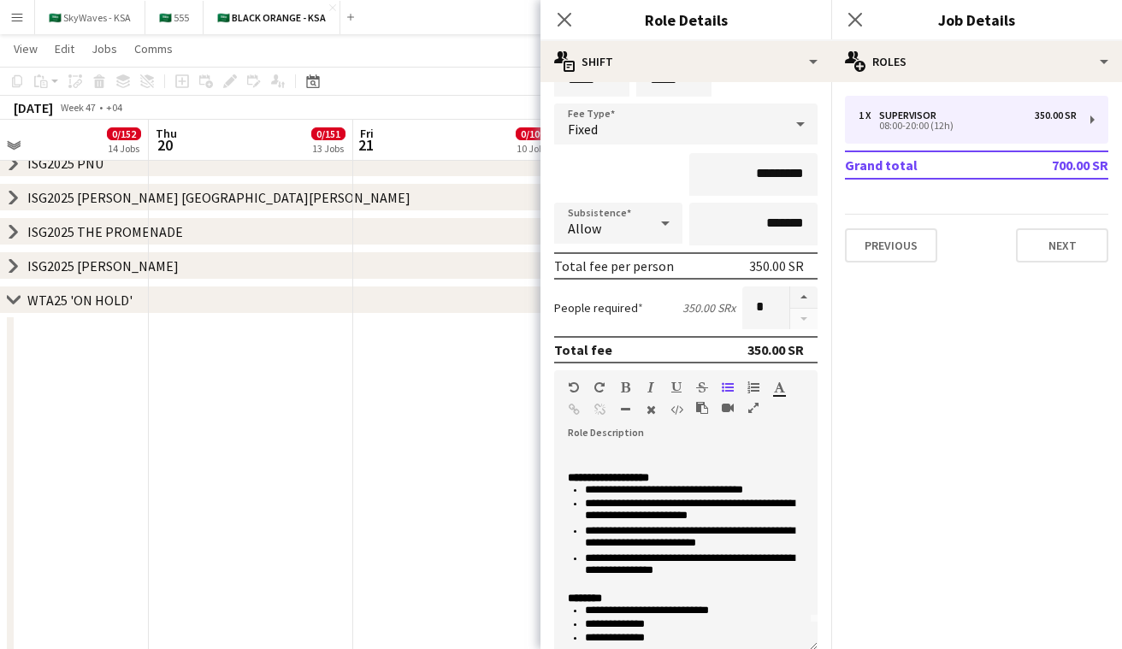
click at [15, 300] on icon at bounding box center [13, 299] width 13 height 7
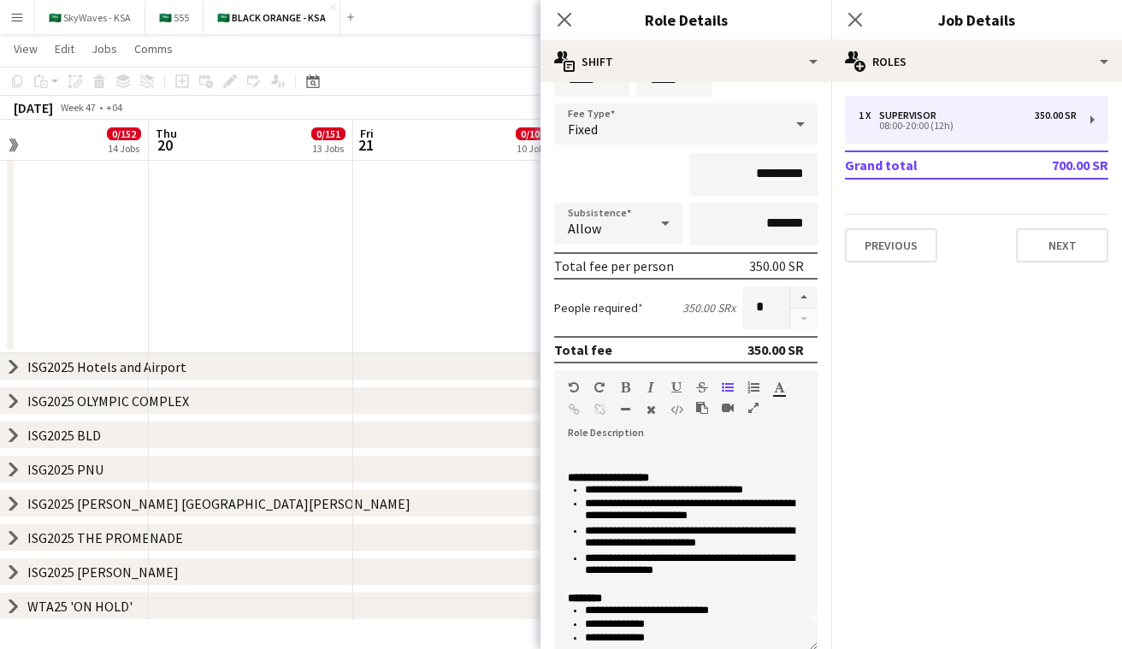
click at [5, 504] on div "chevron-right ISG2025 PRINCE FAISAL BIN FAHAD STADIUM" at bounding box center [561, 503] width 1122 height 27
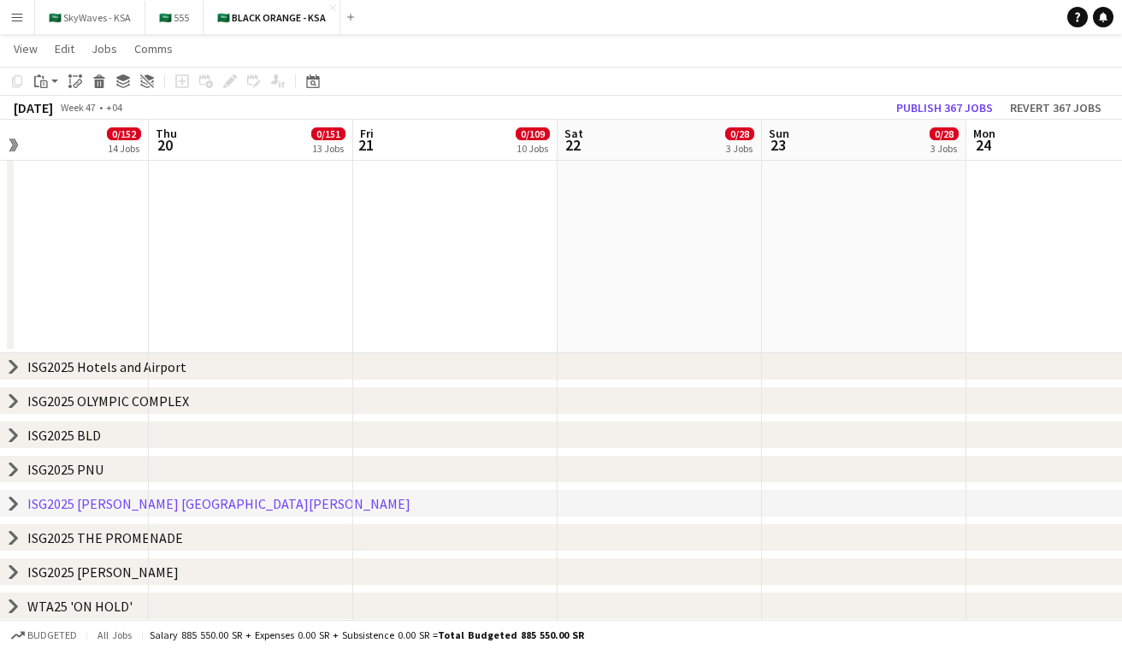
click at [9, 503] on icon "chevron-right" at bounding box center [14, 504] width 14 height 14
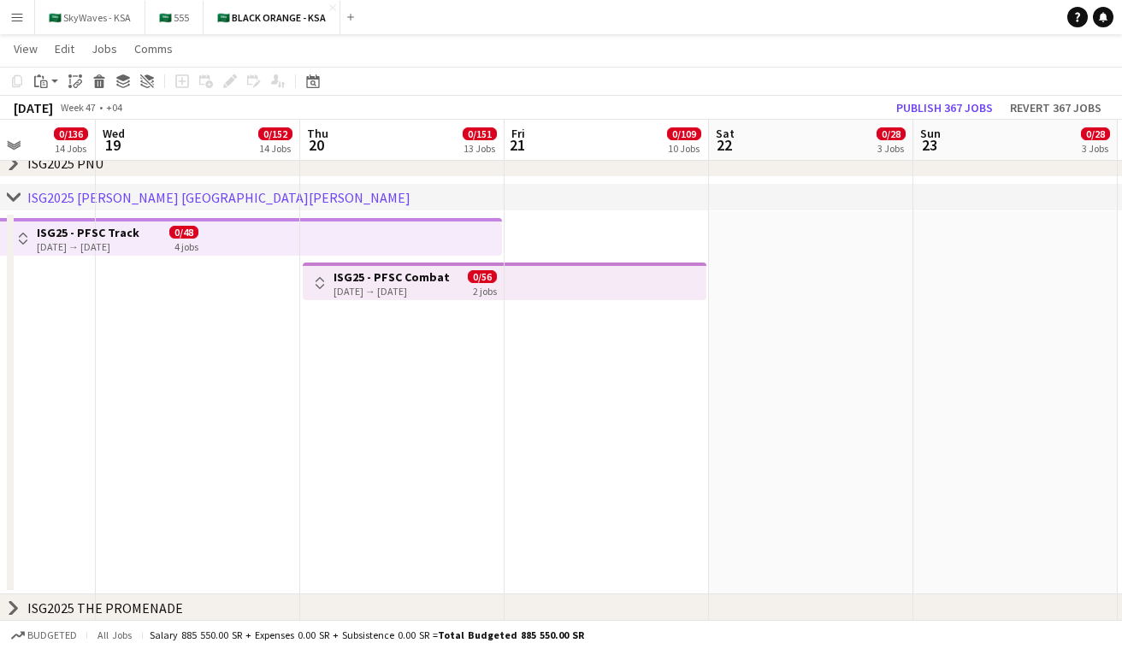
click at [421, 275] on h3 "ISG25 - PFSC Combat" at bounding box center [392, 276] width 116 height 15
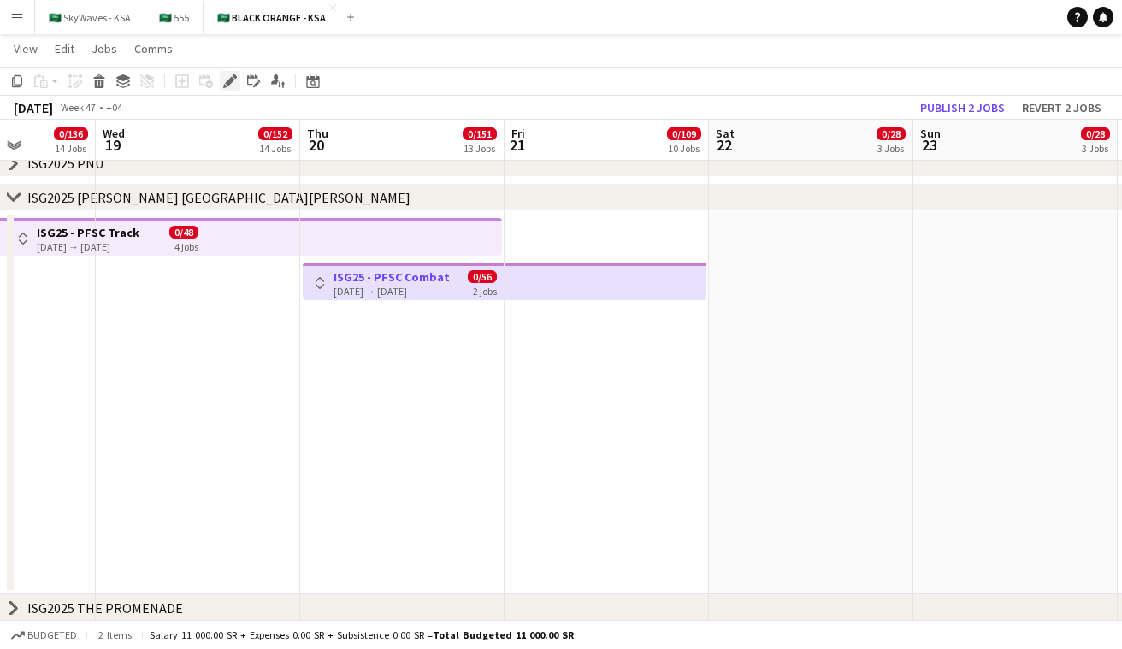
click at [231, 80] on icon at bounding box center [229, 81] width 9 height 9
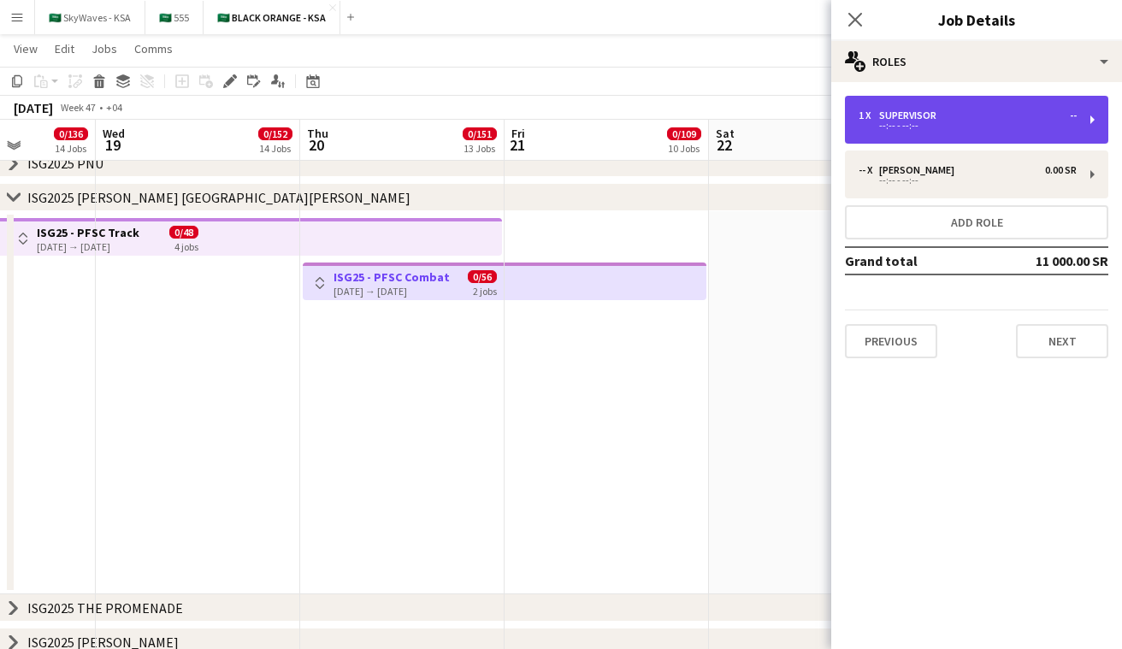
click at [974, 136] on div "1 x Supervisor -- --:-- - --:--" at bounding box center [976, 120] width 263 height 48
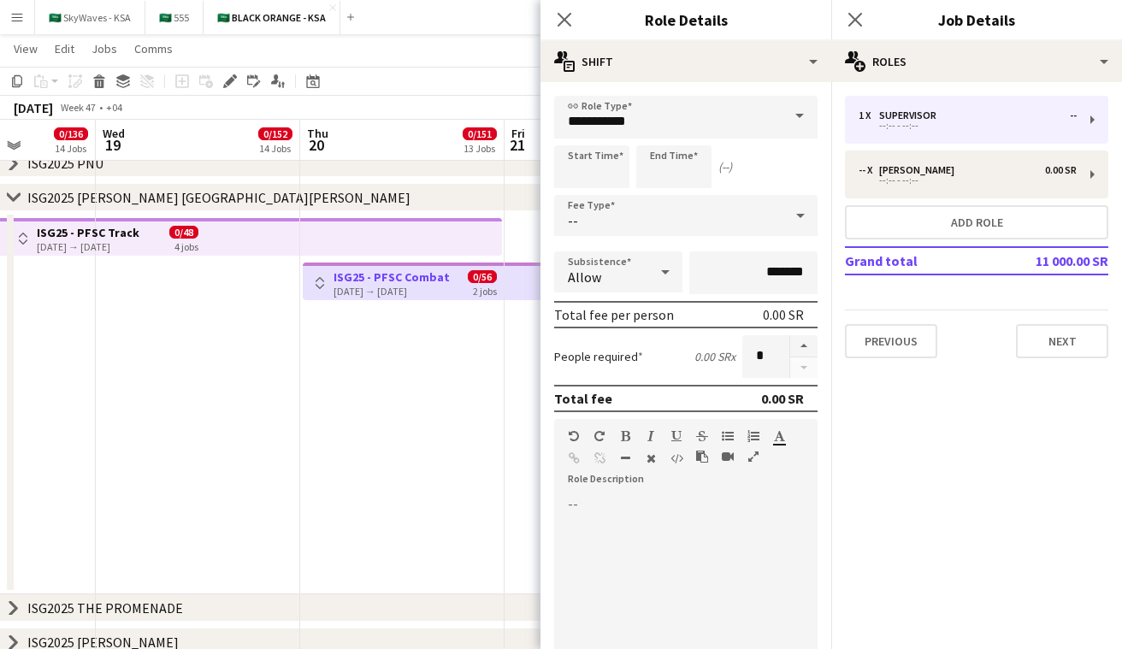
click at [317, 280] on app-icon "Toggle View" at bounding box center [320, 283] width 12 height 12
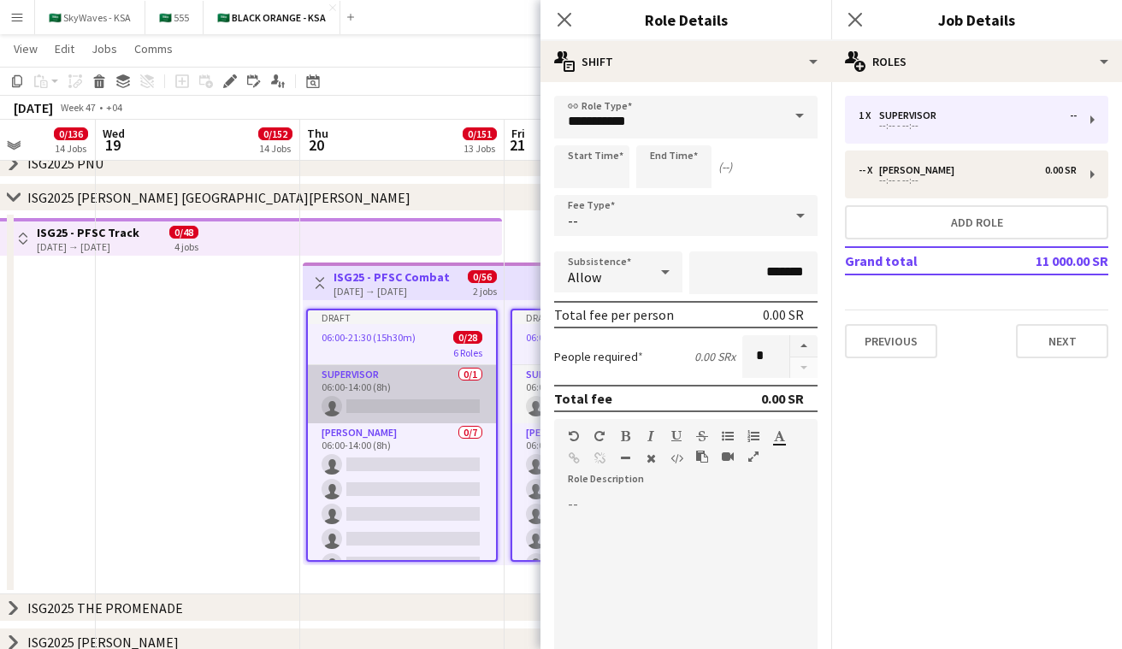
click at [334, 377] on app-card-role "Supervisor 0/1 06:00-14:00 (8h) single-neutral-actions" at bounding box center [402, 394] width 188 height 58
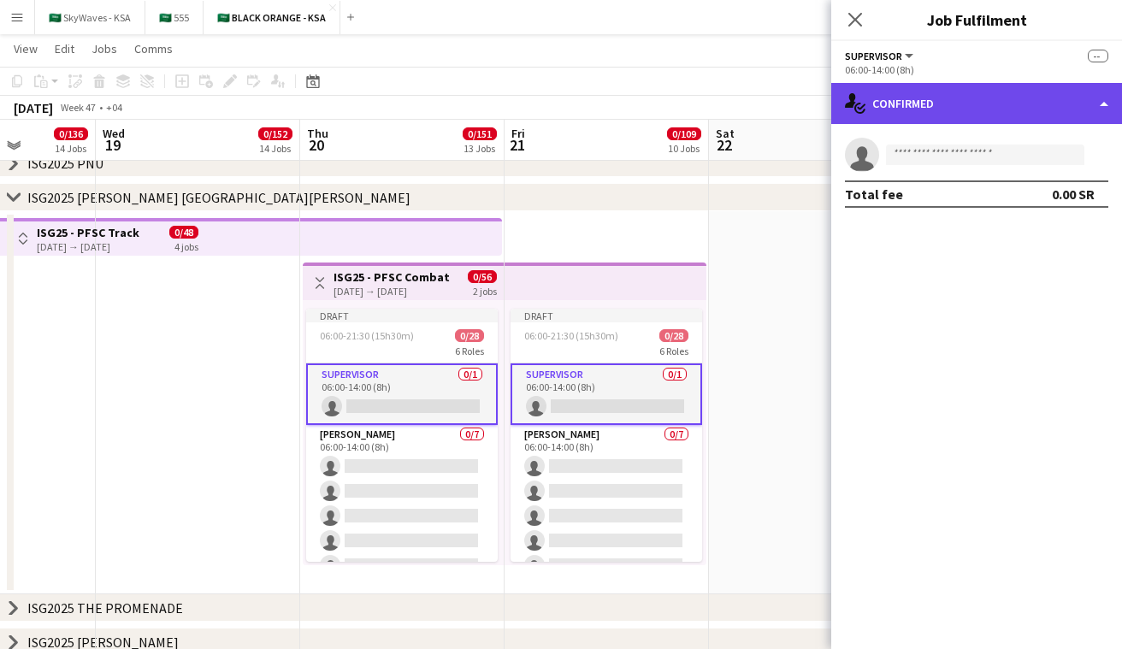
click at [946, 103] on div "single-neutral-actions-check-2 Confirmed" at bounding box center [977, 103] width 291 height 41
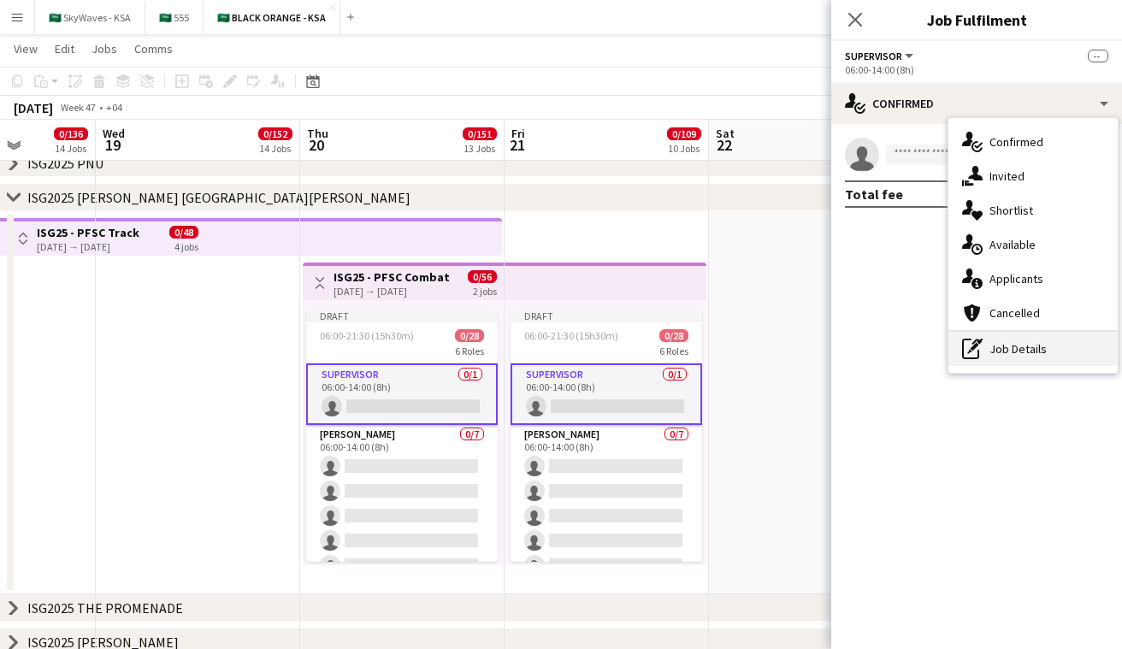
click at [1015, 353] on div "pen-write Job Details" at bounding box center [1033, 349] width 169 height 34
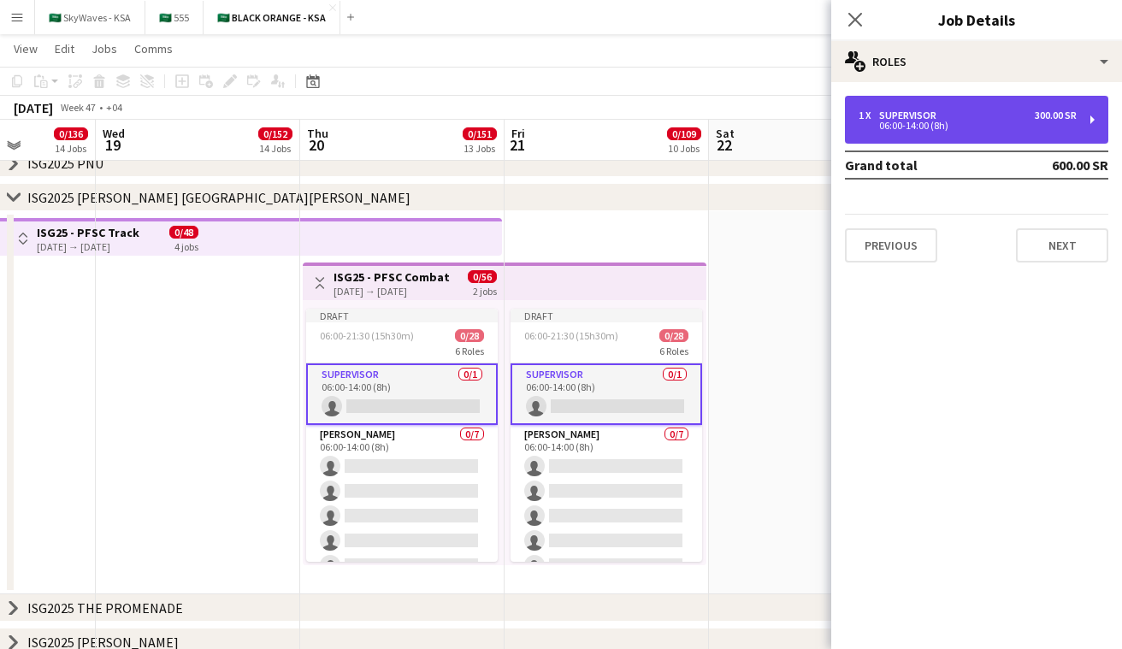
click at [1001, 126] on div "06:00-14:00 (8h)" at bounding box center [968, 125] width 218 height 9
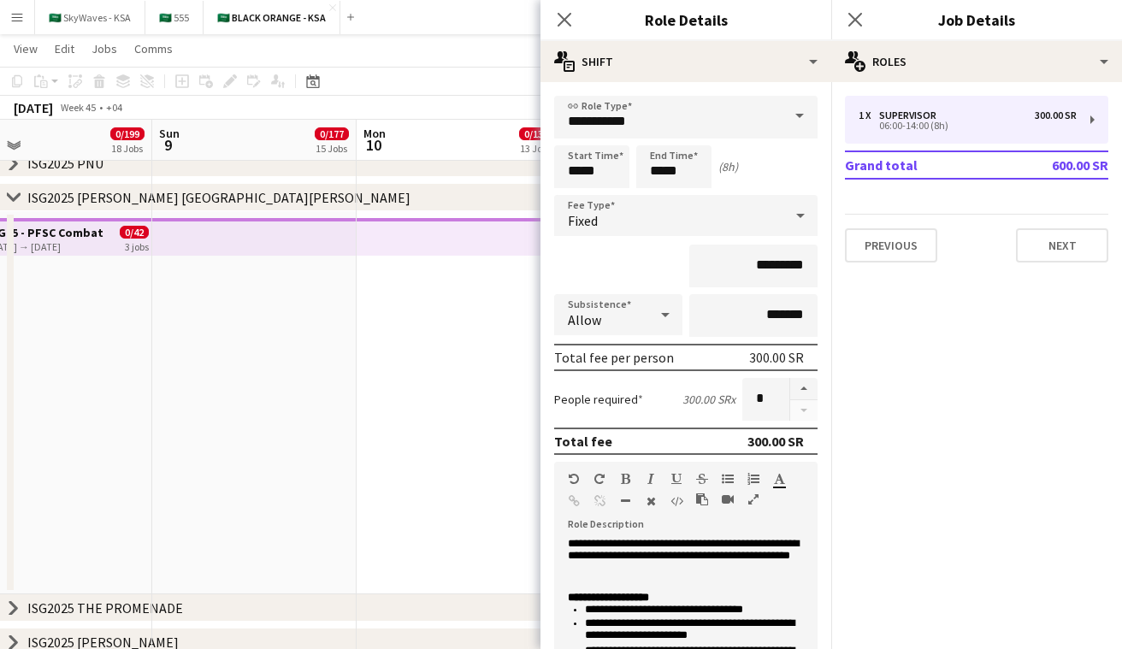
scroll to position [0, 677]
click at [280, 233] on app-top-bar at bounding box center [243, 237] width 204 height 38
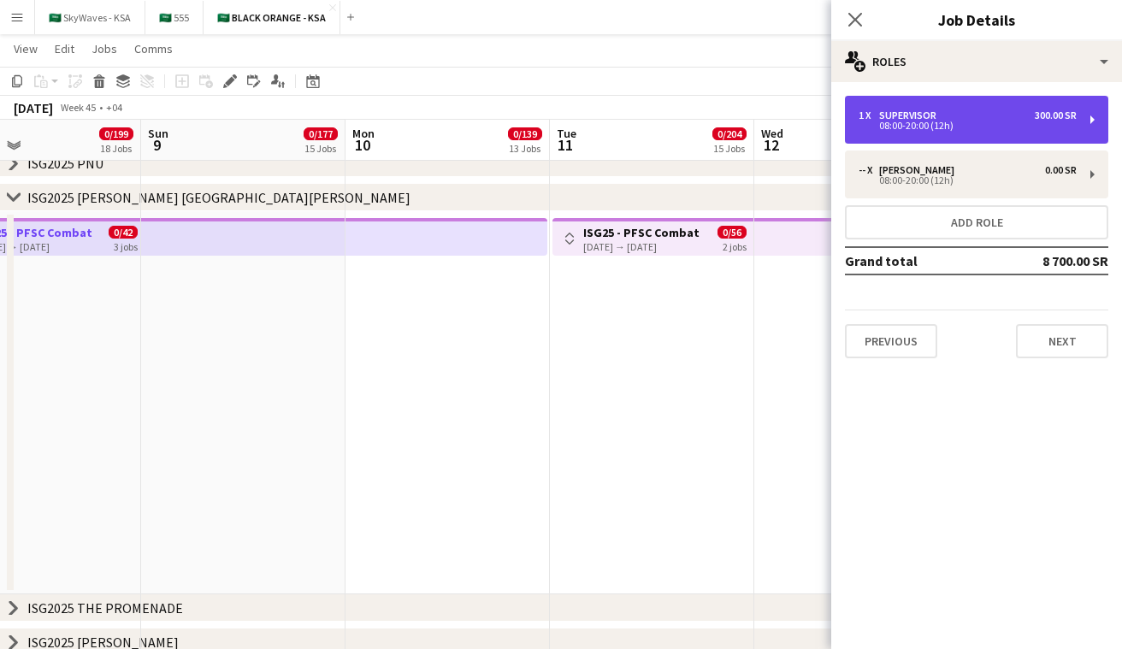
click at [876, 133] on div "1 x Supervisor 300.00 SR 08:00-20:00 (12h)" at bounding box center [976, 120] width 263 height 48
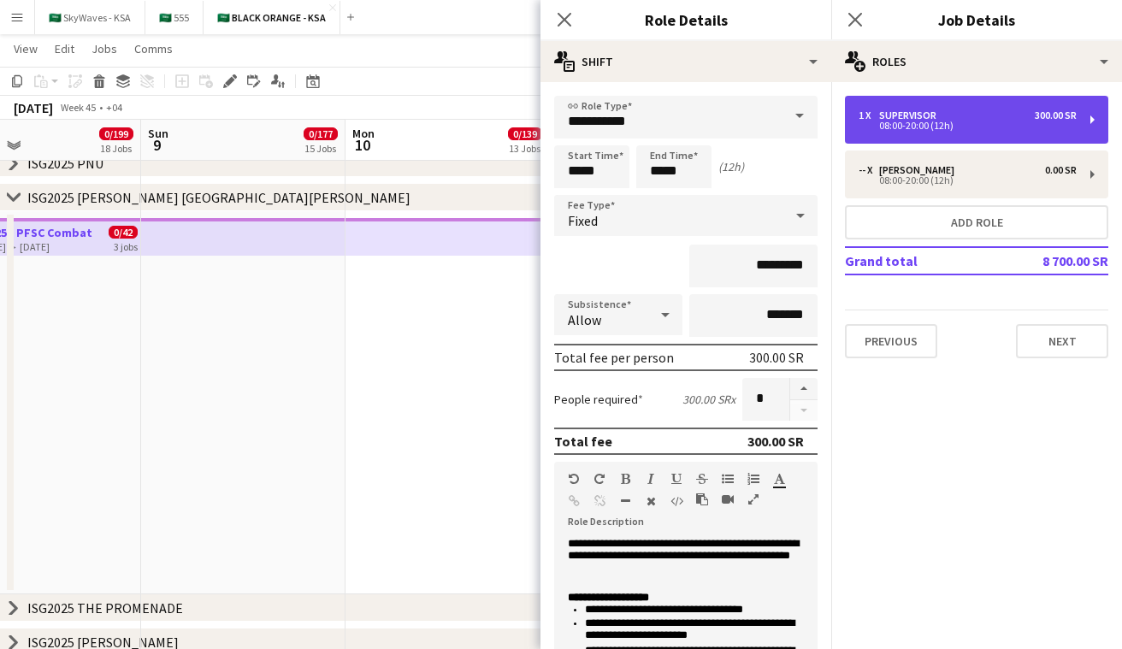
click at [876, 133] on div "1 x Supervisor 300.00 SR 08:00-20:00 (12h)" at bounding box center [976, 120] width 263 height 48
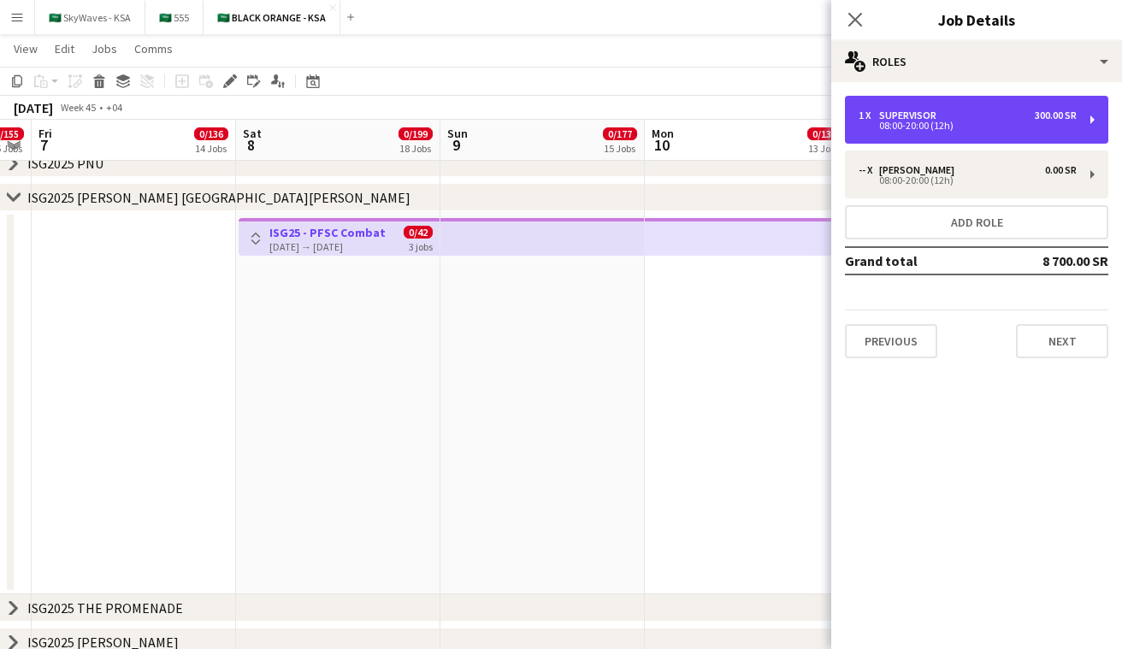
scroll to position [0, 370]
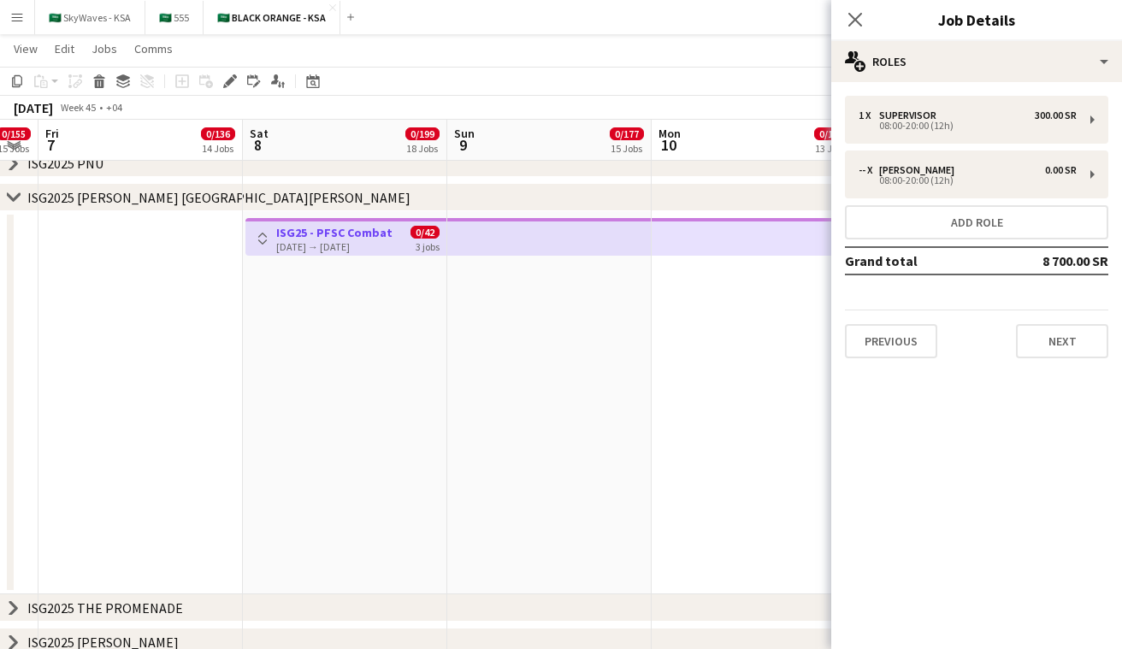
click at [270, 242] on button "Toggle View" at bounding box center [262, 238] width 21 height 21
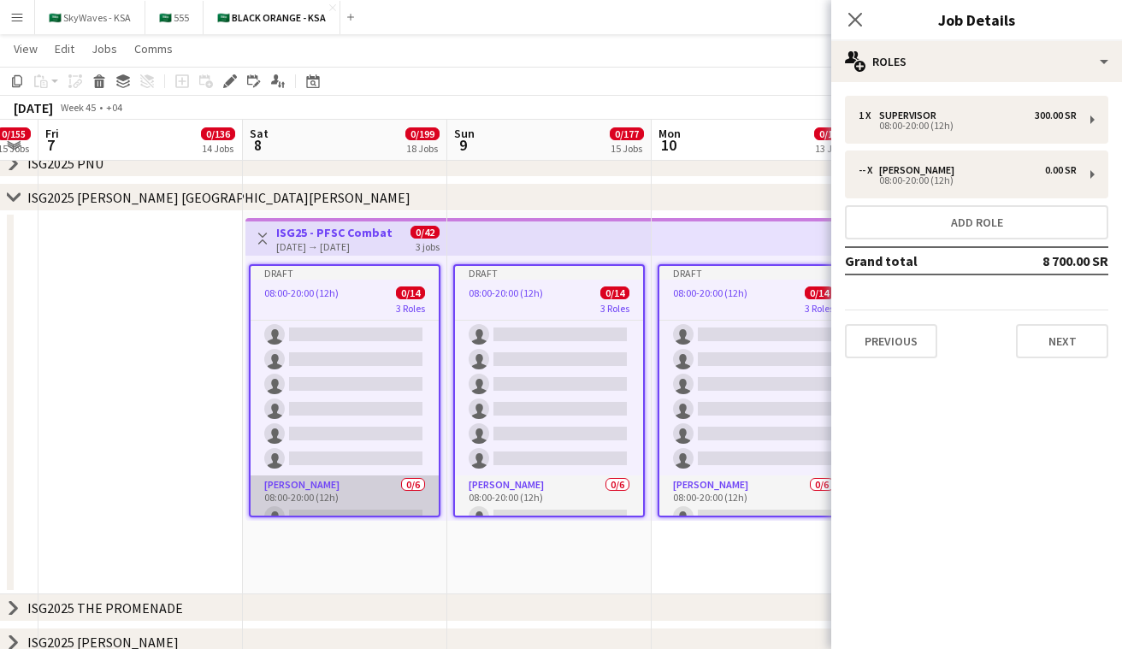
scroll to position [38, 0]
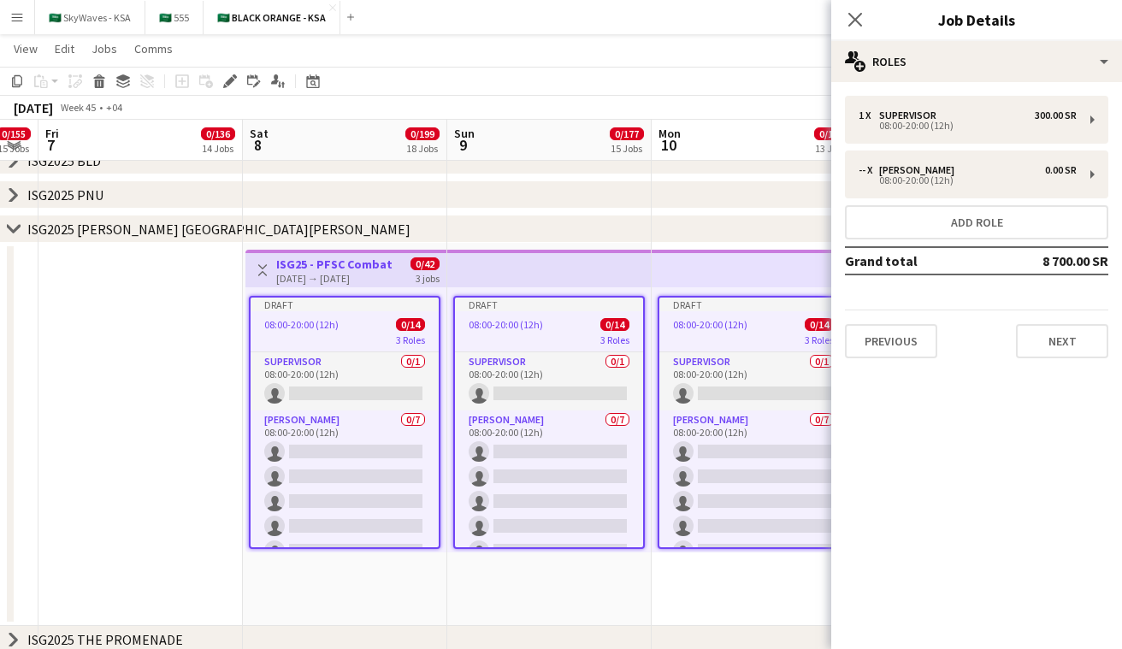
click at [346, 383] on app-card-role "Supervisor 0/1 08:00-20:00 (12h) single-neutral-actions" at bounding box center [345, 381] width 188 height 58
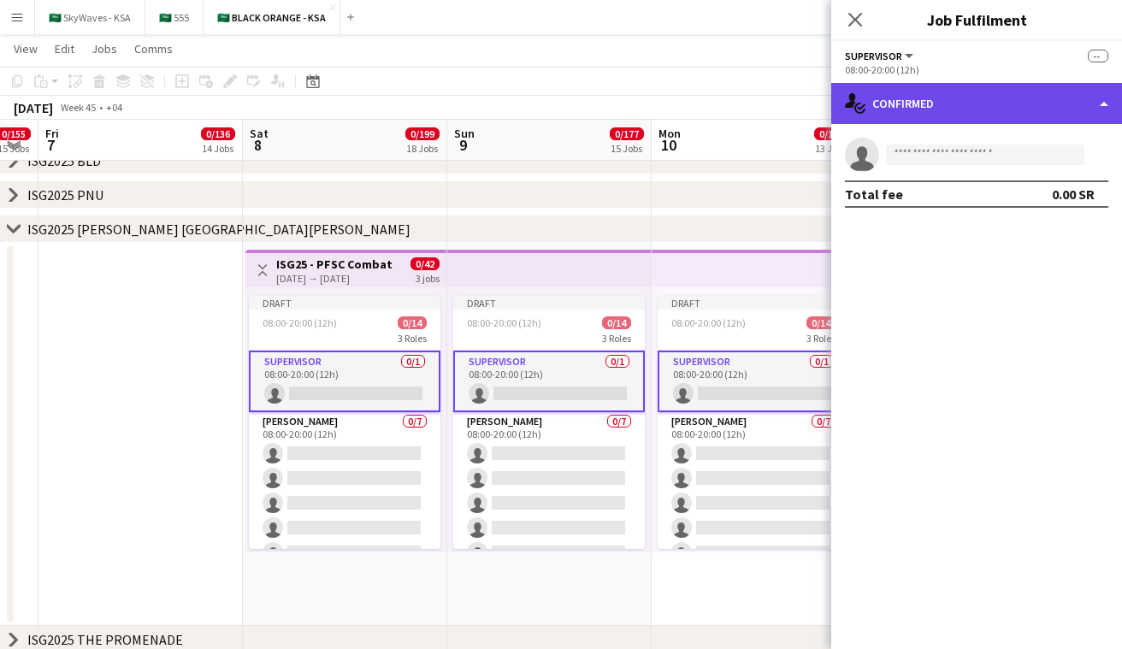
click at [940, 104] on div "single-neutral-actions-check-2 Confirmed" at bounding box center [977, 103] width 291 height 41
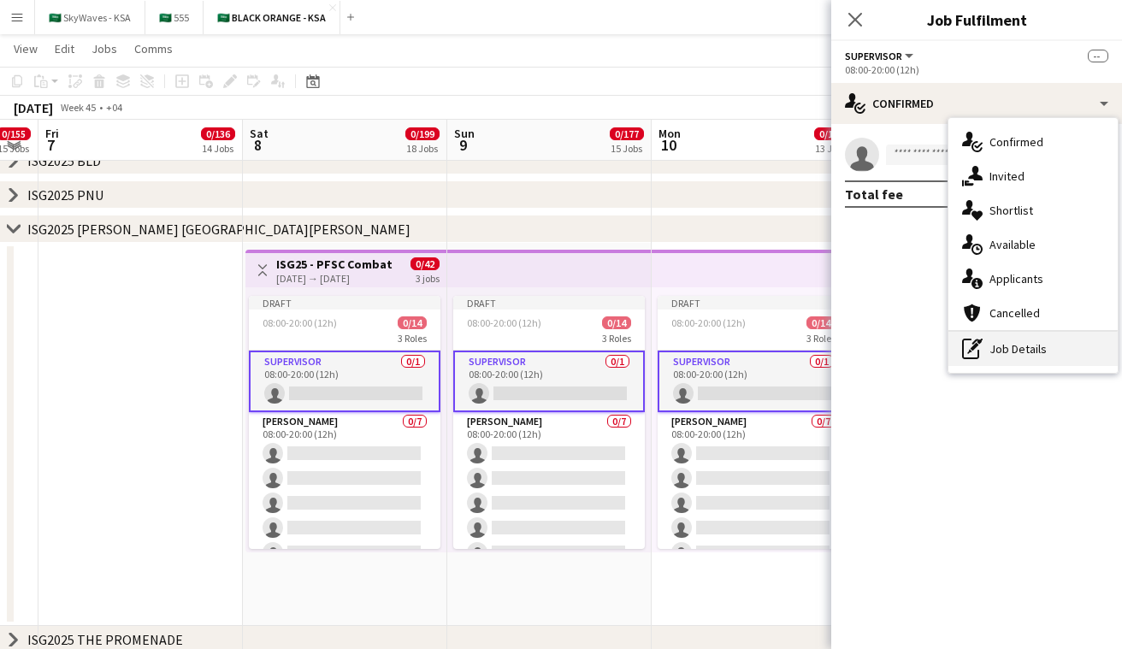
click at [970, 337] on div "pen-write Job Details" at bounding box center [1033, 349] width 169 height 34
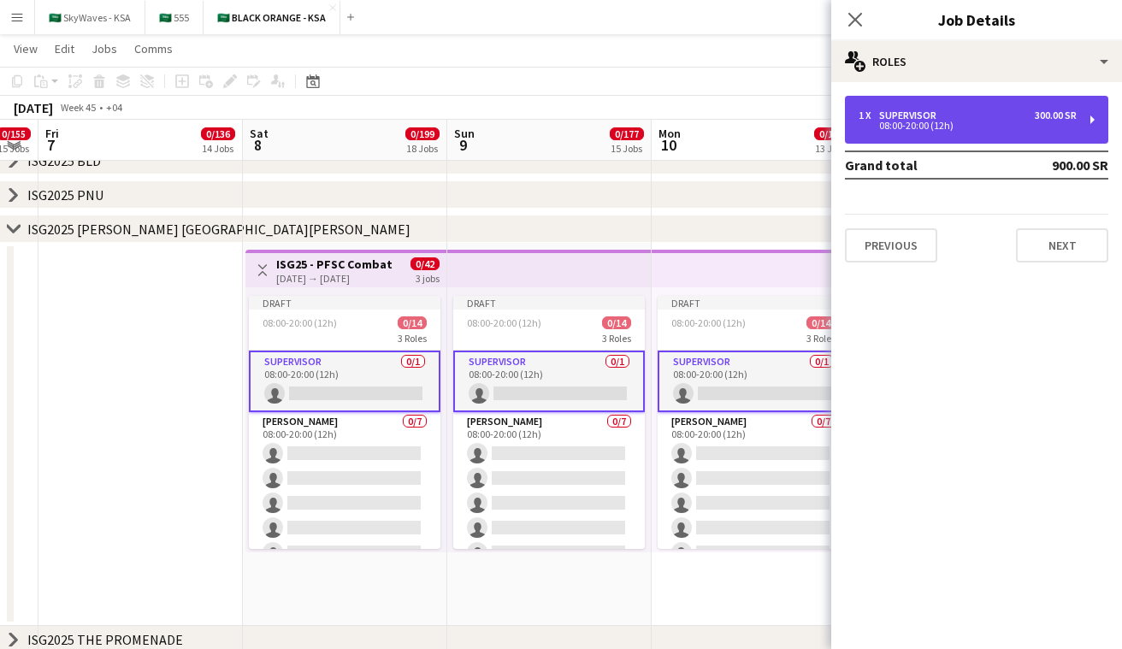
click at [941, 133] on div "1 x Supervisor 300.00 SR 08:00-20:00 (12h)" at bounding box center [976, 120] width 263 height 48
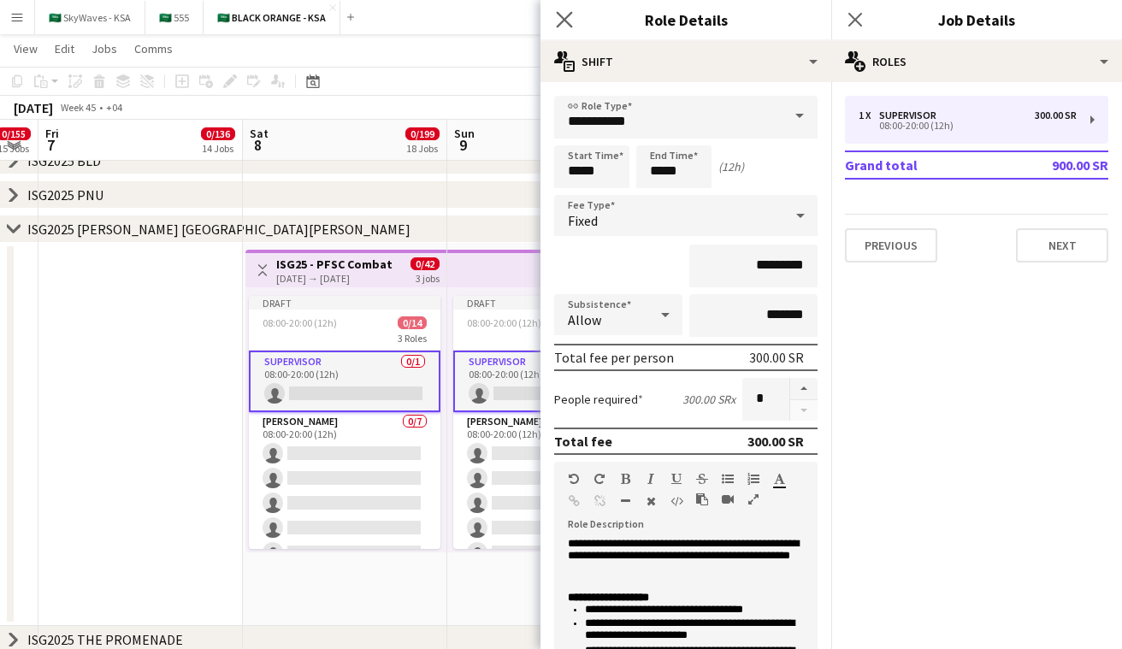
click at [565, 9] on app-icon "Close pop-in" at bounding box center [565, 20] width 25 height 25
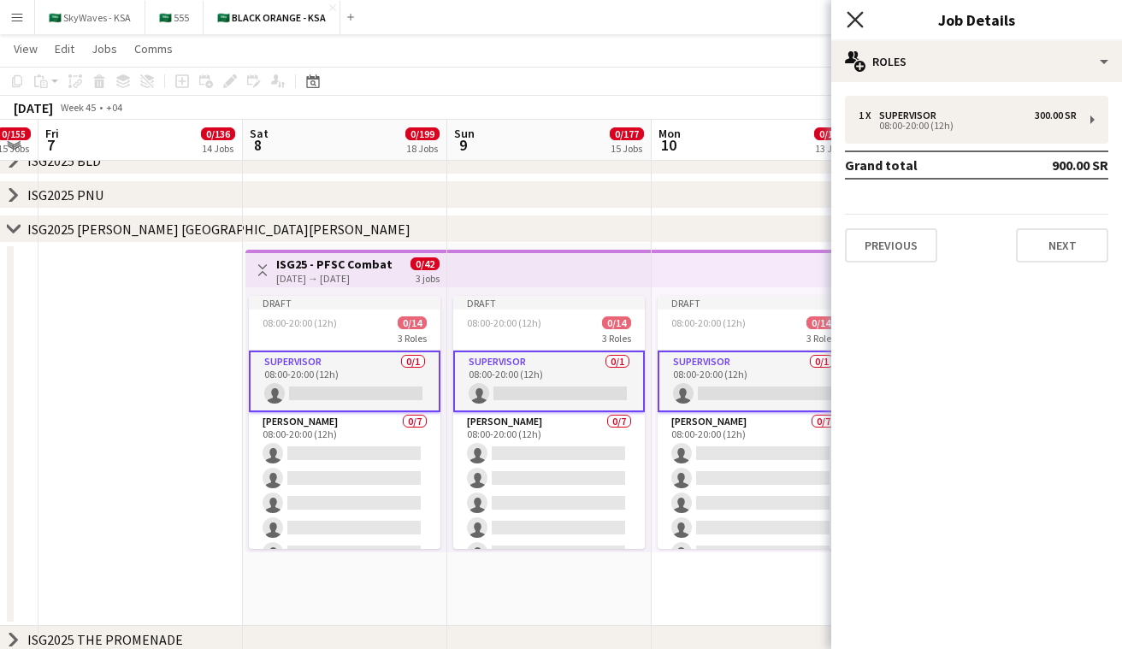
click at [855, 14] on icon "Close pop-in" at bounding box center [855, 19] width 16 height 16
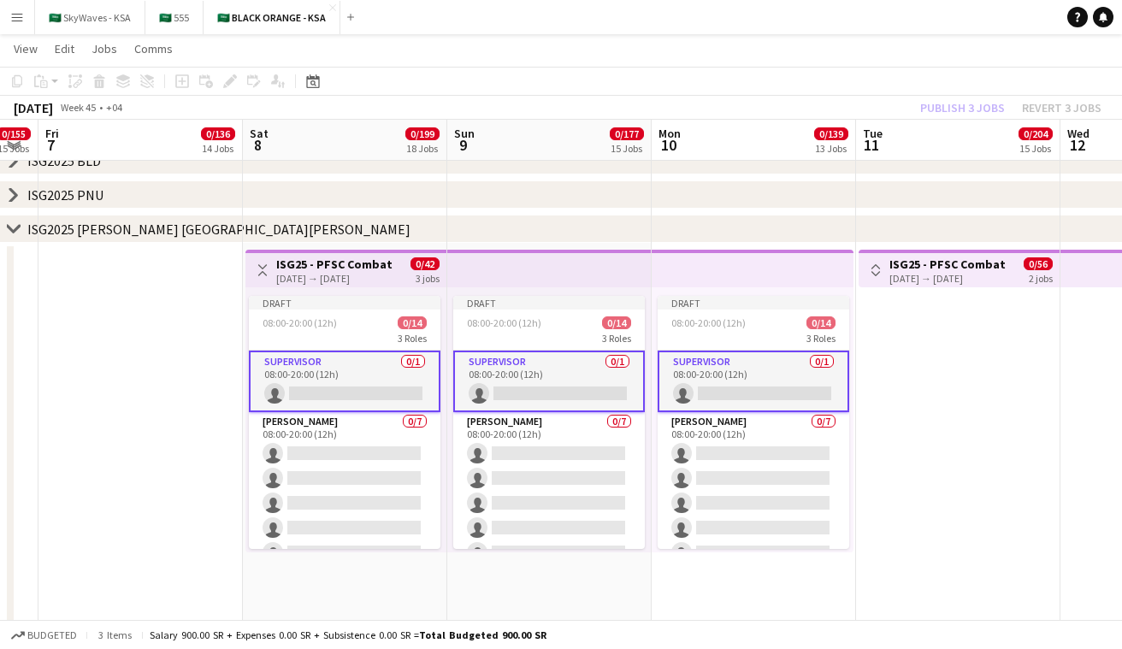
click at [10, 228] on icon at bounding box center [13, 228] width 13 height 7
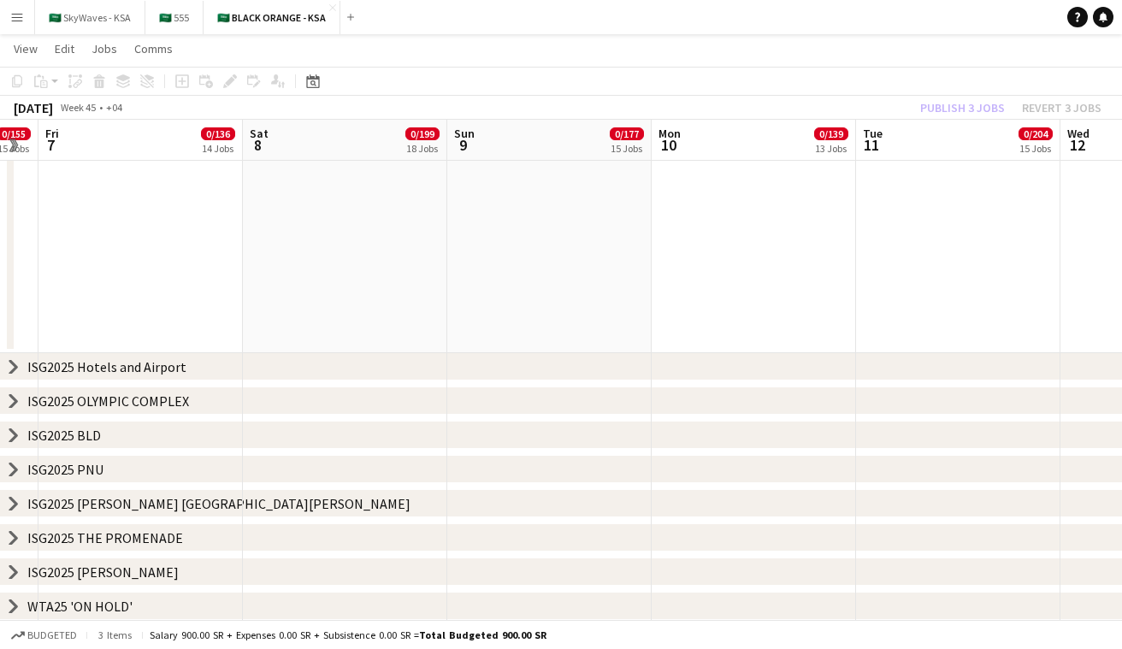
click at [16, 368] on icon "chevron-right" at bounding box center [14, 367] width 14 height 14
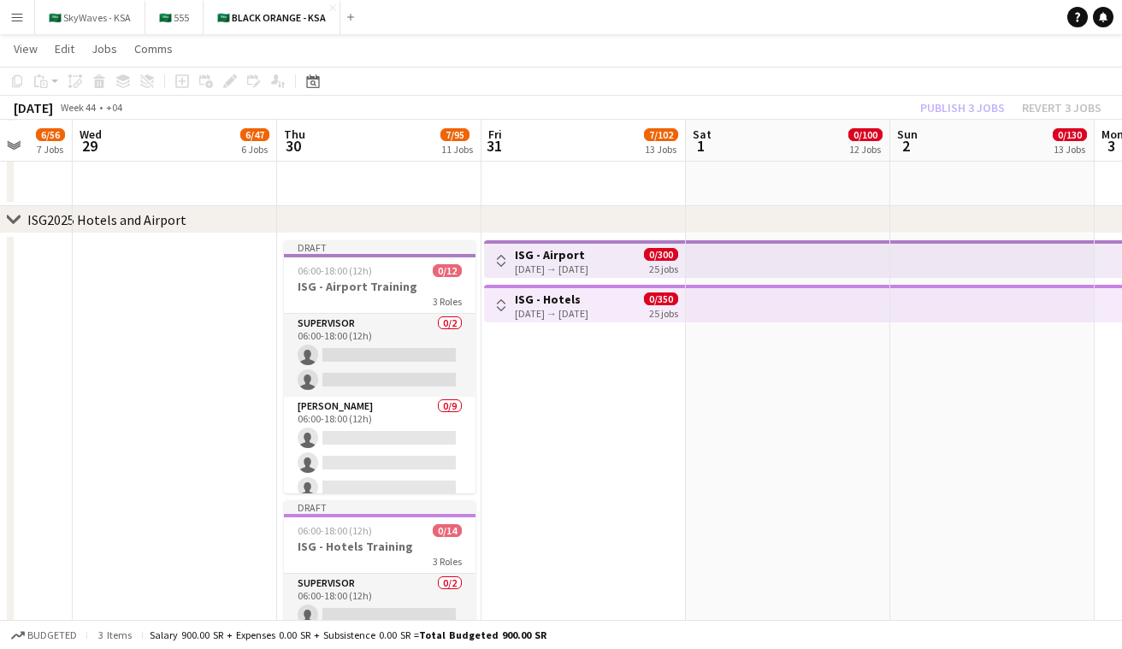
scroll to position [0, 755]
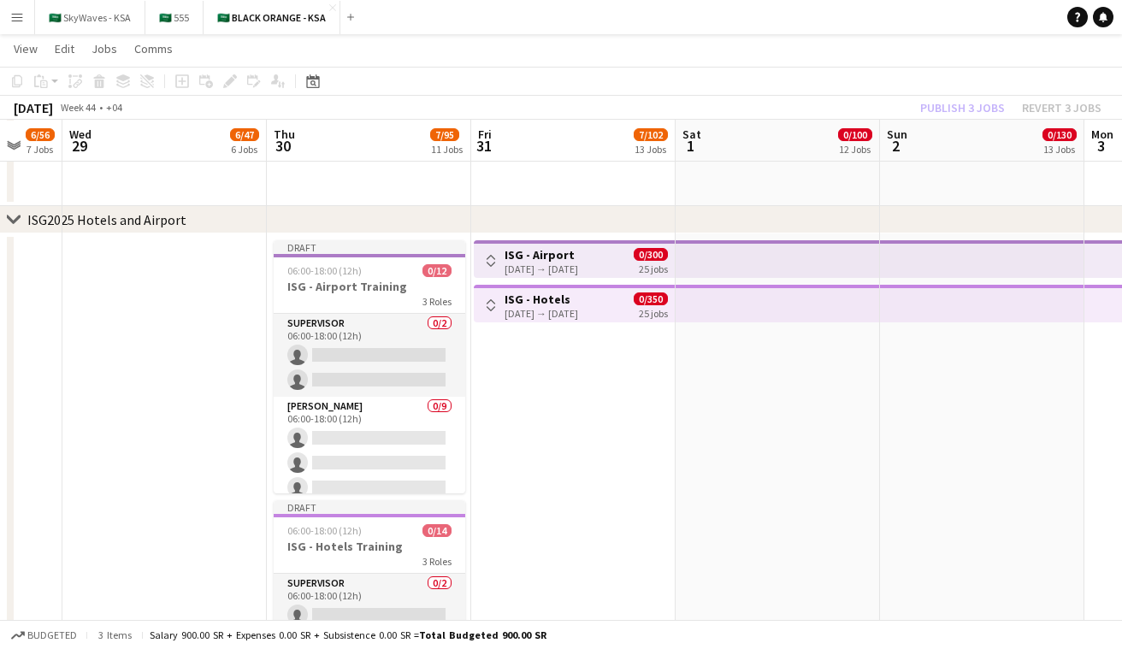
click at [560, 257] on h3 "ISG - Airport" at bounding box center [542, 254] width 74 height 15
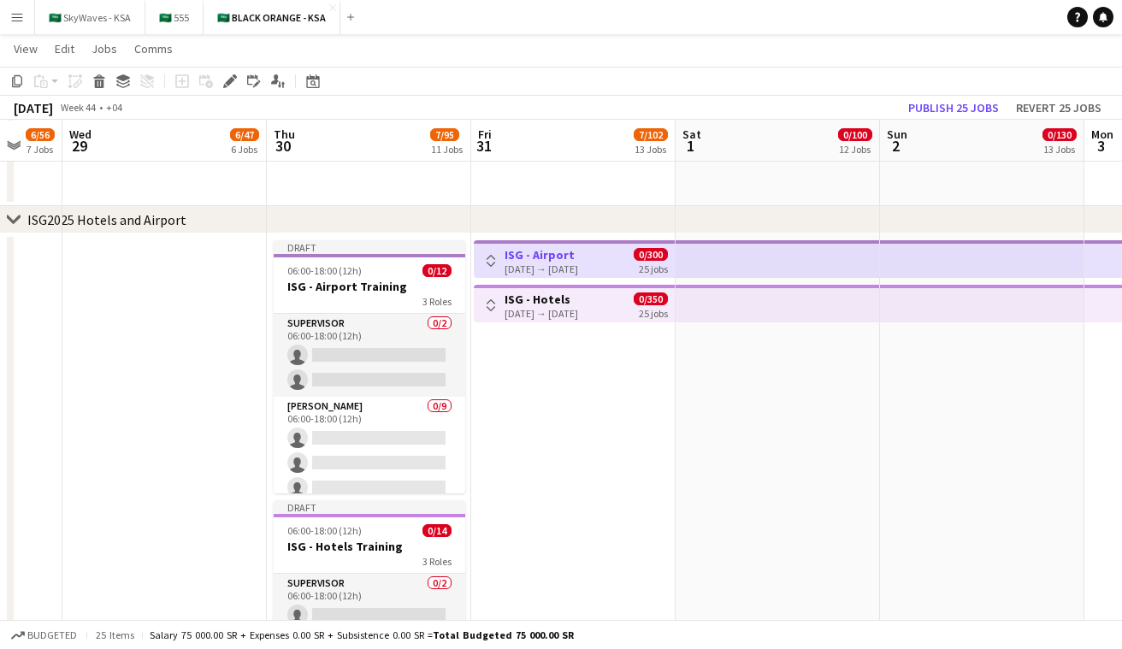
click at [495, 260] on app-icon "Toggle View" at bounding box center [491, 261] width 12 height 12
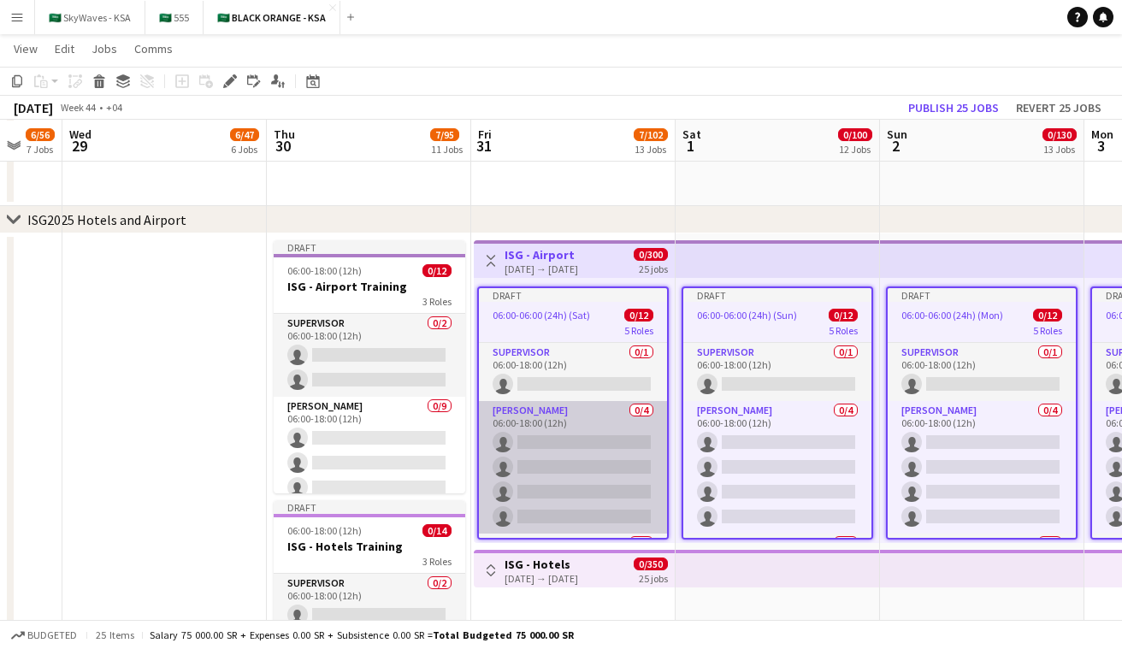
click at [595, 432] on app-card-role "Usher 0/4 06:00-18:00 (12h) single-neutral-actions single-neutral-actions singl…" at bounding box center [573, 467] width 188 height 133
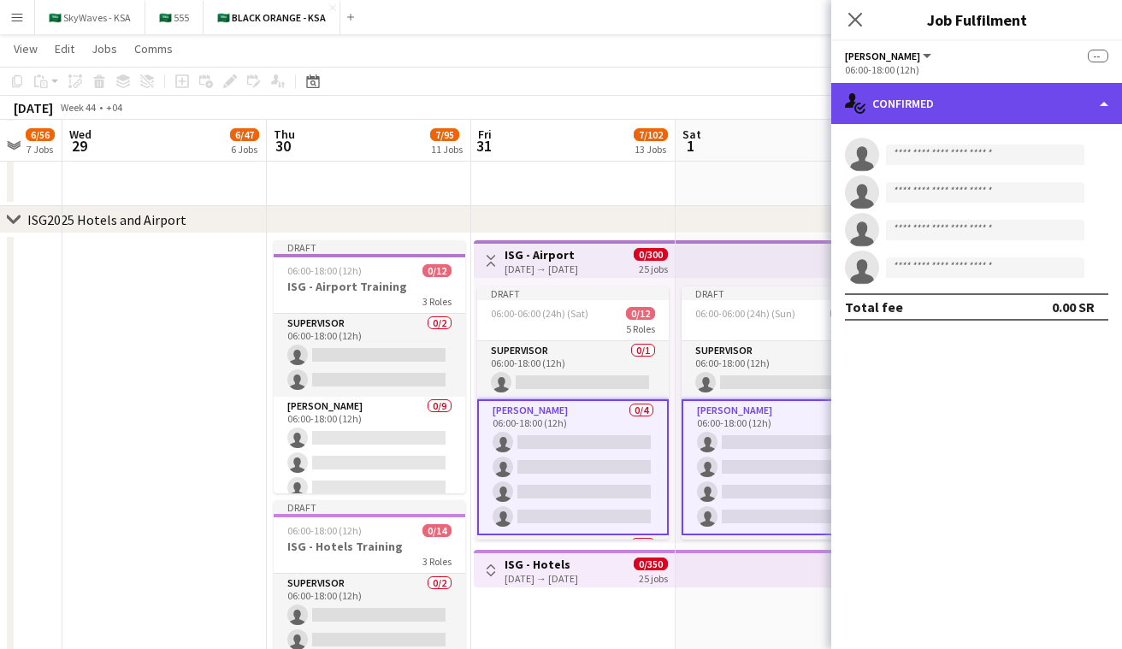
drag, startPoint x: 967, startPoint y: 98, endPoint x: 969, endPoint y: 110, distance: 12.2
click at [967, 98] on div "single-neutral-actions-check-2 Confirmed" at bounding box center [977, 103] width 291 height 41
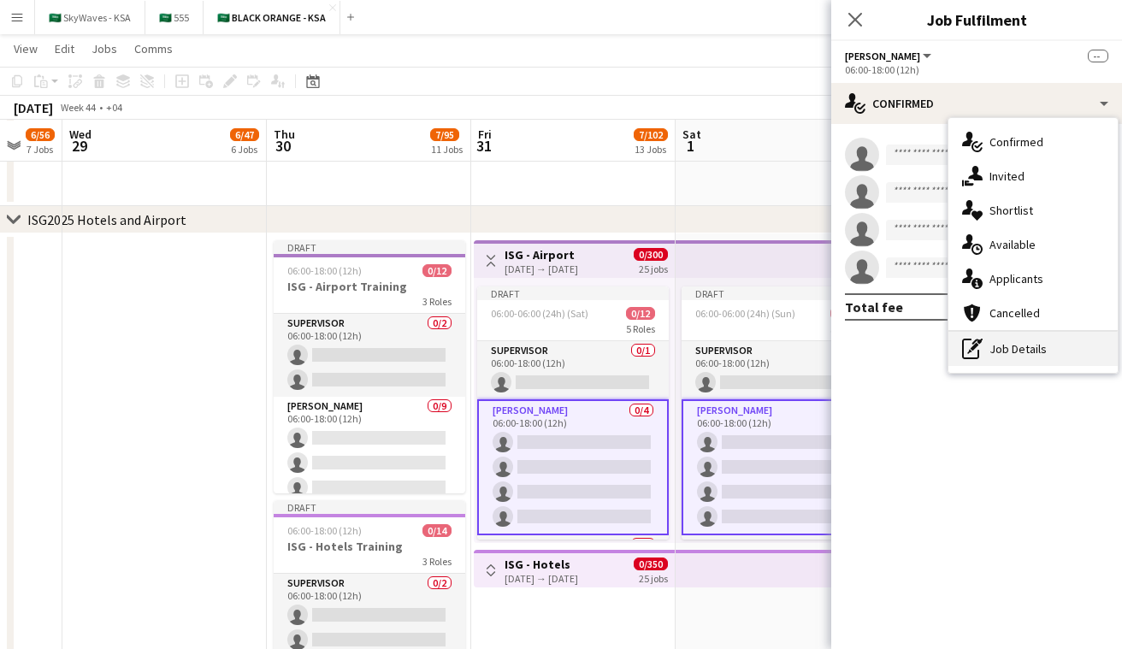
click at [1030, 342] on div "pen-write Job Details" at bounding box center [1033, 349] width 169 height 34
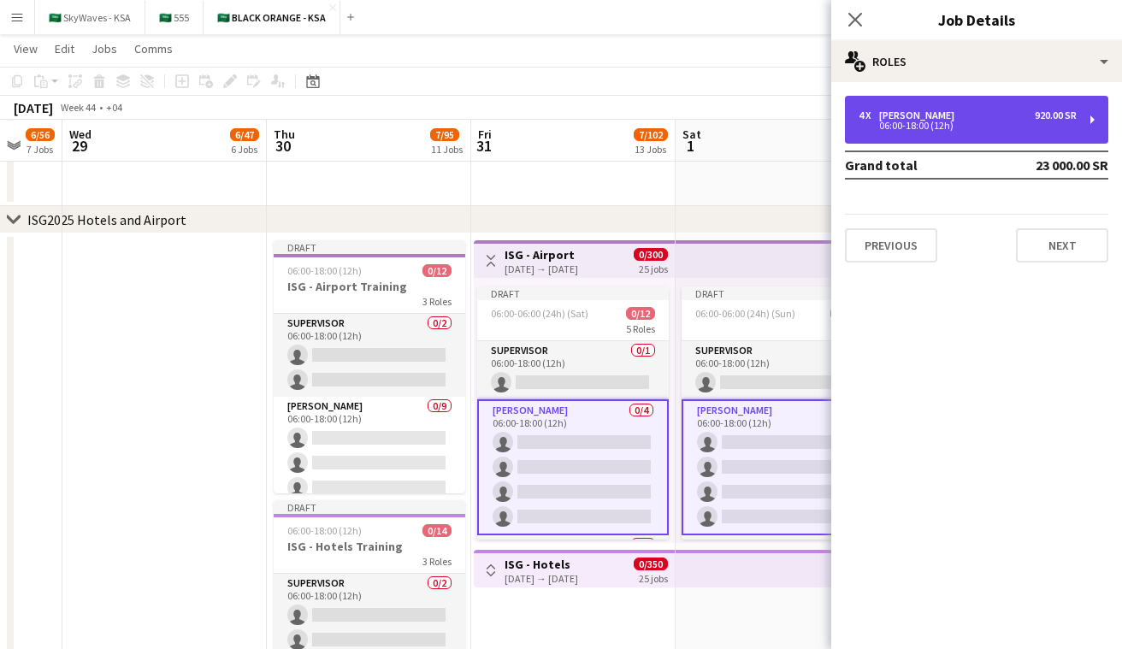
click at [1010, 115] on div "4 x Usher 920.00 SR" at bounding box center [968, 116] width 218 height 12
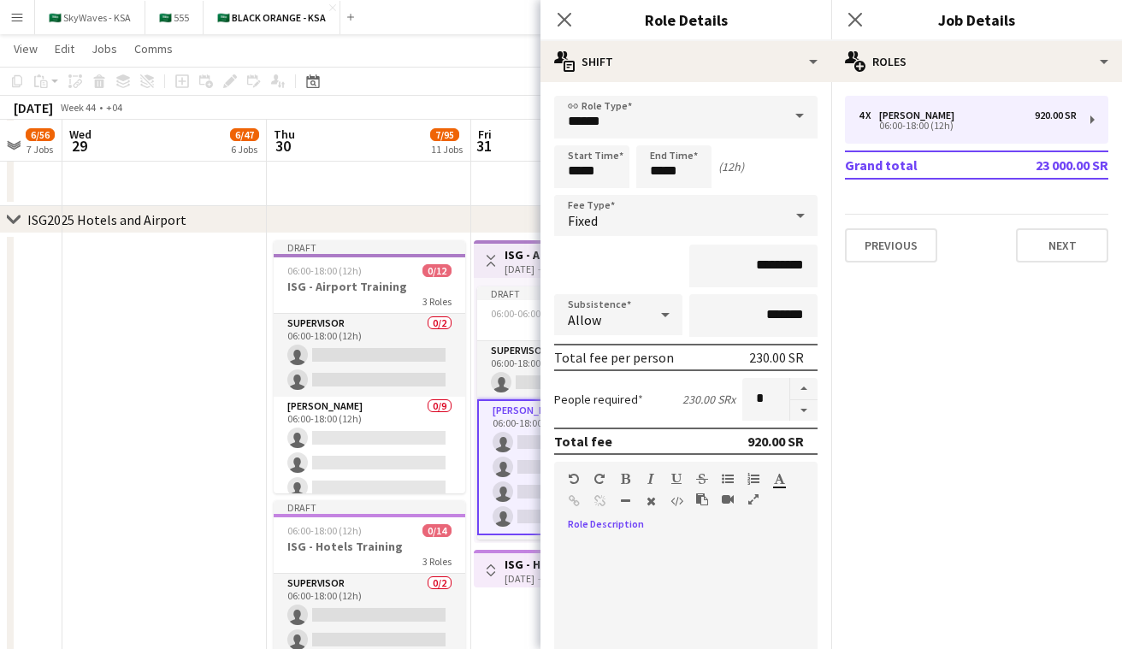
click at [643, 524] on div "default Heading 1 Heading 2 Heading 3 Heading 4 Heading 5 Heading 6 Heading 7 P…" at bounding box center [685, 494] width 263 height 64
paste div
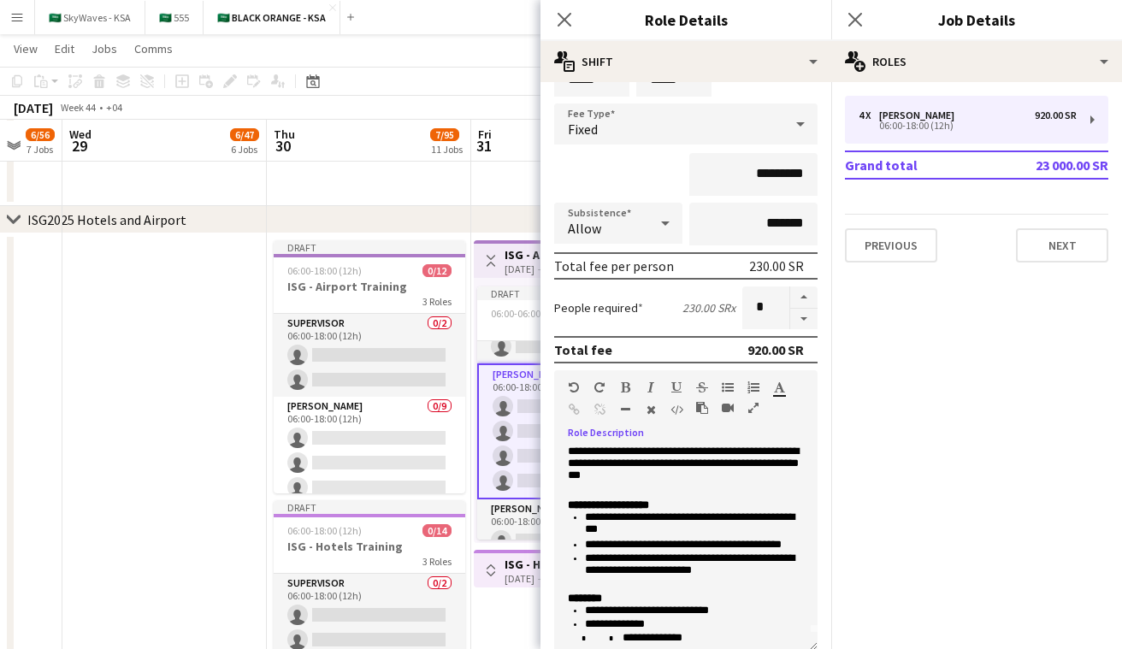
scroll to position [85, 0]
click at [518, 437] on app-card-role "Usher 0/1 06:00-18:00 (12h) single-neutral-actions" at bounding box center [573, 461] width 192 height 58
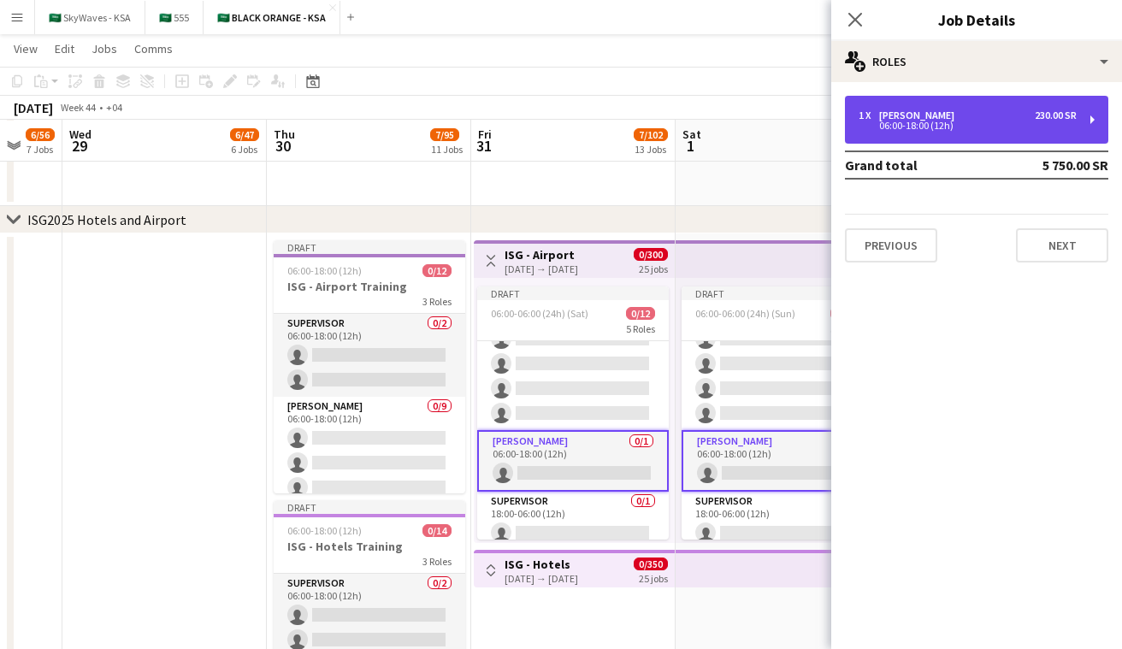
click at [988, 127] on div "06:00-18:00 (12h)" at bounding box center [968, 125] width 218 height 9
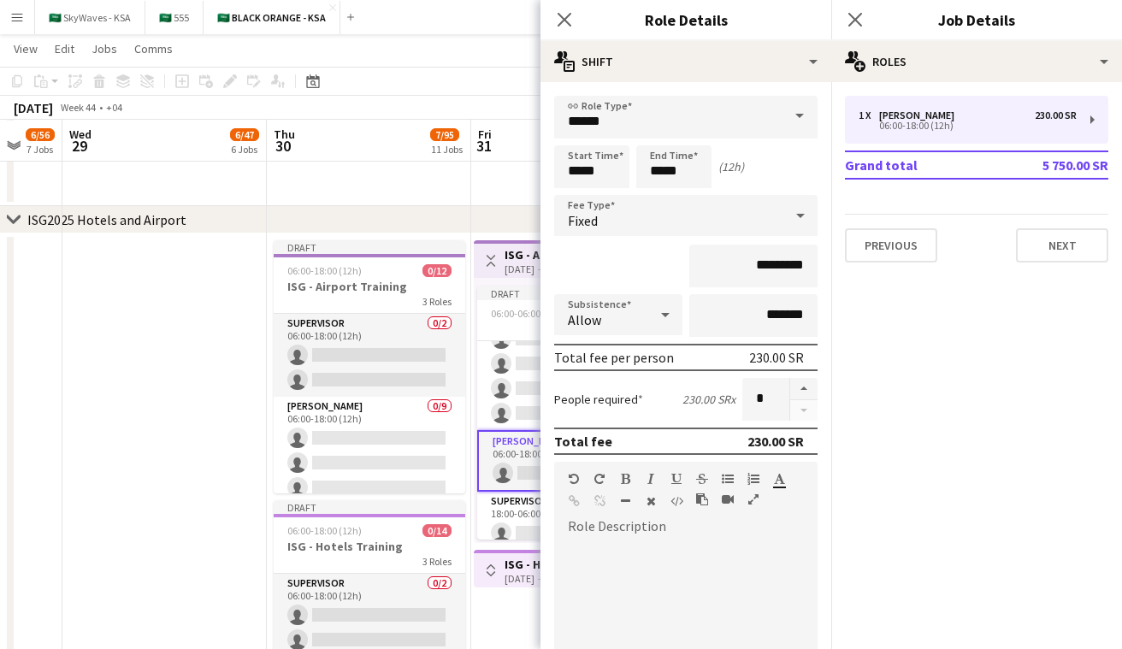
click at [672, 543] on div at bounding box center [685, 640] width 263 height 205
paste div
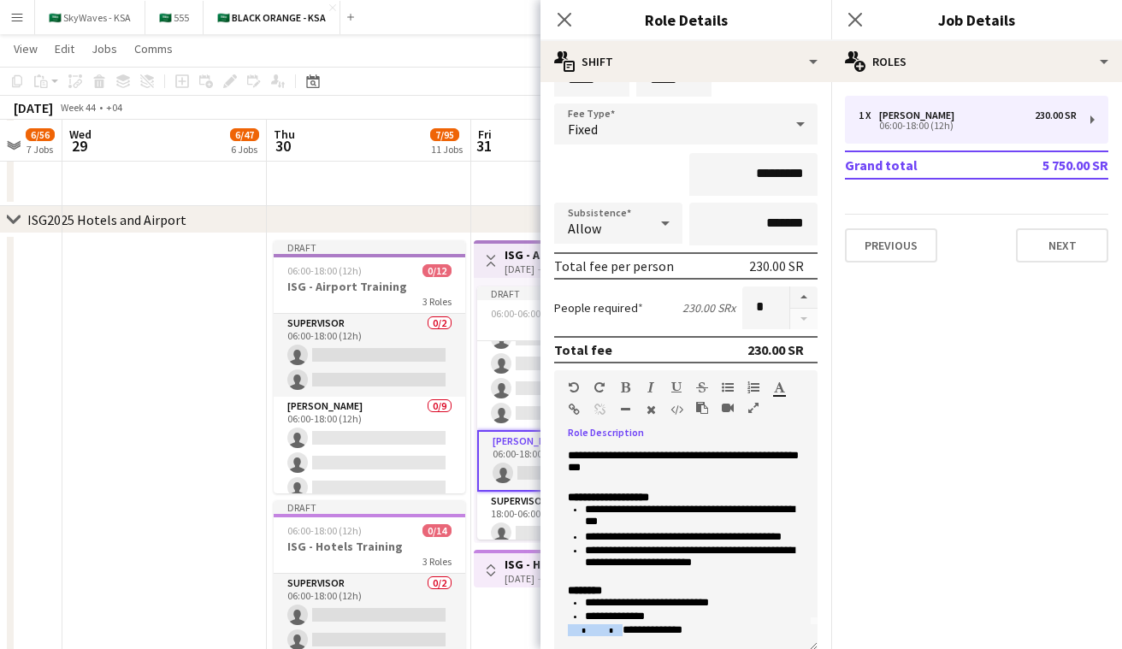
drag, startPoint x: 714, startPoint y: 635, endPoint x: 582, endPoint y: 636, distance: 132.6
click at [582, 635] on span "* *" at bounding box center [595, 631] width 55 height 8
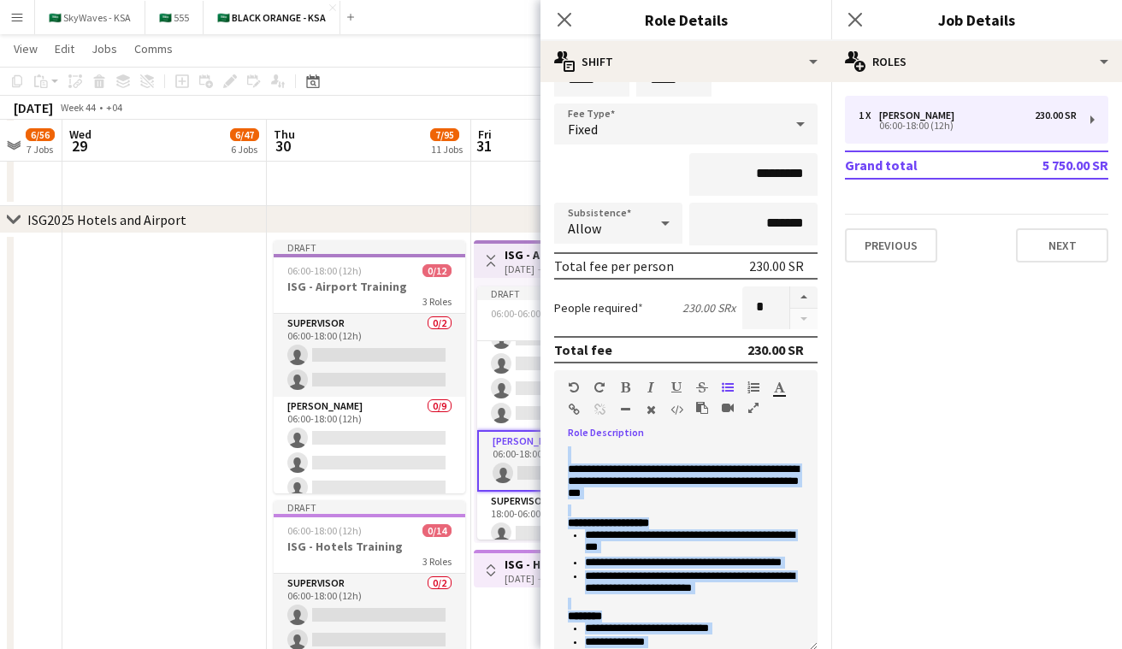
drag, startPoint x: 678, startPoint y: 630, endPoint x: 552, endPoint y: 387, distance: 274.7
click at [552, 387] on form "**********" at bounding box center [686, 425] width 291 height 842
copy div "**********"
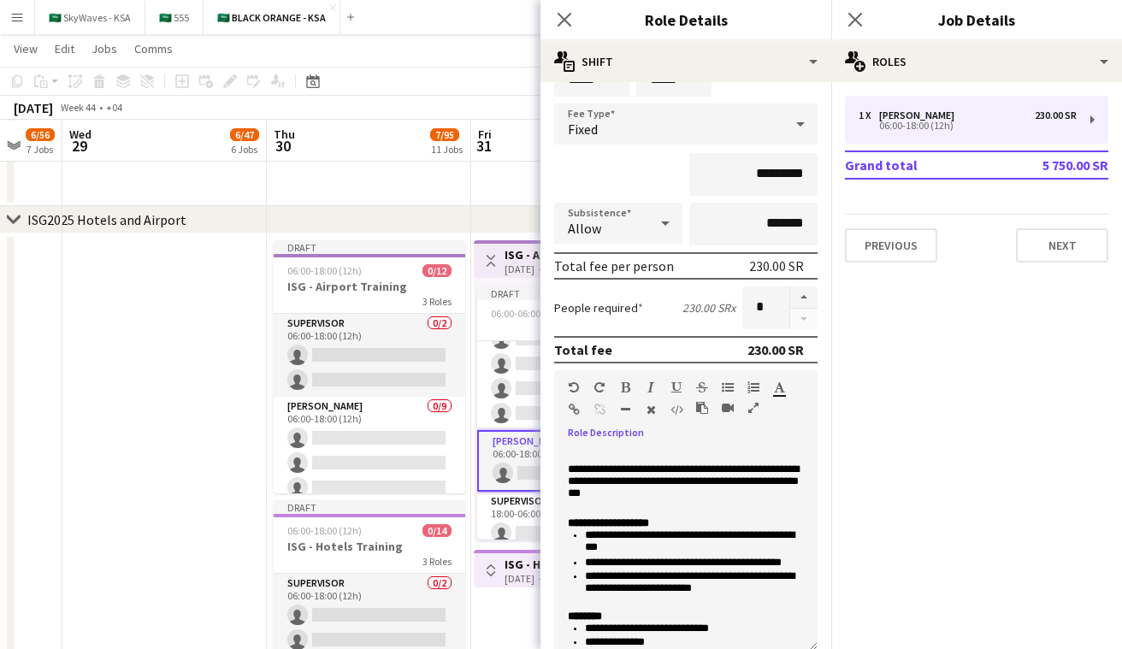
click at [568, 474] on p "**********" at bounding box center [686, 484] width 236 height 41
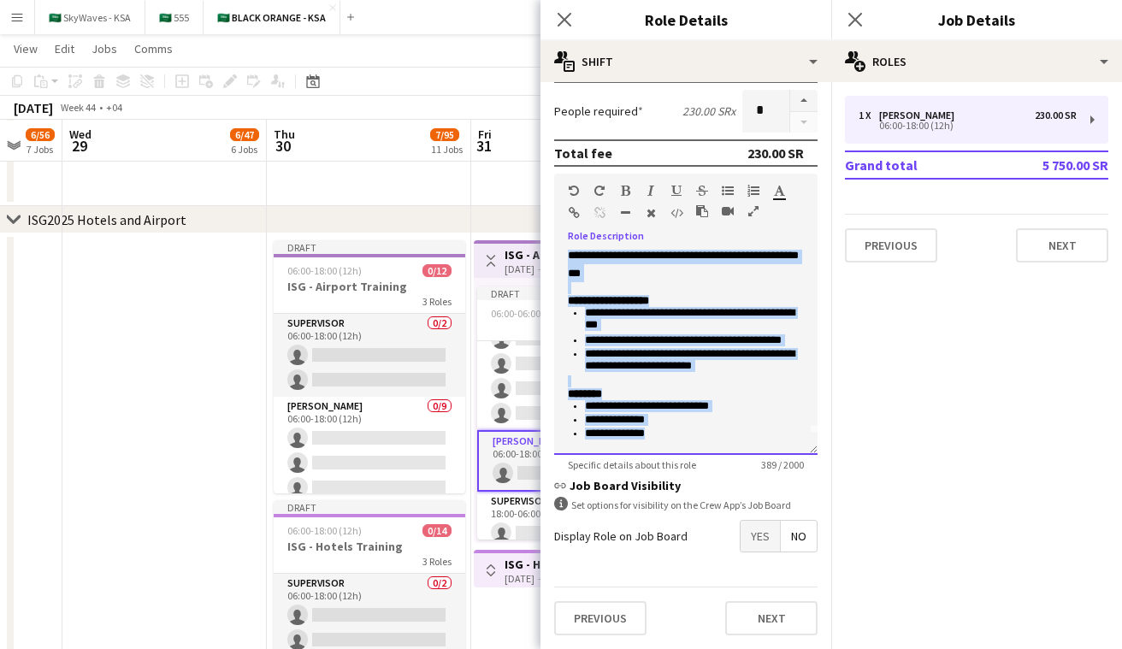
drag, startPoint x: 568, startPoint y: 453, endPoint x: 748, endPoint y: 486, distance: 182.7
click at [748, 486] on form "**********" at bounding box center [686, 229] width 291 height 842
copy div "**********"
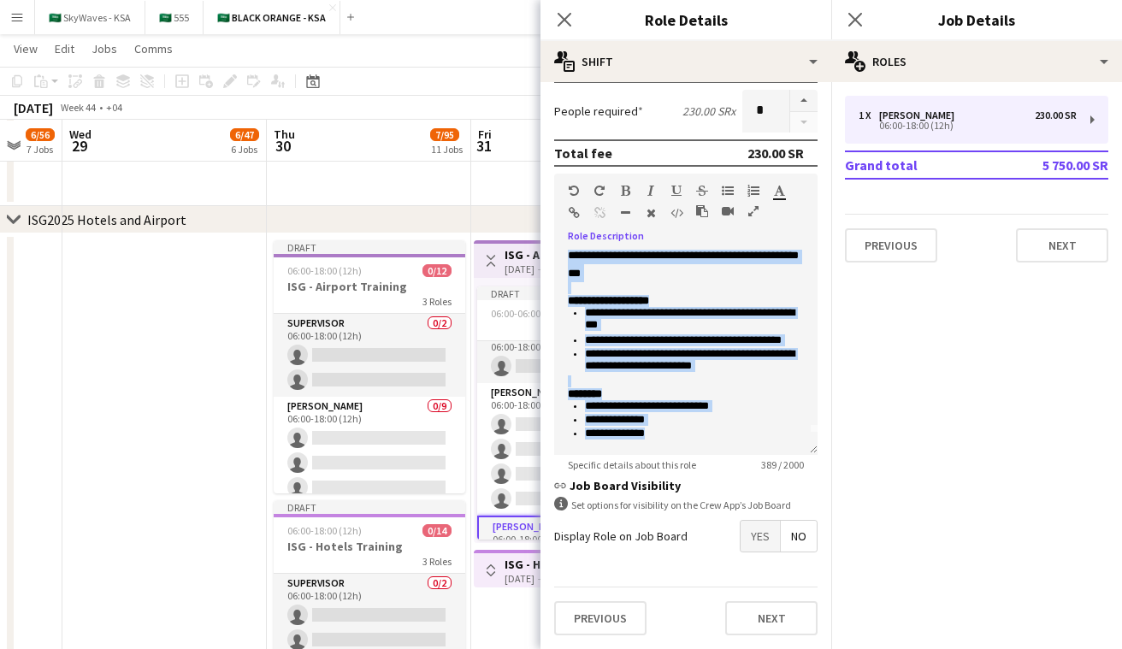
click at [512, 464] on app-card-role "Usher 0/4 06:00-18:00 (12h) single-neutral-actions single-neutral-actions singl…" at bounding box center [573, 449] width 192 height 133
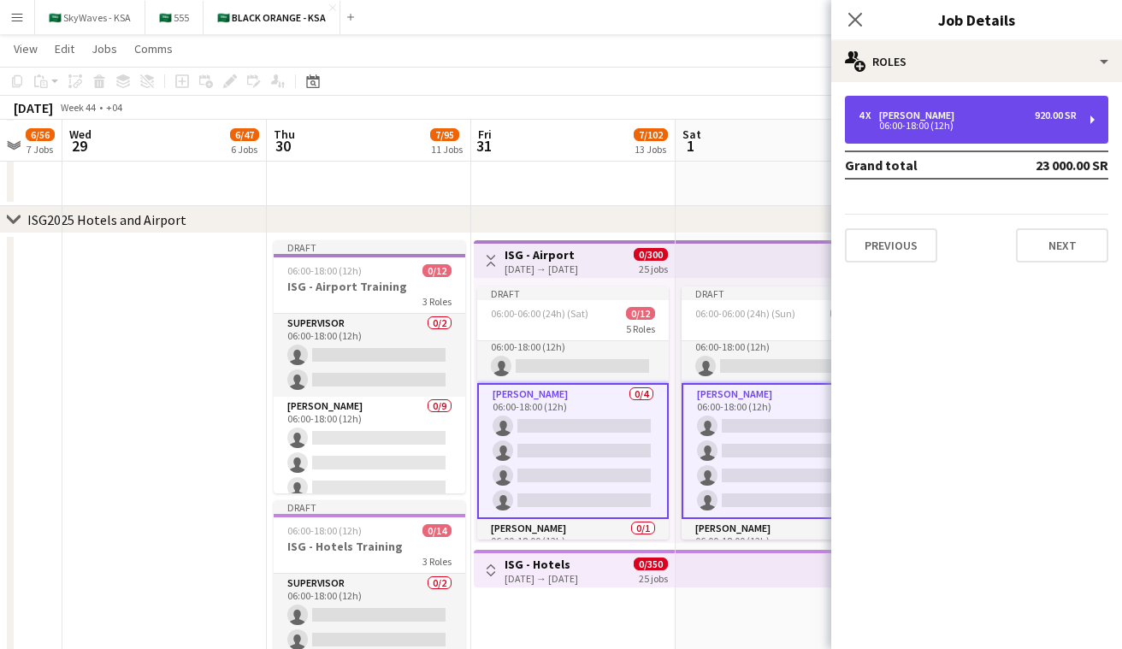
click at [1003, 126] on div "06:00-18:00 (12h)" at bounding box center [968, 125] width 218 height 9
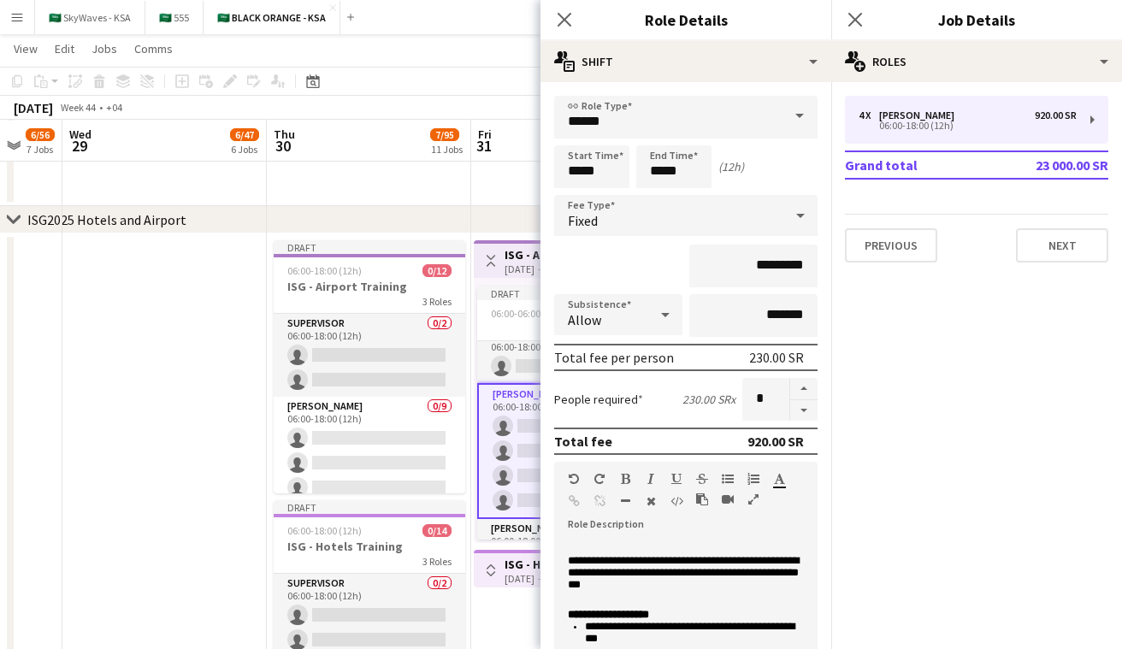
click at [571, 547] on div at bounding box center [686, 546] width 236 height 17
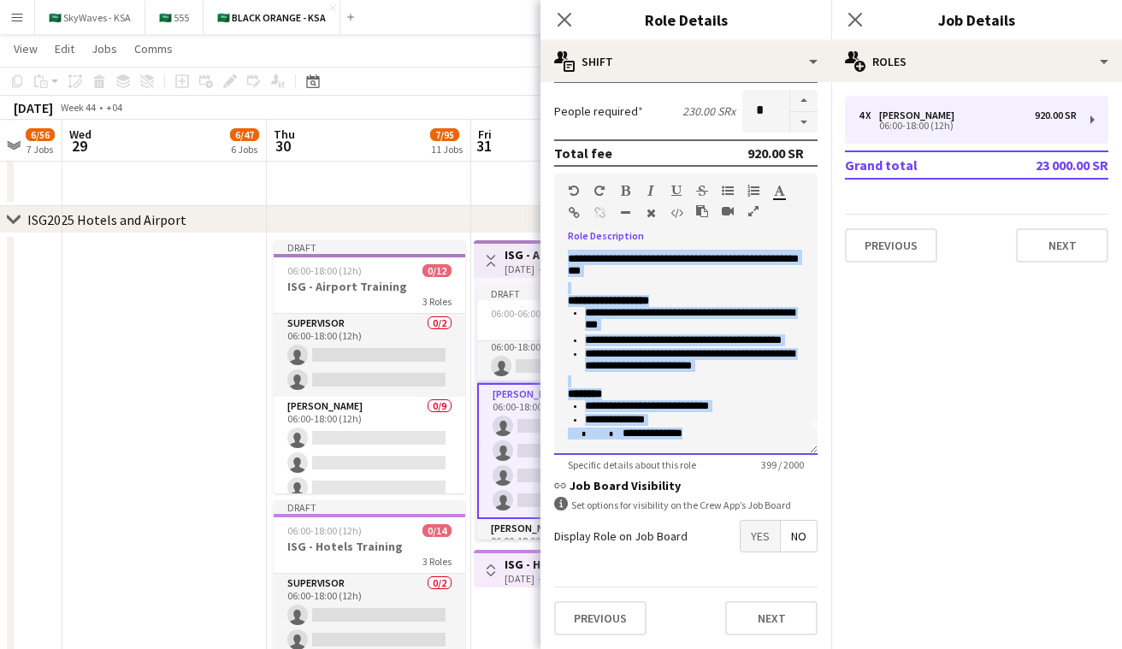
drag, startPoint x: 571, startPoint y: 547, endPoint x: 719, endPoint y: 654, distance: 183.1
click at [719, 648] on html "Menu Boards Boards Boards All jobs Status Workforce Workforce My Workforce Recr…" at bounding box center [561, 230] width 1122 height 1639
paste div
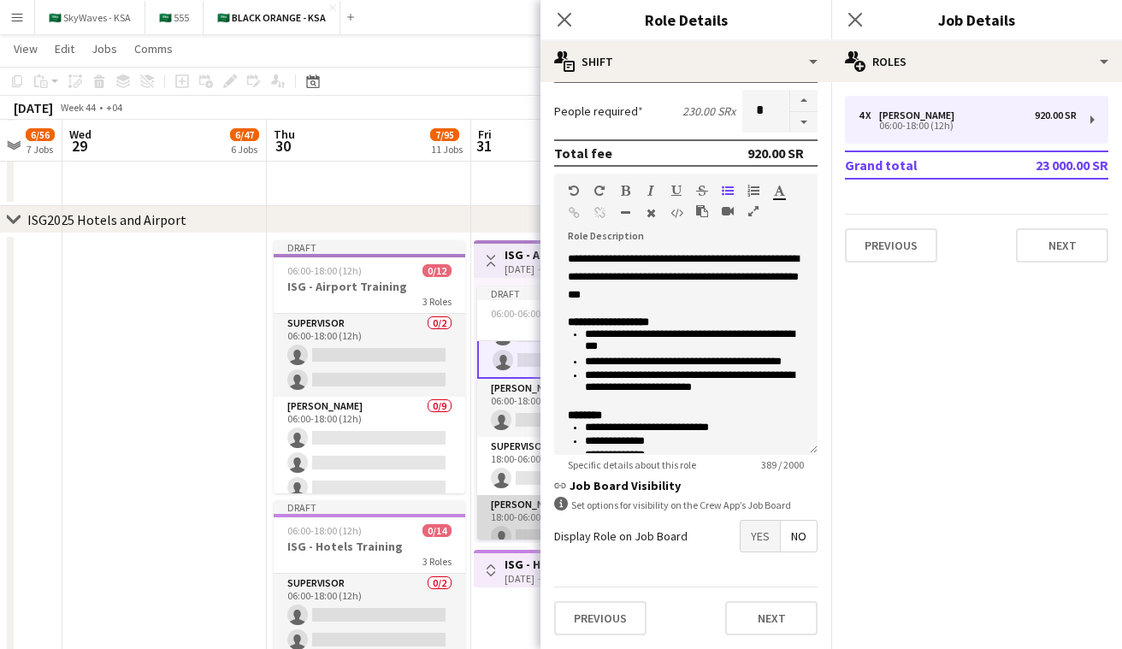
click at [506, 523] on app-card-role "Usher 0/5 18:00-06:00 (12h) single-neutral-actions single-neutral-actions singl…" at bounding box center [573, 573] width 192 height 157
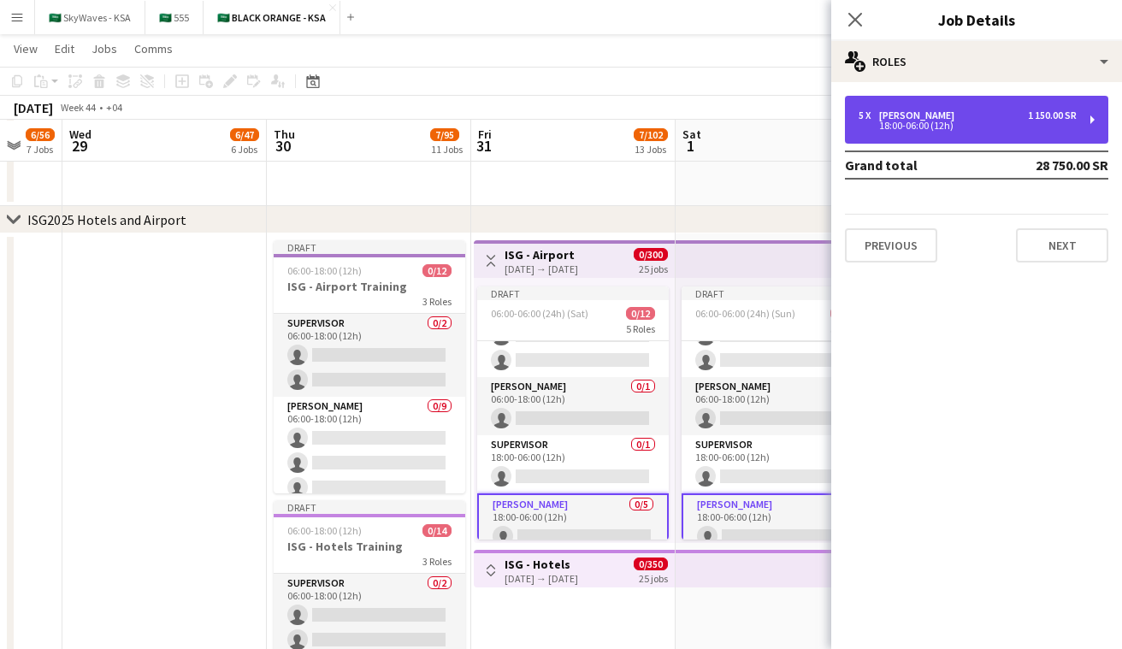
click at [927, 110] on div "5 x Usher 1 150.00 SR" at bounding box center [968, 116] width 218 height 12
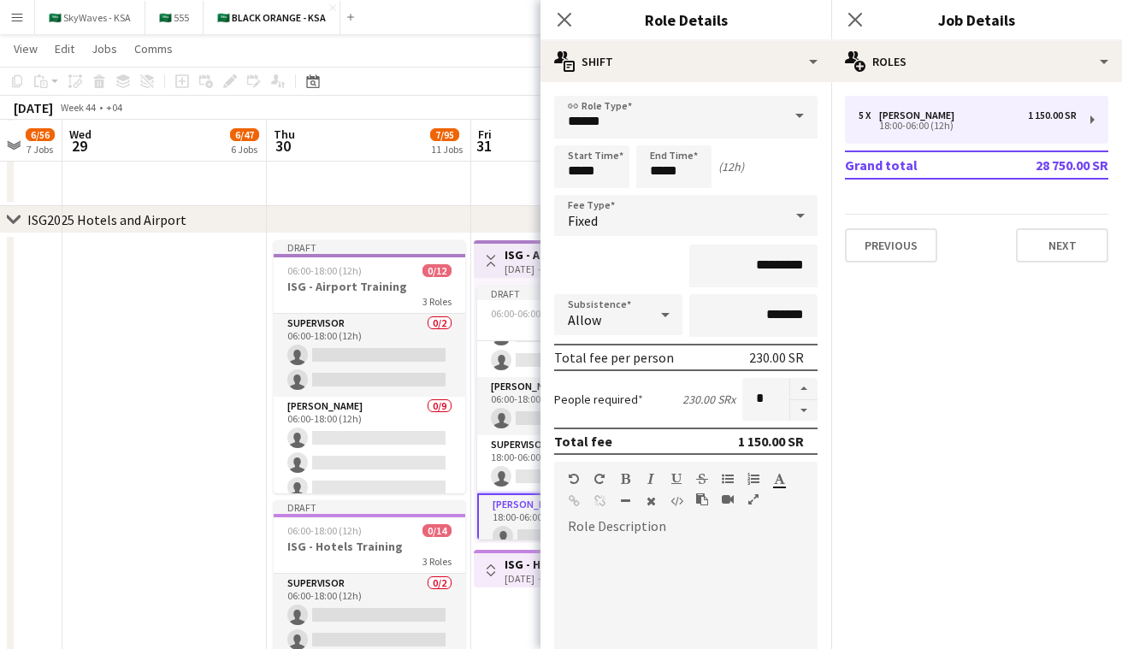
click at [633, 553] on div at bounding box center [685, 640] width 263 height 205
paste div
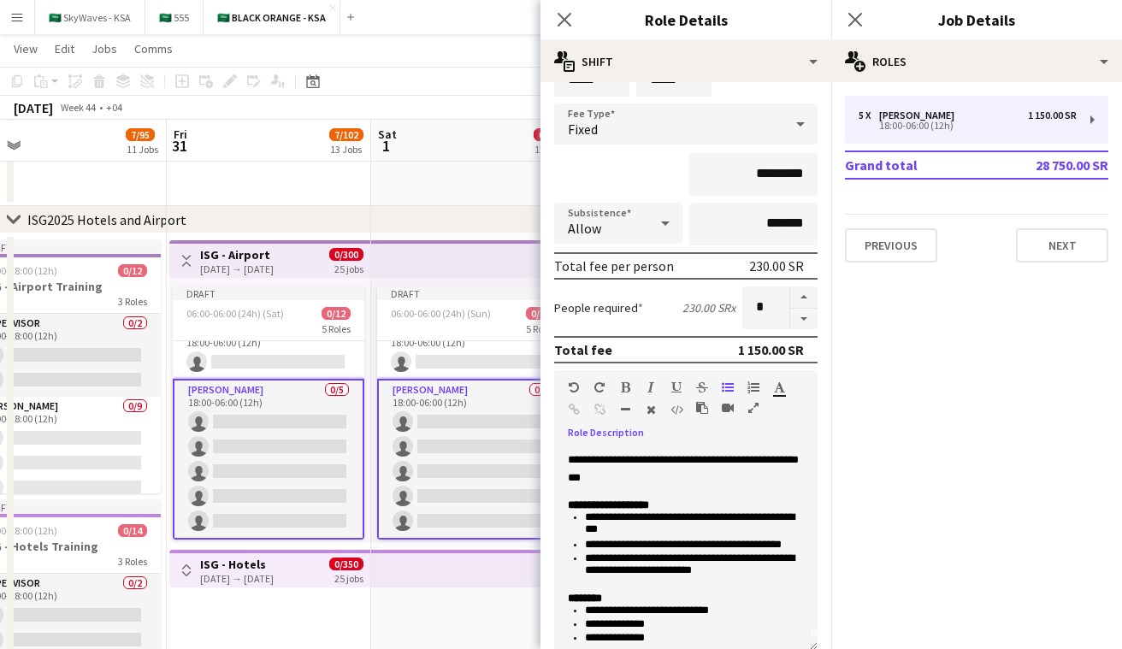
click at [183, 258] on app-icon "Toggle View" at bounding box center [187, 261] width 12 height 12
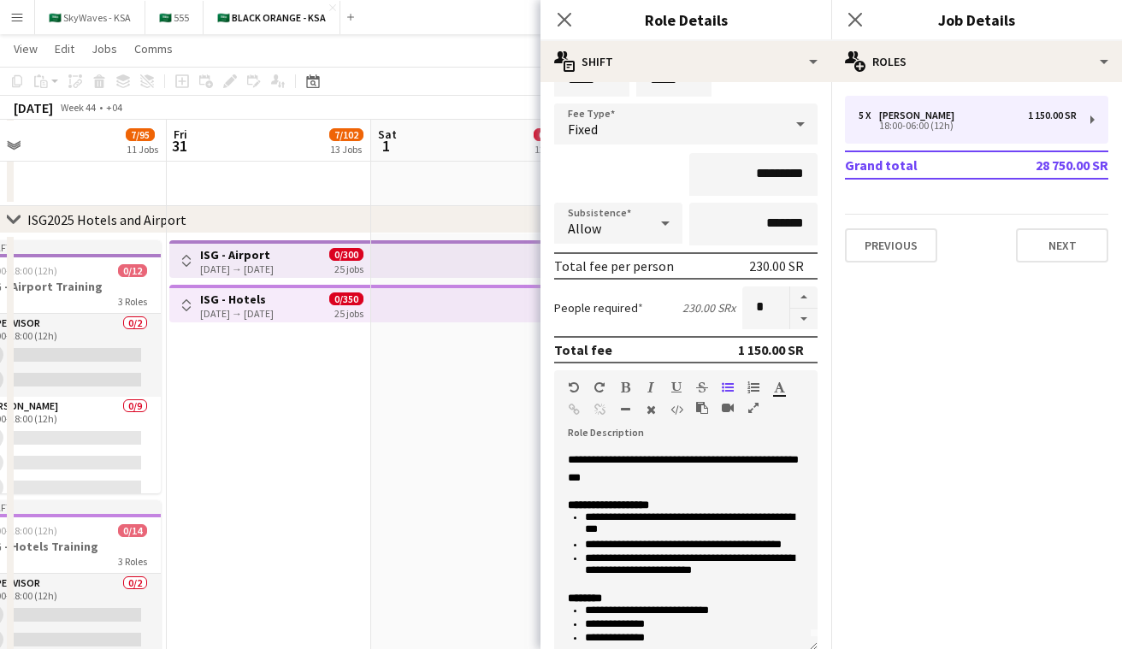
click at [226, 307] on div "[DATE] → [DATE]" at bounding box center [237, 313] width 74 height 13
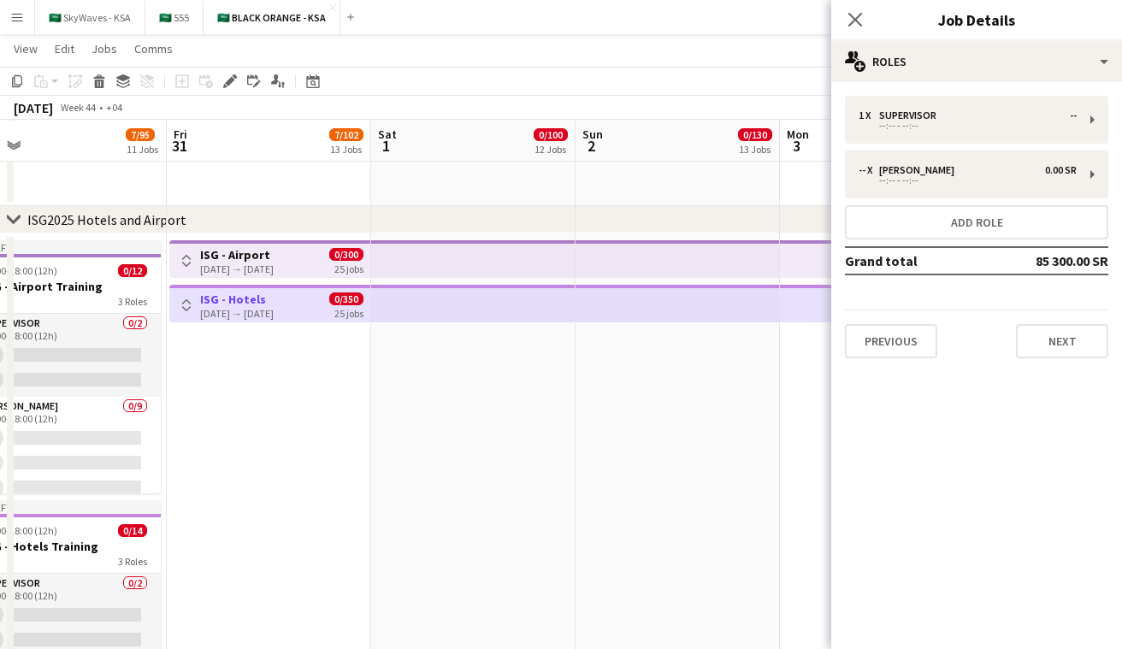
click at [188, 304] on app-icon "Toggle View" at bounding box center [187, 305] width 12 height 12
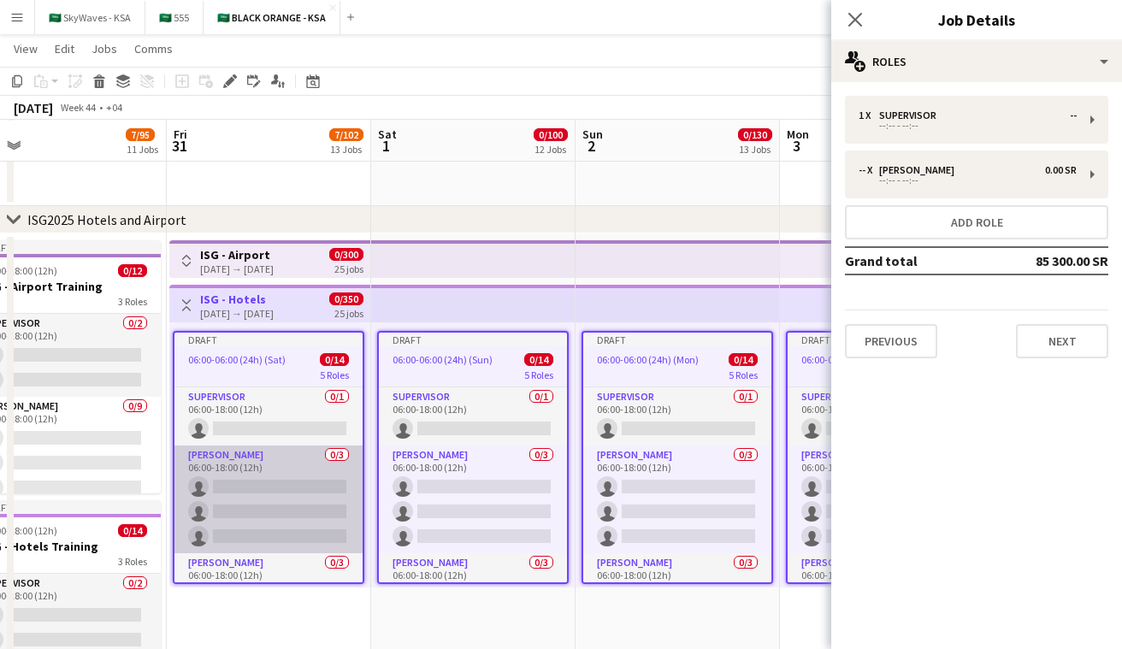
click at [288, 459] on app-card-role "Usher 0/3 06:00-18:00 (12h) single-neutral-actions single-neutral-actions singl…" at bounding box center [269, 500] width 188 height 108
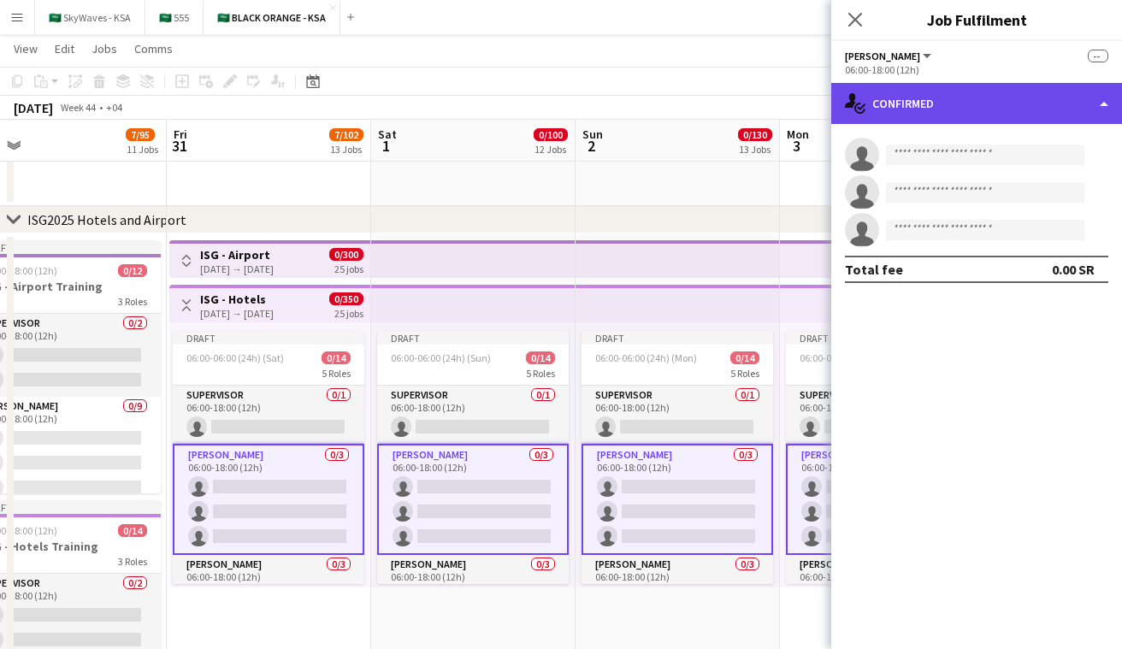
click at [923, 111] on div "single-neutral-actions-check-2 Confirmed" at bounding box center [977, 103] width 291 height 41
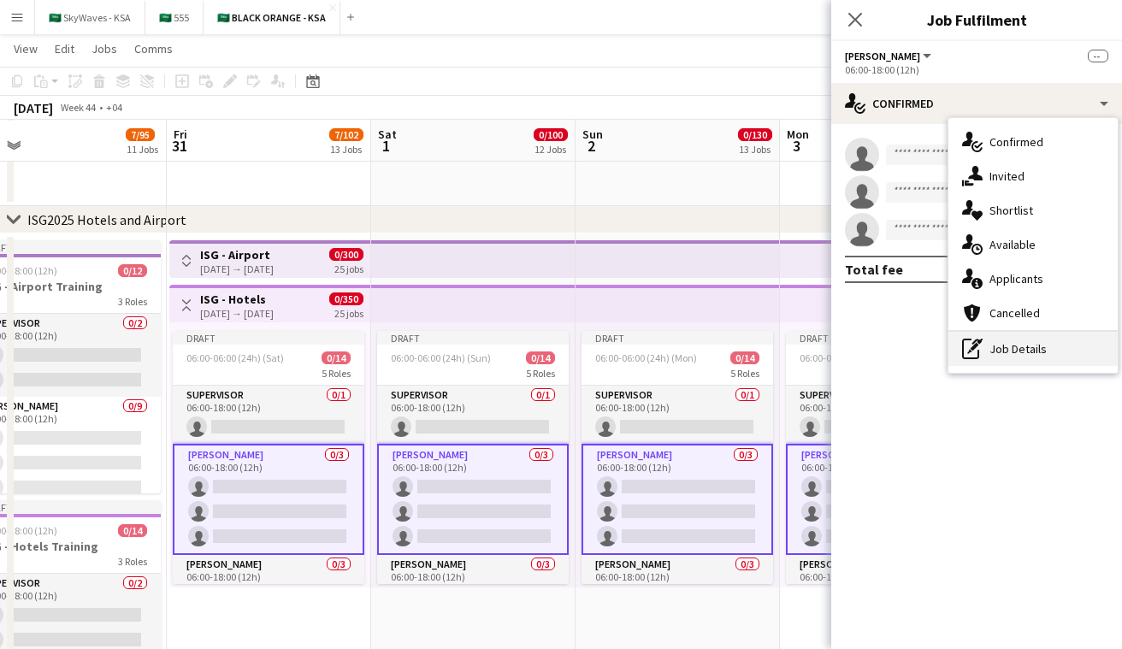
click at [1024, 339] on div "pen-write Job Details" at bounding box center [1033, 349] width 169 height 34
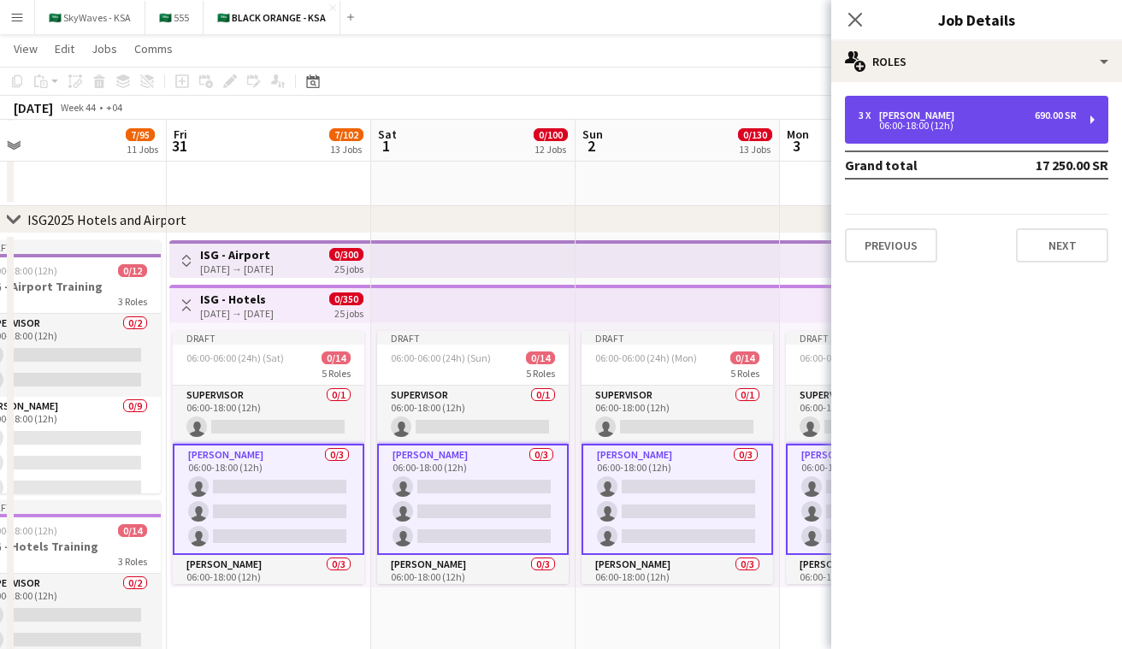
click at [914, 139] on div "3 x Usher 690.00 SR 06:00-18:00 (12h)" at bounding box center [976, 120] width 263 height 48
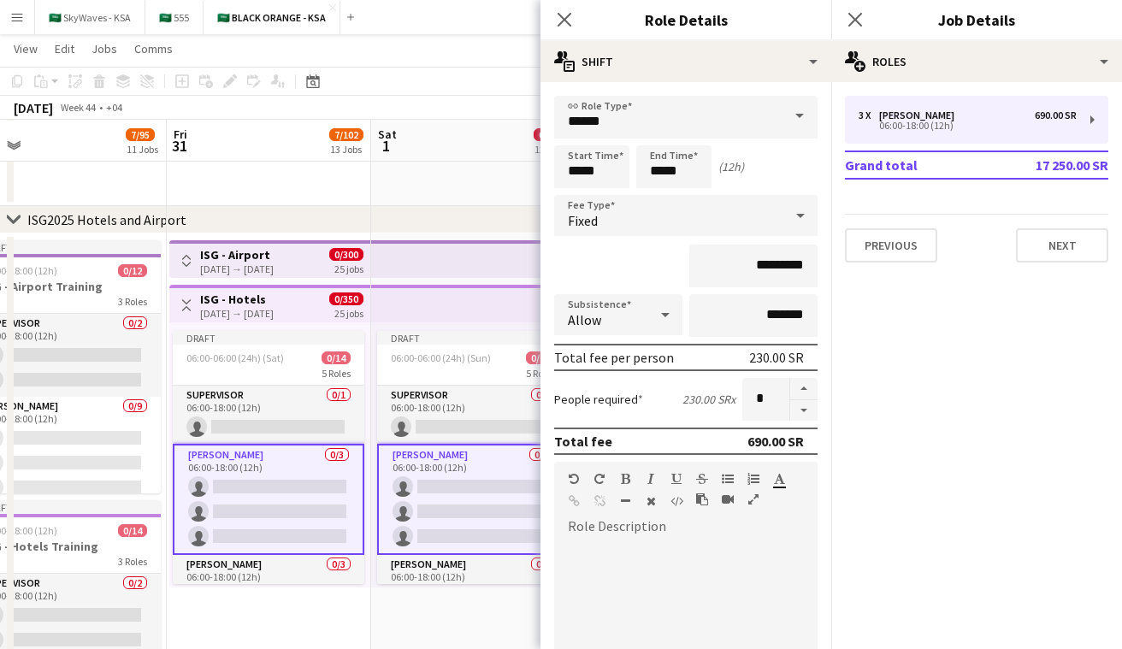
click at [603, 541] on div at bounding box center [685, 640] width 263 height 205
paste div
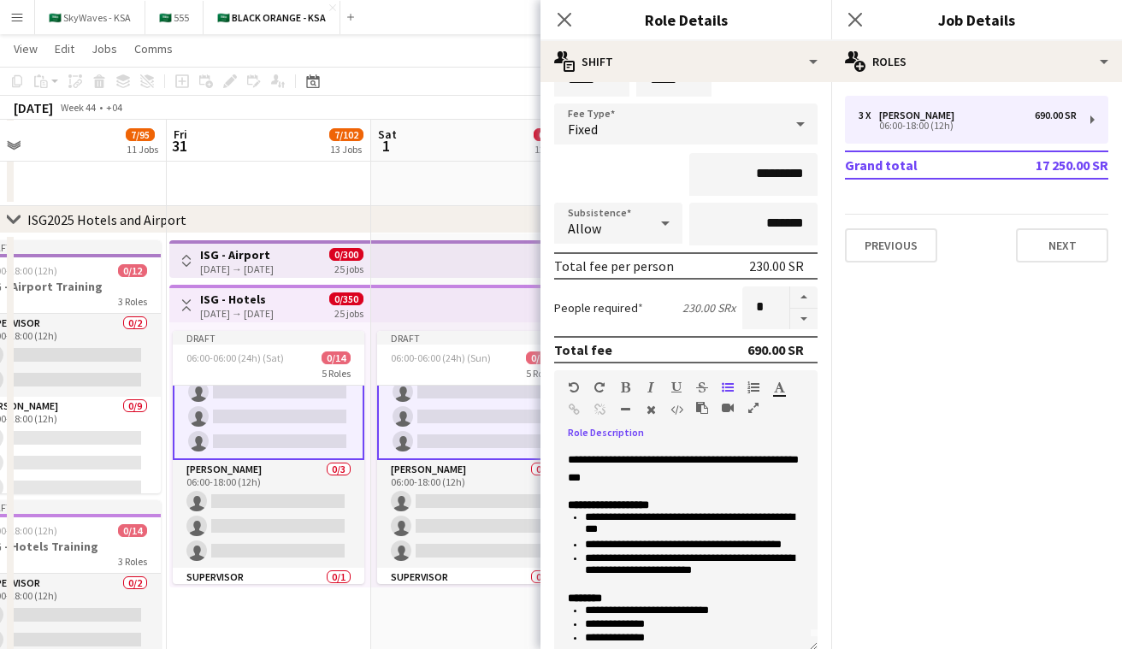
click at [281, 496] on app-card-role "Usher 0/3 06:00-18:00 (12h) single-neutral-actions single-neutral-actions singl…" at bounding box center [269, 514] width 192 height 108
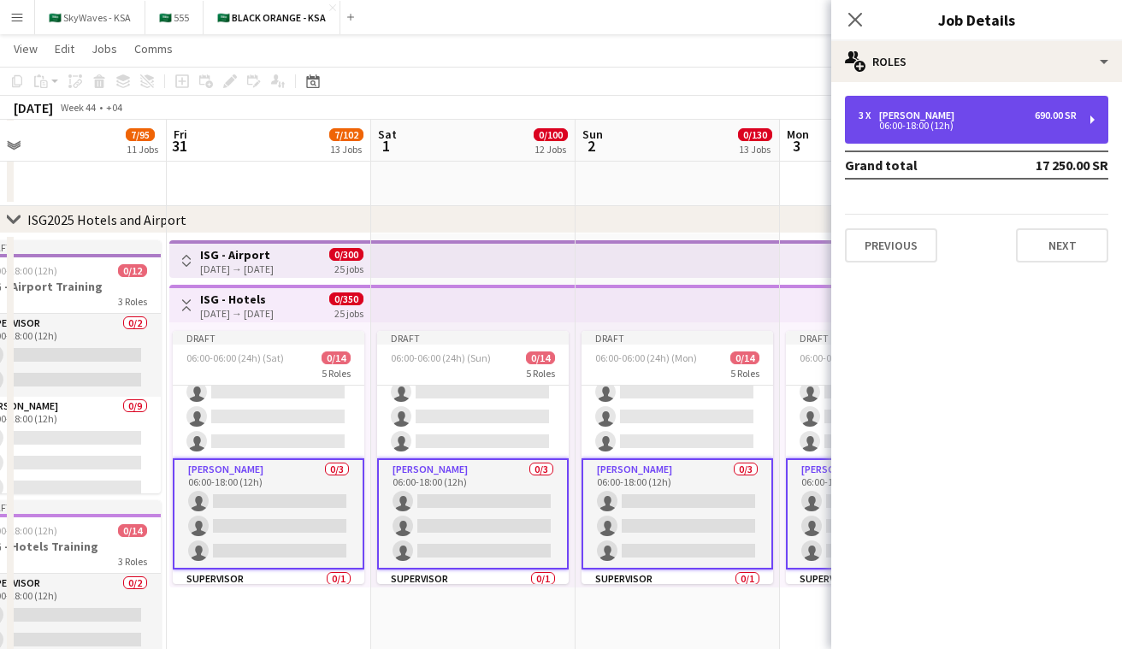
click at [920, 130] on div "06:00-18:00 (12h)" at bounding box center [968, 125] width 218 height 9
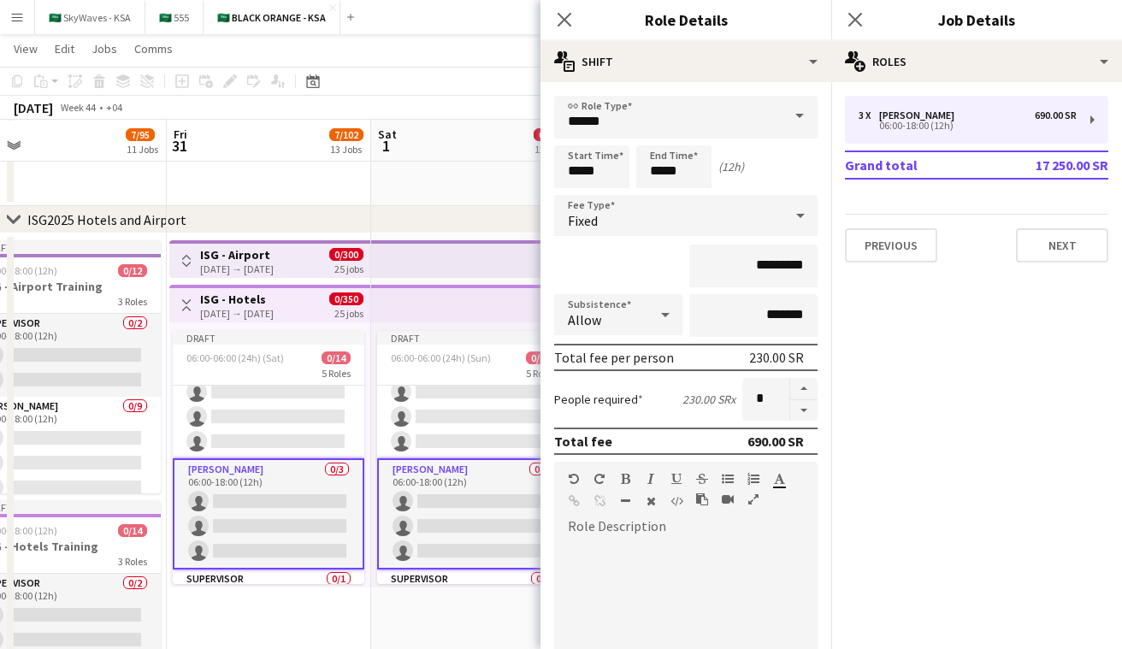
click at [613, 539] on div at bounding box center [685, 640] width 263 height 205
paste div
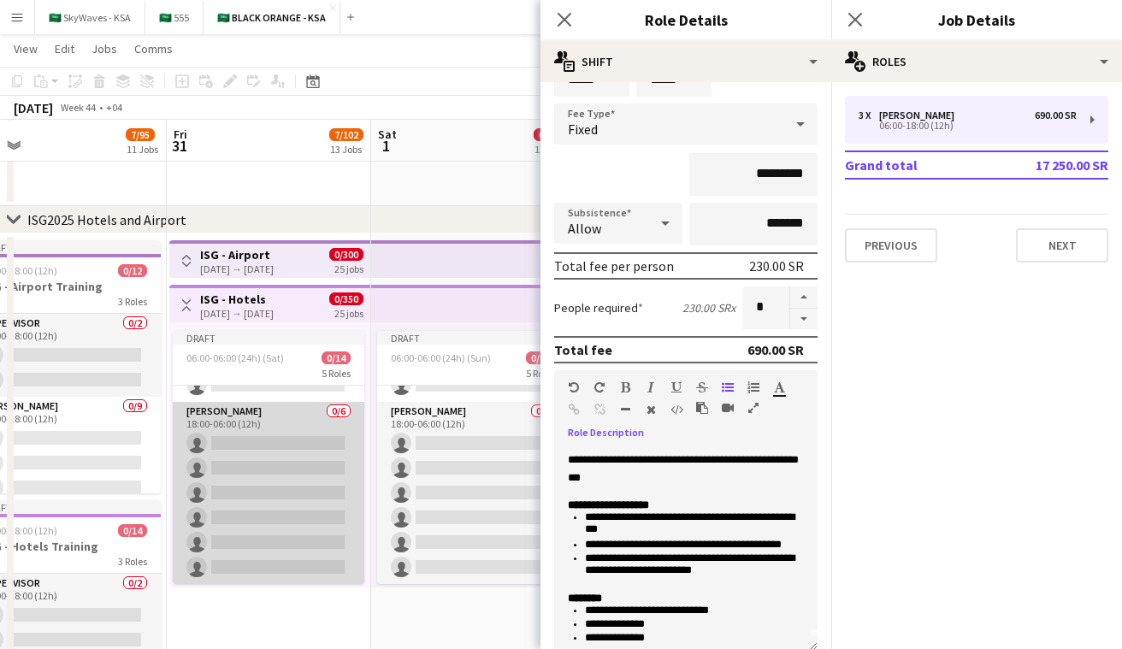
click at [308, 456] on app-card-role "Usher 0/6 18:00-06:00 (12h) single-neutral-actions single-neutral-actions singl…" at bounding box center [269, 493] width 192 height 182
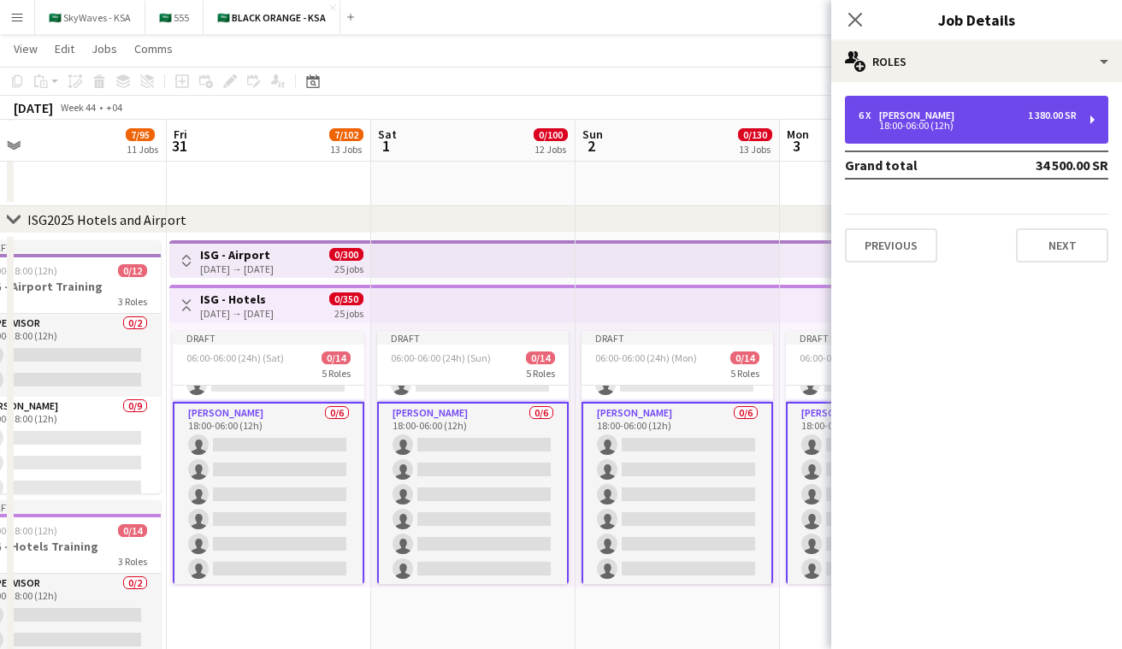
click at [942, 121] on div "18:00-06:00 (12h)" at bounding box center [968, 125] width 218 height 9
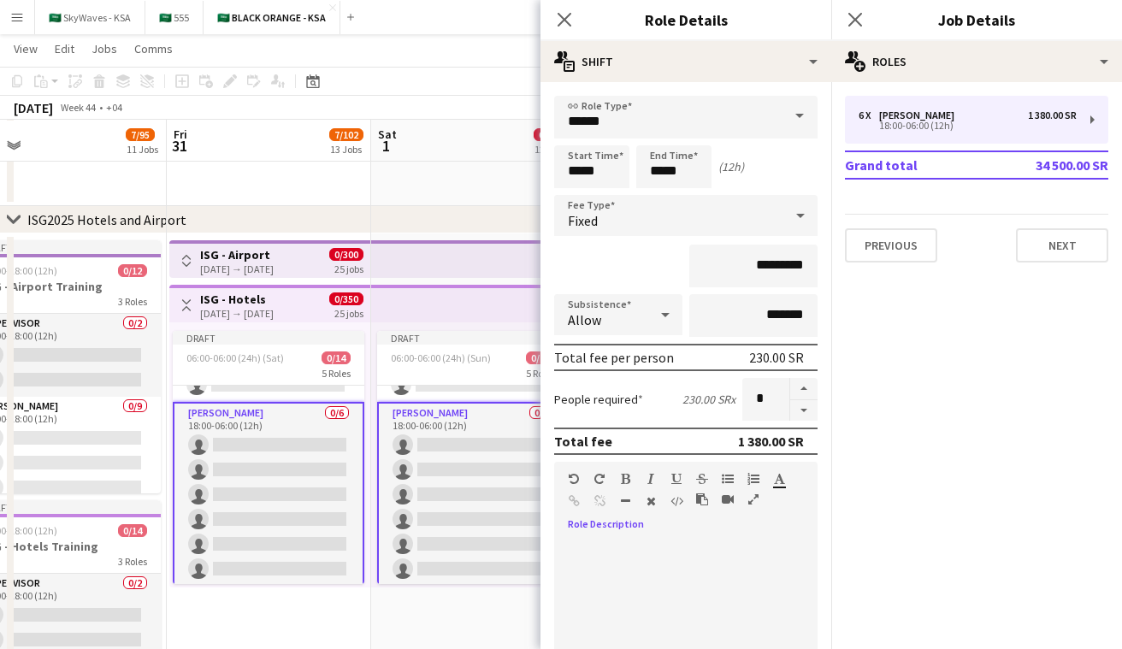
click at [656, 524] on div "default Heading 1 Heading 2 Heading 3 Heading 4 Heading 5 Heading 6 Heading 7 P…" at bounding box center [685, 494] width 263 height 64
paste div
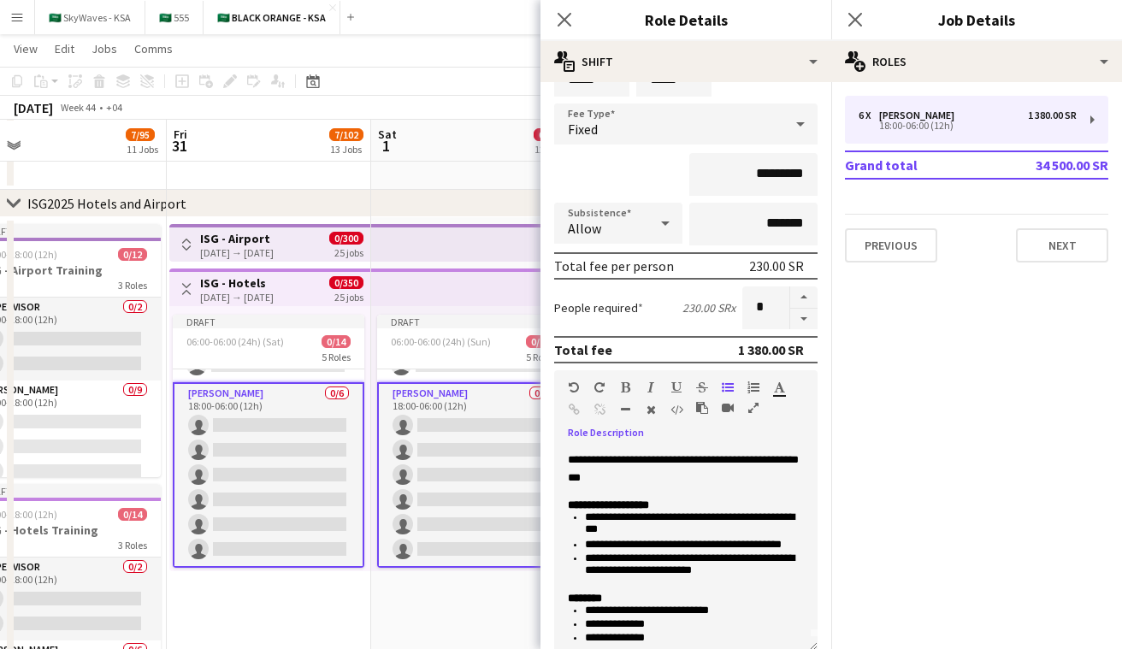
click at [188, 293] on app-icon "Toggle View" at bounding box center [187, 289] width 12 height 12
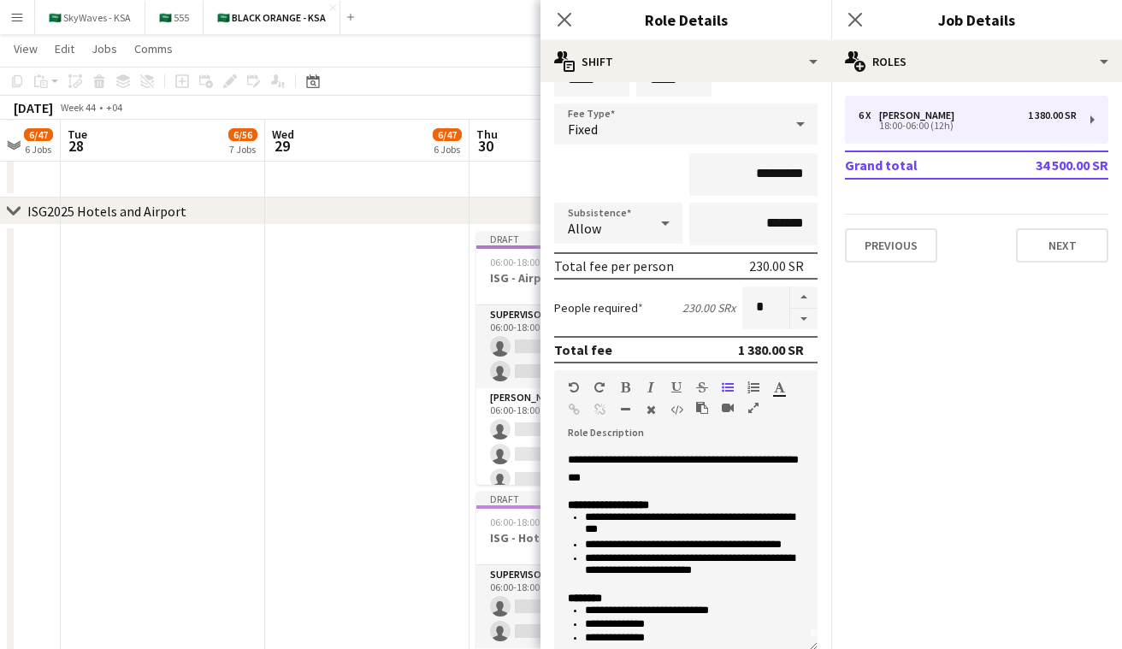
click at [17, 207] on icon at bounding box center [13, 210] width 13 height 7
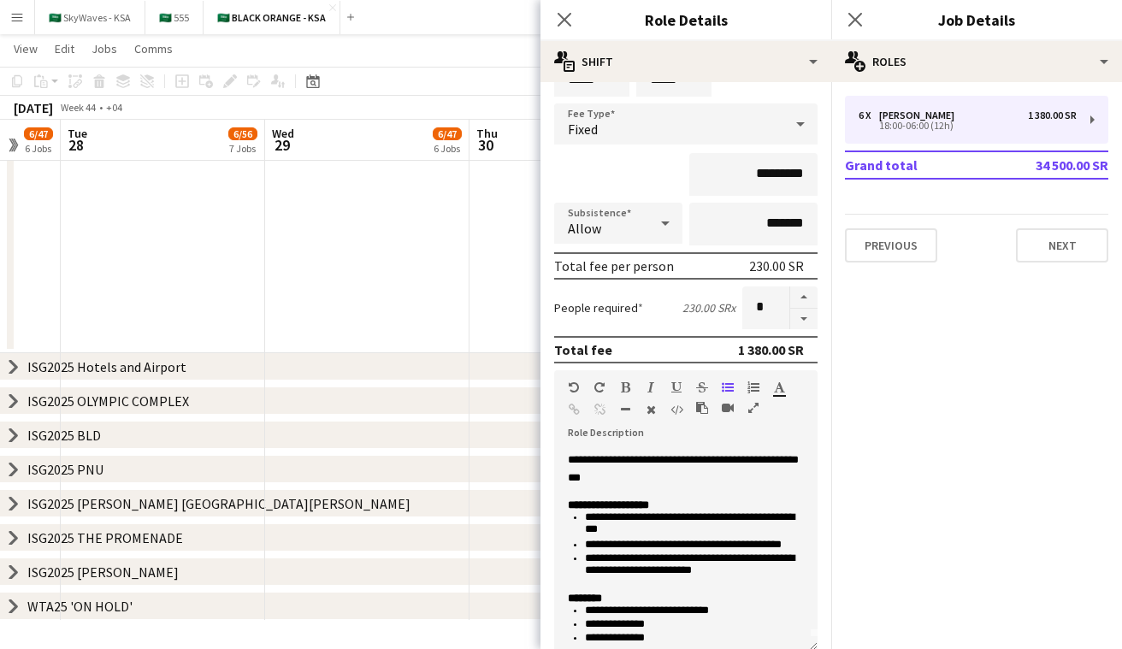
click at [15, 400] on icon at bounding box center [13, 400] width 7 height 13
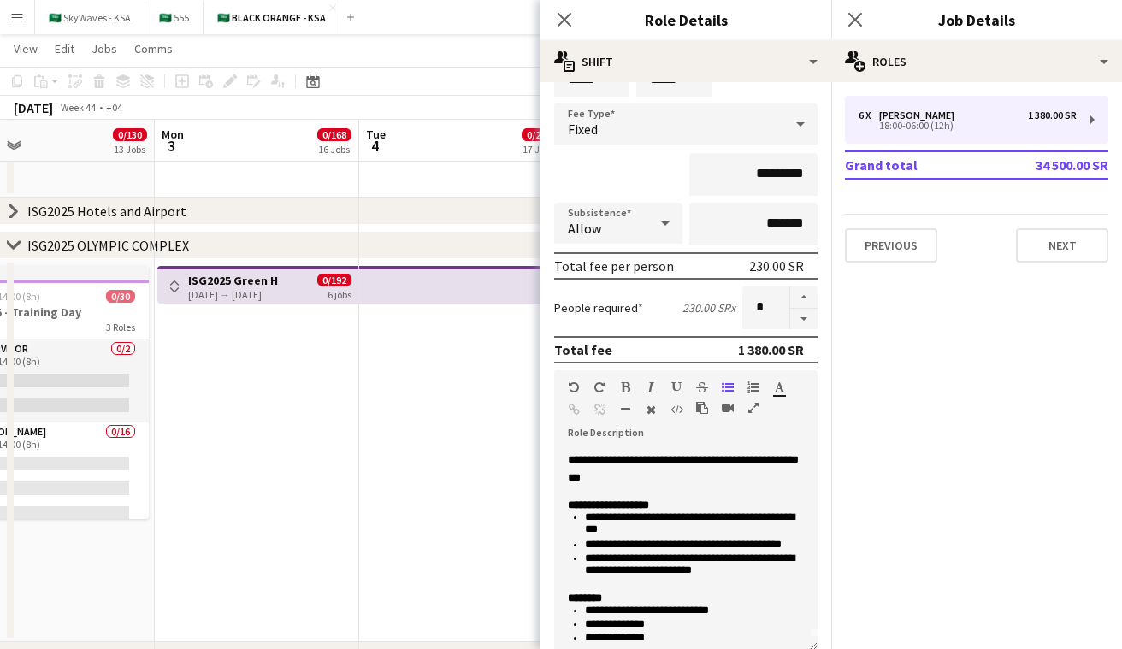
click at [183, 292] on button "Toggle View" at bounding box center [174, 286] width 21 height 21
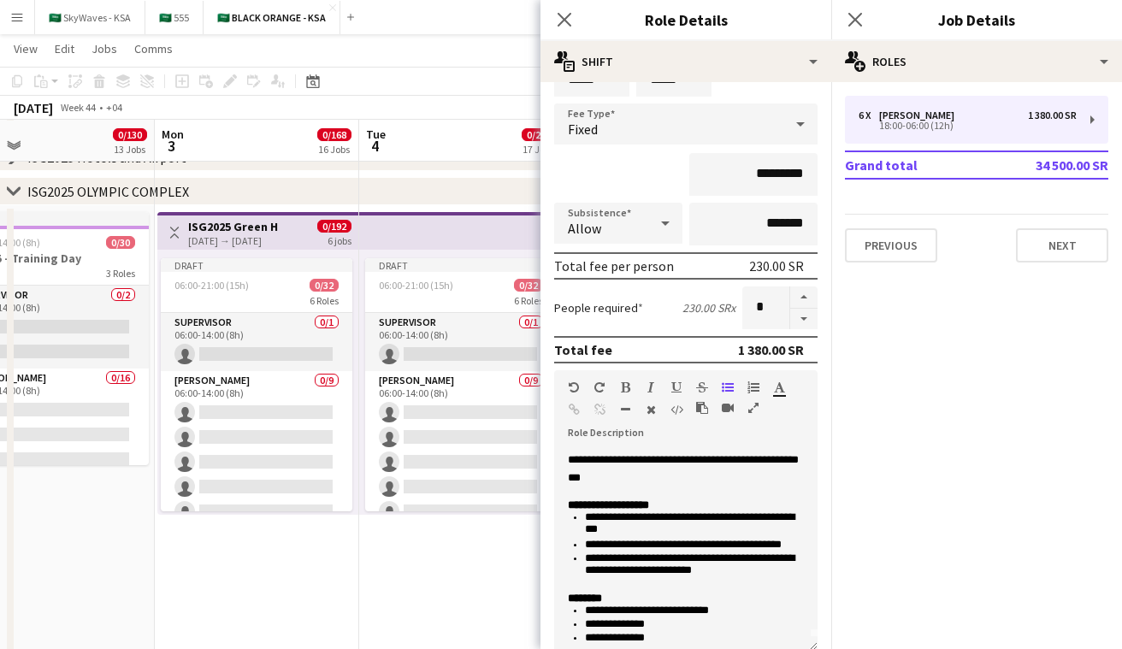
click at [278, 438] on app-card-role "Usher 0/9 06:00-14:00 (8h) single-neutral-actions single-neutral-actions single…" at bounding box center [257, 499] width 192 height 257
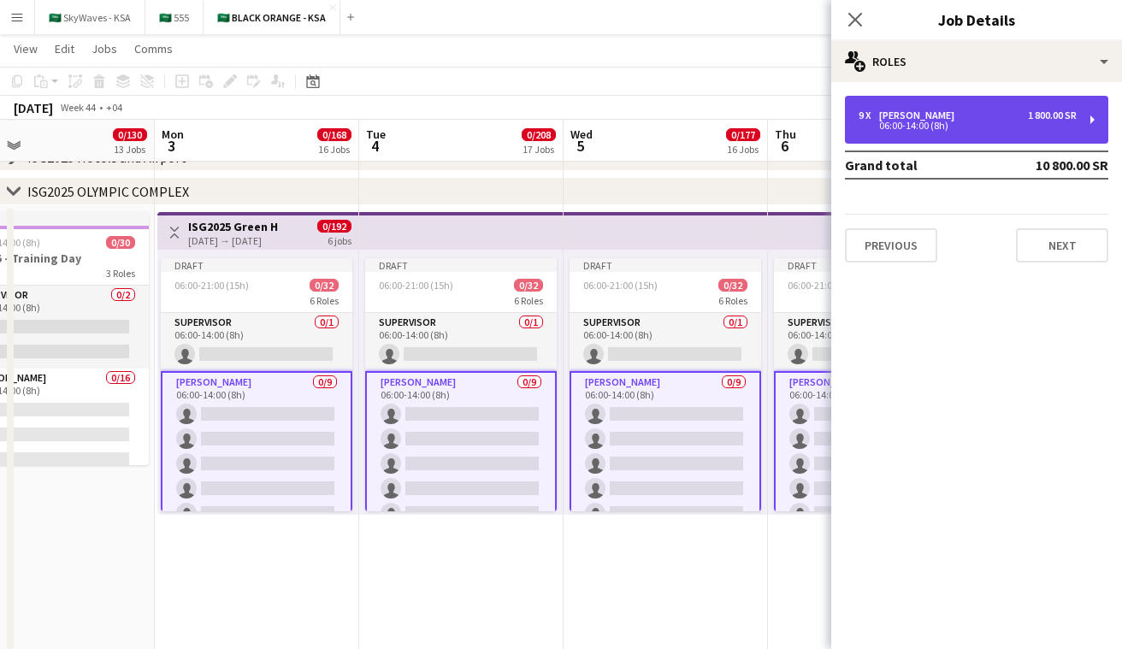
click at [926, 121] on div "06:00-14:00 (8h)" at bounding box center [968, 125] width 218 height 9
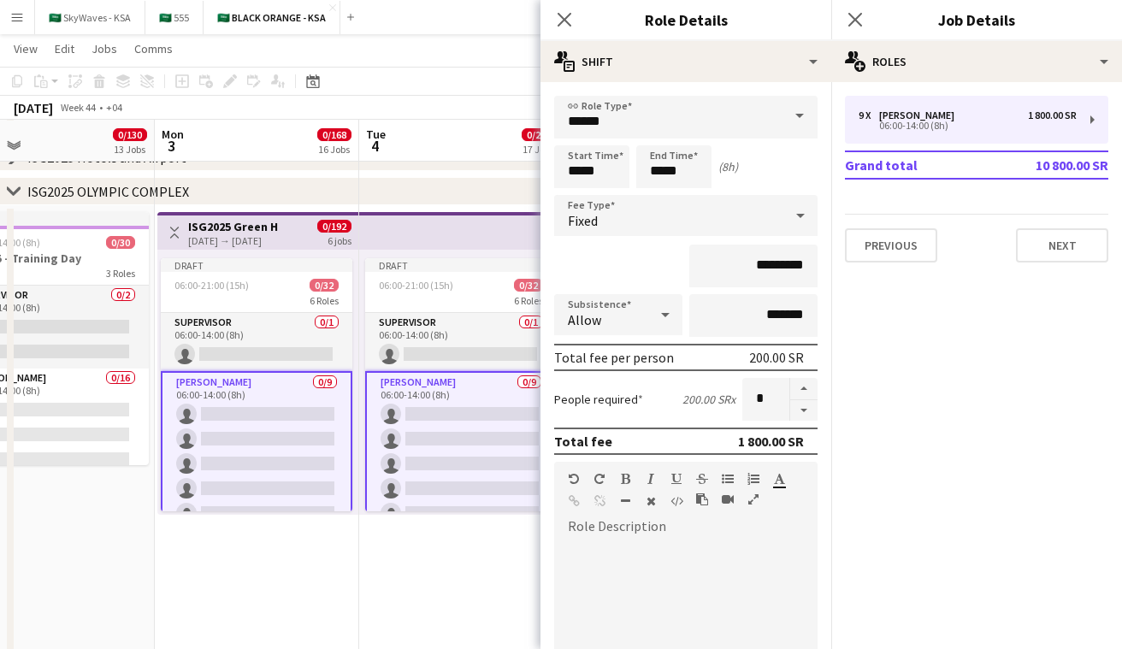
click at [679, 550] on div at bounding box center [685, 640] width 263 height 205
paste div
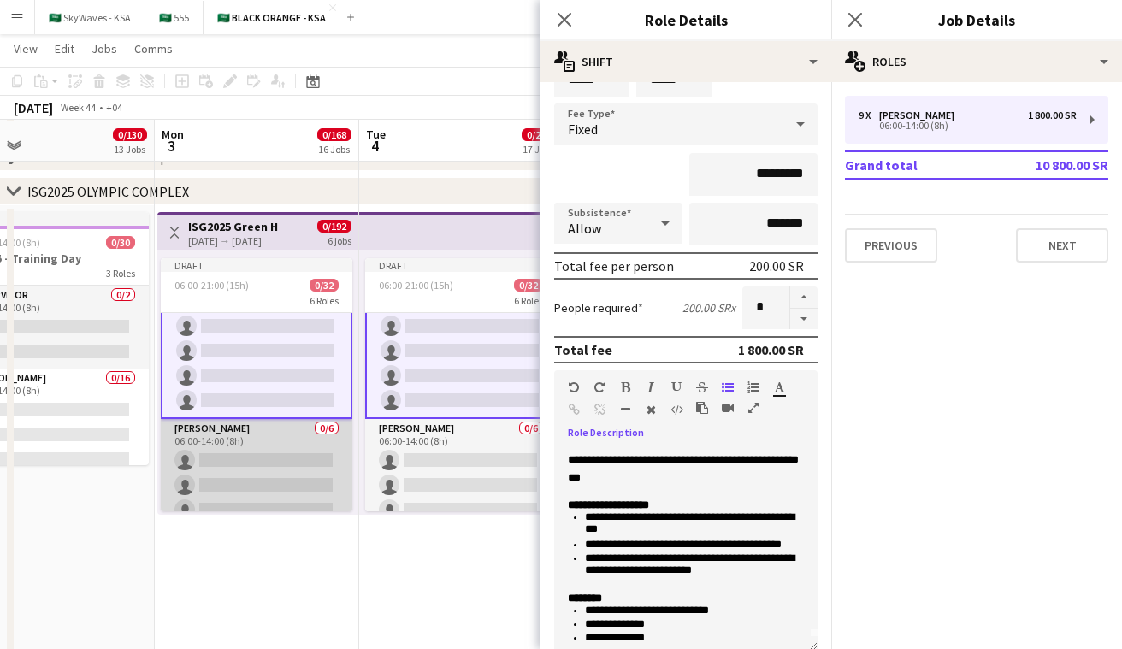
click at [318, 456] on app-card-role "Usher 0/6 06:00-14:00 (8h) single-neutral-actions single-neutral-actions single…" at bounding box center [257, 510] width 192 height 182
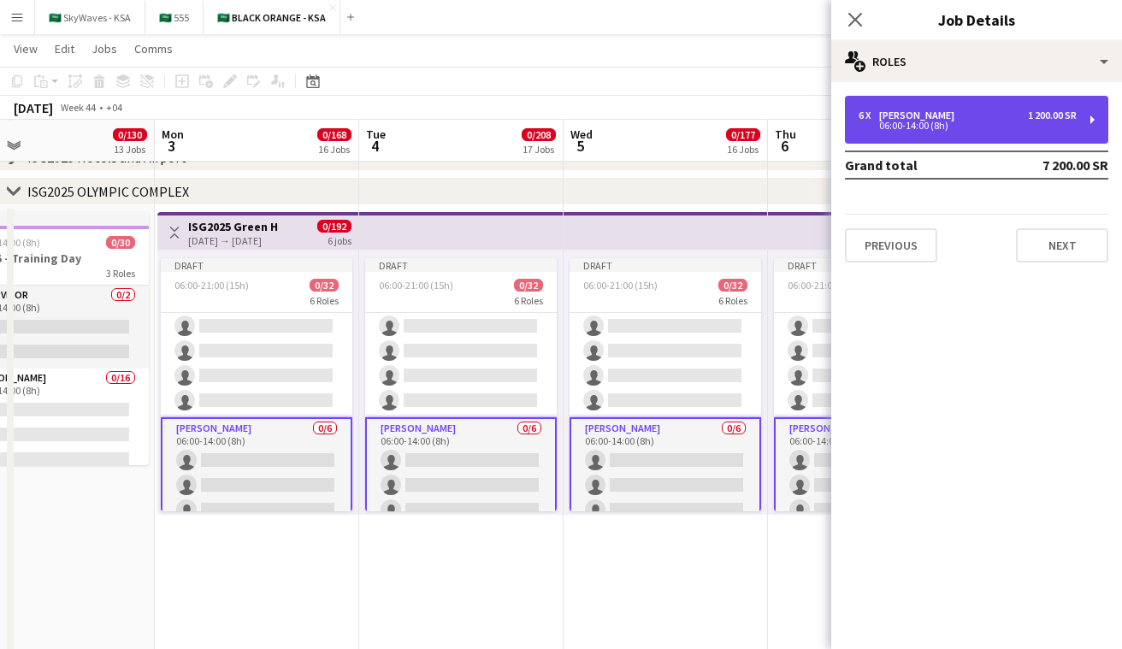
click at [901, 127] on div "06:00-14:00 (8h)" at bounding box center [968, 125] width 218 height 9
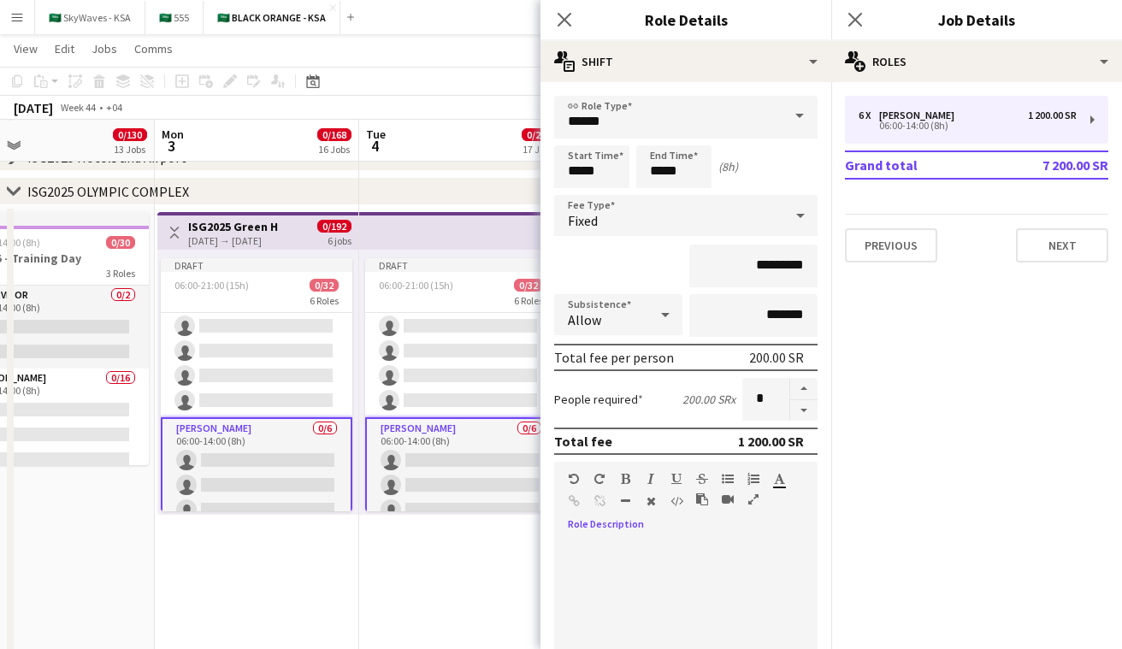
click at [684, 558] on div at bounding box center [685, 640] width 263 height 205
paste div
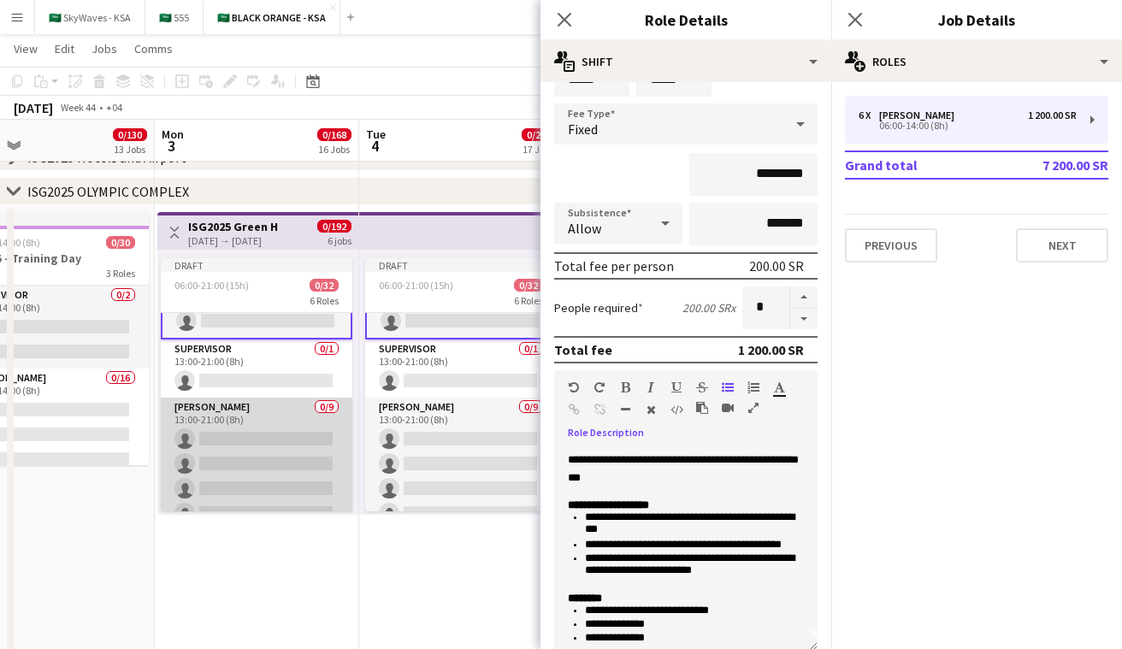
click at [289, 455] on app-card-role "Usher 0/9 13:00-21:00 (8h) single-neutral-actions single-neutral-actions single…" at bounding box center [257, 526] width 192 height 257
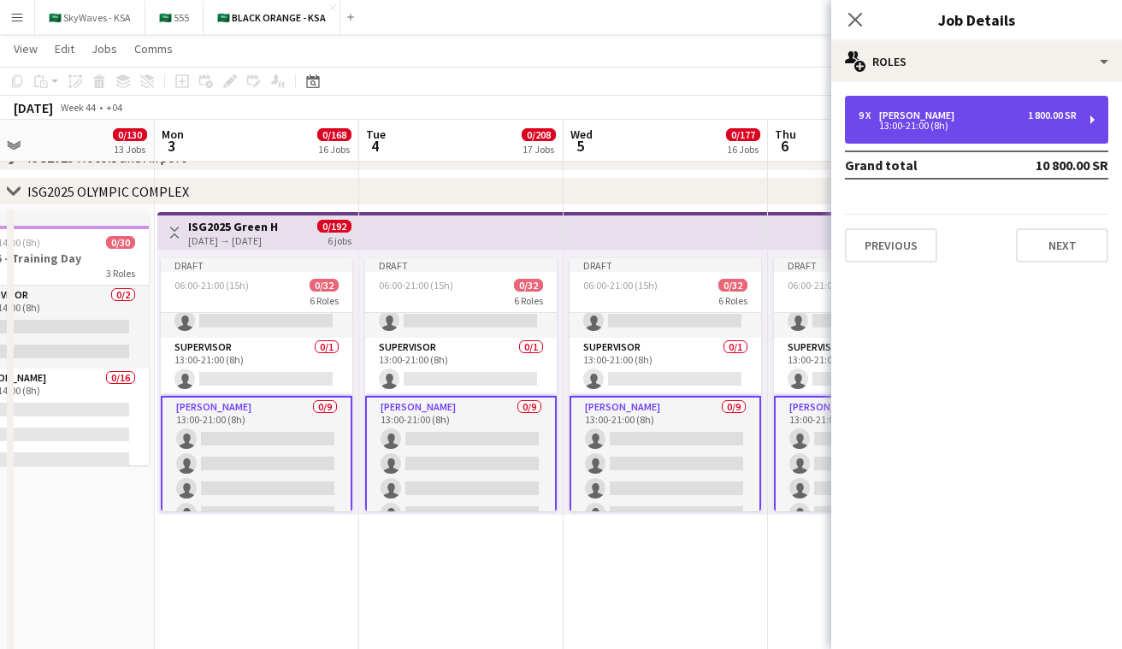
click at [1027, 132] on div "9 x Usher 1 800.00 SR 13:00-21:00 (8h)" at bounding box center [976, 120] width 263 height 48
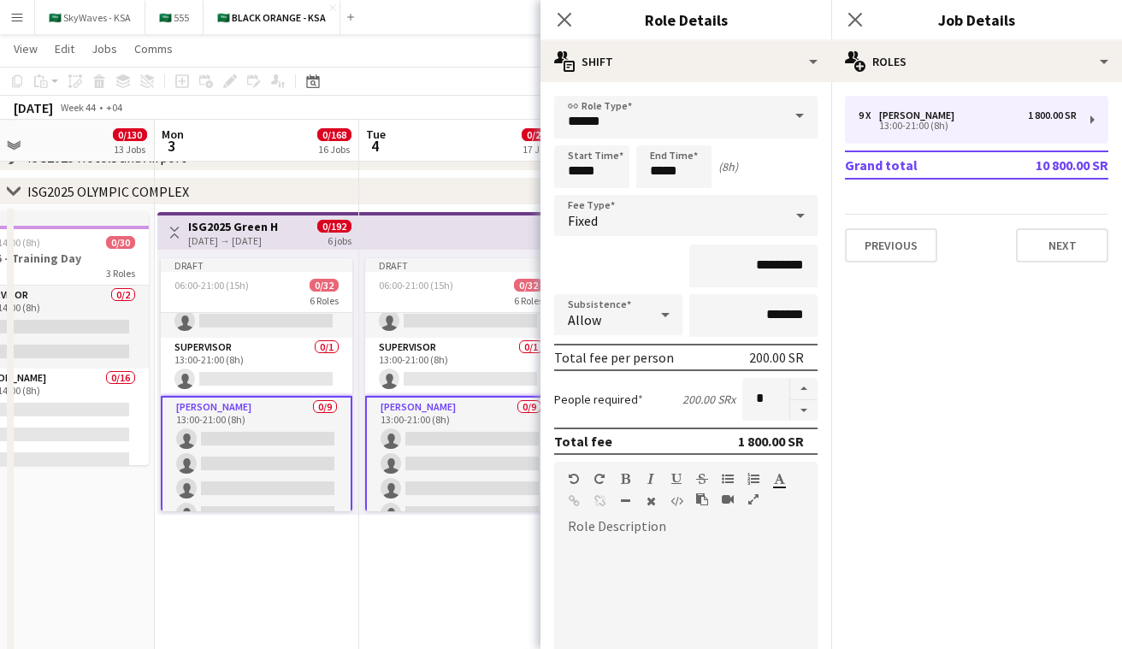
click at [735, 527] on div at bounding box center [685, 634] width 263 height 217
paste div
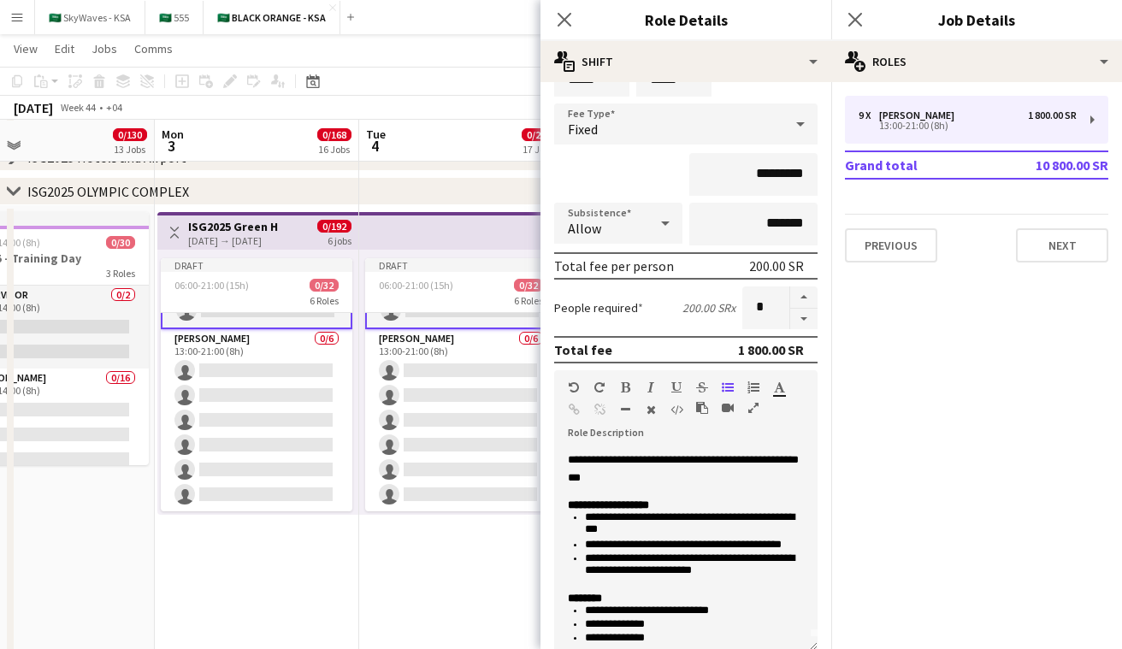
click at [329, 446] on app-card-role "Usher 0/6 13:00-21:00 (8h) single-neutral-actions single-neutral-actions single…" at bounding box center [257, 420] width 192 height 182
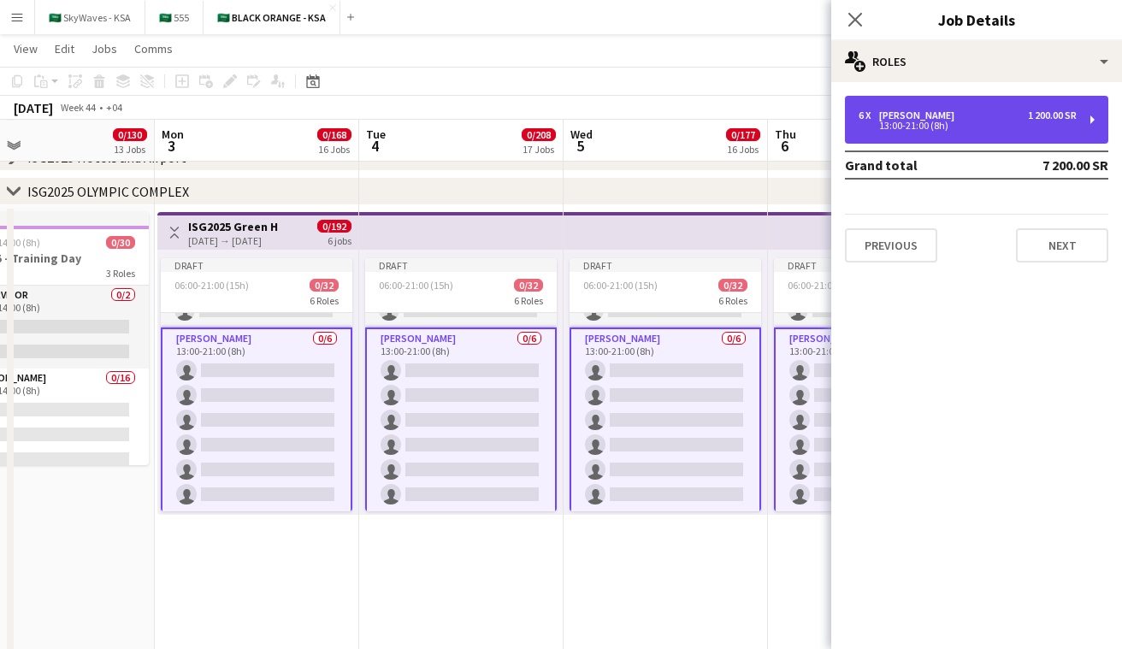
click at [995, 104] on div "6 x Usher 1 200.00 SR 13:00-21:00 (8h)" at bounding box center [976, 120] width 263 height 48
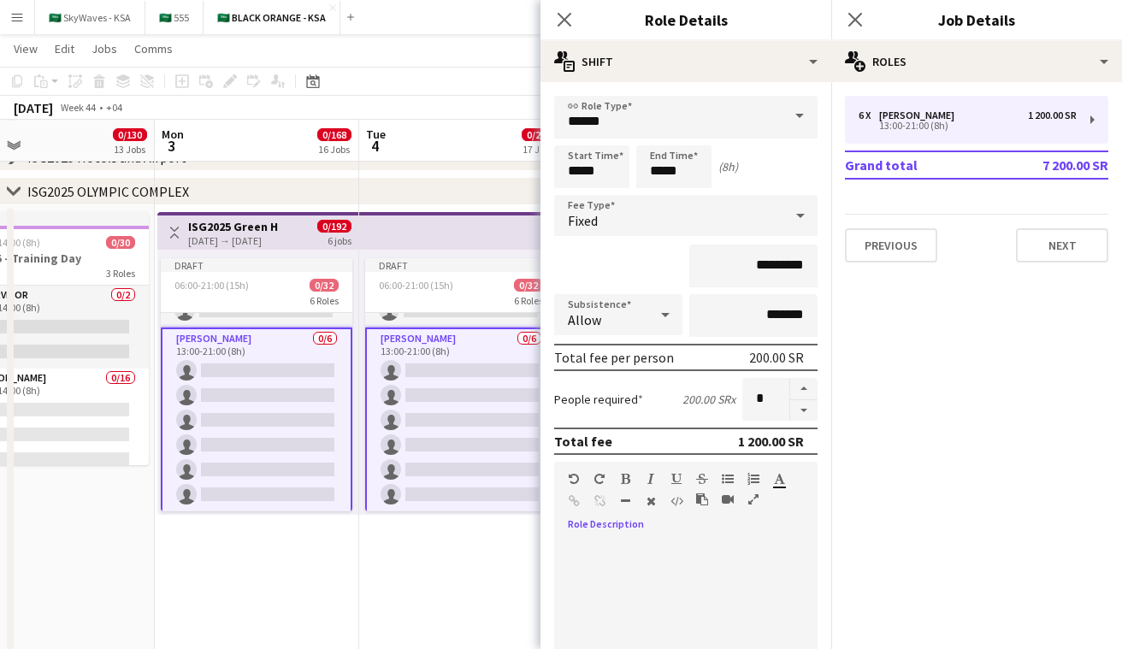
click at [635, 571] on div at bounding box center [685, 640] width 263 height 205
paste div
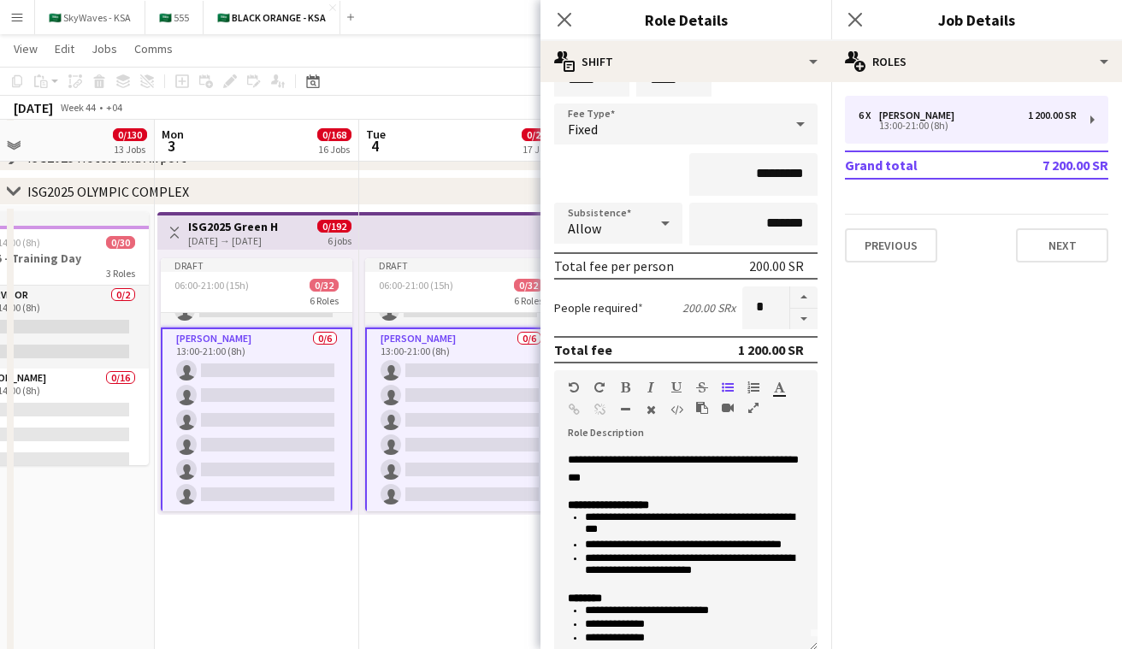
click at [417, 537] on app-date-cell "Draft 06:00-21:00 (15h) 0/32 6 Roles Supervisor 0/1 06:00-14:00 (8h) single-neu…" at bounding box center [461, 529] width 204 height 648
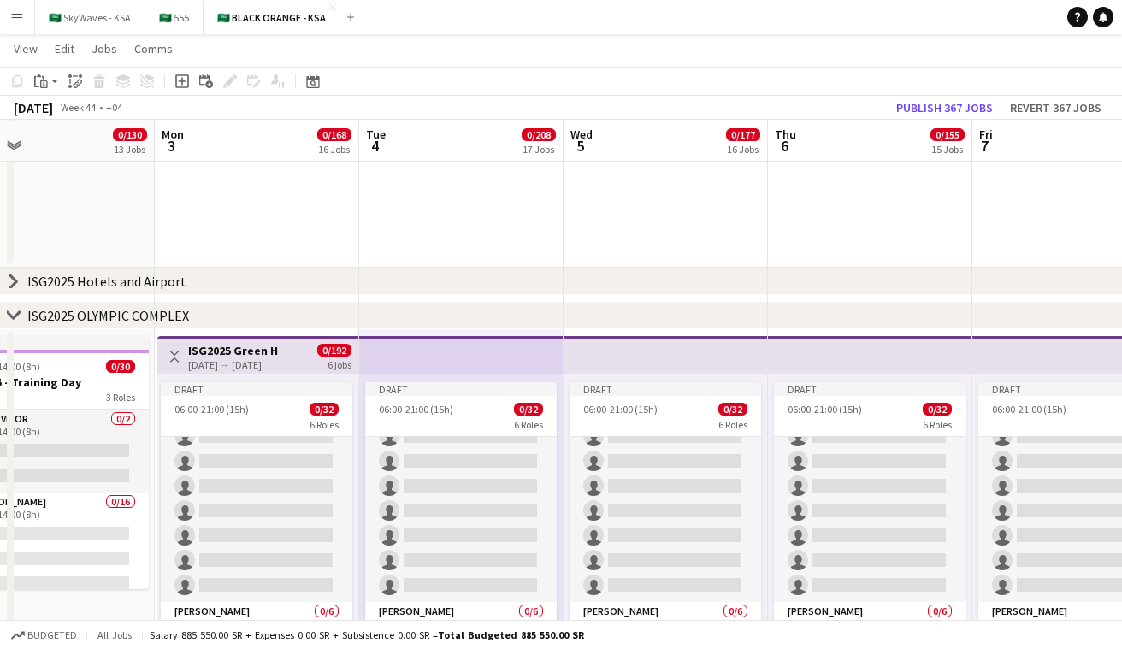
click at [180, 353] on app-icon "Toggle View" at bounding box center [175, 357] width 12 height 12
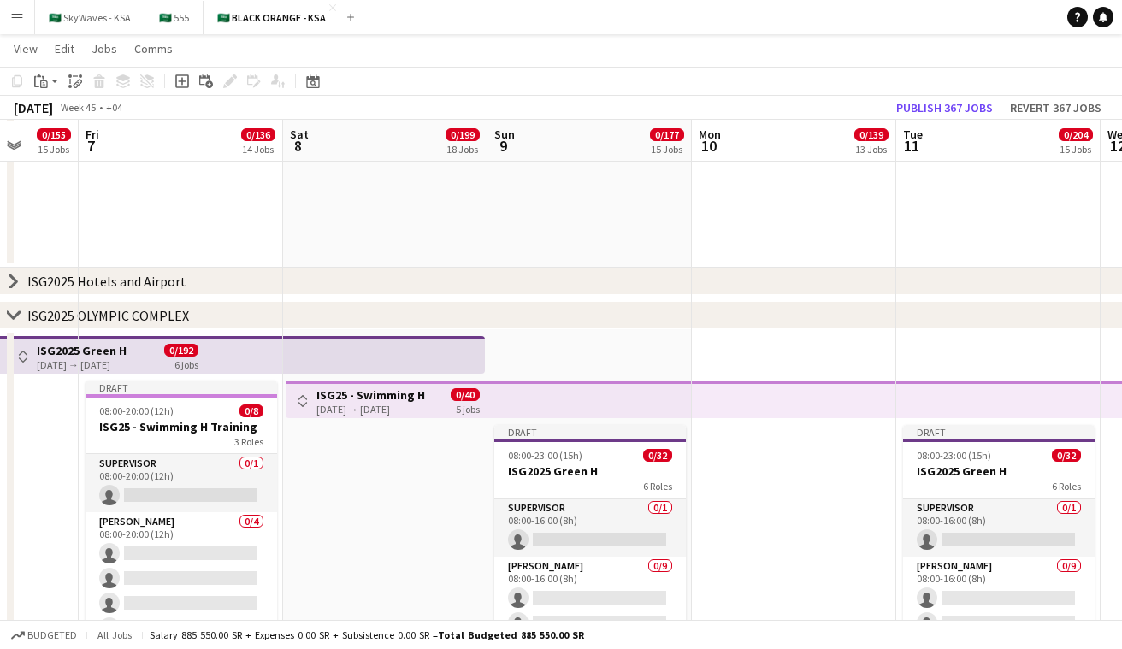
click at [309, 396] on button "Toggle View" at bounding box center [303, 401] width 21 height 21
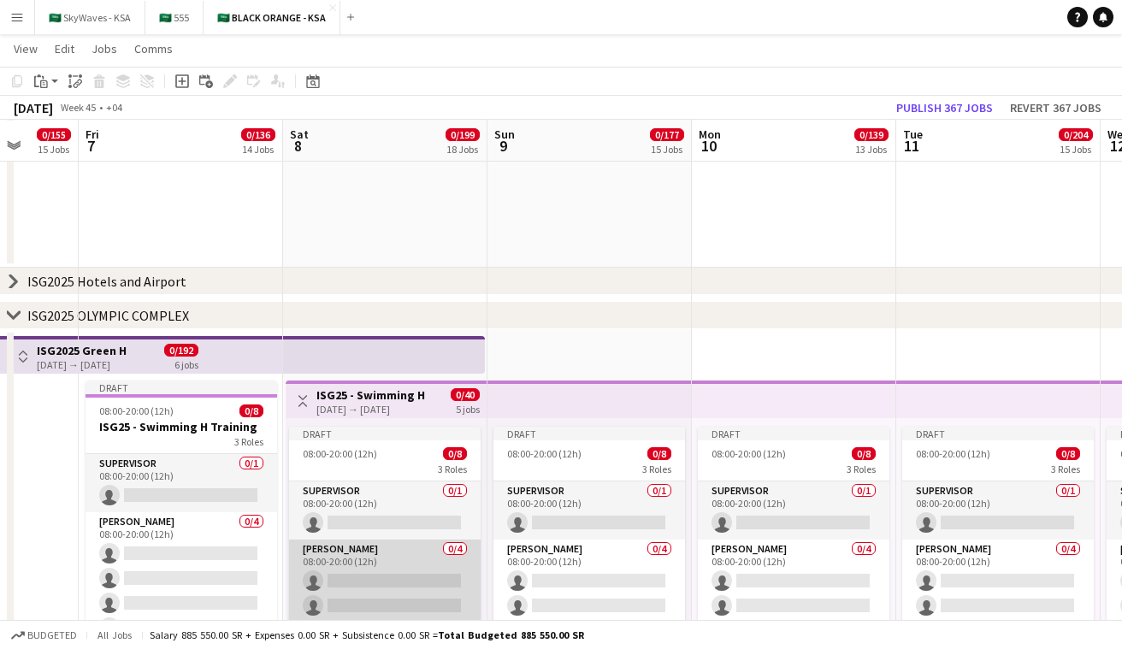
click at [397, 566] on app-card-role "Usher 0/4 08:00-20:00 (12h) single-neutral-actions single-neutral-actions singl…" at bounding box center [385, 606] width 192 height 133
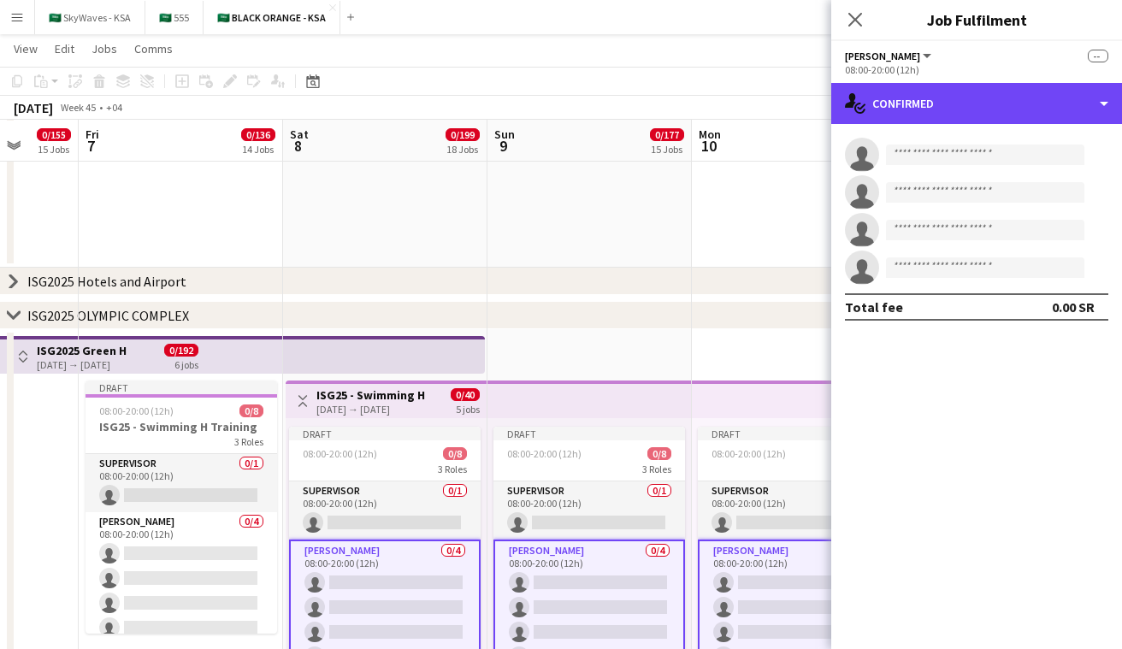
drag, startPoint x: 993, startPoint y: 117, endPoint x: 1002, endPoint y: 171, distance: 54.6
click at [993, 117] on div "single-neutral-actions-check-2 Confirmed" at bounding box center [977, 103] width 291 height 41
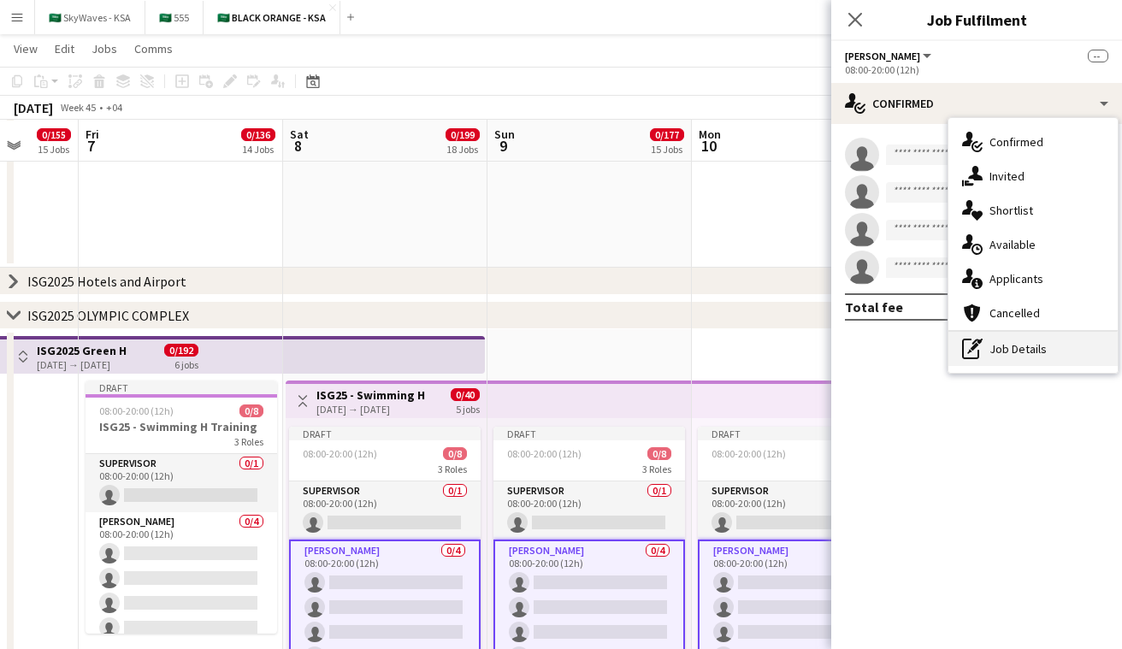
click at [1007, 342] on div "pen-write Job Details" at bounding box center [1033, 349] width 169 height 34
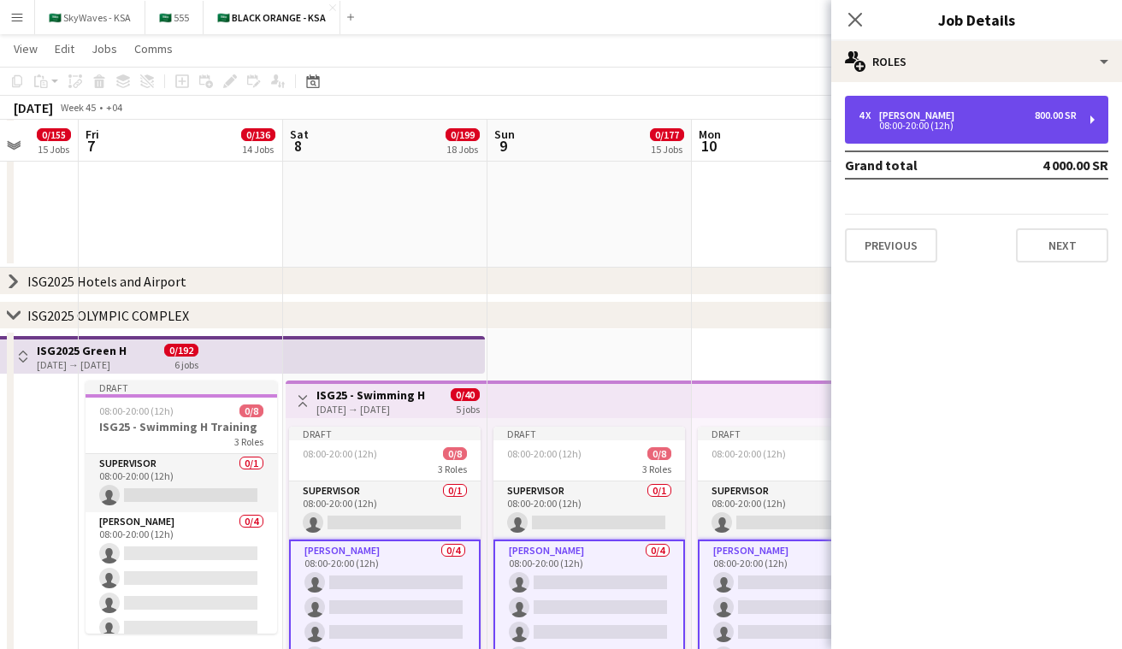
click at [992, 130] on div "4 x Usher 800.00 SR 08:00-20:00 (12h)" at bounding box center [976, 120] width 263 height 48
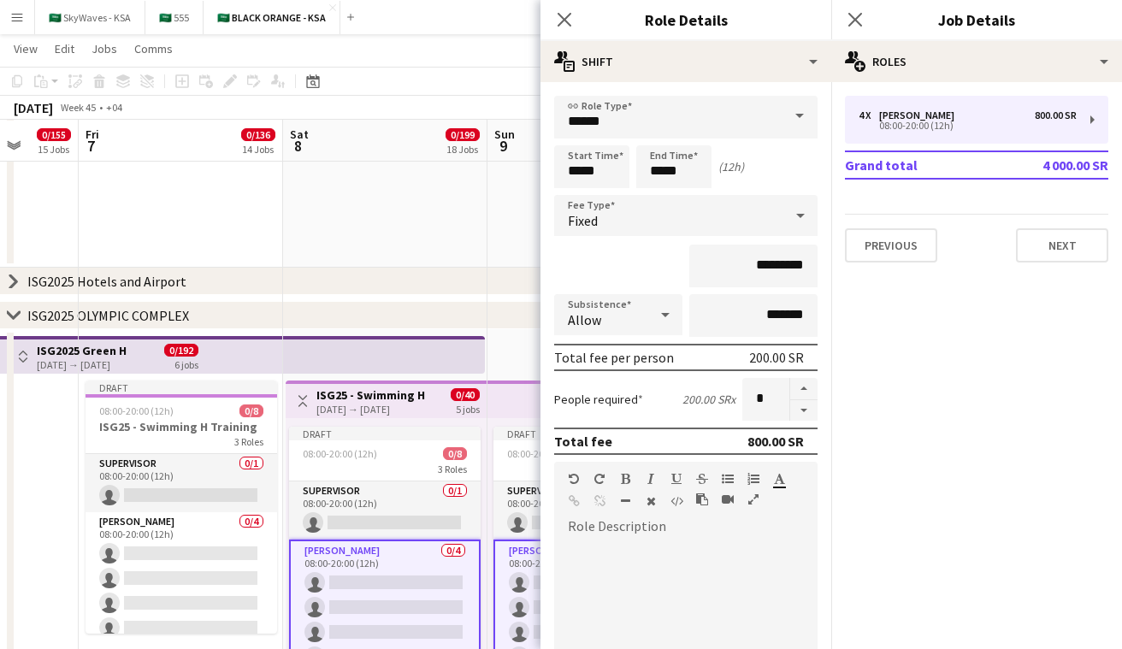
click at [693, 561] on div at bounding box center [685, 640] width 263 height 205
paste div
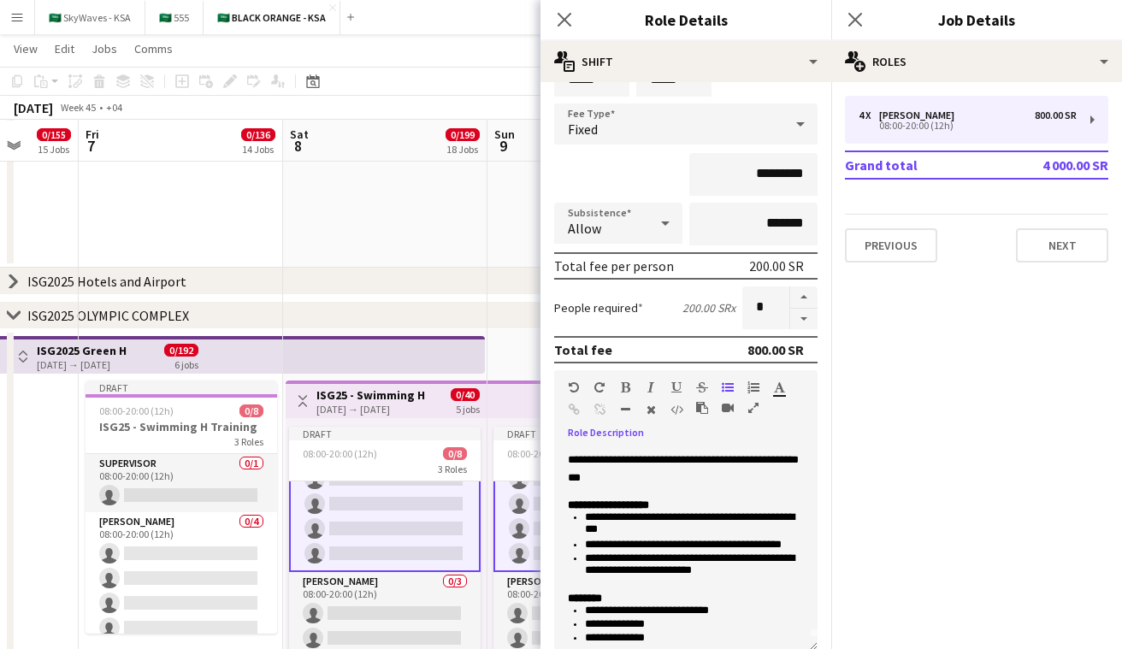
click at [384, 583] on app-card-role "Usher 0/3 08:00-20:00 (12h) single-neutral-actions single-neutral-actions singl…" at bounding box center [385, 626] width 192 height 108
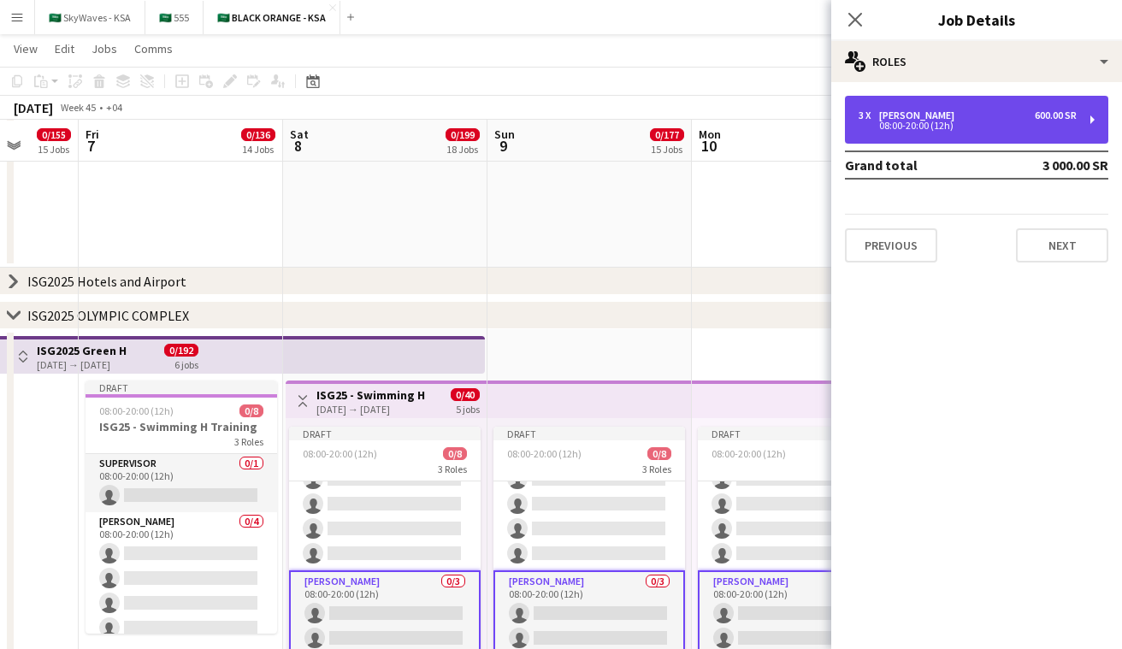
click at [949, 121] on div "08:00-20:00 (12h)" at bounding box center [968, 125] width 218 height 9
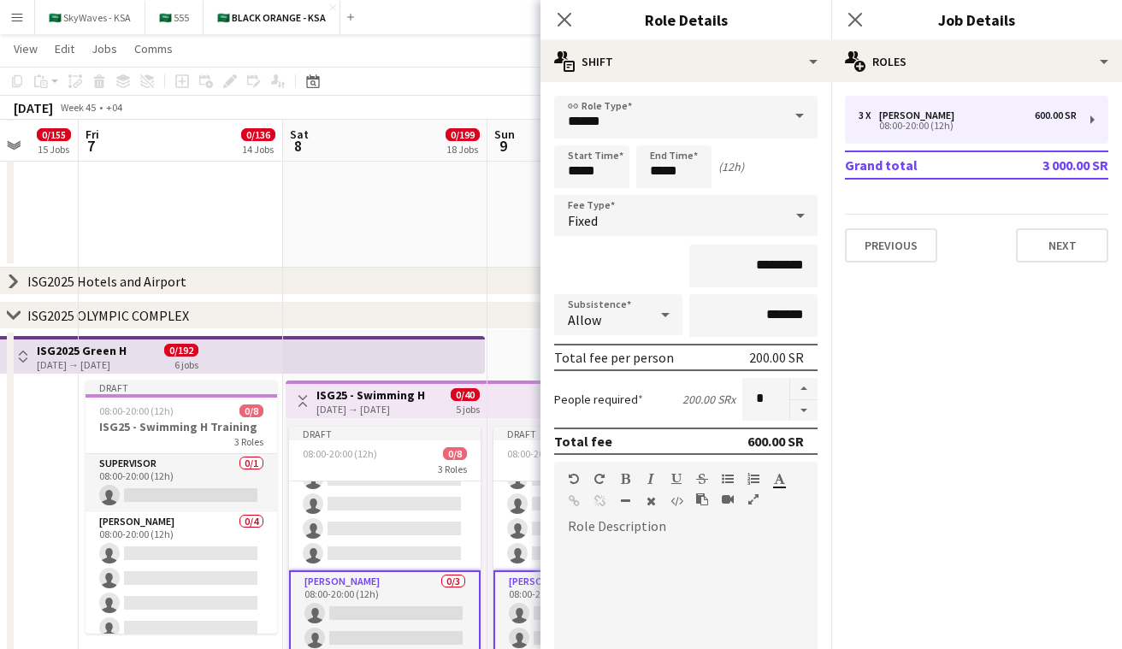
click at [693, 524] on div "default Heading 1 Heading 2 Heading 3 Heading 4 Heading 5 Heading 6 Heading 7 P…" at bounding box center [685, 494] width 263 height 64
paste div
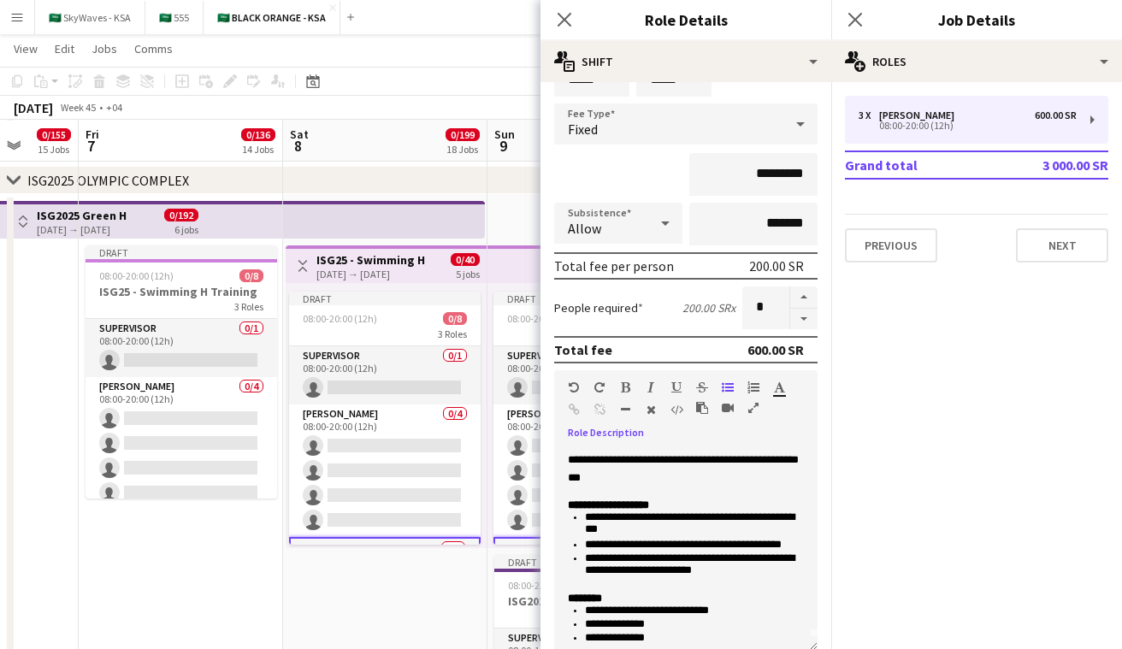
click at [304, 260] on app-icon "Toggle View" at bounding box center [303, 266] width 12 height 12
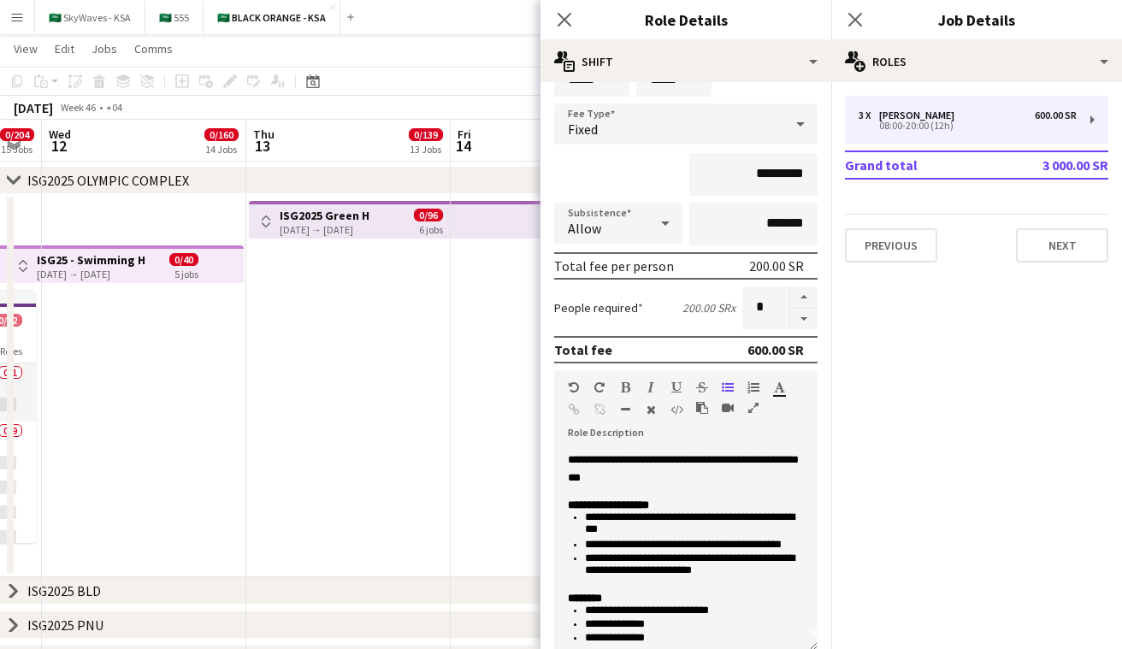
click at [268, 217] on app-icon "Toggle View" at bounding box center [266, 222] width 12 height 12
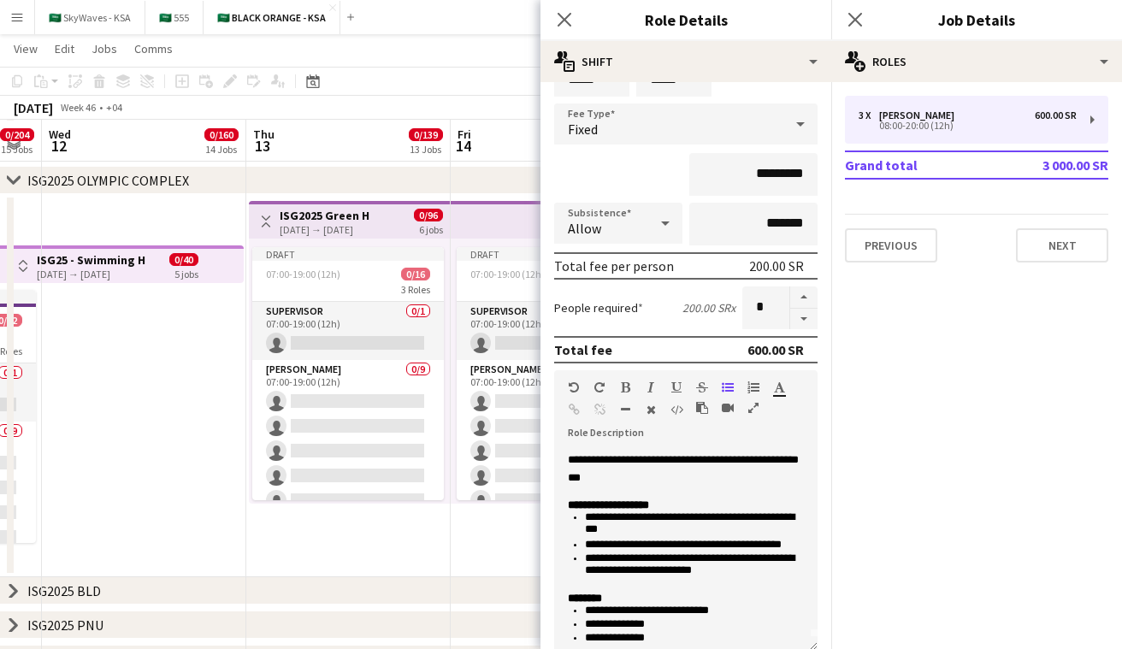
click at [350, 380] on app-card-role "Usher 0/9 07:00-19:00 (12h) single-neutral-actions single-neutral-actions singl…" at bounding box center [348, 488] width 192 height 257
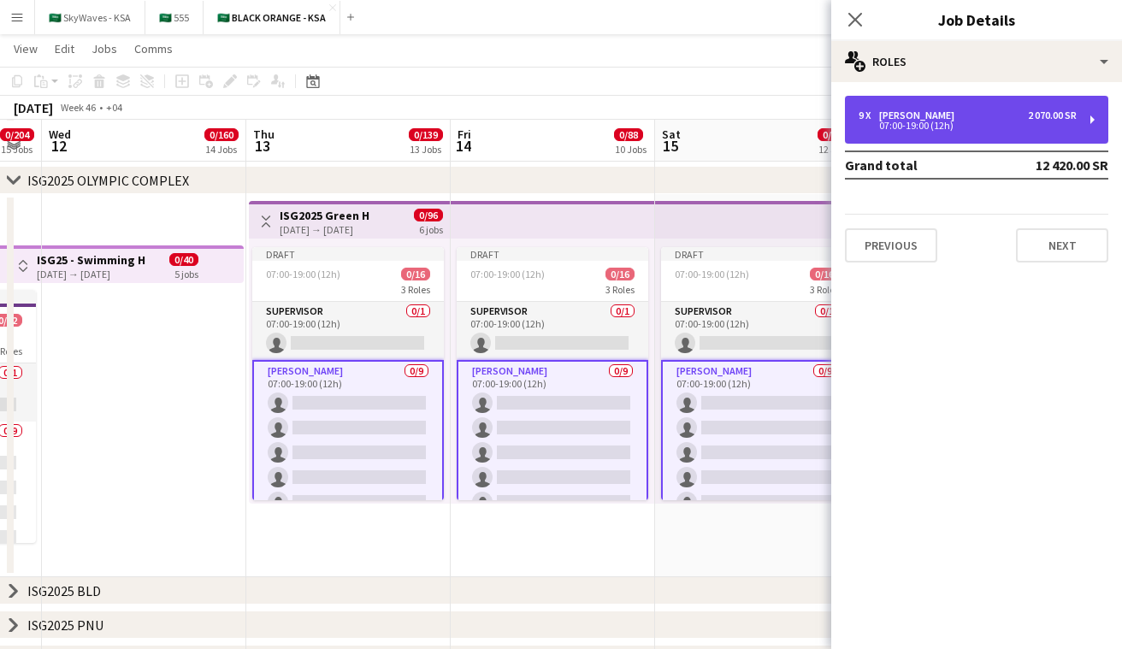
click at [999, 123] on div "07:00-19:00 (12h)" at bounding box center [968, 125] width 218 height 9
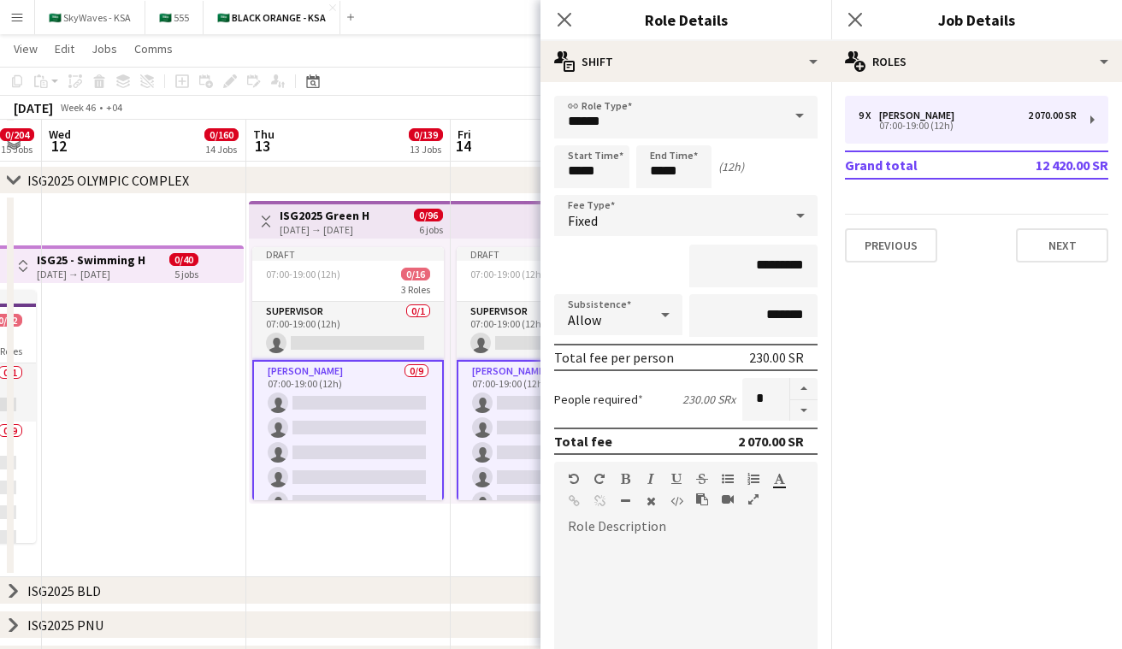
click at [595, 540] on div at bounding box center [685, 640] width 263 height 205
paste div
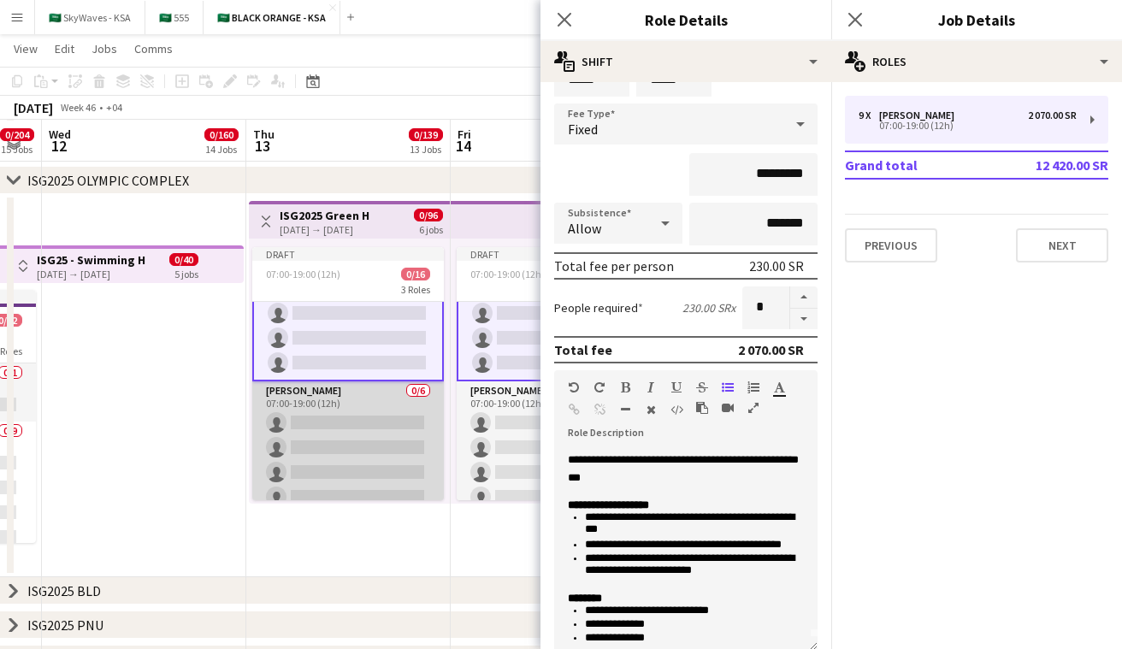
click at [374, 422] on app-card-role "Usher 0/6 07:00-19:00 (12h) single-neutral-actions single-neutral-actions singl…" at bounding box center [348, 473] width 192 height 182
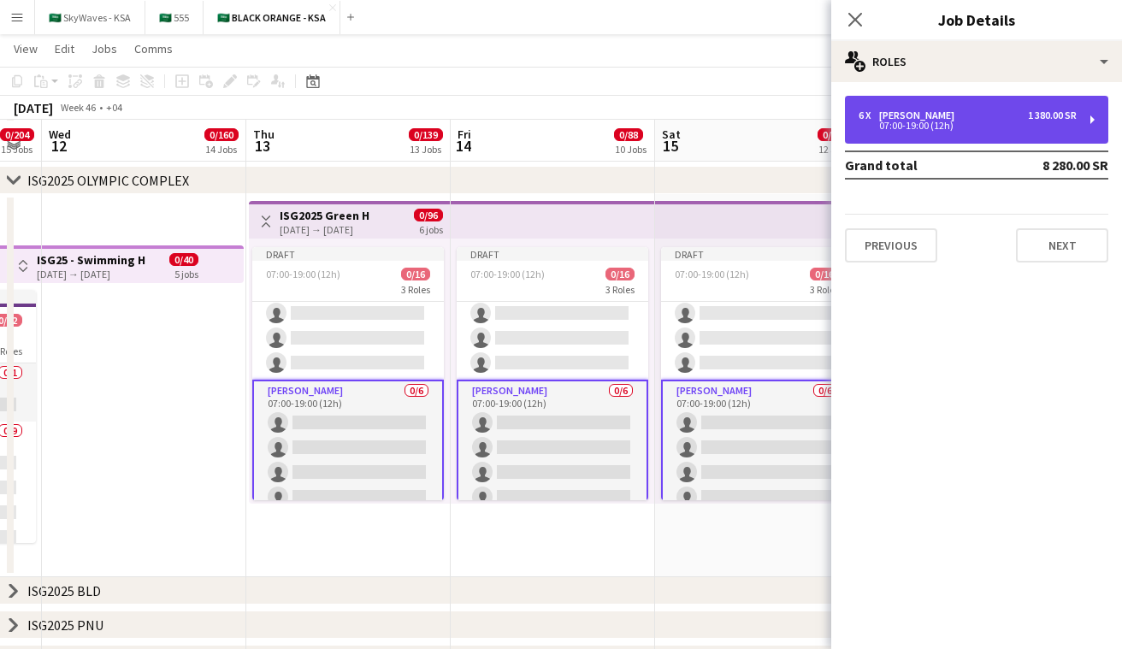
click at [981, 118] on div "6 x Usher 1 380.00 SR" at bounding box center [968, 116] width 218 height 12
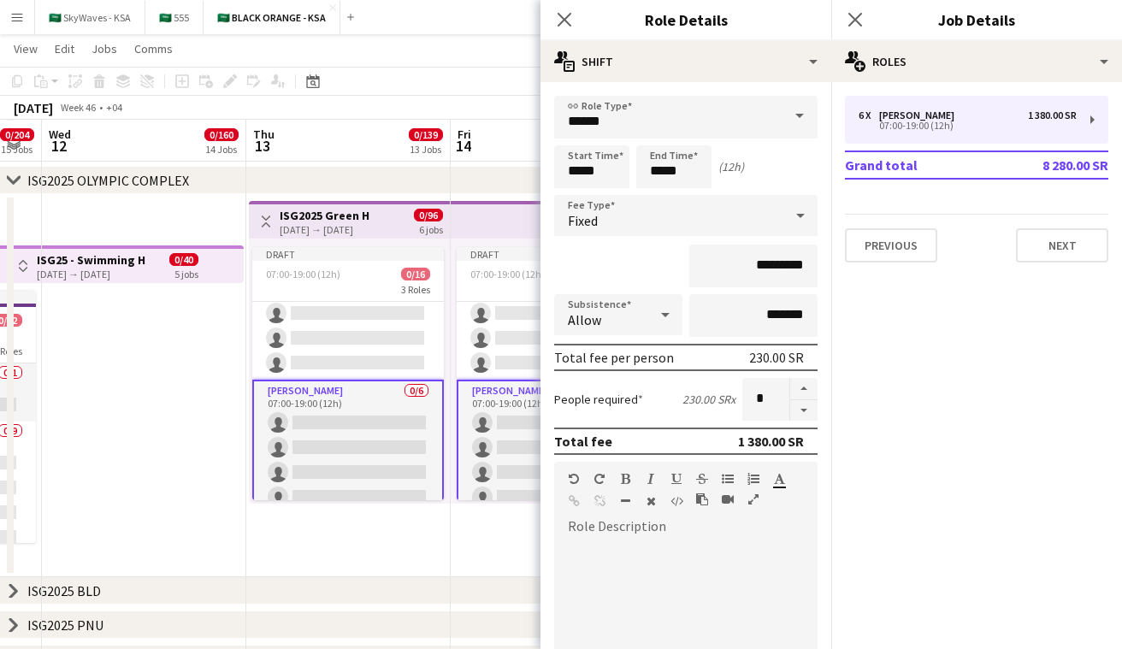
click at [662, 524] on div "default Heading 1 Heading 2 Heading 3 Heading 4 Heading 5 Heading 6 Heading 7 P…" at bounding box center [685, 494] width 263 height 64
paste div
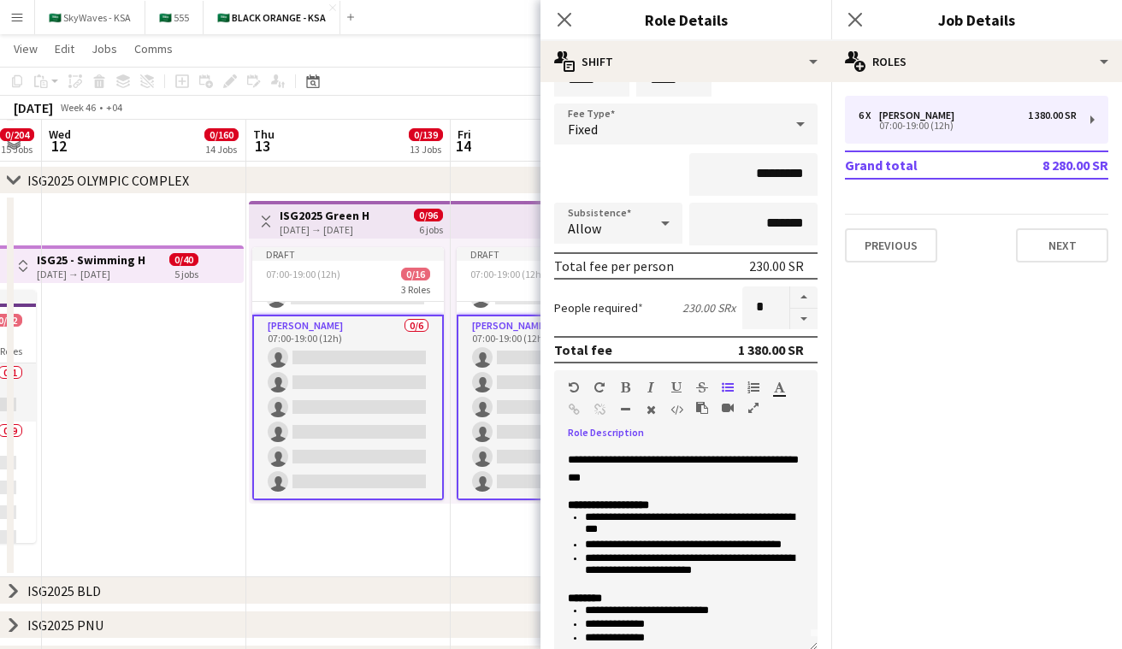
click at [264, 218] on app-icon "Toggle View" at bounding box center [266, 222] width 12 height 12
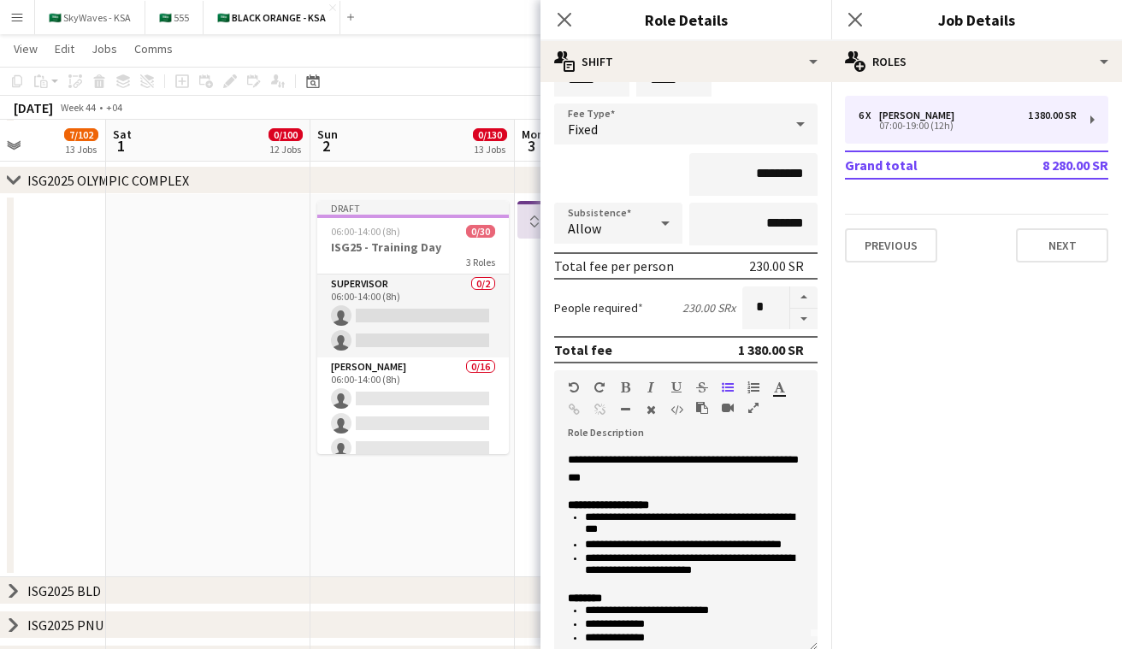
click at [10, 186] on icon "chevron-right" at bounding box center [14, 181] width 14 height 14
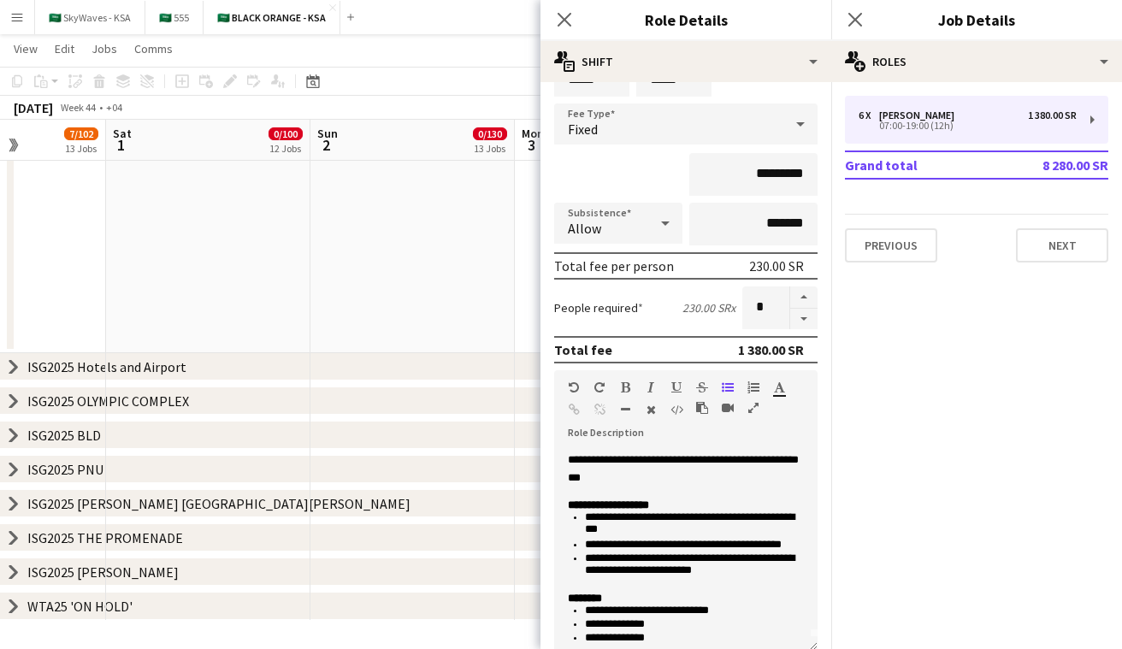
click at [12, 435] on icon "chevron-right" at bounding box center [14, 436] width 14 height 14
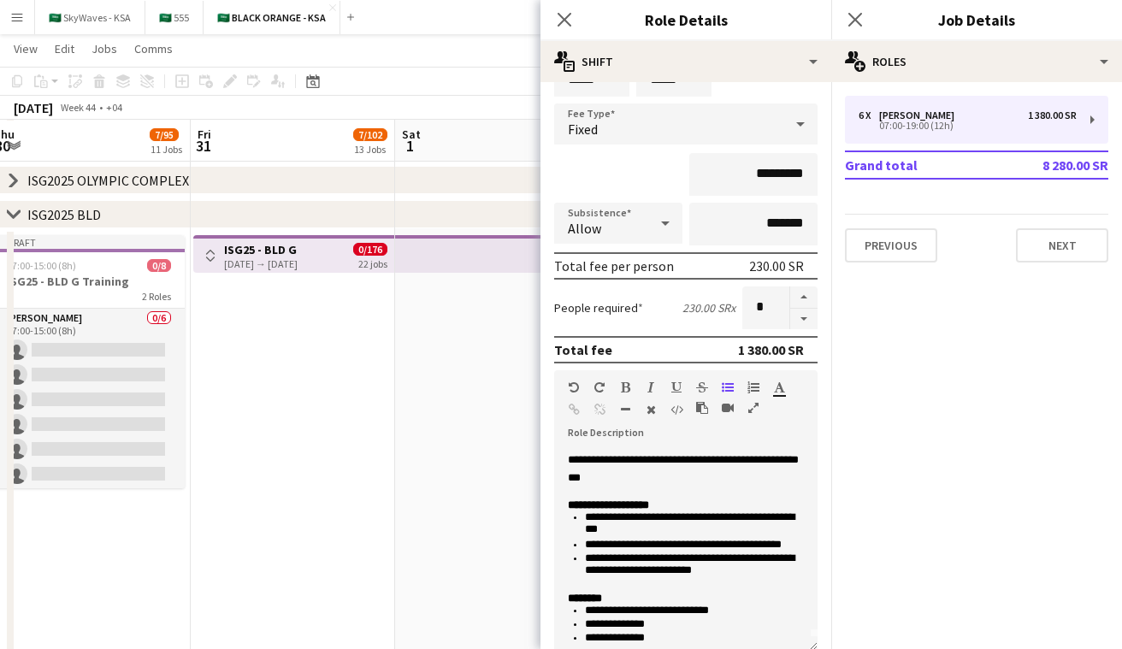
click at [218, 257] on button "Toggle View" at bounding box center [210, 256] width 21 height 21
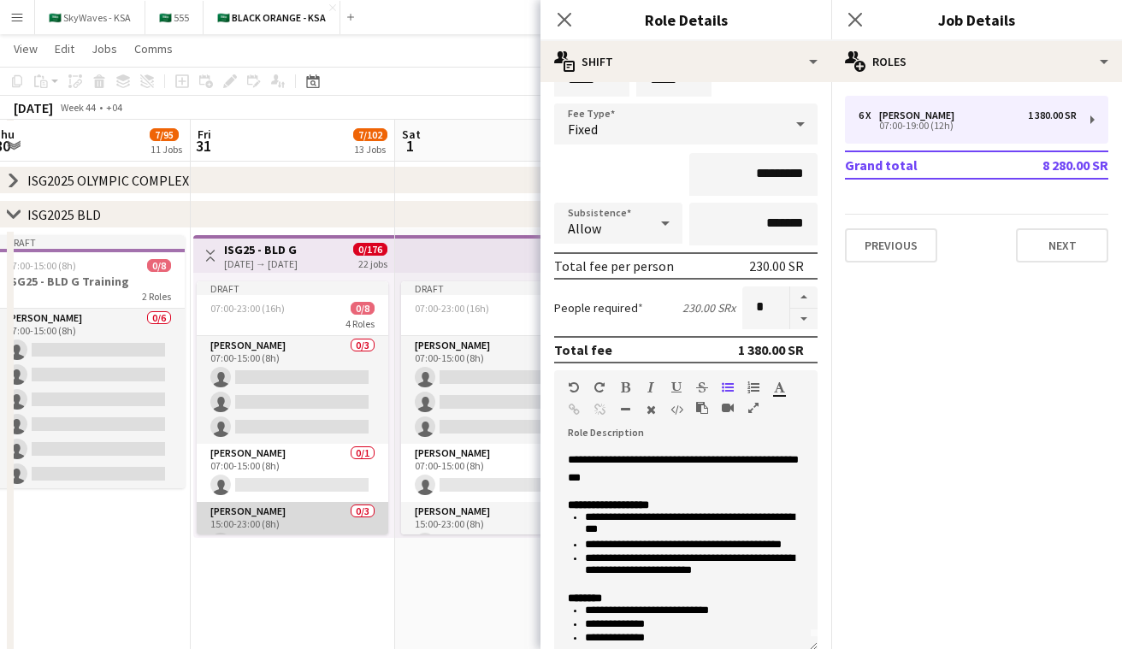
click at [282, 392] on app-card-role "Usher 0/3 07:00-15:00 (8h) single-neutral-actions single-neutral-actions single…" at bounding box center [293, 390] width 192 height 108
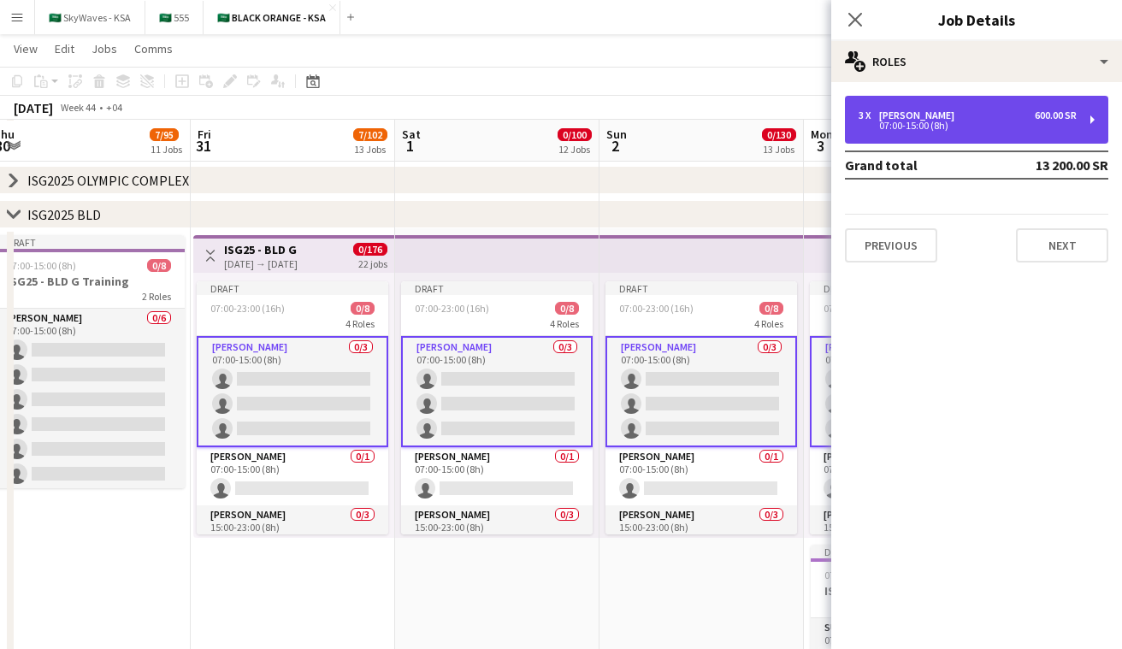
click at [921, 124] on div "07:00-15:00 (8h)" at bounding box center [968, 125] width 218 height 9
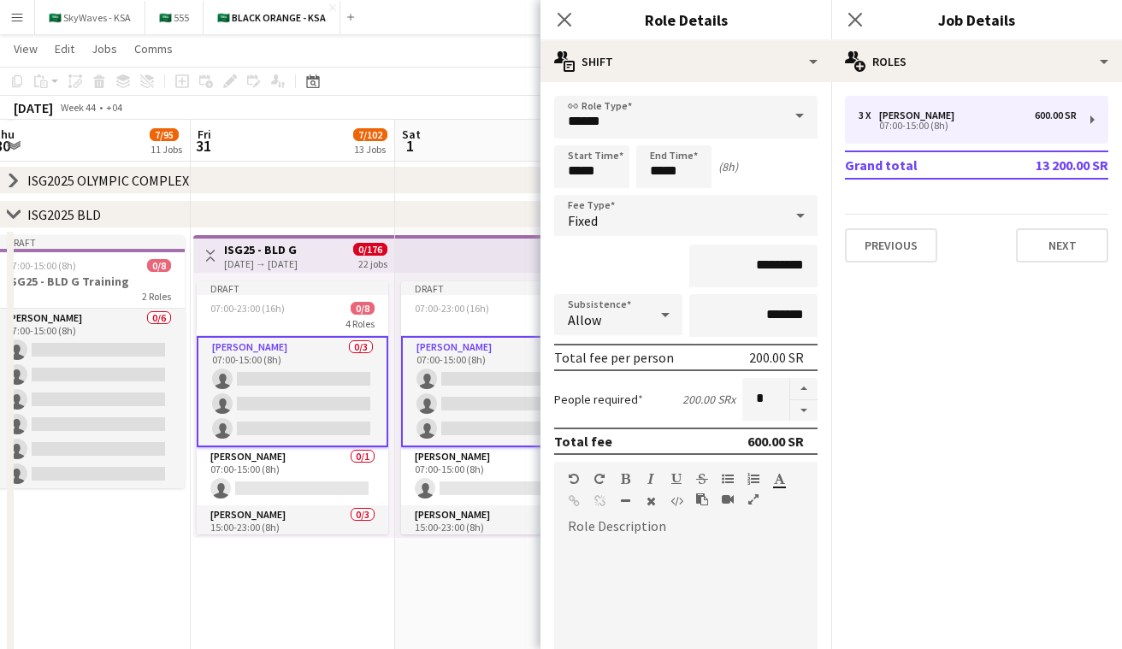
click at [641, 530] on div at bounding box center [685, 634] width 263 height 217
paste div
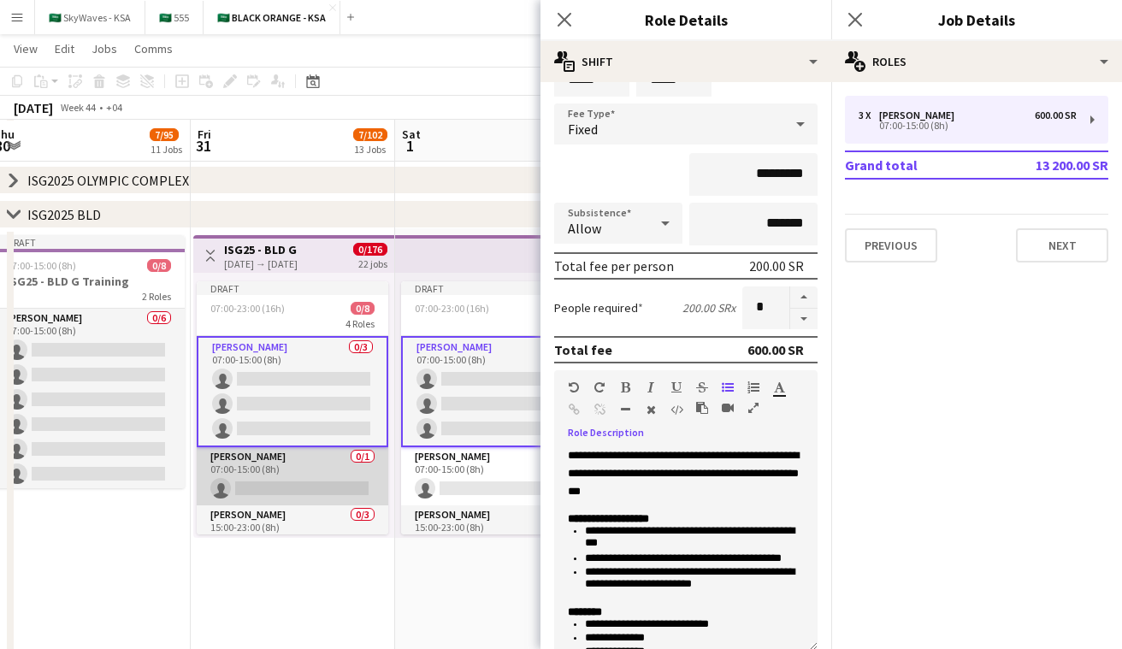
click at [279, 463] on app-card-role "Usher 0/1 07:00-15:00 (8h) single-neutral-actions" at bounding box center [293, 476] width 192 height 58
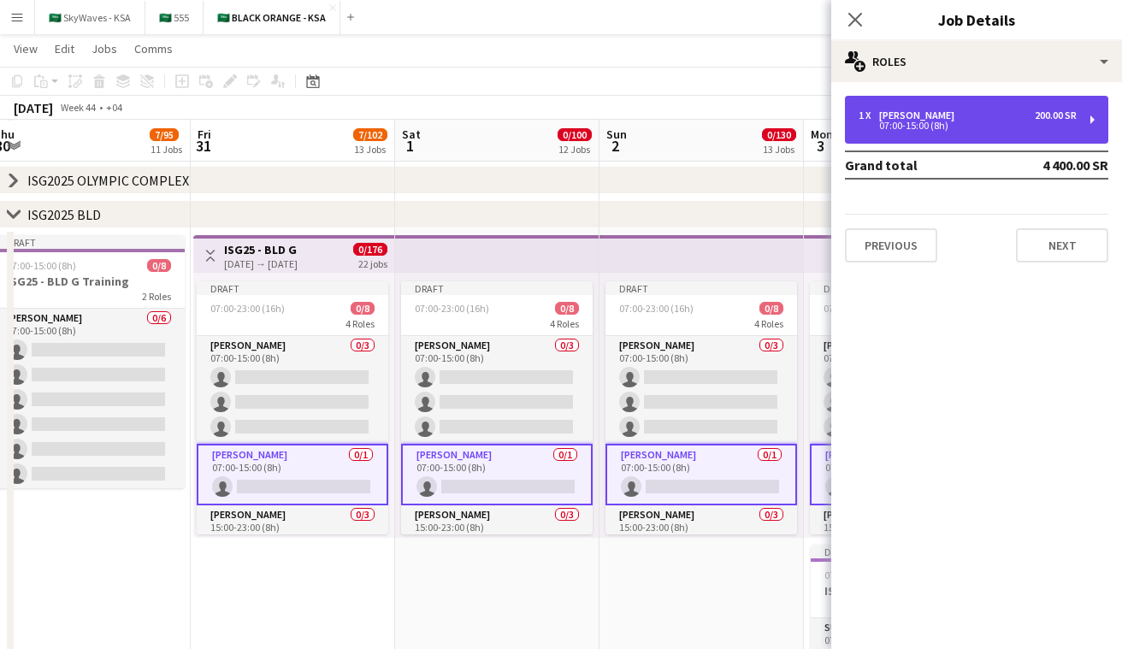
click at [994, 129] on div "07:00-15:00 (8h)" at bounding box center [968, 125] width 218 height 9
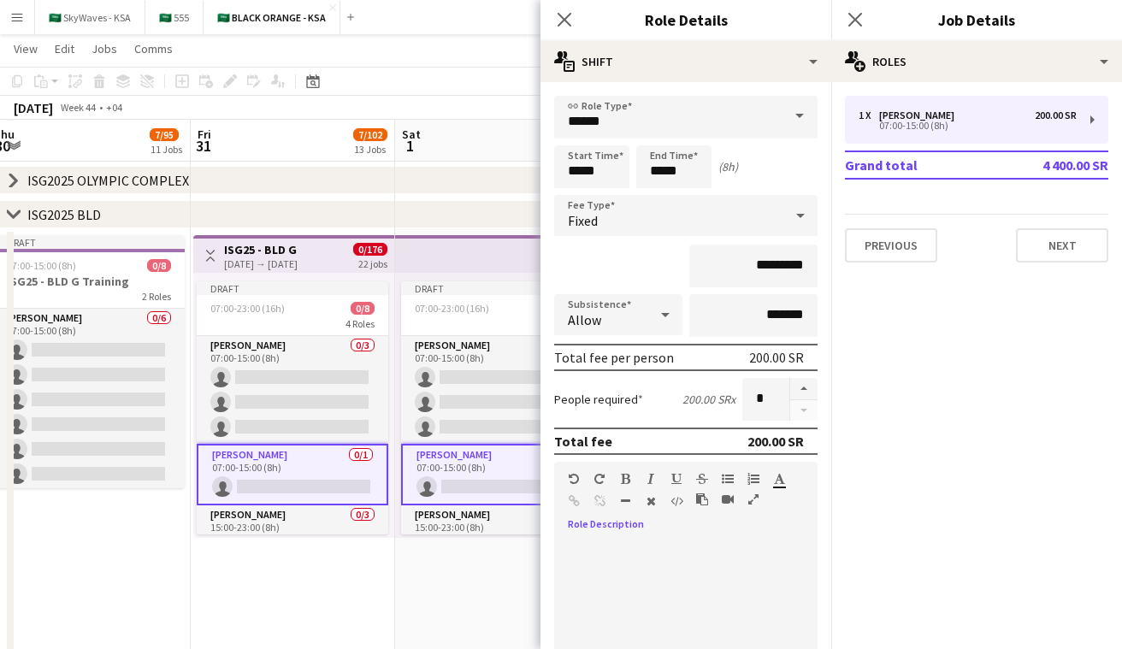
click at [709, 565] on div at bounding box center [685, 640] width 263 height 205
paste div
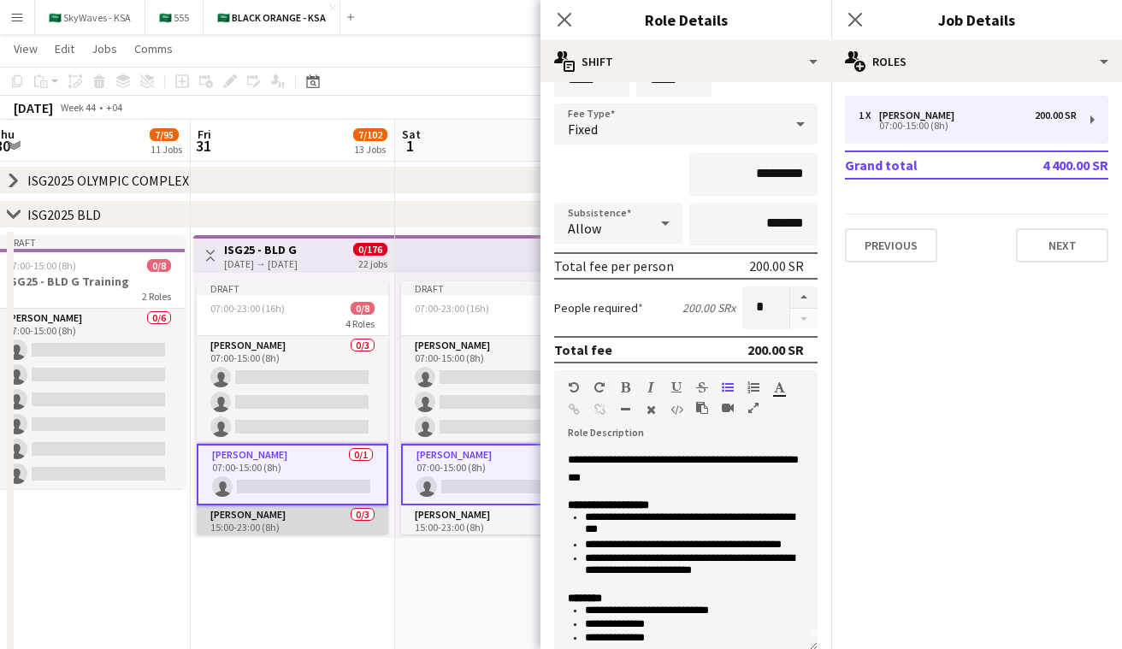
click at [315, 512] on app-card-role "Usher 0/3 15:00-23:00 (8h) single-neutral-actions single-neutral-actions single…" at bounding box center [293, 560] width 192 height 108
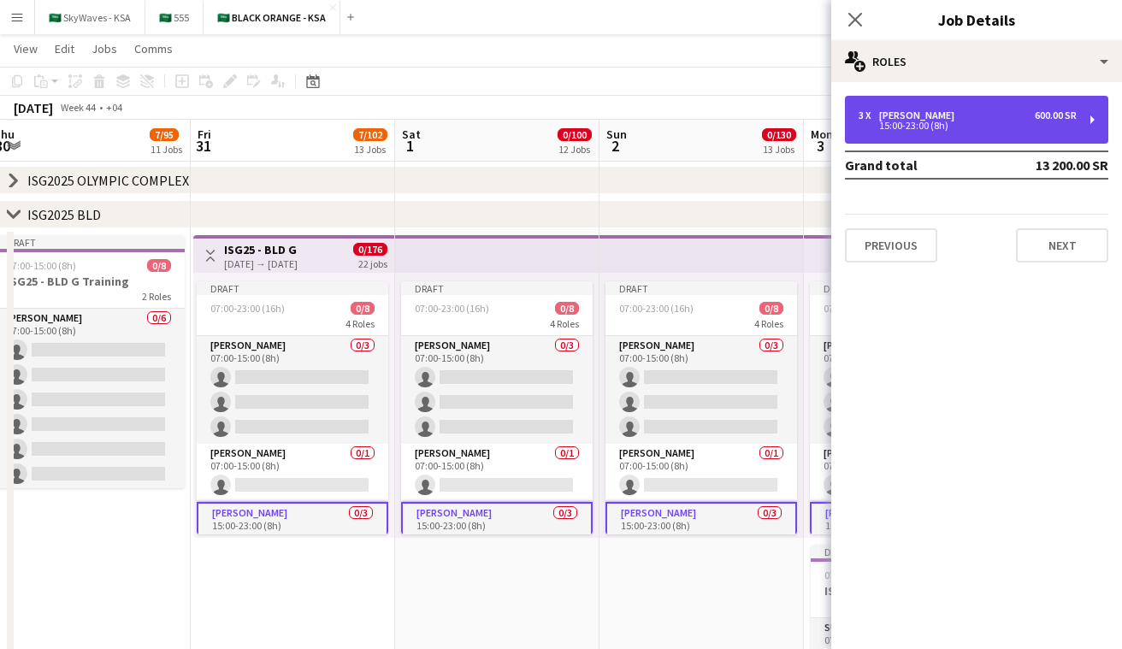
click at [909, 128] on div "15:00-23:00 (8h)" at bounding box center [968, 125] width 218 height 9
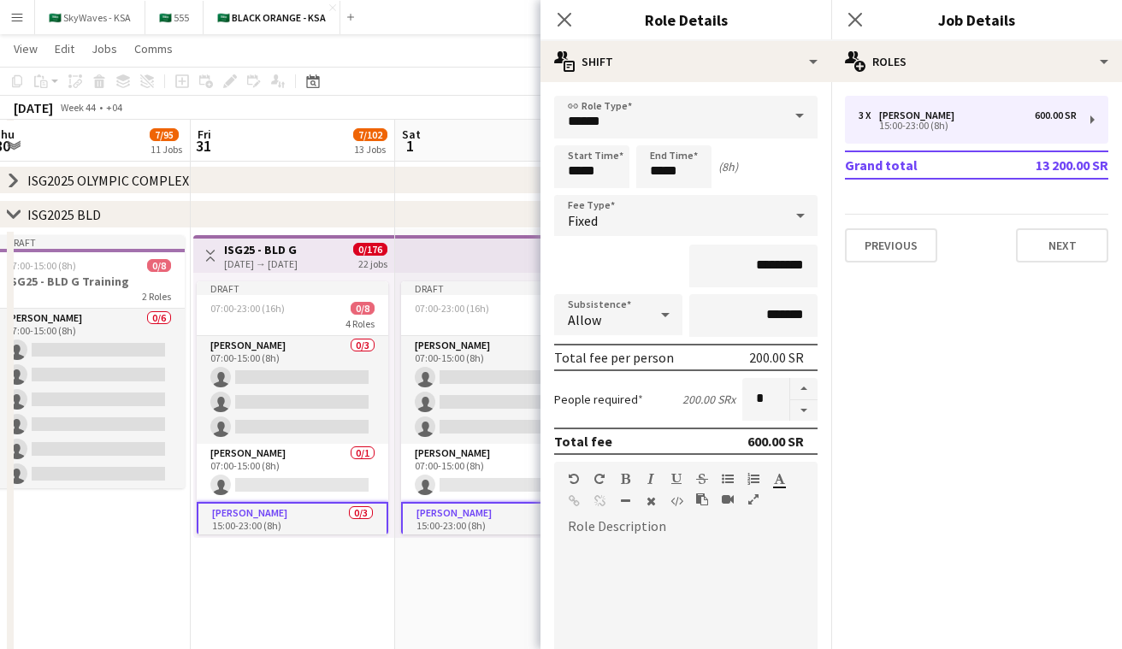
click at [684, 568] on div at bounding box center [685, 640] width 263 height 205
paste div
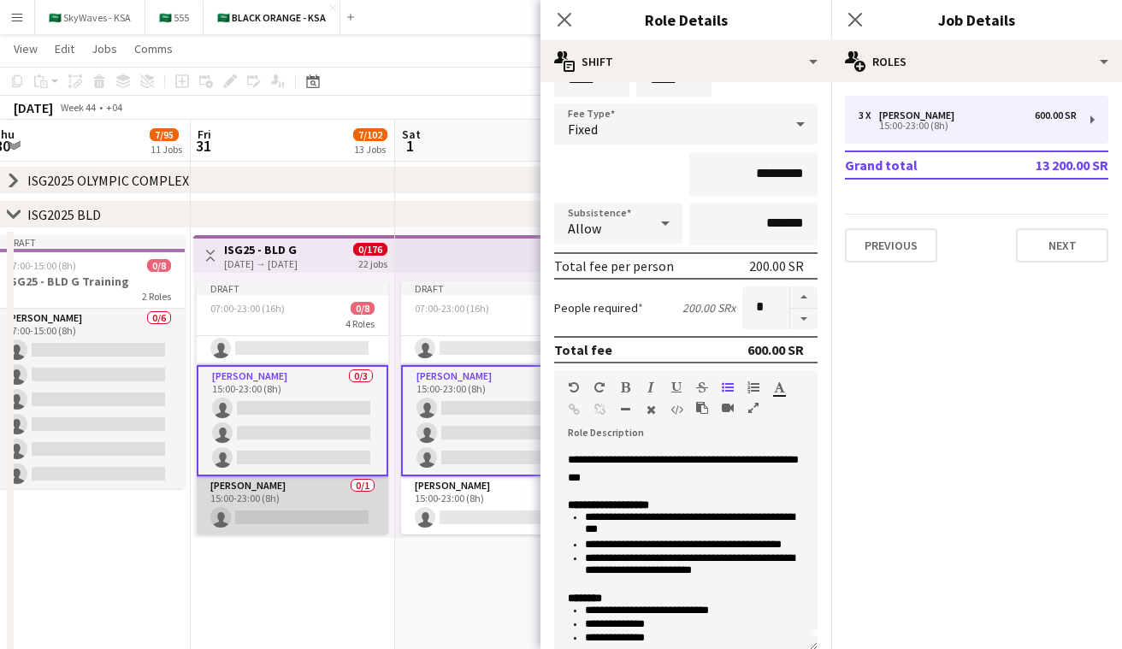
click at [326, 488] on app-card-role "Usher 0/1 15:00-23:00 (8h) single-neutral-actions" at bounding box center [293, 505] width 192 height 58
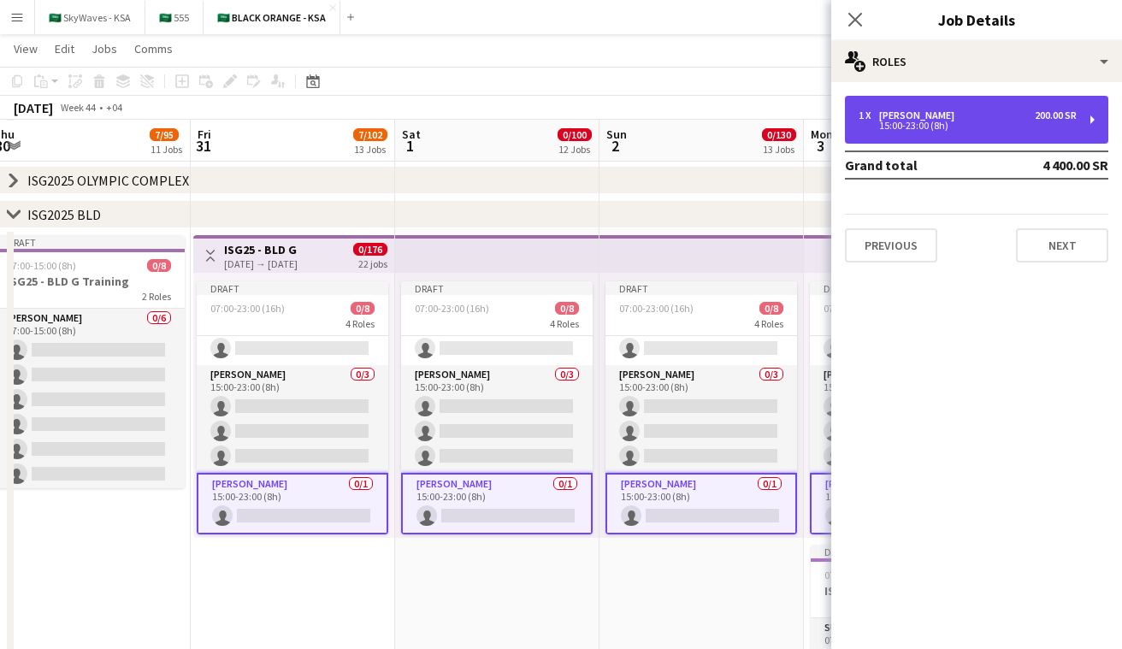
click at [994, 108] on div "1 x Usher 200.00 SR 15:00-23:00 (8h)" at bounding box center [976, 120] width 263 height 48
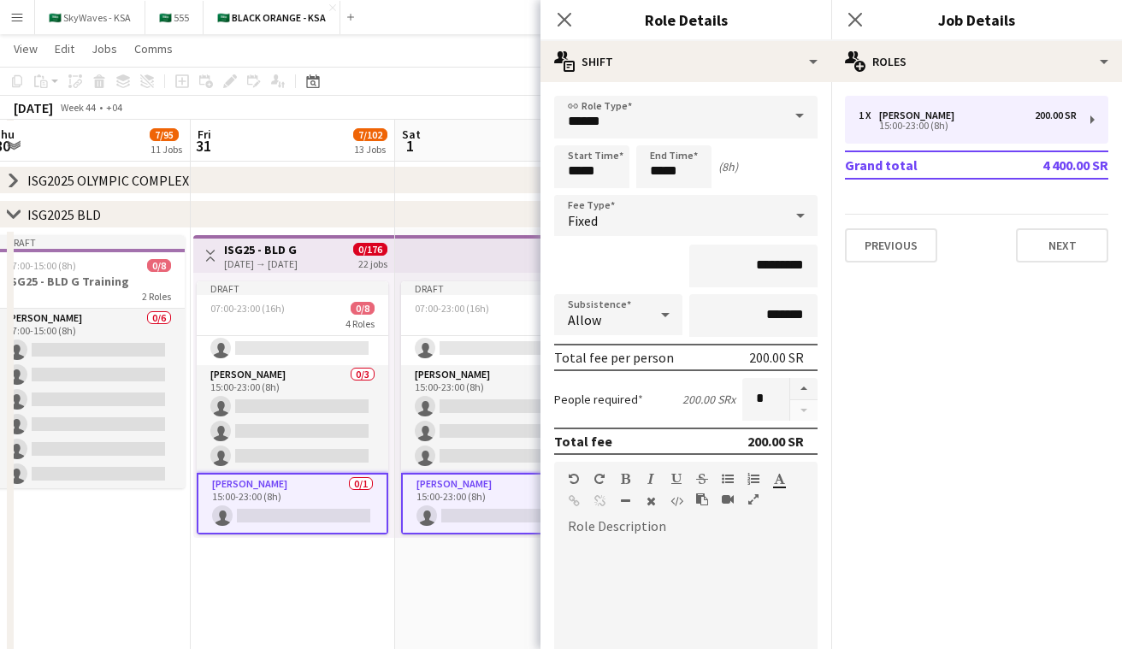
click at [648, 522] on div "default Heading 1 Heading 2 Heading 3 Heading 4 Heading 5 Heading 6 Heading 7 P…" at bounding box center [685, 494] width 263 height 64
paste div
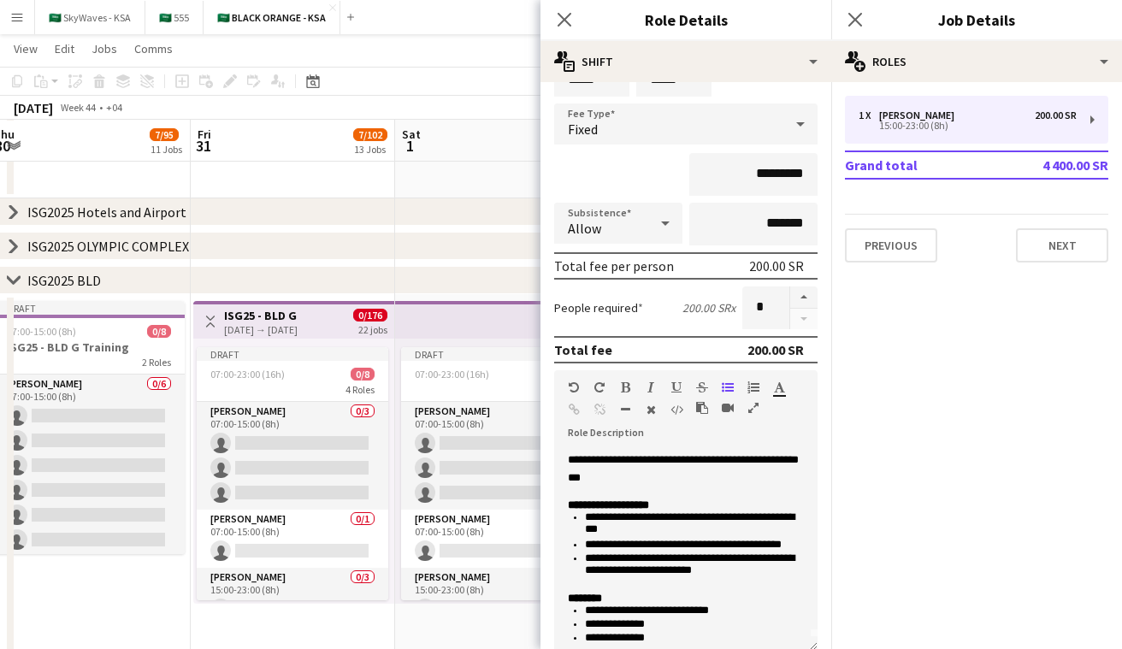
click at [210, 316] on app-icon "Toggle View" at bounding box center [210, 322] width 12 height 12
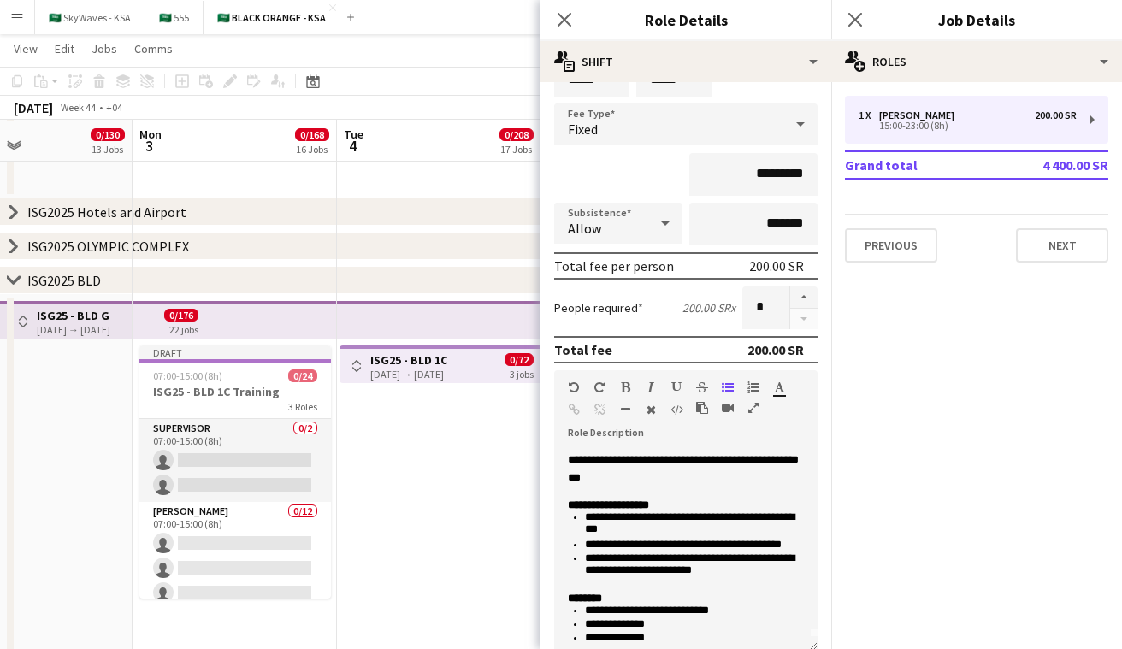
click at [367, 361] on div "Toggle View ISG25 - BLD 1C 04-11-2025 → 06-11-2025 0/72 3 jobs" at bounding box center [439, 366] width 187 height 29
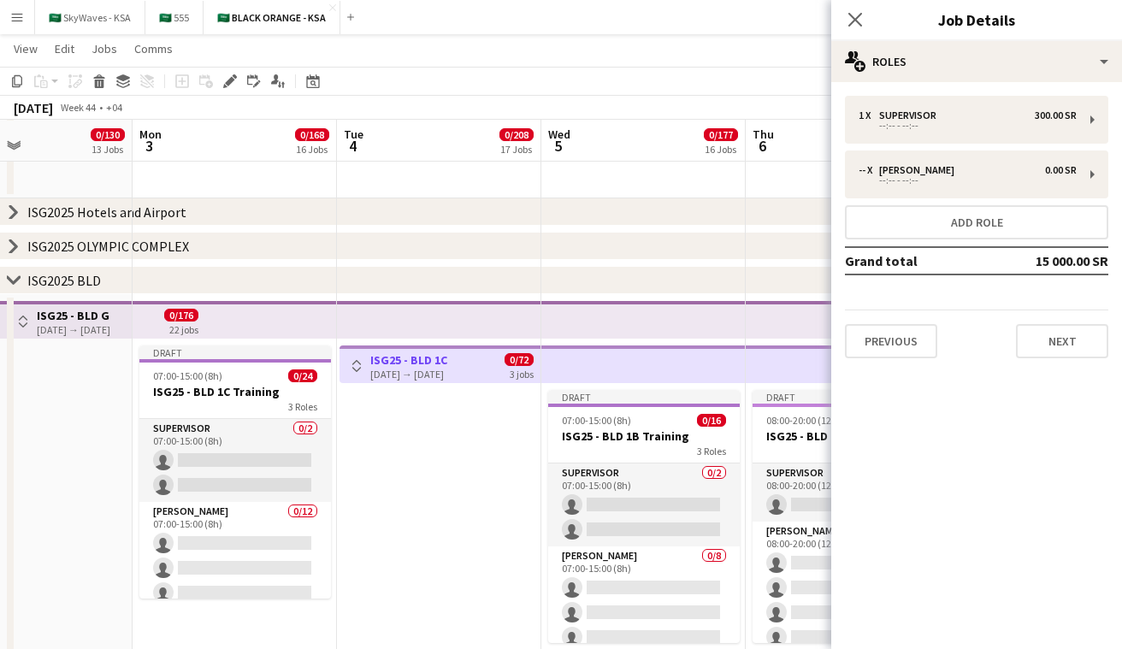
click at [354, 369] on app-icon "Toggle View" at bounding box center [357, 366] width 12 height 12
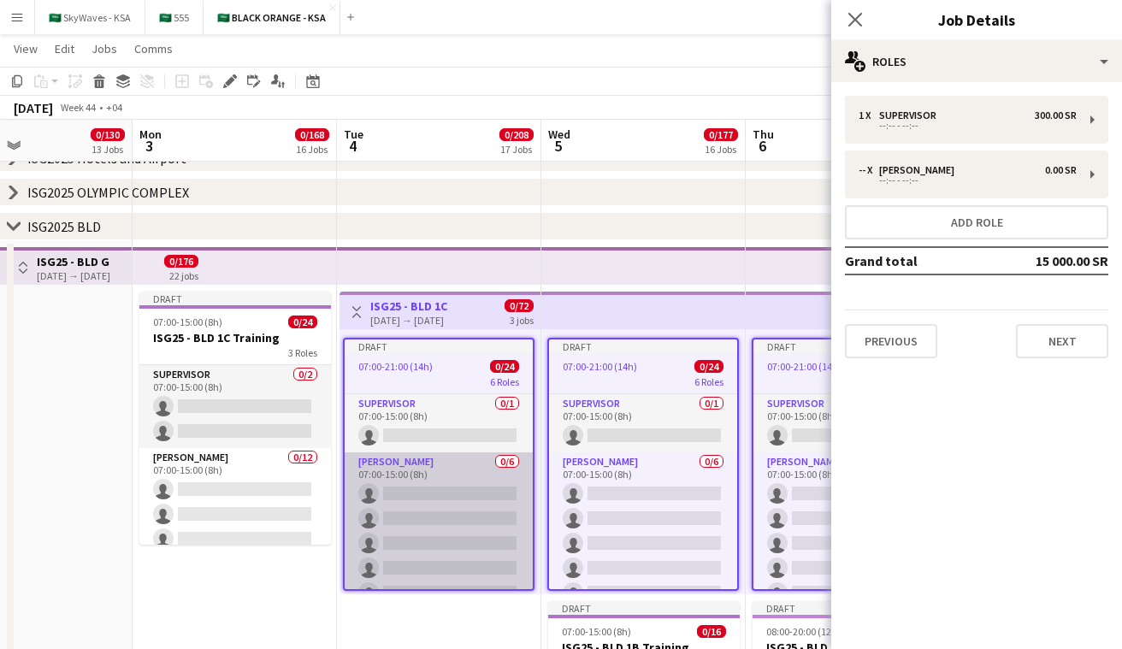
click at [484, 482] on app-card-role "Usher 0/6 07:00-15:00 (8h) single-neutral-actions single-neutral-actions single…" at bounding box center [439, 544] width 188 height 182
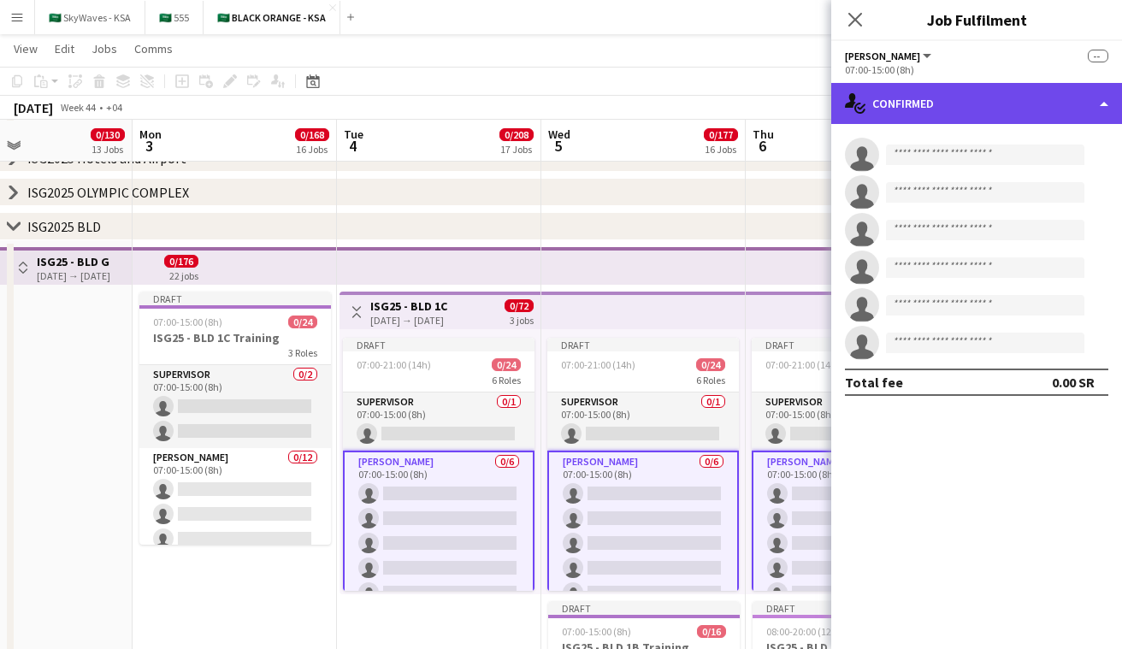
click at [1002, 102] on div "single-neutral-actions-check-2 Confirmed" at bounding box center [977, 103] width 291 height 41
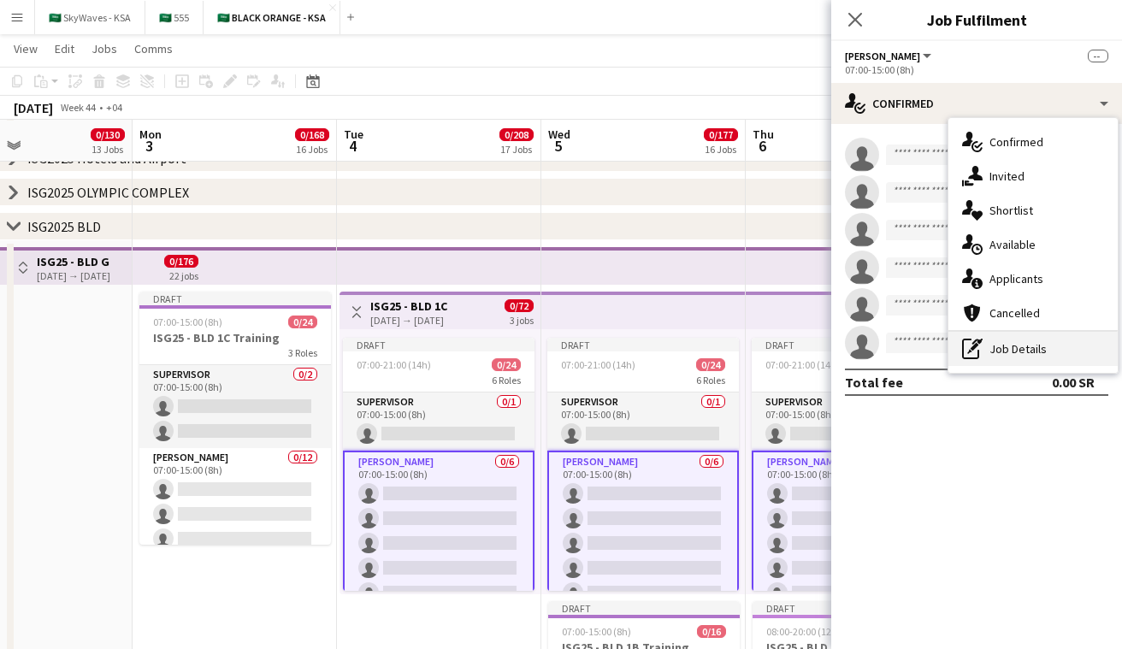
click at [1045, 346] on div "pen-write Job Details" at bounding box center [1033, 349] width 169 height 34
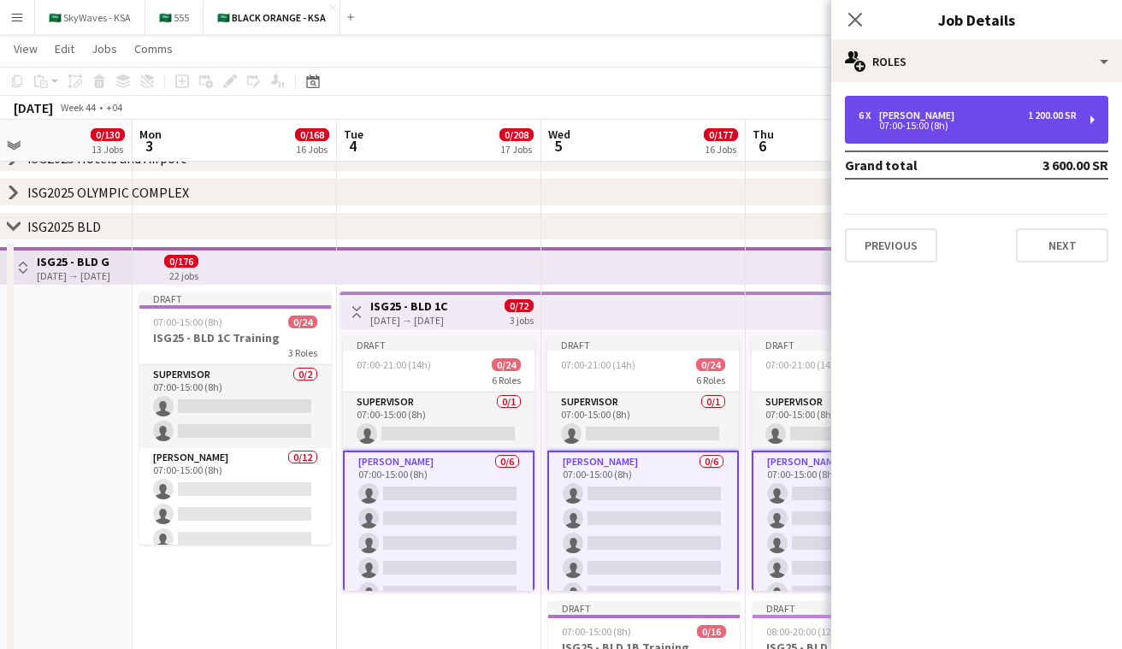
click at [978, 125] on div "07:00-15:00 (8h)" at bounding box center [968, 125] width 218 height 9
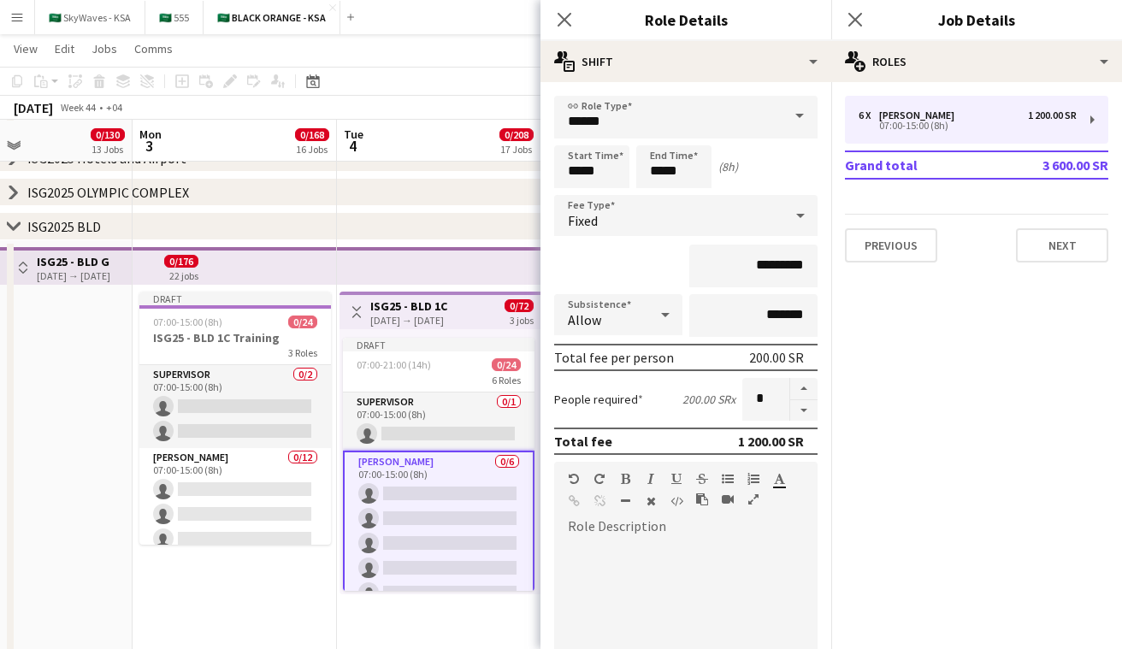
click at [617, 549] on div at bounding box center [685, 640] width 263 height 205
paste div
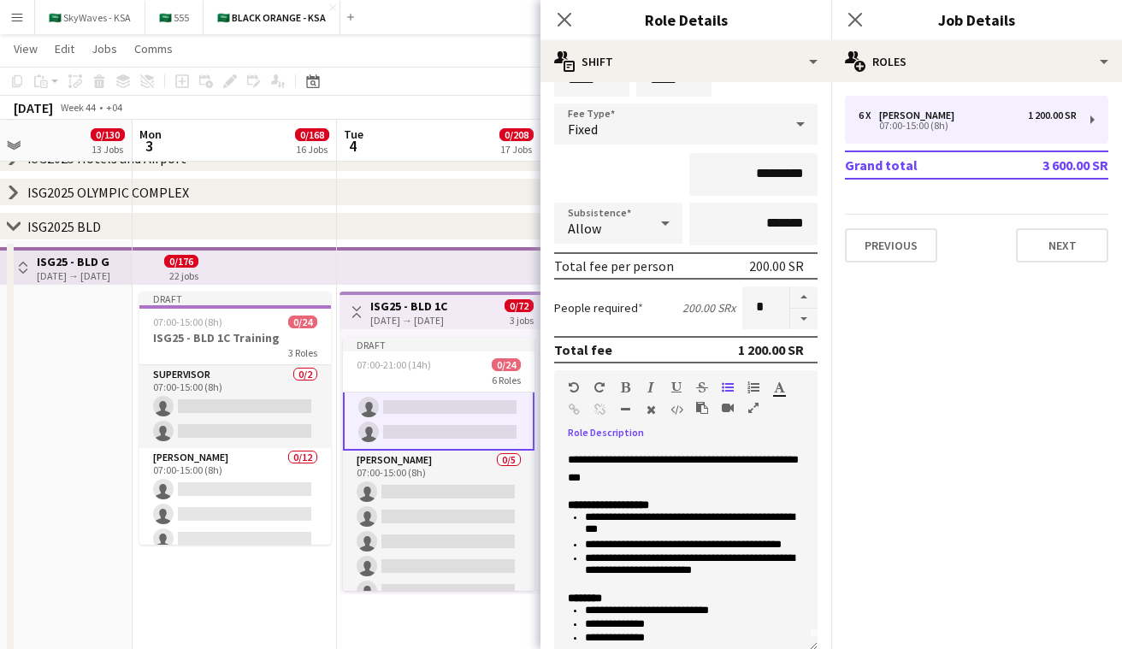
click at [452, 528] on app-card-role "Usher 0/5 07:00-15:00 (8h) single-neutral-actions single-neutral-actions single…" at bounding box center [439, 529] width 192 height 157
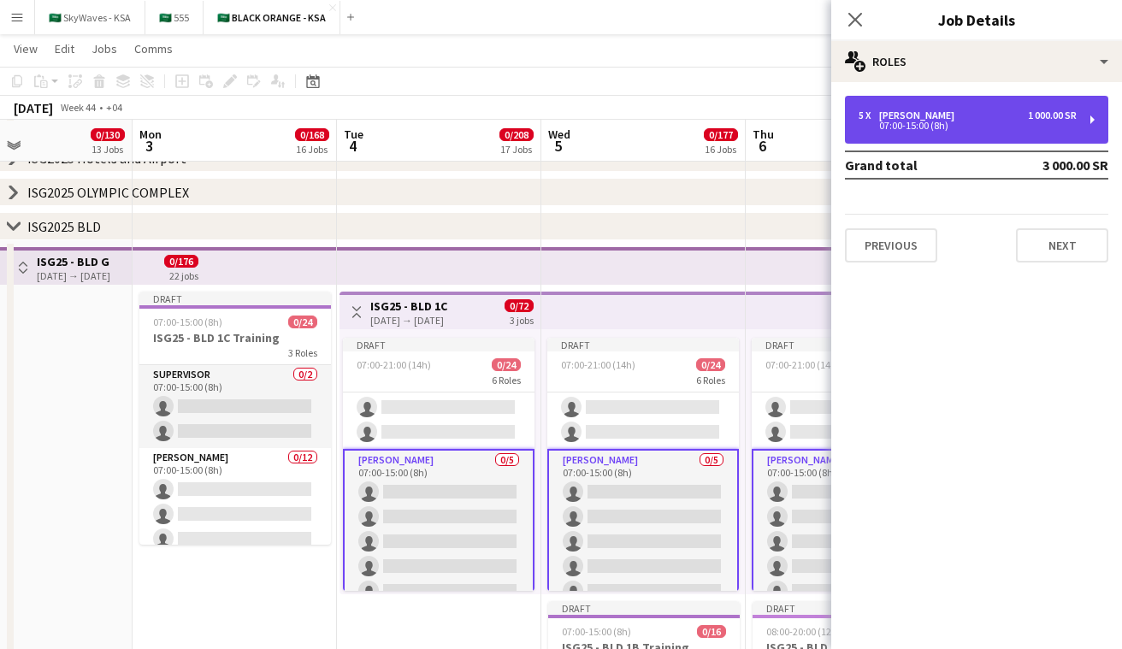
click at [1030, 137] on div "5 x Usher 1 000.00 SR 07:00-15:00 (8h)" at bounding box center [976, 120] width 263 height 48
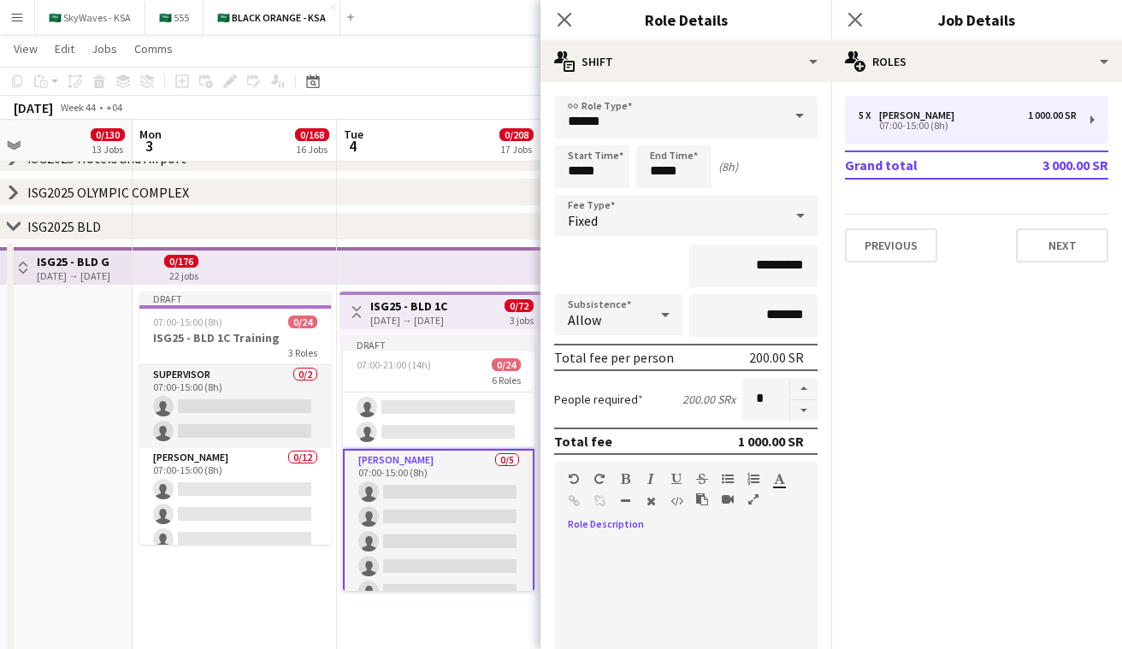
click at [674, 576] on div at bounding box center [685, 640] width 263 height 205
paste div
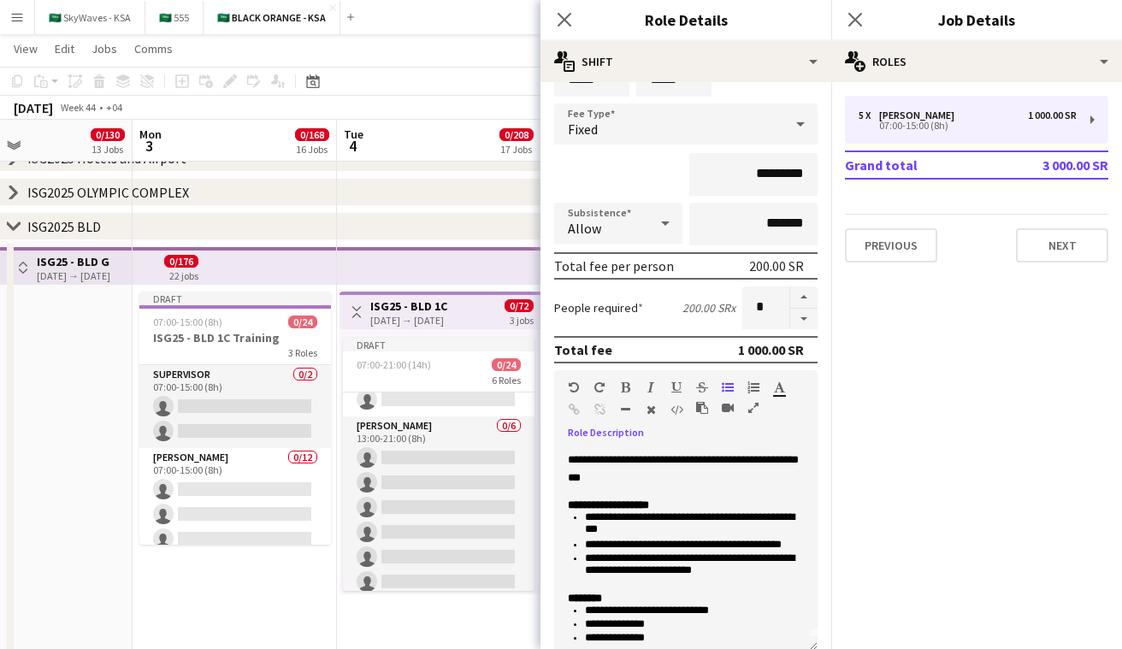
click at [390, 484] on app-card-role "Usher 0/6 13:00-21:00 (8h) single-neutral-actions single-neutral-actions single…" at bounding box center [439, 508] width 192 height 182
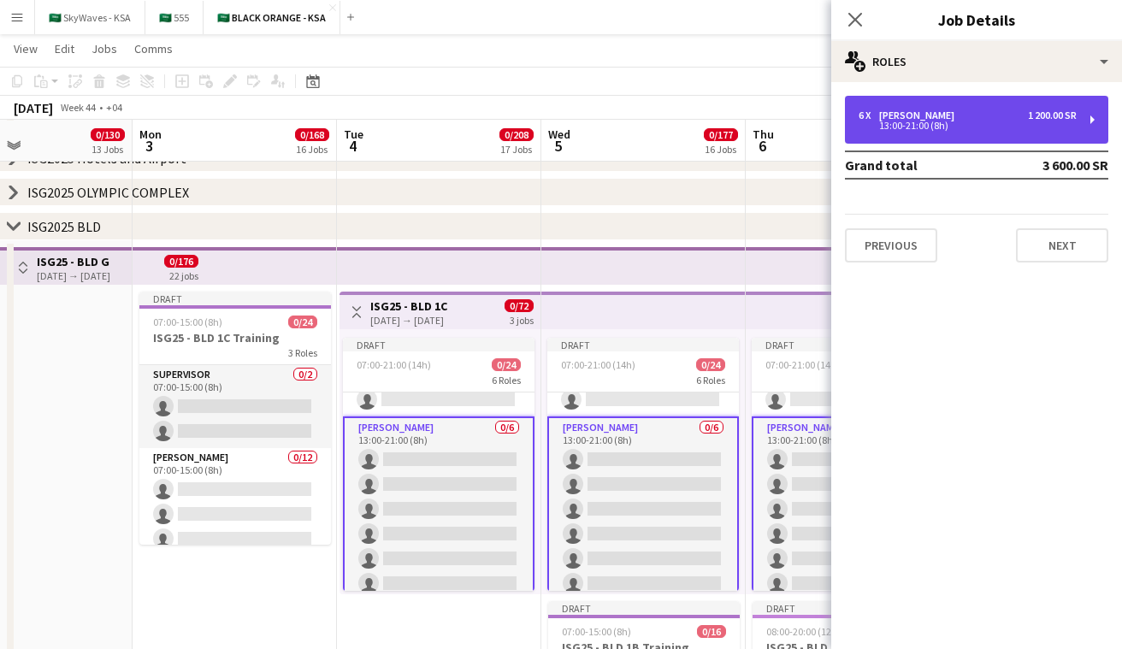
click at [957, 111] on div "6 x Usher 1 200.00 SR" at bounding box center [968, 116] width 218 height 12
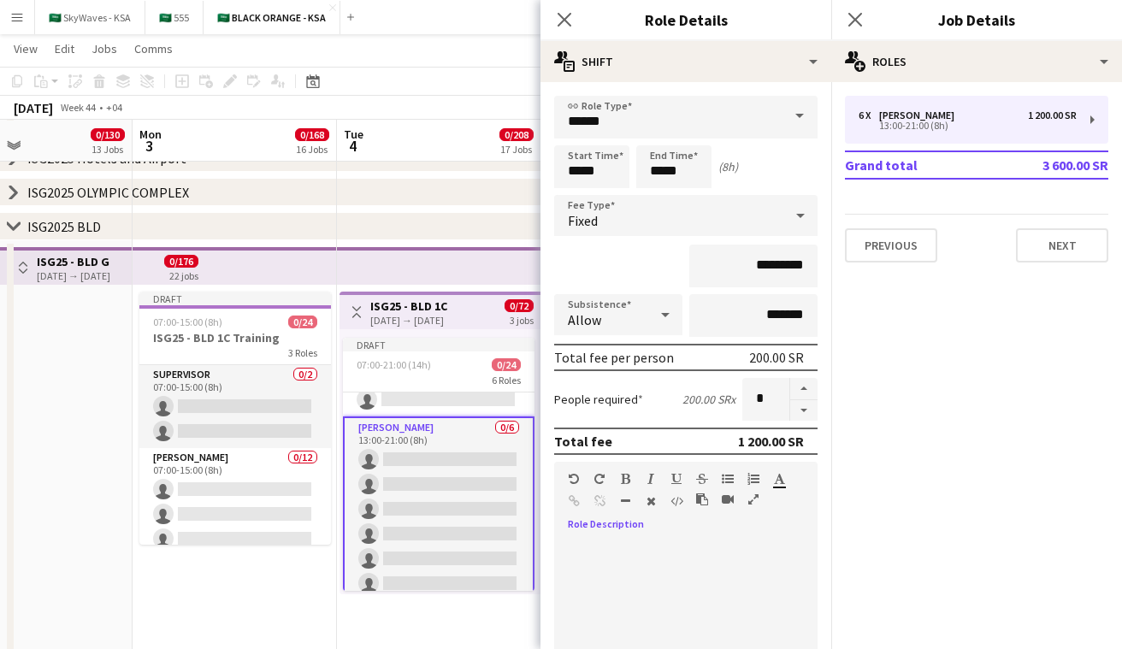
click at [624, 571] on div at bounding box center [685, 640] width 263 height 205
paste div
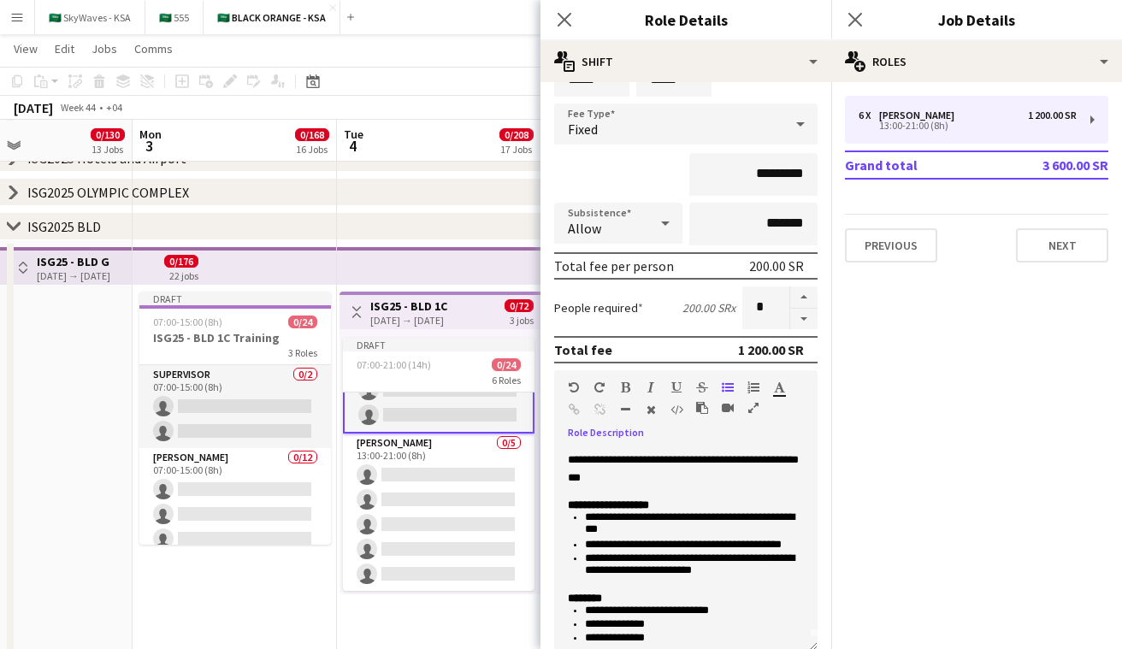
click at [471, 449] on app-card-role "Usher 0/5 13:00-21:00 (8h) single-neutral-actions single-neutral-actions single…" at bounding box center [439, 512] width 192 height 157
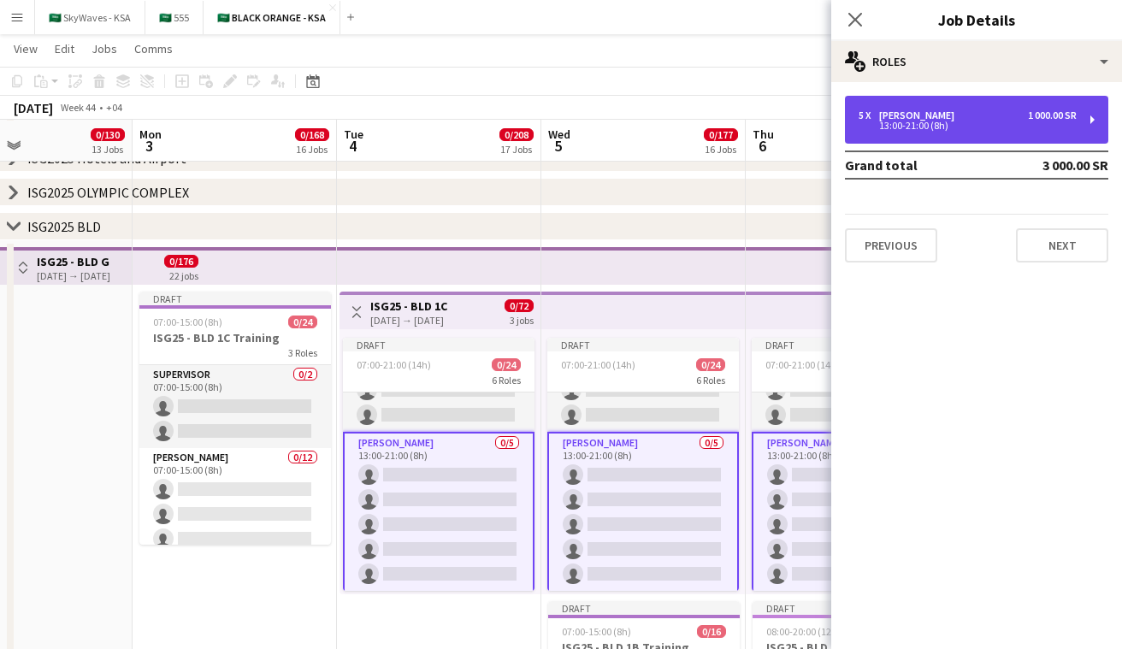
click at [1006, 106] on div "5 x Usher 1 000.00 SR 13:00-21:00 (8h)" at bounding box center [976, 120] width 263 height 48
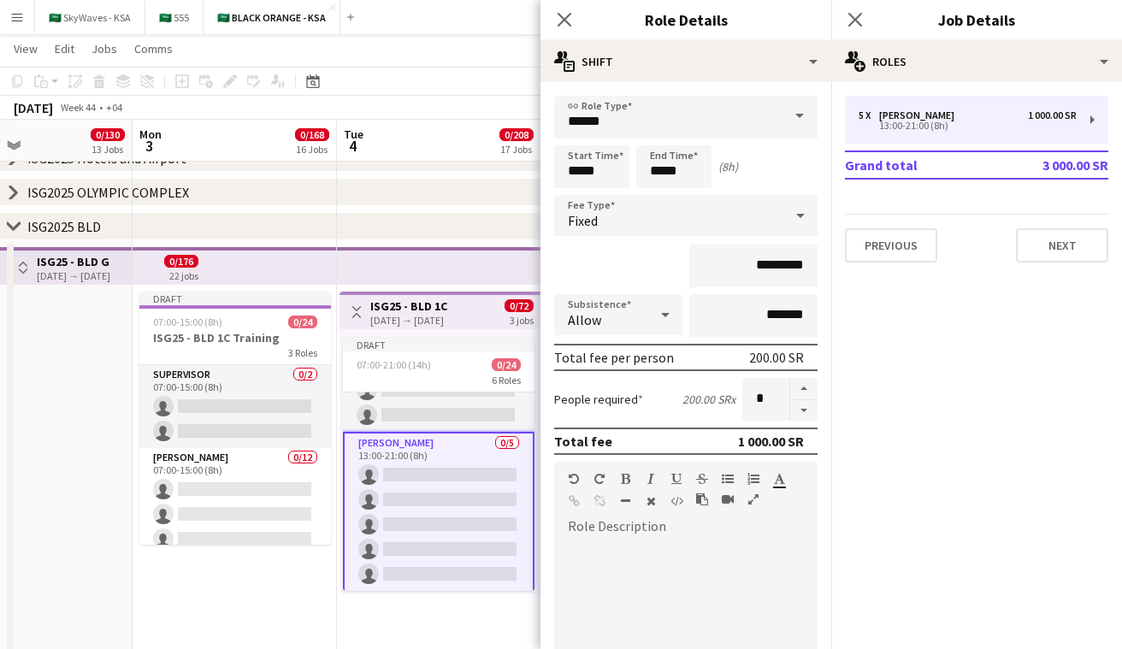
click at [673, 528] on div at bounding box center [685, 634] width 263 height 217
paste div
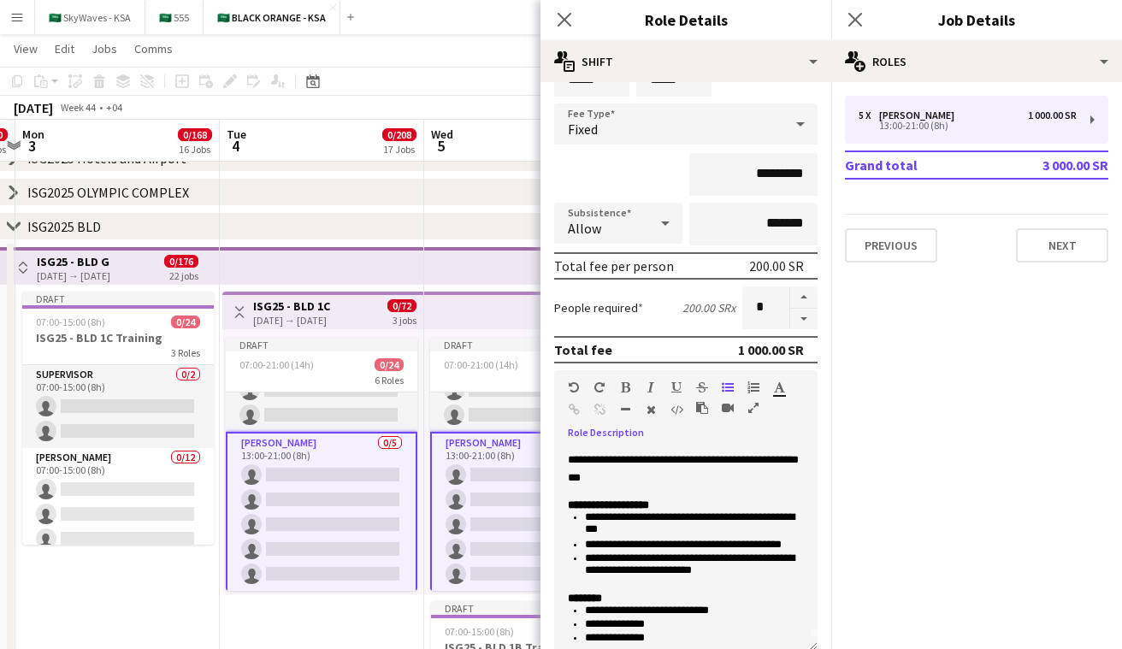
click at [239, 308] on app-icon "Toggle View" at bounding box center [240, 312] width 12 height 12
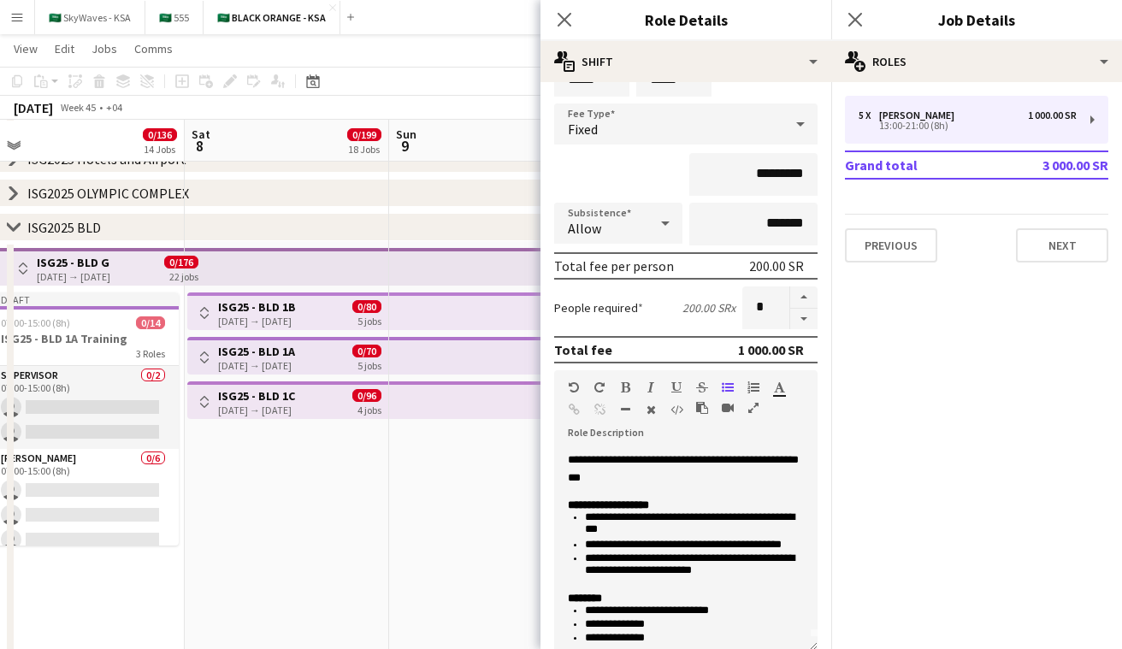
click at [190, 311] on app-top-bar "Toggle View ISG25 - BLD 1B 08-11-2025 → 12-11-2025 0/80 5 jobs" at bounding box center [287, 312] width 201 height 38
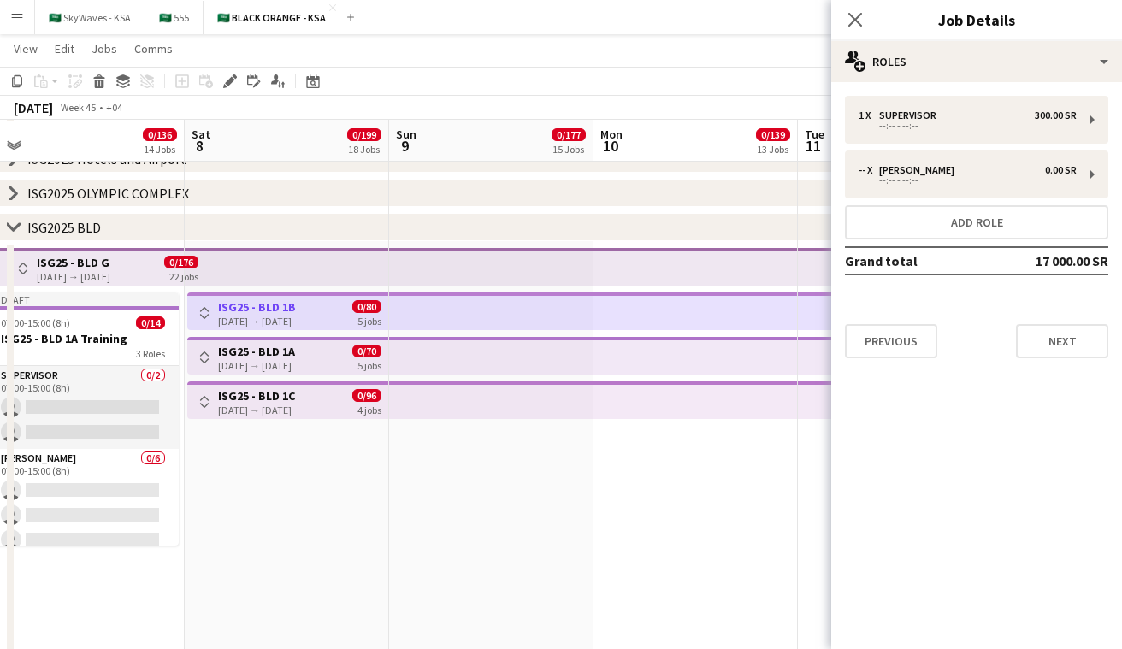
click at [197, 311] on button "Toggle View" at bounding box center [204, 313] width 21 height 21
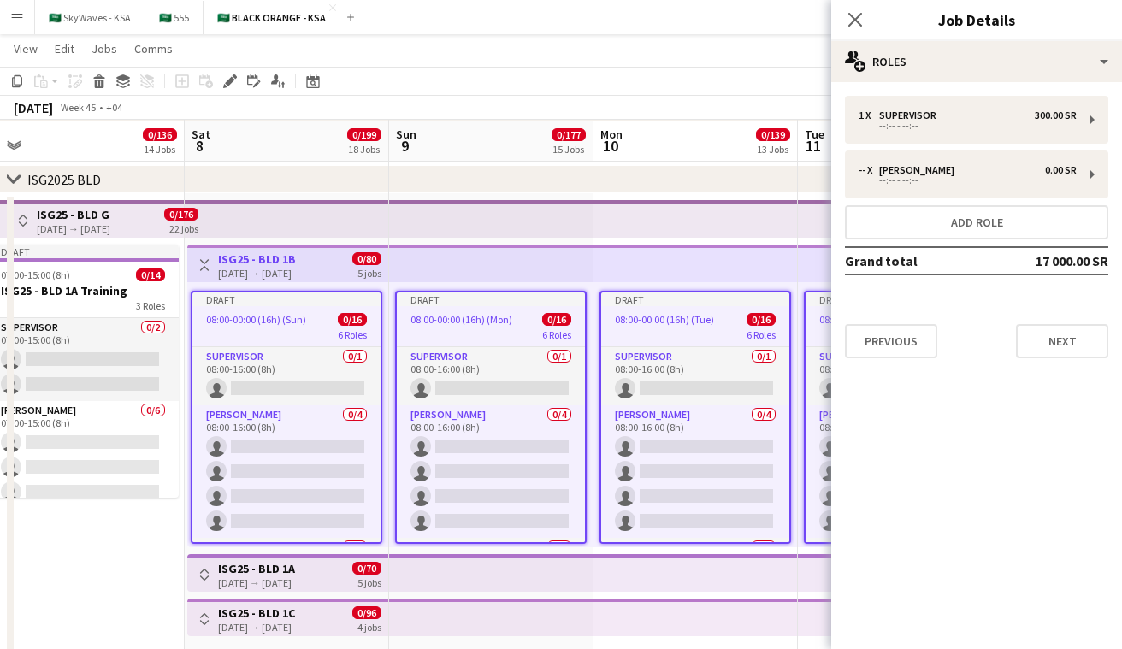
drag, startPoint x: 323, startPoint y: 429, endPoint x: 444, endPoint y: 323, distance: 160.1
click at [323, 429] on app-card-role "Usher 0/4 08:00-16:00 (8h) single-neutral-actions single-neutral-actions single…" at bounding box center [286, 471] width 188 height 133
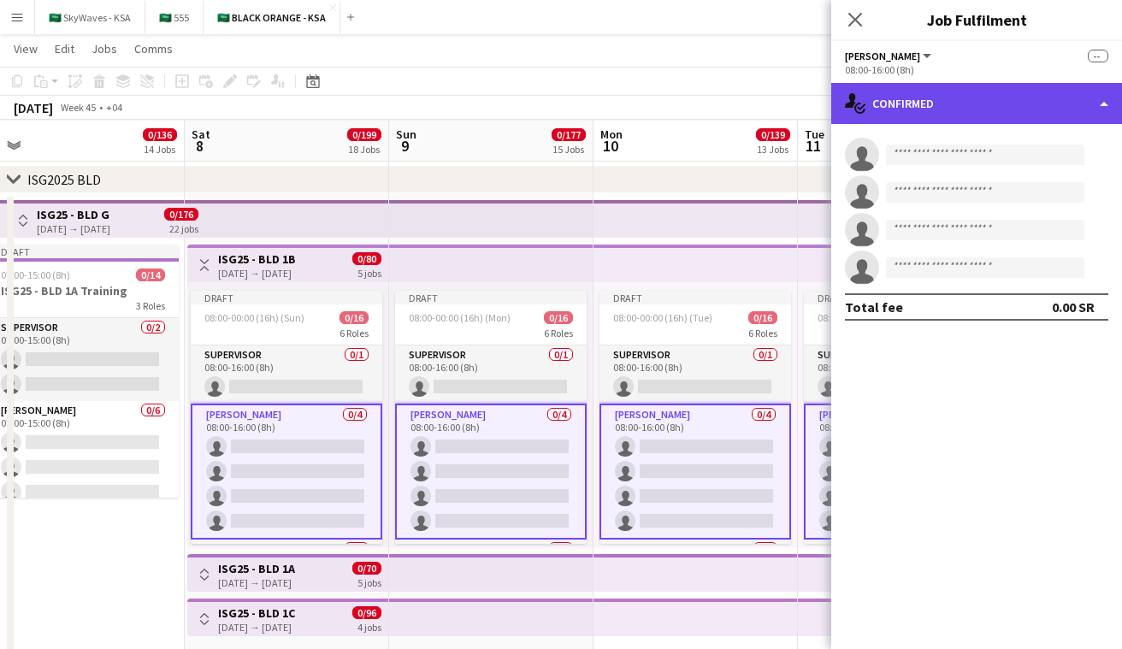
click at [950, 103] on div "single-neutral-actions-check-2 Confirmed" at bounding box center [977, 103] width 291 height 41
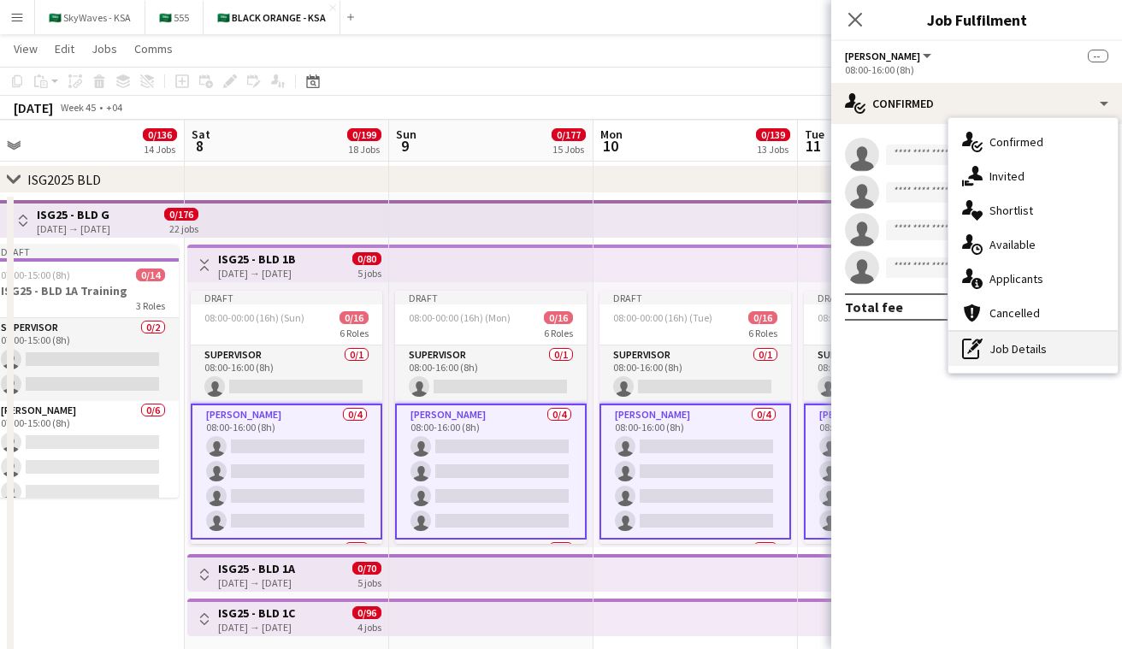
click at [1047, 335] on div "pen-write Job Details" at bounding box center [1033, 349] width 169 height 34
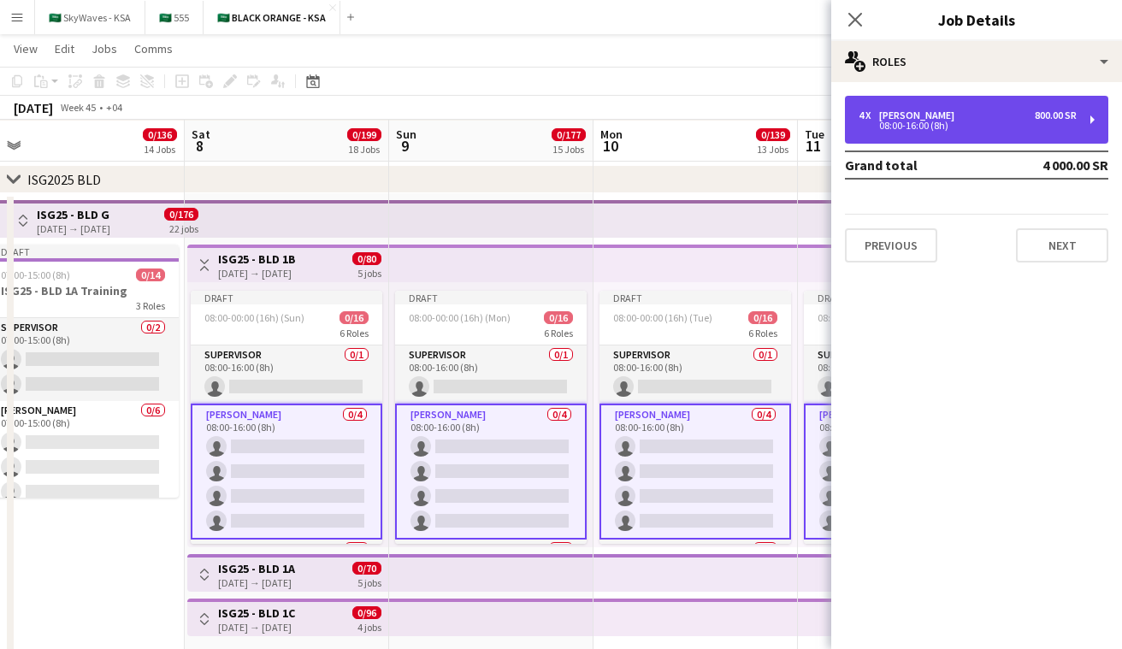
click at [995, 115] on div "4 x Usher 800.00 SR" at bounding box center [968, 116] width 218 height 12
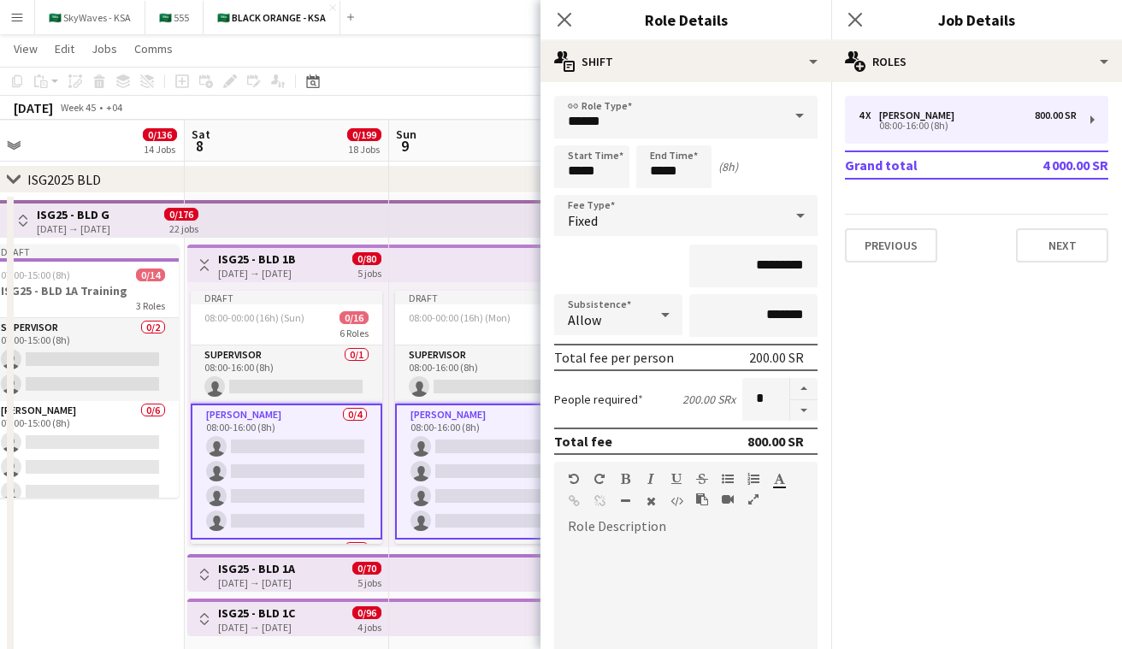
click at [667, 548] on div at bounding box center [685, 640] width 263 height 205
paste div
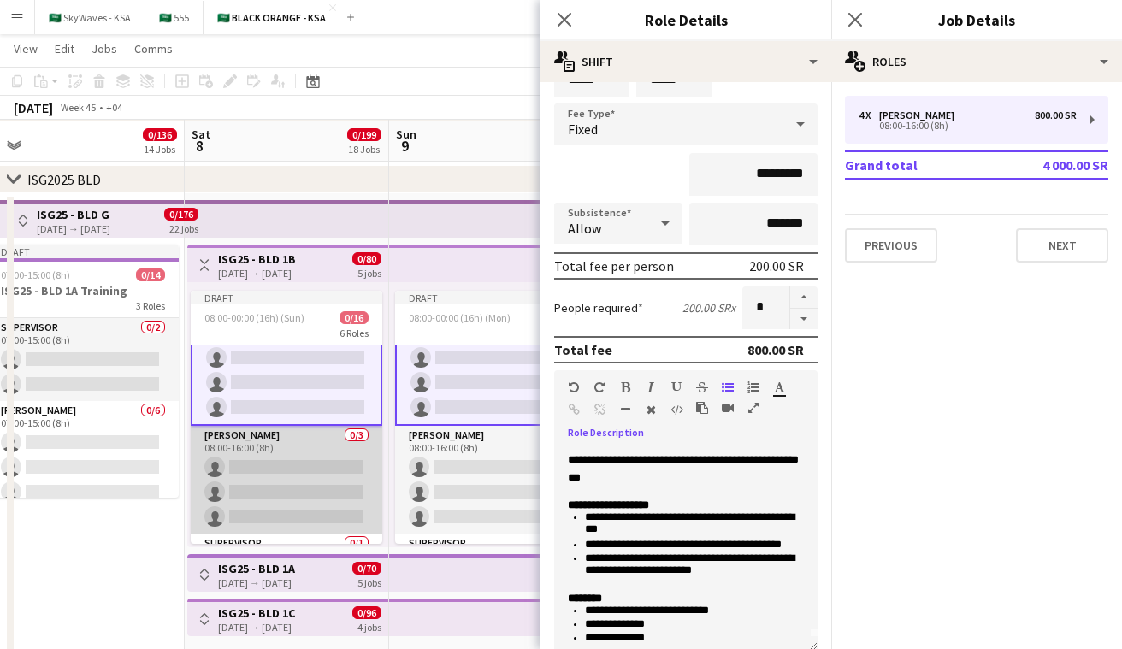
click at [338, 488] on app-card-role "Usher 0/3 08:00-16:00 (8h) single-neutral-actions single-neutral-actions single…" at bounding box center [287, 480] width 192 height 108
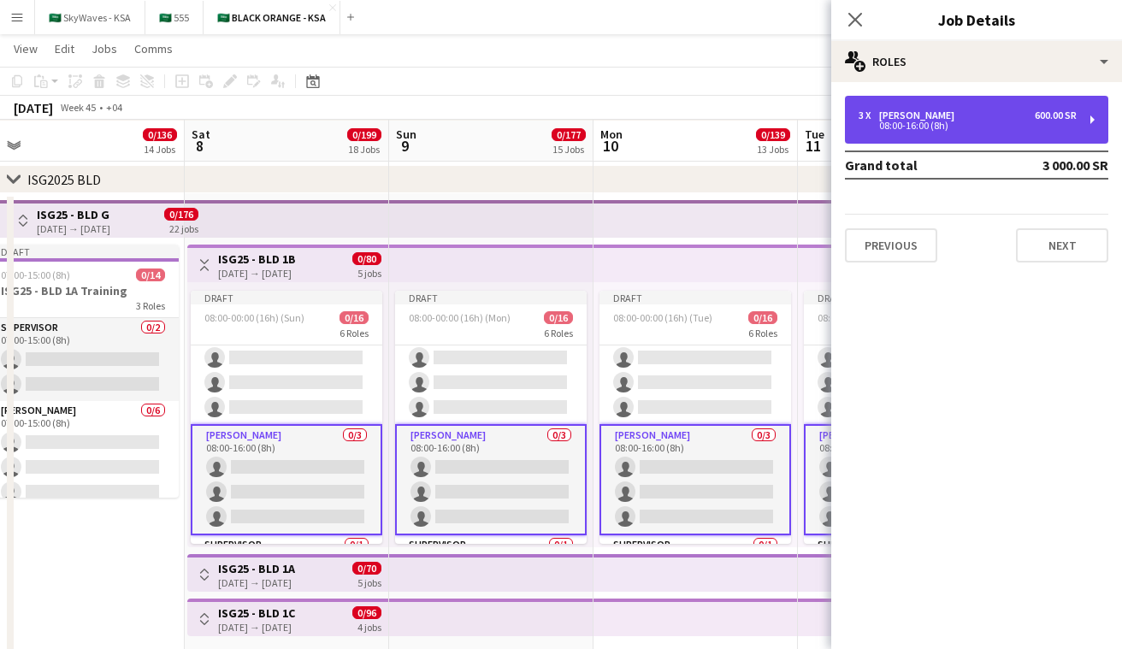
click at [952, 117] on div "3 x Usher 600.00 SR" at bounding box center [968, 116] width 218 height 12
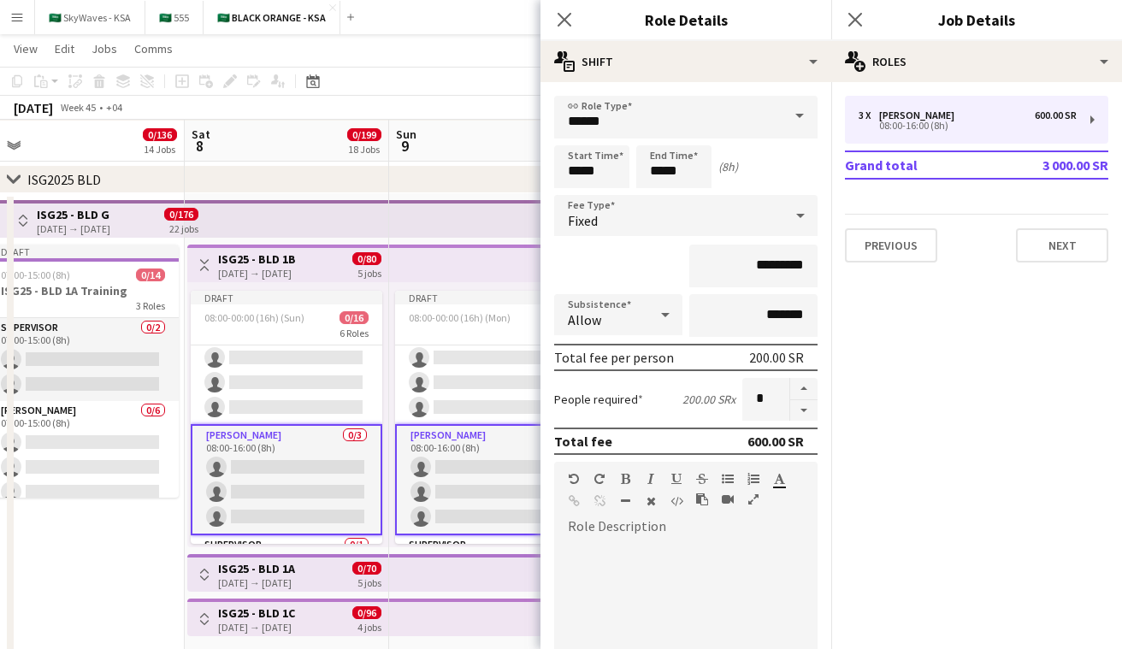
click at [687, 530] on div at bounding box center [685, 634] width 263 height 217
paste div
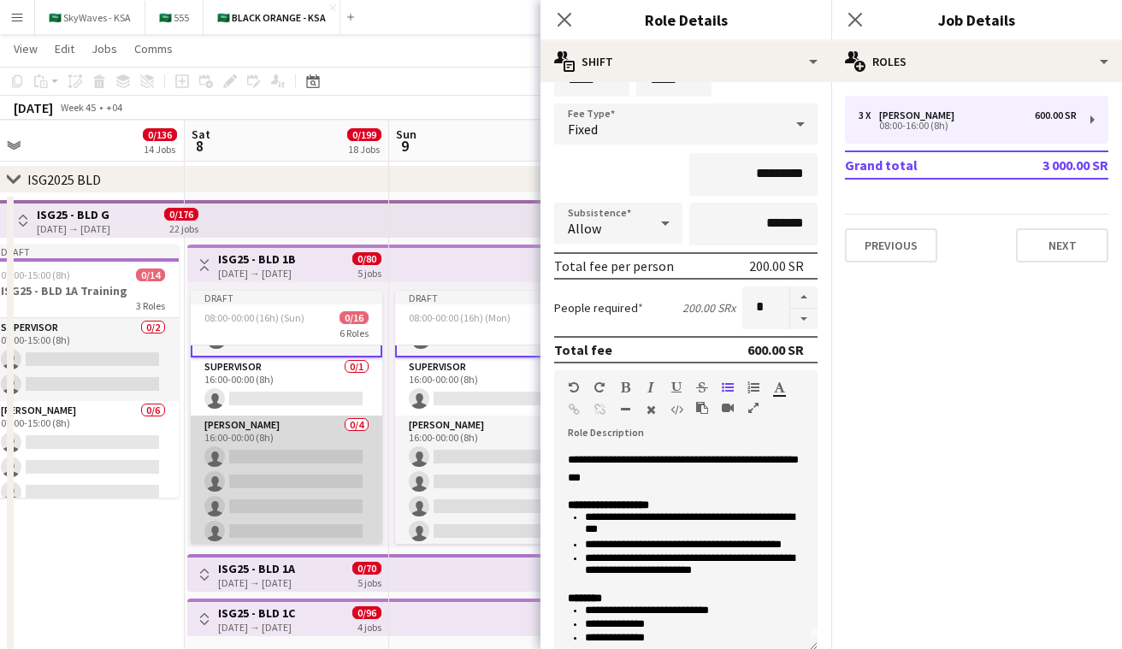
click at [309, 475] on app-card-role "Usher 0/4 16:00-00:00 (8h) single-neutral-actions single-neutral-actions single…" at bounding box center [287, 482] width 192 height 133
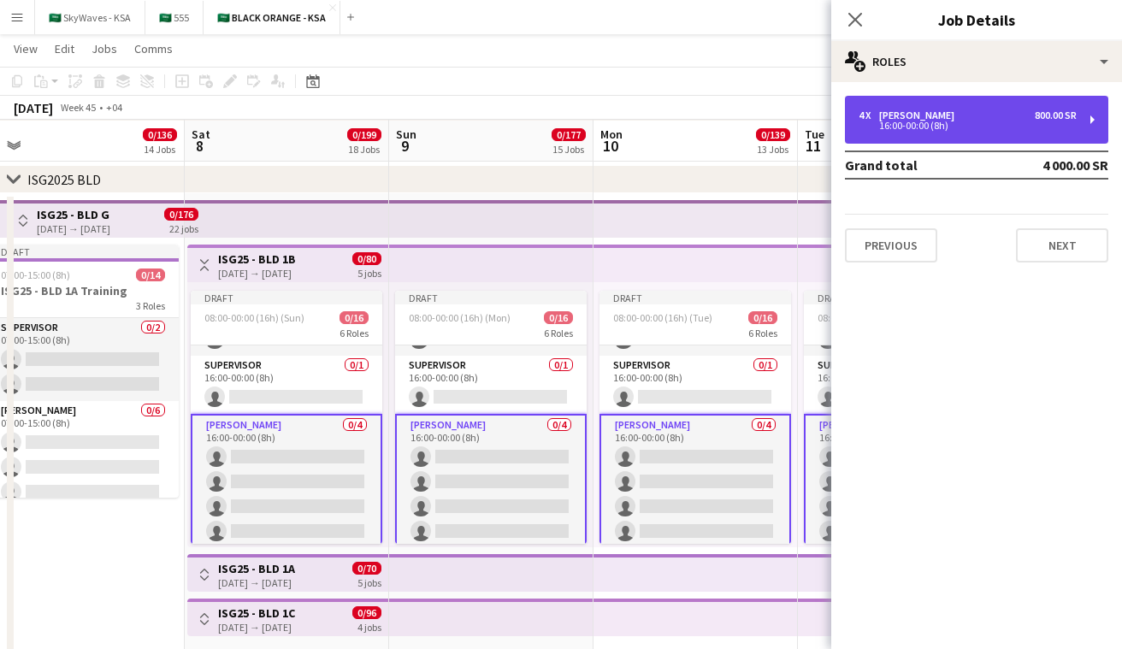
click at [950, 133] on div "4 x Usher 800.00 SR 16:00-00:00 (8h)" at bounding box center [976, 120] width 263 height 48
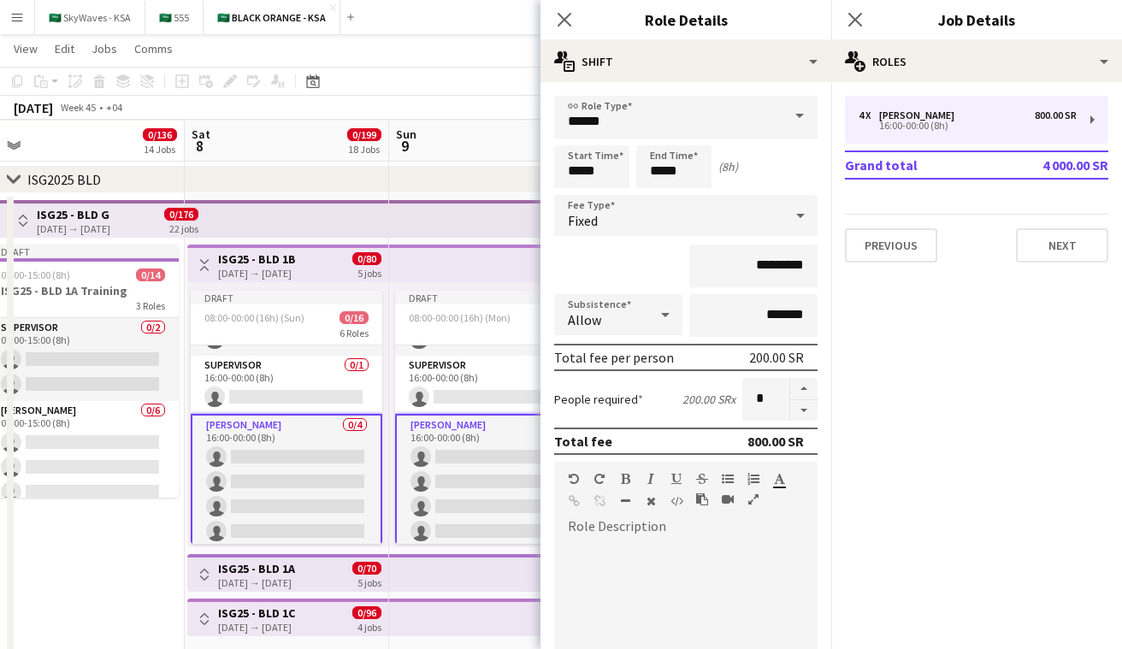
click at [743, 531] on div at bounding box center [685, 634] width 263 height 217
paste div
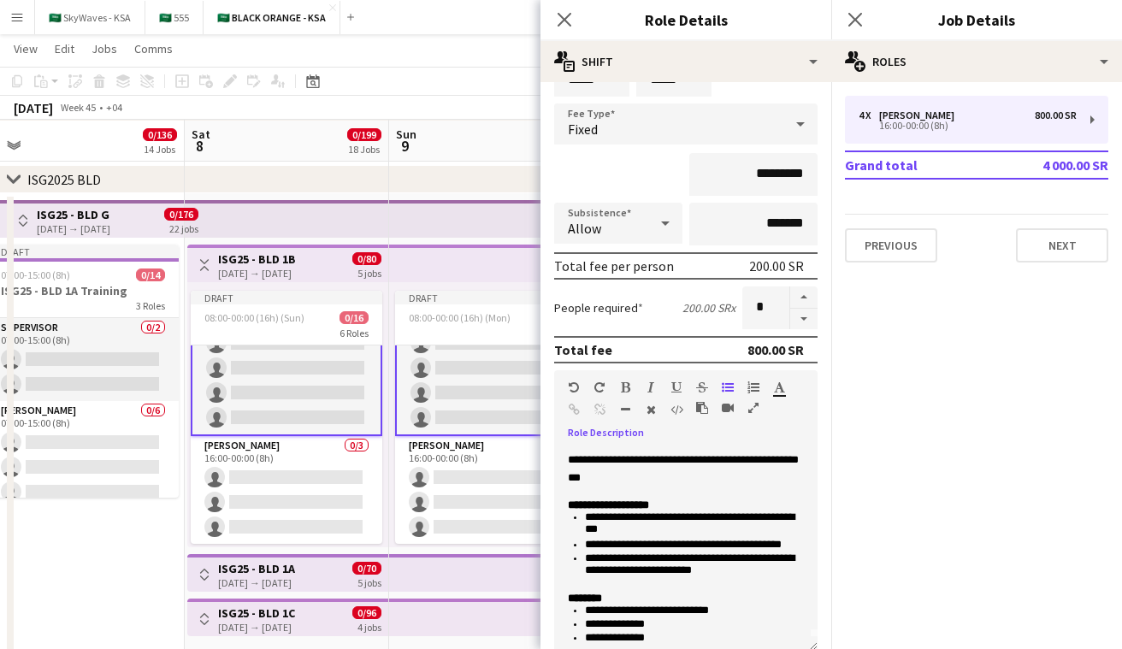
click at [352, 440] on app-card-role "Usher 0/3 16:00-00:00 (8h) single-neutral-actions single-neutral-actions single…" at bounding box center [287, 490] width 192 height 108
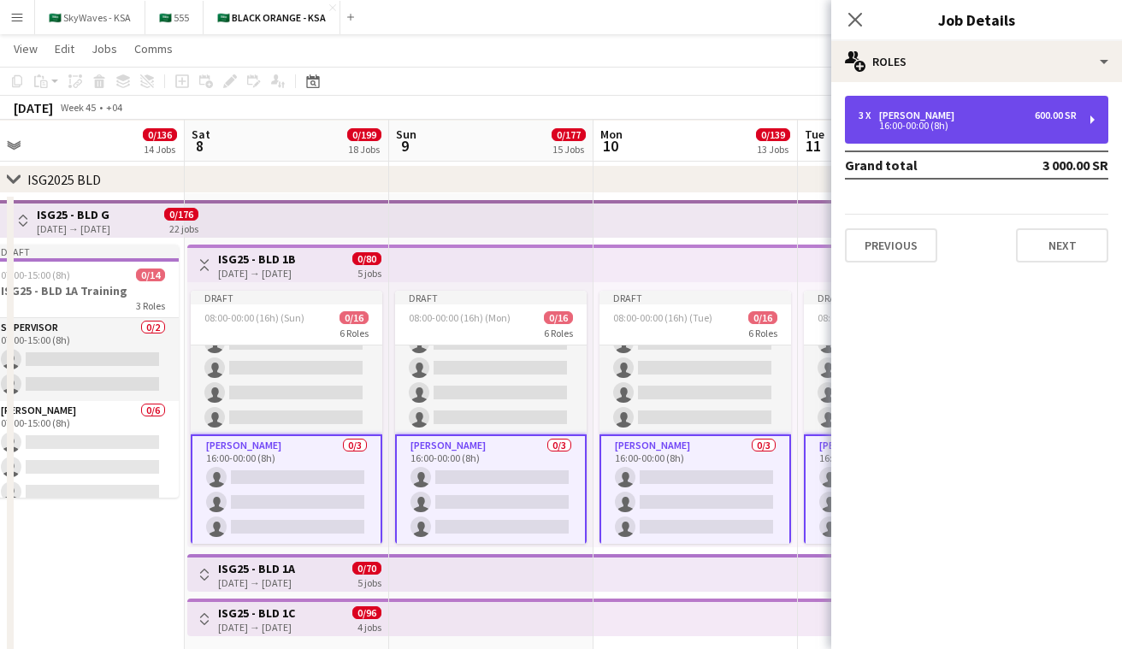
click at [977, 96] on div "3 x Usher 600.00 SR 16:00-00:00 (8h)" at bounding box center [976, 120] width 263 height 48
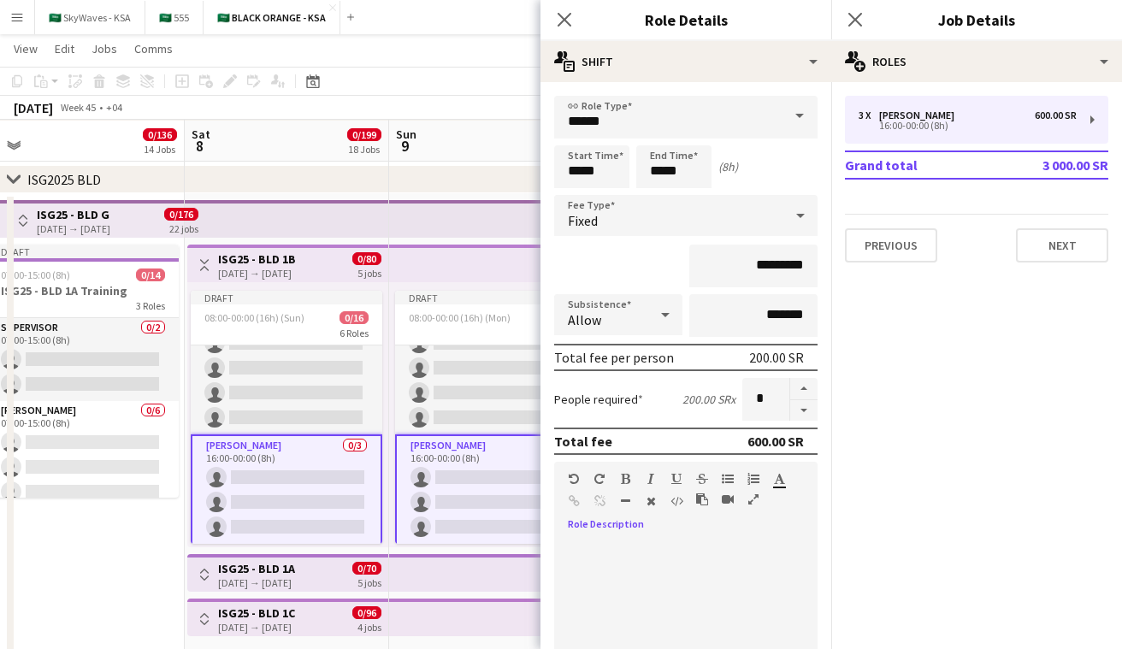
click at [671, 563] on div at bounding box center [685, 640] width 263 height 205
paste div
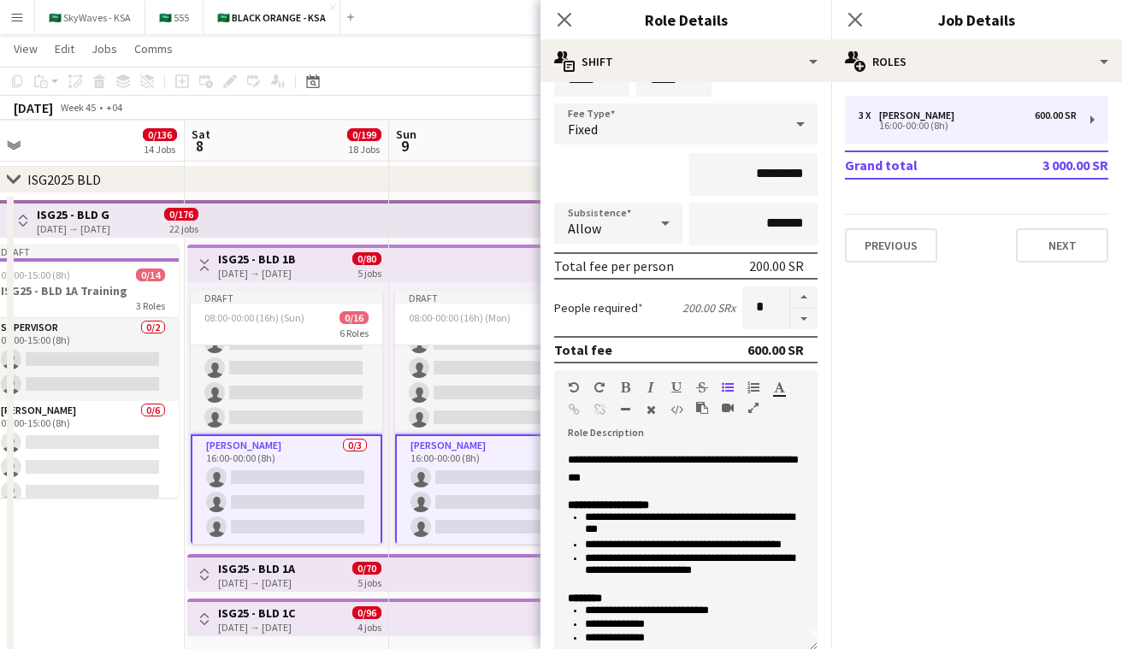
click at [204, 265] on app-icon "Toggle View" at bounding box center [204, 265] width 12 height 12
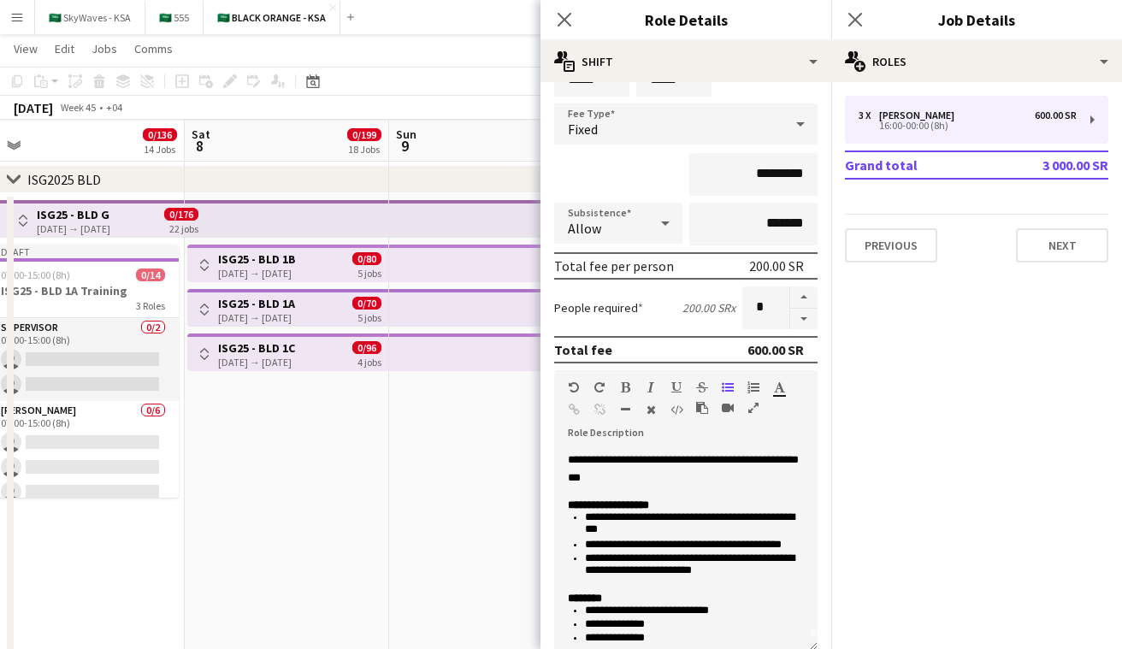
click at [202, 305] on app-icon "Toggle View" at bounding box center [204, 310] width 12 height 12
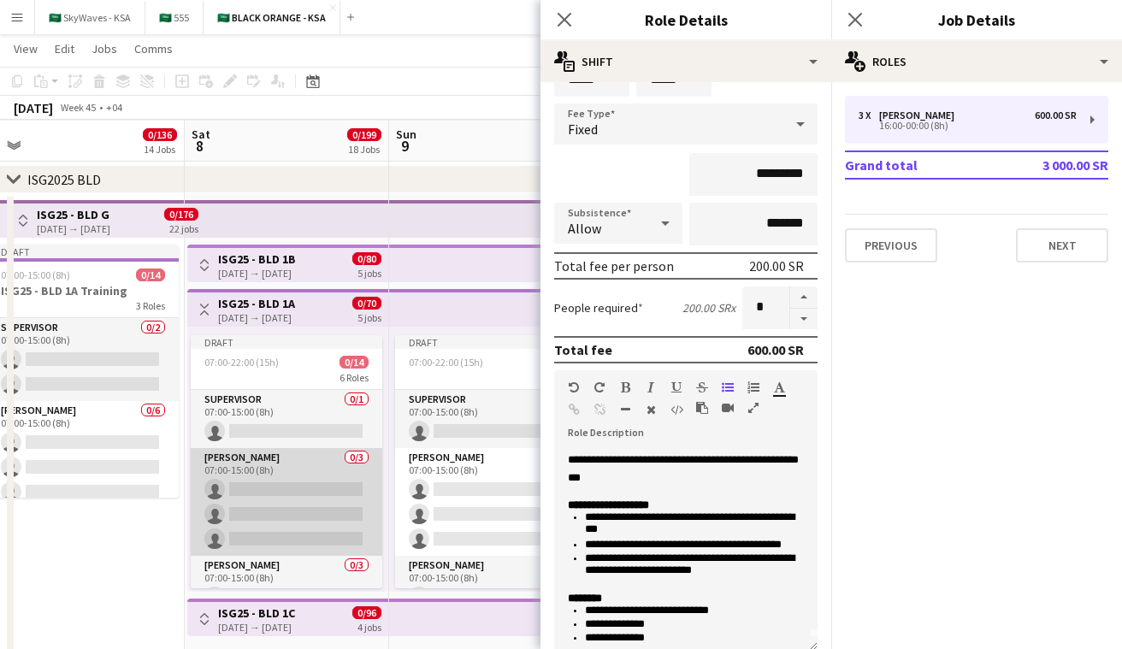
click at [275, 475] on app-card-role "Usher 0/3 07:00-15:00 (8h) single-neutral-actions single-neutral-actions single…" at bounding box center [287, 502] width 192 height 108
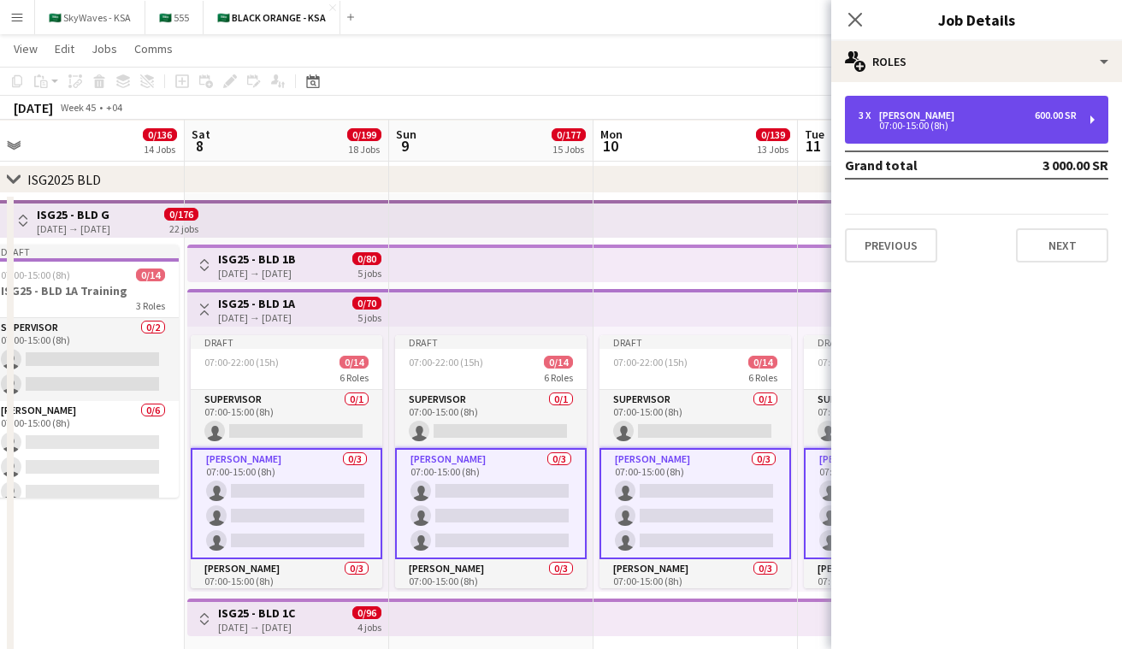
click at [947, 108] on div "3 x Usher 600.00 SR 07:00-15:00 (8h)" at bounding box center [976, 120] width 263 height 48
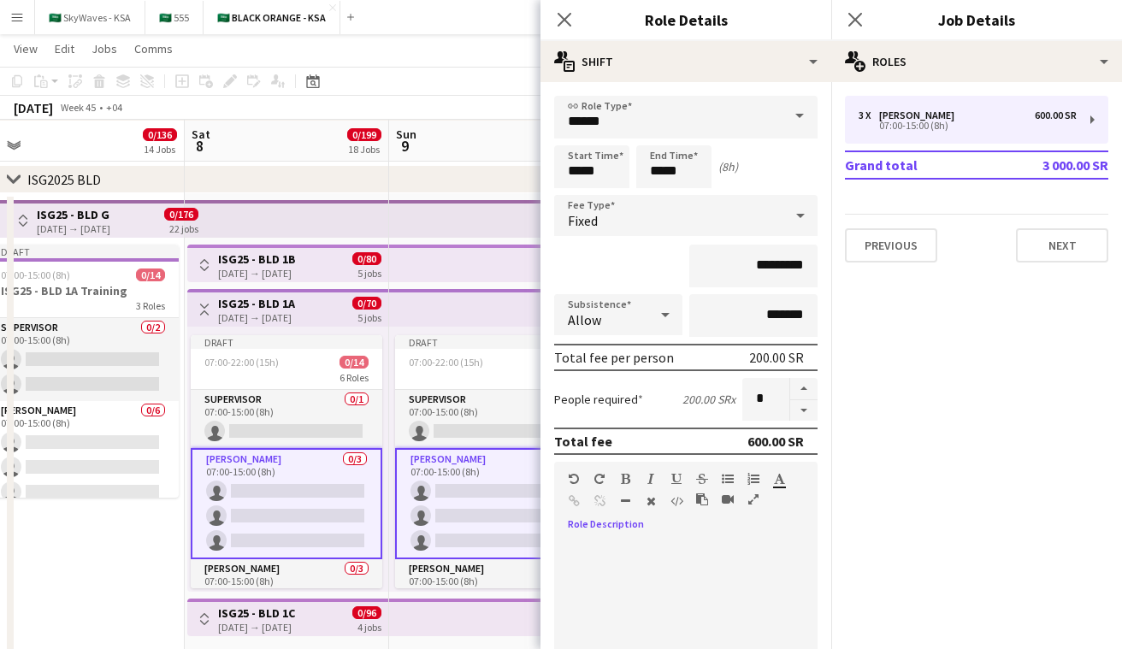
click at [707, 524] on div "default Heading 1 Heading 2 Heading 3 Heading 4 Heading 5 Heading 6 Heading 7 P…" at bounding box center [685, 494] width 263 height 64
paste div
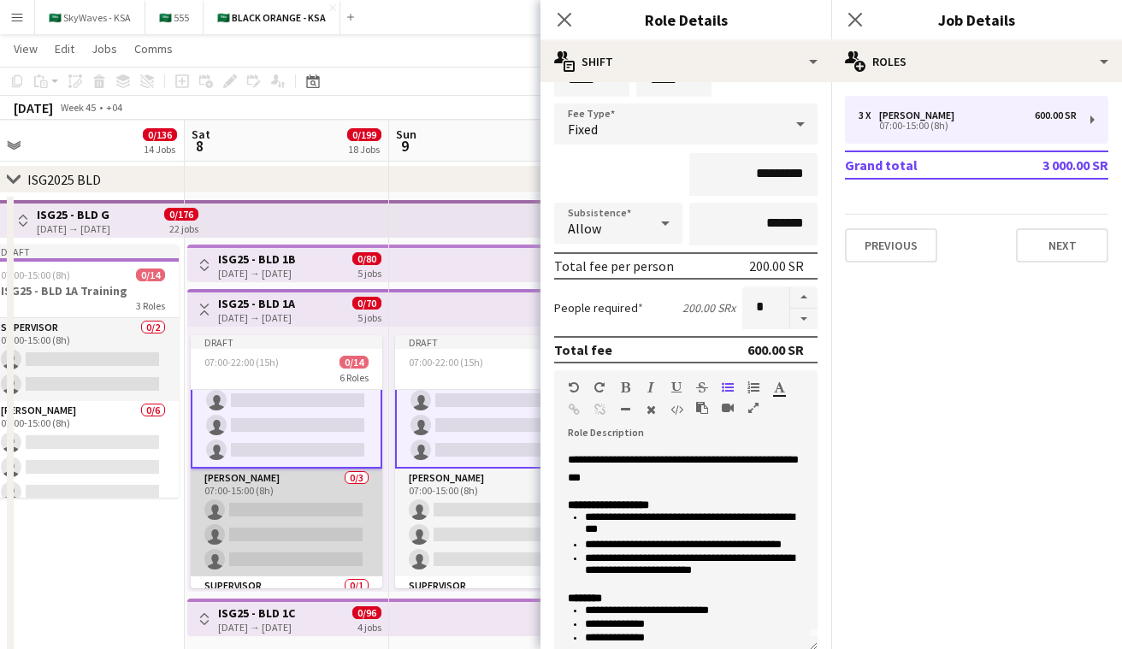
click at [329, 496] on app-card-role "Usher 0/3 07:00-15:00 (8h) single-neutral-actions single-neutral-actions single…" at bounding box center [287, 523] width 192 height 108
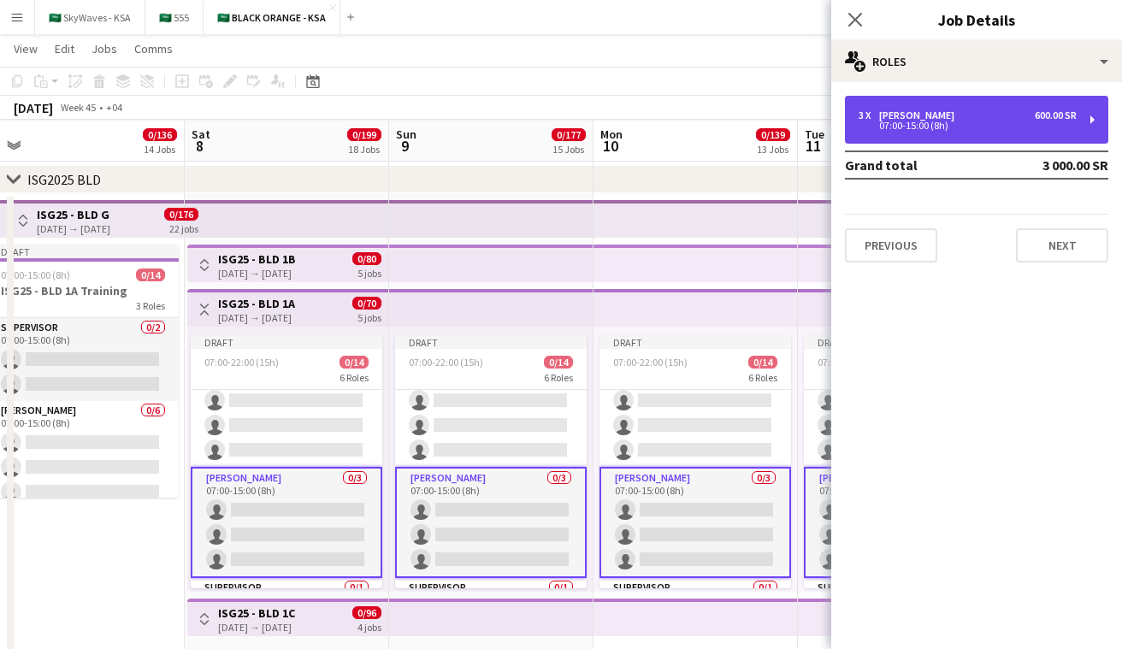
click at [962, 138] on div "3 x Usher 600.00 SR 07:00-15:00 (8h)" at bounding box center [976, 120] width 263 height 48
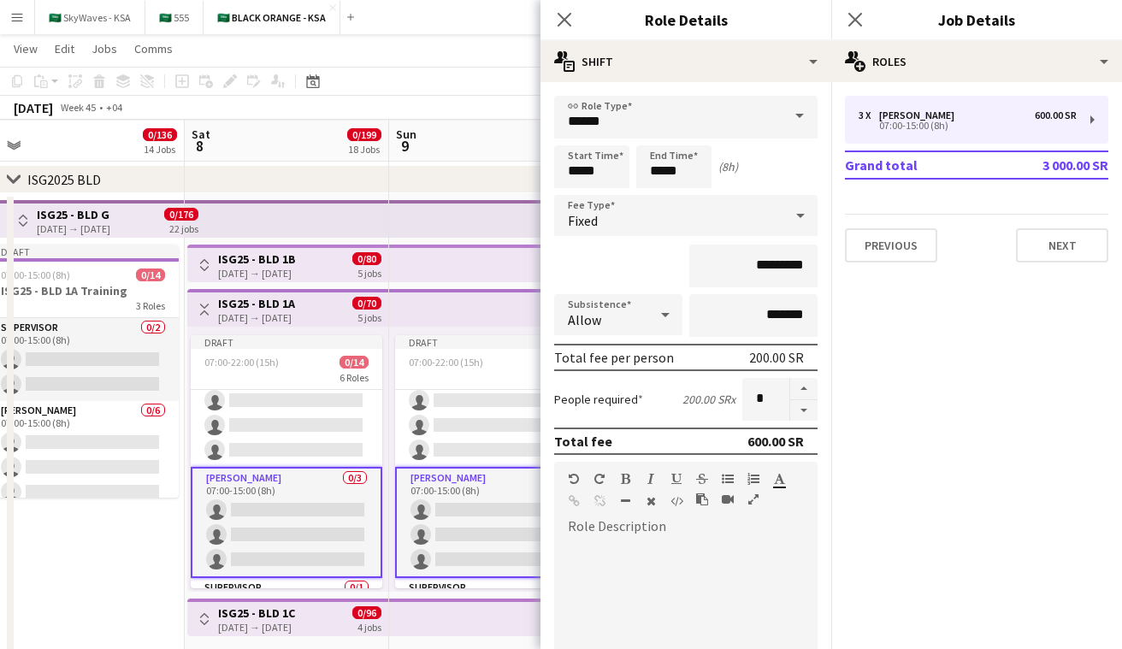
click at [656, 540] on div at bounding box center [685, 640] width 263 height 205
paste div
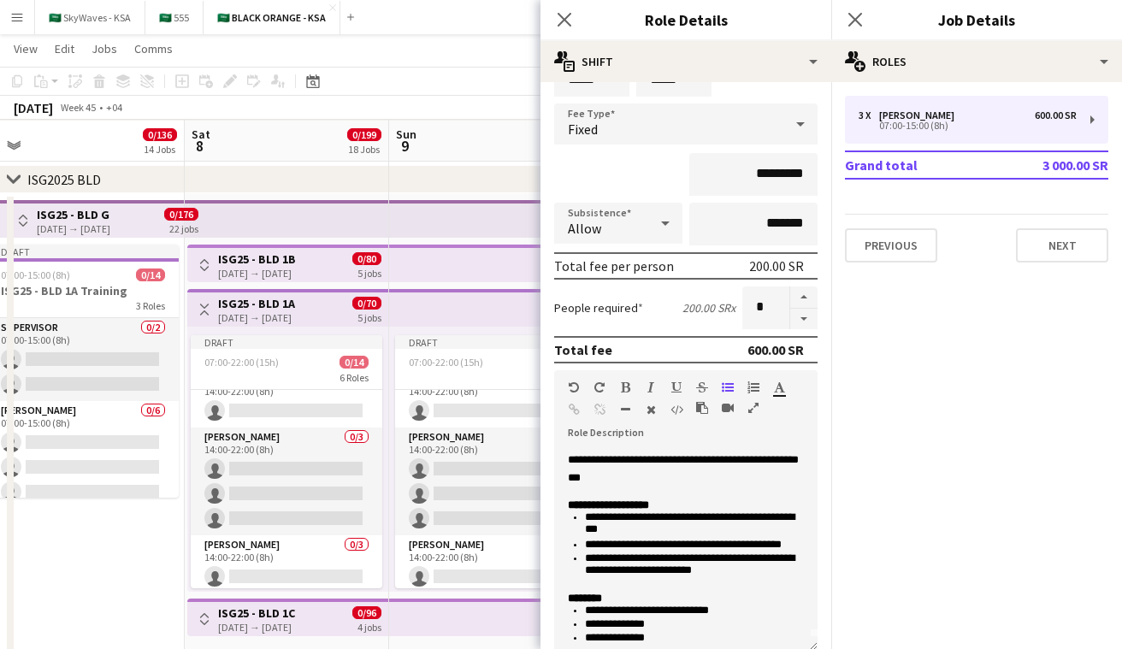
click at [280, 504] on app-card-role "Usher 0/3 14:00-22:00 (8h) single-neutral-actions single-neutral-actions single…" at bounding box center [287, 482] width 192 height 108
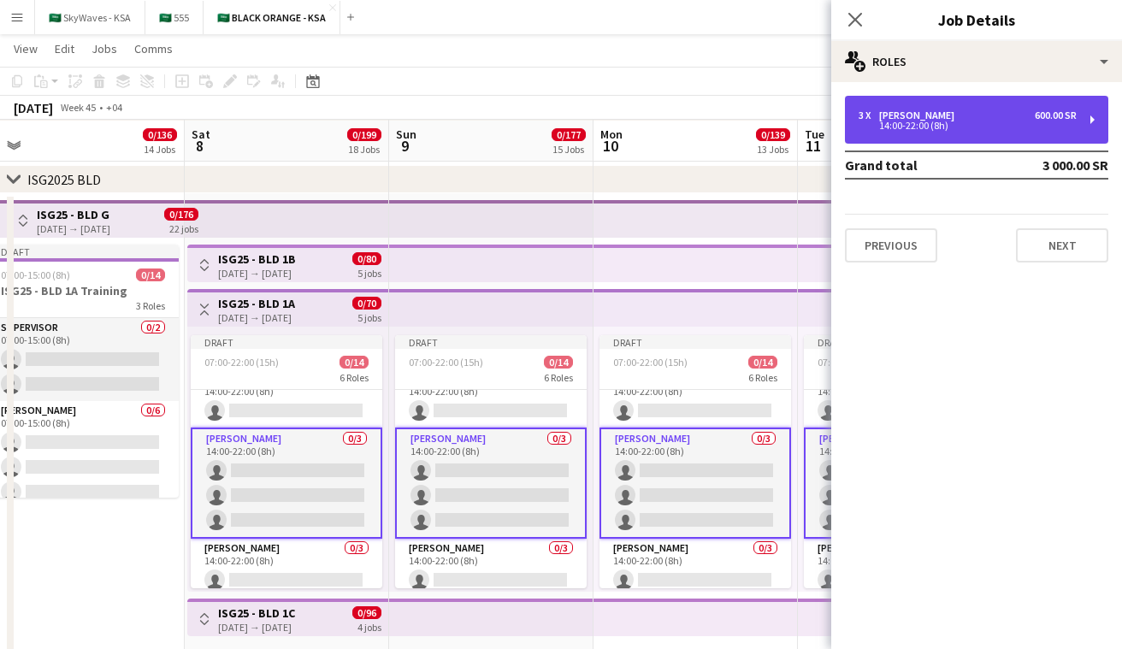
click at [934, 130] on div "14:00-22:00 (8h)" at bounding box center [968, 125] width 218 height 9
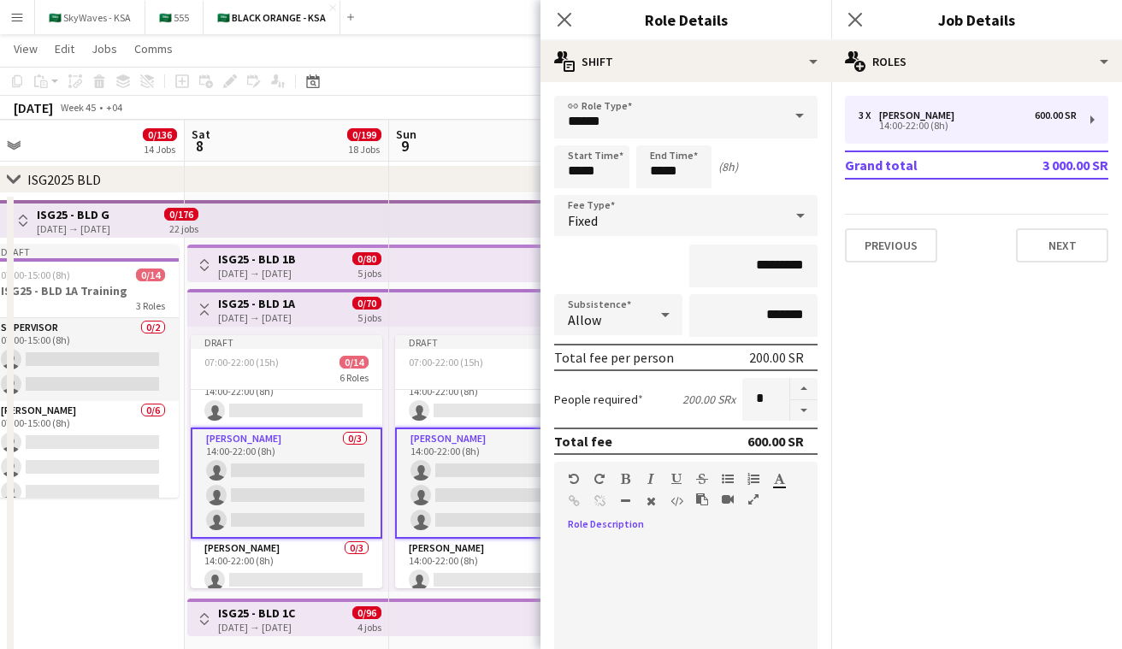
click at [590, 542] on div at bounding box center [685, 640] width 263 height 205
paste div
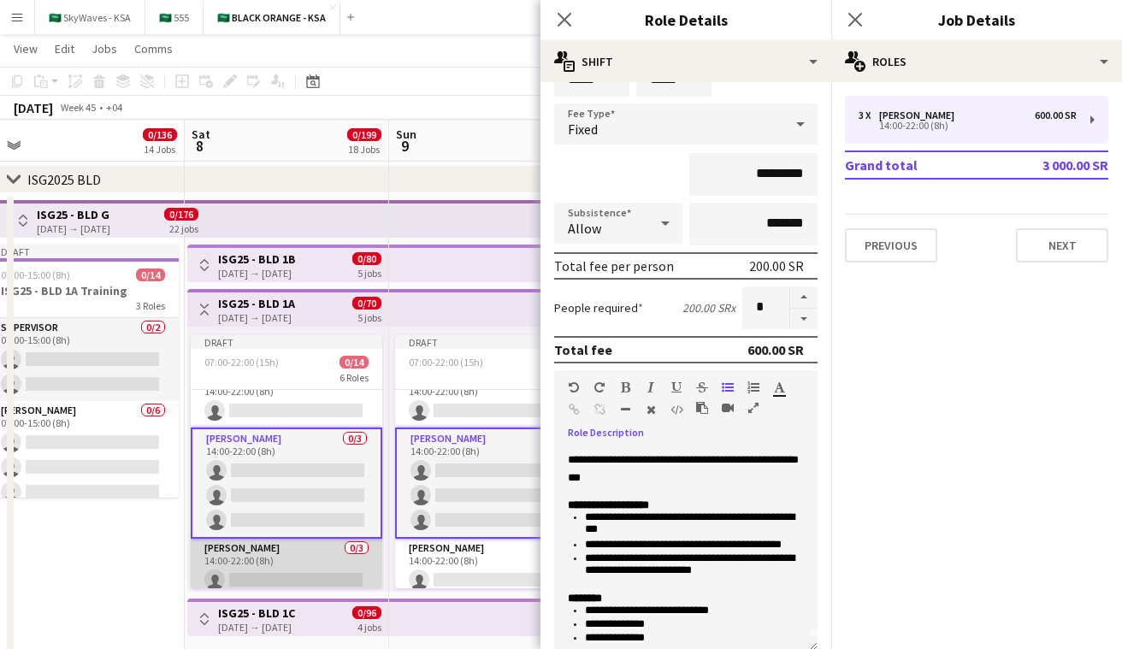
click at [319, 570] on app-card-role "Usher 0/3 14:00-22:00 (8h) single-neutral-actions single-neutral-actions single…" at bounding box center [287, 593] width 192 height 108
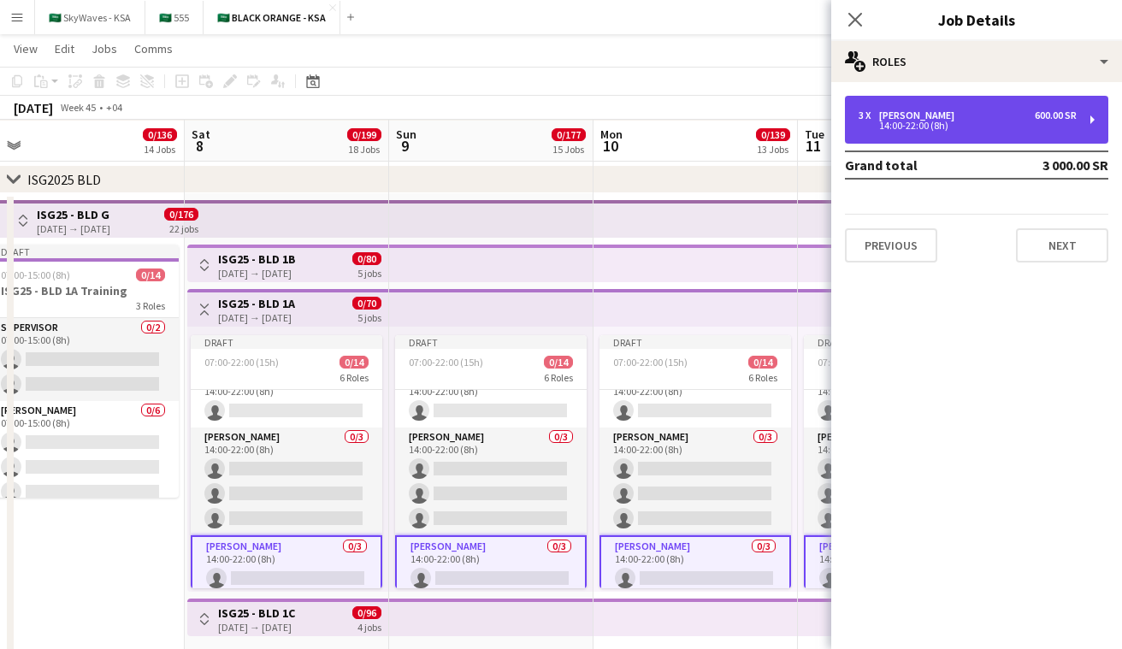
click at [902, 122] on div "14:00-22:00 (8h)" at bounding box center [968, 125] width 218 height 9
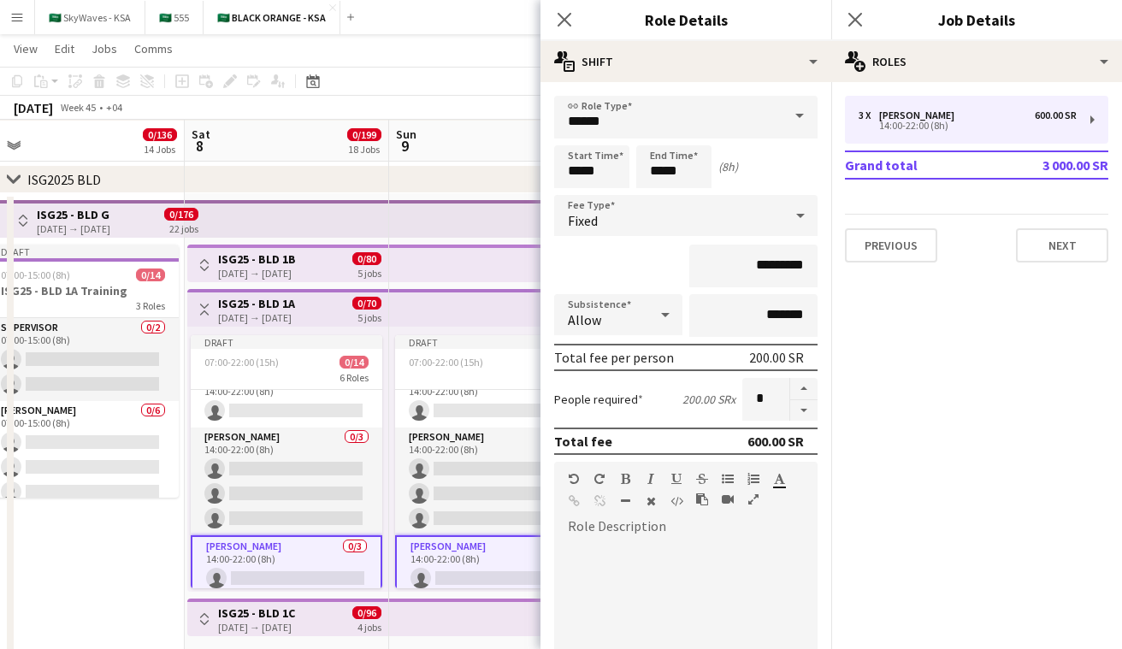
click at [631, 558] on div at bounding box center [685, 640] width 263 height 205
paste div
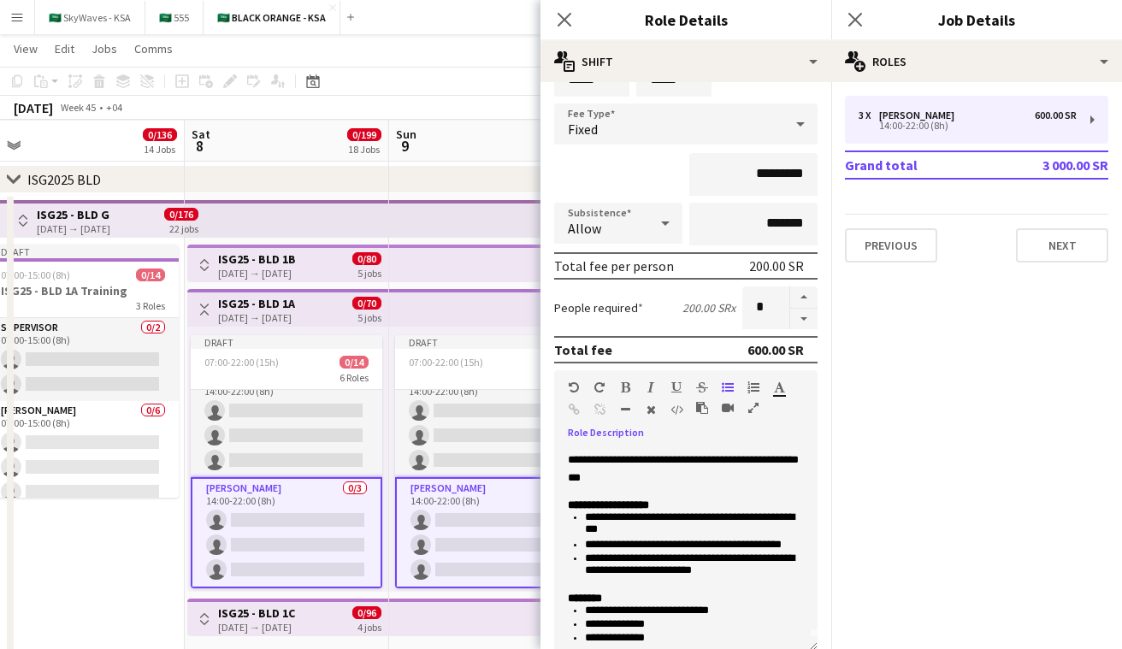
drag, startPoint x: 211, startPoint y: 306, endPoint x: 239, endPoint y: 333, distance: 38.1
click at [211, 306] on button "Toggle View" at bounding box center [204, 309] width 21 height 21
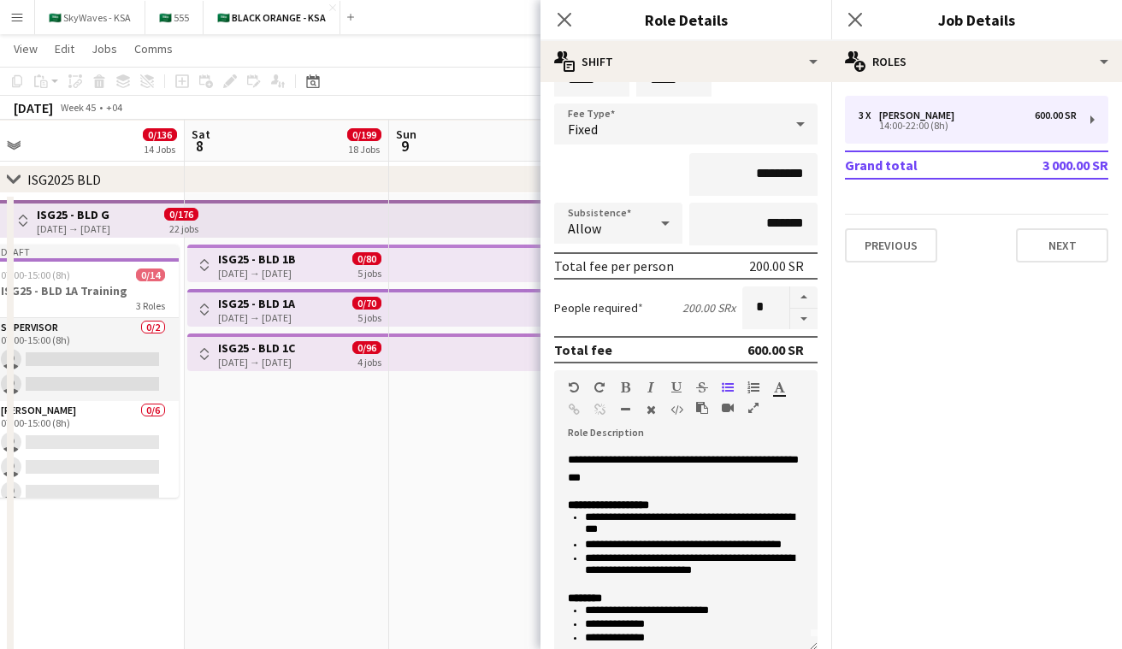
click at [209, 348] on app-icon "Toggle View" at bounding box center [204, 354] width 12 height 12
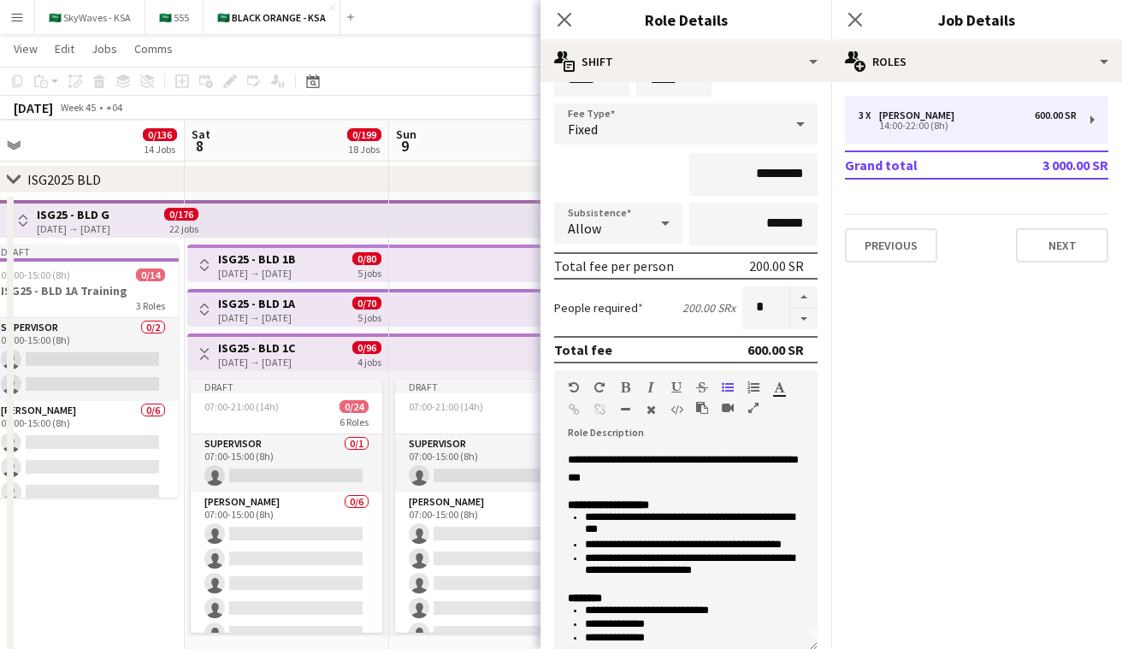
click at [299, 516] on app-card-role "Usher 0/6 07:00-15:00 (8h) single-neutral-actions single-neutral-actions single…" at bounding box center [287, 584] width 192 height 182
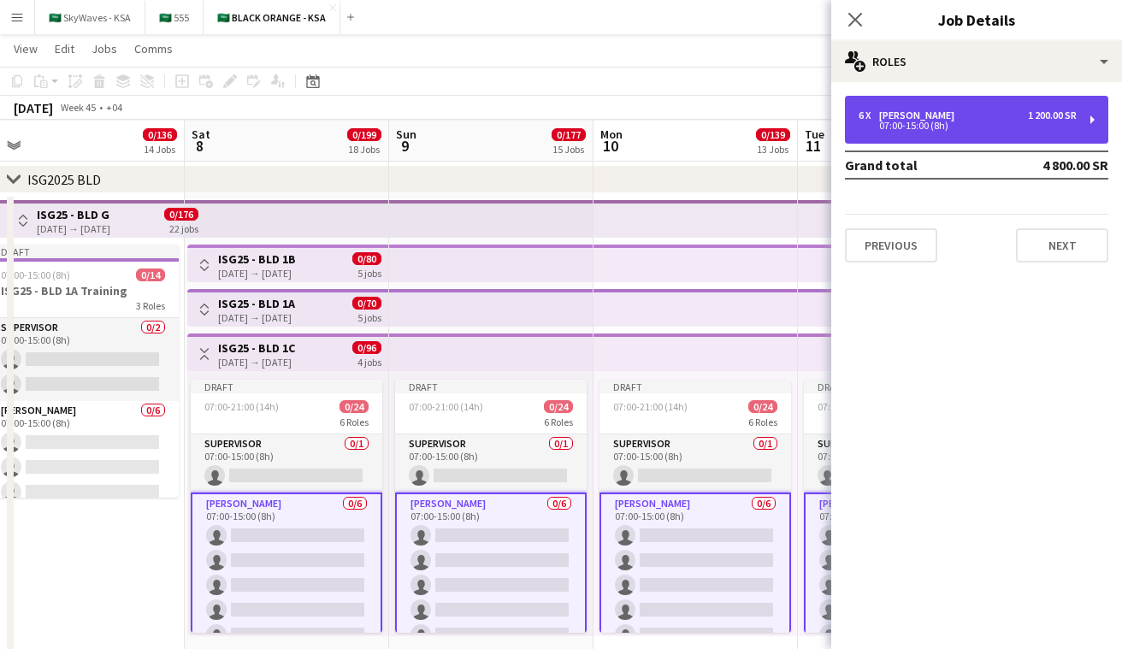
click at [949, 110] on div "6 x Usher 1 200.00 SR" at bounding box center [968, 116] width 218 height 12
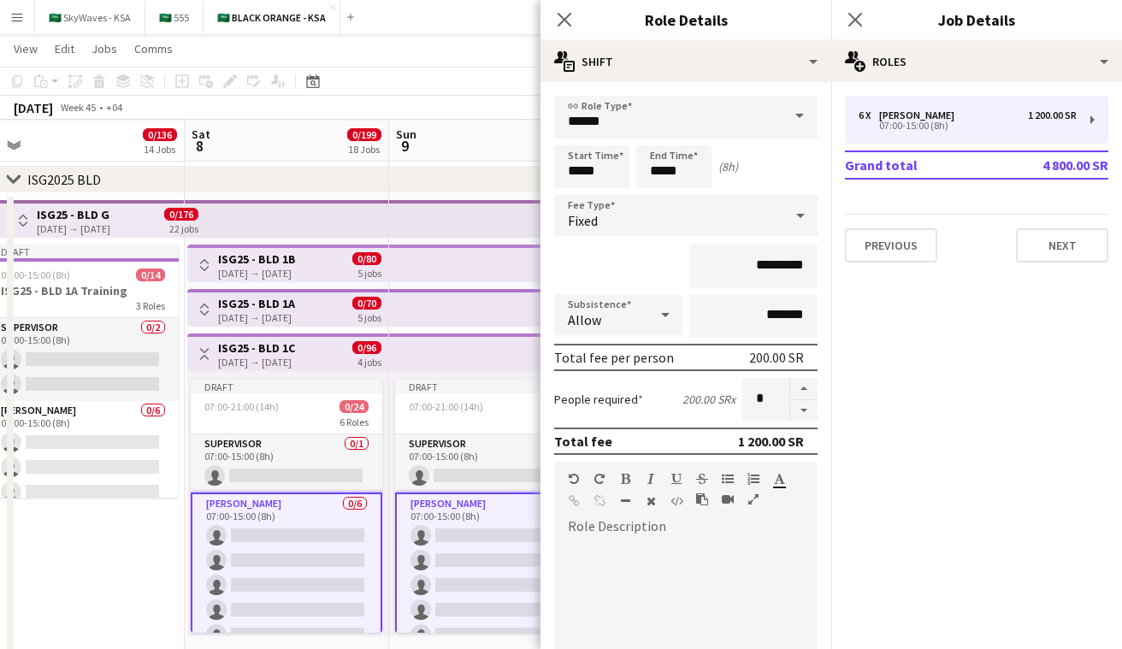
click at [612, 536] on div at bounding box center [685, 634] width 263 height 217
paste div
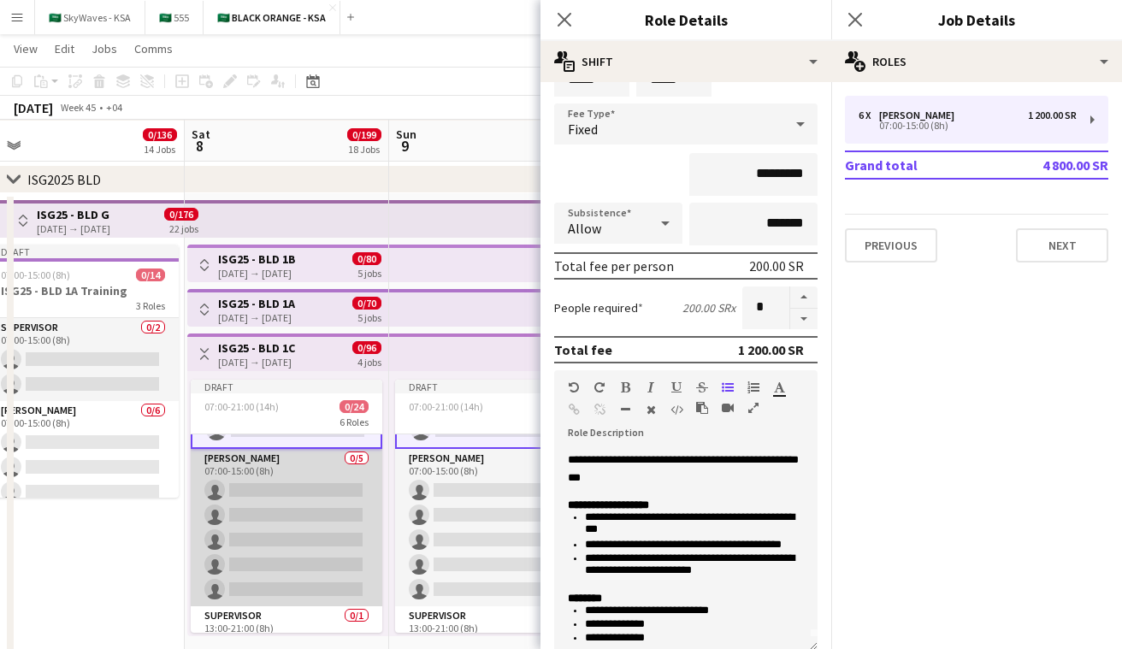
click at [276, 524] on app-card-role "Usher 0/5 07:00-15:00 (8h) single-neutral-actions single-neutral-actions single…" at bounding box center [287, 527] width 192 height 157
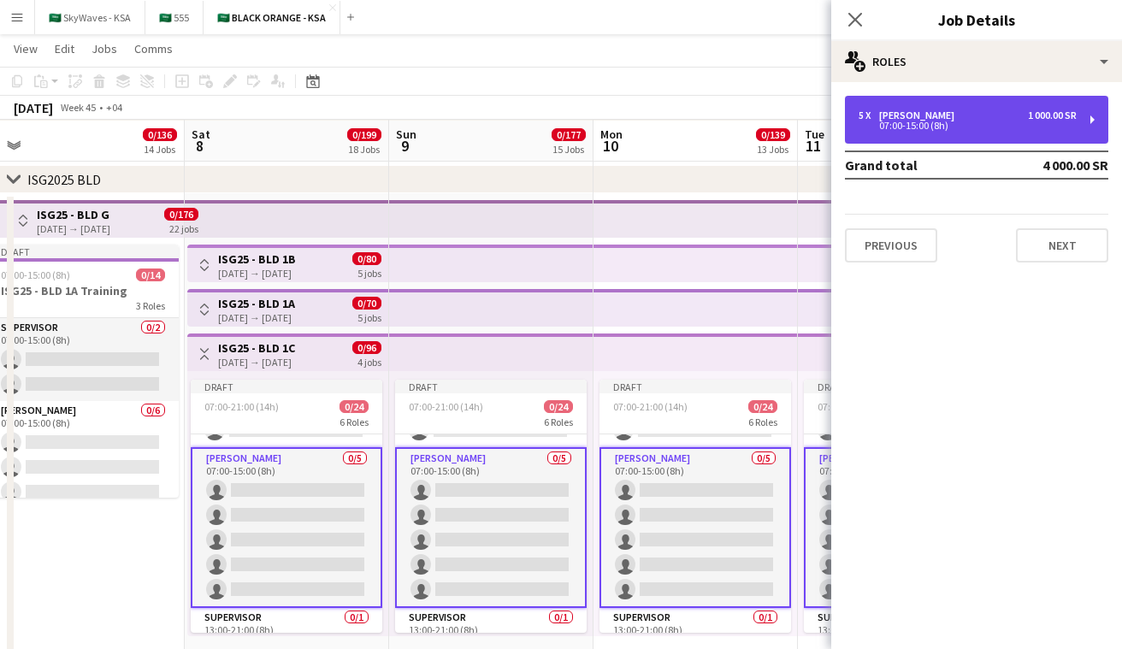
click at [943, 130] on div "07:00-15:00 (8h)" at bounding box center [968, 125] width 218 height 9
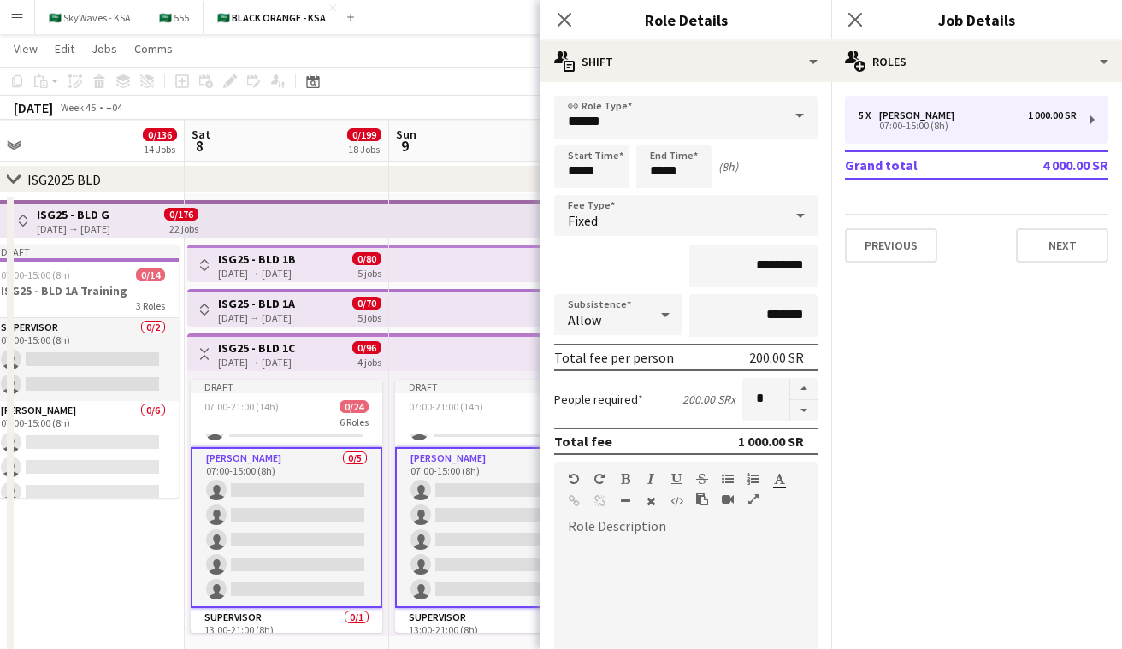
click at [642, 543] on div at bounding box center [685, 640] width 263 height 205
paste div
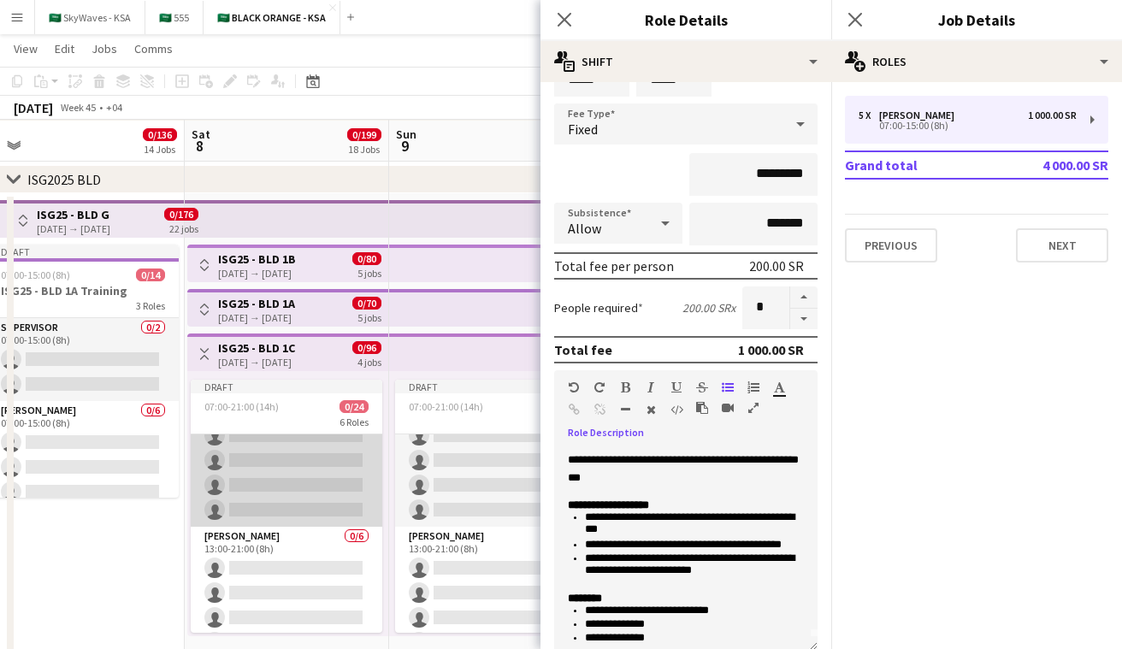
click at [324, 459] on app-card-role "Usher 0/5 13:00-21:00 (8h) single-neutral-actions single-neutral-actions single…" at bounding box center [287, 448] width 192 height 157
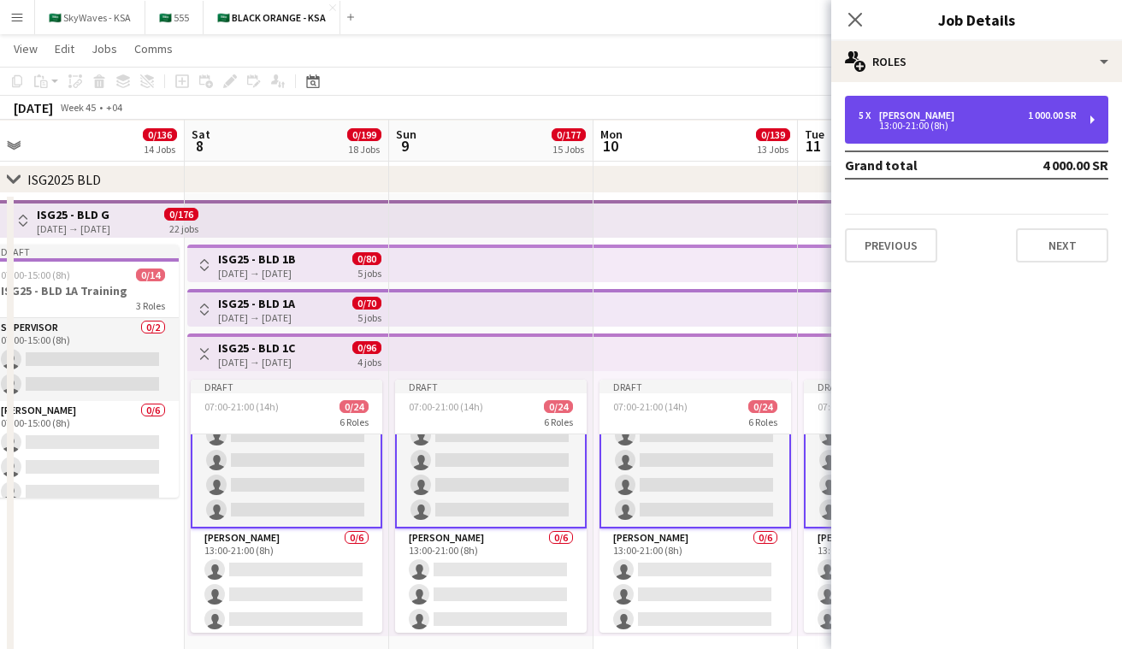
click at [952, 122] on div "13:00-21:00 (8h)" at bounding box center [968, 125] width 218 height 9
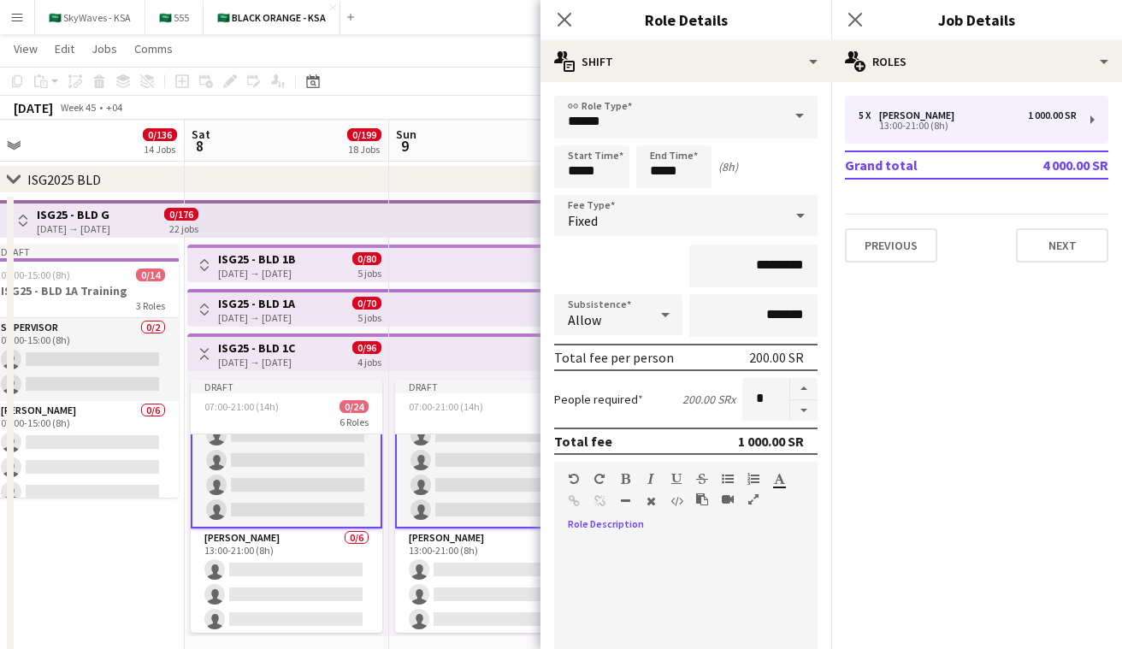
click at [633, 530] on div at bounding box center [685, 634] width 263 height 217
paste div
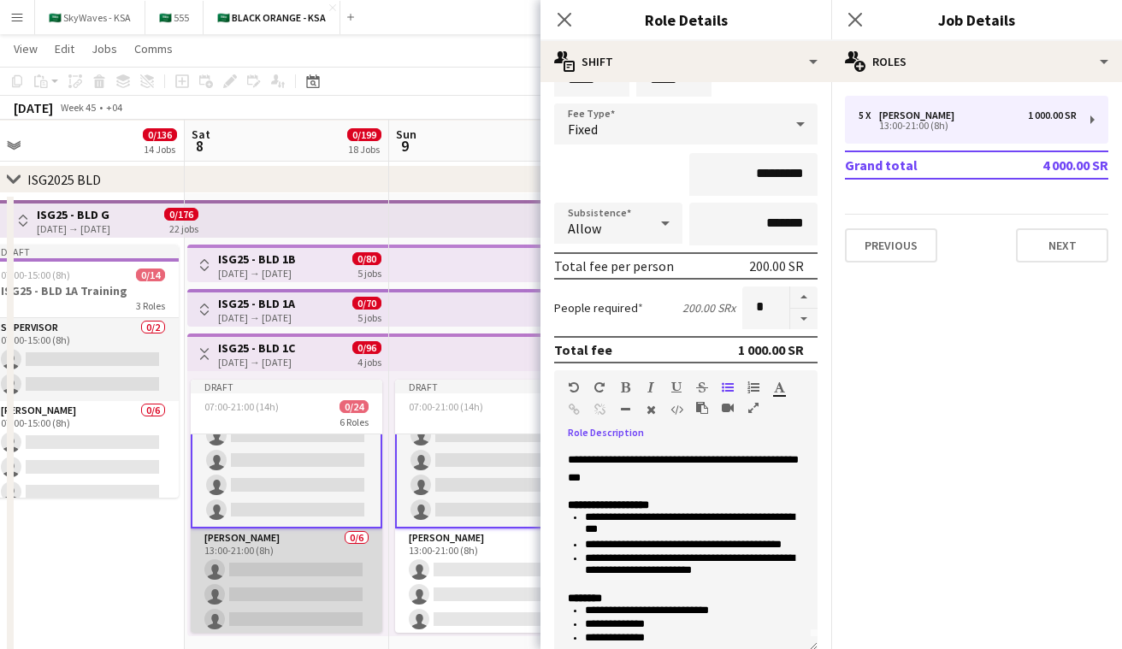
click at [325, 571] on app-card-role "Usher 0/6 13:00-21:00 (8h) single-neutral-actions single-neutral-actions single…" at bounding box center [287, 620] width 192 height 182
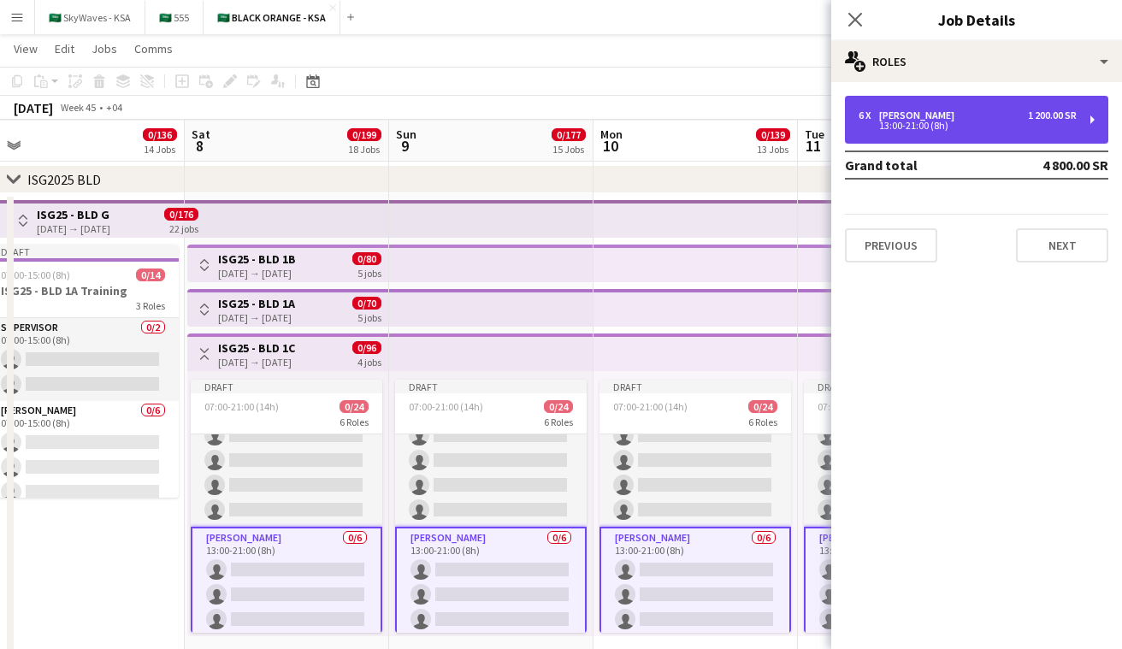
click at [917, 122] on div "13:00-21:00 (8h)" at bounding box center [968, 125] width 218 height 9
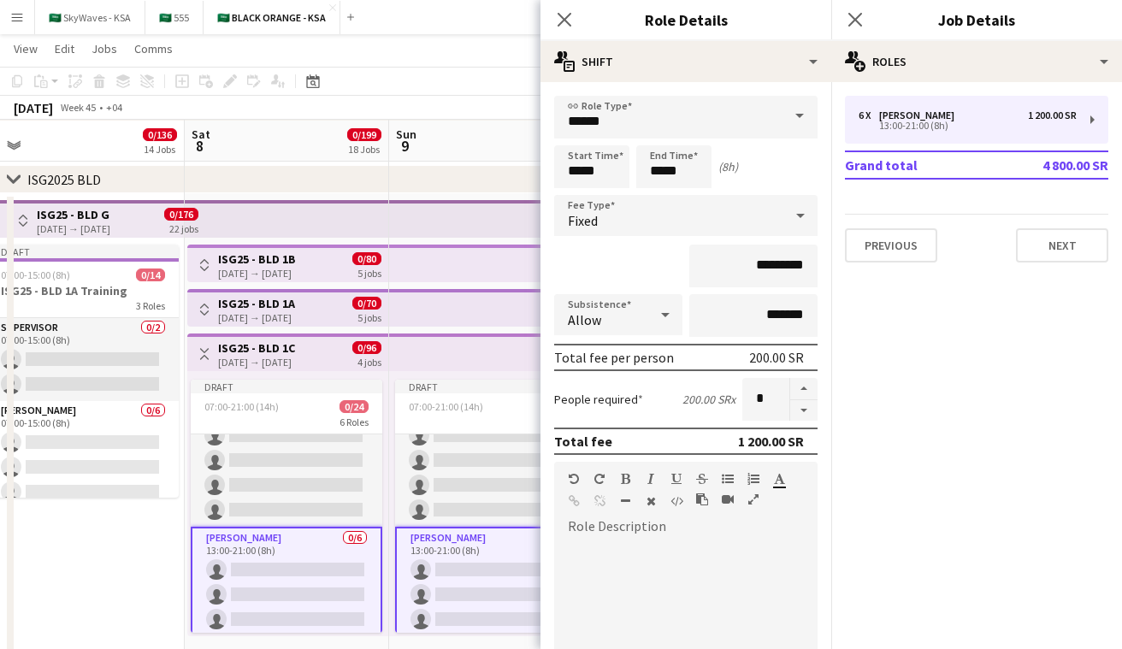
click at [620, 552] on div at bounding box center [685, 640] width 263 height 205
paste div
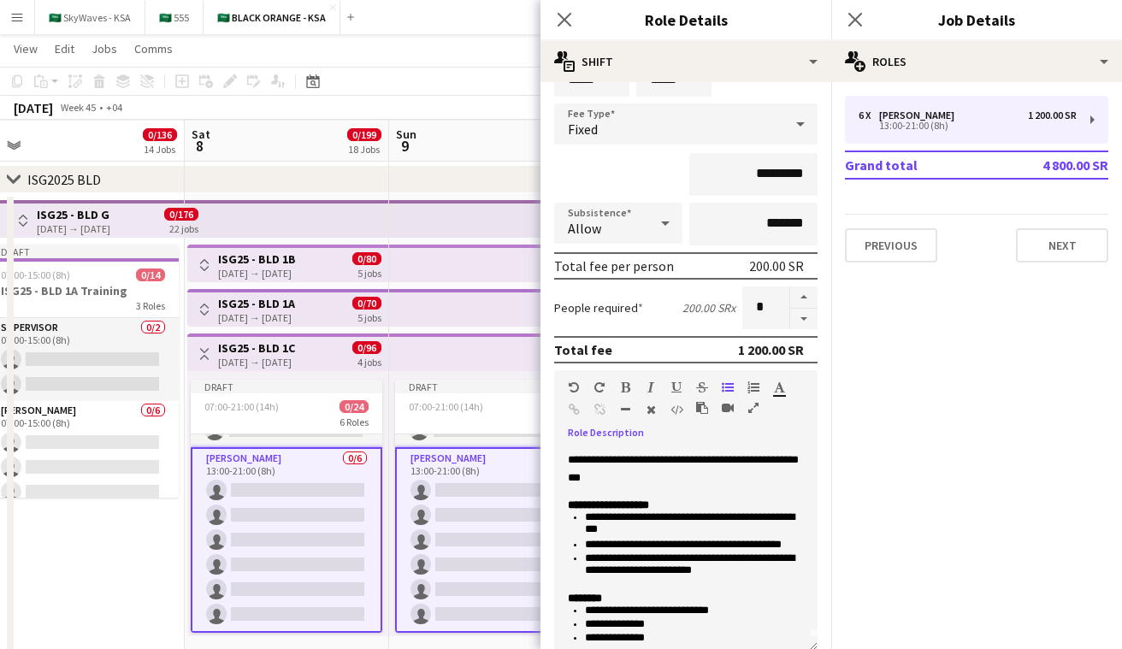
click at [204, 354] on app-icon "Toggle View" at bounding box center [204, 354] width 12 height 12
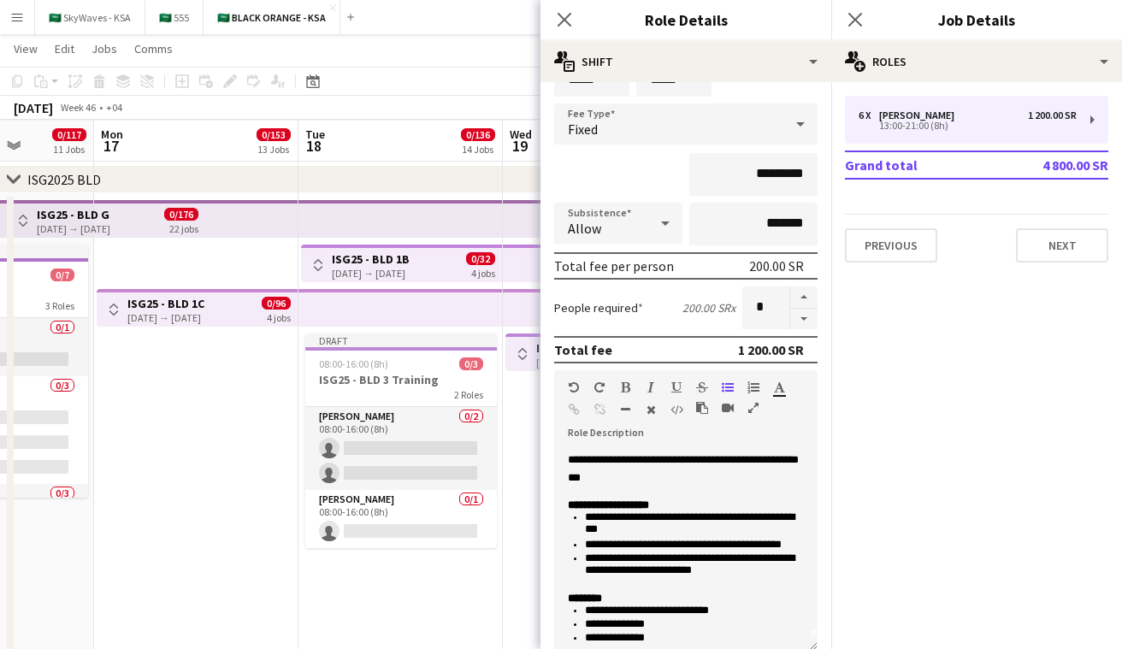
click at [370, 267] on div "[DATE] → [DATE]" at bounding box center [371, 273] width 78 height 13
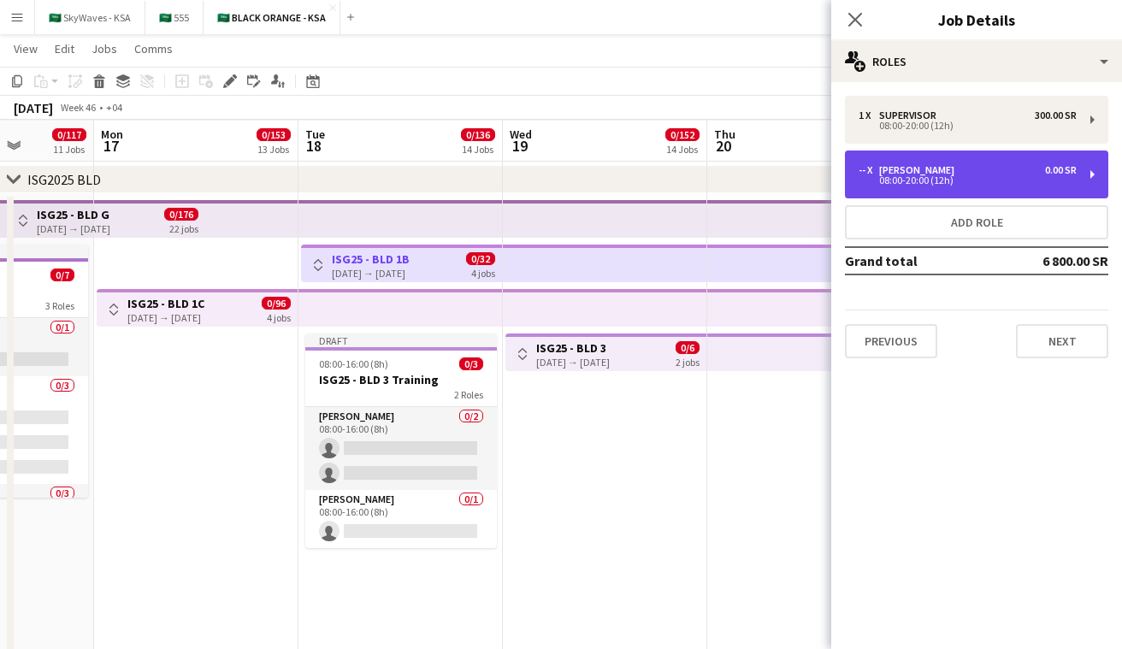
click at [997, 174] on div "-- x [PERSON_NAME] 0.00 SR" at bounding box center [968, 170] width 218 height 12
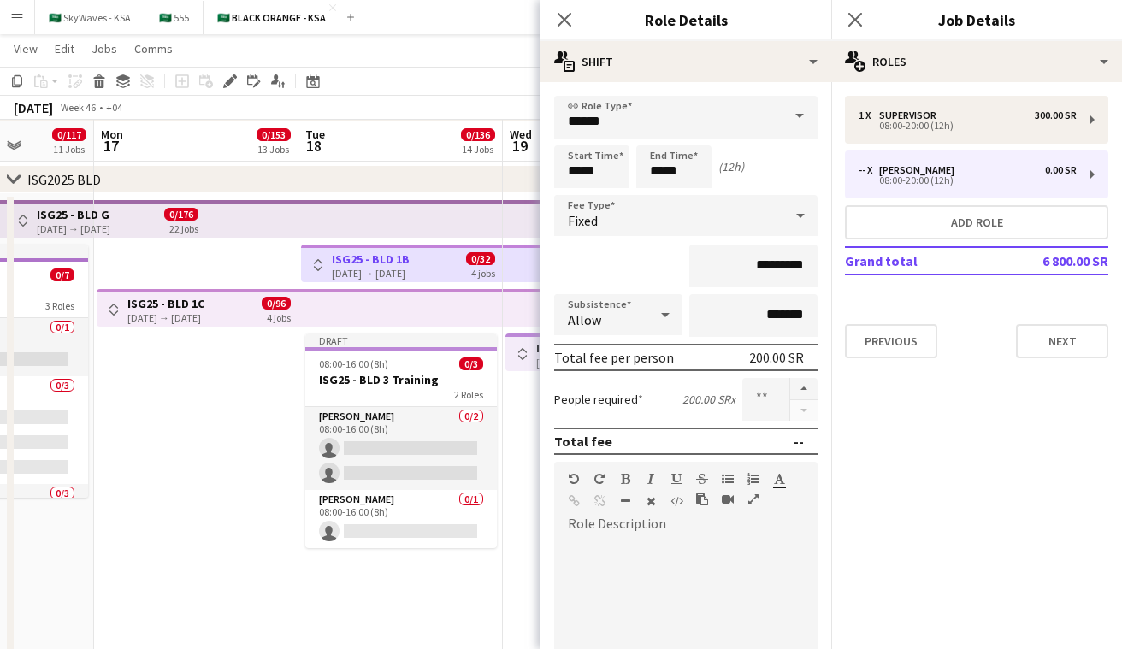
click at [648, 581] on div at bounding box center [685, 640] width 263 height 205
paste div
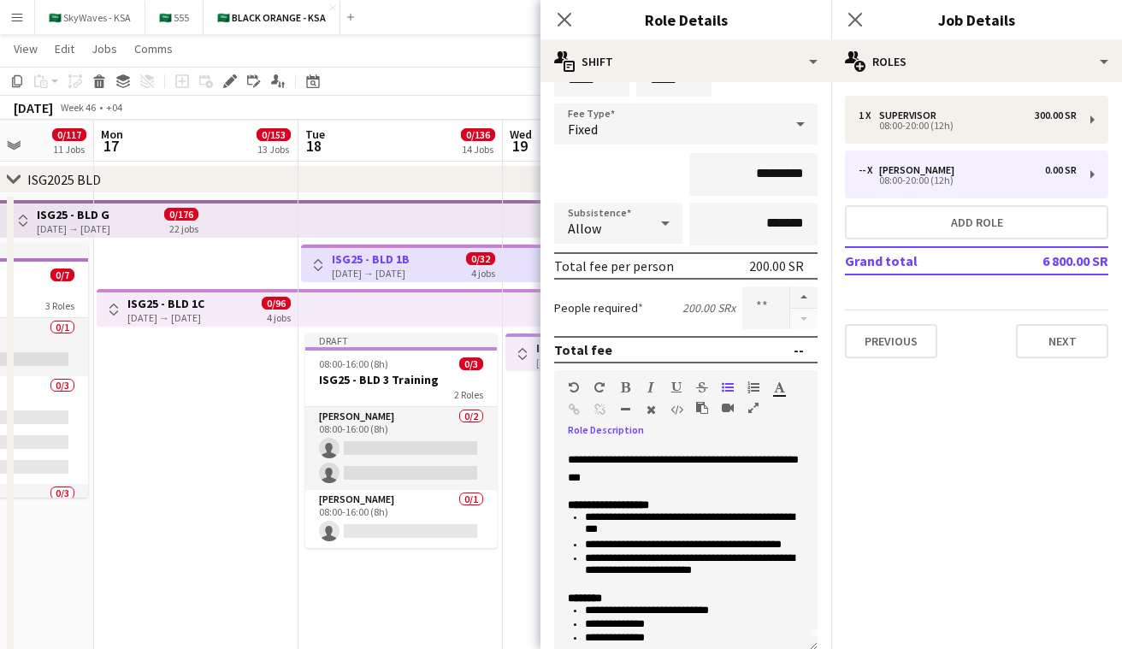
click at [204, 305] on h3 "ISG25 - BLD 1C" at bounding box center [165, 303] width 77 height 15
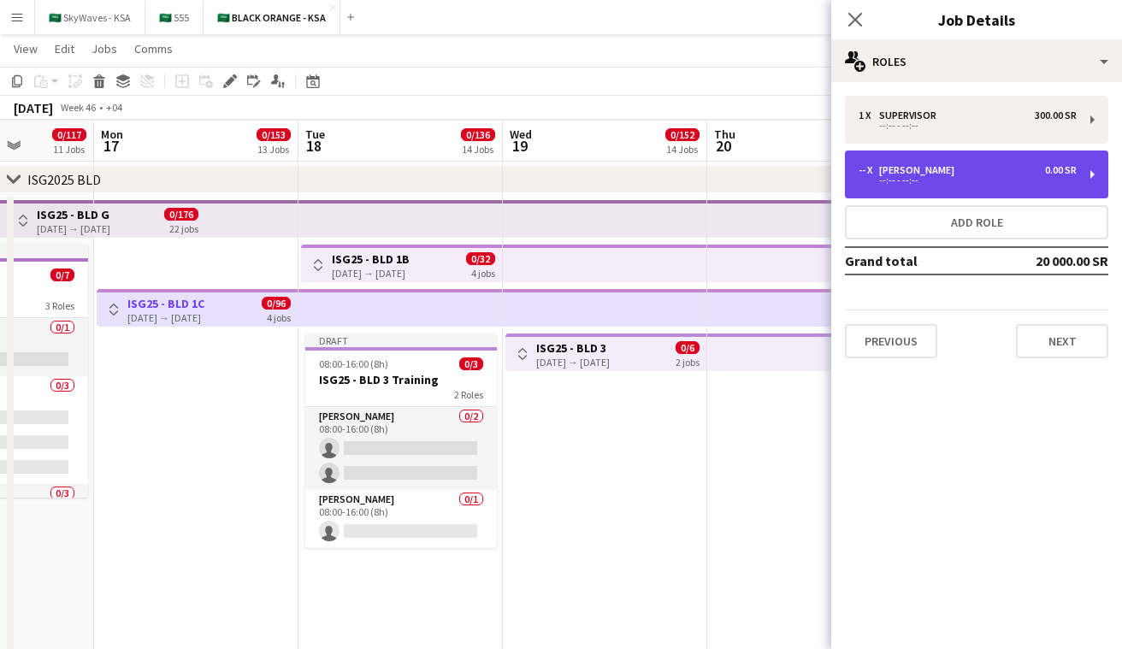
click at [924, 157] on div "-- x [PERSON_NAME] 0.00 SR --:-- - --:--" at bounding box center [976, 175] width 263 height 48
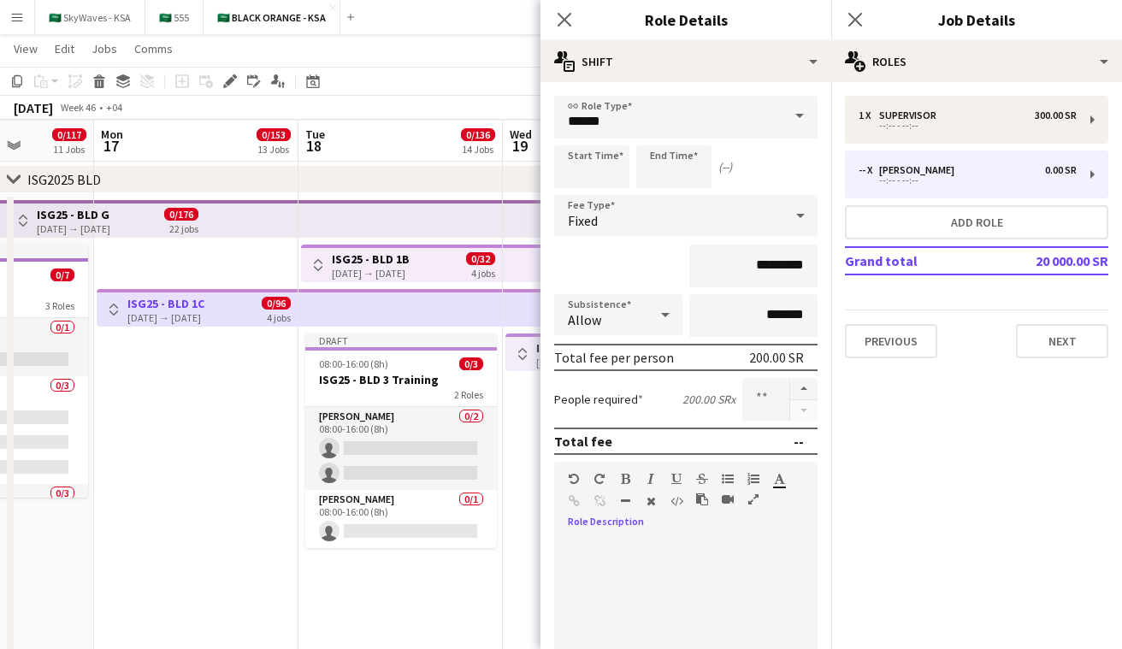
click at [603, 532] on div at bounding box center [685, 634] width 263 height 217
paste div
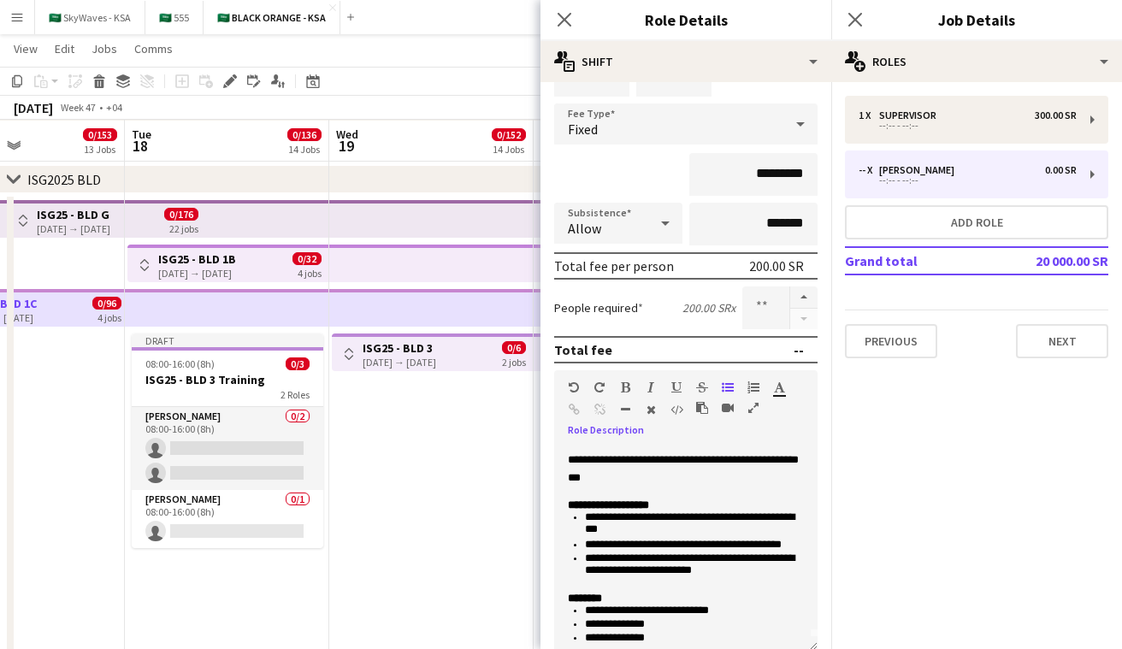
click at [436, 351] on h3 "ISG25 - BLD 3" at bounding box center [400, 347] width 74 height 15
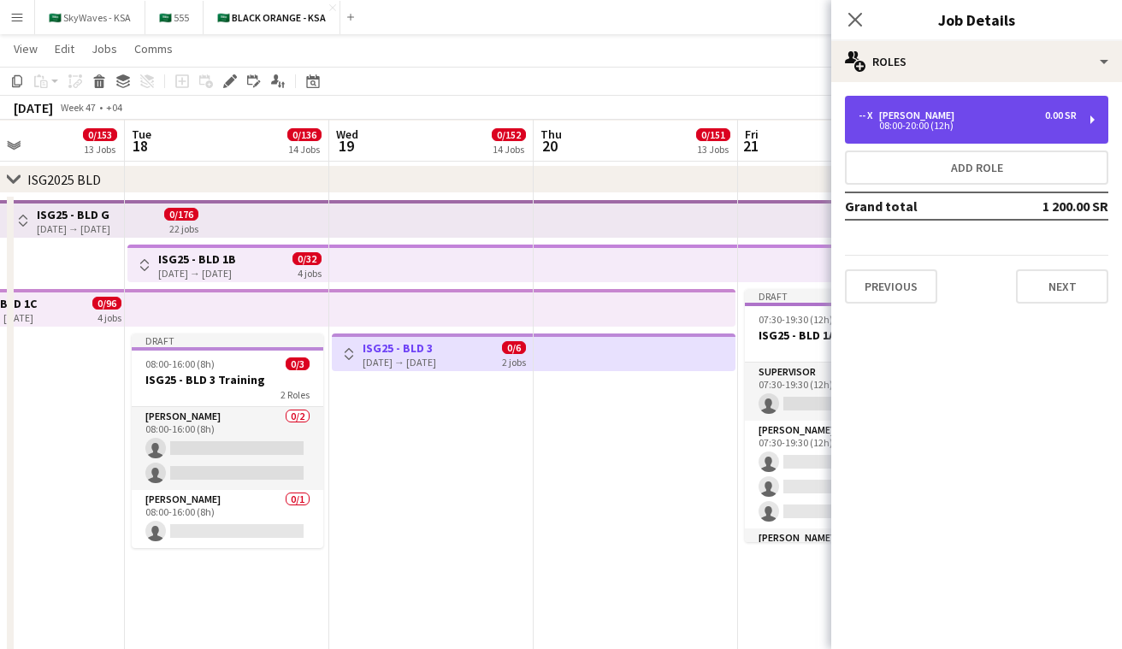
click at [938, 127] on div "08:00-20:00 (12h)" at bounding box center [968, 125] width 218 height 9
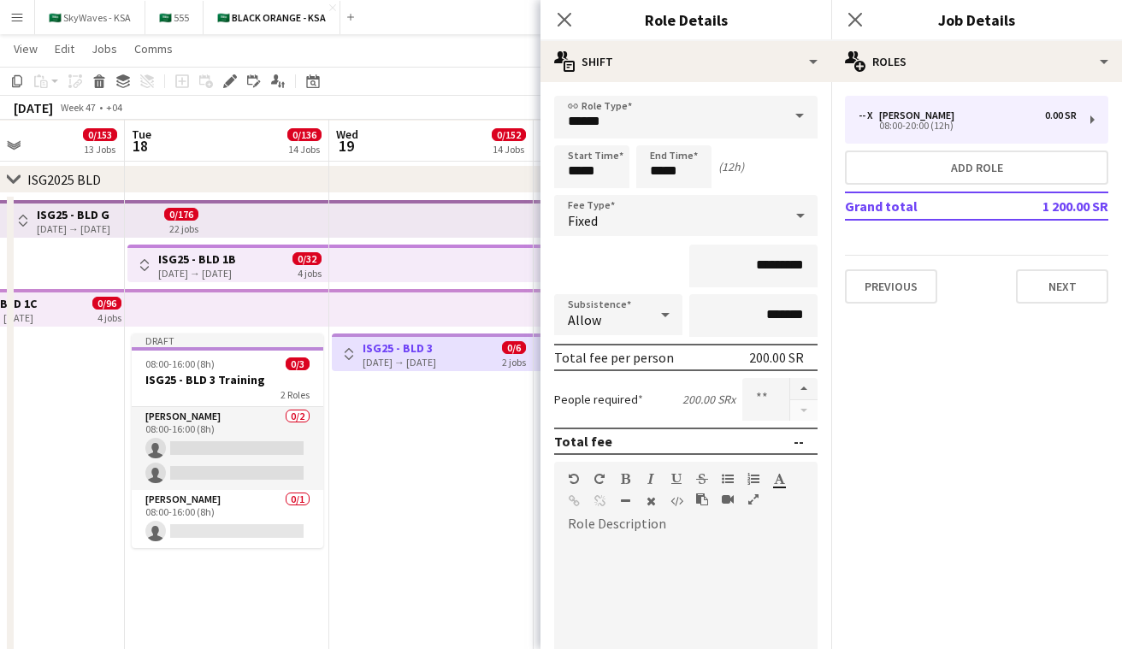
click at [629, 550] on div at bounding box center [685, 640] width 263 height 205
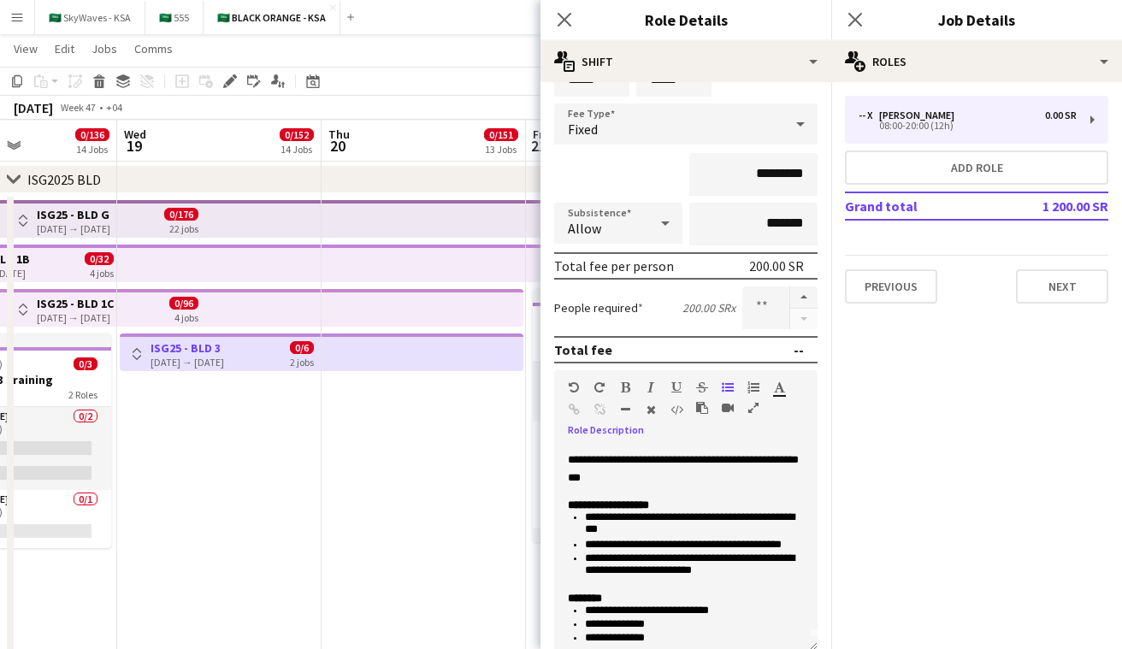
scroll to position [0, 426]
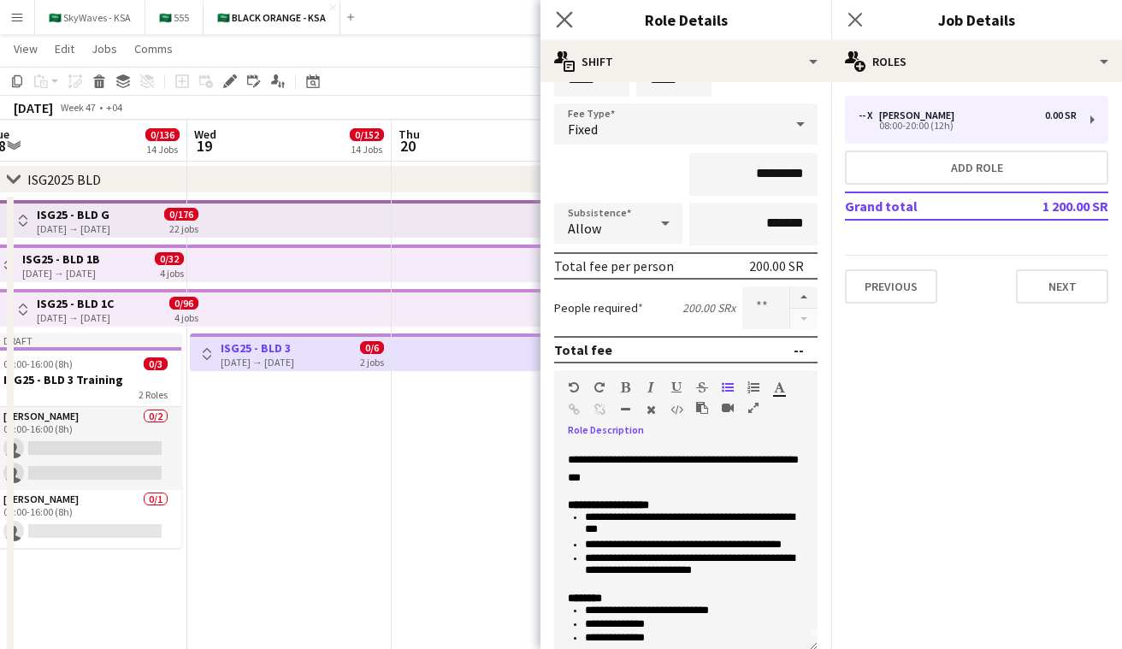
click at [567, 27] on app-icon "Close pop-in" at bounding box center [565, 20] width 25 height 25
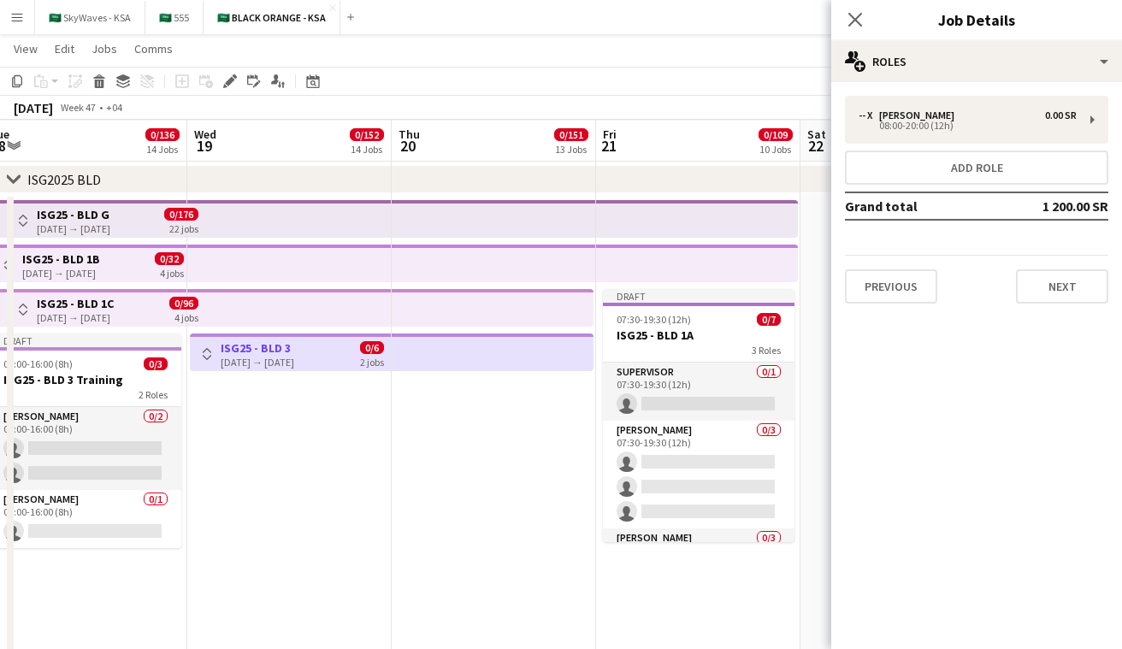
click at [203, 356] on app-icon "Toggle View" at bounding box center [207, 354] width 12 height 12
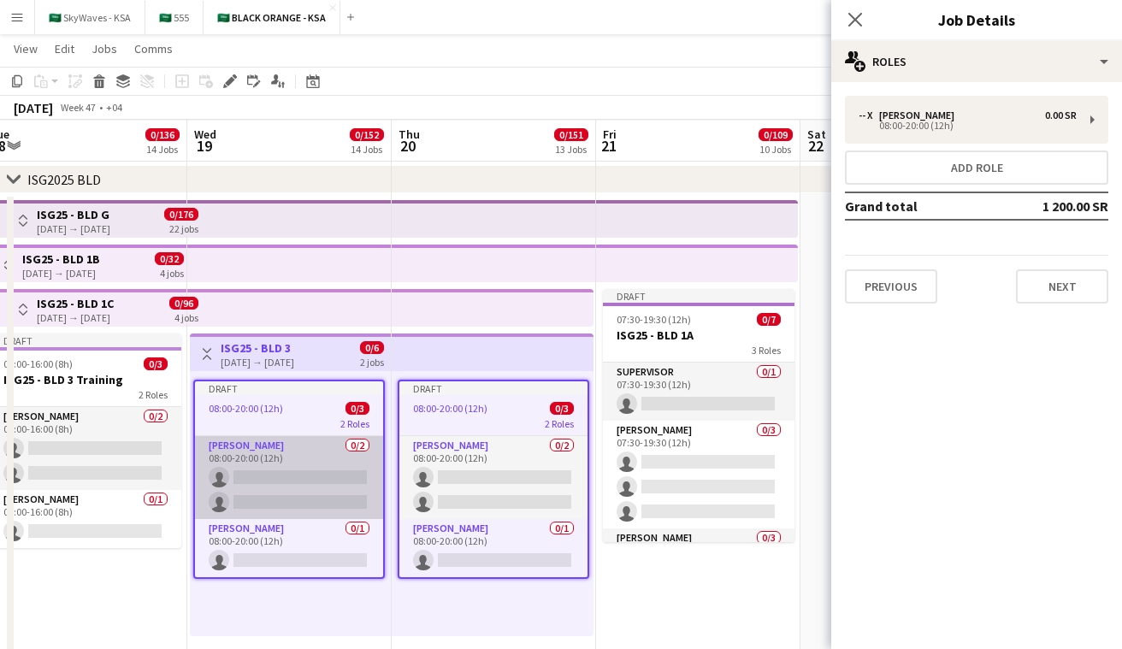
click at [304, 491] on app-card-role "[PERSON_NAME] 0/2 08:00-20:00 (12h) single-neutral-actions single-neutral-actio…" at bounding box center [289, 477] width 188 height 83
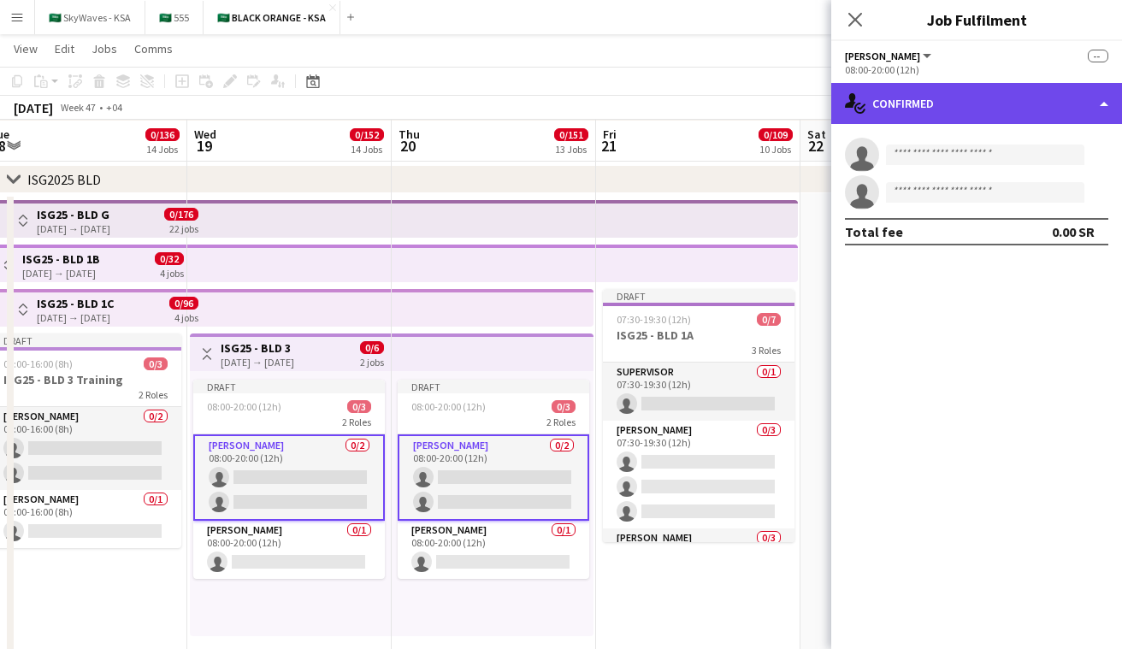
click at [936, 116] on div "single-neutral-actions-check-2 Confirmed" at bounding box center [977, 103] width 291 height 41
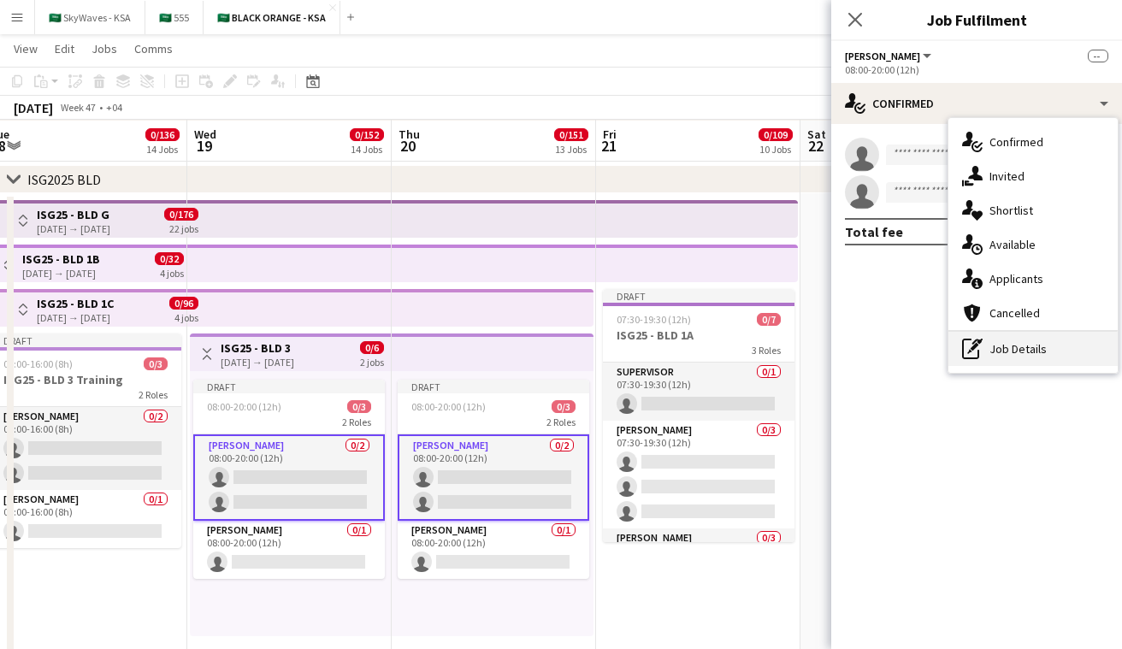
click at [1046, 352] on div "pen-write Job Details" at bounding box center [1033, 349] width 169 height 34
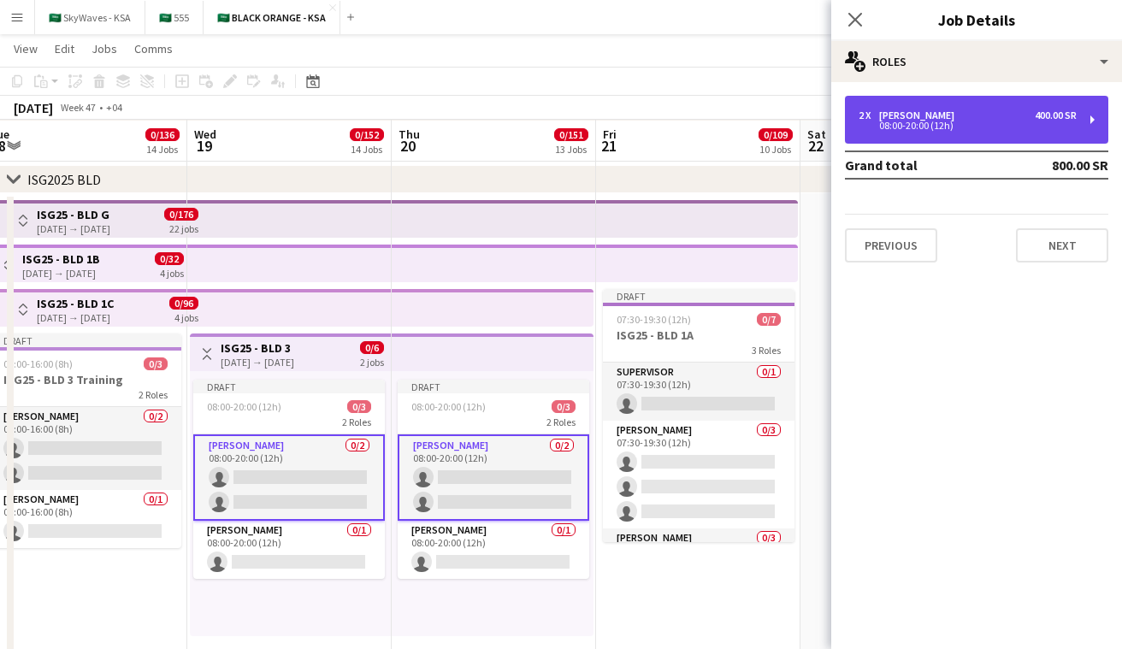
click at [1027, 126] on div "08:00-20:00 (12h)" at bounding box center [968, 125] width 218 height 9
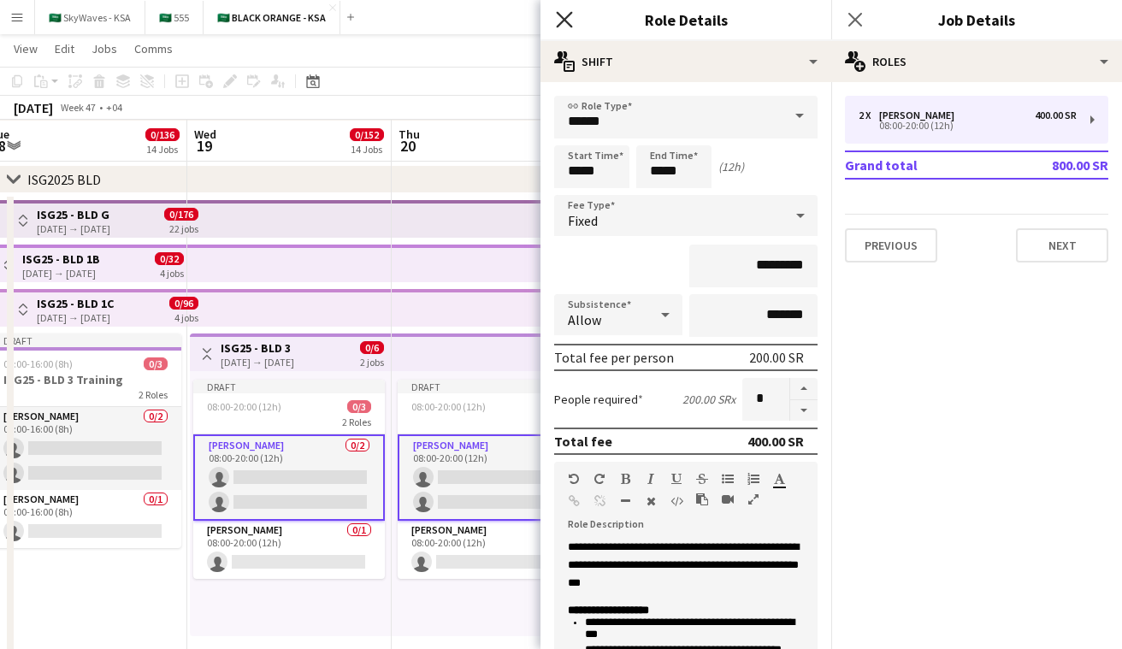
click at [568, 21] on icon "Close pop-in" at bounding box center [564, 19] width 16 height 16
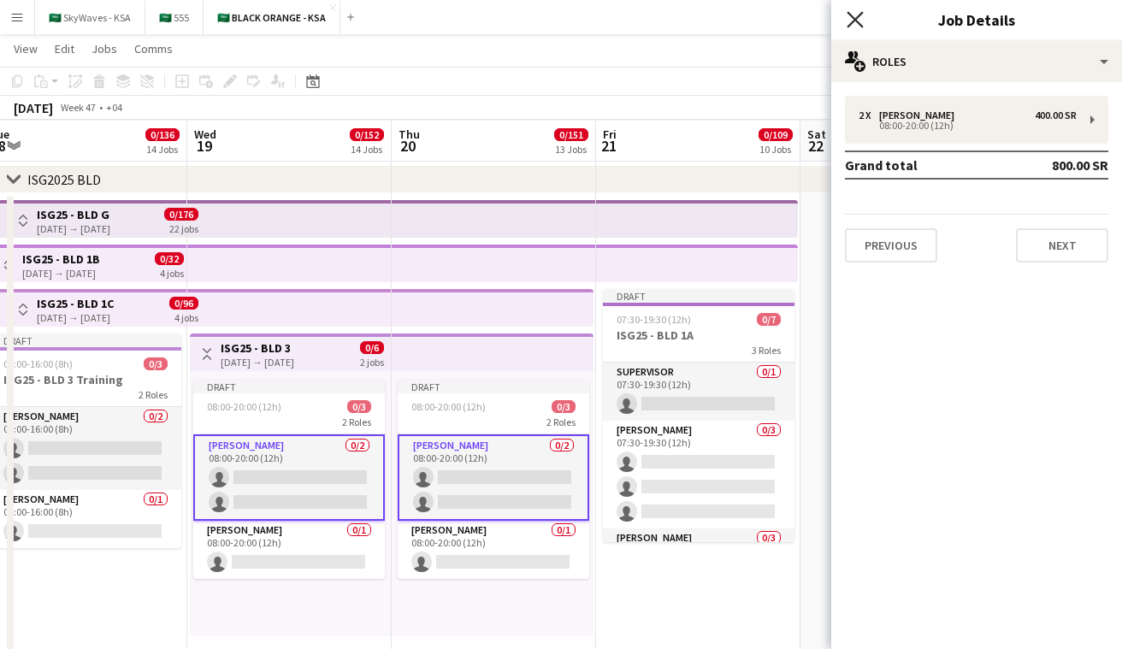
click at [855, 18] on icon "Close pop-in" at bounding box center [855, 19] width 16 height 16
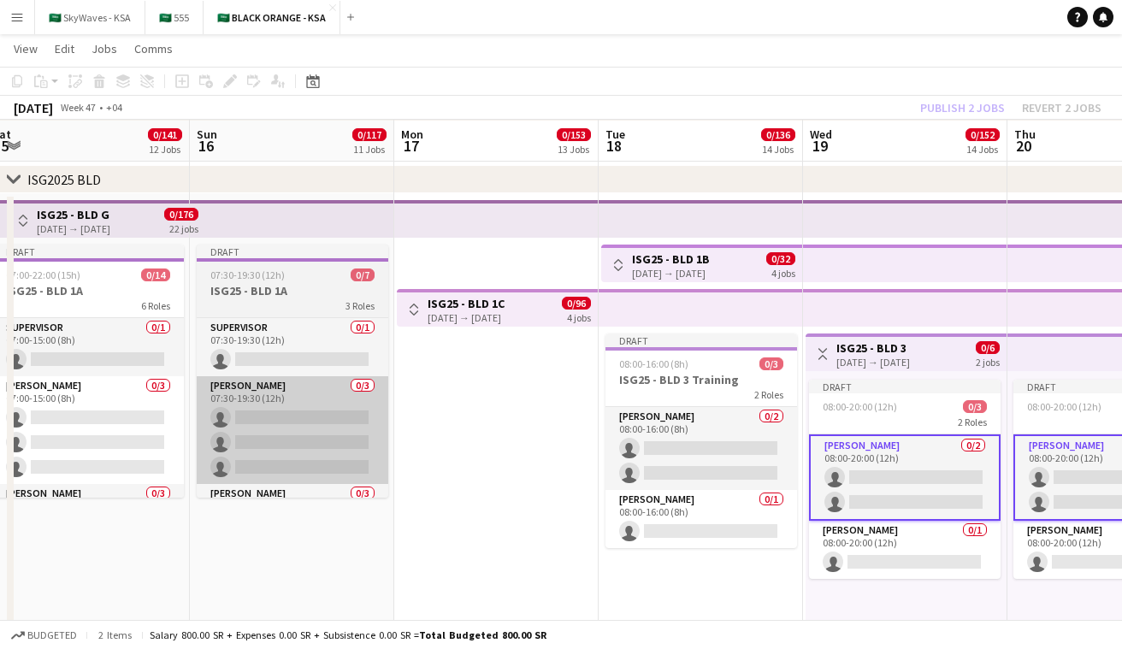
scroll to position [0, 398]
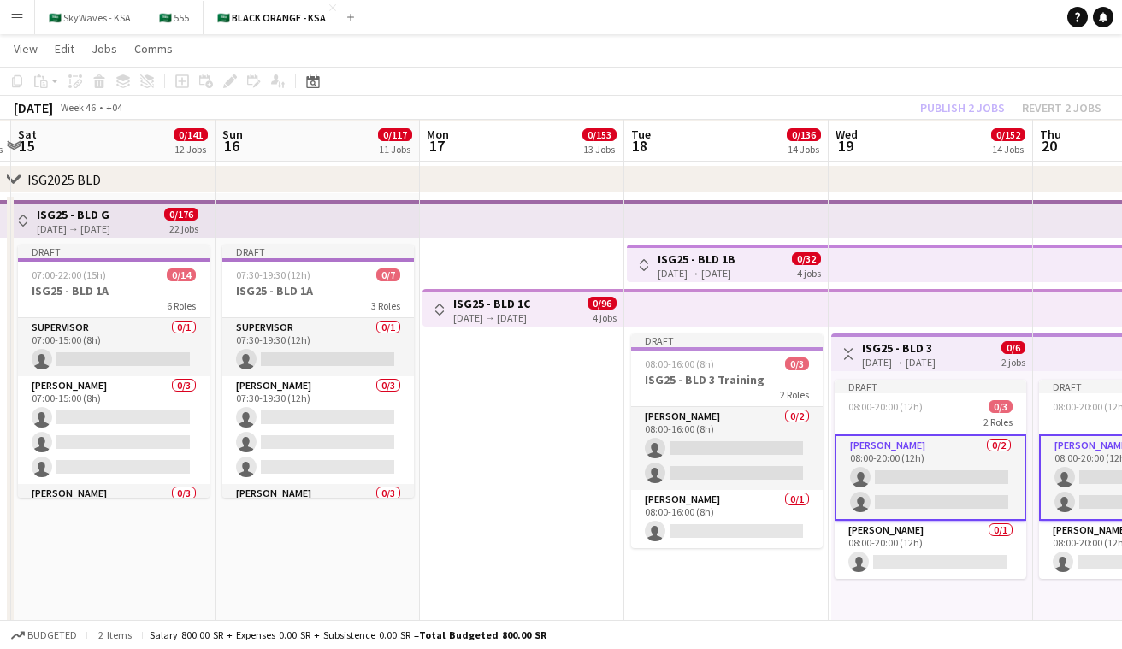
click at [20, 175] on icon at bounding box center [13, 178] width 13 height 7
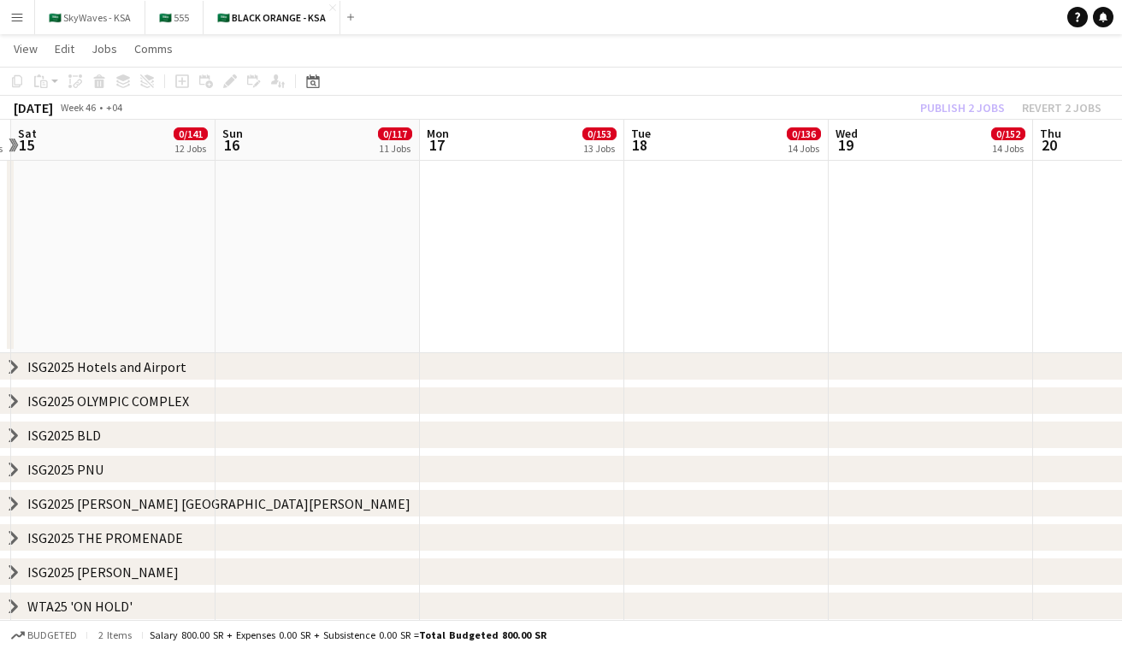
click at [16, 471] on icon "chevron-right" at bounding box center [14, 470] width 14 height 14
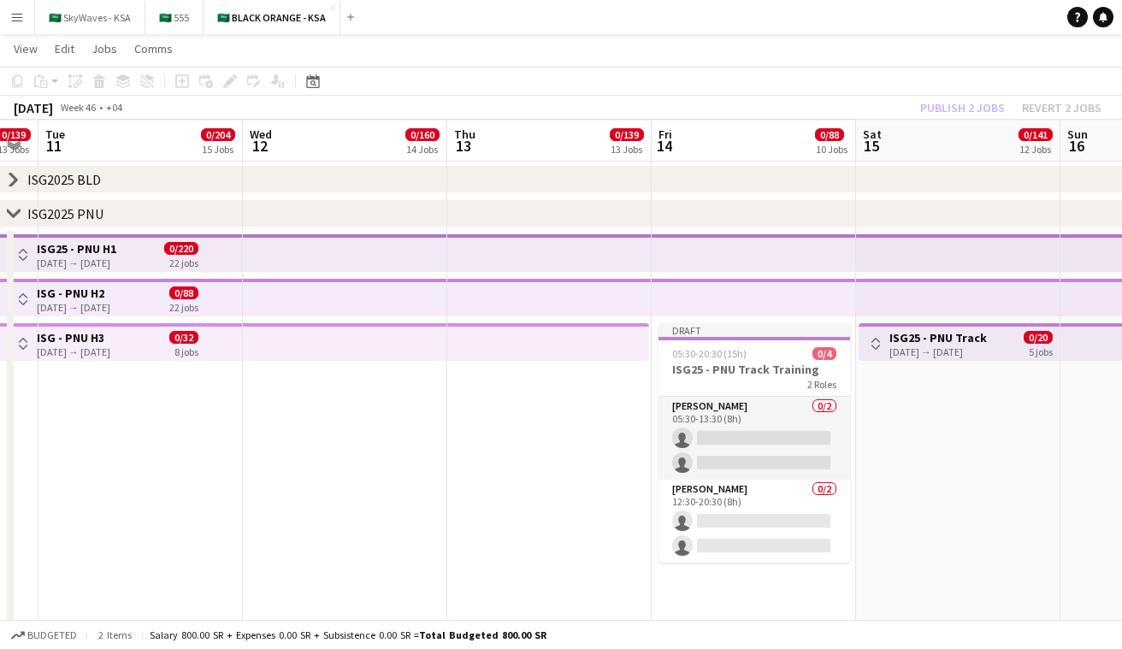
scroll to position [0, 479]
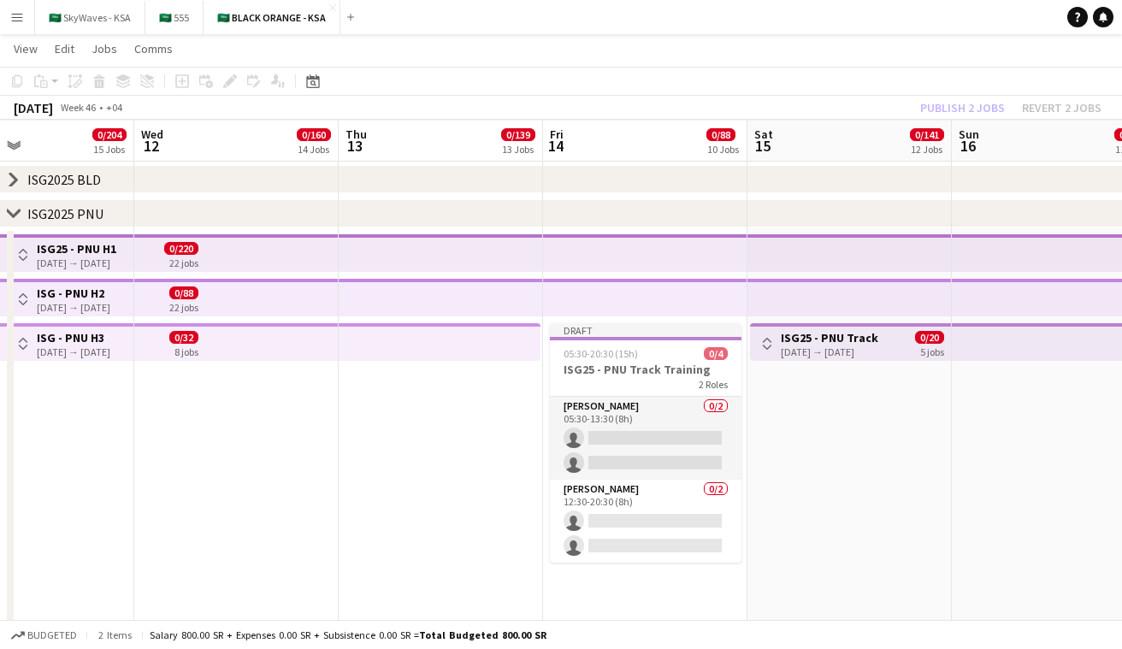
click at [265, 243] on app-top-bar at bounding box center [236, 253] width 204 height 38
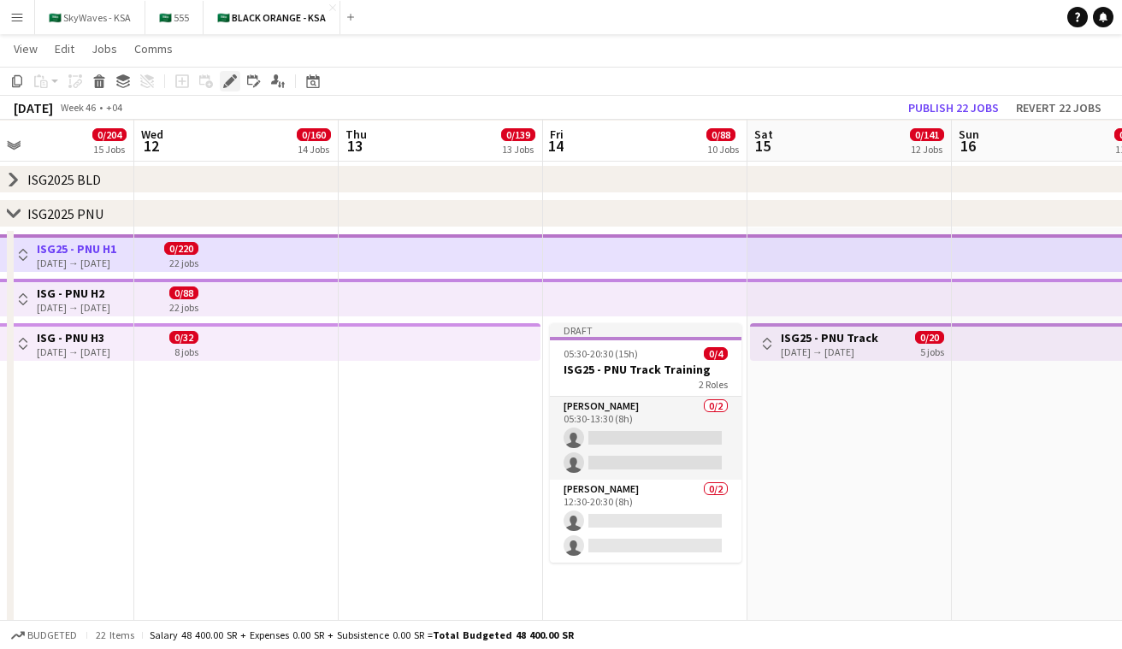
click at [229, 79] on icon at bounding box center [229, 81] width 9 height 9
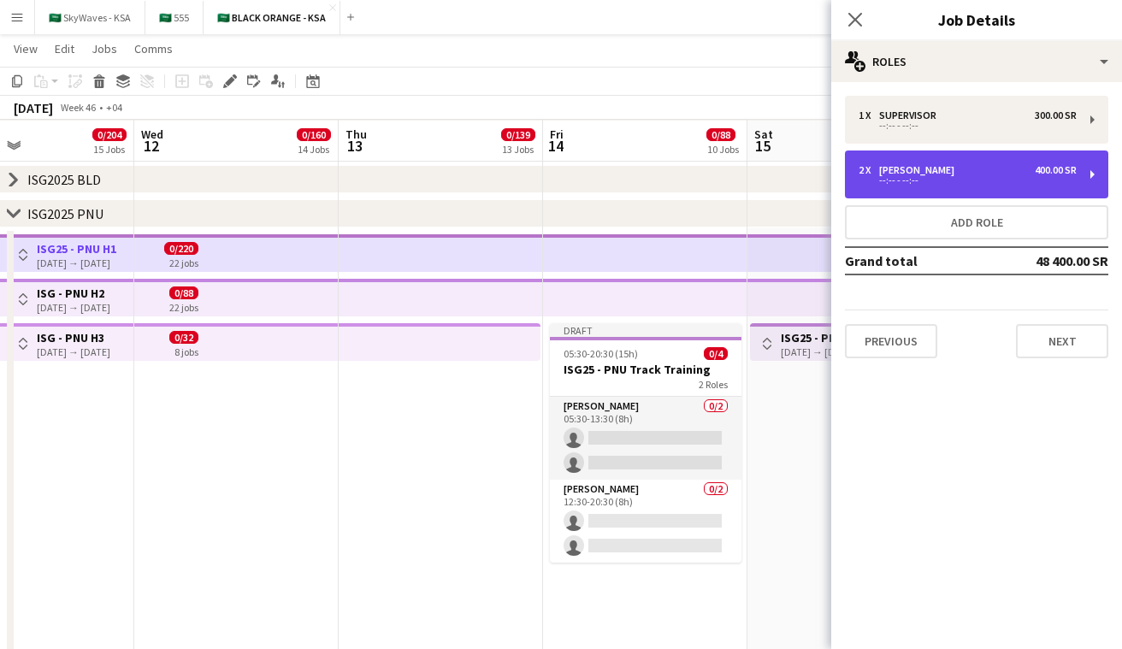
click at [904, 153] on div "2 x [PERSON_NAME] 400.00 SR --:-- - --:--" at bounding box center [976, 175] width 263 height 48
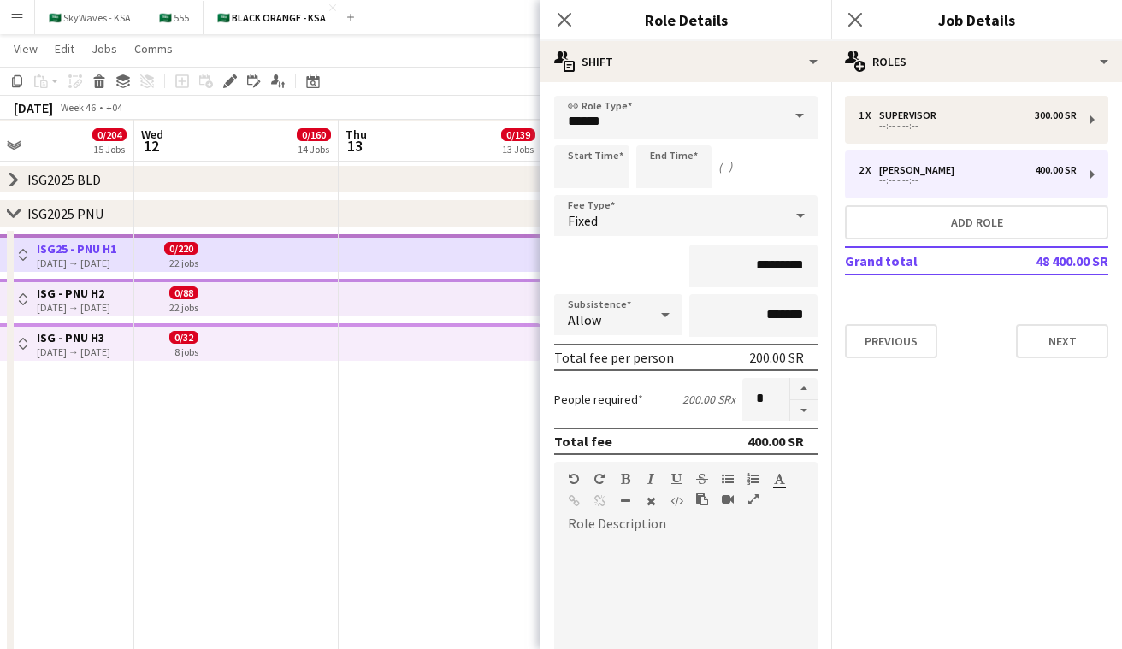
click at [647, 527] on div at bounding box center [685, 634] width 263 height 217
paste div
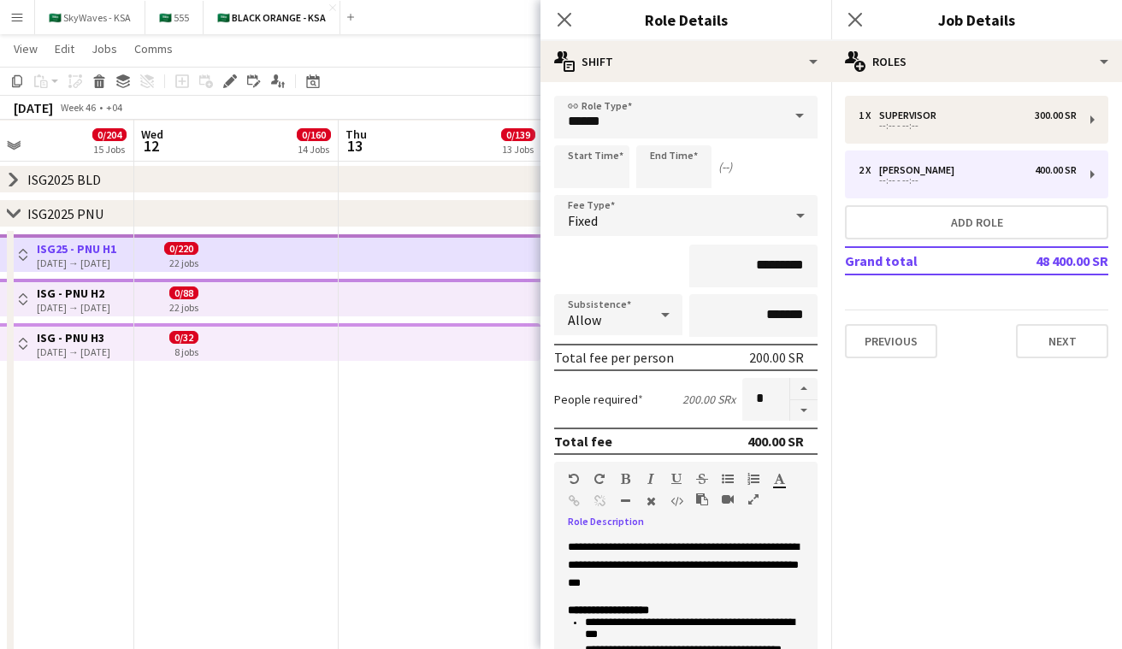
scroll to position [92, 0]
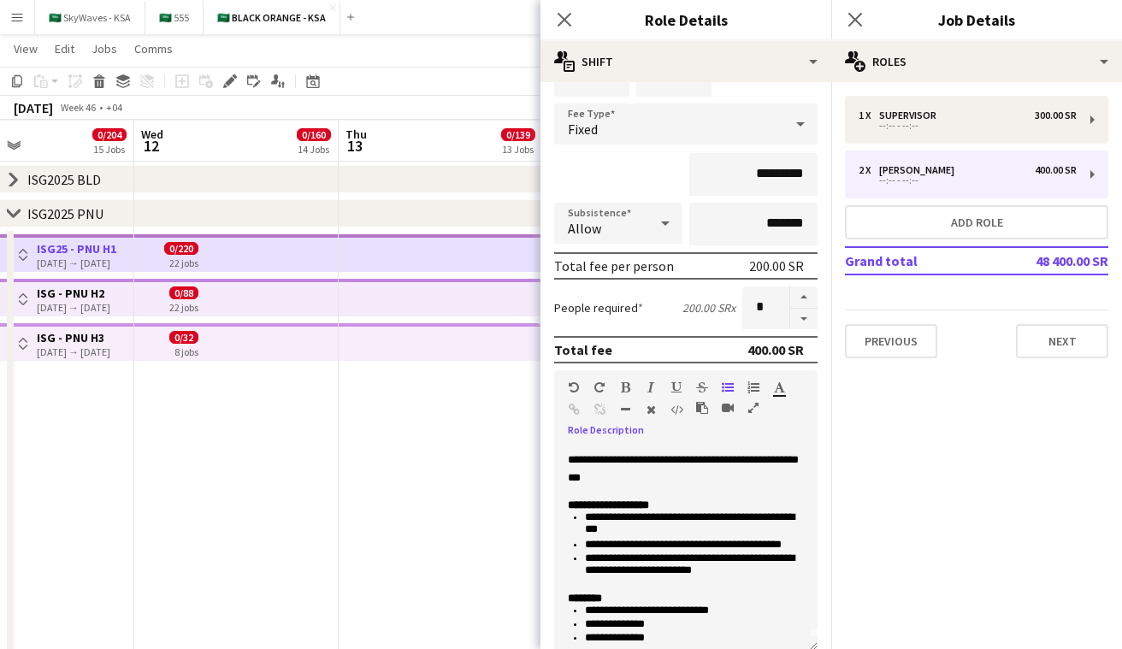
click at [356, 296] on app-top-bar at bounding box center [441, 298] width 204 height 38
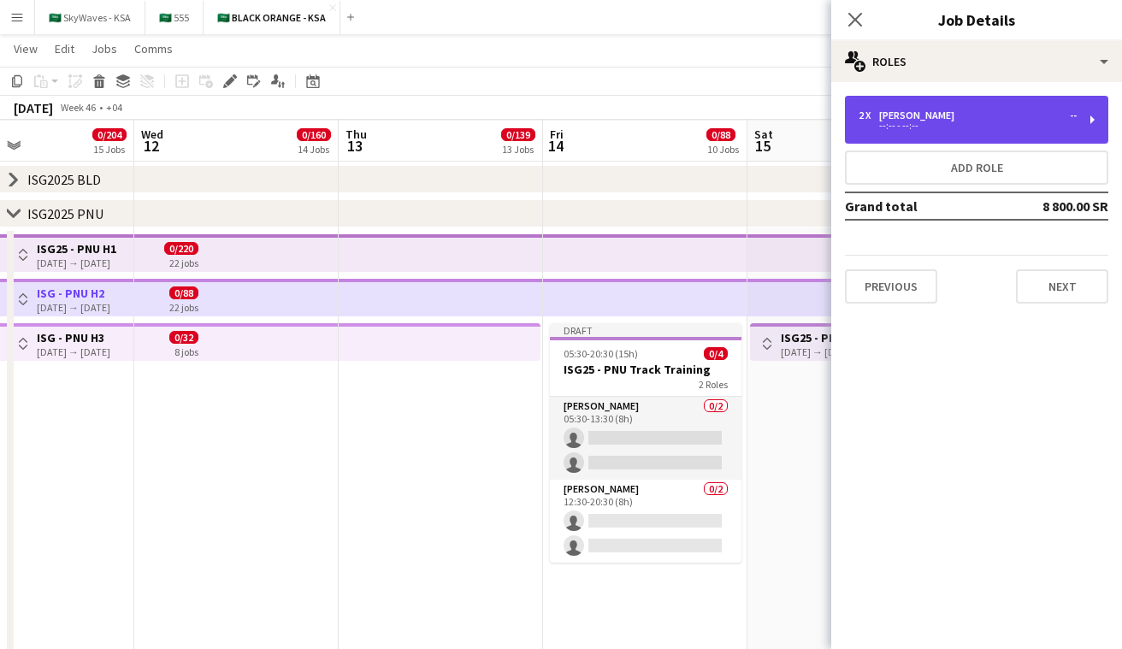
click at [996, 110] on div "2 x [PERSON_NAME] --" at bounding box center [968, 116] width 218 height 12
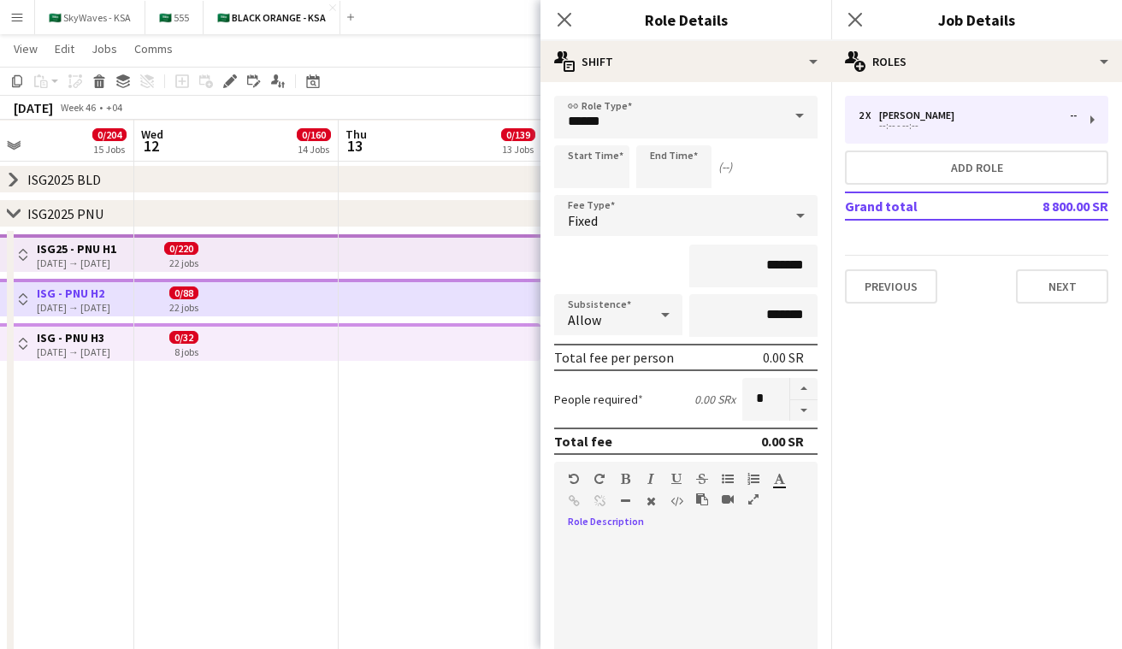
click at [668, 530] on div at bounding box center [685, 634] width 263 height 217
paste div
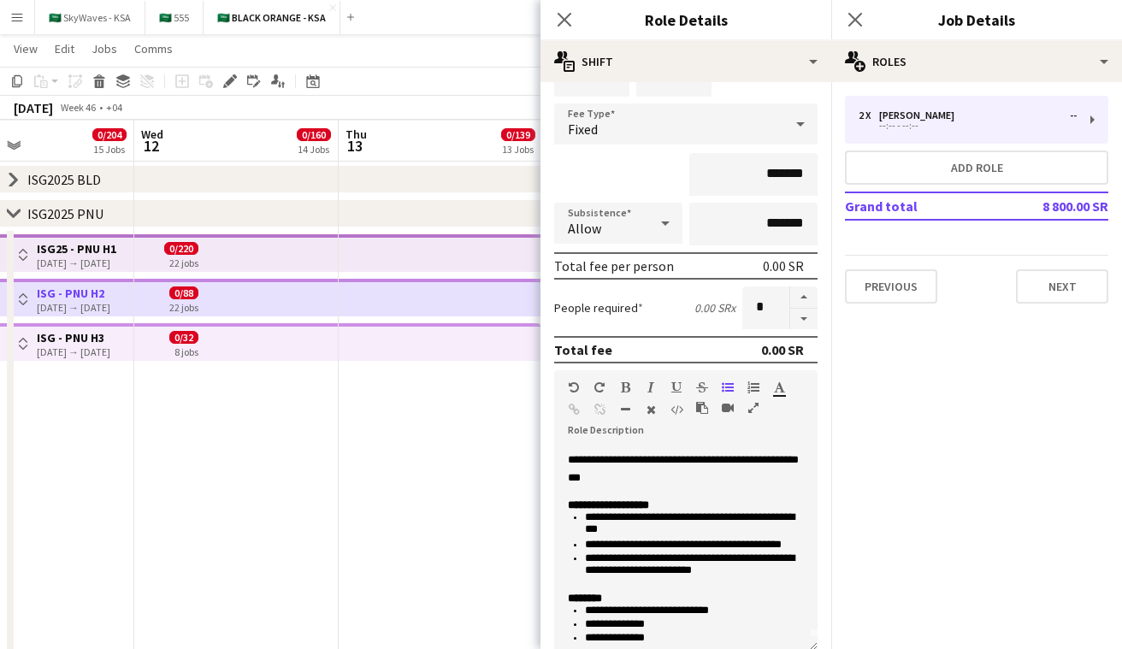
click at [331, 353] on app-top-bar at bounding box center [236, 342] width 204 height 38
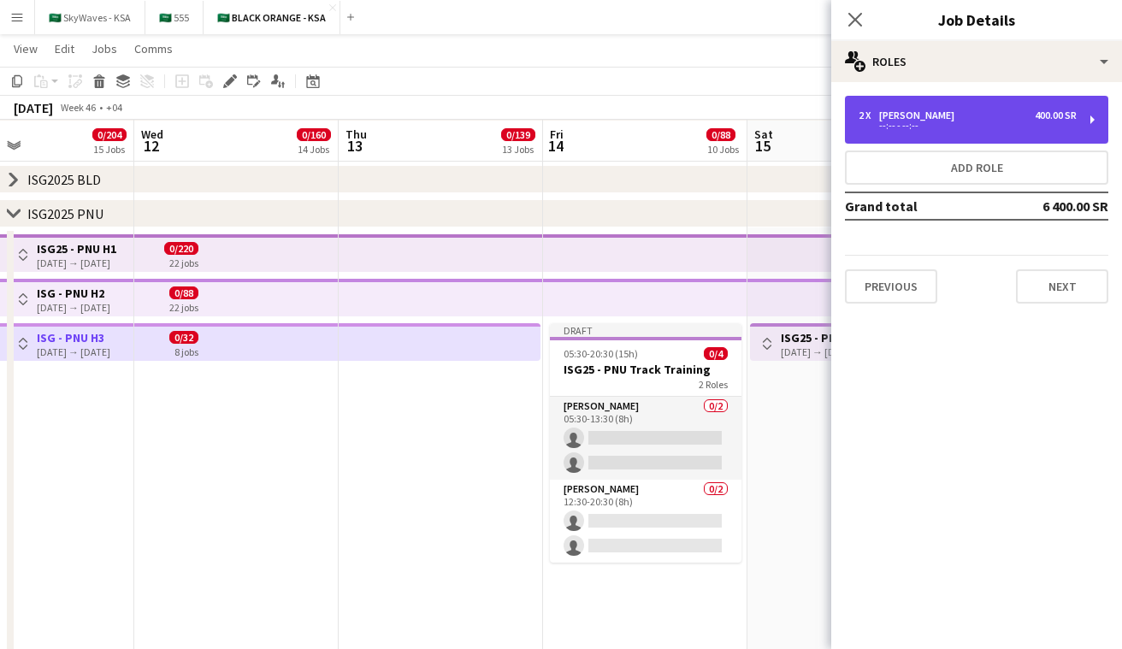
click at [921, 116] on div "2 x [PERSON_NAME] 400.00 SR" at bounding box center [968, 116] width 218 height 12
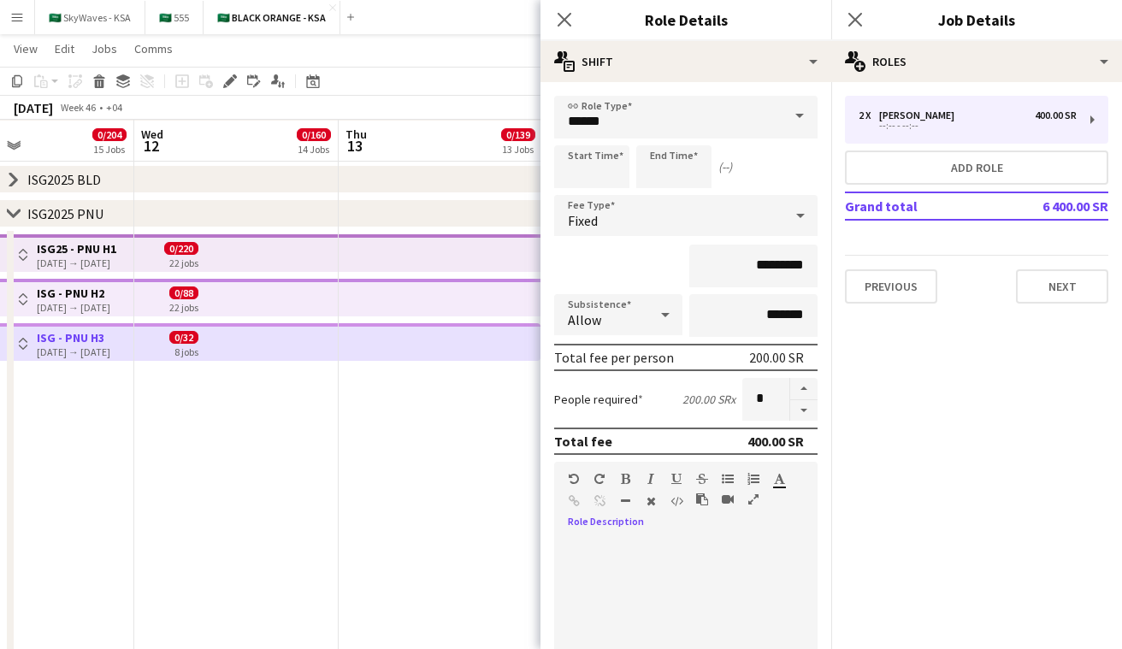
click at [619, 547] on div at bounding box center [685, 640] width 263 height 205
paste div
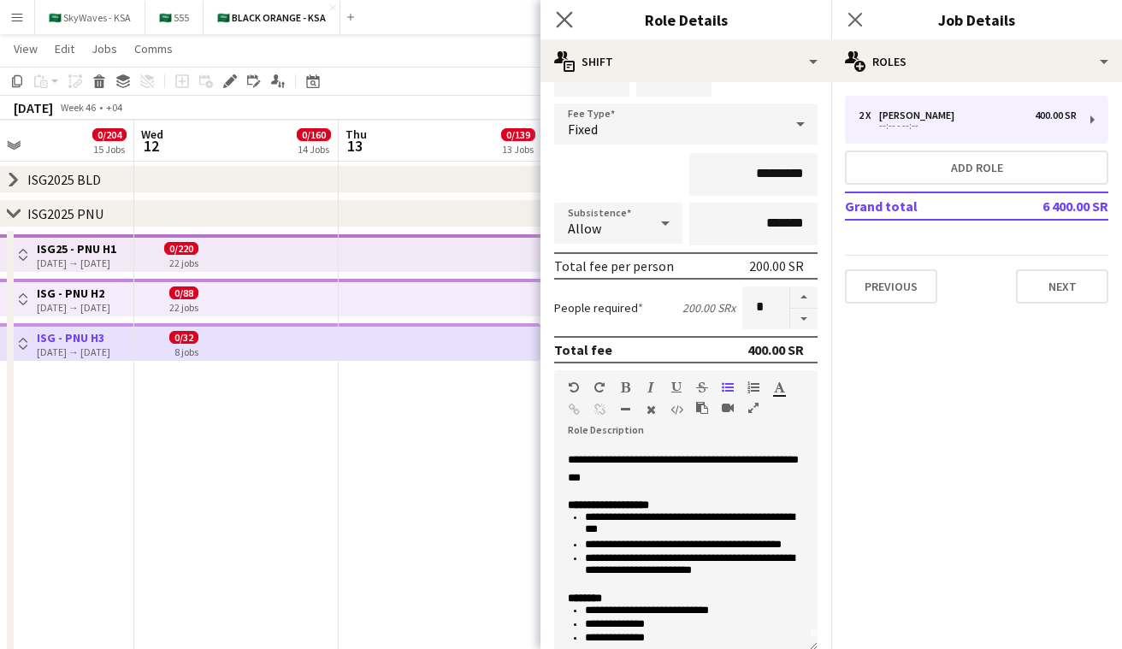
click at [574, 21] on app-icon "Close pop-in" at bounding box center [565, 20] width 25 height 25
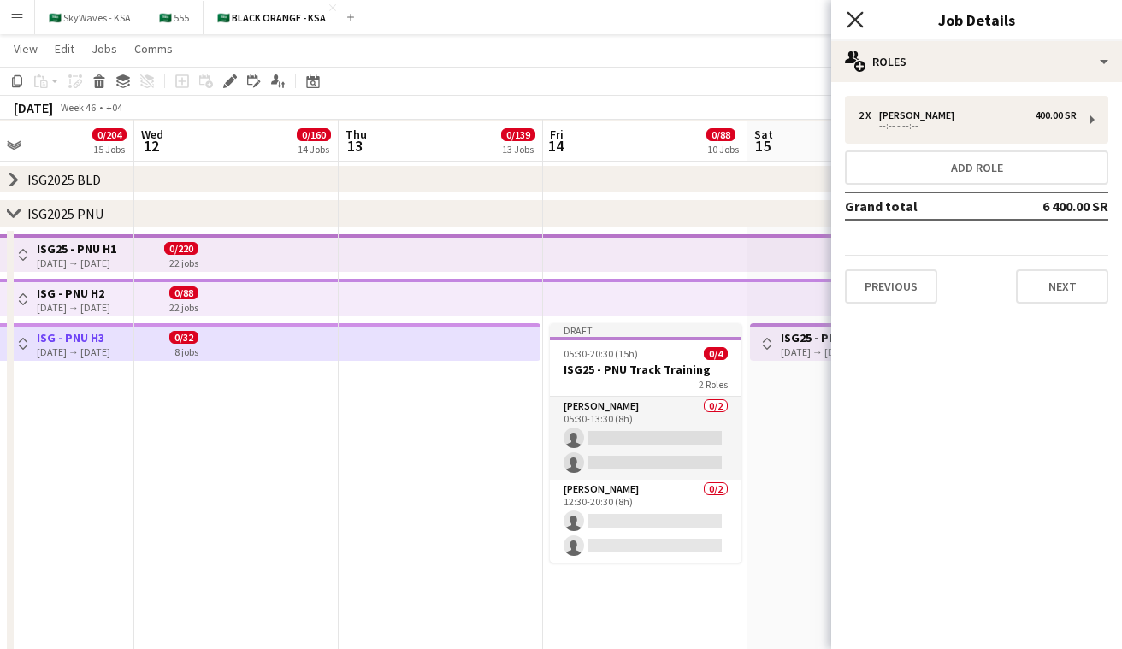
click at [857, 21] on icon at bounding box center [855, 19] width 16 height 16
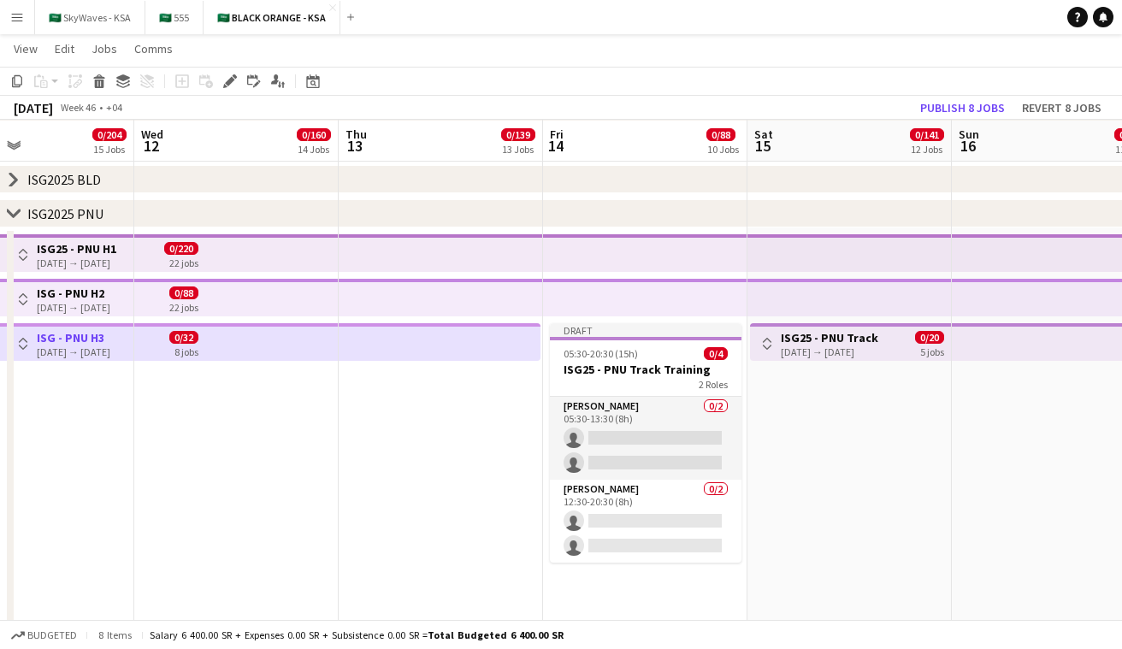
click at [822, 340] on h3 "ISG25 - PNU Track" at bounding box center [830, 337] width 98 height 15
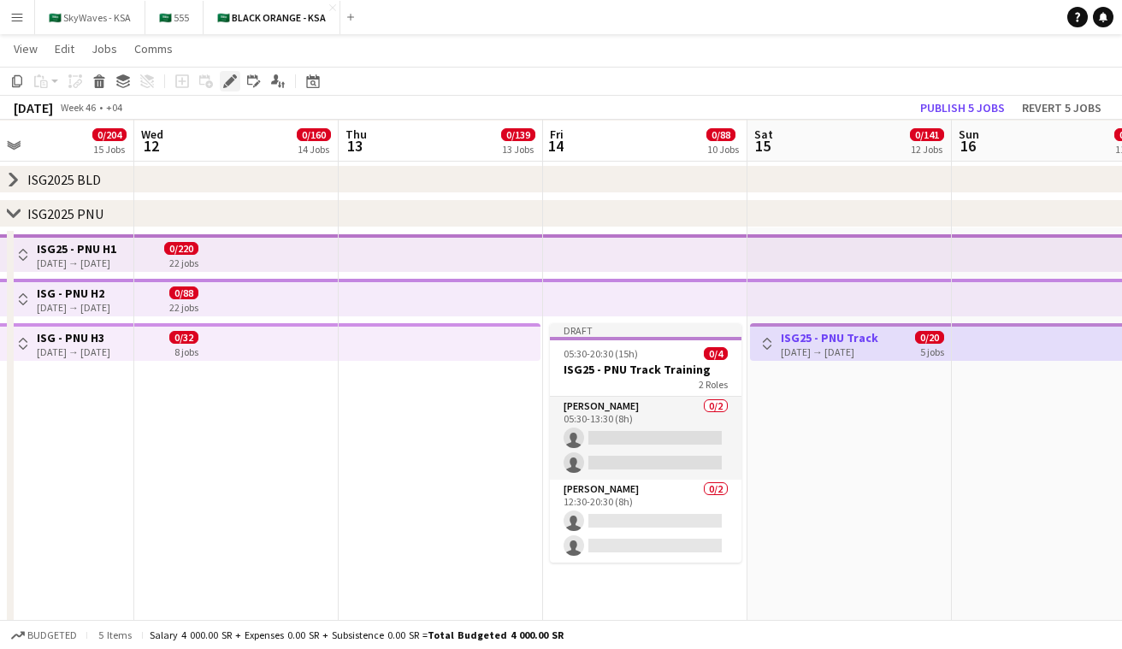
click at [231, 82] on icon at bounding box center [229, 81] width 9 height 9
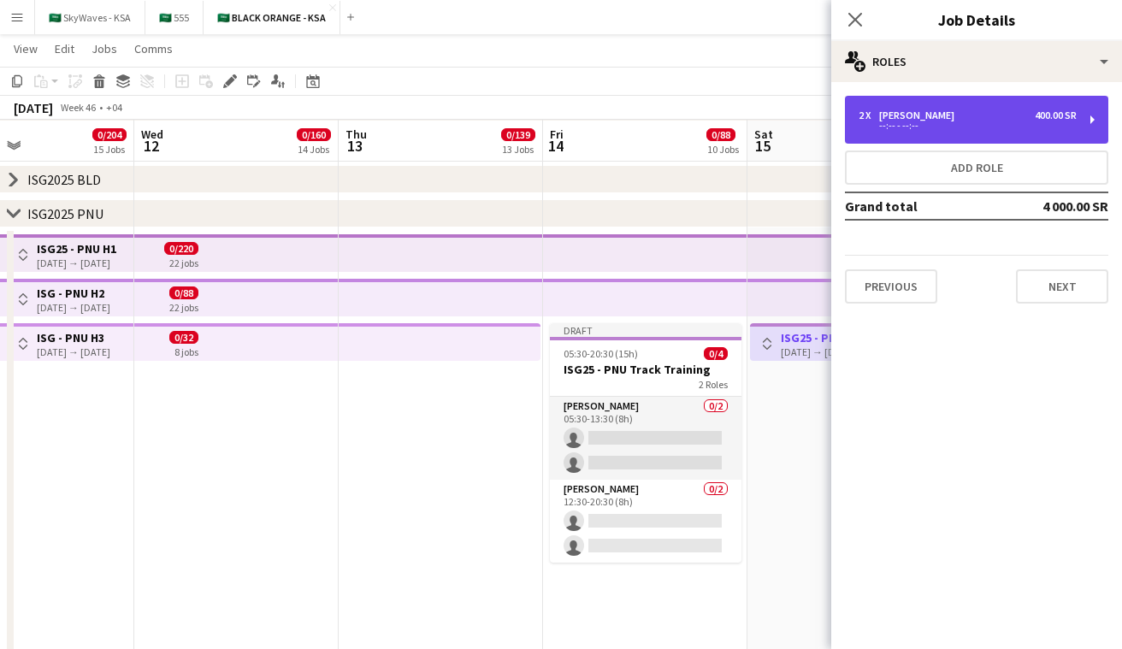
click at [931, 141] on div "2 x [PERSON_NAME] 400.00 SR --:-- - --:--" at bounding box center [976, 120] width 263 height 48
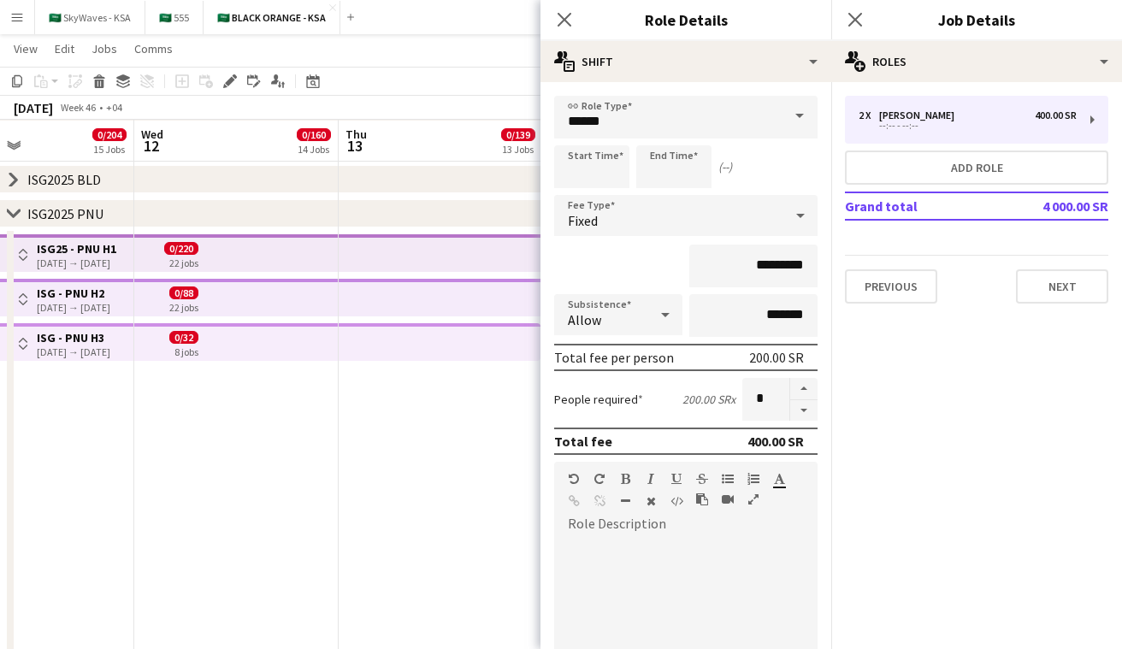
click at [642, 518] on div "default Heading 1 Heading 2 Heading 3 Heading 4 Heading 5 Heading 6 Heading 7 P…" at bounding box center [685, 494] width 263 height 64
paste div
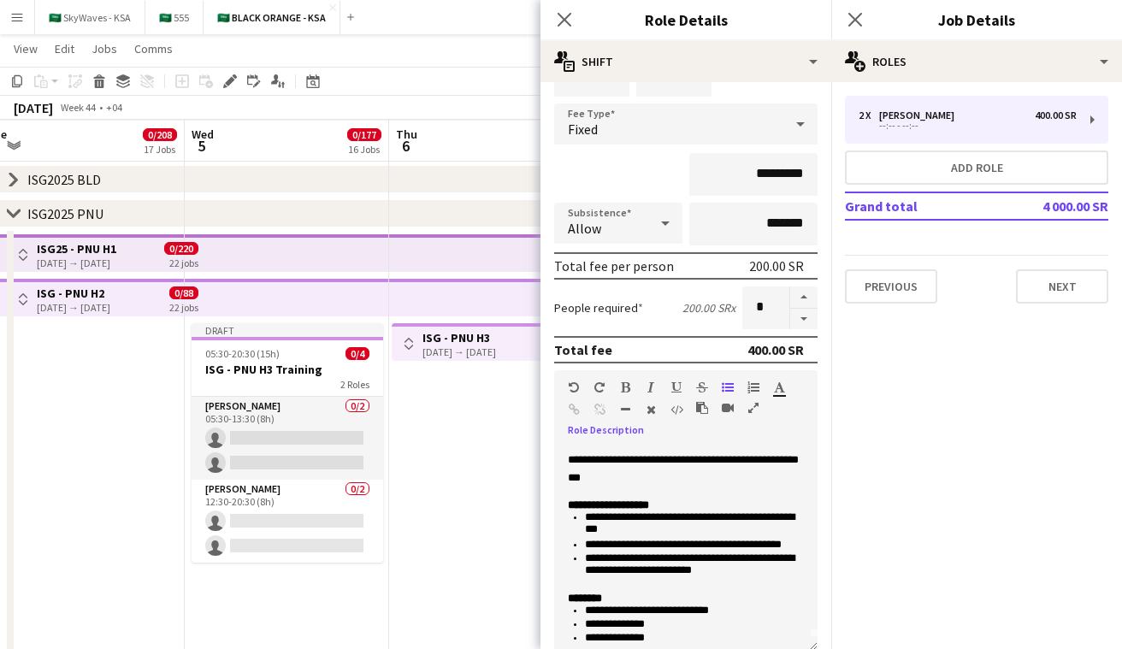
scroll to position [0, 674]
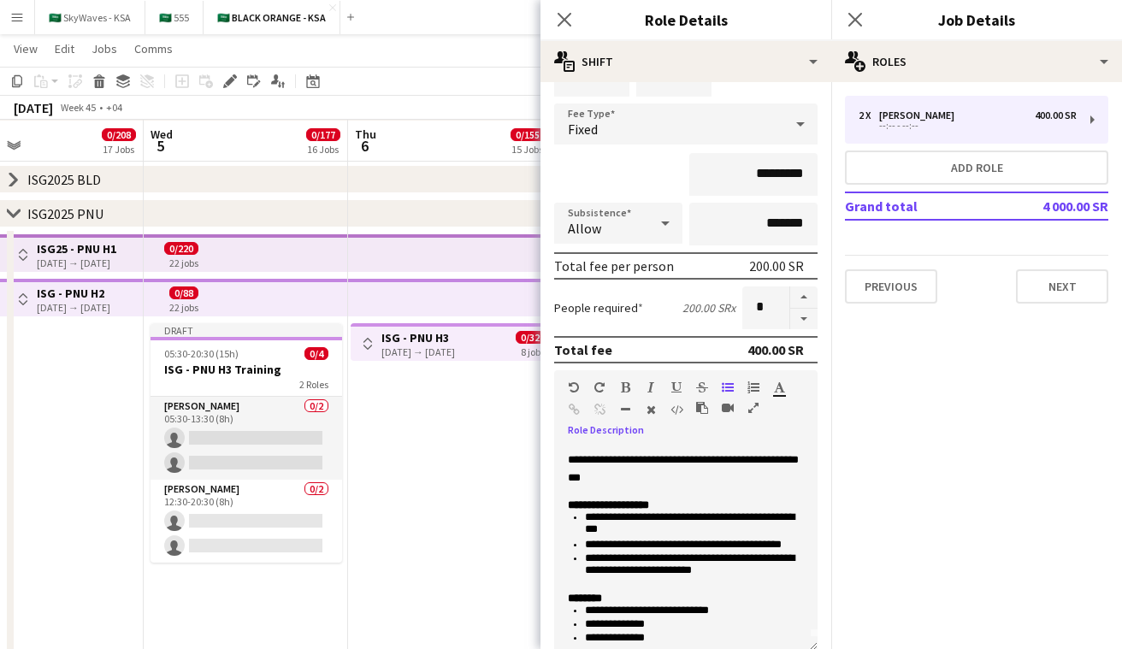
click at [436, 355] on div "[DATE] → [DATE]" at bounding box center [419, 352] width 74 height 13
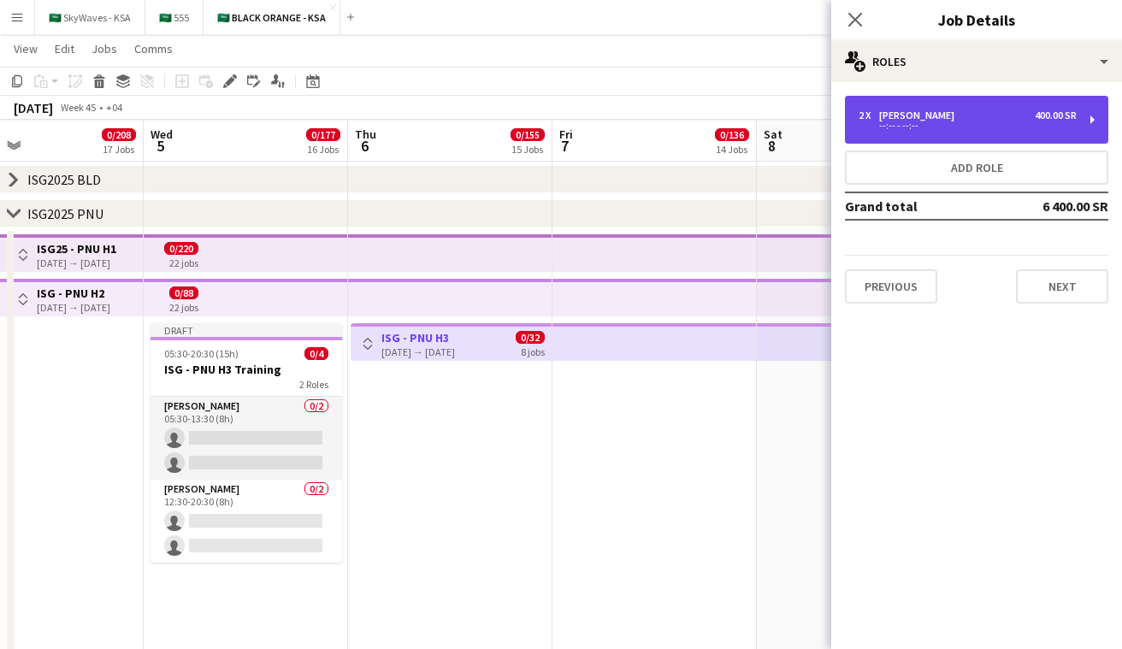
click at [930, 118] on div "2 x [PERSON_NAME] 400.00 SR" at bounding box center [968, 116] width 218 height 12
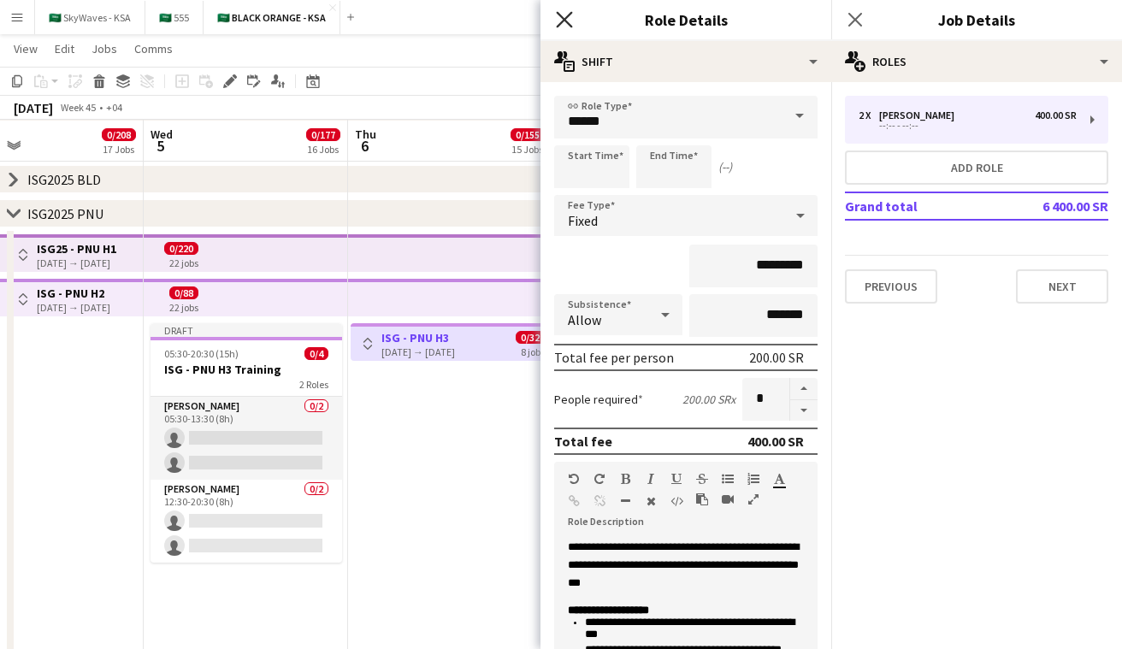
click at [571, 21] on icon "Close pop-in" at bounding box center [564, 19] width 16 height 16
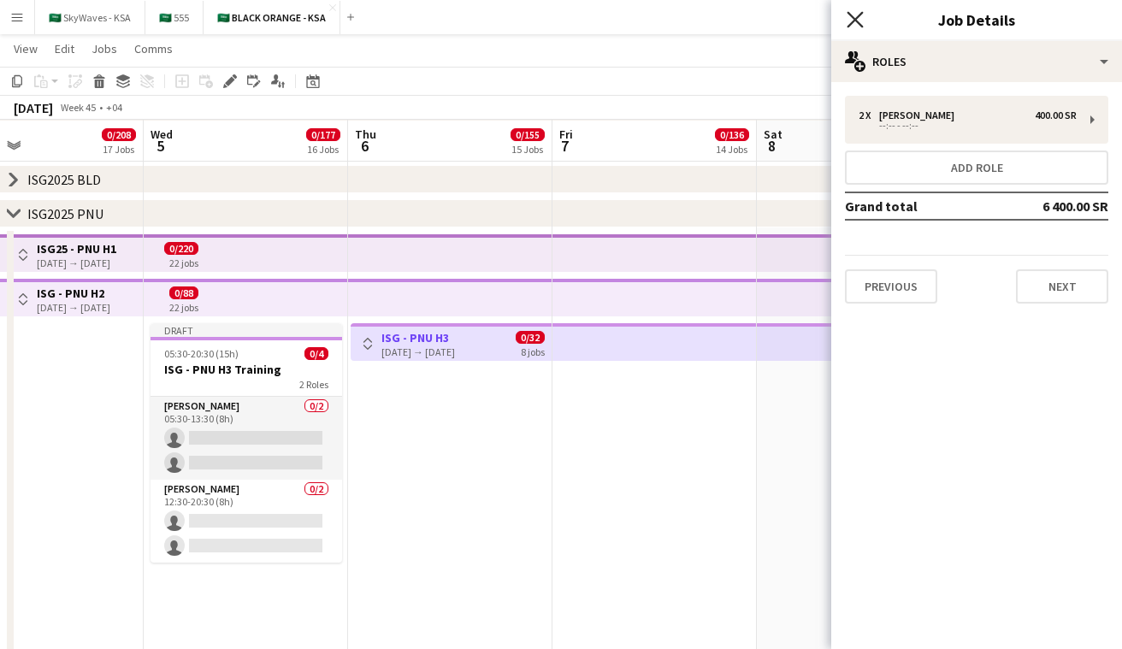
click at [848, 18] on icon "Close pop-in" at bounding box center [855, 19] width 16 height 16
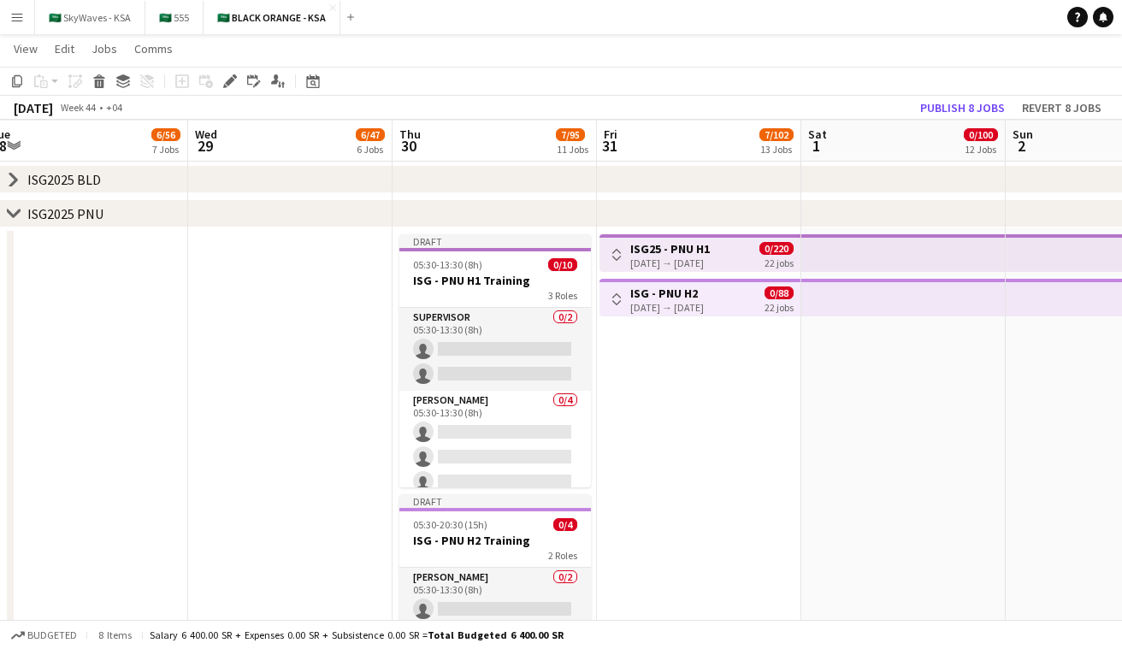
scroll to position [0, 658]
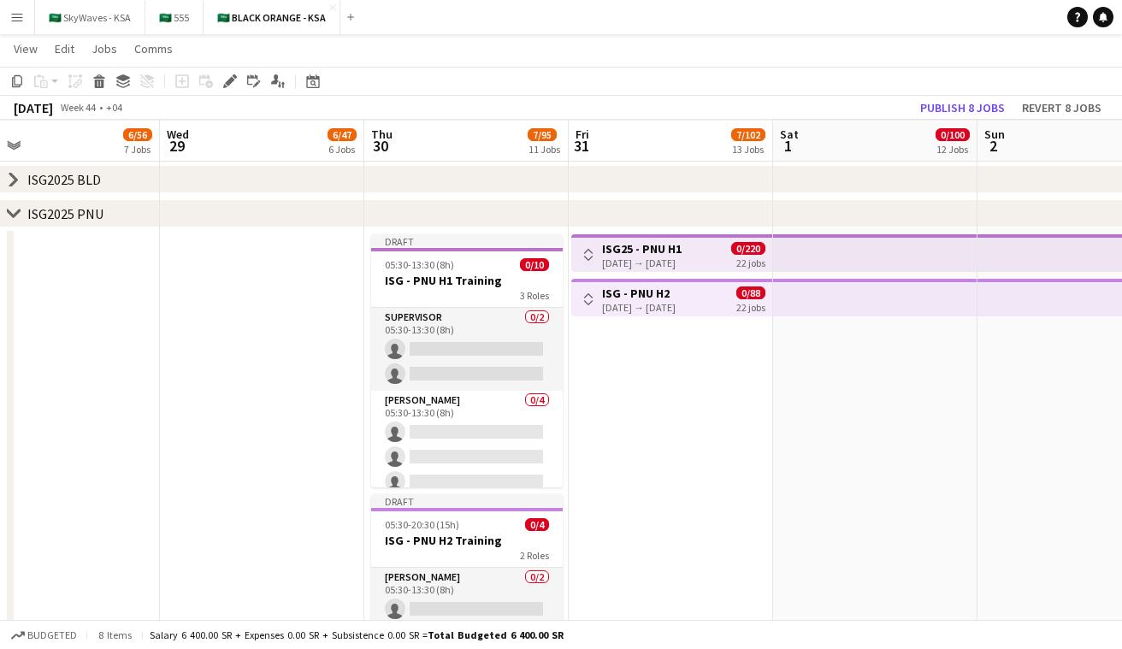
click at [10, 211] on icon at bounding box center [13, 213] width 13 height 7
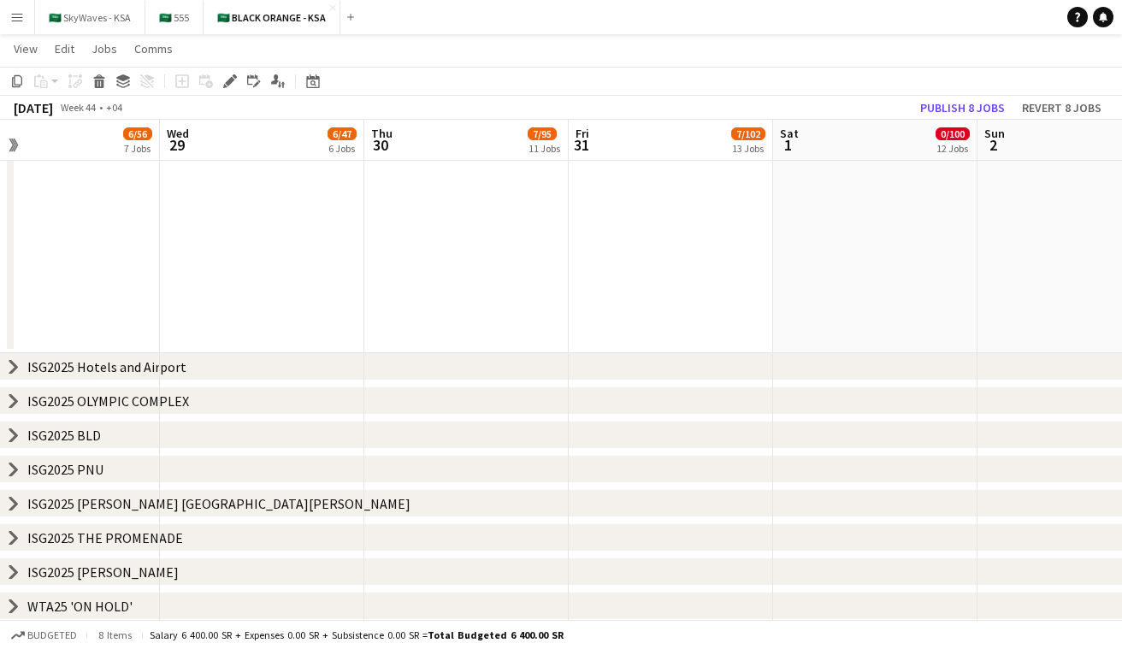
click at [10, 509] on icon at bounding box center [13, 503] width 7 height 13
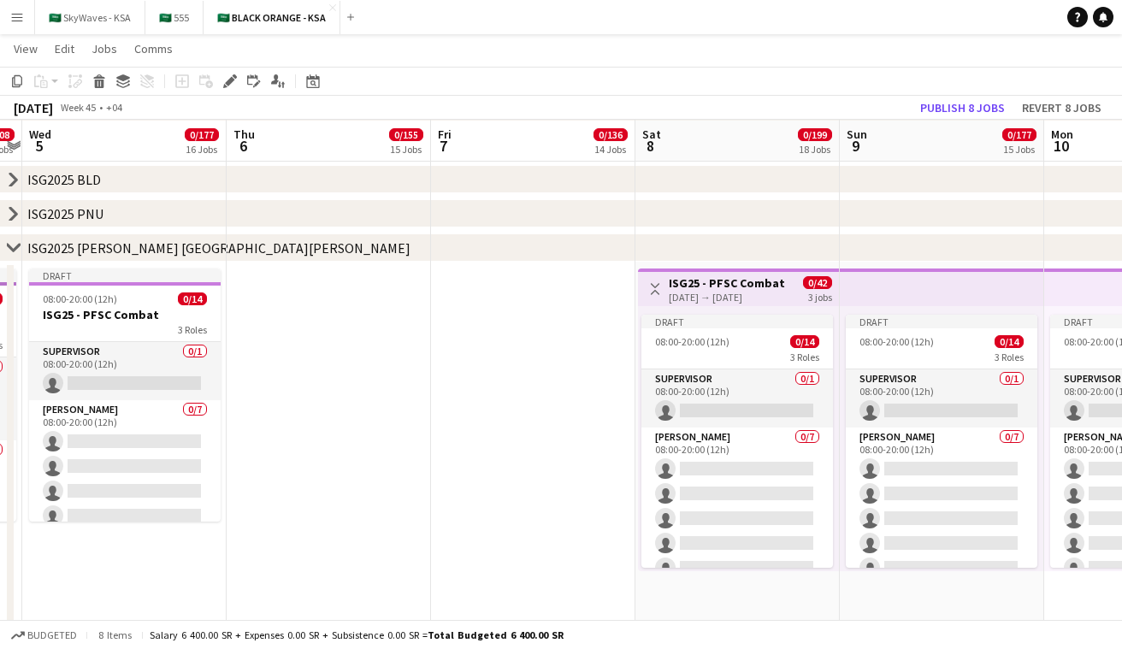
scroll to position [0, 745]
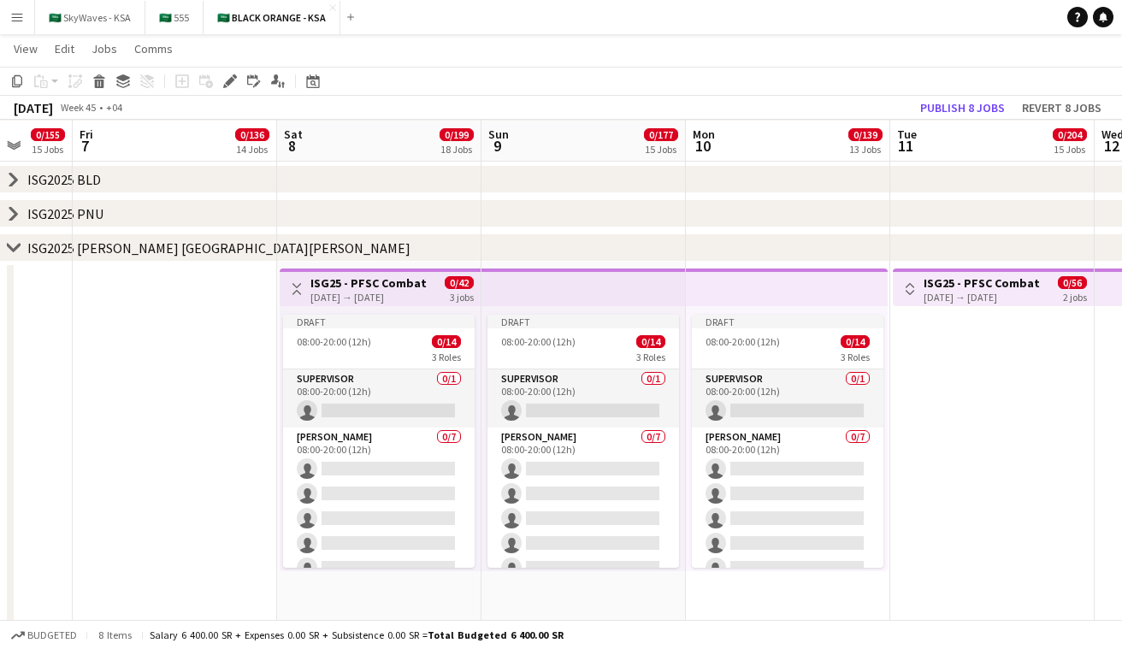
click at [404, 287] on h3 "ISG25 - PFSC Combat" at bounding box center [369, 282] width 116 height 15
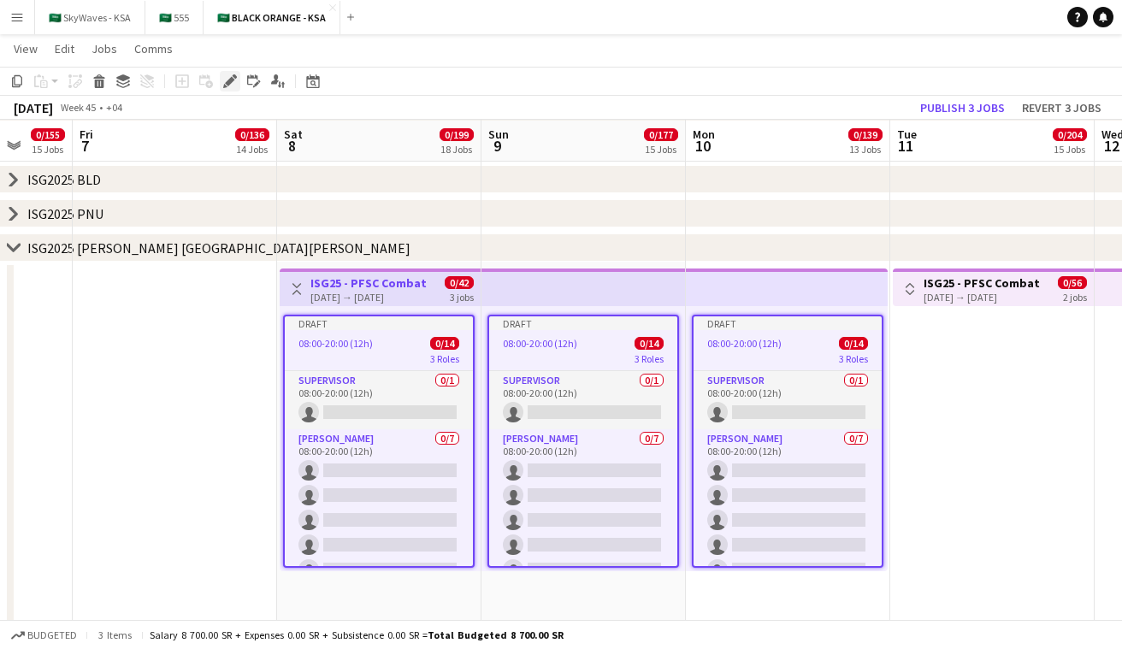
click at [229, 83] on icon at bounding box center [229, 81] width 9 height 9
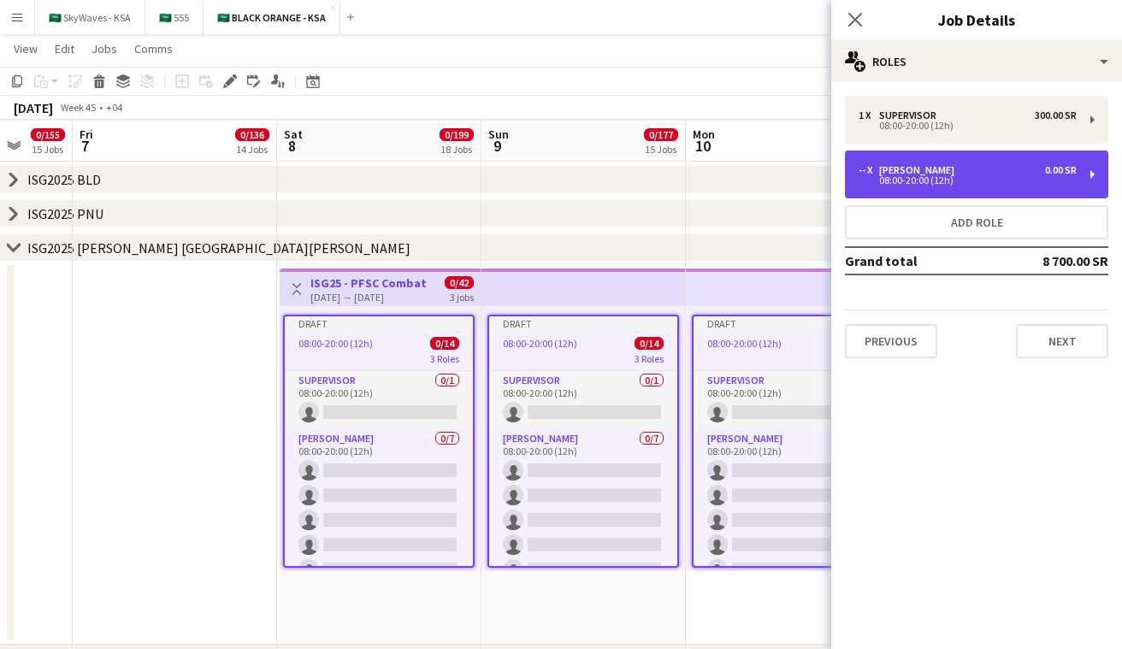
click at [903, 176] on div "08:00-20:00 (12h)" at bounding box center [968, 180] width 218 height 9
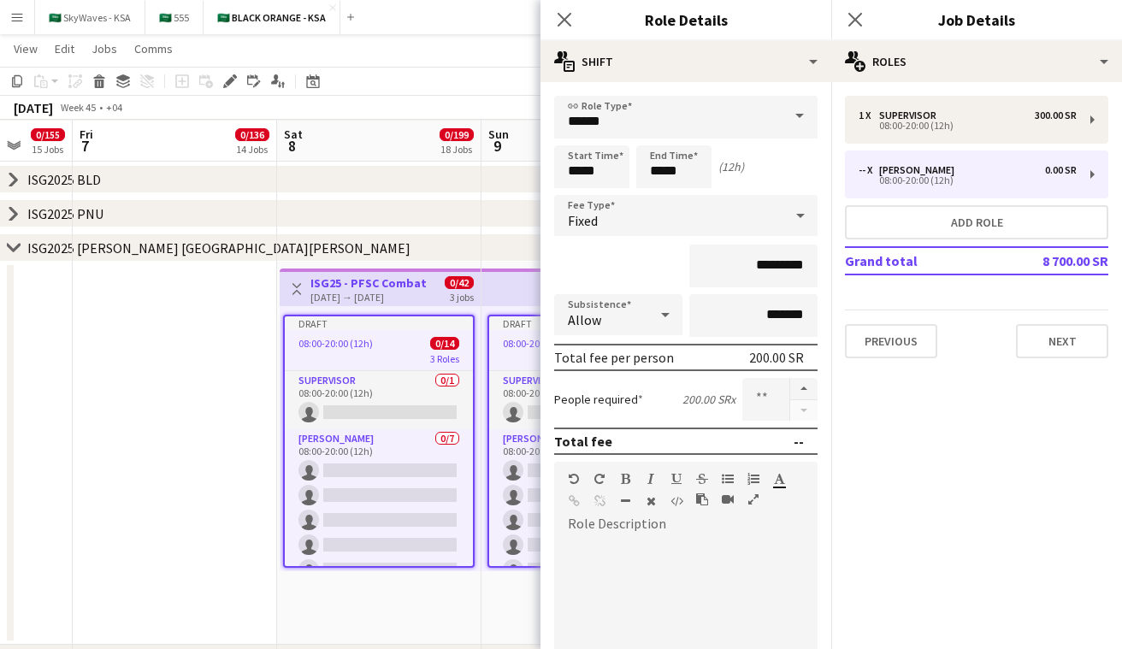
click at [667, 555] on div at bounding box center [685, 640] width 263 height 205
paste div
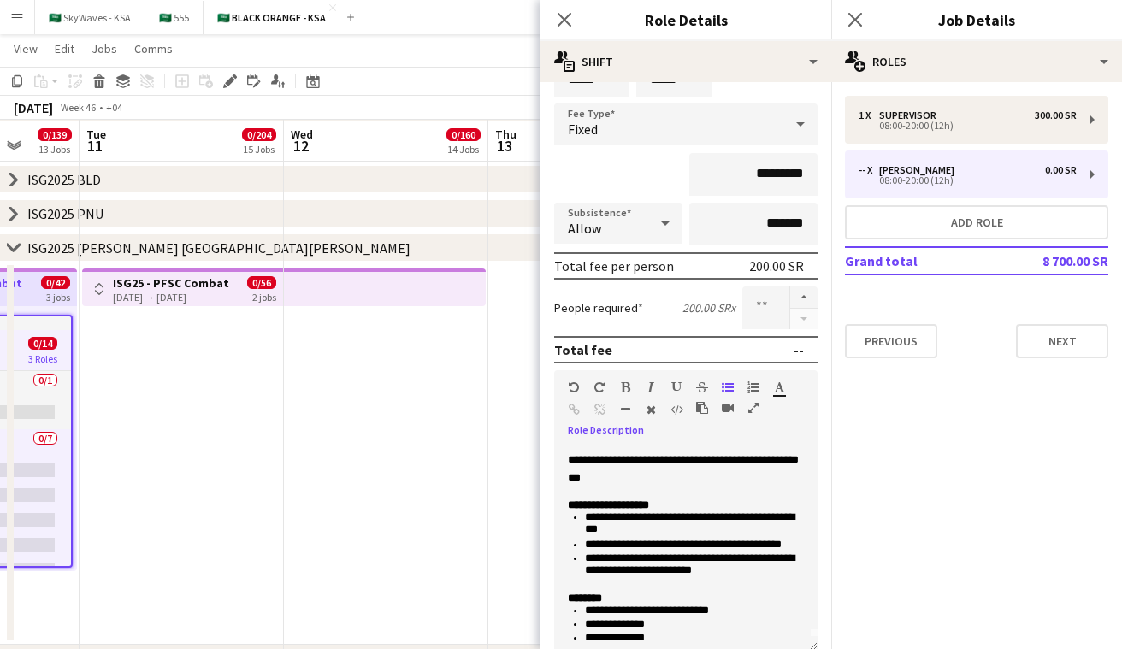
scroll to position [0, 746]
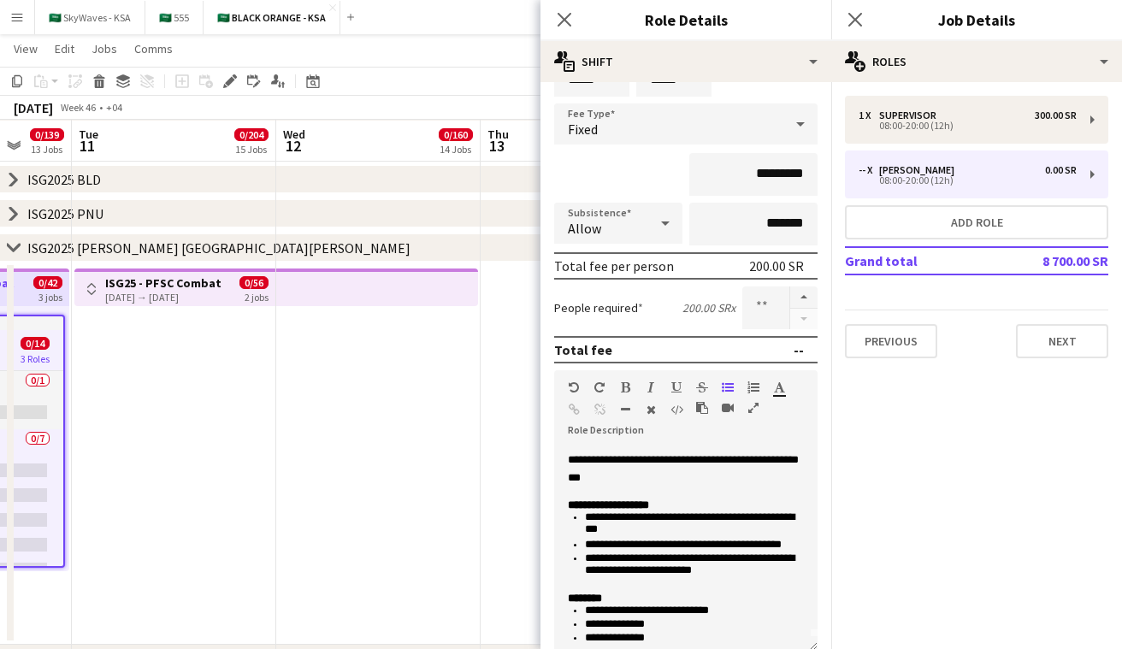
click at [327, 286] on app-top-bar at bounding box center [377, 288] width 202 height 38
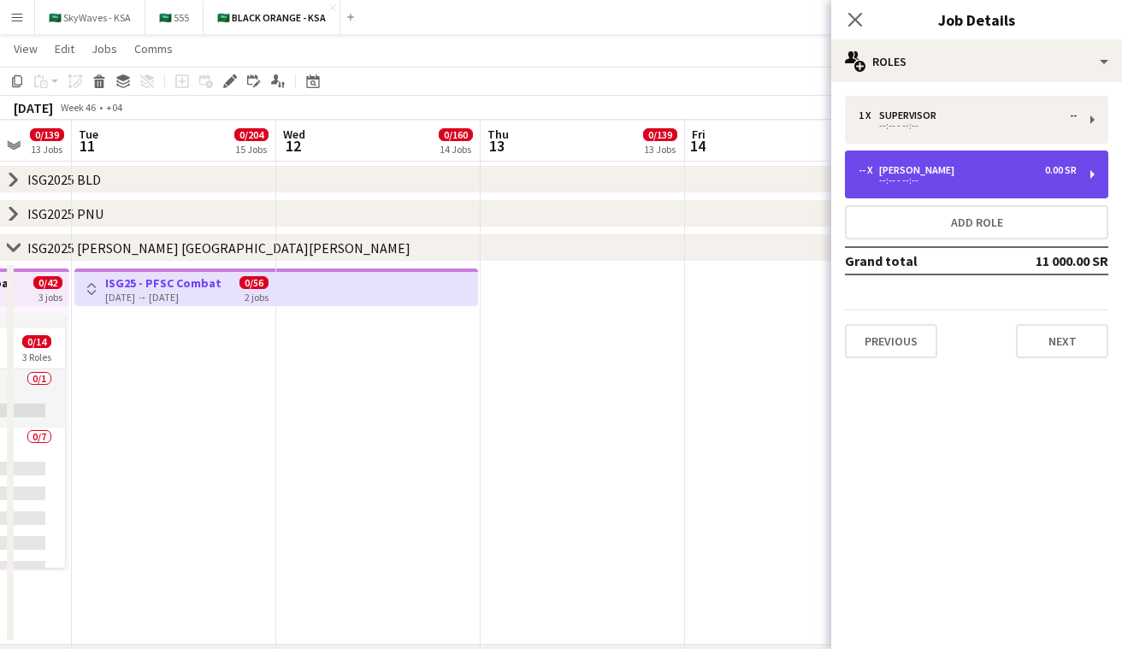
click at [956, 169] on div "-- x [PERSON_NAME] 0.00 SR" at bounding box center [968, 170] width 218 height 12
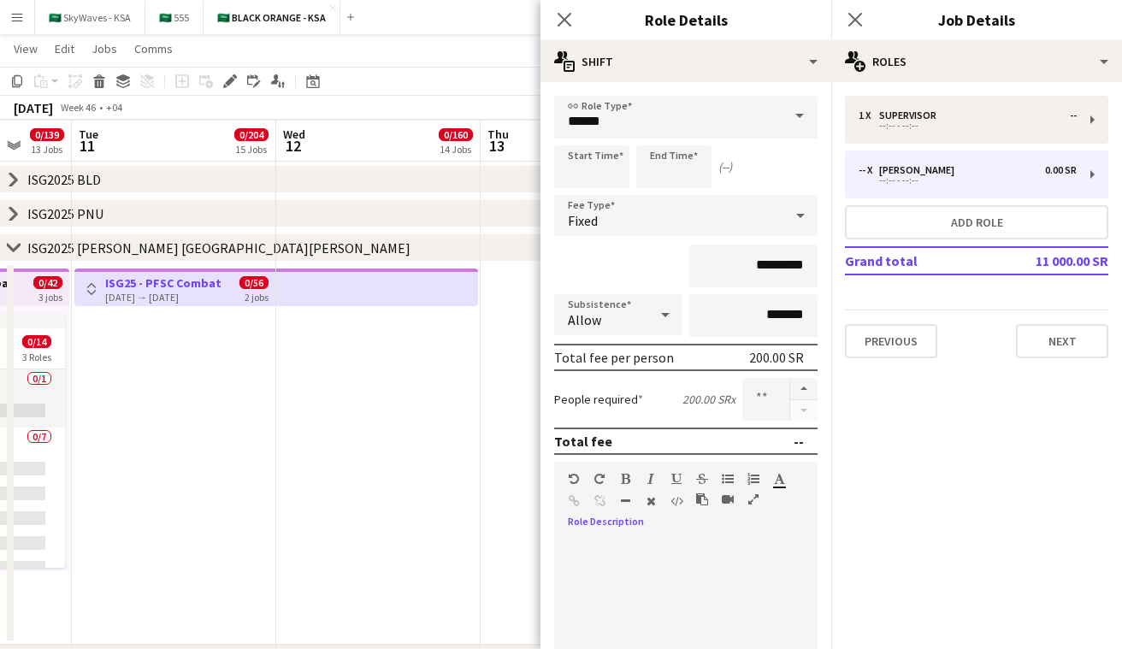
click at [607, 533] on div at bounding box center [685, 634] width 263 height 217
paste div
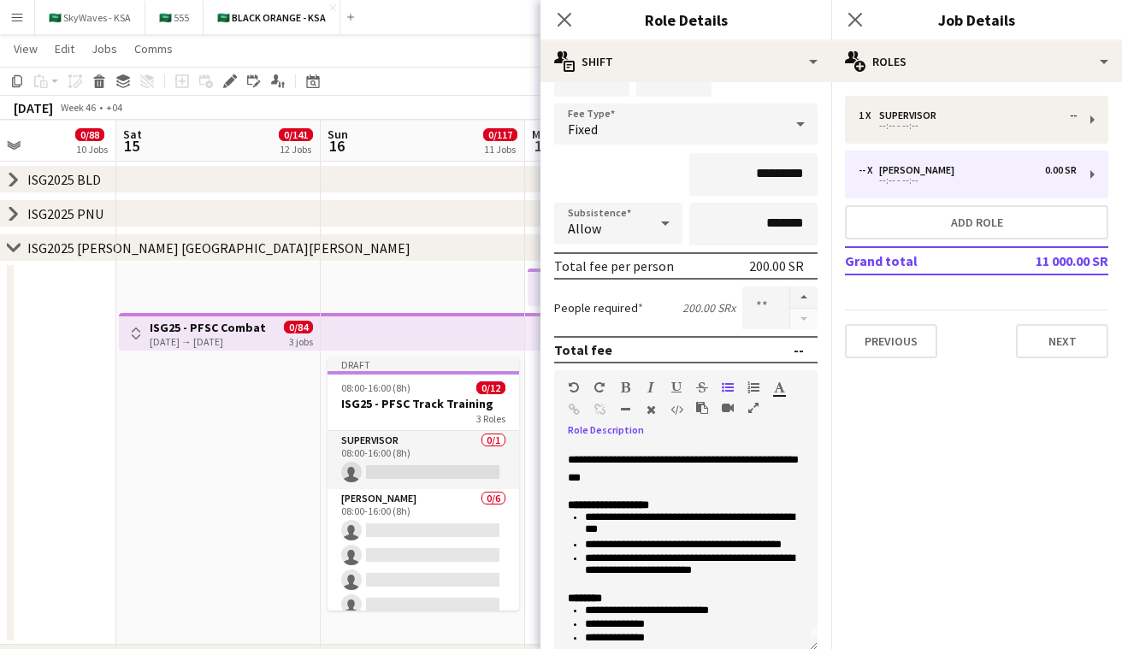
scroll to position [0, 598]
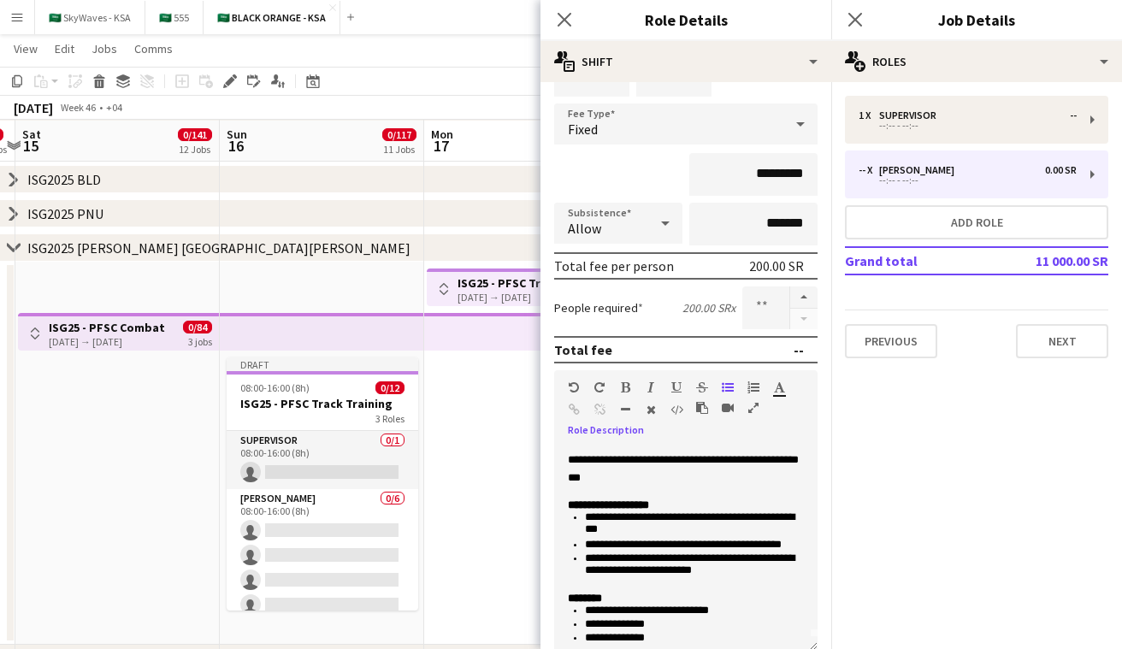
click at [375, 334] on app-top-bar at bounding box center [322, 332] width 204 height 38
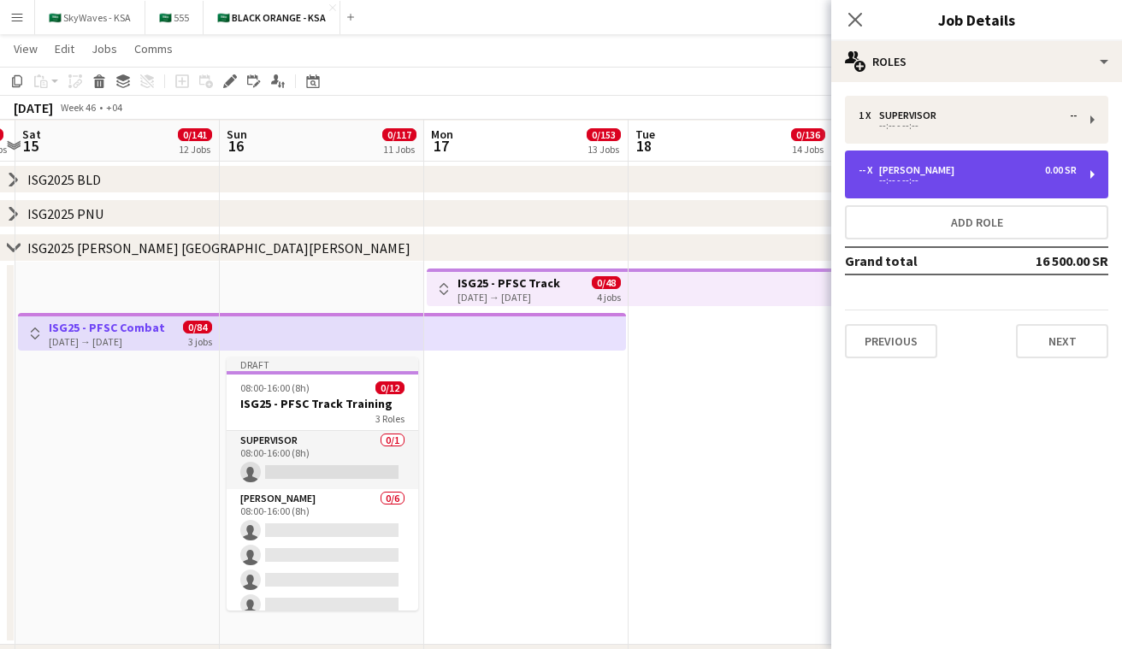
click at [938, 165] on div "-- x [PERSON_NAME] 0.00 SR" at bounding box center [968, 170] width 218 height 12
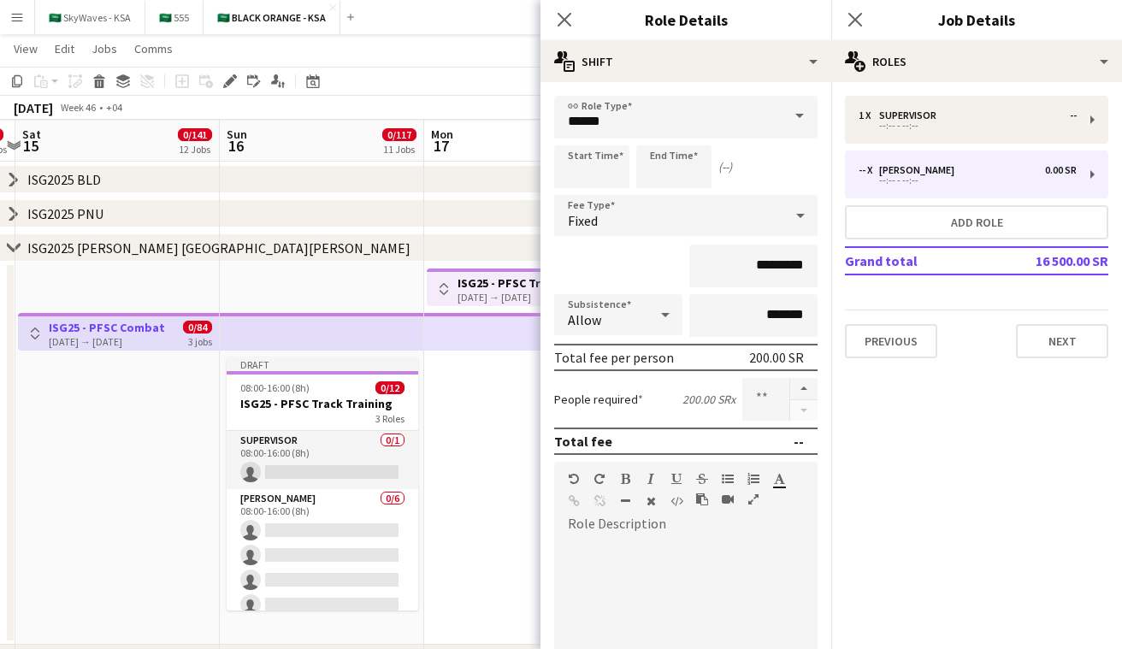
click at [636, 526] on div at bounding box center [685, 634] width 263 height 217
paste div
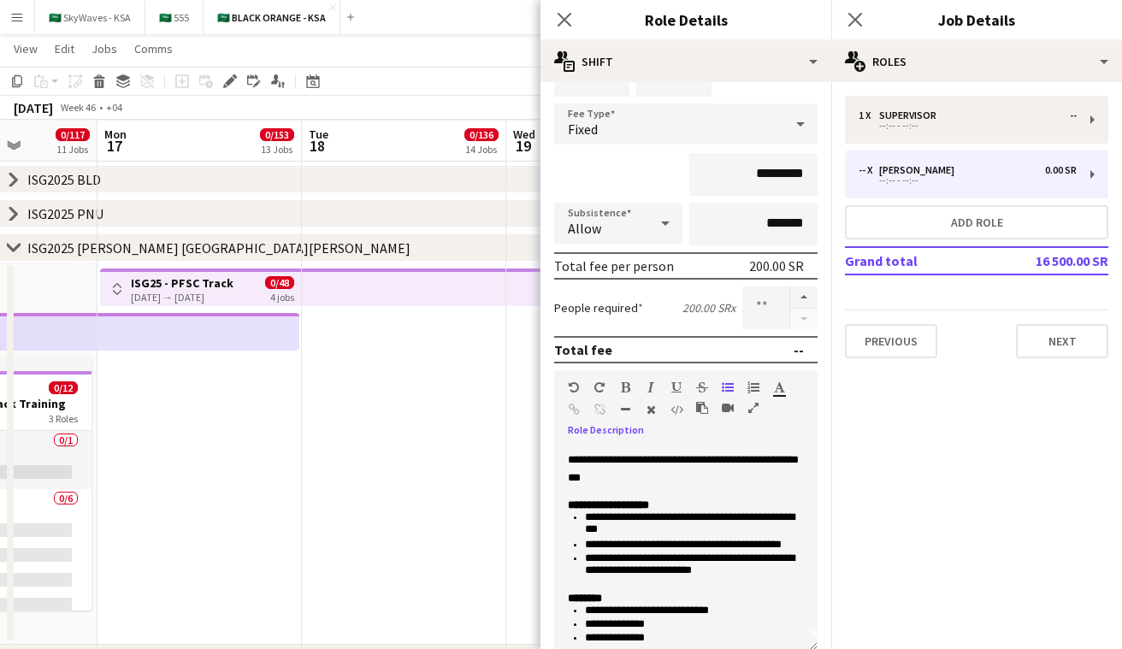
scroll to position [0, 662]
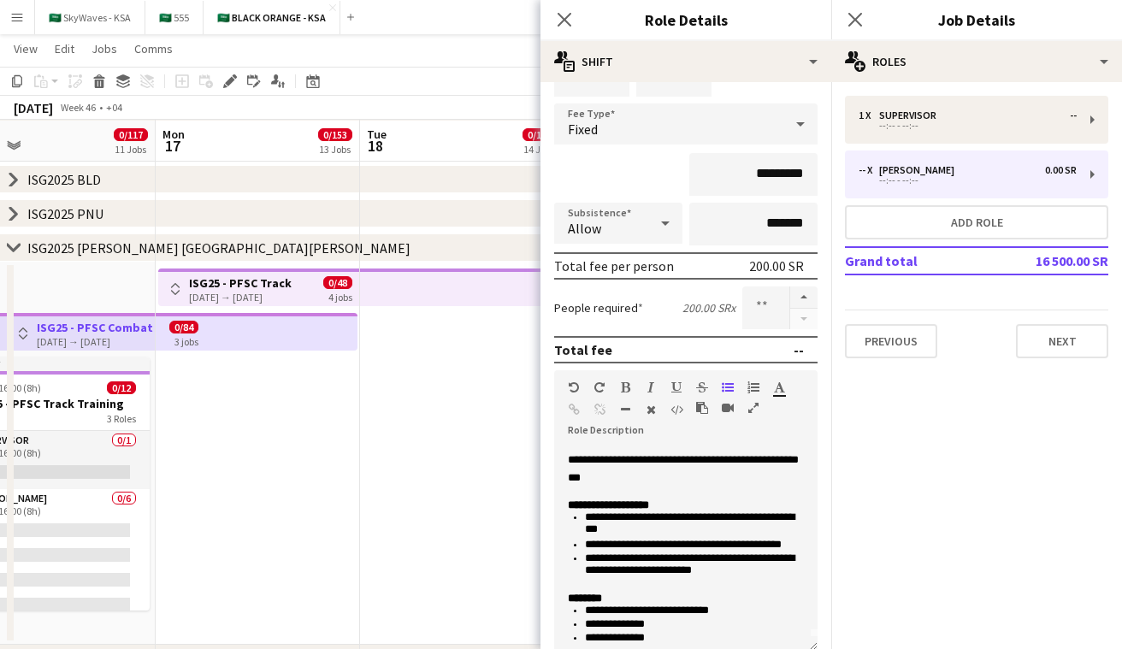
click at [354, 286] on app-top-bar "Toggle View ISG25 - PFSC Track [DATE] → [DATE] 0/48 4 jobs" at bounding box center [258, 288] width 201 height 38
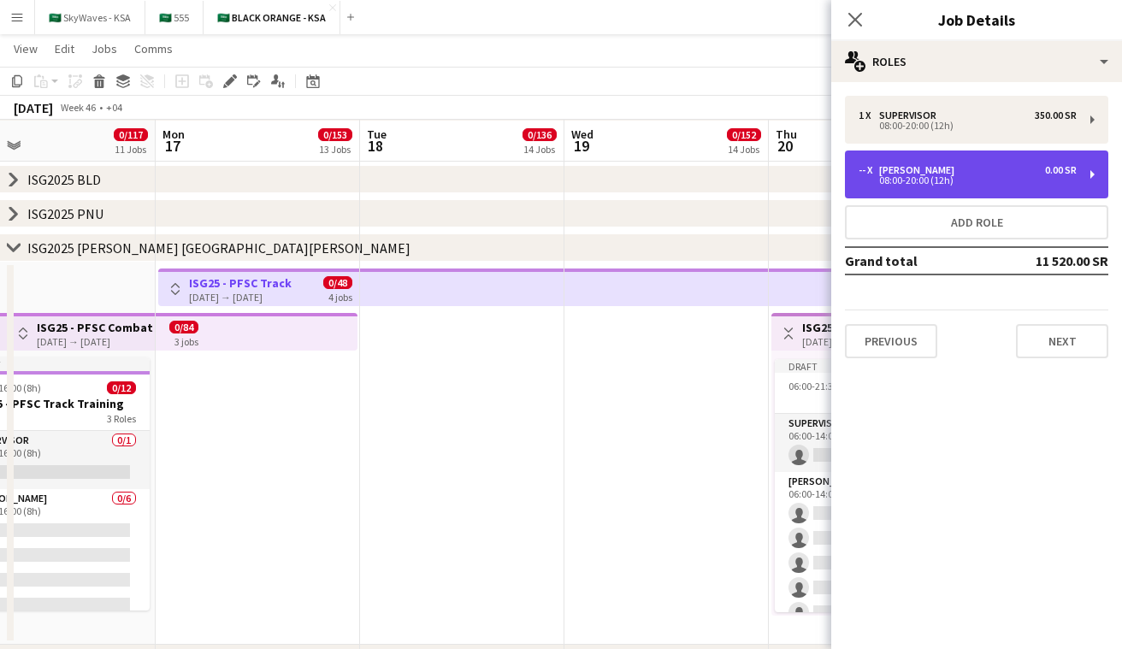
click at [914, 196] on div "-- x [PERSON_NAME] 0.00 SR 08:00-20:00 (12h)" at bounding box center [976, 175] width 263 height 48
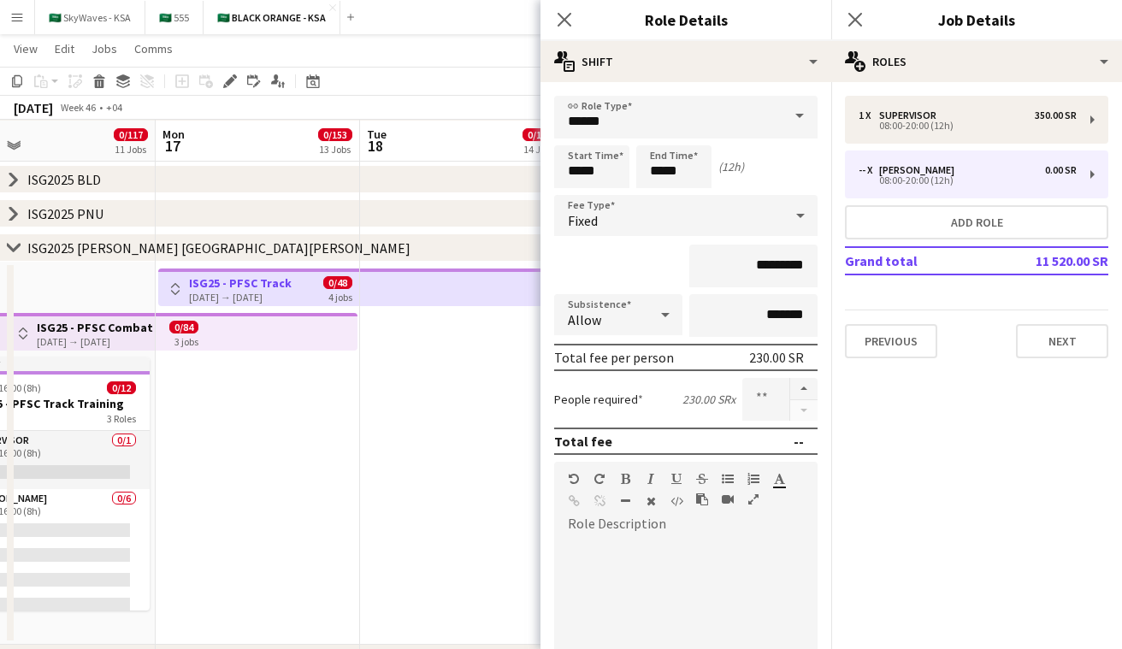
click at [636, 541] on div at bounding box center [685, 640] width 263 height 205
paste div
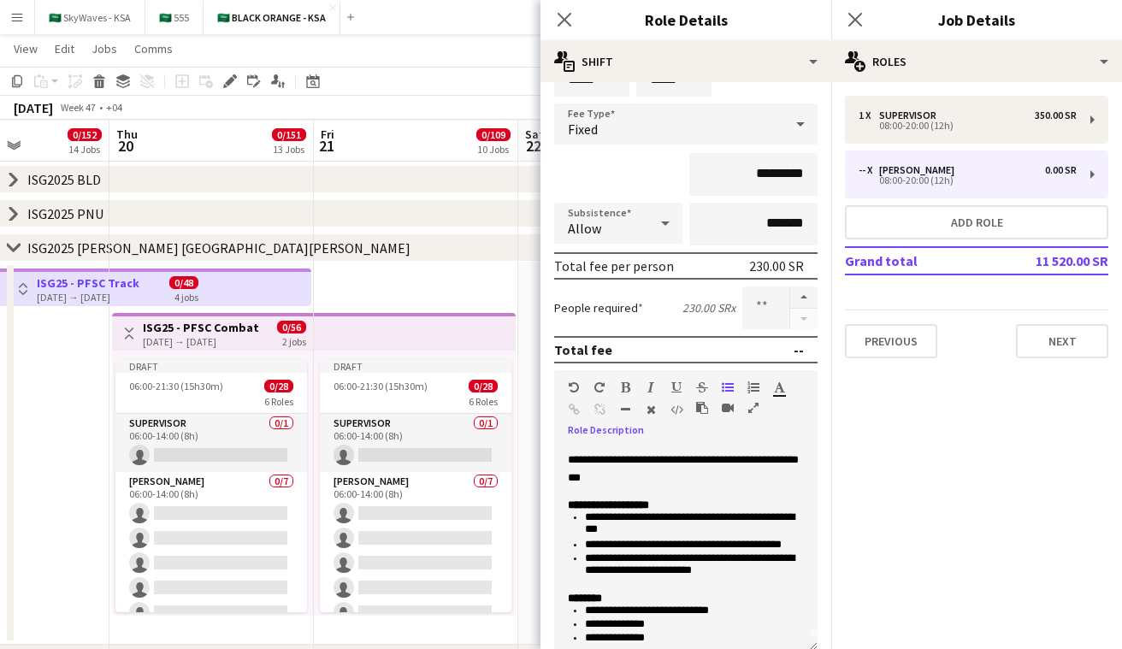
scroll to position [0, 602]
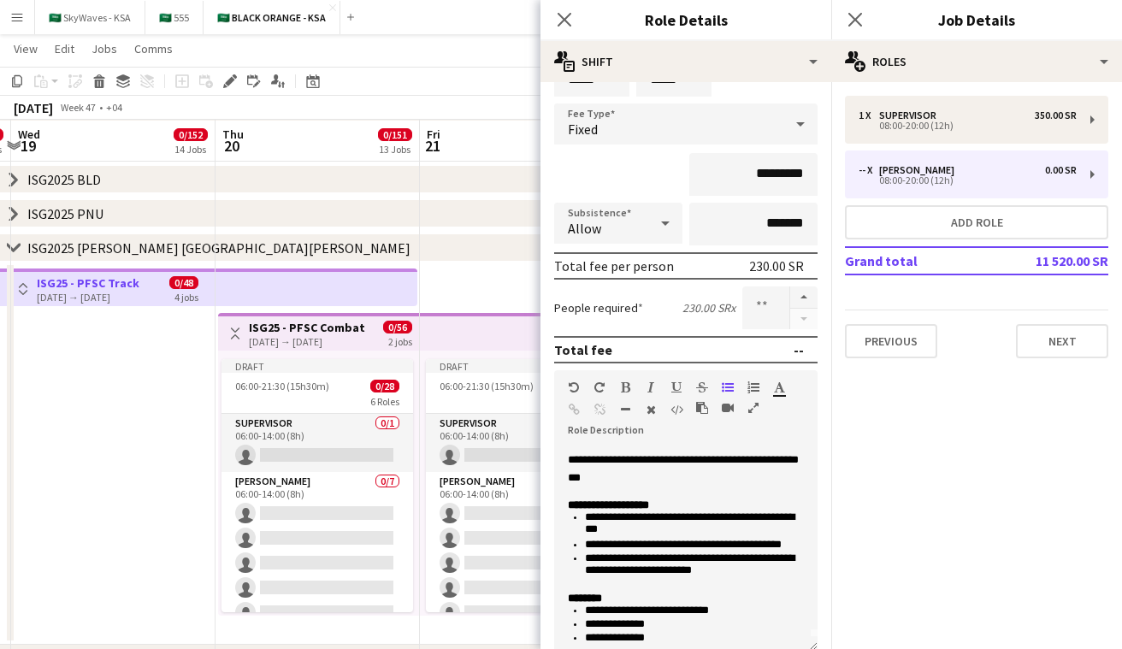
click at [410, 330] on span "0/56" at bounding box center [397, 327] width 29 height 13
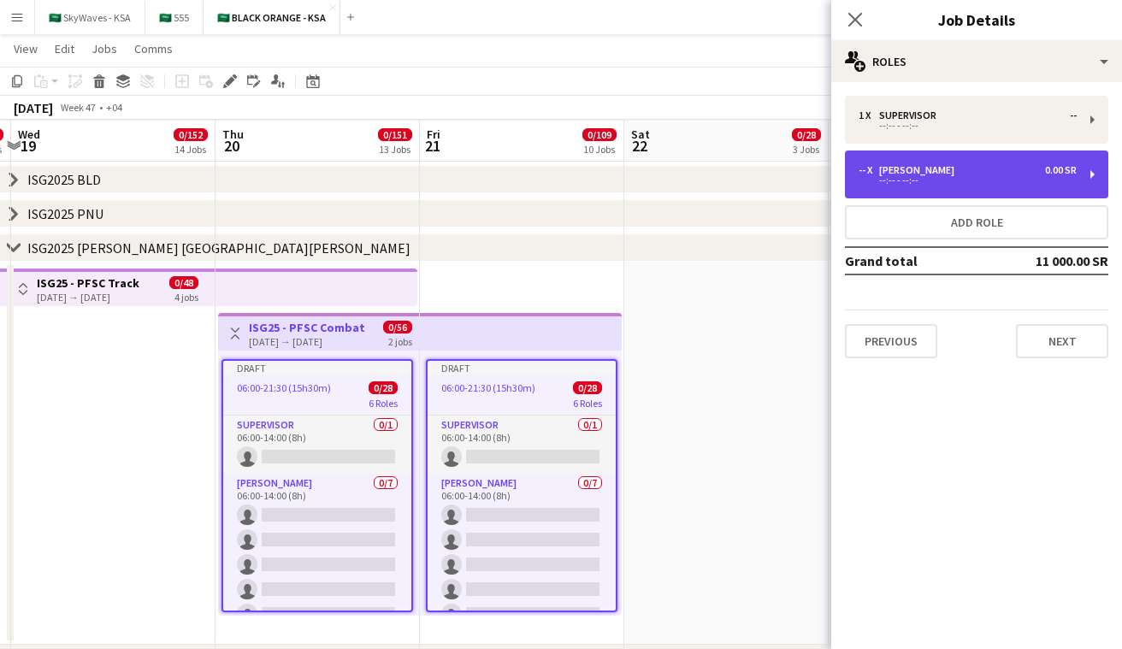
click at [938, 162] on div "-- x [PERSON_NAME] 0.00 SR --:-- - --:--" at bounding box center [976, 175] width 263 height 48
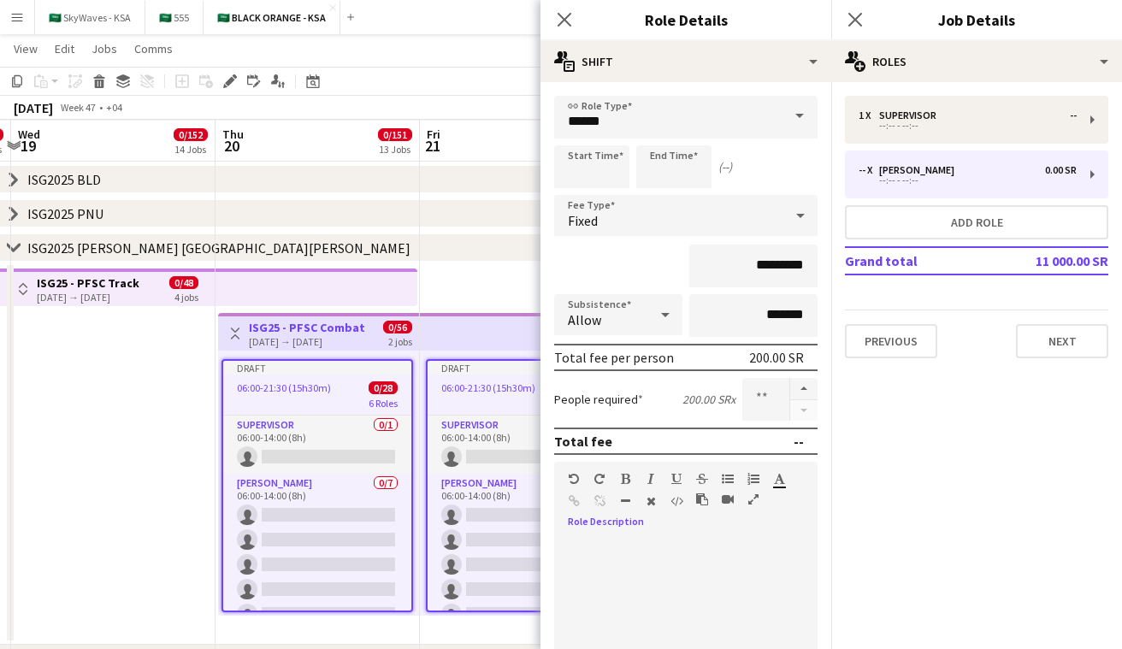
click at [652, 528] on div at bounding box center [685, 634] width 263 height 217
paste div
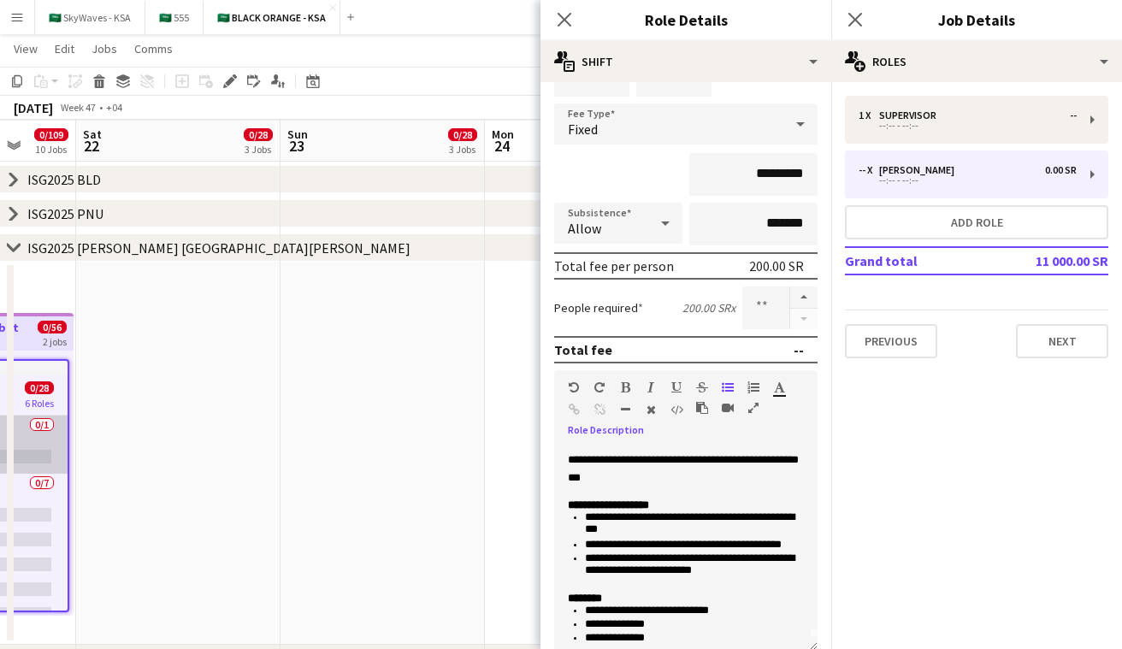
scroll to position [0, 534]
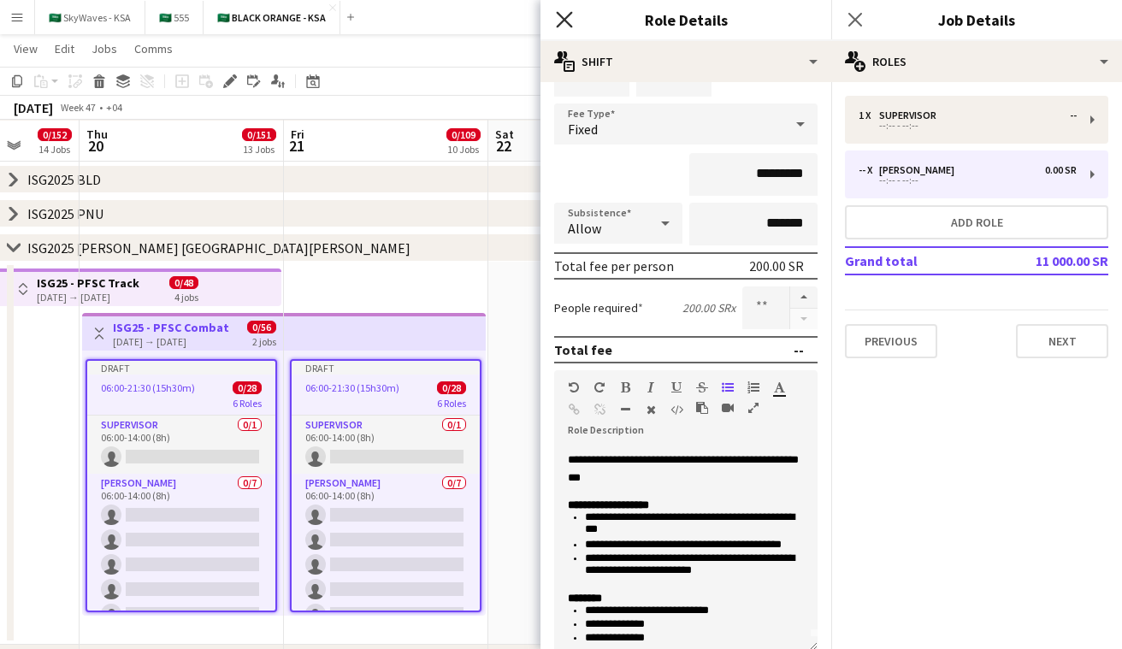
click at [565, 26] on icon "Close pop-in" at bounding box center [564, 19] width 16 height 16
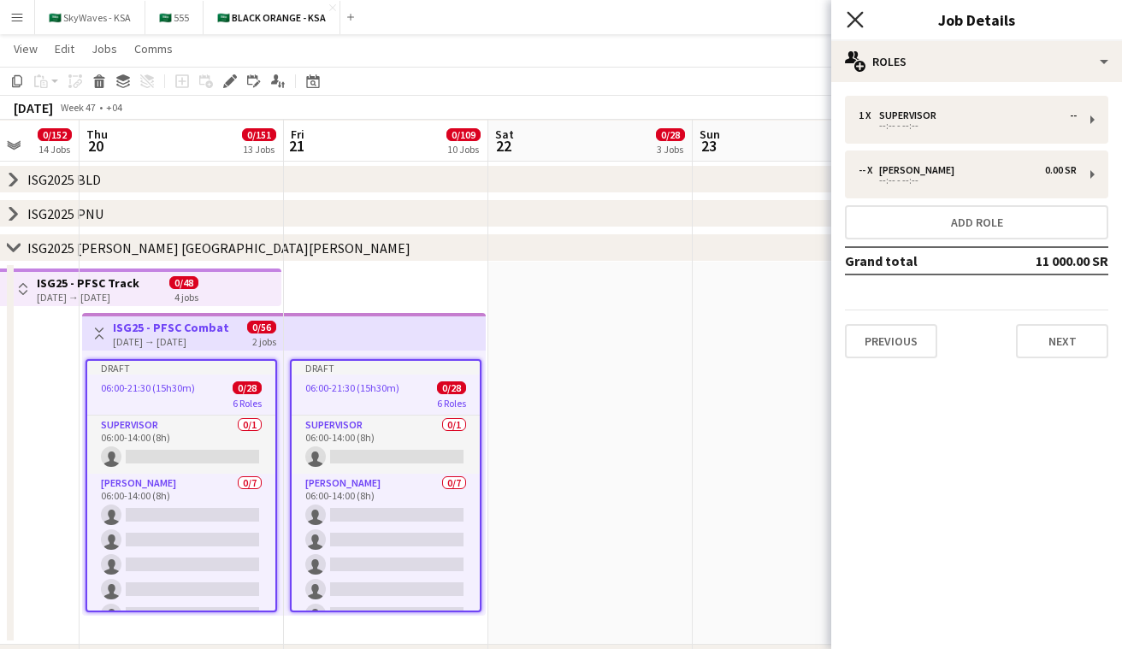
click at [856, 20] on icon at bounding box center [855, 19] width 16 height 16
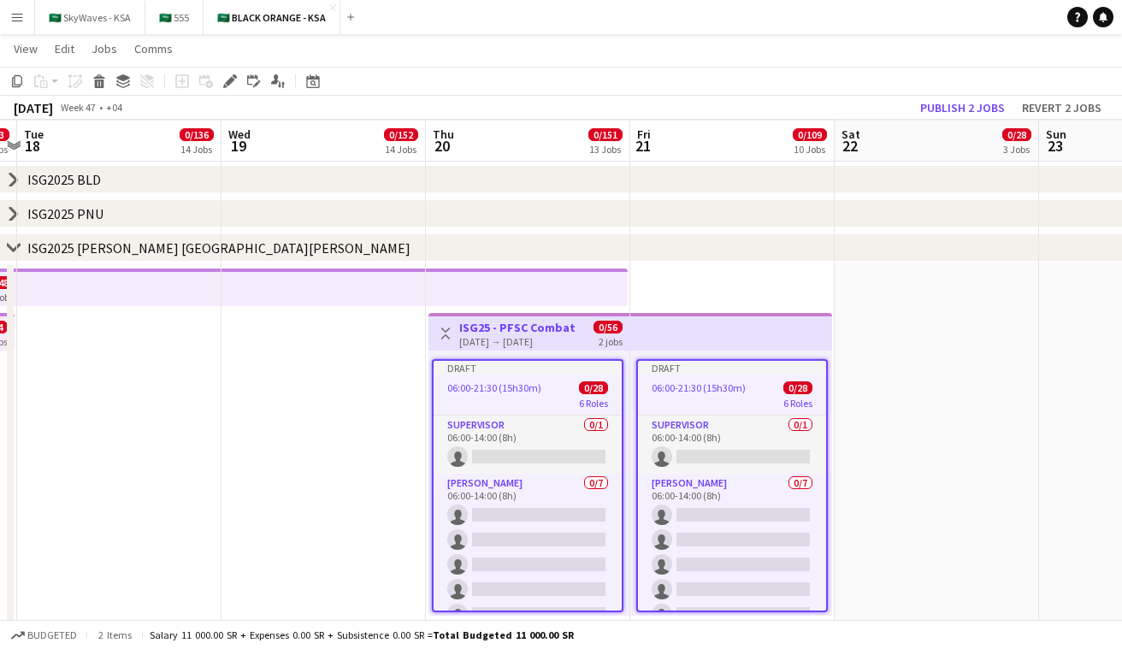
scroll to position [0, 380]
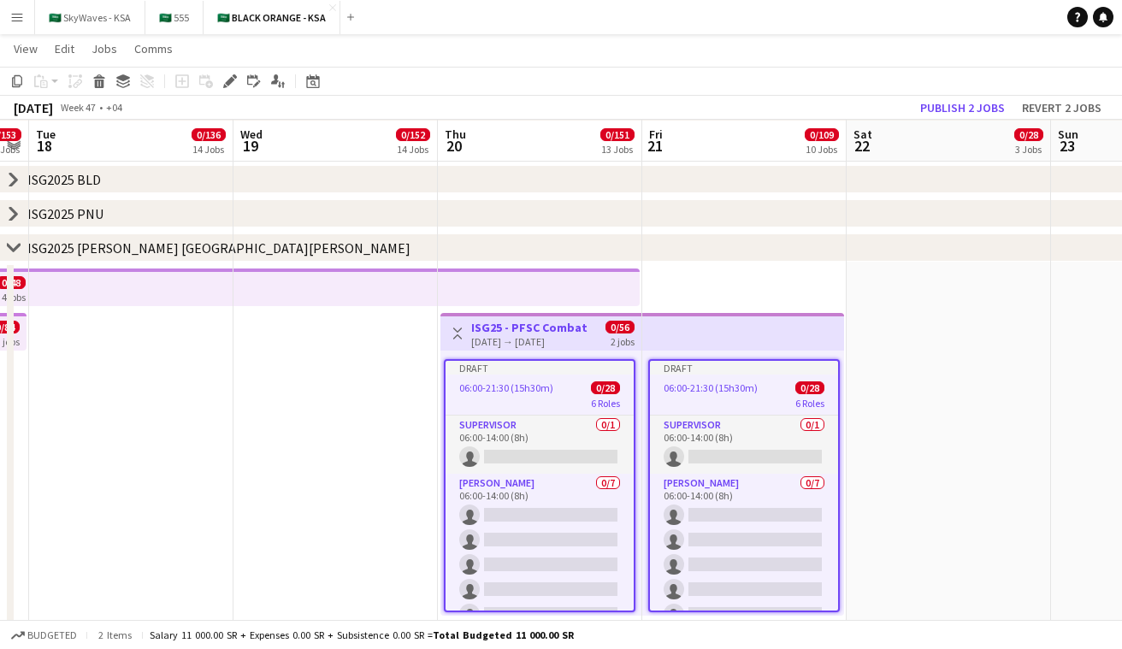
click at [13, 246] on icon "chevron-right" at bounding box center [14, 248] width 14 height 14
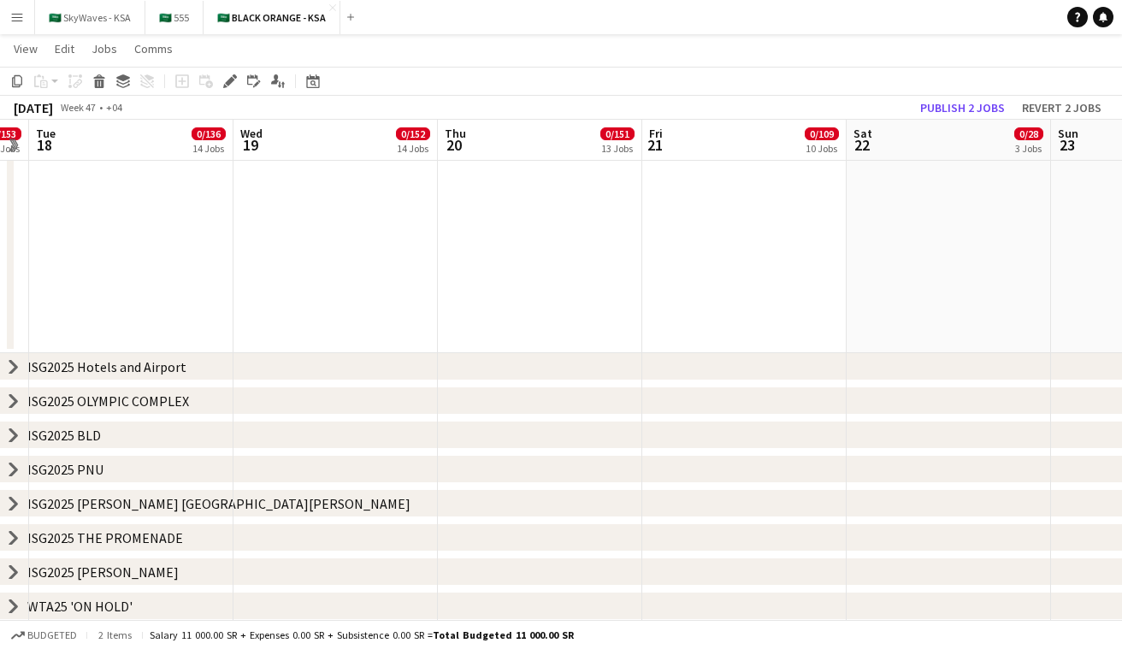
click at [9, 536] on icon "chevron-right" at bounding box center [14, 538] width 14 height 14
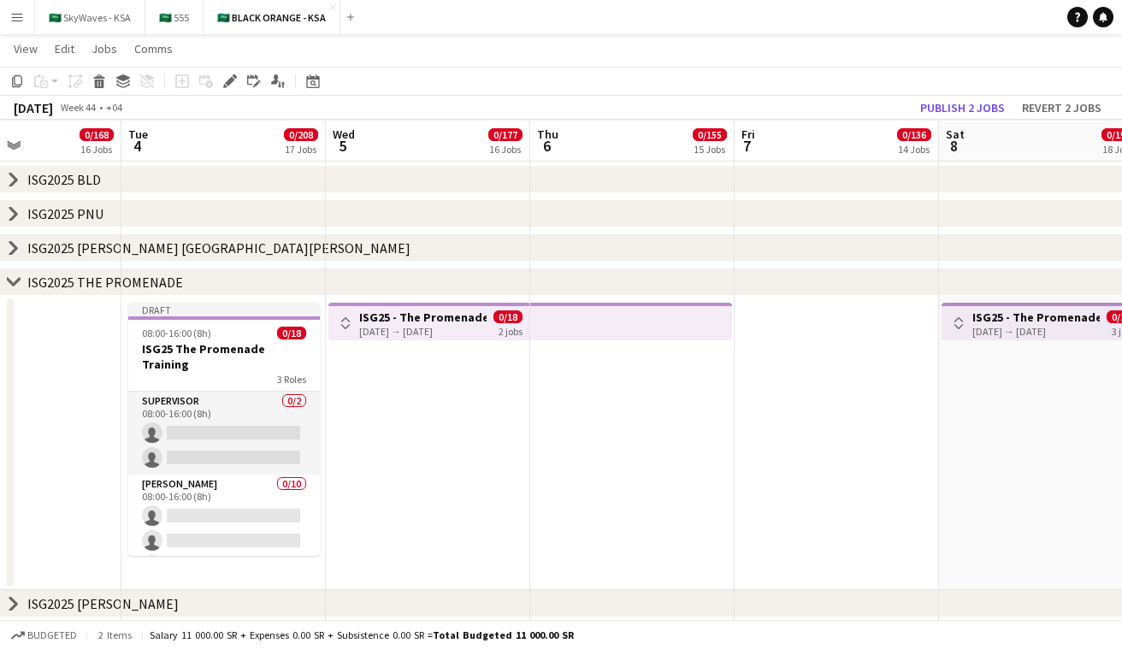
scroll to position [0, 470]
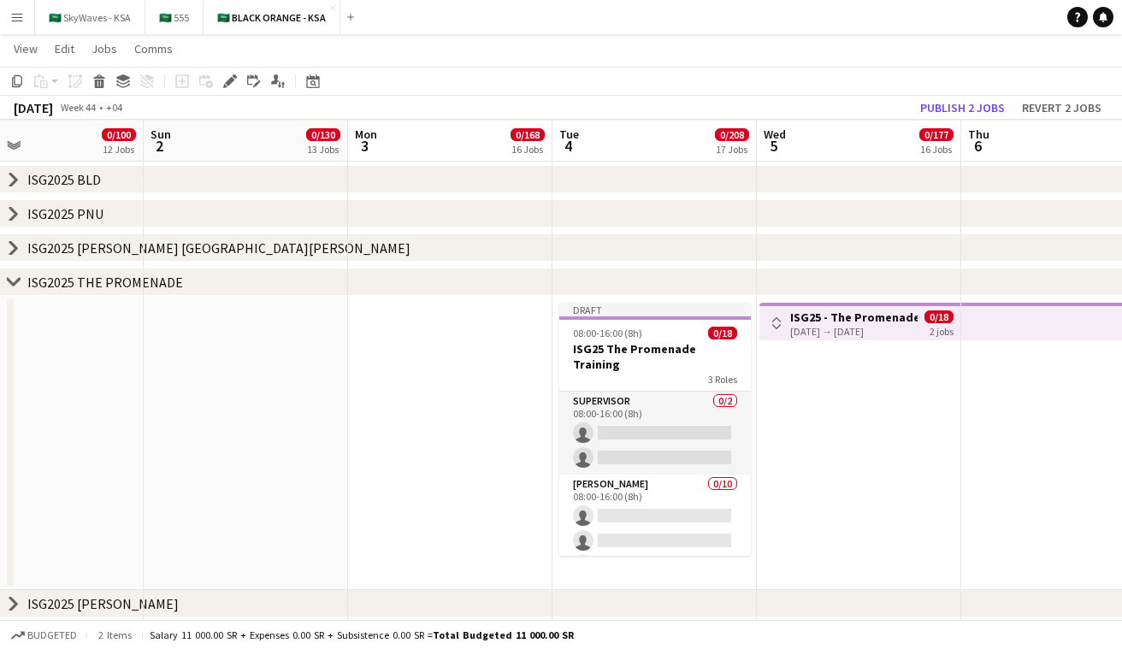
click at [842, 321] on h3 "ISG25 - The Promenade" at bounding box center [853, 317] width 127 height 15
click at [228, 74] on div "Edit" at bounding box center [230, 81] width 21 height 21
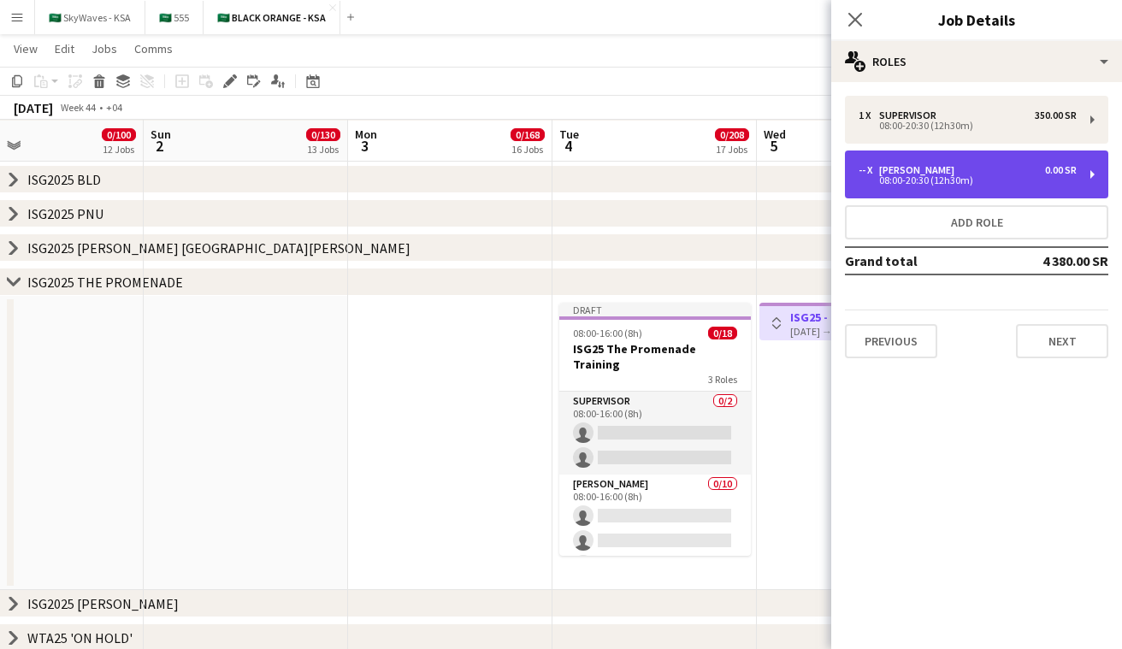
click at [984, 169] on div "-- x [PERSON_NAME] 0.00 SR" at bounding box center [968, 170] width 218 height 12
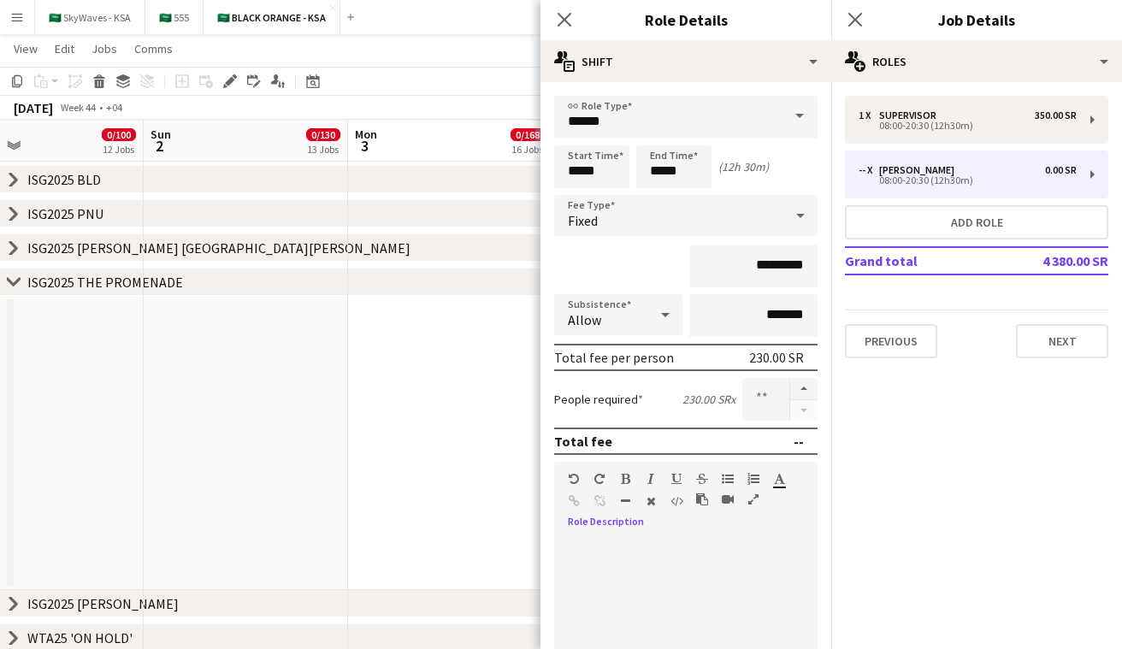
click at [677, 524] on div "default Heading 1 Heading 2 Heading 3 Heading 4 Heading 5 Heading 6 Heading 7 P…" at bounding box center [685, 494] width 263 height 64
paste div
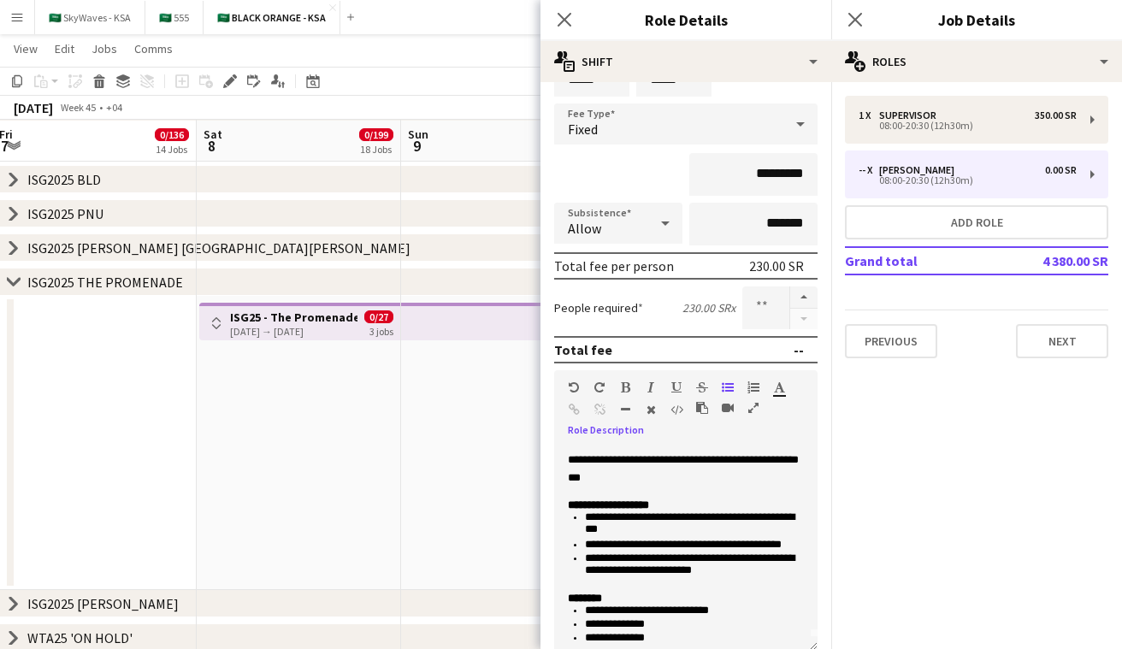
scroll to position [0, 622]
click at [392, 319] on div "0/27 3 jobs" at bounding box center [378, 324] width 29 height 27
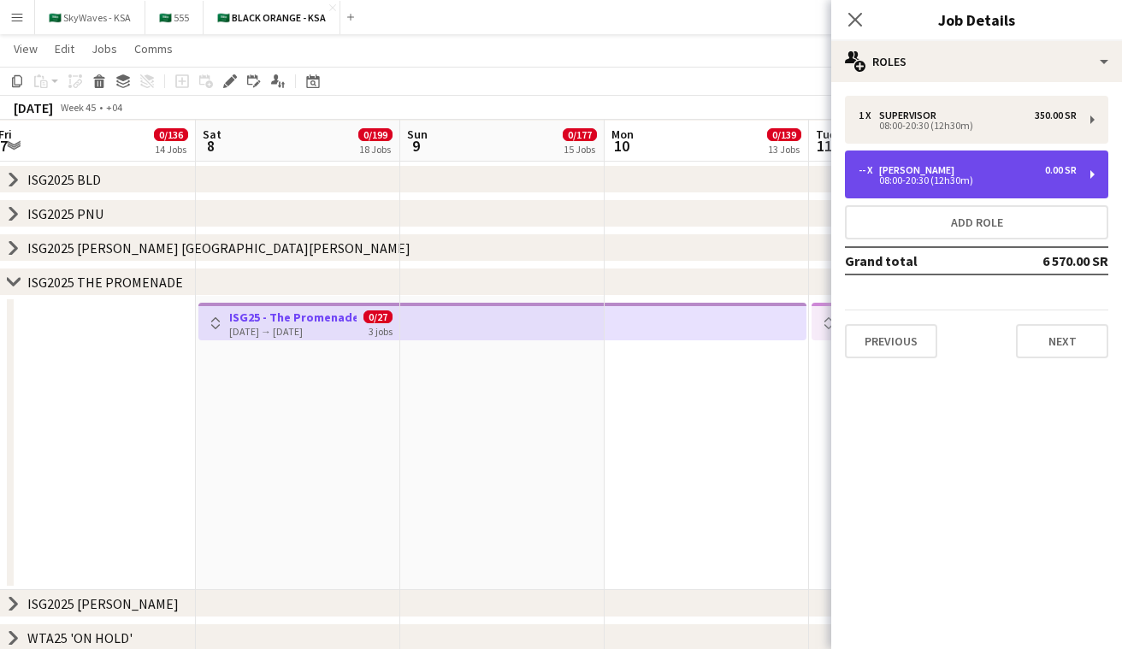
click at [950, 159] on div "-- x [PERSON_NAME] 0.00 SR 08:00-20:30 (12h30m)" at bounding box center [976, 175] width 263 height 48
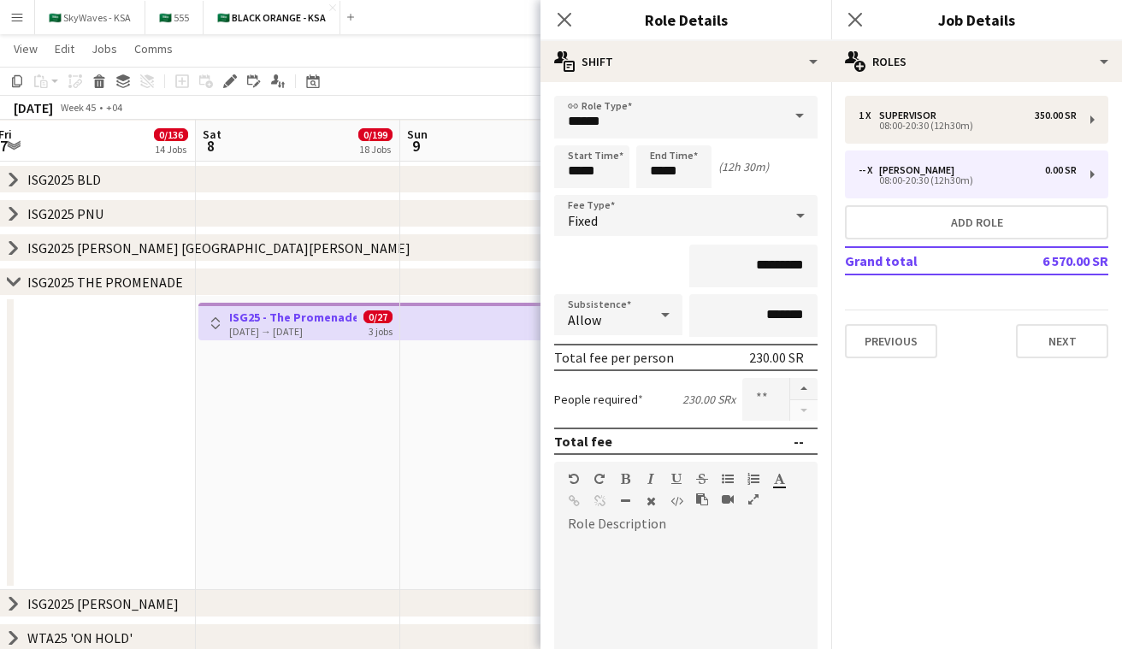
click at [741, 532] on div at bounding box center [685, 634] width 263 height 217
paste div
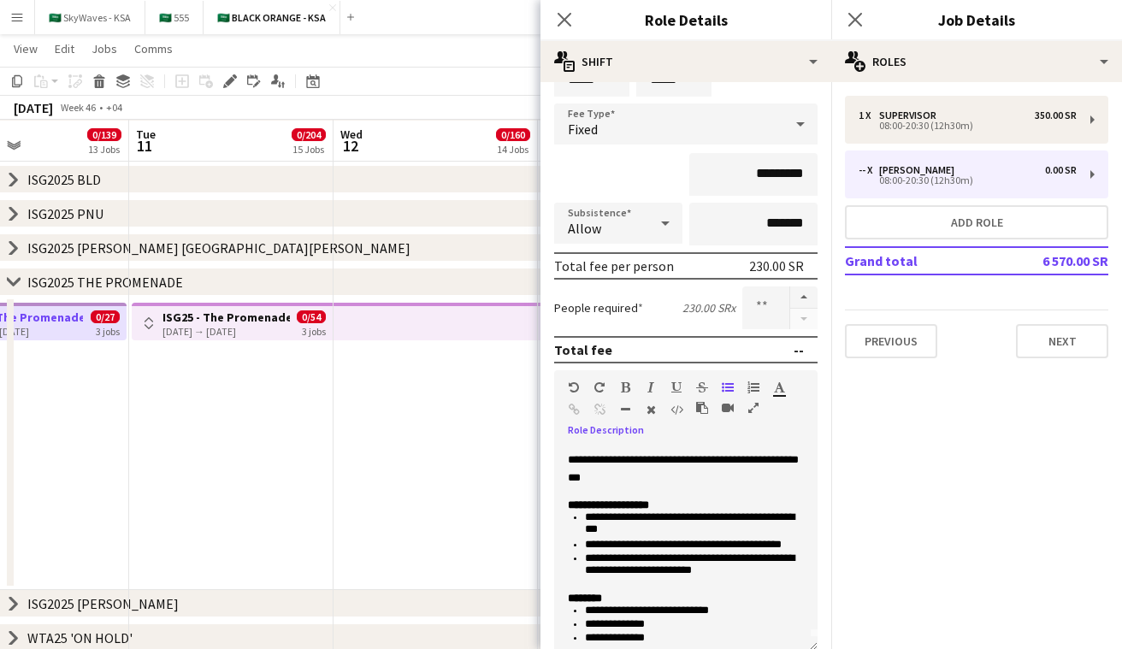
scroll to position [0, 592]
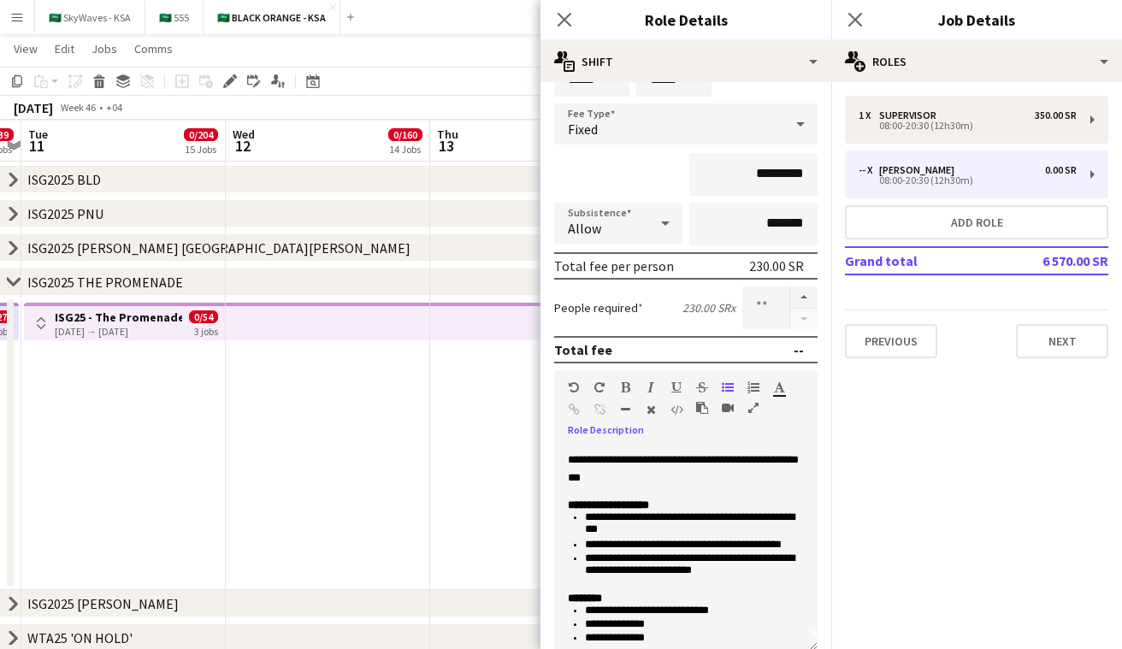
click at [389, 323] on app-top-bar at bounding box center [328, 322] width 204 height 38
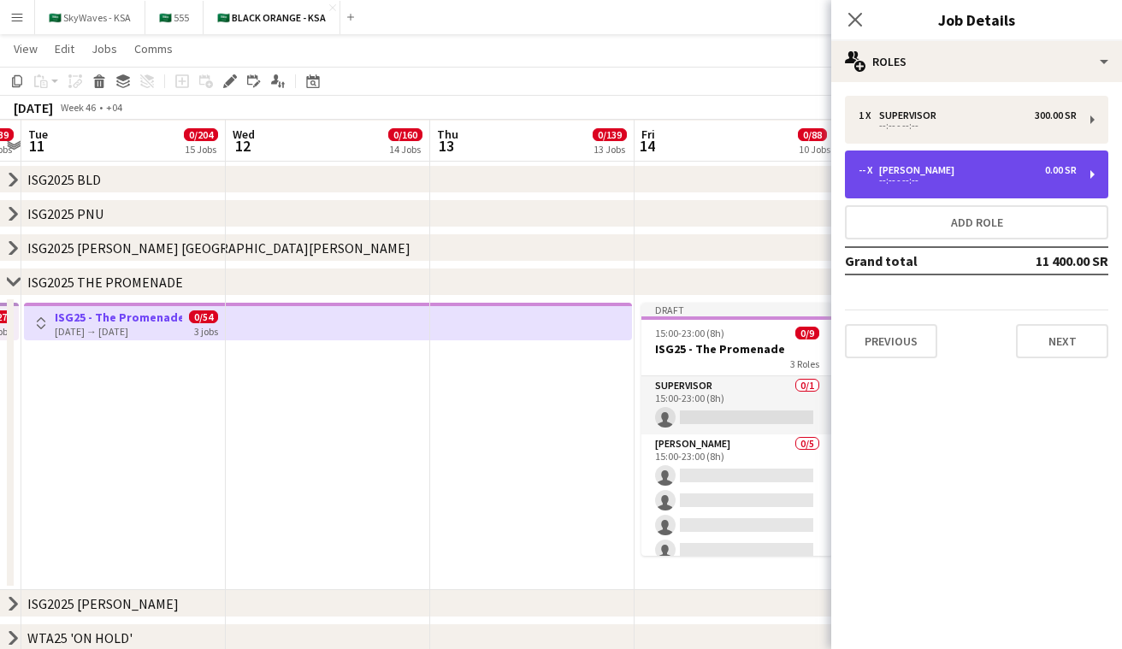
click at [967, 175] on div "-- x [PERSON_NAME] 0.00 SR" at bounding box center [968, 170] width 218 height 12
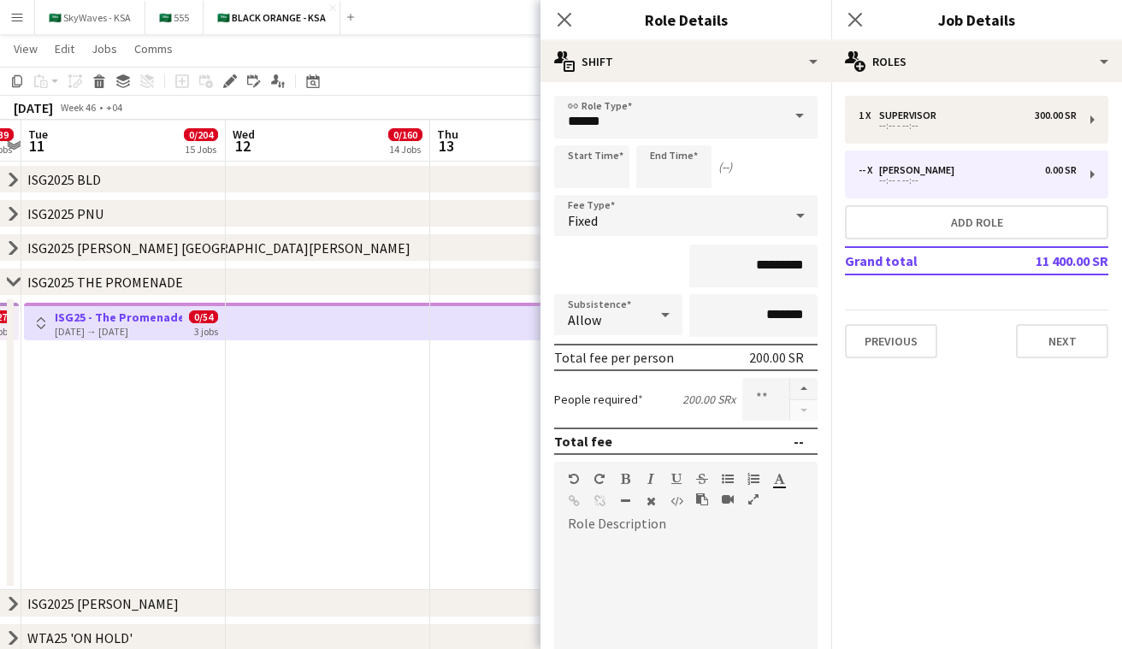
click at [707, 576] on div at bounding box center [685, 640] width 263 height 205
paste div
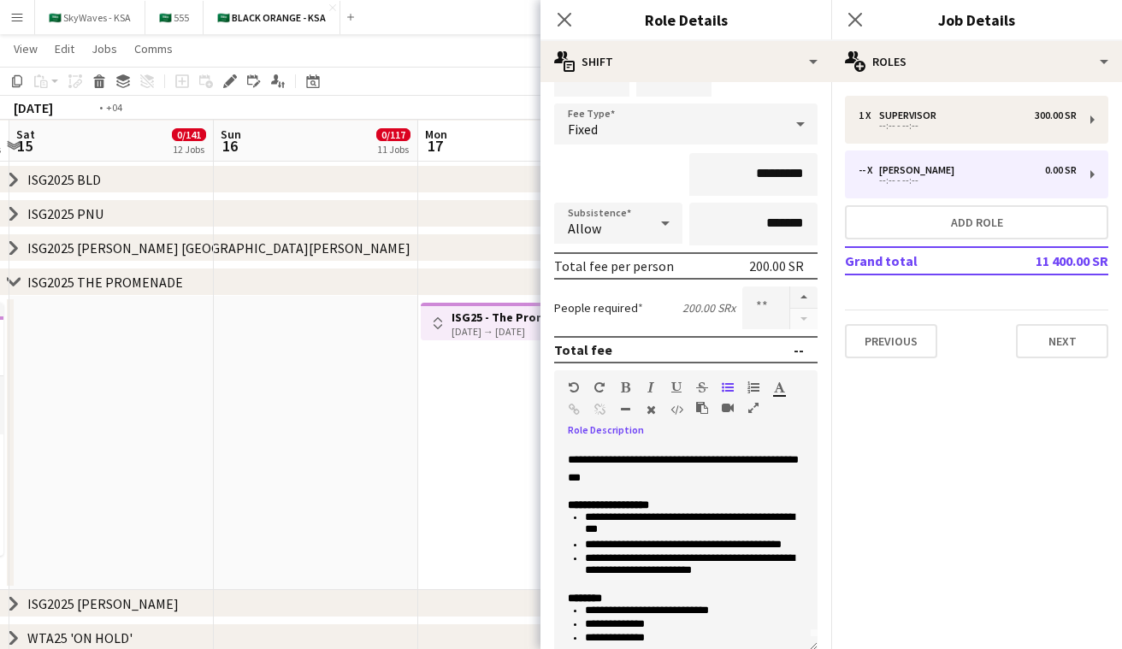
scroll to position [0, 659]
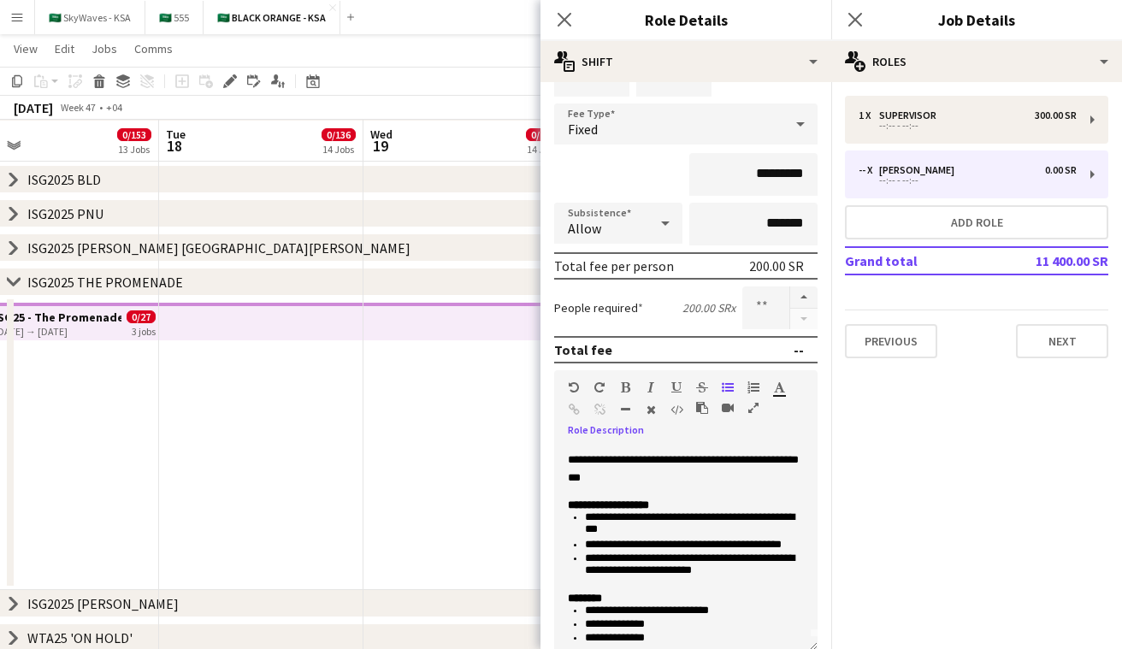
click at [368, 323] on app-top-bar at bounding box center [465, 322] width 202 height 38
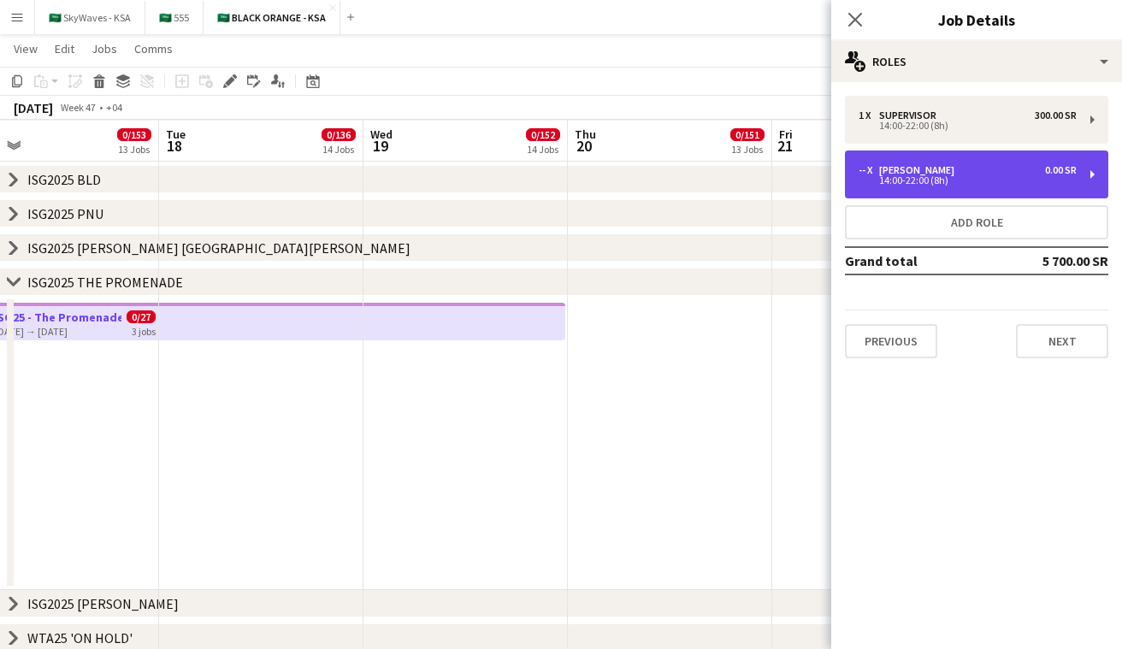
click at [982, 167] on div "-- x [PERSON_NAME] 0.00 SR" at bounding box center [968, 170] width 218 height 12
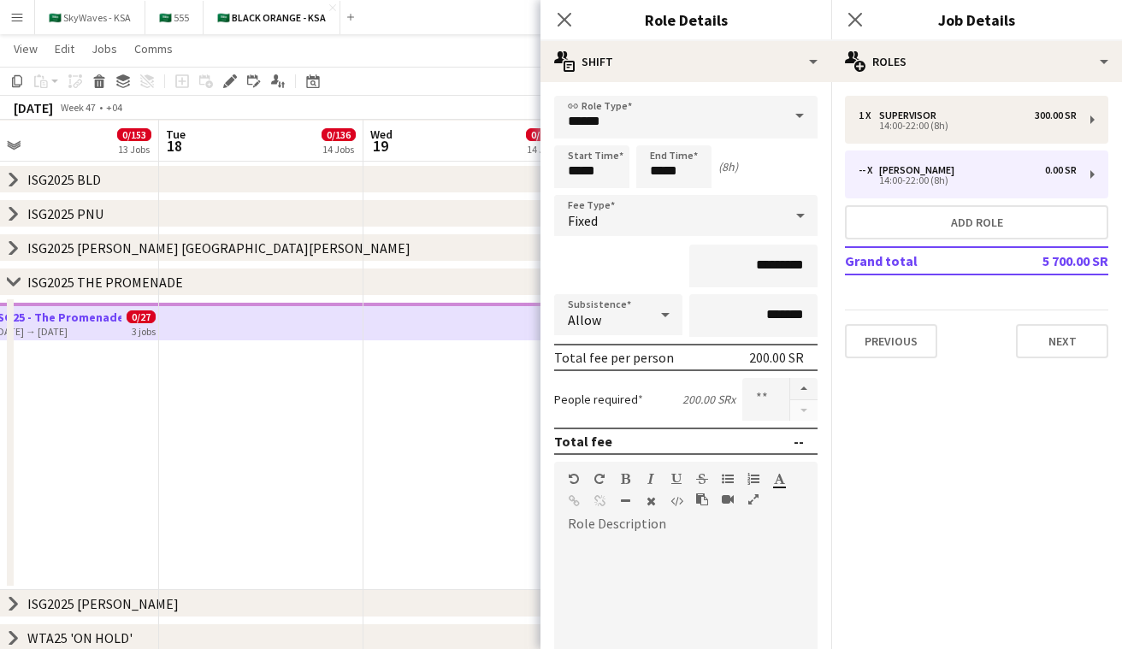
click at [657, 567] on div at bounding box center [685, 640] width 263 height 205
paste div
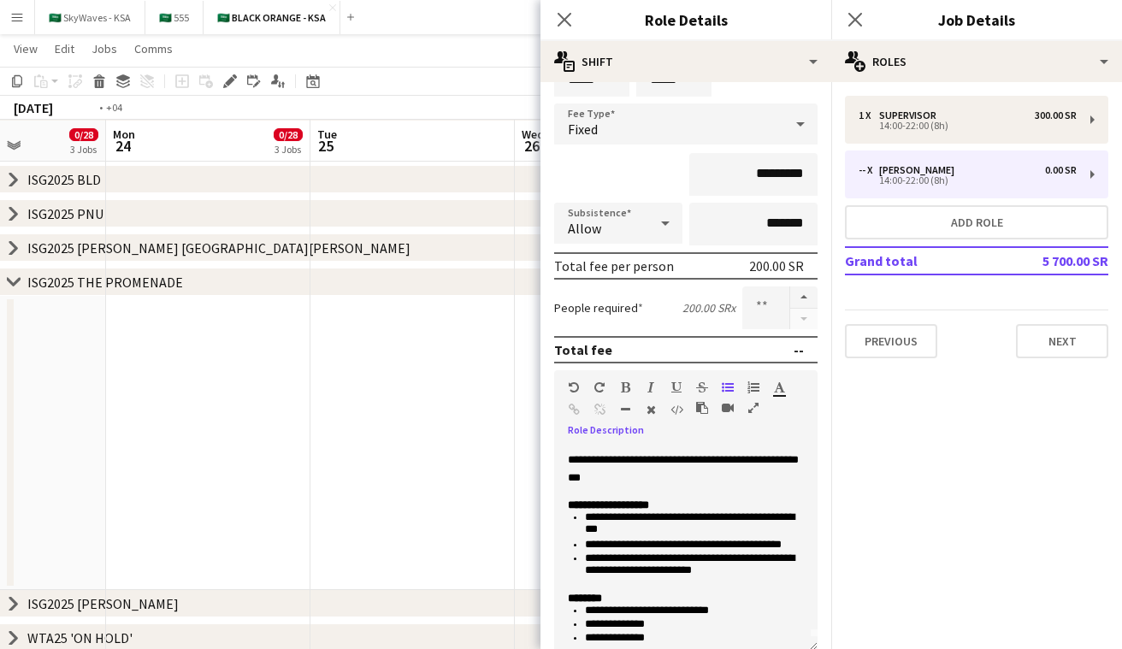
scroll to position [0, 495]
click at [14, 280] on icon "chevron-right" at bounding box center [14, 282] width 14 height 14
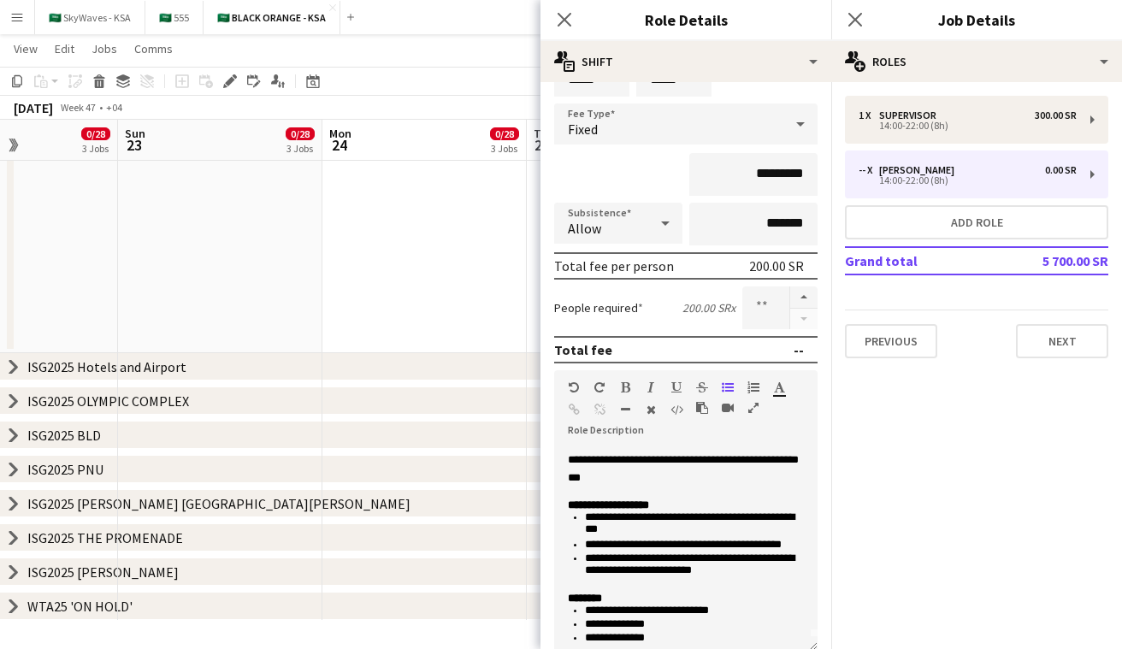
scroll to position [442, 0]
click at [14, 536] on icon at bounding box center [13, 537] width 7 height 13
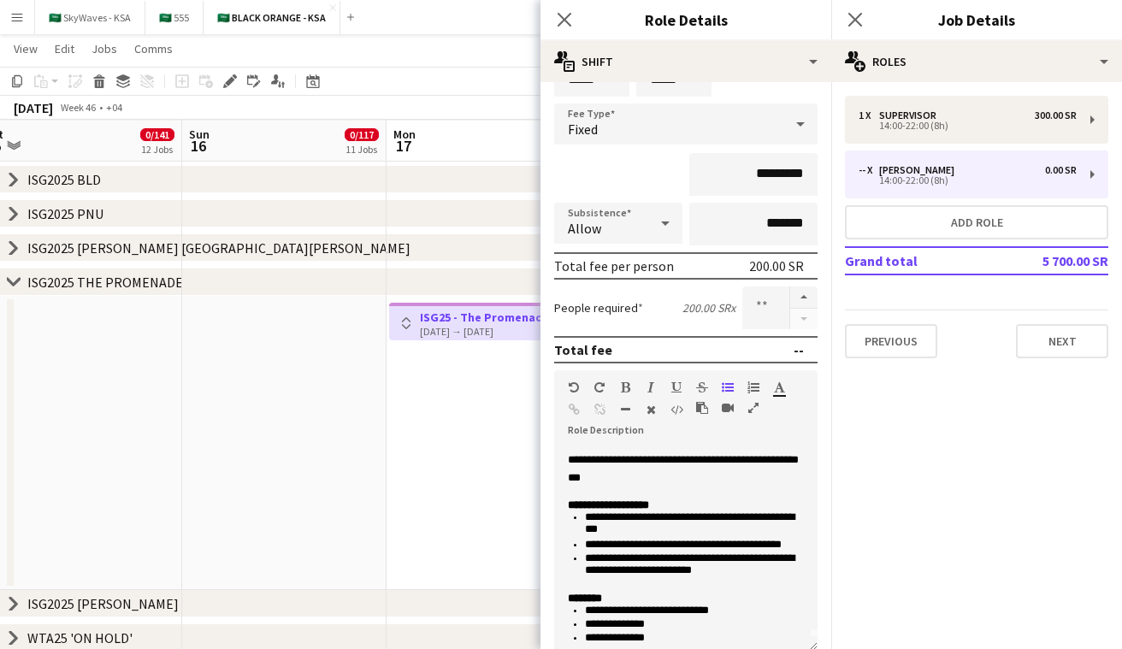
scroll to position [0, 536]
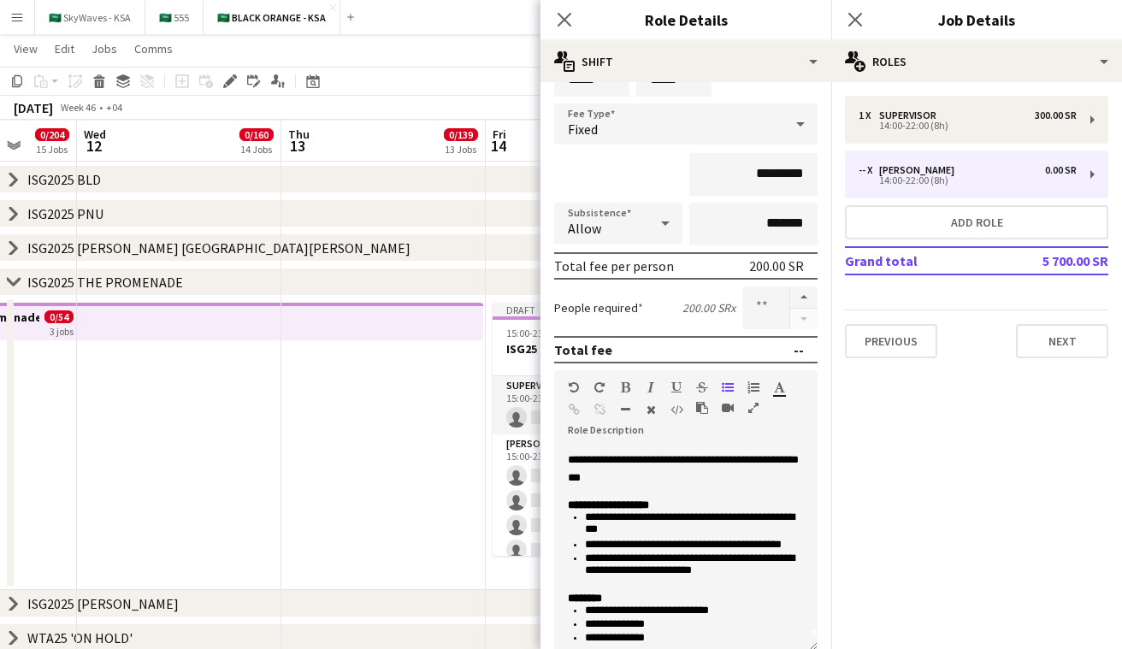
click at [12, 283] on icon at bounding box center [13, 281] width 13 height 7
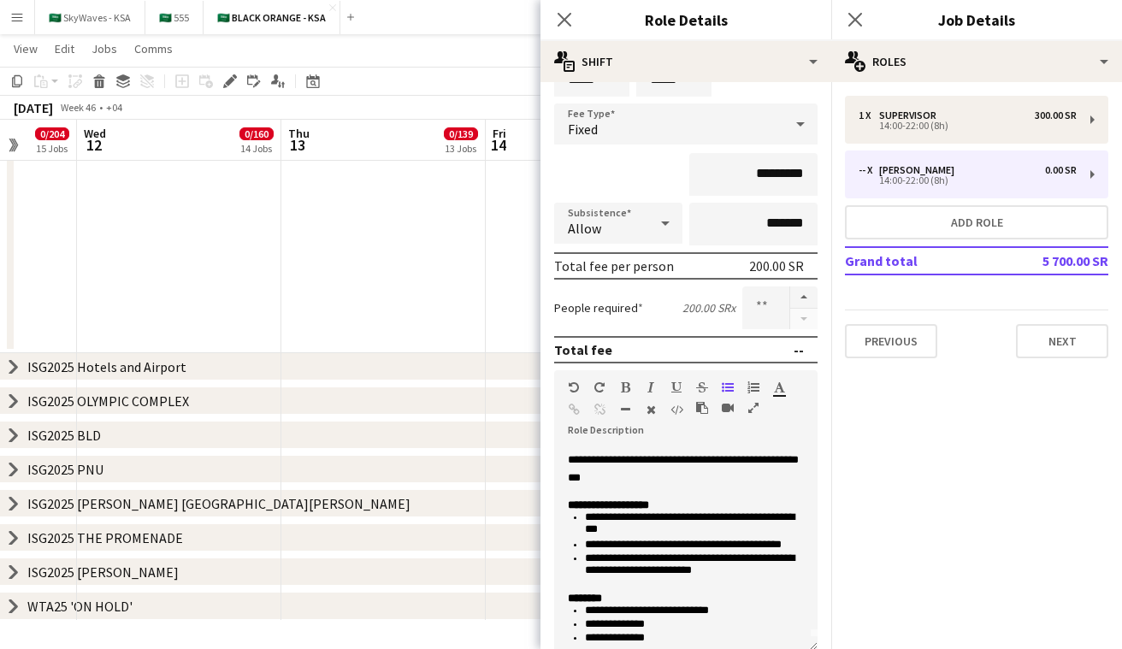
click at [13, 571] on icon "chevron-right" at bounding box center [14, 572] width 14 height 14
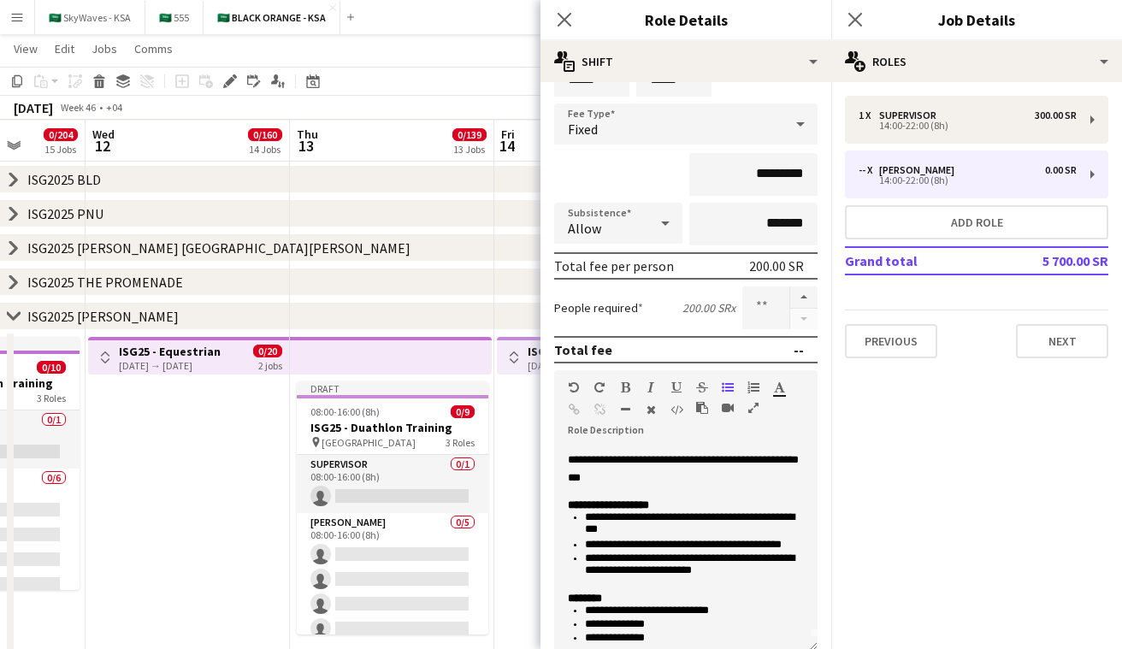
scroll to position [150, 0]
click at [271, 347] on span "0/20" at bounding box center [267, 351] width 29 height 13
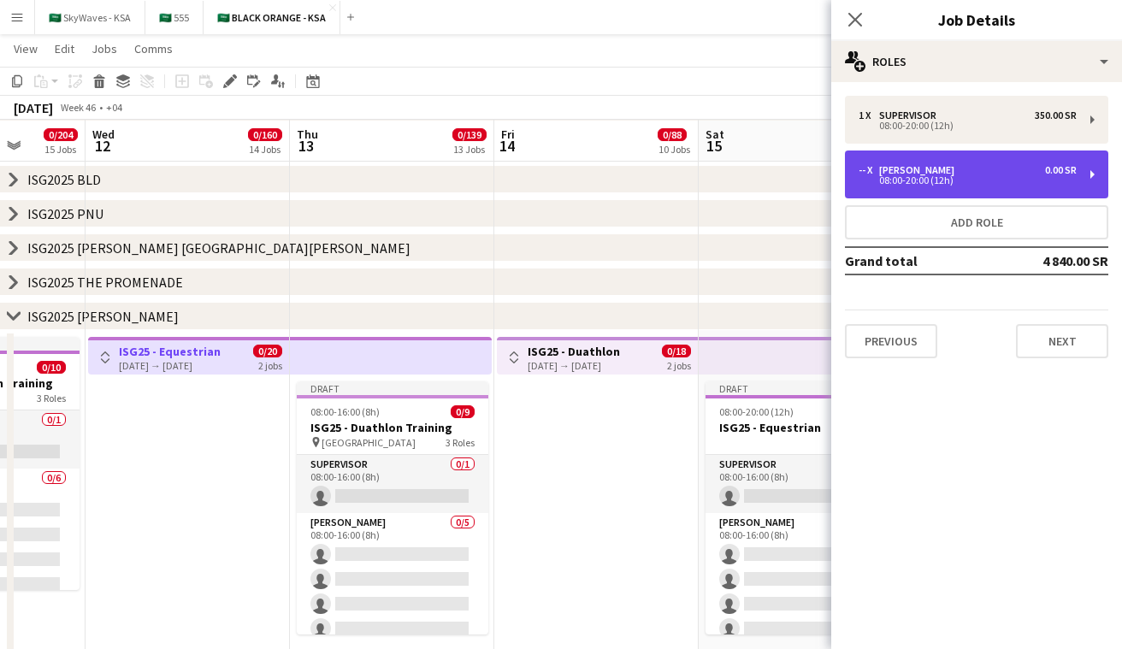
click at [938, 181] on div "08:00-20:00 (12h)" at bounding box center [968, 180] width 218 height 9
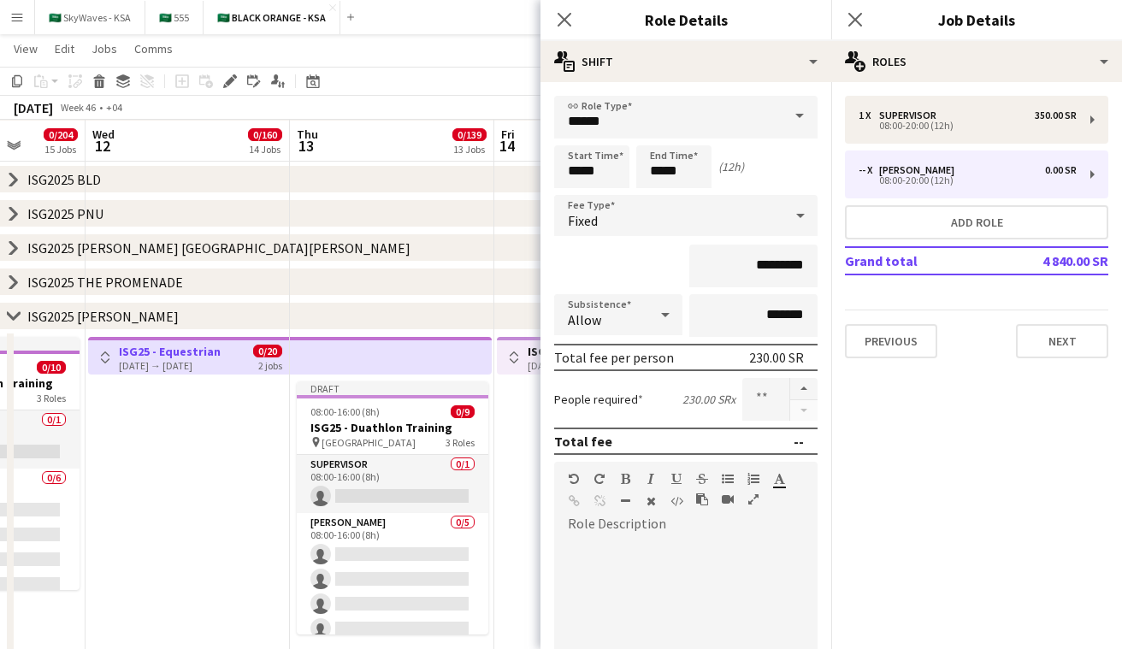
click at [684, 575] on div at bounding box center [685, 640] width 263 height 205
paste div
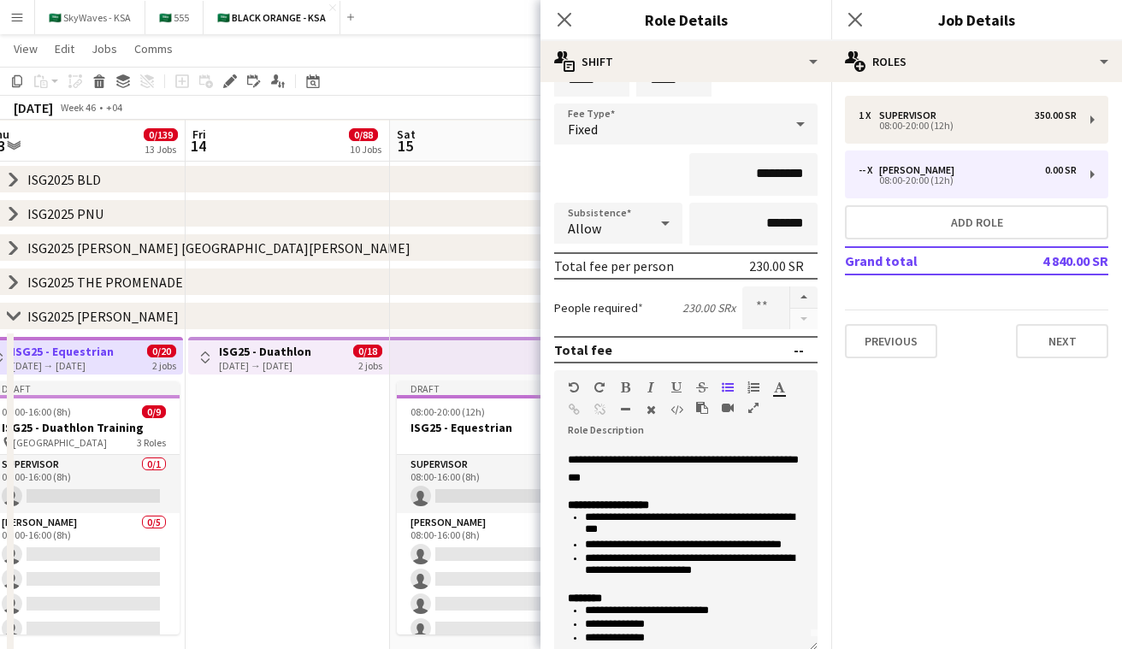
click at [392, 357] on app-top-bar at bounding box center [491, 356] width 202 height 38
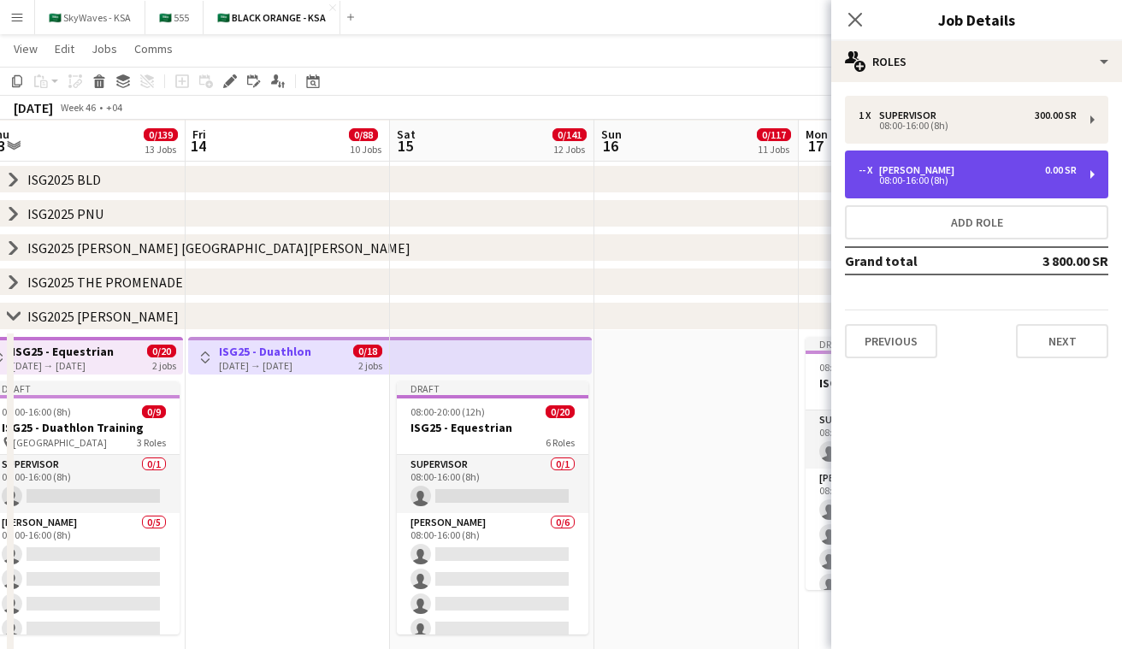
click at [915, 192] on div "-- x [PERSON_NAME] 0.00 SR 08:00-16:00 (8h)" at bounding box center [976, 175] width 263 height 48
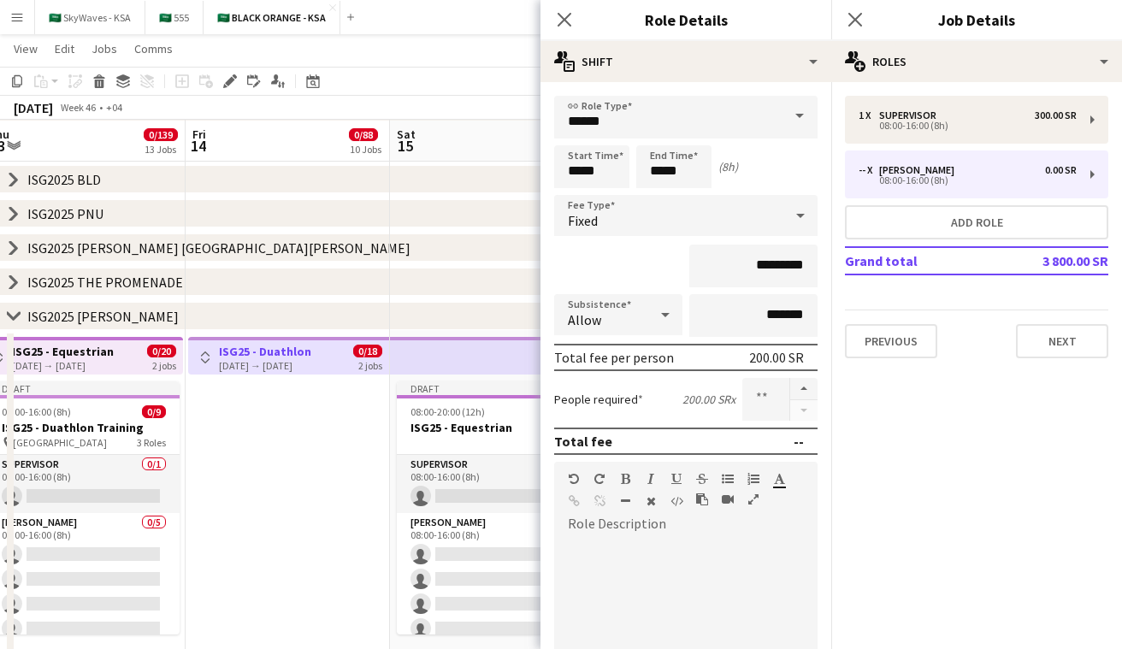
click at [697, 553] on div at bounding box center [685, 640] width 263 height 205
paste div
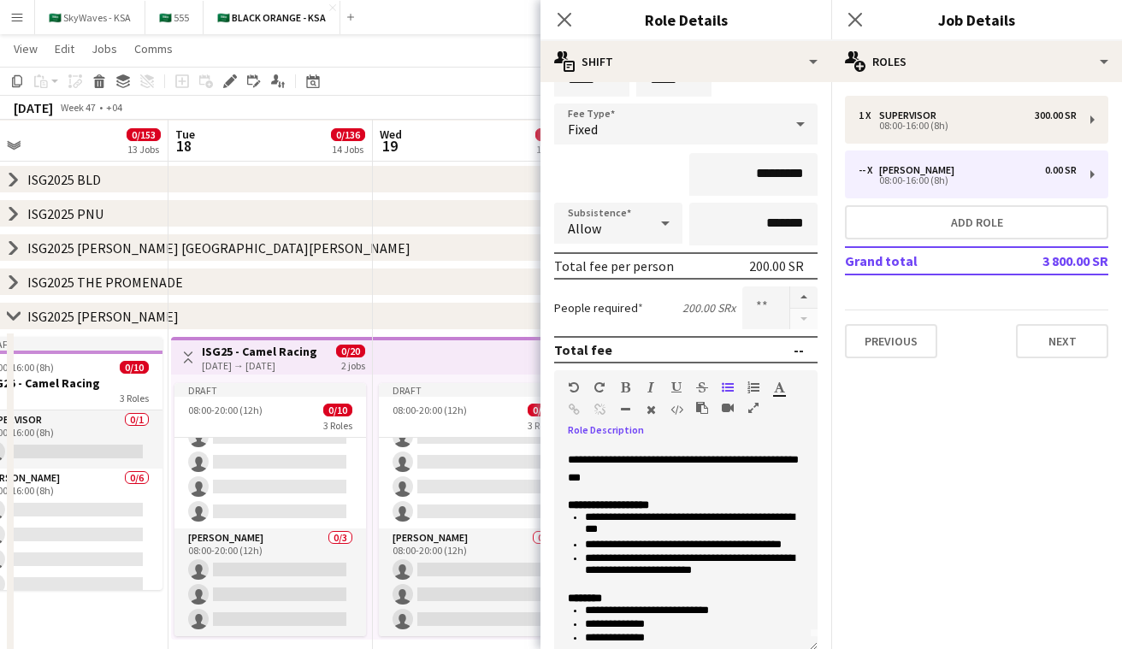
click at [449, 347] on app-top-bar at bounding box center [474, 356] width 202 height 38
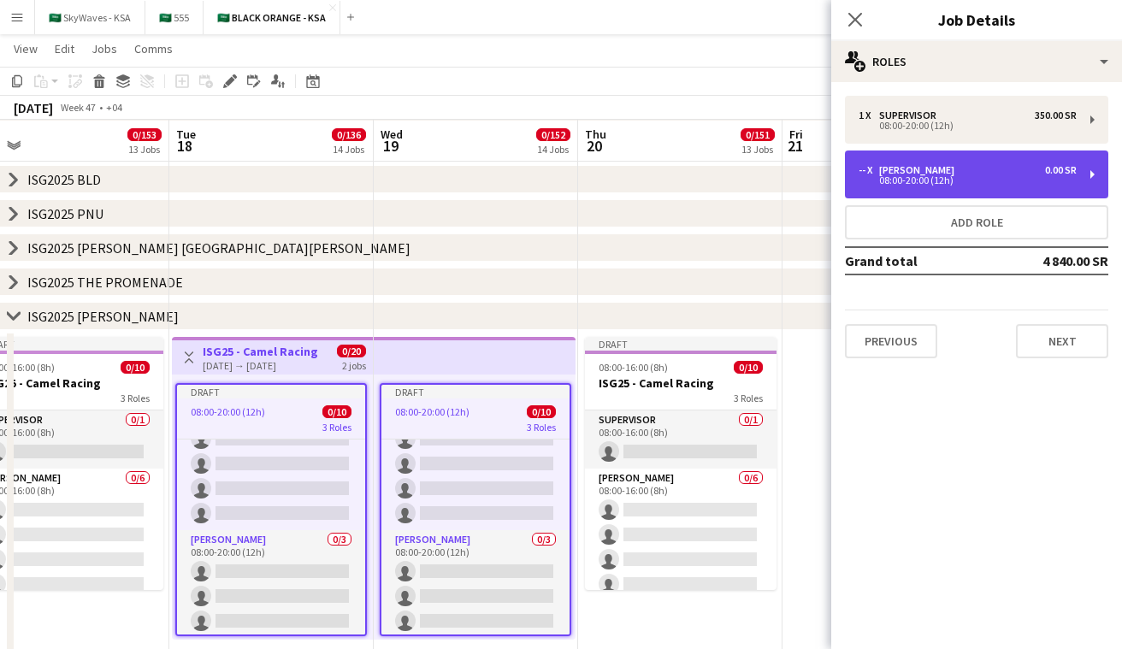
click at [963, 164] on div "-- x [PERSON_NAME] 0.00 SR" at bounding box center [968, 170] width 218 height 12
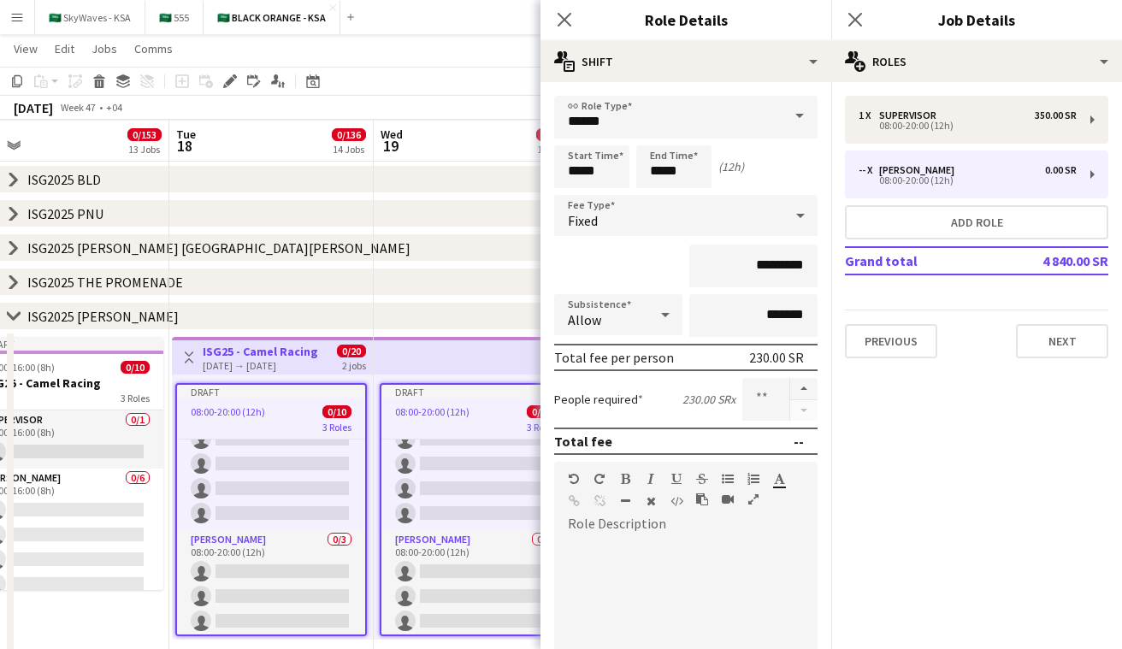
click at [683, 538] on div at bounding box center [685, 640] width 263 height 205
paste div
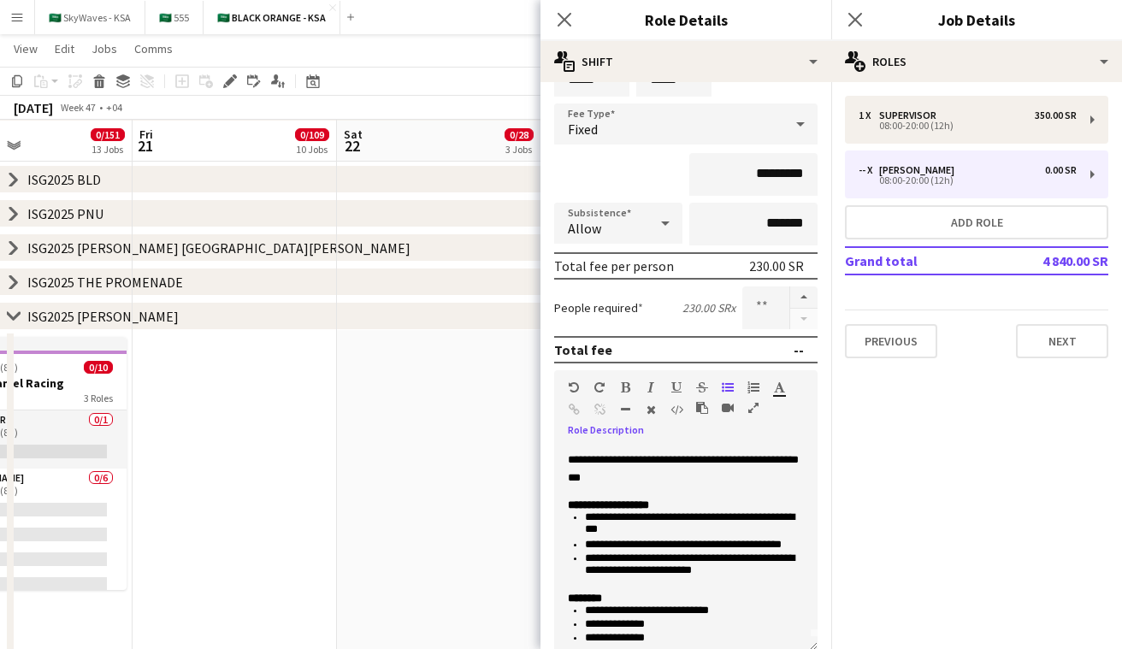
click at [11, 311] on icon "chevron-right" at bounding box center [14, 317] width 14 height 14
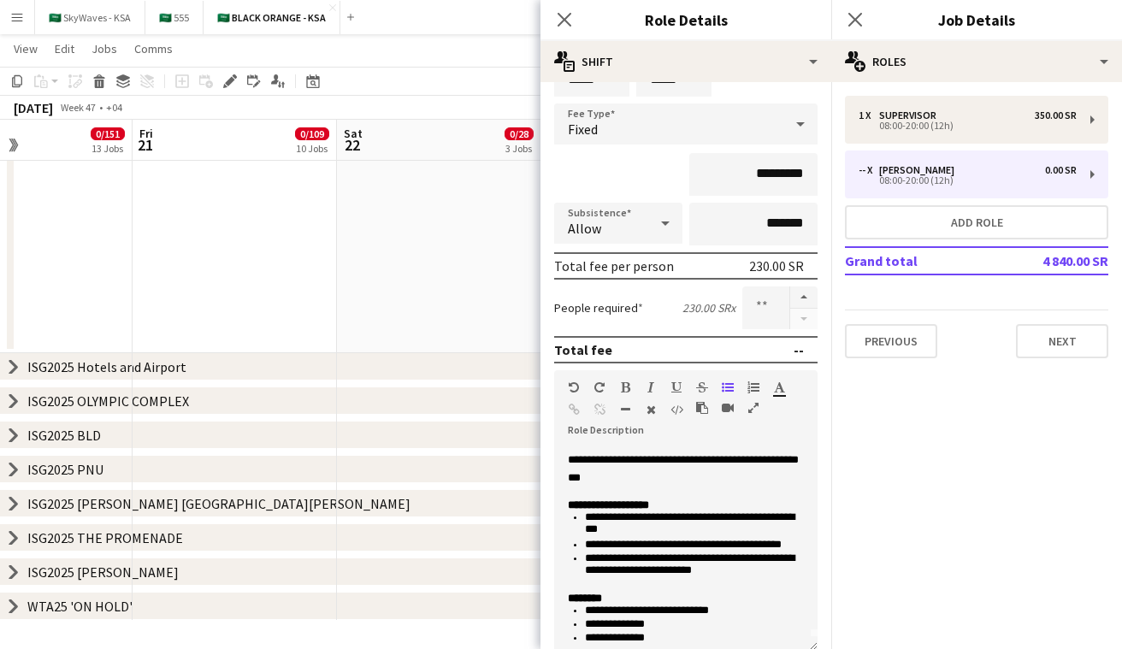
click at [11, 607] on icon "chevron-right" at bounding box center [14, 607] width 14 height 14
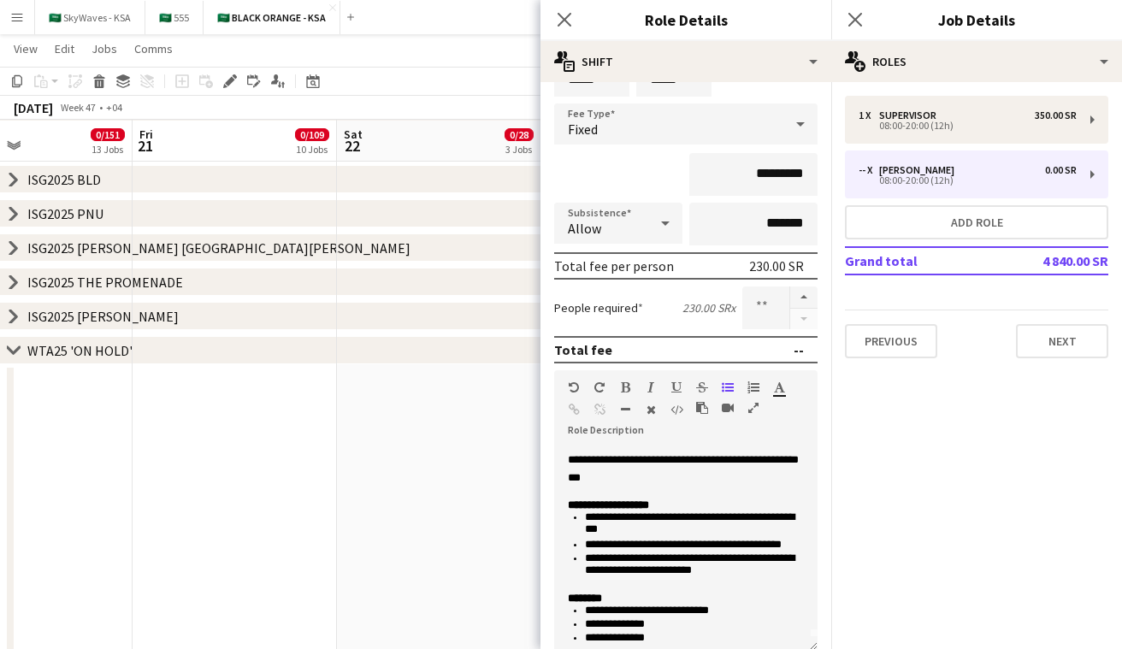
click at [13, 345] on icon "chevron-right" at bounding box center [14, 351] width 14 height 14
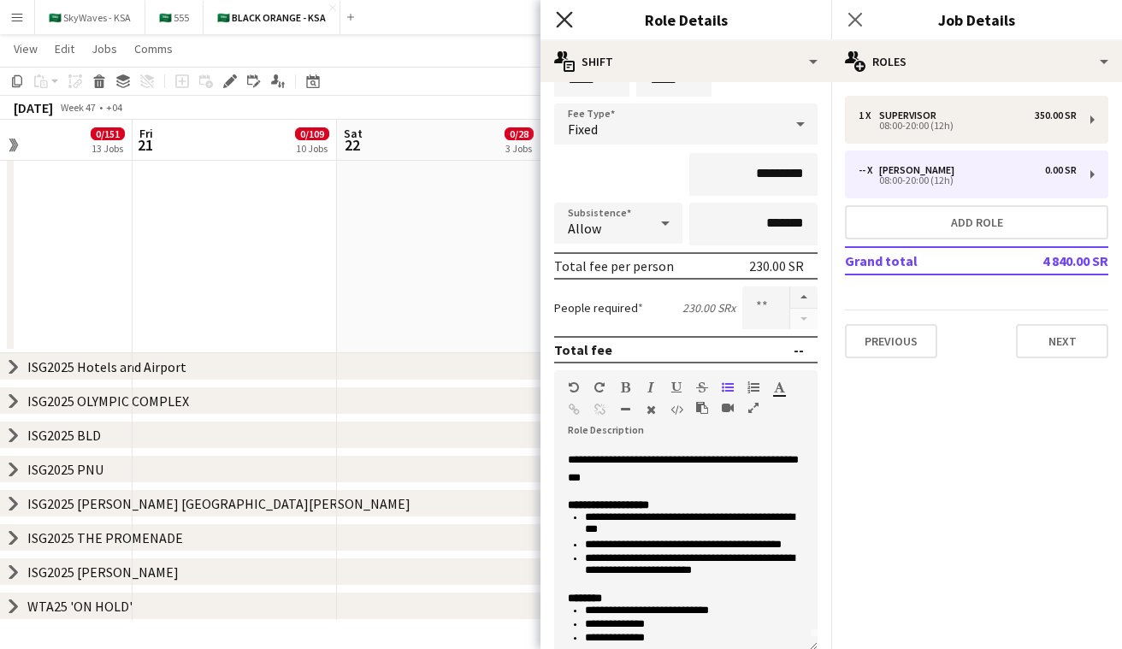
click at [560, 20] on icon "Close pop-in" at bounding box center [564, 19] width 16 height 16
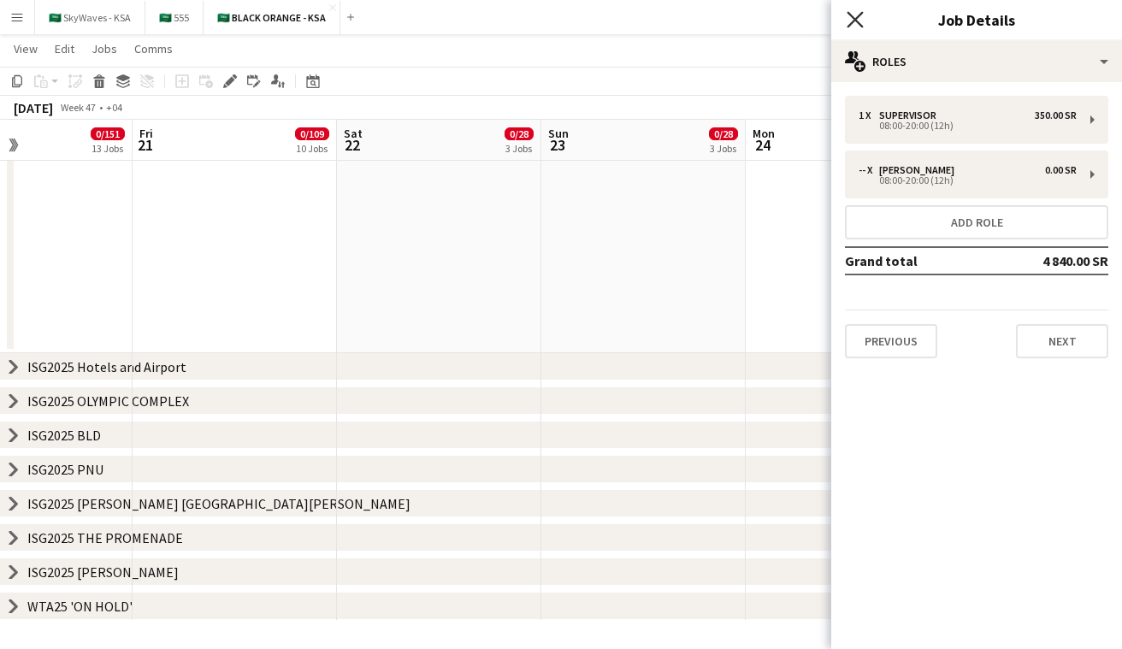
click at [854, 23] on icon "Close pop-in" at bounding box center [855, 19] width 16 height 16
